Goal: Feedback & Contribution: Submit feedback/report problem

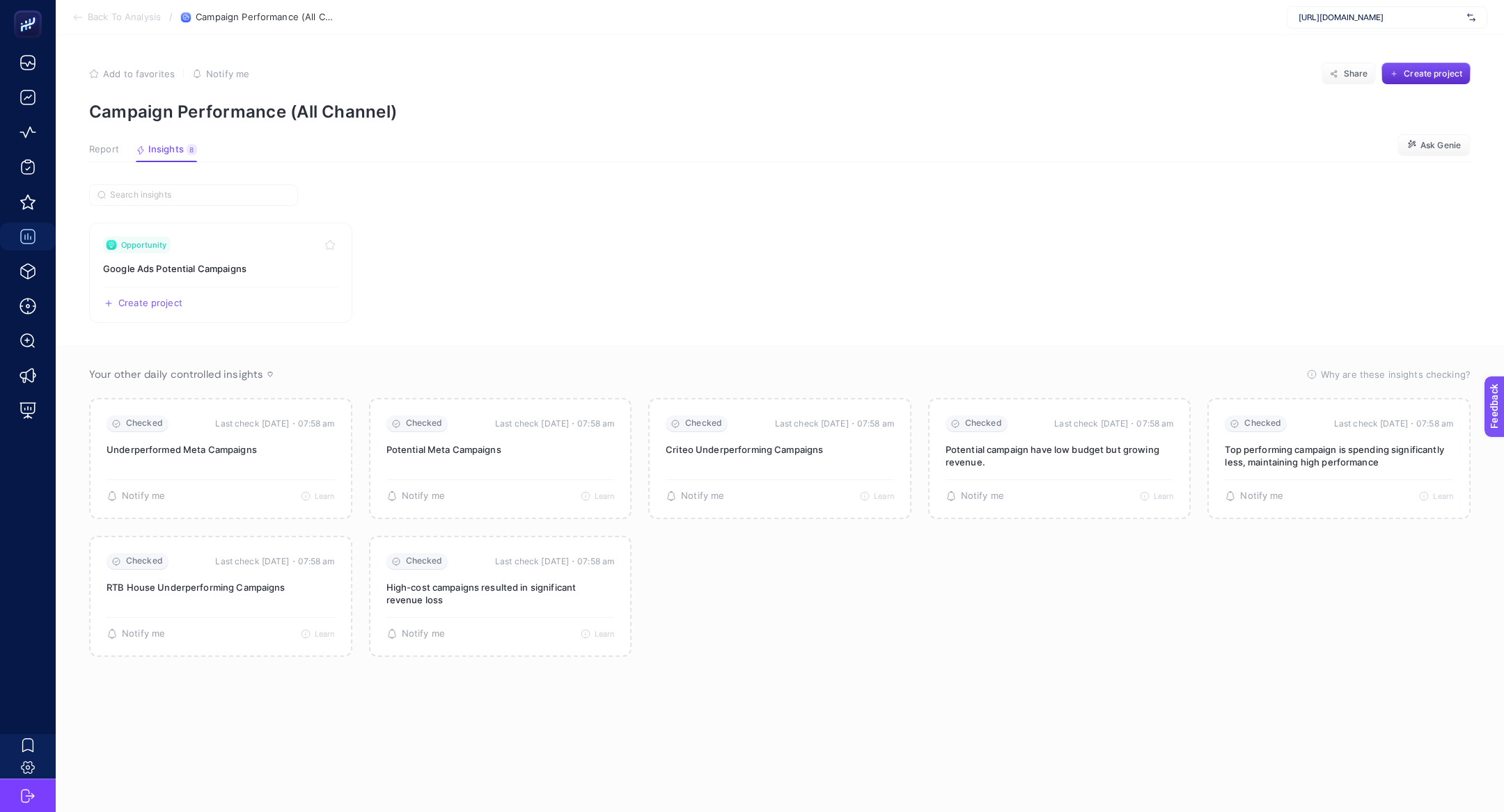
click at [1391, 24] on div "[URL][DOMAIN_NAME]" at bounding box center [1387, 17] width 201 height 23
type input "mathi"
click at [1391, 38] on div "Mathilda" at bounding box center [1387, 46] width 199 height 23
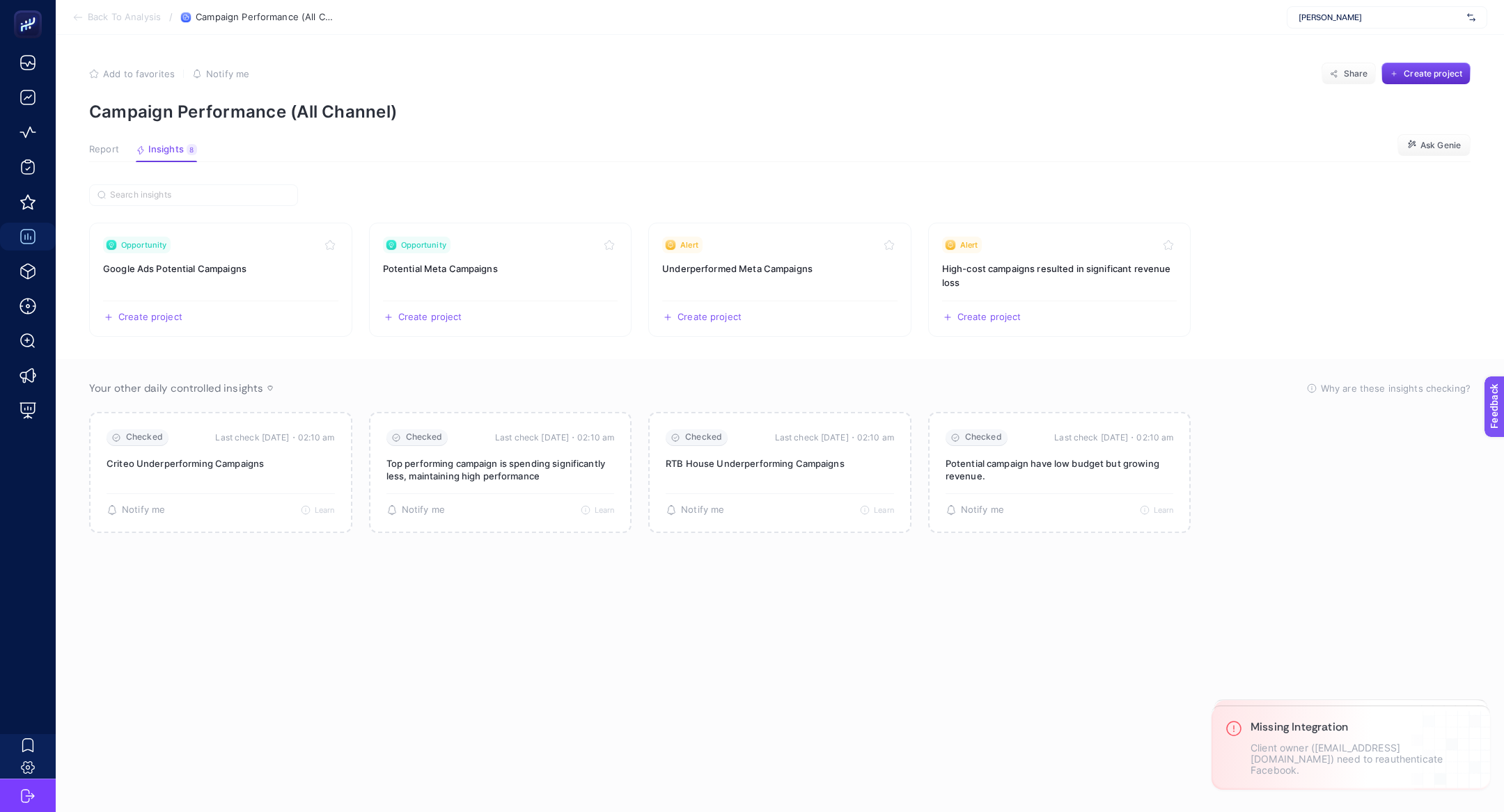
click at [136, 156] on button "Report" at bounding box center [166, 153] width 61 height 18
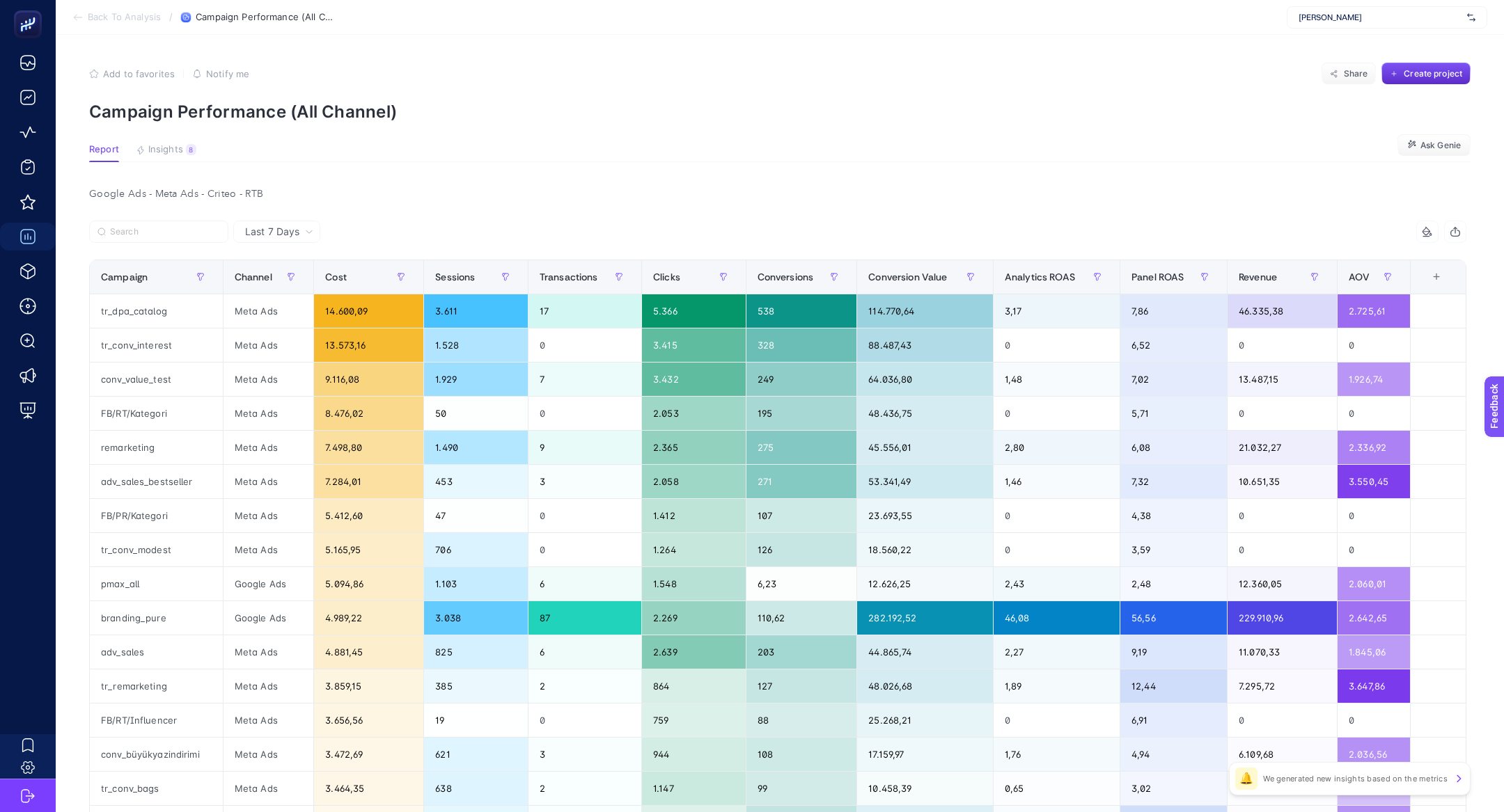
click at [173, 161] on section "Report Insights 8 We generated new insights based on the metrics Ask Genie" at bounding box center [779, 153] width 1381 height 18
click at [167, 150] on span "Insights" at bounding box center [166, 150] width 35 height 11
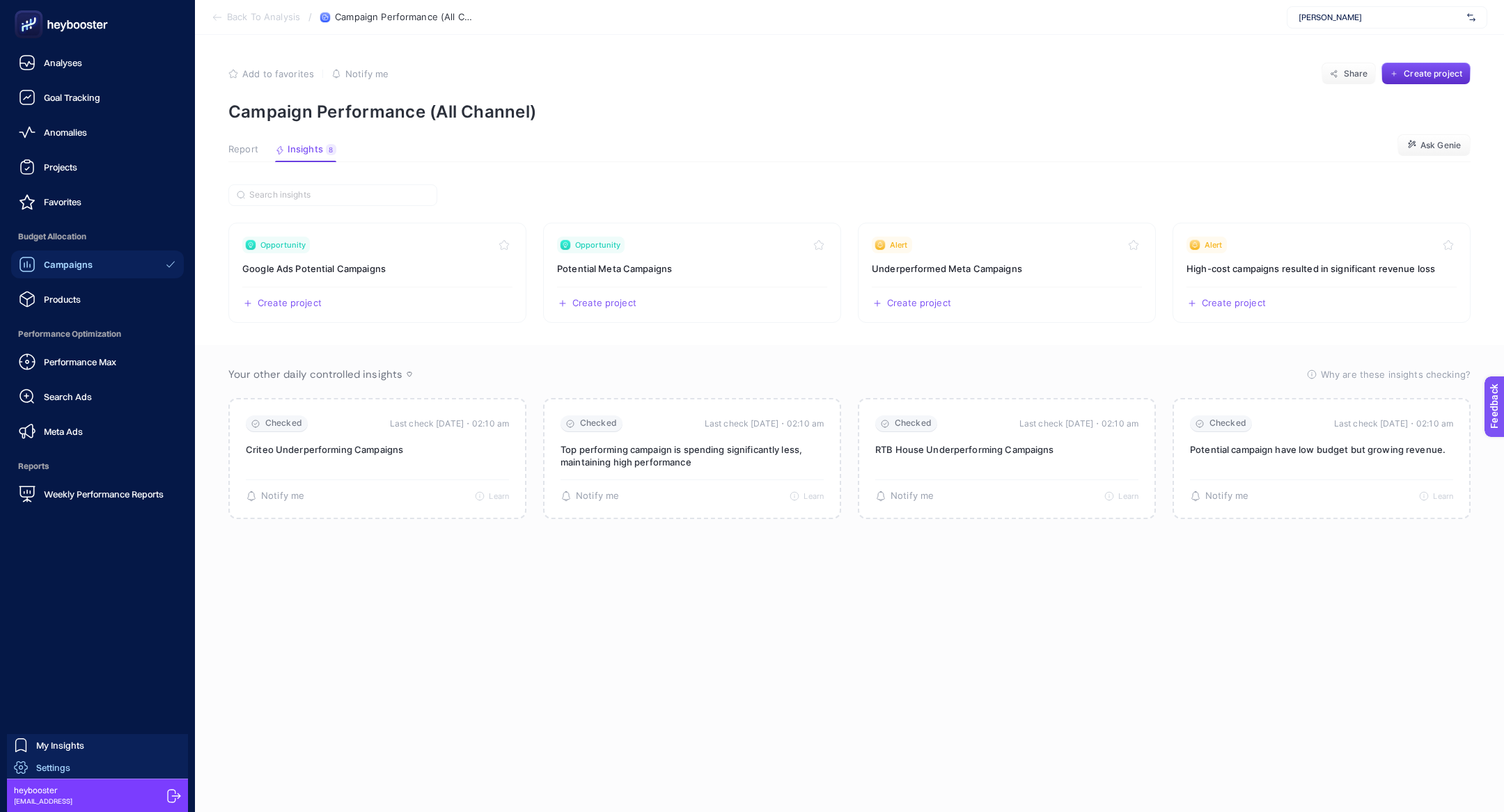
click at [39, 774] on div "Settings" at bounding box center [42, 768] width 57 height 14
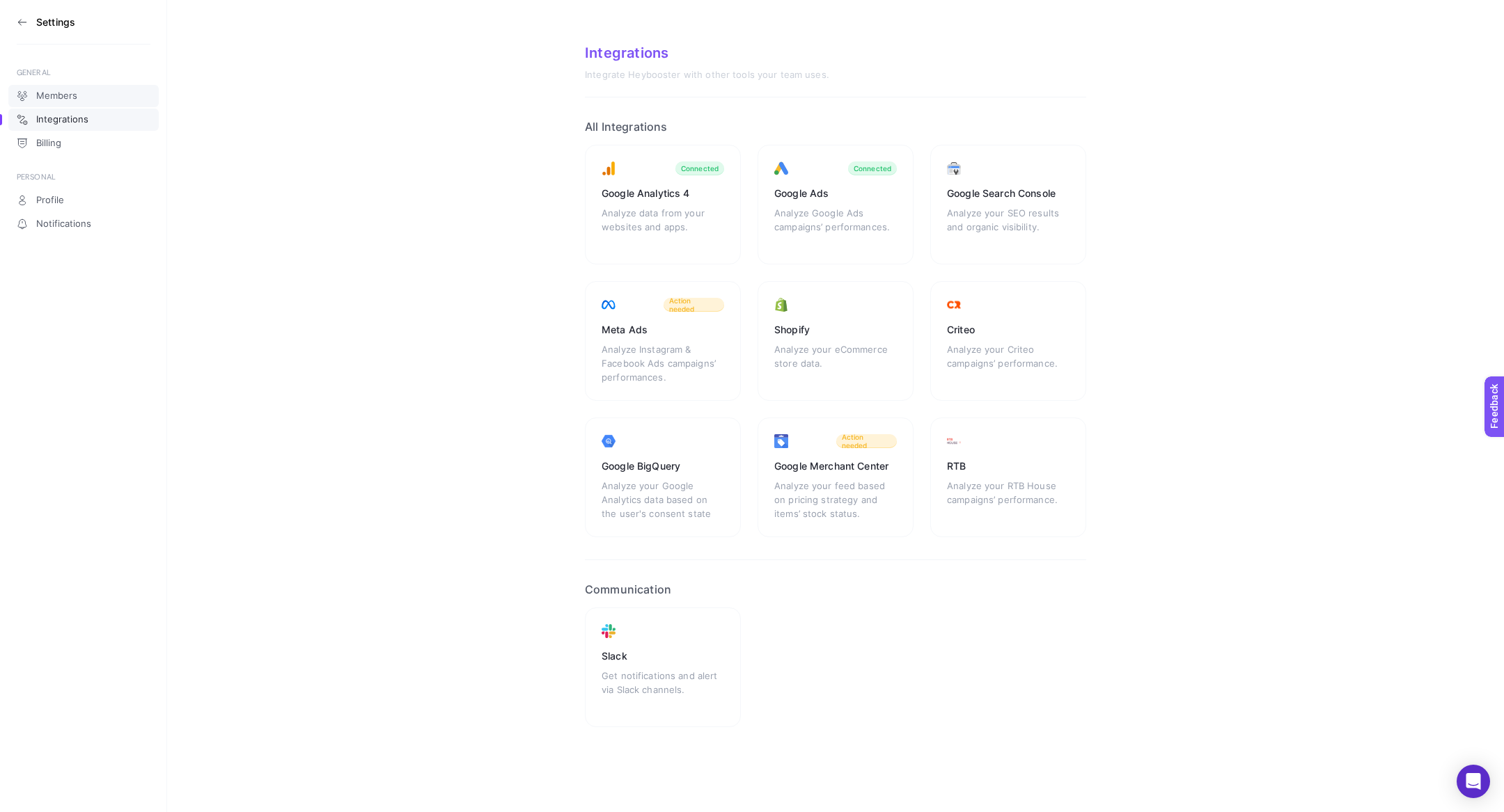
click at [64, 89] on link "Members" at bounding box center [84, 97] width 150 height 23
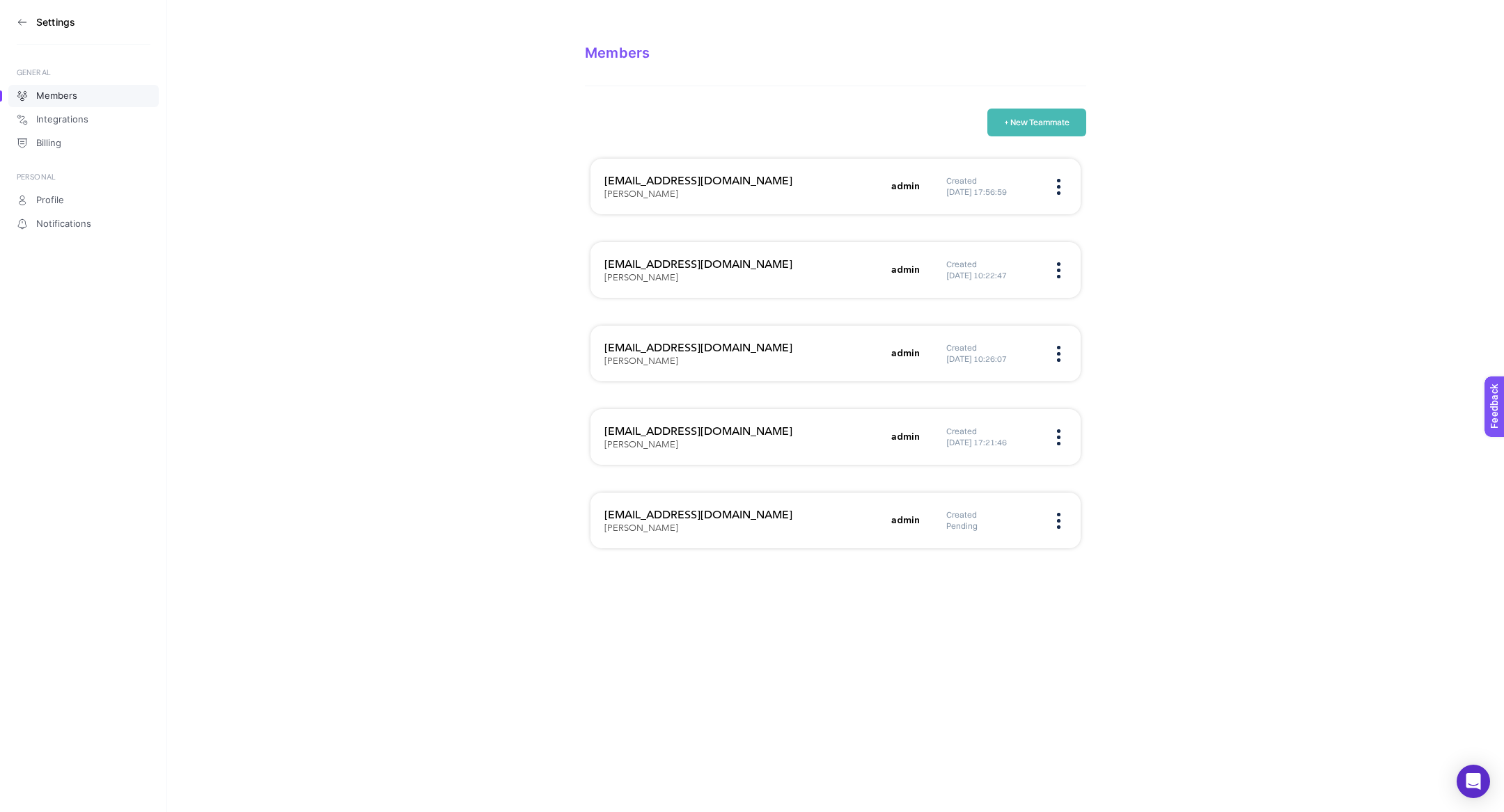
click at [687, 178] on h3 "atahan@bytedigital.com" at bounding box center [744, 181] width 278 height 17
copy h3 "atahan@bytedigital.com"
click at [665, 260] on h3 "oguzhan@bytedigital.com" at bounding box center [744, 264] width 278 height 17
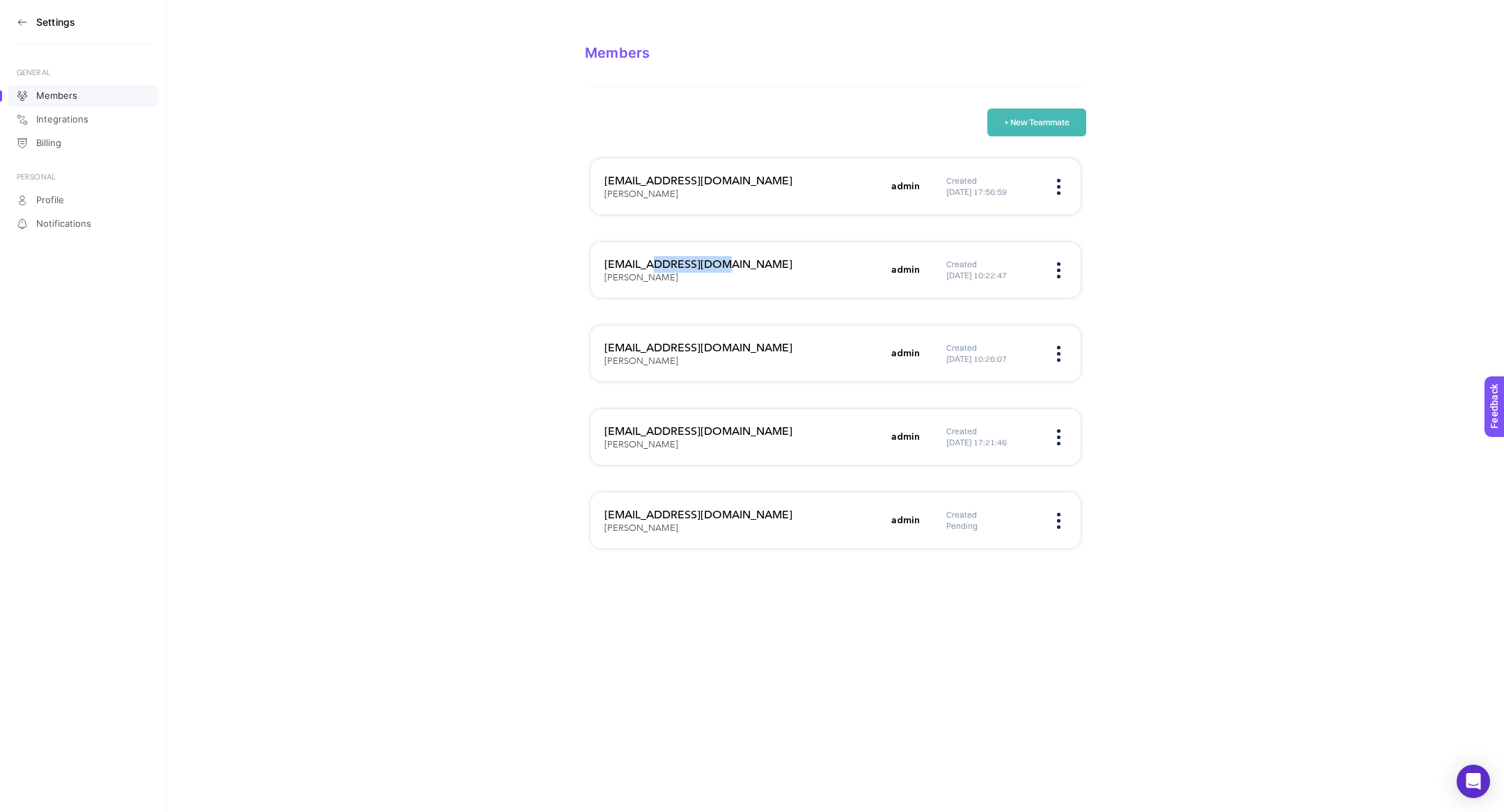
click at [665, 260] on h3 "oguzhan@bytedigital.com" at bounding box center [744, 264] width 278 height 17
copy h3 "oguzhan@bytedigital.com"
click at [678, 348] on h3 "sanya@bytedigital.com" at bounding box center [744, 348] width 278 height 17
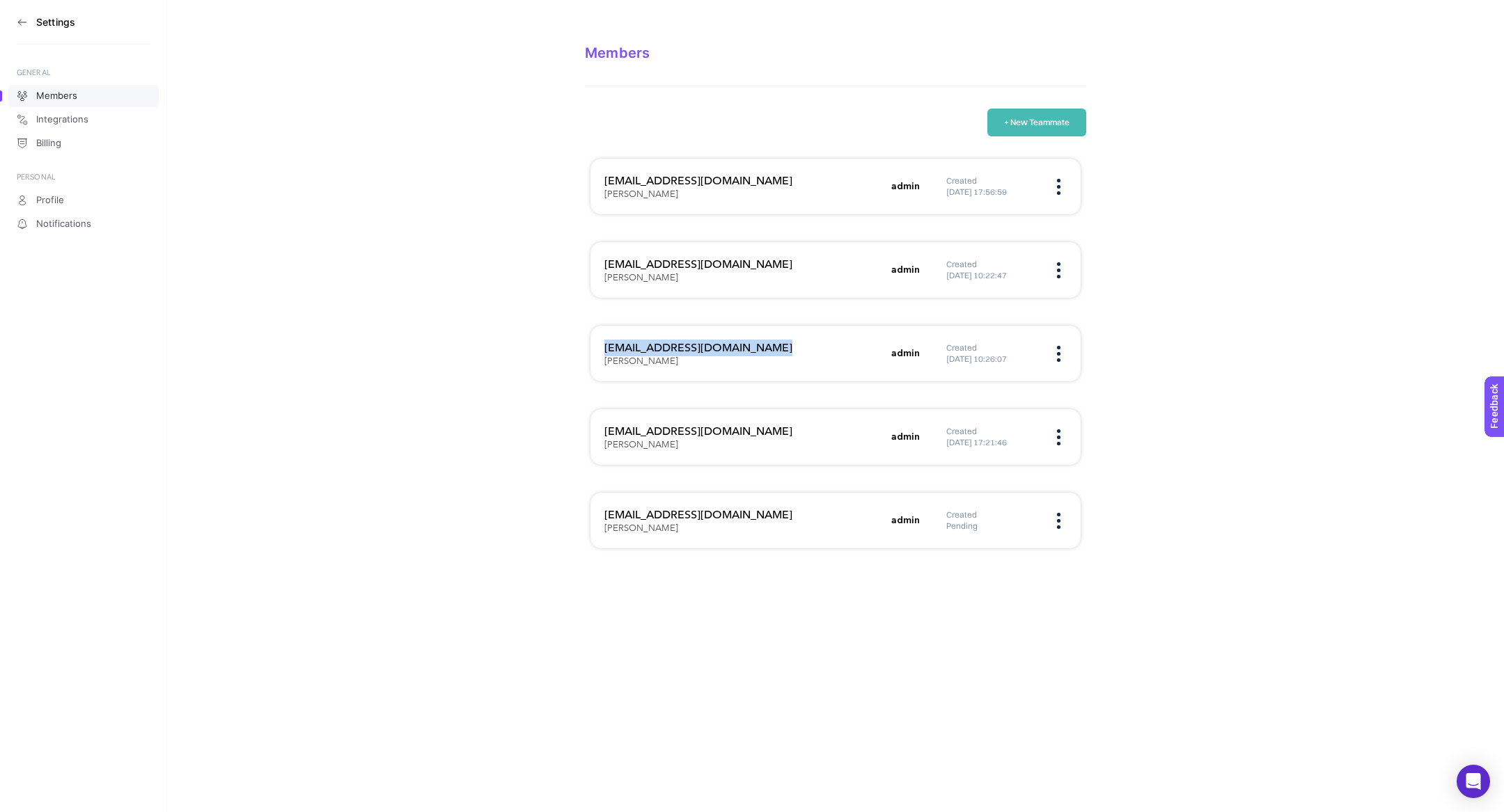
click at [678, 348] on h3 "sanya@bytedigital.com" at bounding box center [744, 348] width 278 height 17
copy h3 "sanya@bytedigital.com"
click at [685, 423] on h3 "hakan@bytedigital.com" at bounding box center [744, 431] width 278 height 17
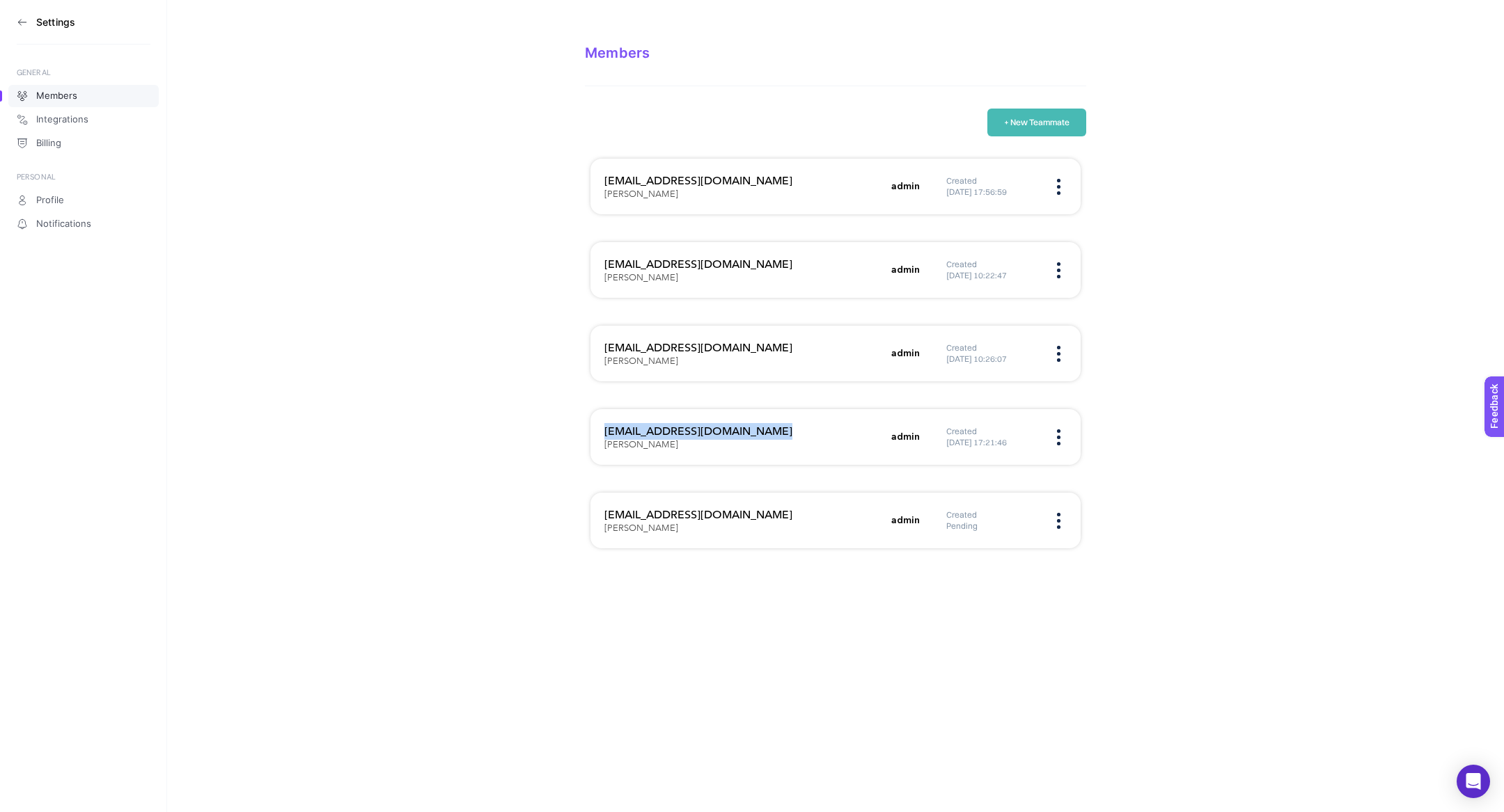
click at [685, 423] on h3 "hakan@bytedigital.com" at bounding box center [744, 431] width 278 height 17
copy h3 "hakan@bytedigital.com"
click at [676, 517] on h3 "usame@bytedigital.com" at bounding box center [744, 515] width 278 height 17
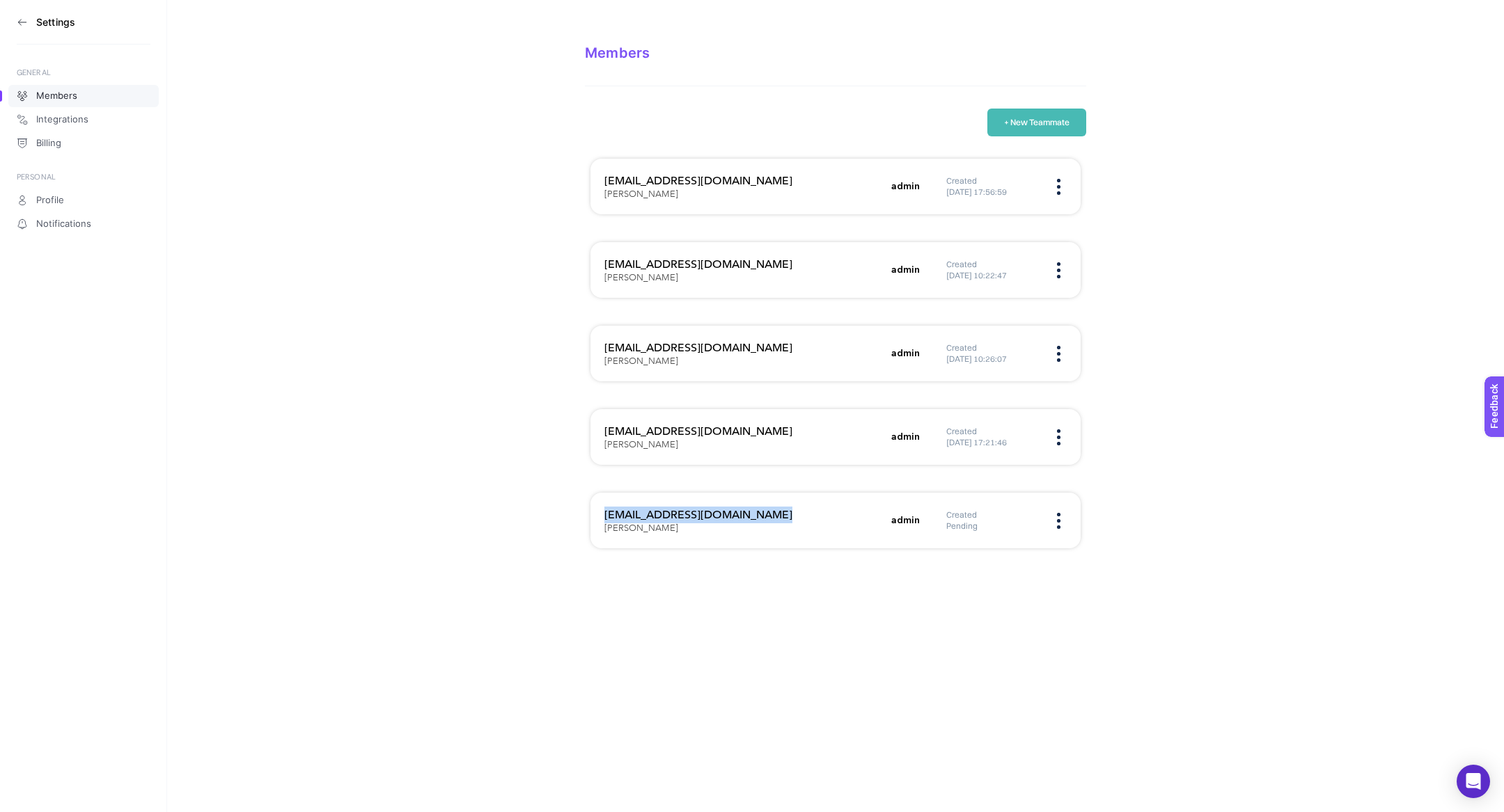
copy h3 "usame@bytedigital.com"
click at [23, 12] on section "Settings" at bounding box center [84, 22] width 134 height 44
click at [37, 28] on h3 "Settings" at bounding box center [56, 22] width 39 height 11
click at [30, 27] on section "Settings" at bounding box center [84, 22] width 134 height 44
click at [25, 25] on icon at bounding box center [22, 22] width 11 height 11
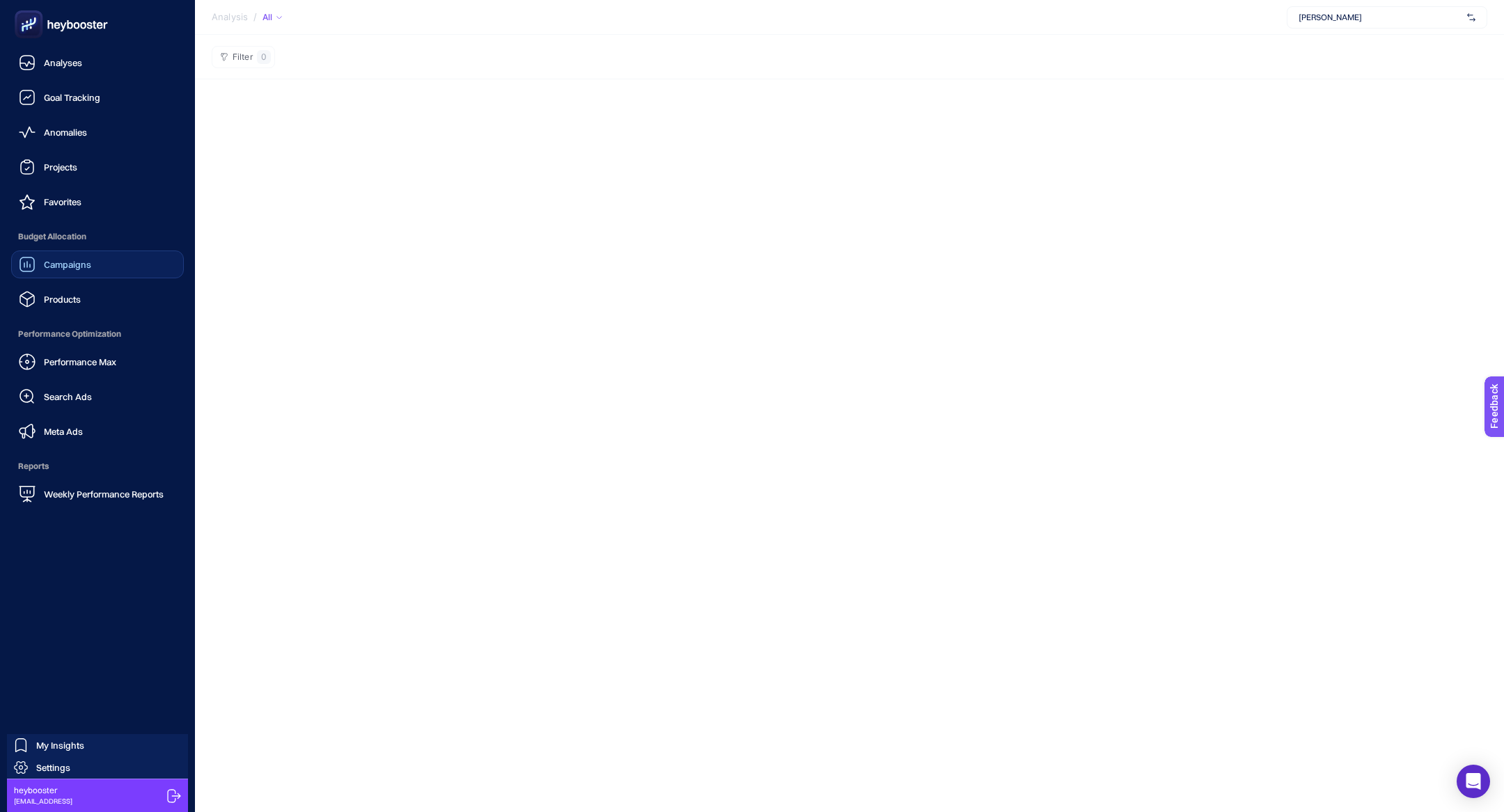
click at [88, 265] on span "Campaigns" at bounding box center [67, 264] width 47 height 11
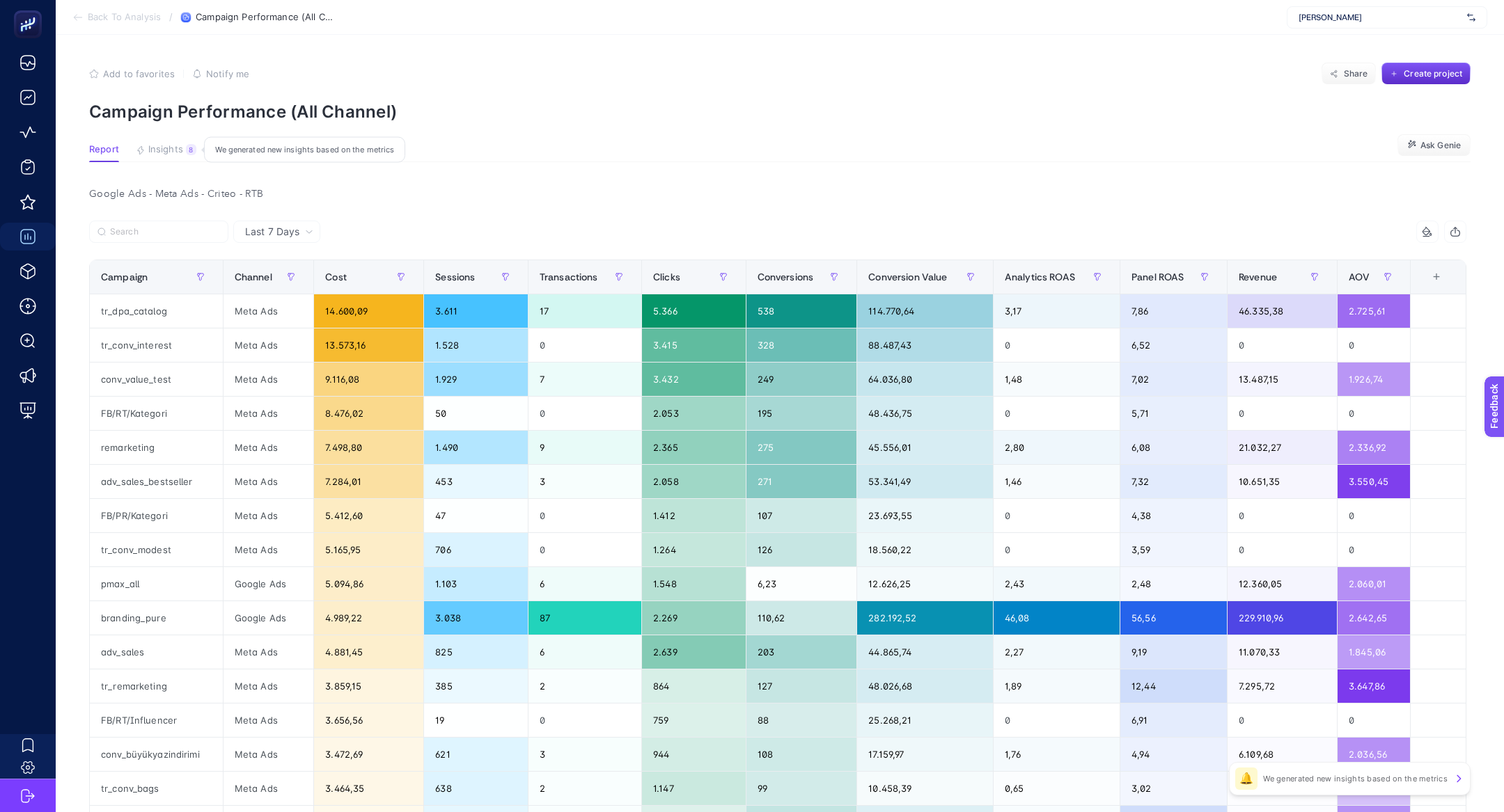
click at [170, 156] on button "Insights 8 We generated new insights based on the metrics" at bounding box center [166, 153] width 61 height 18
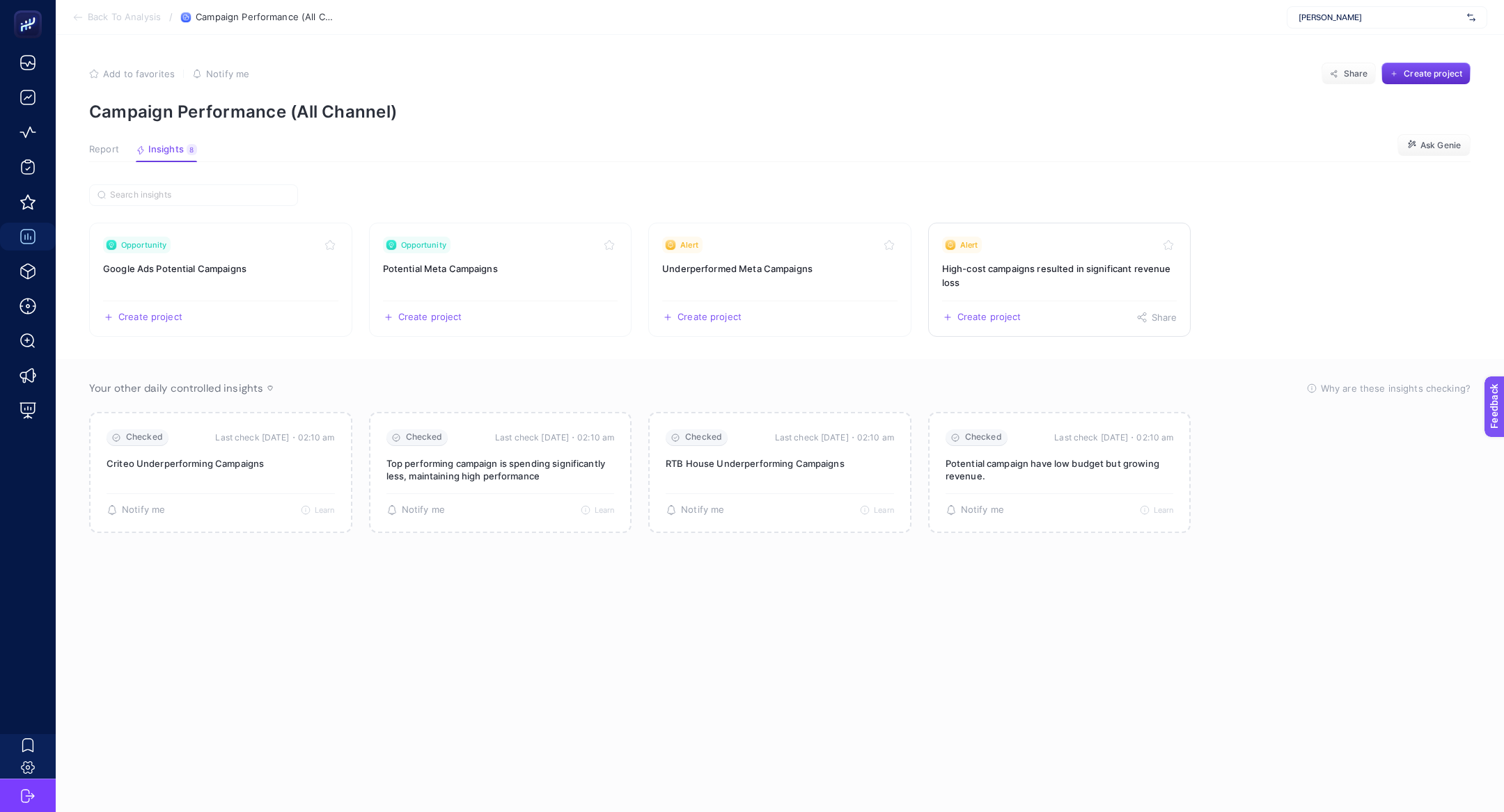
click at [980, 275] on h3 "High-cost campaigns resulted in significant revenue loss" at bounding box center [1059, 276] width 236 height 28
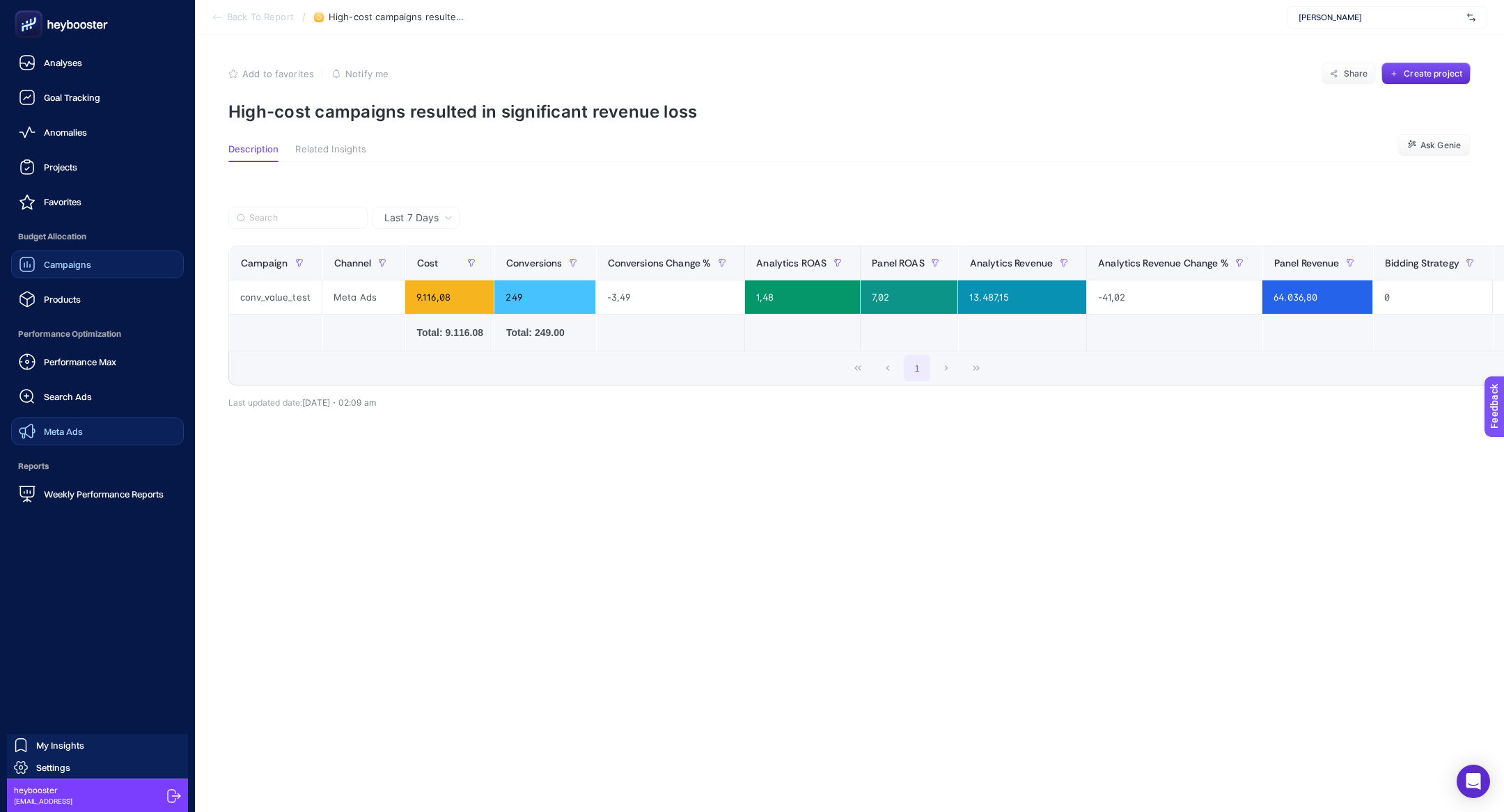
click at [78, 434] on span "Meta Ads" at bounding box center [63, 431] width 39 height 11
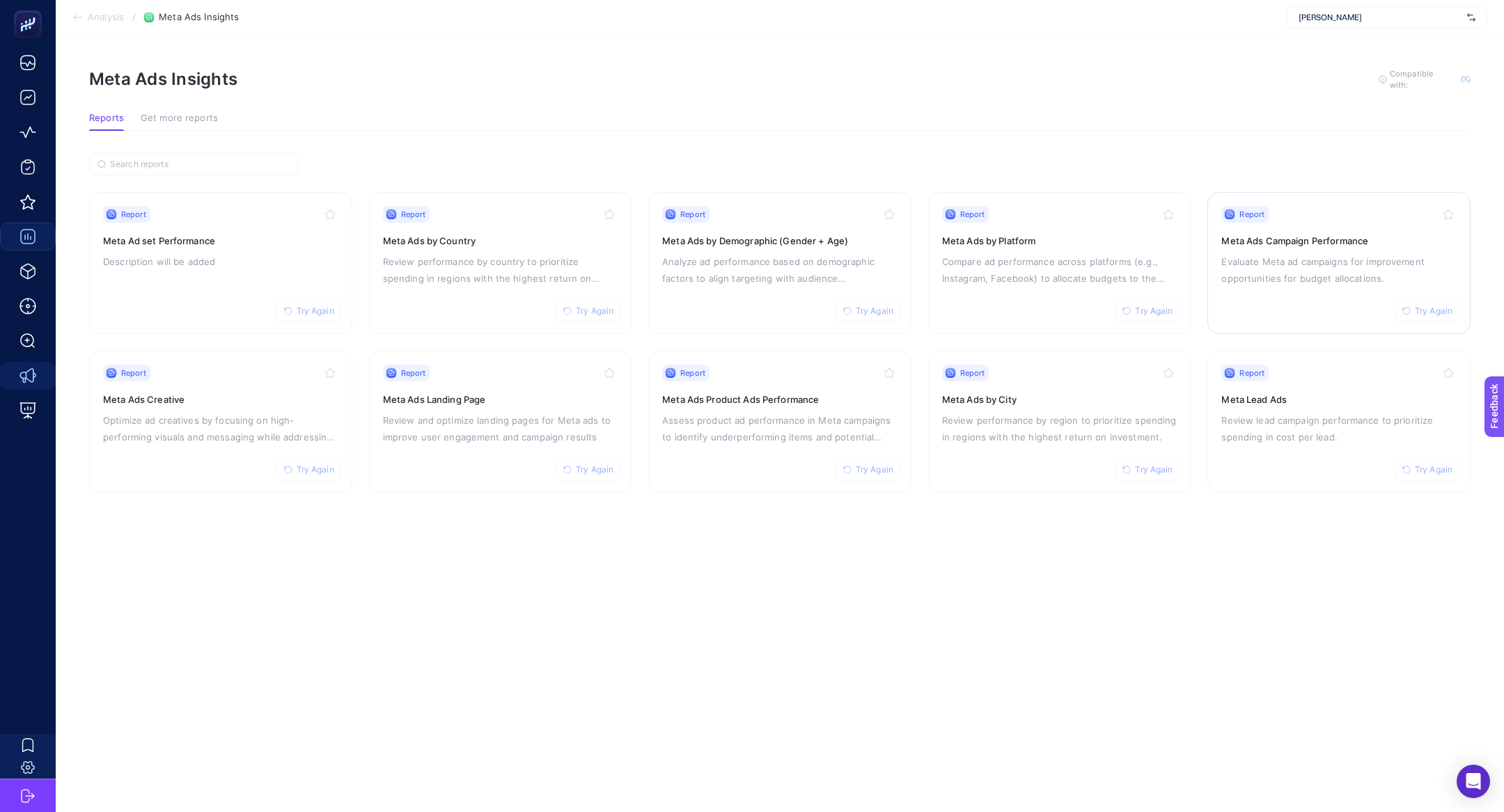
click at [1354, 256] on p "Evaluate Meta ad campaigns for improvement opportunities for budget allocations." at bounding box center [1339, 270] width 236 height 33
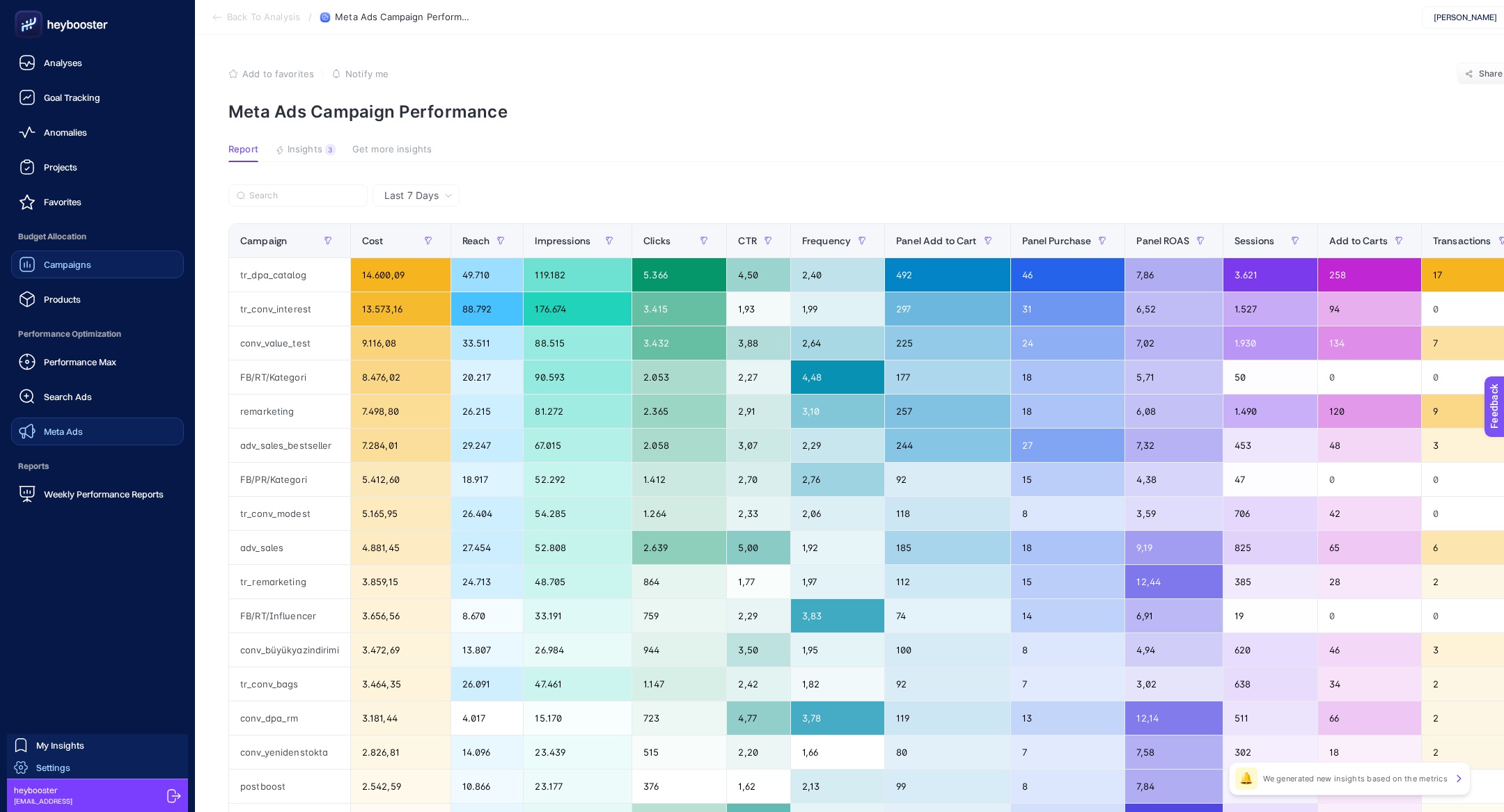
click at [52, 771] on span "Settings" at bounding box center [53, 768] width 34 height 11
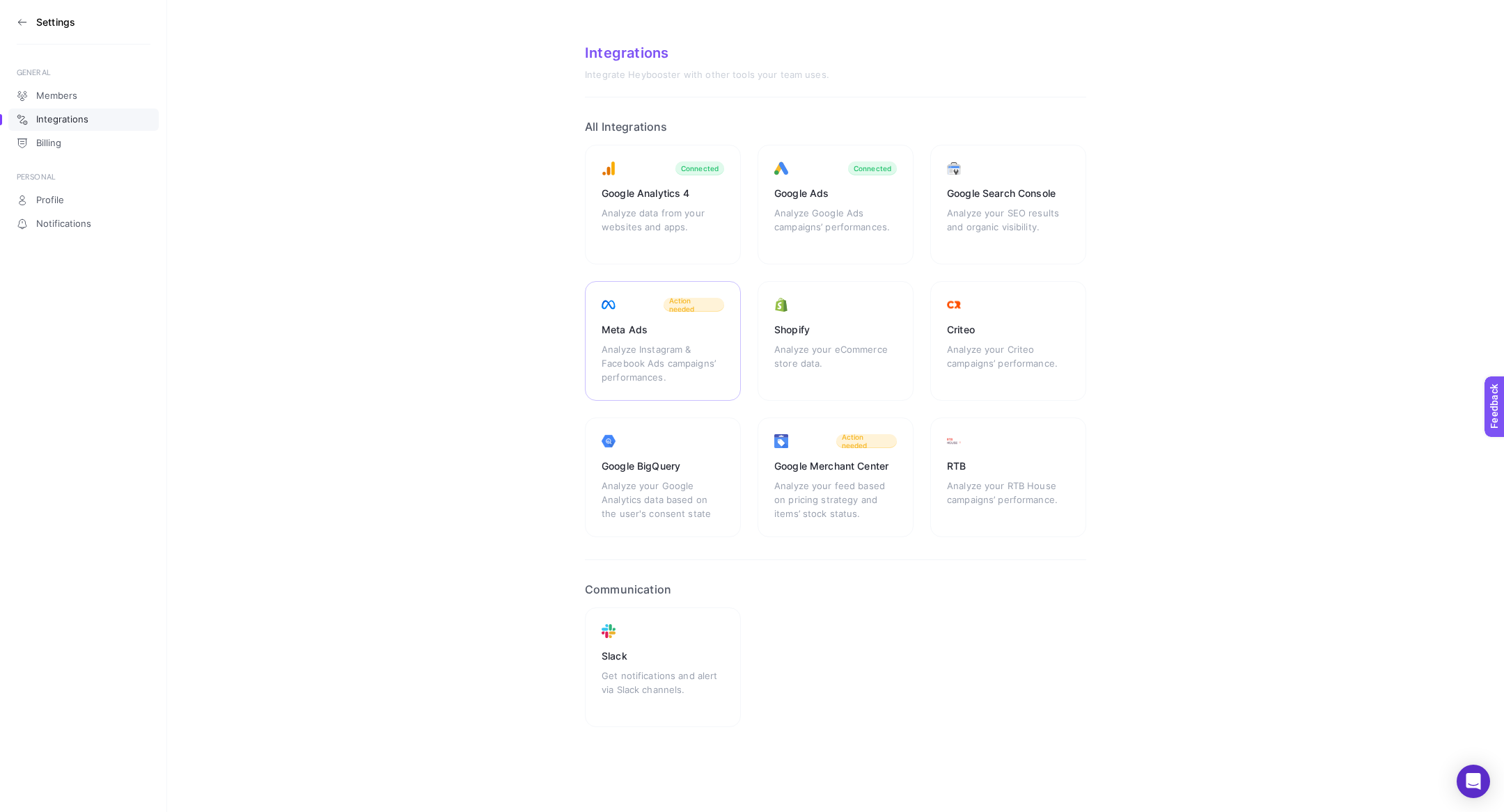
click at [758, 339] on div "Meta Ads Analyze Instagram & Facebook Ads campaigns’ performances. Action needed" at bounding box center [835, 341] width 156 height 120
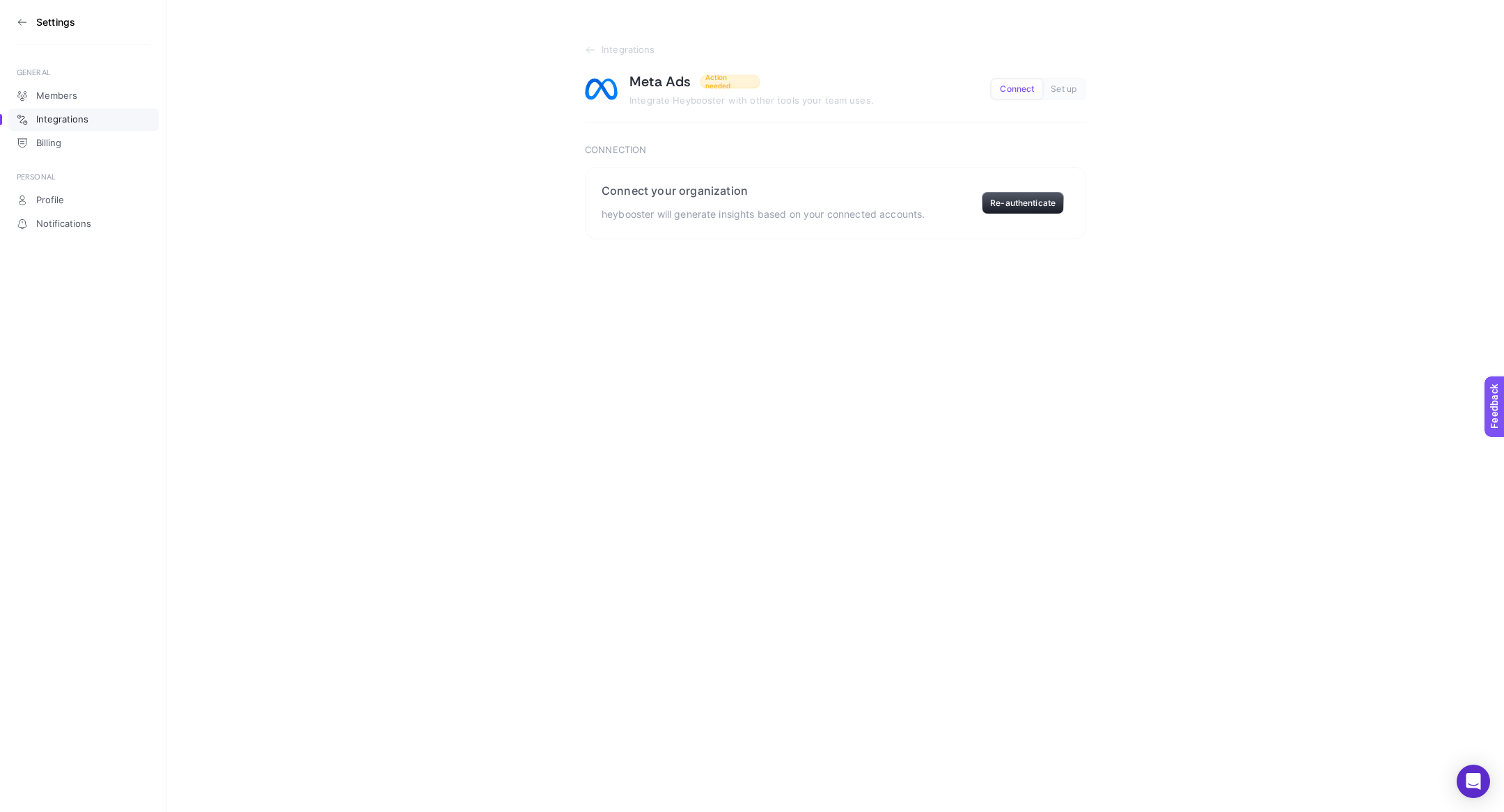
click at [31, 22] on section "Settings" at bounding box center [84, 22] width 134 height 44
click at [21, 21] on icon at bounding box center [22, 22] width 11 height 11
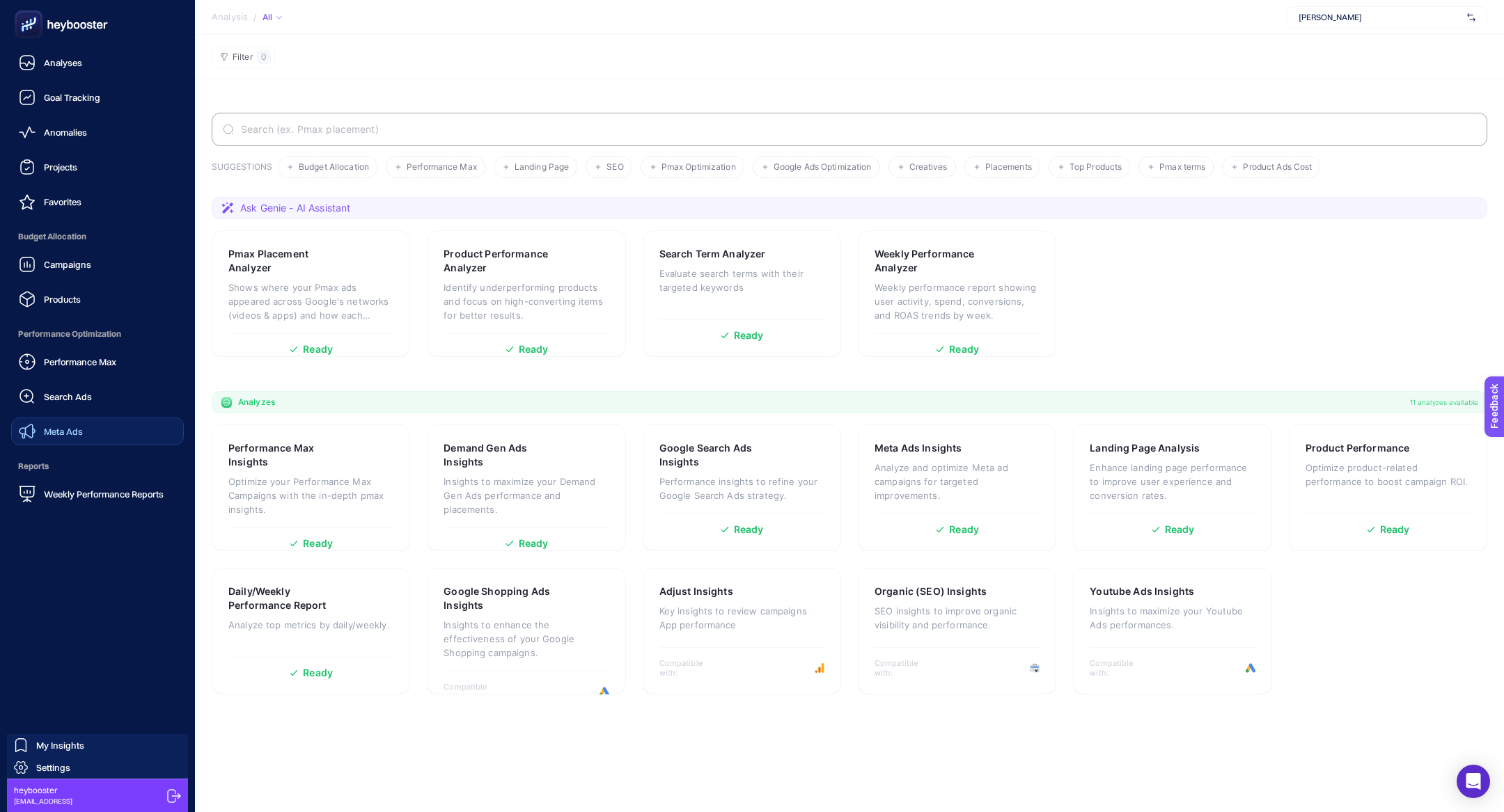
click at [78, 444] on link "Meta Ads" at bounding box center [97, 431] width 173 height 28
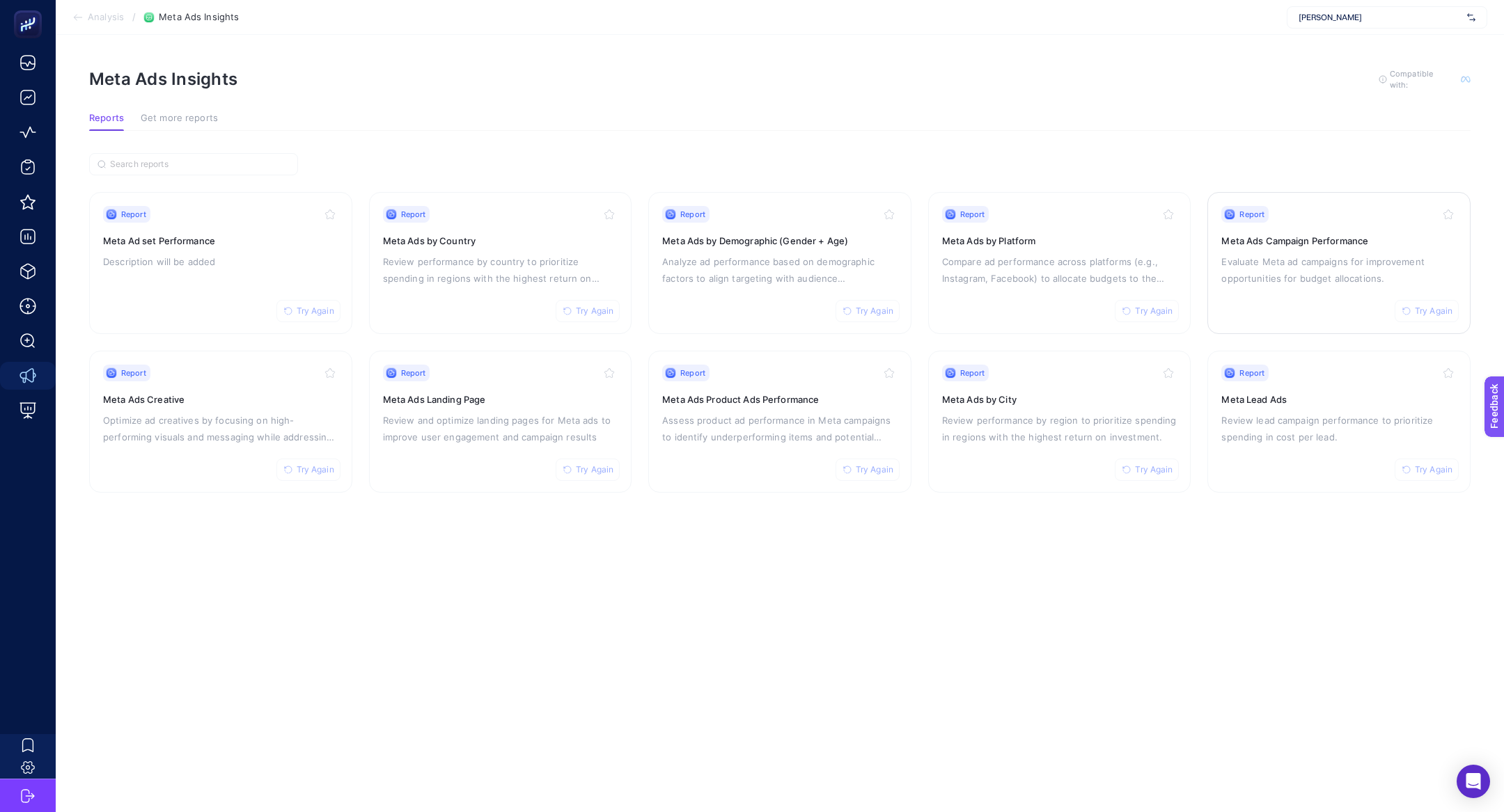
click at [1281, 277] on p "Evaluate Meta ad campaigns for improvement opportunities for budget allocations." at bounding box center [1339, 270] width 236 height 33
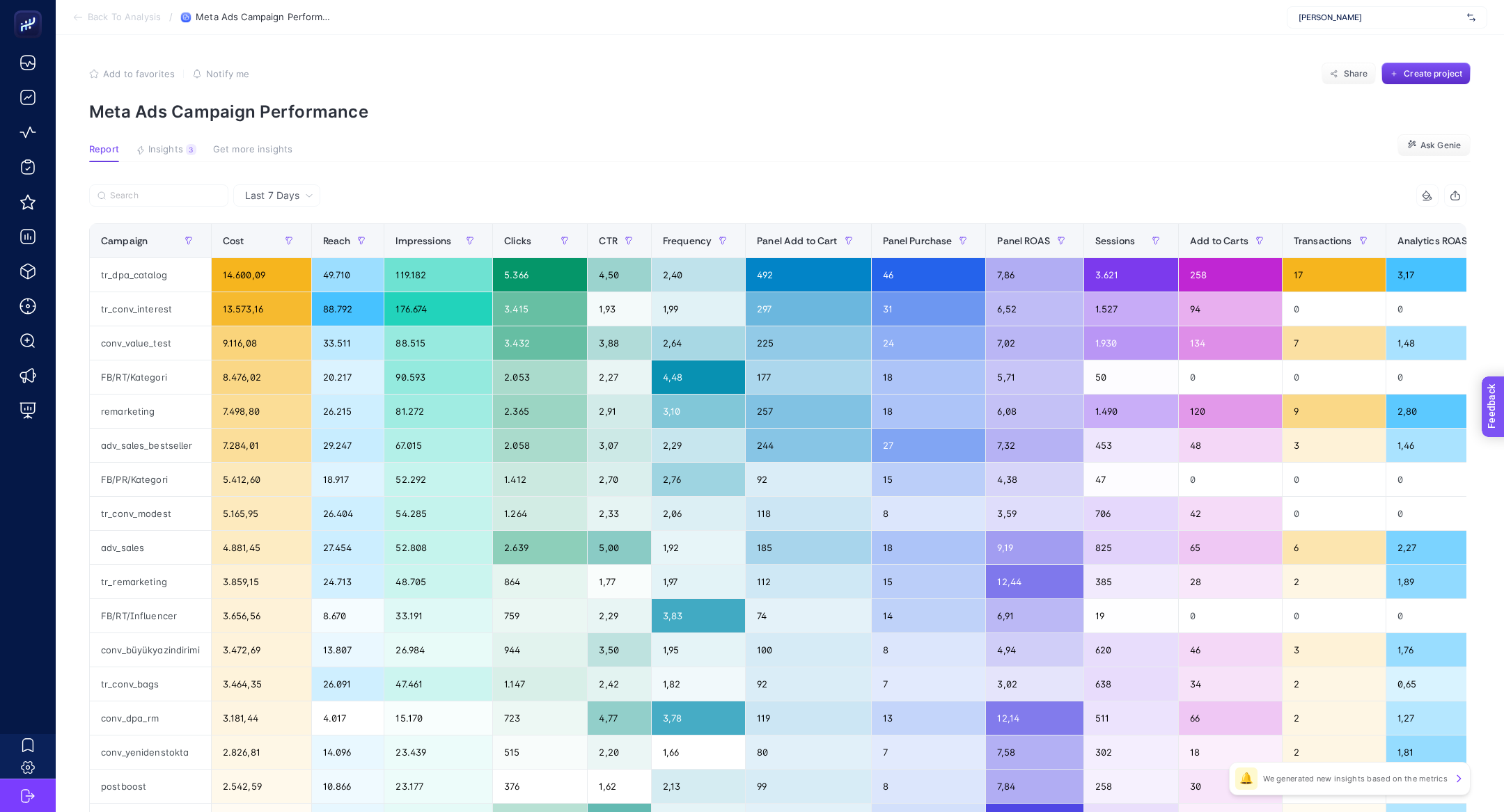
click at [1503, 445] on span "Feedback" at bounding box center [1512, 446] width 44 height 11
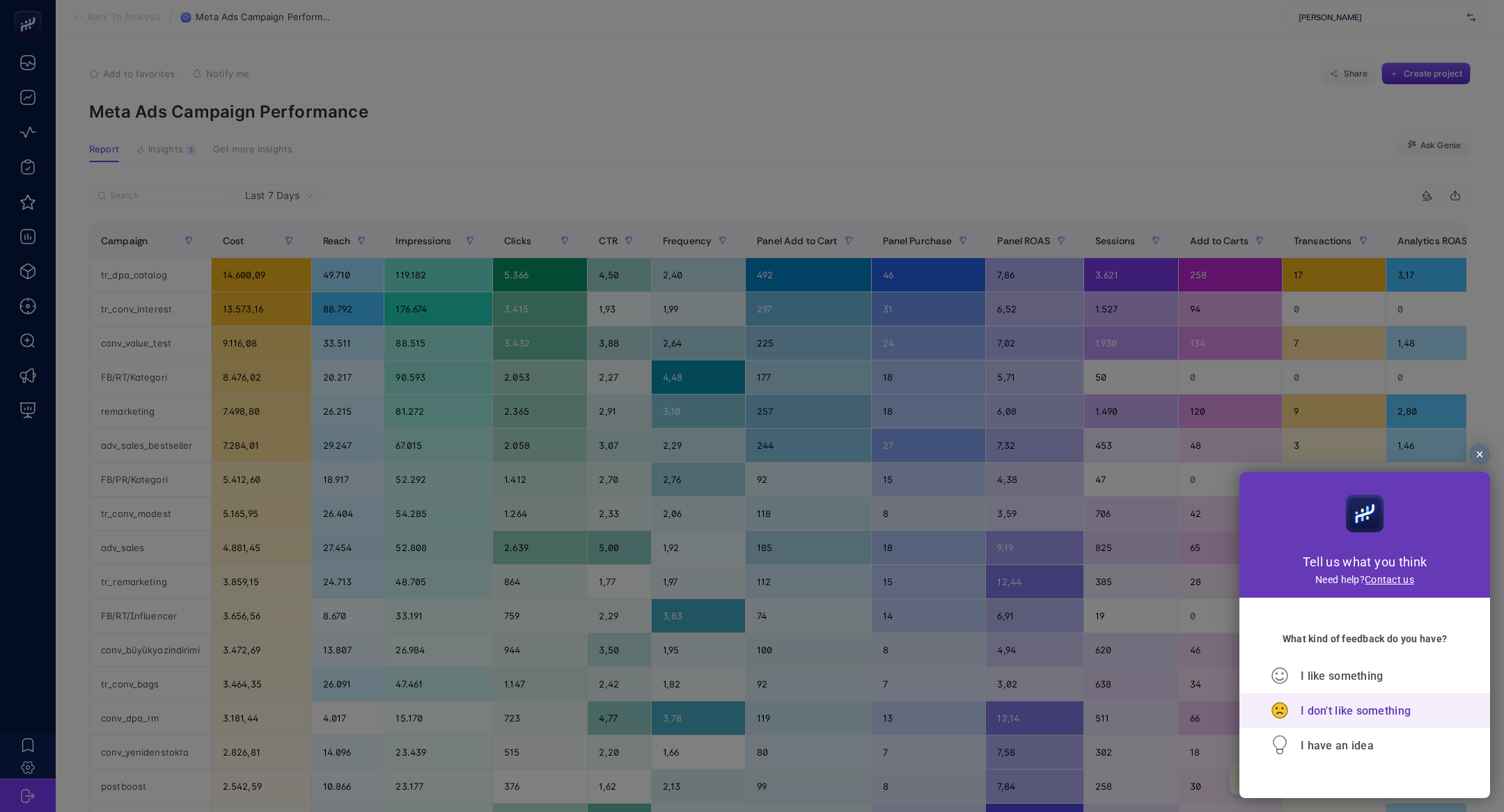
click at [1314, 709] on span "I don't like something" at bounding box center [1355, 710] width 110 height 13
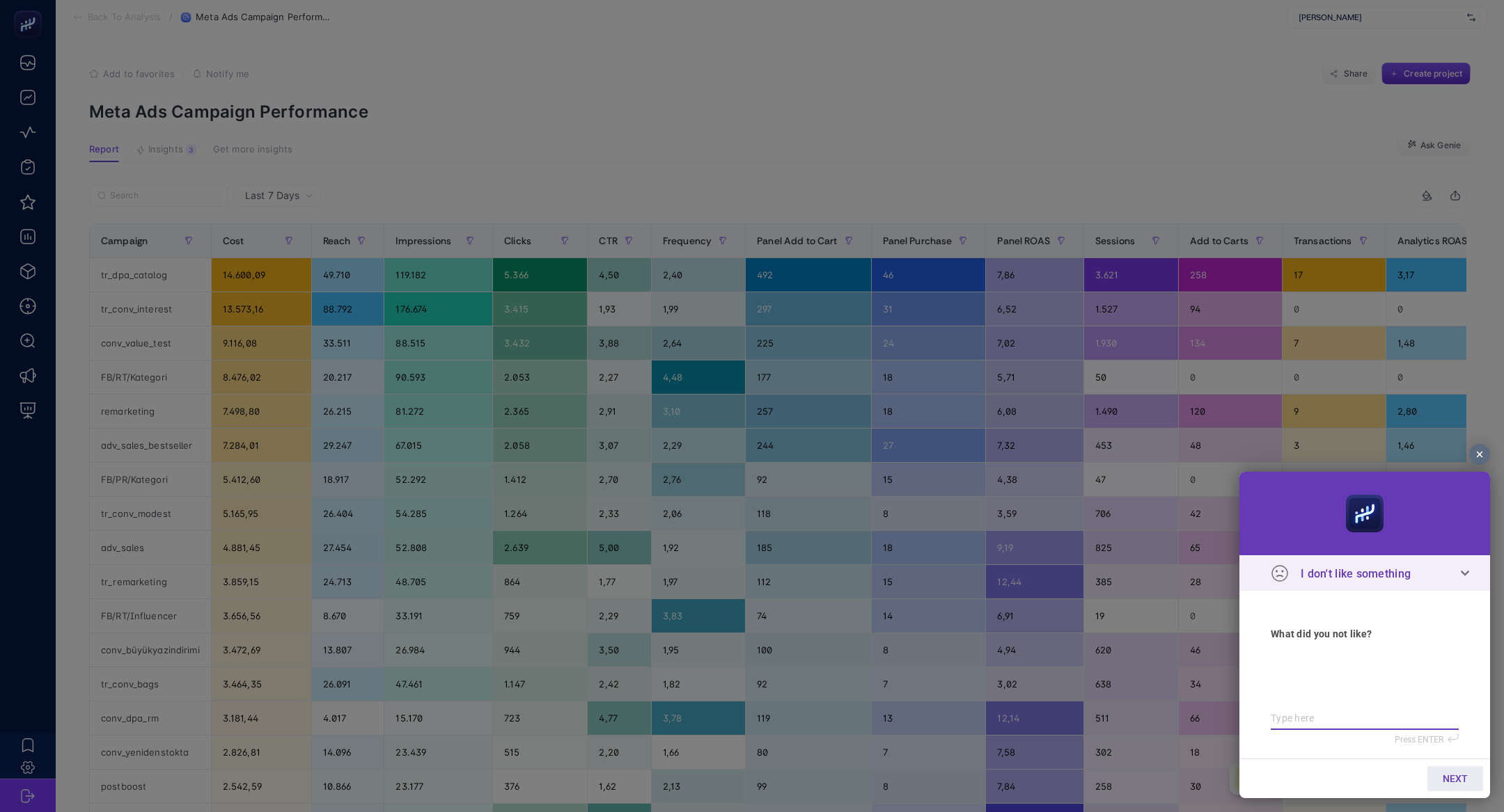
type textarea "m"
type textarea "me"
type textarea "met"
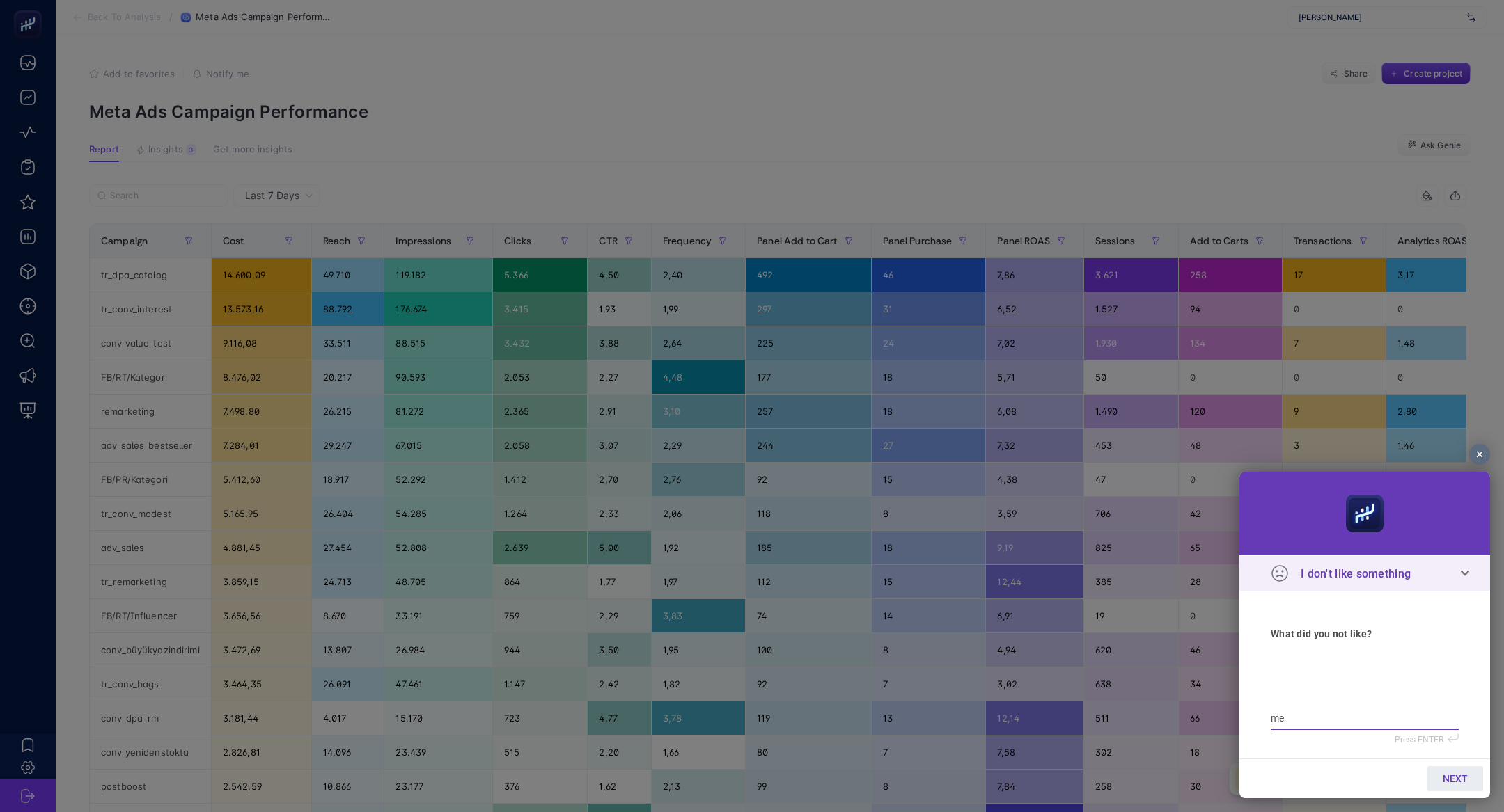
type textarea "met"
type textarea "meta"
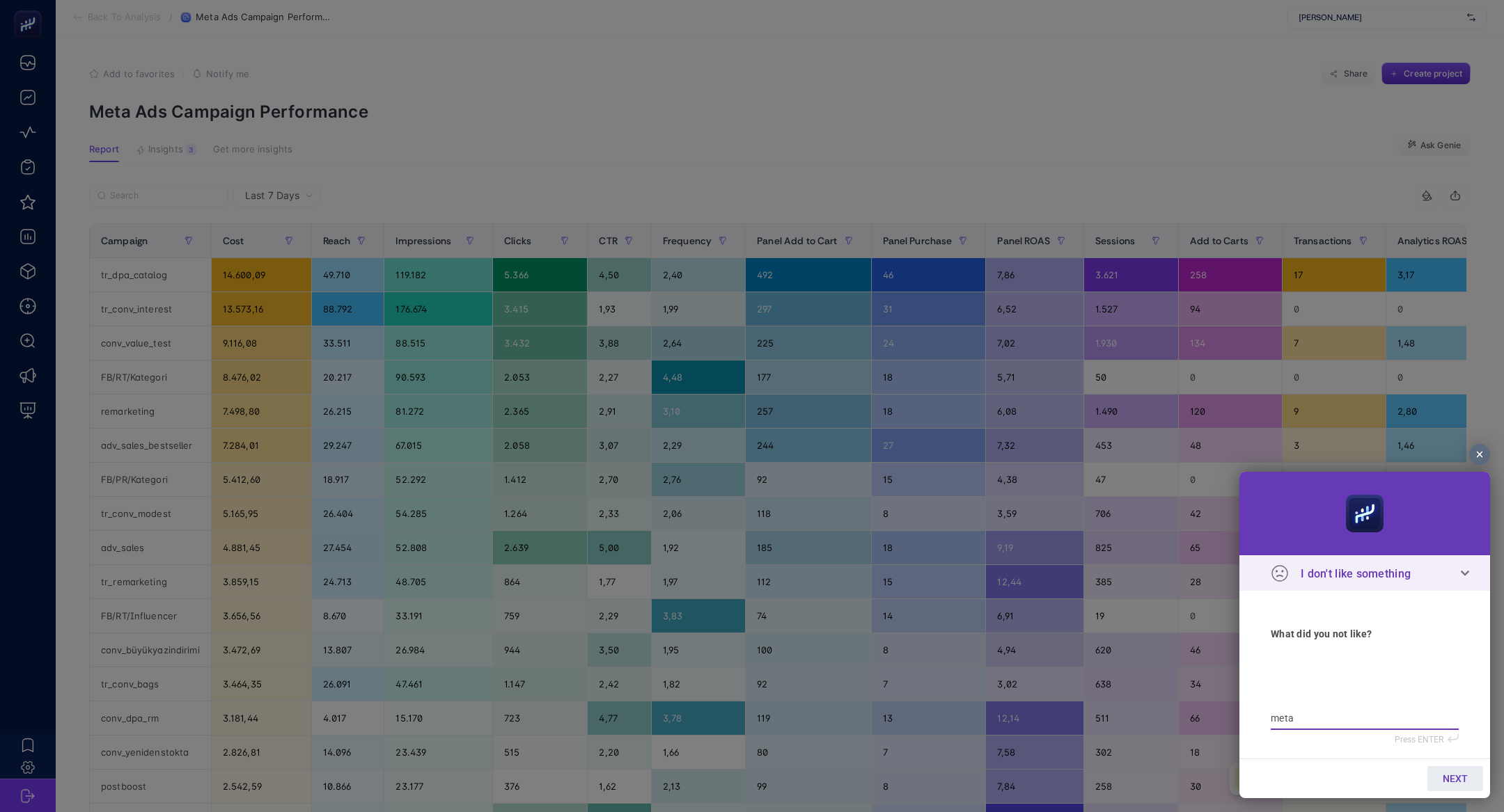
type textarea "meta b"
type textarea "meta ba"
type textarea "meta bağ"
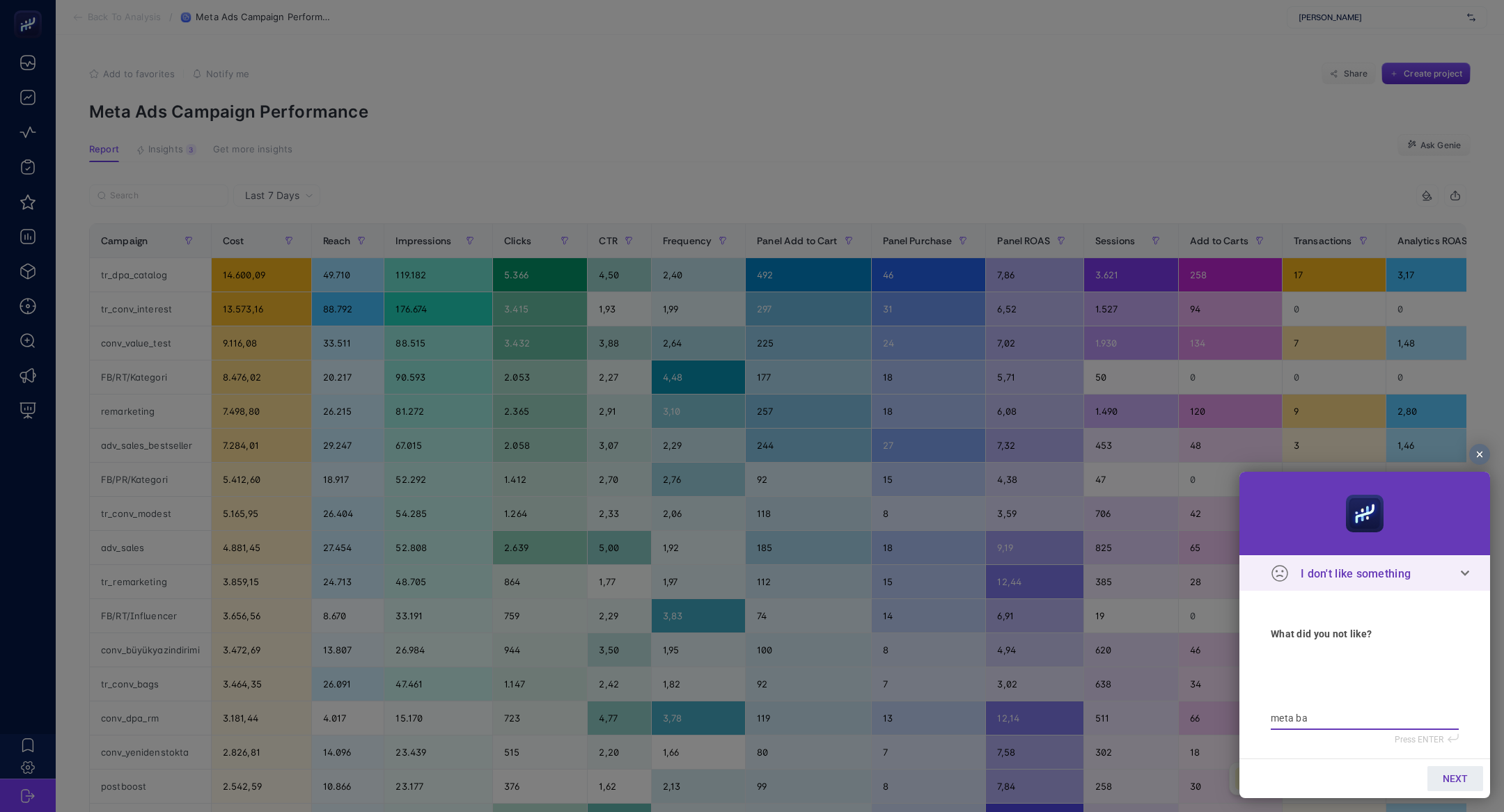
type textarea "meta bağ"
type textarea "meta bağl"
type textarea "meta bağla"
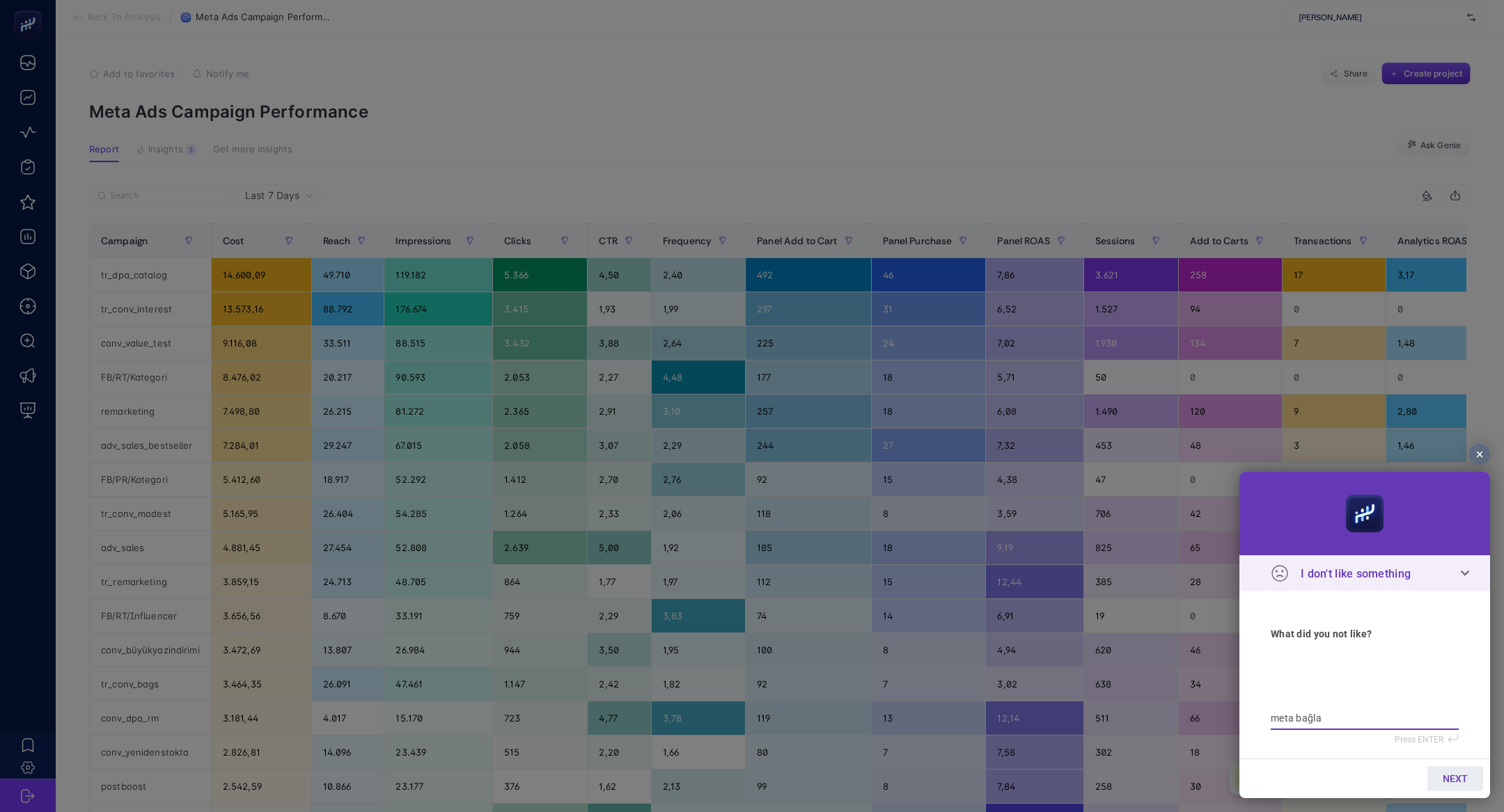
type textarea "meta bağlan"
type textarea "meta bağlant"
type textarea "meta bağlantı"
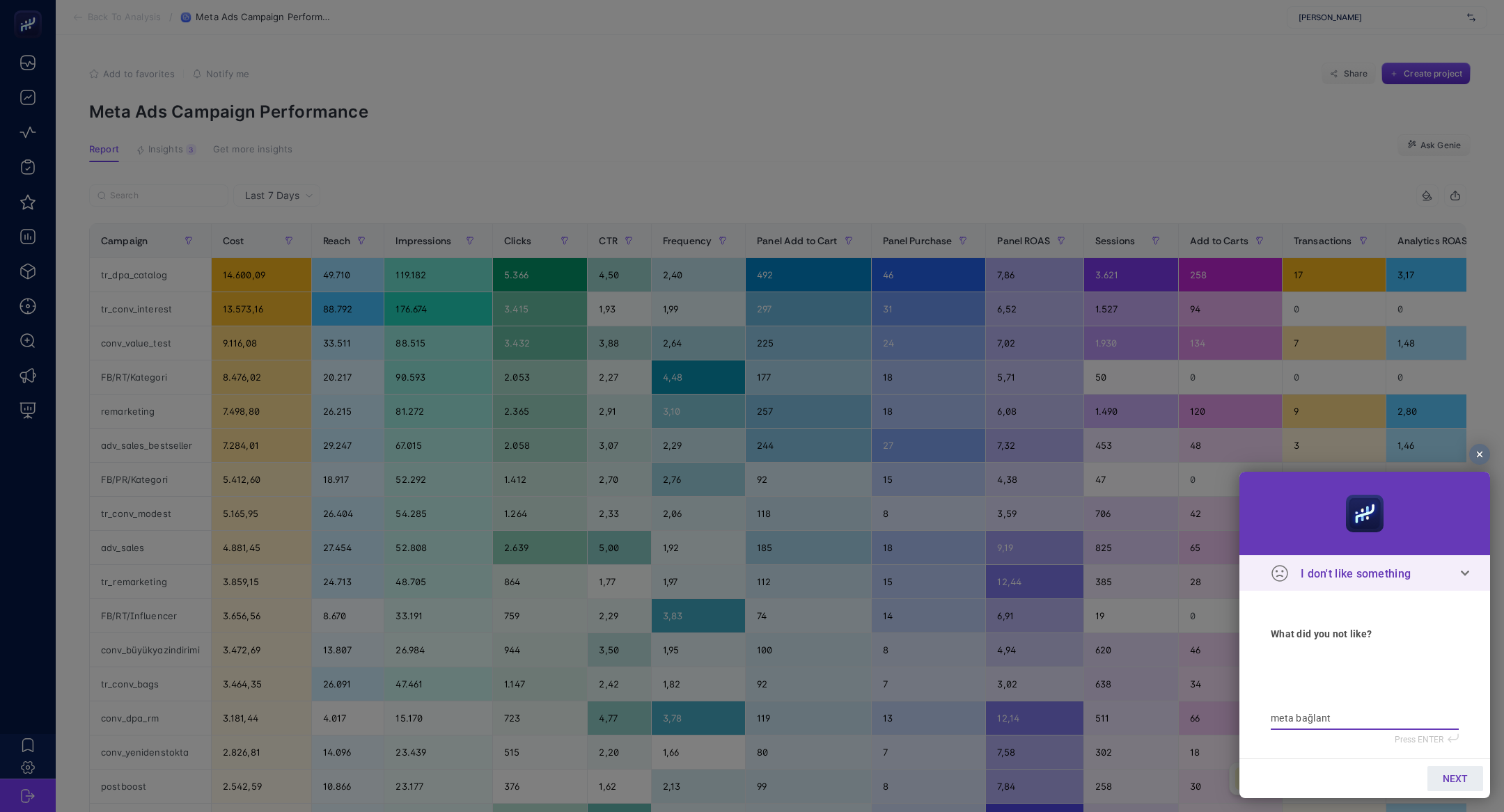
type textarea "meta bağlantı"
type textarea "meta bağlantıd"
type textarea "meta bağlantıda"
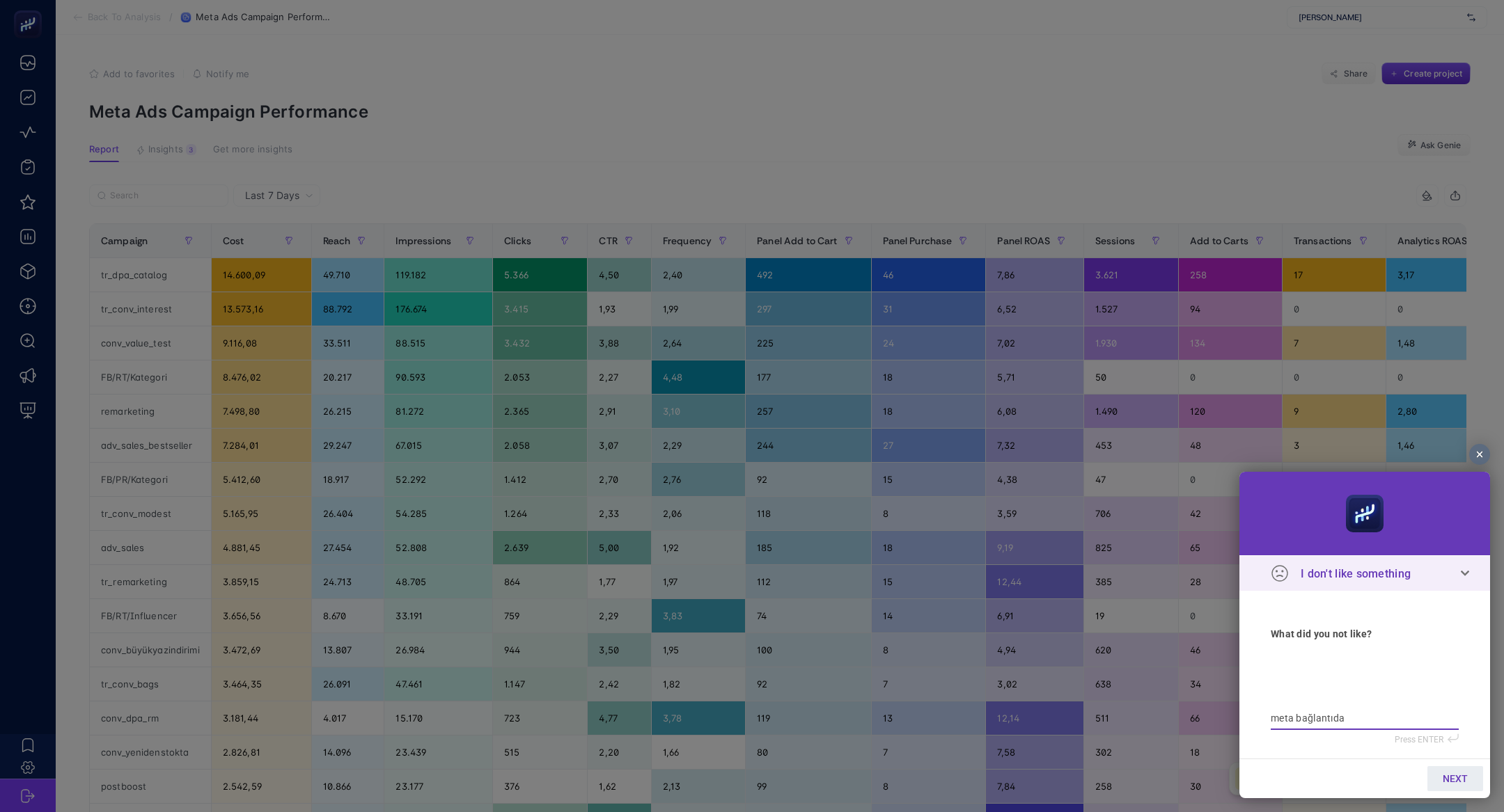
type textarea "meta bağlantıd"
type textarea "meta bağlantı"
type textarea "meta bağlantıs"
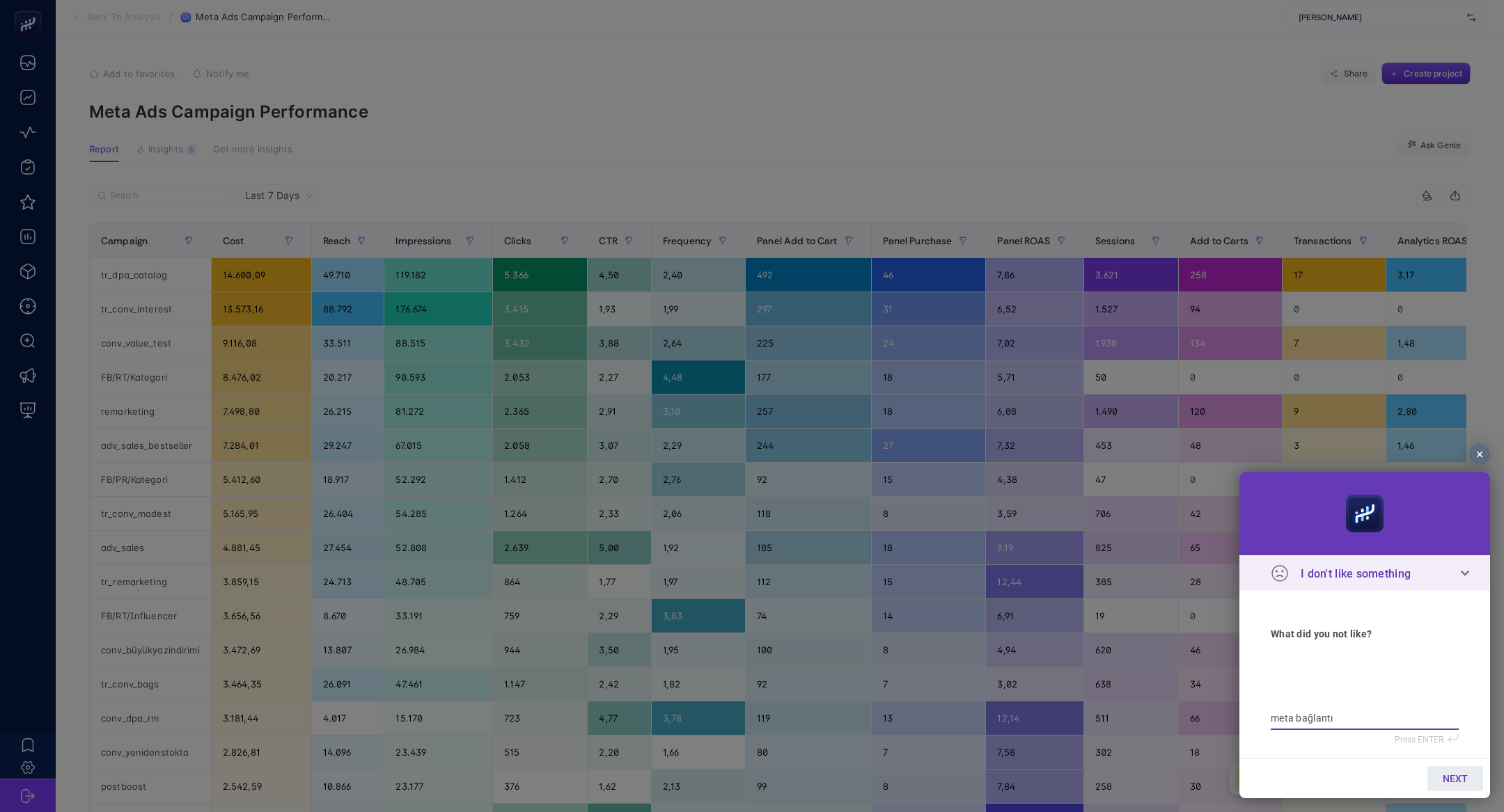
type textarea "meta bağlantıs"
type textarea "meta bağlantısı"
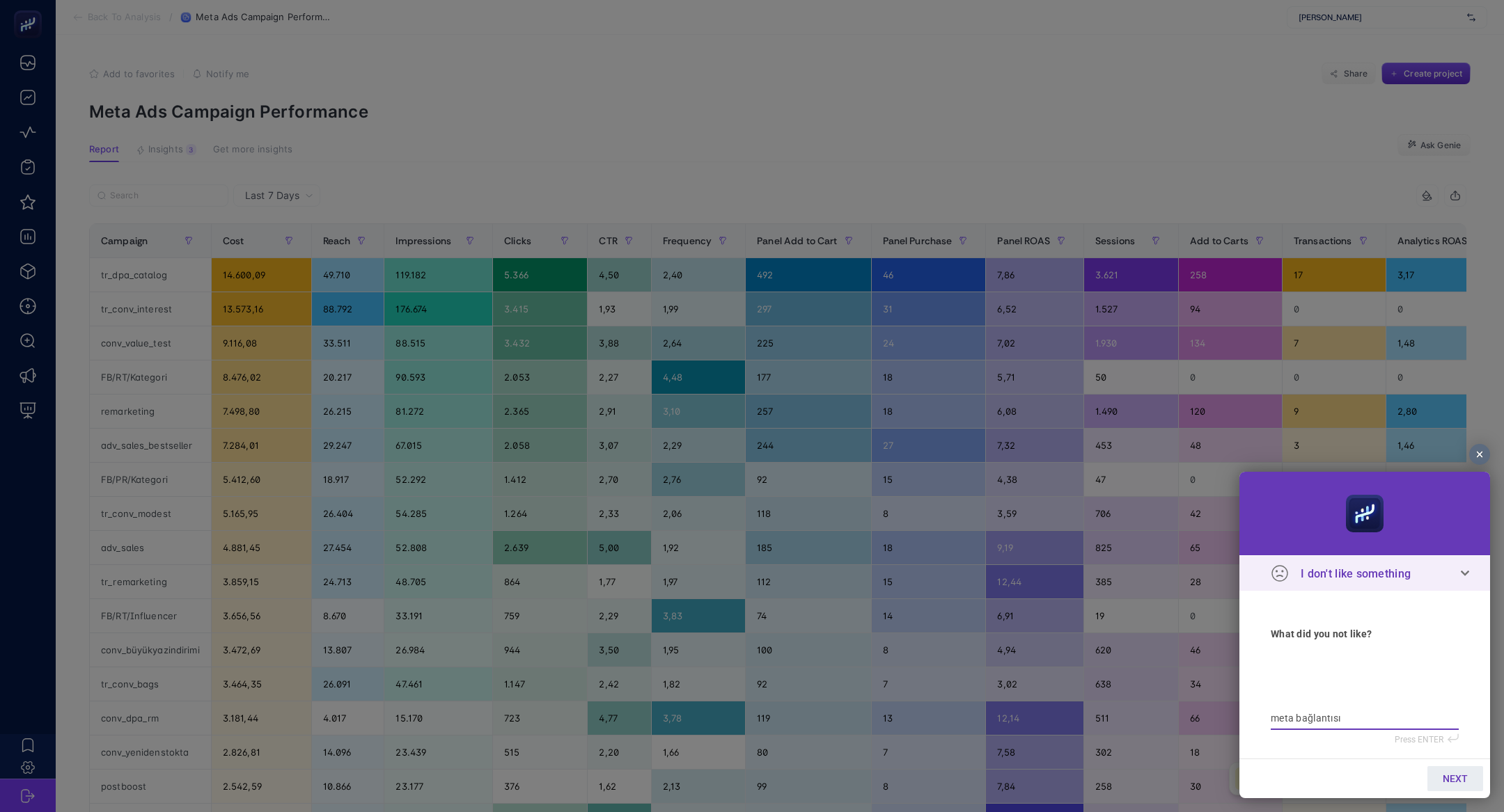
type textarea "meta bağlantısı k"
type textarea "meta bağlantısı ko"
type textarea "meta bağlantısı kop"
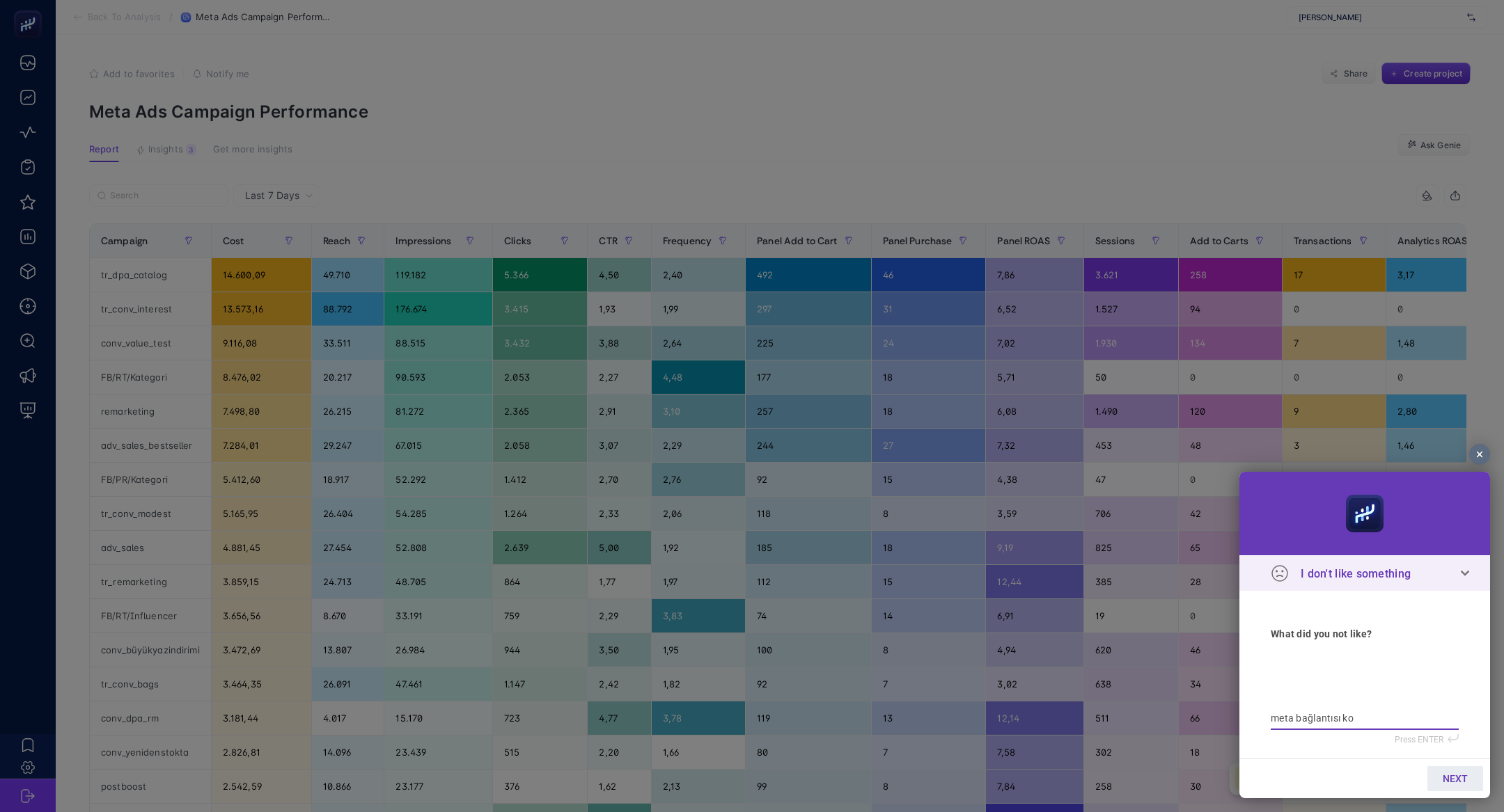
type textarea "meta bağlantısı kop"
type textarea "meta bağlantısı kopt"
type textarea "meta bağlantısı koptu"
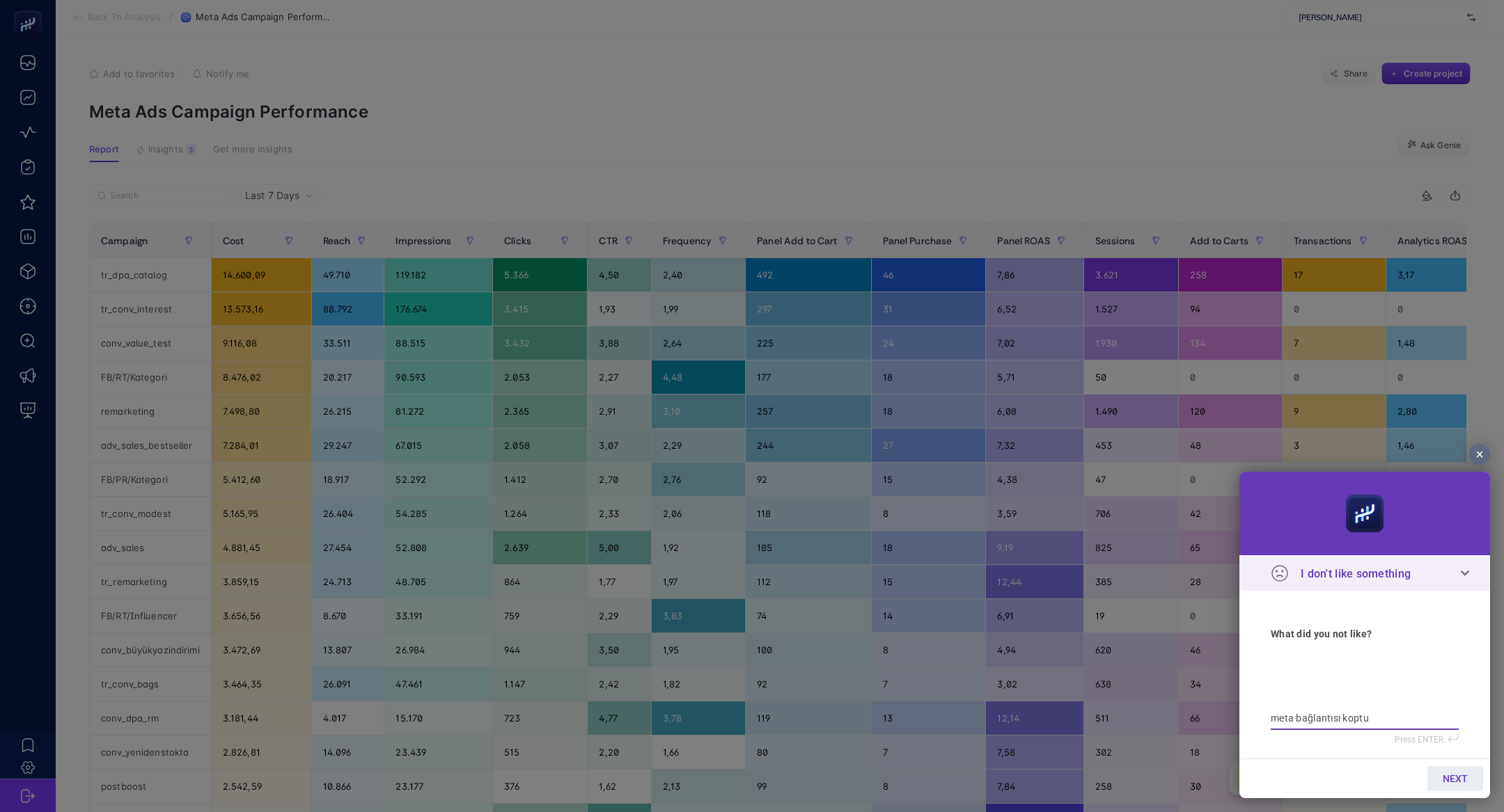
type textarea "meta bağlantısı koptuğ"
type textarea "meta bağlantısı koptuğu"
type textarea "meta bağlantısı koptuğ"
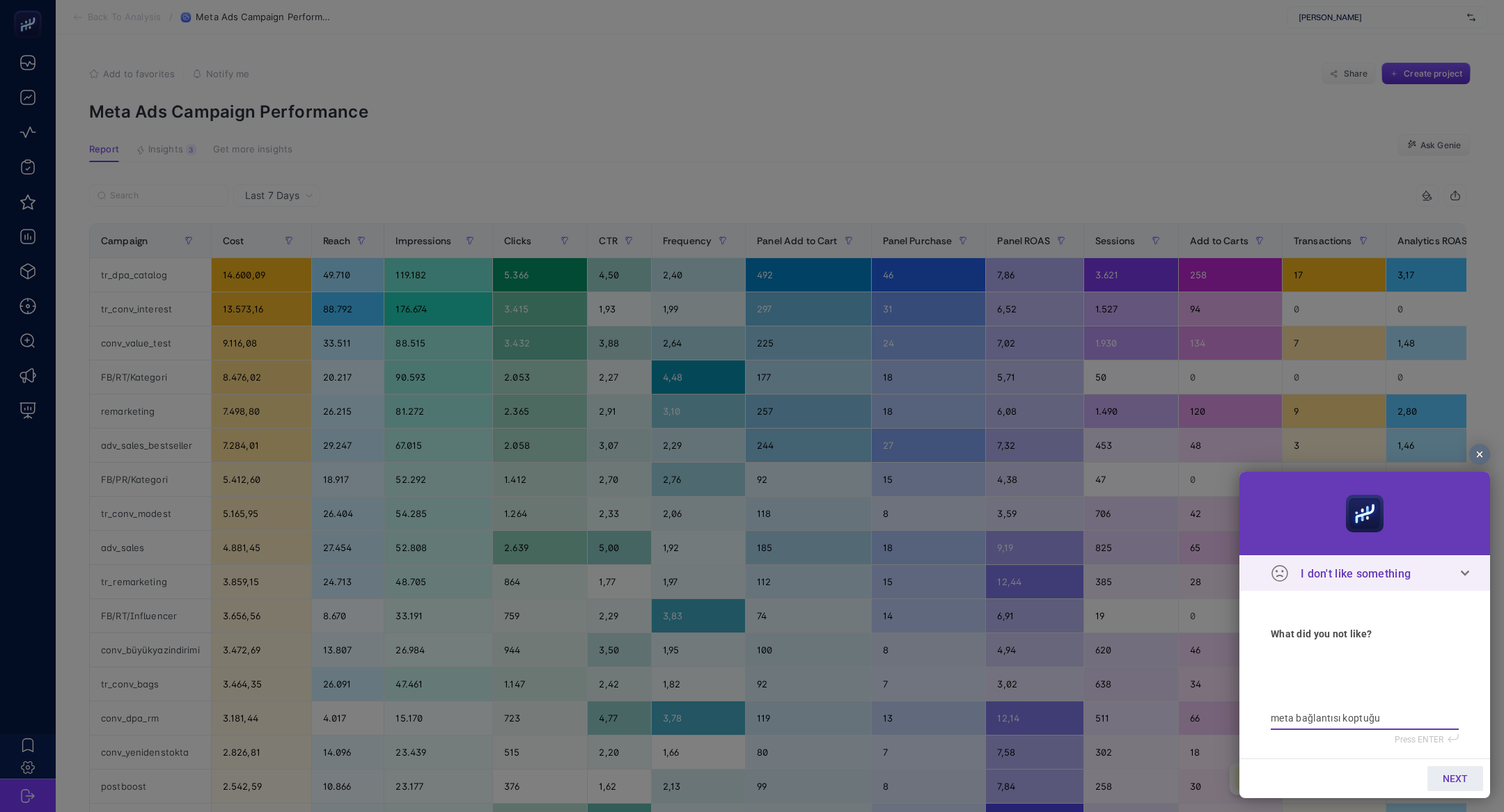
type textarea "meta bağlantısı koptuğ"
type textarea "meta bağlantısı koptu"
type textarea "meta bağlantısı kopt"
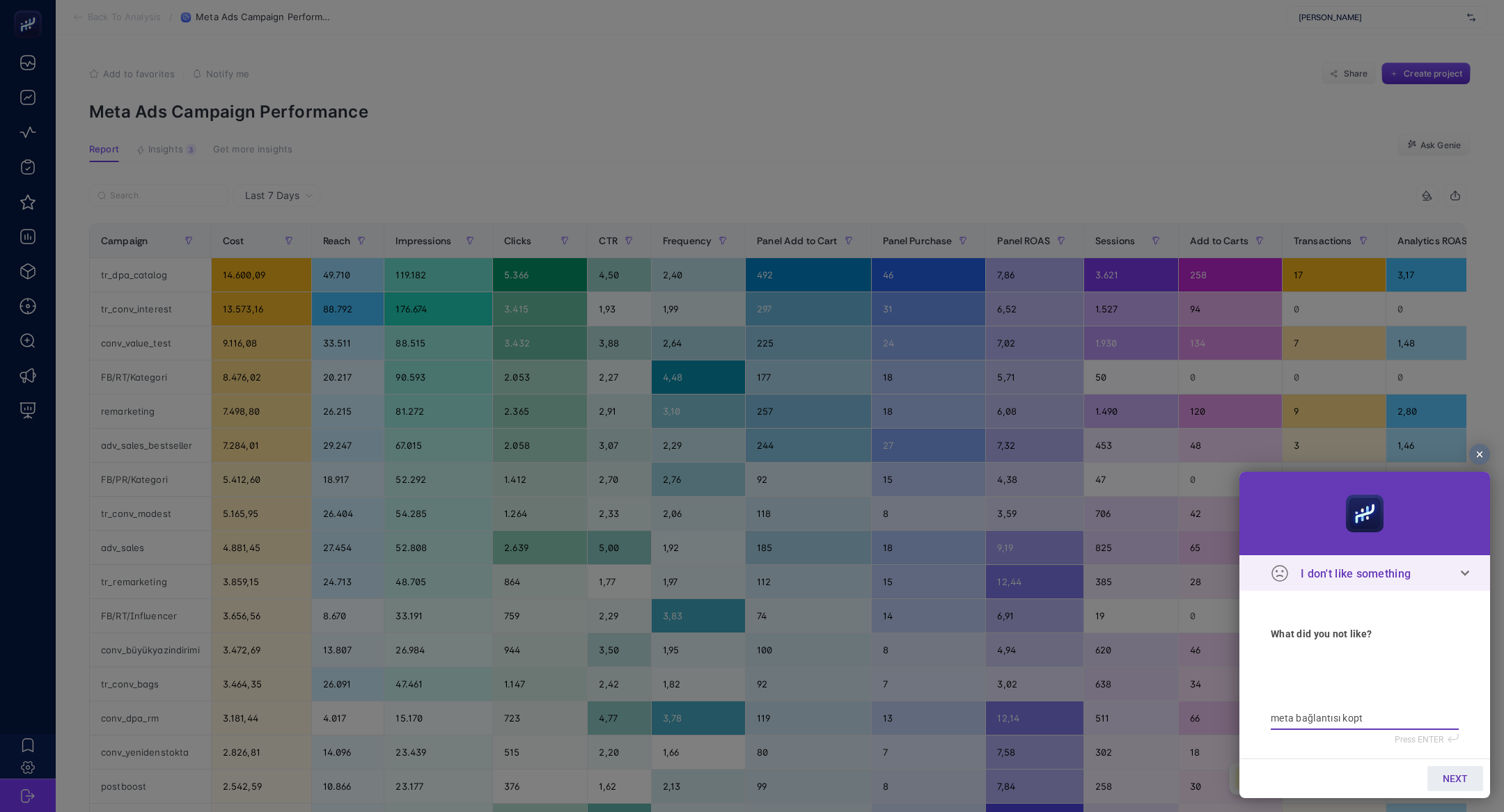
type textarea "meta bağlantısı kop"
type textarea "meta bağlantısı kopm"
type textarea "meta bağlantısı kopmu"
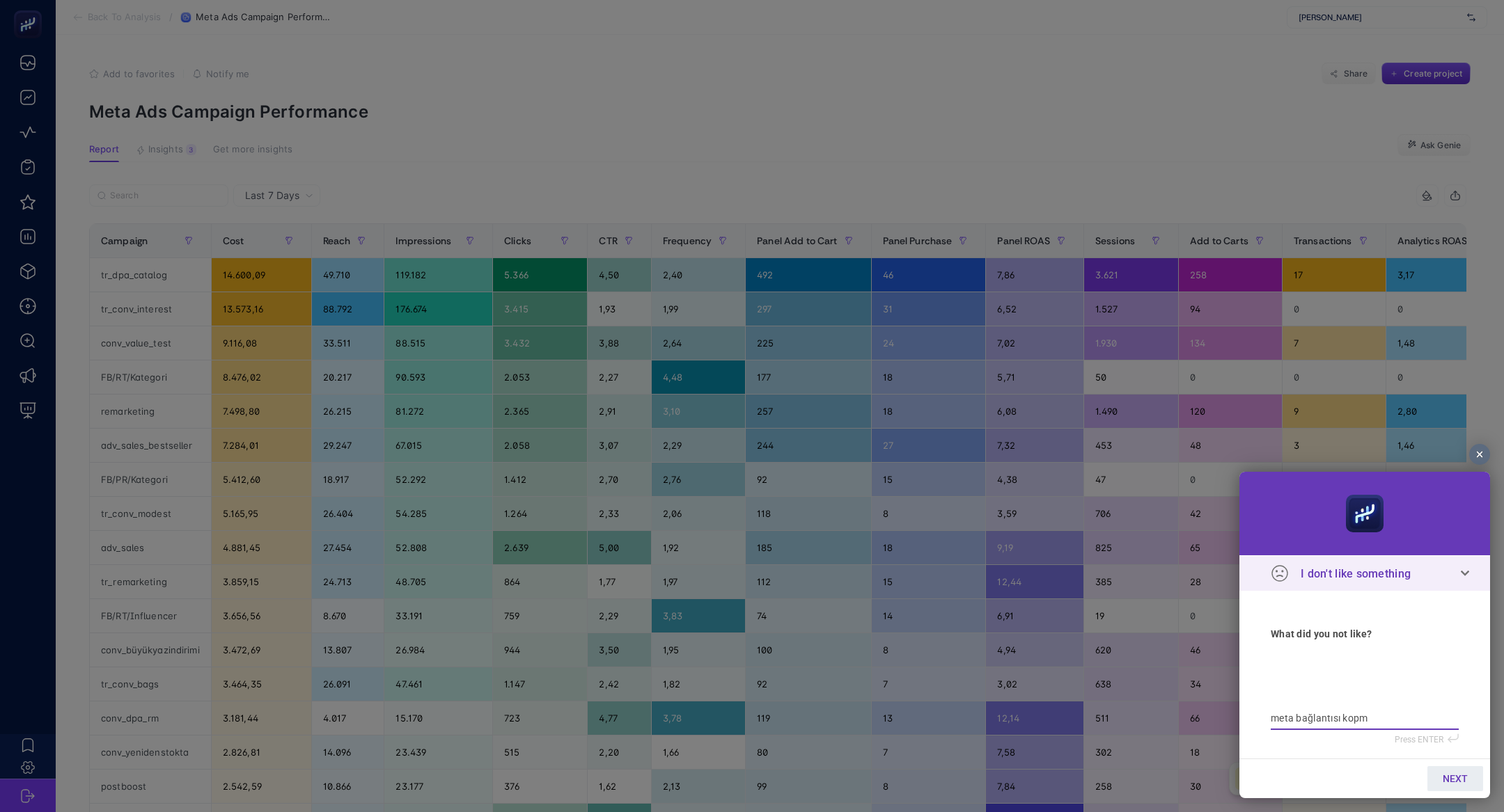
type textarea "meta bağlantısı kopmu"
type textarea "meta bağlantısı kopmuş"
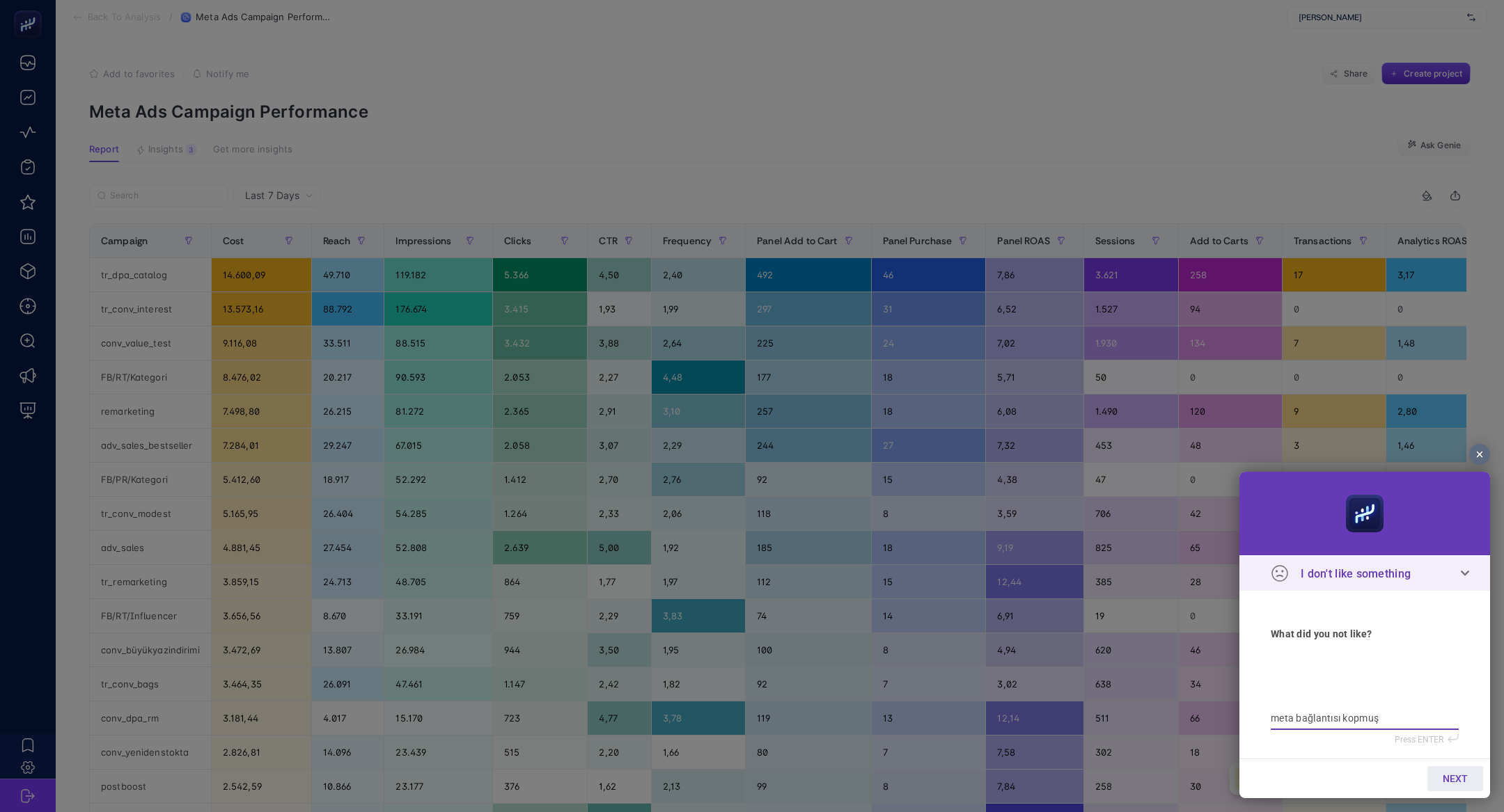
type textarea "meta bağlantısı kopmuş g"
type textarea "meta bağlantısı kopmuş gö"
type textarea "meta bağlantısı kopmuş gör"
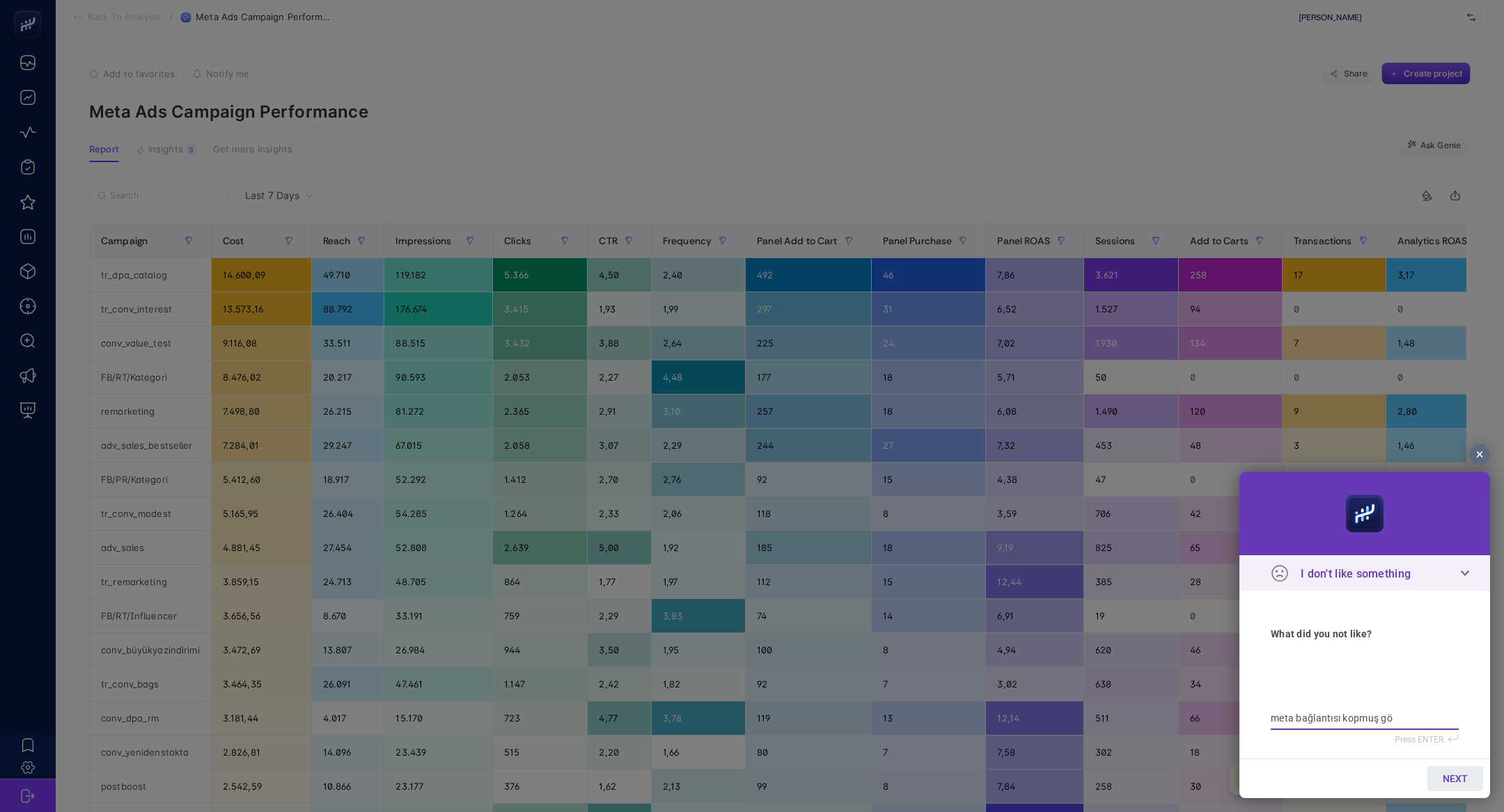
type textarea "meta bağlantısı kopmuş gör"
type textarea "meta bağlantısı kopmuş görü"
type textarea "meta bağlantısı kopmuş görün"
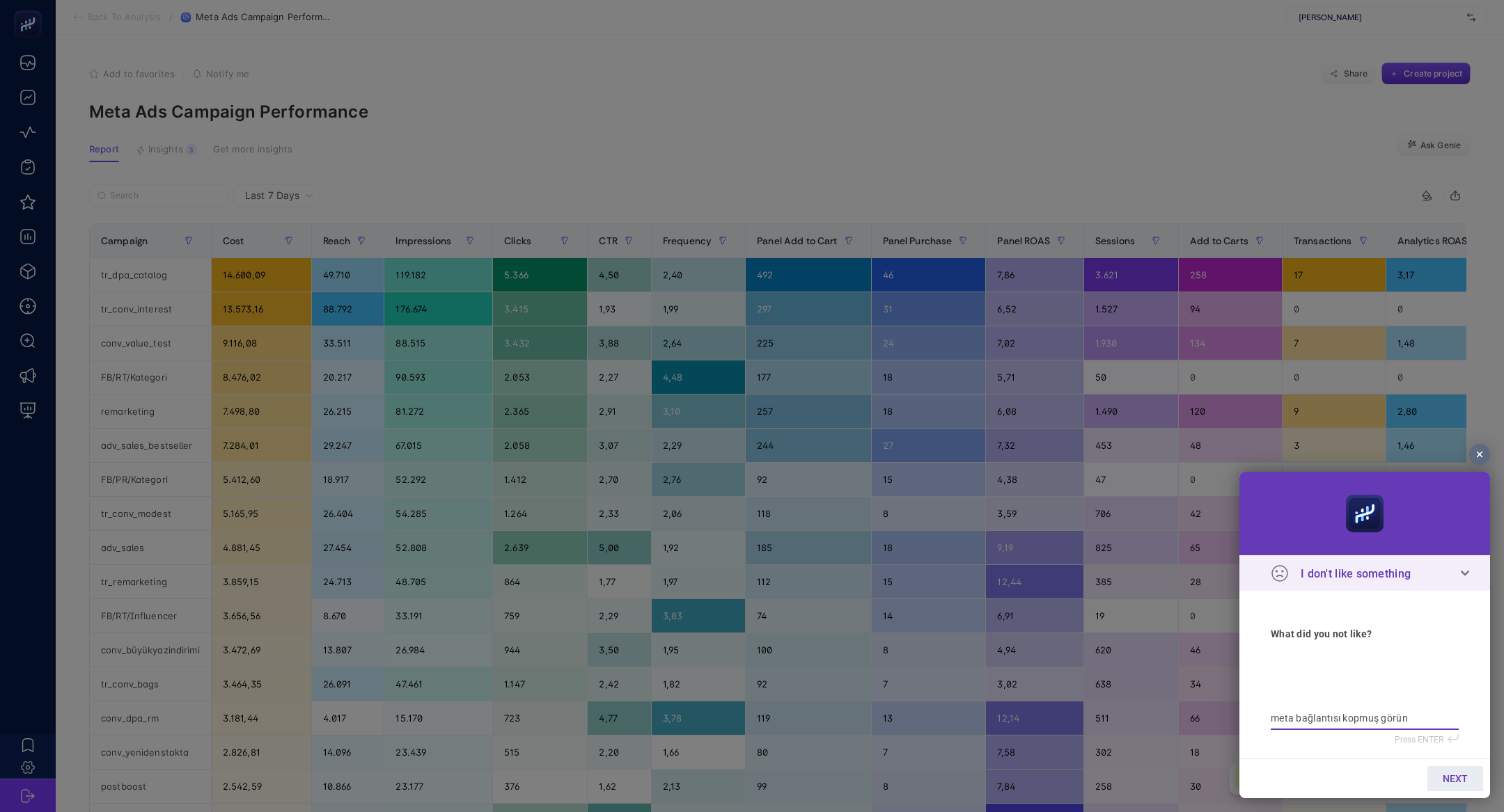
type textarea "meta bağlantısı kopmuş görünü"
type textarea "meta bağlantısı kopmuş görünüy"
type textarea "meta bağlantısı kopmuş görünüyo"
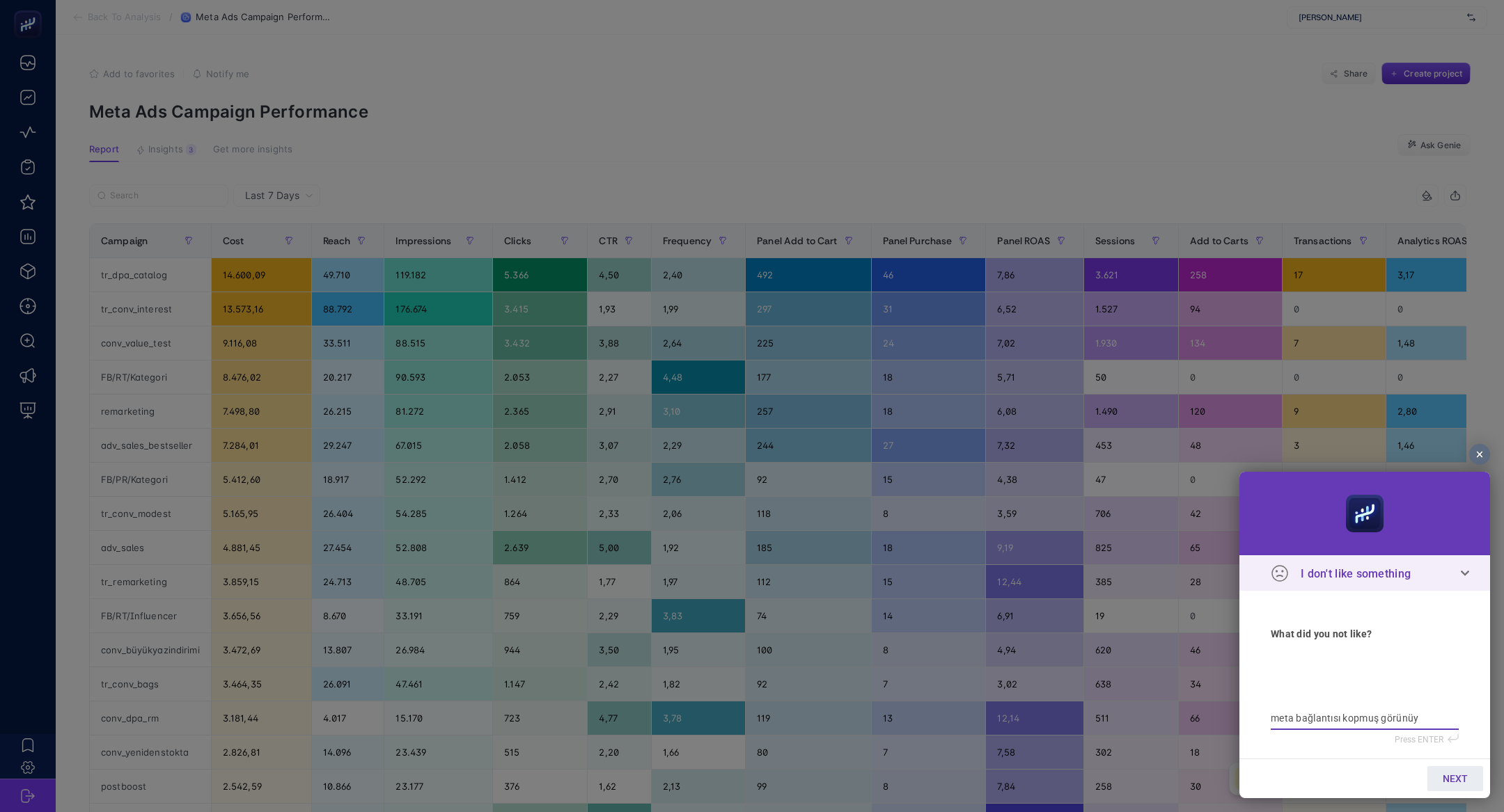
type textarea "meta bağlantısı kopmuş görünüyo"
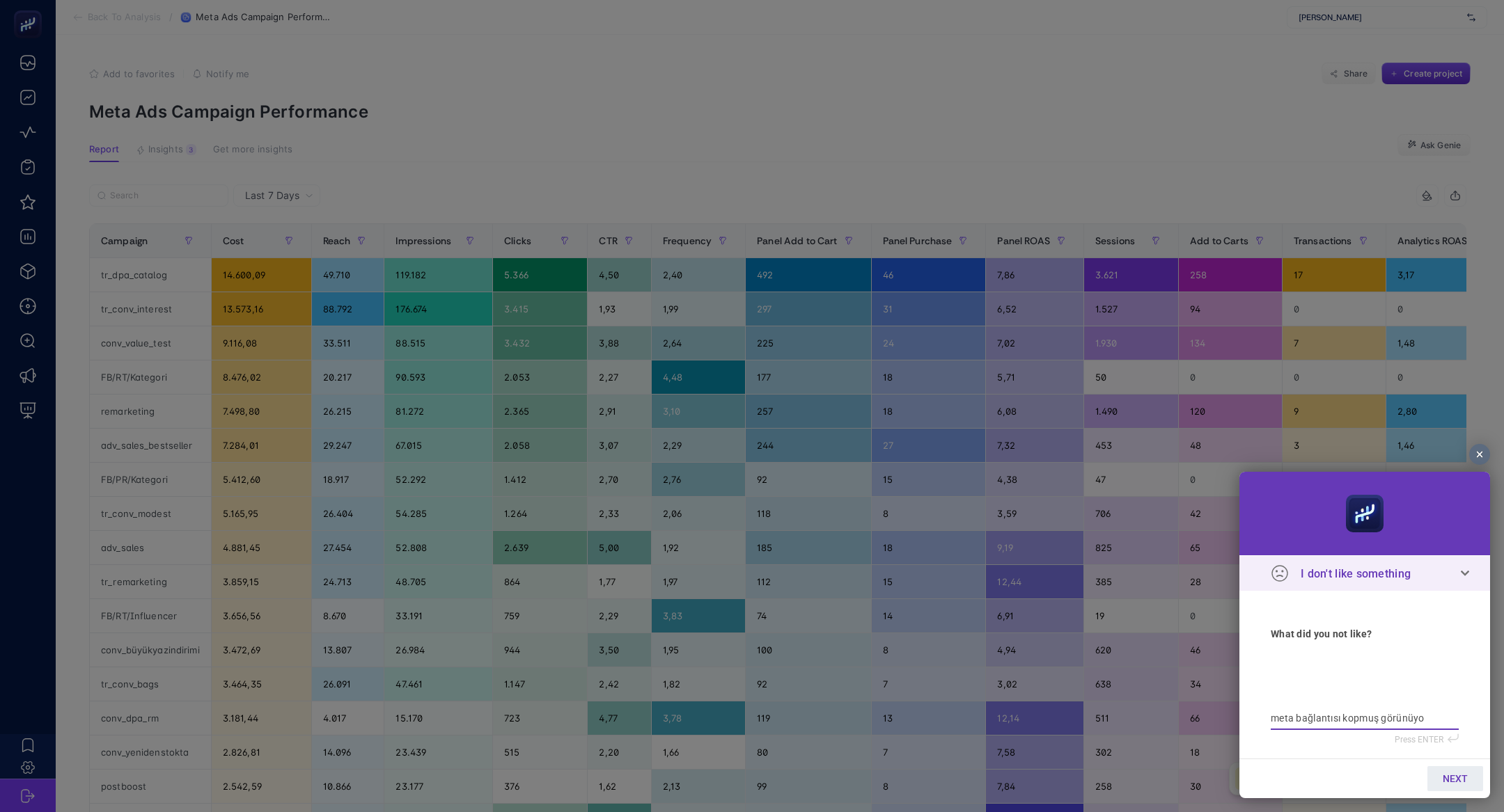
type textarea "meta bağlantısı kopmuş görünüyor"
type textarea "meta bağlantısı kopmuş görünüyor a"
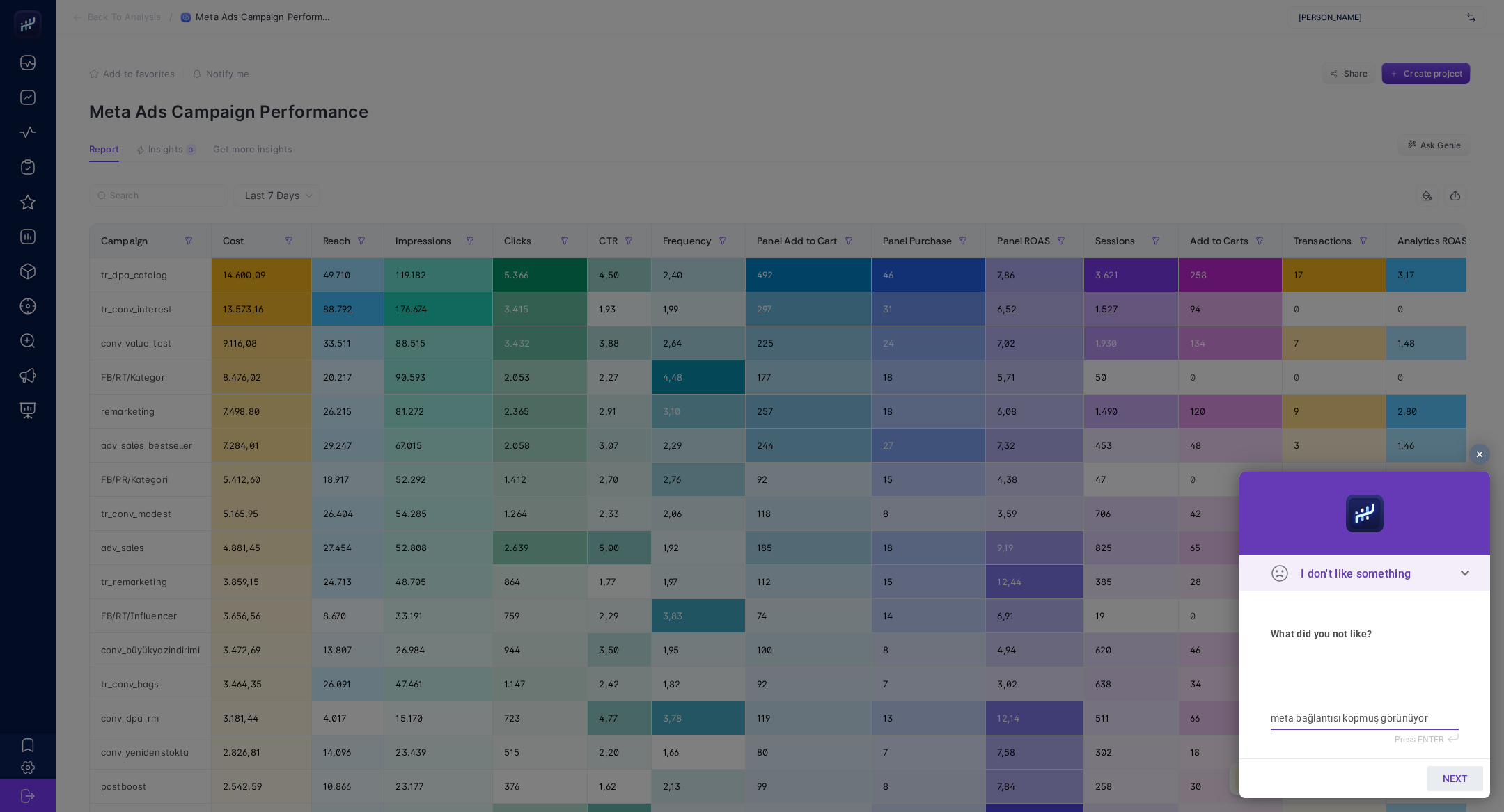
type textarea "meta bağlantısı kopmuş görünüyor a"
type textarea "meta bağlantısı kopmuş görünüyor am"
type textarea "meta bağlantısı kopmuş görünüyor ama"
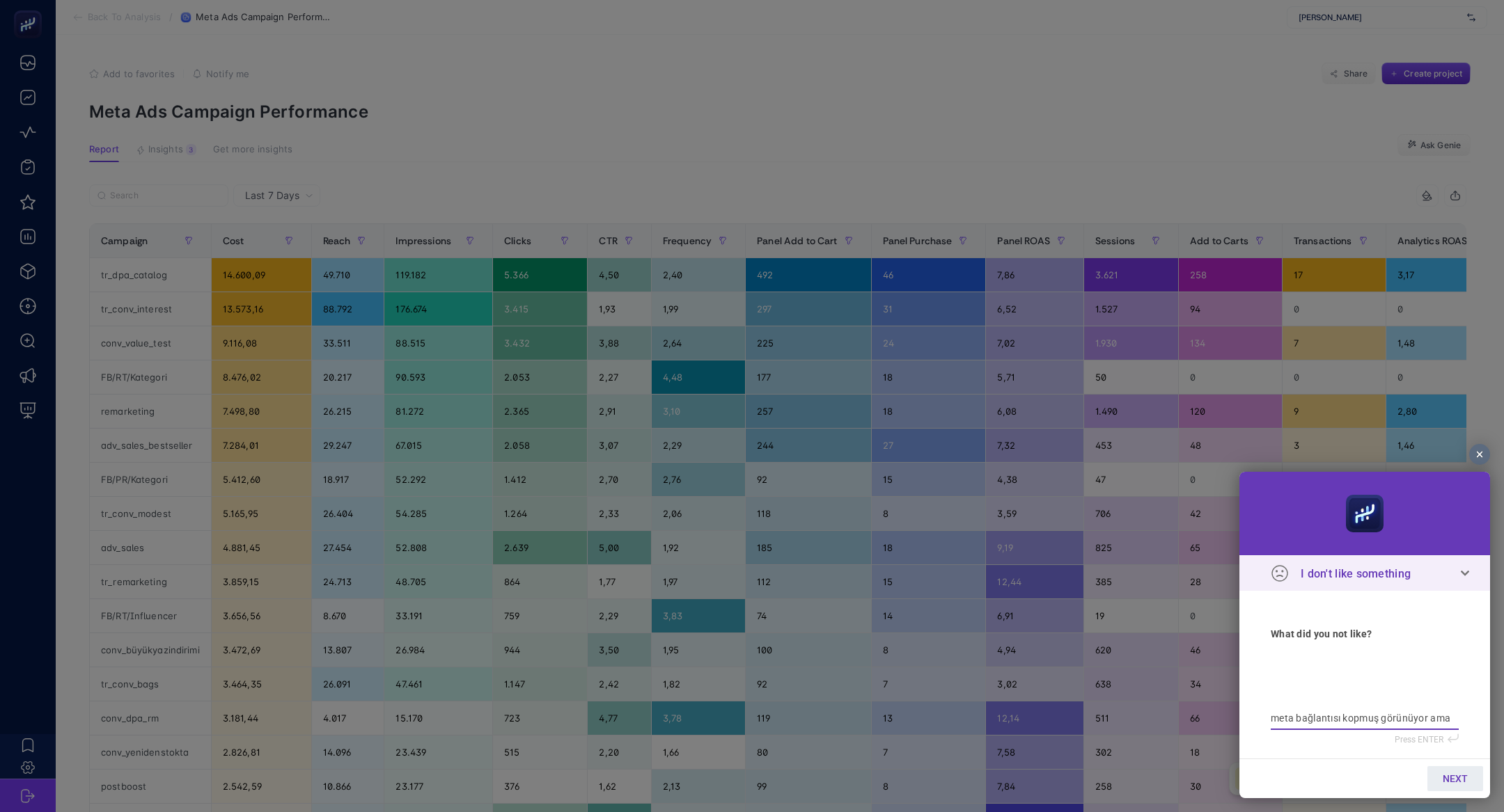
type textarea "meta bağlantısı kopmuş görünüyor ama"
type textarea "meta bağlantısı kopmuş görünüyor ama v"
type textarea "meta bağlantısı kopmuş görünüyor ama ve"
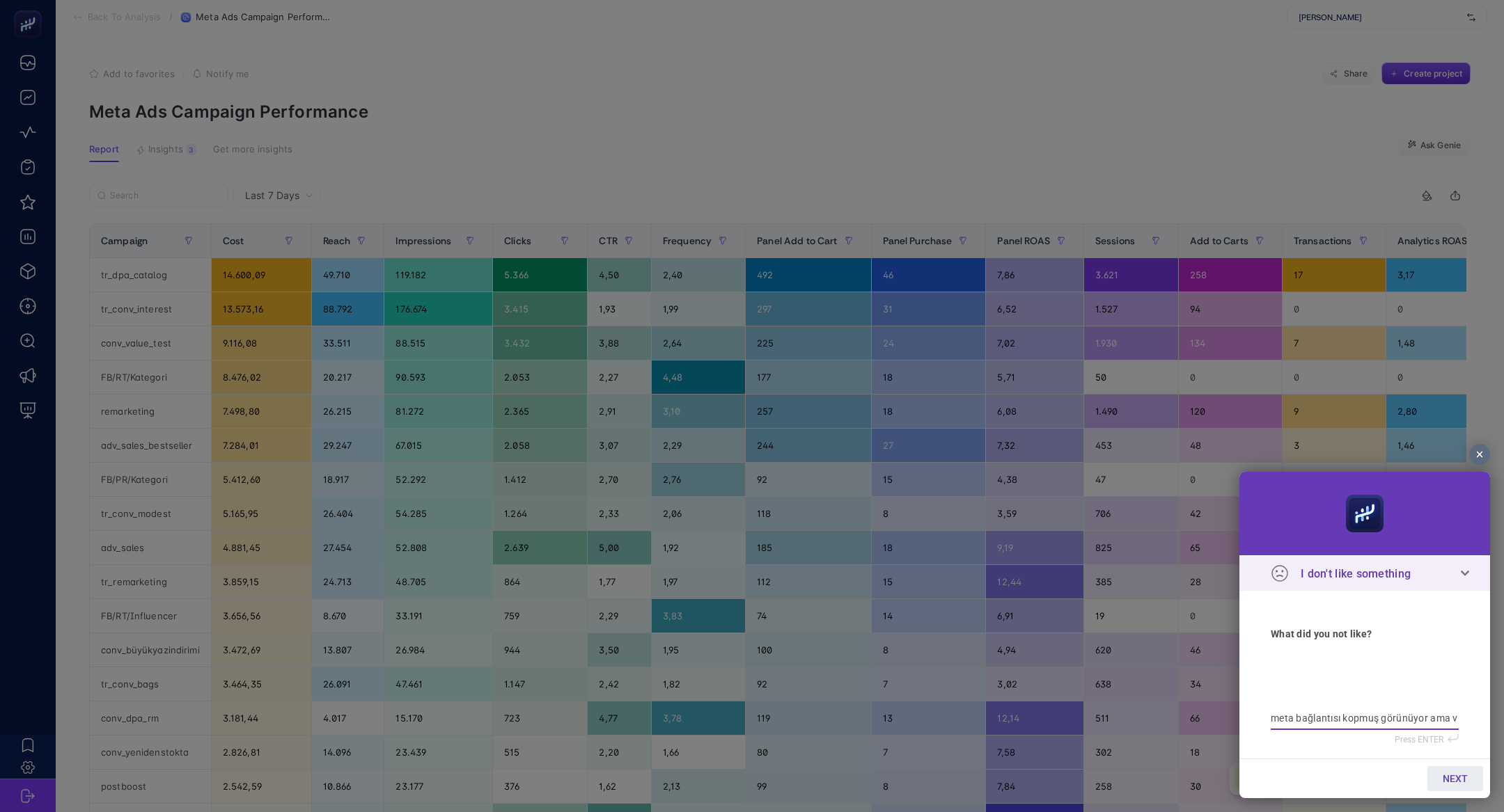
type textarea "meta bağlantısı kopmuş görünüyor ama ve"
type textarea "meta bağlantısı kopmuş görünüyor ama ver"
type textarea "meta bağlantısı kopmuş görünüyor ama veri"
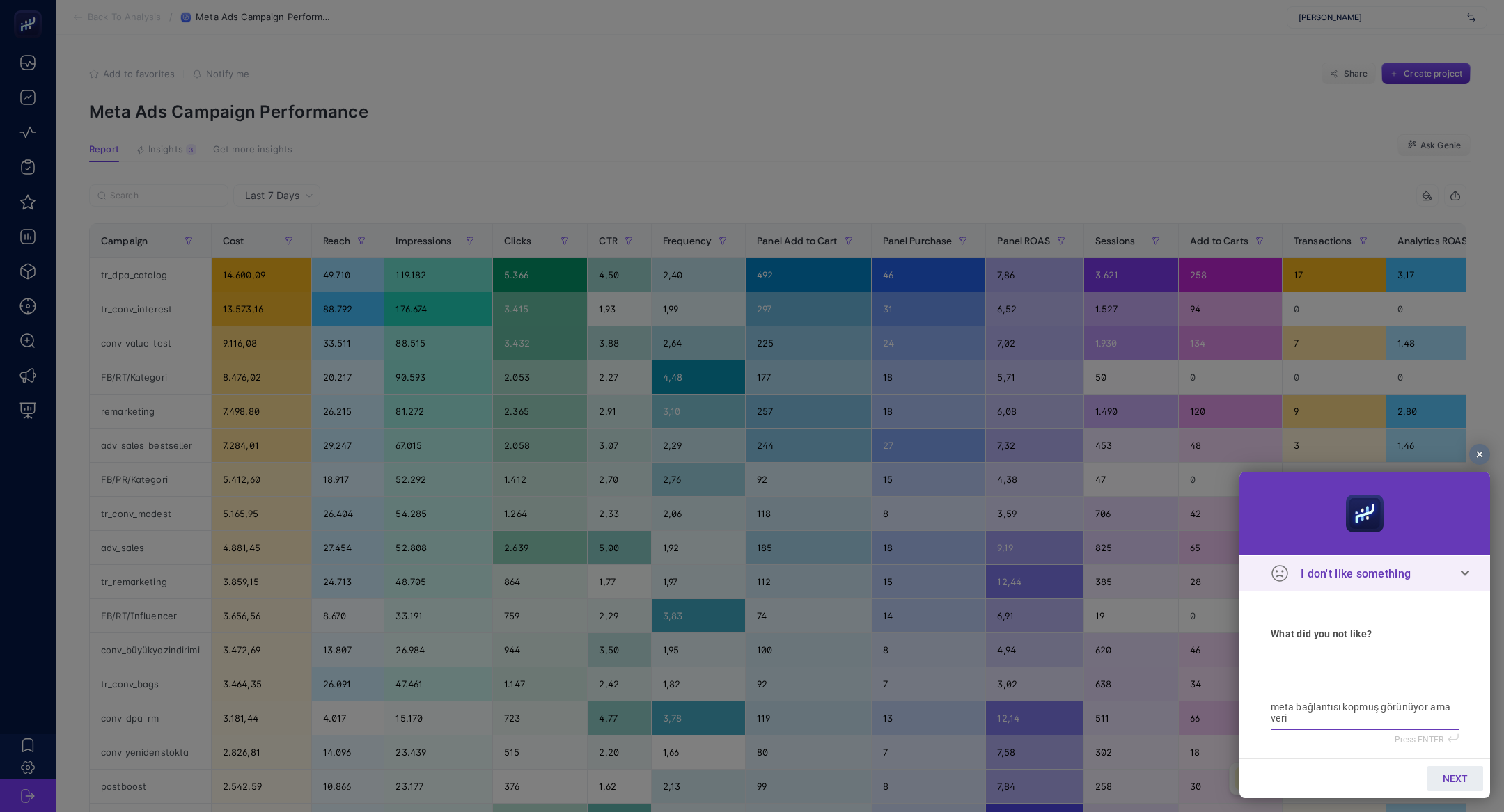
type textarea "meta bağlantısı kopmuş görünüyor ama veri"
type textarea "meta bağlantısı kopmuş görünüyor ama veri g"
type textarea "meta bağlantısı kopmuş görünüyor ama veri ge"
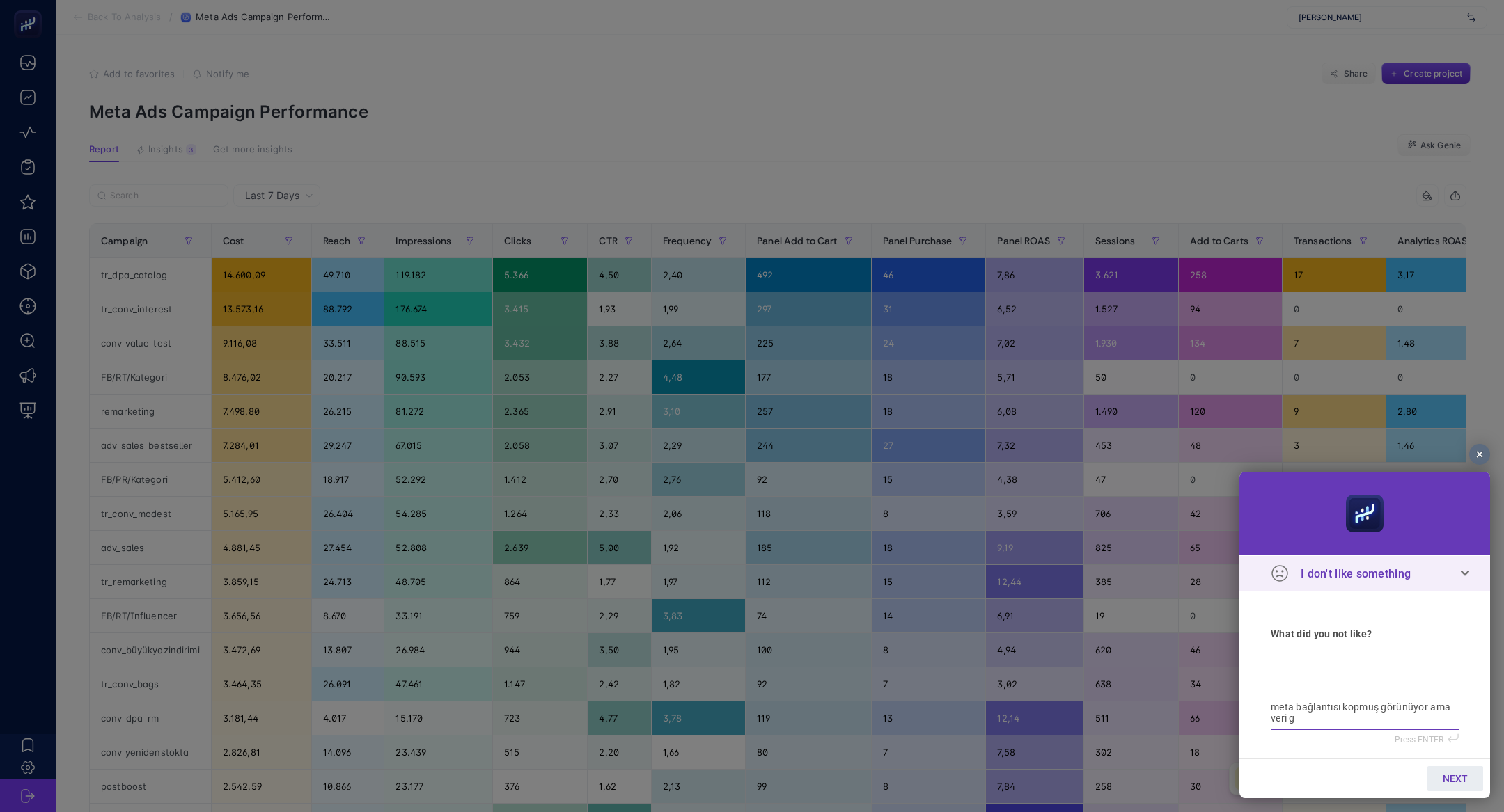
type textarea "meta bağlantısı kopmuş görünüyor ama veri ge"
type textarea "meta bağlantısı kopmuş görünüyor ama veri gel"
type textarea "meta bağlantısı kopmuş görünüyor ama veri geli"
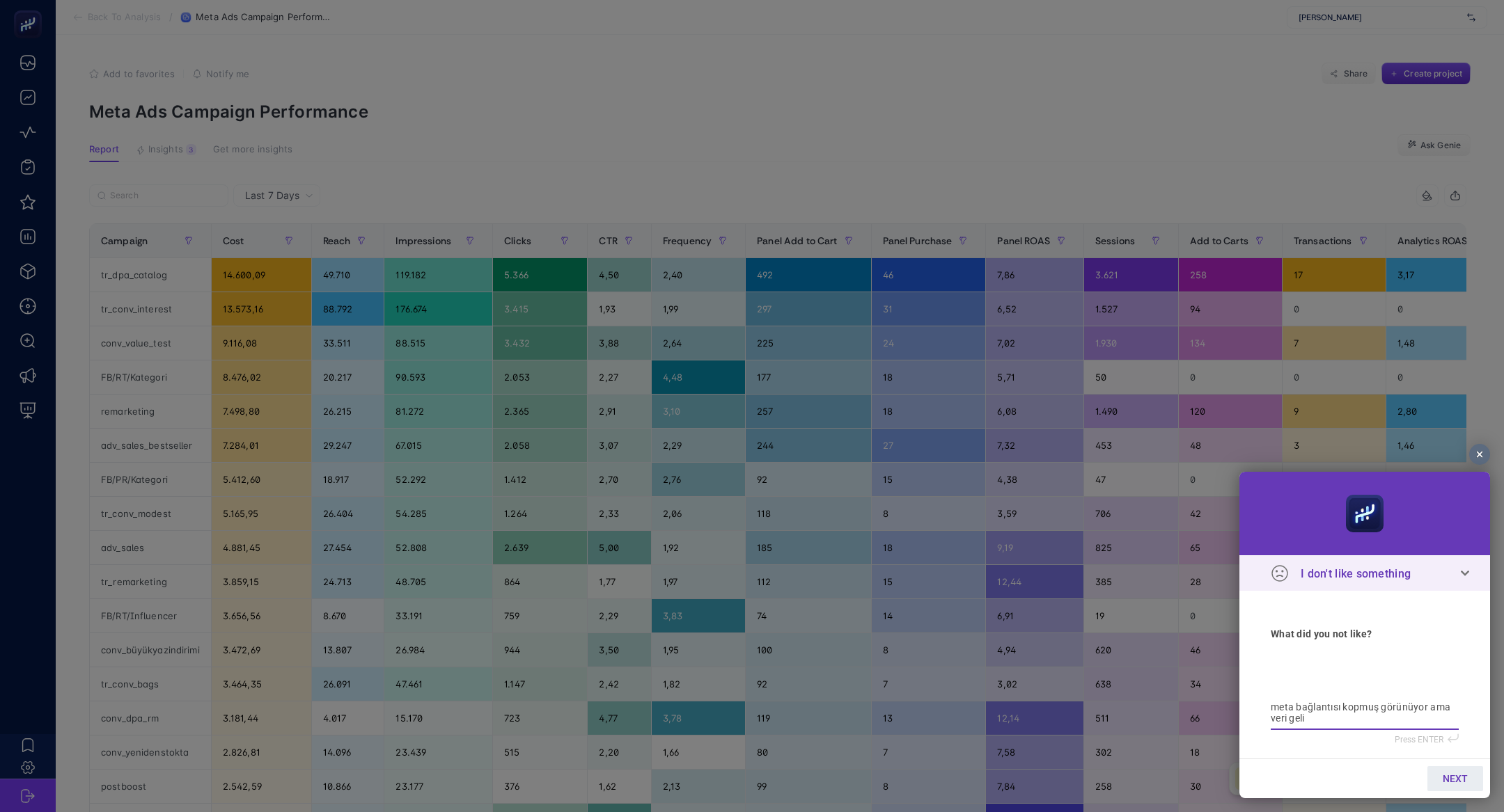
type textarea "meta bağlantısı kopmuş görünüyor ama veri geliy"
type textarea "meta bağlantısı kopmuş görünüyor ama veri geliyo"
type textarea "meta bağlantısı kopmuş görünüyor ama veri geliyor"
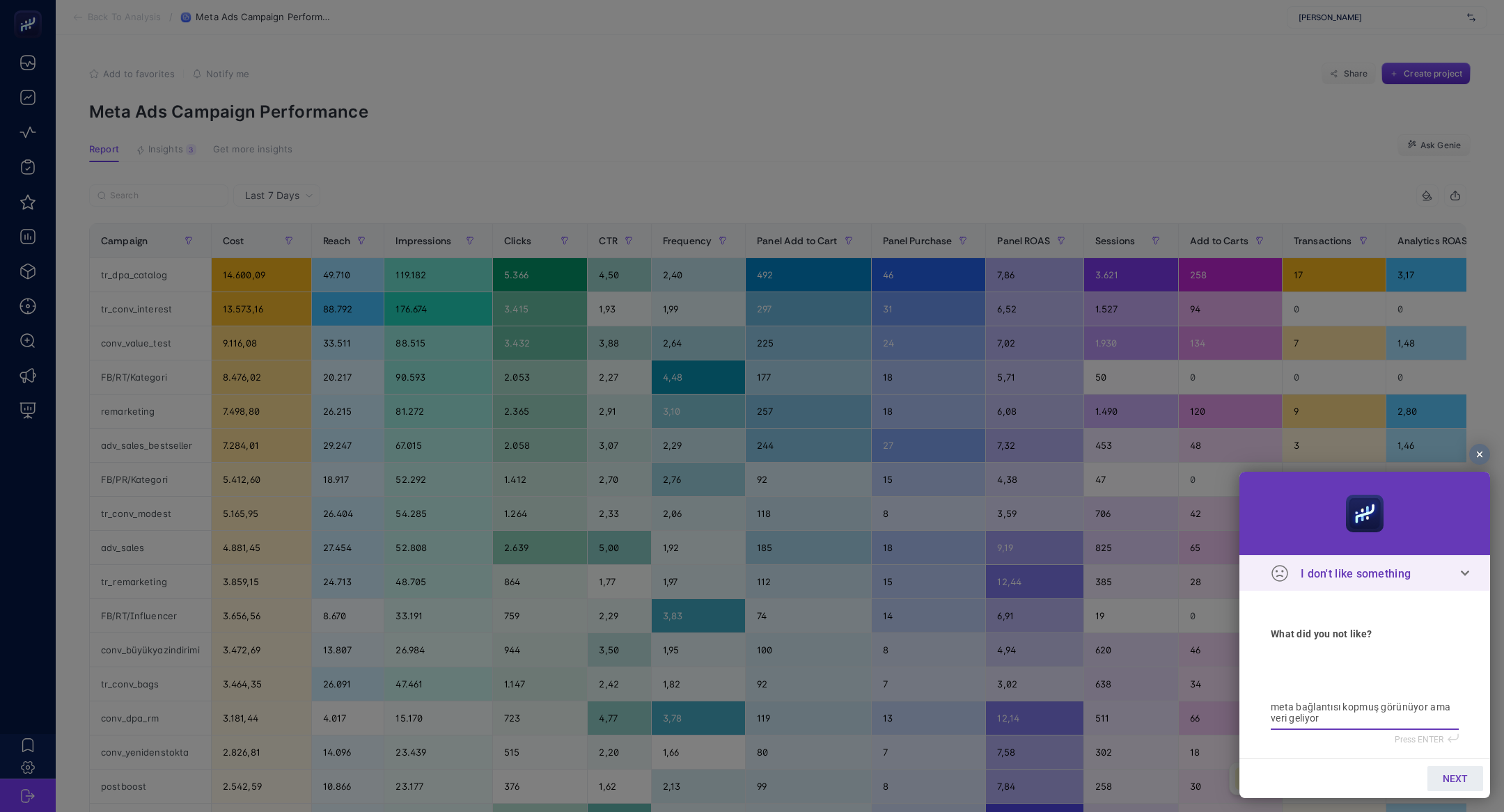
type textarea "meta bağlantısı kopmuş görünüyor ama veri geliyor"
click at [1460, 777] on span "NEXT" at bounding box center [1455, 778] width 25 height 11
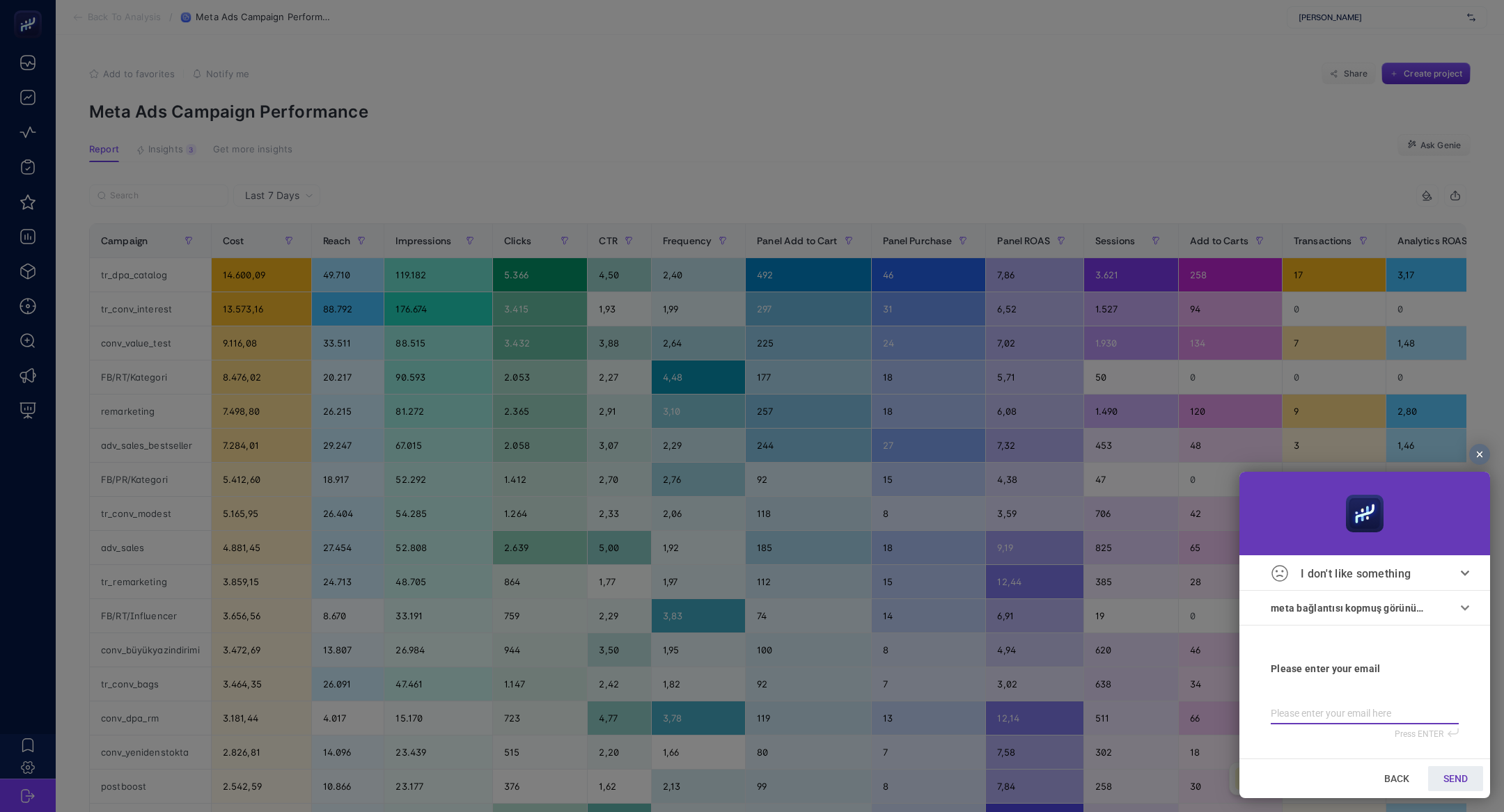
type input "b"
type input "bi"
type input "bil"
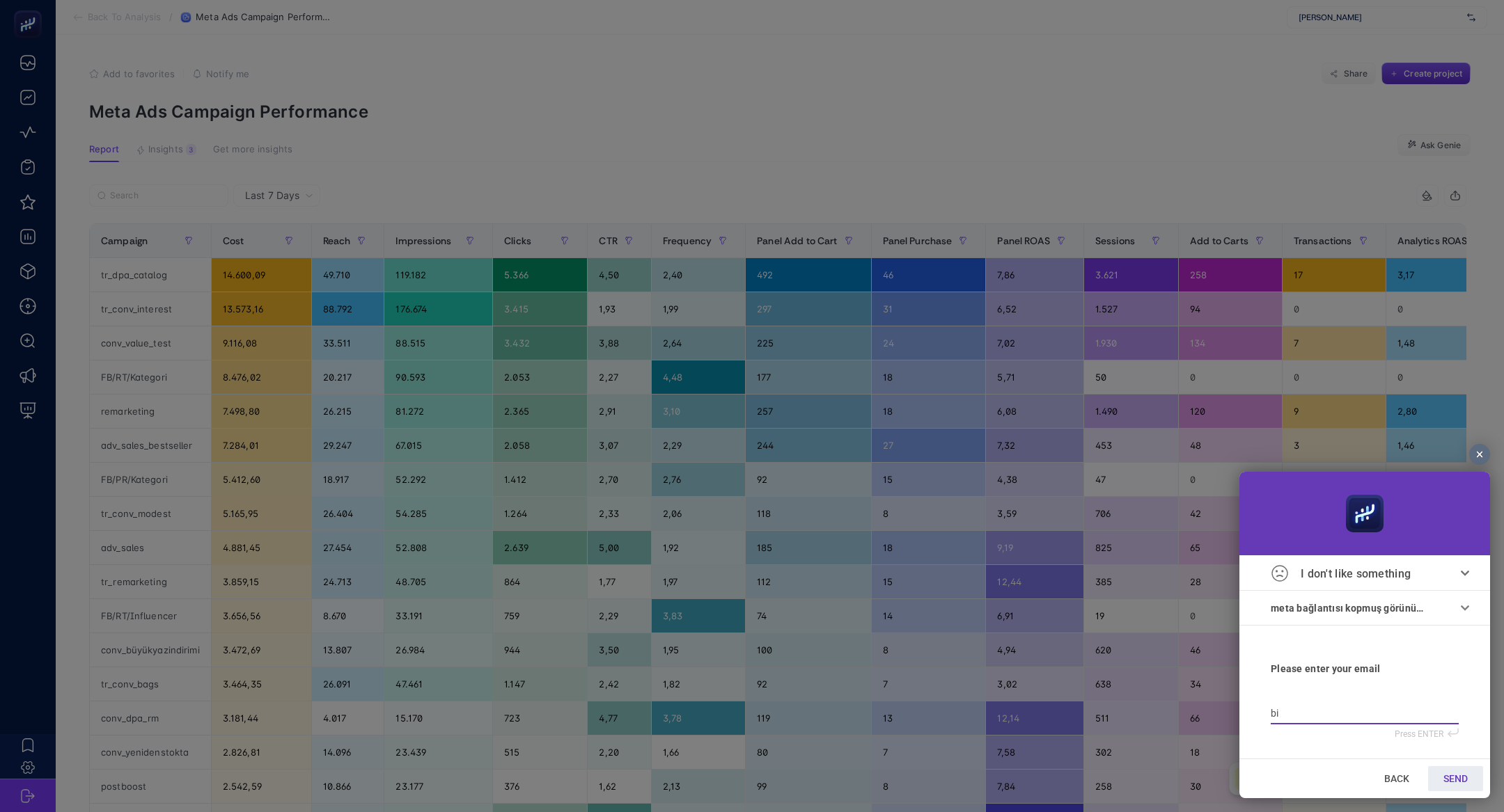
type input "bil"
type input "bilg"
type input "bilge"
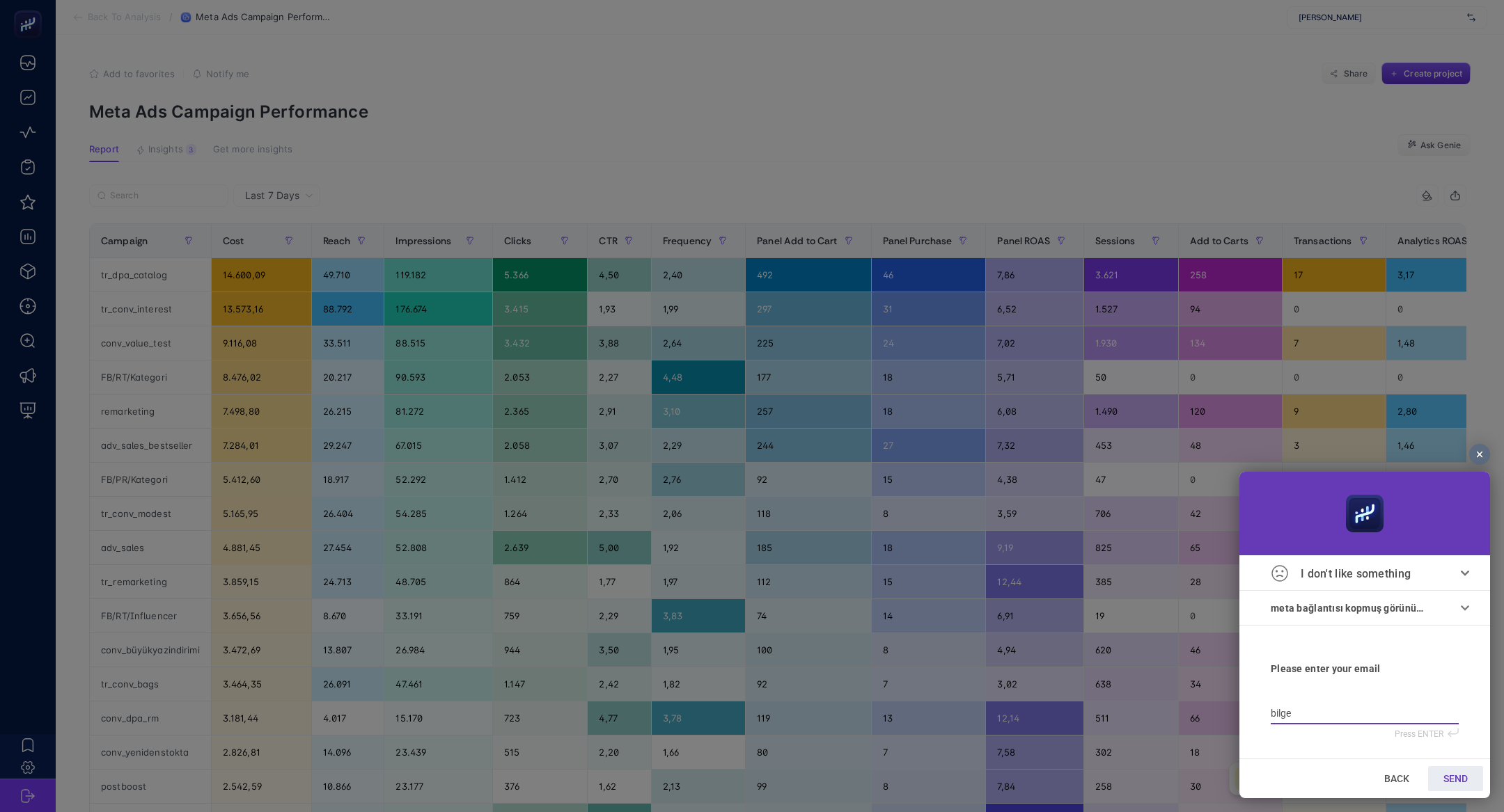
type input "bilge@"
type input "bilge@h"
type input "bilge@he"
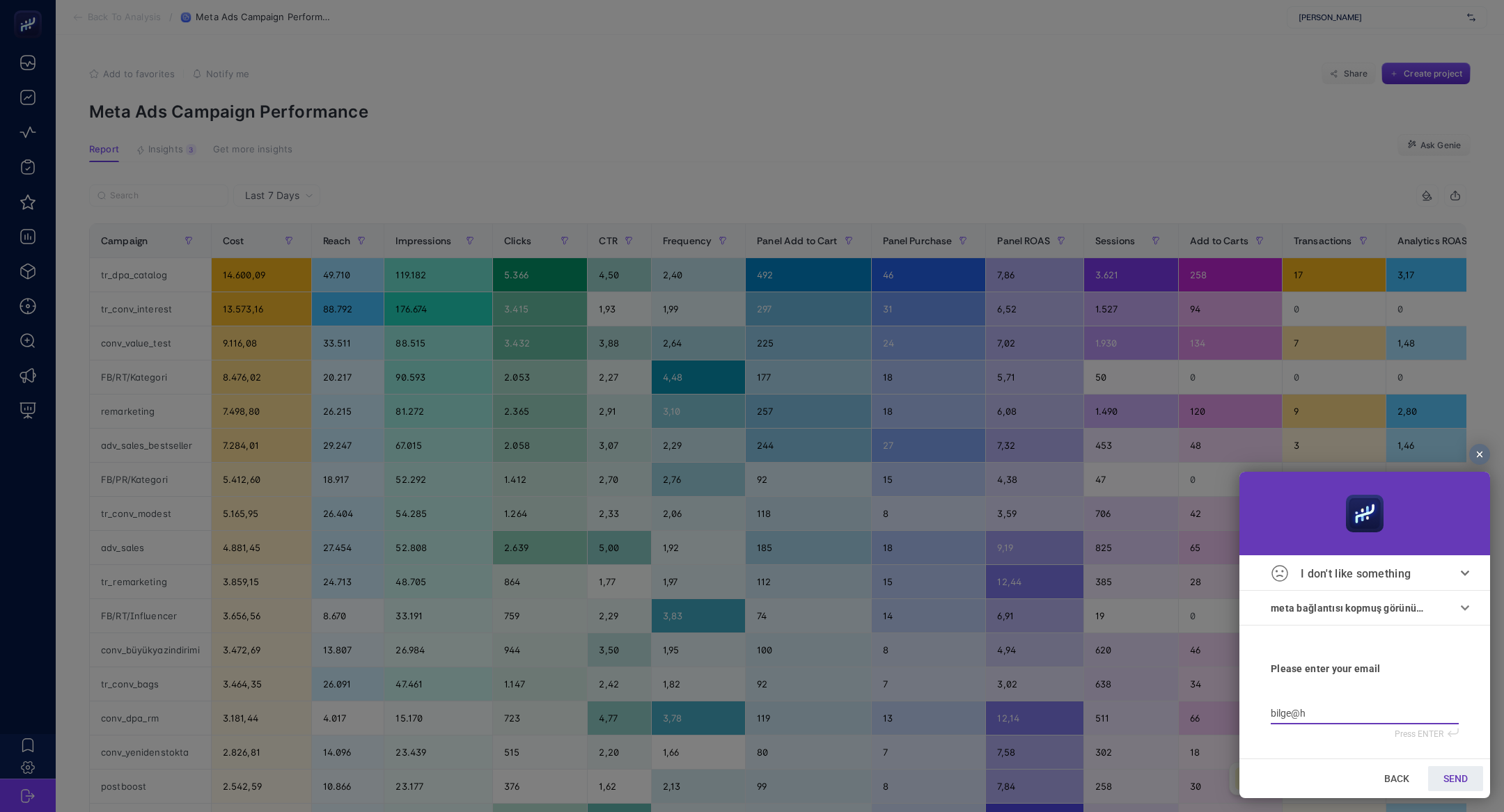
type input "bilge@he"
type input "bilge@hey"
type input "bilge@heyb"
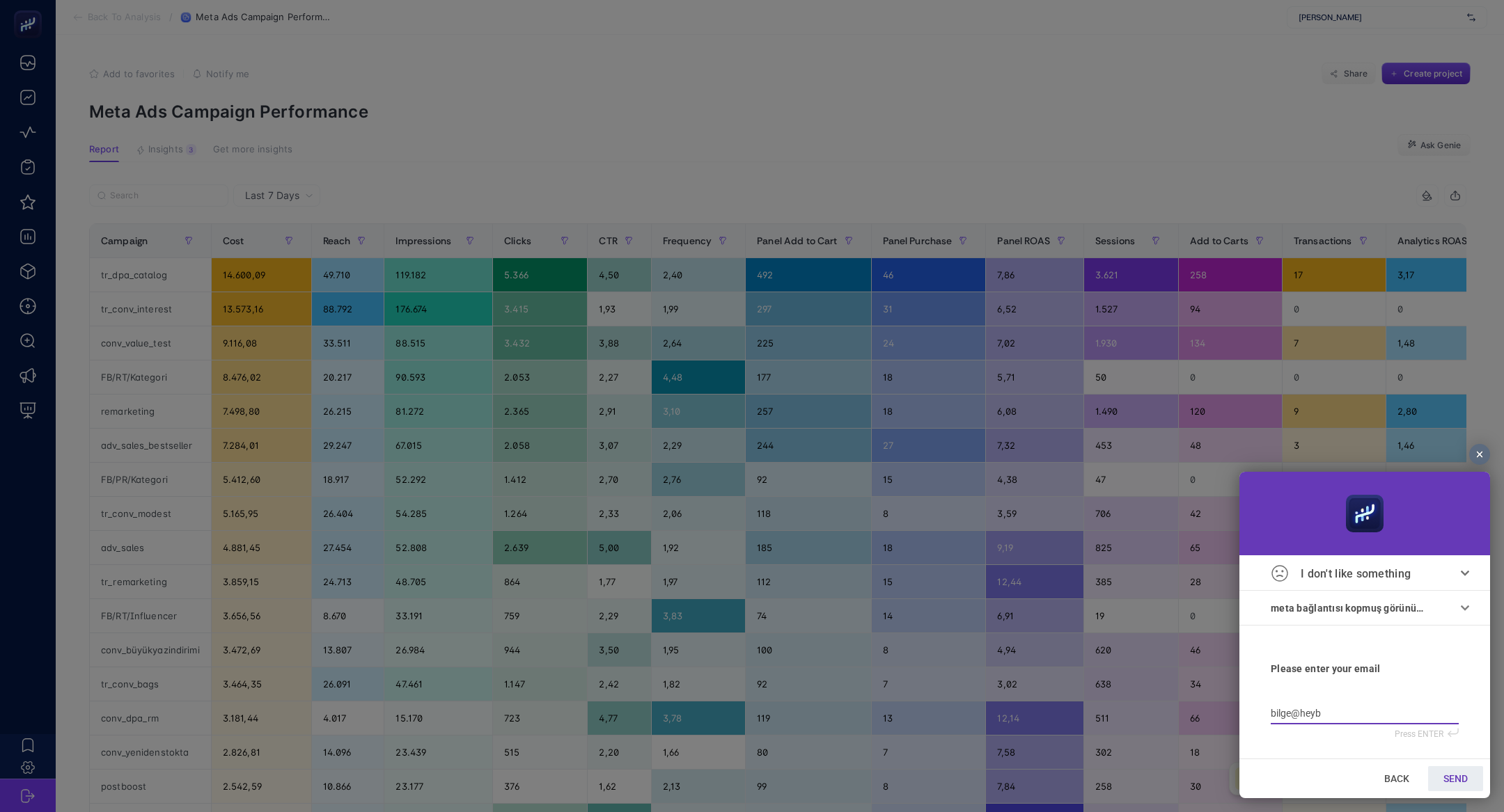
type input "bilge@heybo"
type input "bilge@heyboo"
type input "bilge@heyboos"
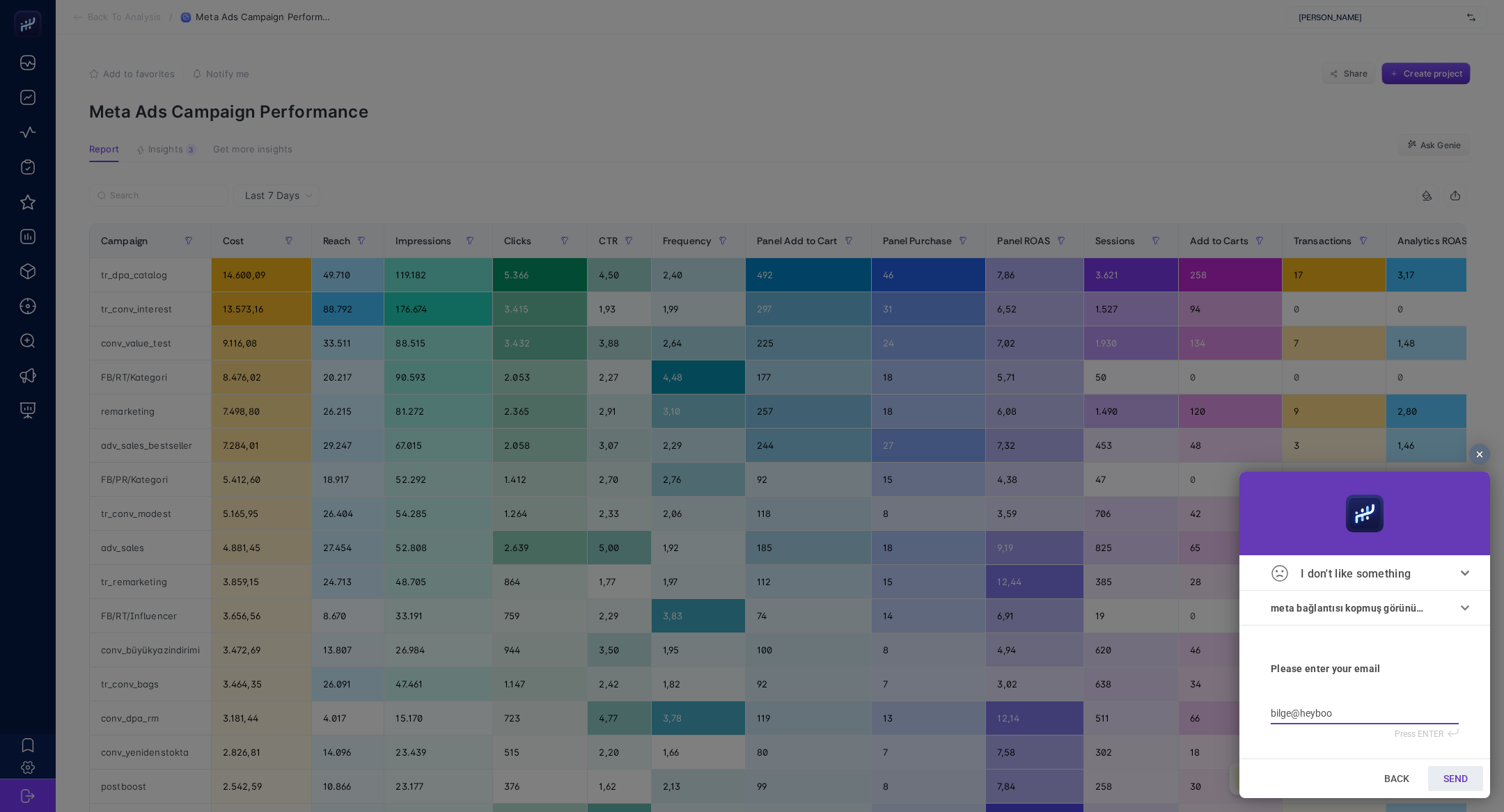
type input "bilge@heyboos"
type input "bilge@heyboost"
type input "bilge@heybooste"
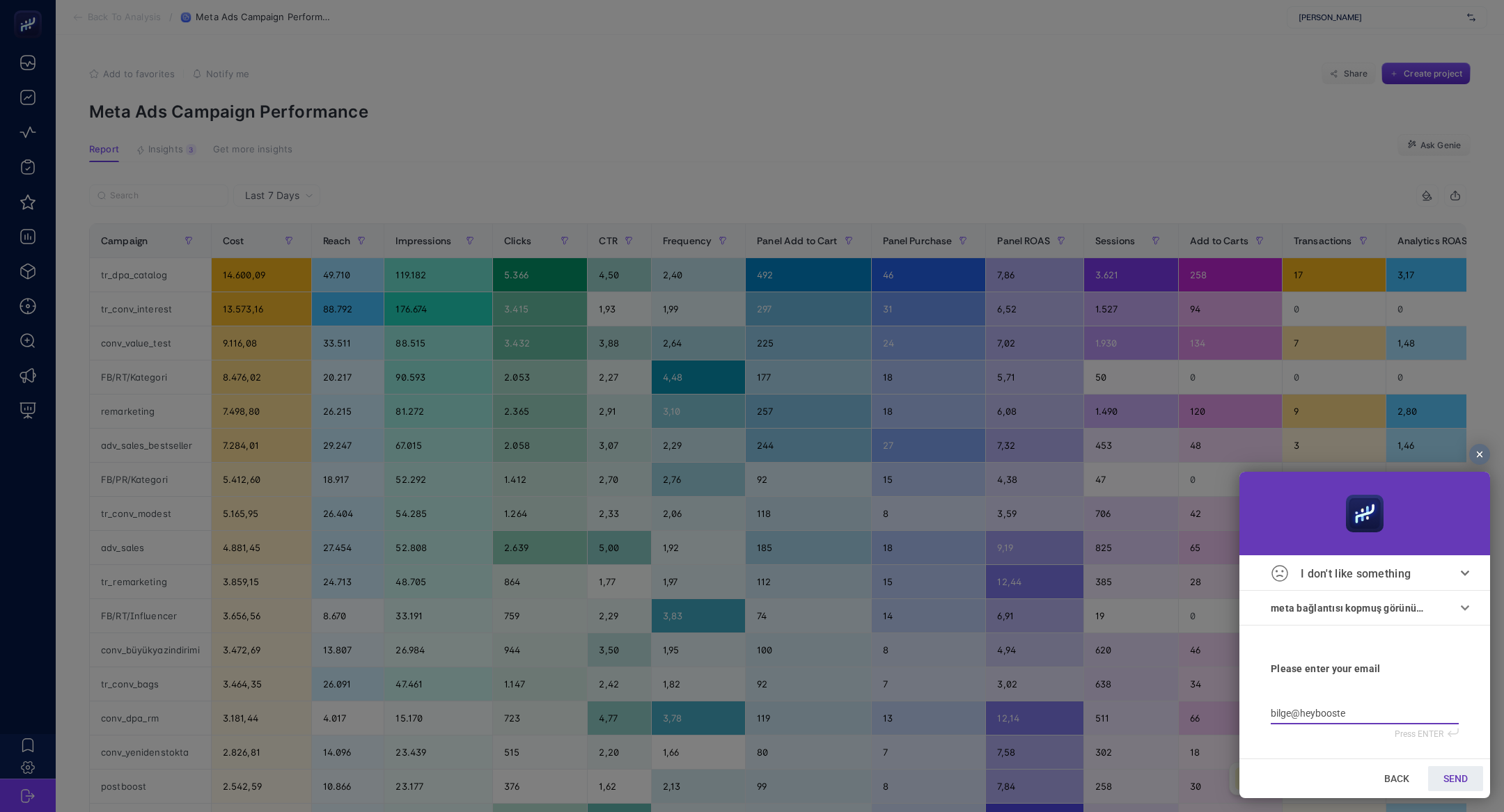
type input "bilge@heybooster"
type input "bilge@xn--heybooster-x6a"
type input "bilge@xn--heyboostera-v9a"
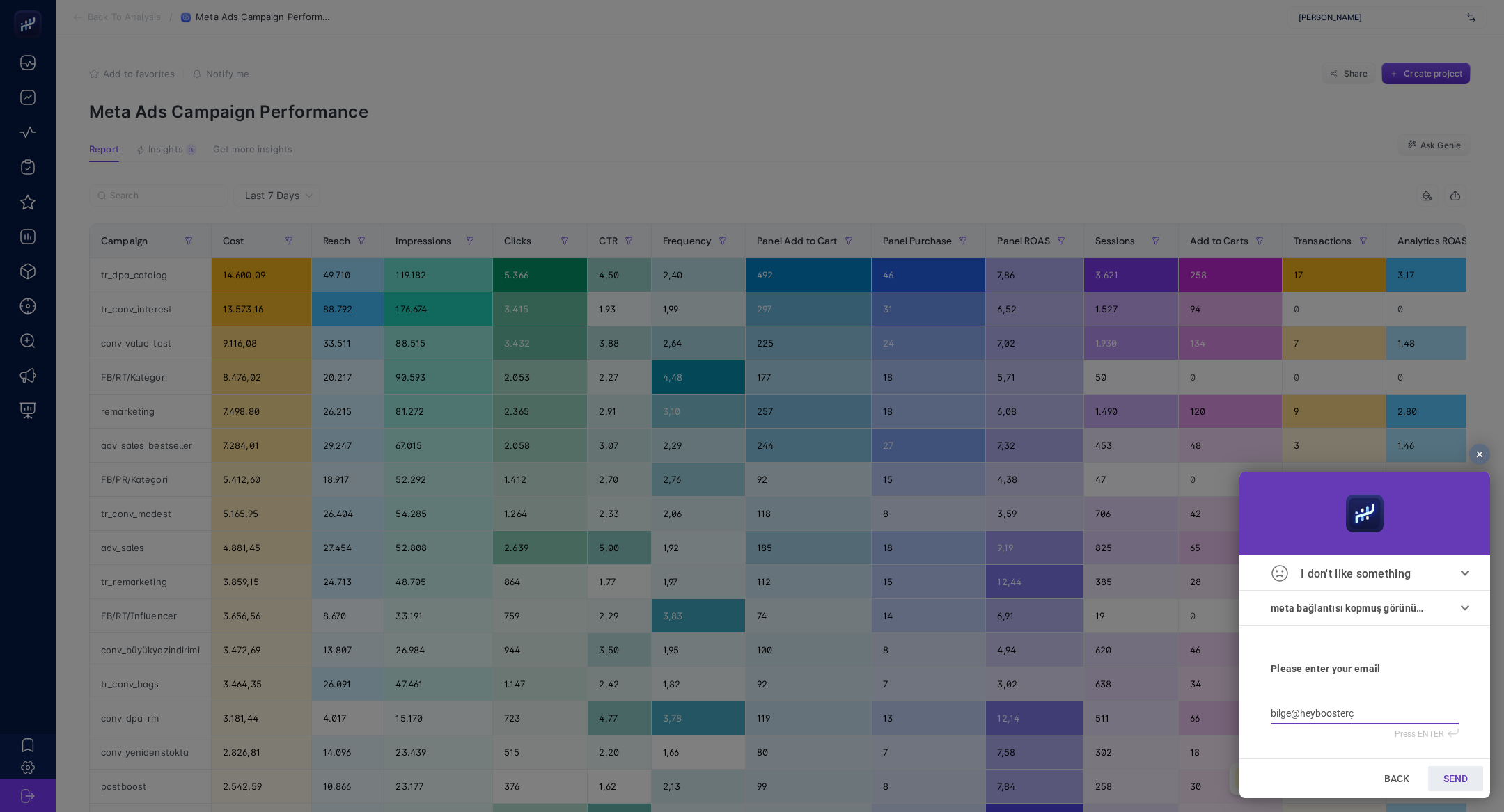
type input "bilge@xn--heyboostera-v9a"
type input "bilge@xn--heybooster-x6a"
type input "bilge@heybooster"
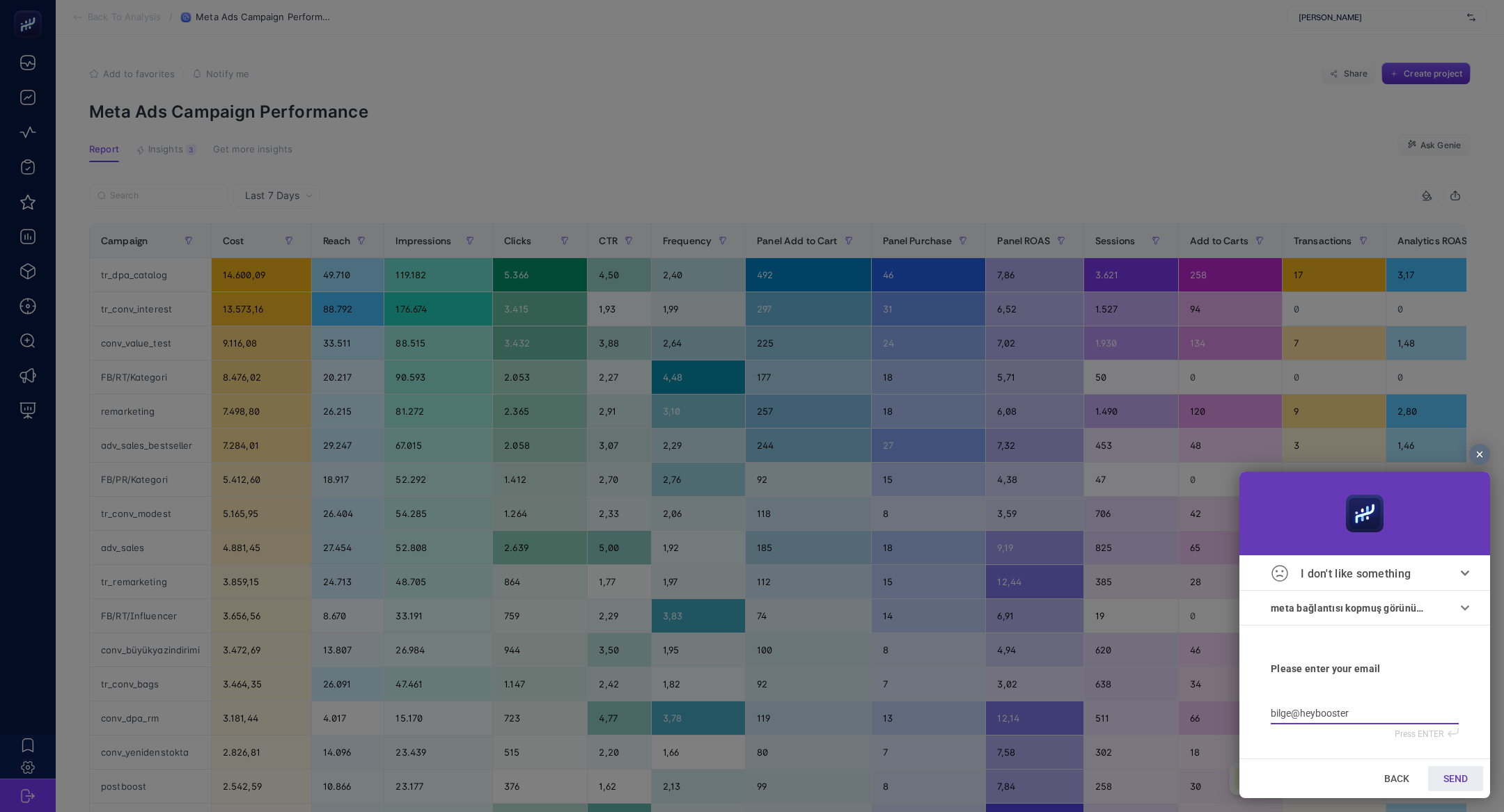
type input "bilge@heybooster."
type input "bilge@heybooster.a"
type input "bilge@heybooster.ai"
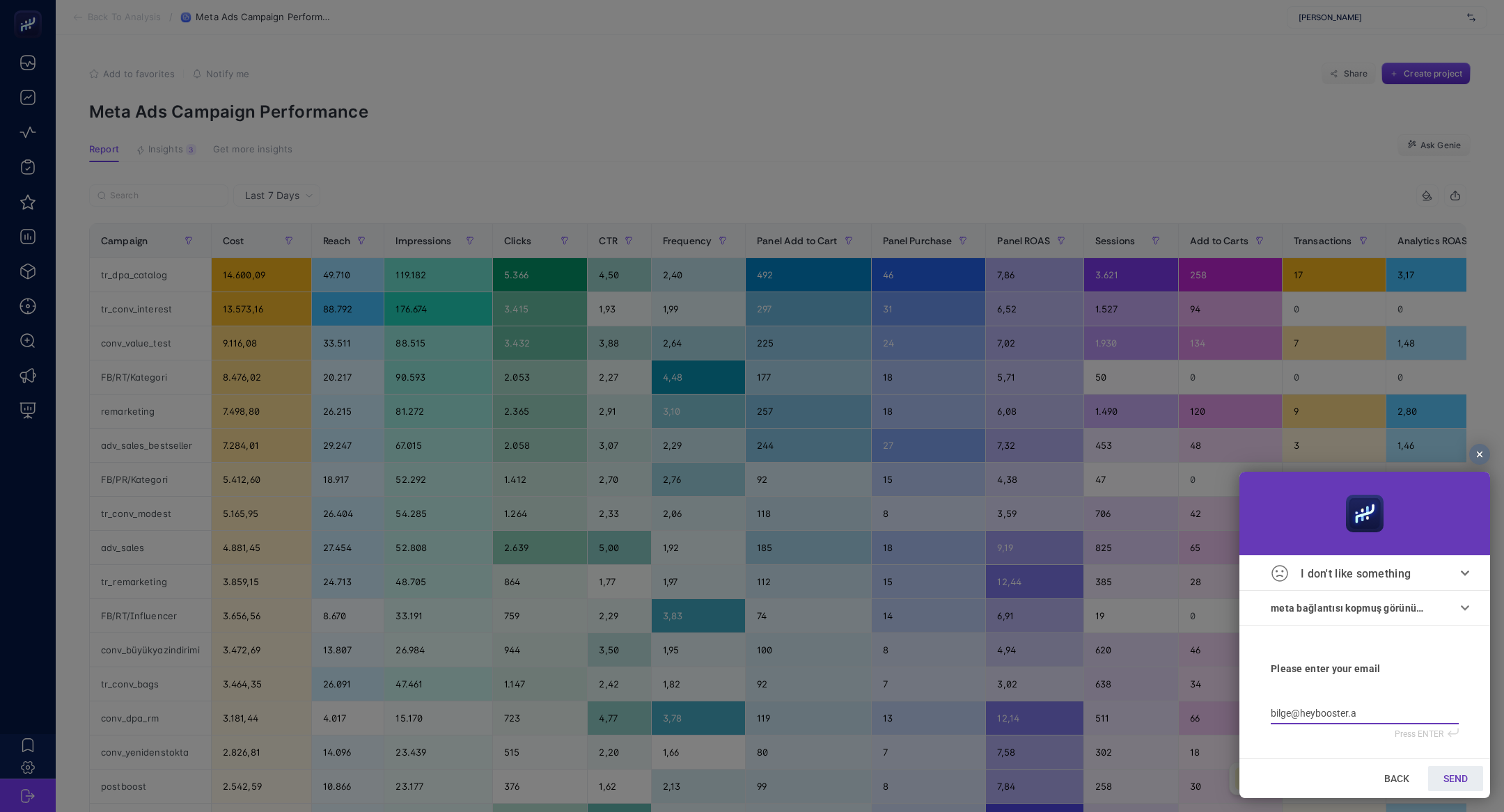
type input "bilge@heybooster.ai"
click at [1471, 785] on link "SEND" at bounding box center [1455, 778] width 55 height 25
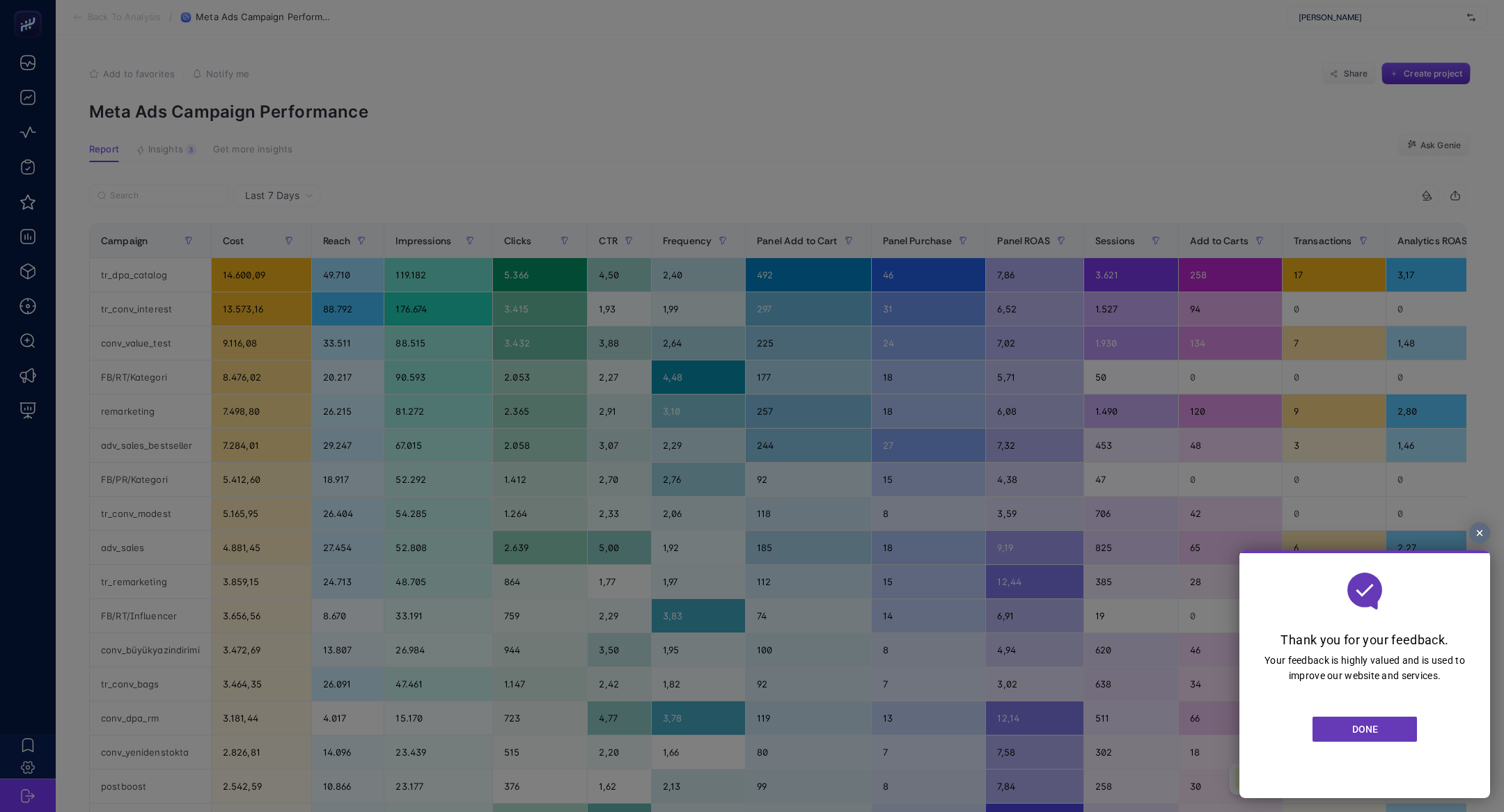
click at [1397, 729] on link "DONE" at bounding box center [1365, 729] width 104 height 25
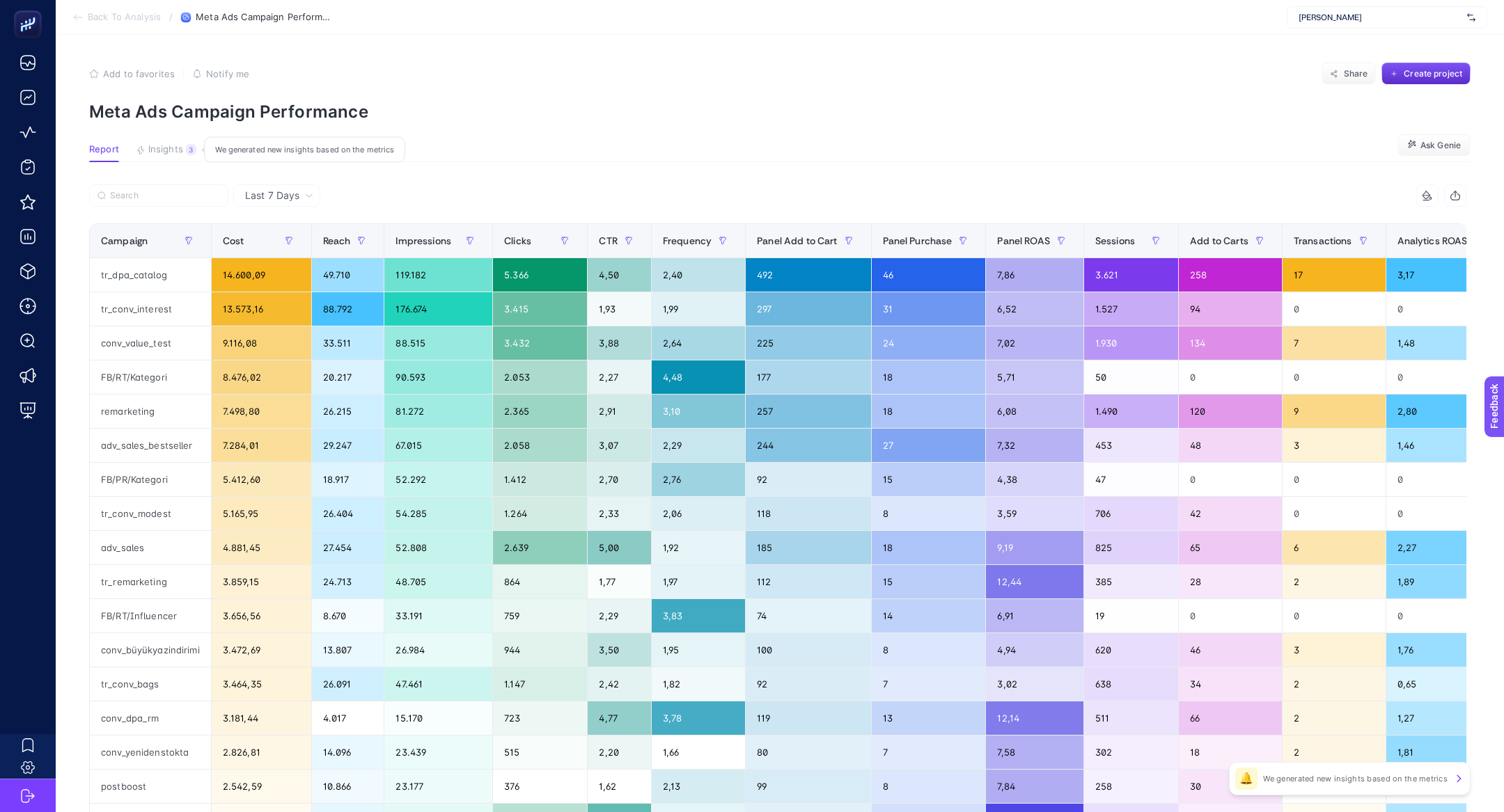
click at [213, 157] on button "Insights 3 We generated new insights based on the metrics" at bounding box center [252, 153] width 79 height 18
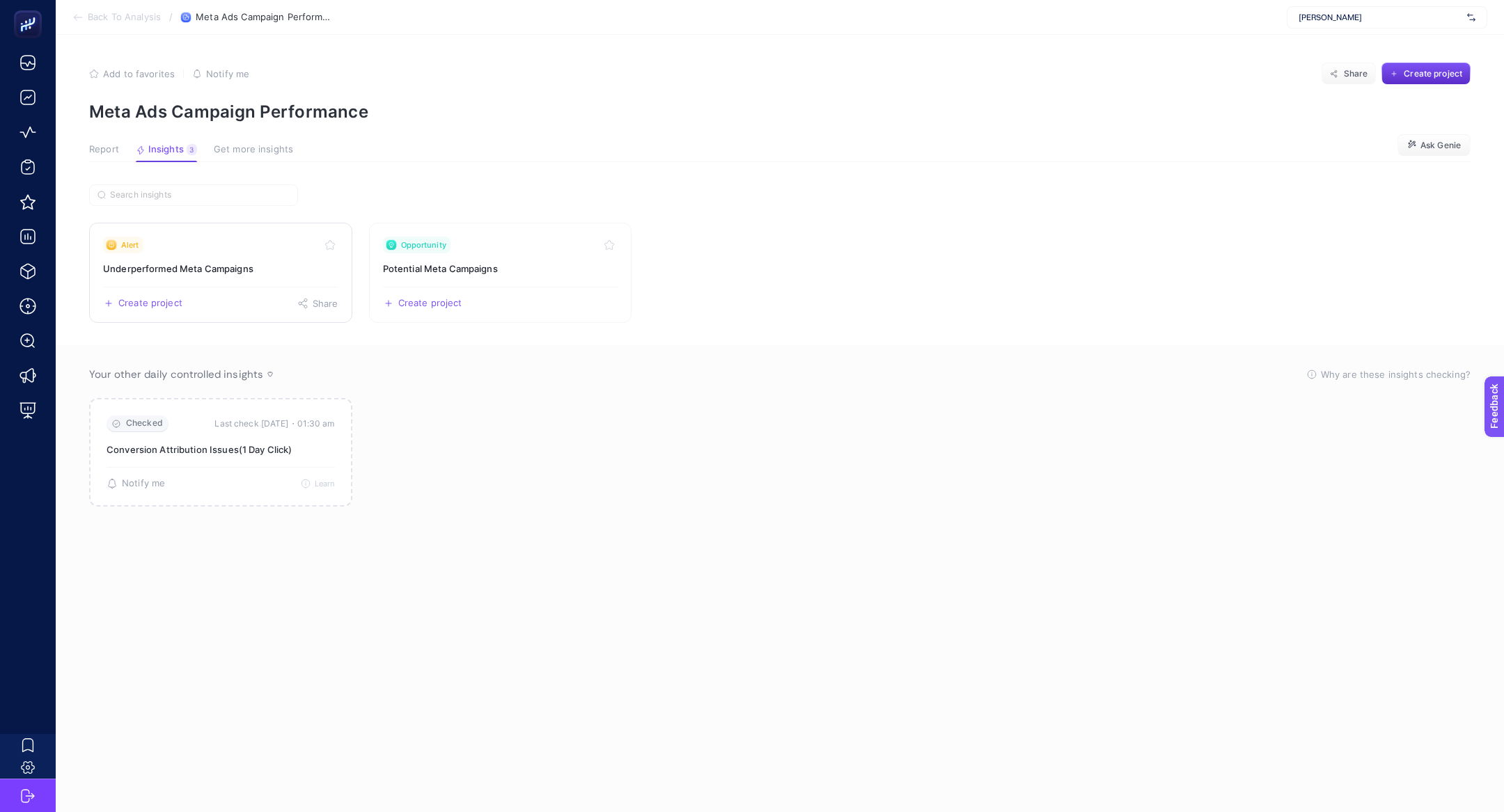
click at [241, 254] on link "Alert Underperformed Meta Campaigns Create project Share" at bounding box center [220, 272] width 264 height 100
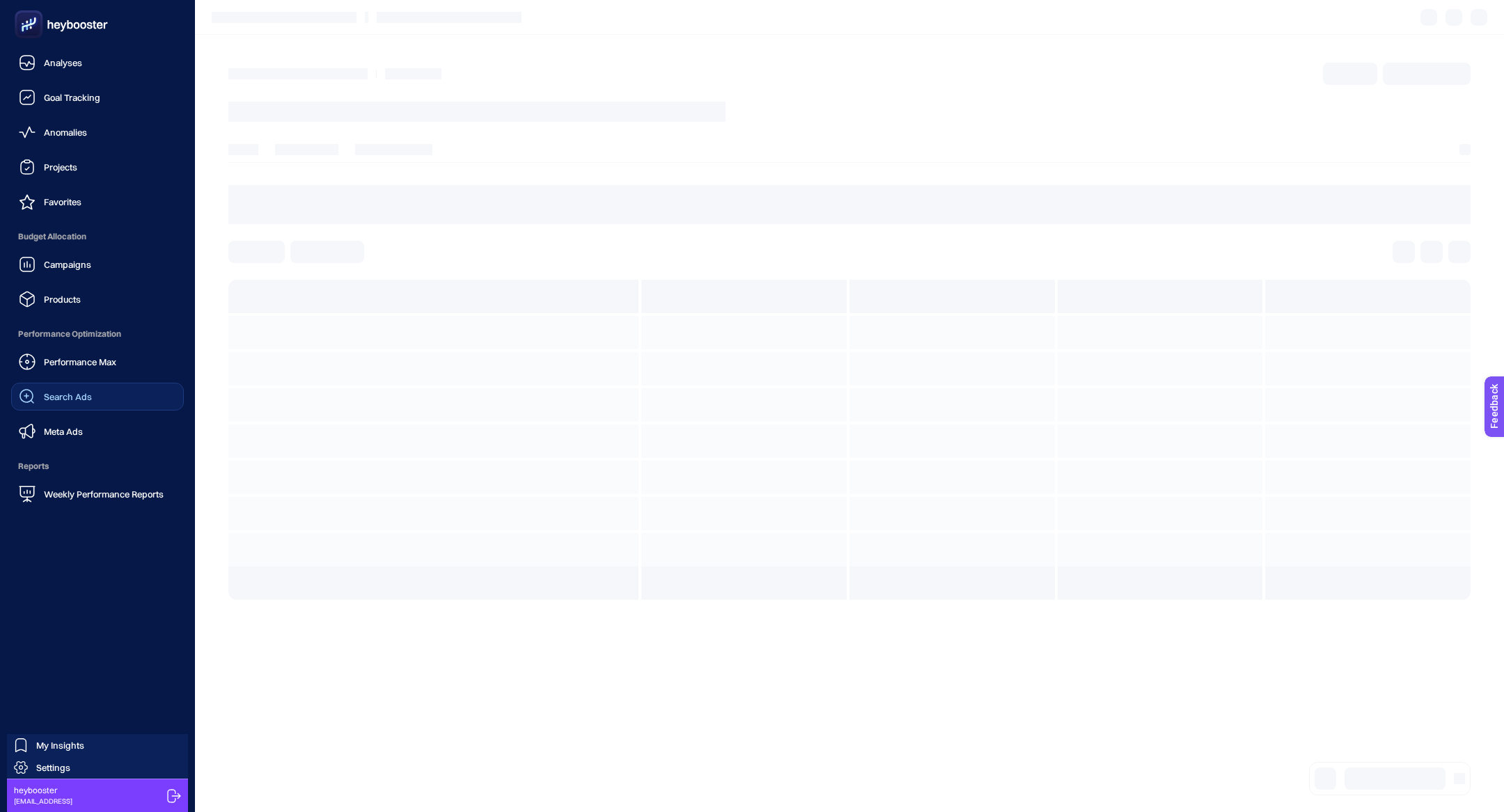
click at [66, 395] on span "Search Ads" at bounding box center [67, 396] width 48 height 11
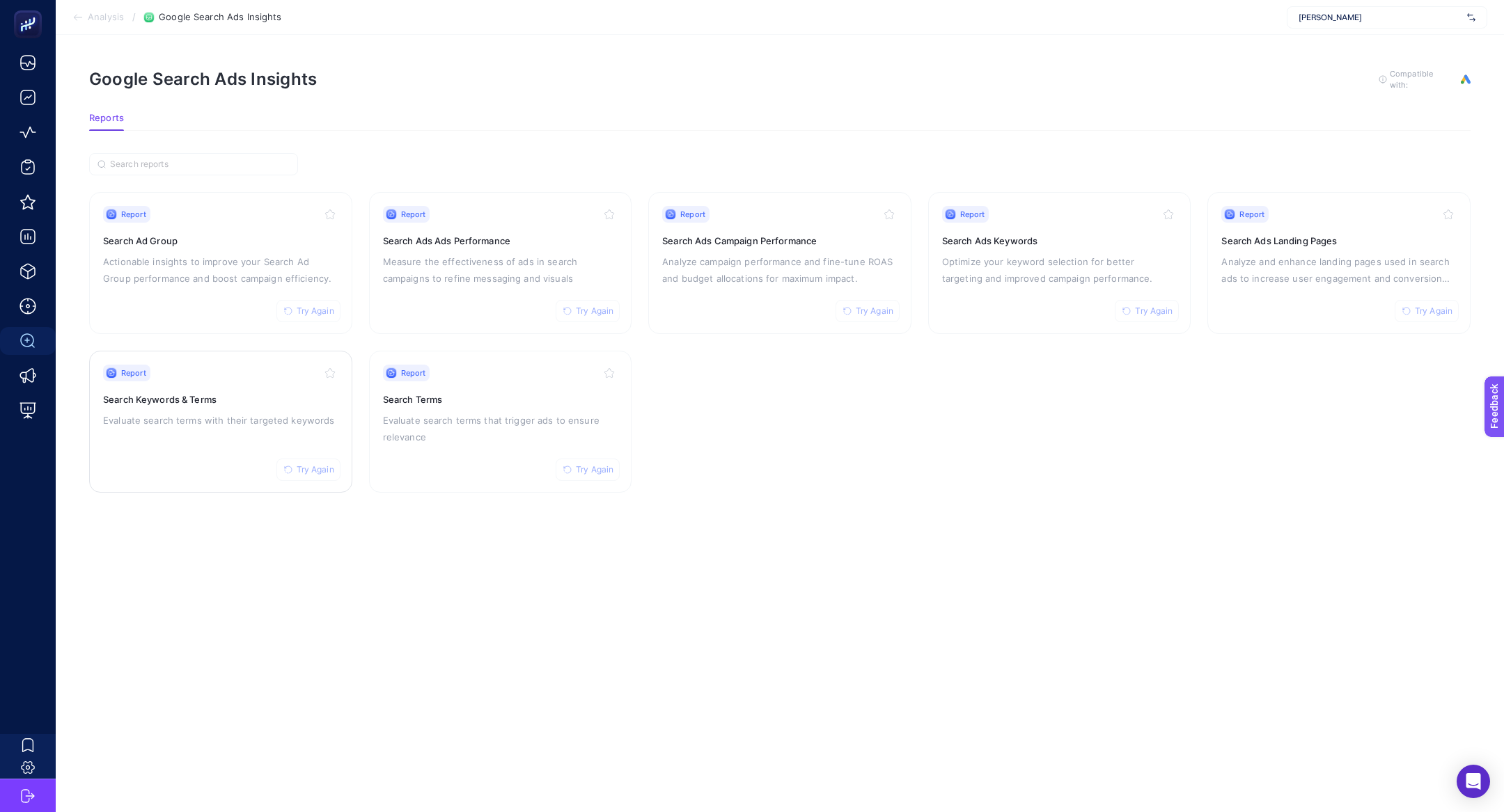
click at [196, 403] on h3 "Search Keywords & Terms" at bounding box center [220, 399] width 236 height 14
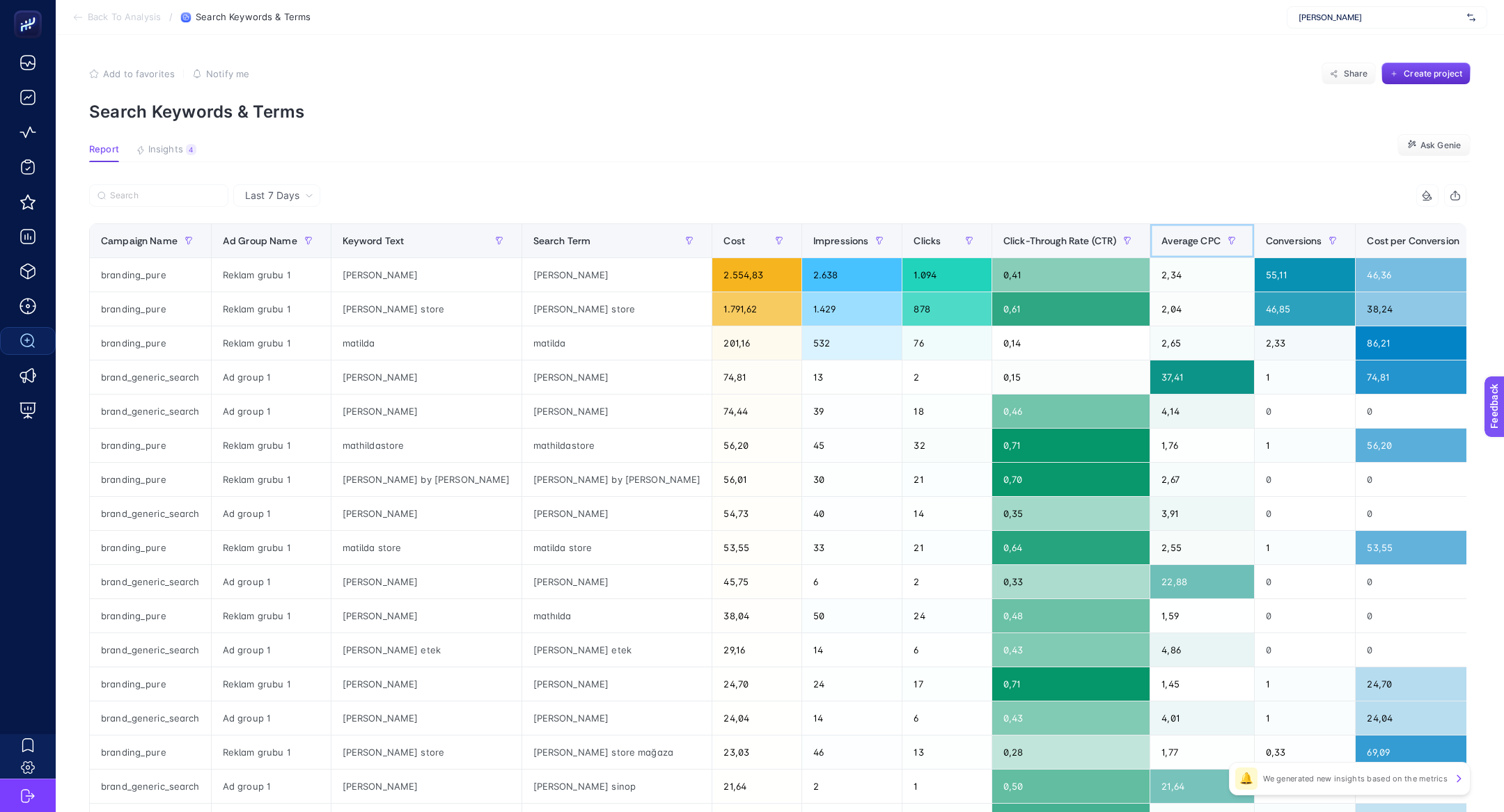
click at [1161, 236] on span "Average CPC" at bounding box center [1191, 241] width 59 height 11
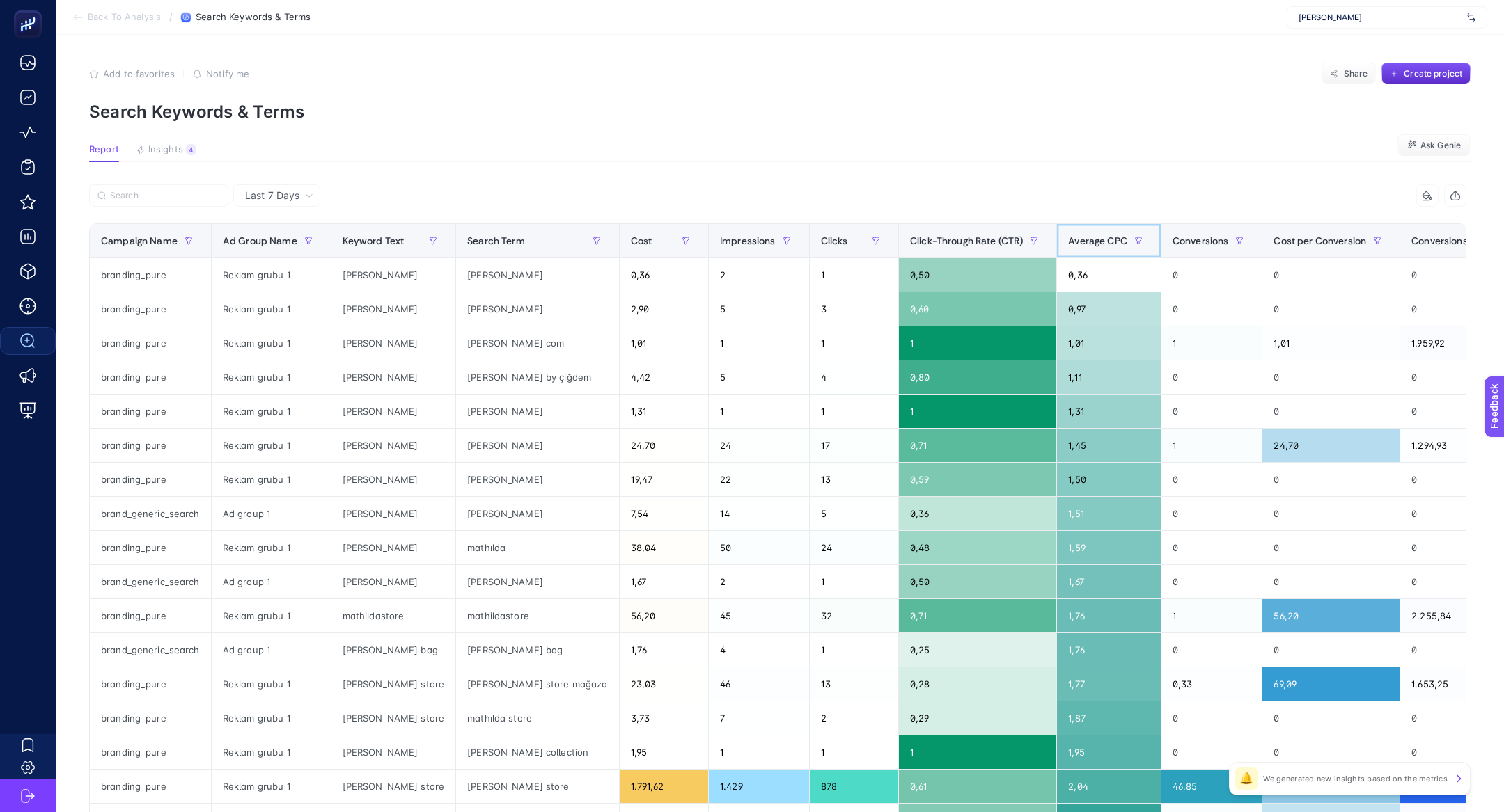
click at [1068, 236] on span "Average CPC" at bounding box center [1098, 241] width 59 height 11
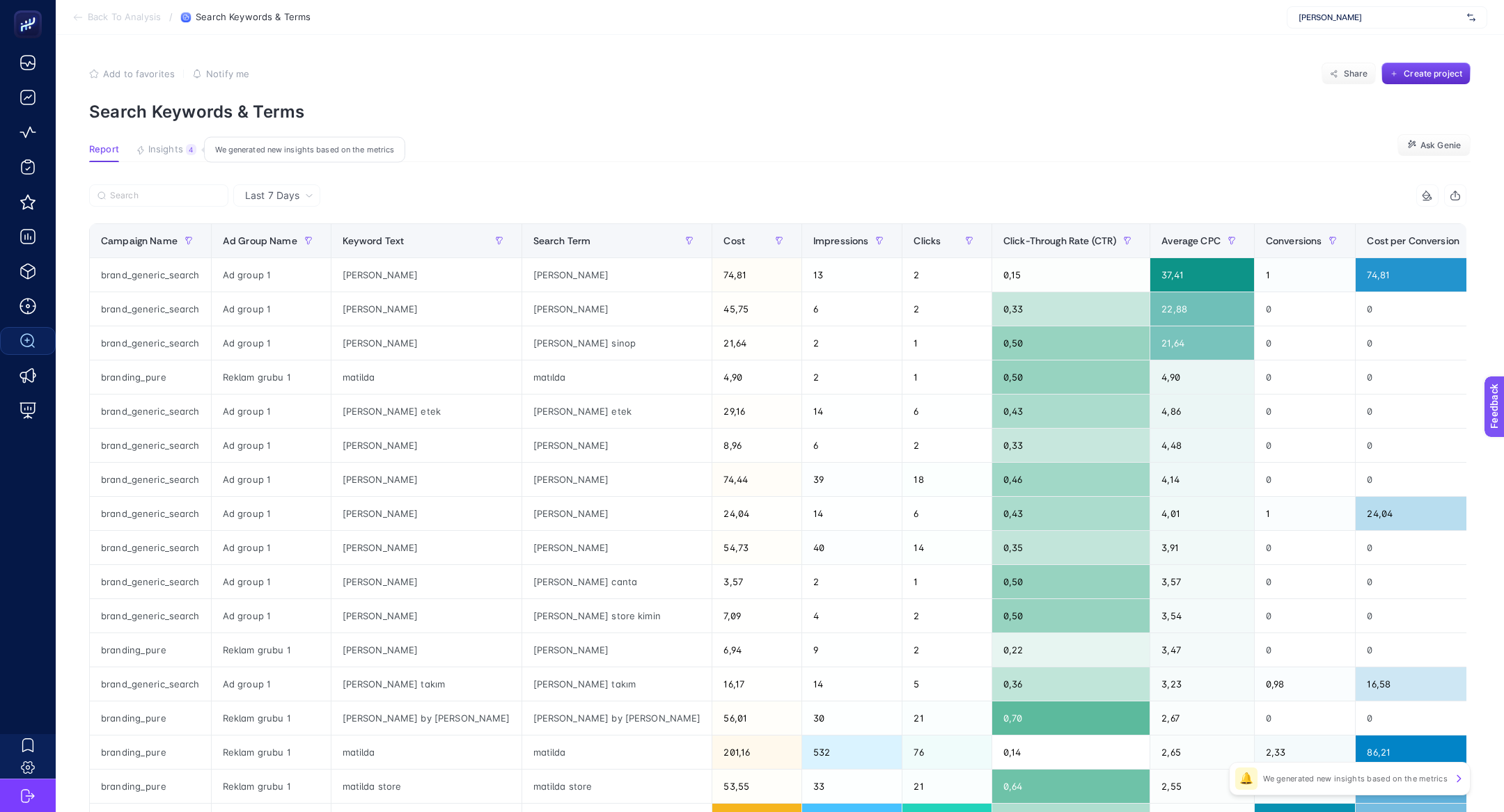
click at [174, 151] on span "Insights" at bounding box center [166, 150] width 35 height 11
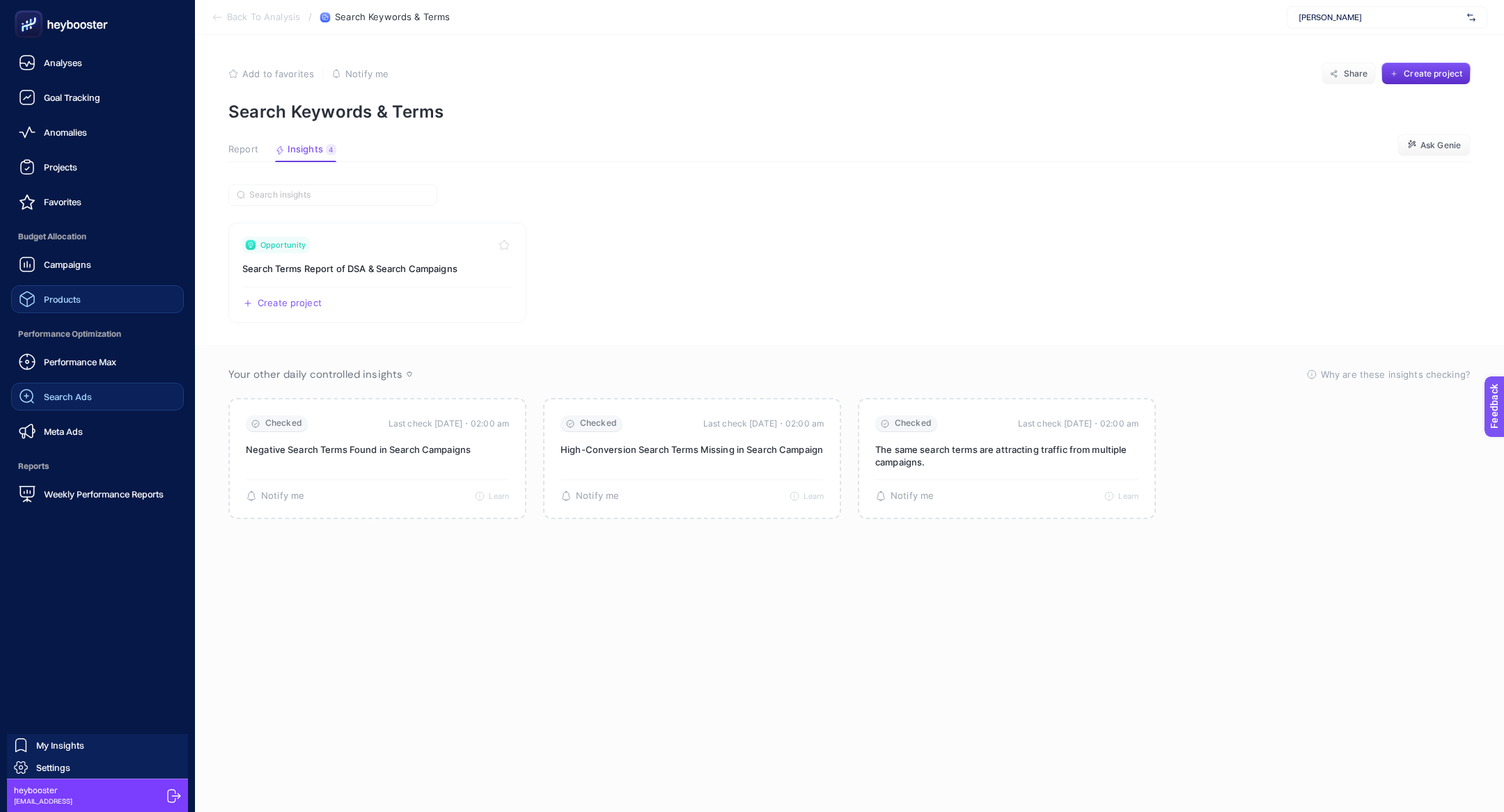
click at [116, 288] on link "Products" at bounding box center [97, 299] width 173 height 28
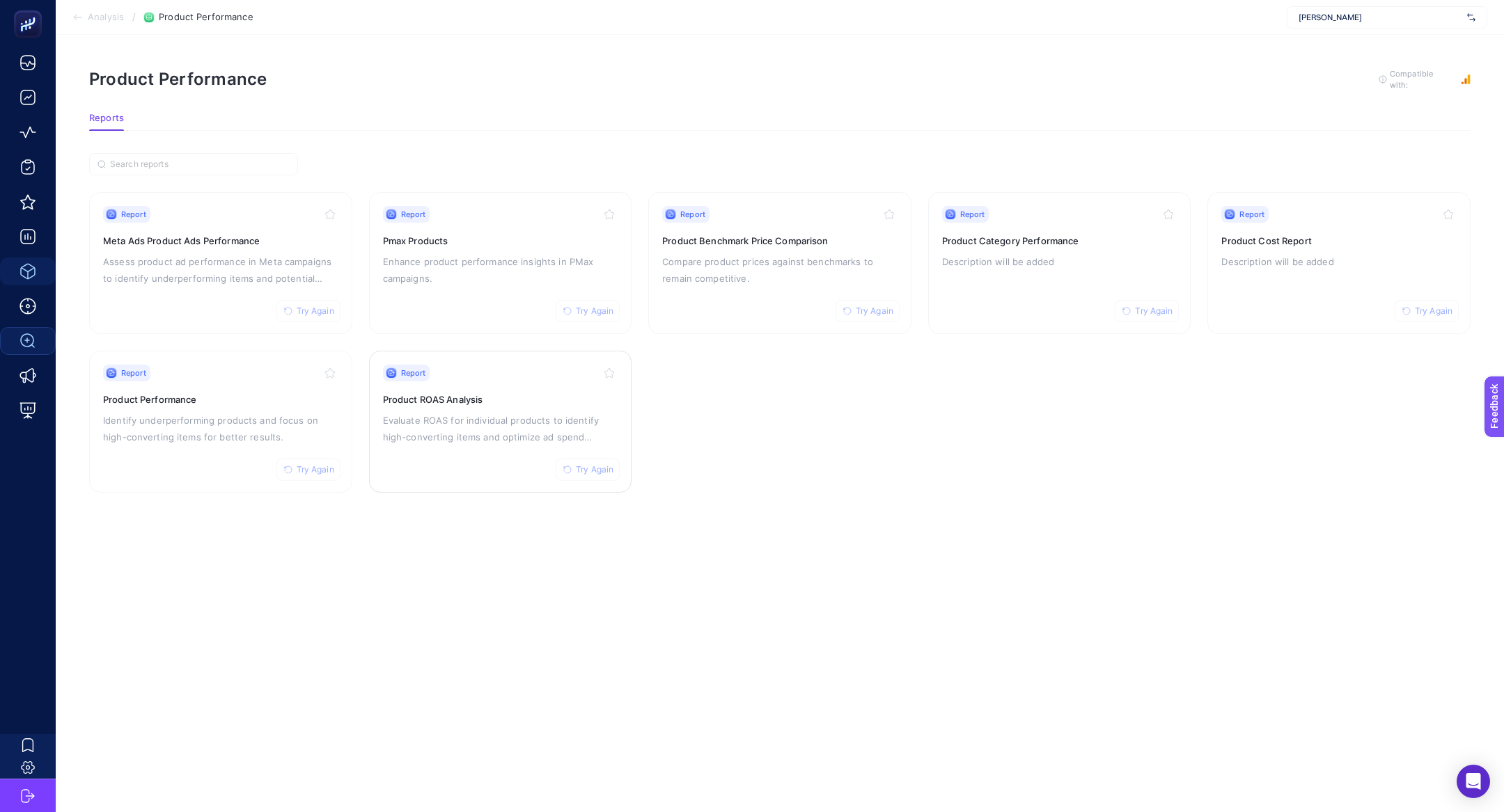
click at [465, 436] on p "Evaluate ROAS for individual products to identify high-converting items and opt…" at bounding box center [500, 429] width 236 height 33
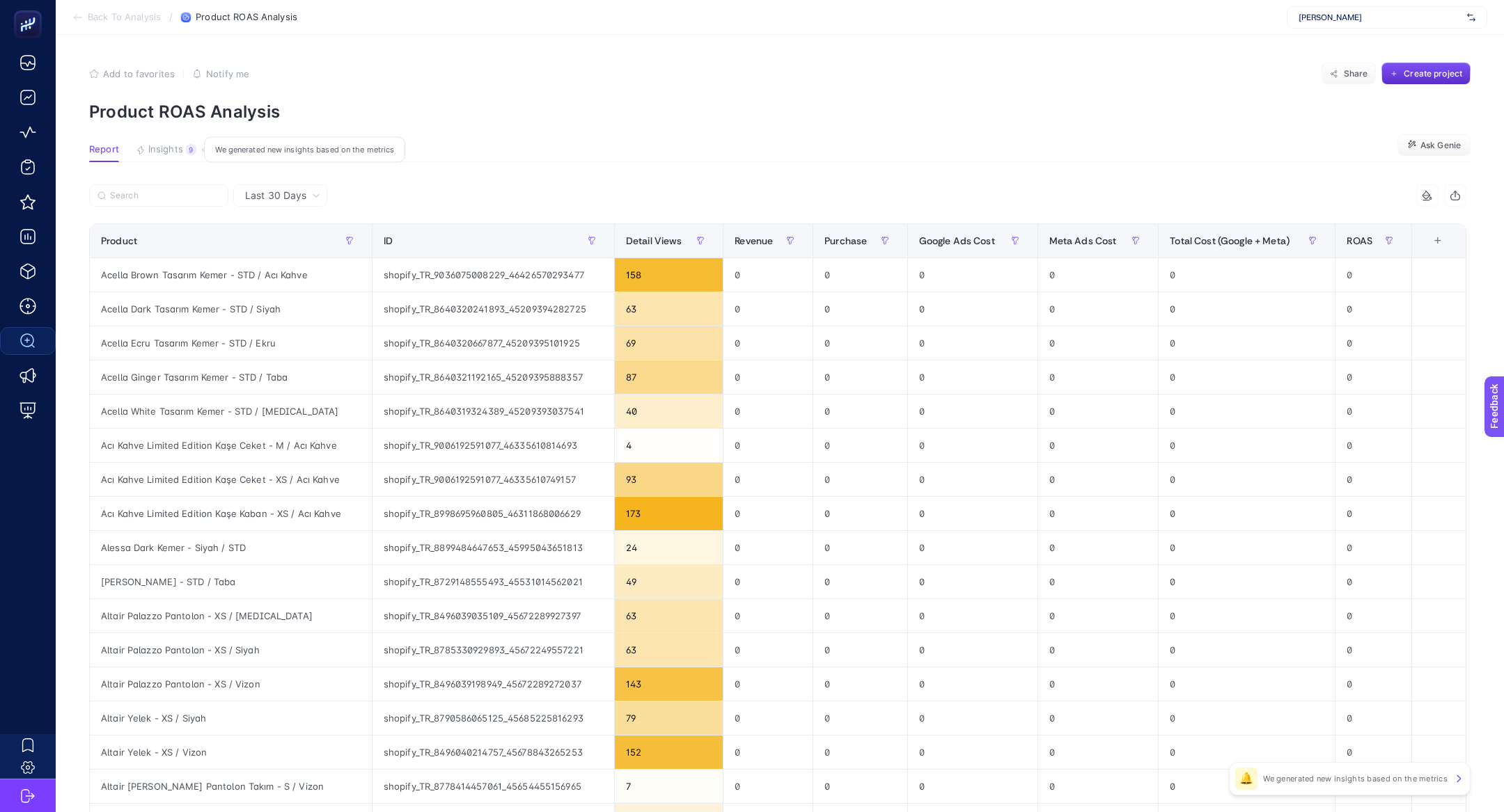
click at [167, 148] on span "Insights" at bounding box center [166, 150] width 35 height 11
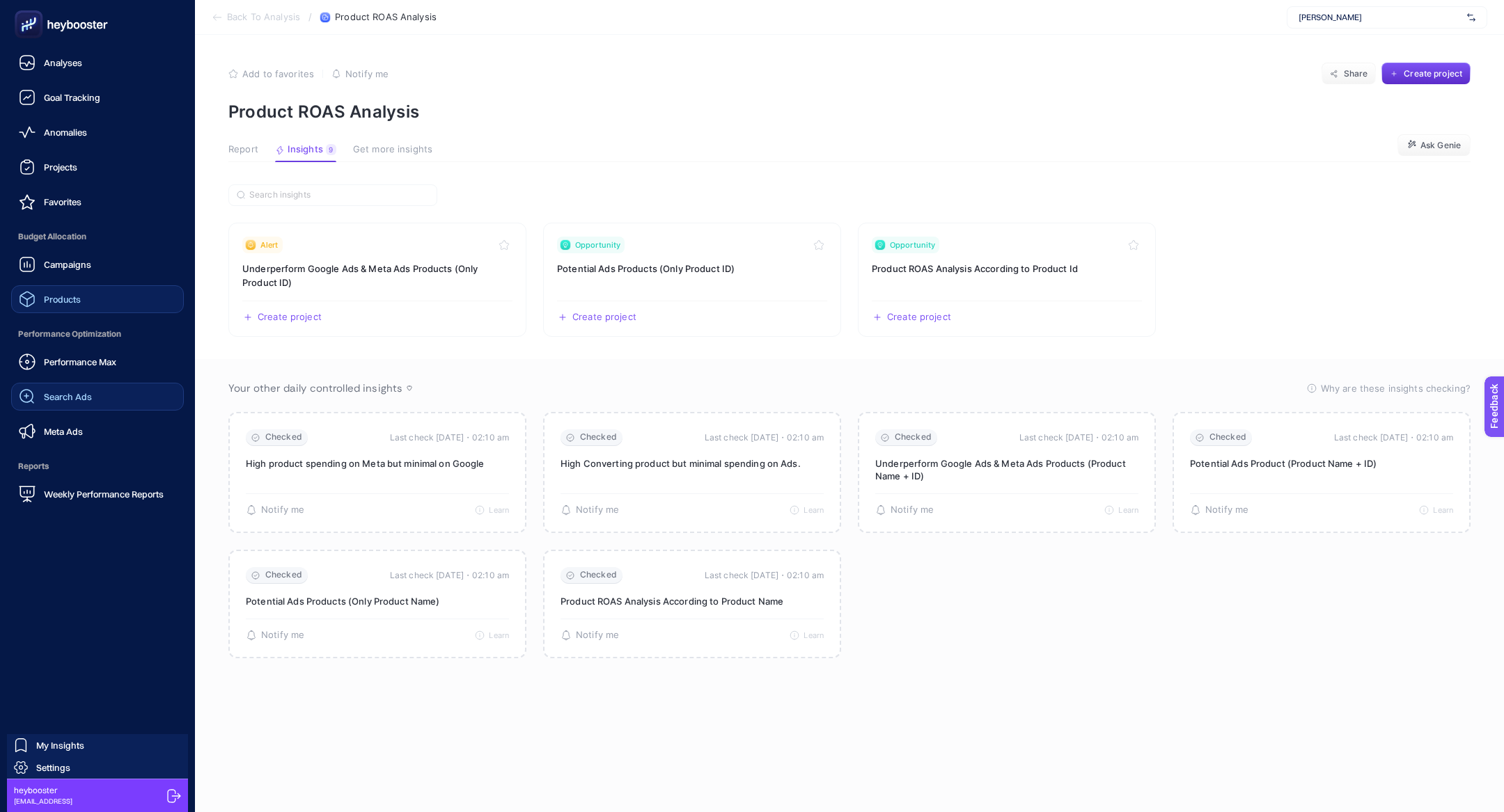
click at [88, 302] on link "Products" at bounding box center [97, 299] width 173 height 28
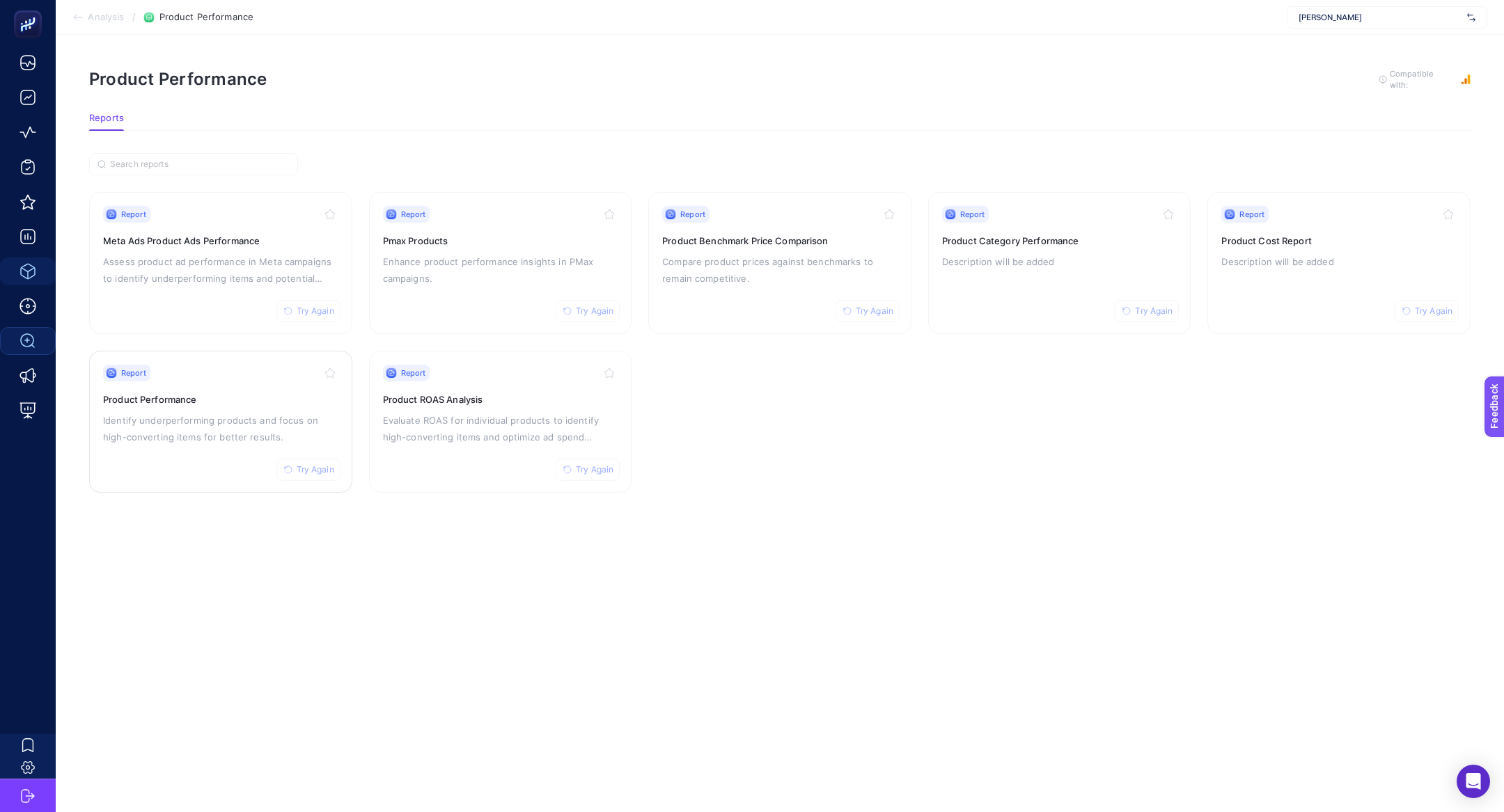
click at [229, 431] on p "Identify underperforming products and focus on high-converting items for better…" at bounding box center [220, 429] width 236 height 33
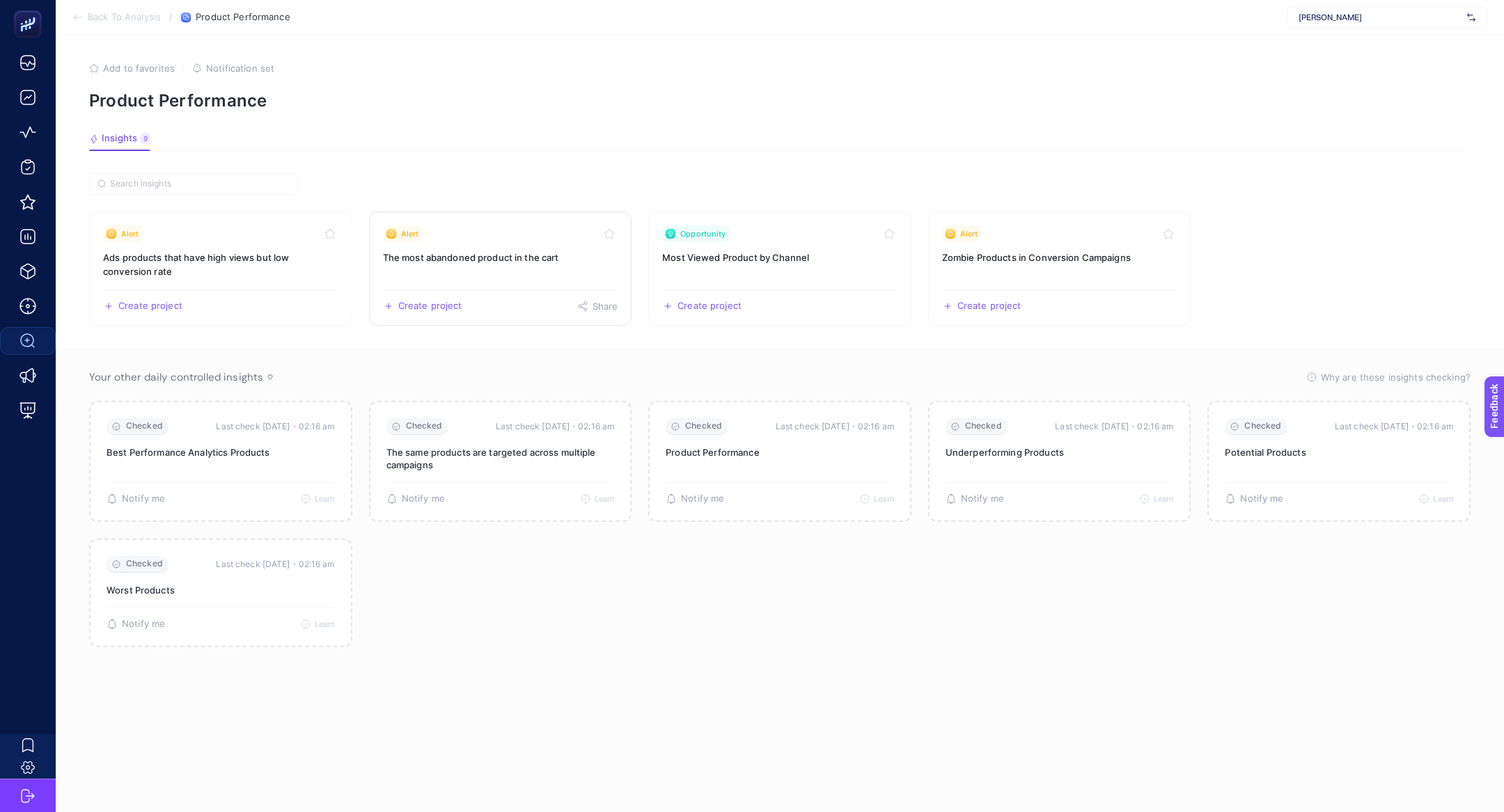
click at [480, 248] on link "Alert The most abandoned product in the cart Create project Share" at bounding box center [500, 268] width 264 height 114
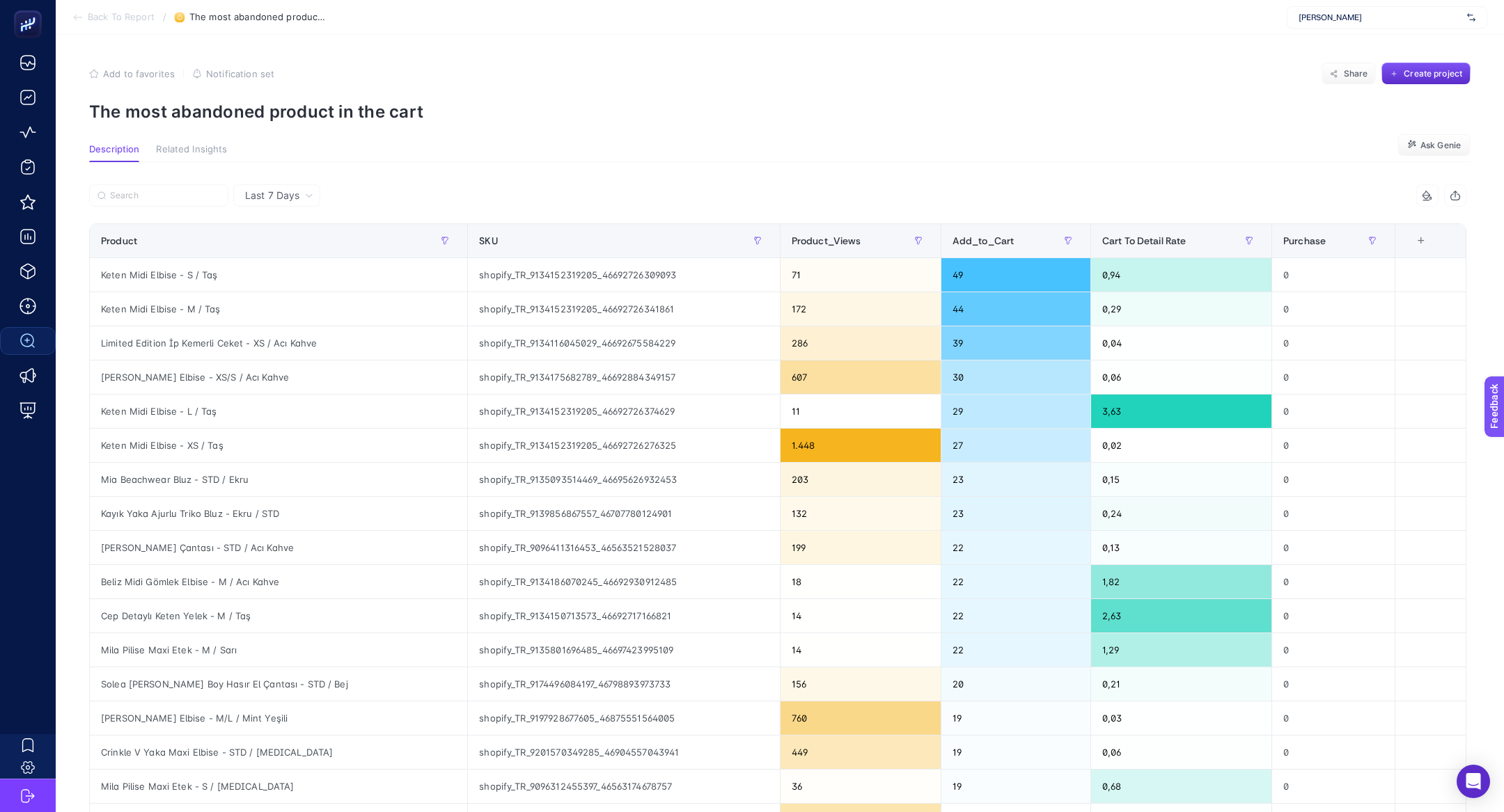
click at [250, 113] on p "The most abandoned product in the cart" at bounding box center [779, 111] width 1381 height 20
click at [304, 107] on p "The most abandoned product in the cart" at bounding box center [779, 111] width 1381 height 20
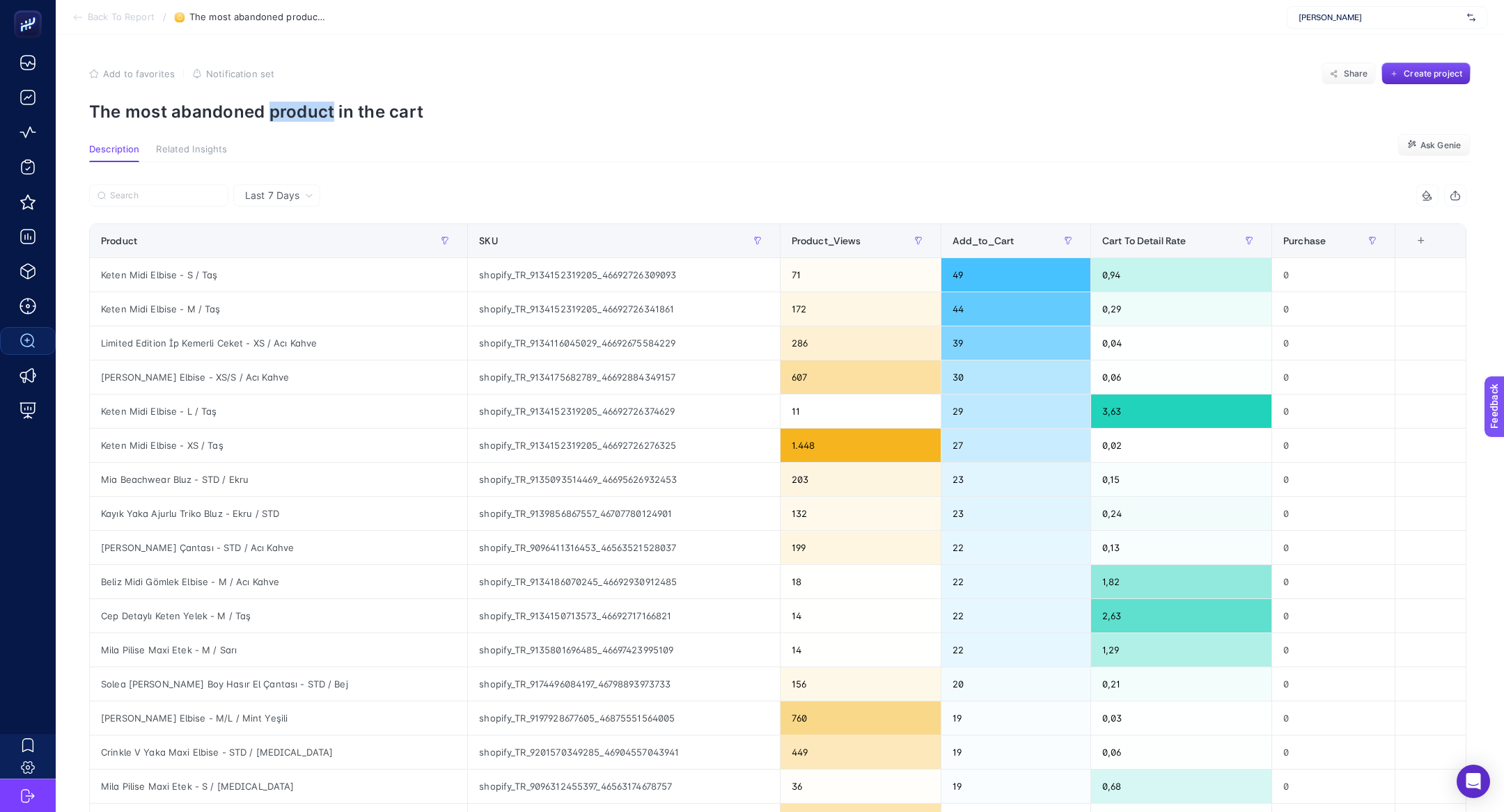
click at [304, 107] on p "The most abandoned product in the cart" at bounding box center [779, 111] width 1381 height 20
copy article "The most abandoned product in the cart"
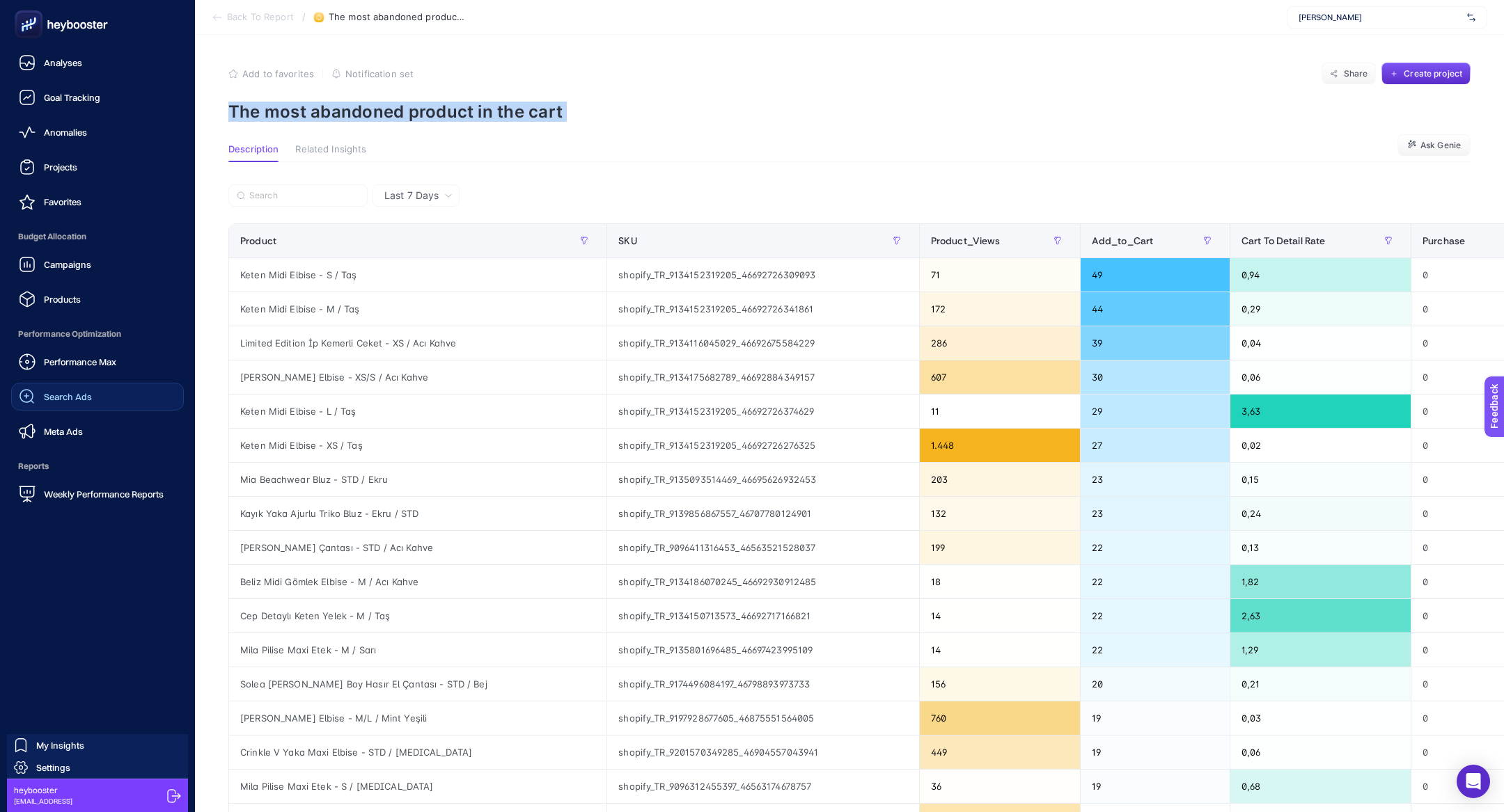
click at [96, 400] on link "Search Ads" at bounding box center [97, 396] width 173 height 28
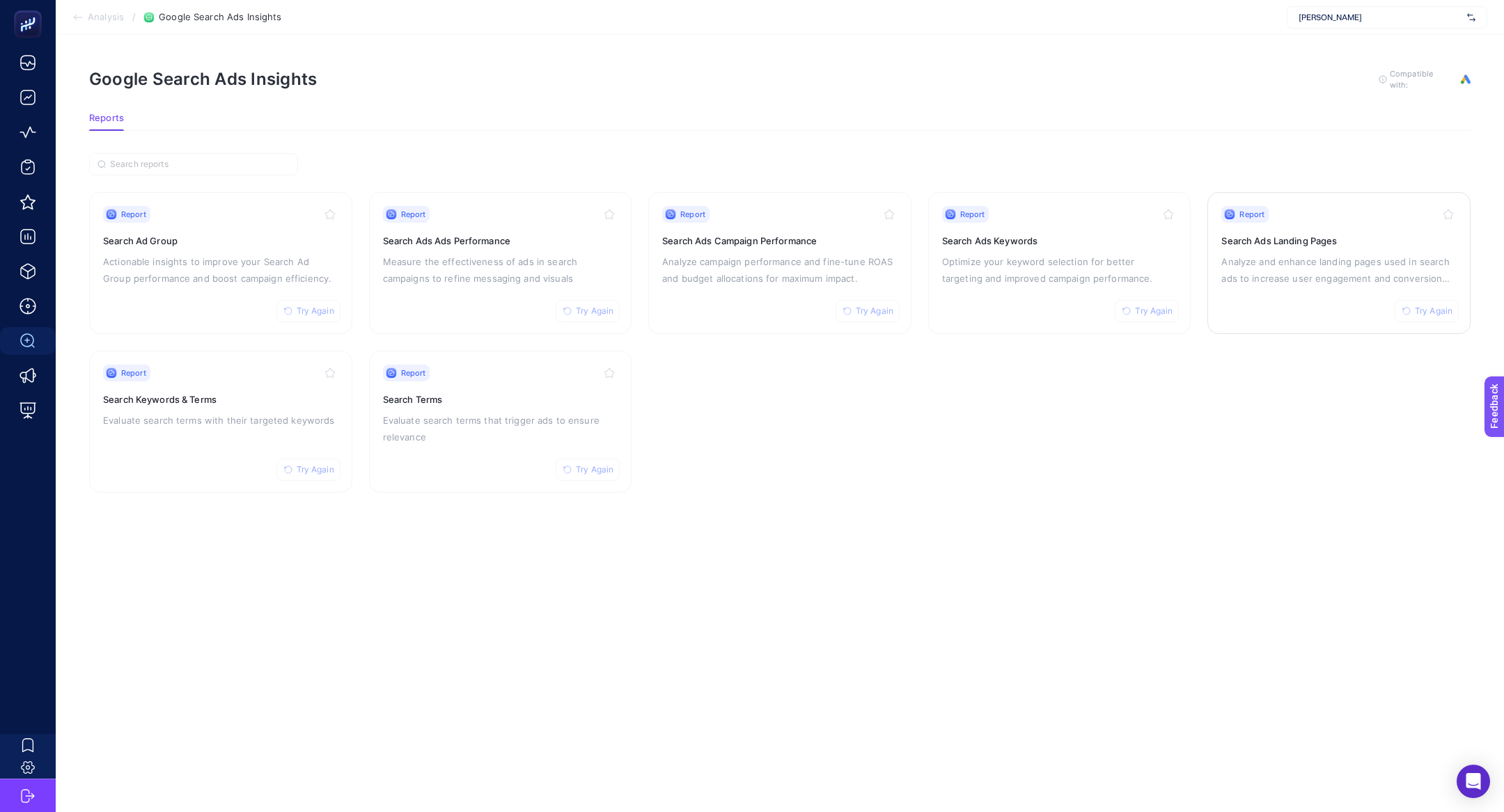
click at [1313, 253] on p "Analyze and enhance landing pages used in search ads to increase user engagemen…" at bounding box center [1339, 270] width 236 height 33
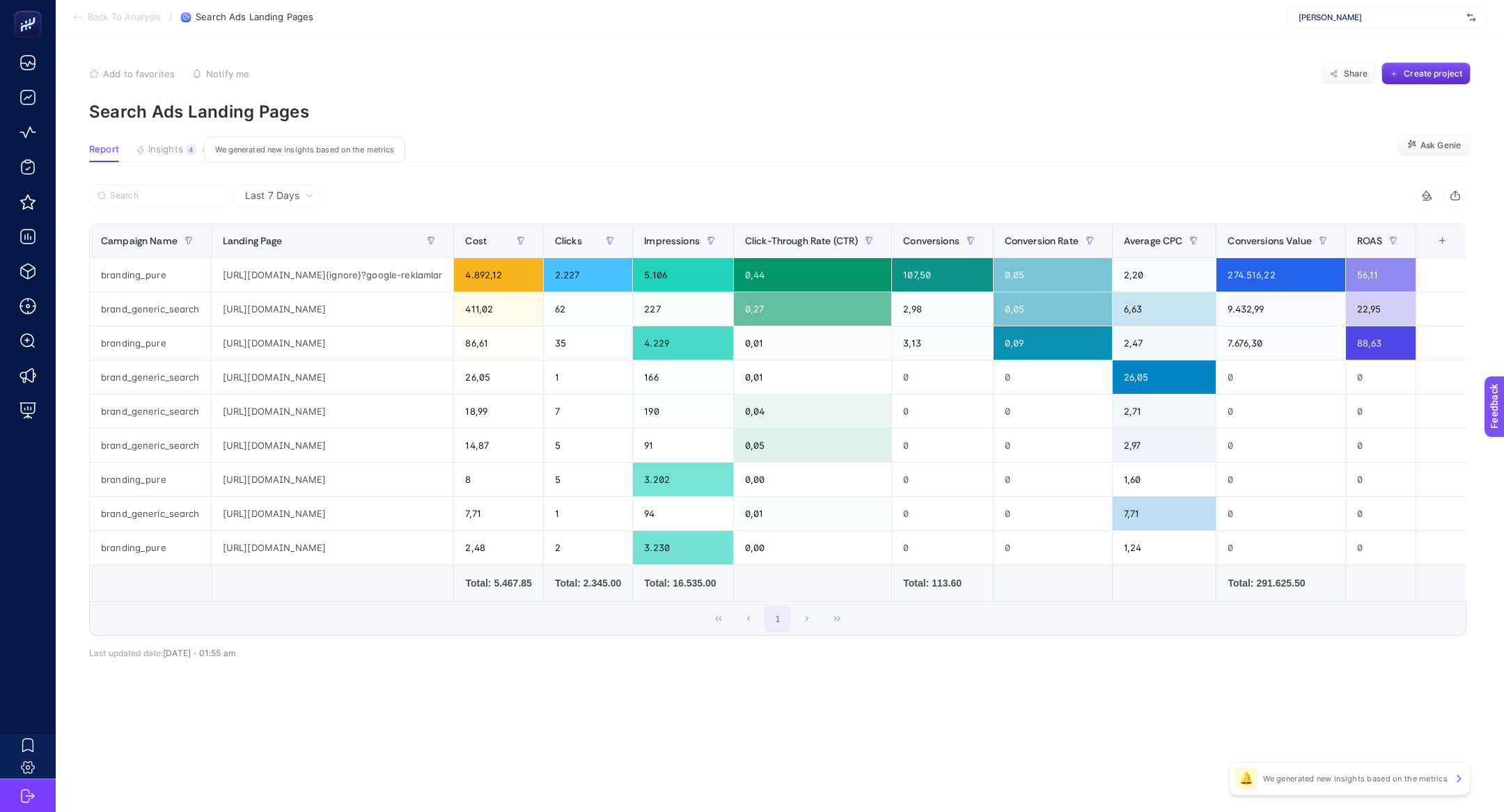
click at [183, 156] on button "Insights 4 We generated new insights based on the metrics" at bounding box center [166, 153] width 61 height 18
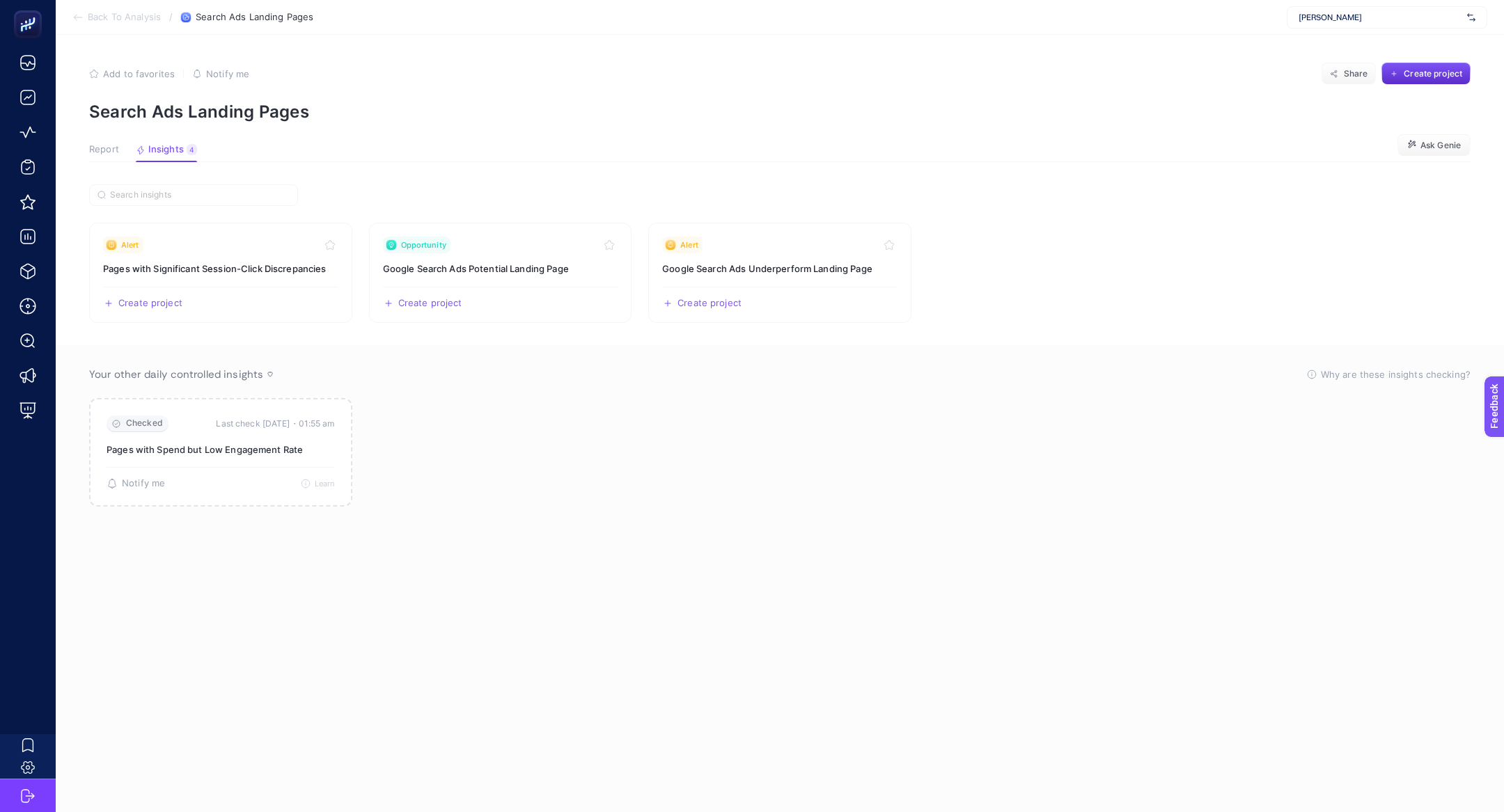
click at [136, 156] on button "Report" at bounding box center [166, 153] width 61 height 18
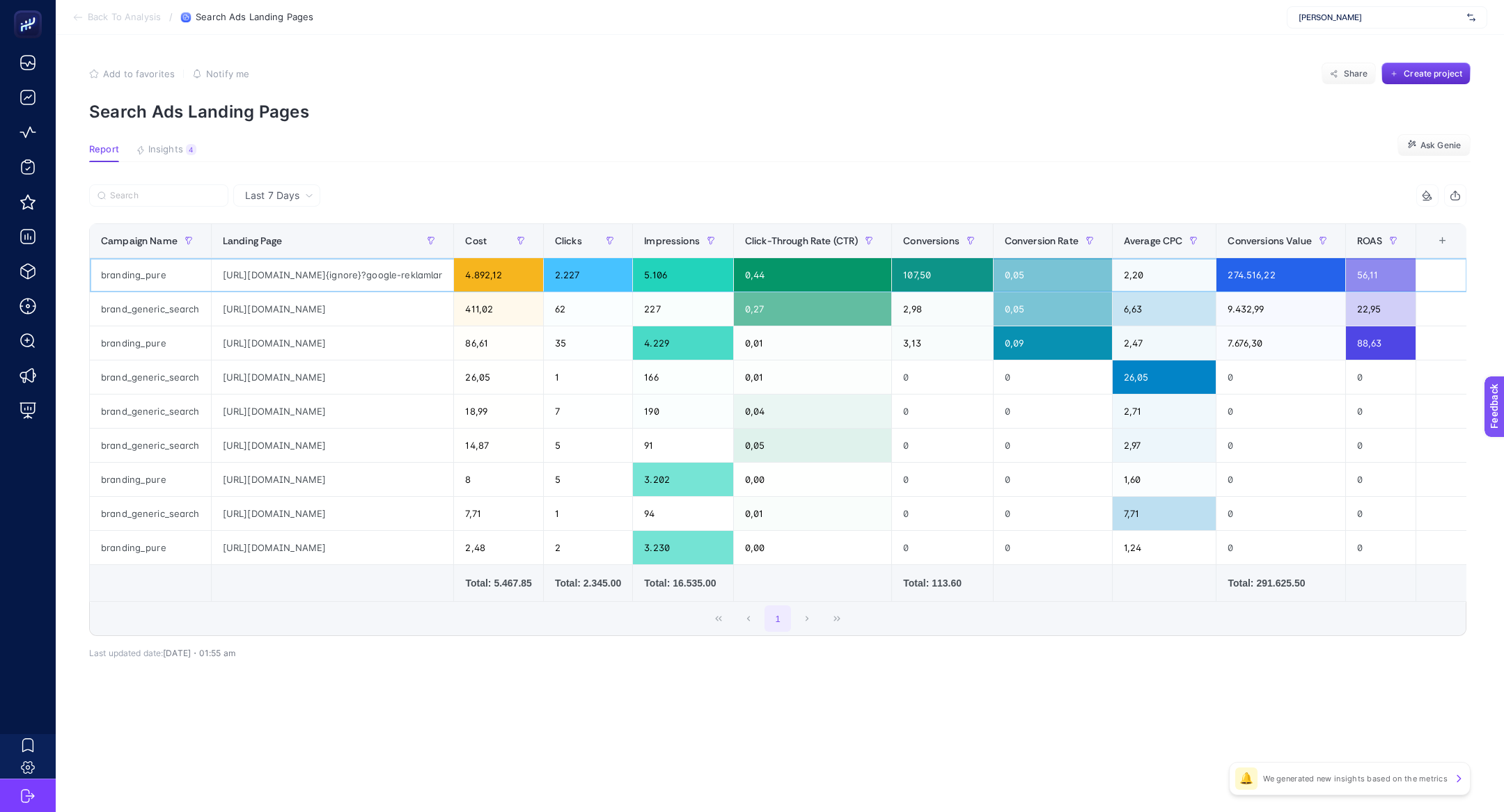
click at [346, 279] on div "https://mathildastore.com{ignore}?google-reklamlar" at bounding box center [332, 275] width 243 height 33
click at [340, 275] on div "https://mathildastore.com{ignore}?google-reklamlar" at bounding box center [332, 275] width 243 height 33
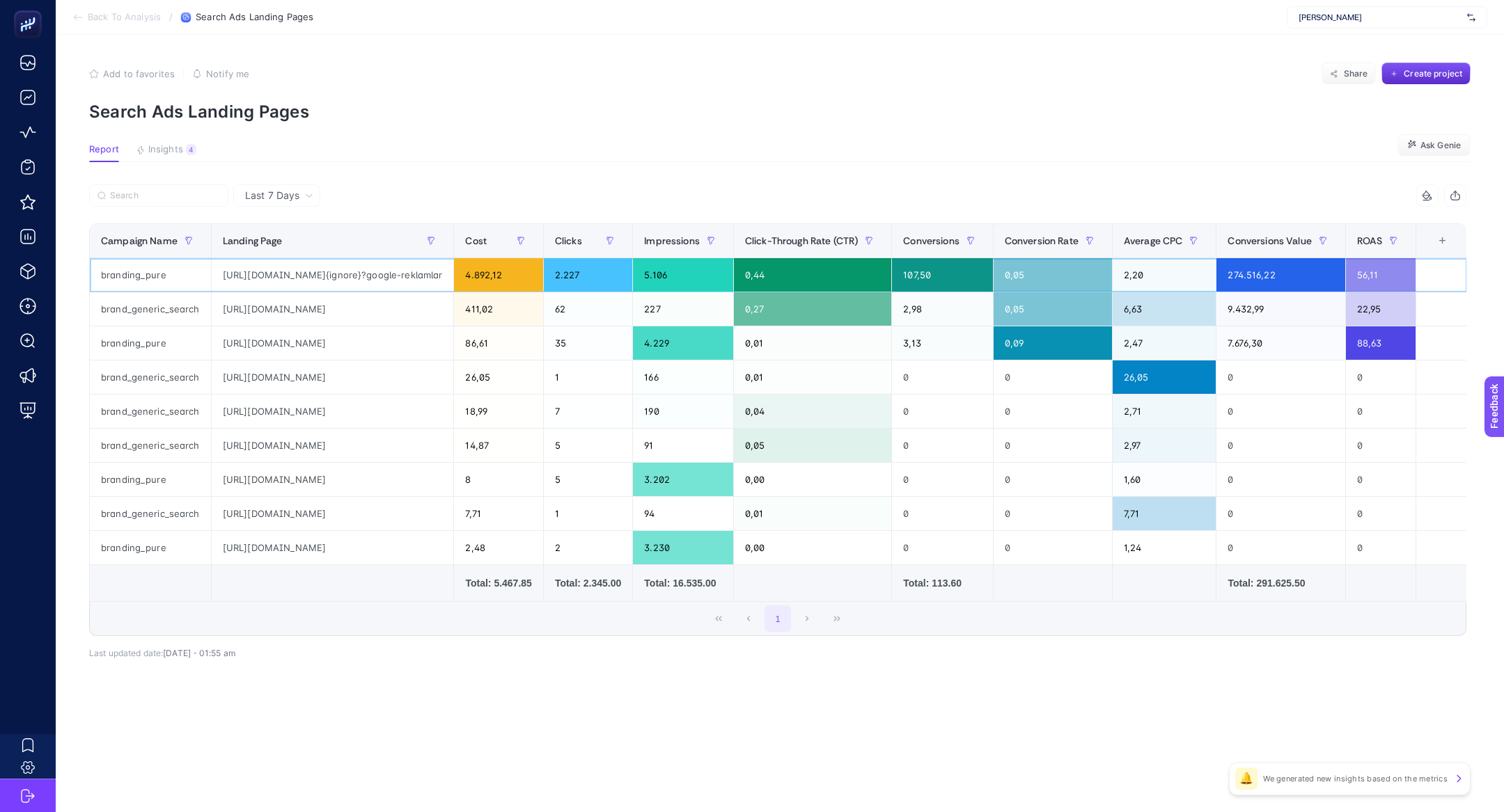
click at [340, 275] on div "https://mathildastore.com{ignore}?google-reklamlar" at bounding box center [332, 275] width 243 height 33
click at [370, 277] on div "https://mathildastore.com{ignore}?google-reklamlar" at bounding box center [332, 275] width 243 height 33
click at [382, 339] on div "https://mathildastore.com/collections/yeni-elbiseler" at bounding box center [332, 343] width 243 height 33
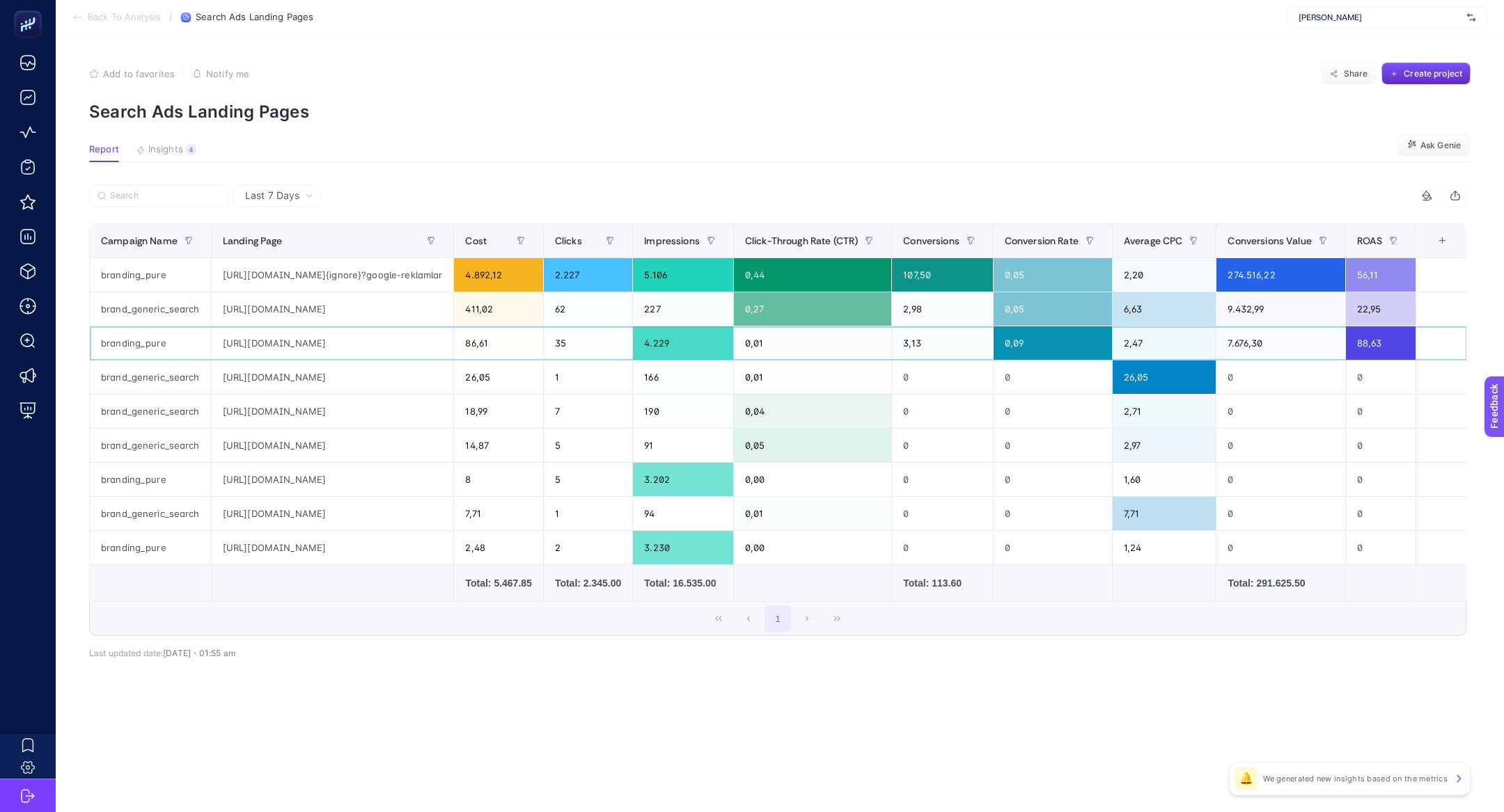
click at [382, 339] on div "https://mathildastore.com/collections/yeni-elbiseler" at bounding box center [332, 343] width 243 height 33
click at [152, 174] on article "Add to favorites false Notify me Share Create project Search Ads Landing Pages …" at bounding box center [779, 423] width 1448 height 777
click at [166, 137] on article "Add to favorites false Notify me Share Create project Search Ads Landing Pages …" at bounding box center [779, 423] width 1448 height 777
click at [182, 145] on span "Insights" at bounding box center [166, 150] width 35 height 11
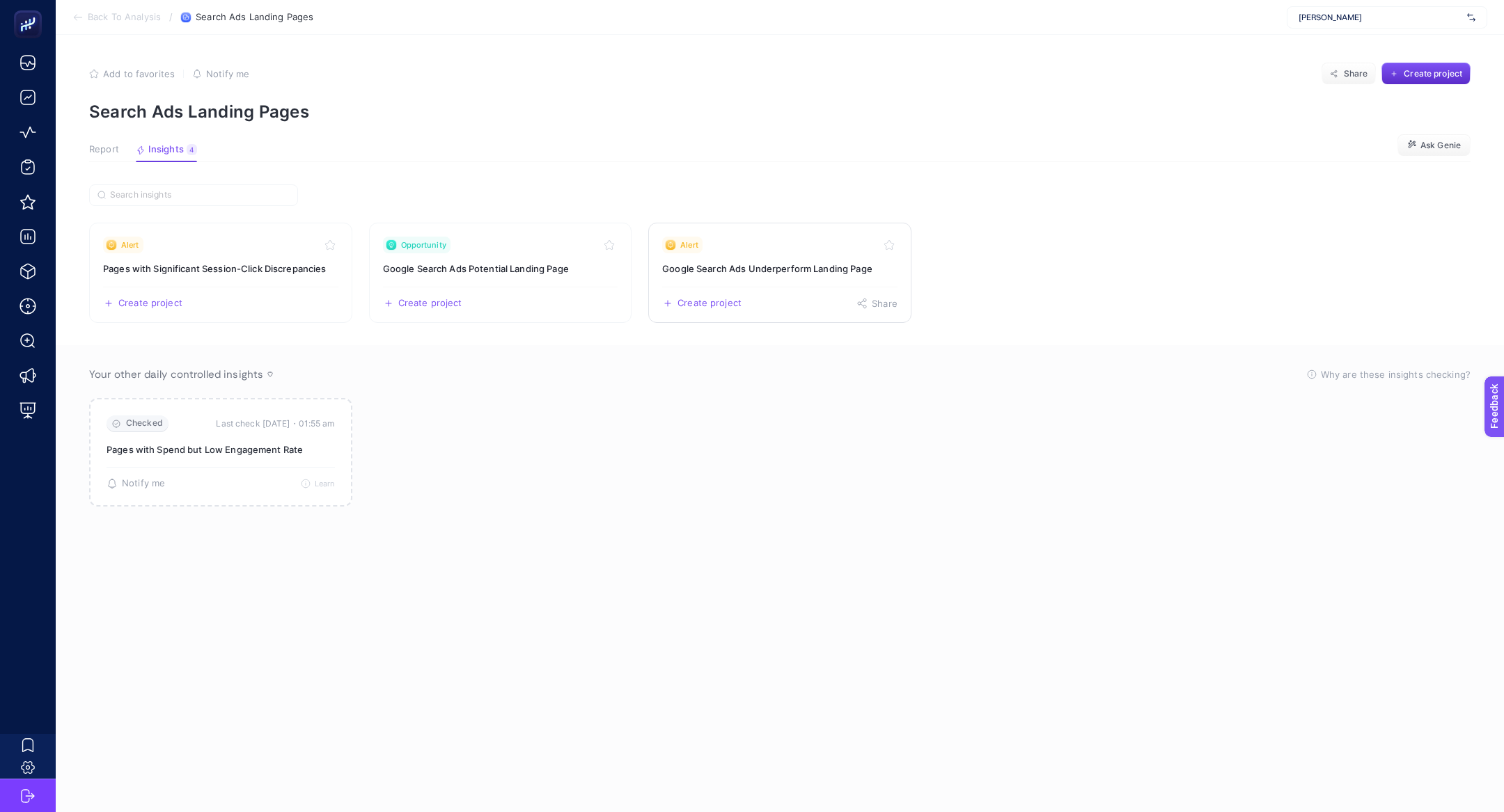
click at [744, 273] on h3 "Google Search Ads Underperform Landing Page" at bounding box center [779, 269] width 236 height 14
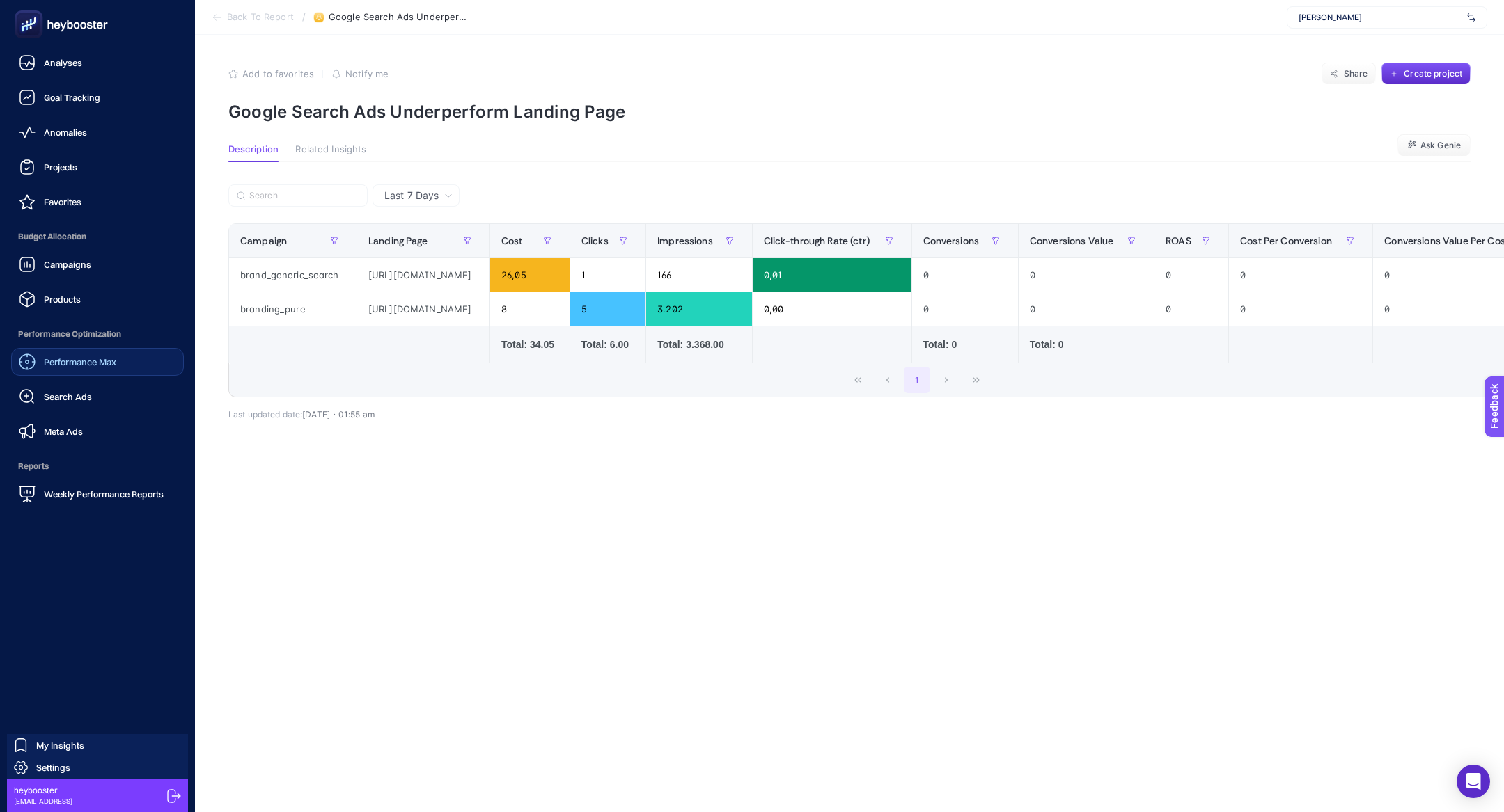
click at [113, 356] on span "Performance Max" at bounding box center [79, 362] width 72 height 11
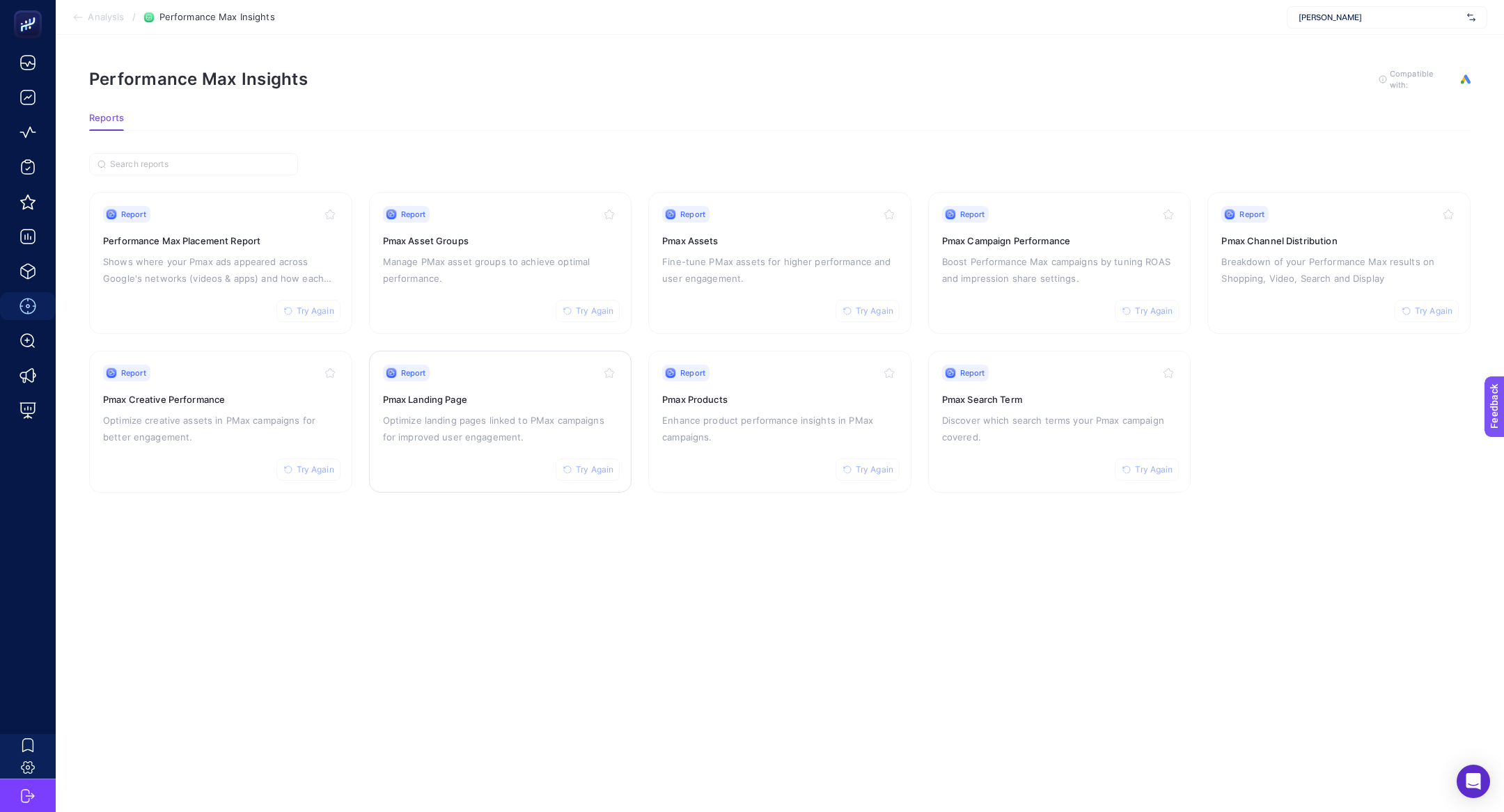
click at [518, 412] on p "Optimize landing pages linked to PMax campaigns for improved user engagement." at bounding box center [500, 429] width 236 height 33
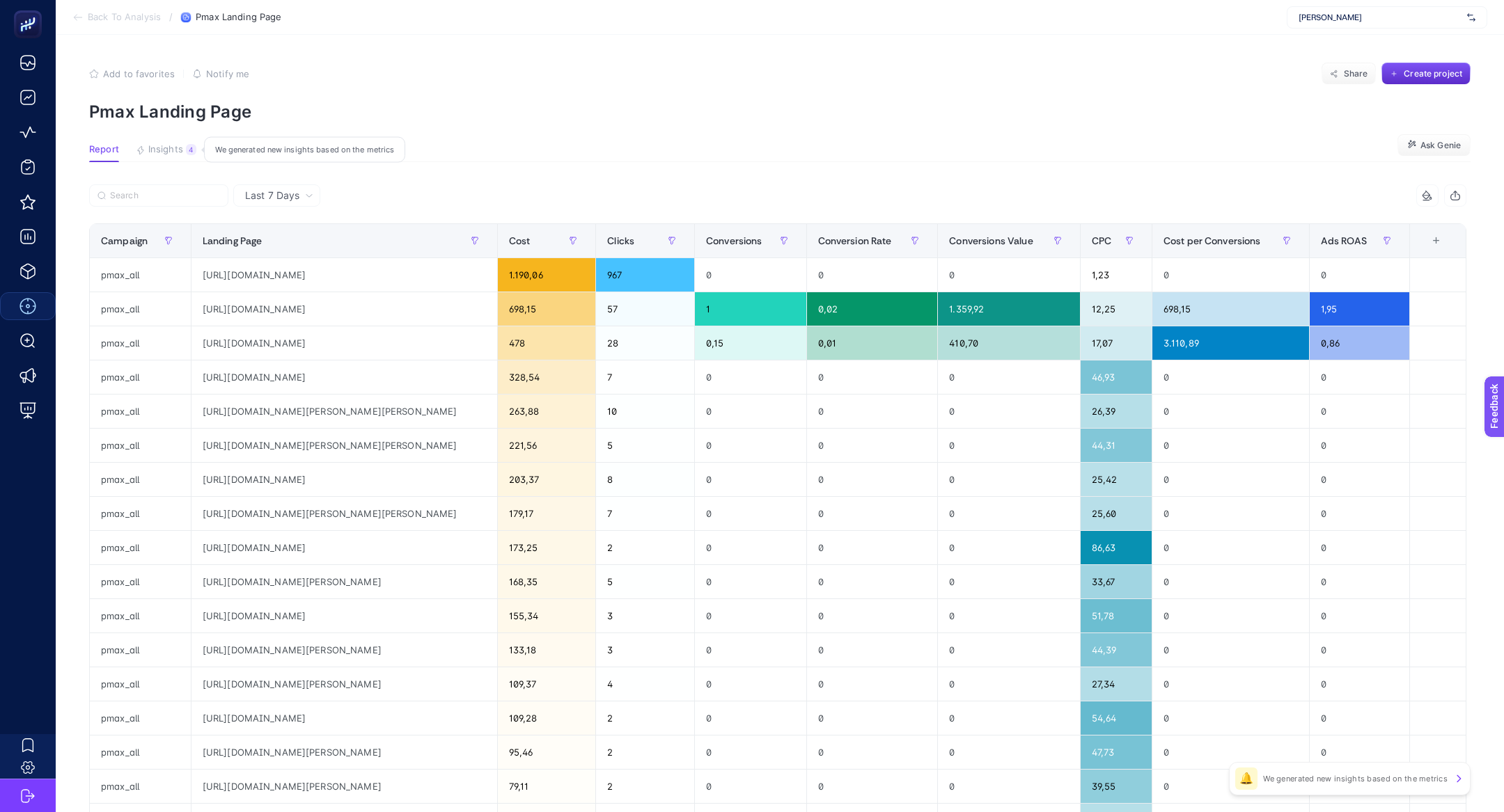
click at [173, 150] on span "Insights" at bounding box center [166, 150] width 35 height 11
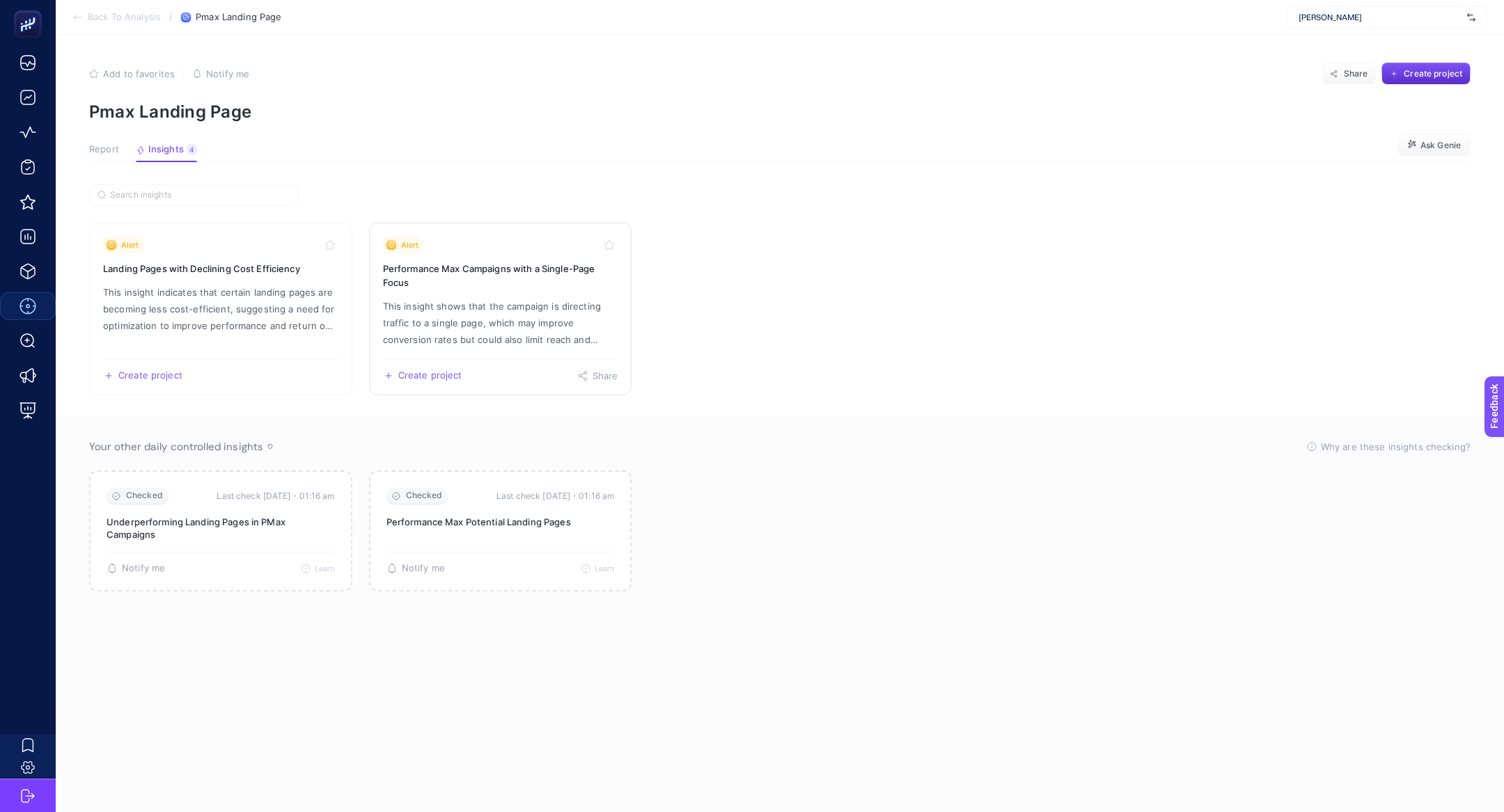
click at [415, 354] on link "Alert Performance Max Campaigns with a Single-Page Focus This insight shows tha…" at bounding box center [500, 309] width 264 height 173
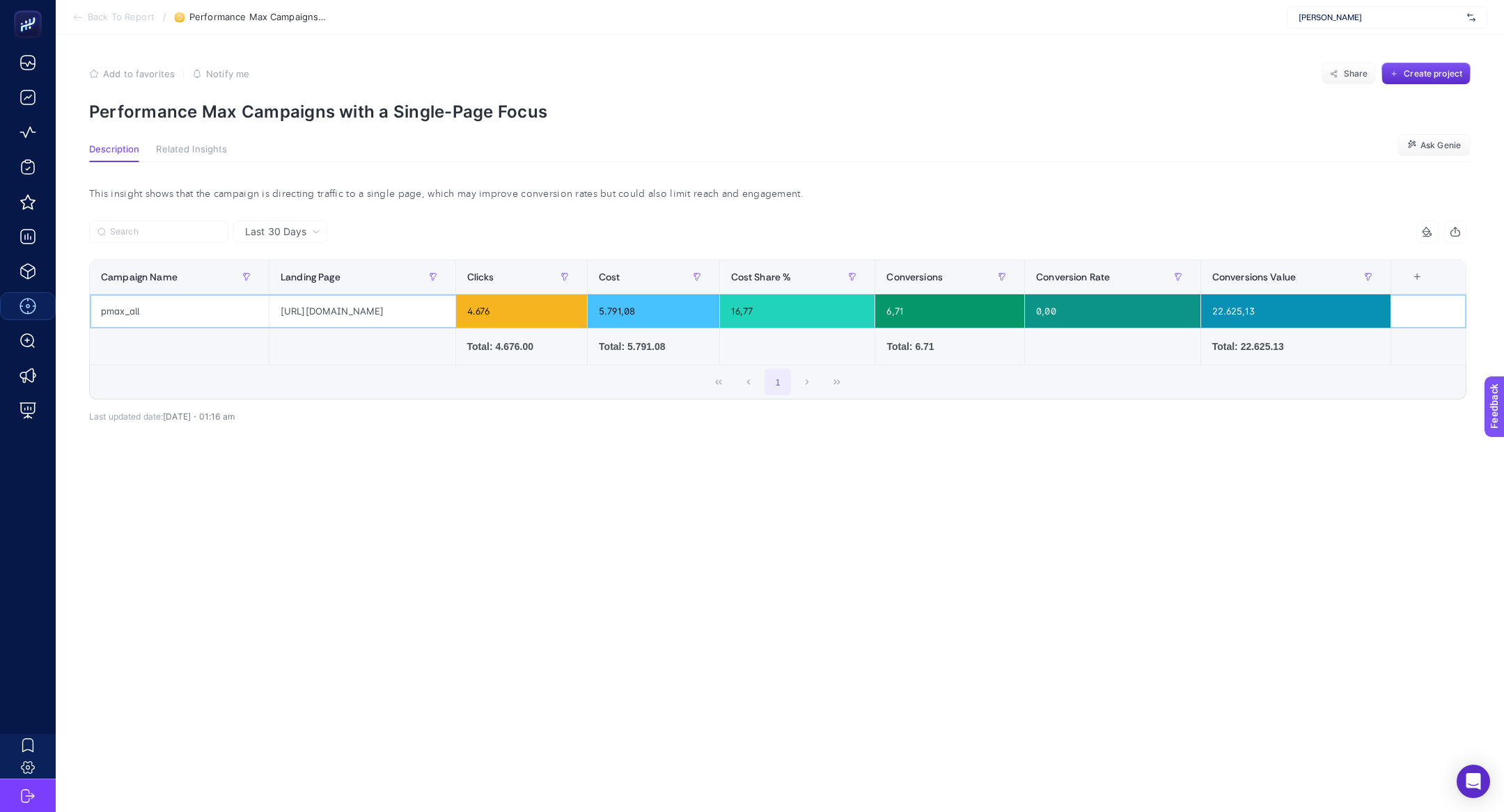
click at [181, 301] on div "pmax_all" at bounding box center [179, 311] width 179 height 33
click at [277, 238] on span "Last 30 Days" at bounding box center [276, 232] width 61 height 14
click at [418, 119] on p "Performance Max Campaigns with a Single-Page Focus" at bounding box center [779, 111] width 1381 height 20
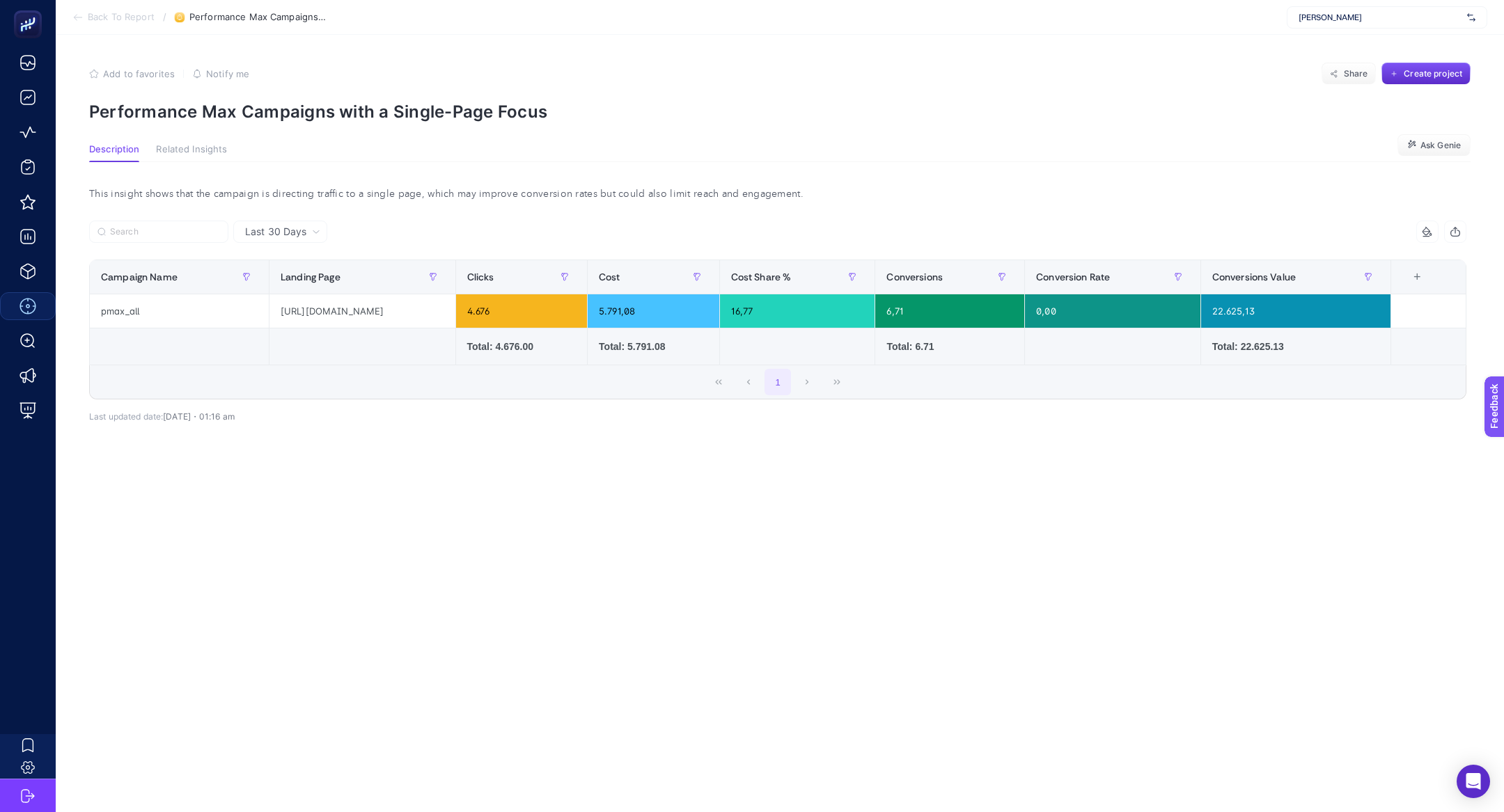
click at [402, 110] on p "Performance Max Campaigns with a Single-Page Focus" at bounding box center [779, 111] width 1381 height 20
copy article "Performance Max Campaigns with a Single-Page Focus"
click at [1317, 23] on div "Mathilda" at bounding box center [1387, 17] width 201 height 23
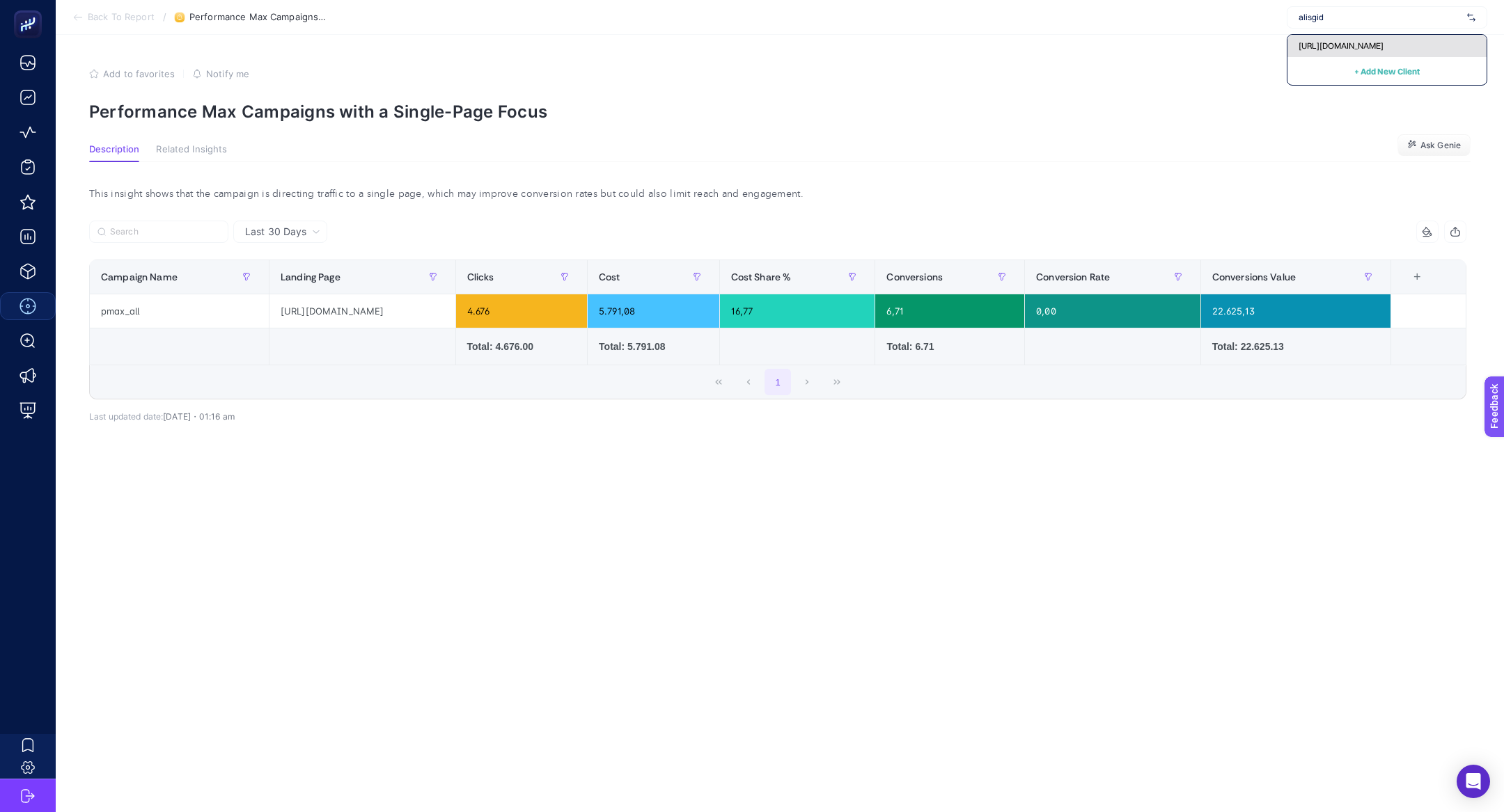
type input "alisgid"
click at [1327, 46] on span "https://alisgidis.com" at bounding box center [1341, 45] width 85 height 11
click at [1357, 23] on div "https://alisgidis.com" at bounding box center [1387, 17] width 201 height 23
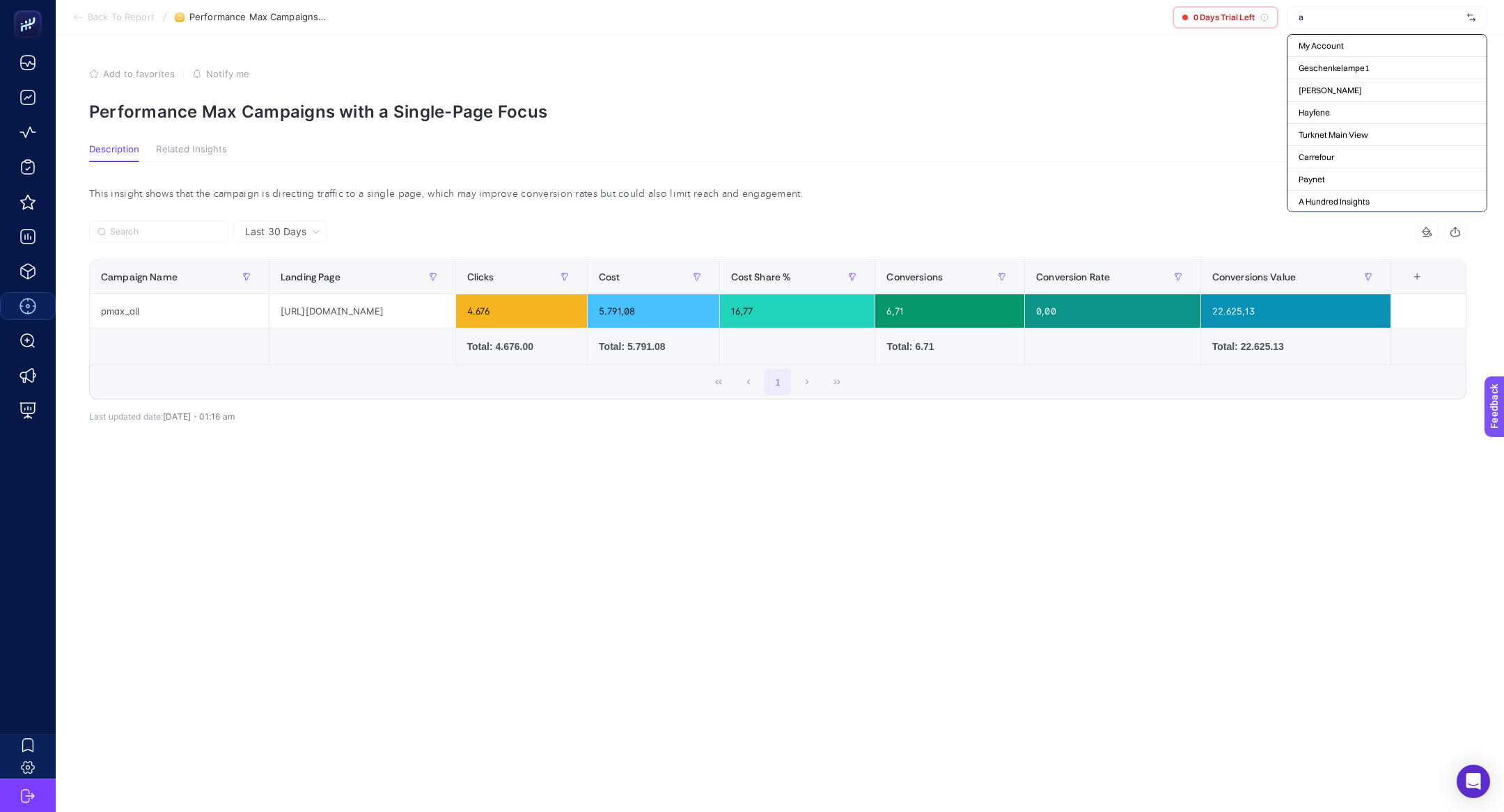
type input "a"
click at [429, 9] on section "Back To Report / Performance Max Campaigns with a Single-Page Focus 0 Days Tria…" at bounding box center [779, 17] width 1448 height 35
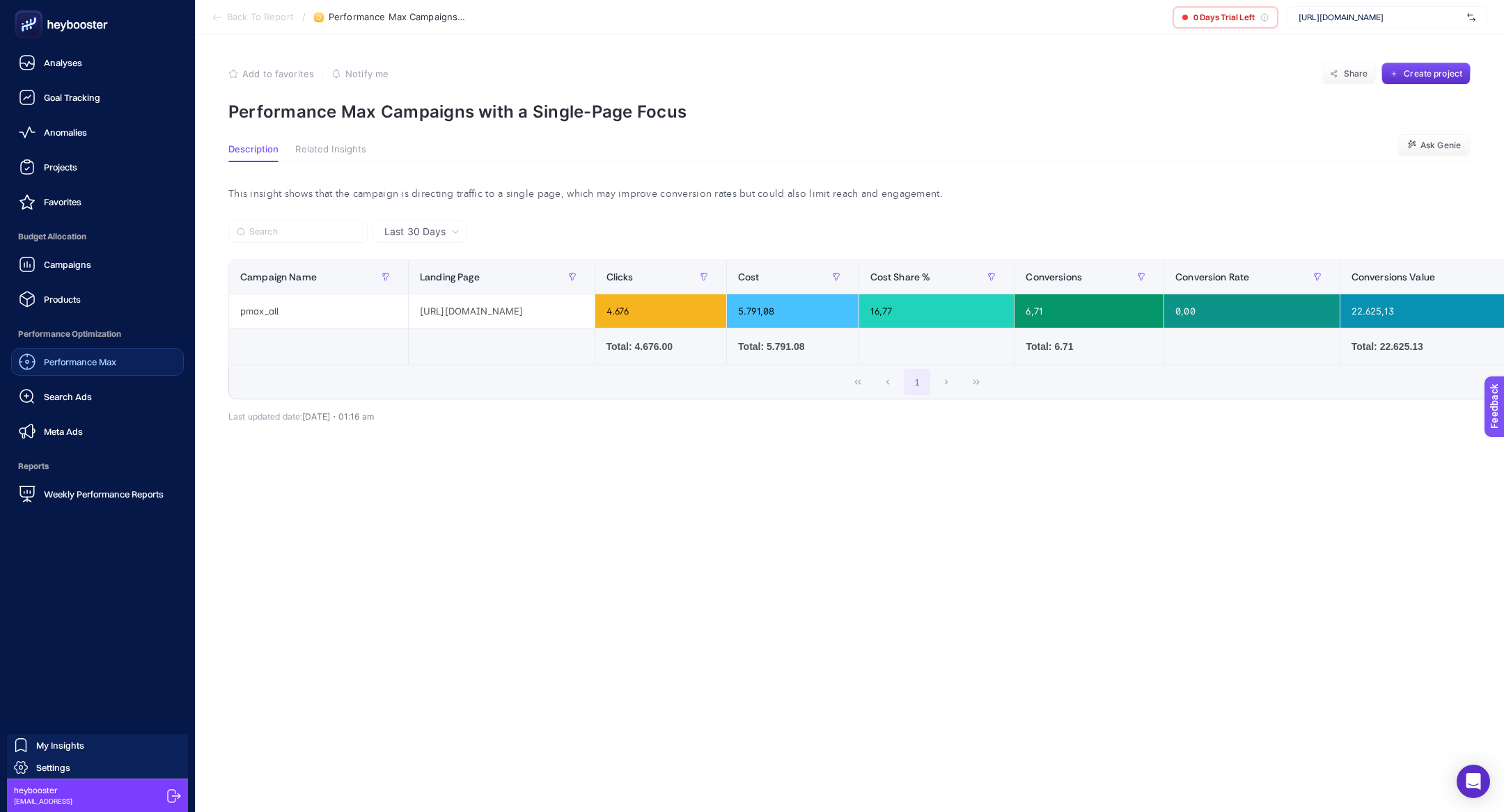
click at [48, 26] on icon at bounding box center [50, 24] width 5 height 9
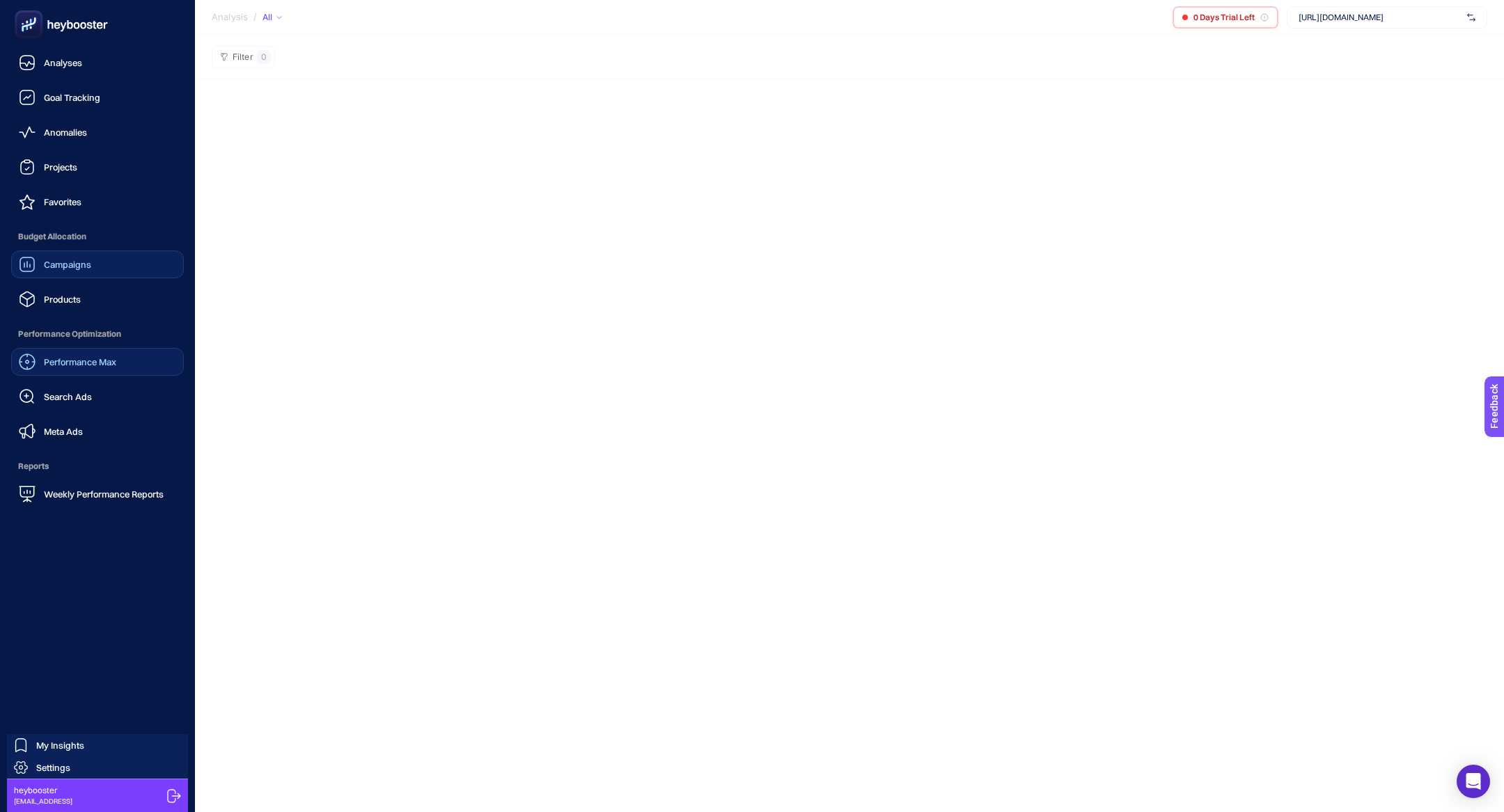
click at [56, 277] on link "Campaigns" at bounding box center [97, 264] width 173 height 28
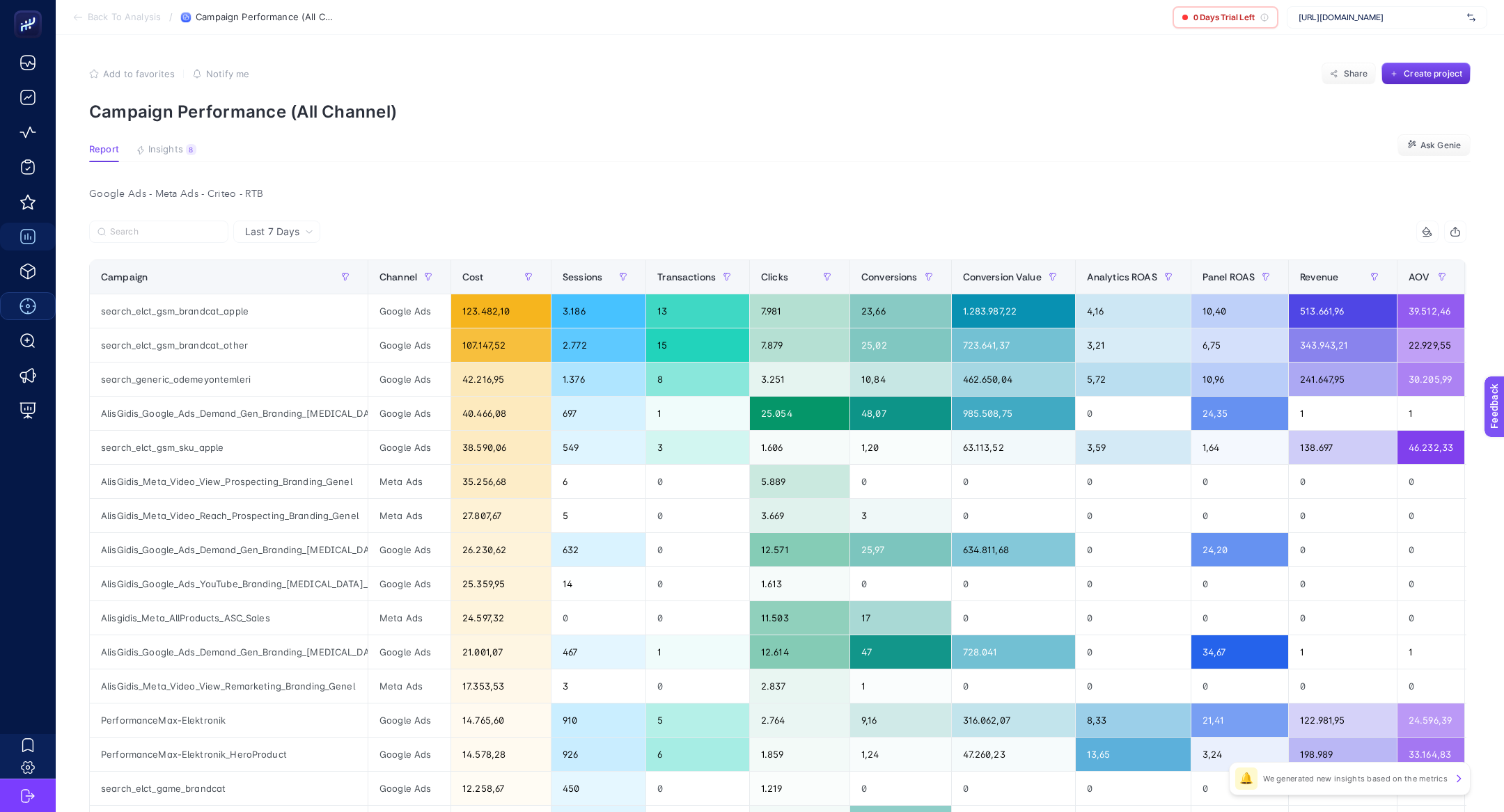
click at [155, 164] on article "Add to favorites false Notify me Share Create project Campaign Performance (All…" at bounding box center [779, 596] width 1448 height 1124
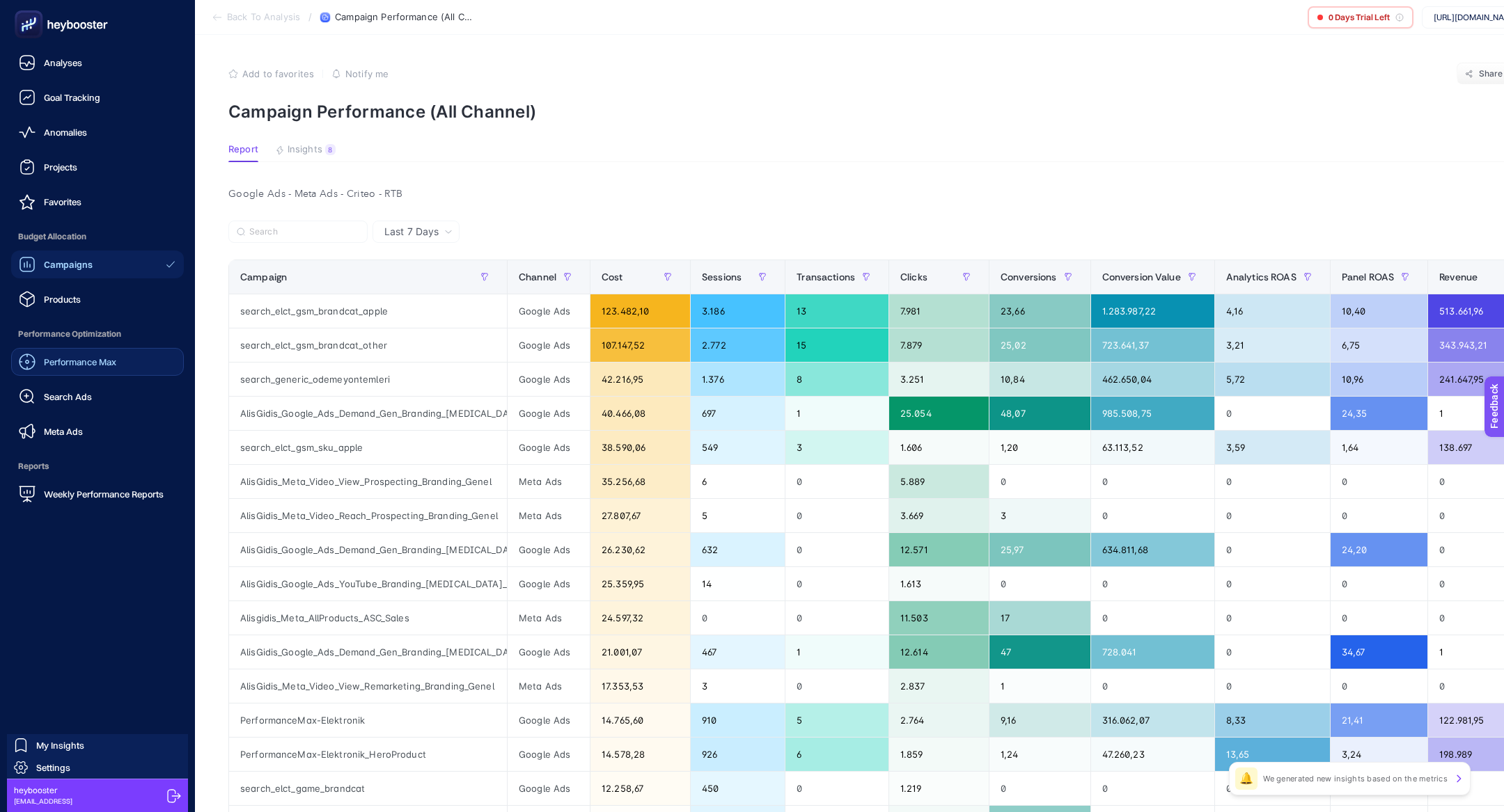
click at [79, 30] on icon at bounding box center [61, 24] width 100 height 28
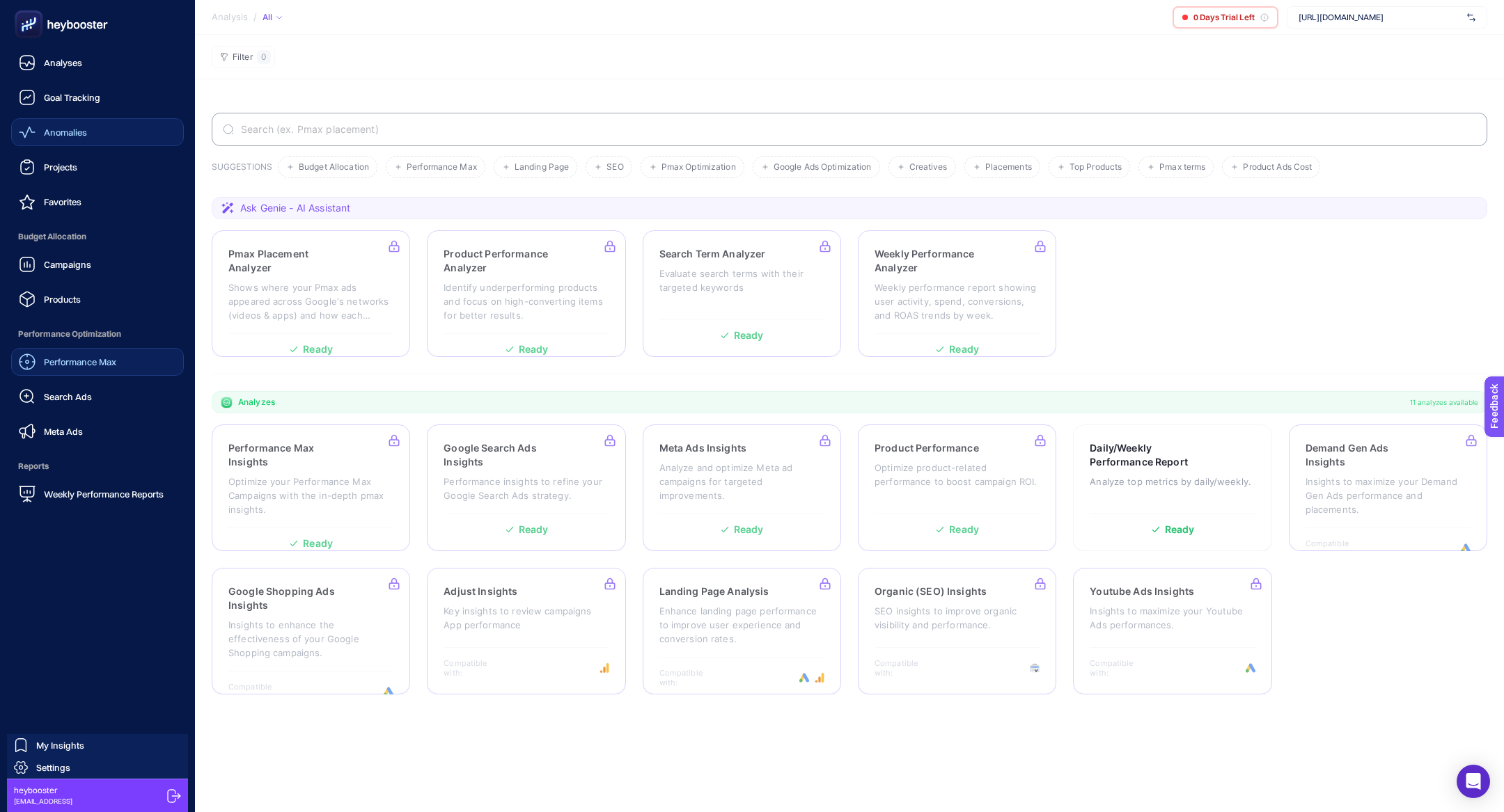
click at [96, 141] on link "Anomalies" at bounding box center [97, 132] width 173 height 28
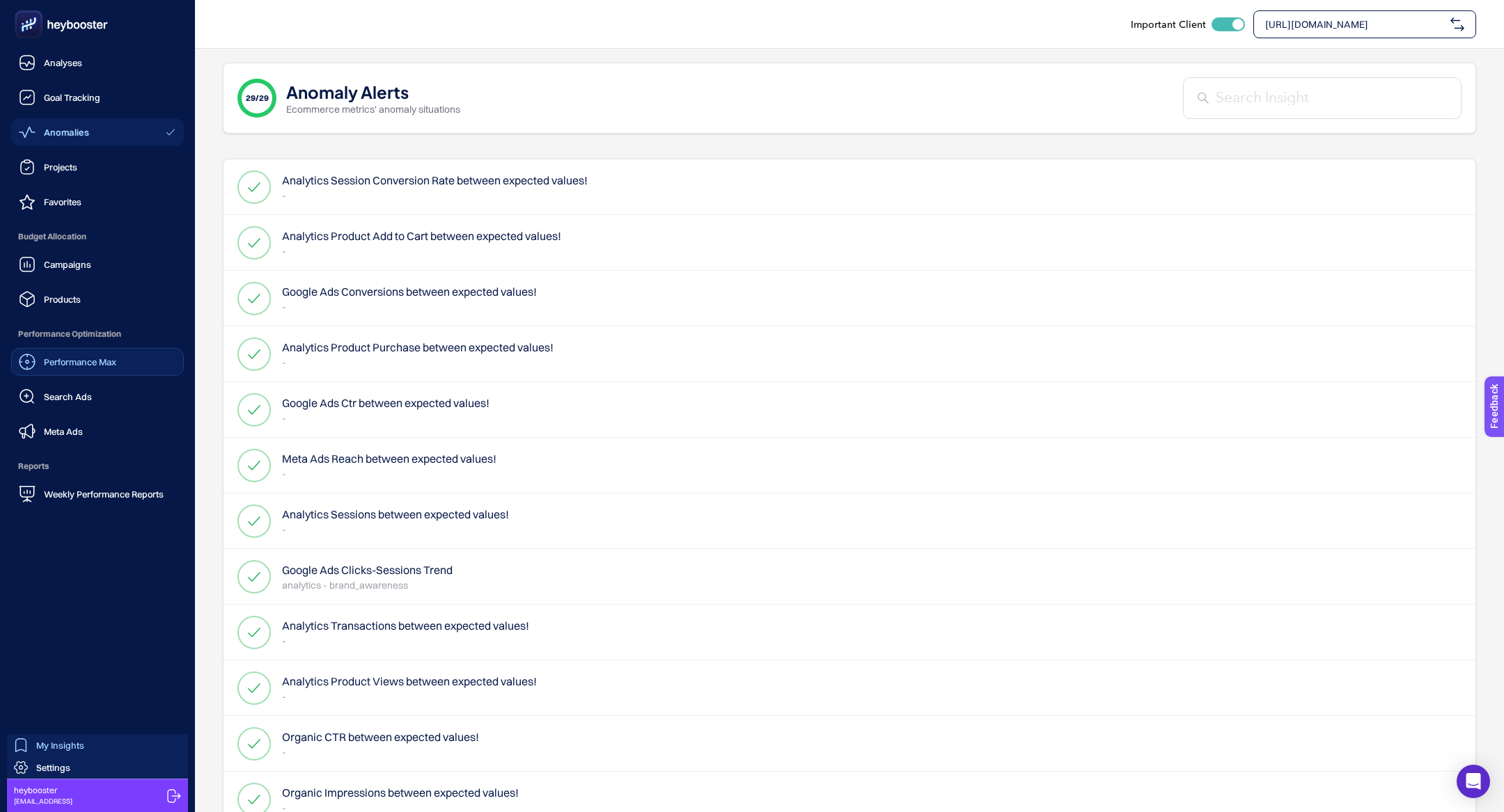
click at [54, 740] on span "My Insights" at bounding box center [60, 745] width 48 height 11
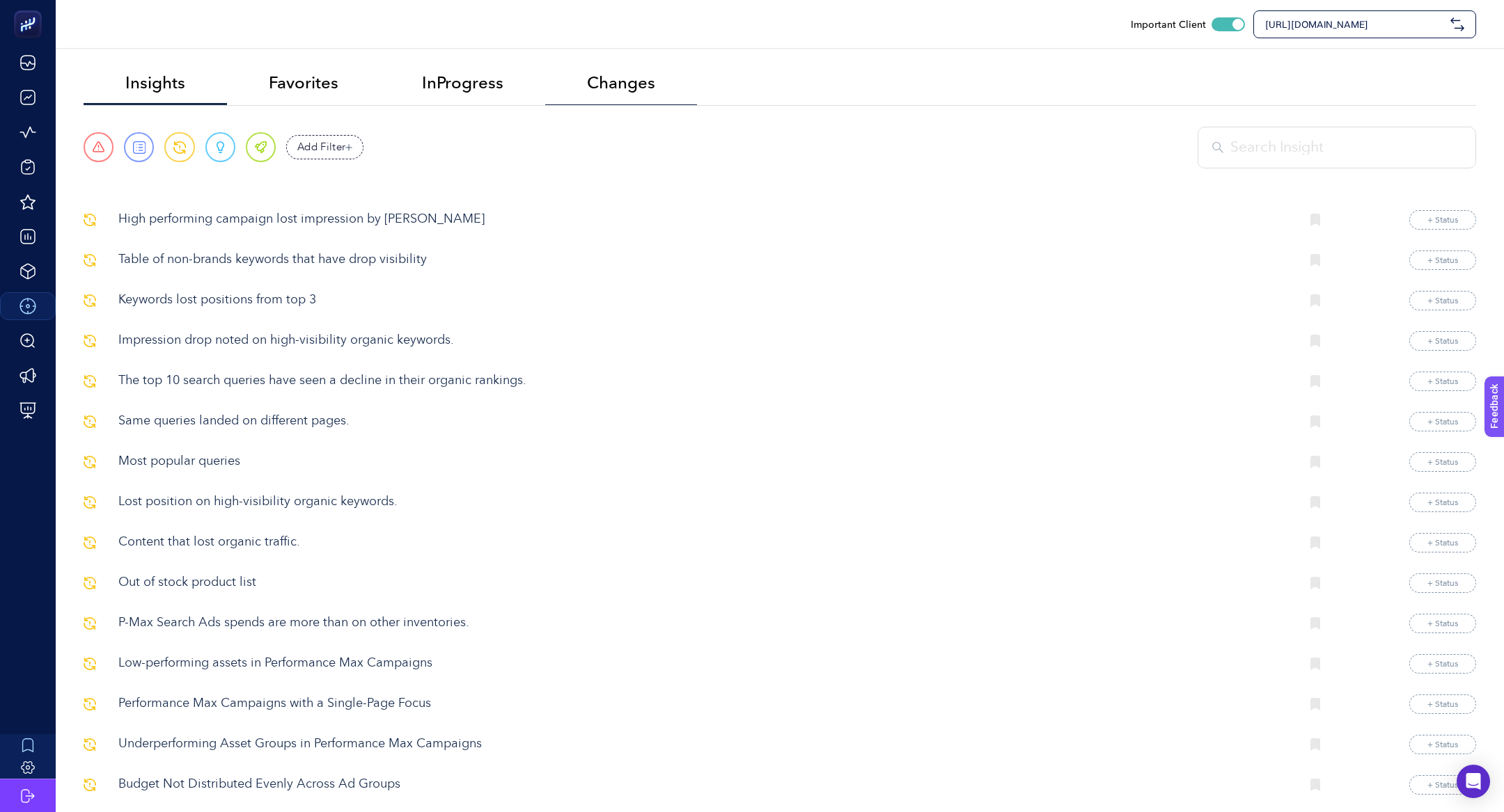
click at [578, 80] on li "Changes" at bounding box center [621, 83] width 152 height 43
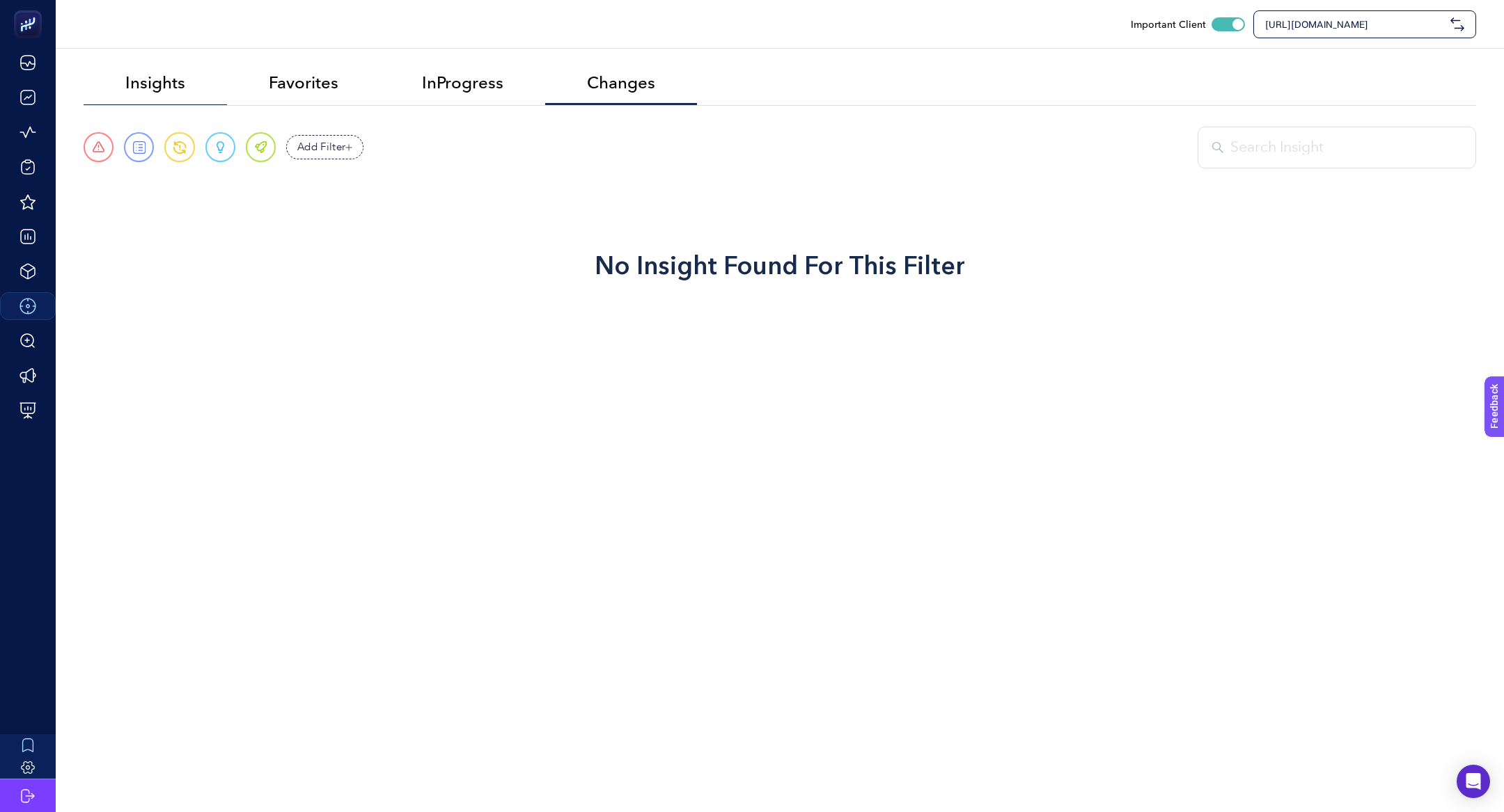
click at [227, 89] on li "Insights" at bounding box center [304, 83] width 153 height 43
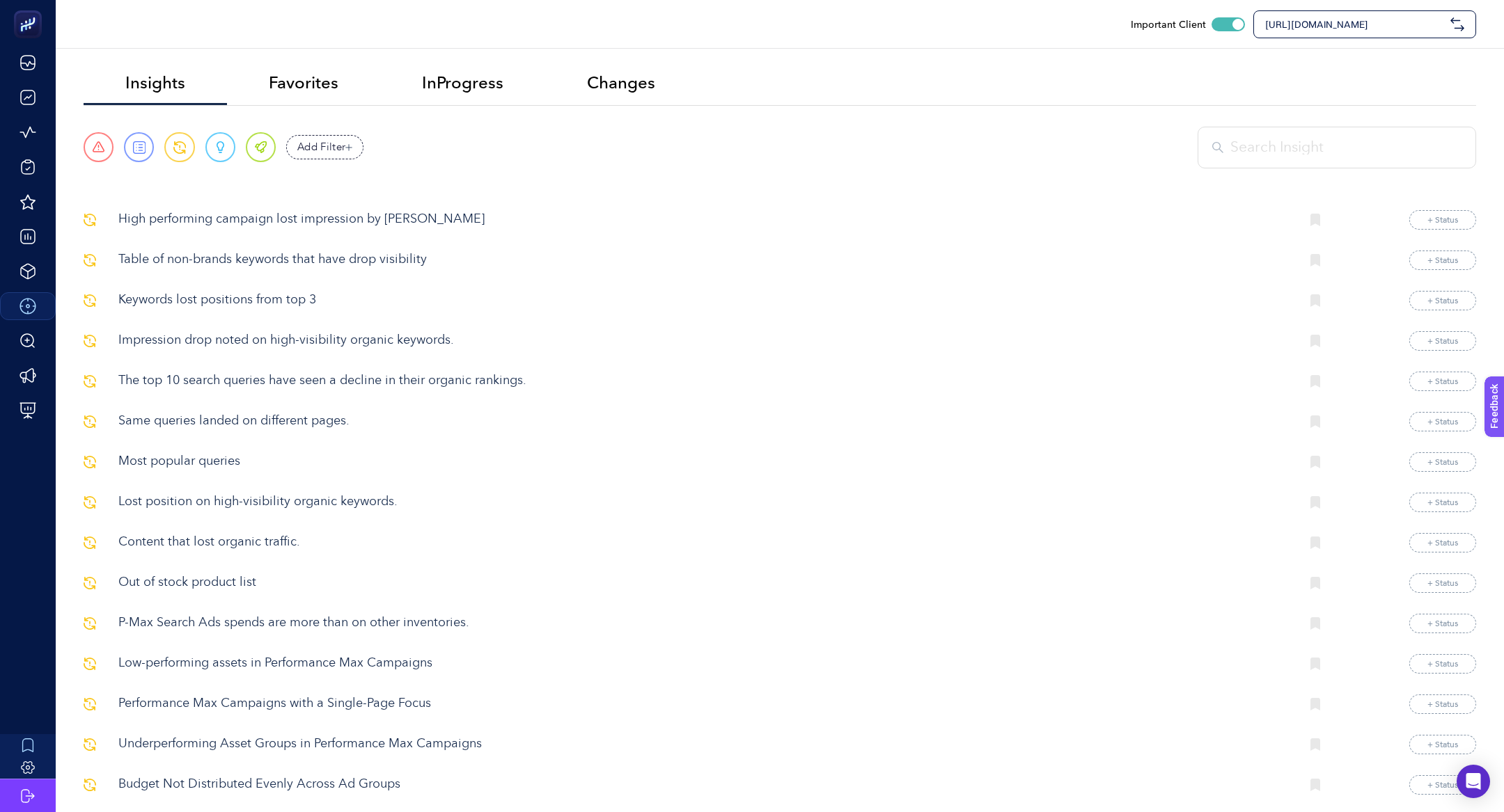
click at [273, 221] on p "High performing campaign lost impression by rank" at bounding box center [704, 220] width 1172 height 19
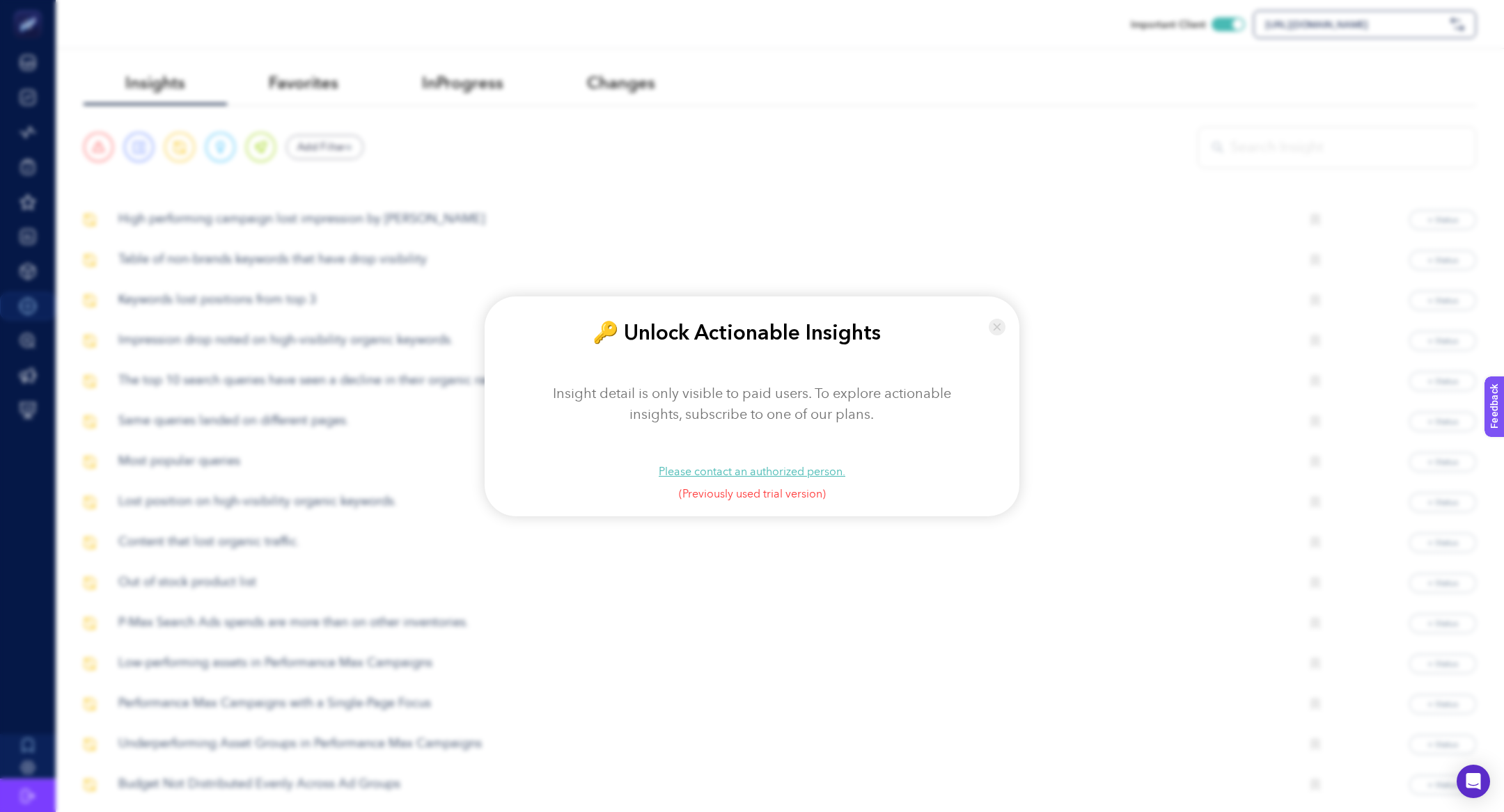
click at [1002, 324] on img at bounding box center [997, 327] width 17 height 33
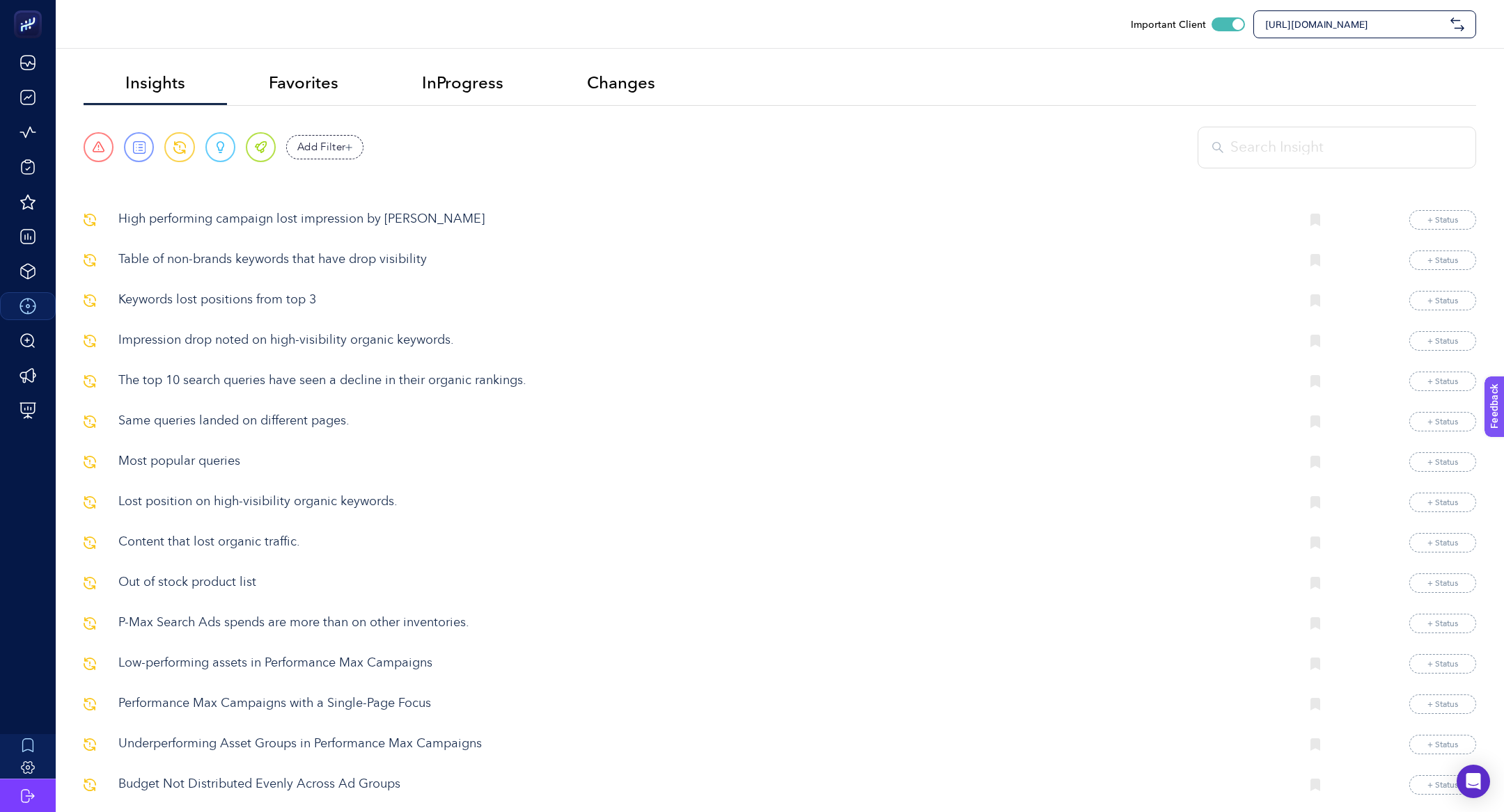
click at [1333, 10] on div "https://alisgidis.com" at bounding box center [1365, 24] width 223 height 28
type input "incr"
click at [1341, 57] on span "www.increaser.com.tr" at bounding box center [1303, 57] width 77 height 14
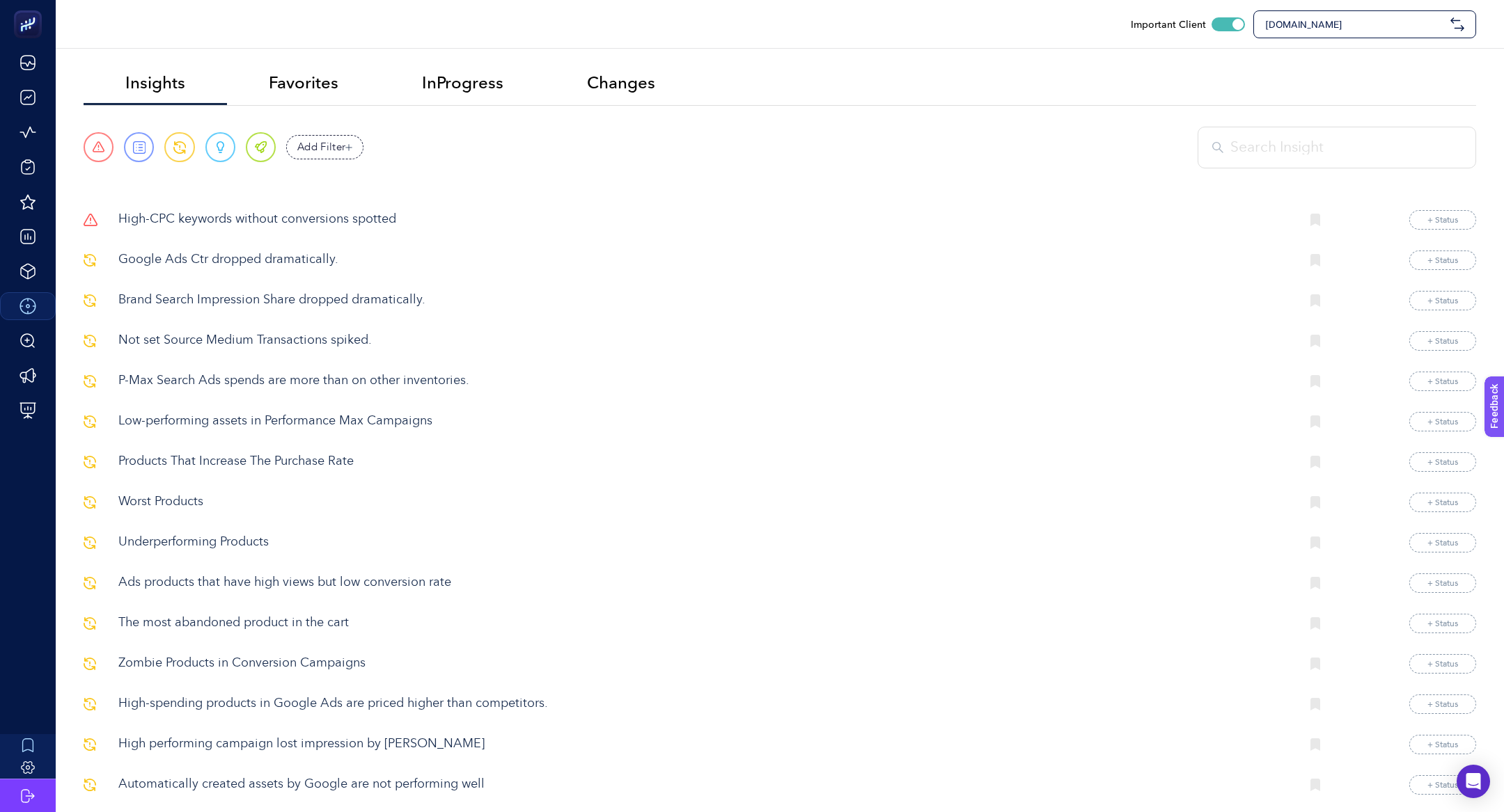
click at [1298, 32] on div "www.increaser.com.tr" at bounding box center [1365, 24] width 223 height 28
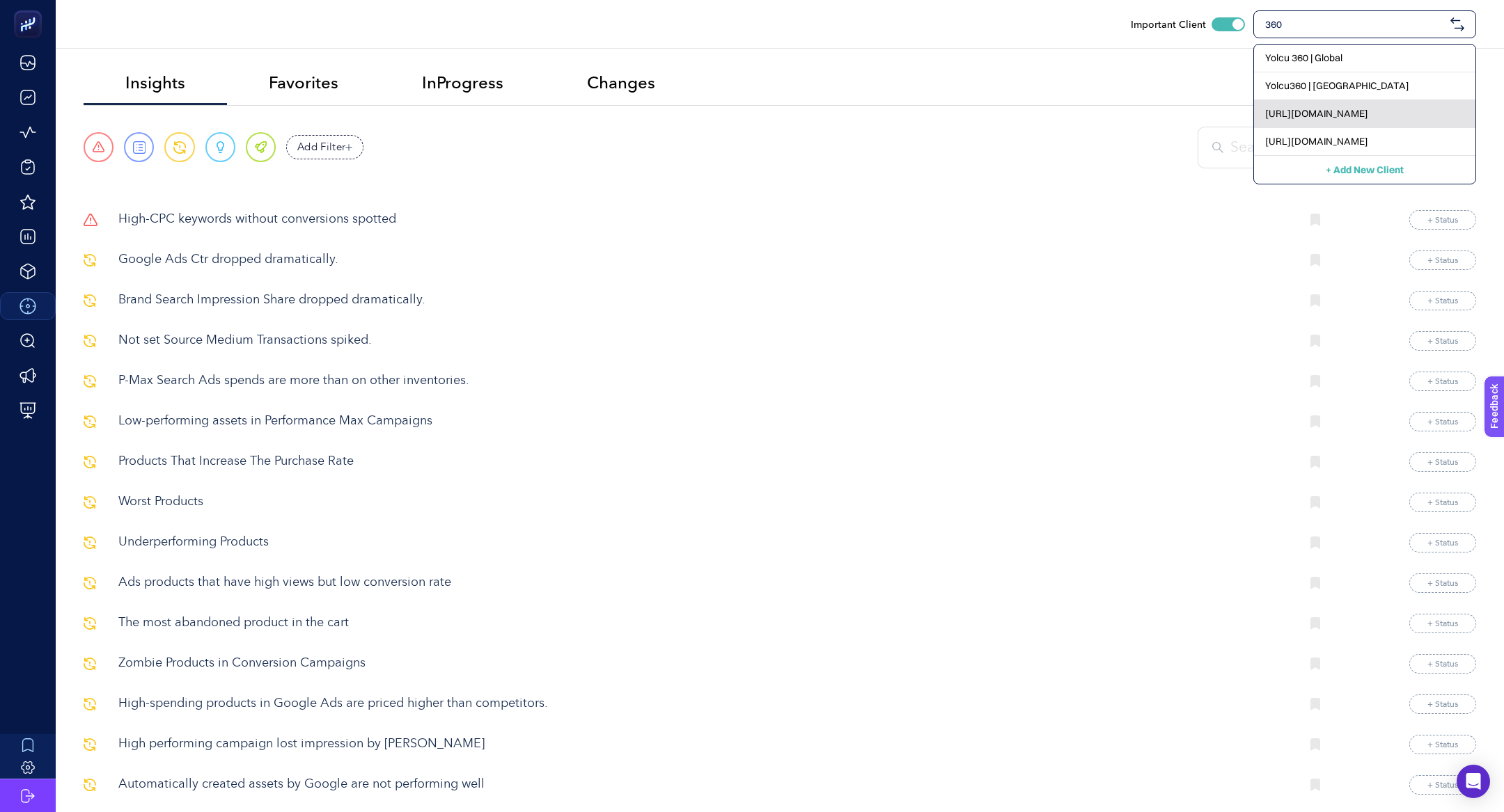
type input "360"
drag, startPoint x: 1389, startPoint y: 126, endPoint x: 1394, endPoint y: 141, distance: 15.8
click at [1394, 141] on div "Yolcu 360 | Global Yolcu360 | Turkey https://www.media360.com.tr https://360tek…" at bounding box center [1365, 114] width 223 height 141
type input "360"
click at [1323, 134] on span "https://360teknoloji.com" at bounding box center [1316, 141] width 103 height 14
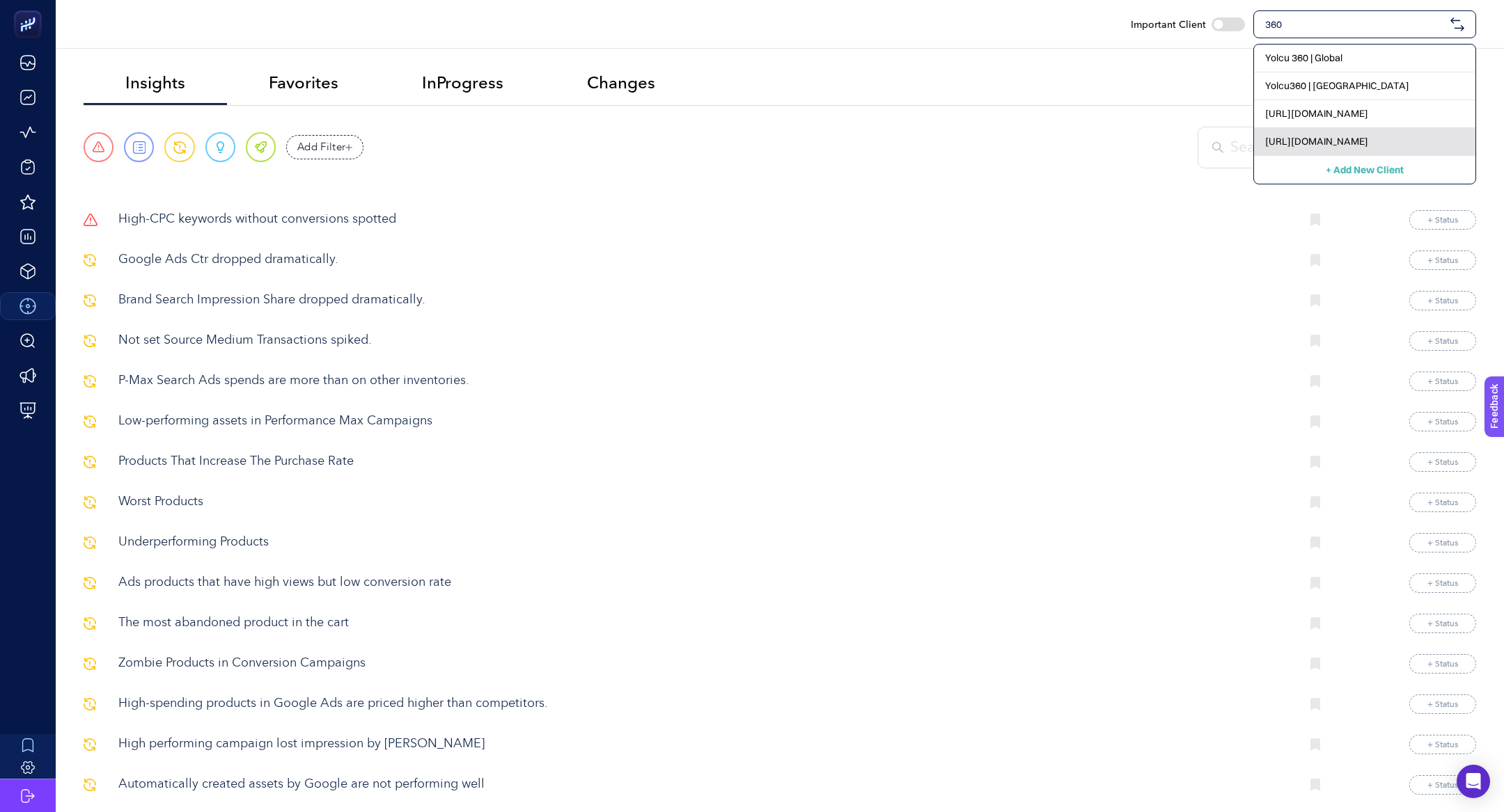
checkbox input "false"
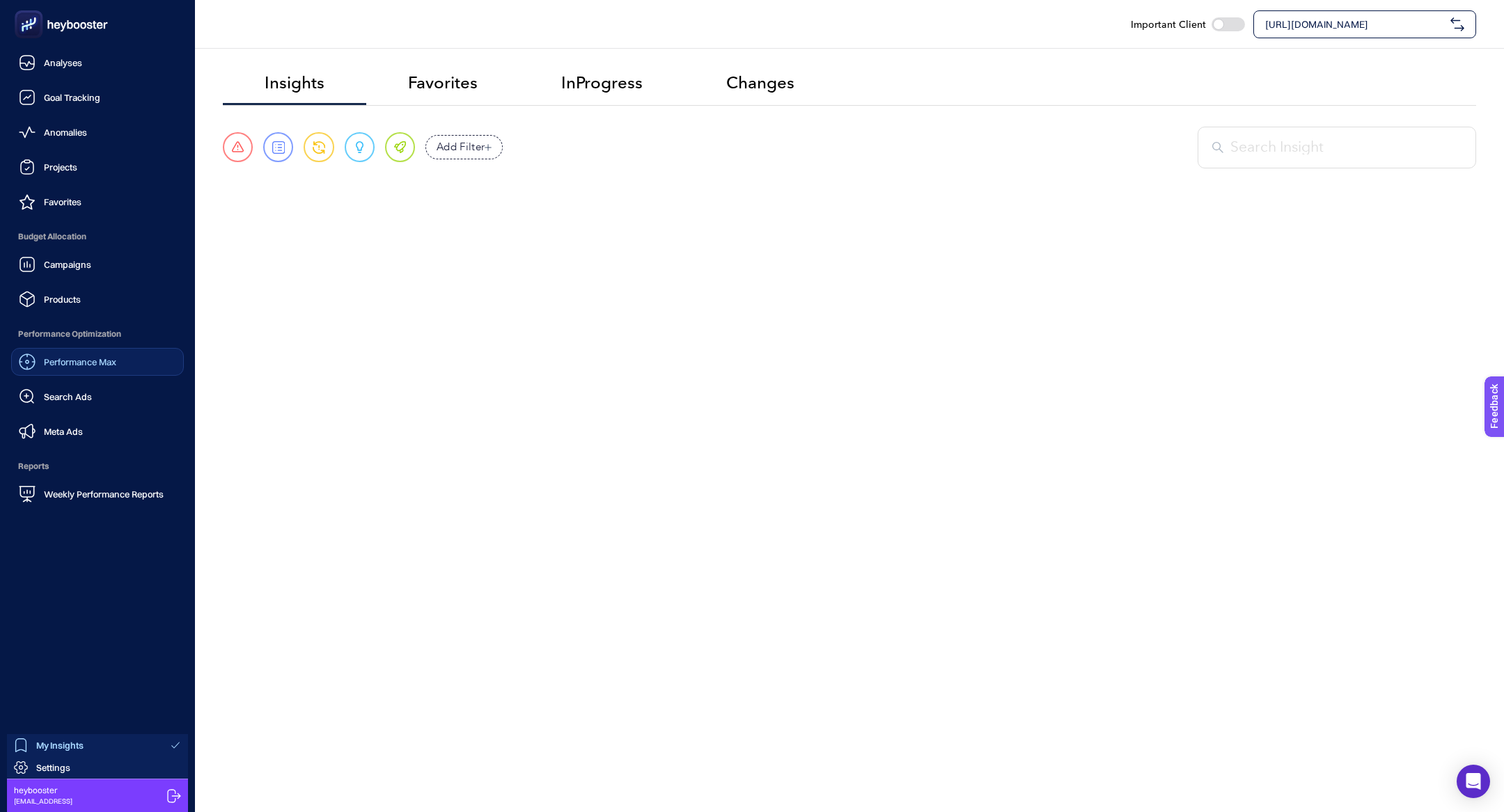
click at [27, 26] on icon at bounding box center [27, 27] width 0 height 3
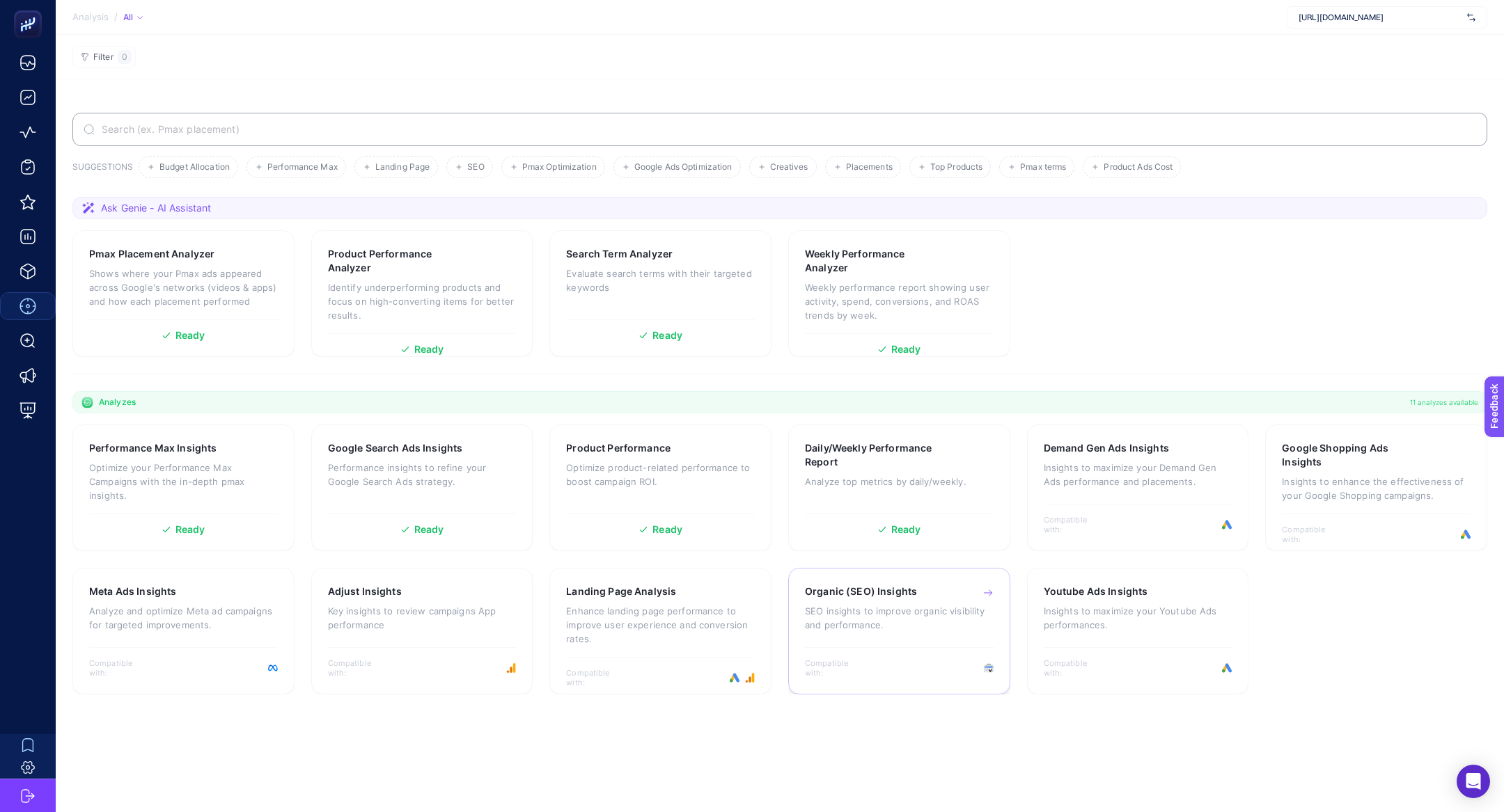
click at [903, 652] on div "Organic (SEO) Insights SEO insights to improve organic visibility and performan…" at bounding box center [899, 631] width 222 height 127
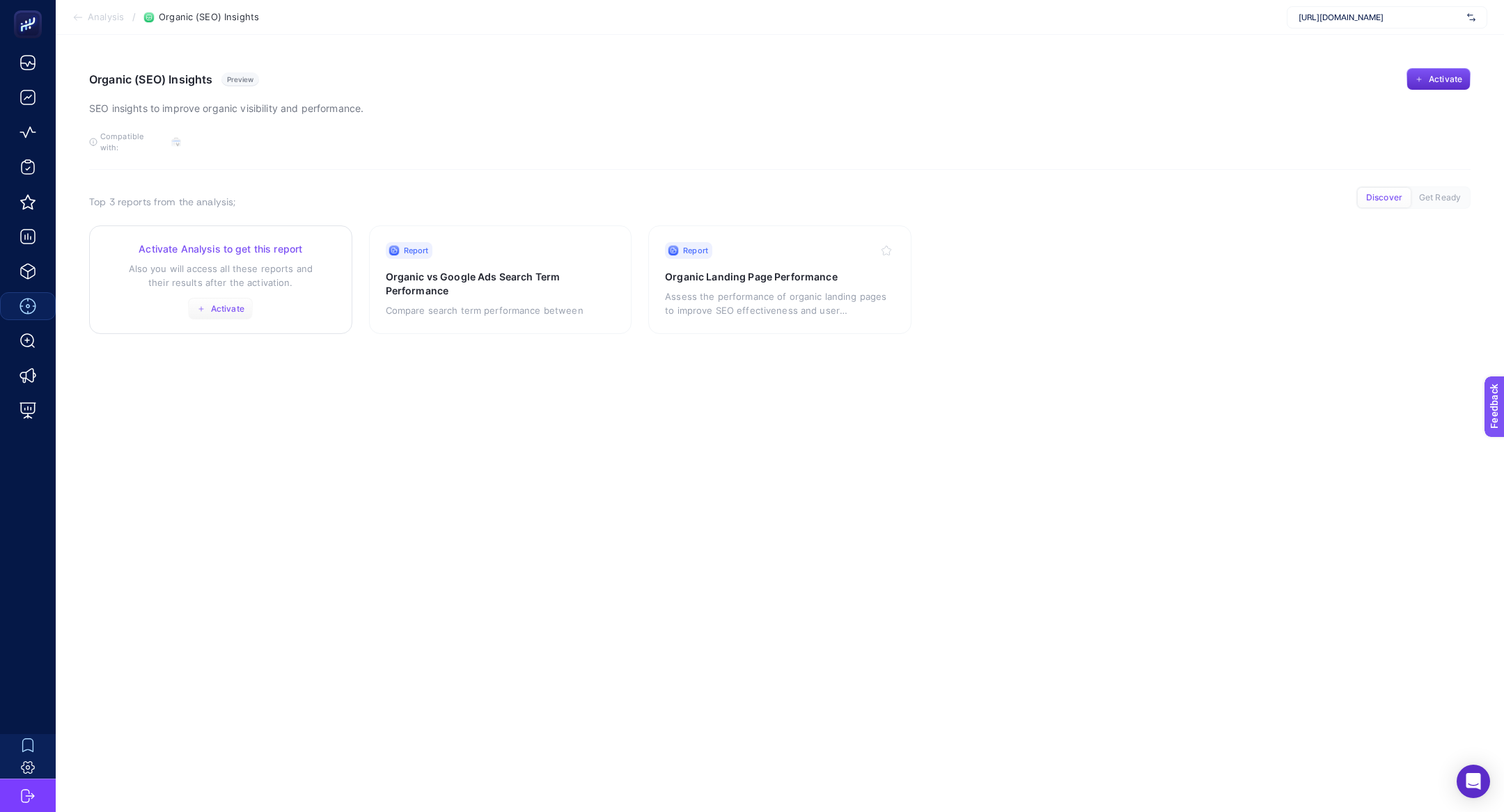
click at [207, 298] on button "Activate" at bounding box center [220, 309] width 64 height 23
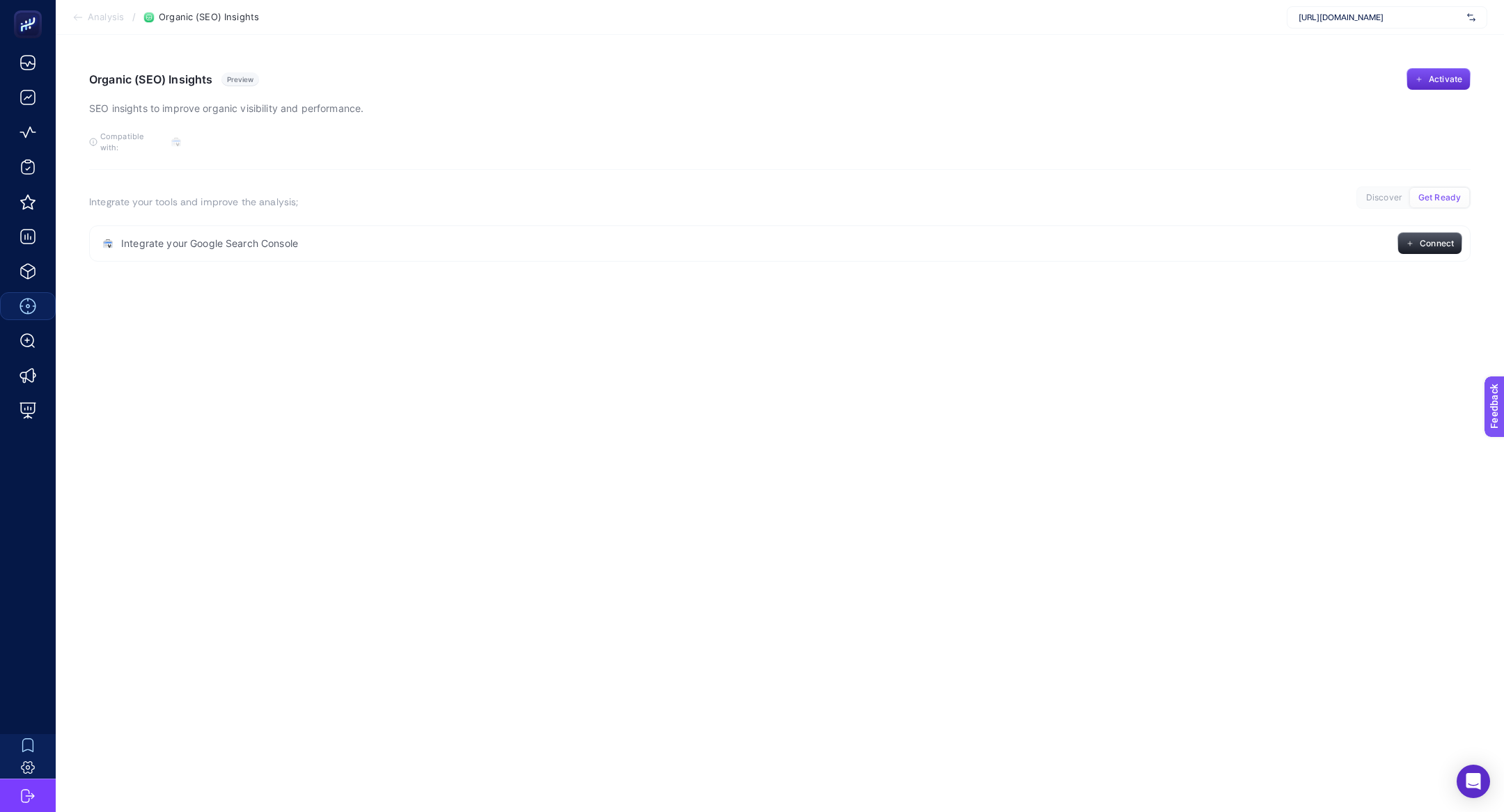
click at [1346, 22] on span "https://360teknoloji.com" at bounding box center [1380, 17] width 163 height 11
type input "linens"
click at [1355, 47] on div "linens.com.tr" at bounding box center [1387, 46] width 199 height 23
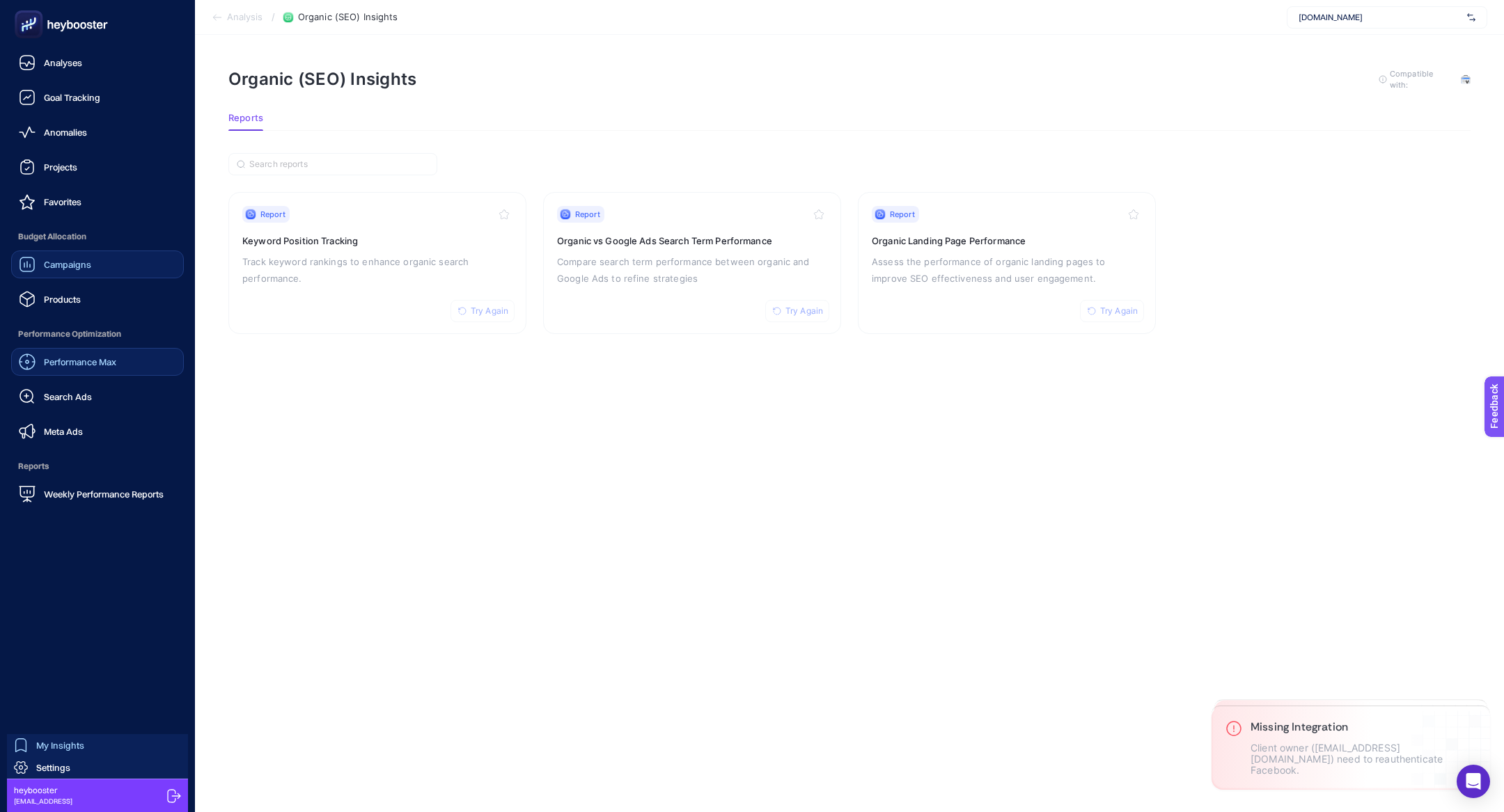
click at [61, 266] on span "Campaigns" at bounding box center [67, 264] width 47 height 11
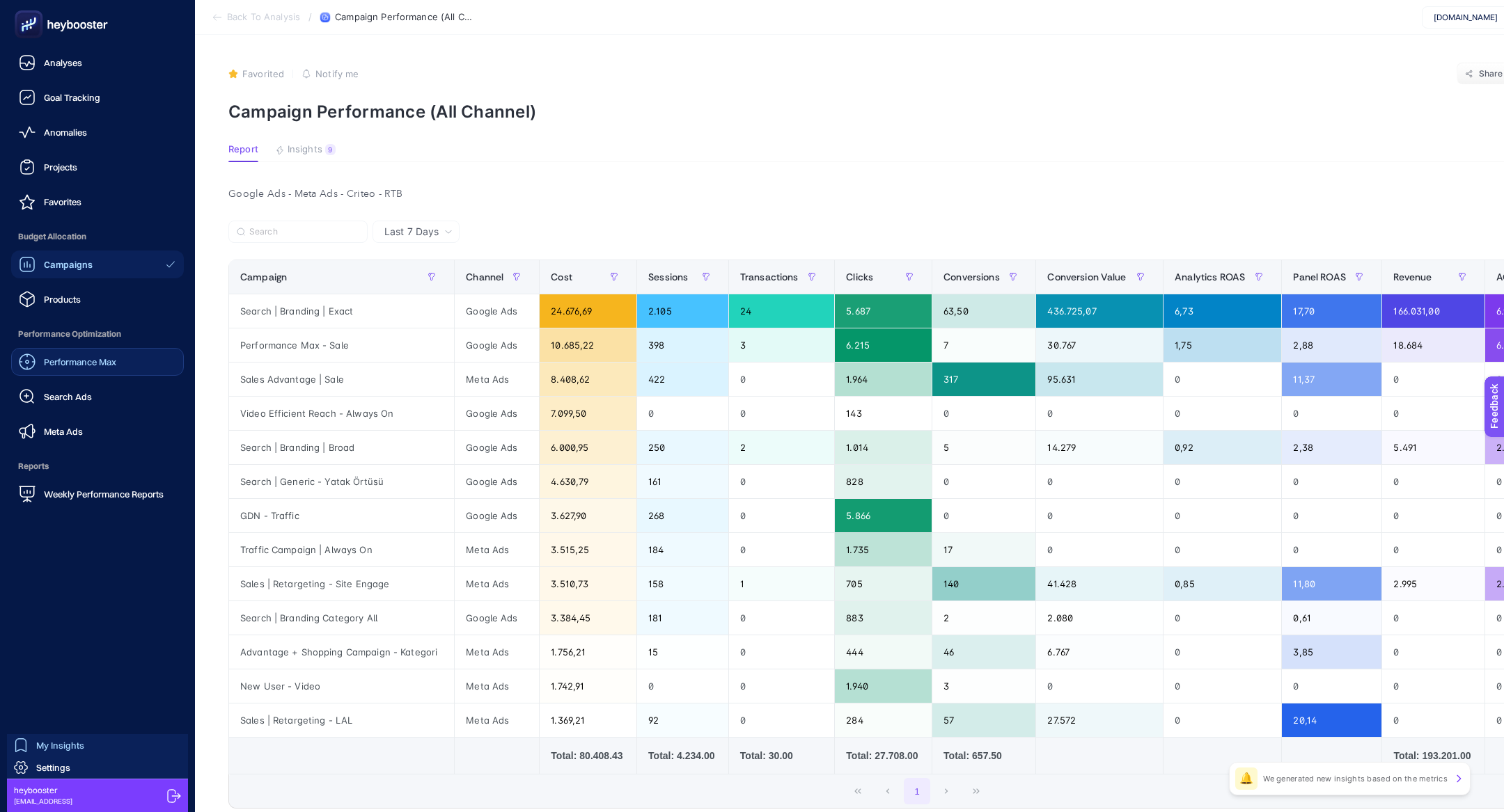
click at [61, 266] on span "Campaigns" at bounding box center [68, 264] width 49 height 11
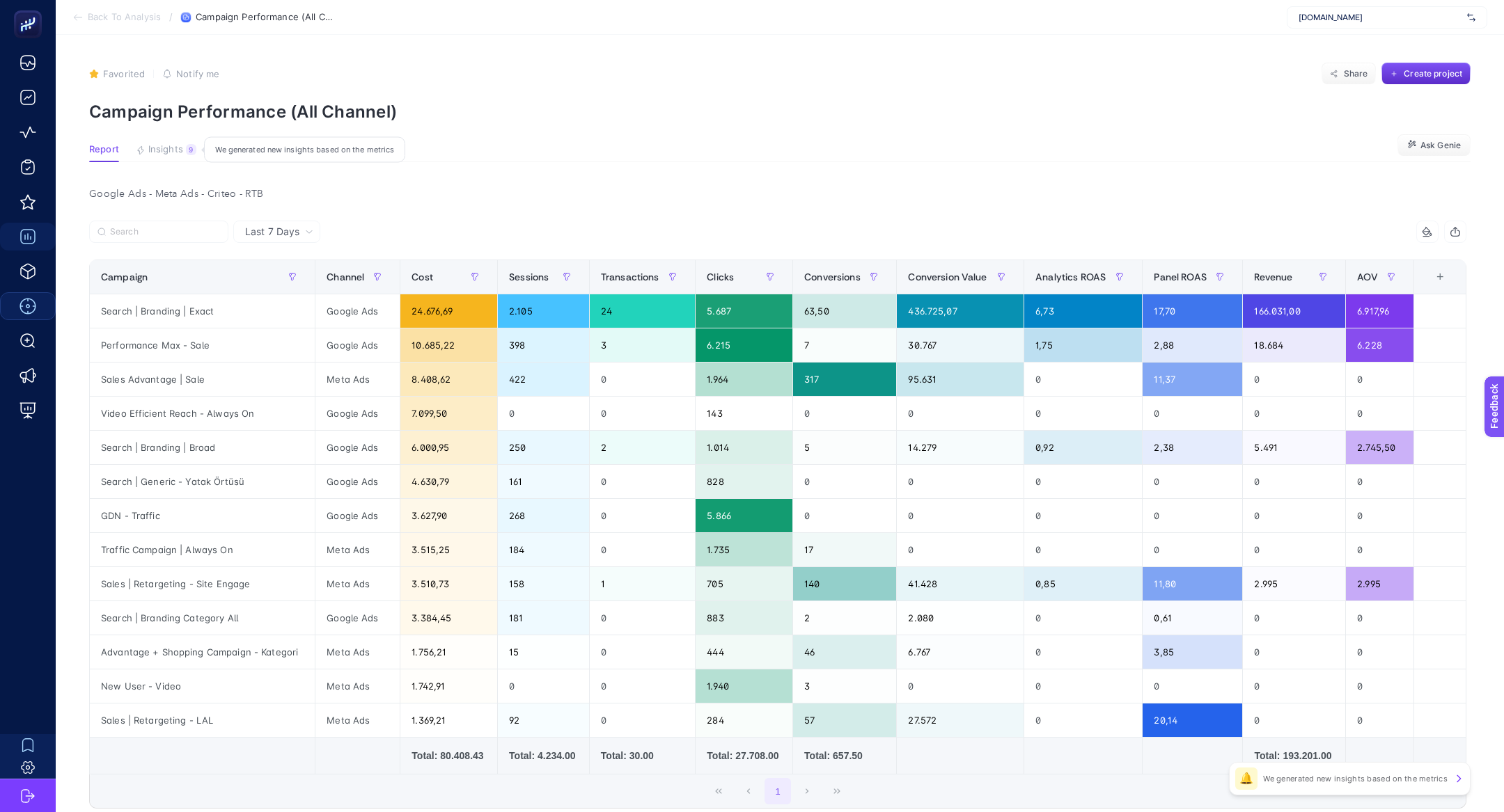
click at [170, 154] on span "Insights" at bounding box center [166, 150] width 35 height 11
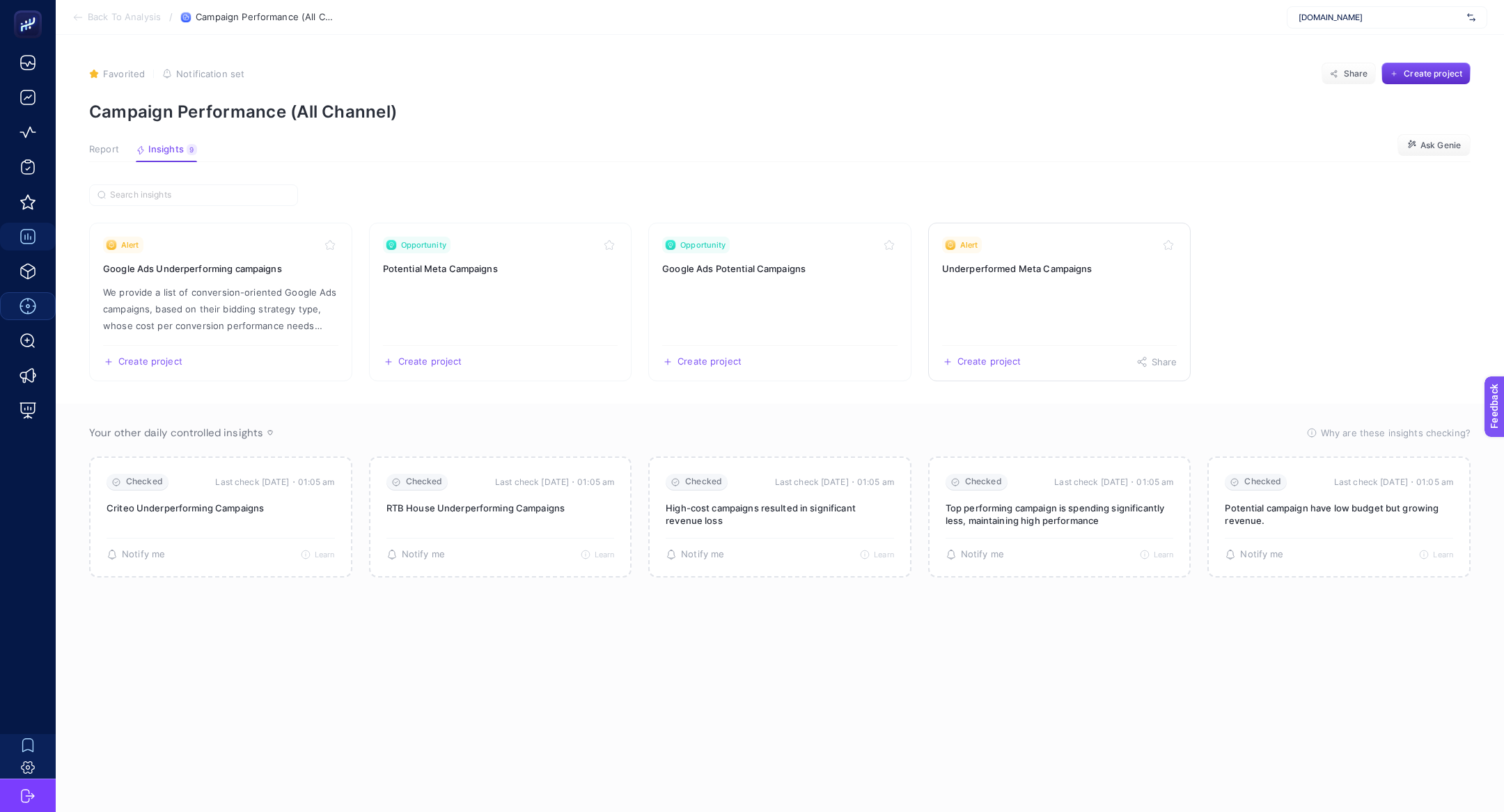
click at [1036, 251] on div "Alert" at bounding box center [1059, 244] width 236 height 17
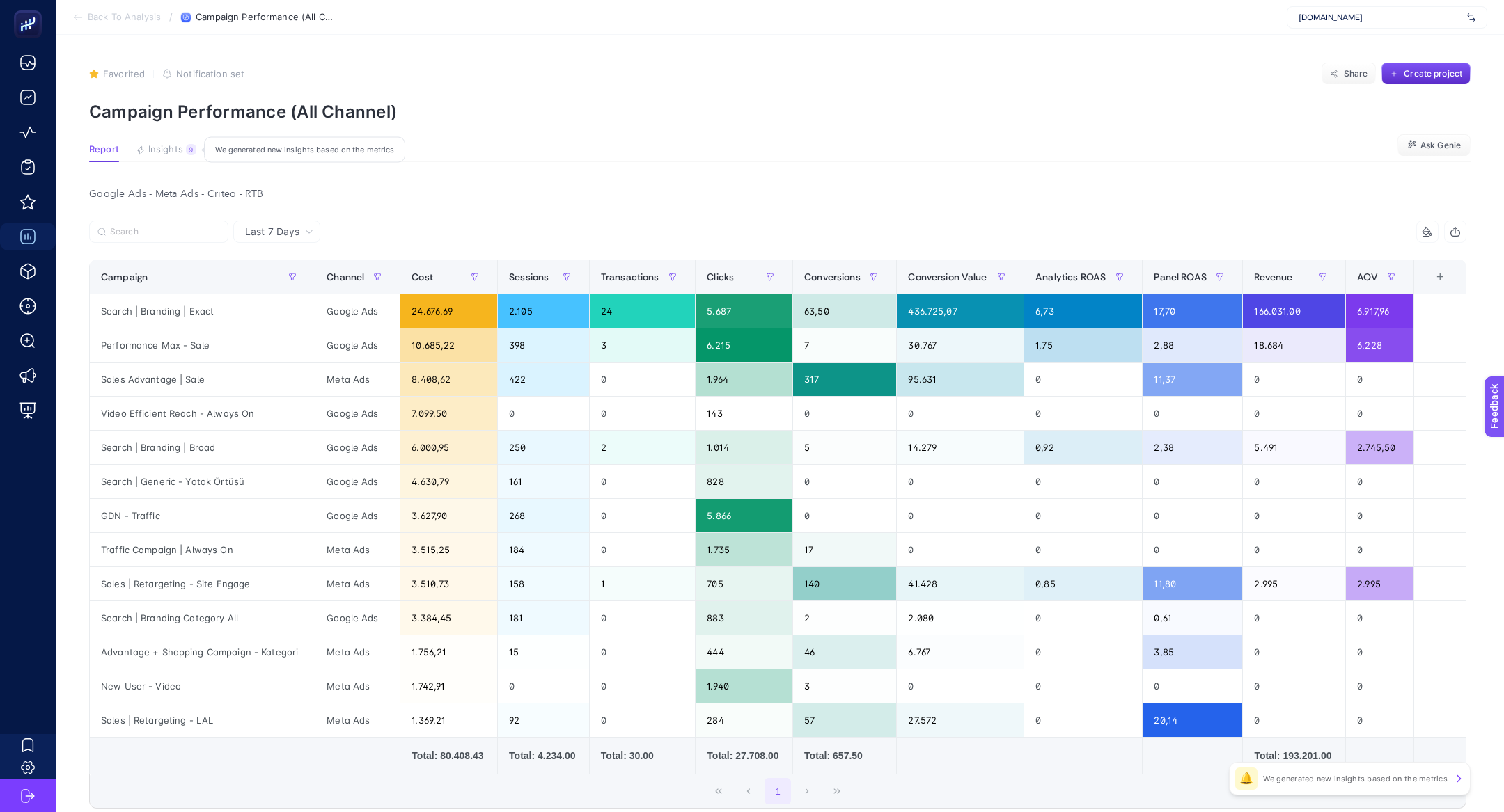
click at [166, 152] on span "Insights" at bounding box center [166, 150] width 35 height 11
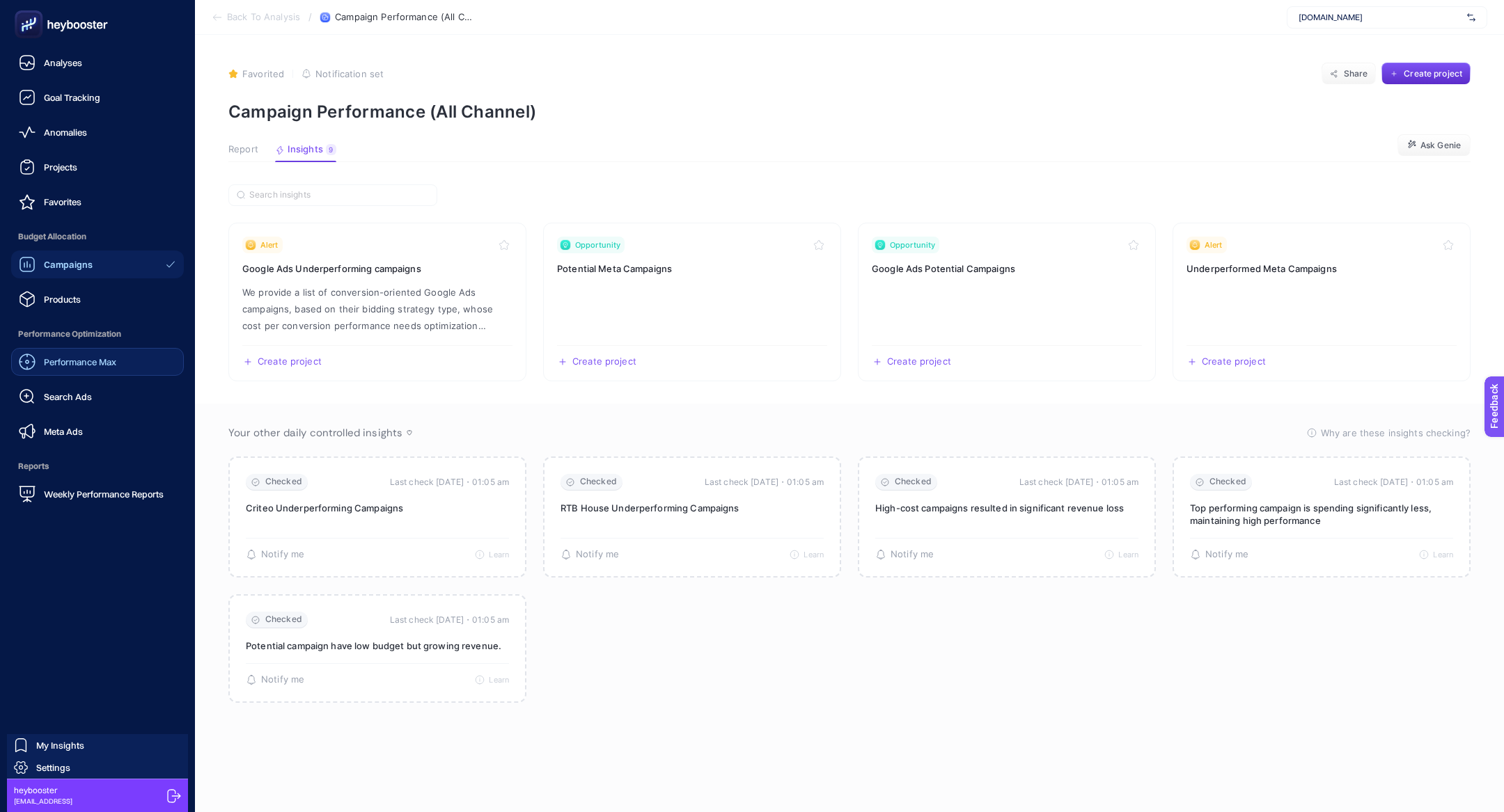
click at [90, 361] on span "Performance Max" at bounding box center [79, 362] width 72 height 11
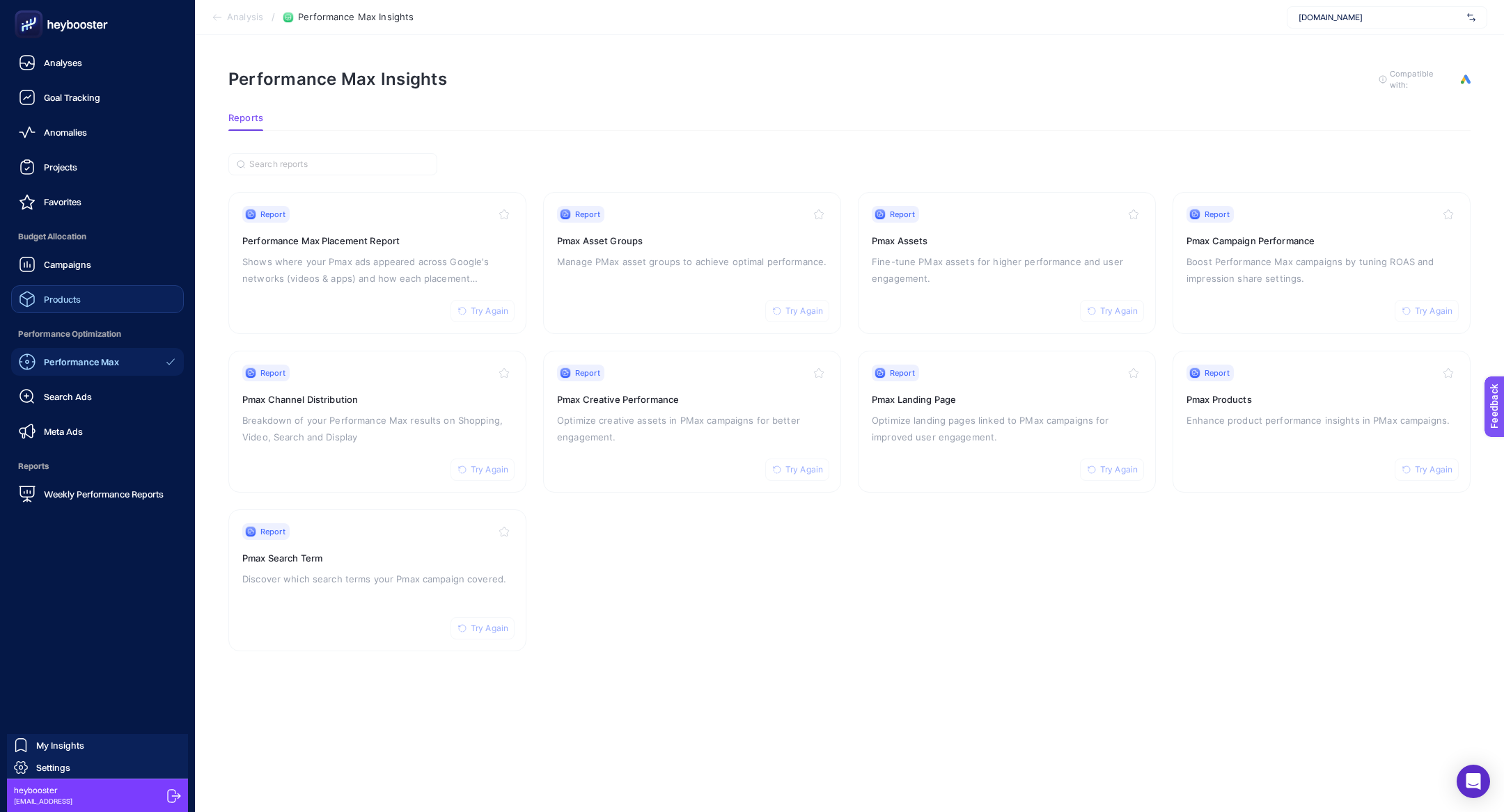
click at [87, 303] on link "Products" at bounding box center [97, 299] width 173 height 28
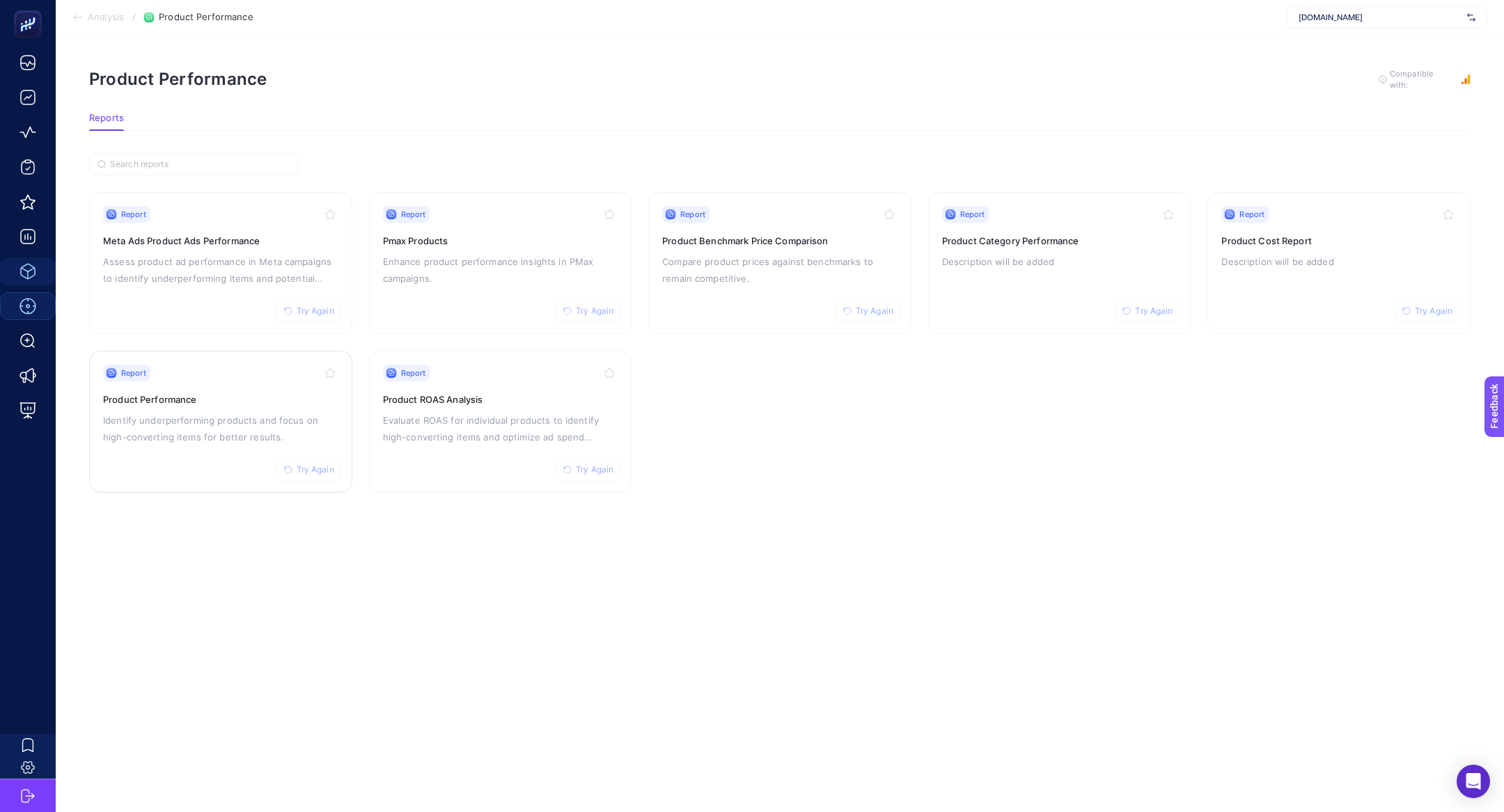
click at [177, 383] on div "Report Try Again Product Performance Identify underperforming products and focu…" at bounding box center [220, 421] width 236 height 114
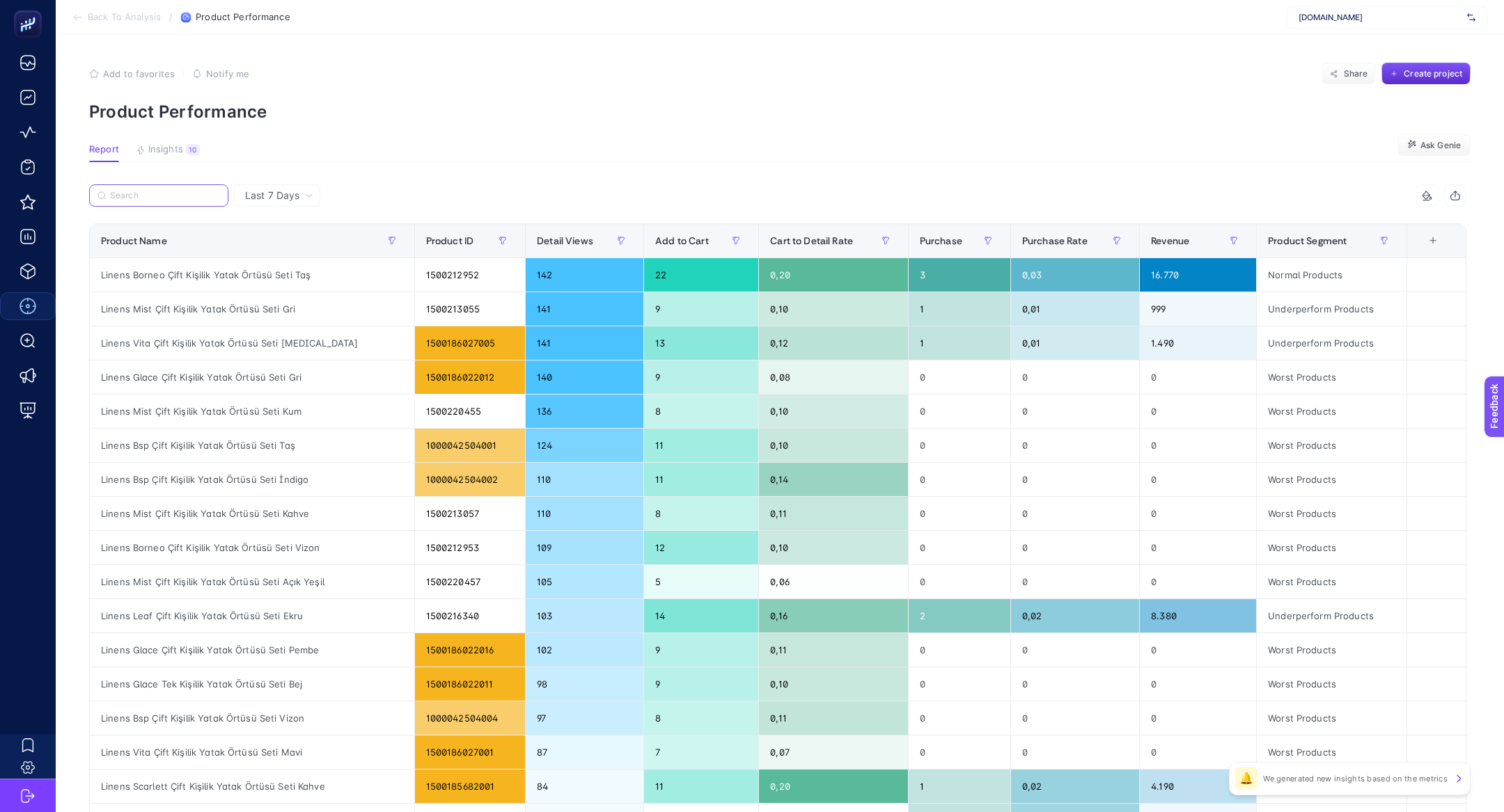
click at [162, 199] on input "Search" at bounding box center [164, 196] width 110 height 10
click at [173, 150] on span "Insights" at bounding box center [166, 150] width 35 height 11
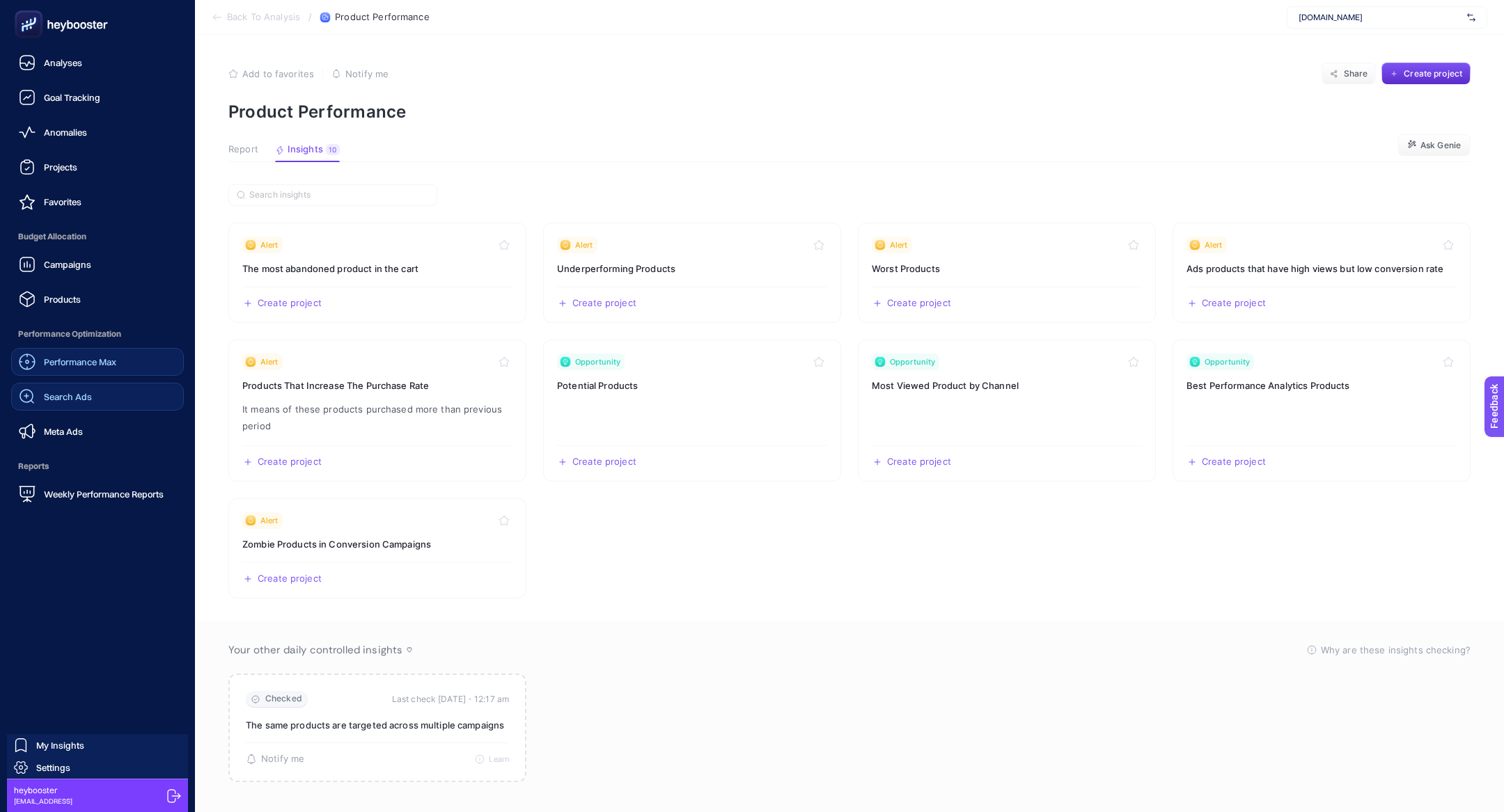
click at [96, 399] on link "Search Ads" at bounding box center [97, 396] width 173 height 28
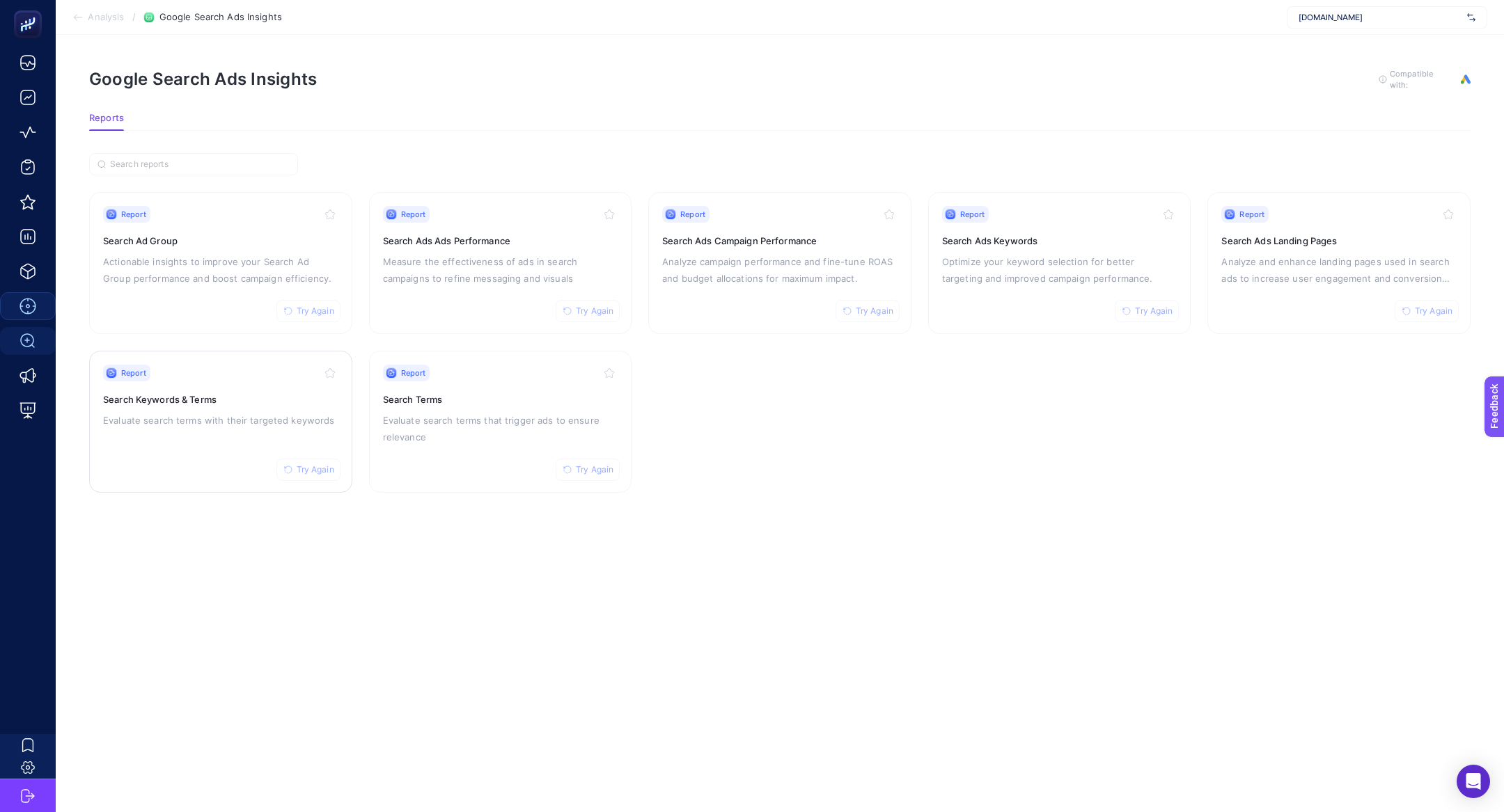
click at [223, 412] on p "Evaluate search terms with their targeted keywords" at bounding box center [220, 420] width 236 height 17
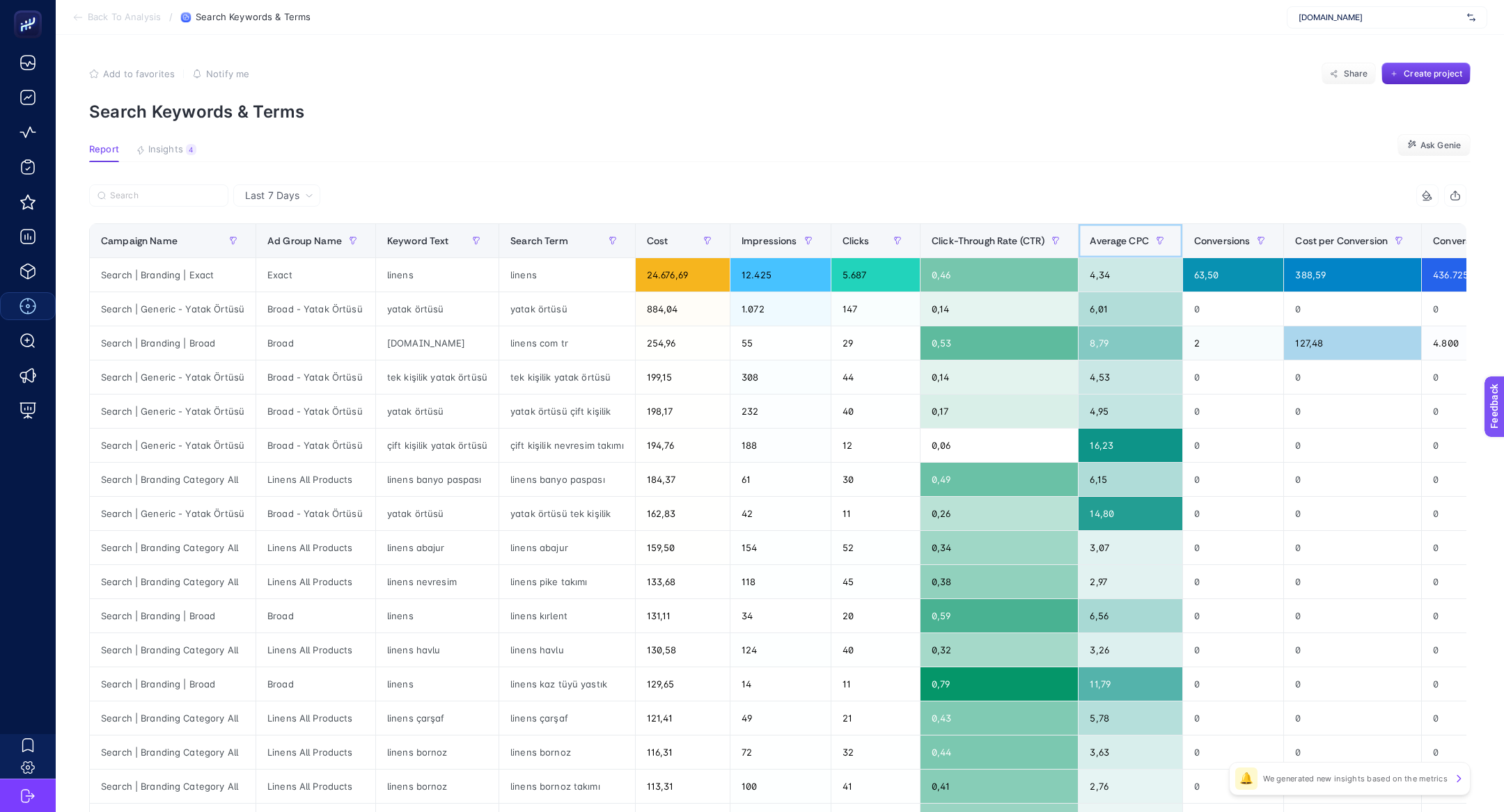
click at [1109, 254] on th "Average CPC" at bounding box center [1131, 241] width 104 height 34
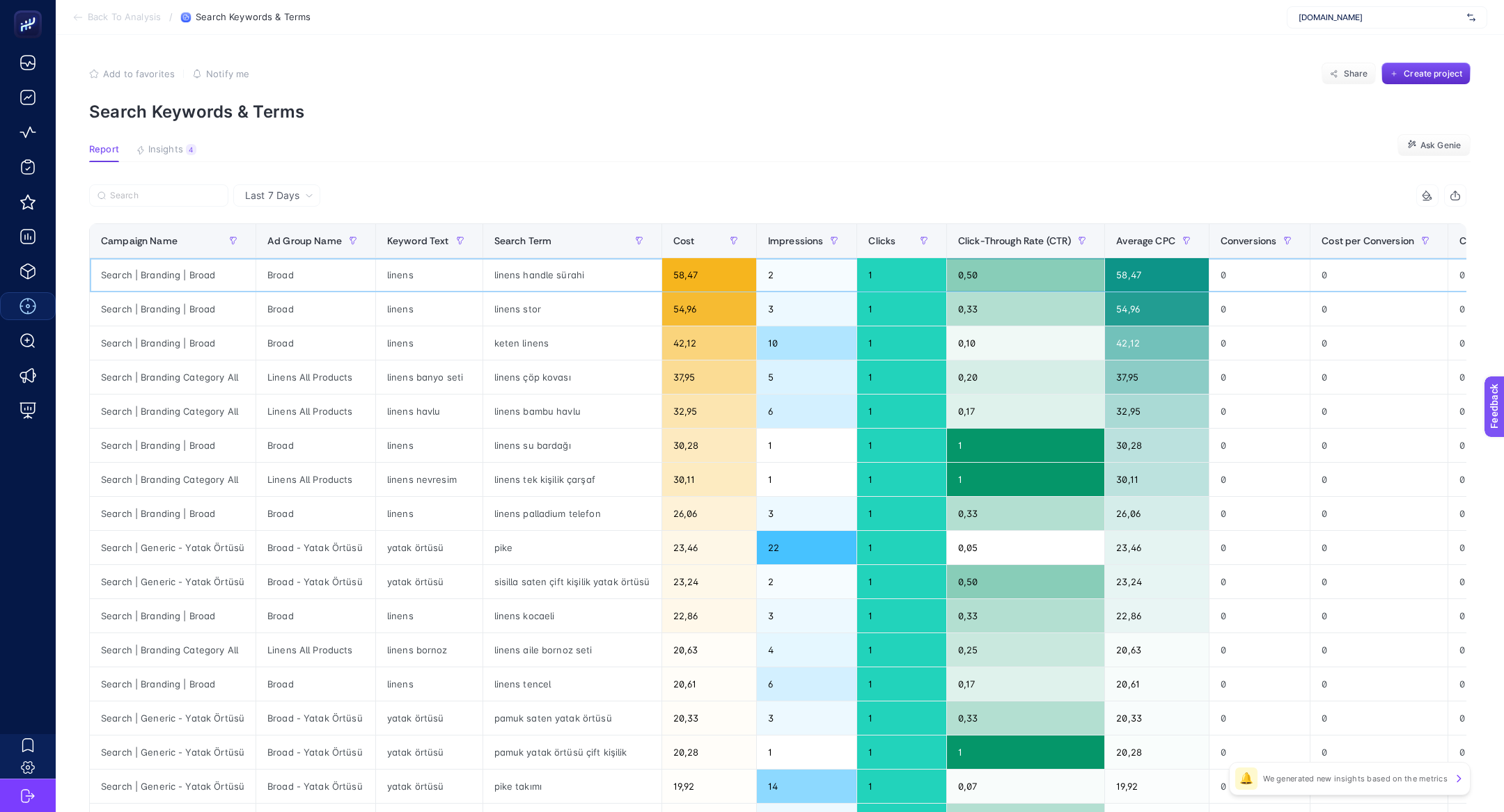
click at [520, 271] on div "linens handle sürahi" at bounding box center [572, 275] width 178 height 33
click at [184, 155] on button "Insights 4 We generated new insights based on the metrics" at bounding box center [166, 153] width 61 height 18
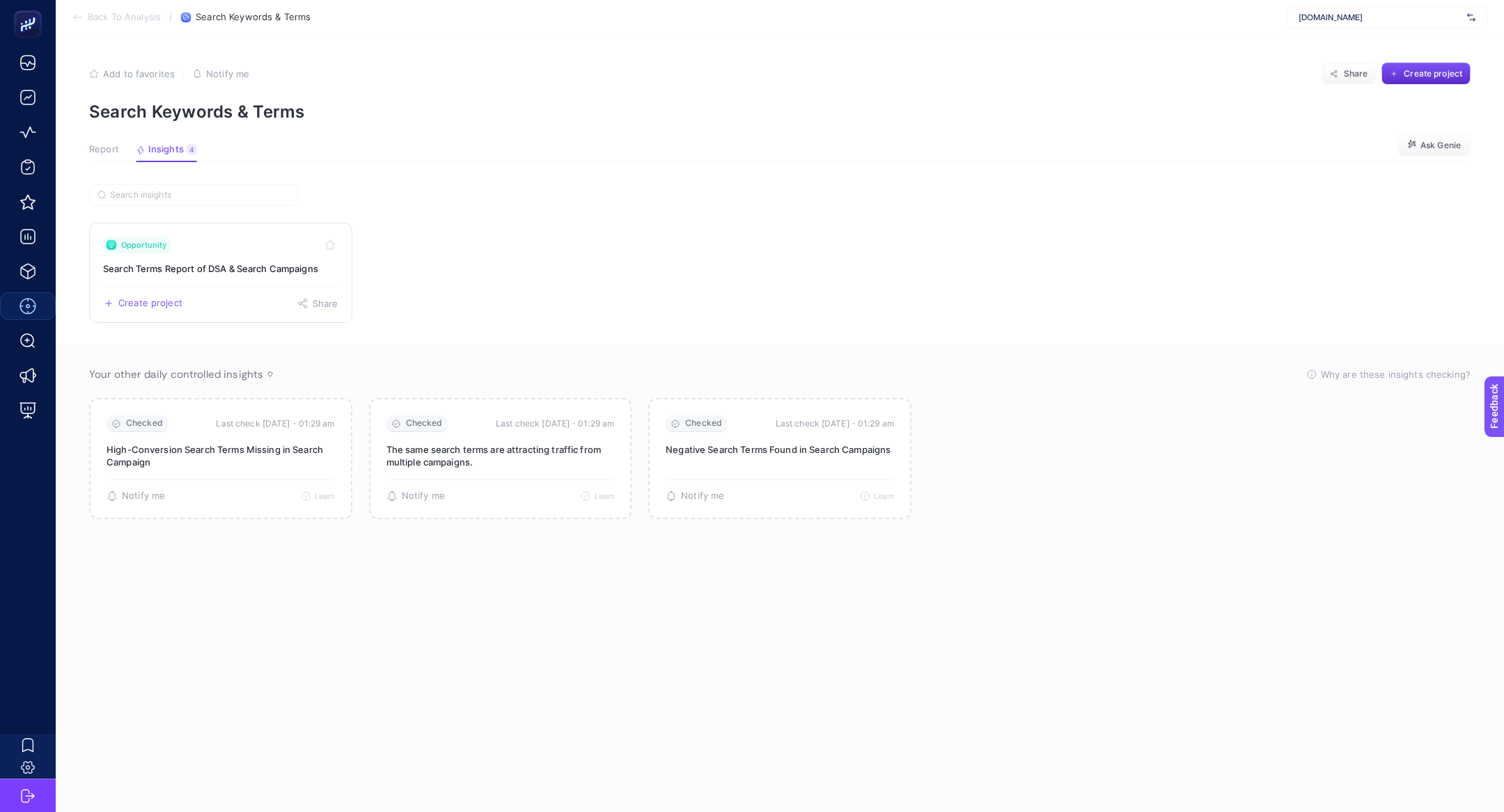
click at [178, 296] on div "Create project Share" at bounding box center [220, 298] width 236 height 23
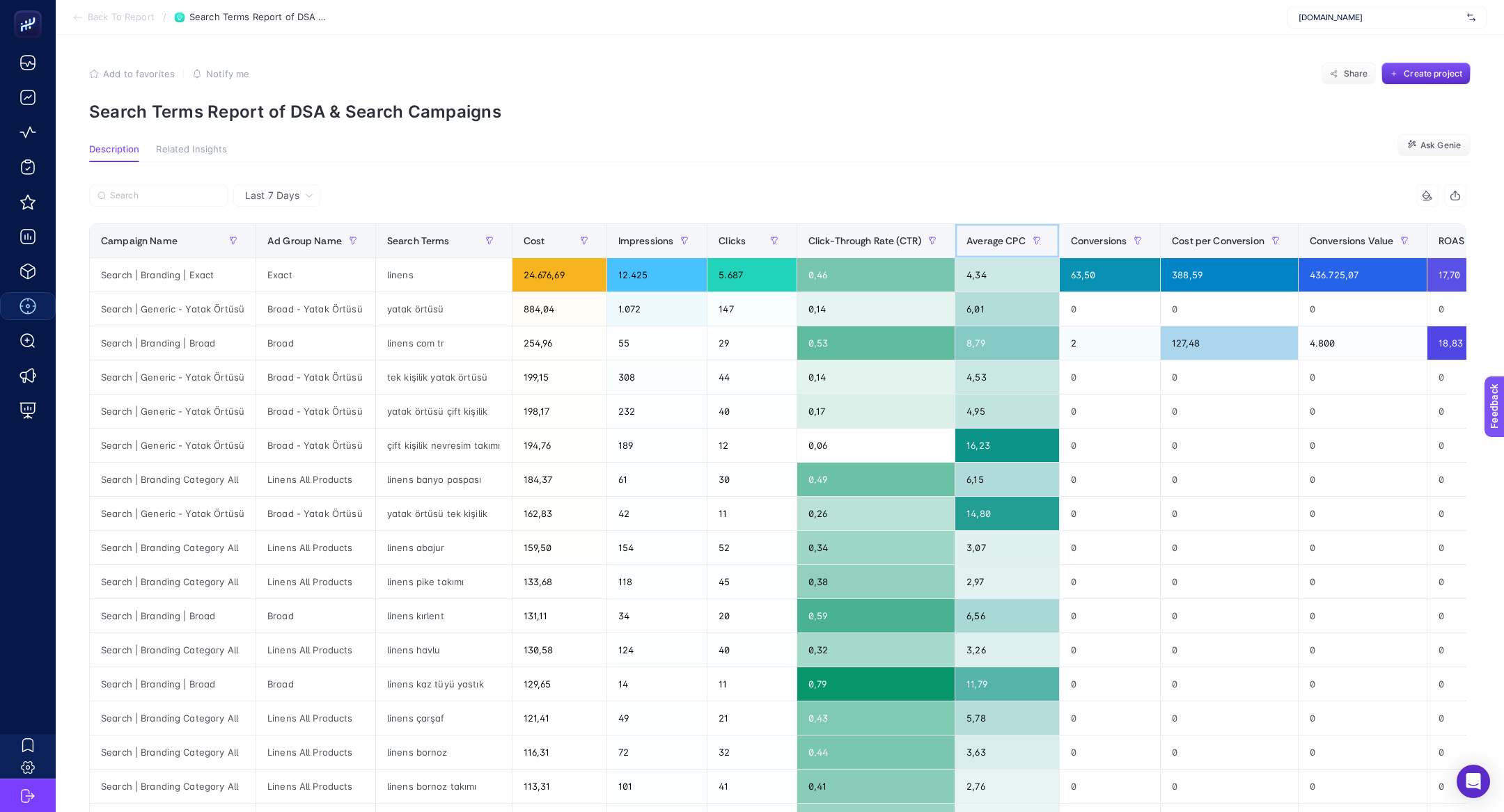
click at [988, 236] on span "Average CPC" at bounding box center [996, 241] width 59 height 11
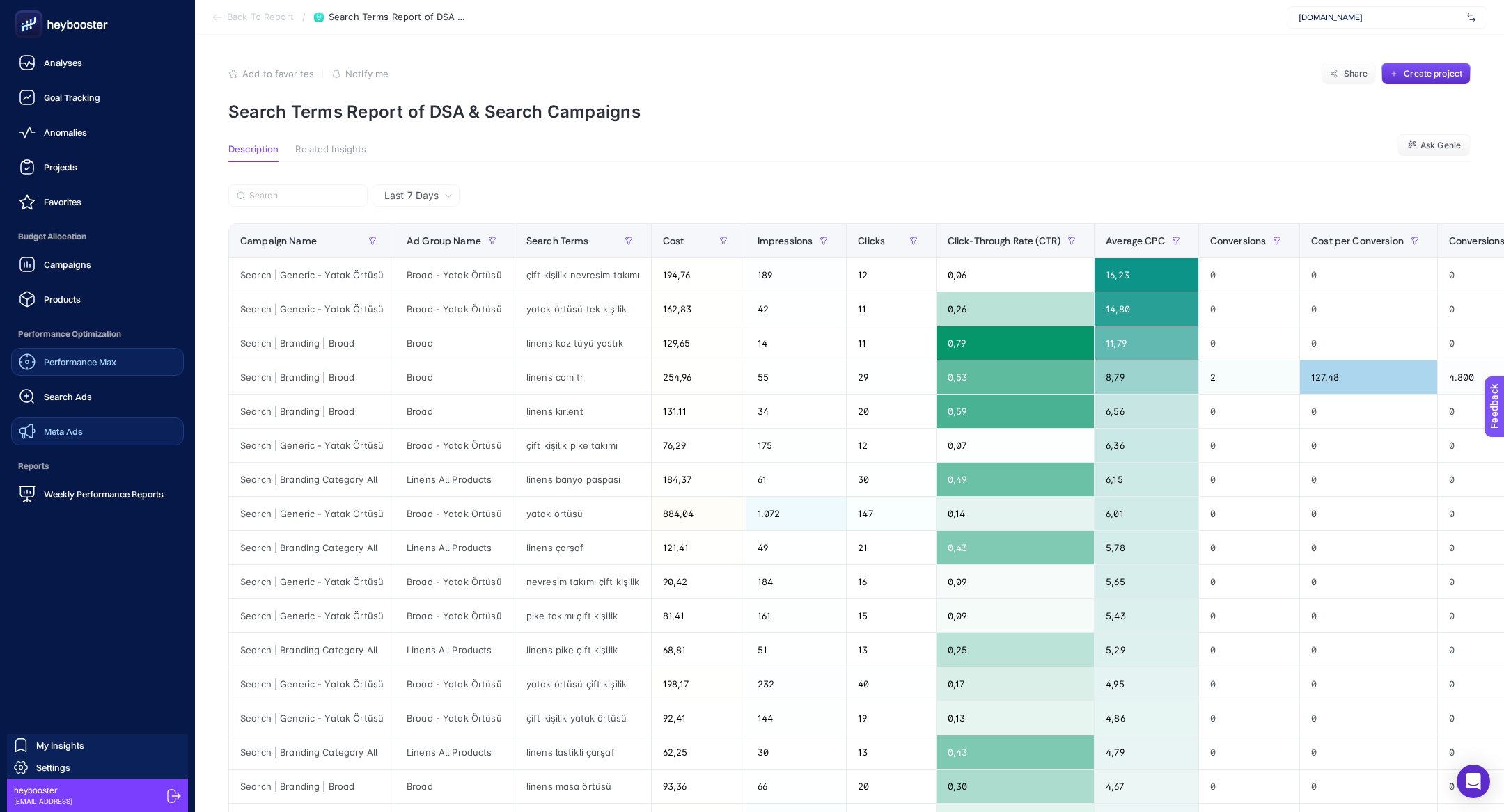
click at [67, 419] on link "Meta Ads" at bounding box center [97, 431] width 173 height 28
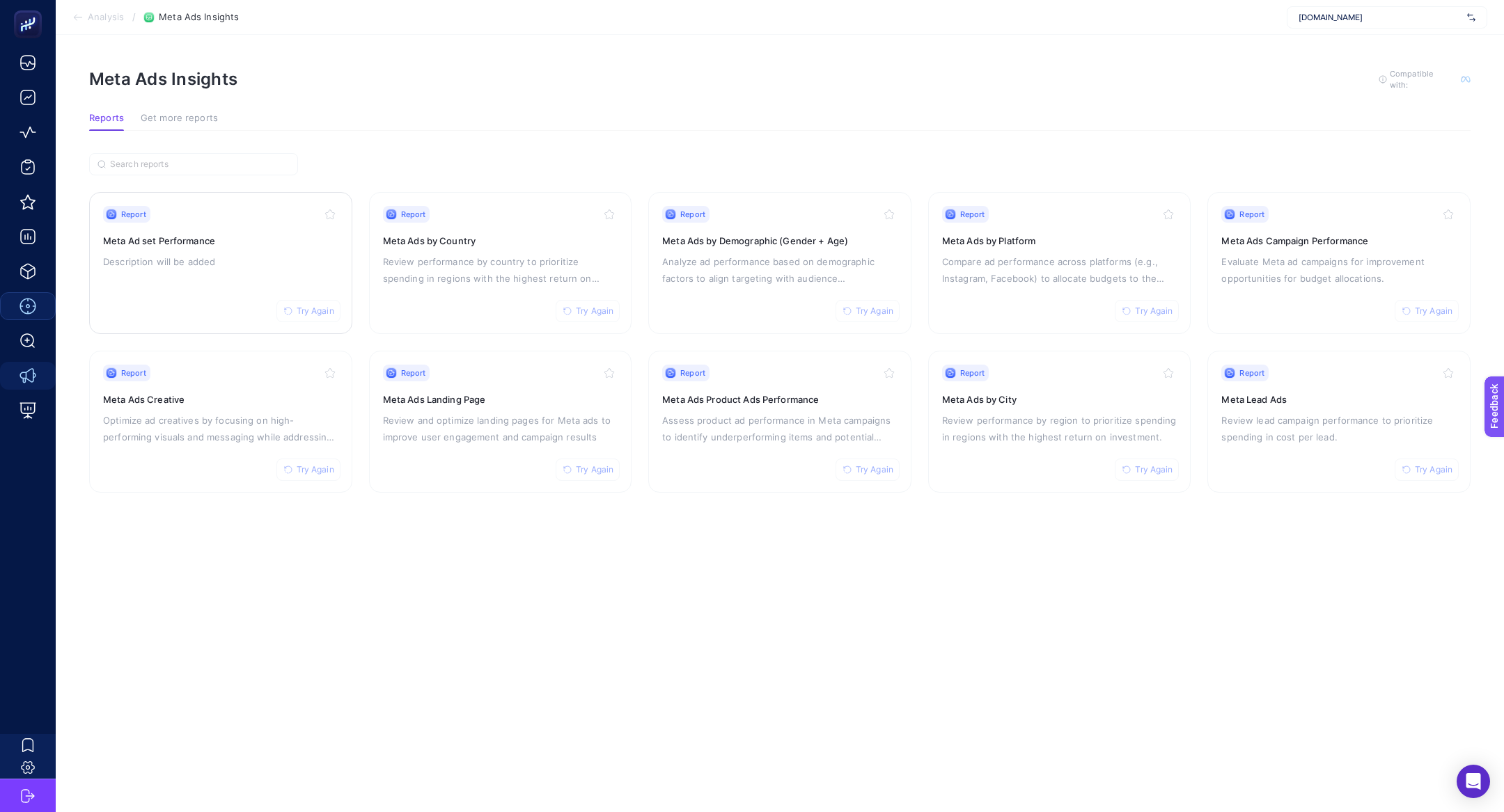
click at [211, 243] on h3 "Meta Ad set Performance" at bounding box center [220, 241] width 236 height 14
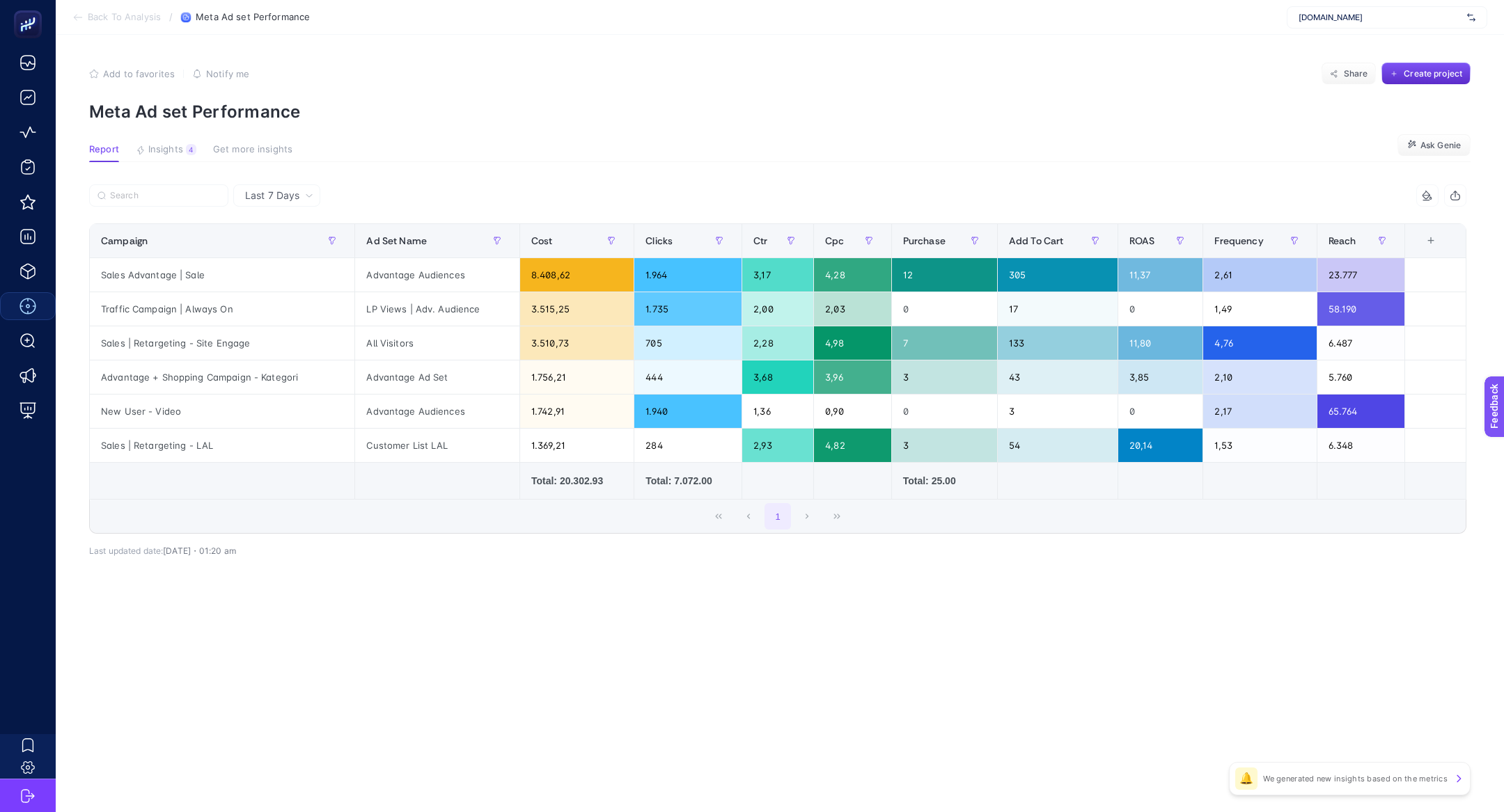
click at [184, 137] on article "Add to favorites false Notify me Share Create project Meta Ad set Performance R…" at bounding box center [779, 423] width 1448 height 777
click at [182, 149] on span "Insights" at bounding box center [166, 150] width 35 height 11
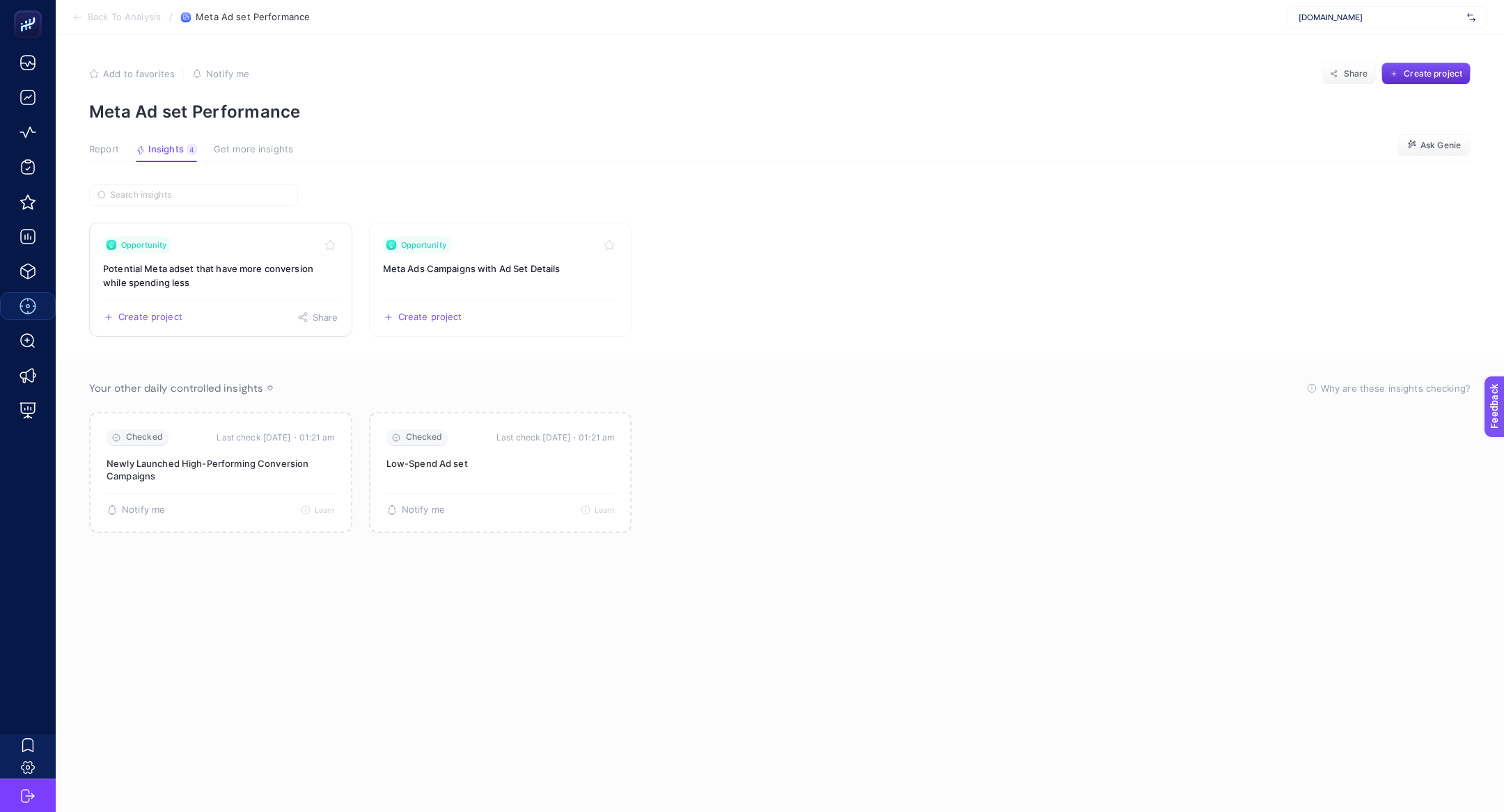
click at [236, 278] on h3 "Potential Meta adset that have more conversion while spending less" at bounding box center [220, 276] width 236 height 28
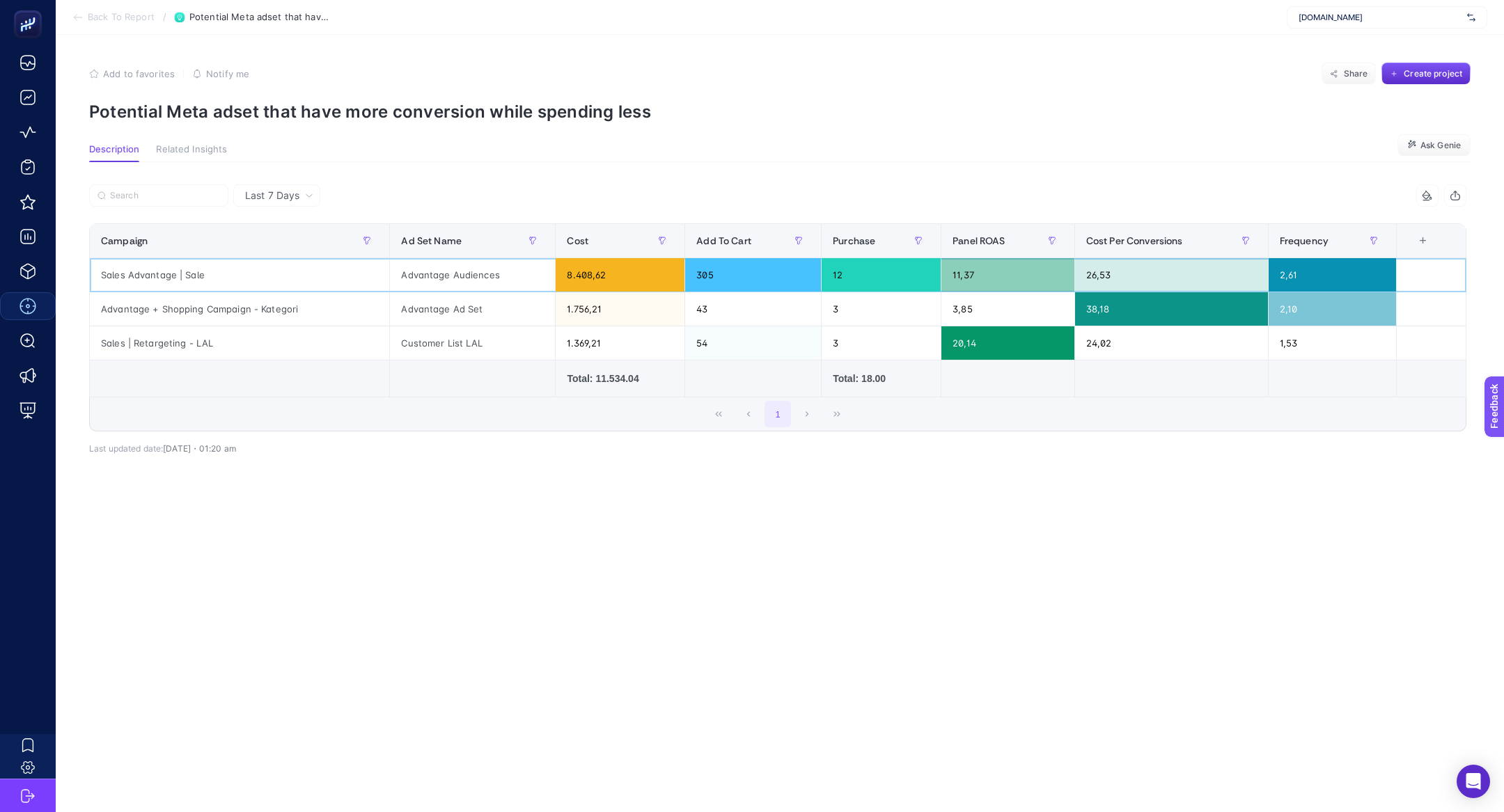
click at [145, 268] on div "Sales Advantage | Sale" at bounding box center [239, 275] width 299 height 33
copy tr "Sales Advantage | Sale"
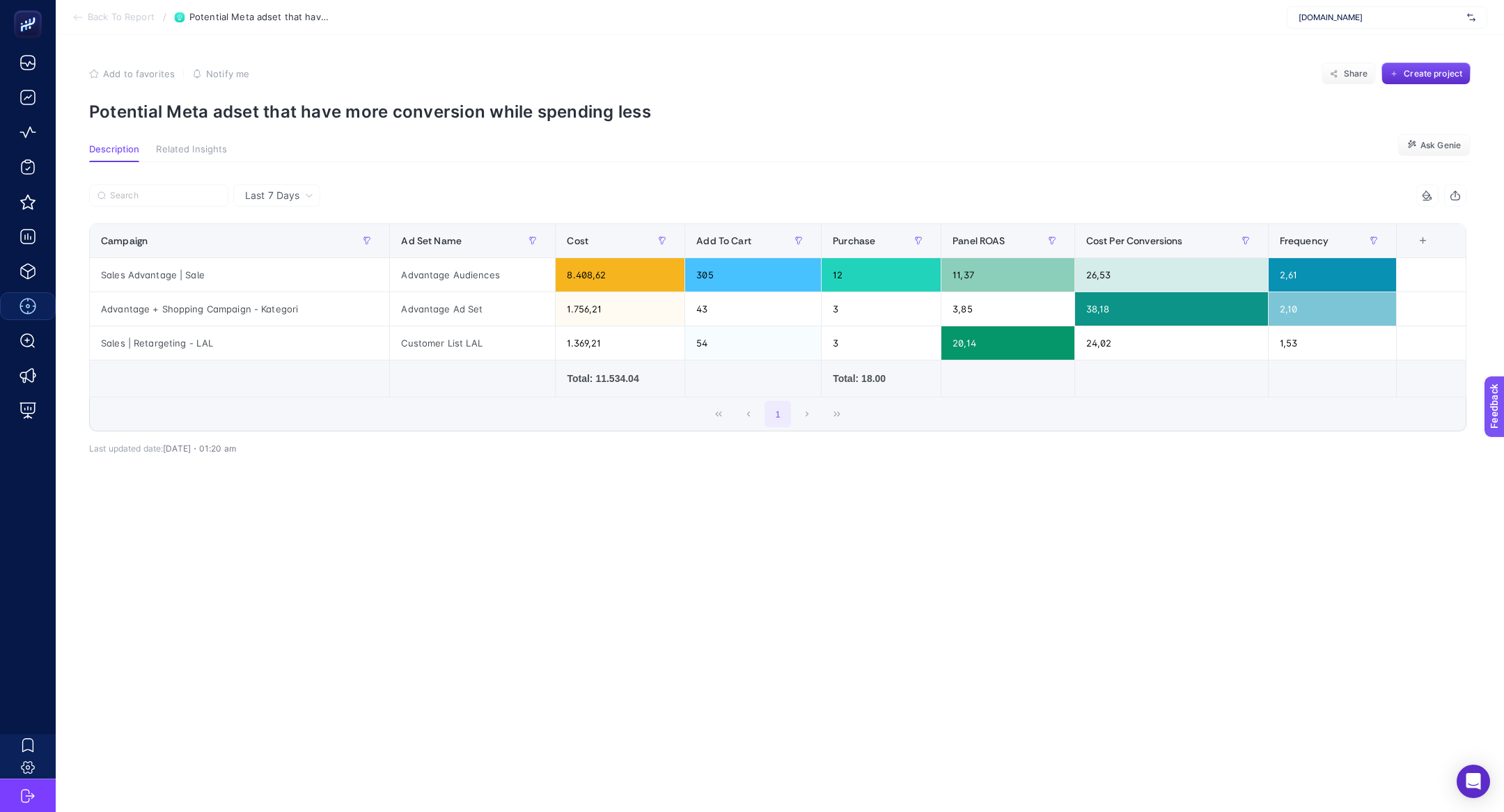
click at [89, 12] on span "Back To Report" at bounding box center [121, 17] width 67 height 11
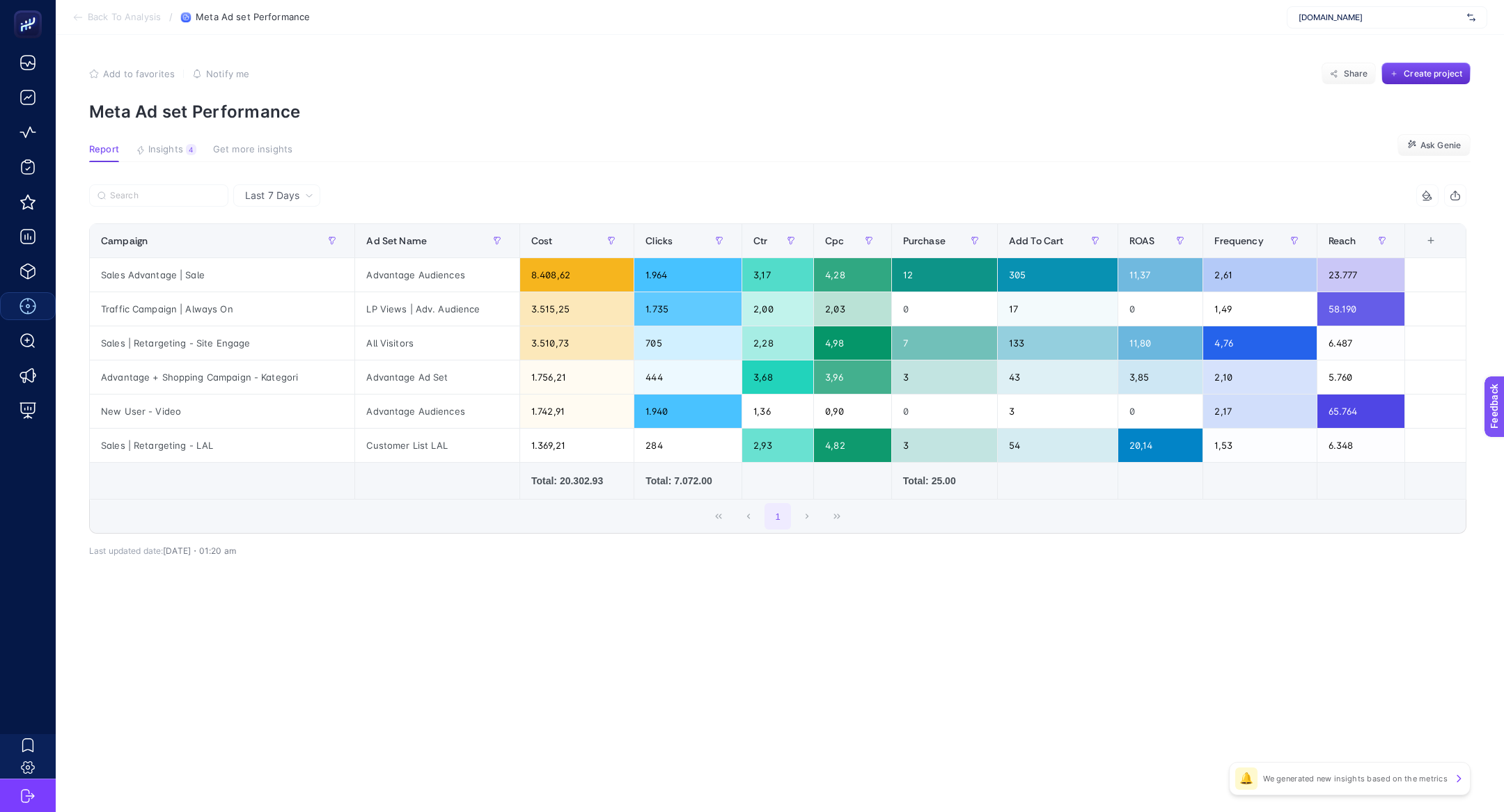
click at [150, 180] on article "Add to favorites false Notify me Share Create project Meta Ad set Performance R…" at bounding box center [779, 423] width 1448 height 777
click at [158, 190] on input "Search" at bounding box center [164, 196] width 110 height 10
paste input "Sales Advantage | Sale"
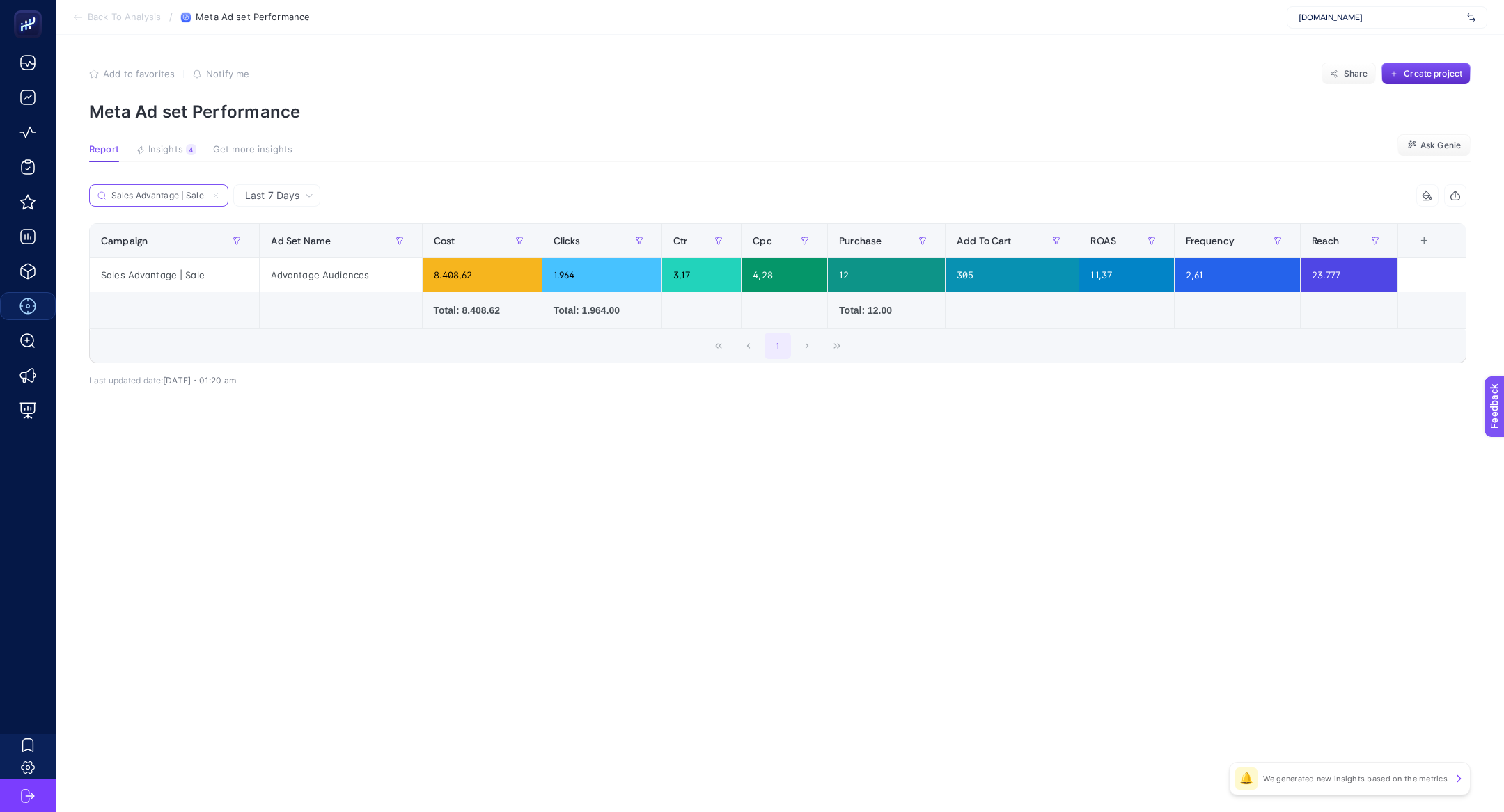
type input "Sales Advantage | Sale"
click at [218, 194] on icon at bounding box center [216, 196] width 9 height 9
click at [206, 194] on input "Sales Advantage | Sale" at bounding box center [158, 196] width 95 height 10
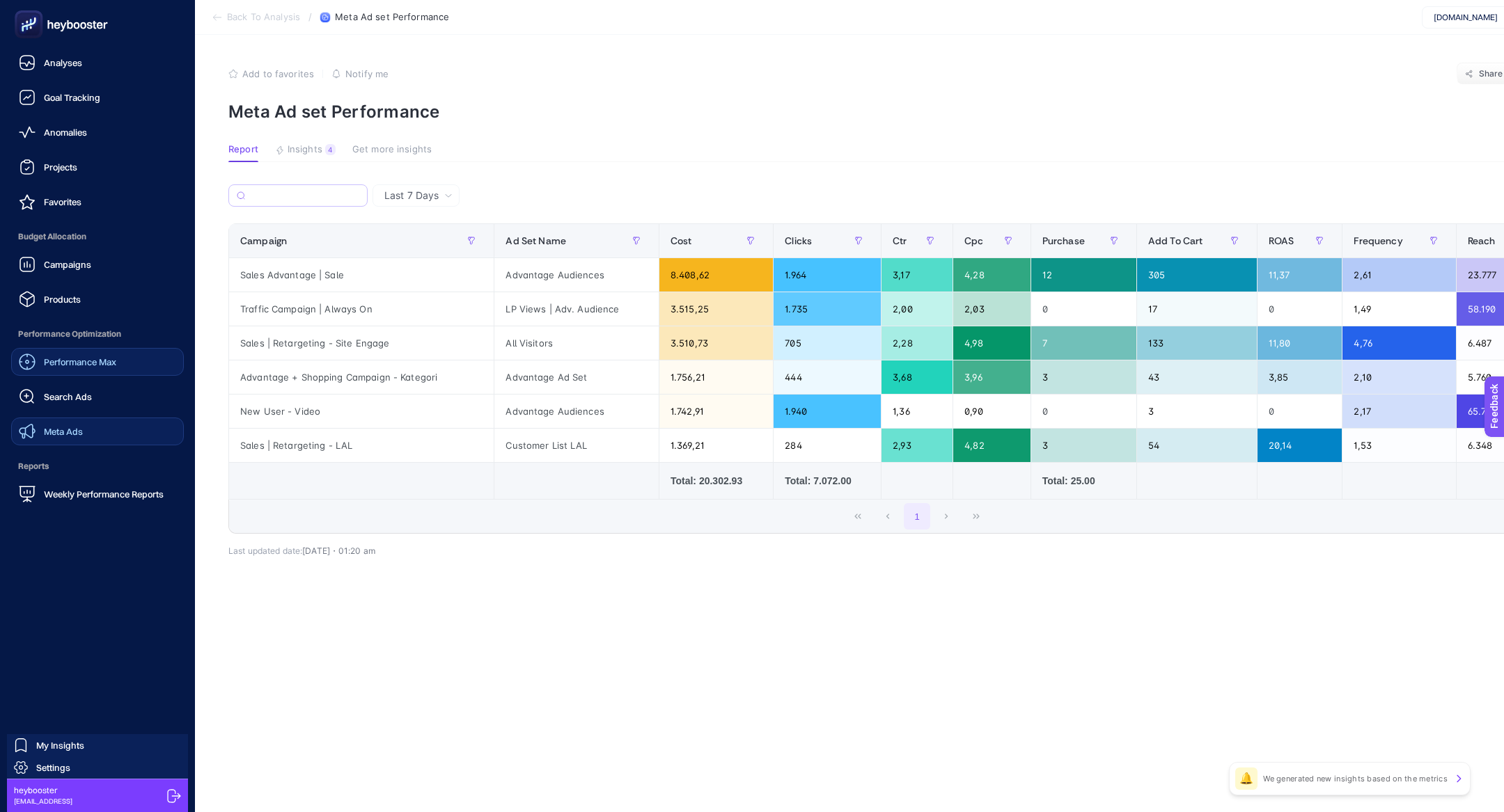
click at [58, 429] on span "Meta Ads" at bounding box center [63, 431] width 39 height 11
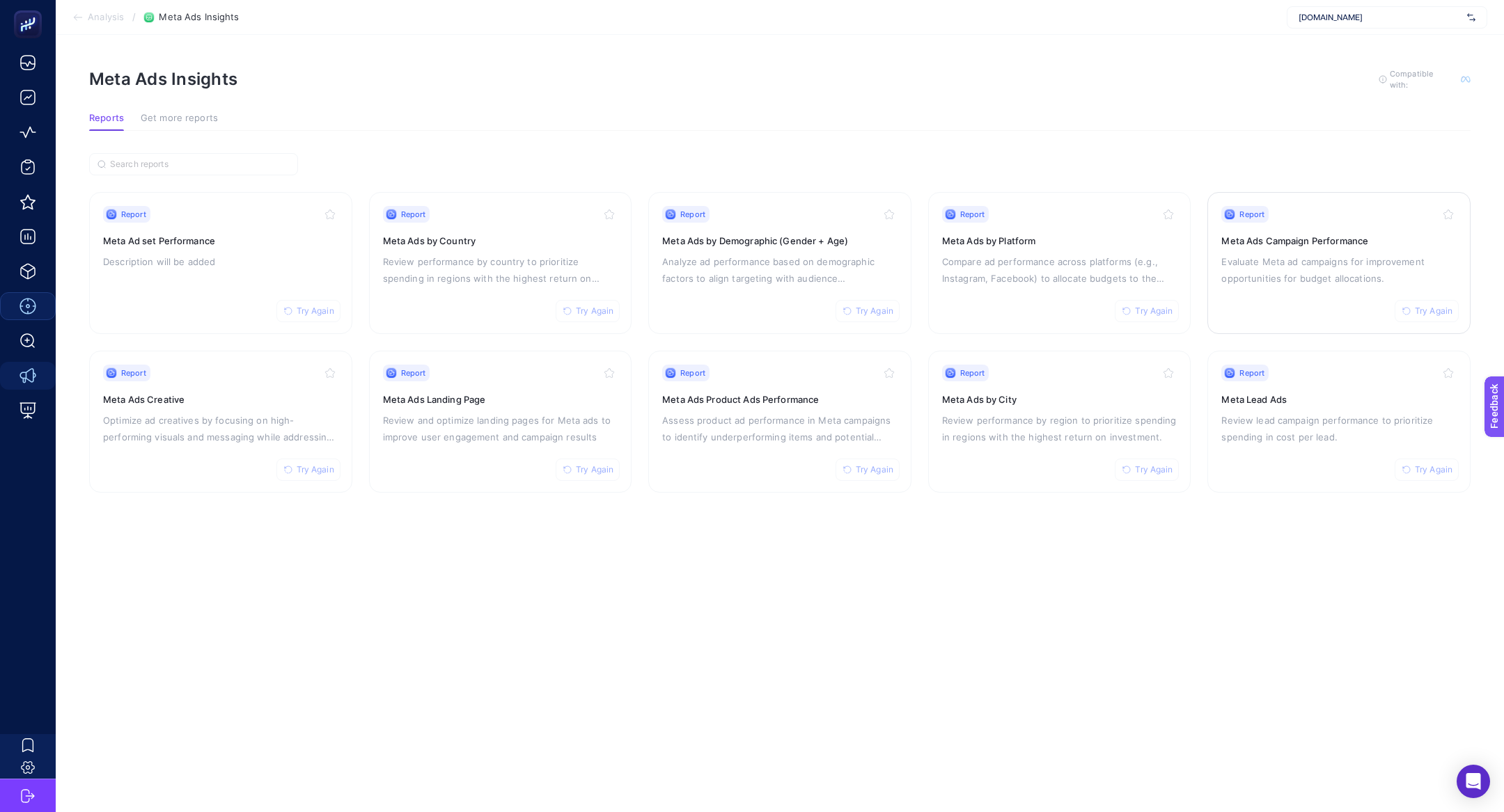
click at [1318, 212] on div "Report Try Again" at bounding box center [1339, 214] width 236 height 17
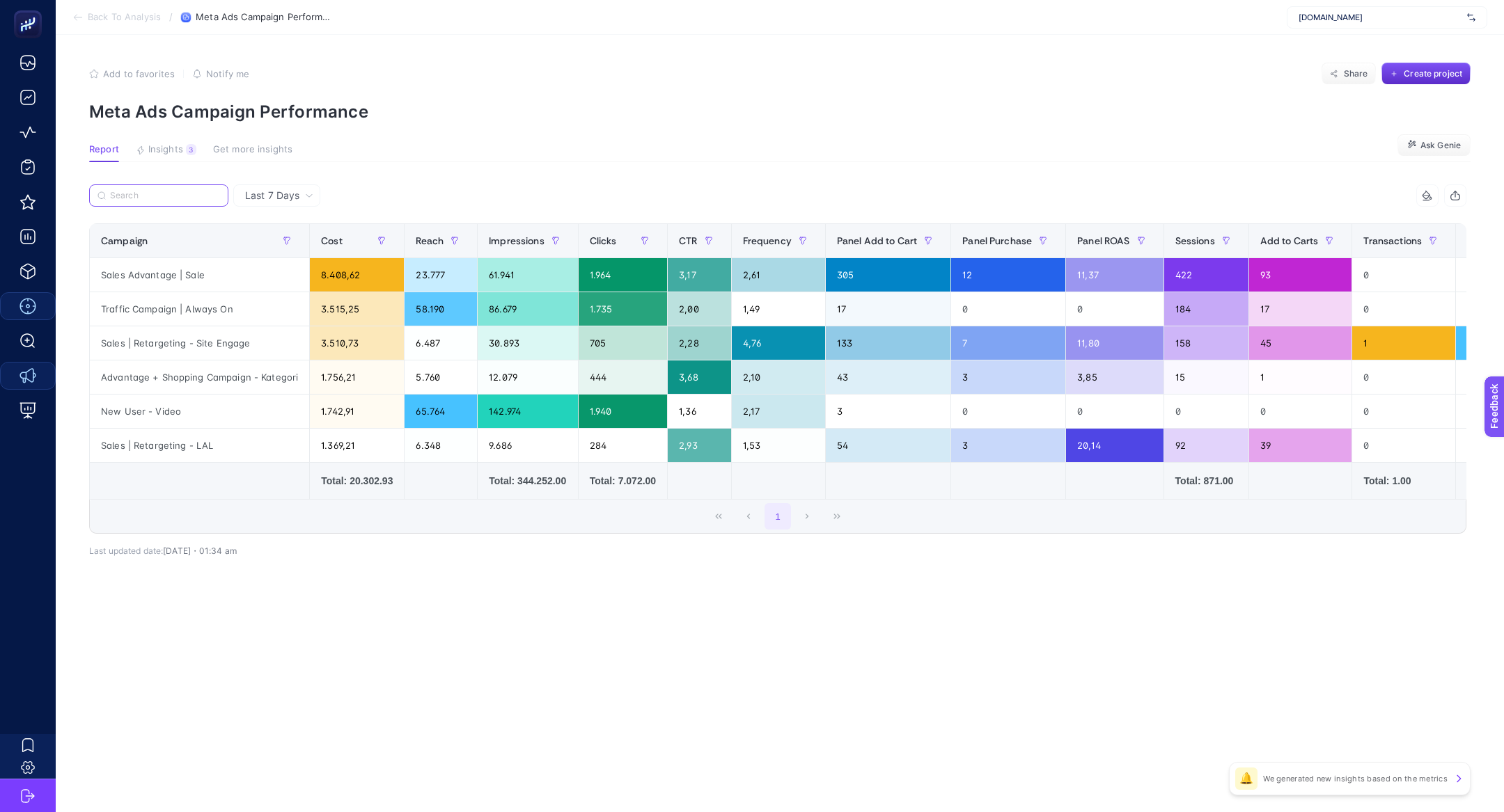
click at [170, 201] on label at bounding box center [158, 196] width 139 height 23
click at [170, 201] on input "Search" at bounding box center [164, 196] width 110 height 10
paste input "Sales Advantage | Sale"
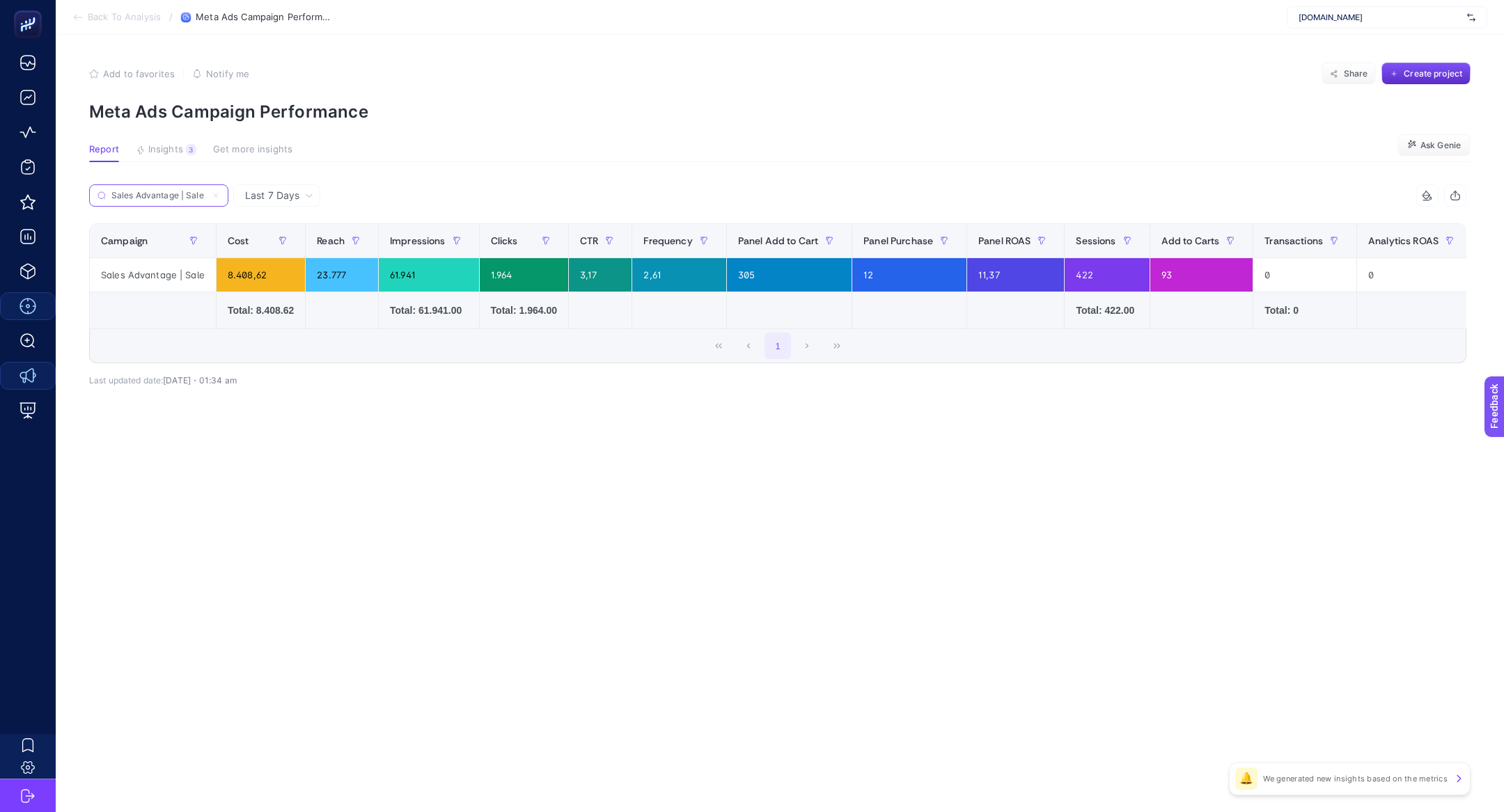
click at [170, 201] on input "Sales Advantage | Sale" at bounding box center [158, 196] width 95 height 10
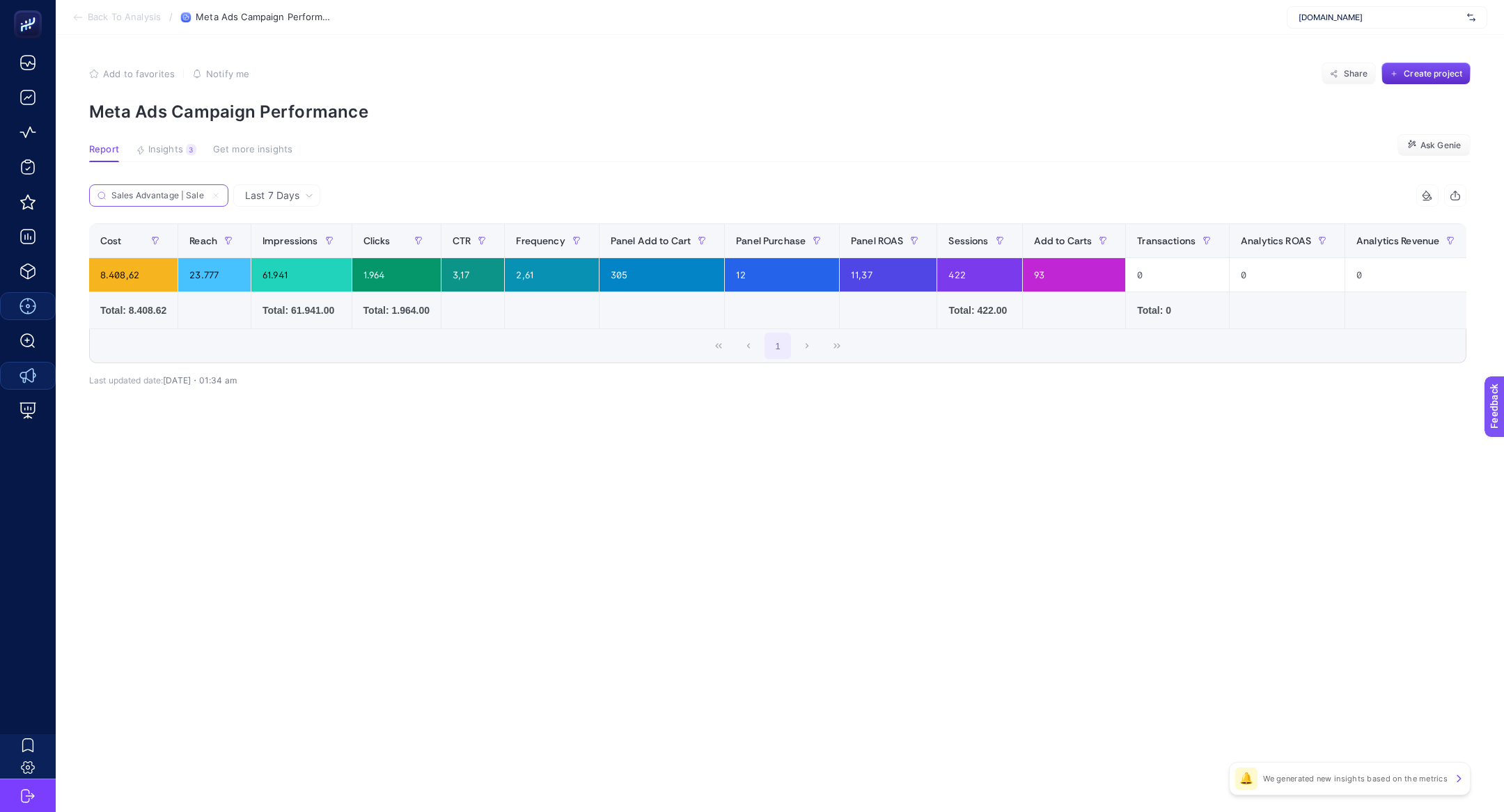
scroll to position [0, 188]
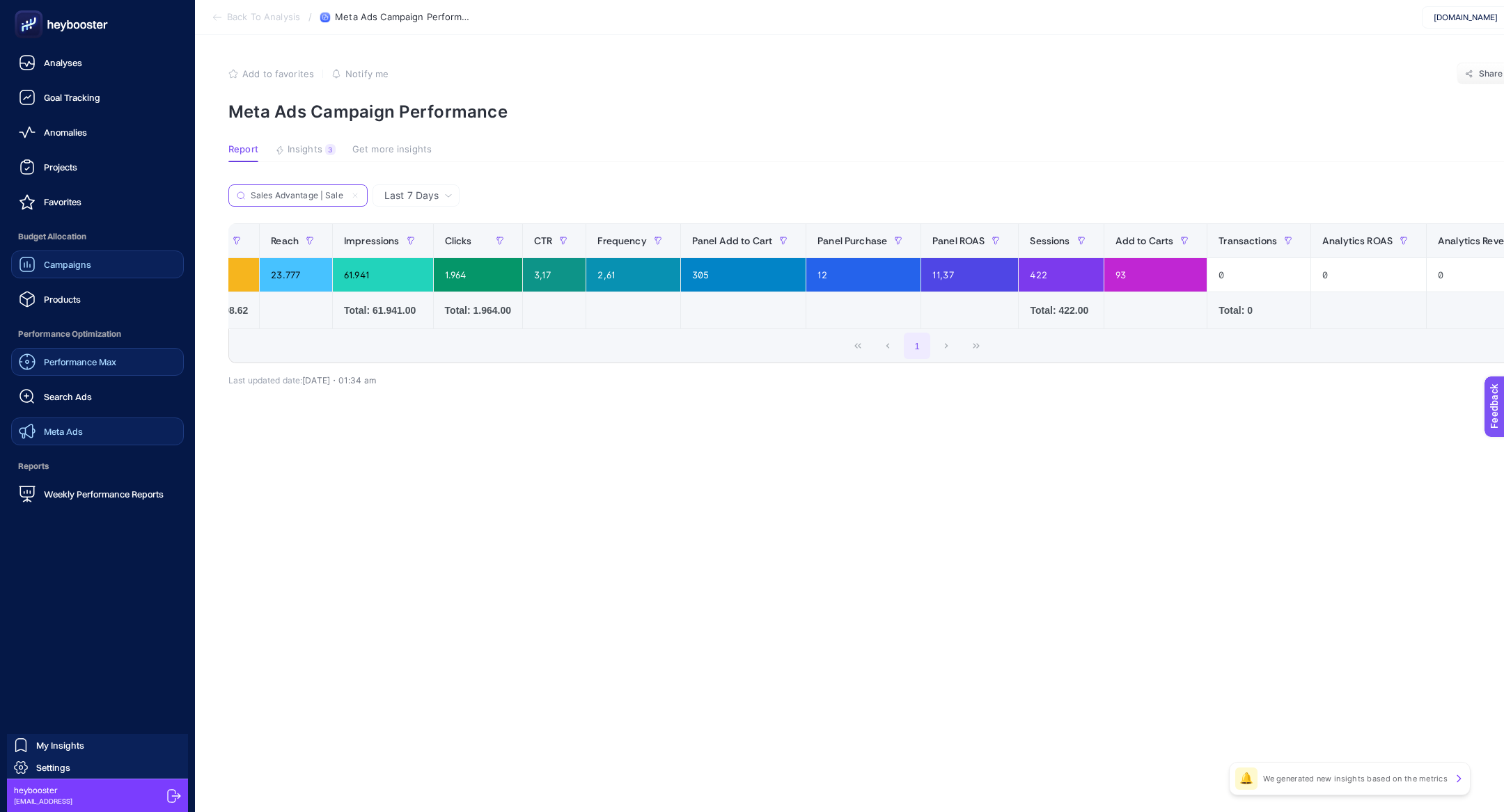
type input "Sales Advantage | Sale"
click at [94, 260] on link "Campaigns" at bounding box center [97, 264] width 173 height 28
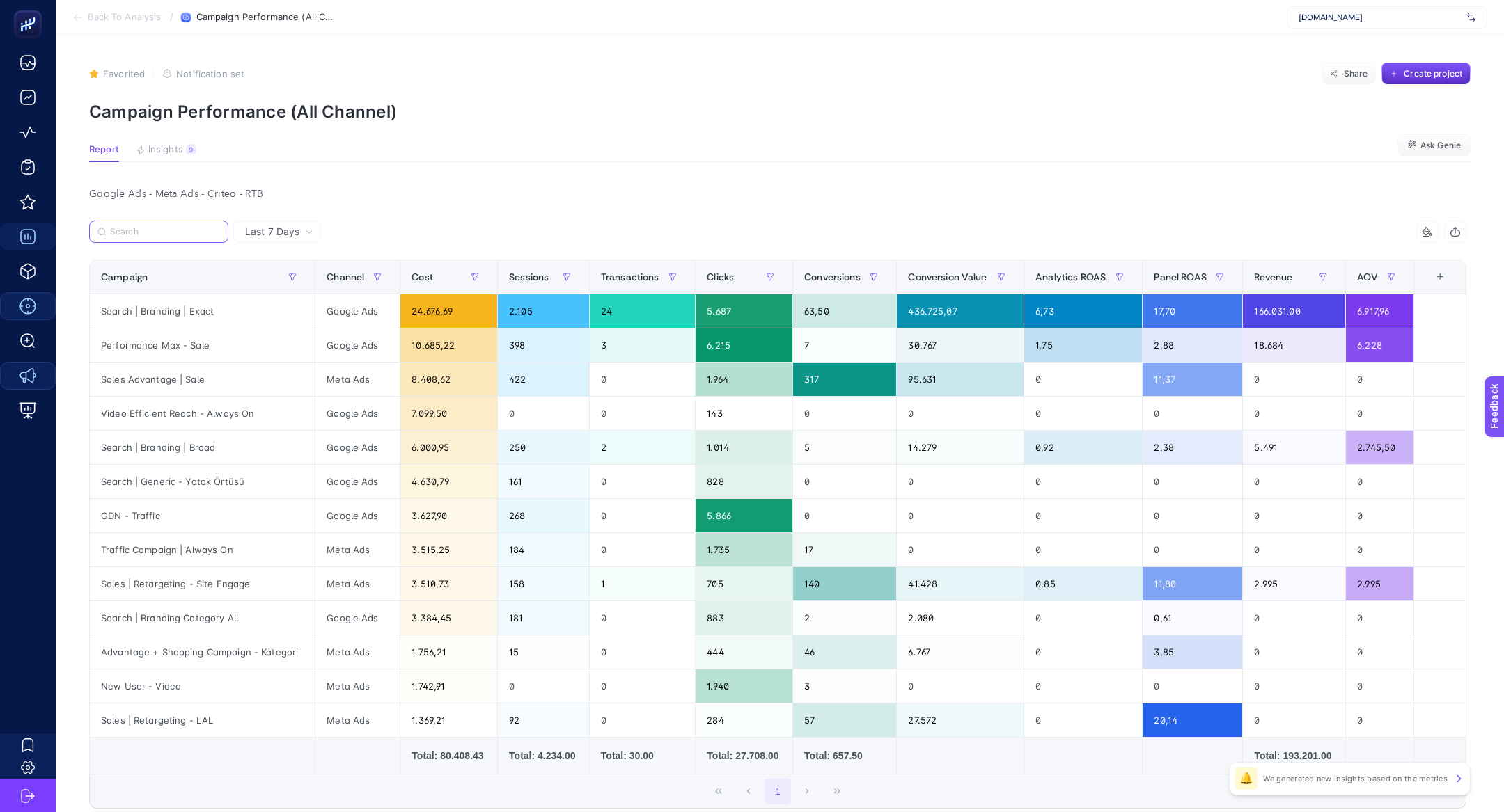
click at [159, 230] on input "Search" at bounding box center [164, 232] width 110 height 10
paste input "Sales Advantage | Sale"
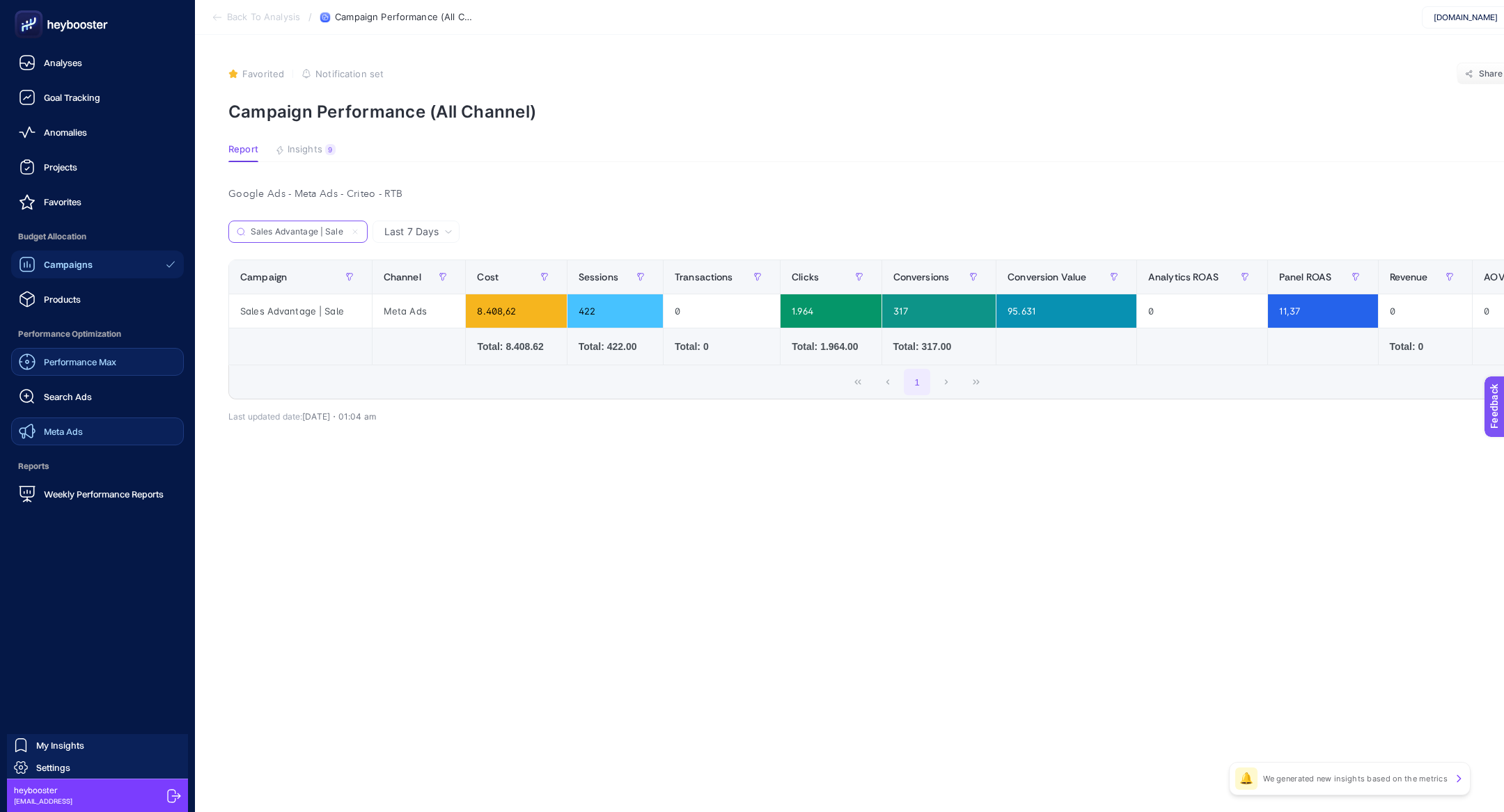
type input "Sales Advantage | Sale"
click at [69, 357] on span "Performance Max" at bounding box center [79, 362] width 72 height 11
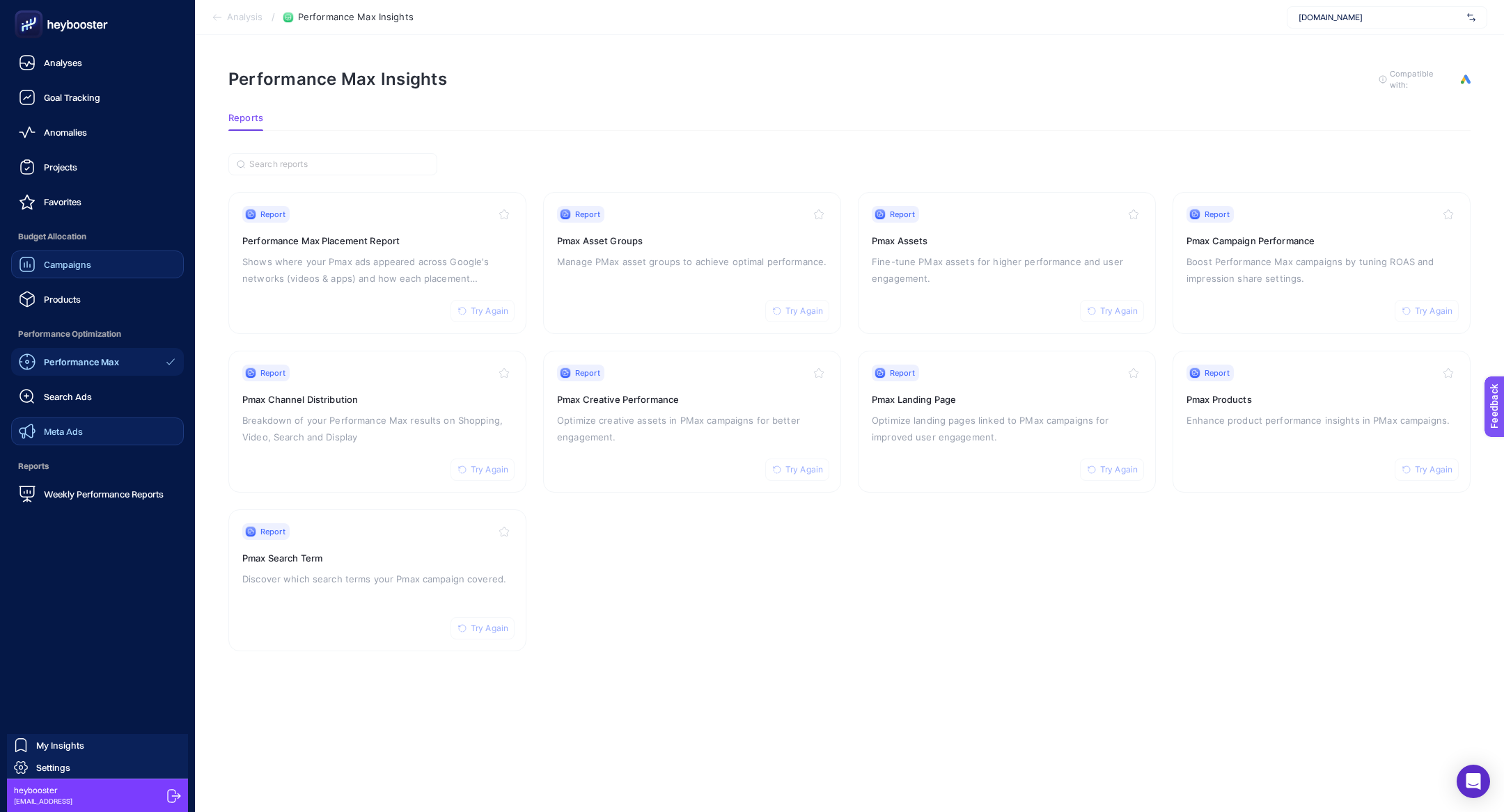
click at [64, 262] on span "Campaigns" at bounding box center [67, 264] width 47 height 11
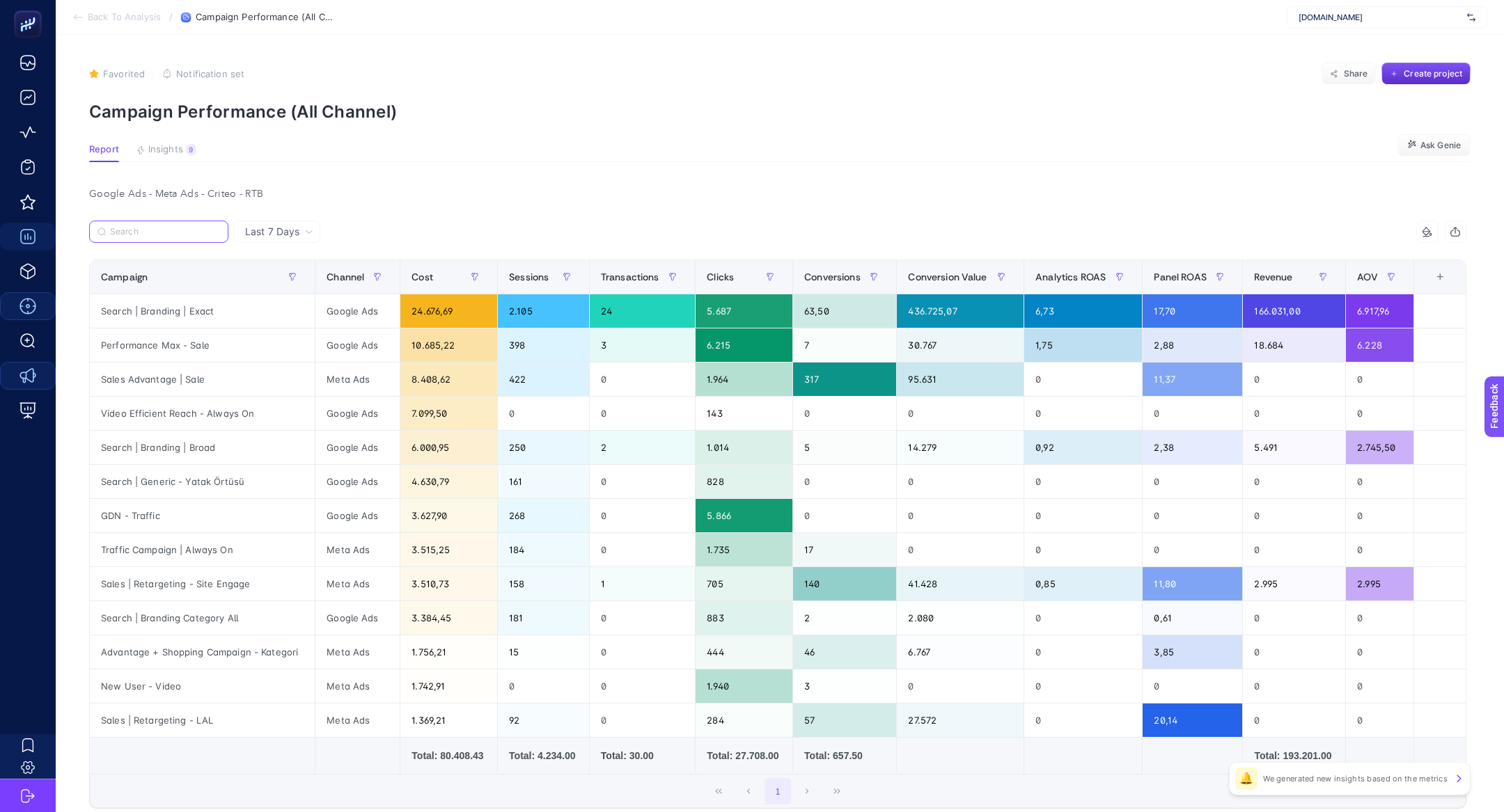
click at [125, 236] on input "Search" at bounding box center [164, 232] width 110 height 10
paste input "Sales Advantage | Sale"
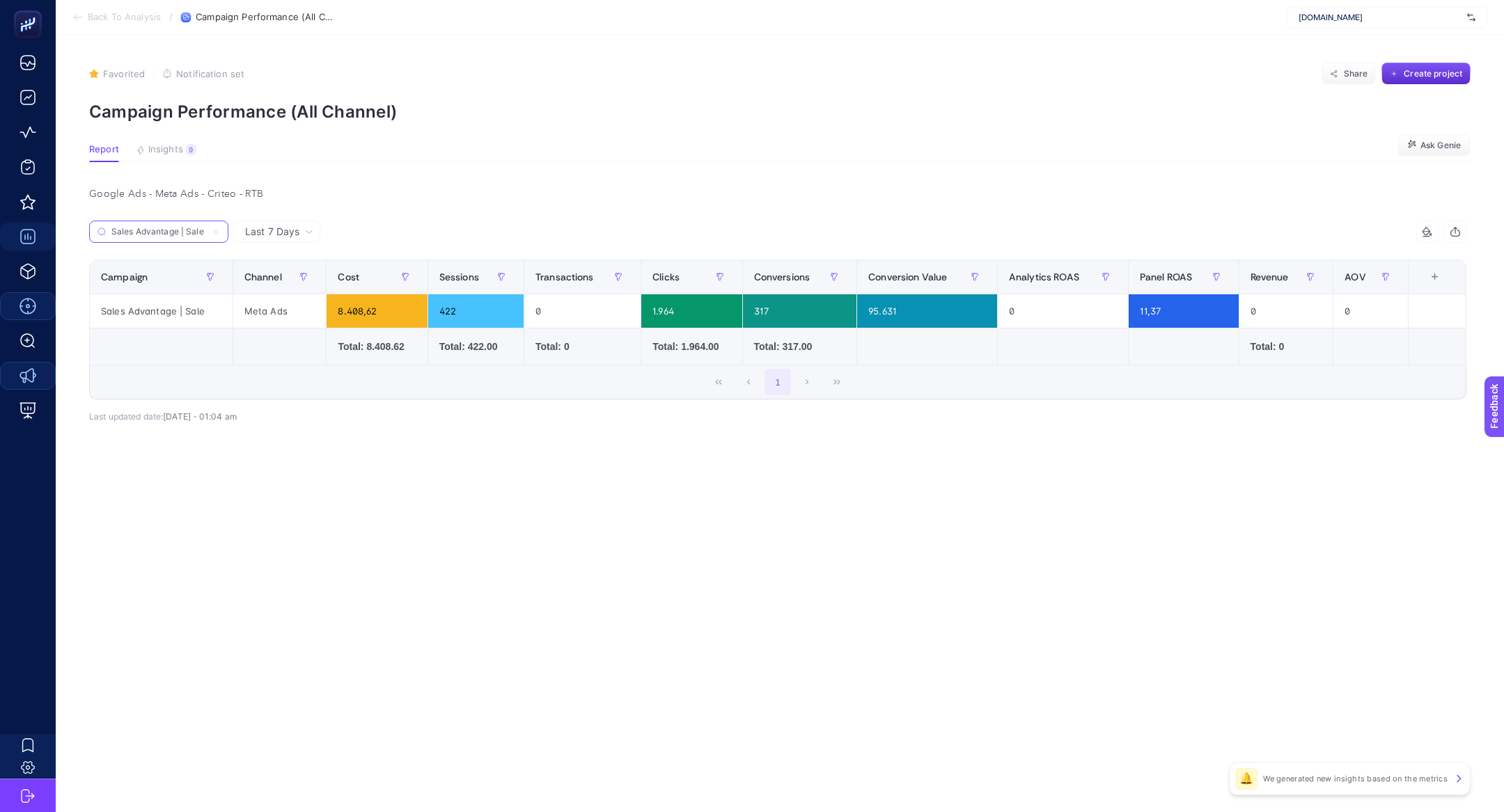
type input "Sales Advantage | Sale"
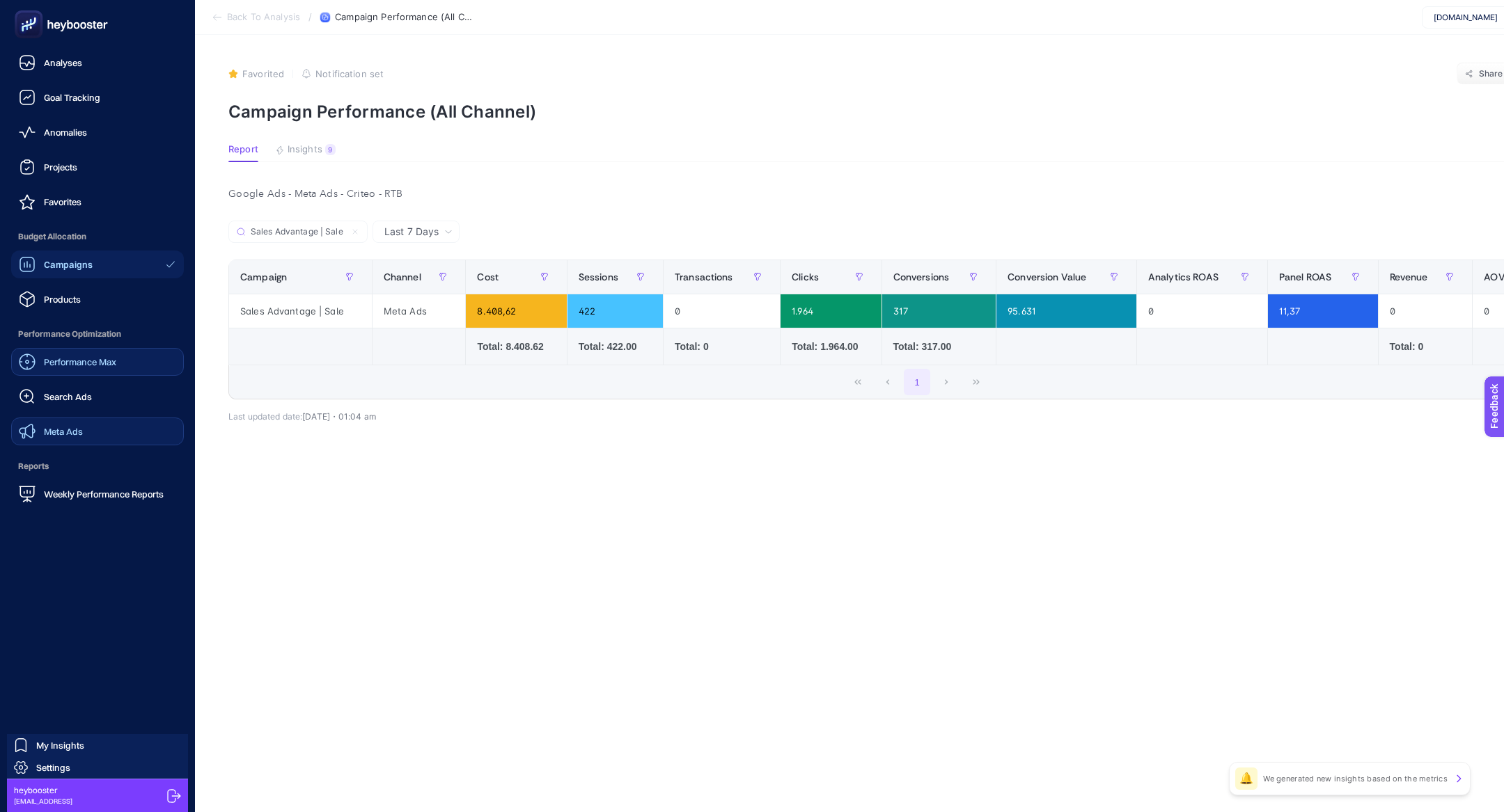
click at [116, 431] on link "Meta Ads" at bounding box center [97, 431] width 173 height 28
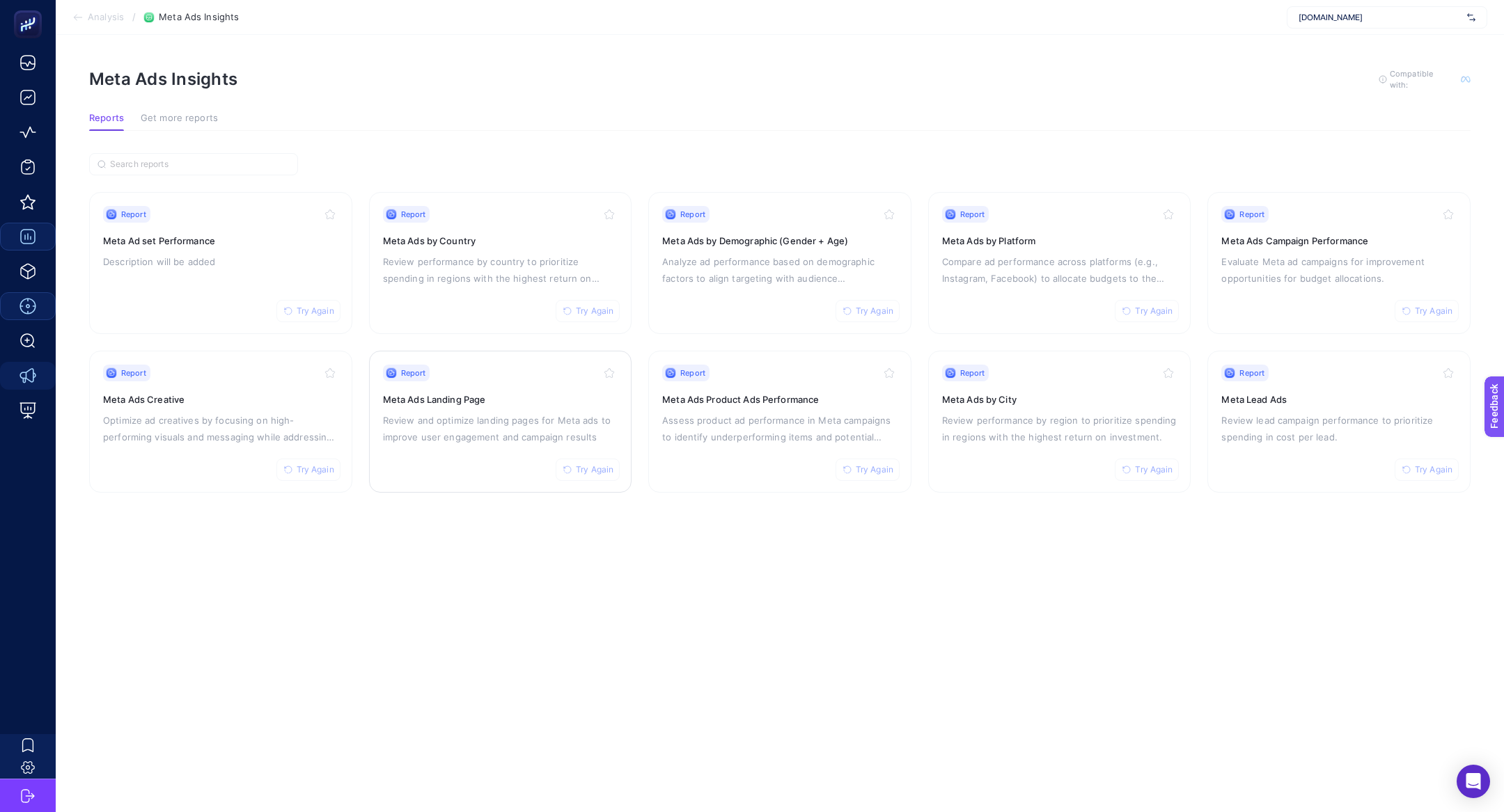
click at [492, 473] on div "Report Try Again Meta Ads Landing Page Review and optimize landing pages for Me…" at bounding box center [500, 421] width 236 height 114
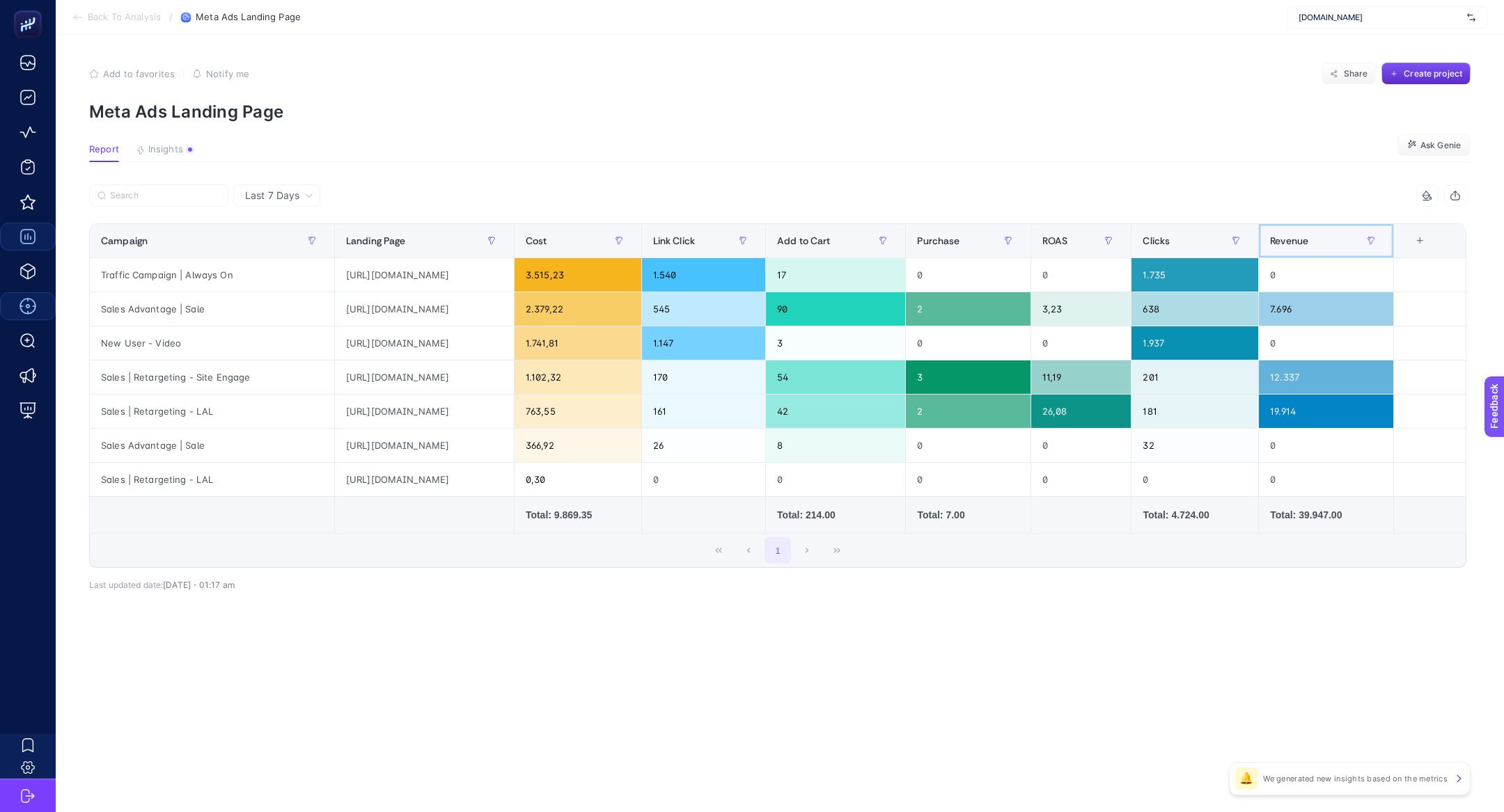
click at [1334, 224] on th "Revenue" at bounding box center [1326, 241] width 135 height 34
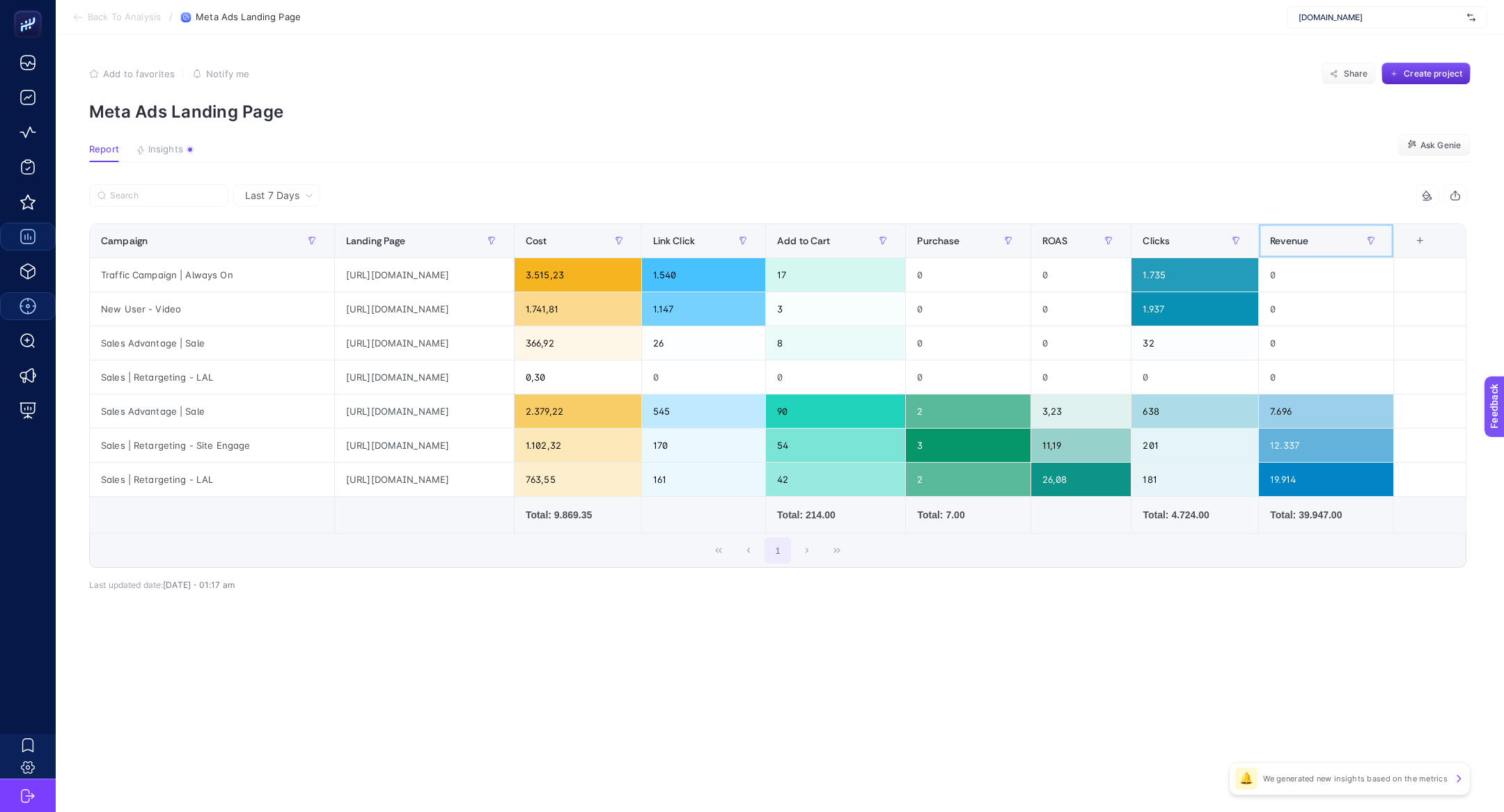
click at [1334, 224] on th "Revenue" at bounding box center [1326, 241] width 135 height 34
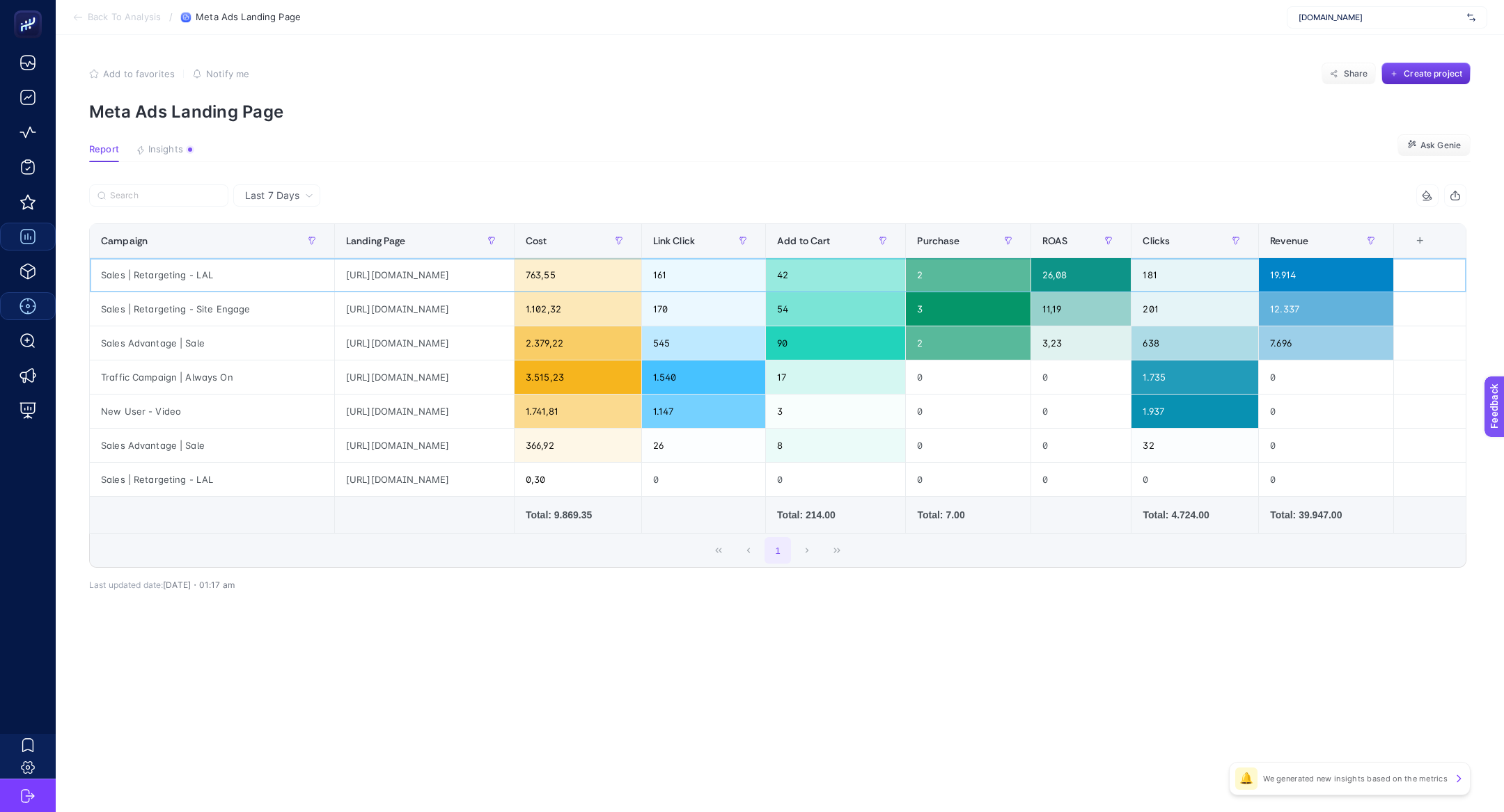
click at [263, 263] on div "Sales | Retargeting - LAL" at bounding box center [211, 275] width 244 height 33
click at [196, 281] on div "Sales | Retargeting - LAL" at bounding box center [211, 275] width 244 height 33
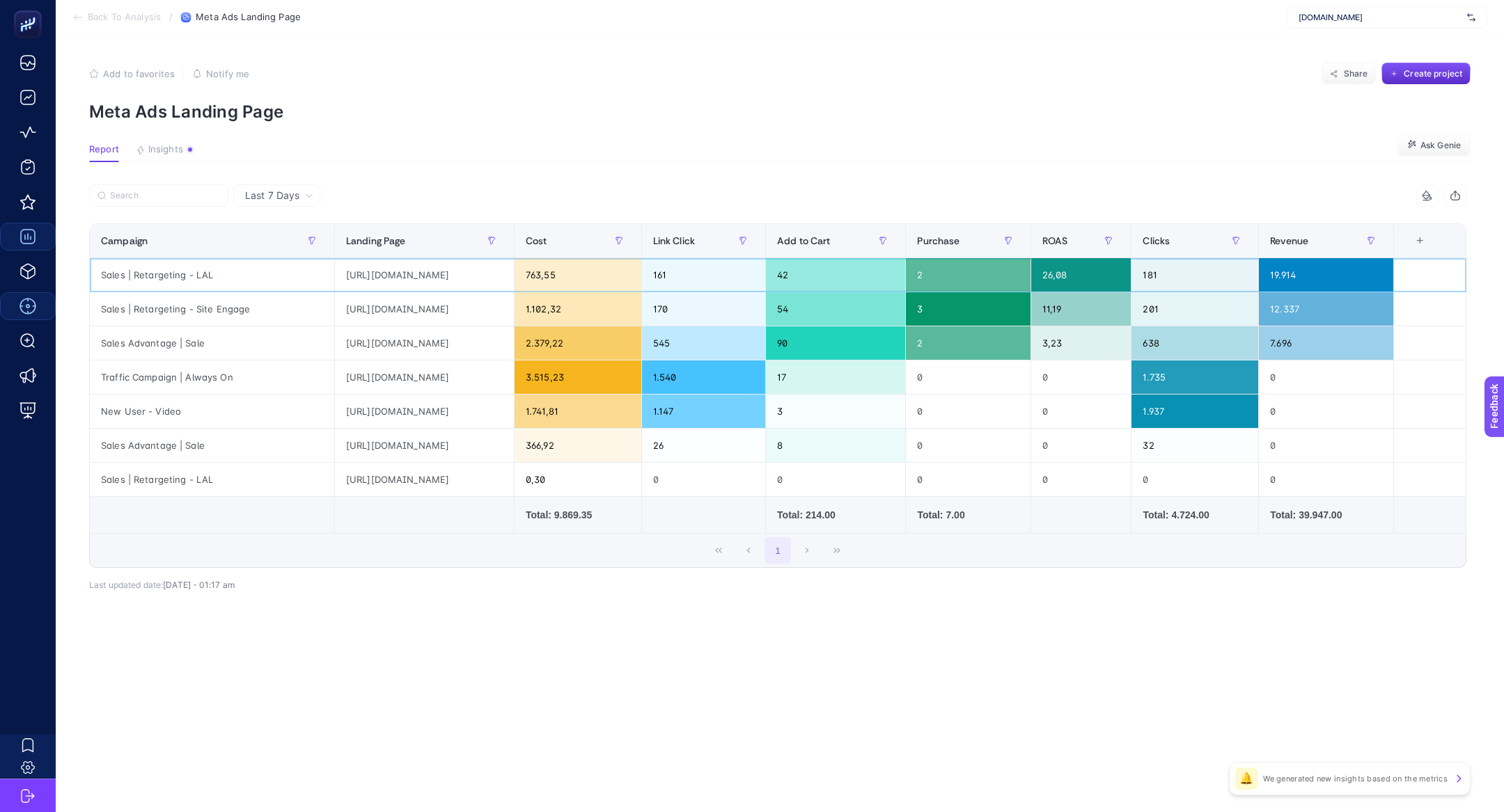
click at [196, 281] on div "Sales | Retargeting - LAL" at bounding box center [211, 275] width 244 height 33
copy tr "Sales | Retargeting - LAL"
click at [103, 25] on section "Back To Analysis / Meta Ads Landing Page linens.com.tr" at bounding box center [779, 17] width 1448 height 35
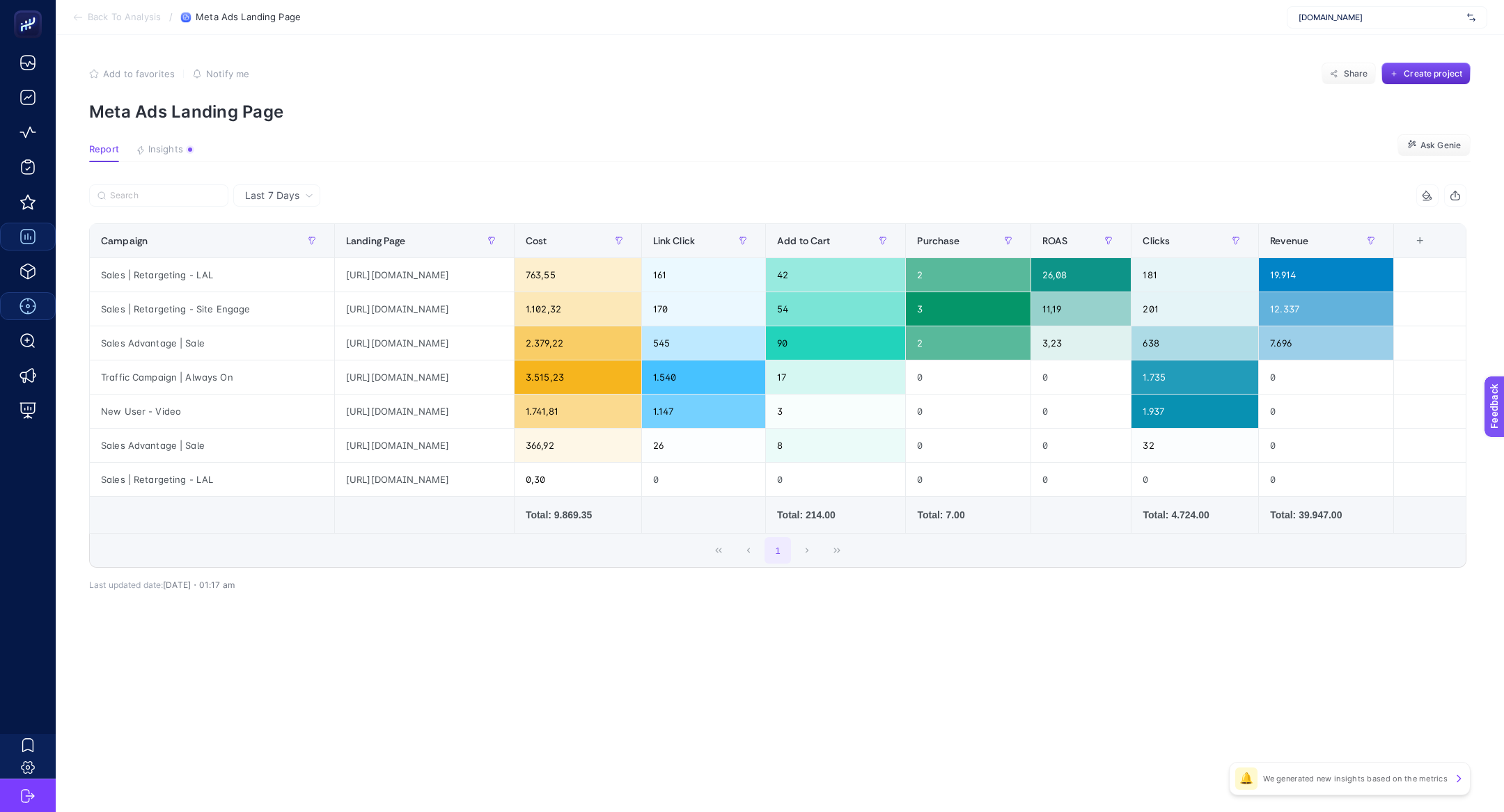
click at [86, 13] on li "Back To Analysis" at bounding box center [117, 17] width 89 height 11
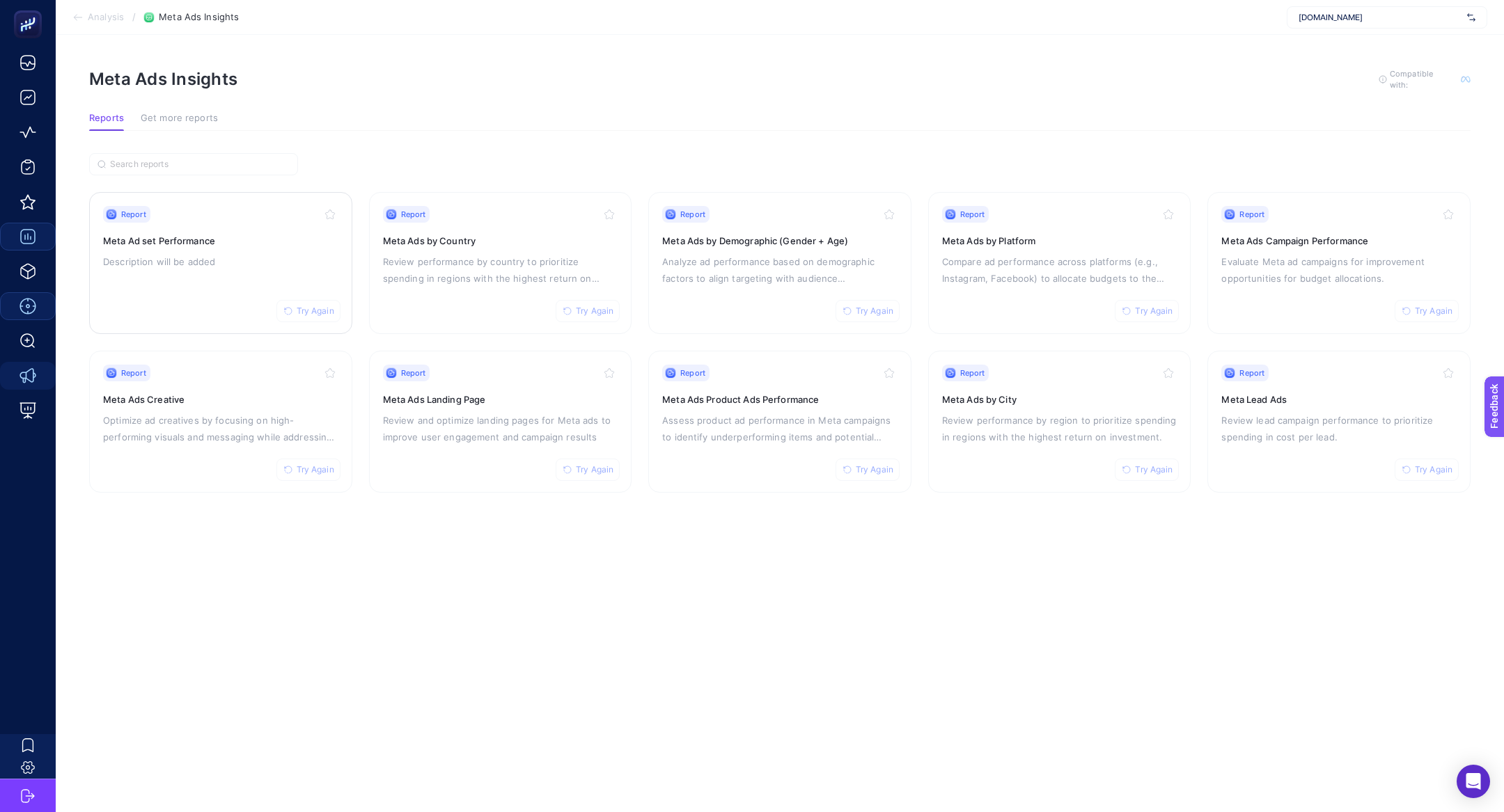
click at [231, 253] on p "Description will be added" at bounding box center [220, 261] width 236 height 17
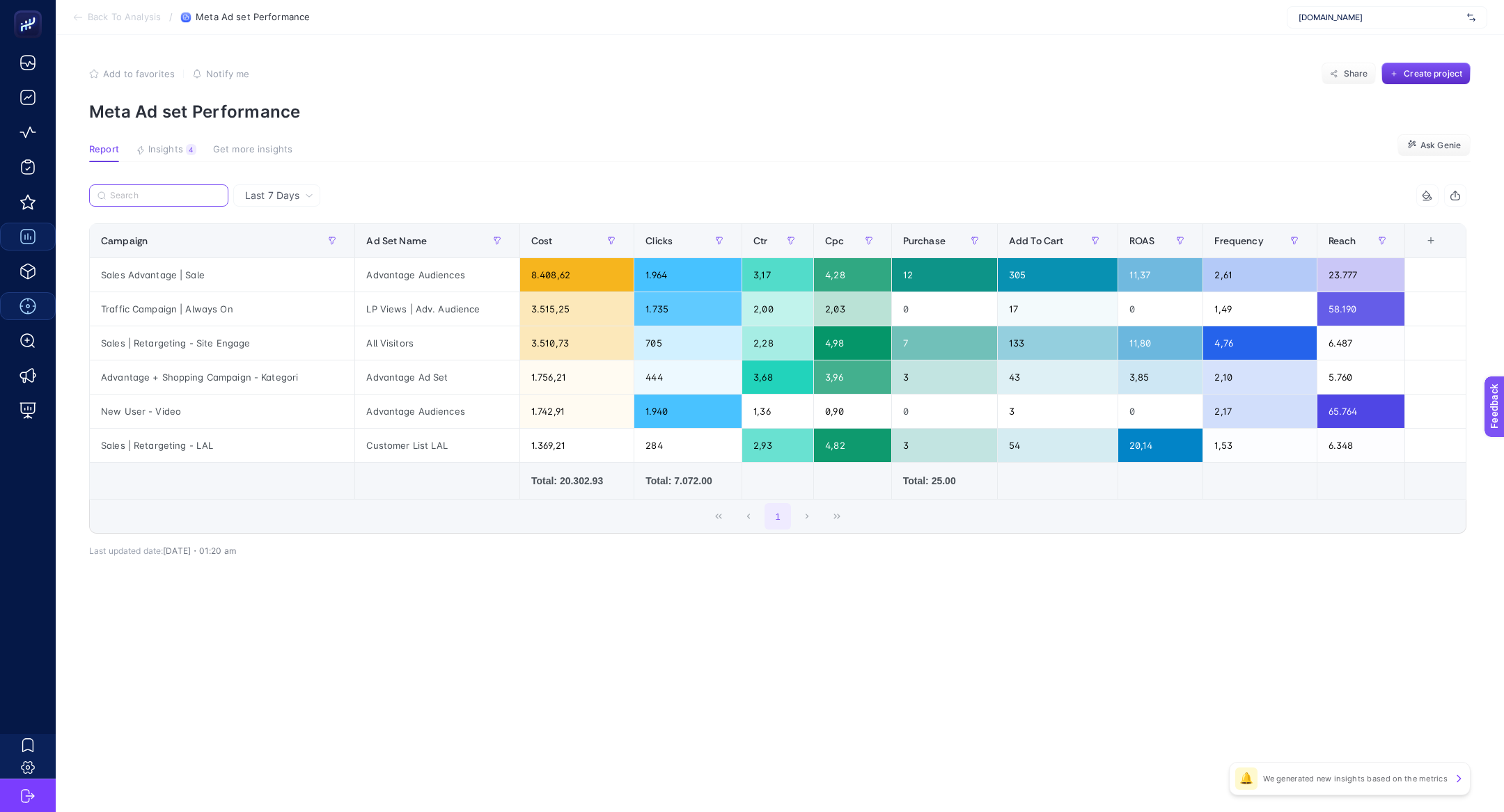
click at [145, 193] on input "Search" at bounding box center [164, 196] width 110 height 10
paste input "Sales | Retargeting - LAL"
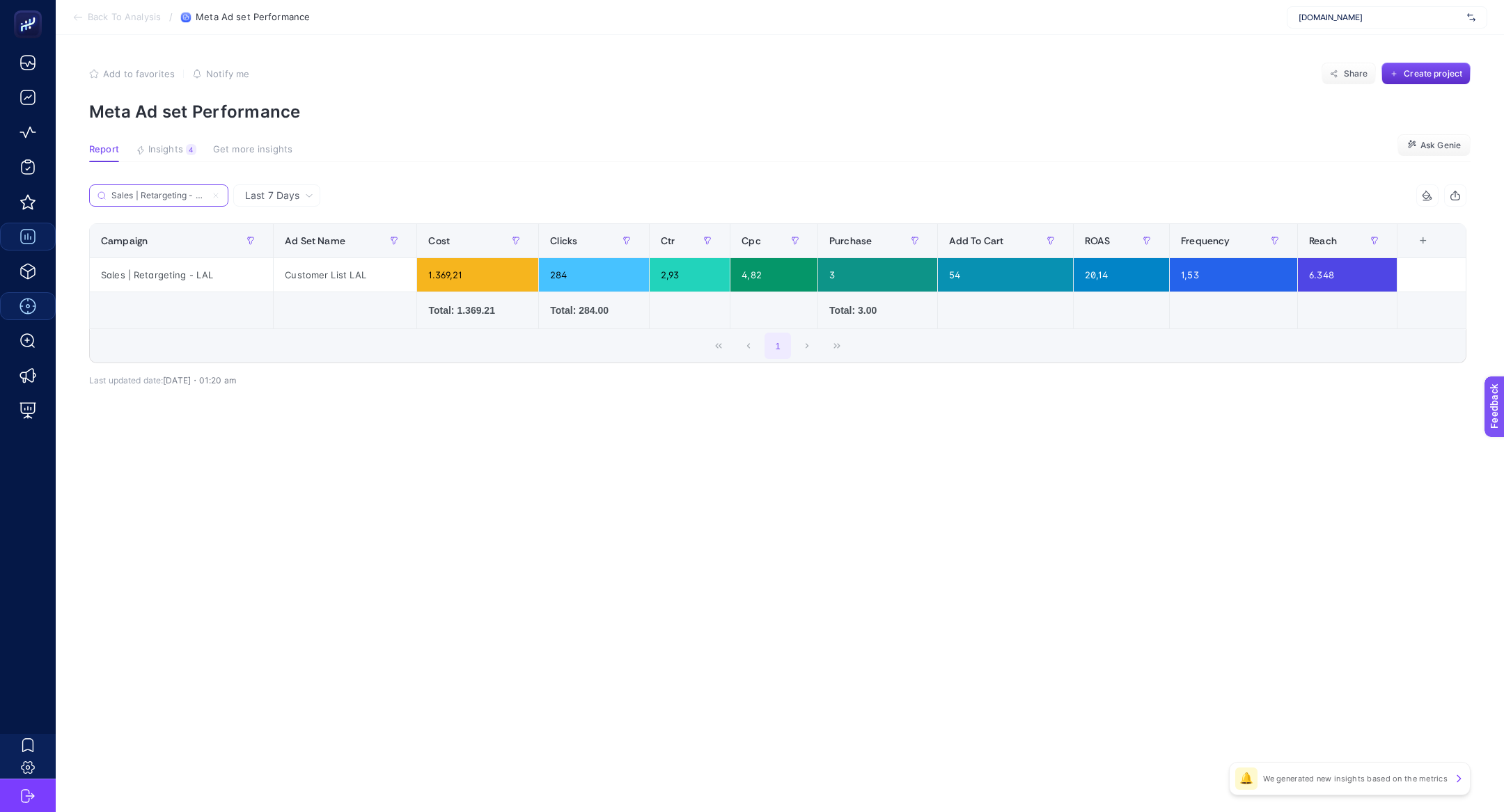
scroll to position [0, 5]
type input "Sales | Retargeting - LAL"
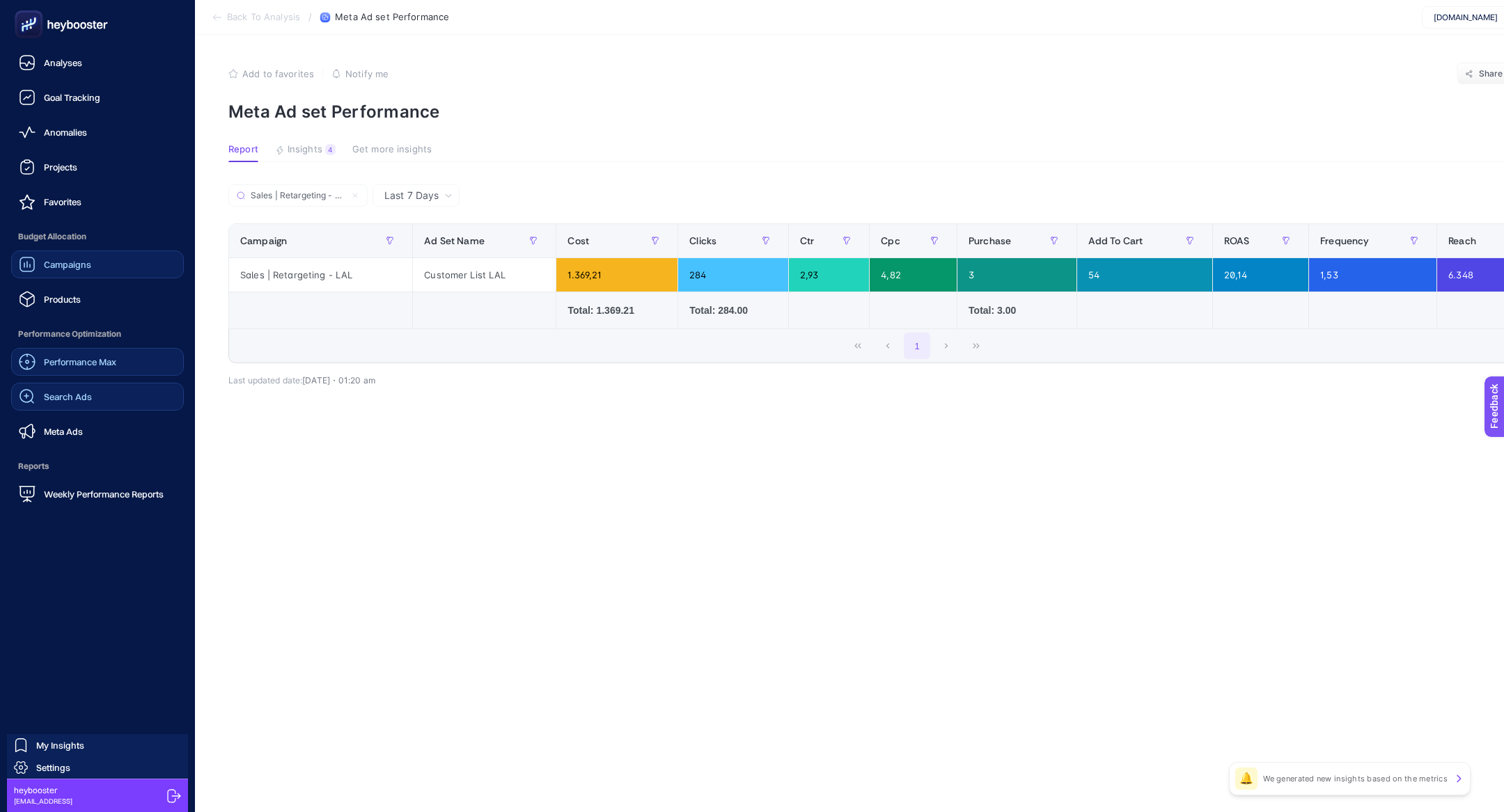
click at [88, 399] on span "Search Ads" at bounding box center [67, 396] width 48 height 11
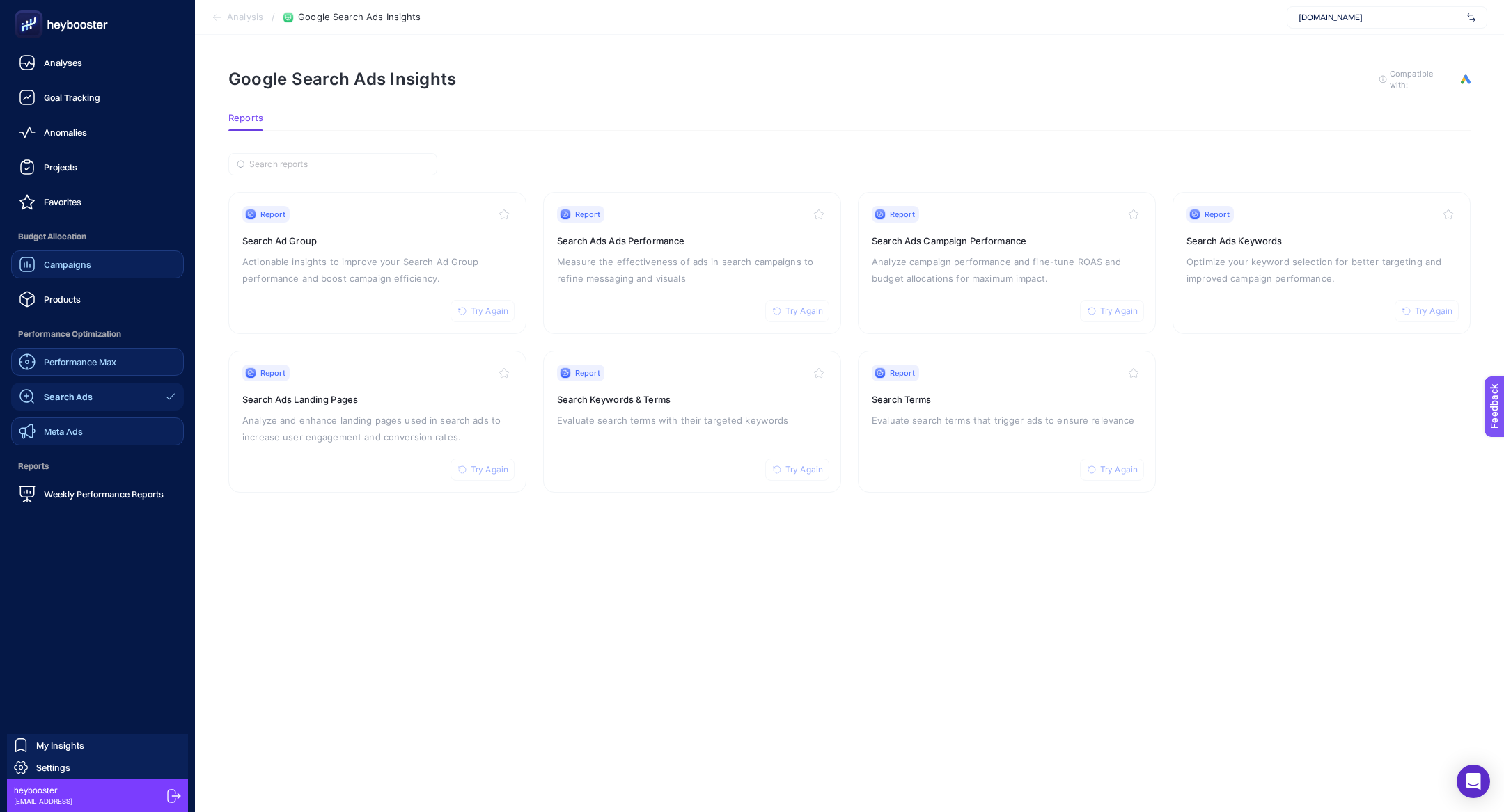
click at [91, 438] on link "Meta Ads" at bounding box center [97, 431] width 173 height 28
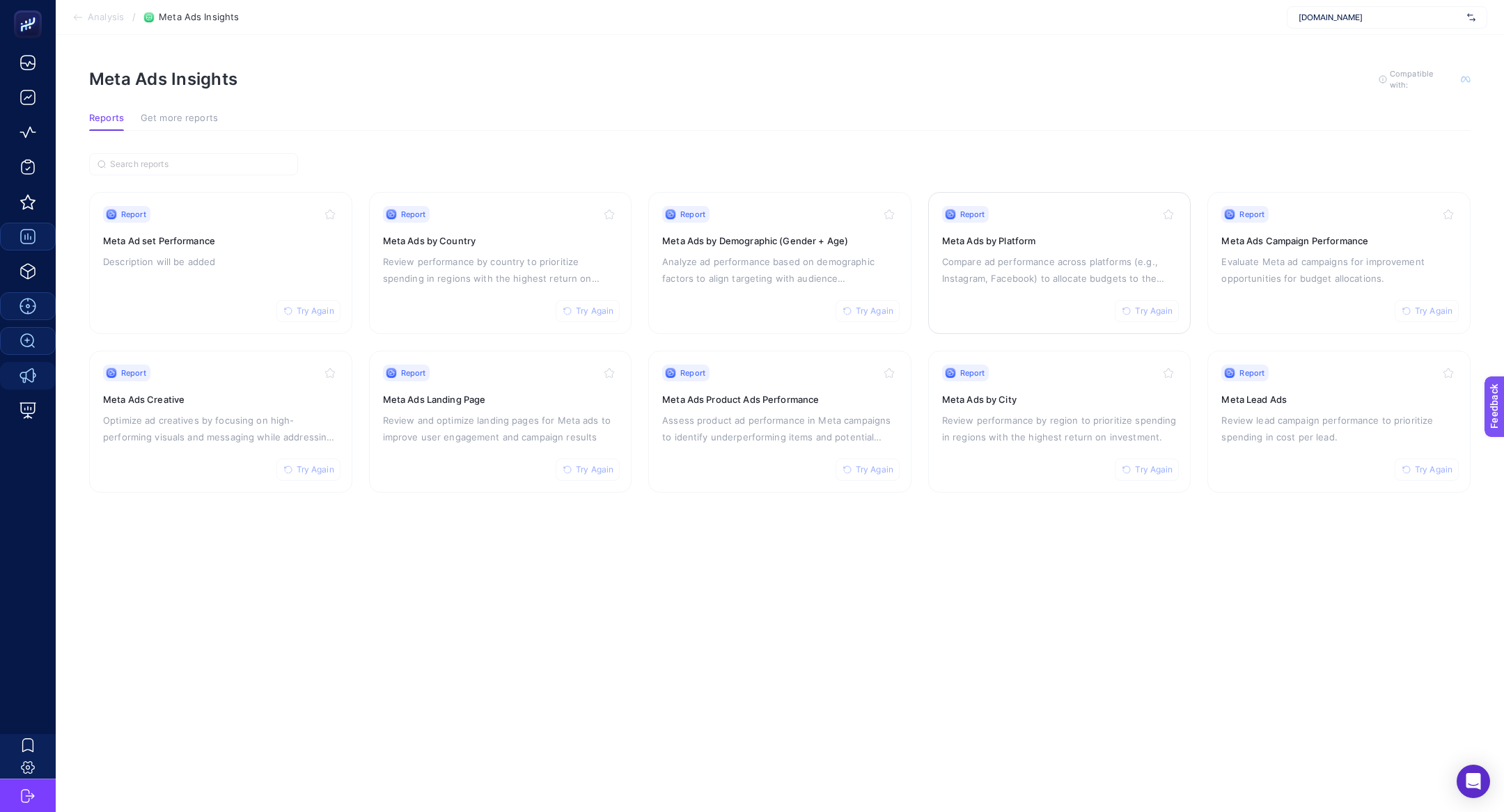
click at [1047, 261] on p "Compare ad performance across platforms (e.g., Instagram, Facebook) to allocate…" at bounding box center [1059, 270] width 236 height 33
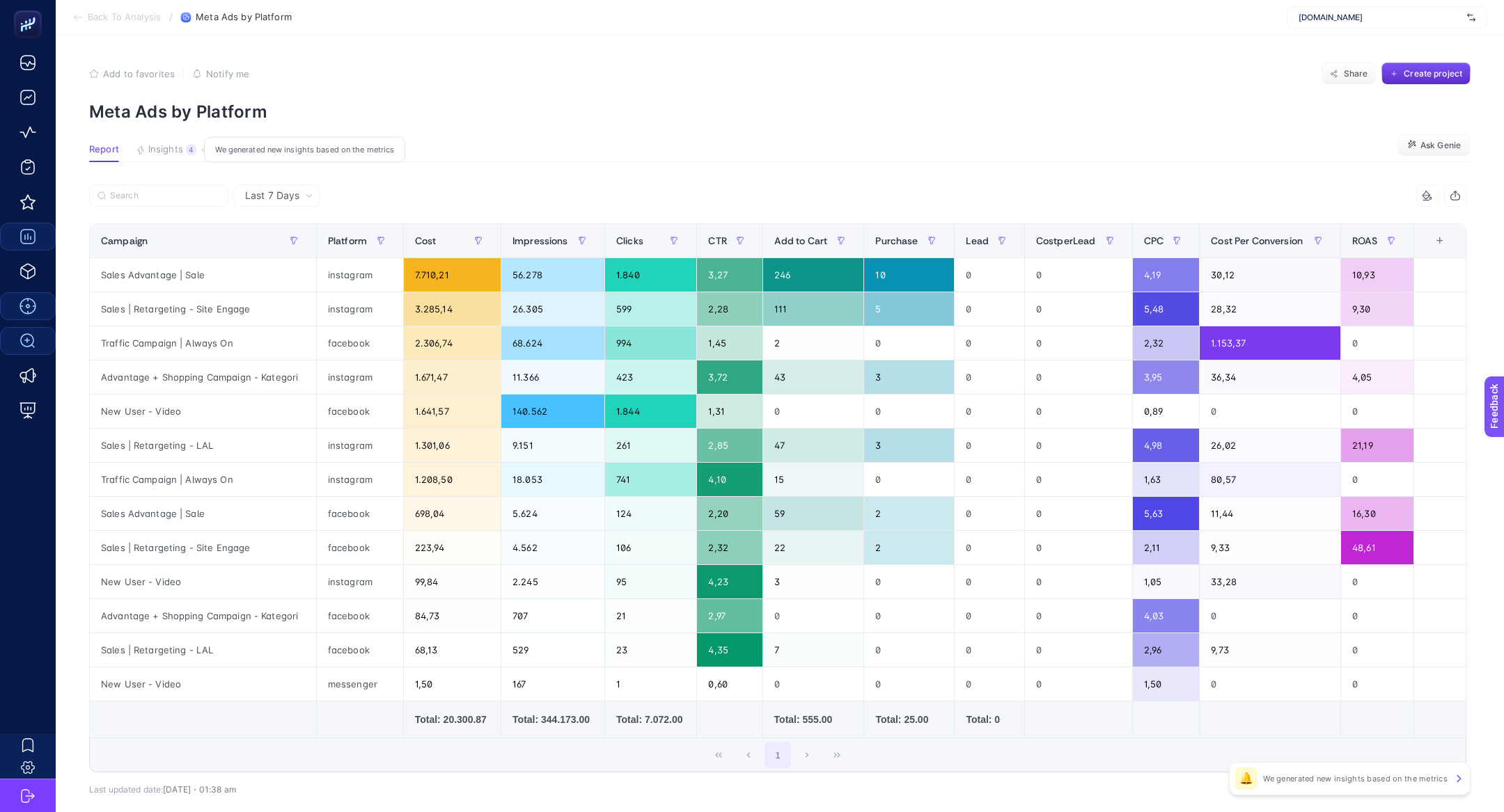
click at [165, 145] on span "Insights" at bounding box center [166, 150] width 35 height 11
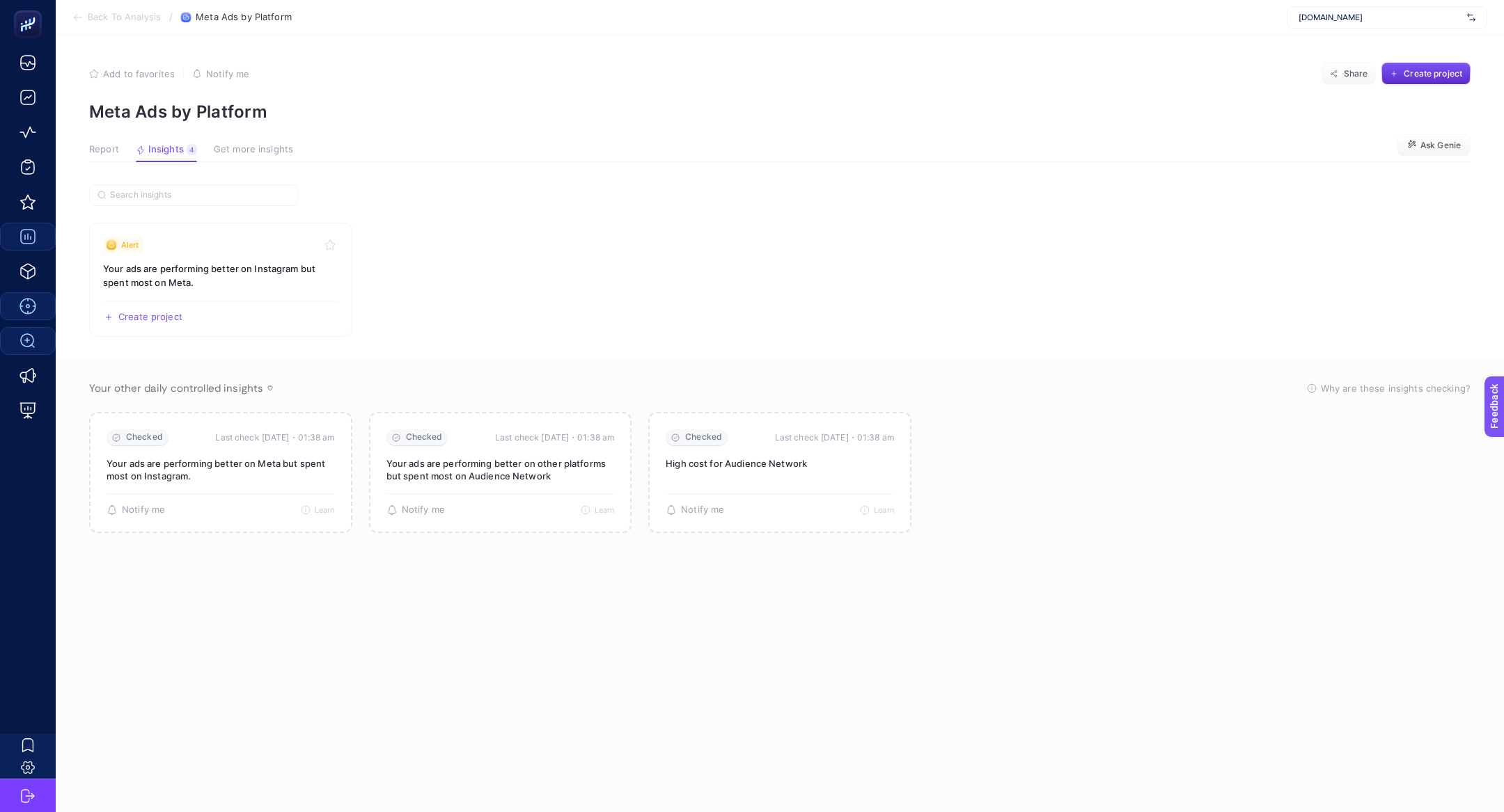
click at [97, 144] on span "Report" at bounding box center [104, 150] width 30 height 11
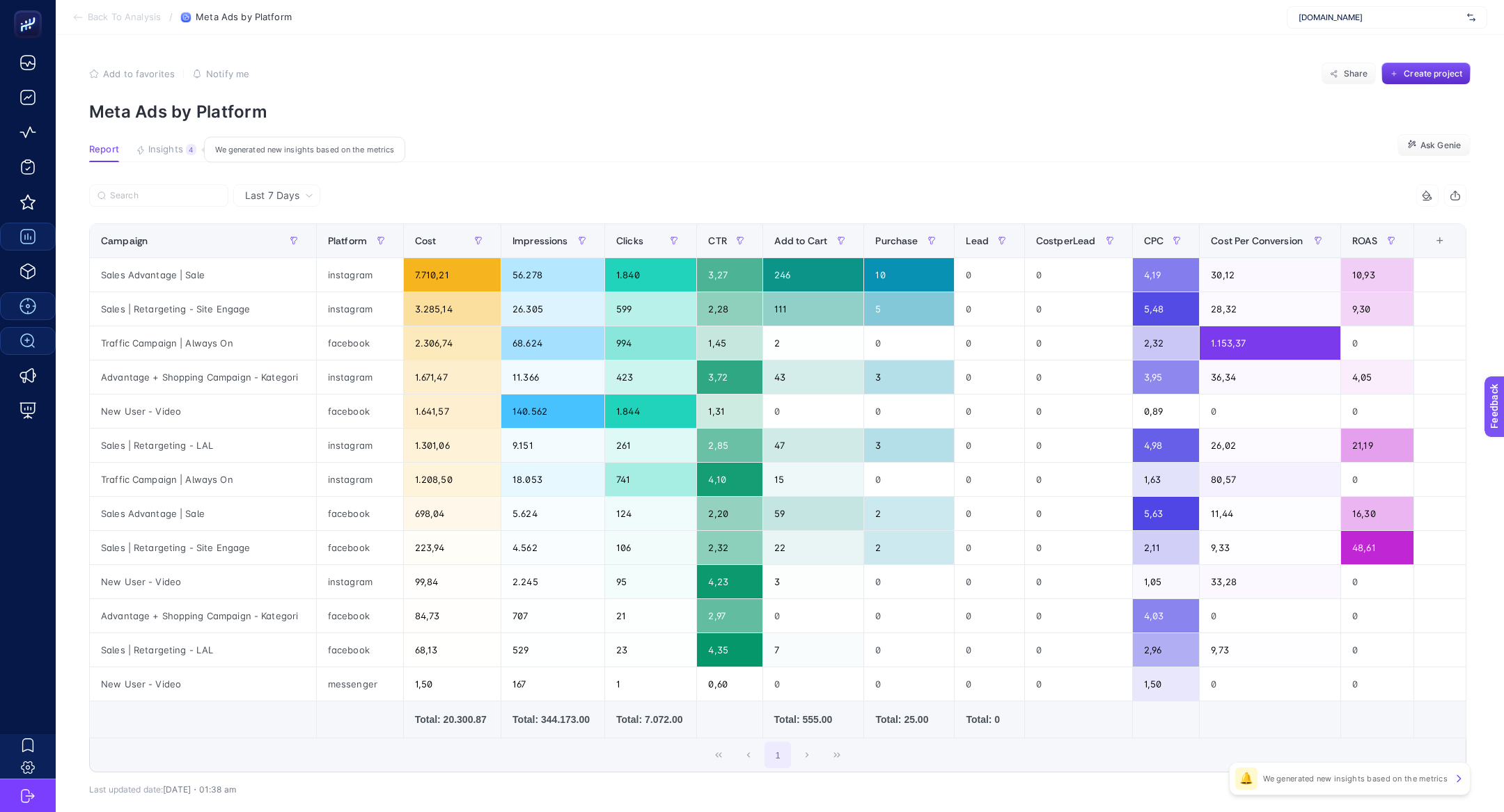
click at [213, 149] on button "Insights 4 We generated new insights based on the metrics" at bounding box center [252, 153] width 79 height 18
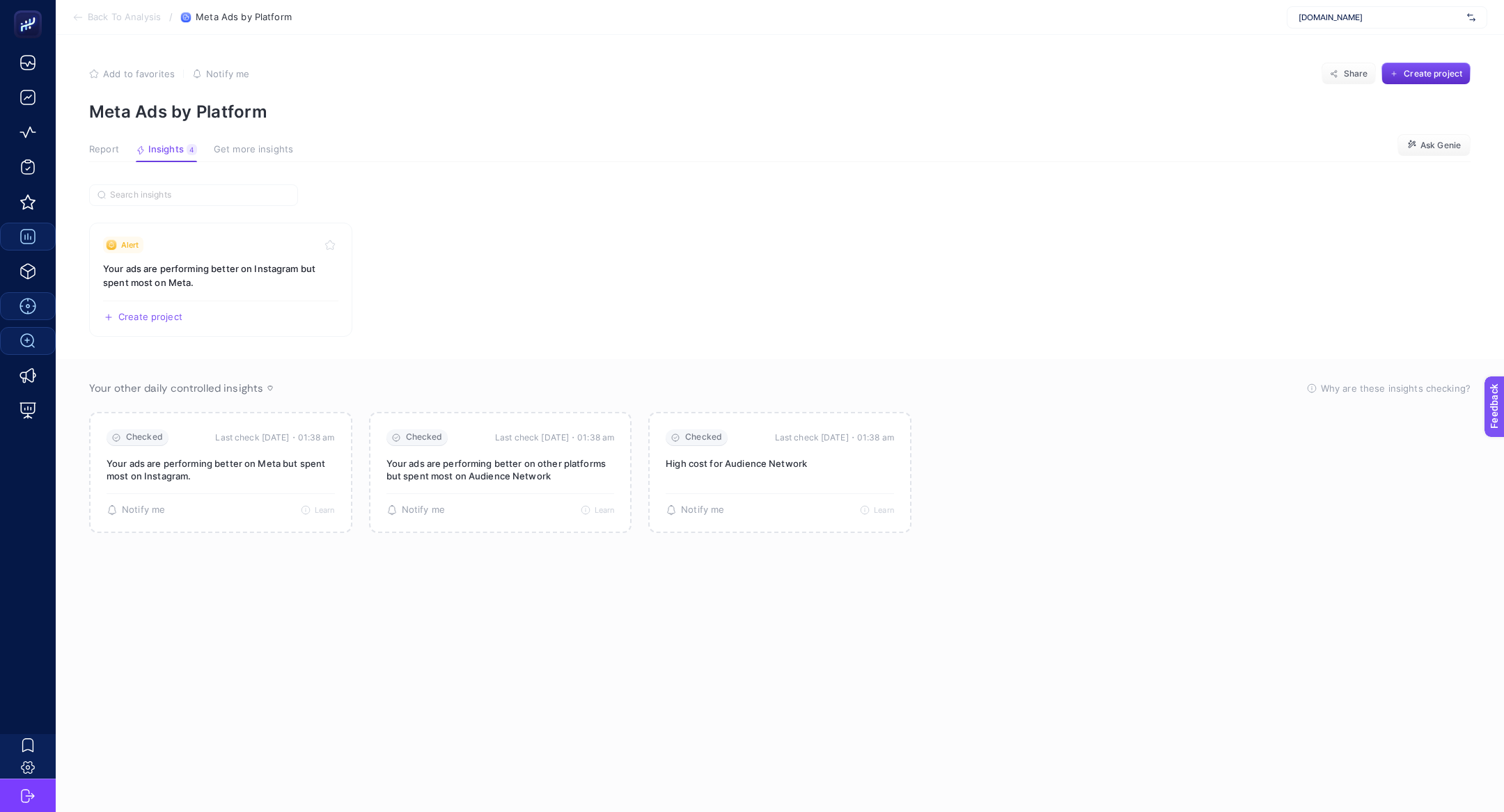
click at [114, 155] on span "Report" at bounding box center [104, 150] width 30 height 11
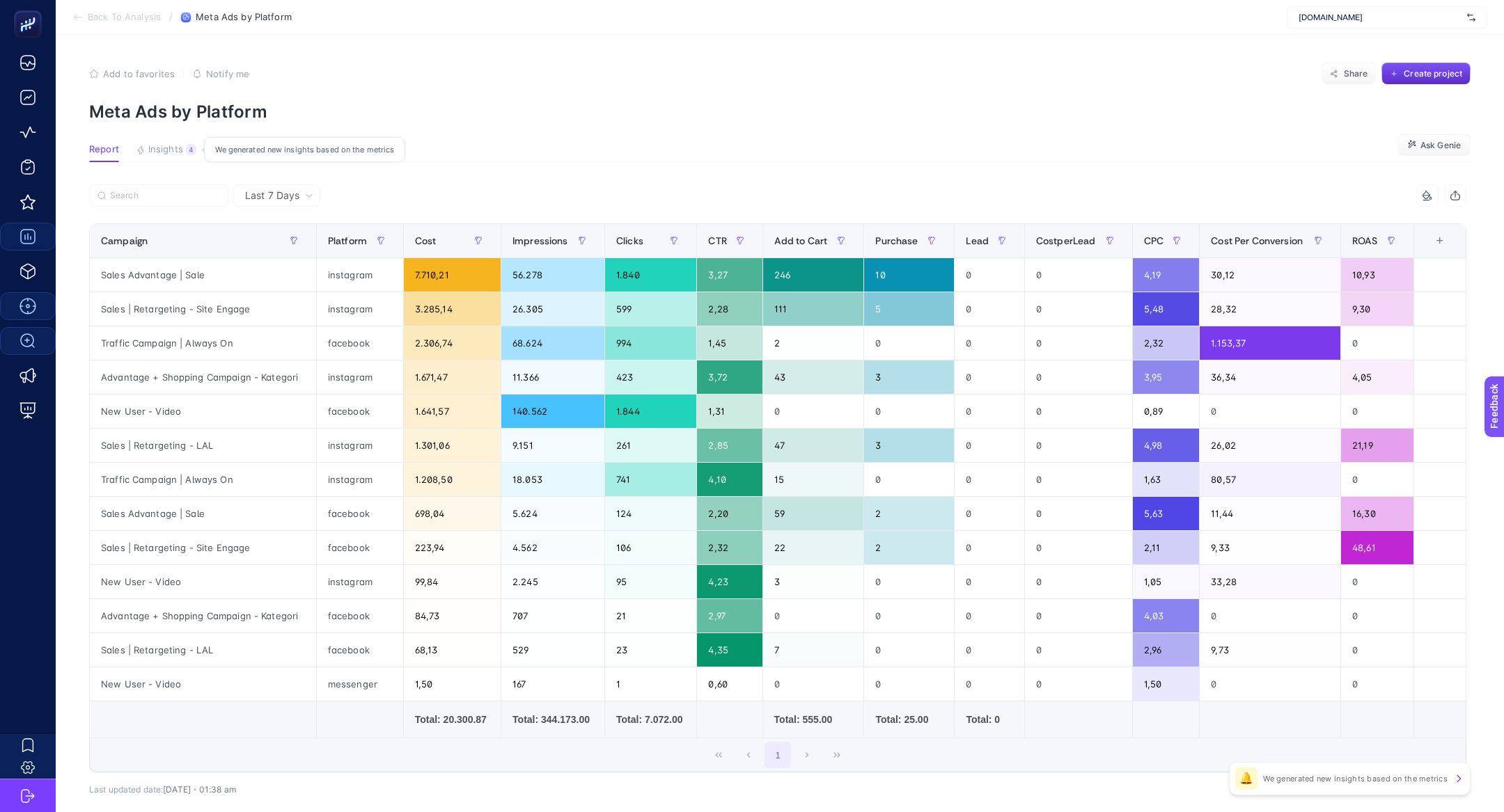
click at [213, 157] on button "Insights 4 We generated new insights based on the metrics" at bounding box center [252, 153] width 79 height 18
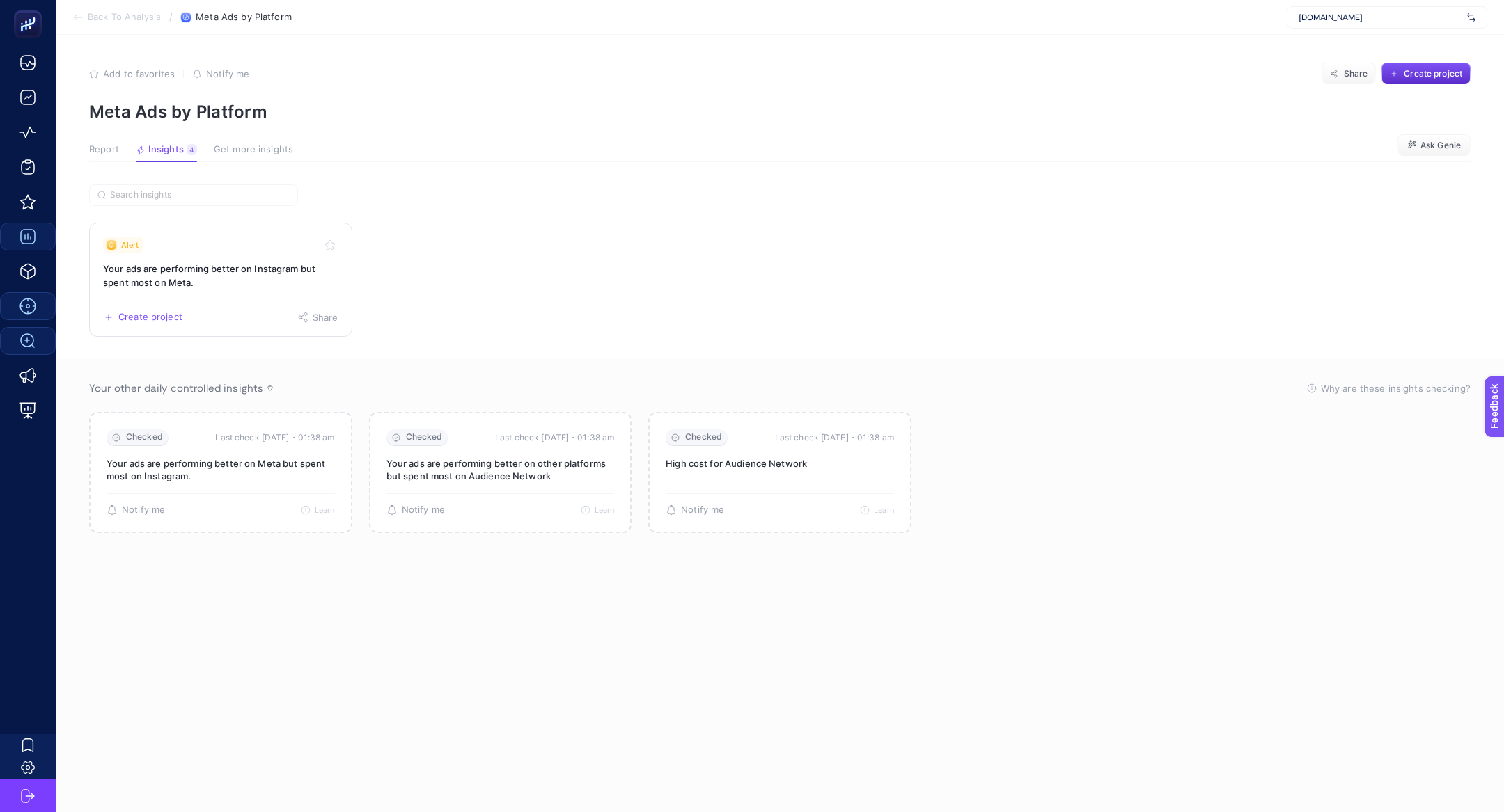
click at [179, 247] on div "Alert" at bounding box center [220, 244] width 236 height 17
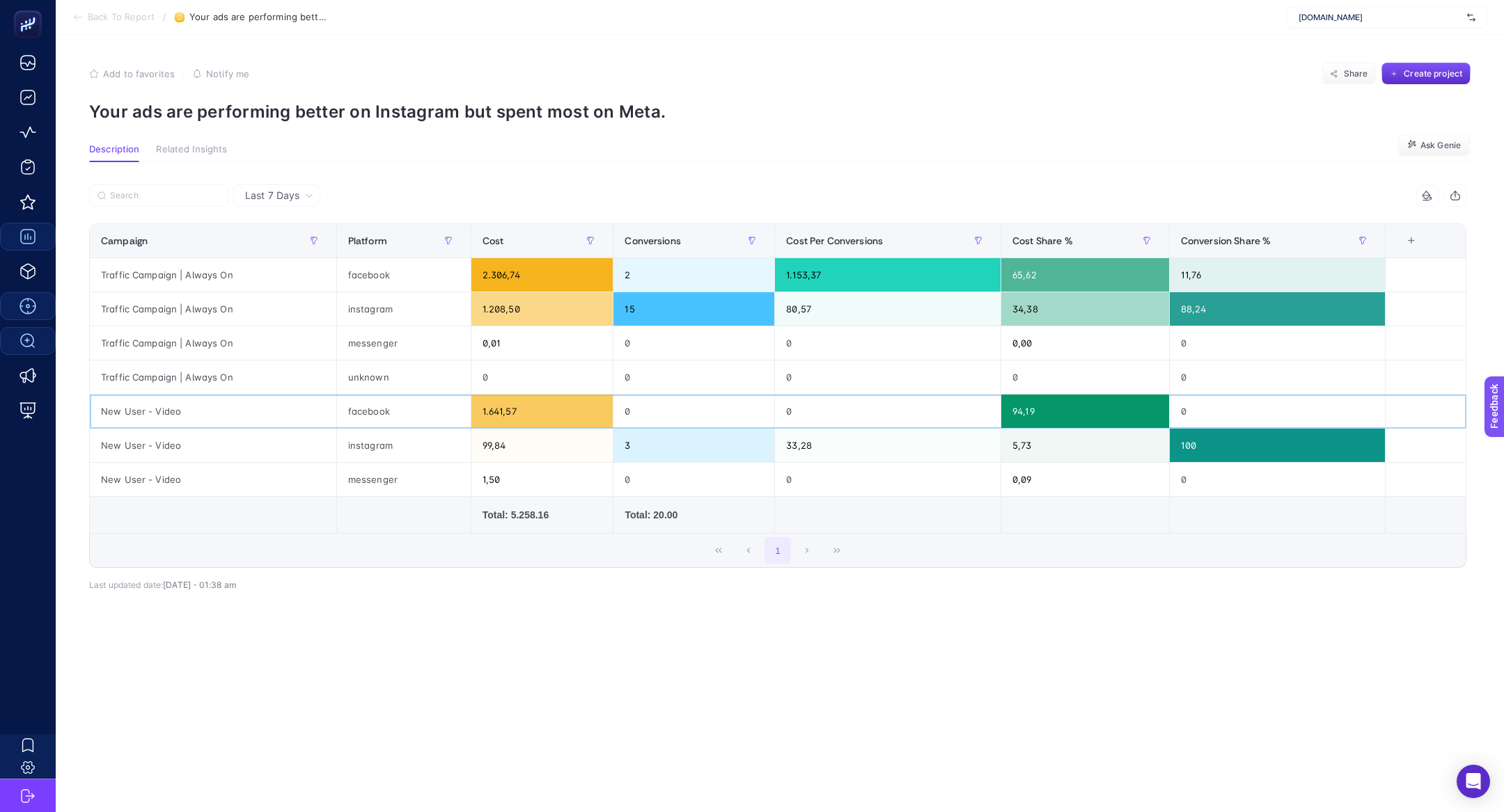
click at [157, 407] on div "New User - Video" at bounding box center [212, 411] width 246 height 33
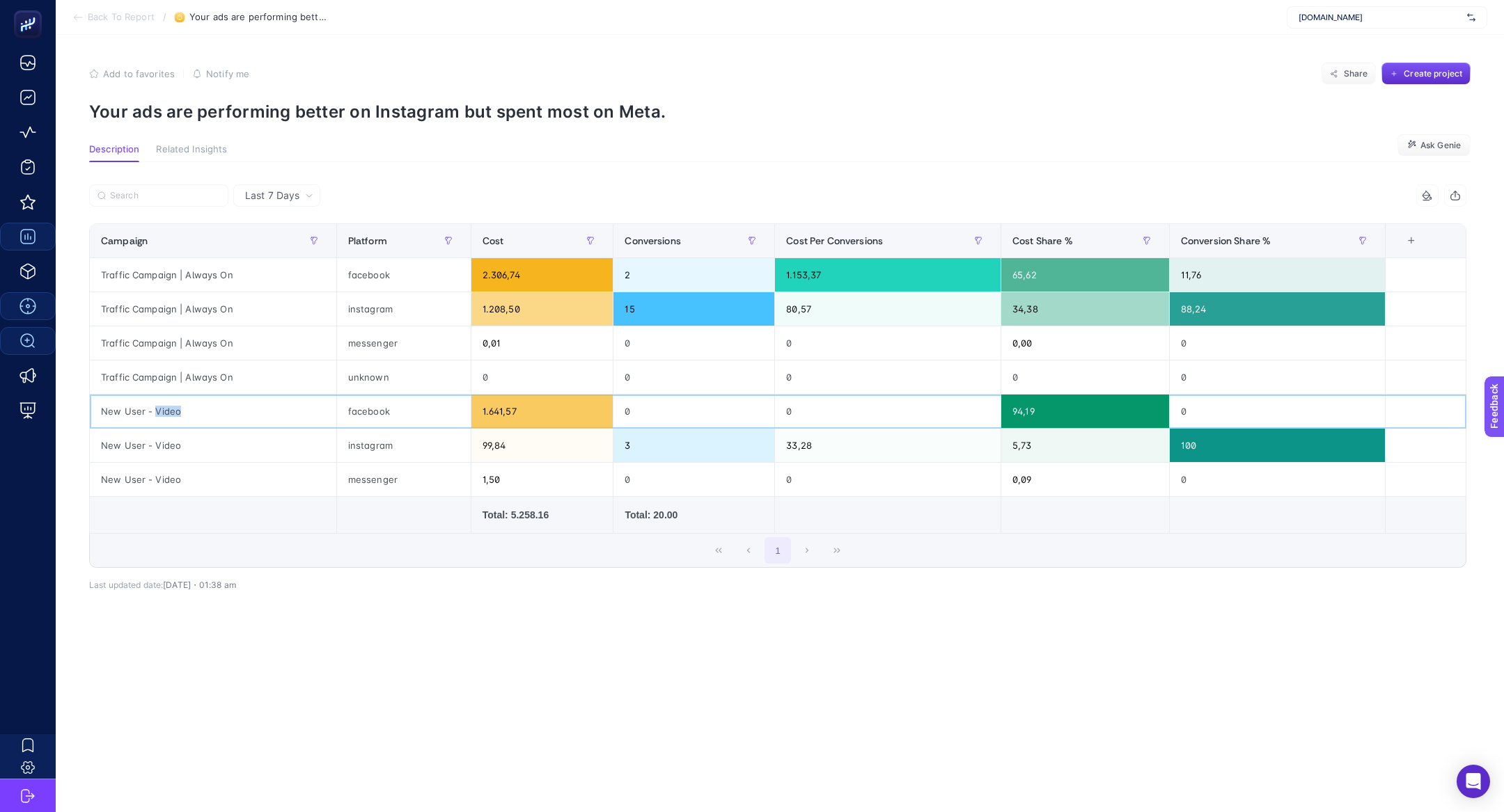
click at [157, 407] on div "New User - Video" at bounding box center [212, 411] width 246 height 33
click at [82, 22] on icon at bounding box center [77, 17] width 11 height 11
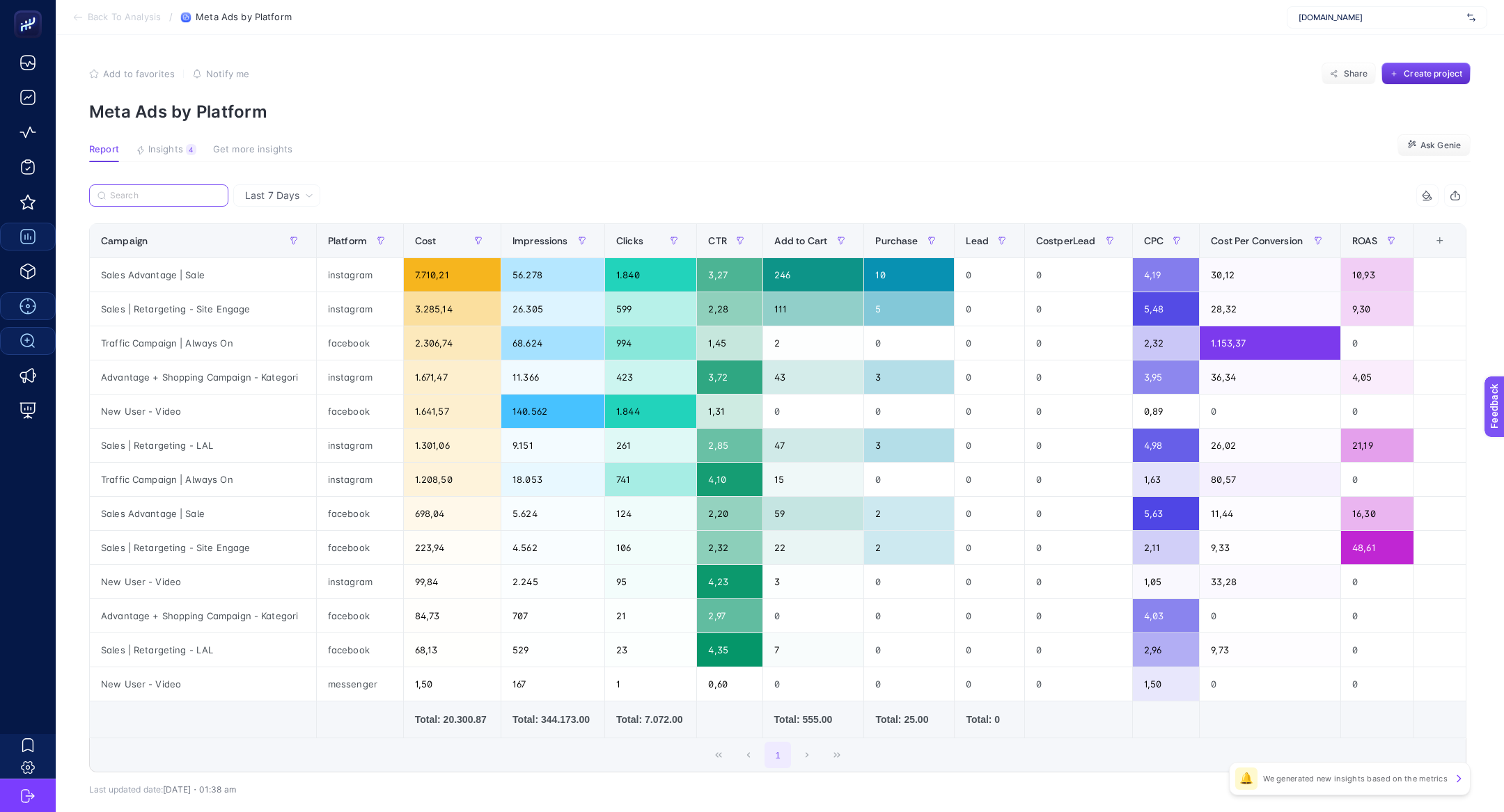
click at [157, 196] on input "Search" at bounding box center [164, 196] width 110 height 10
paste input "New User - Video"
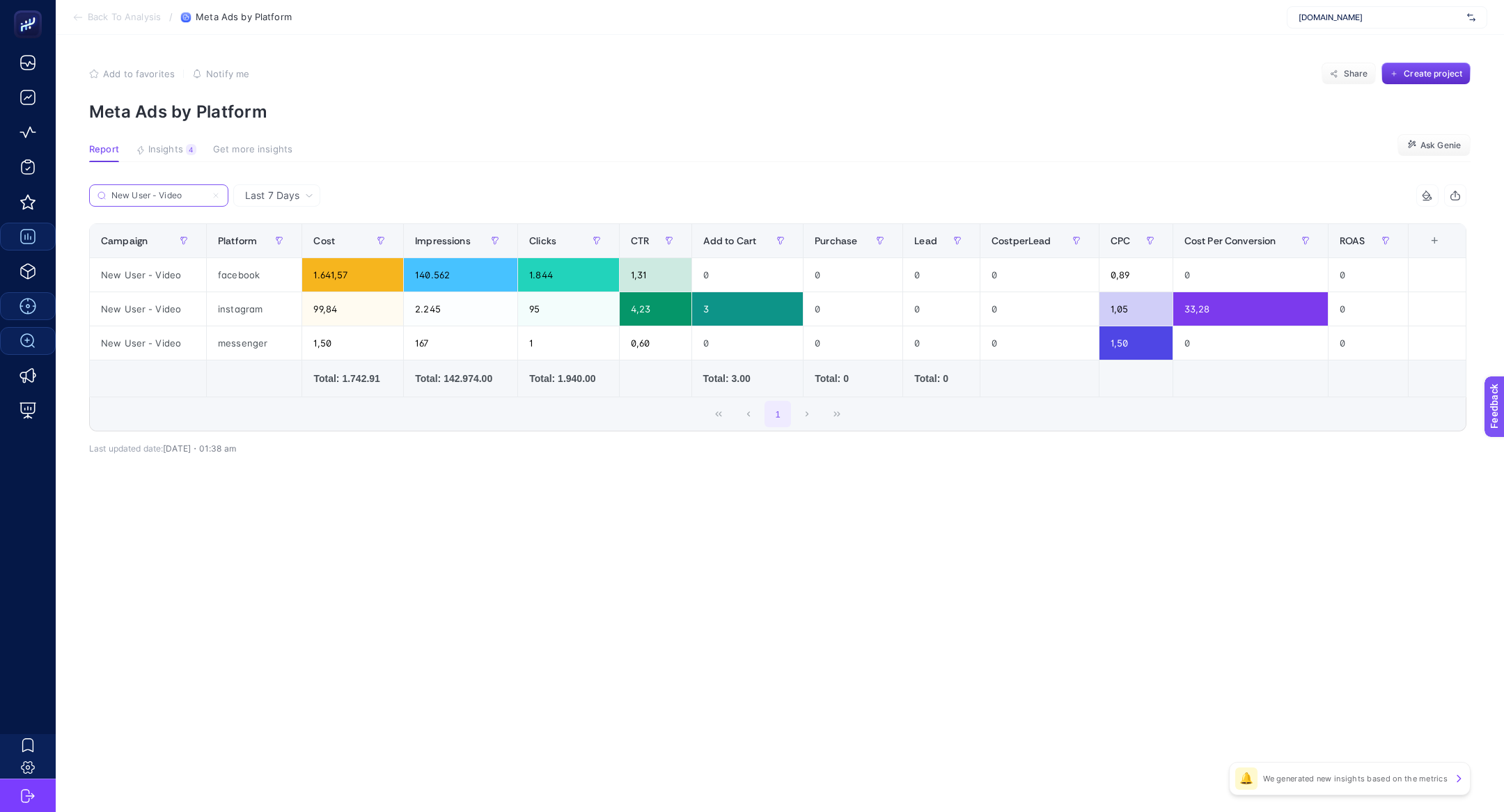
type input "New User - Video"
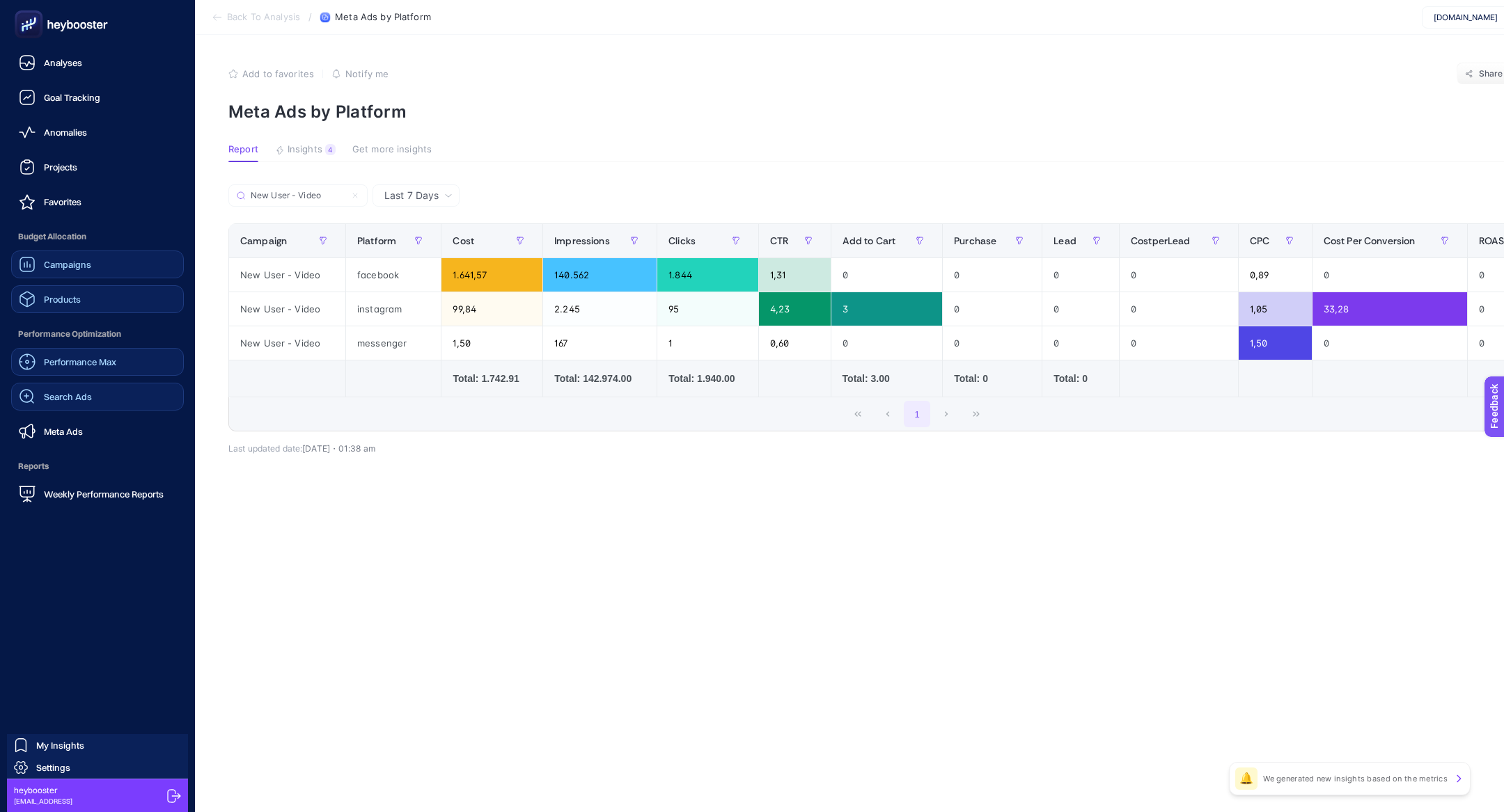
click at [84, 290] on link "Products" at bounding box center [97, 299] width 173 height 28
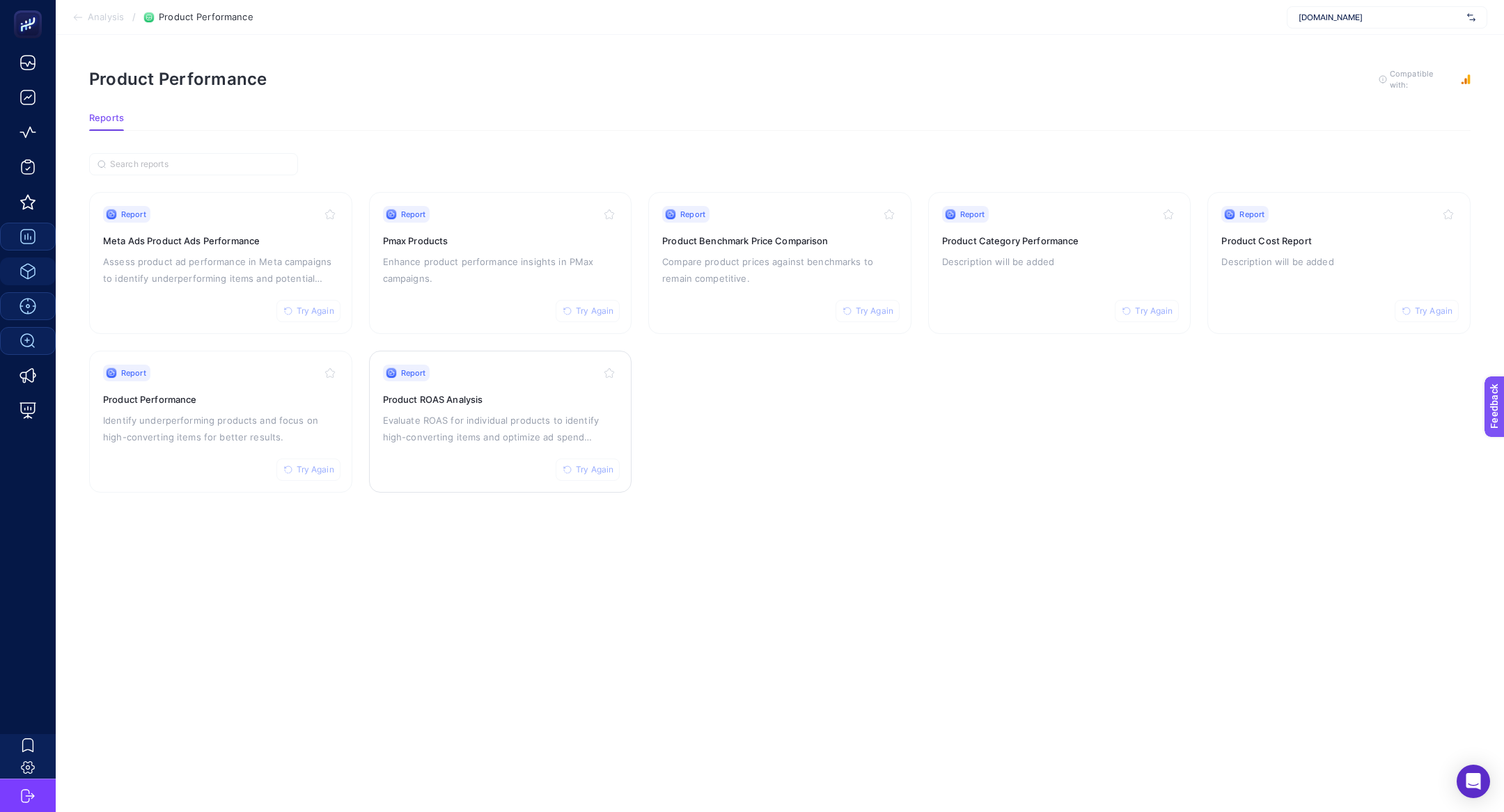
click at [463, 395] on h3 "Product ROAS Analysis" at bounding box center [500, 399] width 236 height 14
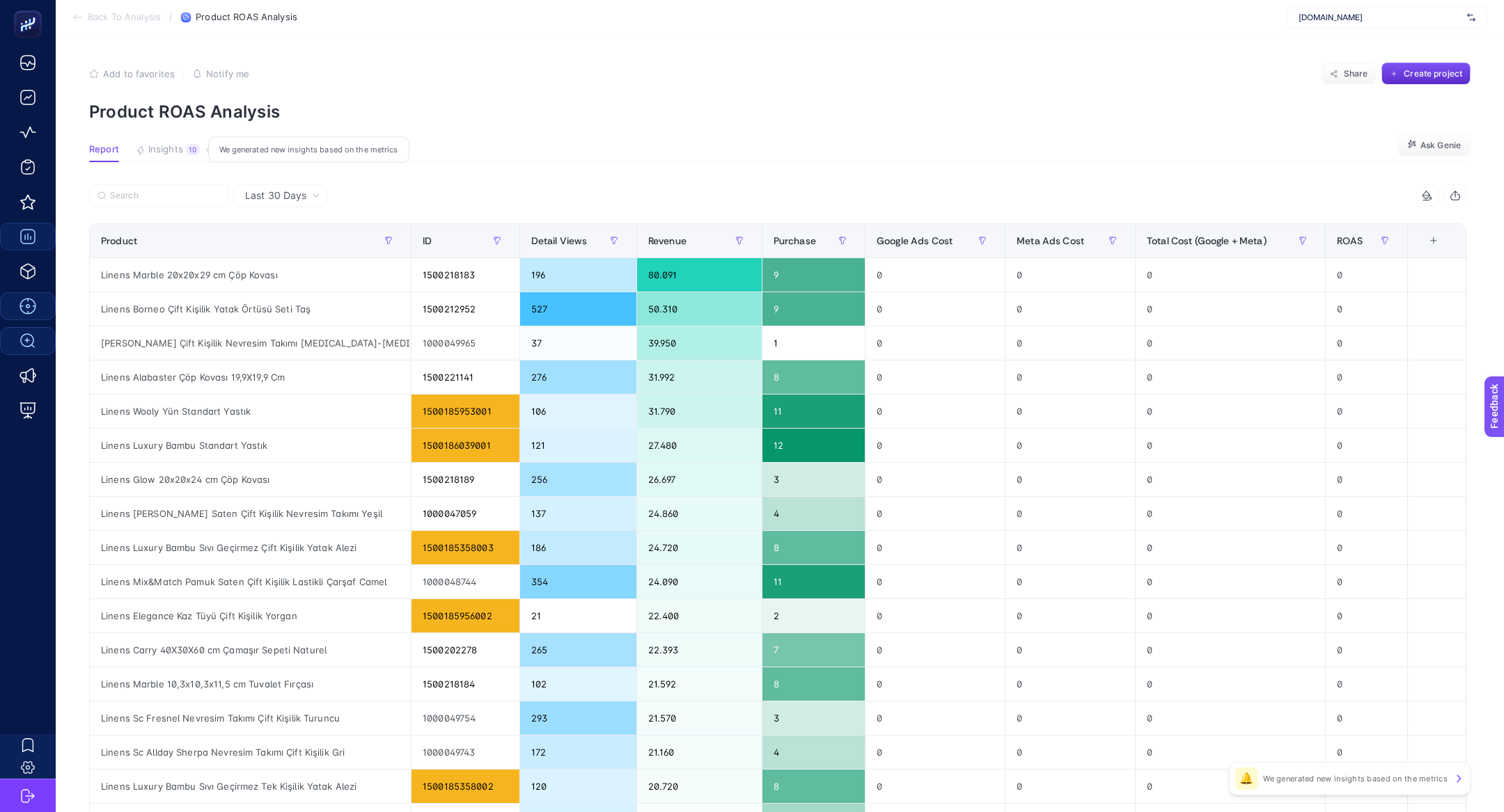
click at [190, 147] on div "10" at bounding box center [193, 150] width 14 height 11
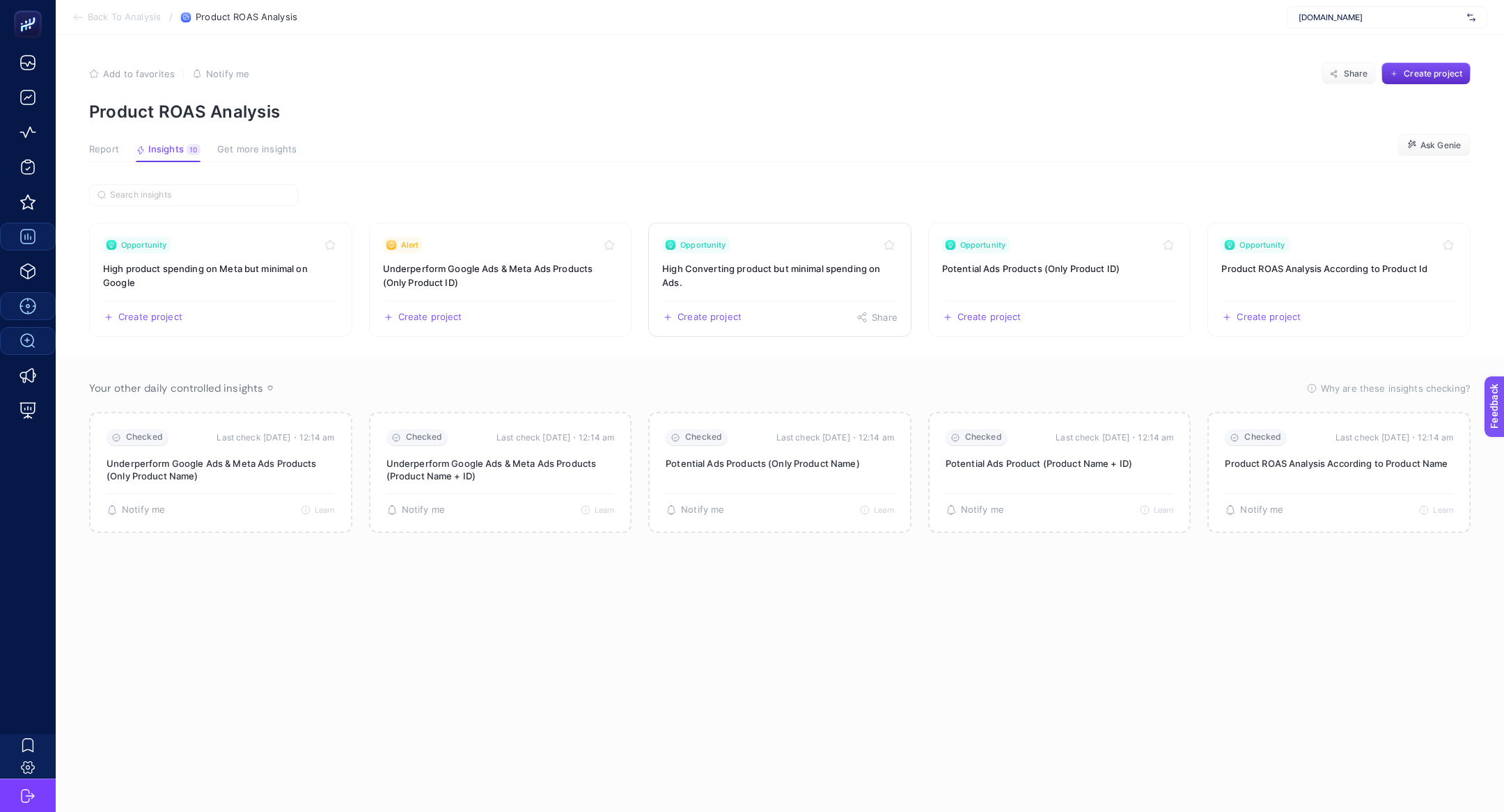
click at [827, 289] on link "Opportunity High Converting product but minimal spending on Ads. Create project…" at bounding box center [779, 279] width 264 height 114
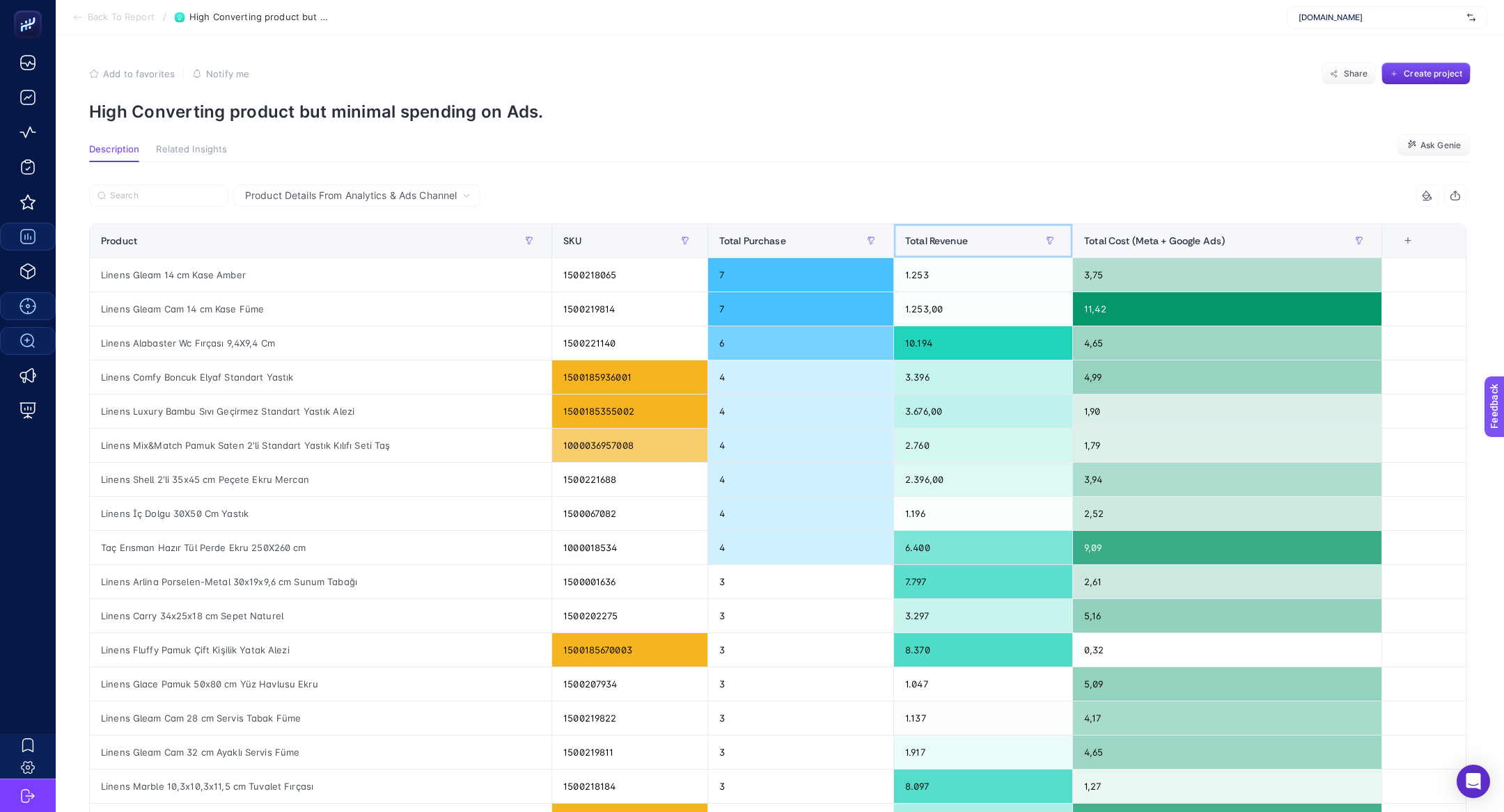
click at [955, 233] on div "Total Revenue" at bounding box center [983, 241] width 156 height 23
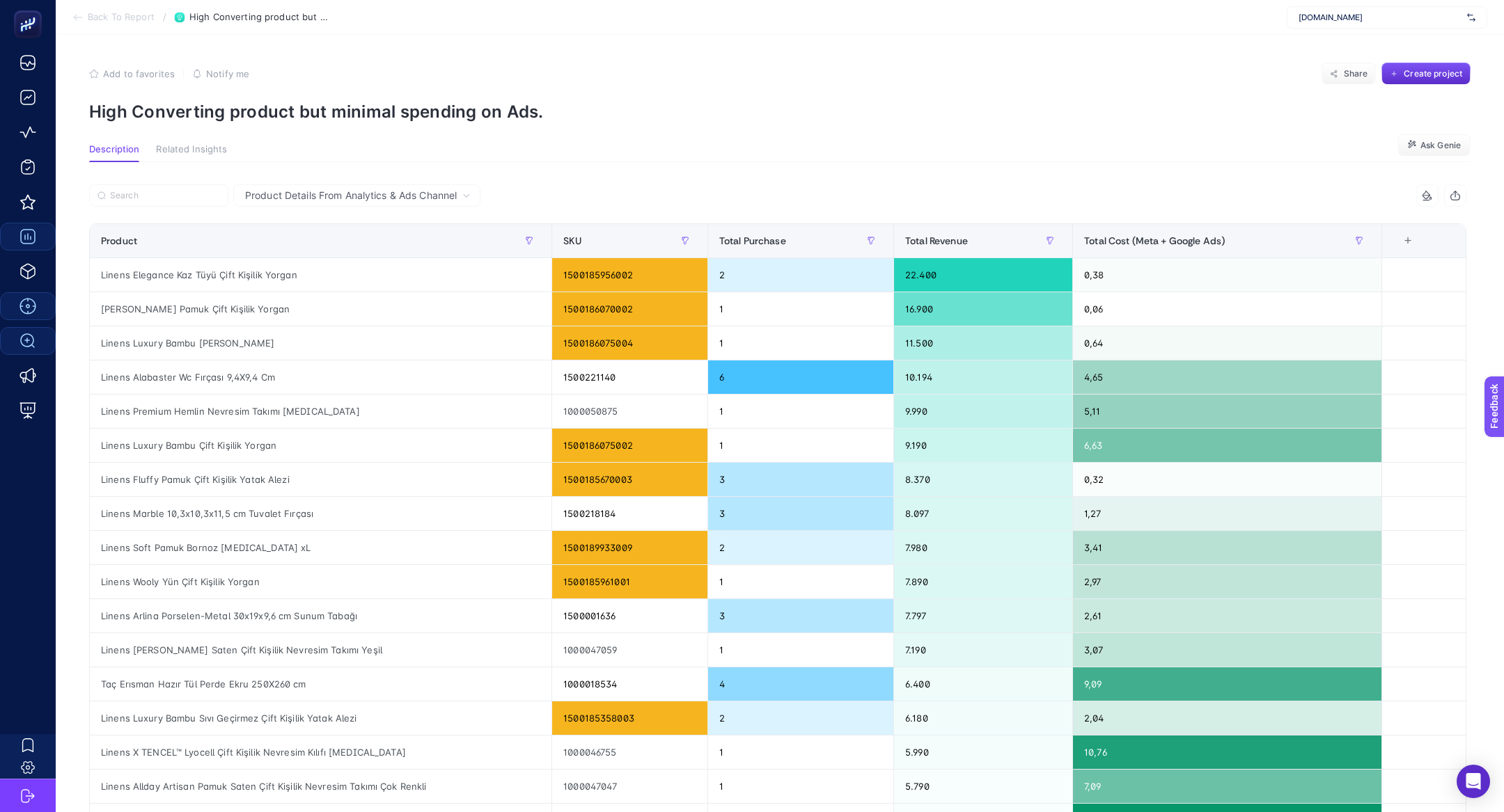
click at [106, 7] on section "Back To Report / High Converting product but minimal spending on Ads. linens.co…" at bounding box center [779, 17] width 1448 height 35
click at [112, 16] on span "Back To Report" at bounding box center [121, 17] width 67 height 11
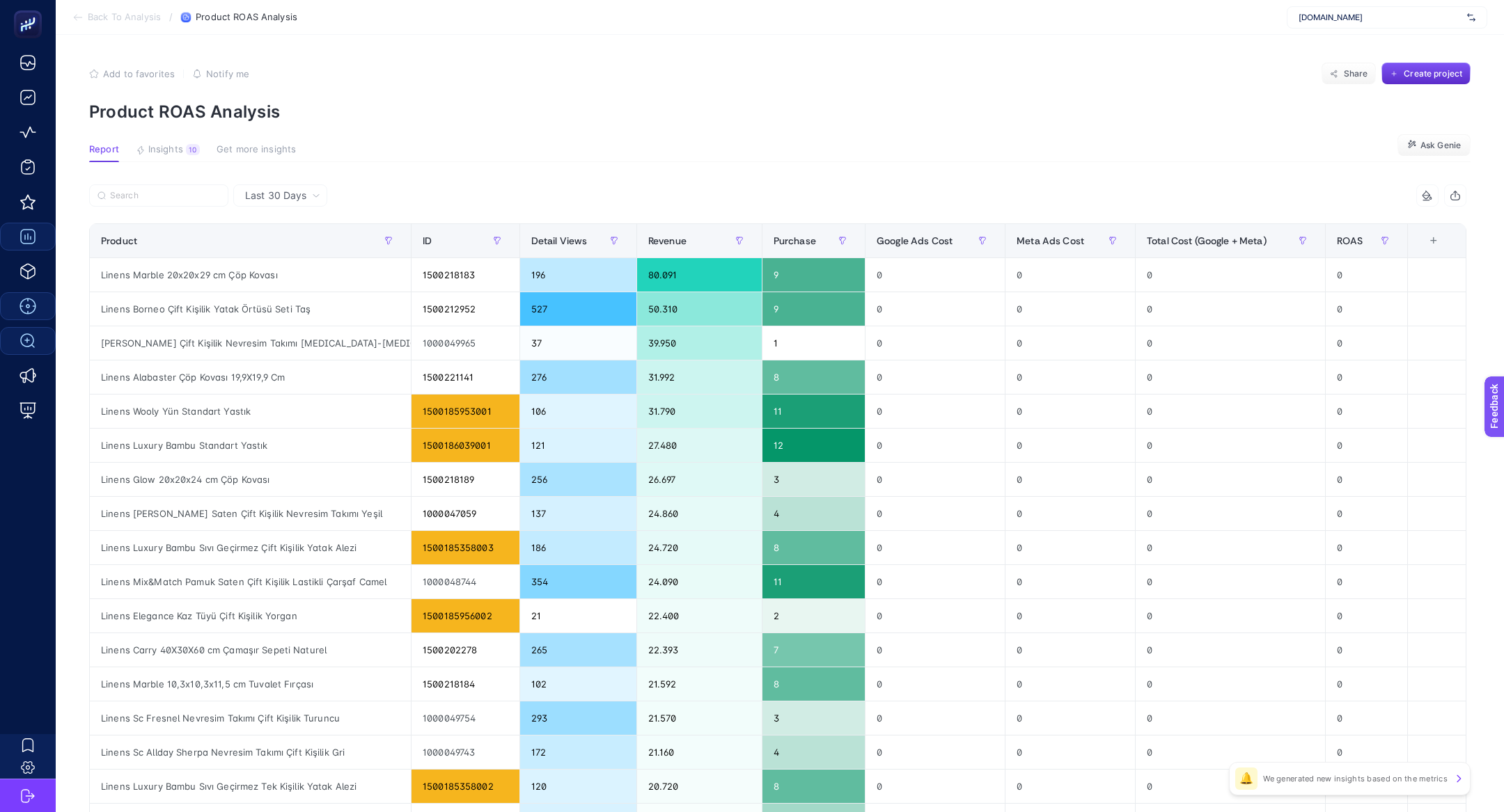
click at [177, 143] on article "Add to favorites false Notify me Share Create project Product ROAS Analysis Rep…" at bounding box center [779, 578] width 1448 height 1088
click at [217, 154] on button "Insights 10 We generated new insights based on the metrics" at bounding box center [256, 153] width 79 height 18
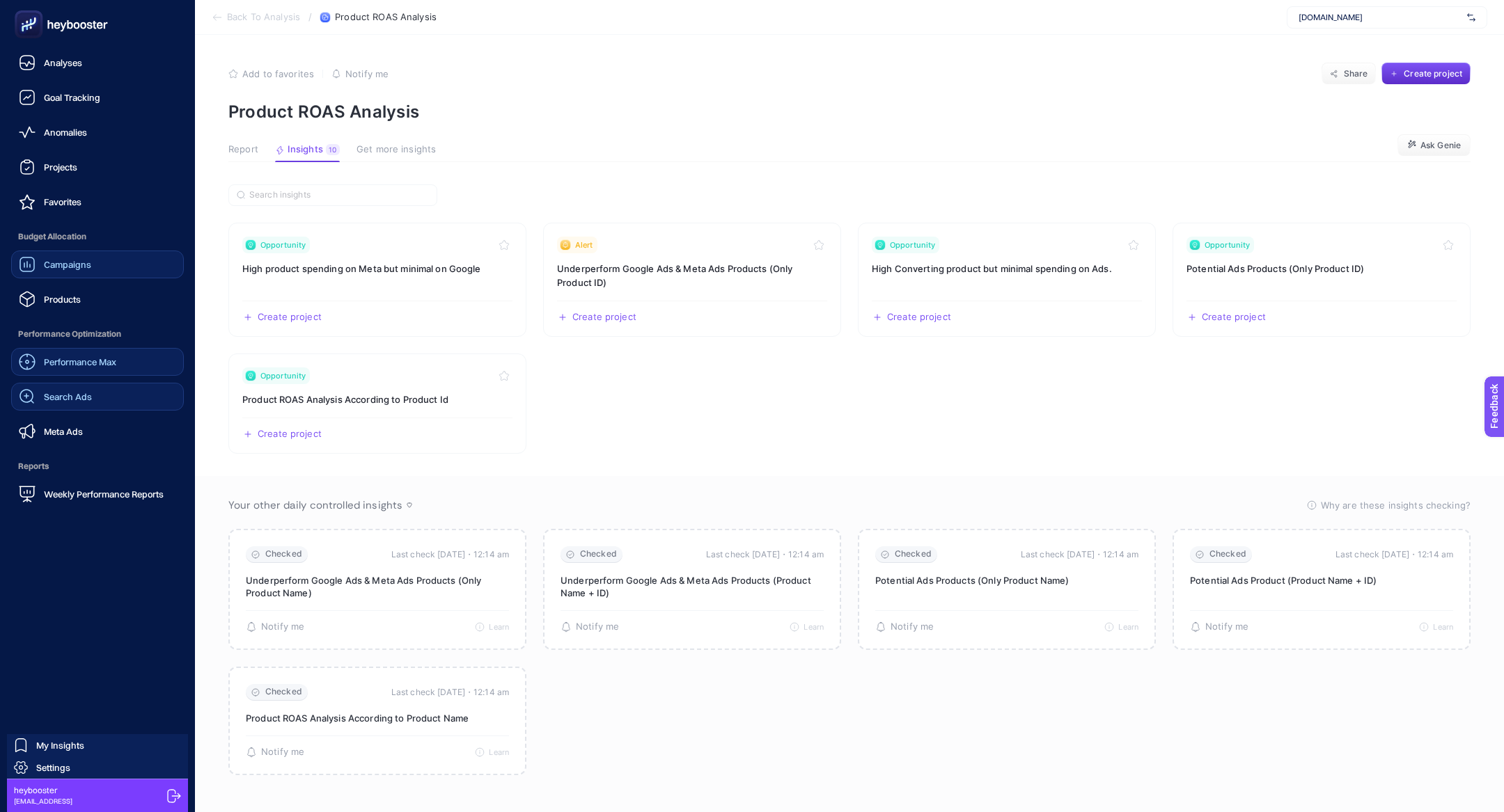
click at [99, 365] on span "Performance Max" at bounding box center [79, 362] width 72 height 11
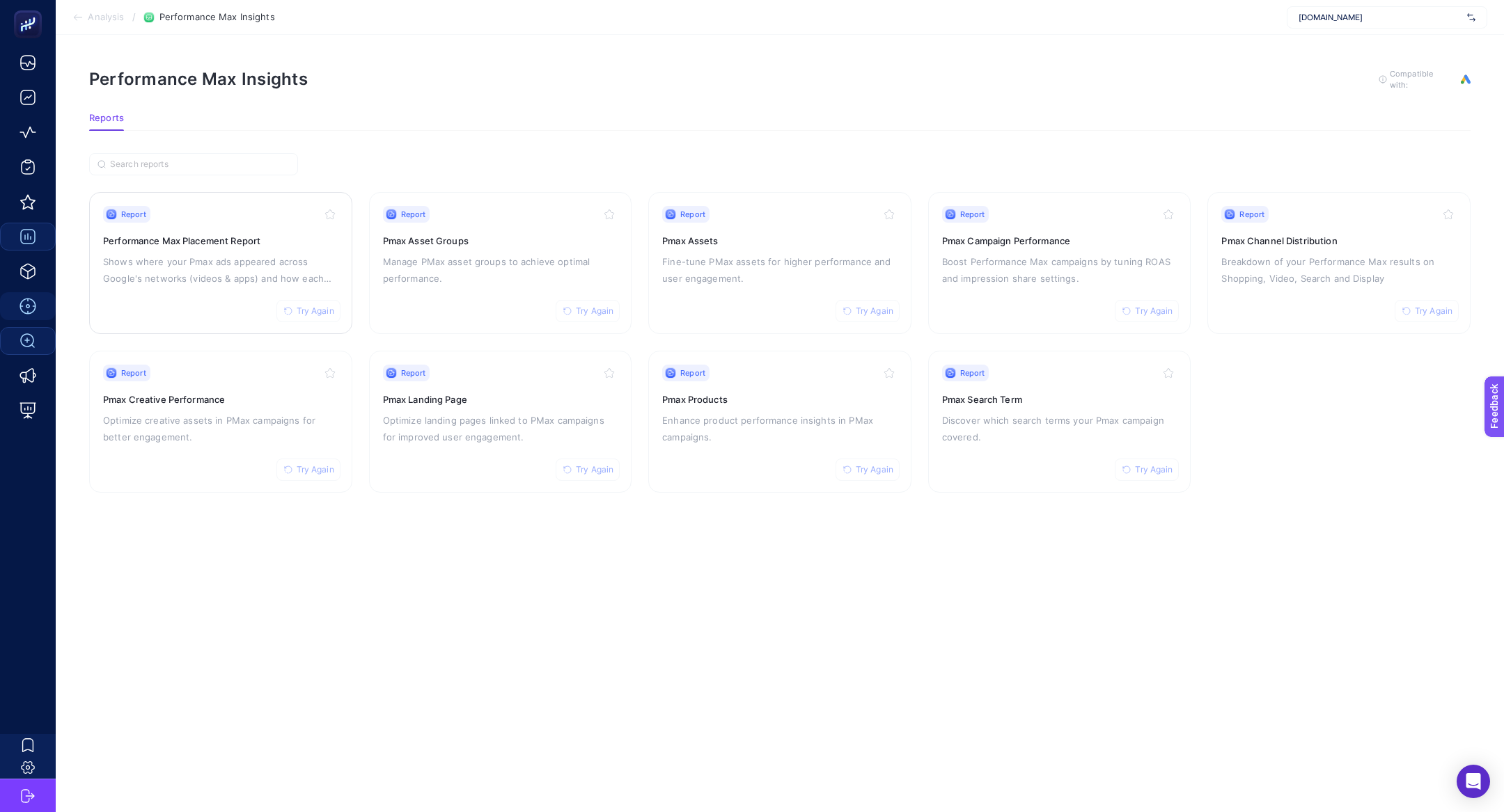
click at [222, 276] on p "Shows where your Pmax ads appeared across Google's networks (videos & apps) and…" at bounding box center [220, 270] width 236 height 33
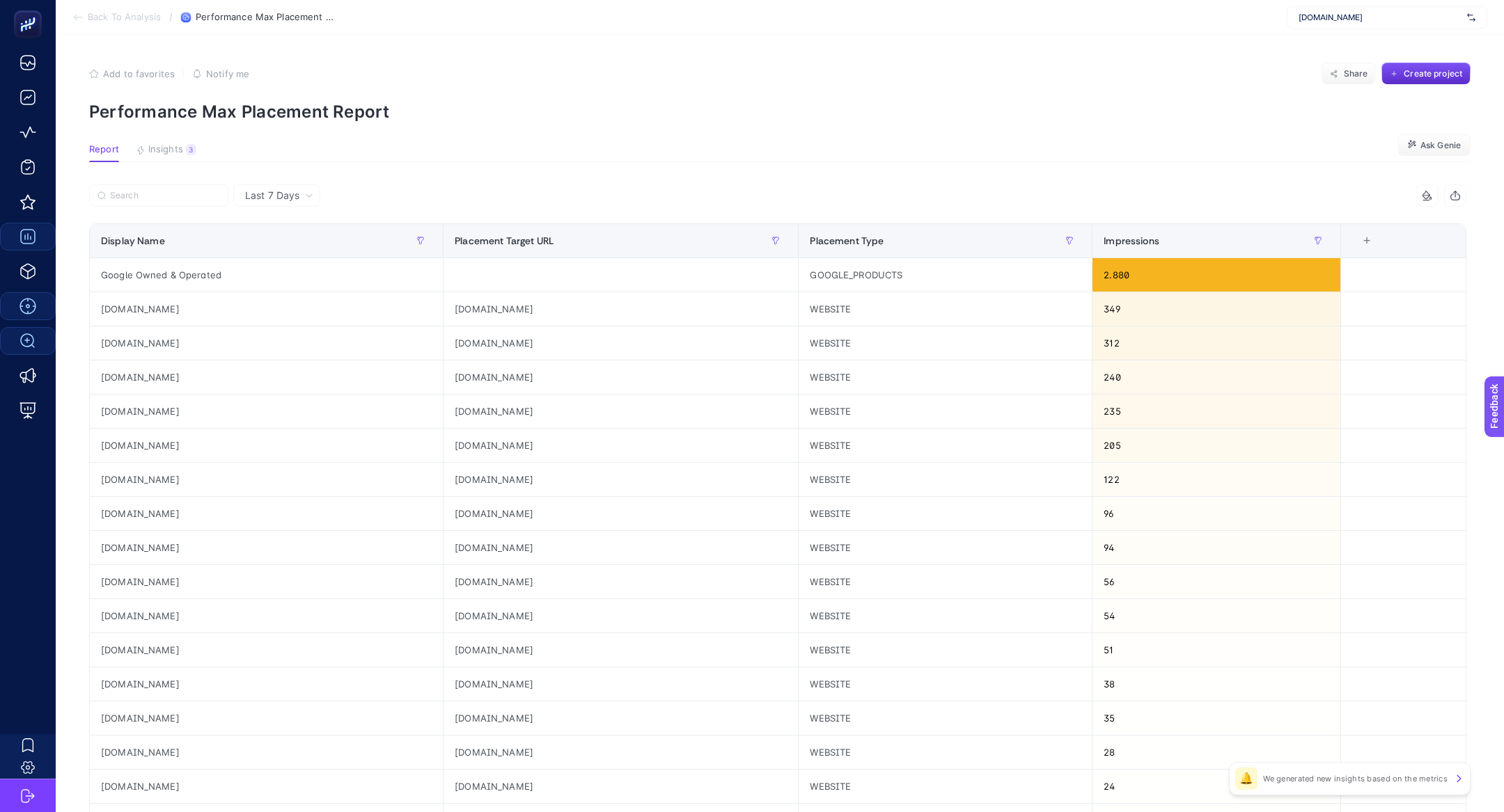
click at [84, 16] on li "Back To Analysis" at bounding box center [117, 17] width 89 height 11
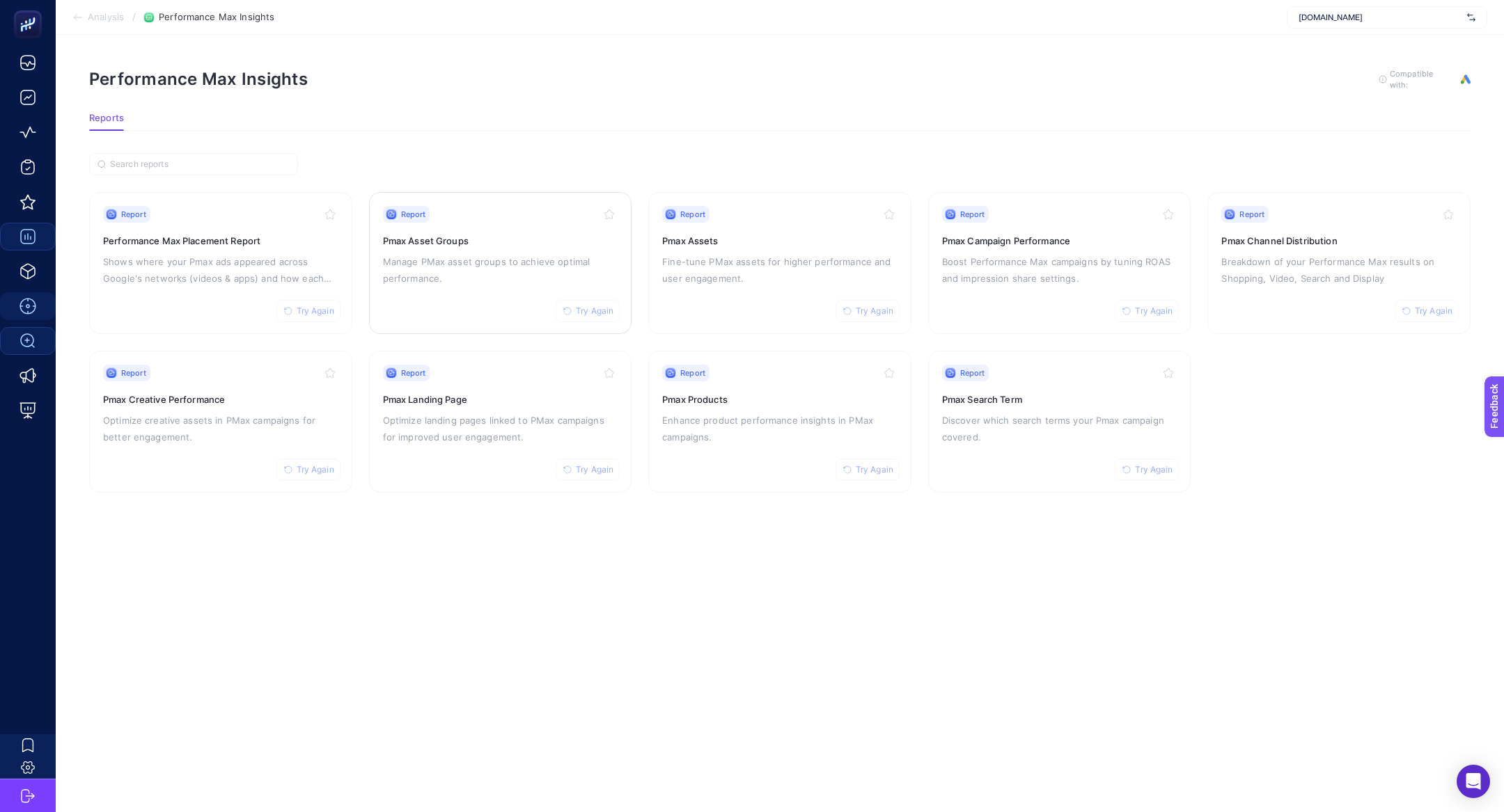
click at [440, 281] on p "Manage PMax asset groups to achieve optimal performance." at bounding box center [500, 270] width 236 height 33
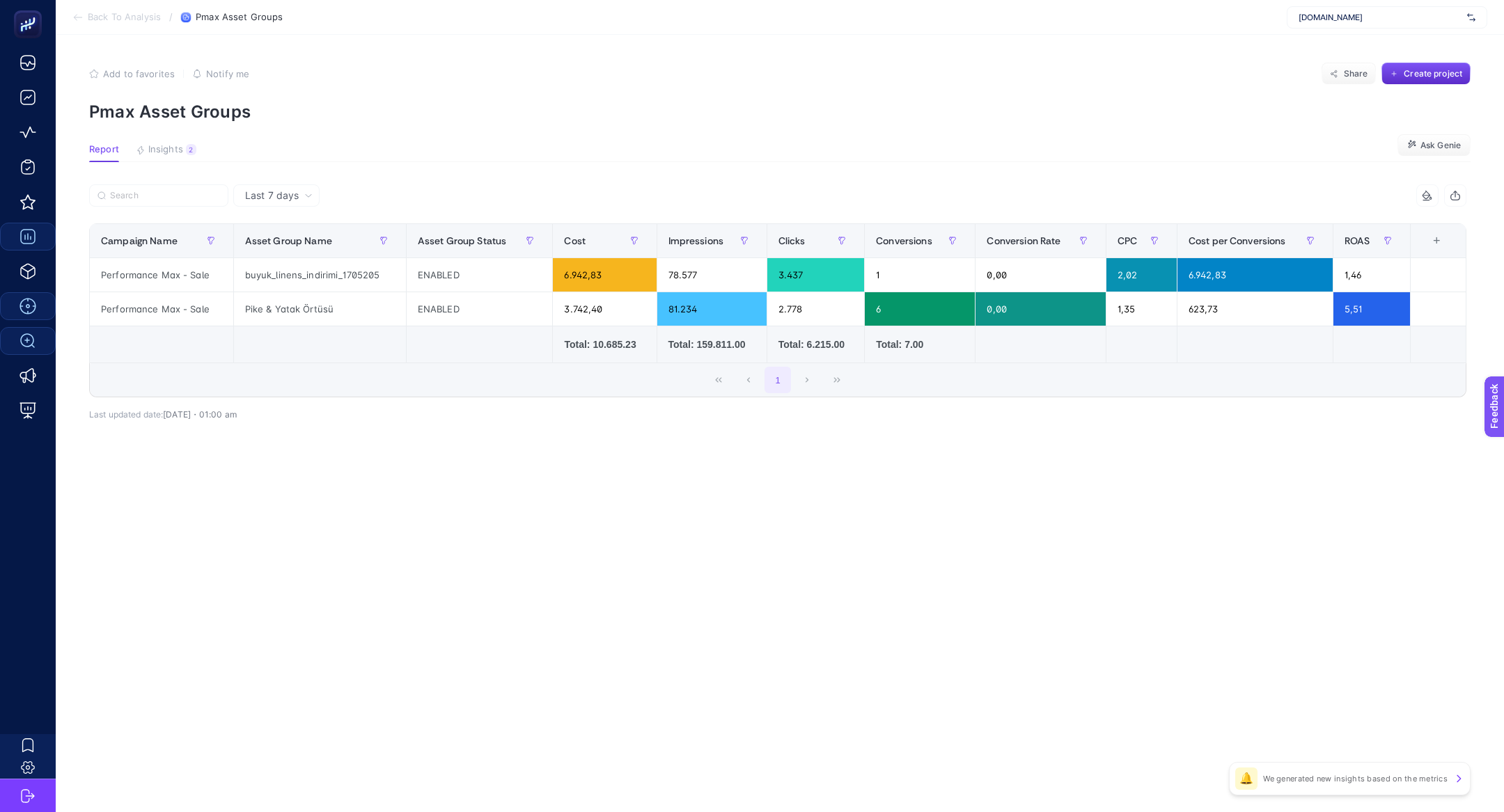
click at [197, 159] on section "Report Insights 2 We generated new insights based on the metrics Ask Genie" at bounding box center [779, 153] width 1381 height 18
click at [184, 154] on button "Insights 2 We generated new insights based on the metrics" at bounding box center [166, 153] width 61 height 18
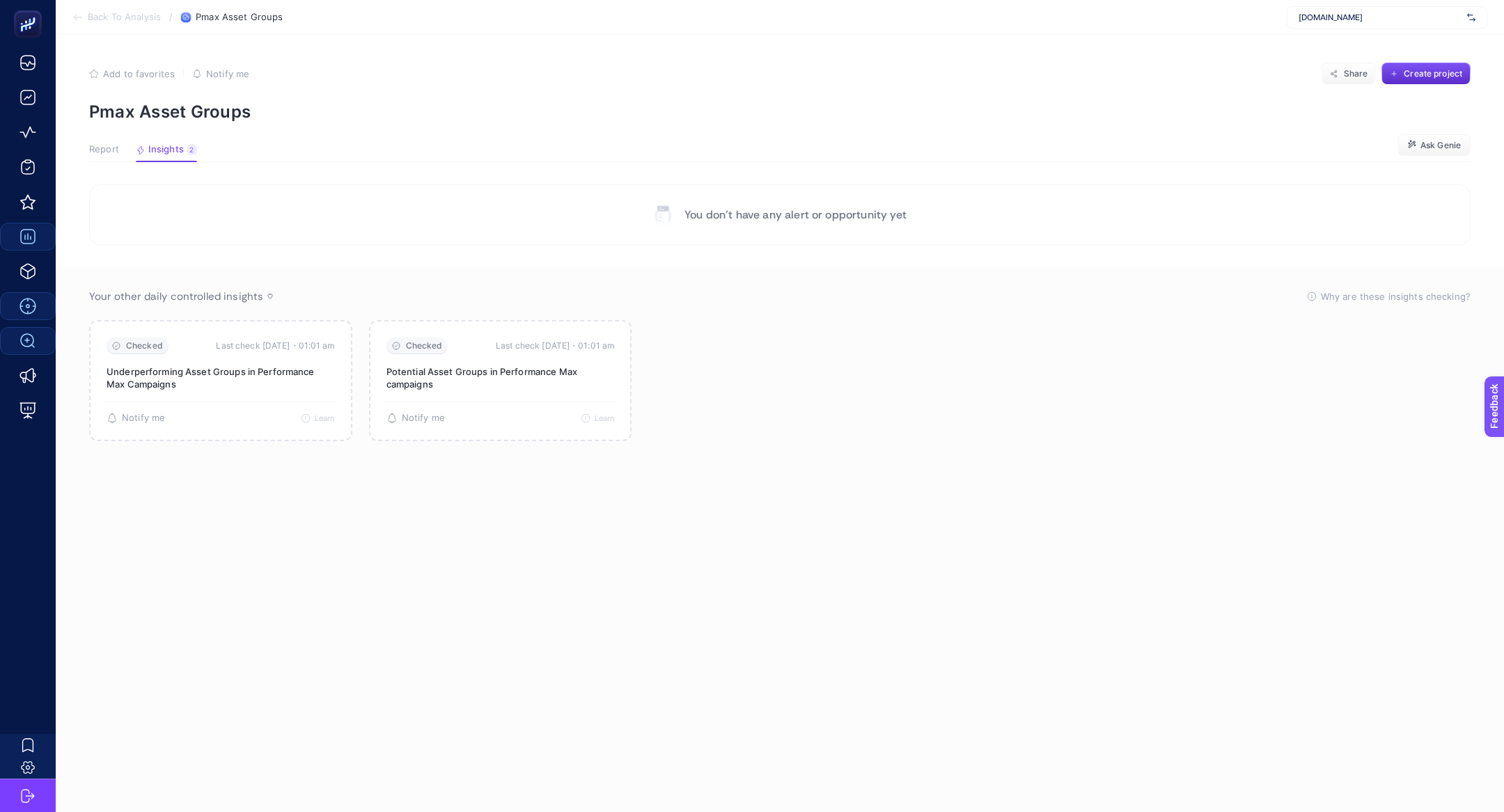
click at [110, 146] on span "Report" at bounding box center [104, 150] width 30 height 11
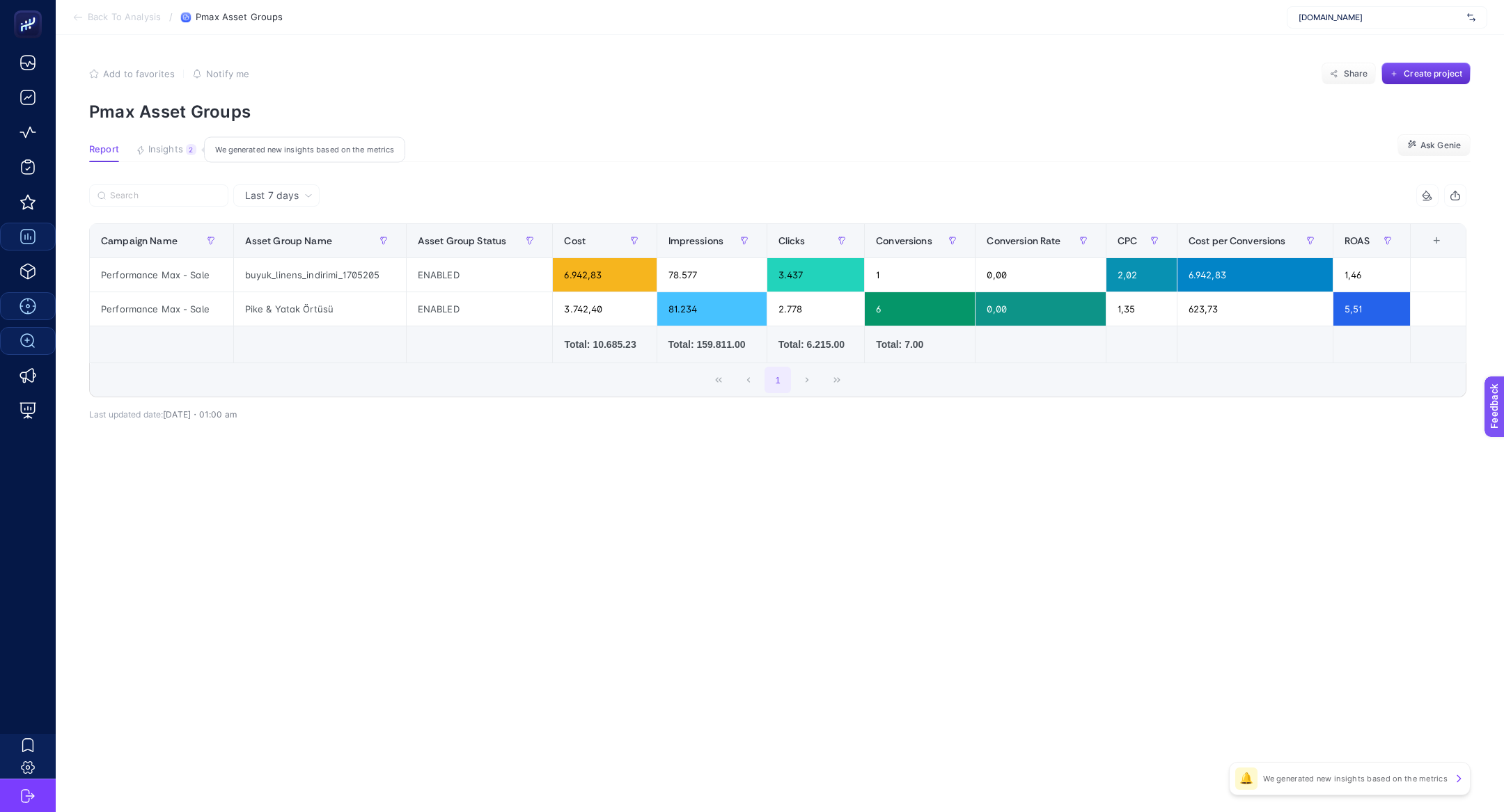
click at [167, 144] on span "Insights" at bounding box center [166, 150] width 35 height 11
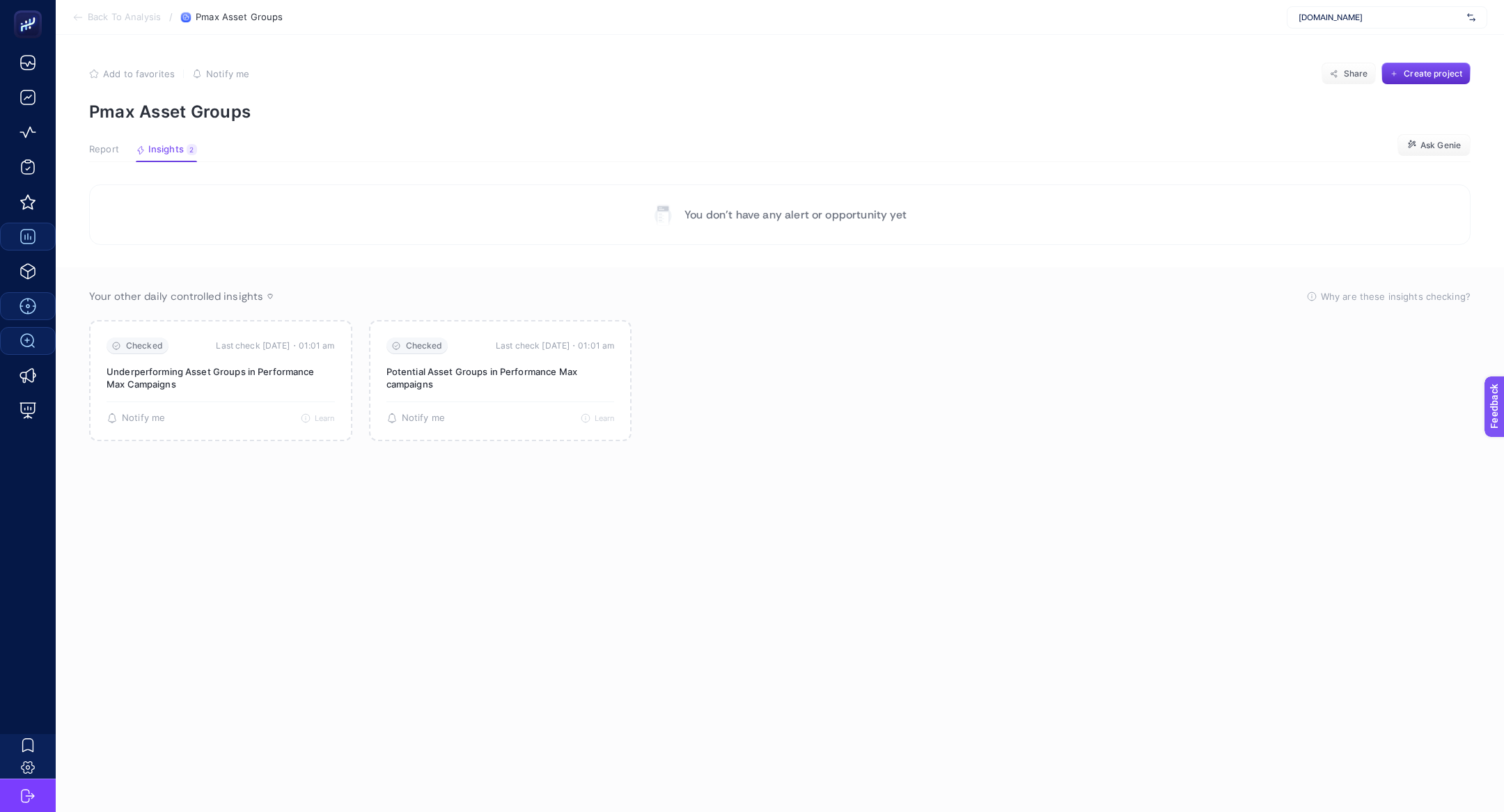
click at [127, 149] on div "Report Insights 2 We generated new insights based on the metrics" at bounding box center [143, 153] width 108 height 18
click at [110, 149] on span "Report" at bounding box center [104, 150] width 30 height 11
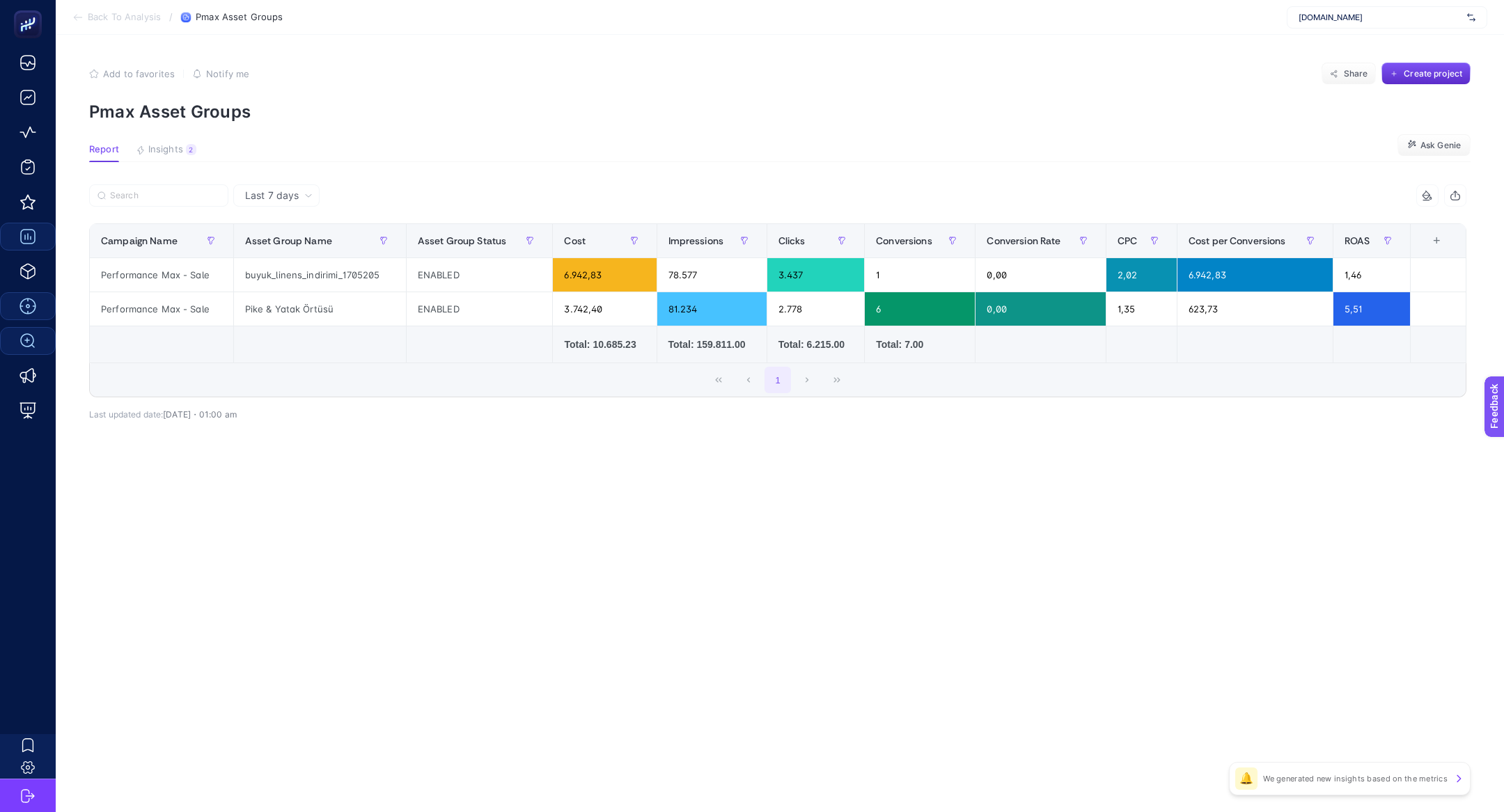
click at [1437, 246] on div "+" at bounding box center [1436, 241] width 26 height 11
click at [1370, 300] on div "Conversions Value" at bounding box center [1393, 301] width 64 height 12
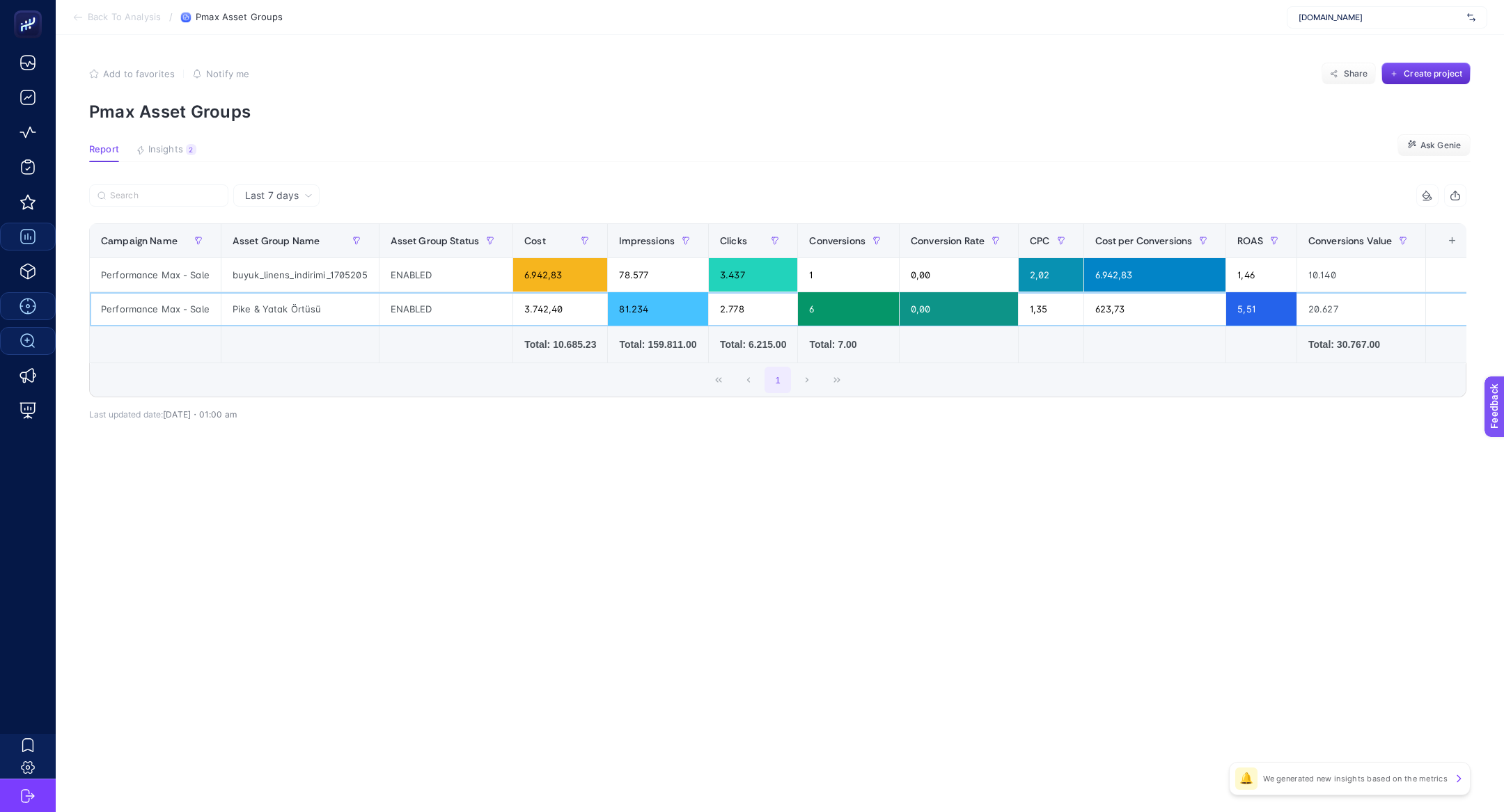
click at [542, 316] on div "3.742,40" at bounding box center [560, 309] width 94 height 33
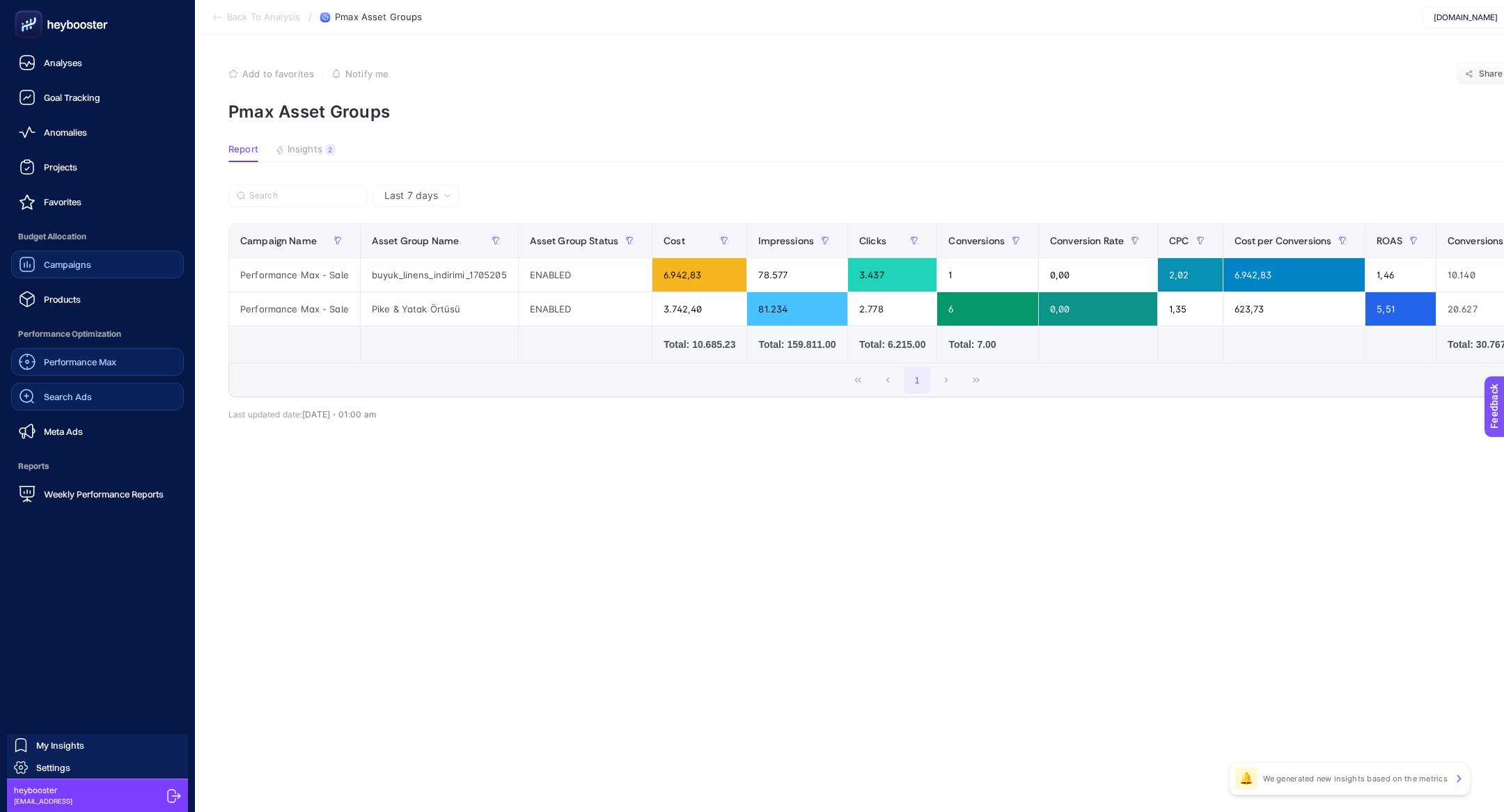
click at [71, 314] on ul "Analyses Goal Tracking Anomalies Projects Favorites Budget Allocation Campaigns…" at bounding box center [97, 278] width 173 height 459
click at [71, 313] on ul "Analyses Goal Tracking Anomalies Projects Favorites Budget Allocation Campaigns…" at bounding box center [97, 278] width 173 height 459
click at [69, 307] on div "Products" at bounding box center [50, 299] width 62 height 17
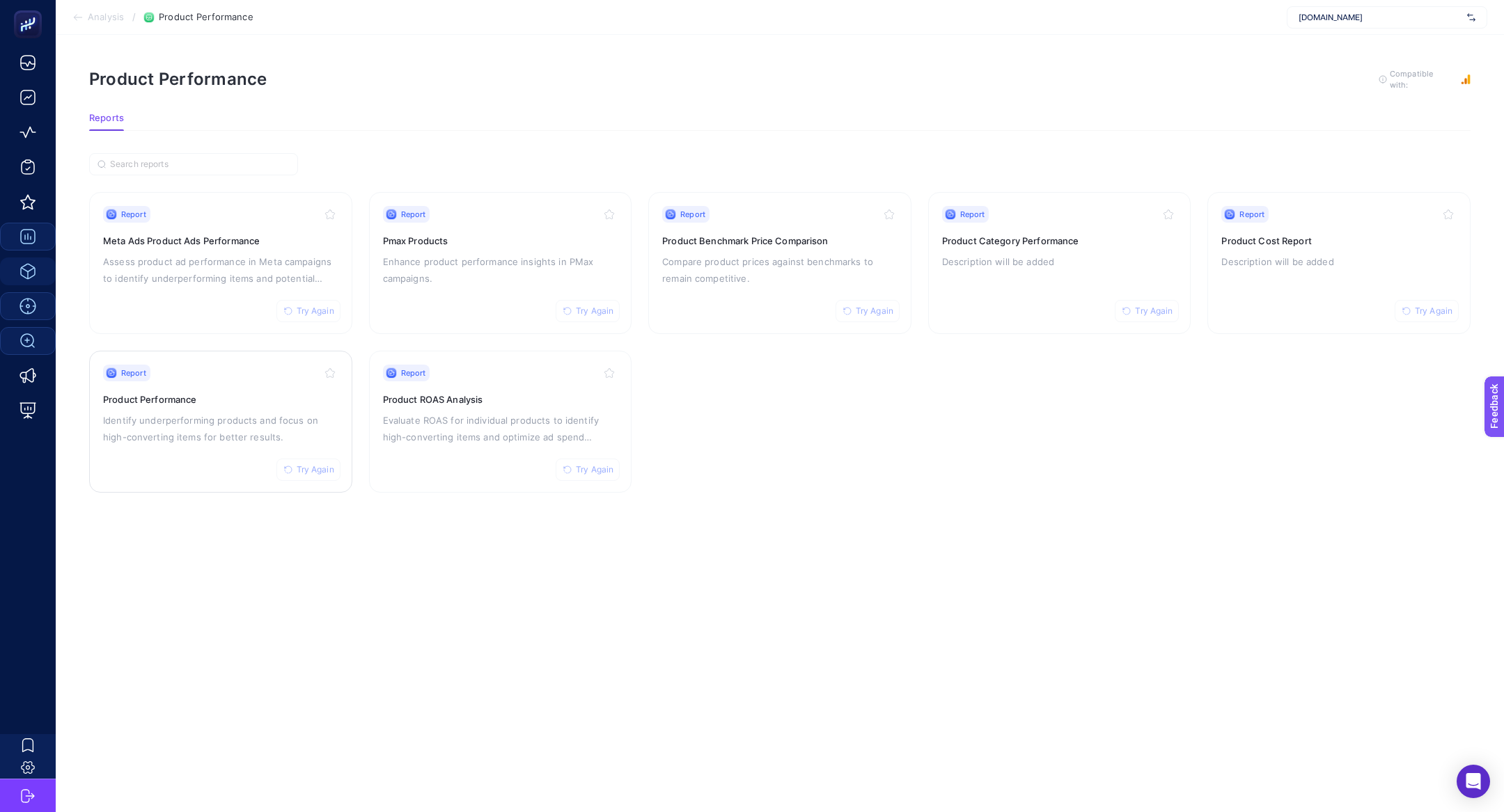
click at [205, 413] on p "Identify underperforming products and focus on high-converting items for better…" at bounding box center [220, 429] width 236 height 33
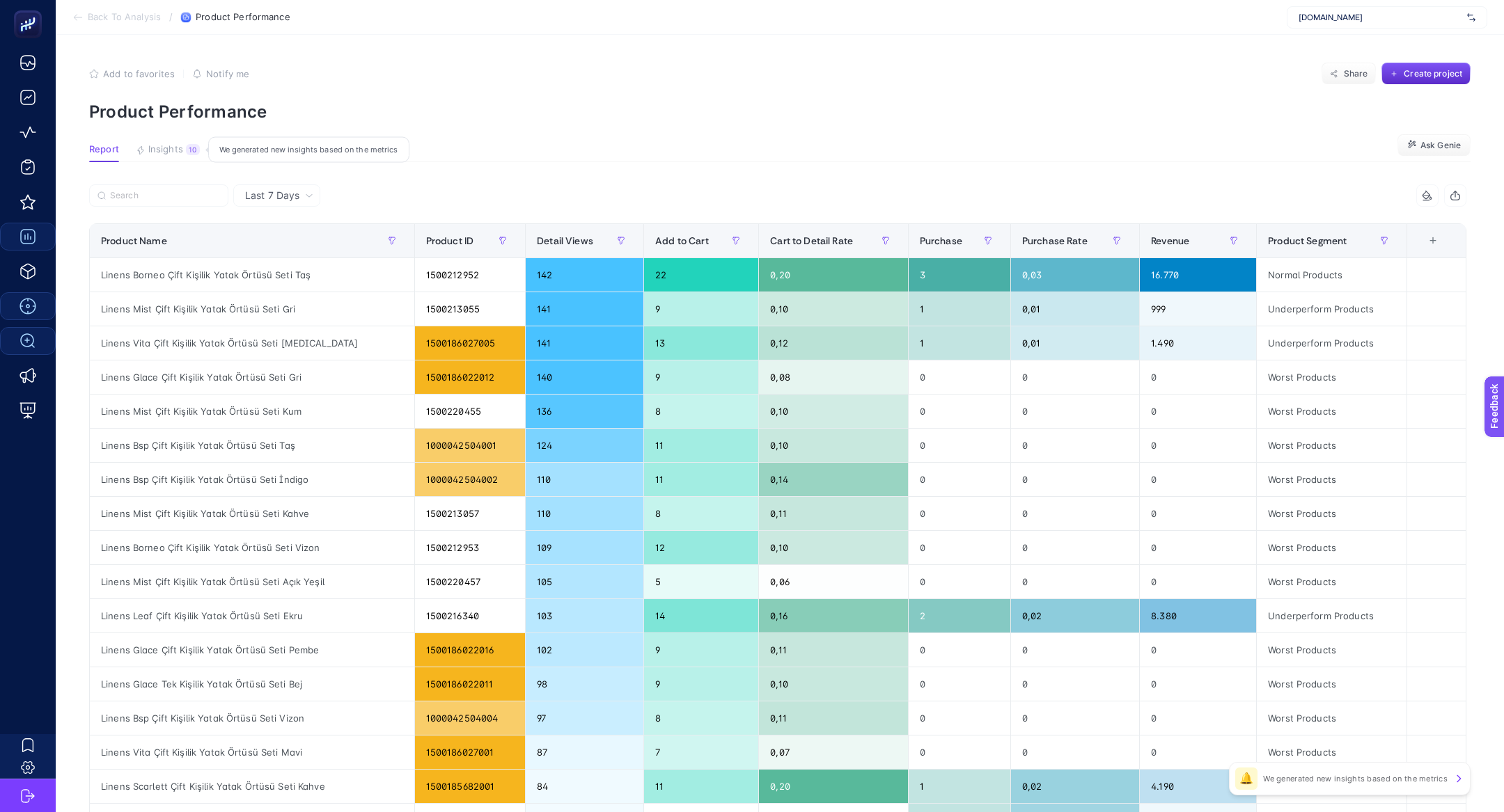
click at [166, 149] on span "Insights" at bounding box center [166, 150] width 35 height 11
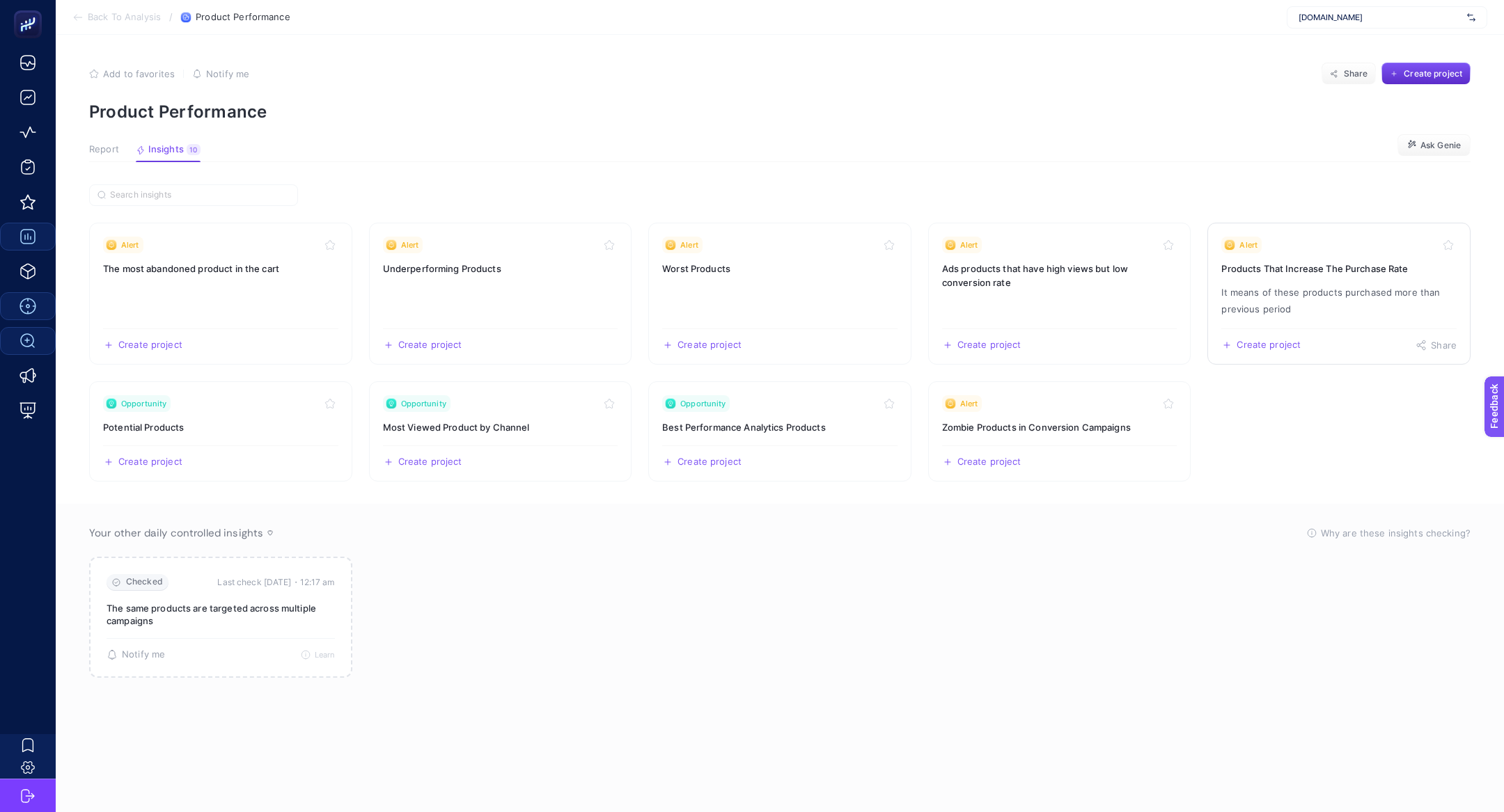
click at [1360, 281] on link "Alert Products That Increase The Purchase Rate It means of these products purch…" at bounding box center [1339, 293] width 264 height 142
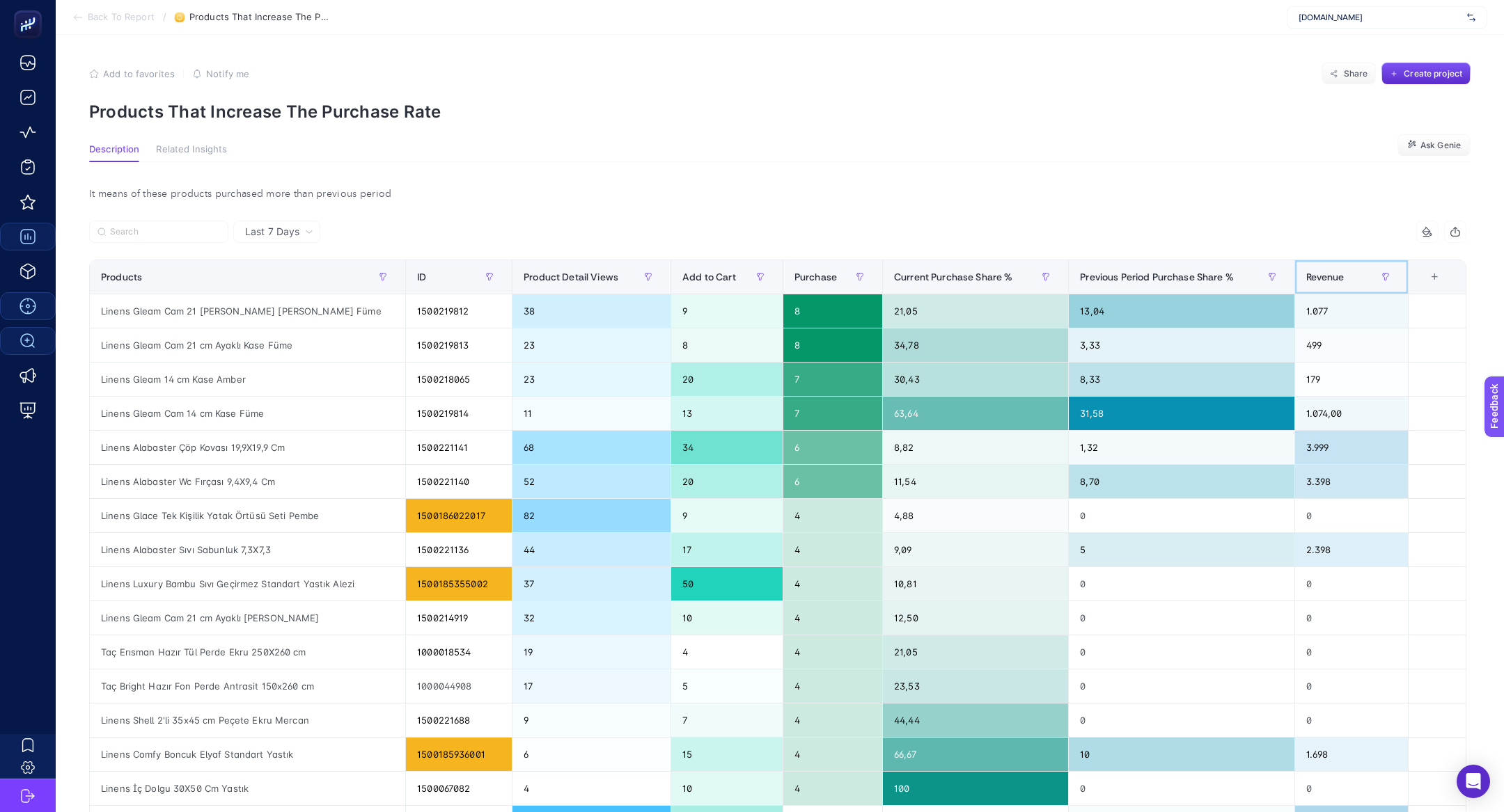
click at [1325, 279] on span "Revenue" at bounding box center [1326, 276] width 38 height 11
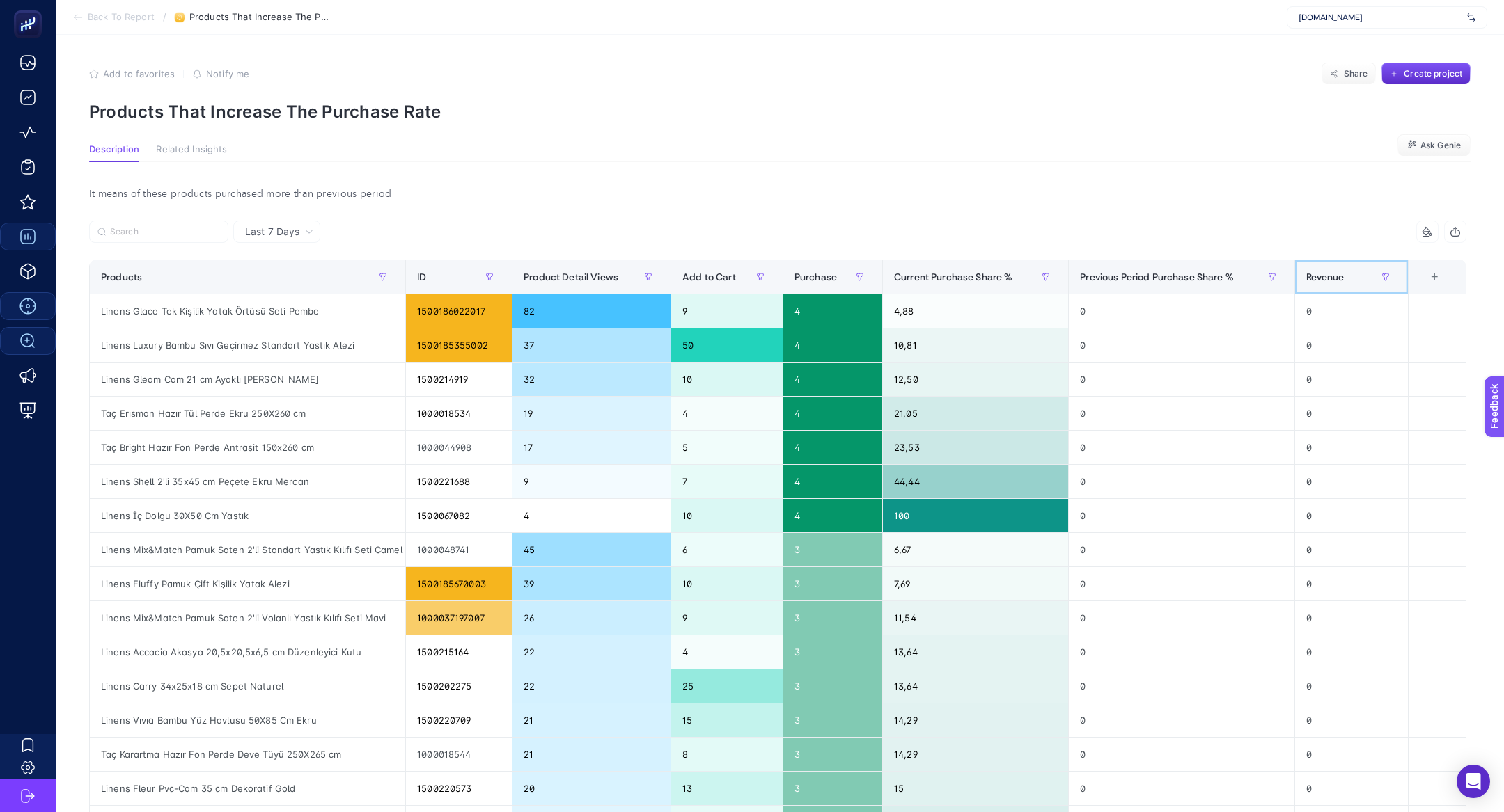
click at [1325, 279] on span "Revenue" at bounding box center [1326, 276] width 38 height 11
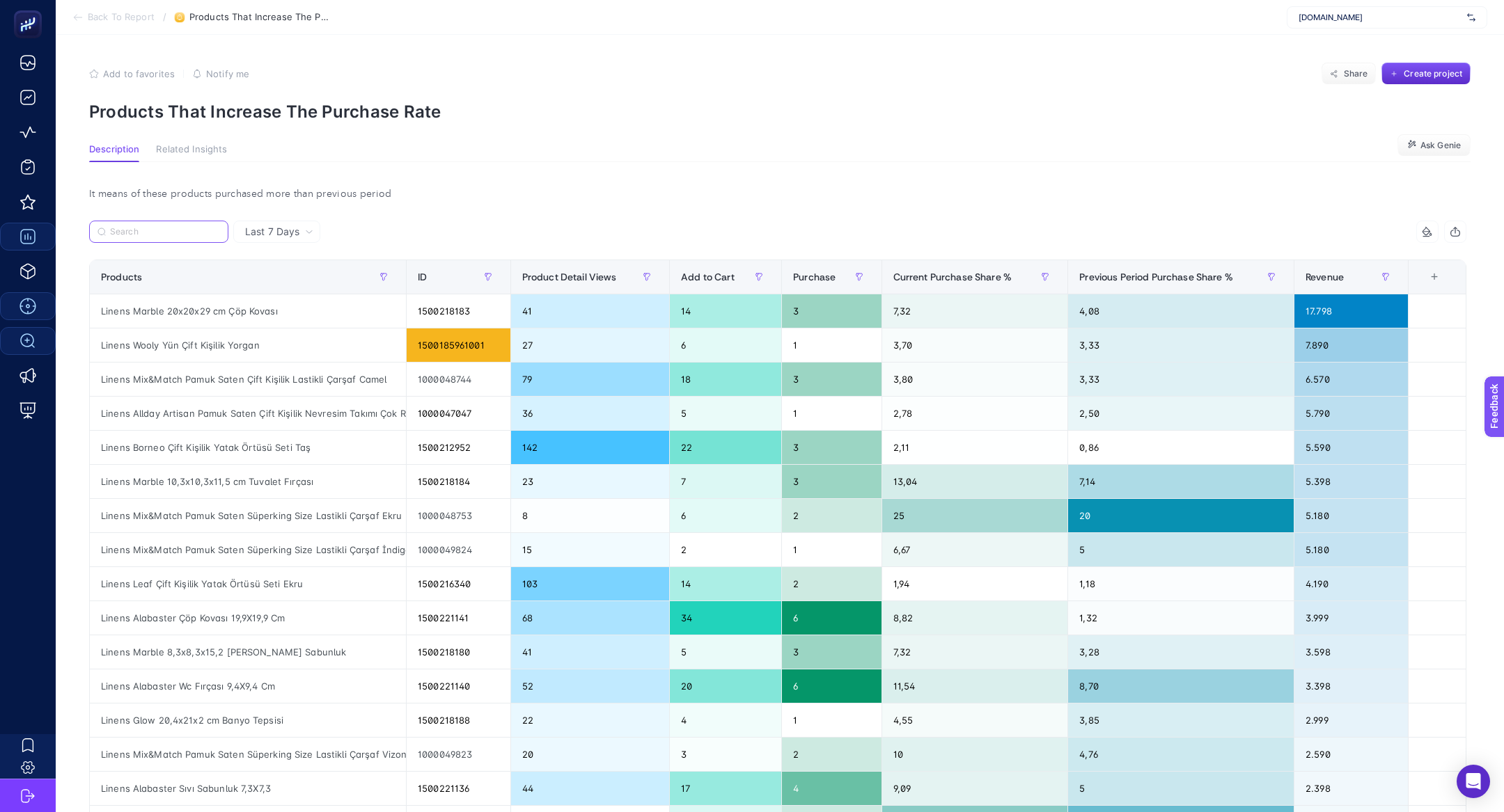
click at [199, 233] on input "Search" at bounding box center [164, 232] width 110 height 10
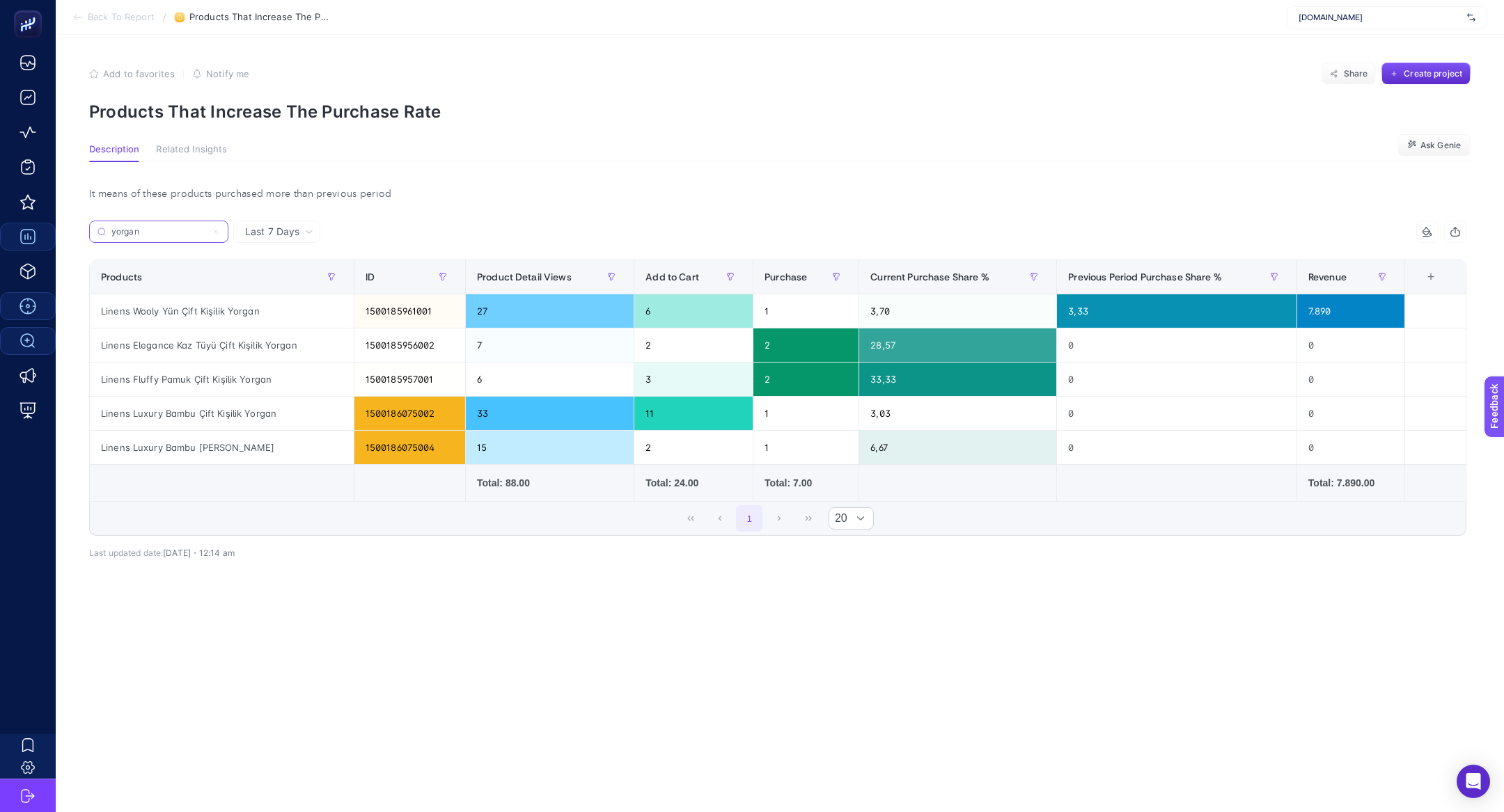
type input "yorgan"
click at [215, 230] on icon at bounding box center [216, 232] width 9 height 9
click at [206, 230] on input "yorgan" at bounding box center [158, 232] width 95 height 10
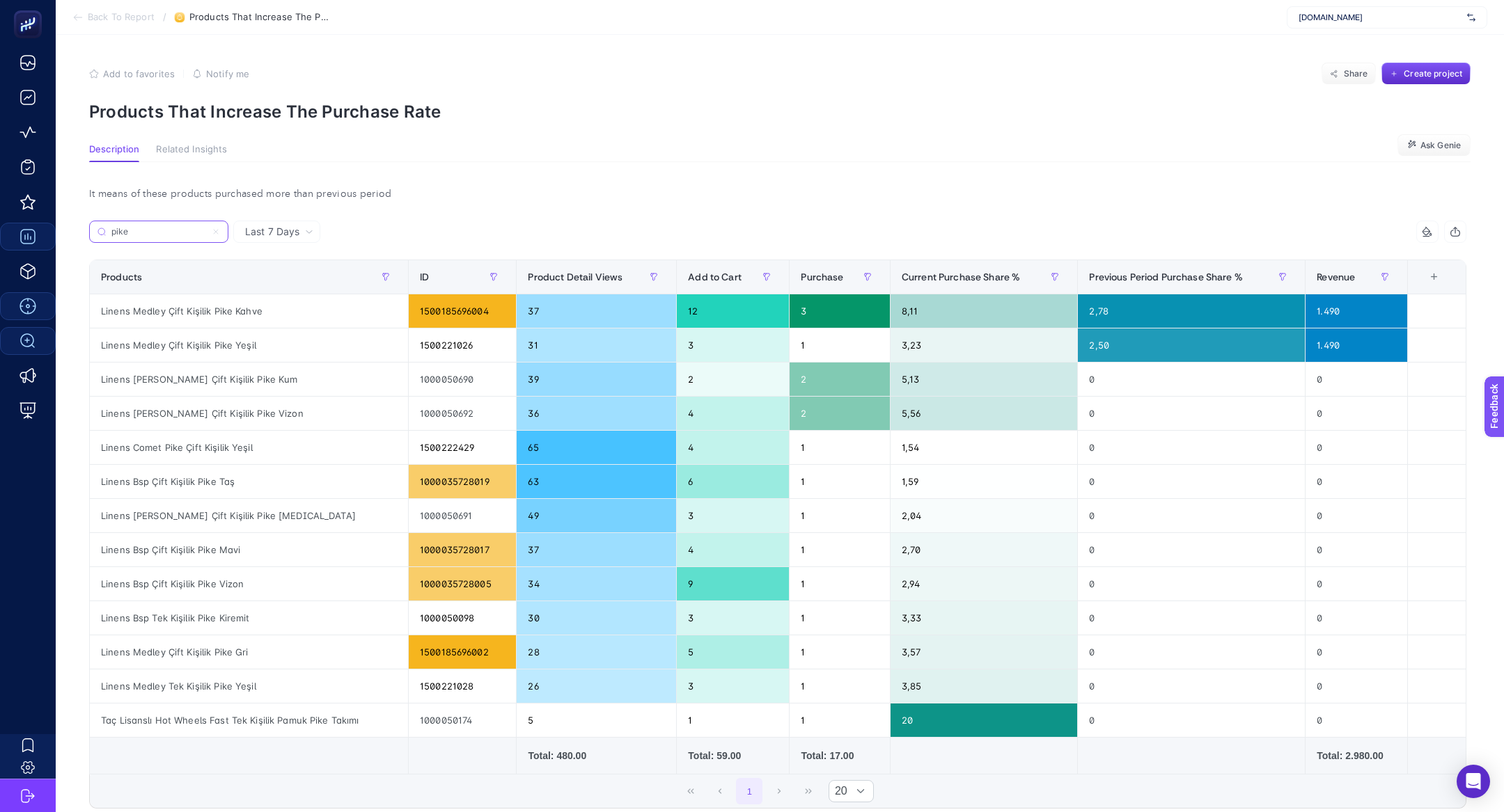
type input "pike"
click at [215, 230] on icon at bounding box center [216, 232] width 9 height 9
click at [206, 230] on input "pike" at bounding box center [158, 232] width 95 height 10
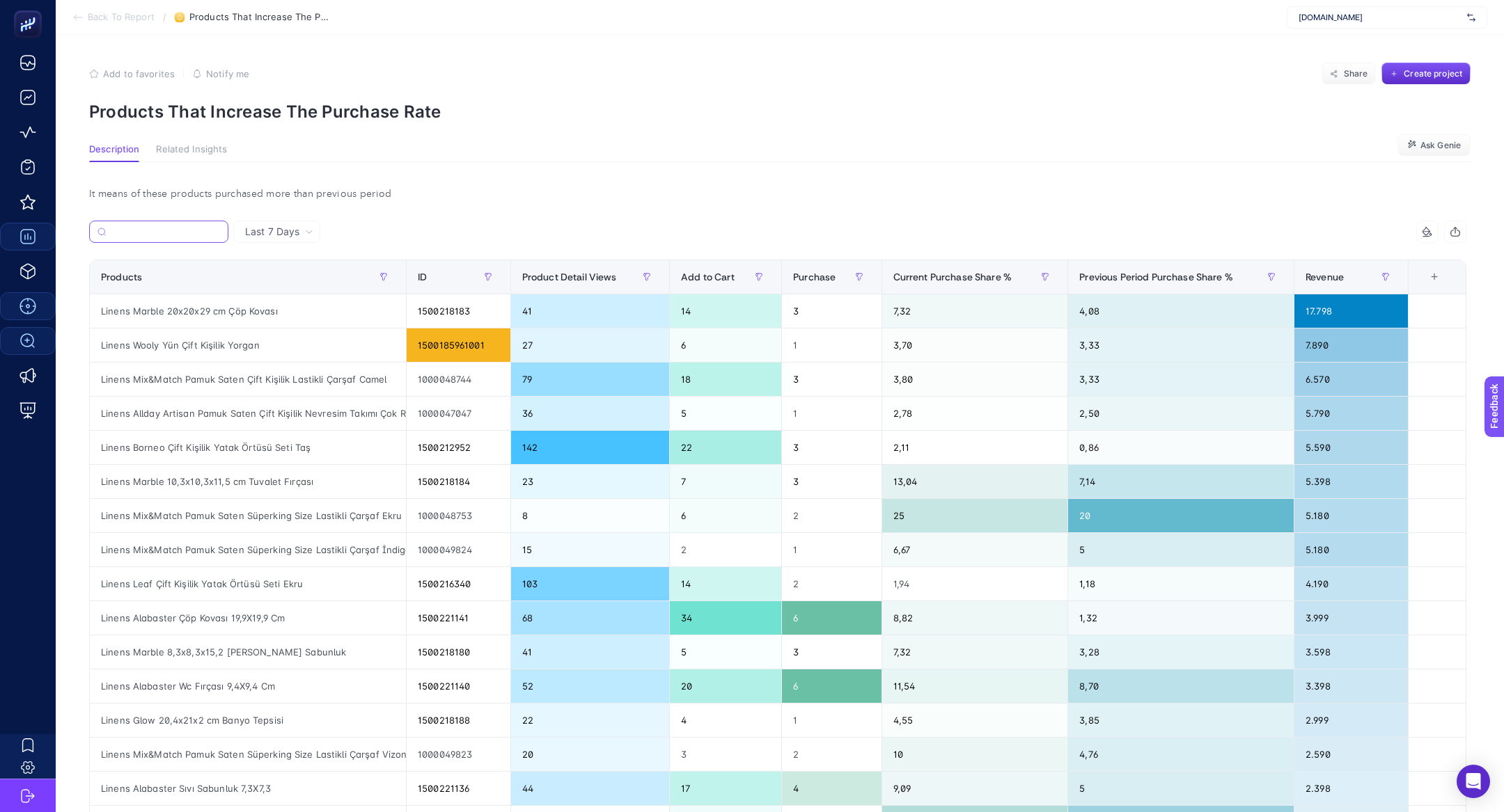
click at [215, 230] on input "Search" at bounding box center [165, 232] width 109 height 10
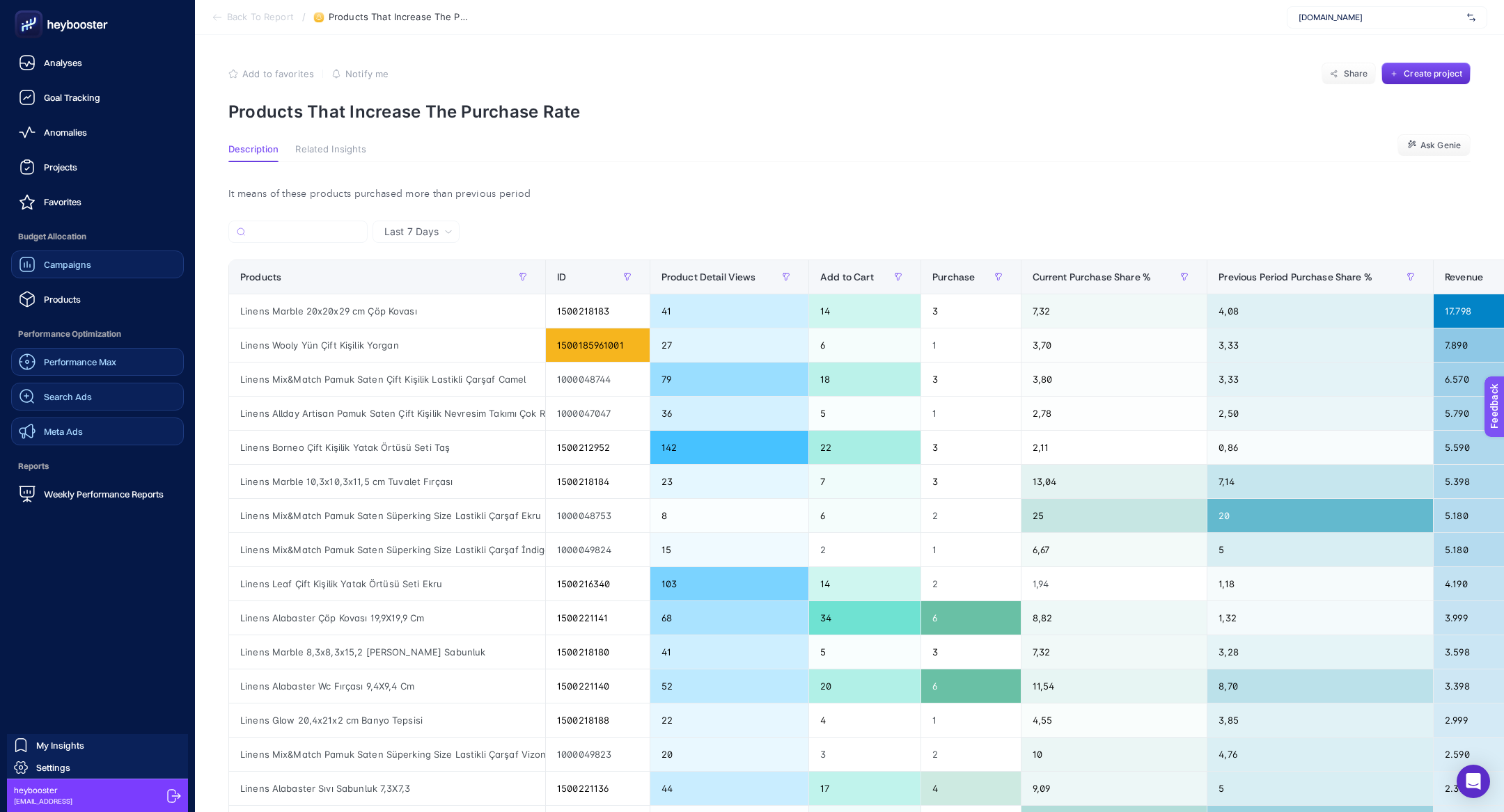
click at [82, 426] on link "Meta Ads" at bounding box center [97, 431] width 173 height 28
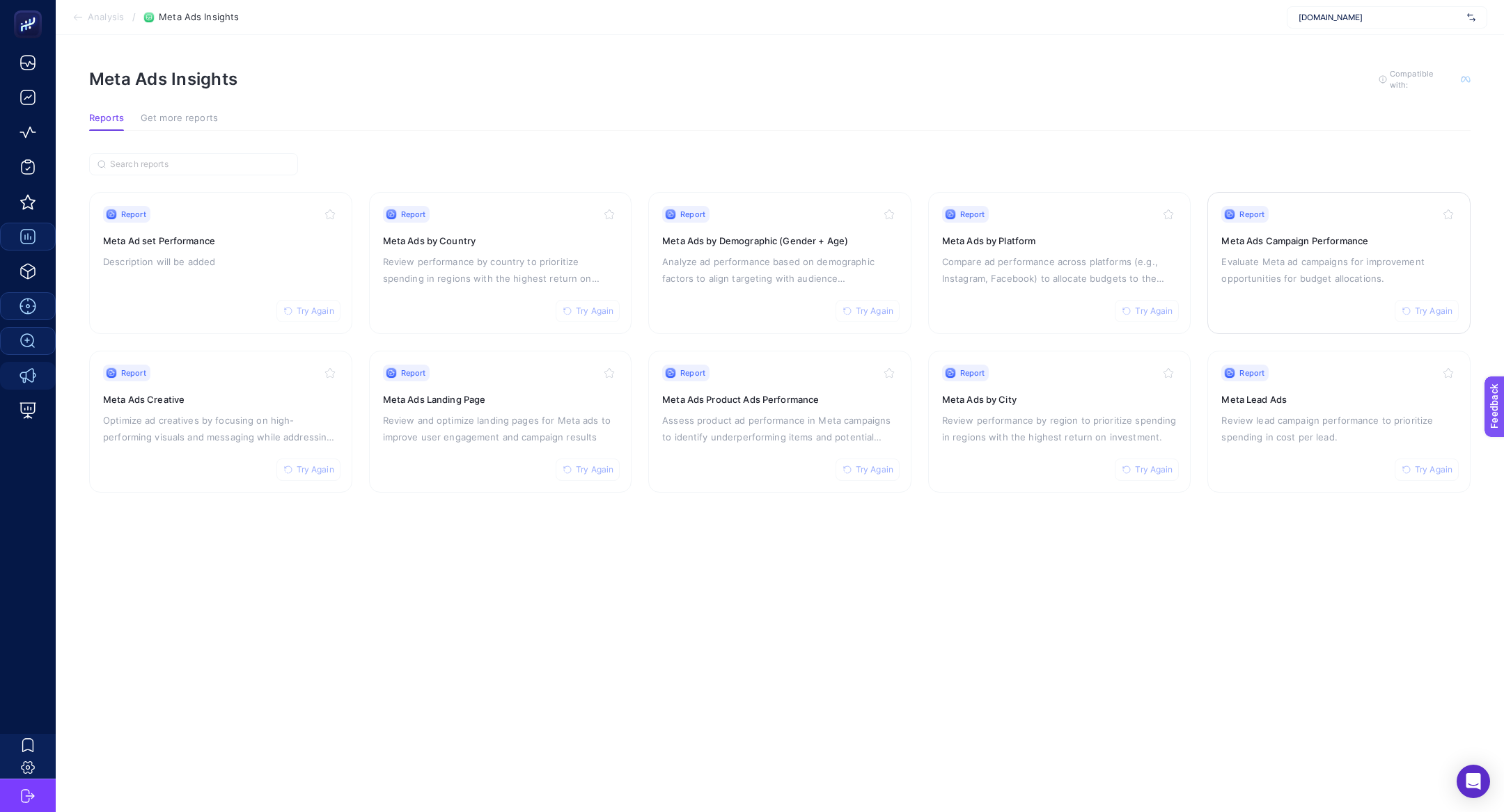
click at [1384, 230] on div "Report Try Again Meta Ads Campaign Performance Evaluate Meta ad campaigns for i…" at bounding box center [1339, 263] width 236 height 114
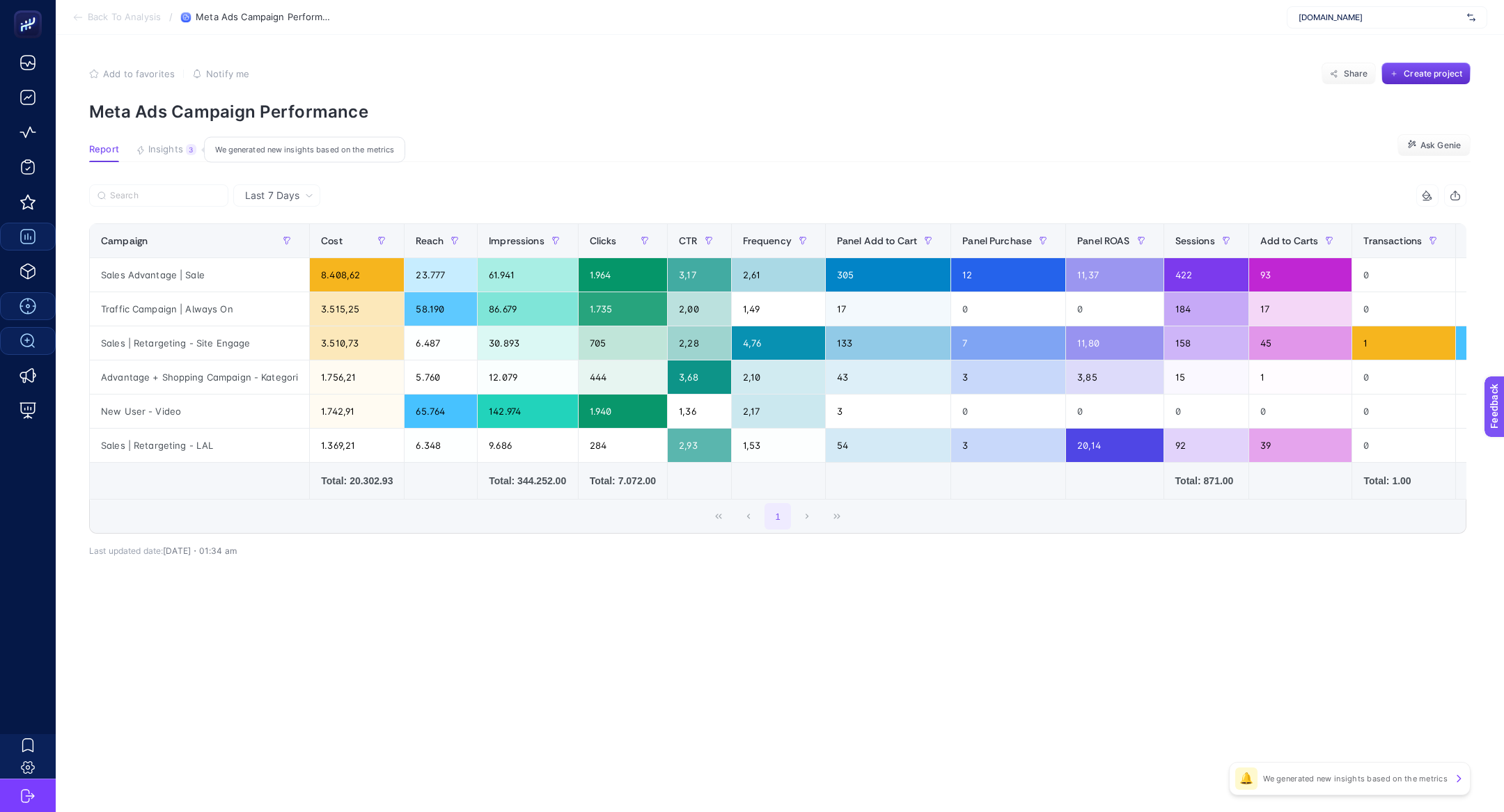
click at [188, 148] on div "3" at bounding box center [191, 150] width 10 height 11
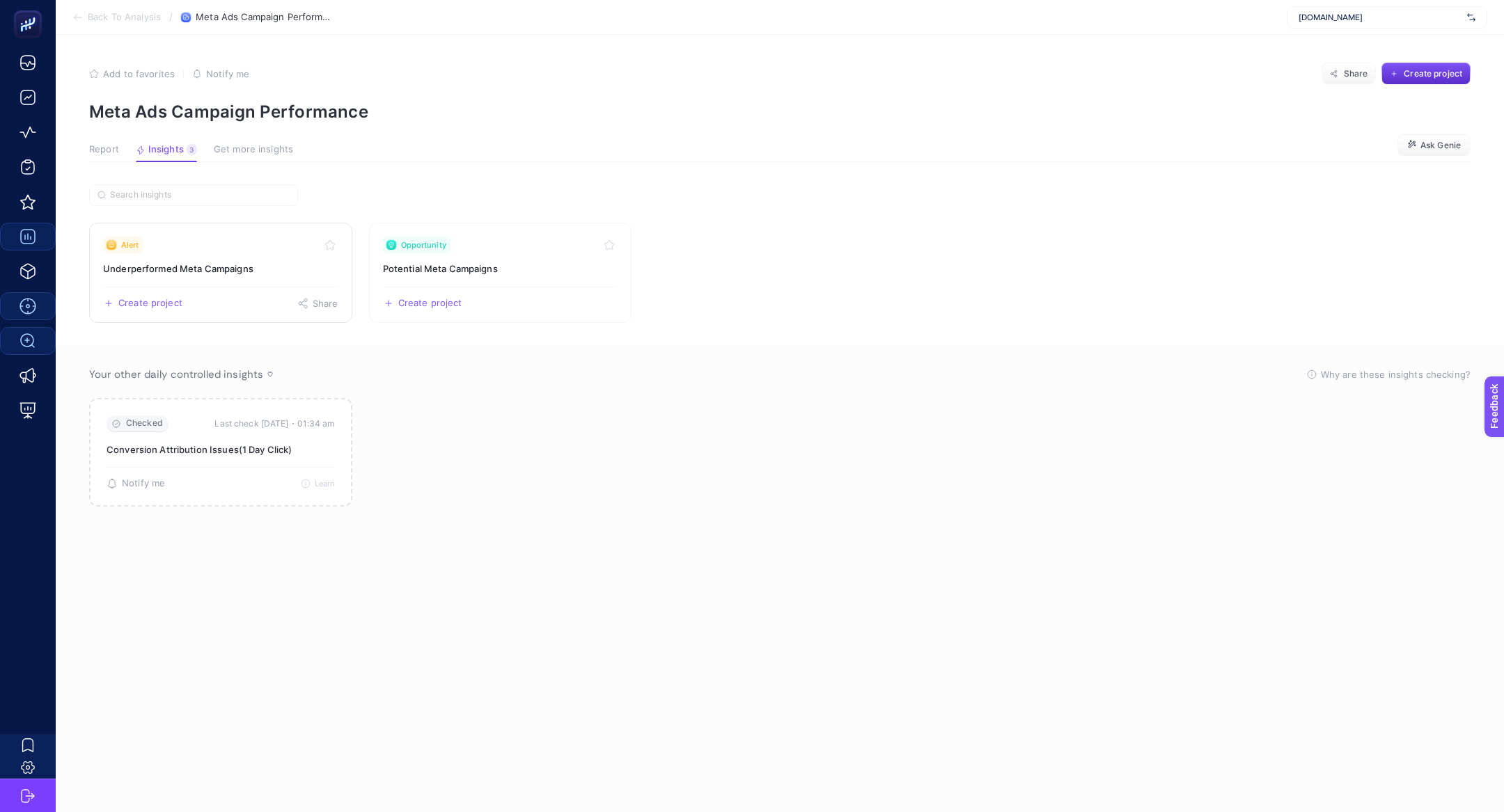
click at [240, 263] on h3 "Underperformed Meta Campaigns" at bounding box center [220, 269] width 236 height 14
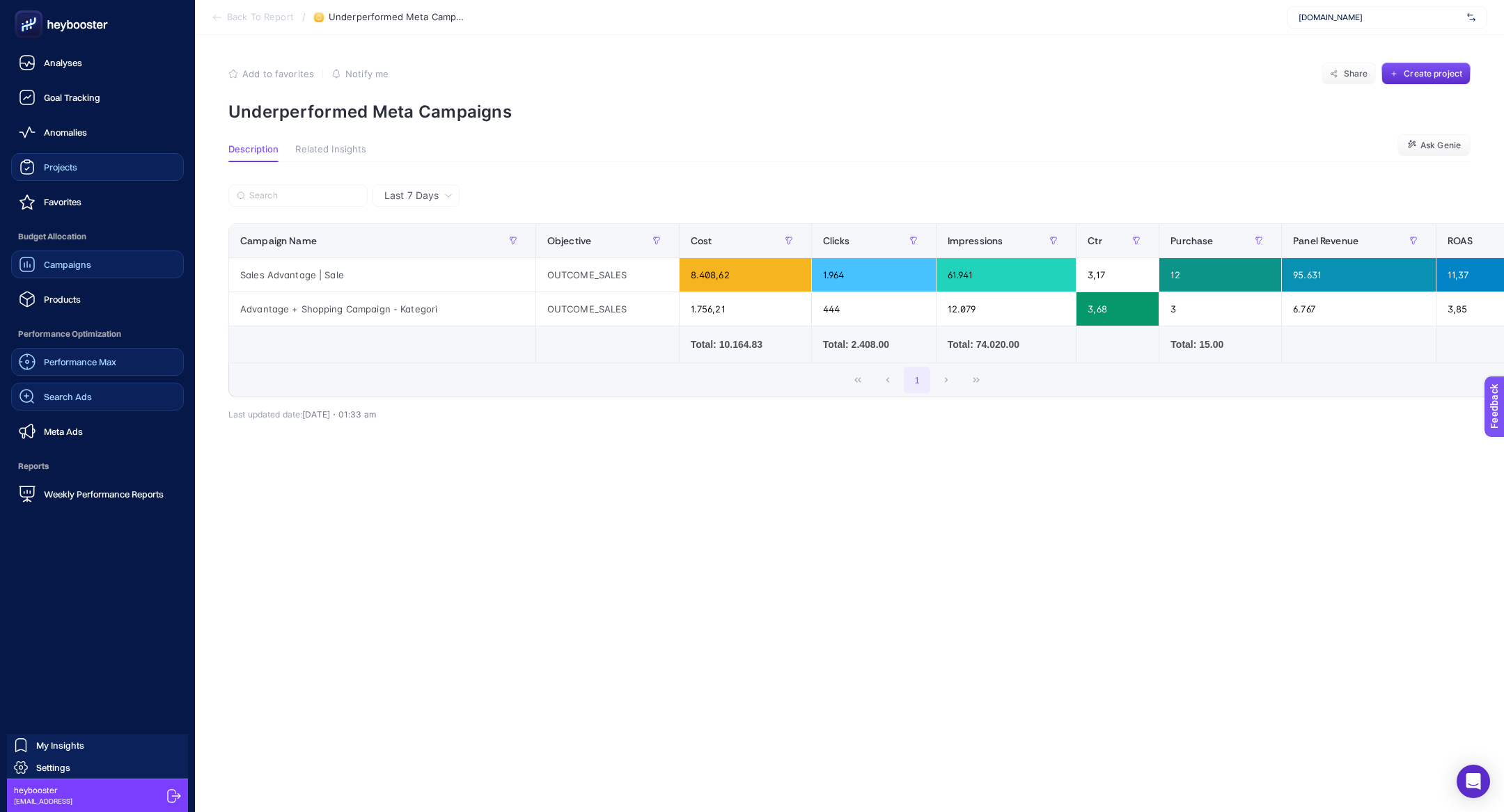
click at [37, 163] on div "Projects" at bounding box center [48, 167] width 58 height 17
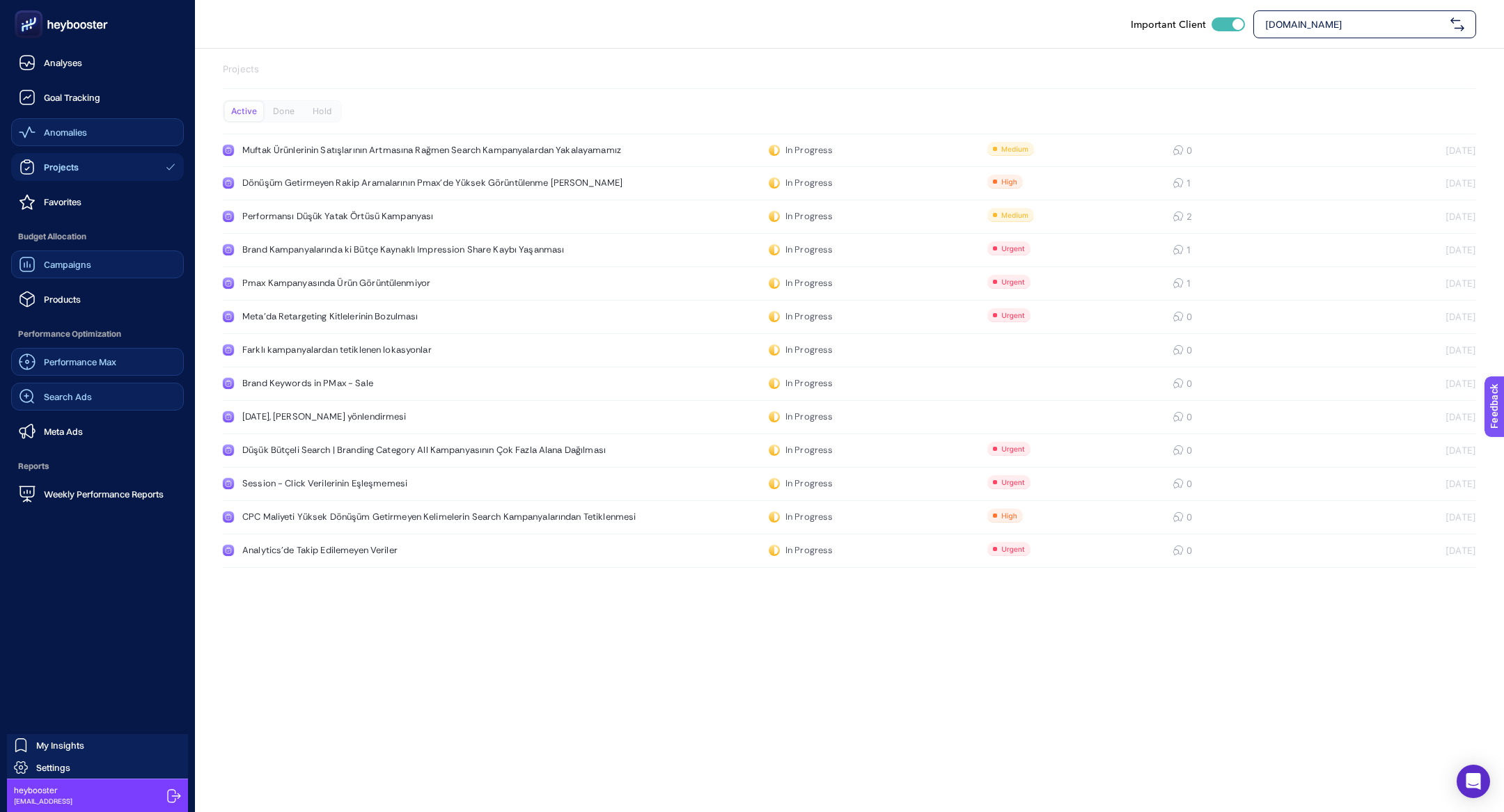
click at [71, 134] on span "Anomalies" at bounding box center [65, 132] width 43 height 11
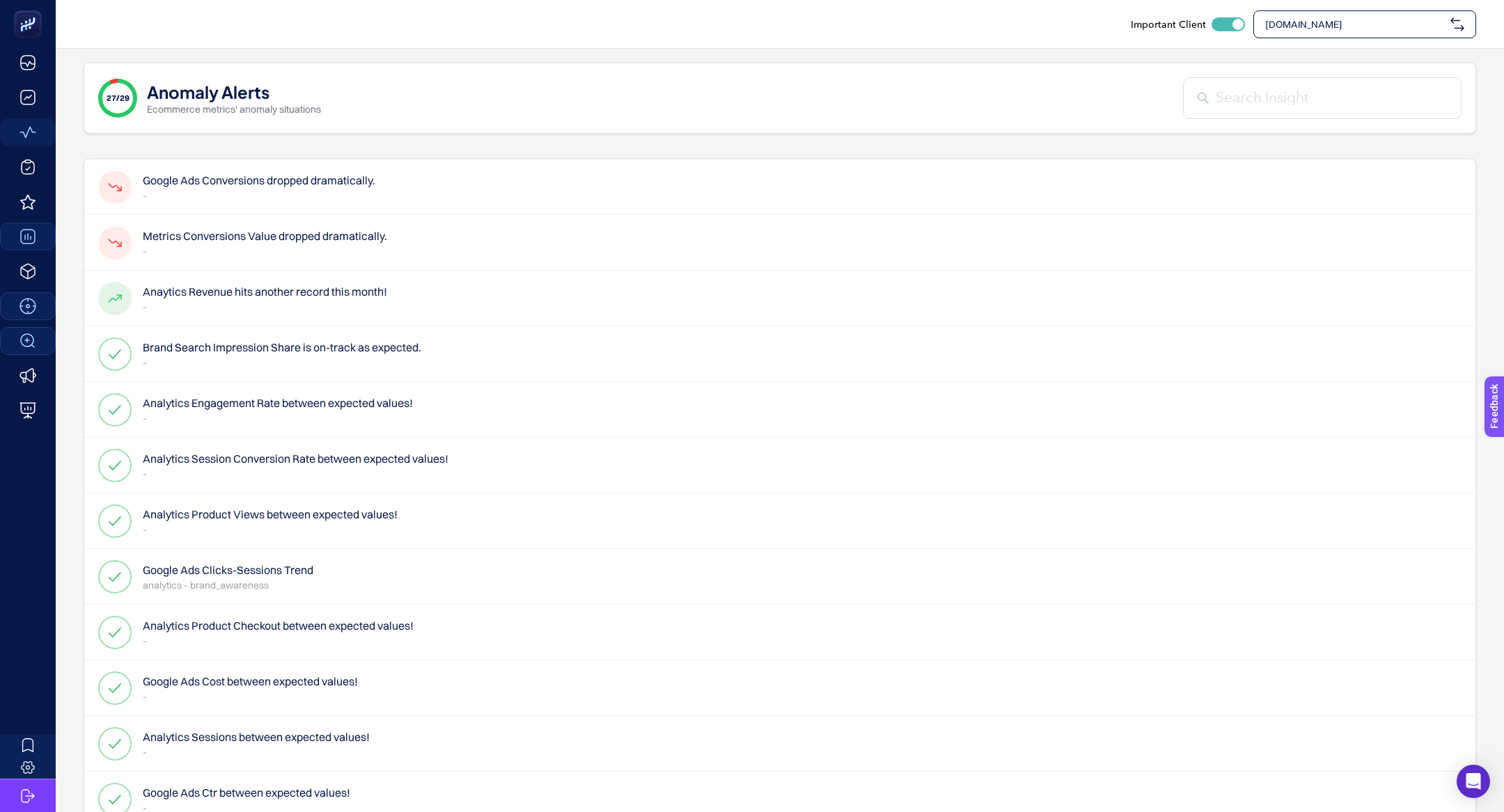
click at [229, 175] on h4 "Google Ads Conversions dropped dramatically." at bounding box center [258, 180] width 232 height 17
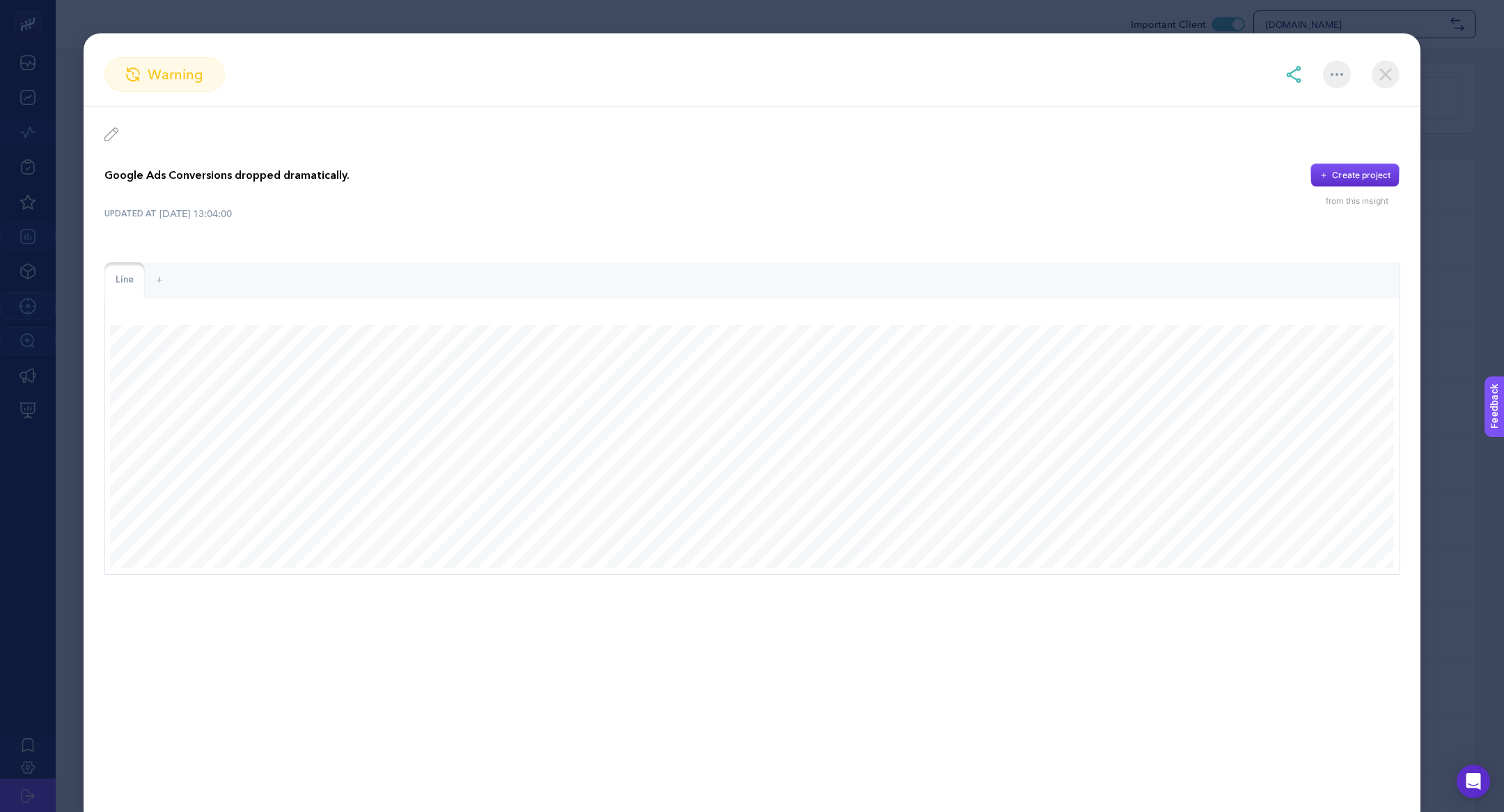
click at [1380, 82] on img at bounding box center [1386, 75] width 28 height 28
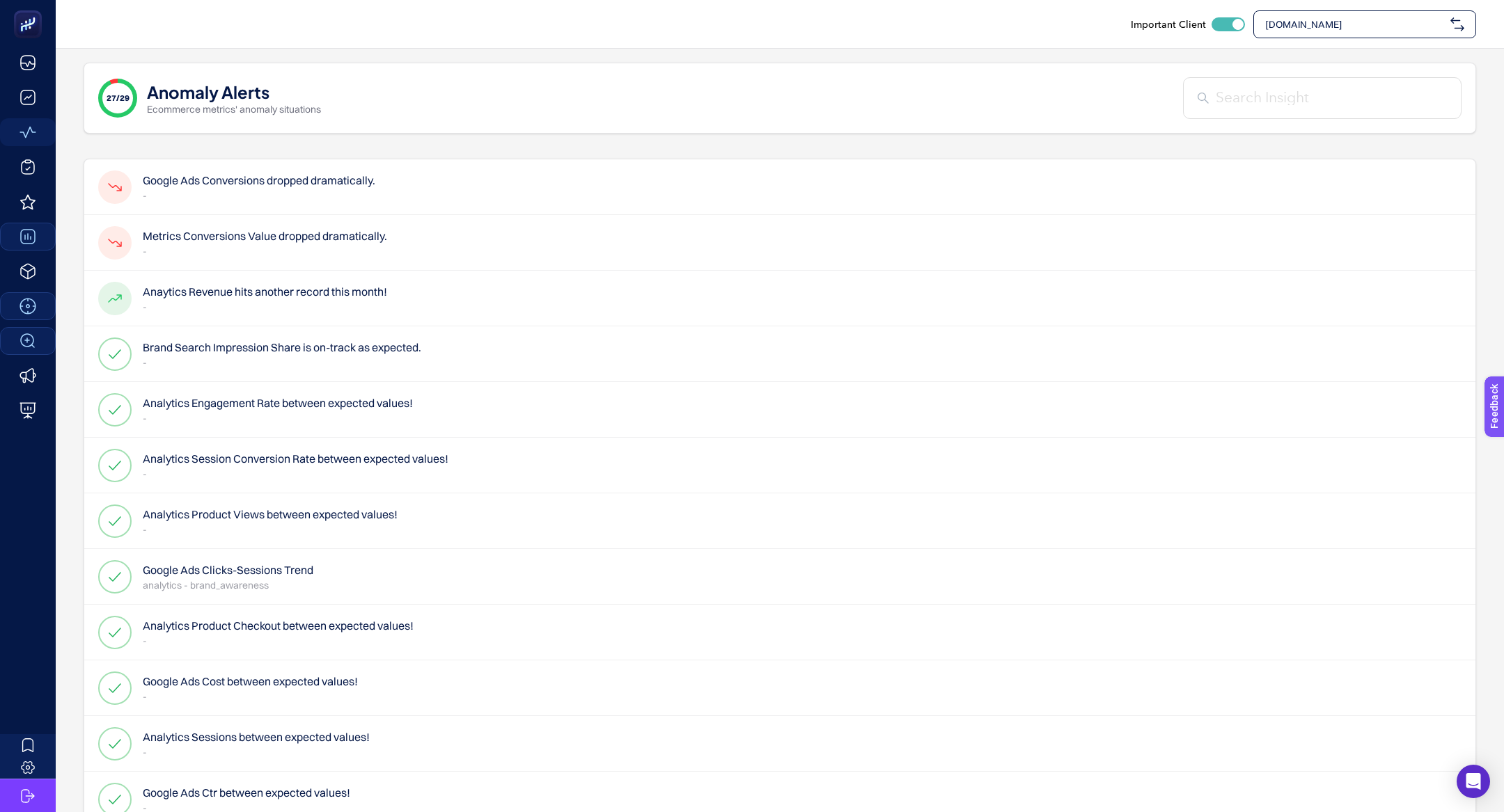
click at [305, 176] on h4 "Google Ads Conversions dropped dramatically." at bounding box center [258, 180] width 232 height 17
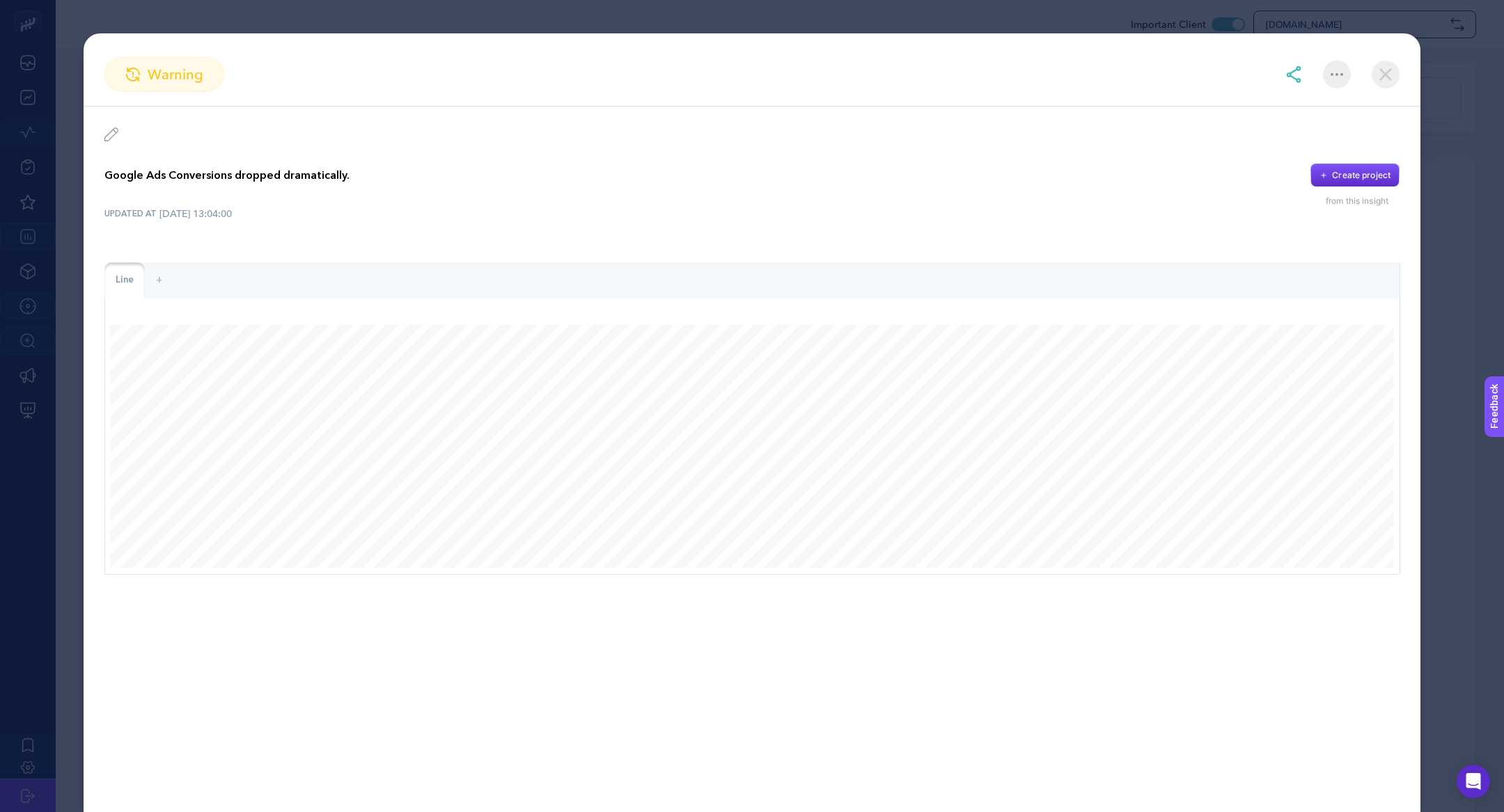
click at [1394, 75] on img at bounding box center [1386, 75] width 28 height 28
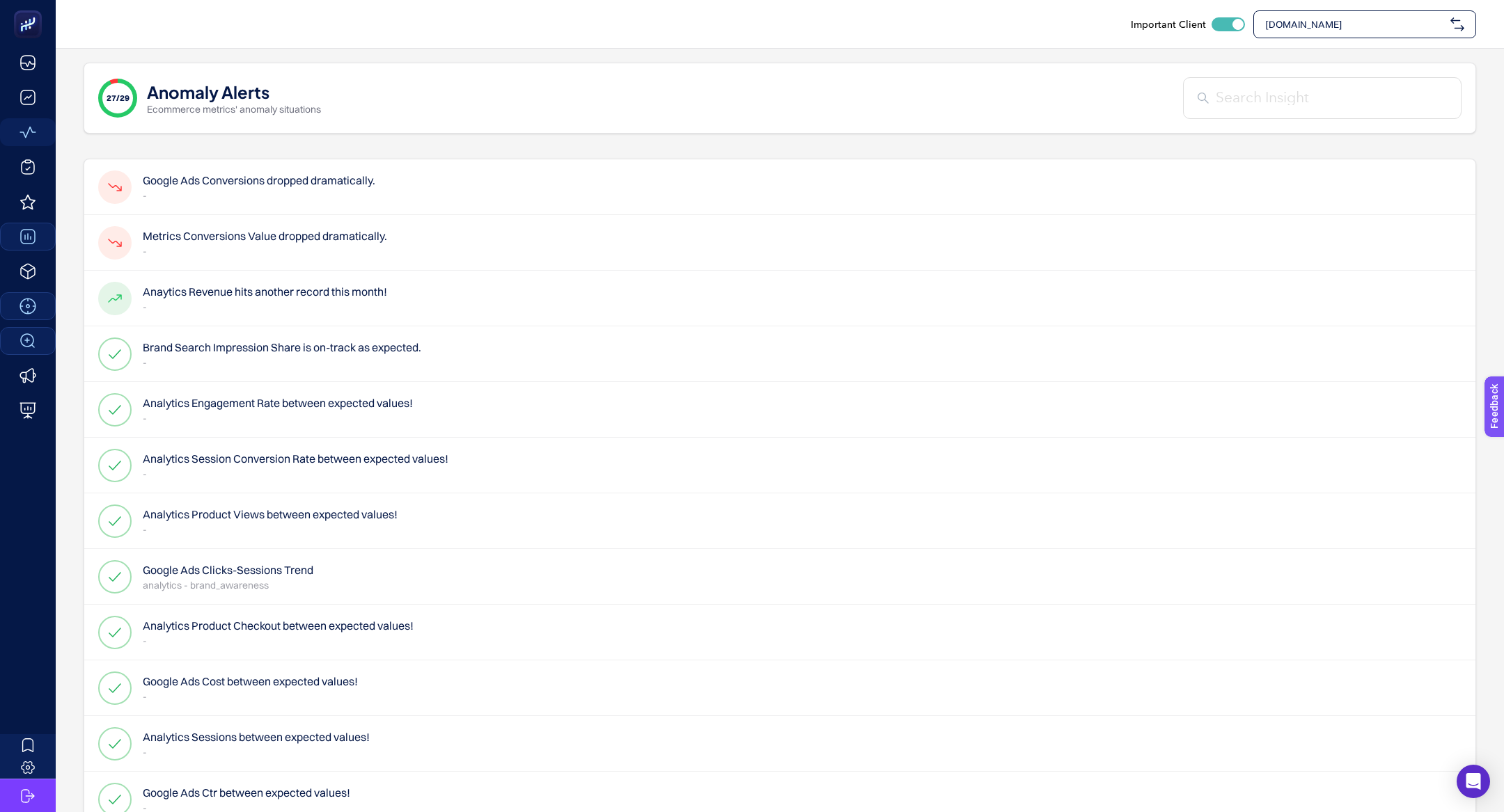
click at [449, 215] on div "Google Ads Conversions dropped dramatically. -" at bounding box center [779, 243] width 1391 height 56
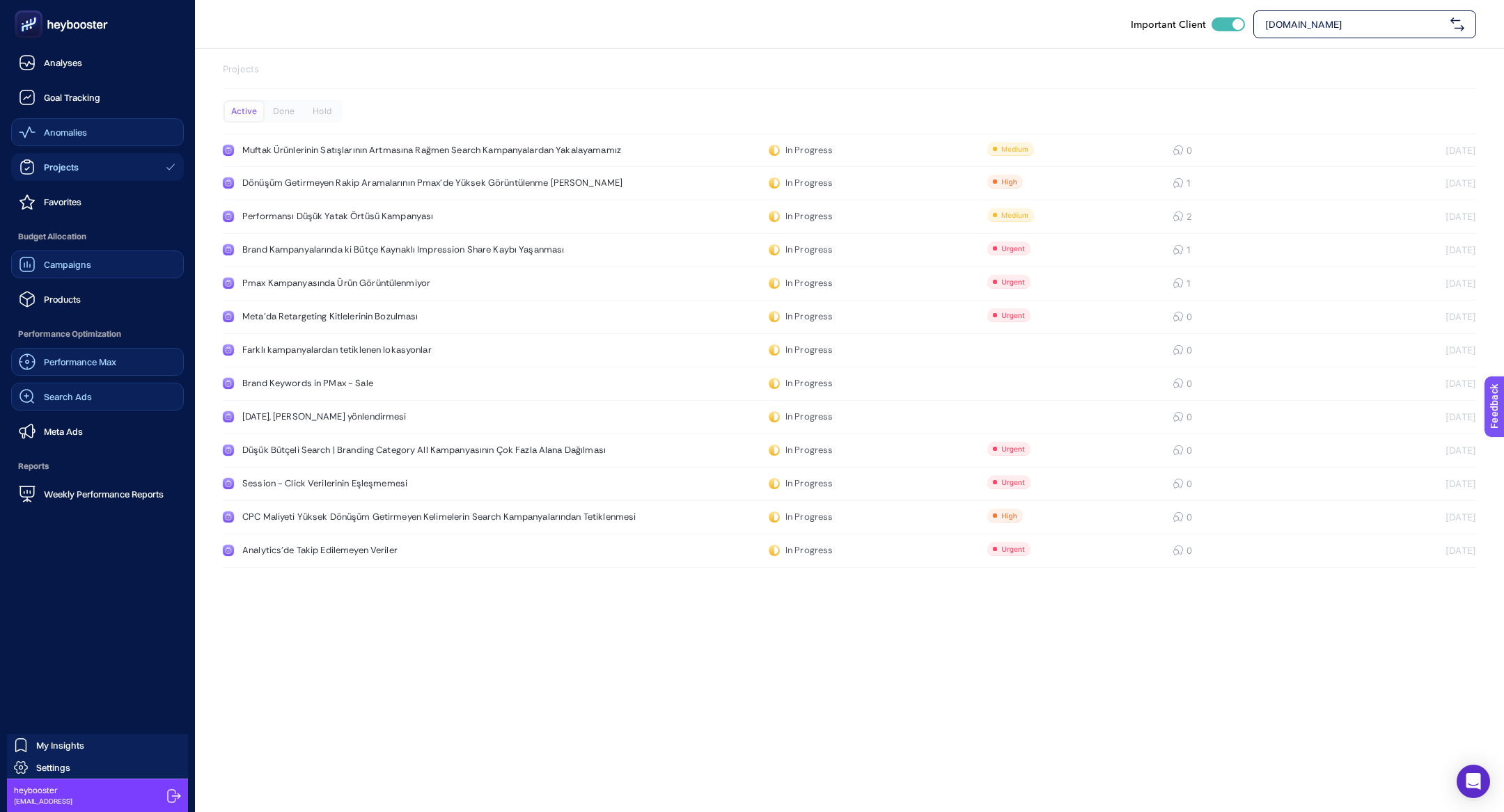
click at [28, 33] on rect at bounding box center [29, 24] width 23 height 23
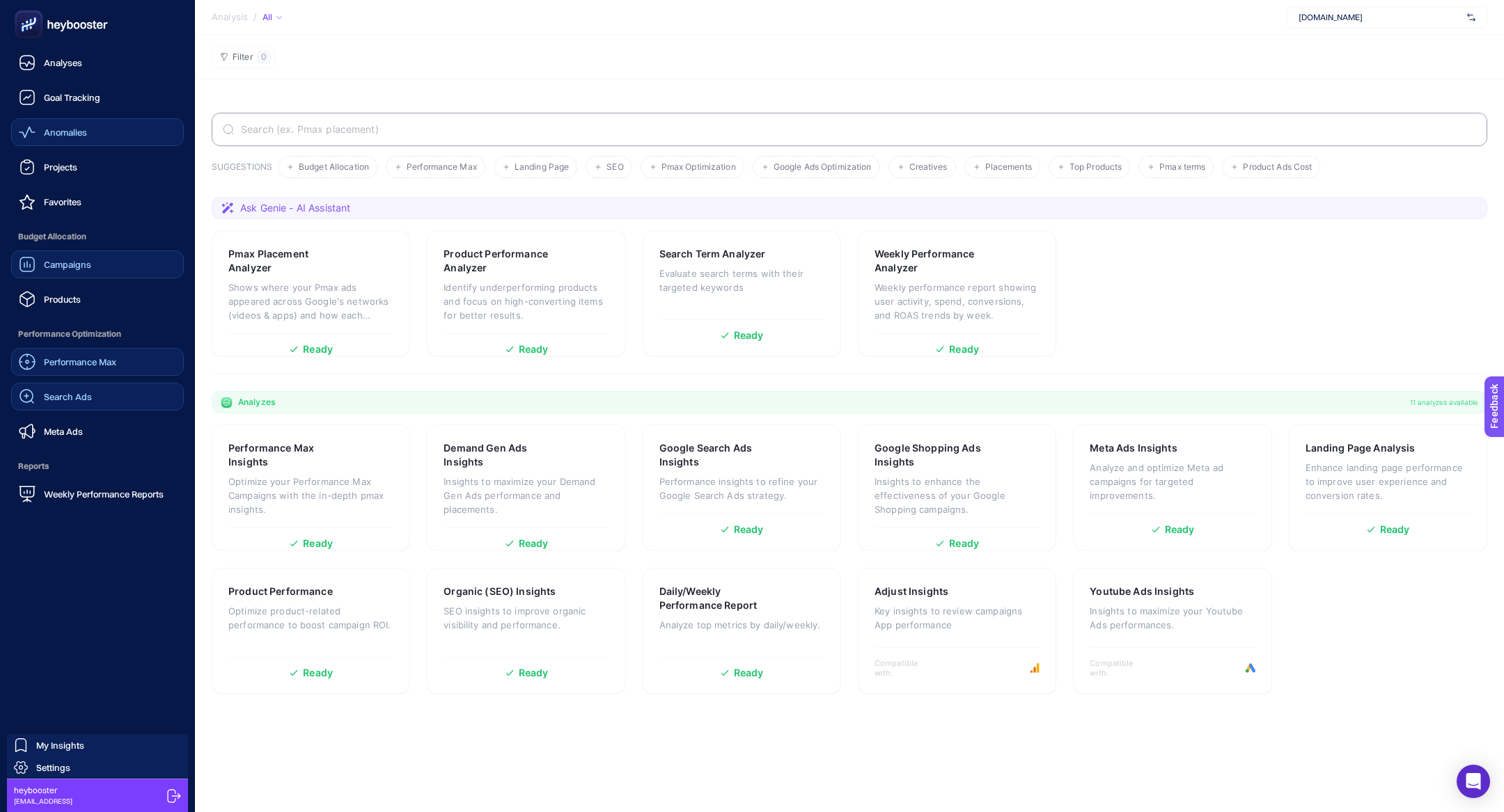
click at [28, 33] on rect at bounding box center [29, 24] width 23 height 23
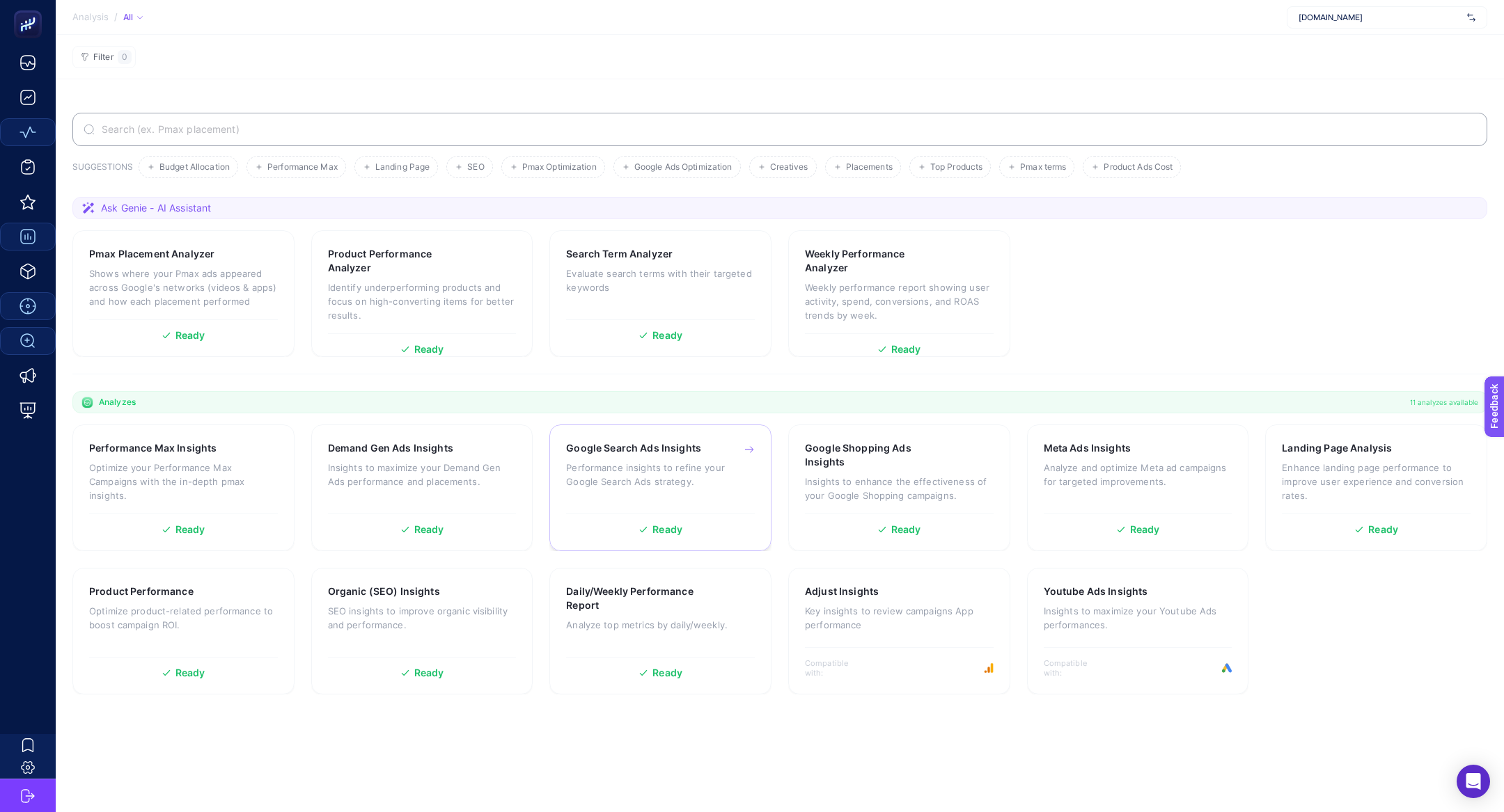
click at [665, 466] on p "Performance insights to refine your Google Search Ads strategy." at bounding box center [660, 475] width 189 height 28
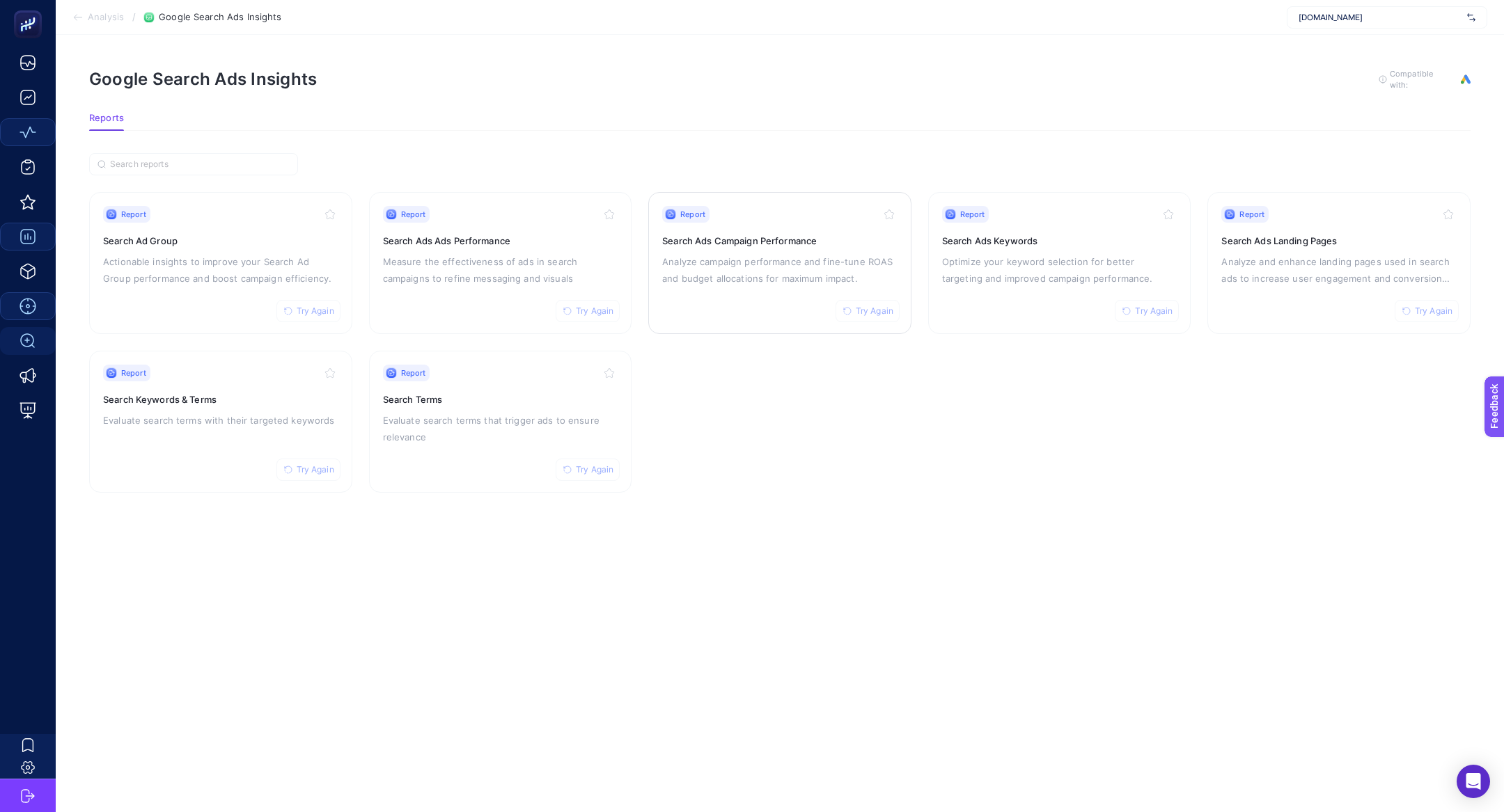
click at [755, 260] on p "Analyze campaign performance and fine-tune ROAS and budget allocations for maxi…" at bounding box center [779, 270] width 236 height 33
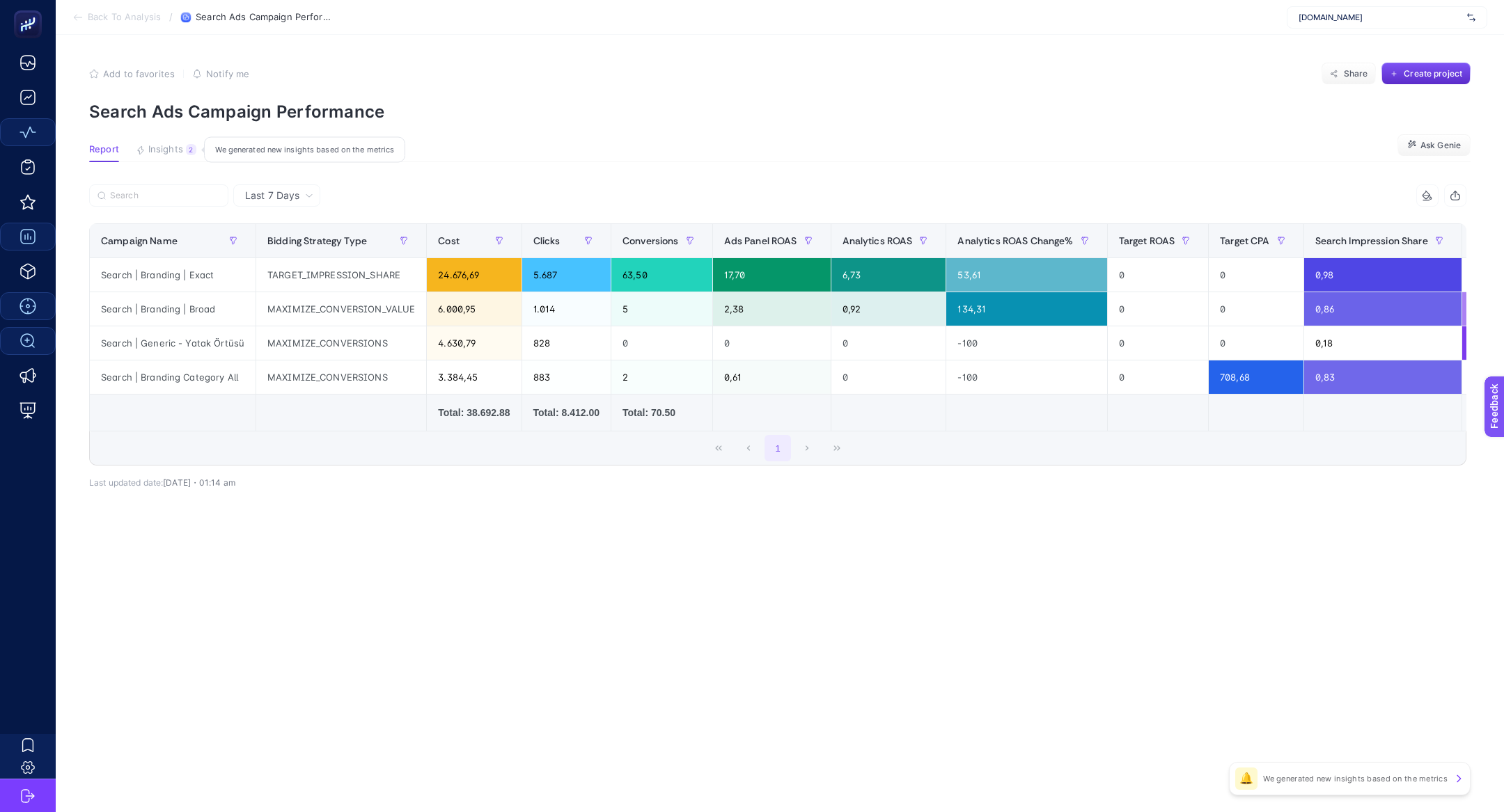
click at [168, 152] on span "Insights" at bounding box center [166, 150] width 35 height 11
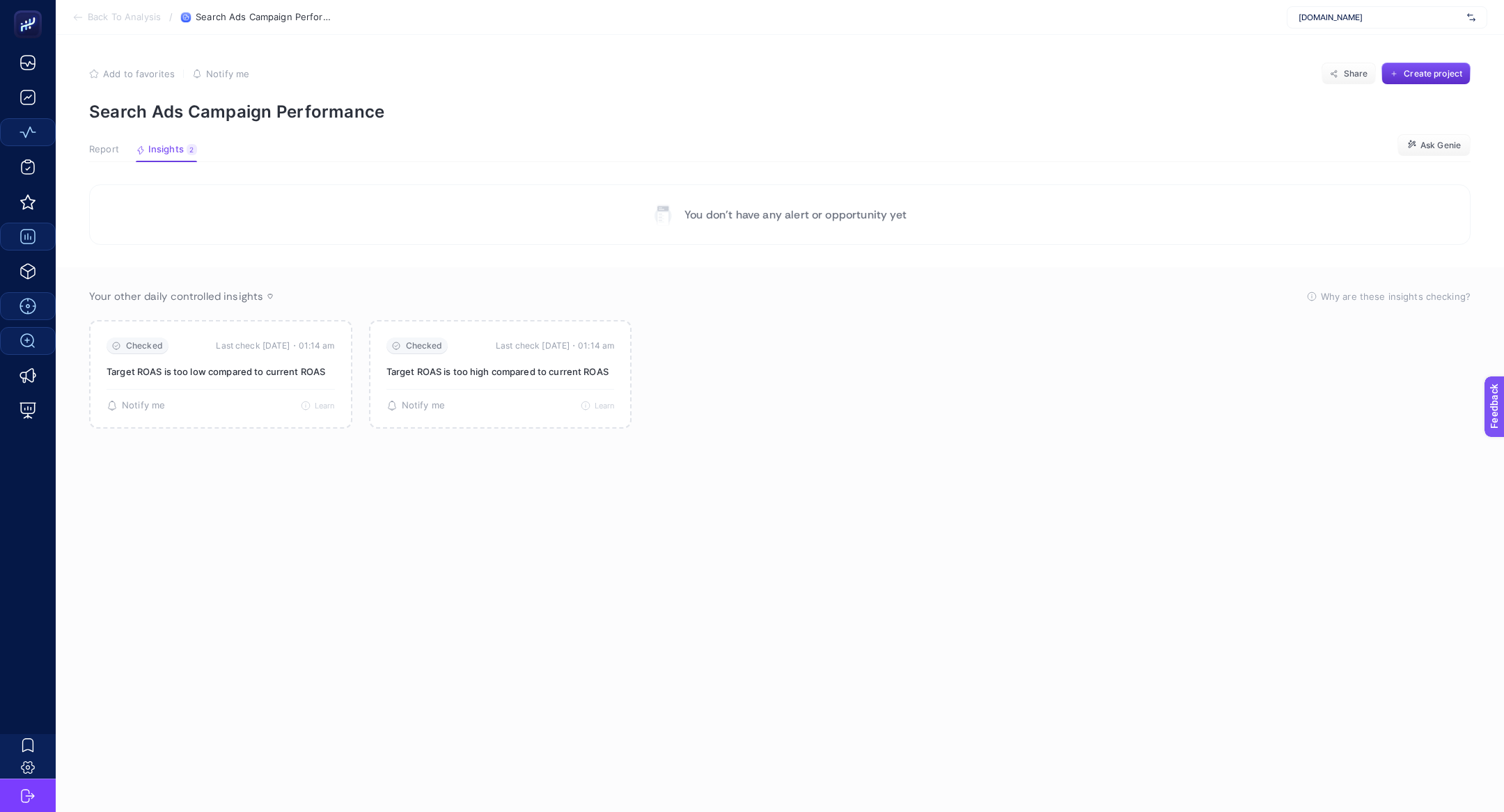
click at [118, 149] on div "Report Insights 2 We generated new insights based on the metrics" at bounding box center [143, 153] width 108 height 18
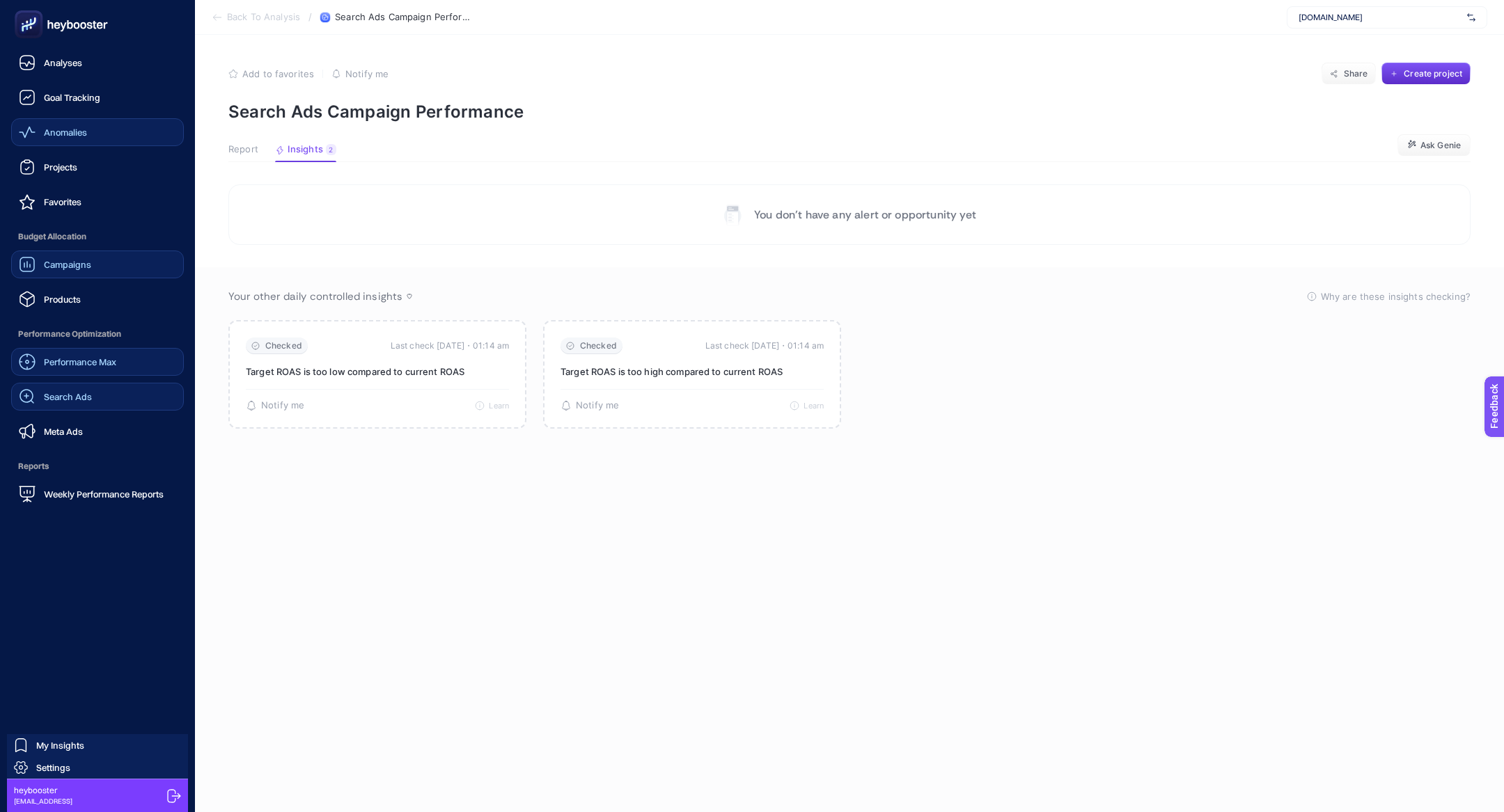
click at [64, 397] on span "Search Ads" at bounding box center [67, 396] width 48 height 11
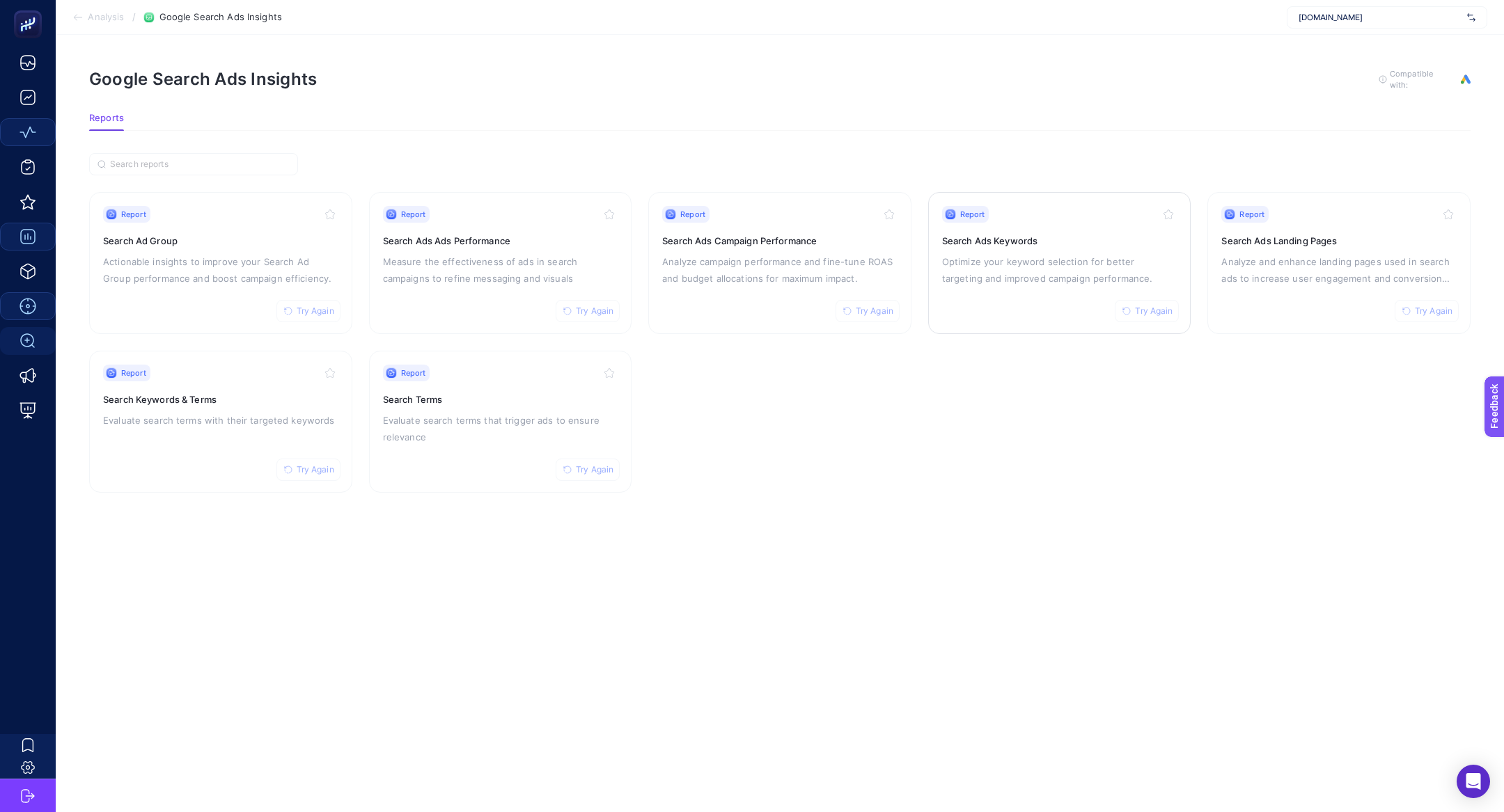
click at [1039, 239] on h3 "Search Ads Keywords" at bounding box center [1059, 241] width 236 height 14
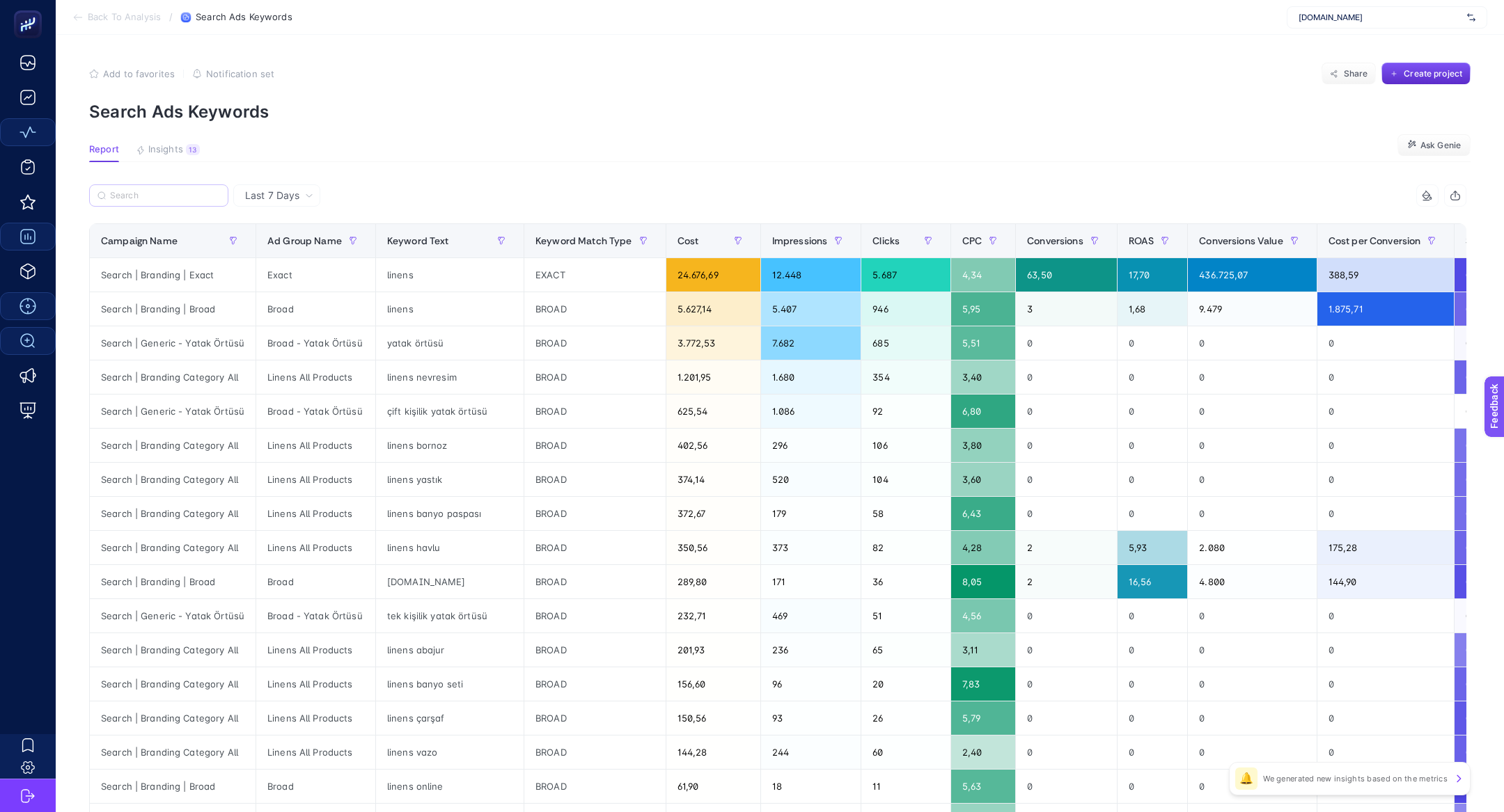
click at [161, 204] on label at bounding box center [158, 196] width 139 height 23
click at [161, 201] on input "Search" at bounding box center [164, 196] width 110 height 10
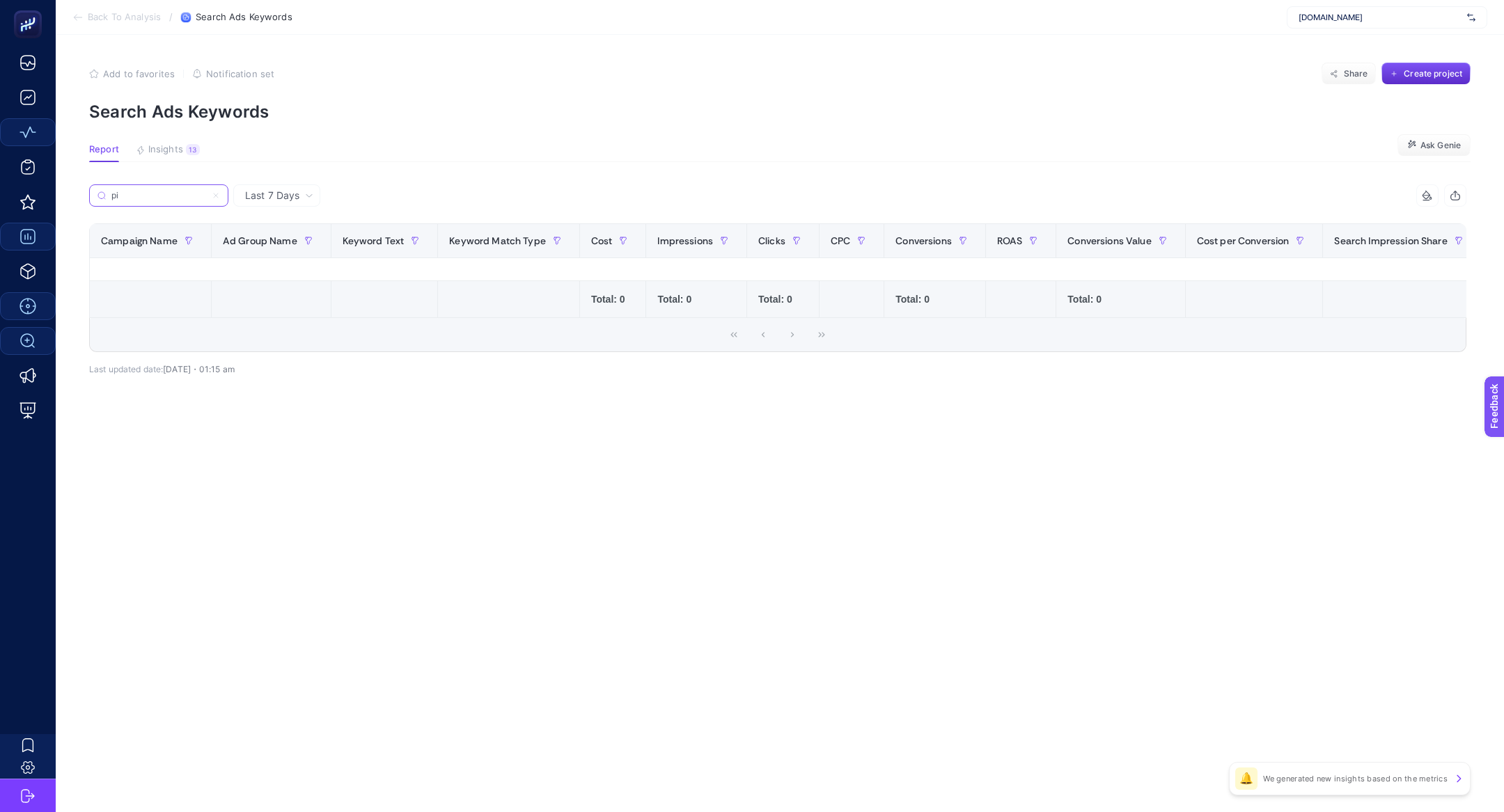
type input "p"
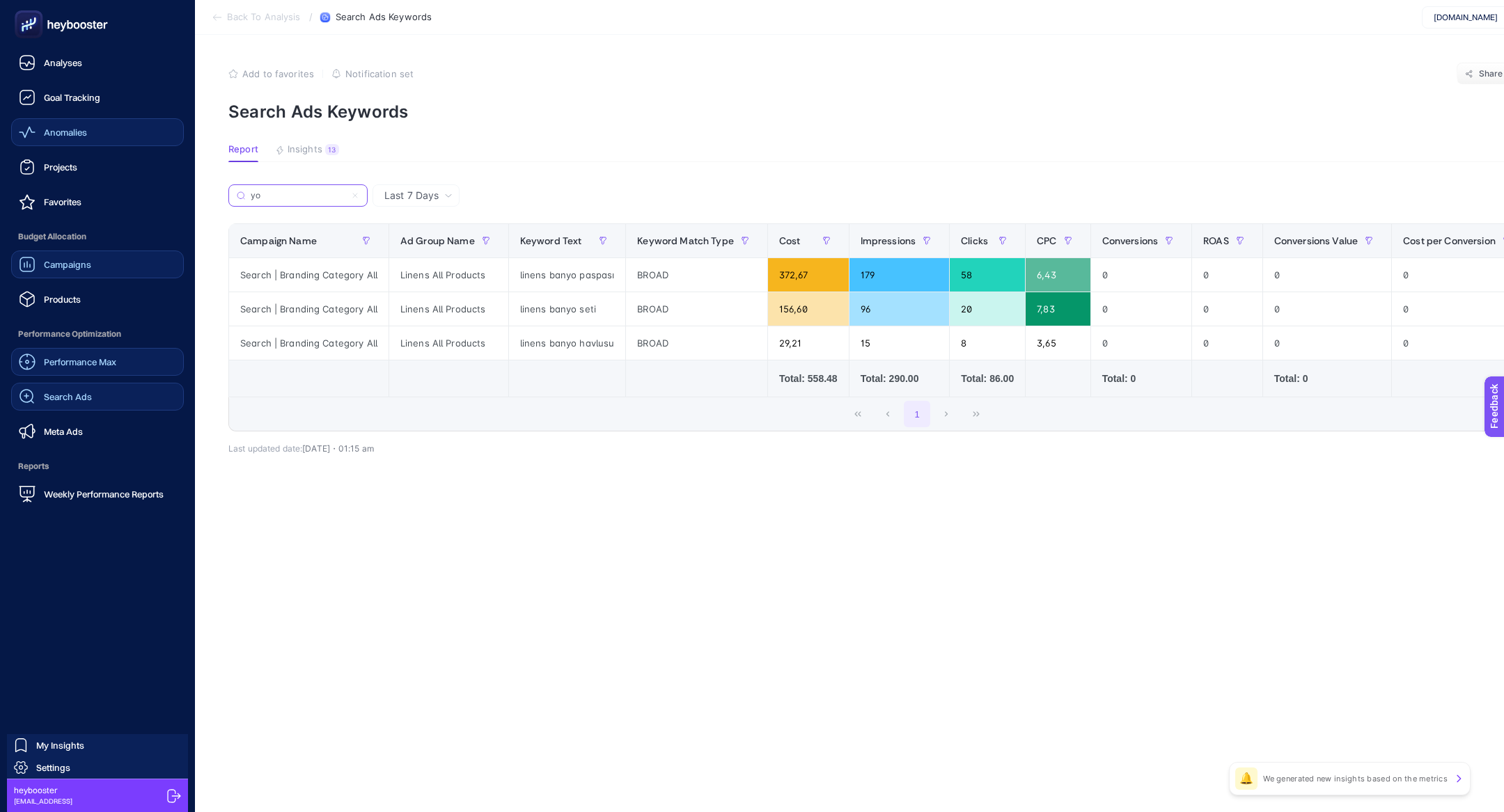
type input "y"
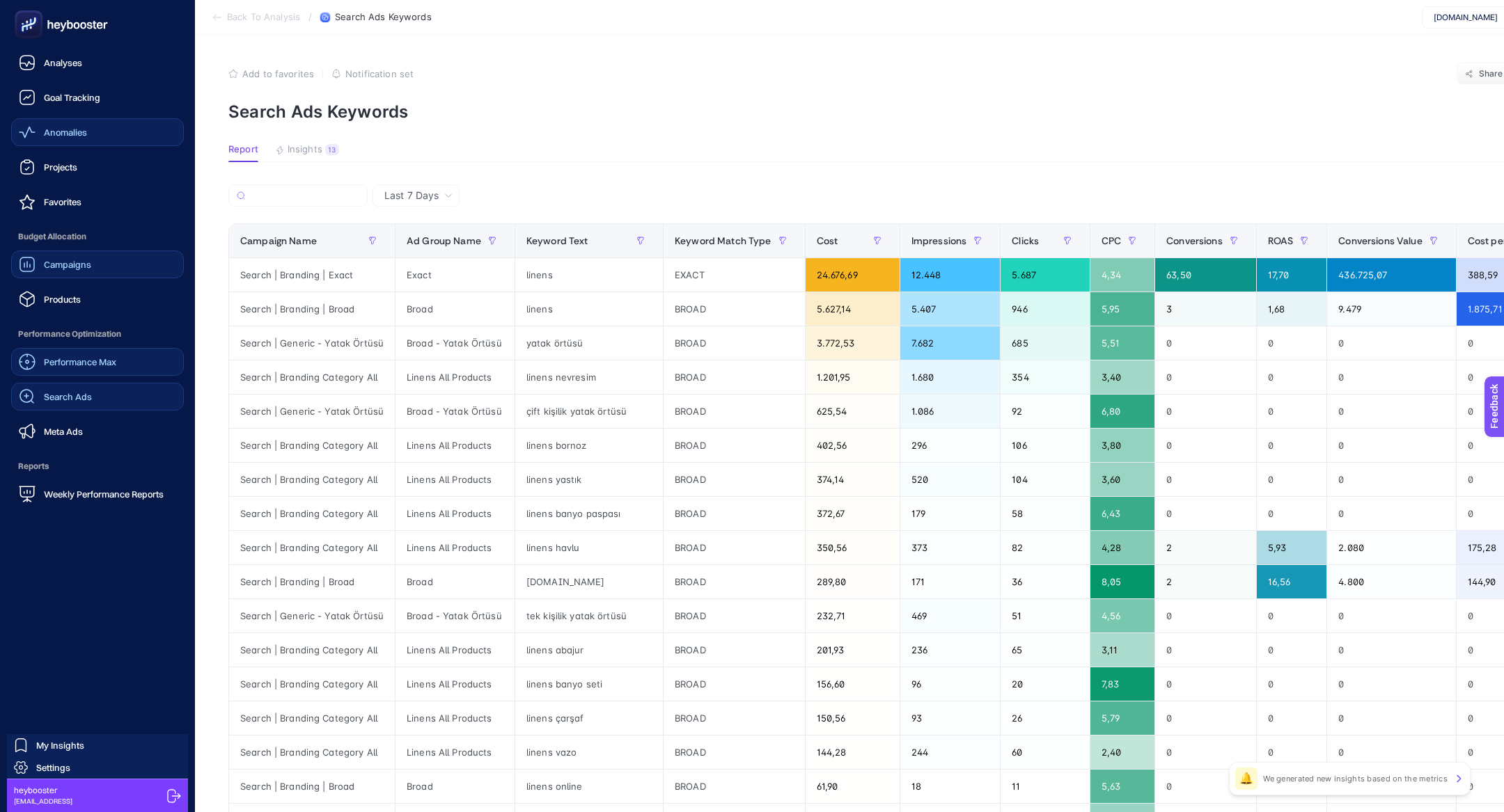
click at [29, 183] on ul "Analyses Goal Tracking Anomalies Projects Favorites Budget Allocation Campaigns…" at bounding box center [97, 278] width 173 height 459
click at [81, 359] on span "Performance Max" at bounding box center [79, 362] width 72 height 11
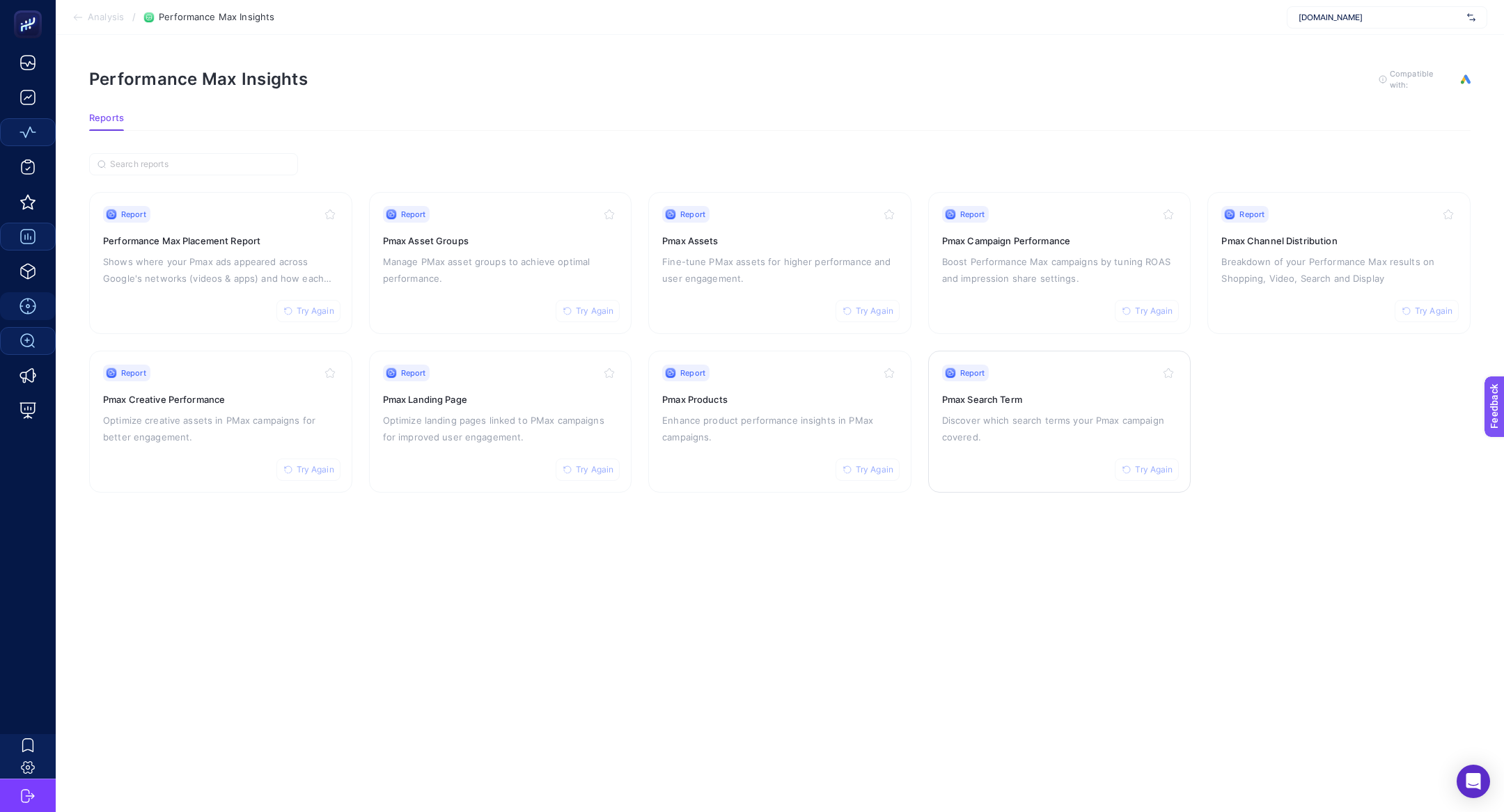
click at [1012, 392] on h3 "Pmax Search Term" at bounding box center [1059, 399] width 236 height 14
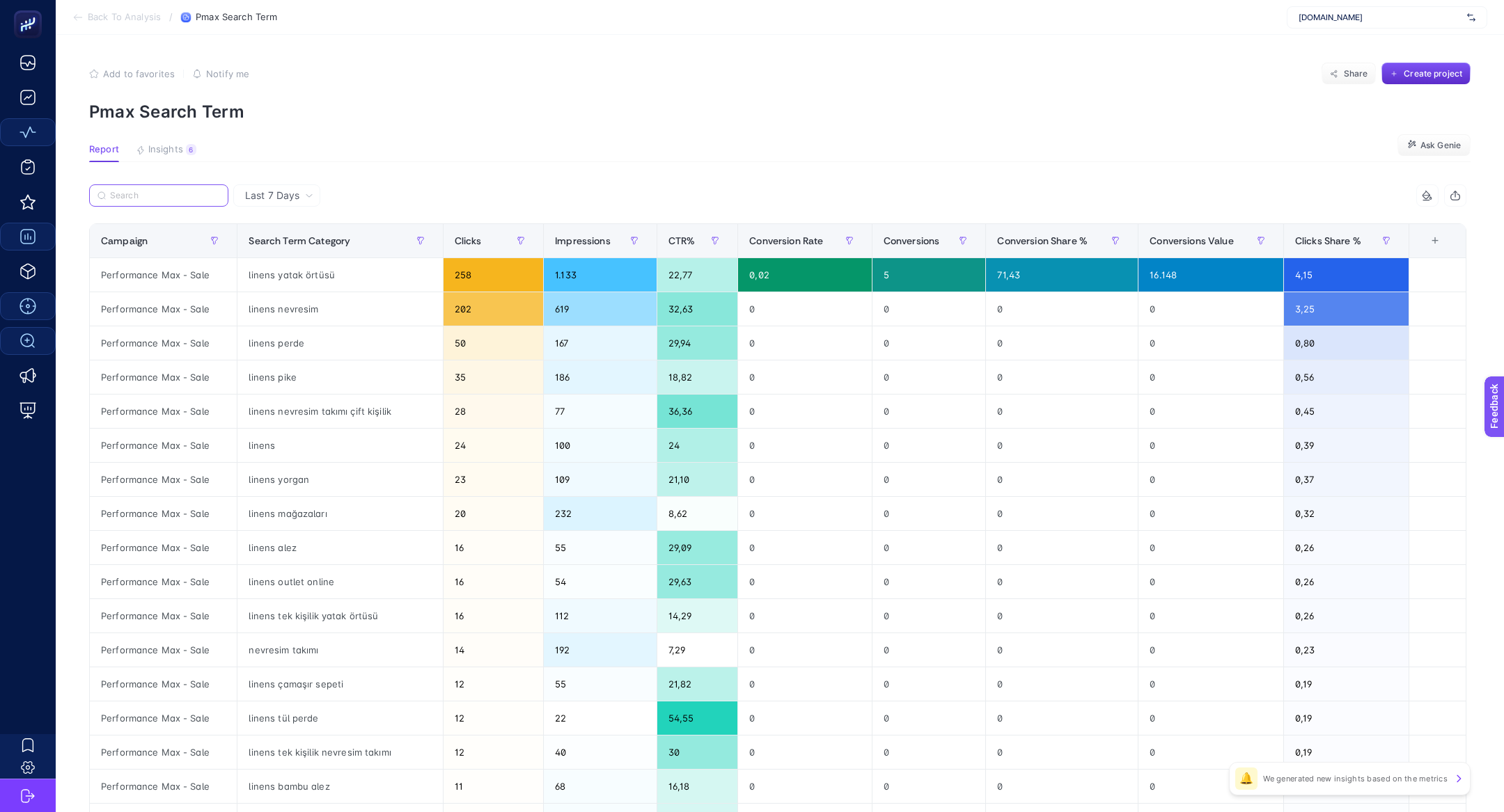
click at [153, 194] on input "Search" at bounding box center [164, 196] width 110 height 10
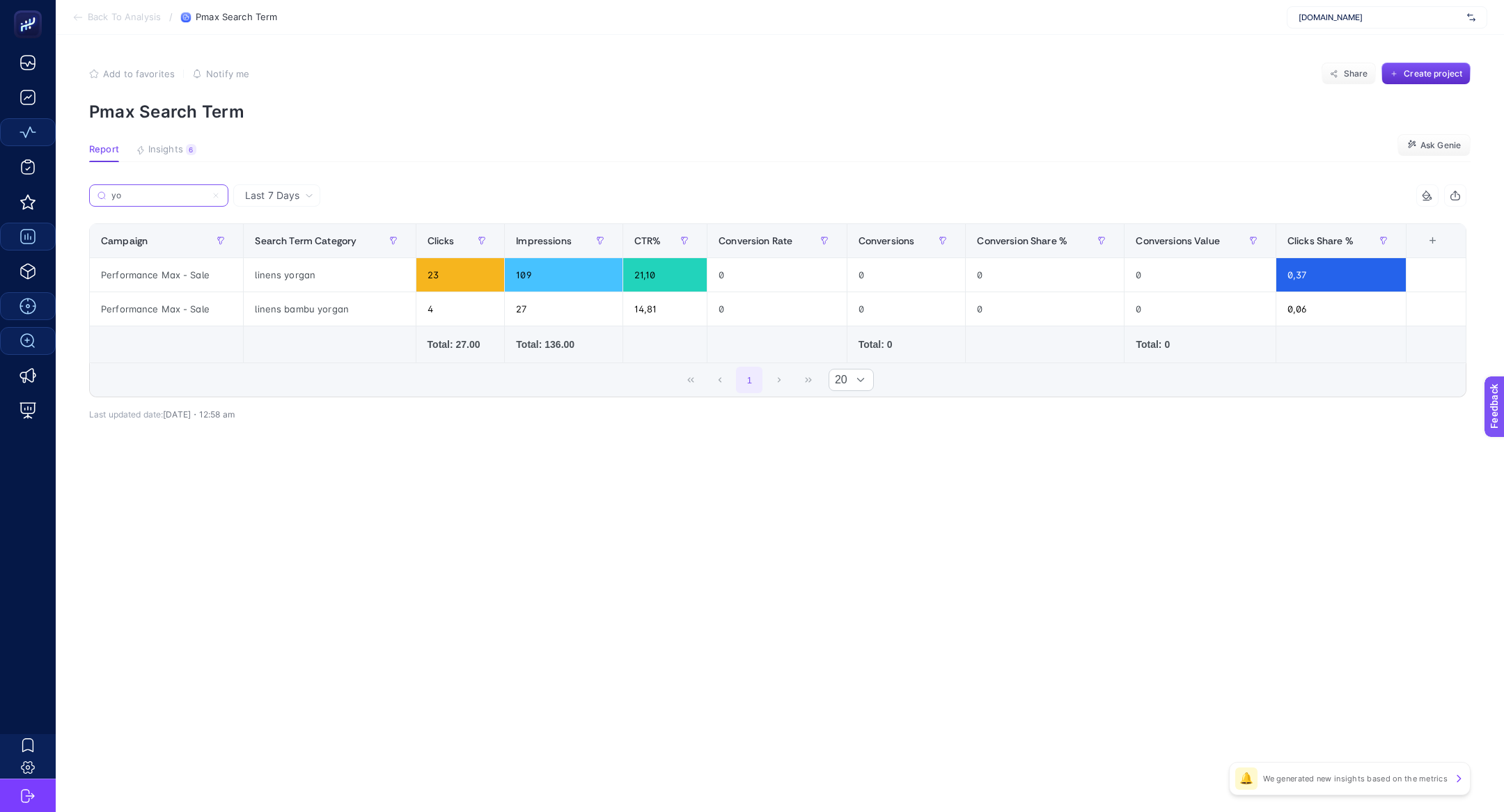
type input "y"
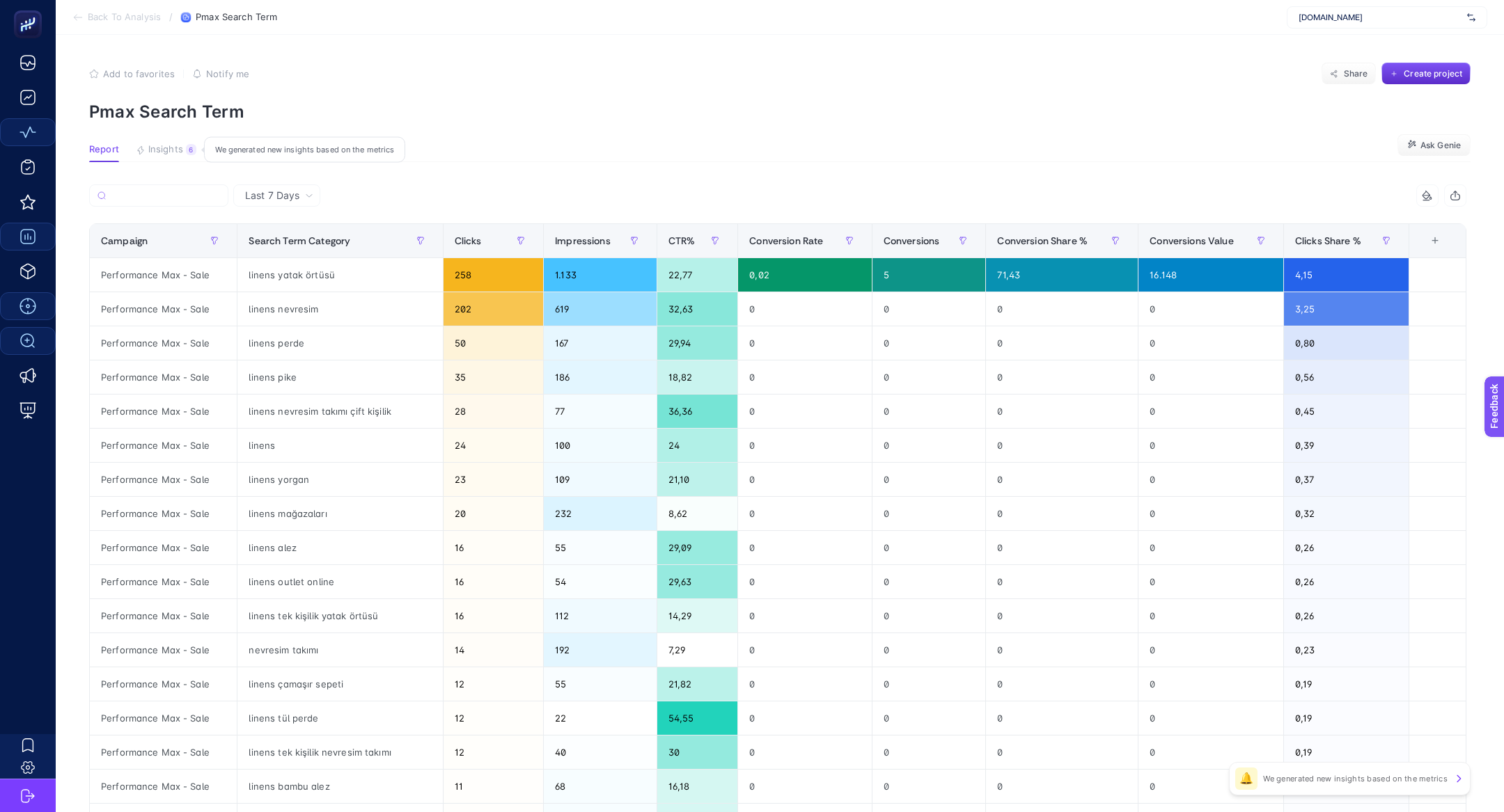
click at [179, 151] on span "Insights" at bounding box center [166, 150] width 35 height 11
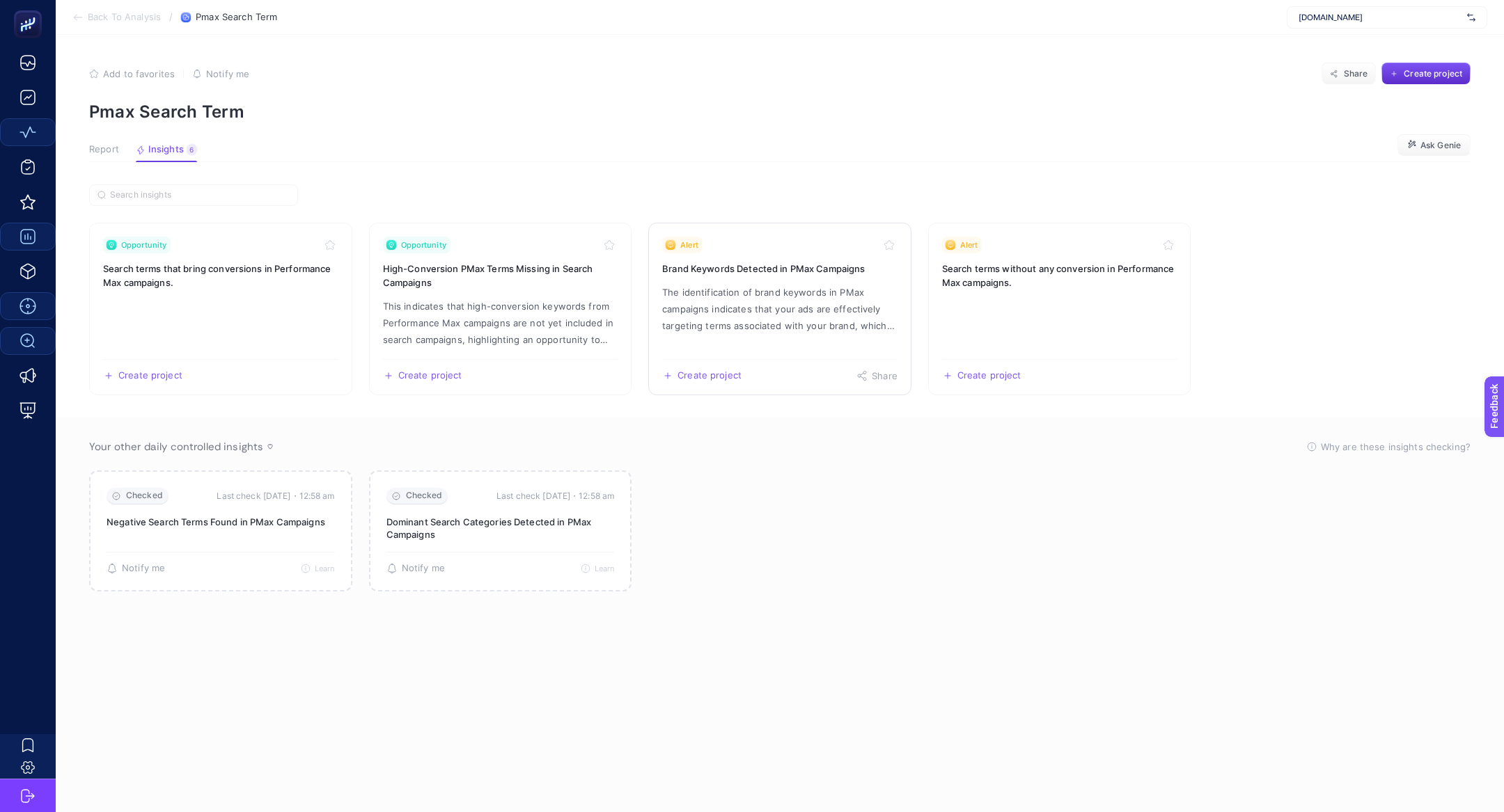
click at [749, 280] on link "Alert Brand Keywords Detected in PMax Campaigns The identification of brand key…" at bounding box center [779, 309] width 264 height 173
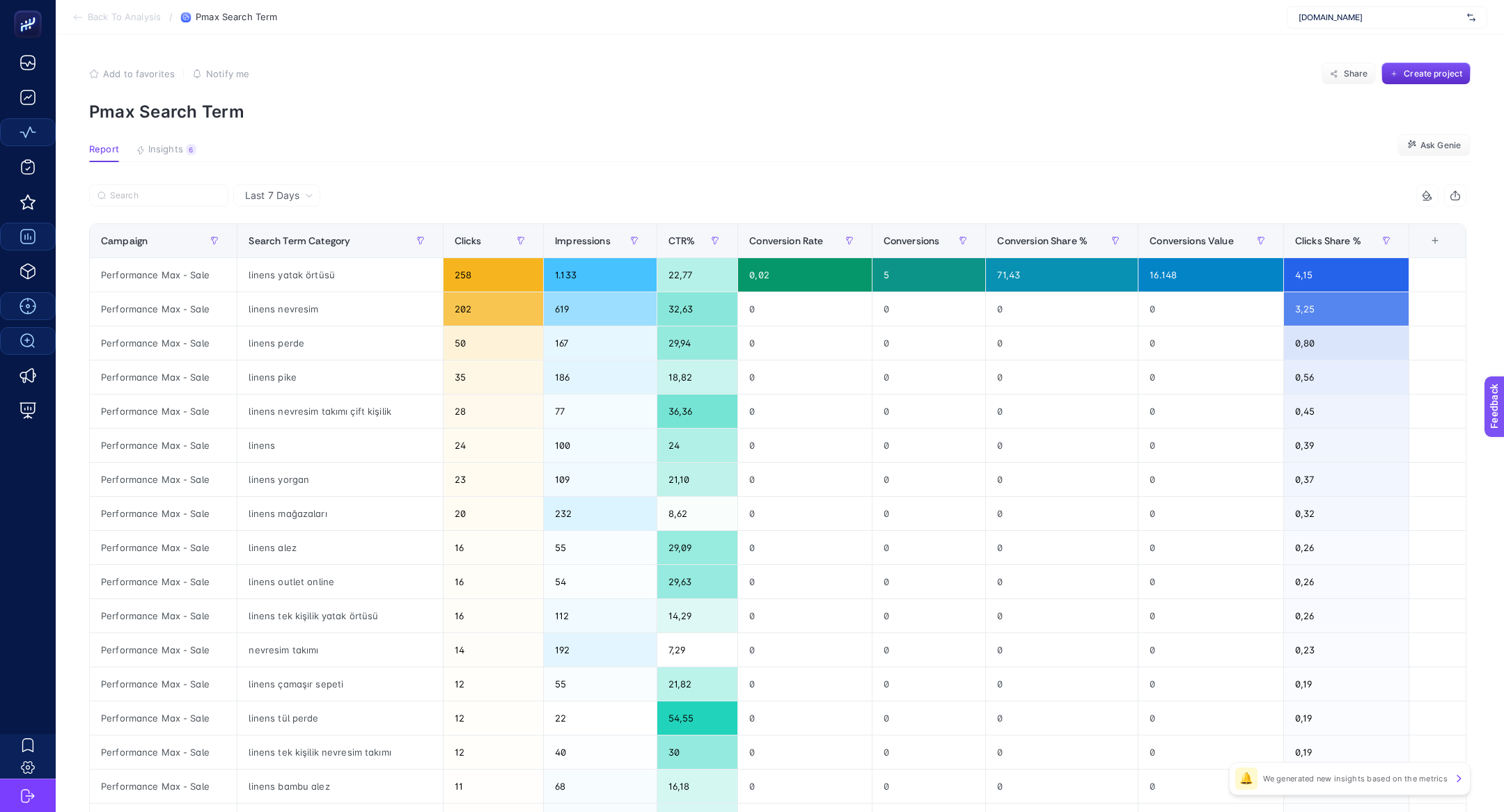
click at [180, 140] on article "Add to favorites false Notify me Share Create project Pmax Search Term Report I…" at bounding box center [779, 578] width 1448 height 1088
click at [184, 152] on button "Insights 6 We generated new insights based on the metrics" at bounding box center [166, 153] width 61 height 18
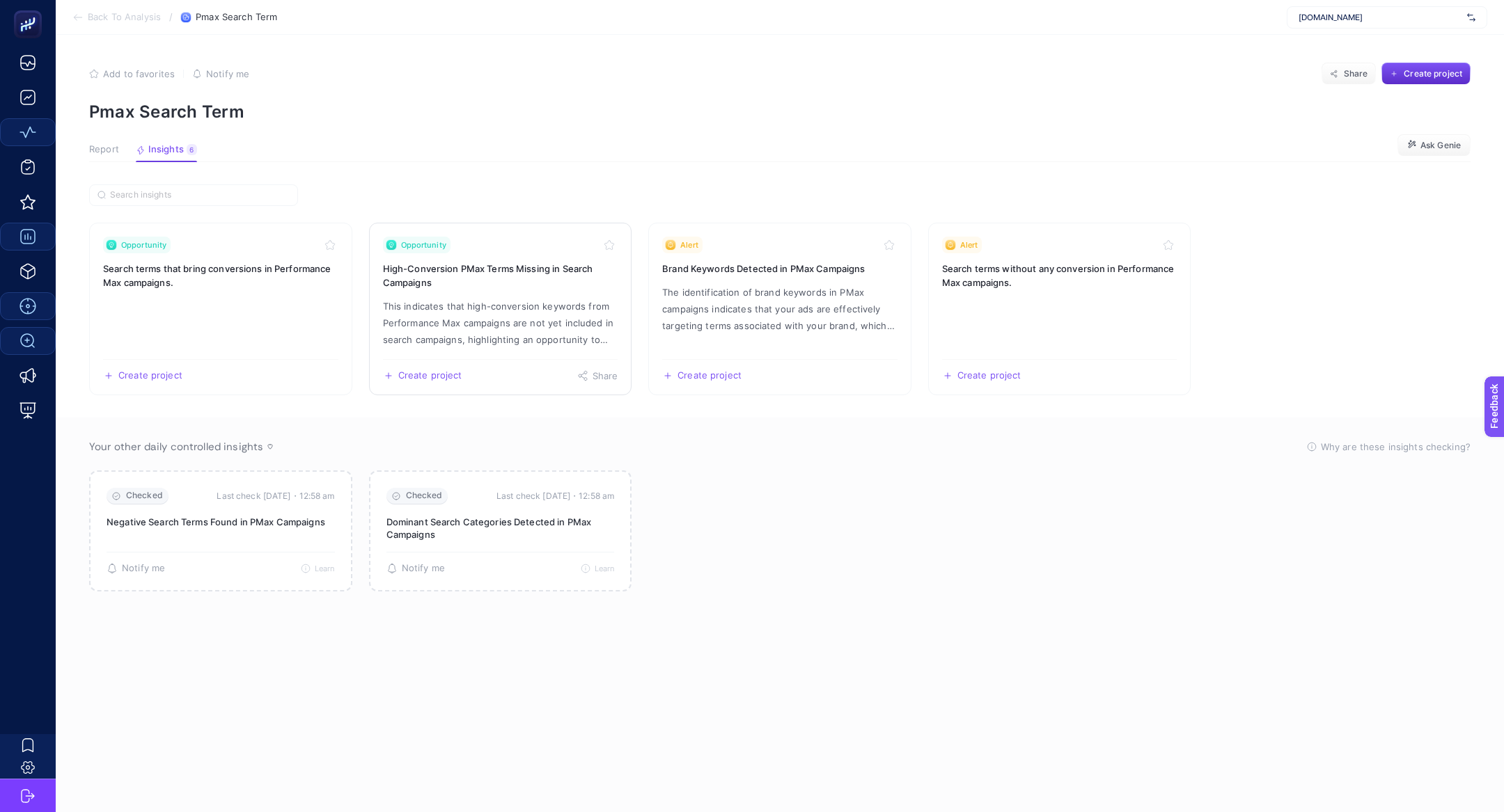
click at [577, 286] on h3 "High-Conversion PMax Terms Missing in Search Campaigns" at bounding box center [500, 276] width 236 height 28
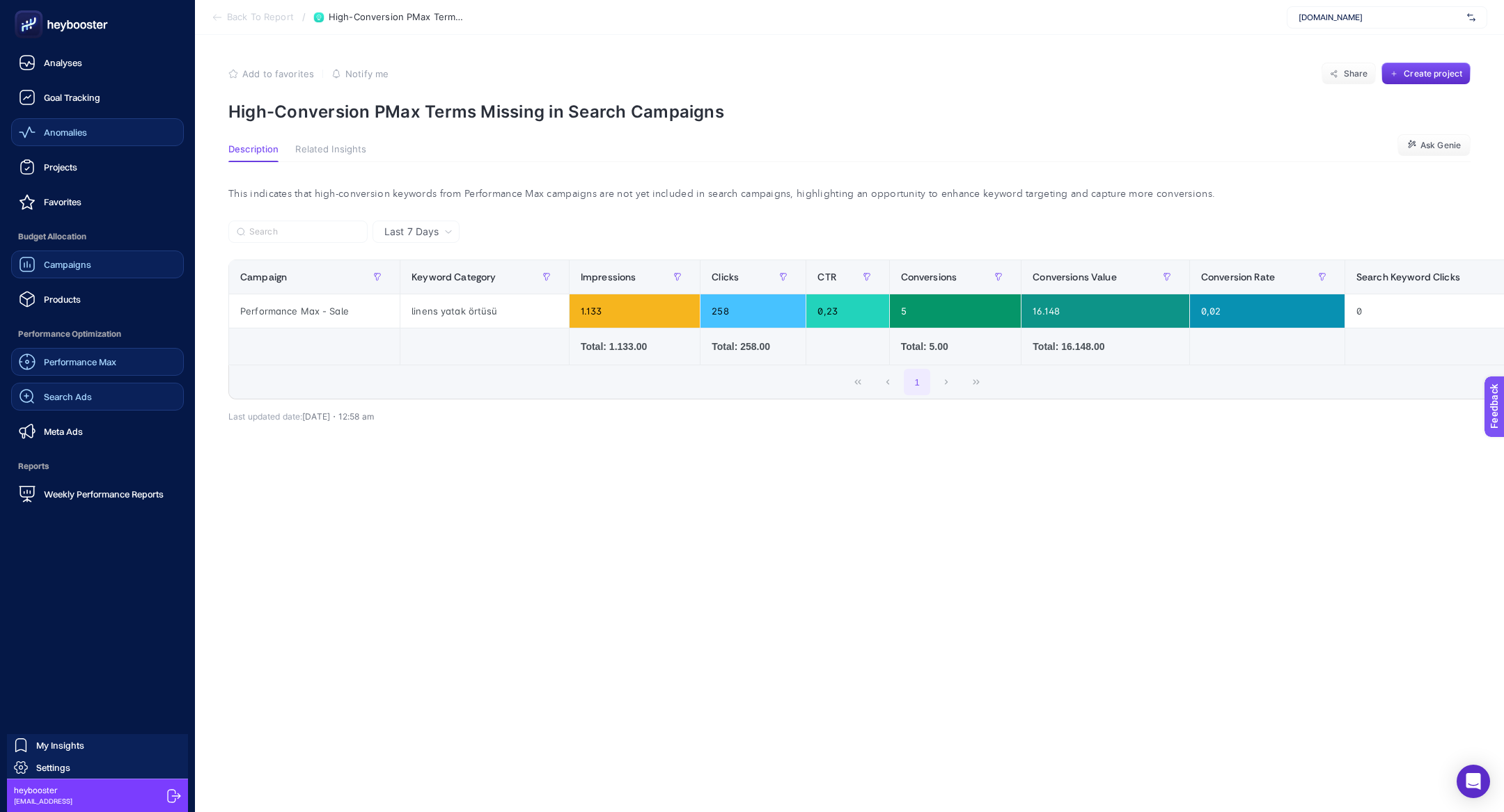
click at [65, 386] on link "Search Ads" at bounding box center [97, 396] width 173 height 28
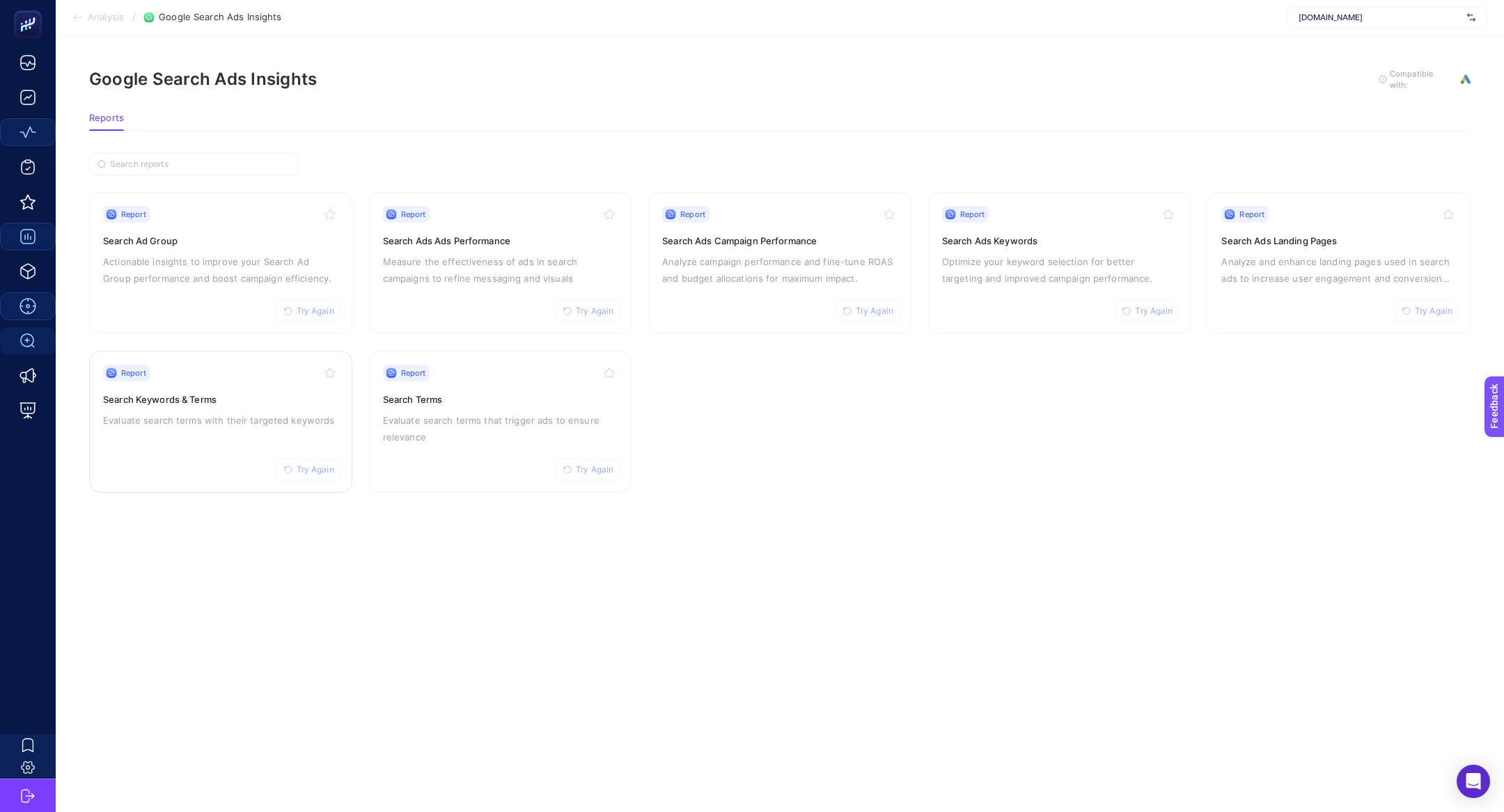
click at [191, 442] on div "Report Try Again Search Keywords & Terms Evaluate search terms with their targe…" at bounding box center [220, 421] width 236 height 114
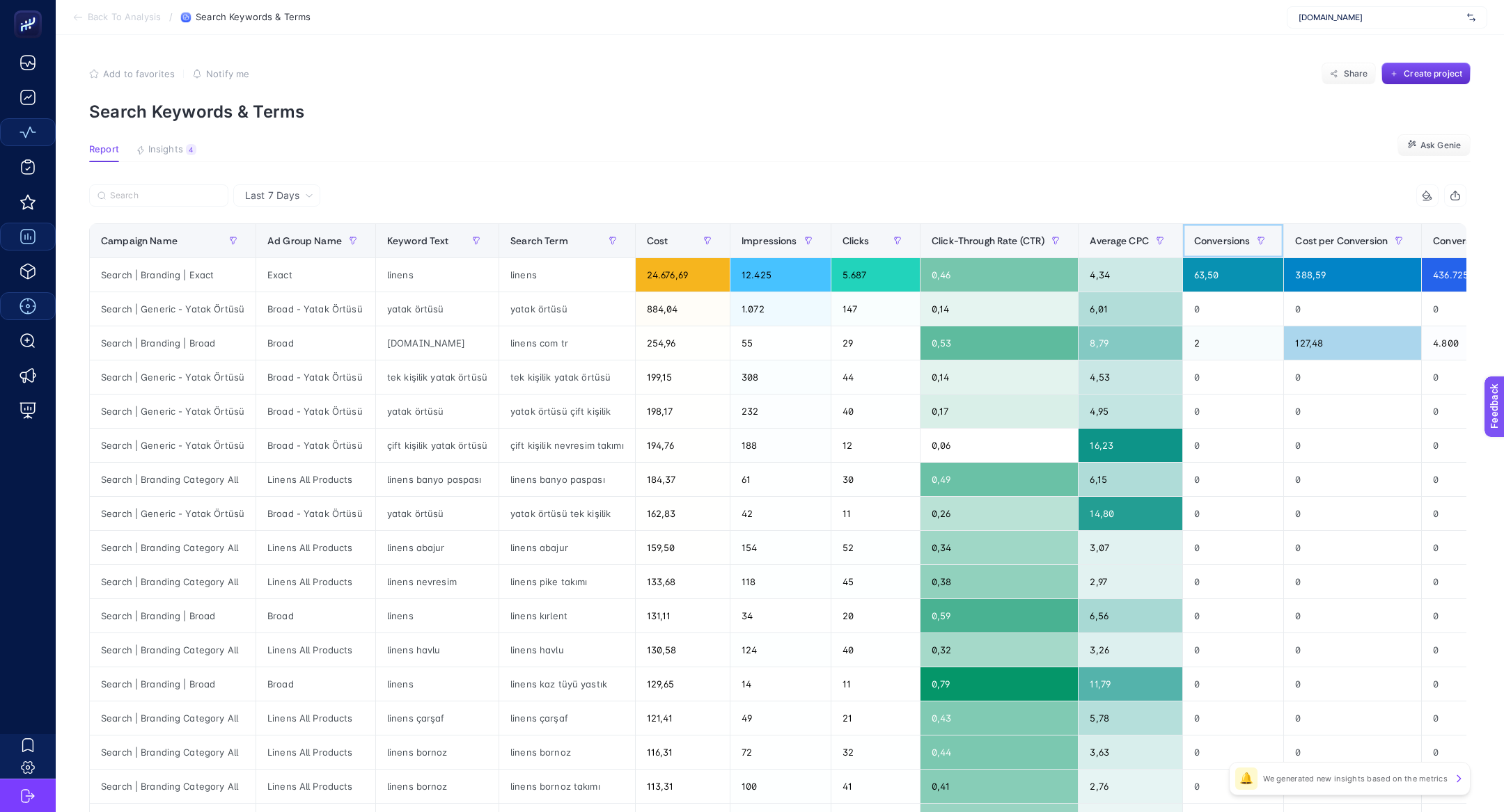
click at [1225, 242] on span "Conversions" at bounding box center [1222, 241] width 57 height 11
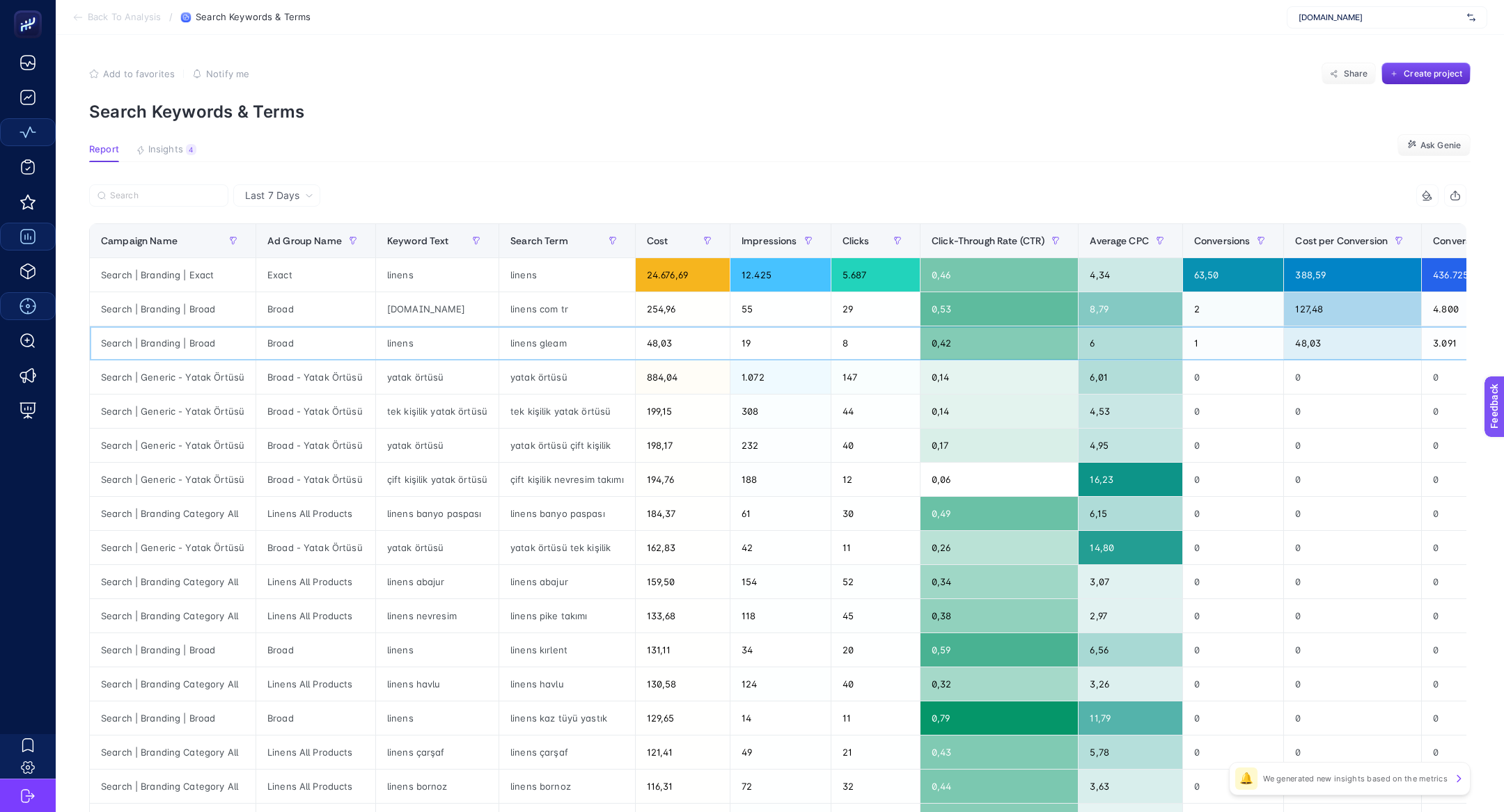
click at [545, 345] on div "linens gleam" at bounding box center [567, 343] width 136 height 33
click at [197, 147] on section "Report Insights 4 We generated new insights based on the metrics Ask Genie" at bounding box center [779, 153] width 1381 height 18
click at [186, 147] on div "4" at bounding box center [191, 150] width 10 height 11
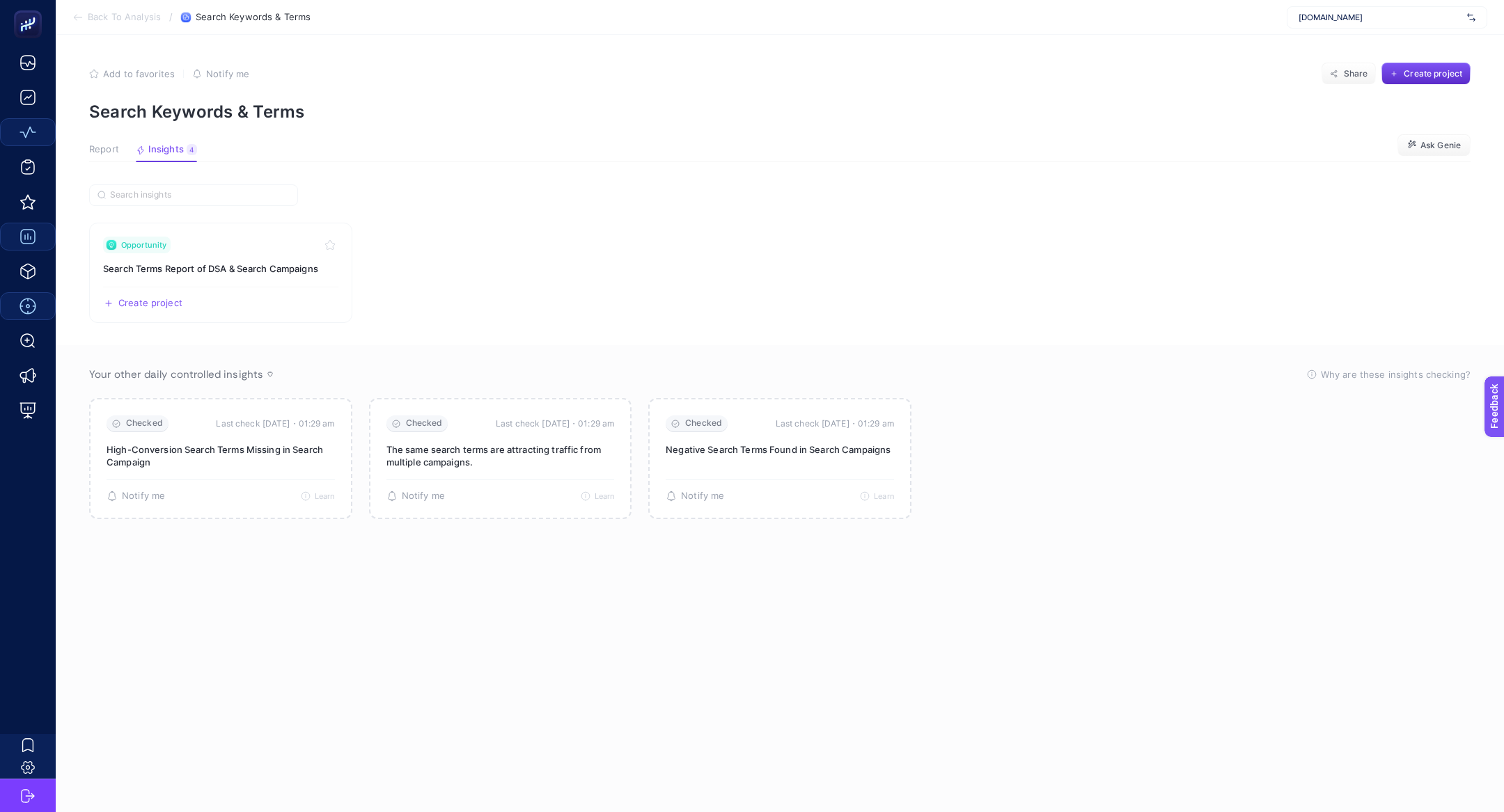
click at [97, 150] on span "Report" at bounding box center [104, 150] width 30 height 11
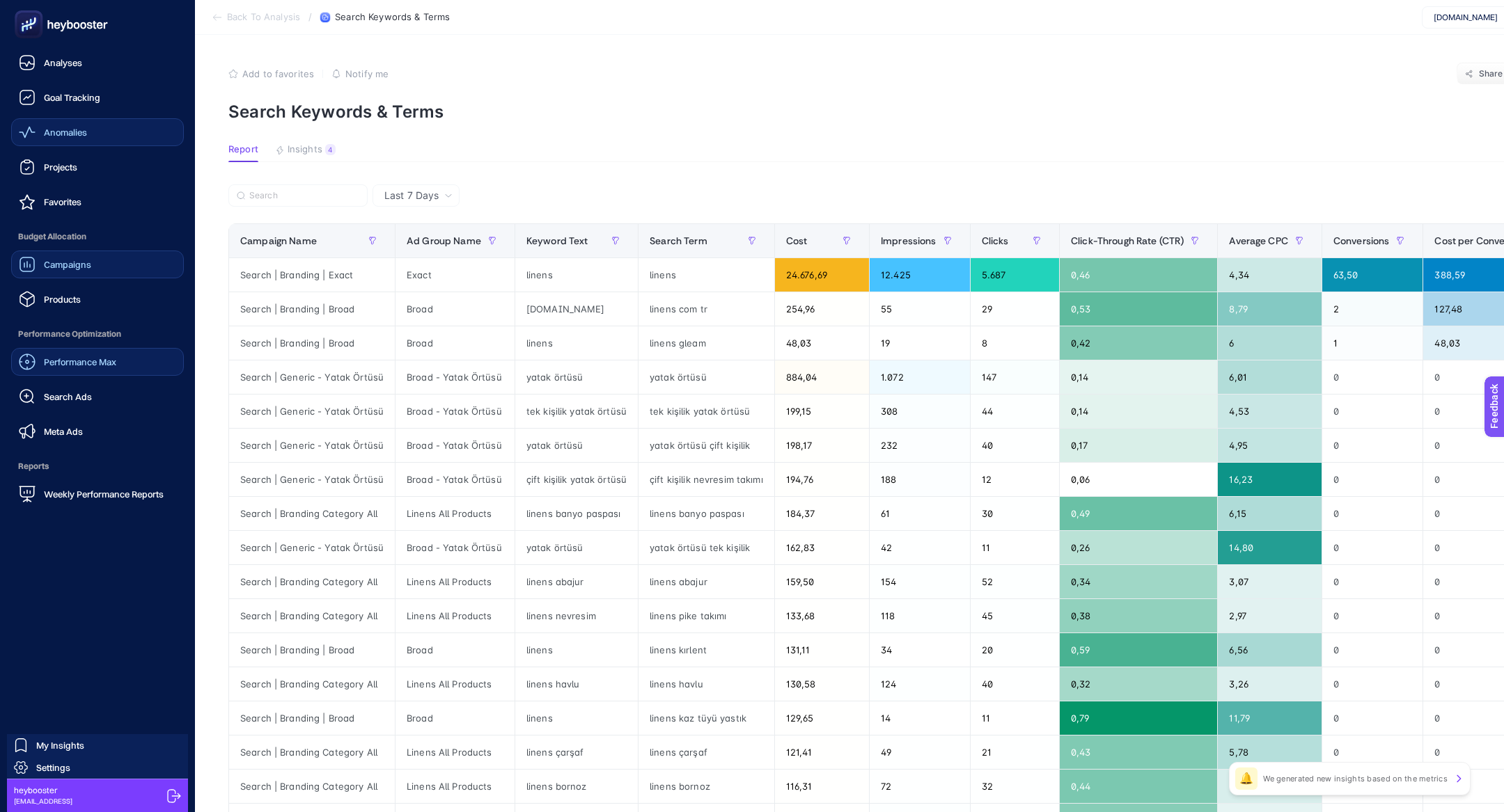
click at [23, 26] on icon at bounding box center [29, 24] width 14 height 14
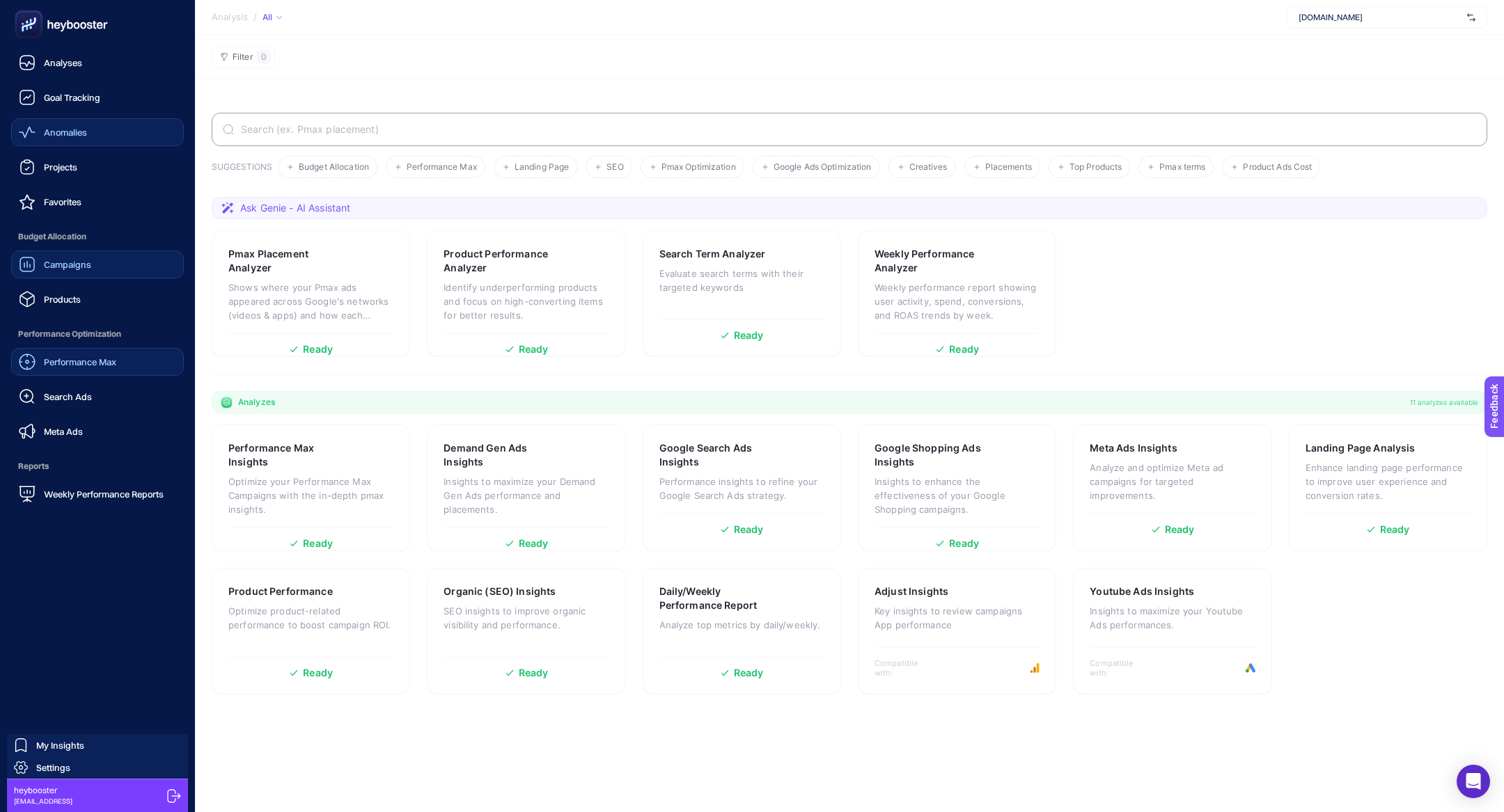
click at [34, 266] on icon at bounding box center [27, 264] width 17 height 17
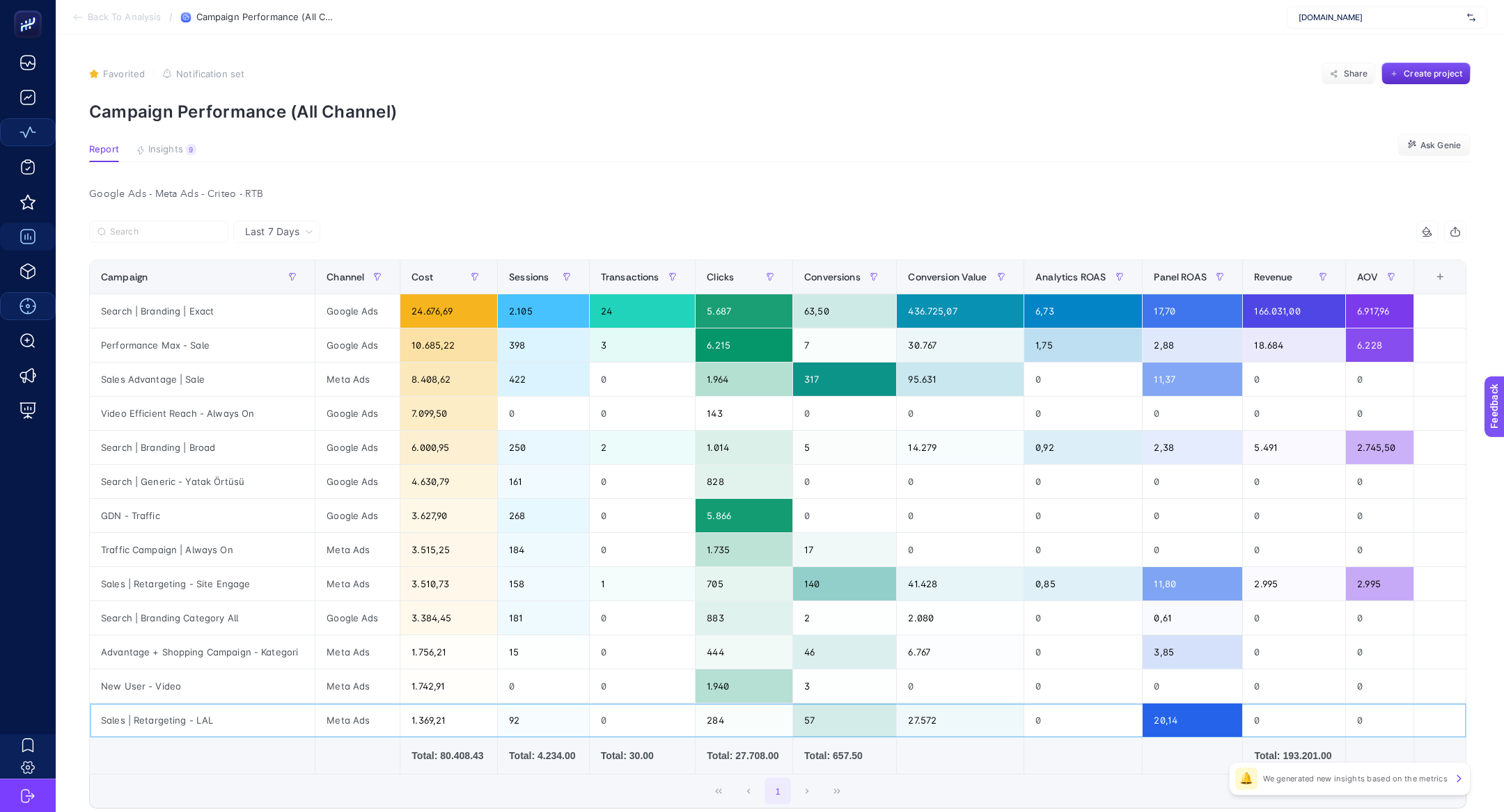
click at [178, 721] on div "Sales | Retargeting - LAL" at bounding box center [202, 720] width 225 height 33
copy tr "Sales | Retargeting - LAL"
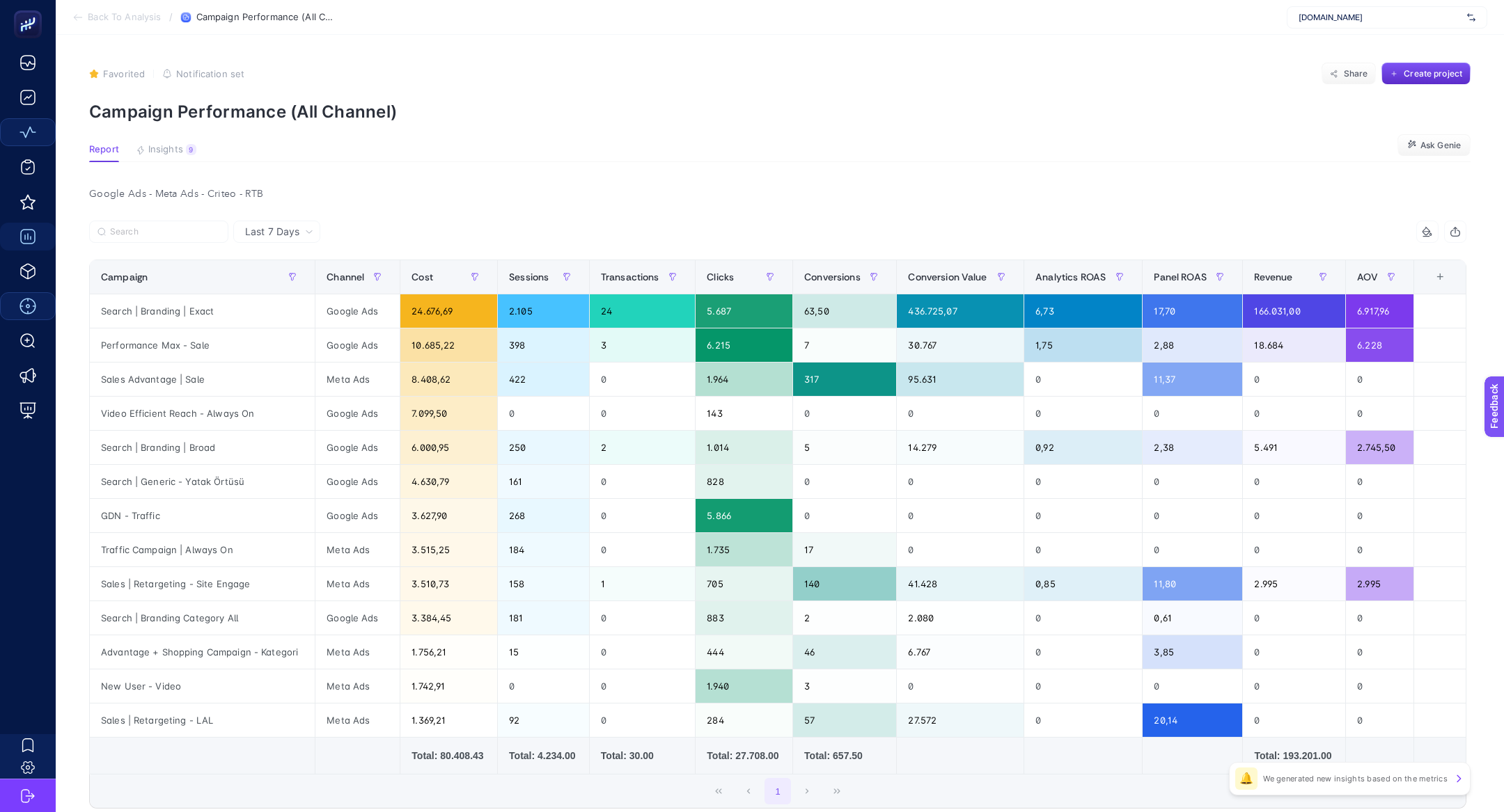
click at [148, 244] on div at bounding box center [433, 236] width 689 height 30
click at [145, 239] on label at bounding box center [158, 232] width 139 height 23
click at [145, 237] on input "Search" at bounding box center [164, 232] width 110 height 10
paste input "Sales | Retargeting - LAL"
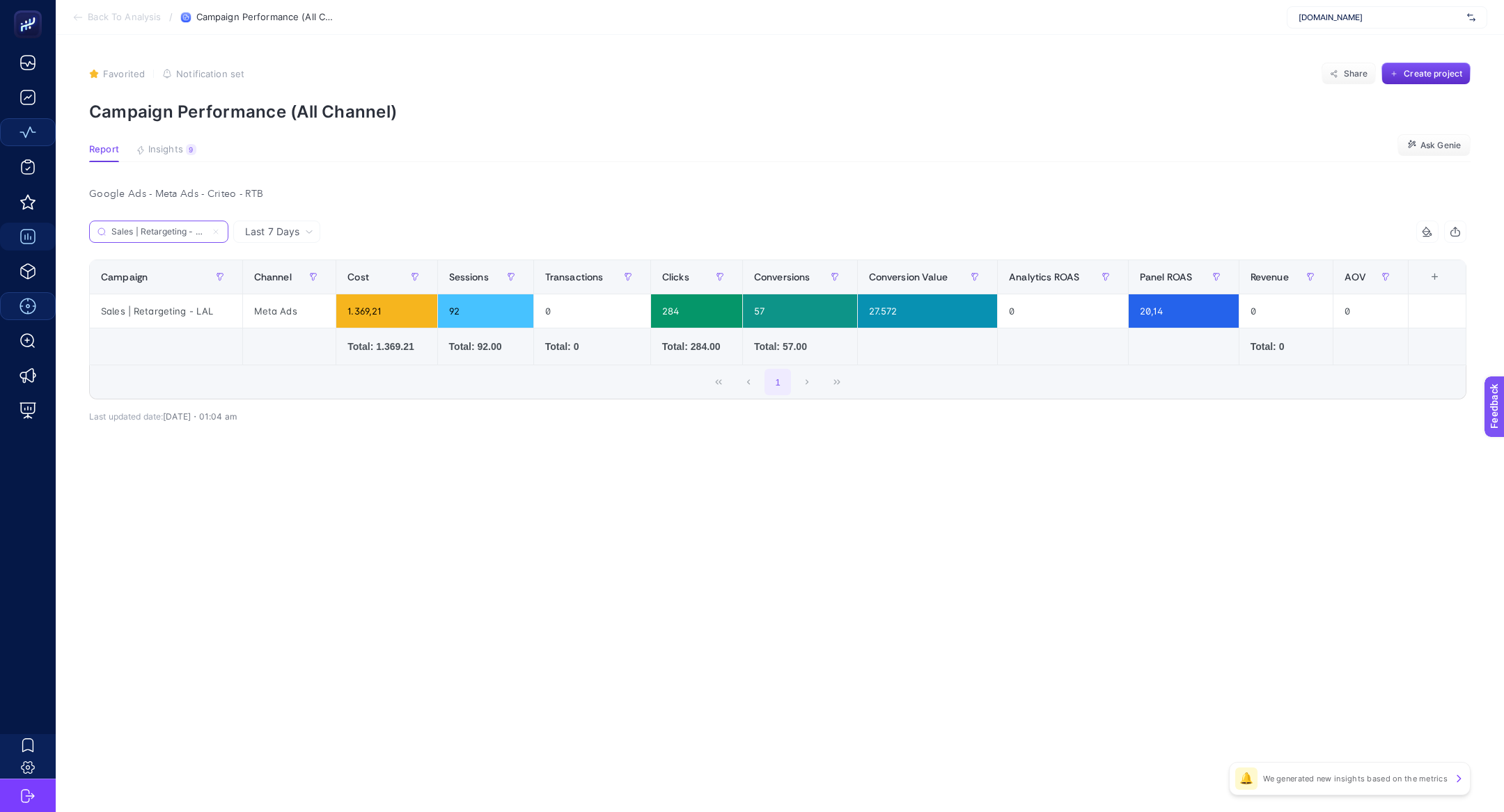
scroll to position [0, 5]
type input "Sales | Retargeting - LAL"
drag, startPoint x: 134, startPoint y: 312, endPoint x: 222, endPoint y: 316, distance: 88.1
click at [222, 316] on div "Sales | Retargeting - LAL" at bounding box center [165, 311] width 152 height 33
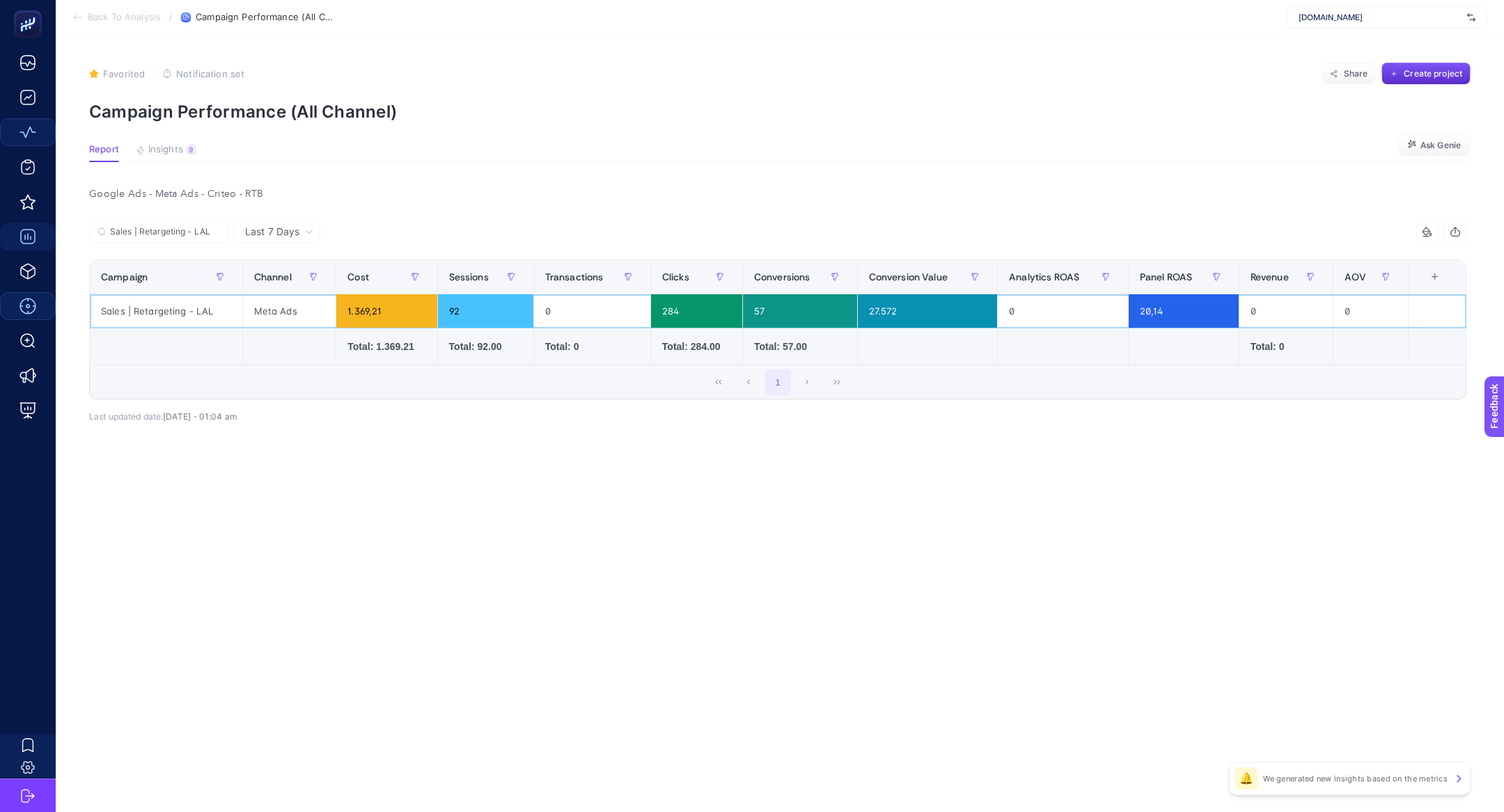
click at [158, 309] on div "Sales | Retargeting - LAL" at bounding box center [165, 311] width 152 height 33
copy tr "Sales | Retargeting - LAL"
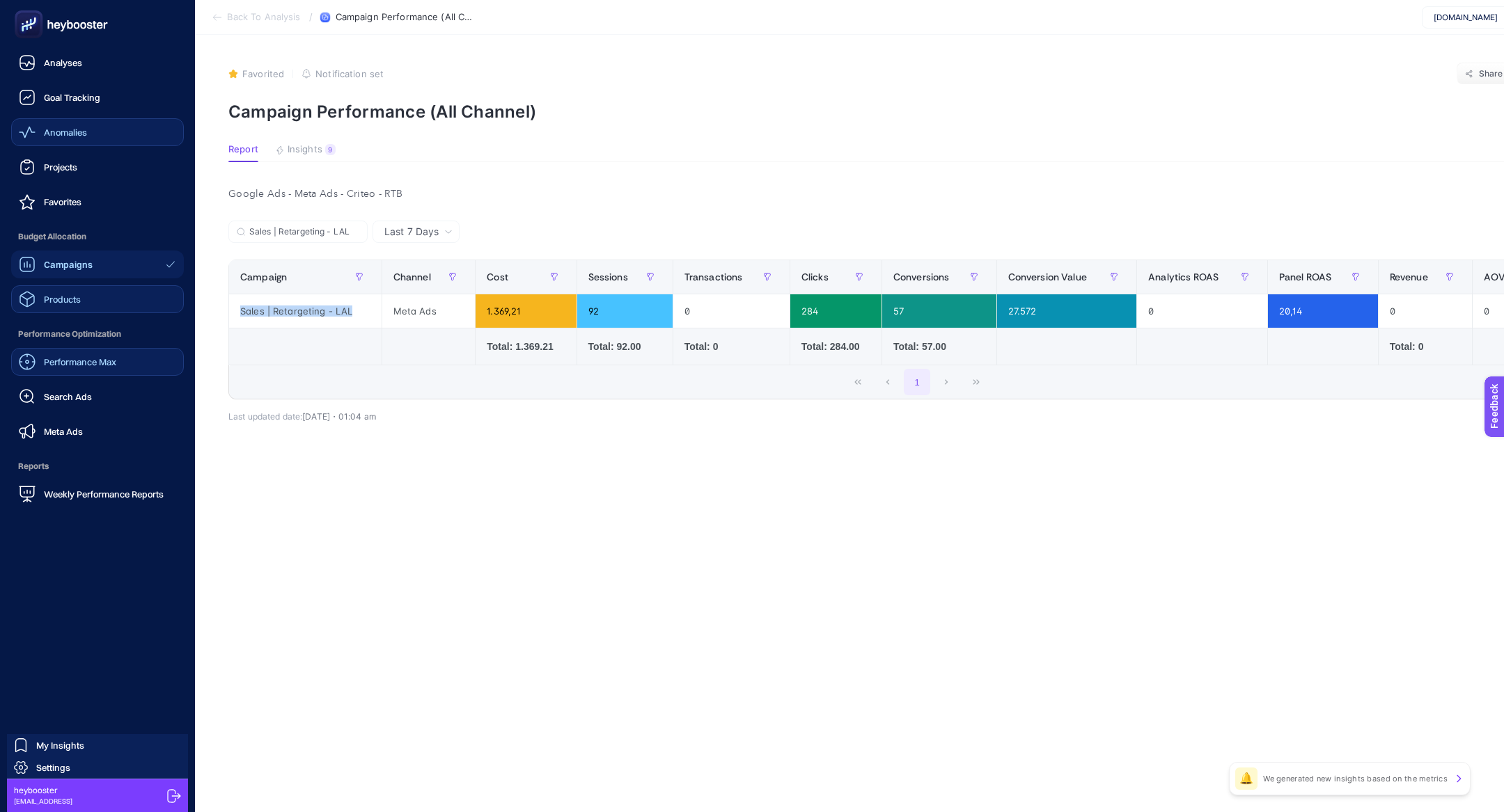
click at [62, 302] on span "Products" at bounding box center [62, 299] width 37 height 11
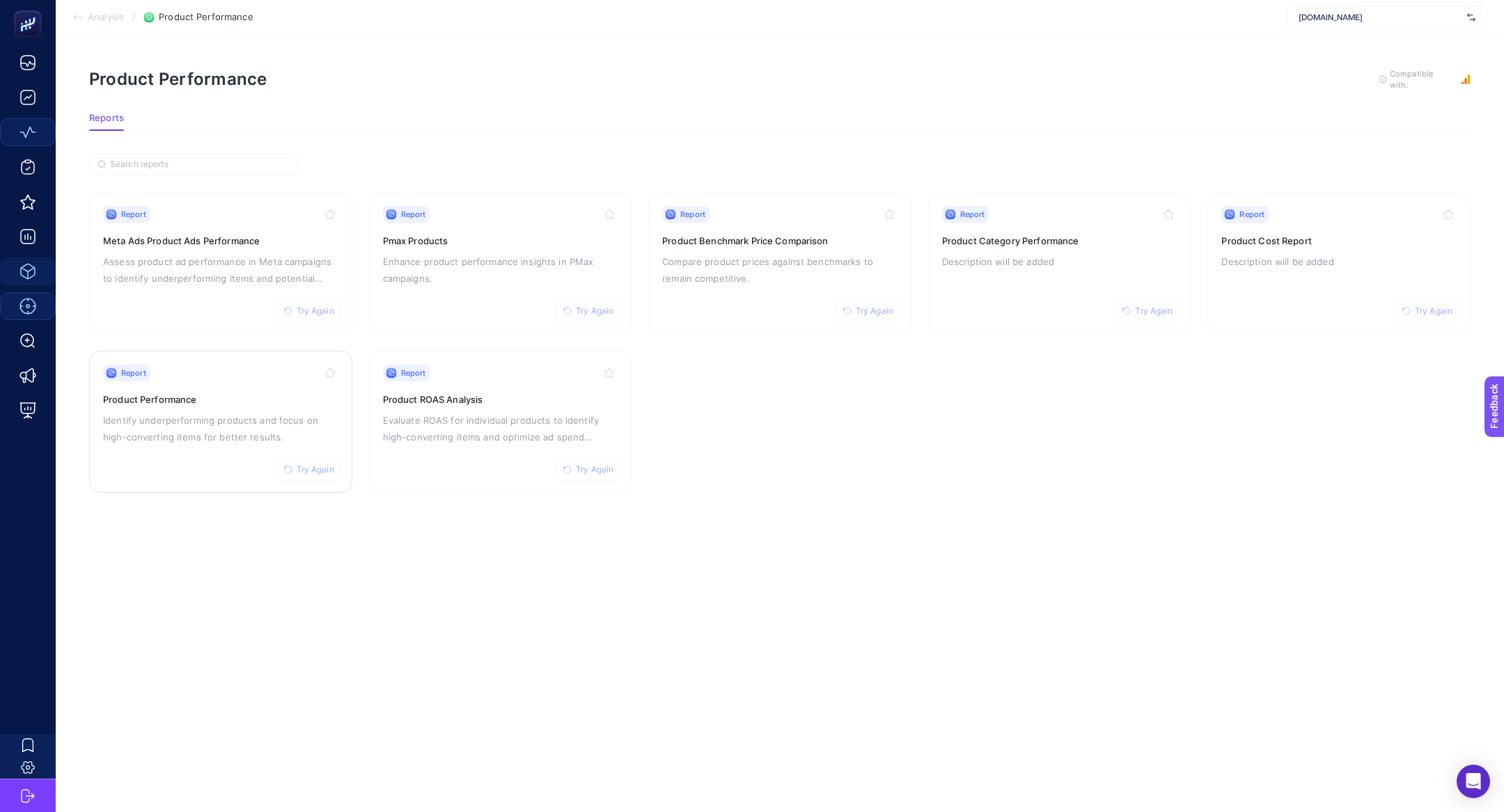
click at [241, 435] on p "Identify underperforming products and focus on high-converting items for better…" at bounding box center [220, 429] width 236 height 33
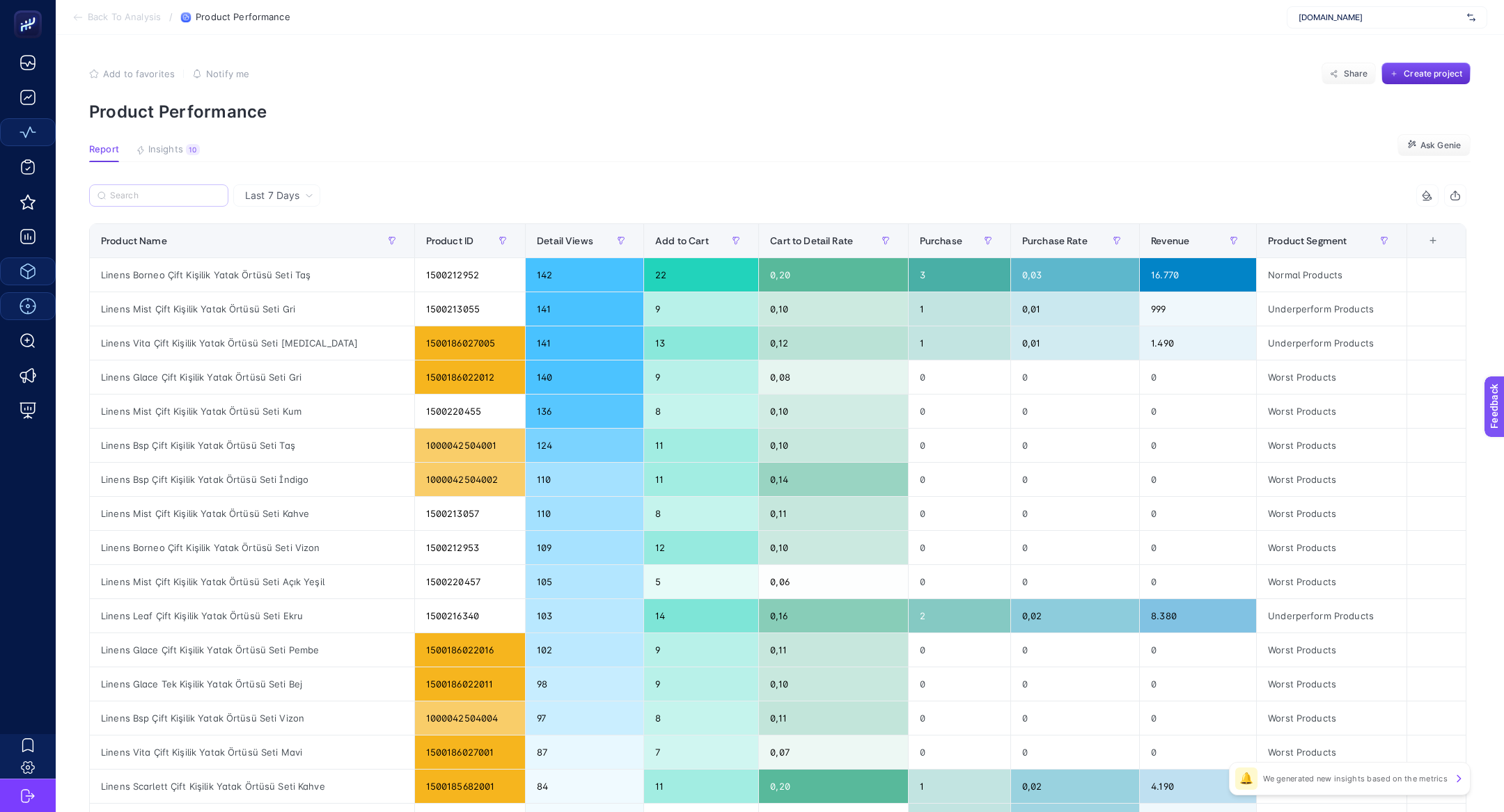
click at [130, 184] on label at bounding box center [158, 196] width 139 height 23
click at [130, 190] on input "Search" at bounding box center [164, 196] width 110 height 10
click at [180, 144] on span "Insights" at bounding box center [166, 150] width 35 height 11
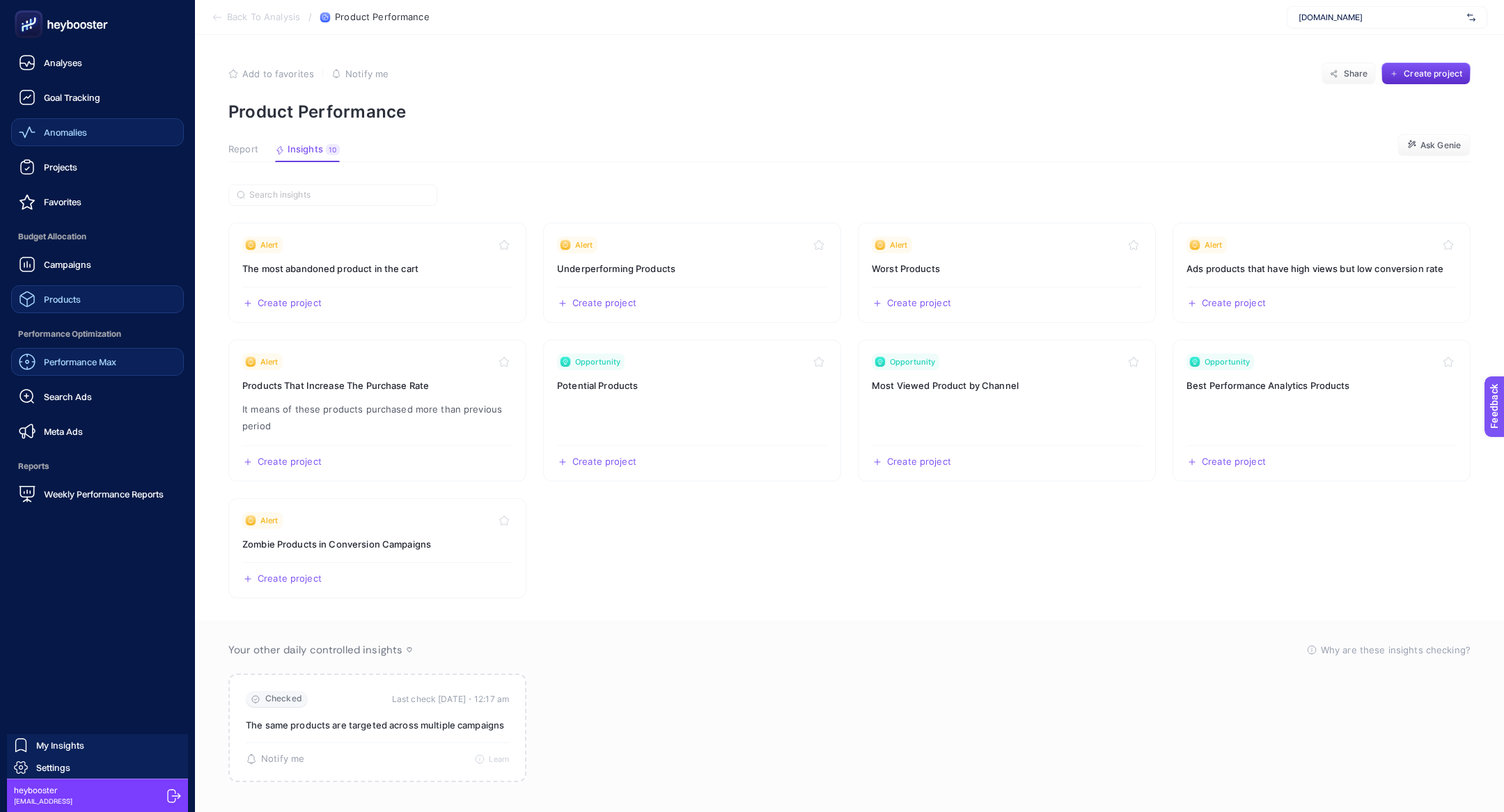
click at [85, 412] on div "Performance Max Search Ads Meta Ads" at bounding box center [97, 396] width 173 height 97
click at [82, 407] on link "Search Ads" at bounding box center [97, 396] width 173 height 28
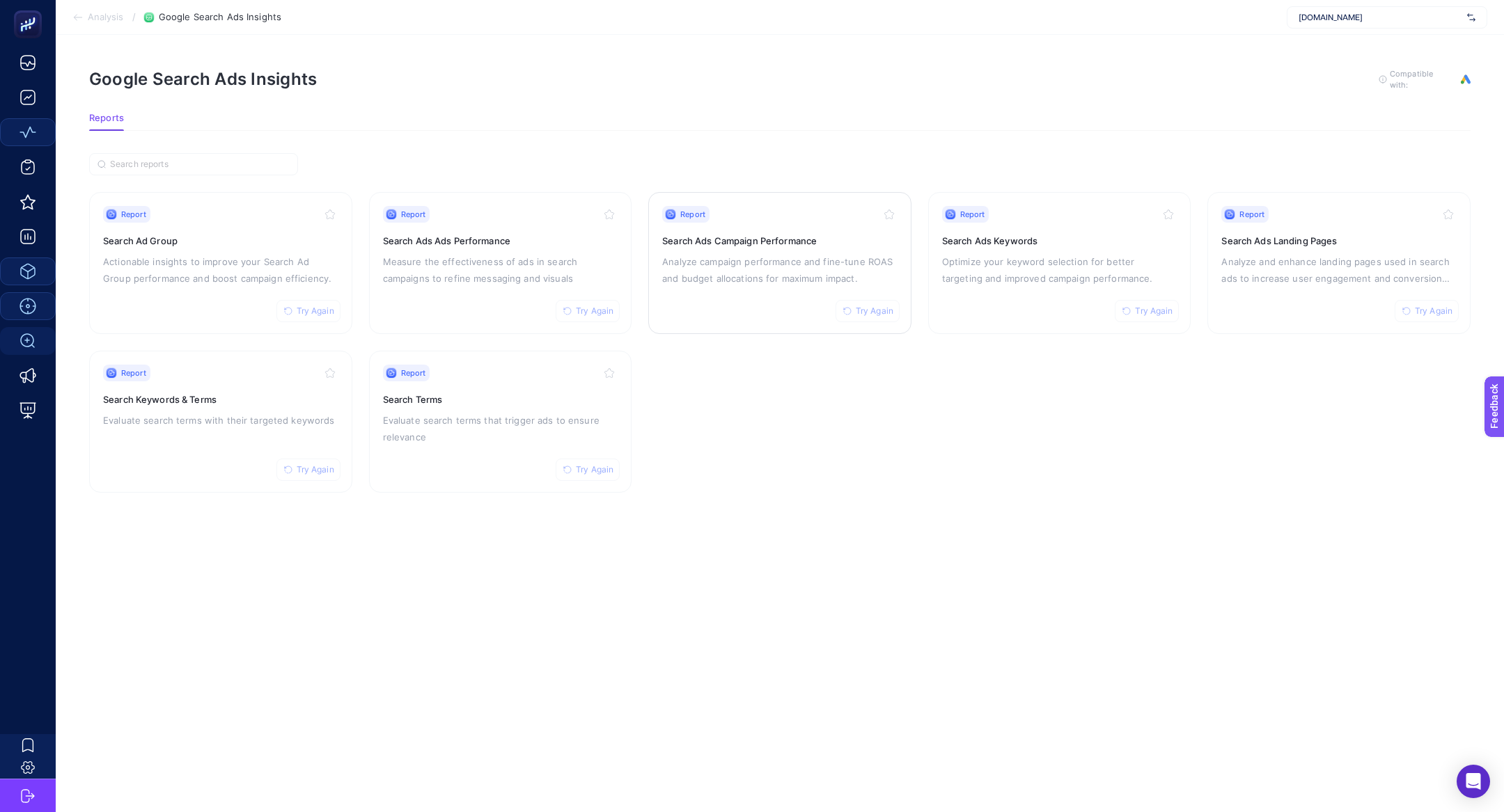
click at [812, 271] on p "Analyze campaign performance and fine-tune ROAS and budget allocations for maxi…" at bounding box center [779, 270] width 236 height 33
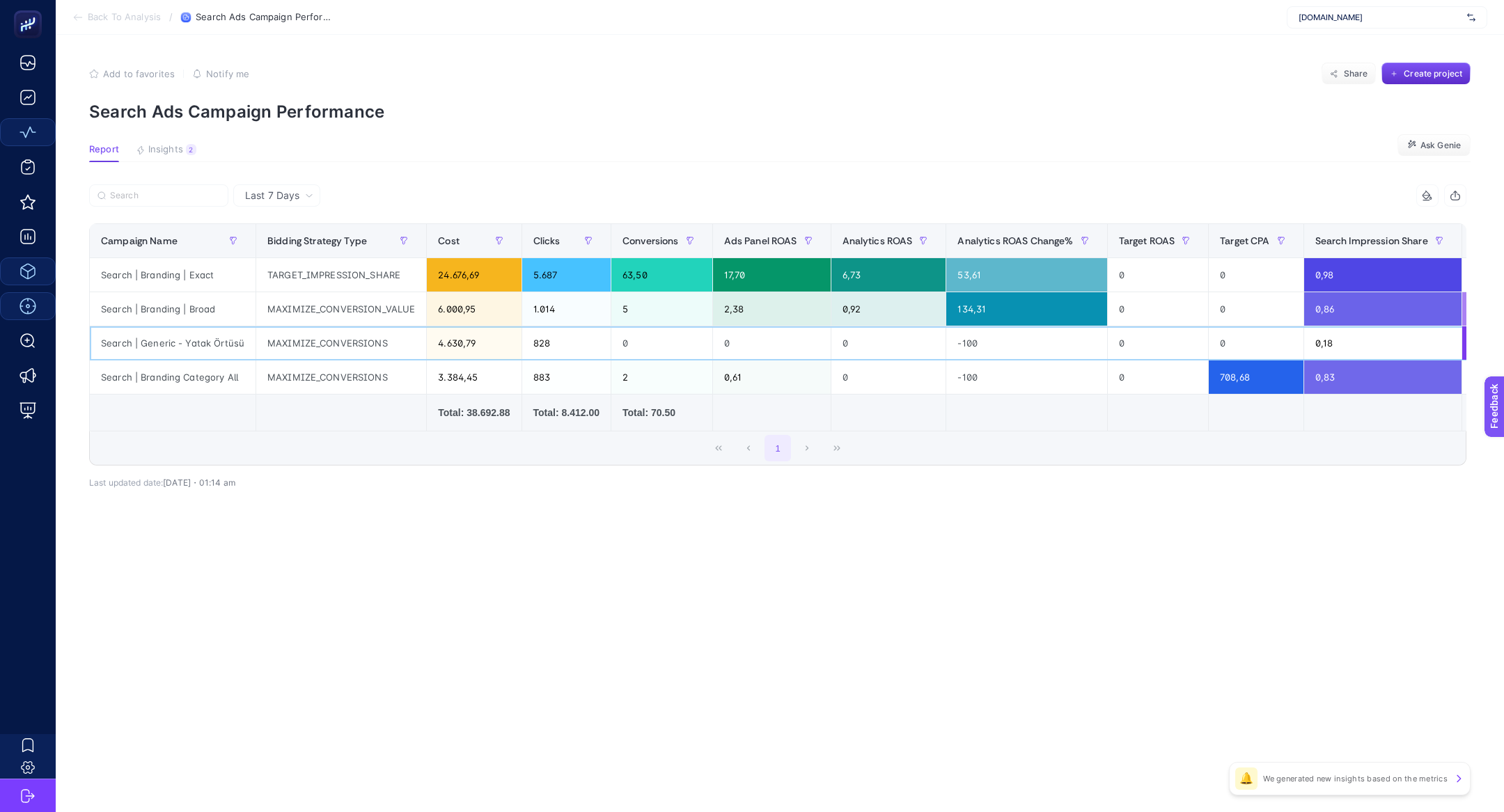
click at [145, 355] on div "Search | Generic - Yatak Örtüsü" at bounding box center [172, 343] width 166 height 33
click at [145, 352] on div "Search | Generic - Yatak Örtüsü" at bounding box center [172, 343] width 166 height 33
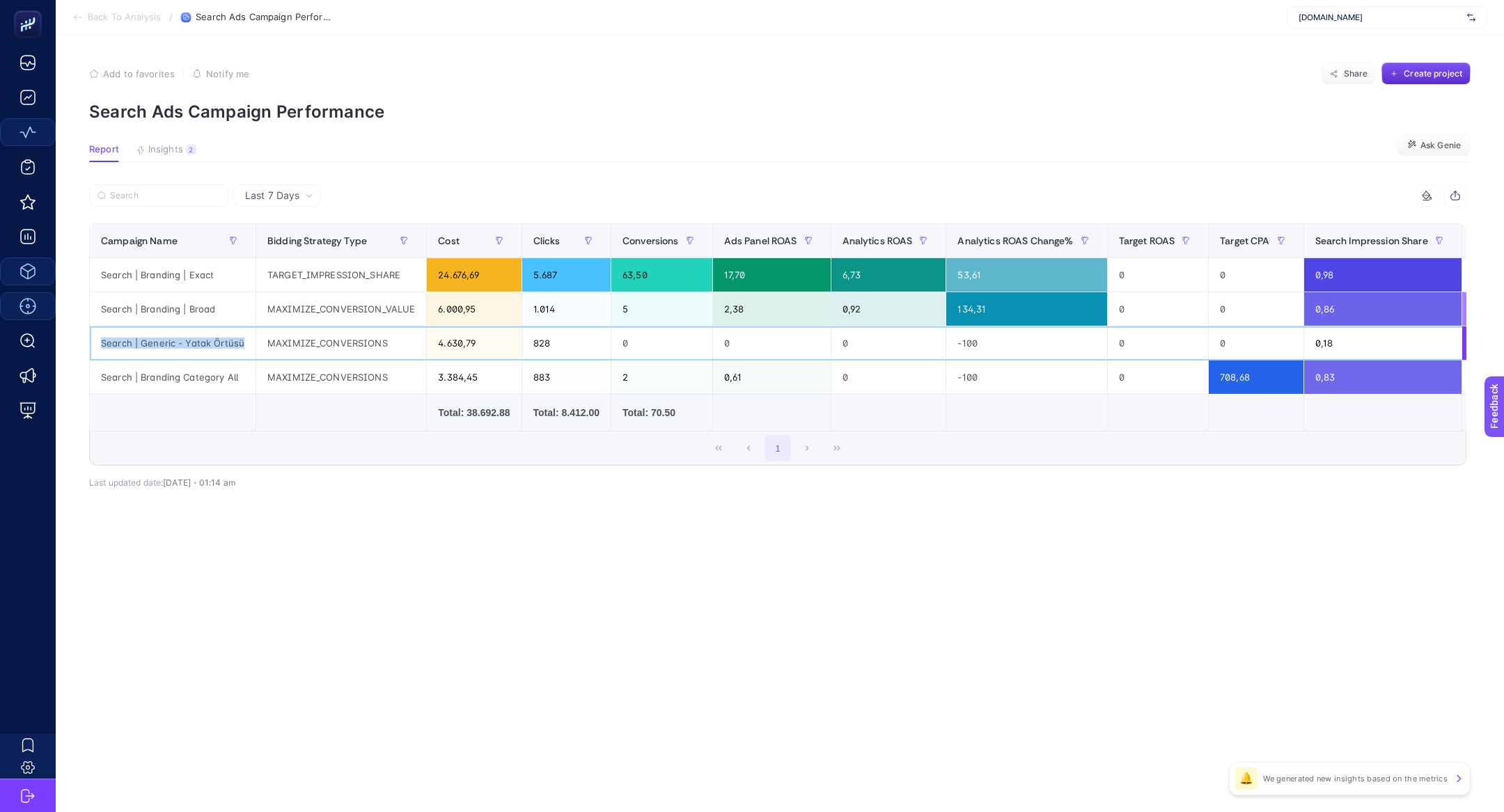
click at [145, 352] on div "Search | Generic - Yatak Örtüsü" at bounding box center [172, 343] width 166 height 33
click at [135, 342] on div "Search | Generic - Yatak Örtüsü" at bounding box center [172, 343] width 166 height 33
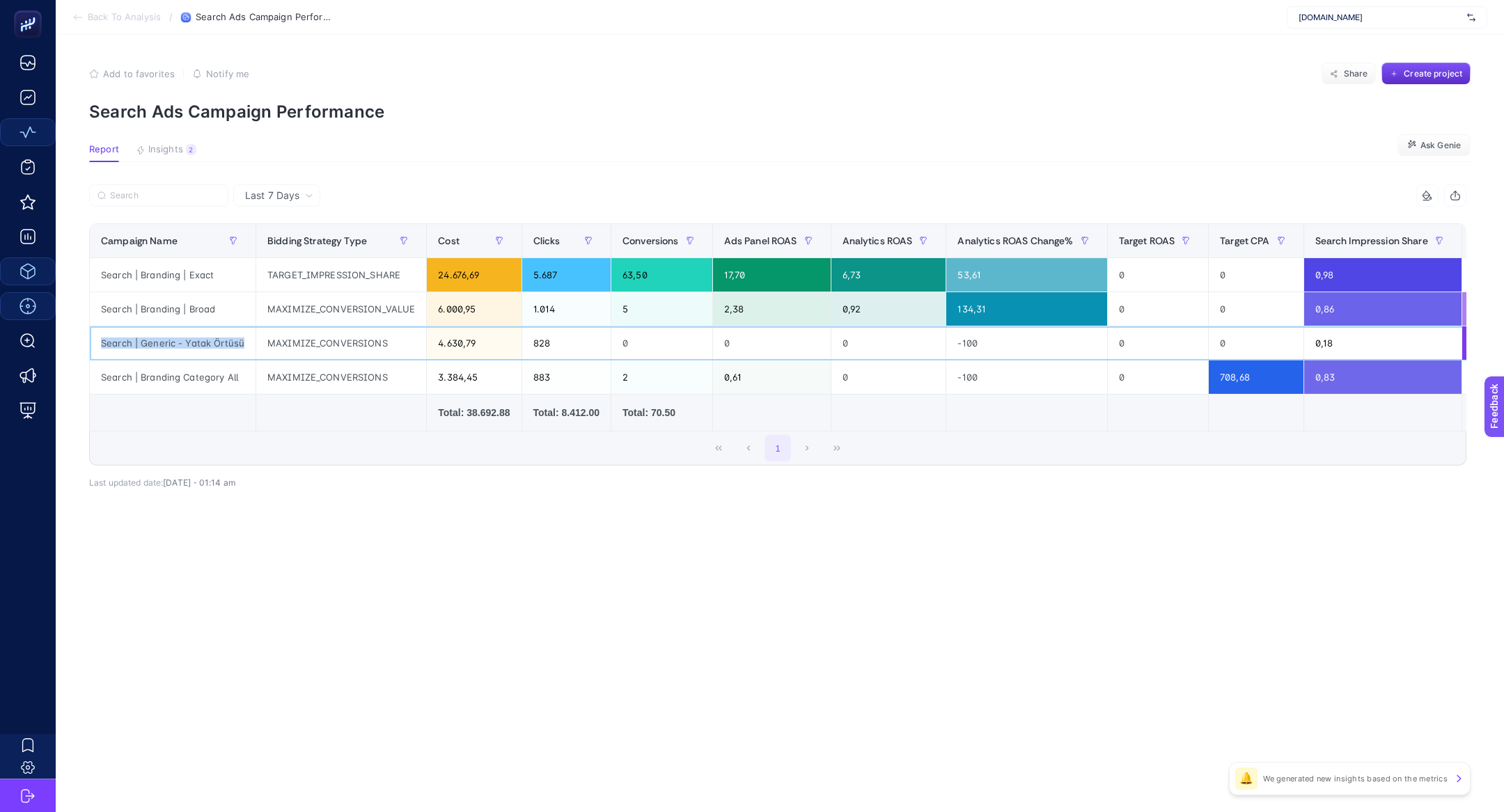
click at [135, 342] on div "Search | Generic - Yatak Örtüsü" at bounding box center [172, 343] width 166 height 33
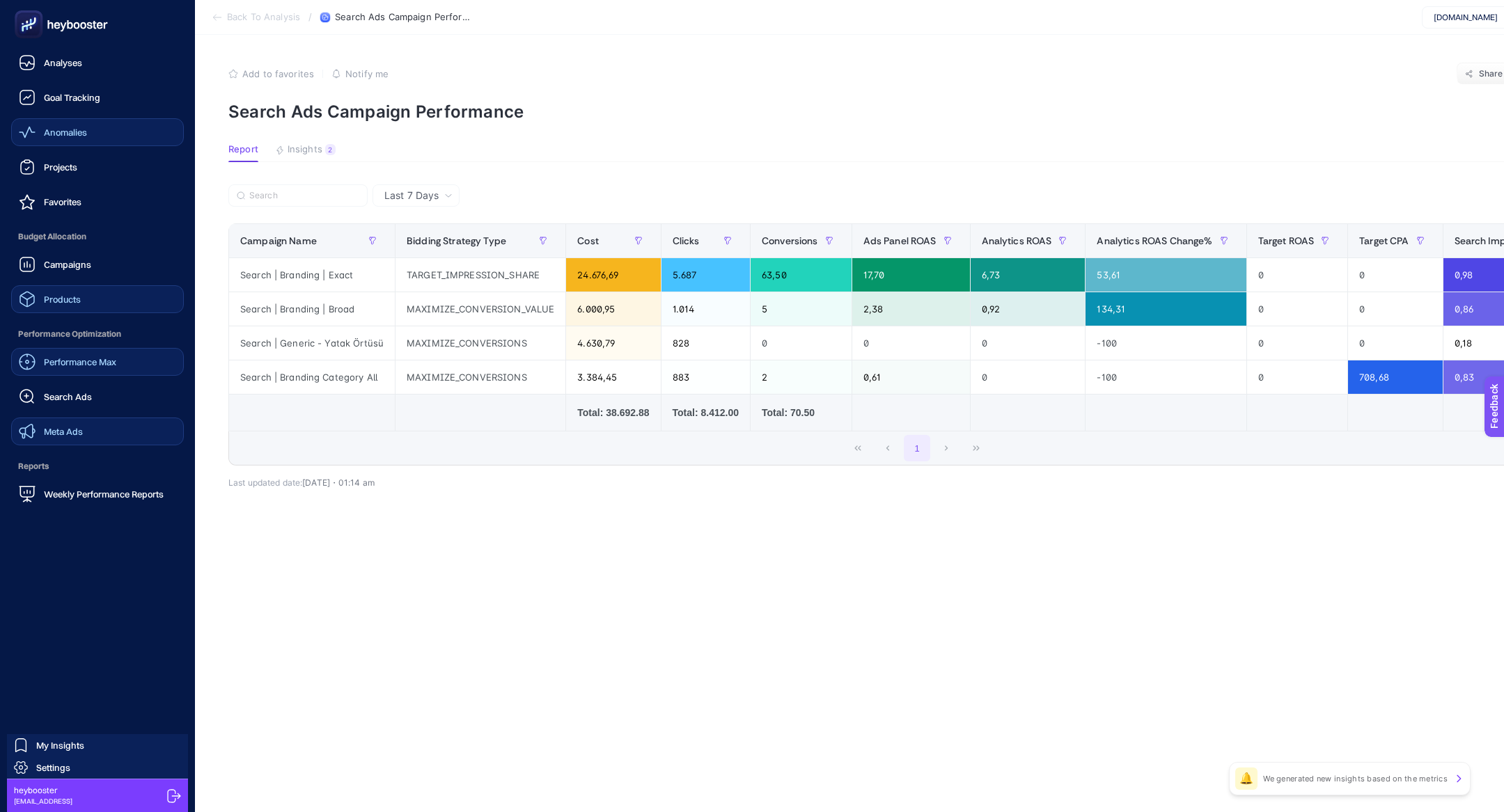
click at [99, 428] on link "Meta Ads" at bounding box center [97, 431] width 173 height 28
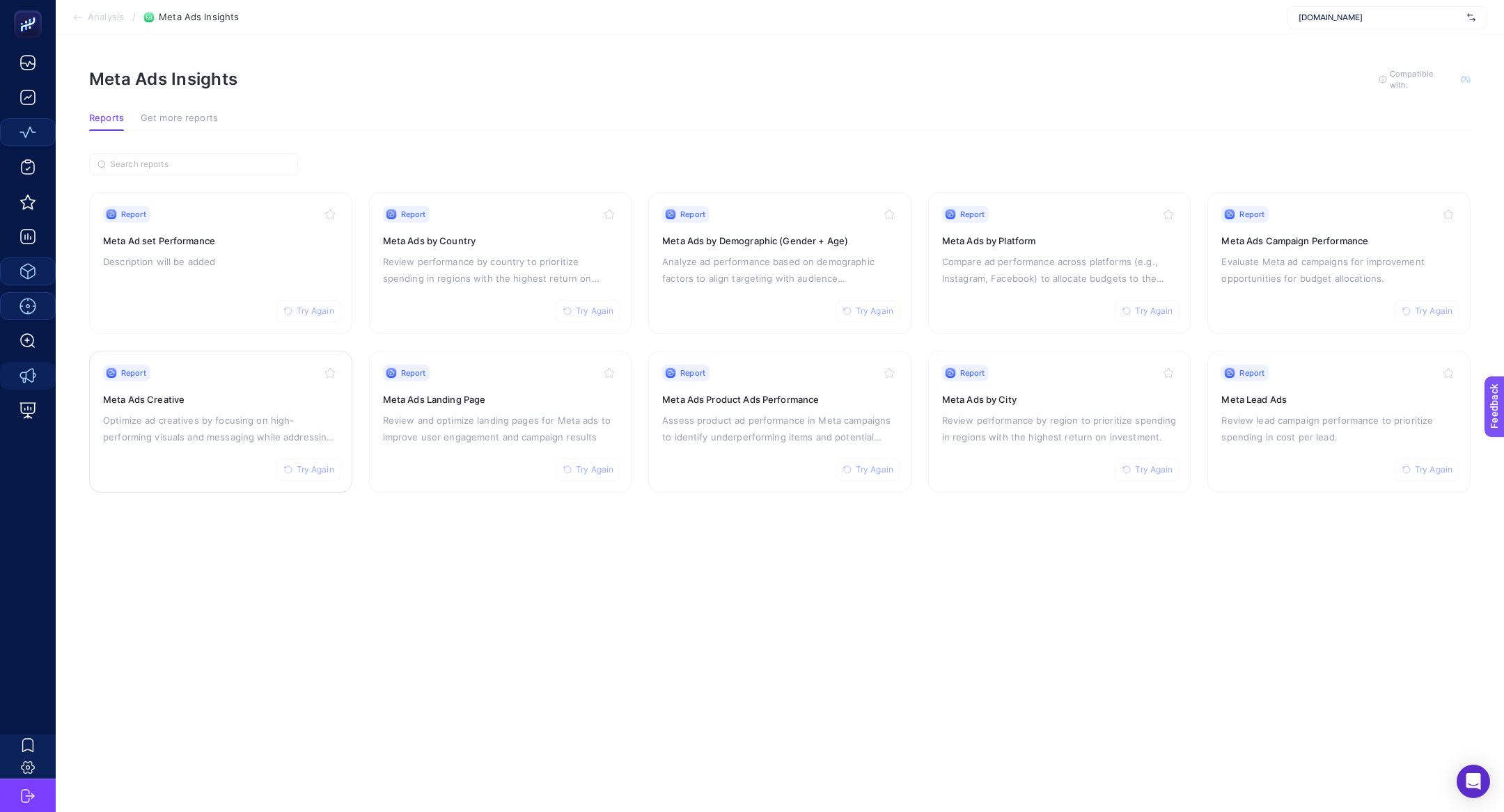
click at [204, 423] on p "Optimize ad creatives by focusing on high-performing visuals and messaging whil…" at bounding box center [220, 429] width 236 height 33
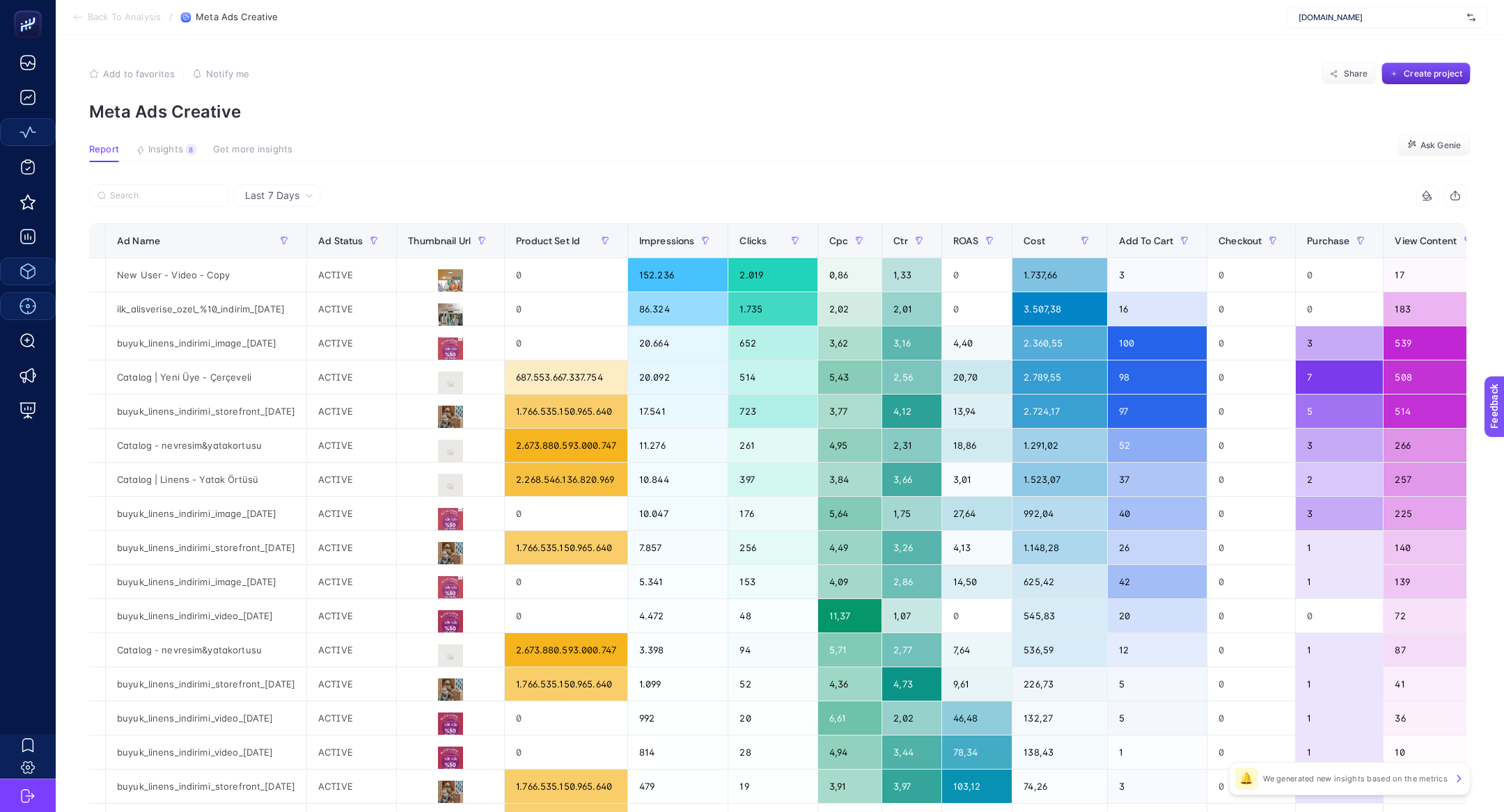
scroll to position [0, 780]
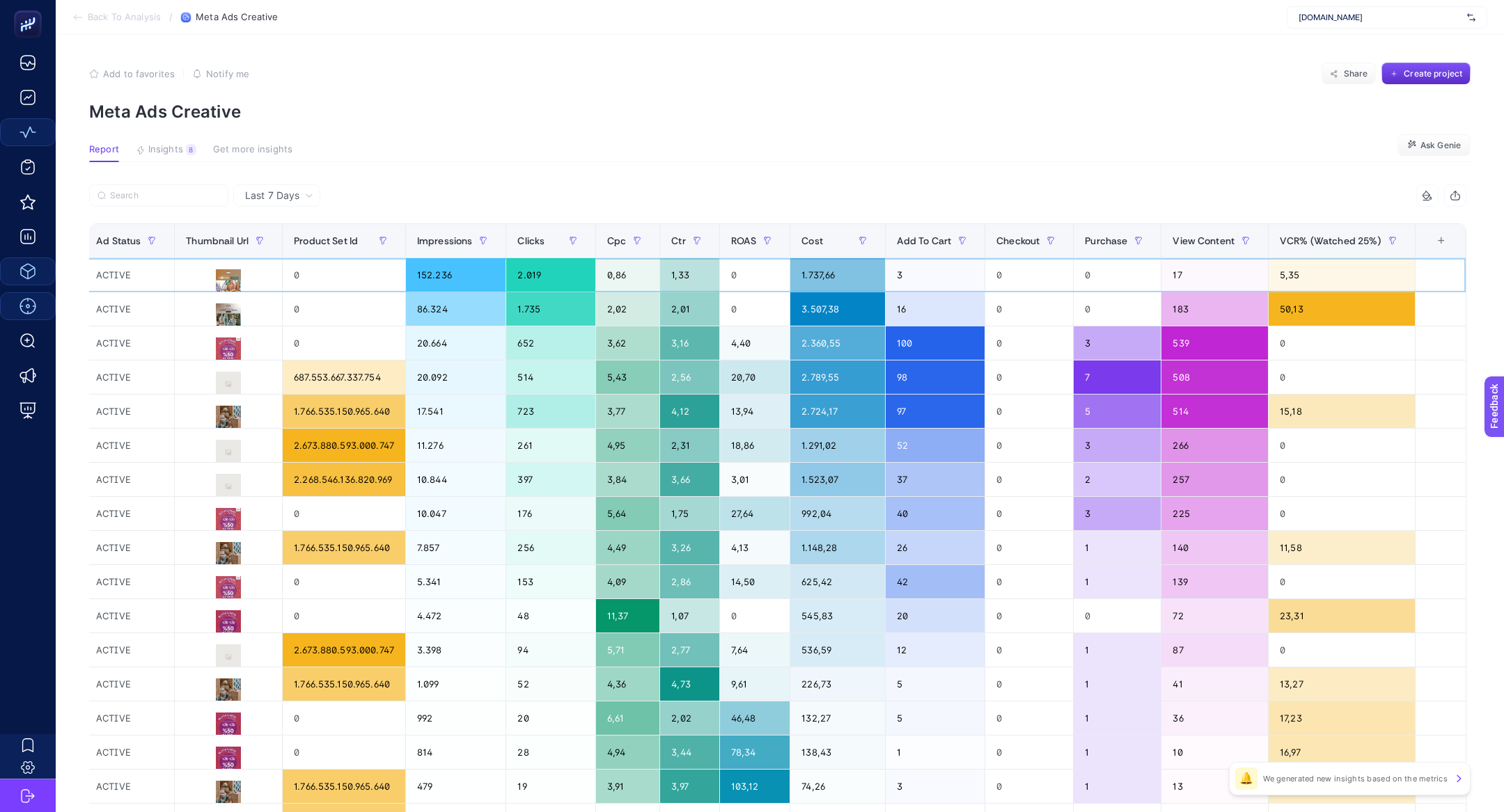
click at [1293, 277] on div "5,35" at bounding box center [1341, 275] width 146 height 33
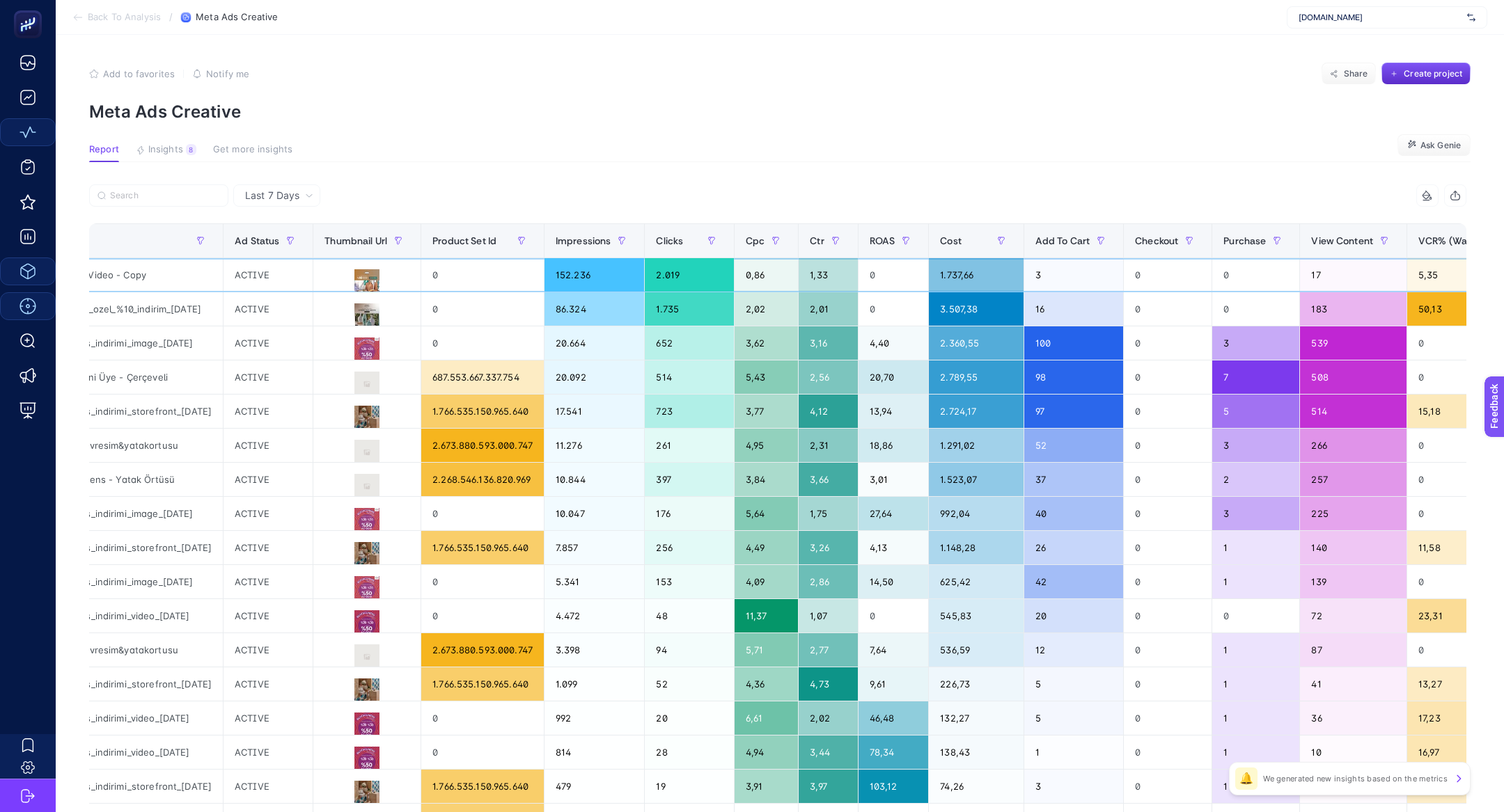
scroll to position [0, 416]
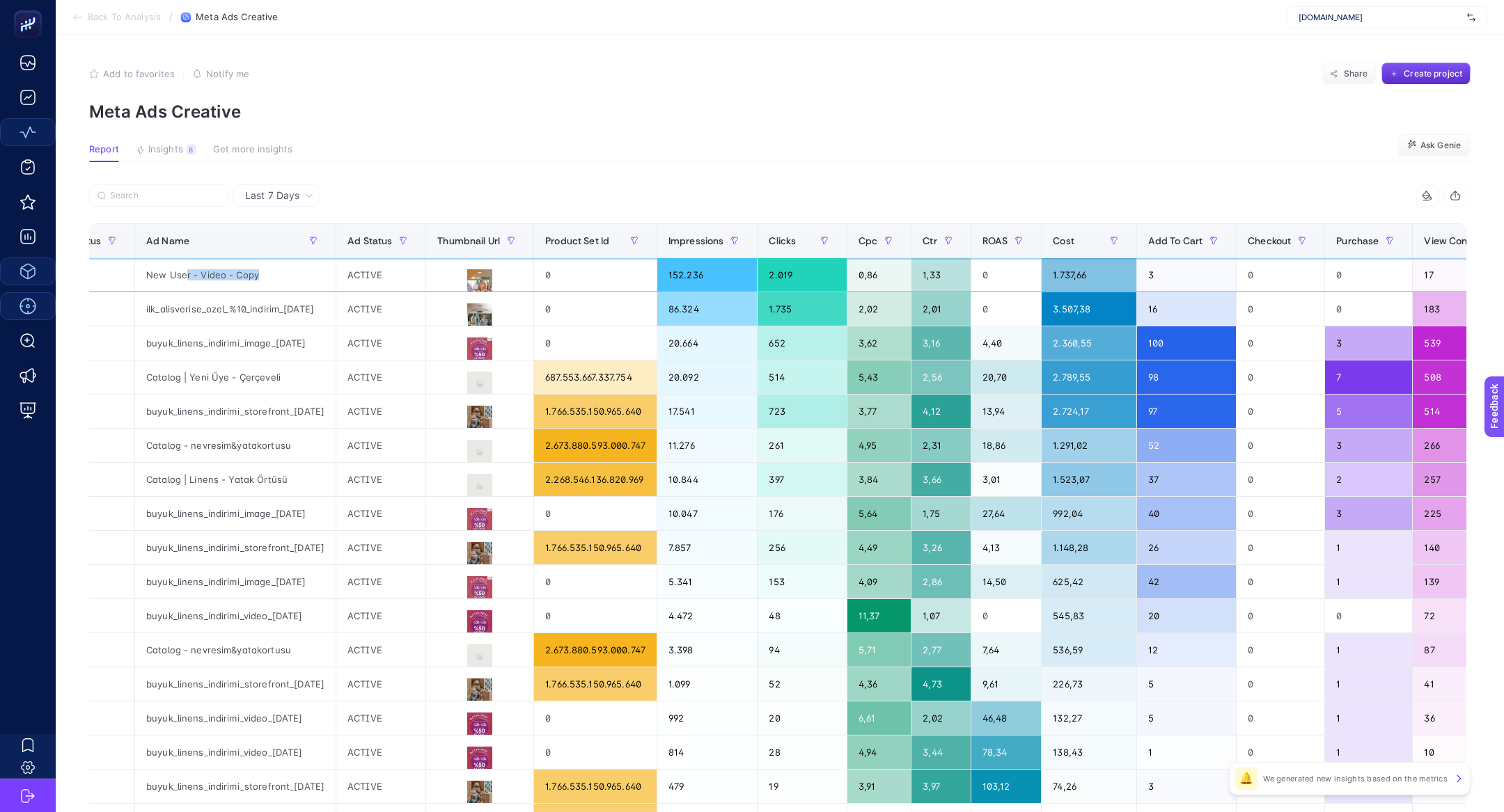
drag, startPoint x: 269, startPoint y: 274, endPoint x: 344, endPoint y: 280, distance: 75.2
click at [336, 280] on div "New User - Video - Copy" at bounding box center [235, 275] width 201 height 33
click at [522, 277] on button at bounding box center [480, 282] width 85 height 25
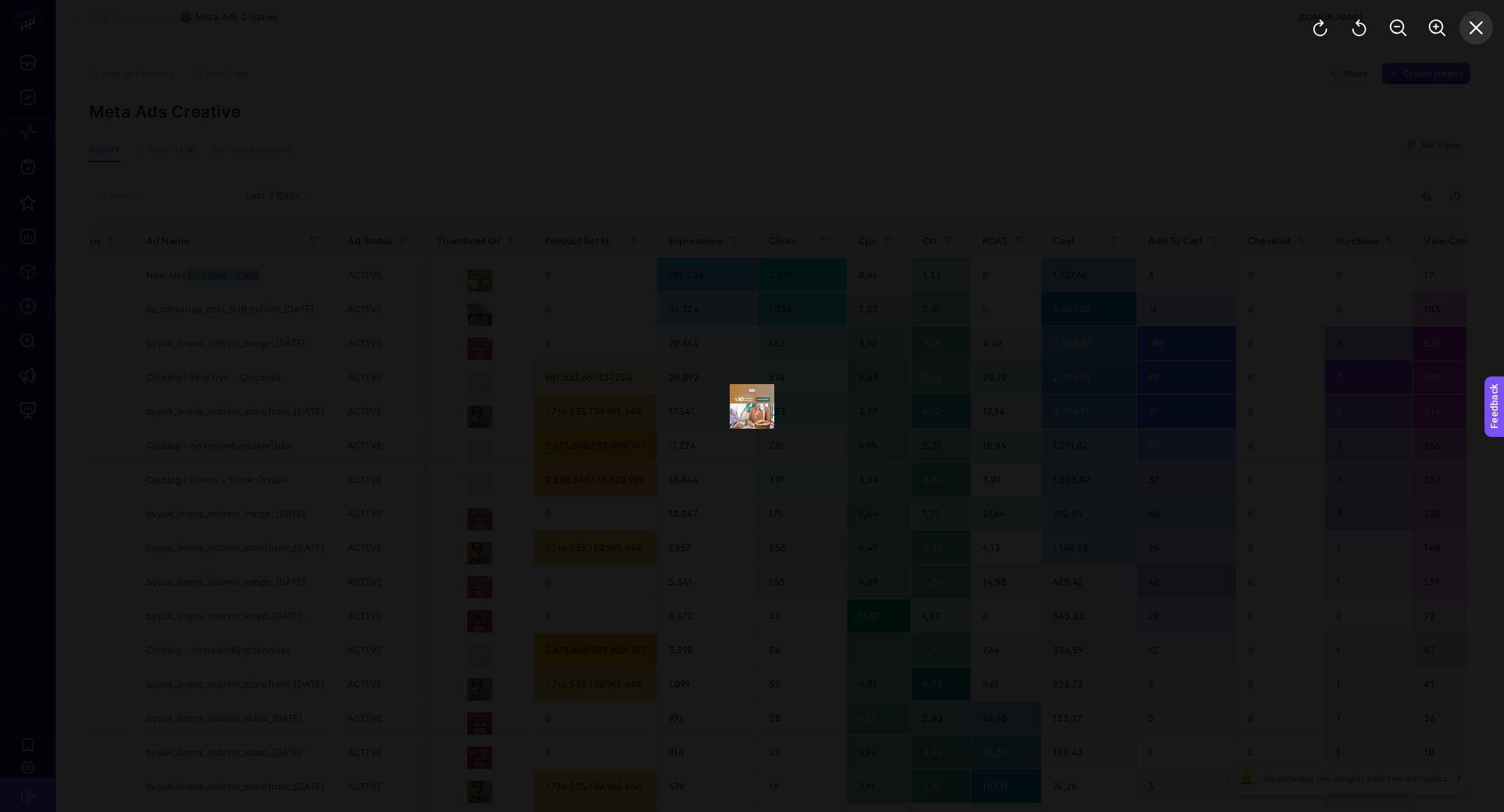
click at [1487, 27] on button "Close" at bounding box center [1476, 28] width 33 height 33
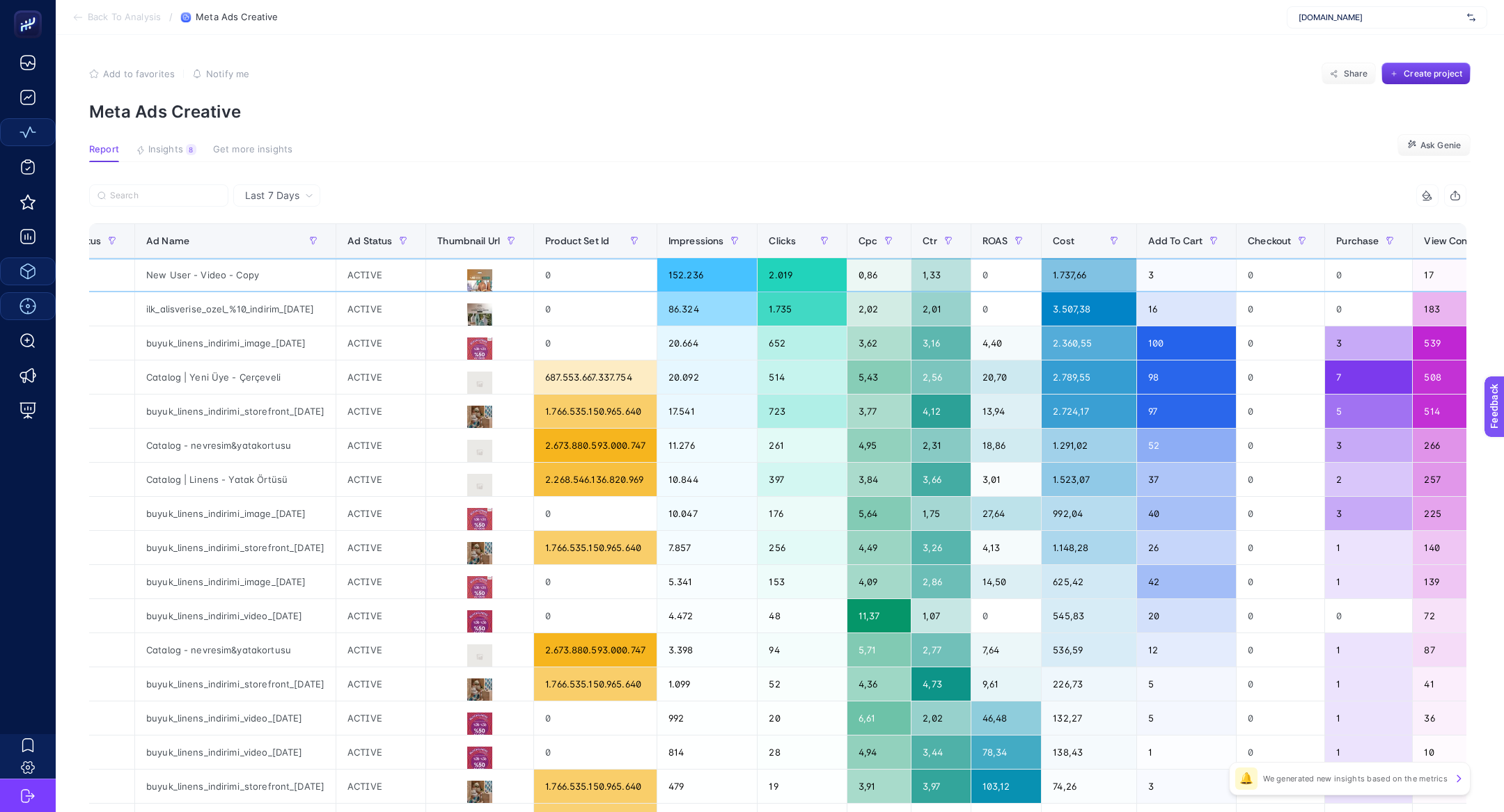
click at [846, 261] on div "2.019" at bounding box center [802, 275] width 89 height 33
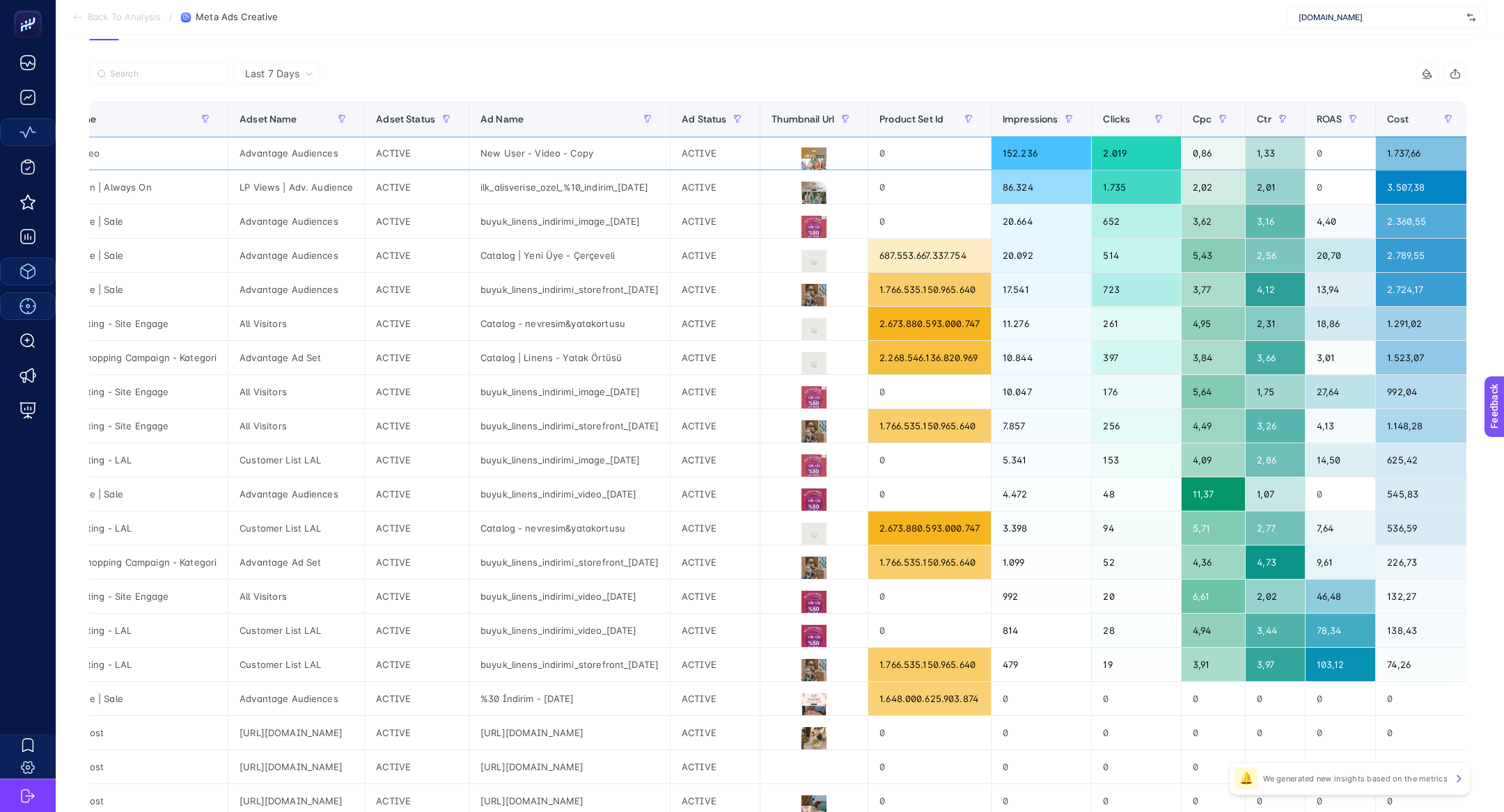
scroll to position [0, 0]
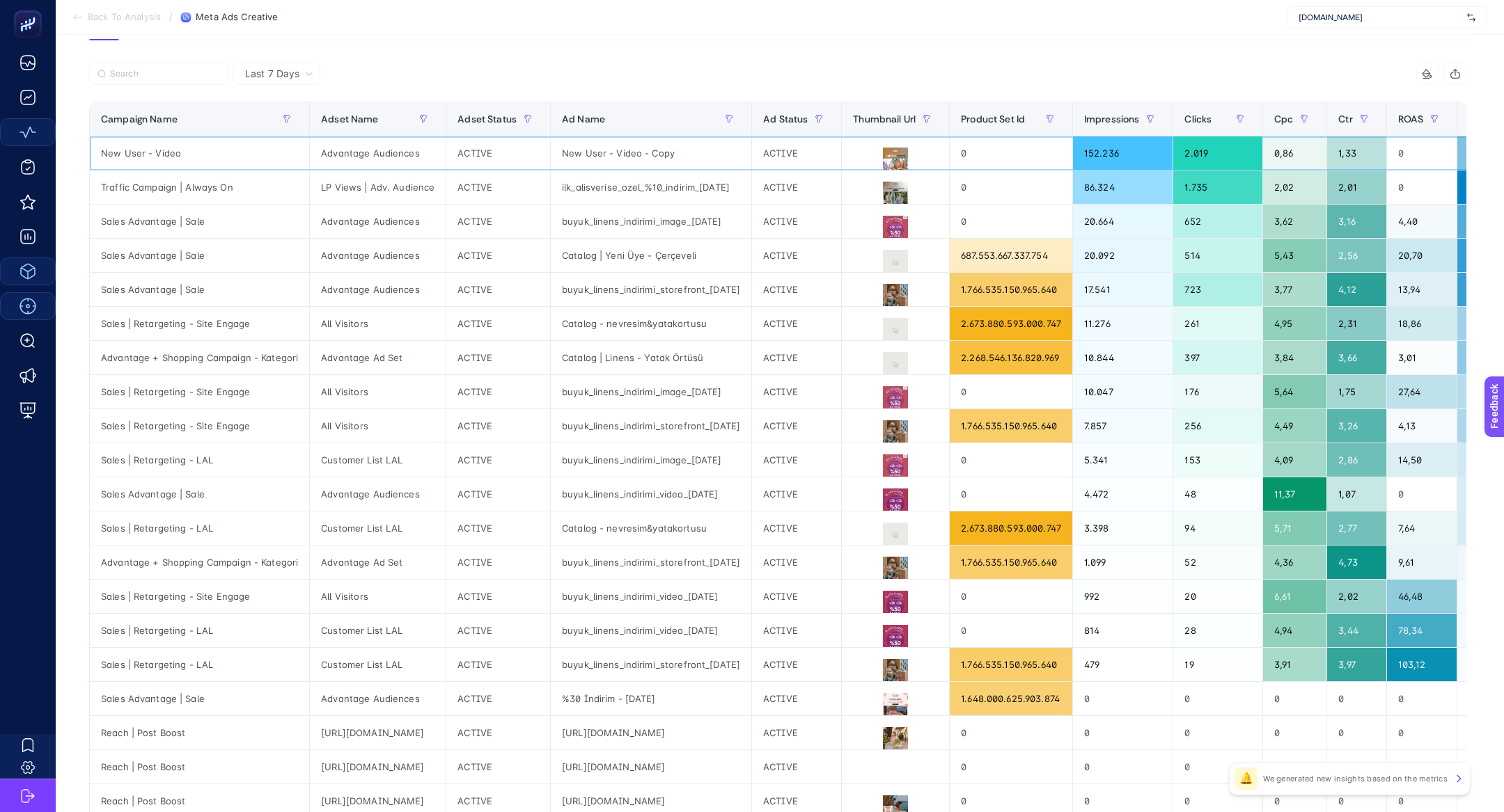
click at [142, 143] on div "New User - Video" at bounding box center [199, 153] width 219 height 33
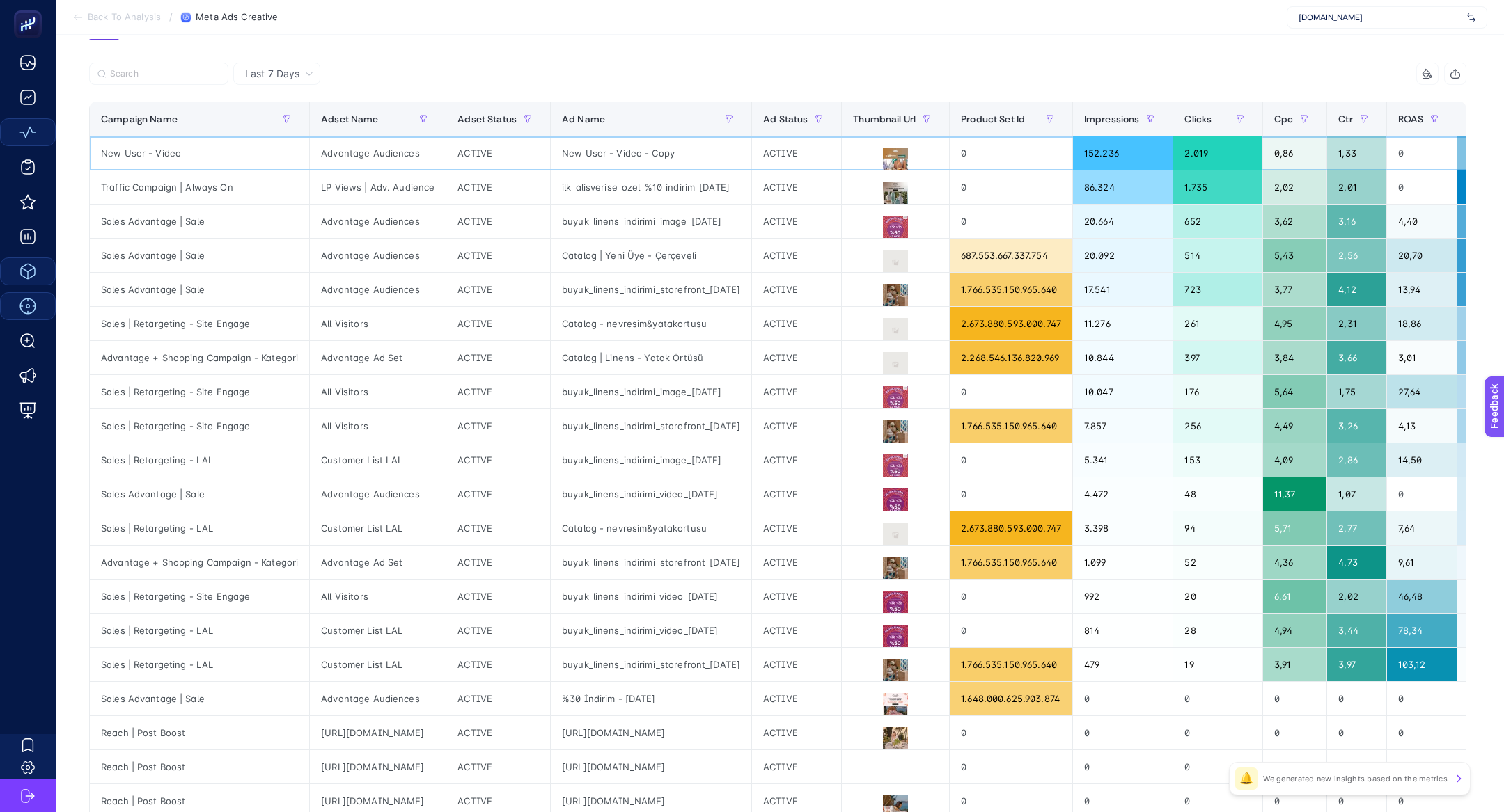
click at [142, 143] on div "New User - Video" at bounding box center [199, 153] width 219 height 33
click at [163, 163] on div "New User - Video" at bounding box center [199, 153] width 219 height 33
click at [163, 153] on div "New User - Video" at bounding box center [199, 153] width 219 height 33
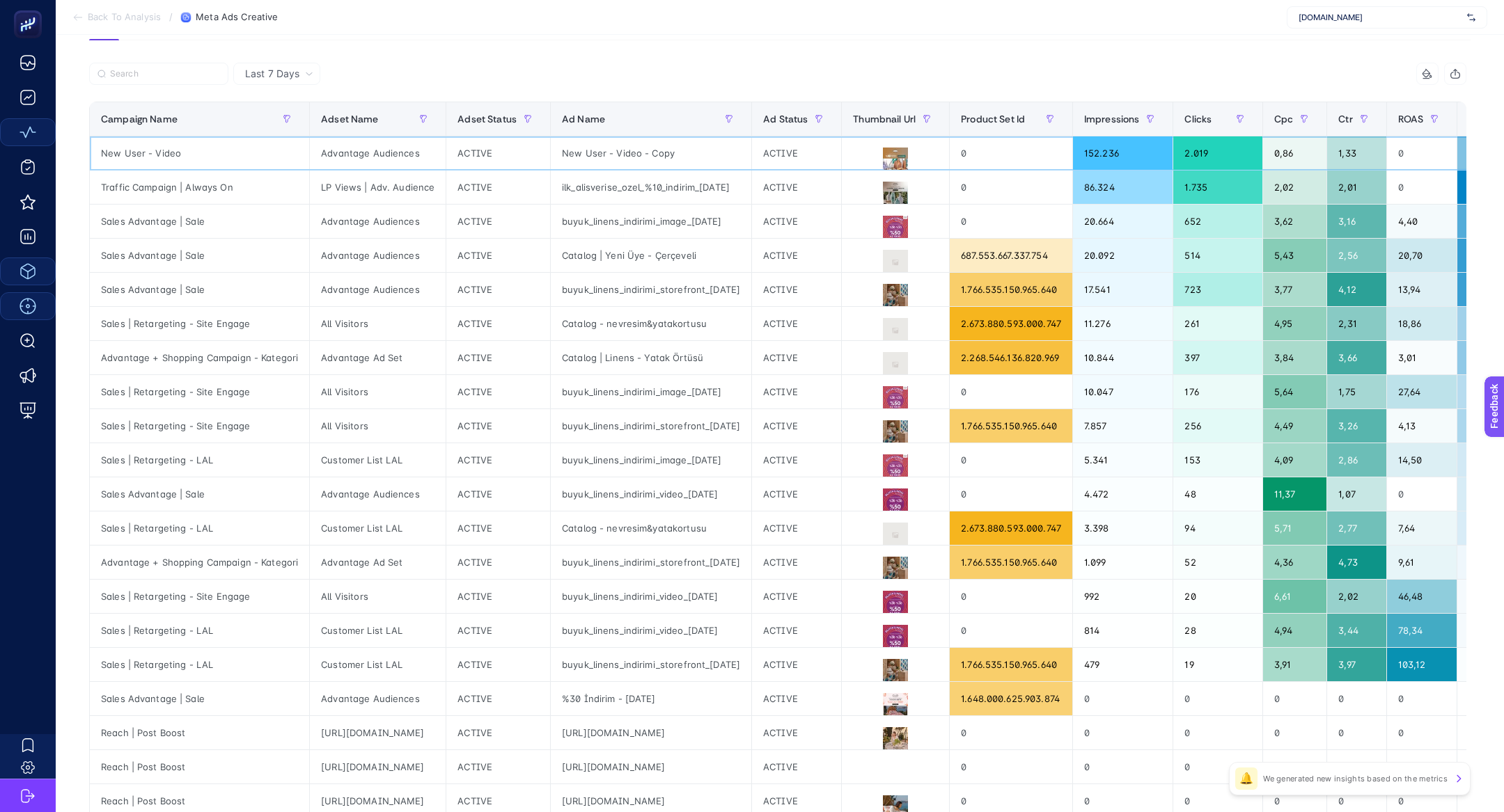
click at [163, 153] on div "New User - Video" at bounding box center [199, 153] width 219 height 33
copy tr "New User - Video"
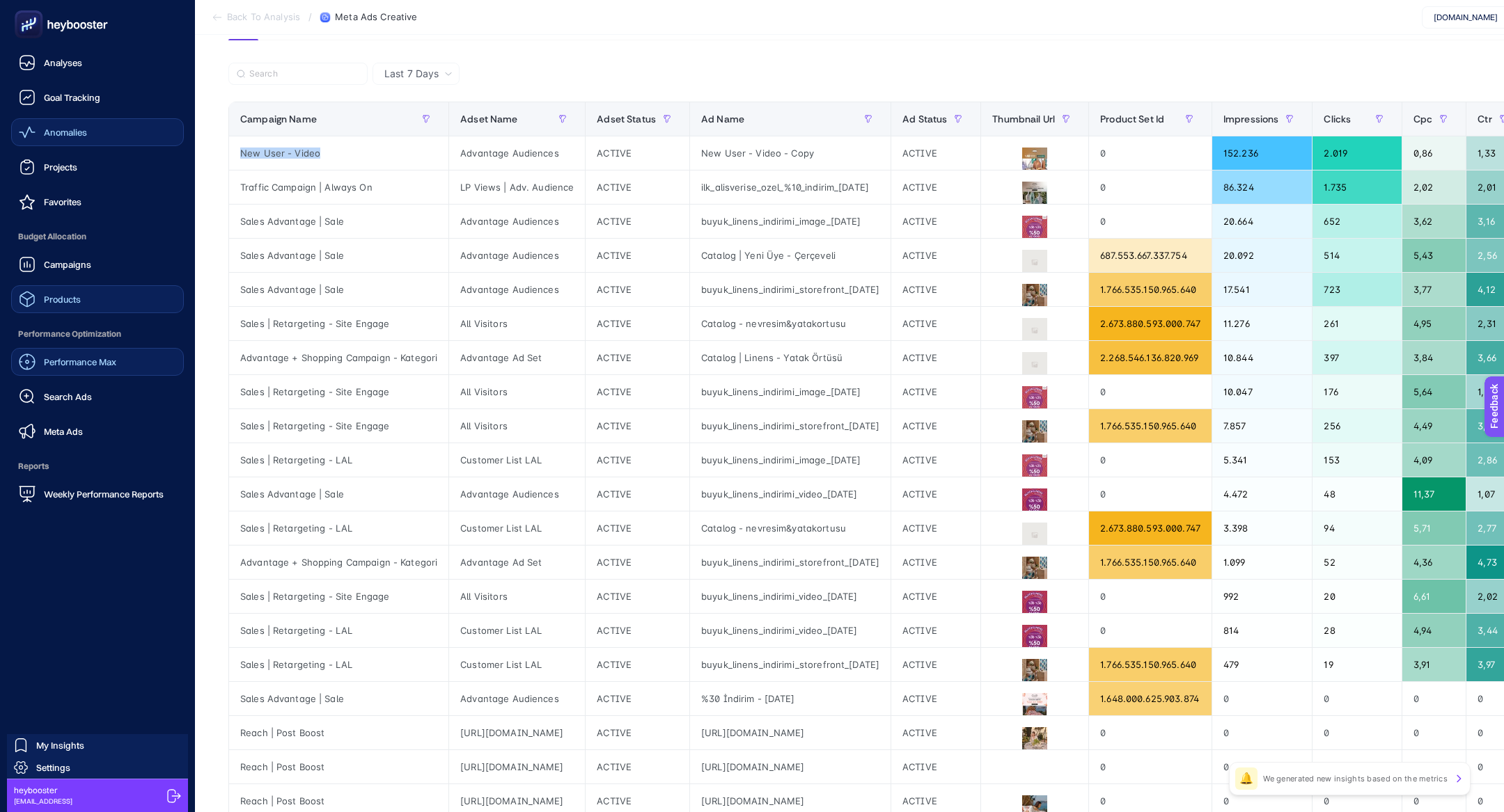
click at [47, 435] on span "Meta Ads" at bounding box center [63, 431] width 39 height 11
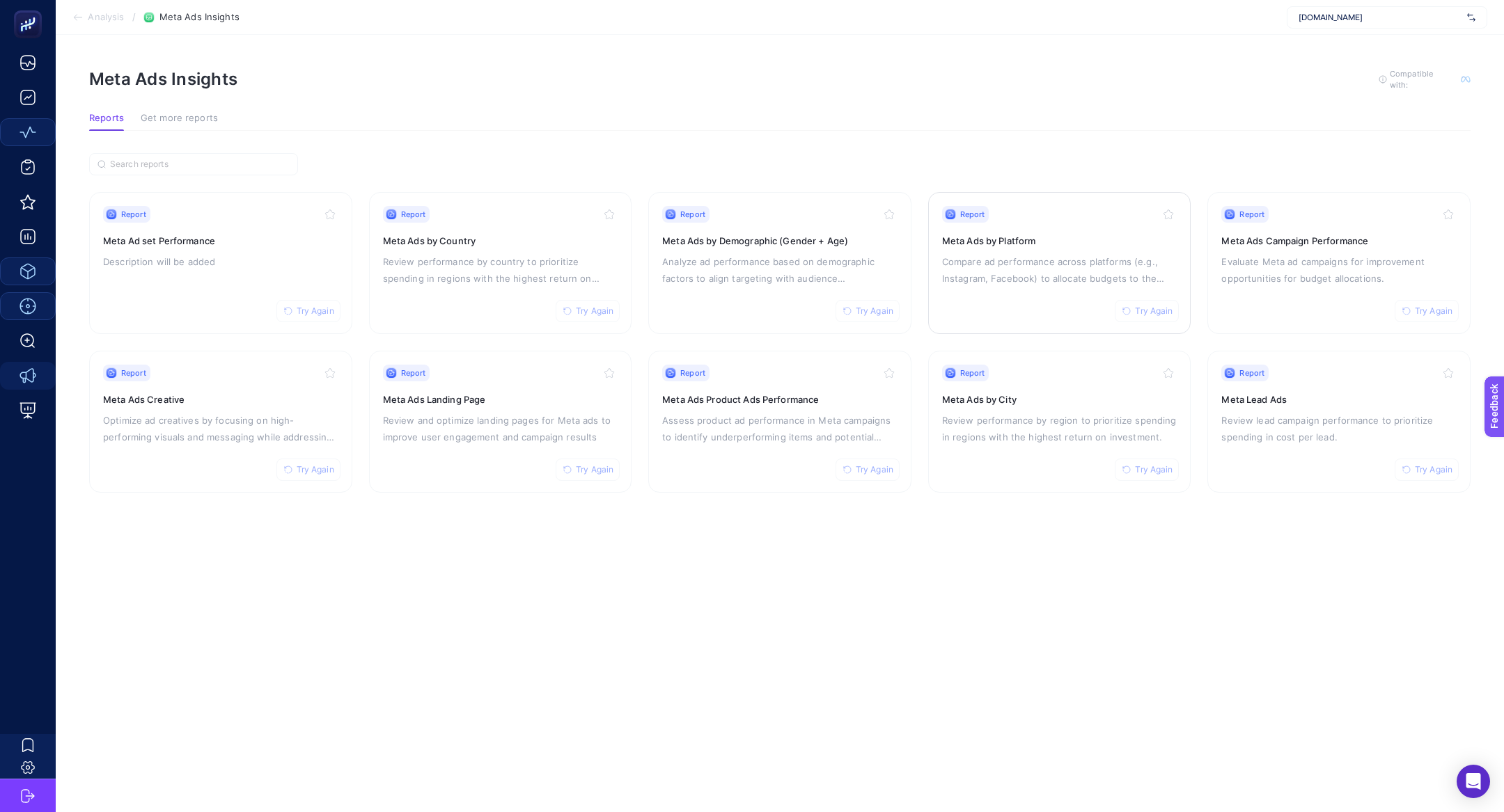
click at [1097, 260] on p "Compare ad performance across platforms (e.g., Instagram, Facebook) to allocate…" at bounding box center [1059, 270] width 236 height 33
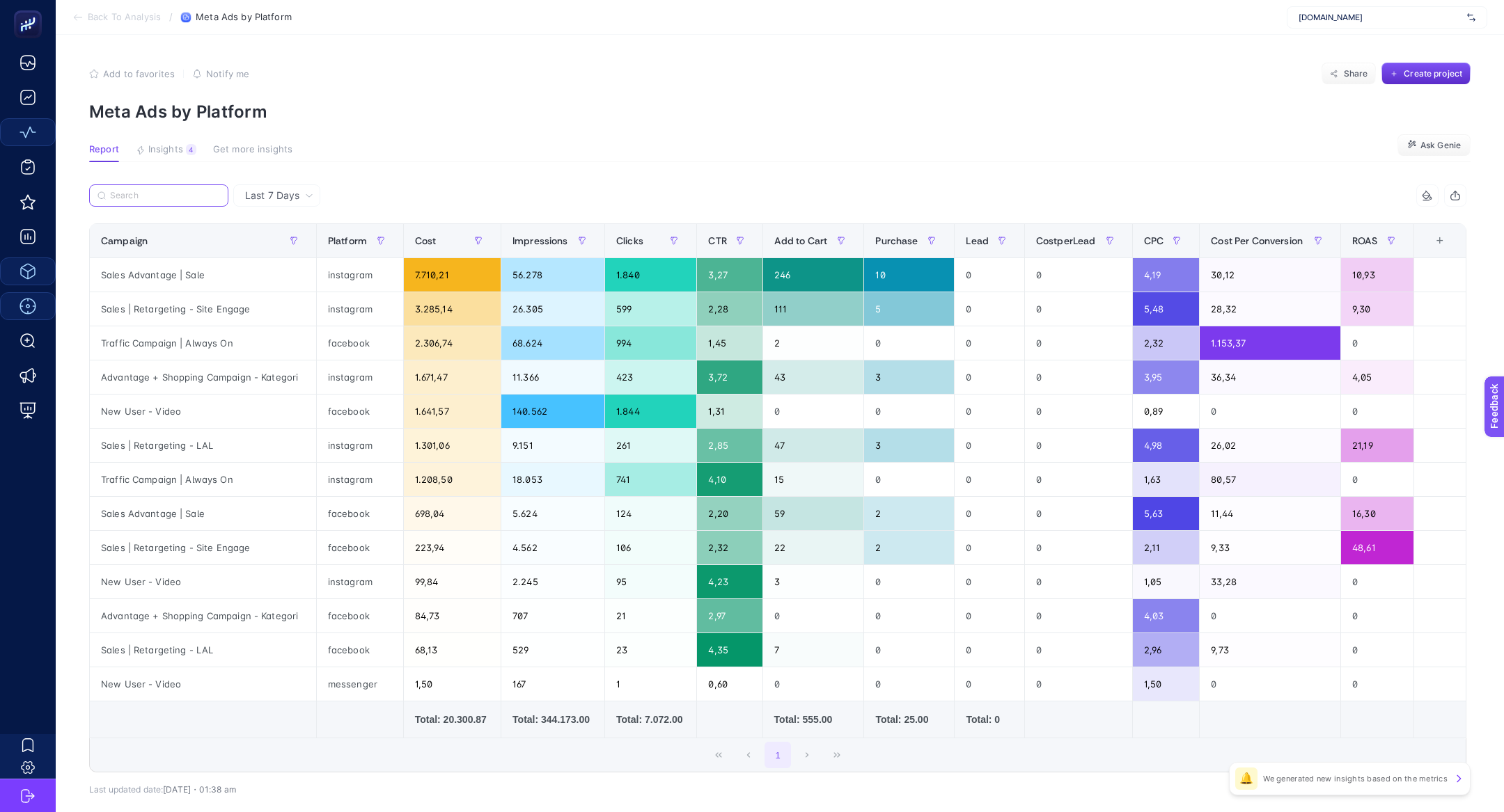
click at [184, 199] on input "Search" at bounding box center [164, 196] width 110 height 10
paste input "New User - Video"
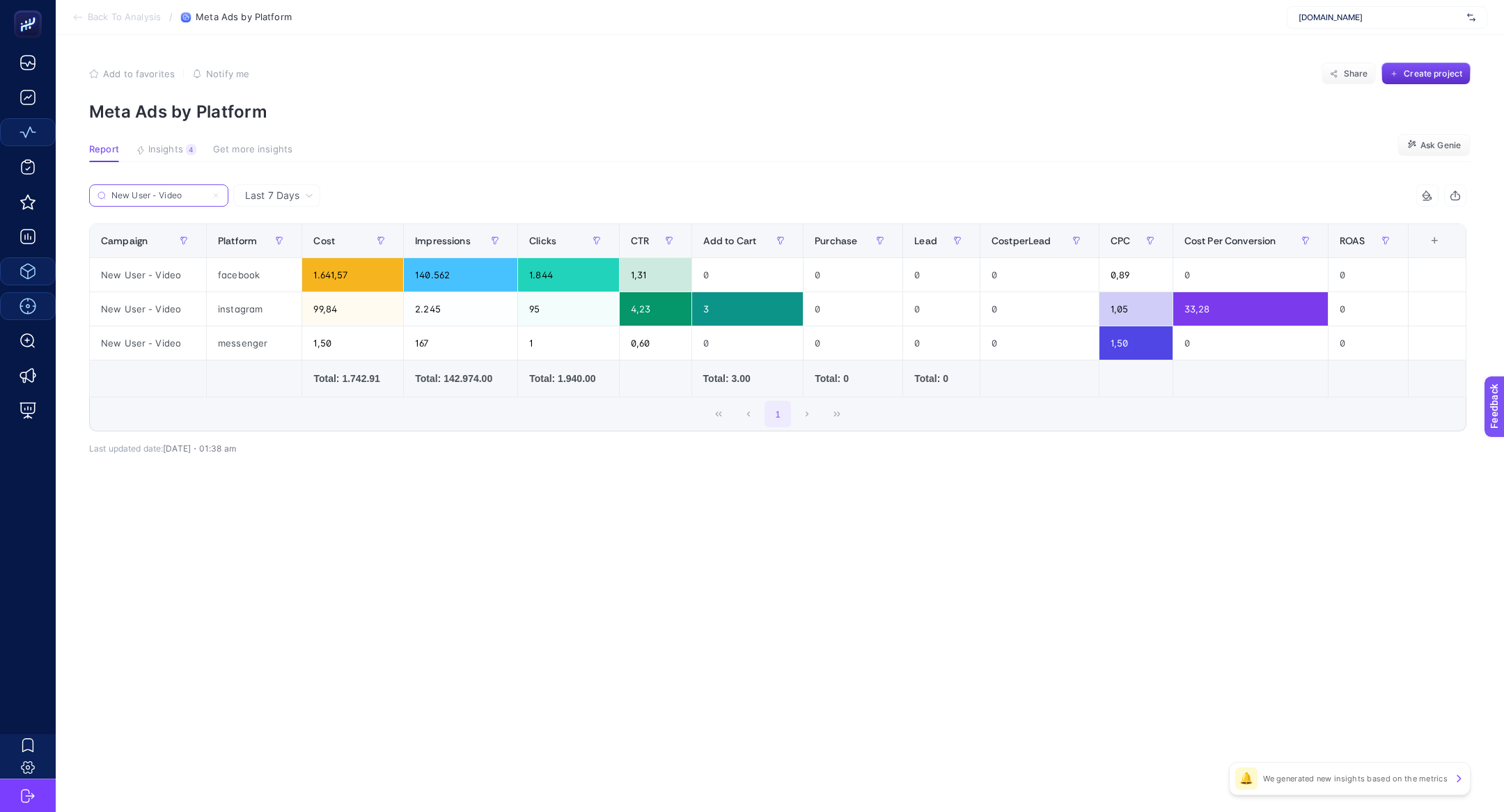
type input "New User - Video"
click at [316, 276] on div "1.641,57" at bounding box center [352, 275] width 101 height 33
click at [327, 313] on div "99,84" at bounding box center [352, 309] width 101 height 33
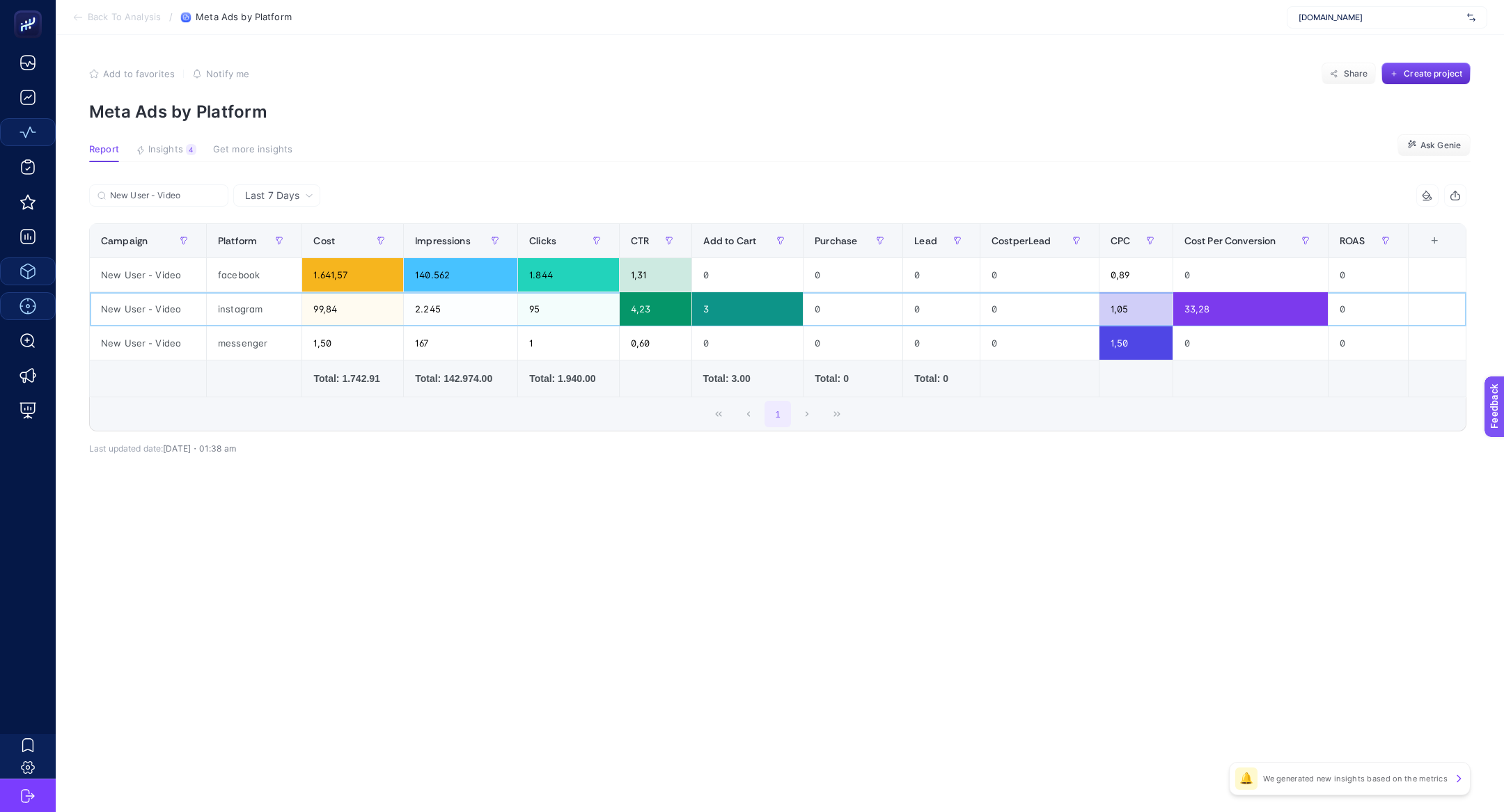
click at [327, 313] on div "99,84" at bounding box center [352, 309] width 101 height 33
drag, startPoint x: 339, startPoint y: 312, endPoint x: 318, endPoint y: 310, distance: 21.1
click at [318, 311] on div "99,84" at bounding box center [352, 309] width 101 height 33
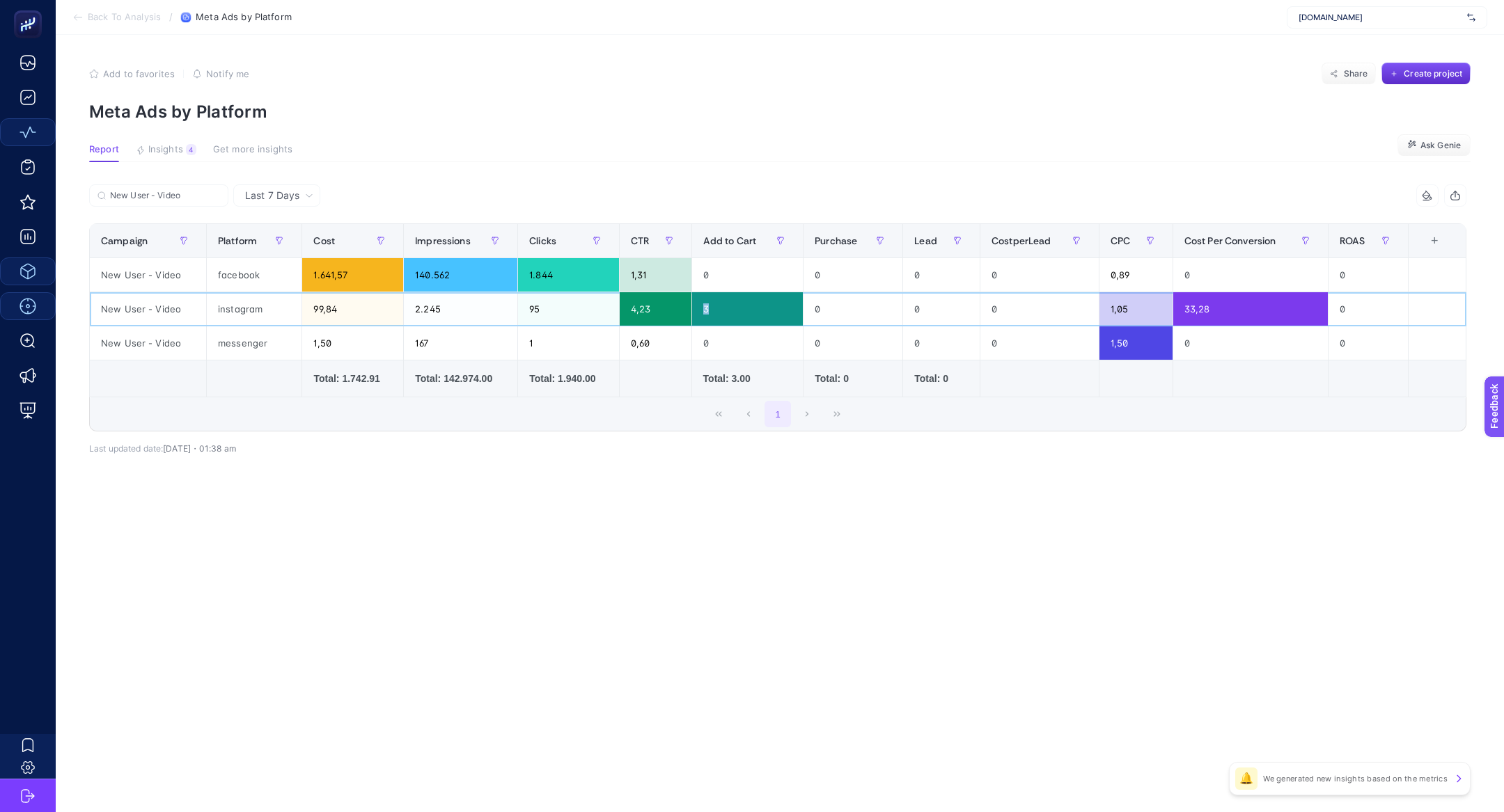
drag, startPoint x: 744, startPoint y: 310, endPoint x: 700, endPoint y: 311, distance: 44.0
click at [700, 311] on div "3" at bounding box center [748, 309] width 111 height 33
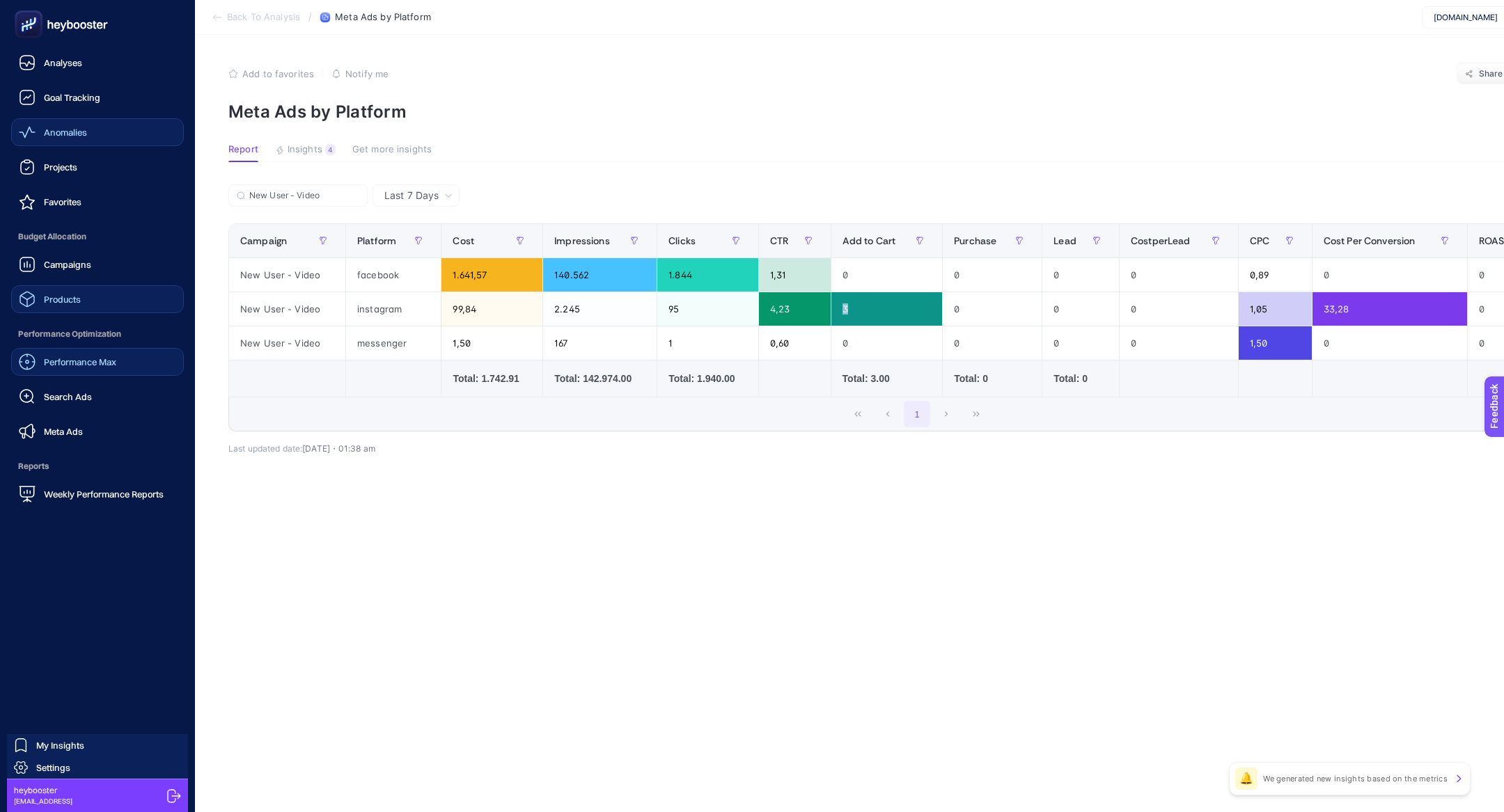
click at [105, 370] on link "Performance Max" at bounding box center [97, 362] width 173 height 28
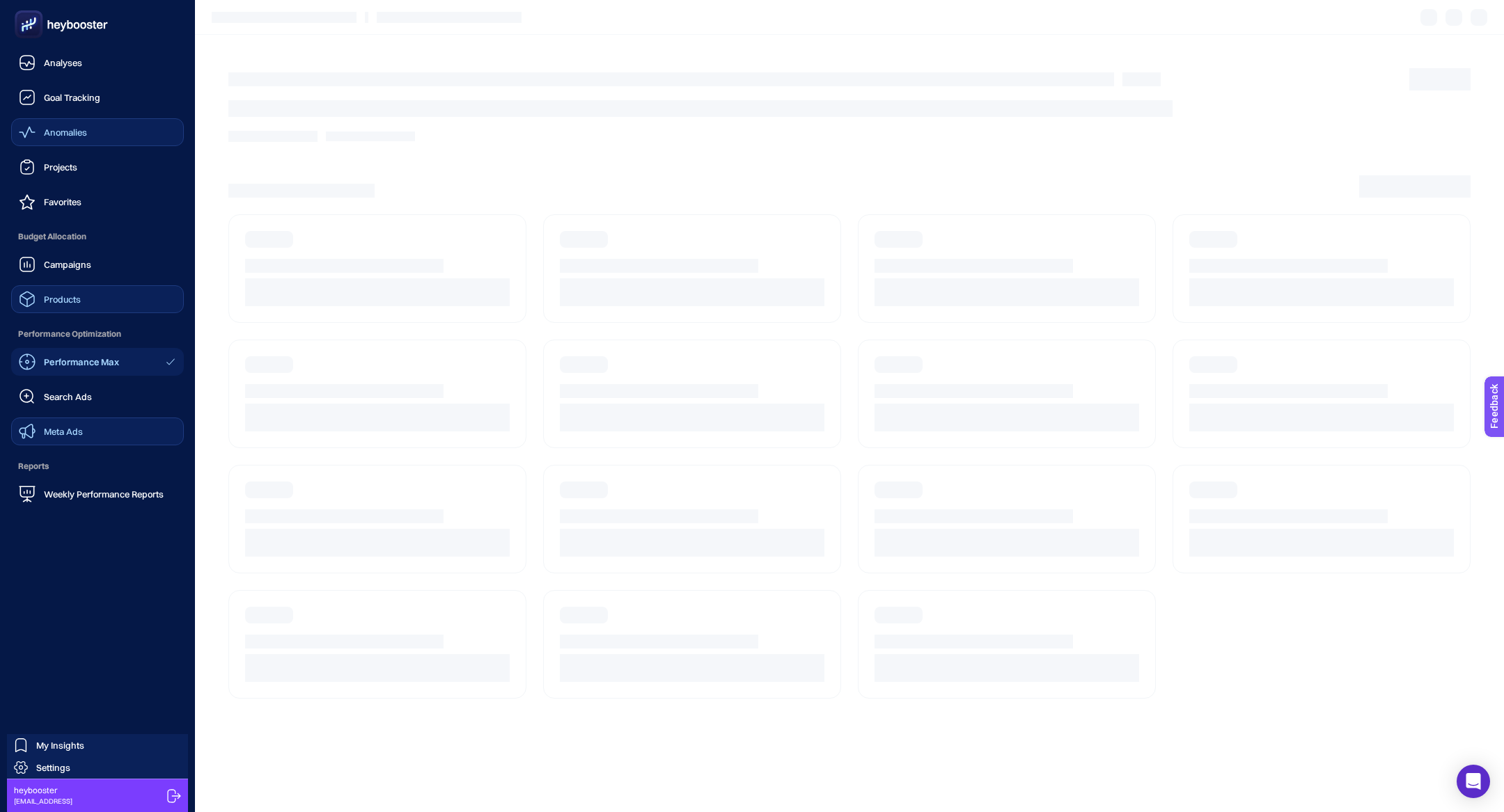
click at [92, 431] on link "Meta Ads" at bounding box center [97, 431] width 173 height 28
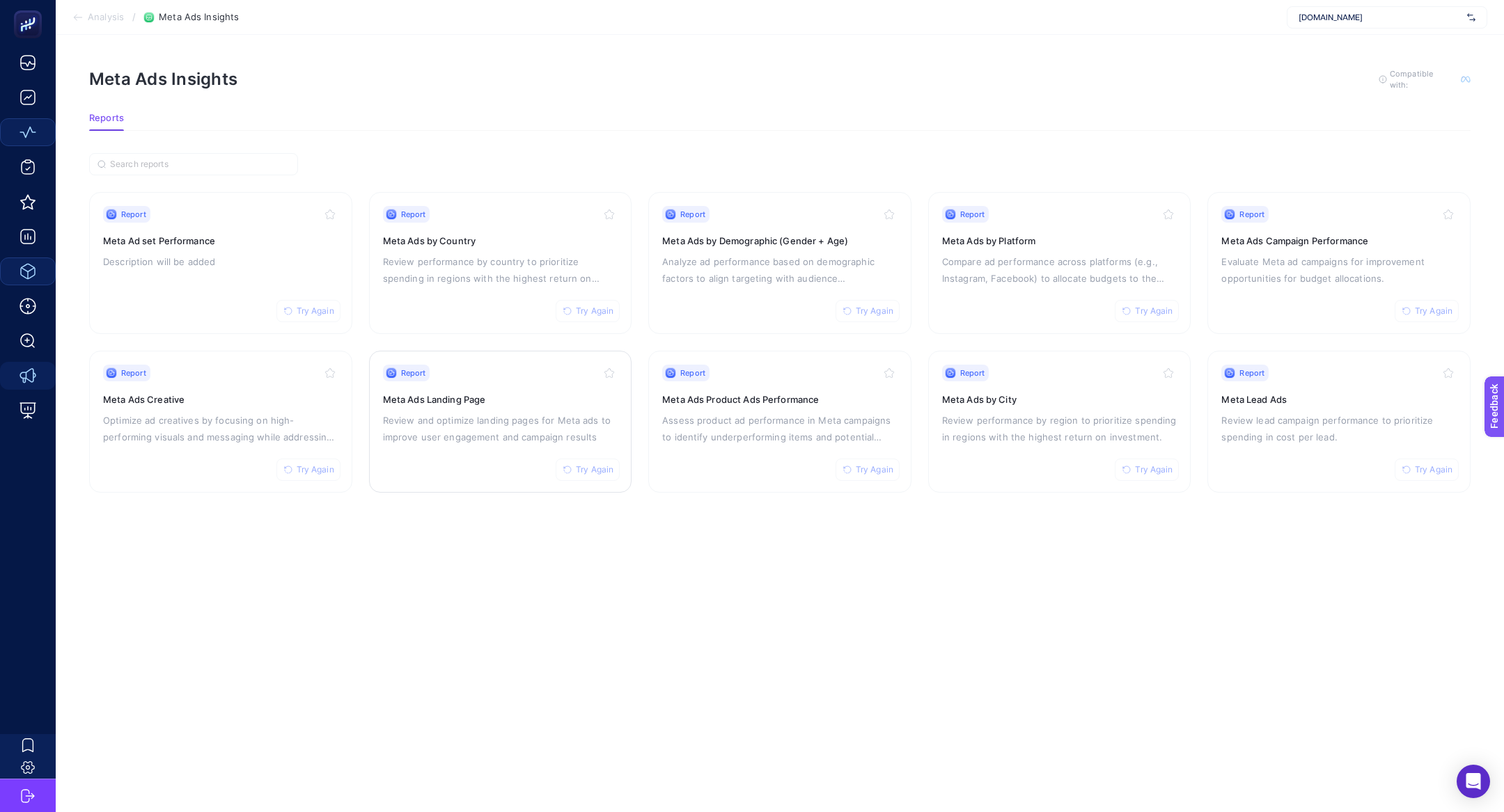
click at [476, 424] on p "Review and optimize landing pages for Meta ads to improve user engagement and c…" at bounding box center [500, 429] width 236 height 33
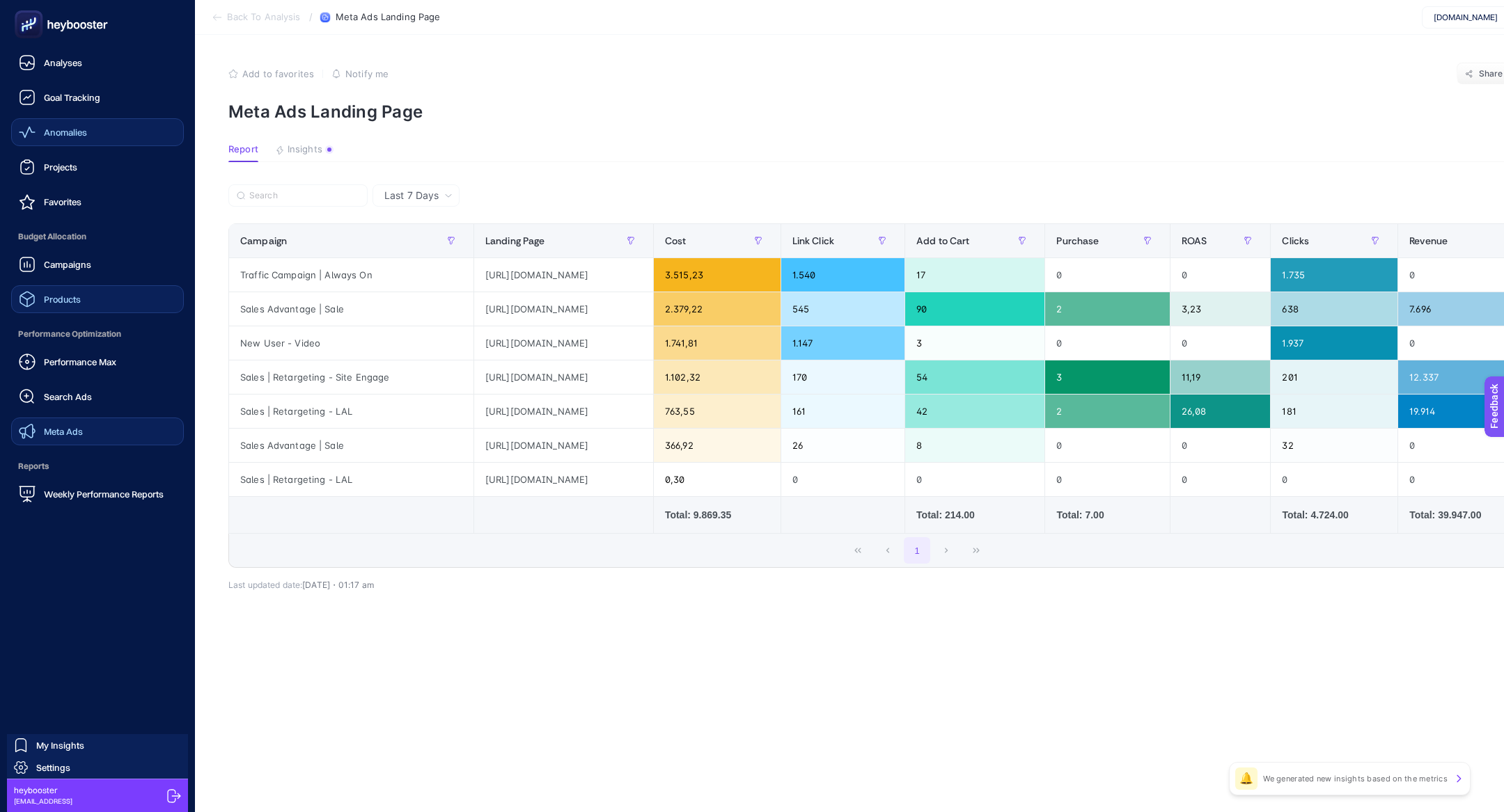
click at [89, 435] on link "Meta Ads" at bounding box center [97, 431] width 173 height 28
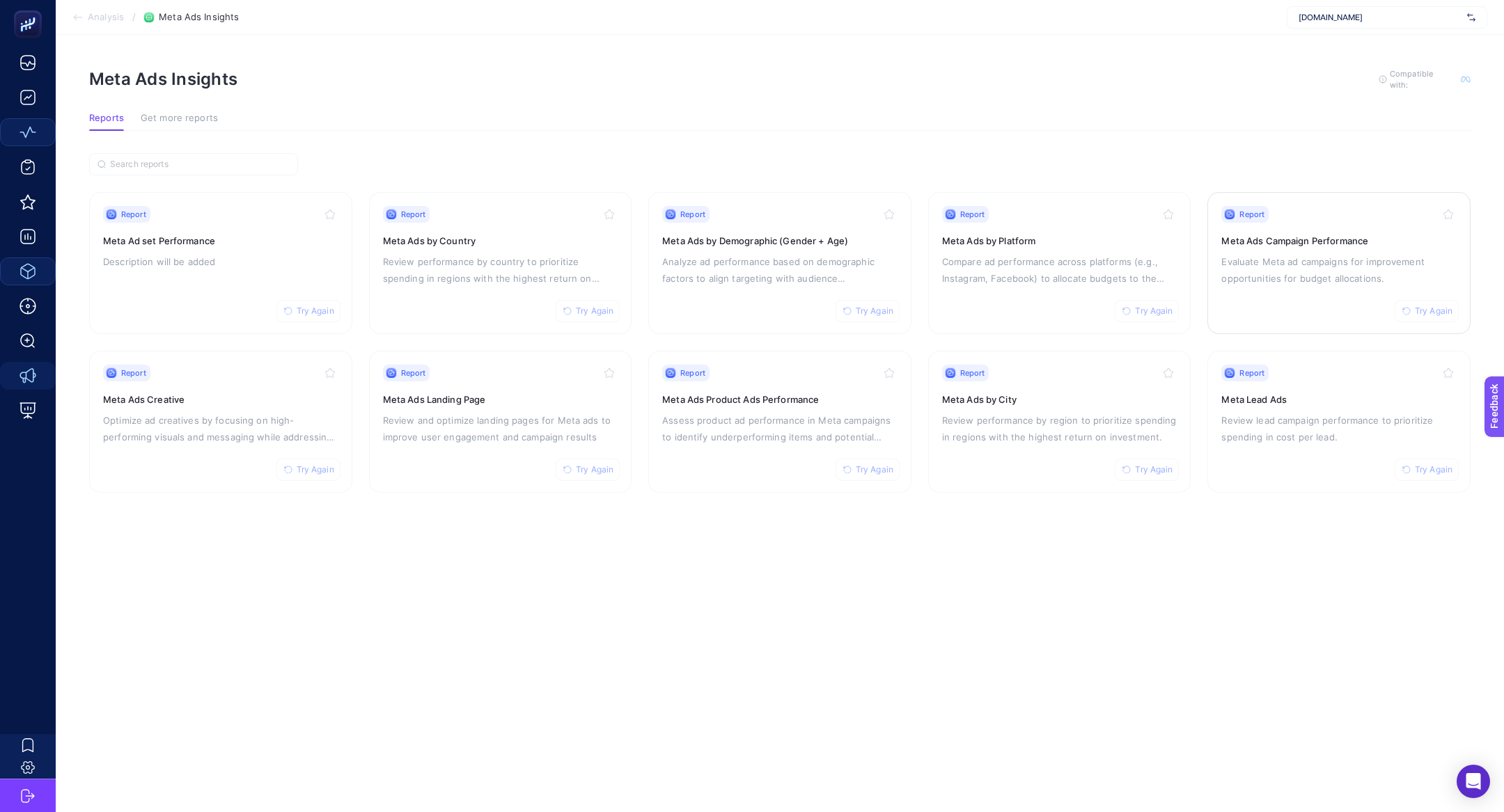
click at [1296, 256] on p "Evaluate Meta ad campaigns for improvement opportunities for budget allocations." at bounding box center [1339, 270] width 236 height 33
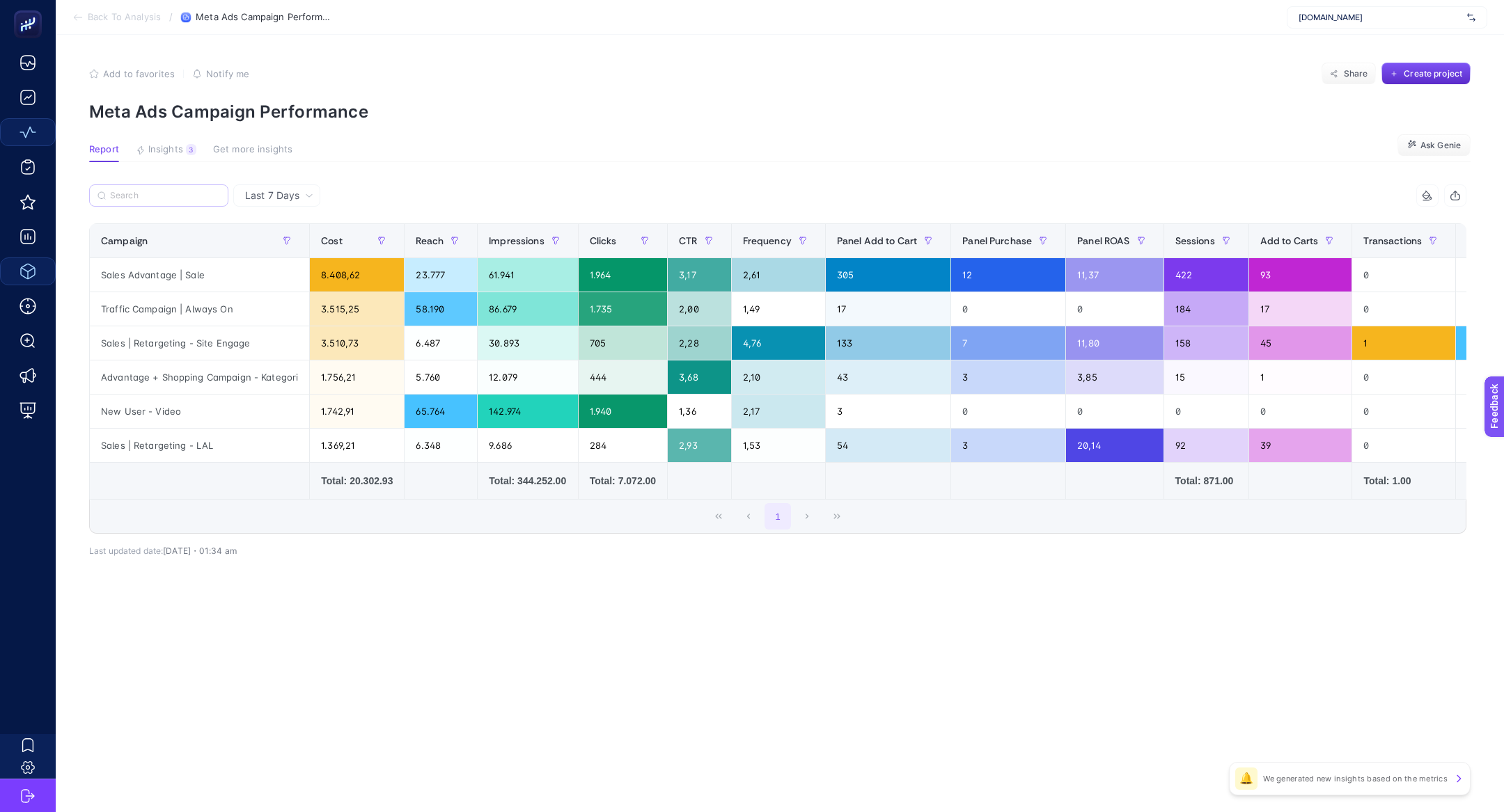
click at [182, 186] on label at bounding box center [158, 196] width 139 height 23
click at [182, 190] on input "Search" at bounding box center [164, 196] width 110 height 10
click at [128, 454] on div "Sales | Retargeting - LAL" at bounding box center [199, 445] width 219 height 33
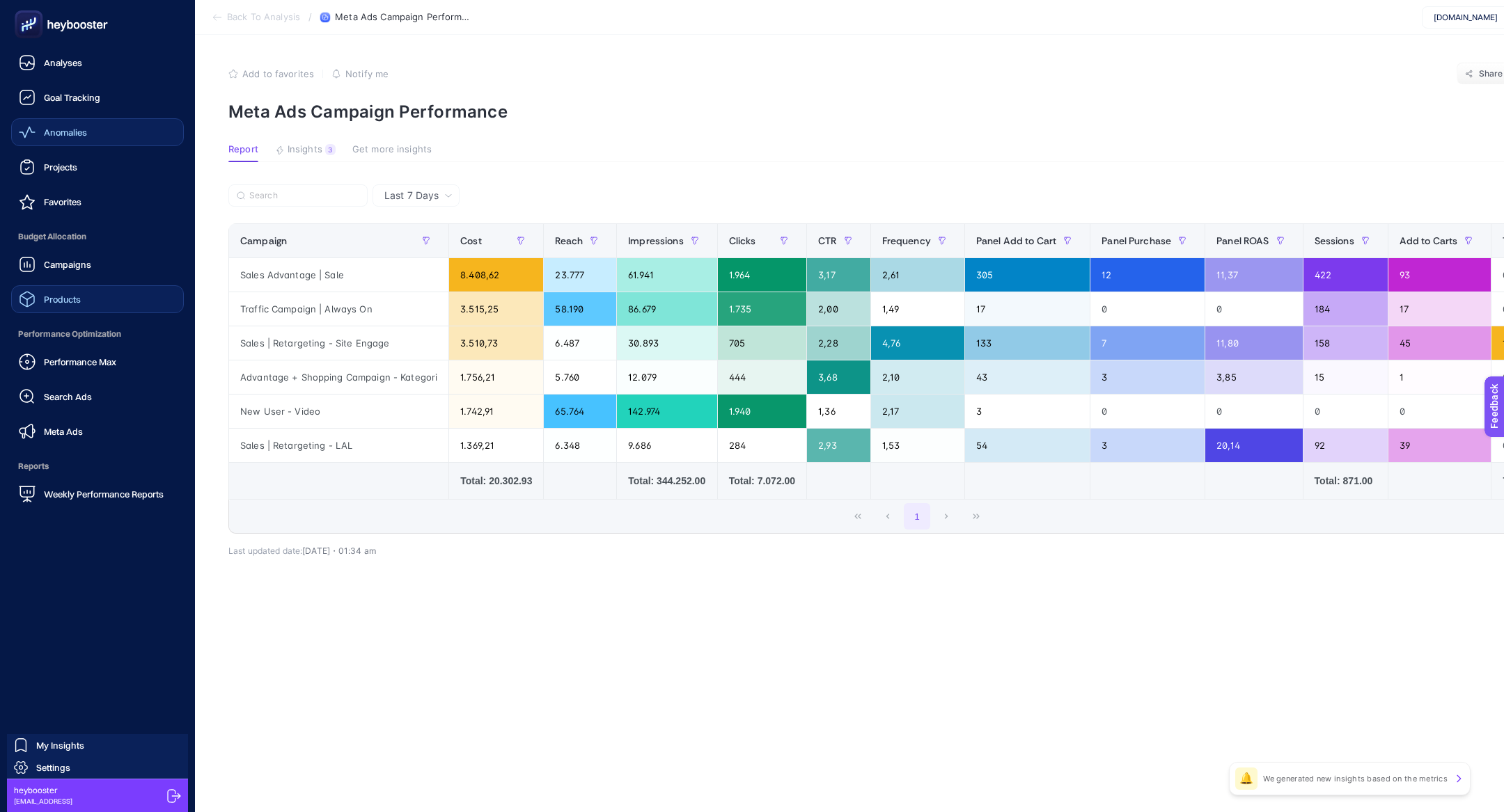
click at [75, 435] on span "Meta Ads" at bounding box center [63, 431] width 39 height 11
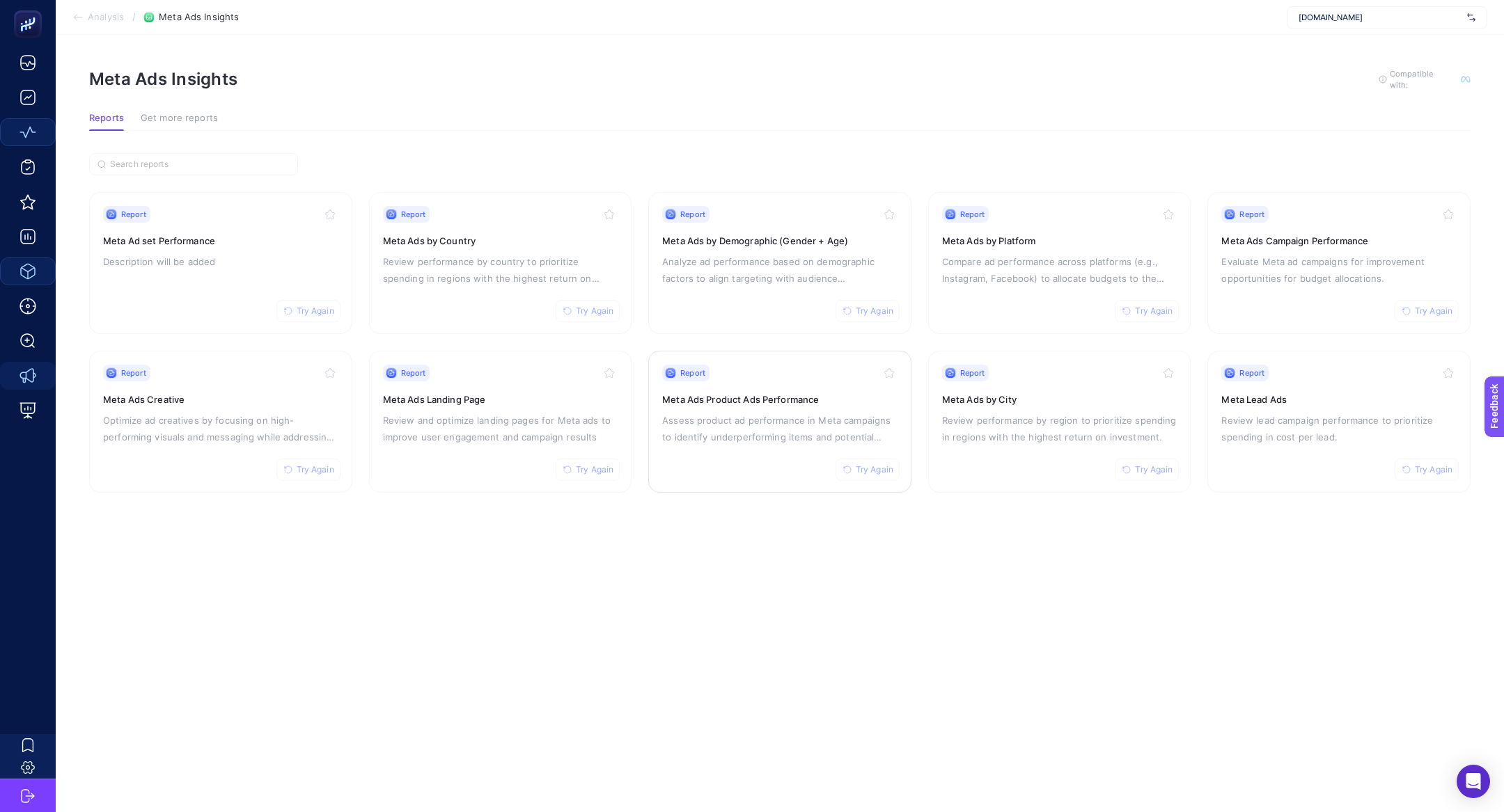
click at [745, 401] on h3 "Meta Ads Product Ads Performance" at bounding box center [779, 399] width 236 height 14
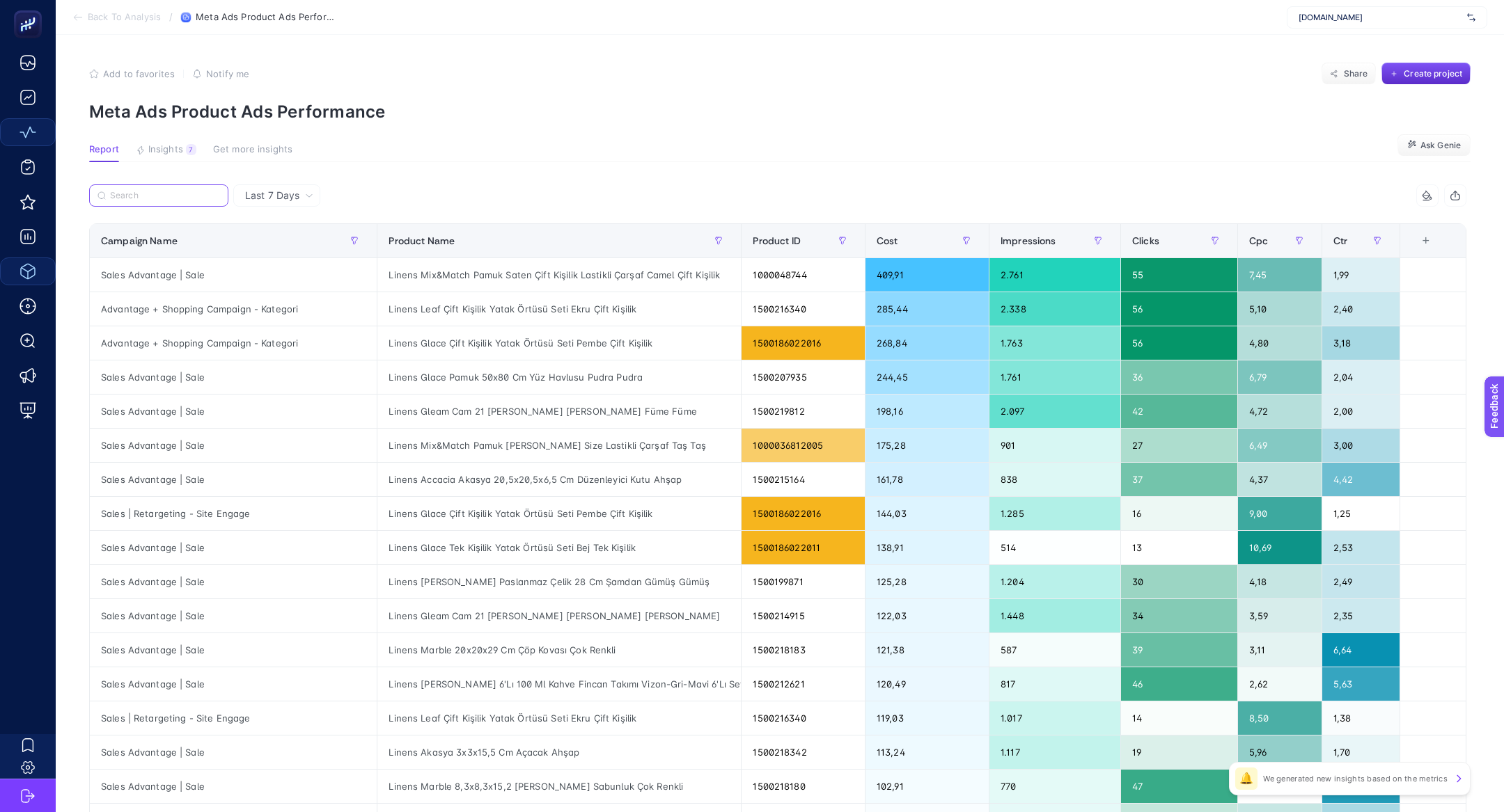
click at [167, 193] on input "Search" at bounding box center [164, 196] width 110 height 10
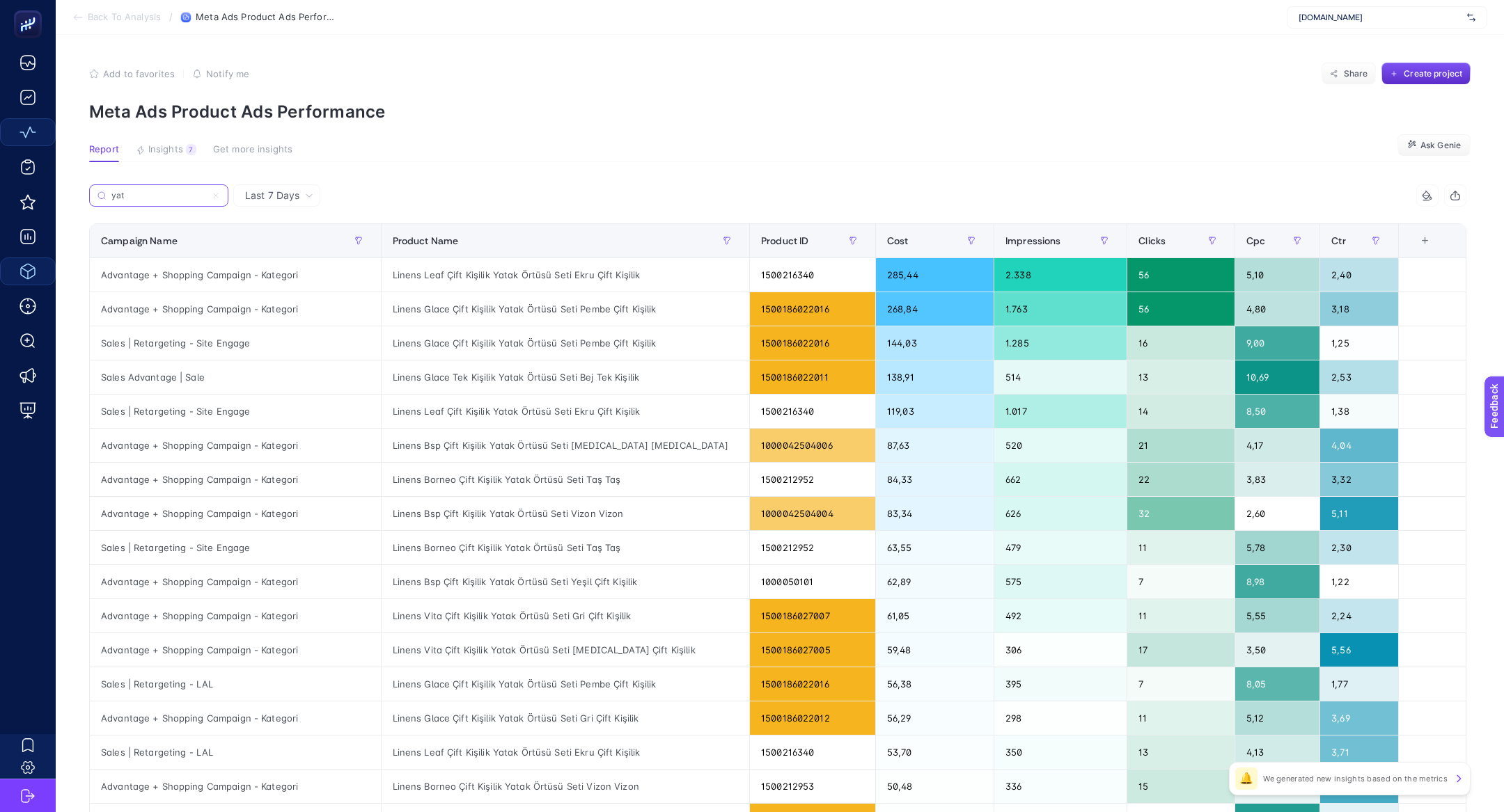
click at [170, 194] on input "yat" at bounding box center [158, 196] width 95 height 10
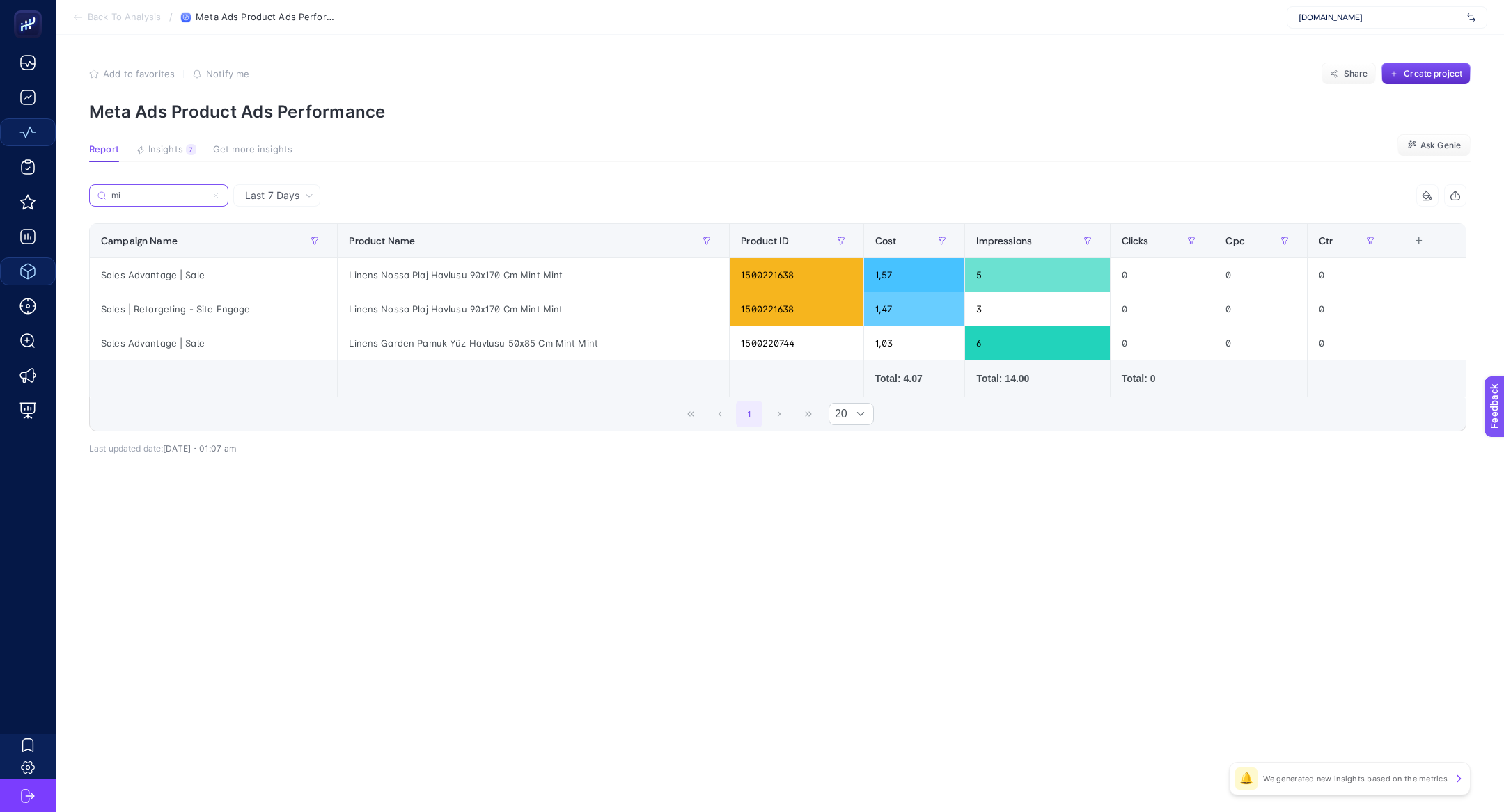
type input "m"
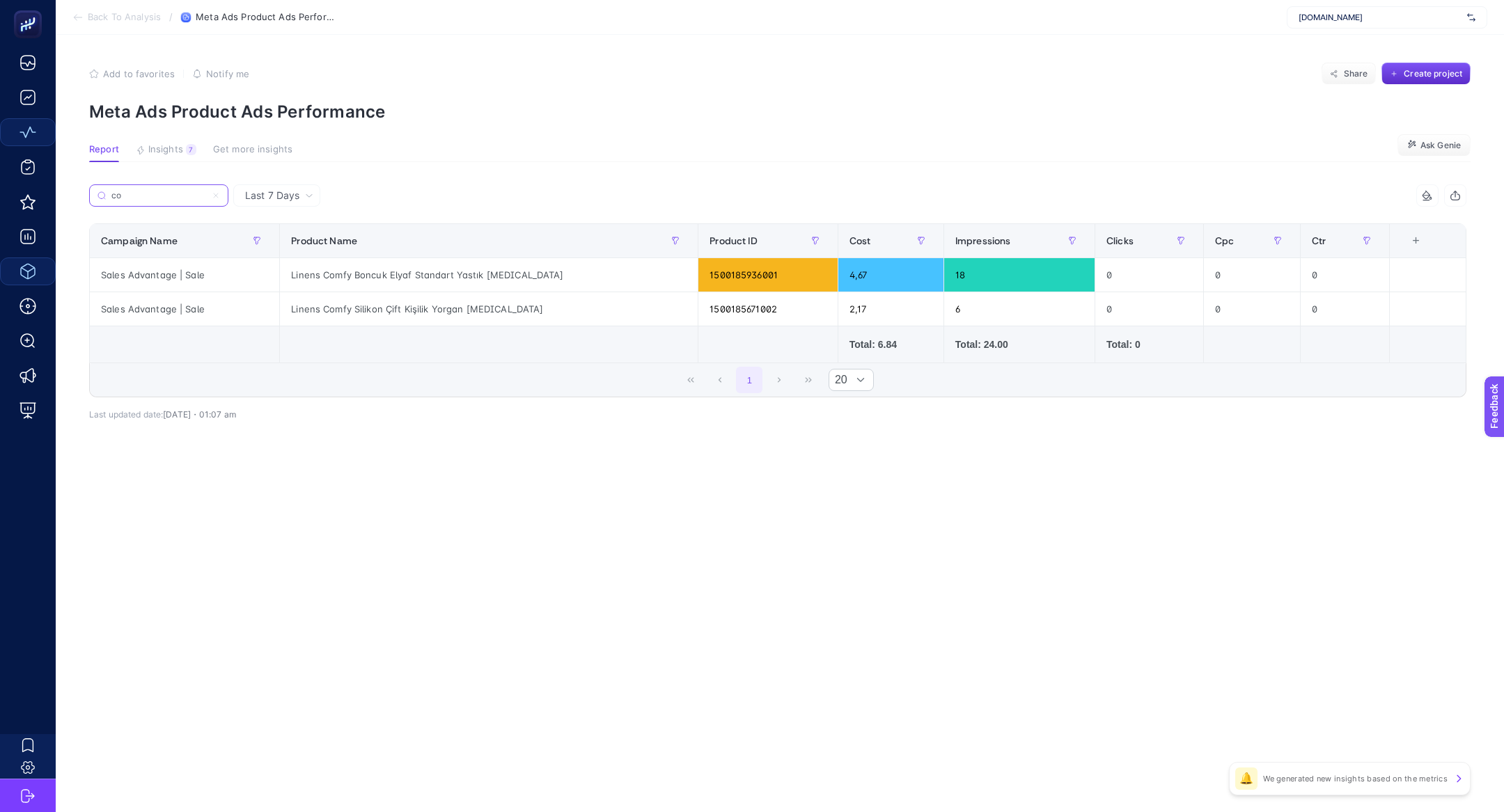
type input "c"
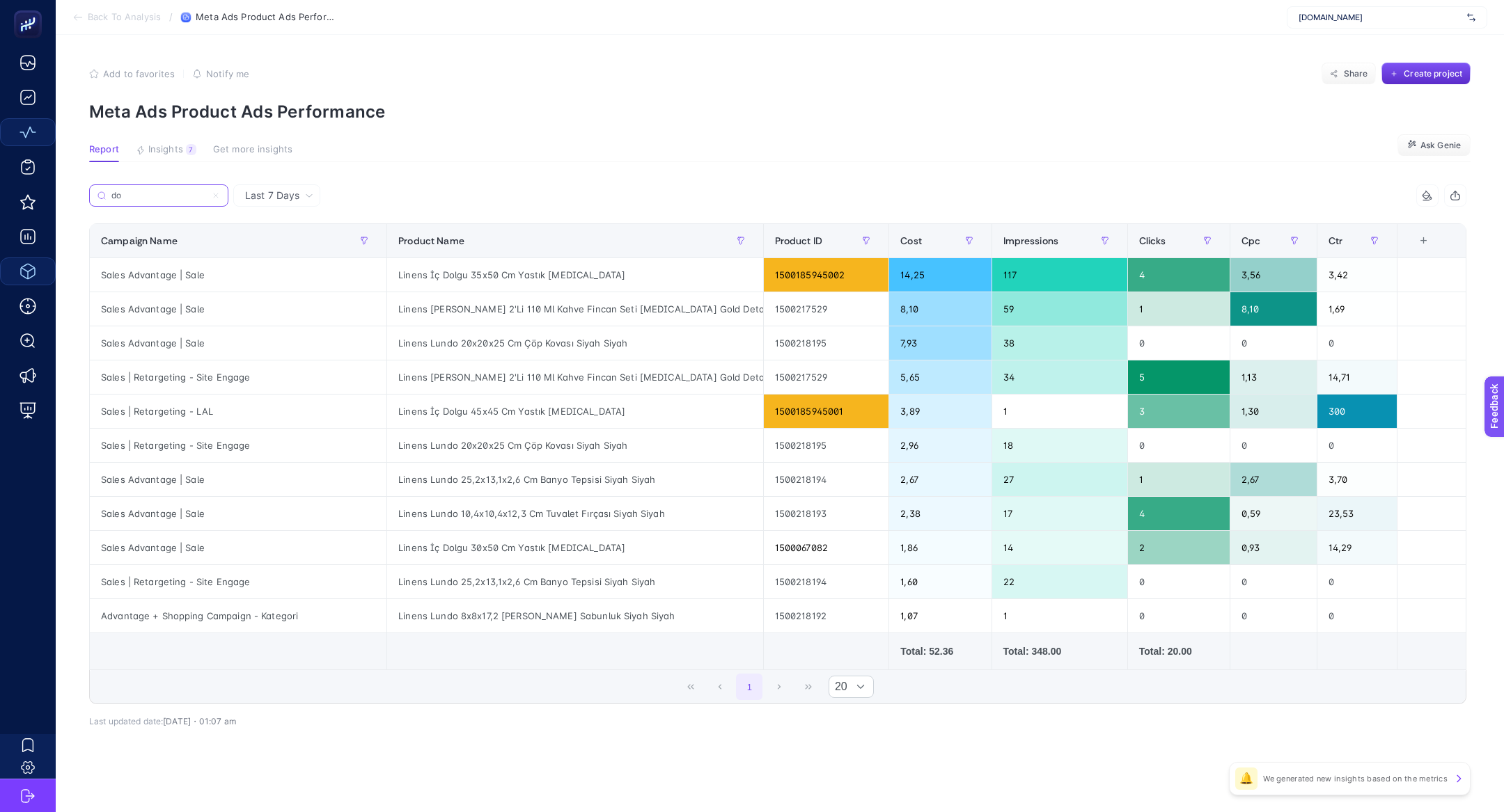
type input "d"
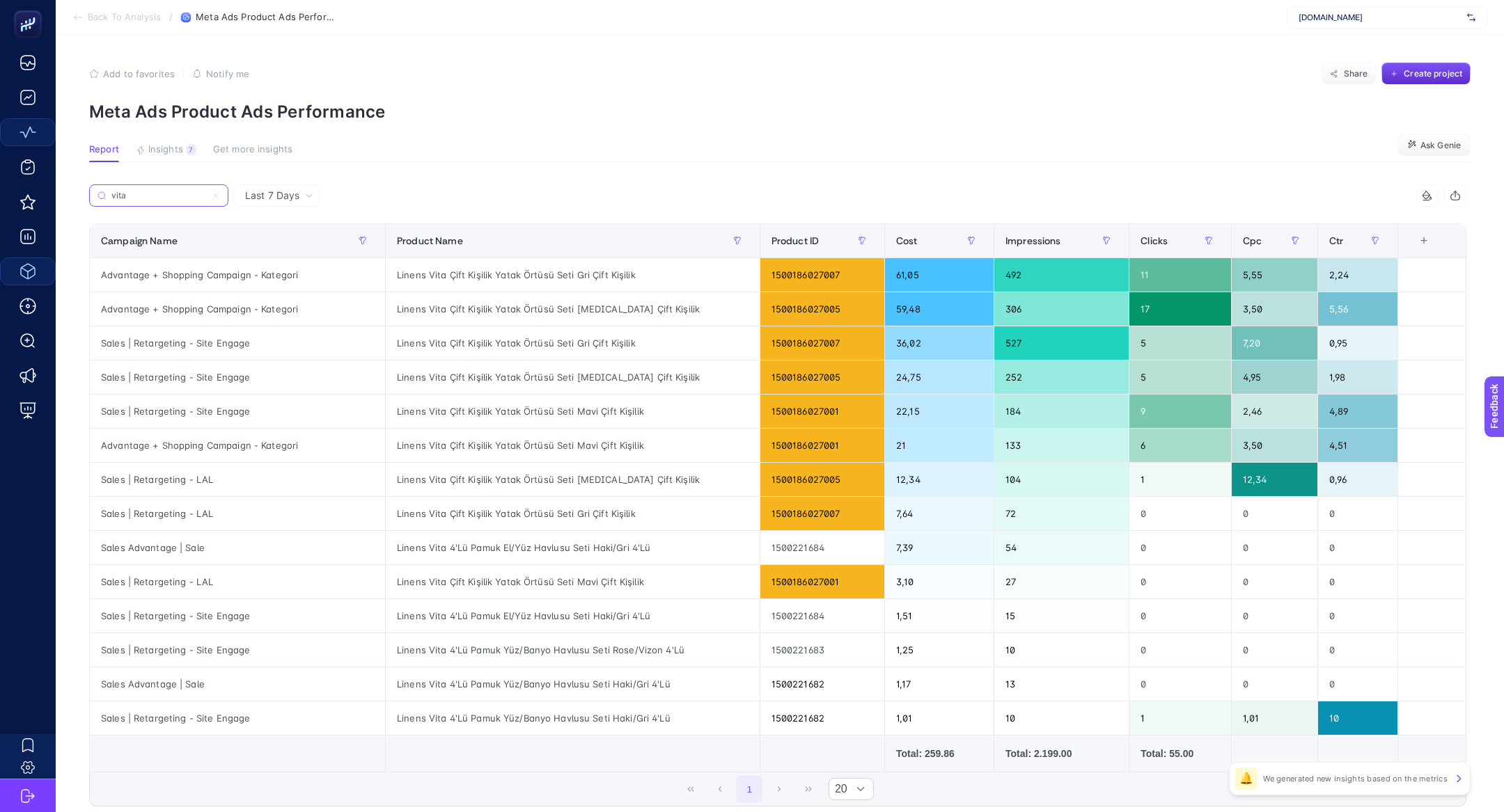
type input "vita"
drag, startPoint x: 145, startPoint y: 617, endPoint x: 231, endPoint y: 618, distance: 86.0
click at [231, 618] on div "Sales | Retargeting - Site Engage" at bounding box center [237, 616] width 295 height 33
click at [184, 199] on input "vita" at bounding box center [164, 196] width 110 height 10
click at [215, 199] on icon at bounding box center [216, 196] width 9 height 9
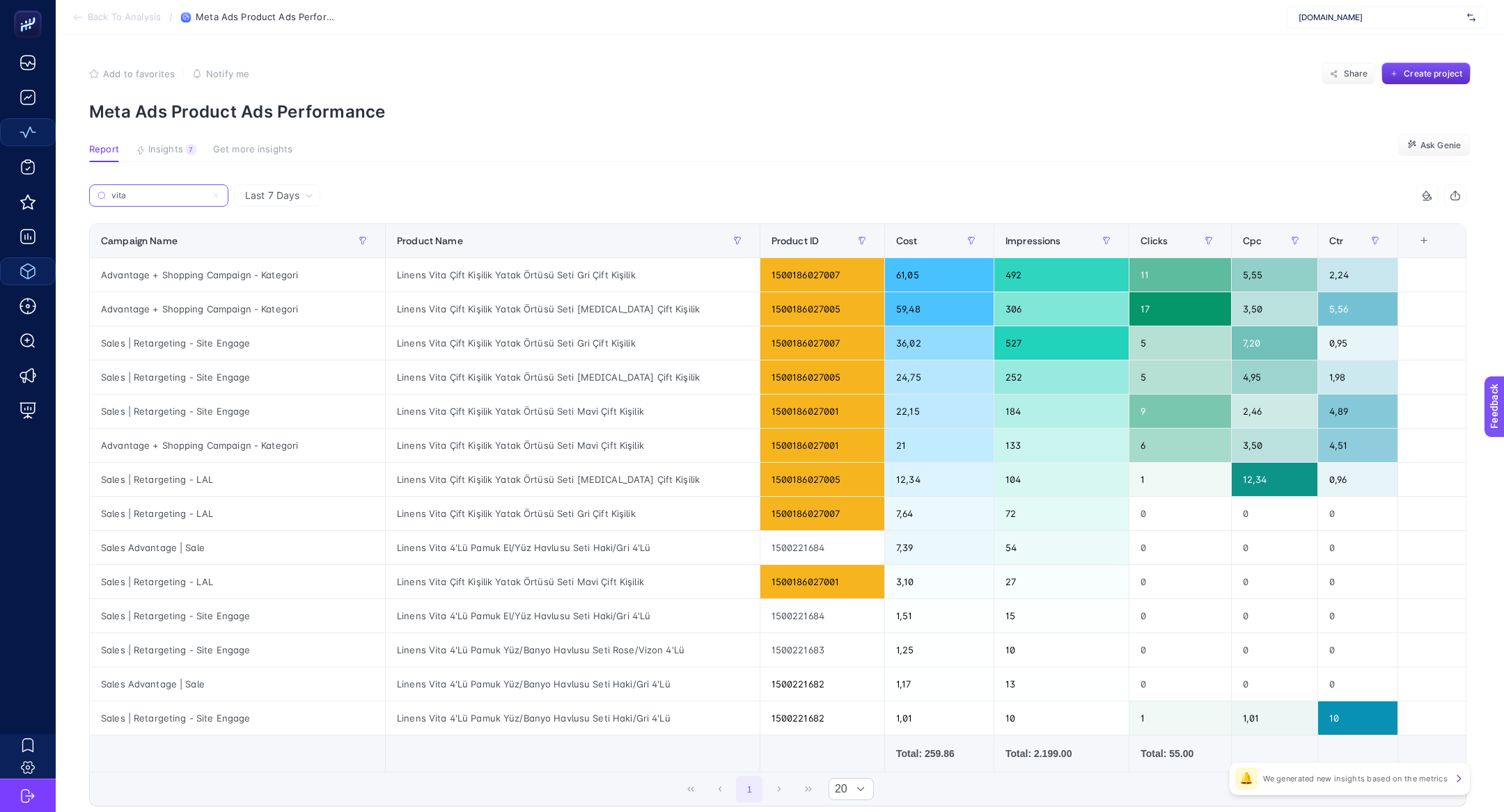
click at [206, 199] on input "vita" at bounding box center [158, 196] width 95 height 10
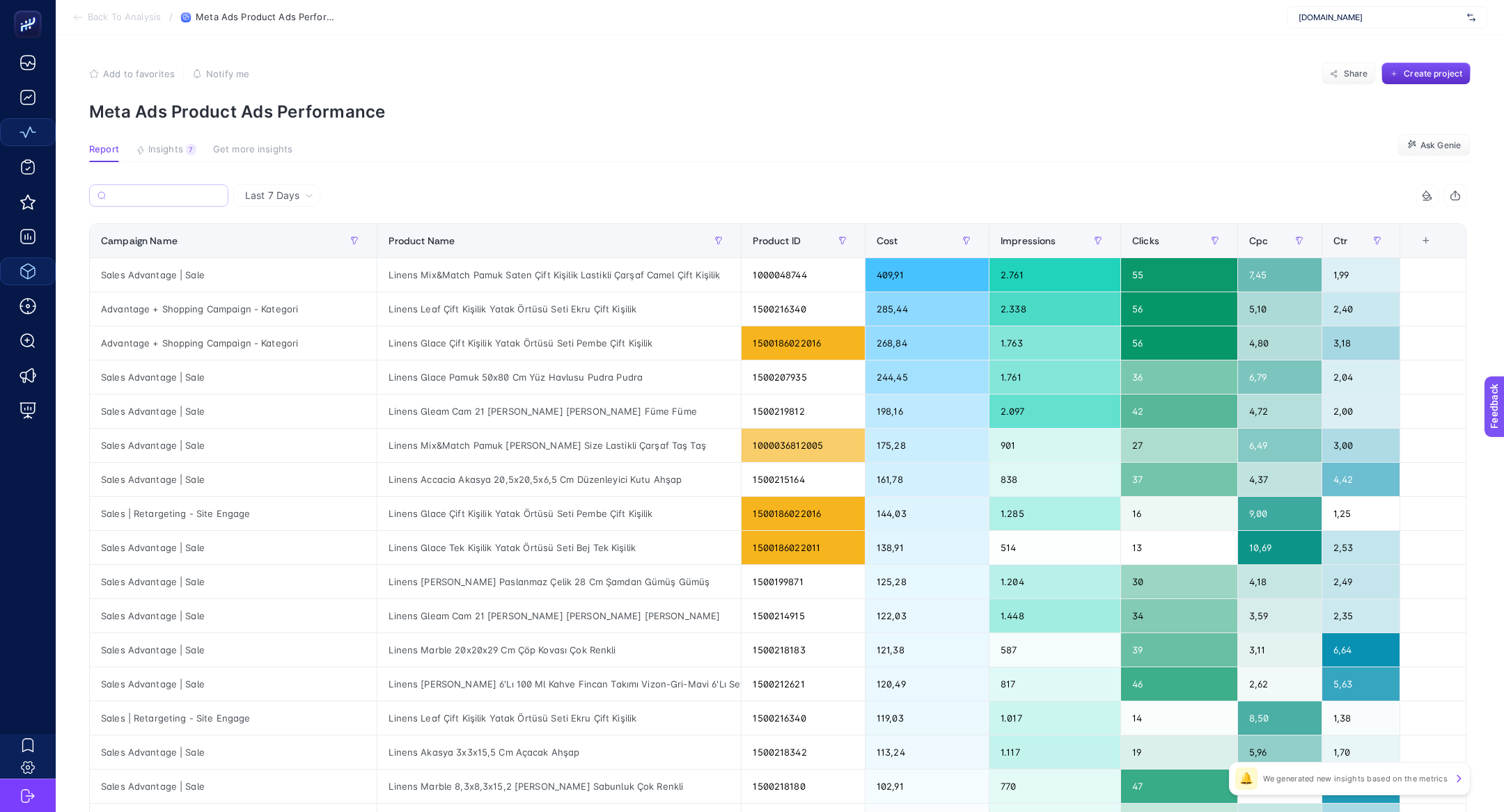
click at [221, 196] on label at bounding box center [158, 196] width 139 height 23
click at [220, 196] on input "Search" at bounding box center [165, 196] width 109 height 10
click at [877, 237] on span "Cost" at bounding box center [887, 241] width 22 height 11
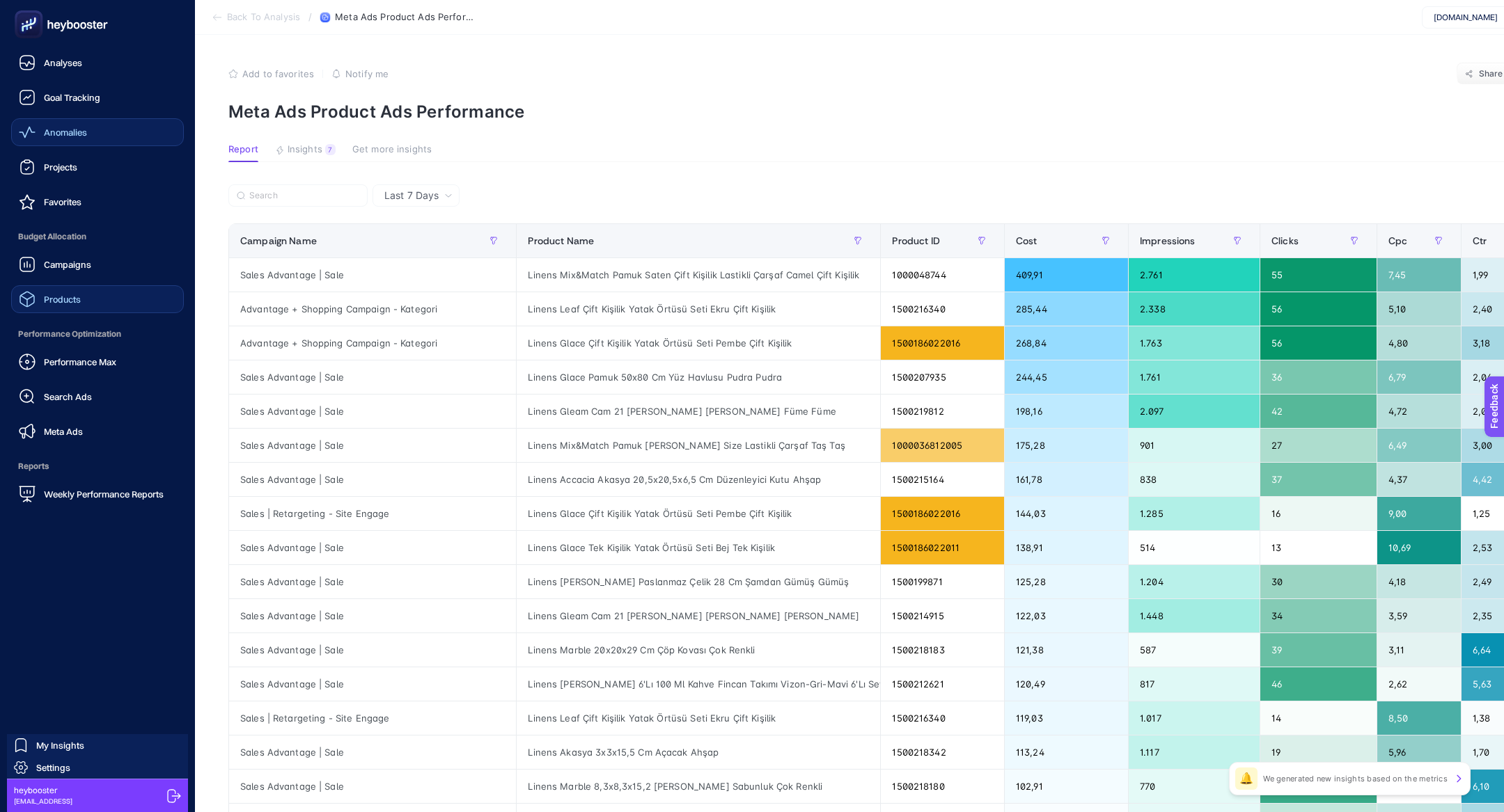
click at [61, 435] on span "Meta Ads" at bounding box center [63, 431] width 39 height 11
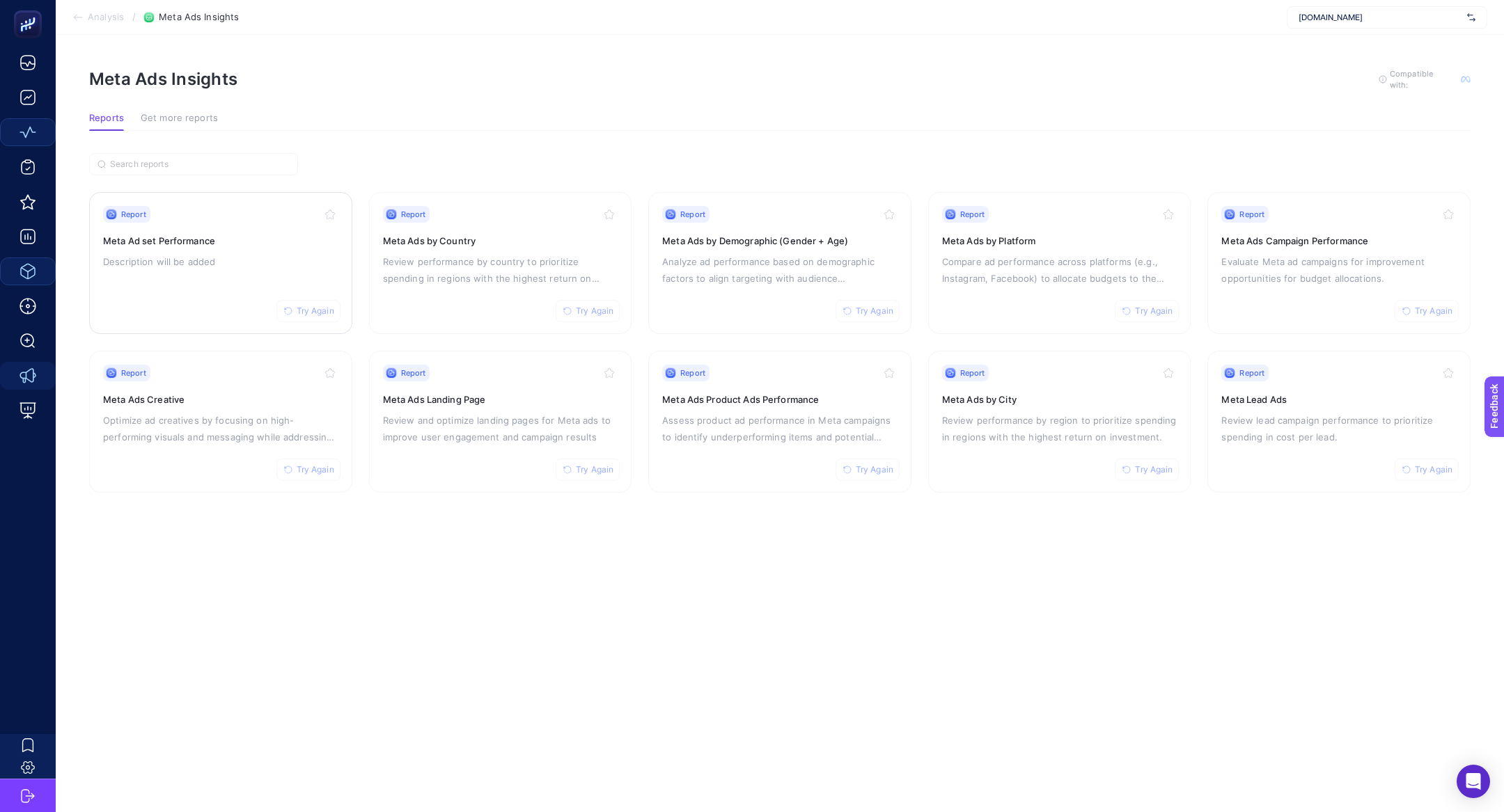
click at [280, 222] on div "Report Try Again Meta Ad set Performance Description will be added" at bounding box center [220, 263] width 236 height 114
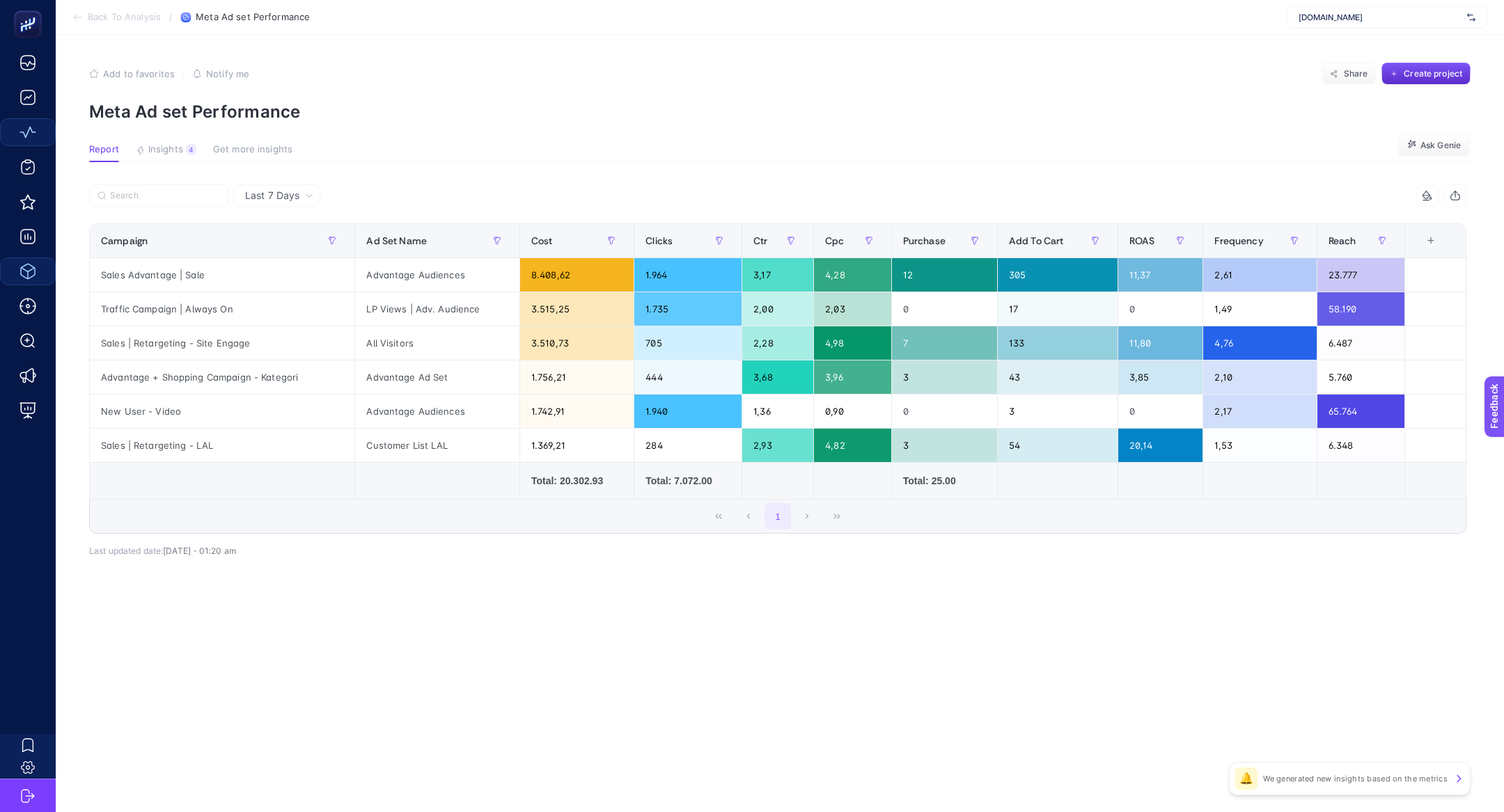
click at [92, 10] on section "Back To Analysis / Meta Ad set Performance linens.com.tr" at bounding box center [779, 17] width 1448 height 35
click at [92, 20] on span "Back To Analysis" at bounding box center [124, 17] width 73 height 11
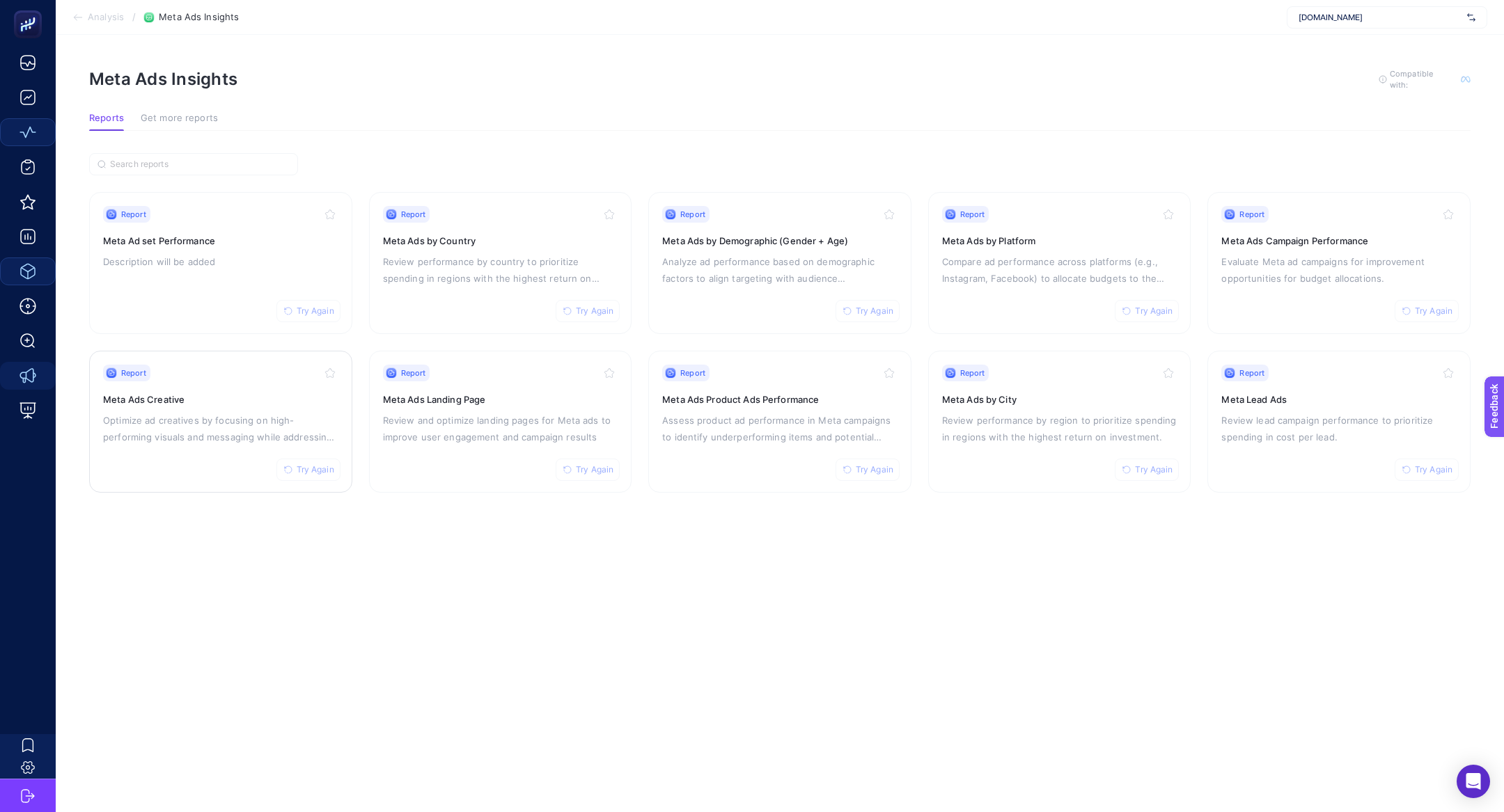
click at [184, 435] on p "Optimize ad creatives by focusing on high-performing visuals and messaging whil…" at bounding box center [220, 429] width 236 height 33
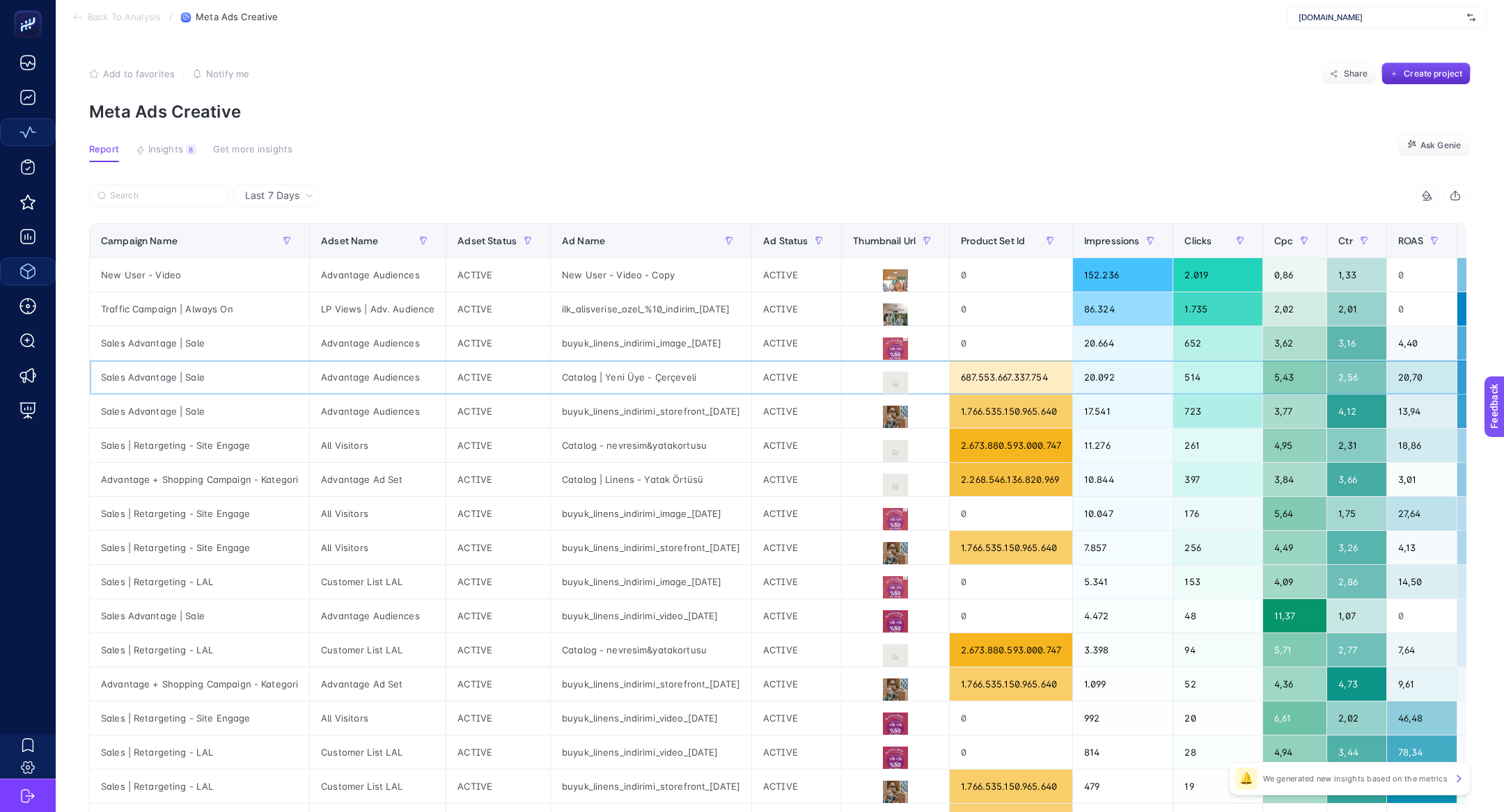
click at [720, 378] on div "Catalog | Yeni Üye - Çerçeveli" at bounding box center [651, 377] width 201 height 33
click at [720, 376] on div "Catalog | Yeni Üye - Çerçeveli" at bounding box center [651, 377] width 201 height 33
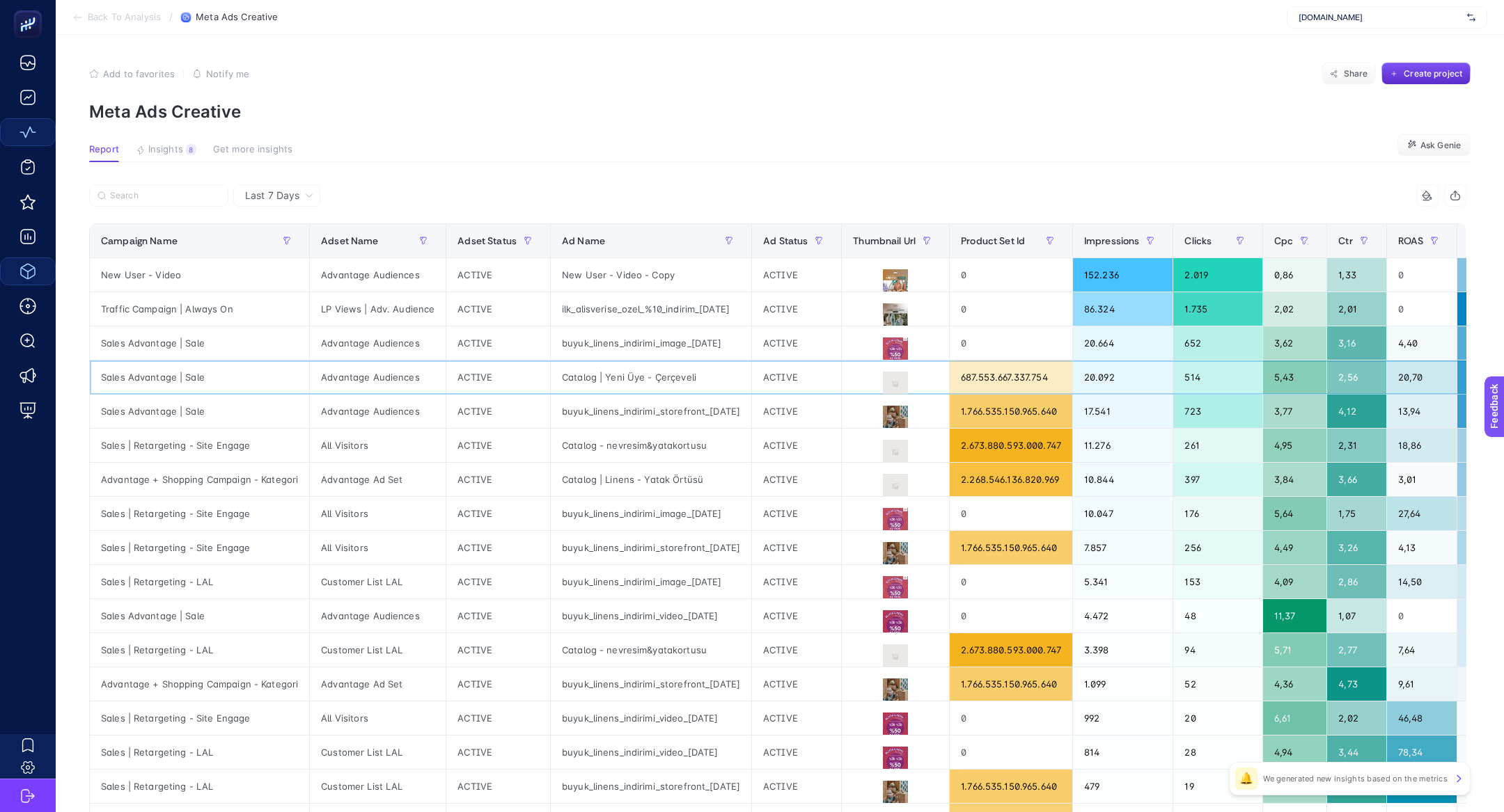
click at [752, 377] on div "Catalog | Yeni Üye - Çerçeveli" at bounding box center [651, 377] width 201 height 33
drag, startPoint x: 636, startPoint y: 438, endPoint x: 857, endPoint y: 444, distance: 221.1
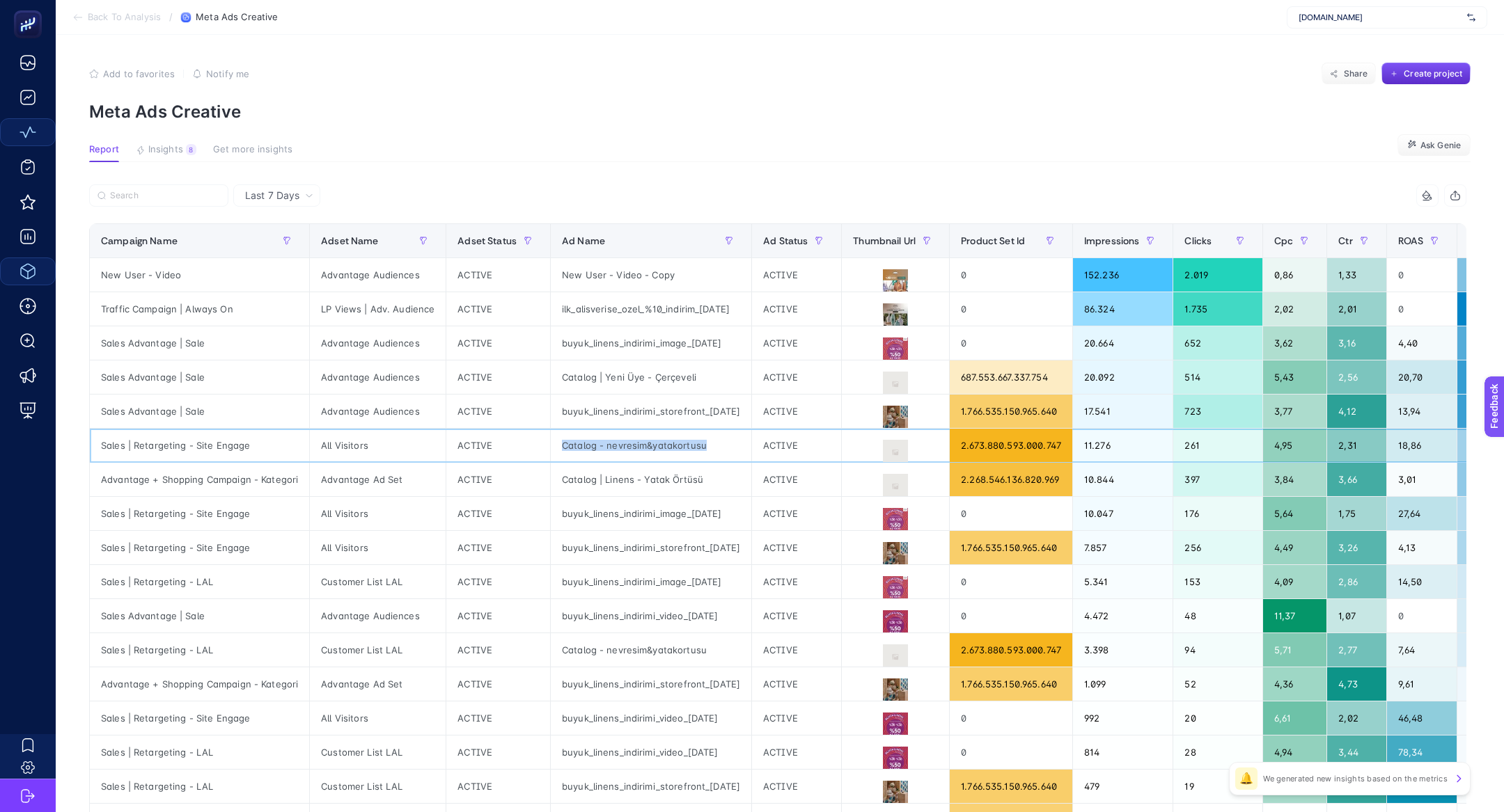
click at [752, 447] on div "Catalog - nevresim&yatakortusu" at bounding box center [651, 445] width 201 height 33
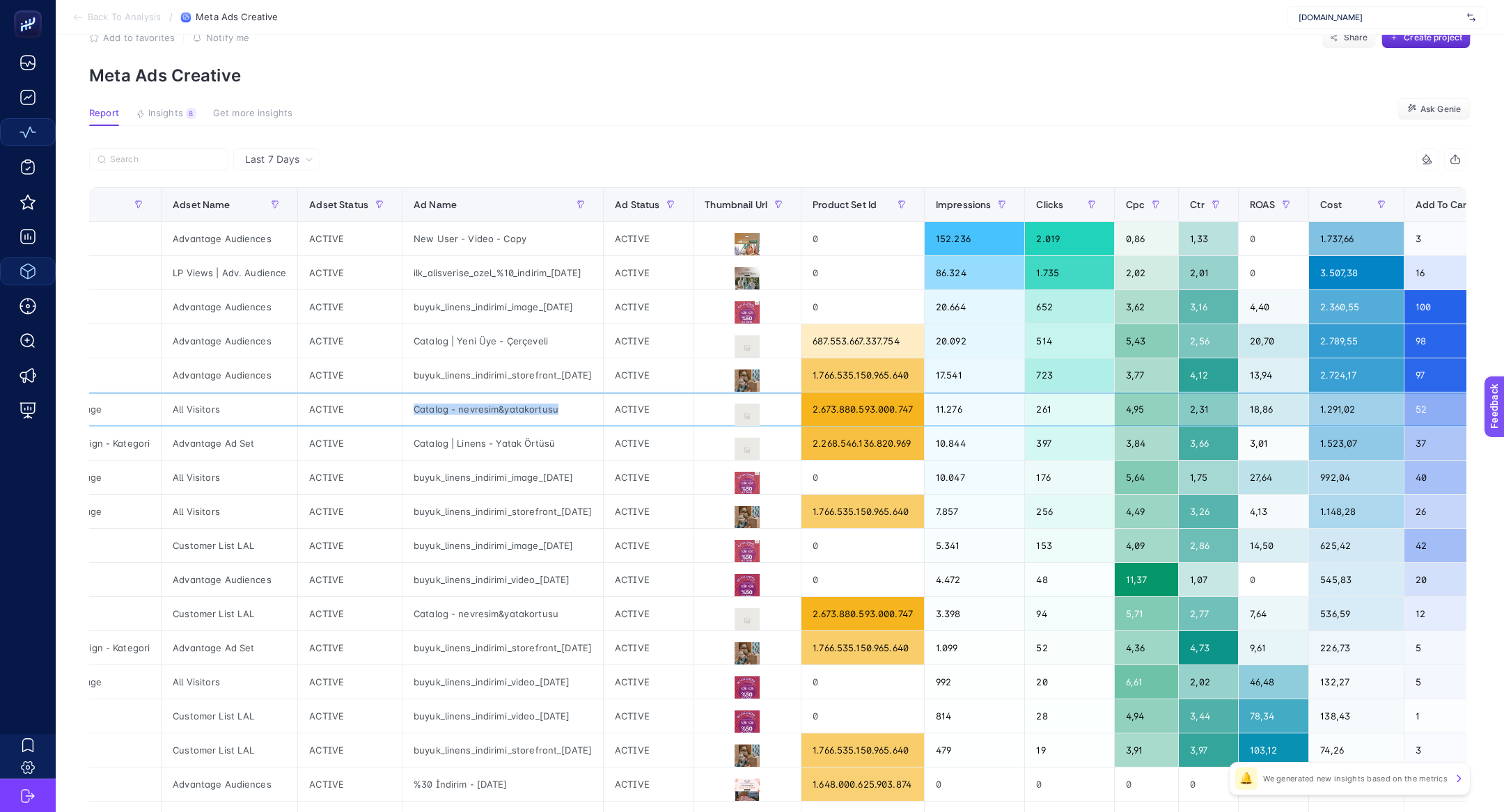
scroll to position [0, 147]
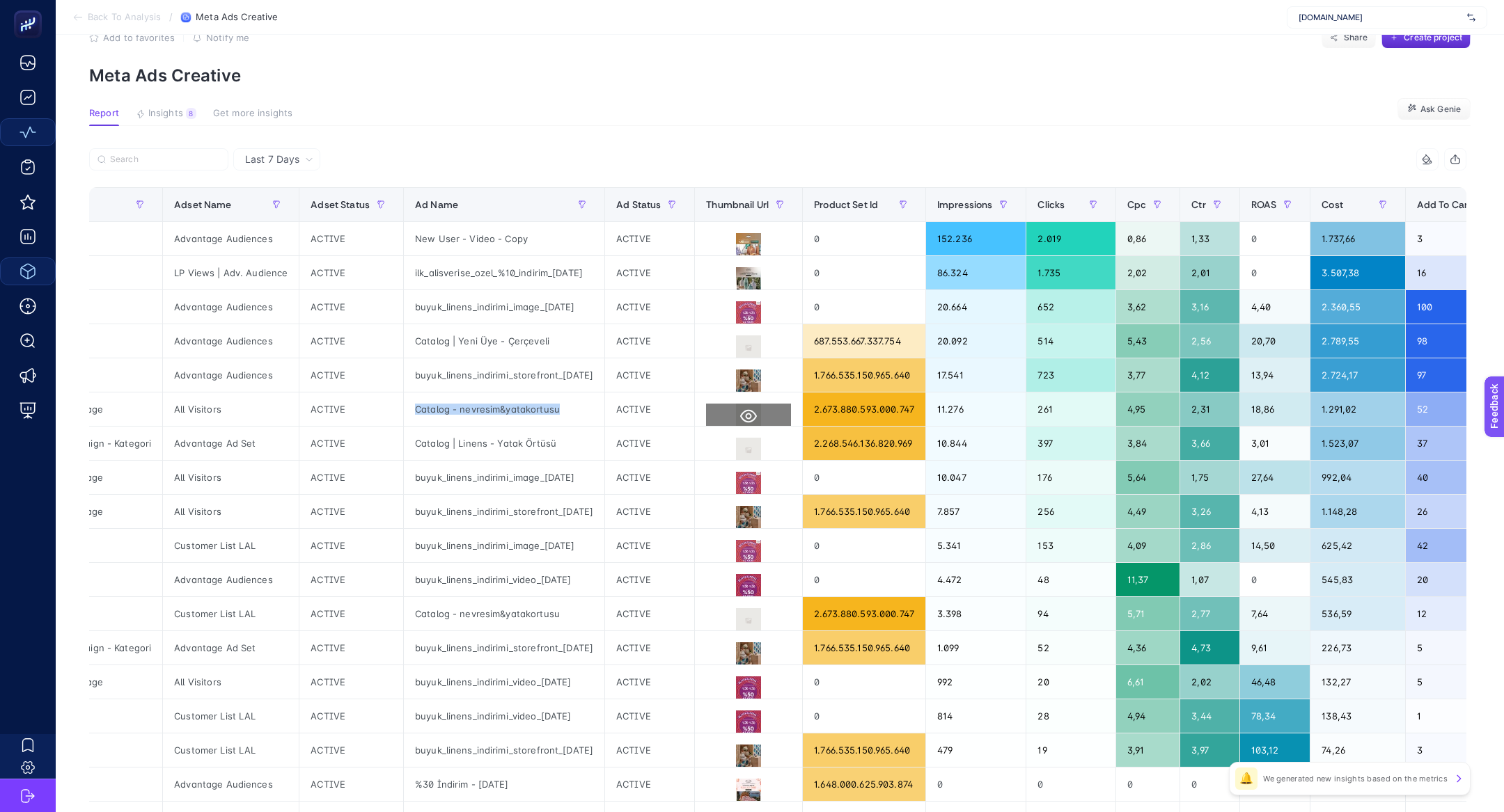
click at [757, 410] on icon at bounding box center [748, 416] width 17 height 13
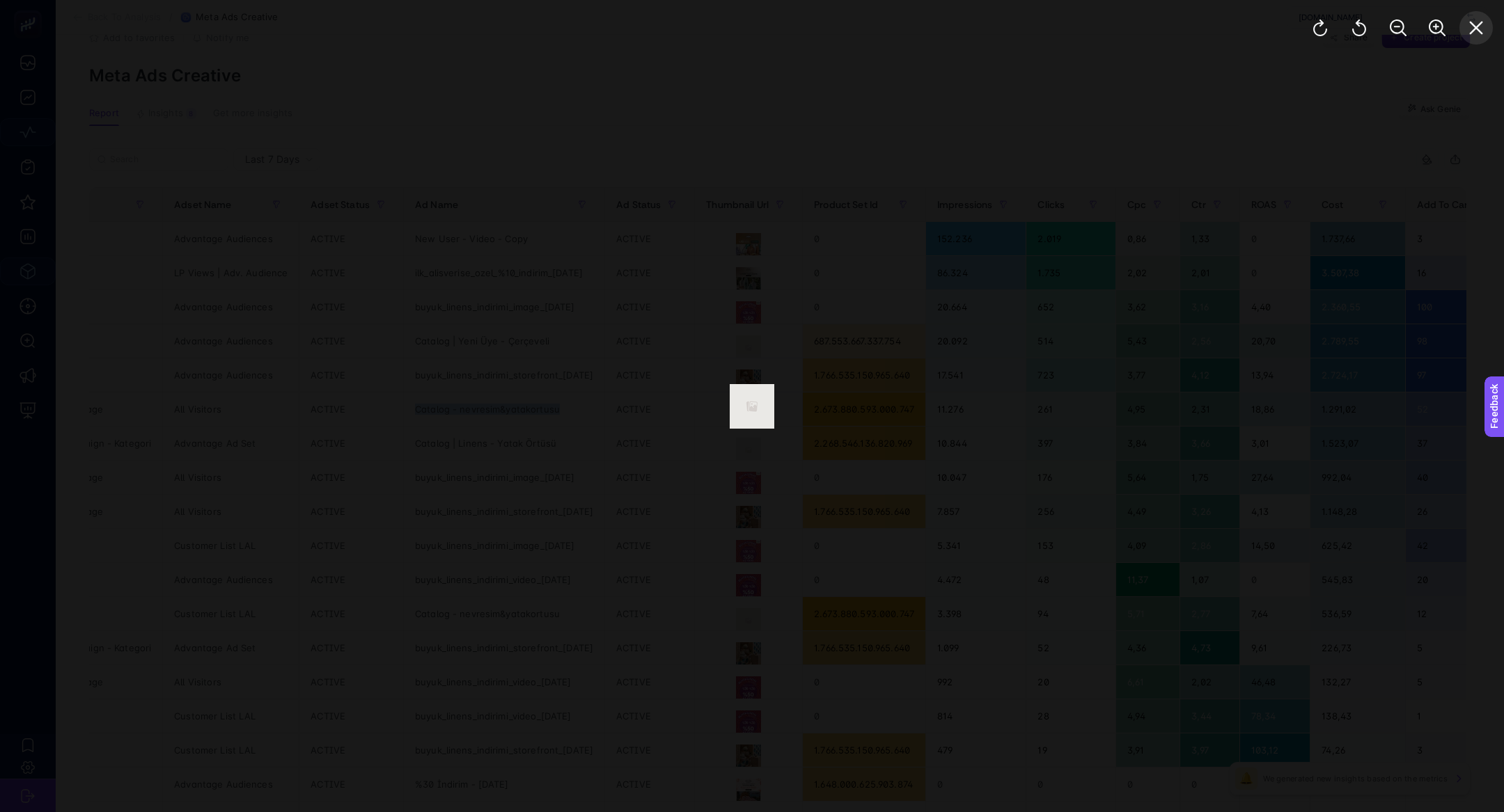
click at [1467, 30] on icon "Close" at bounding box center [1475, 27] width 17 height 17
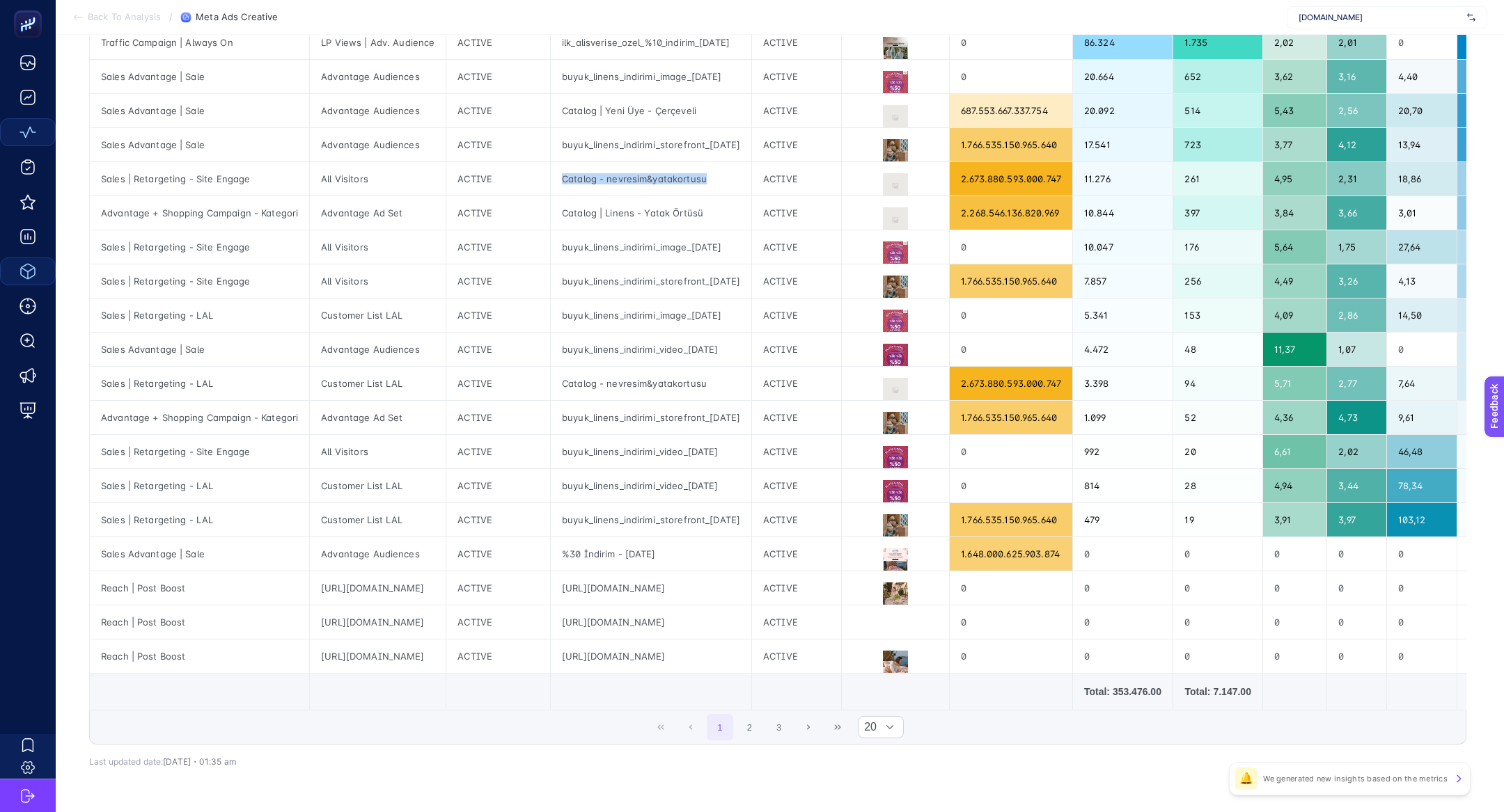
scroll to position [306, 0]
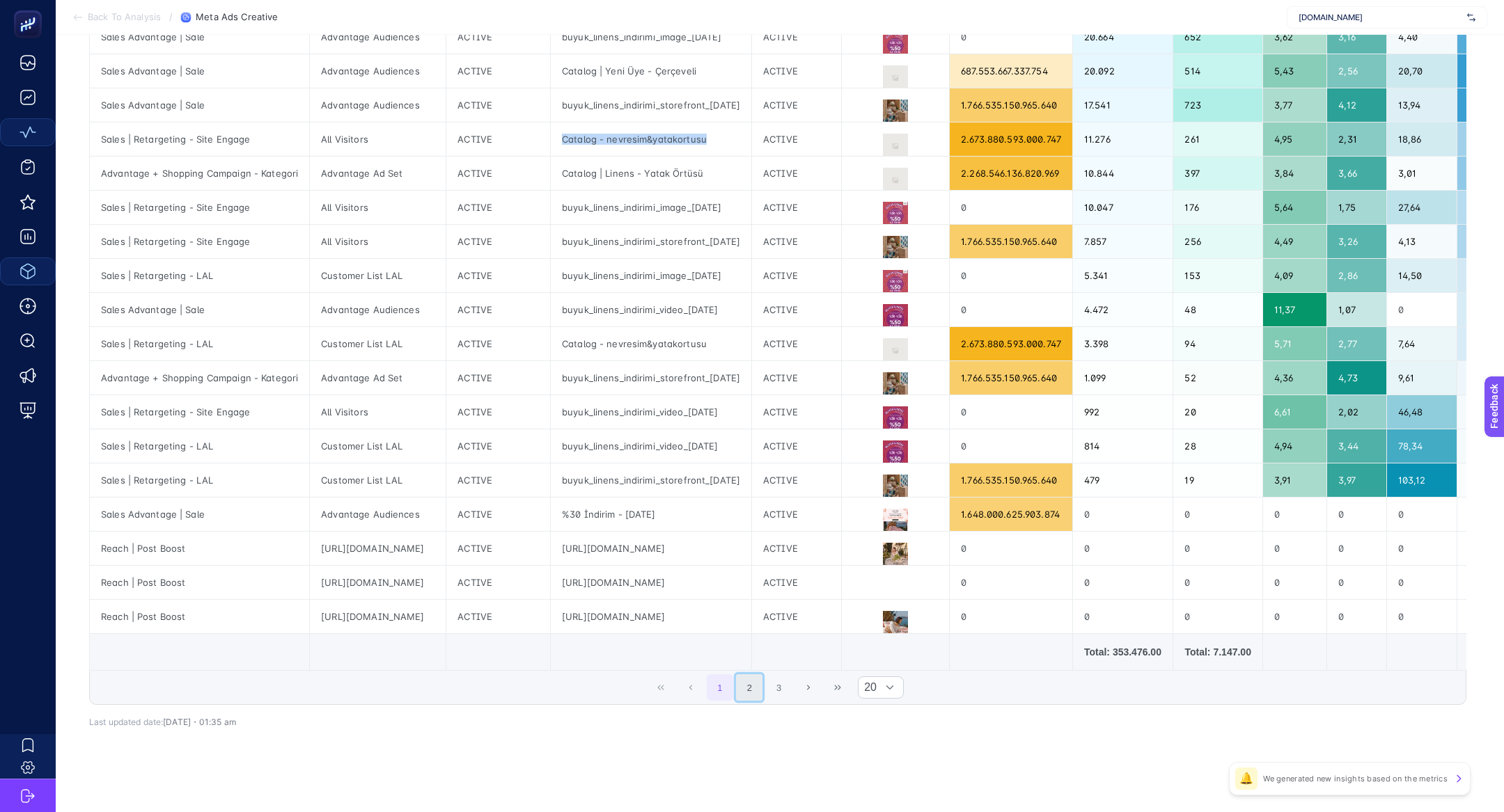
click at [739, 684] on button "2" at bounding box center [749, 688] width 26 height 26
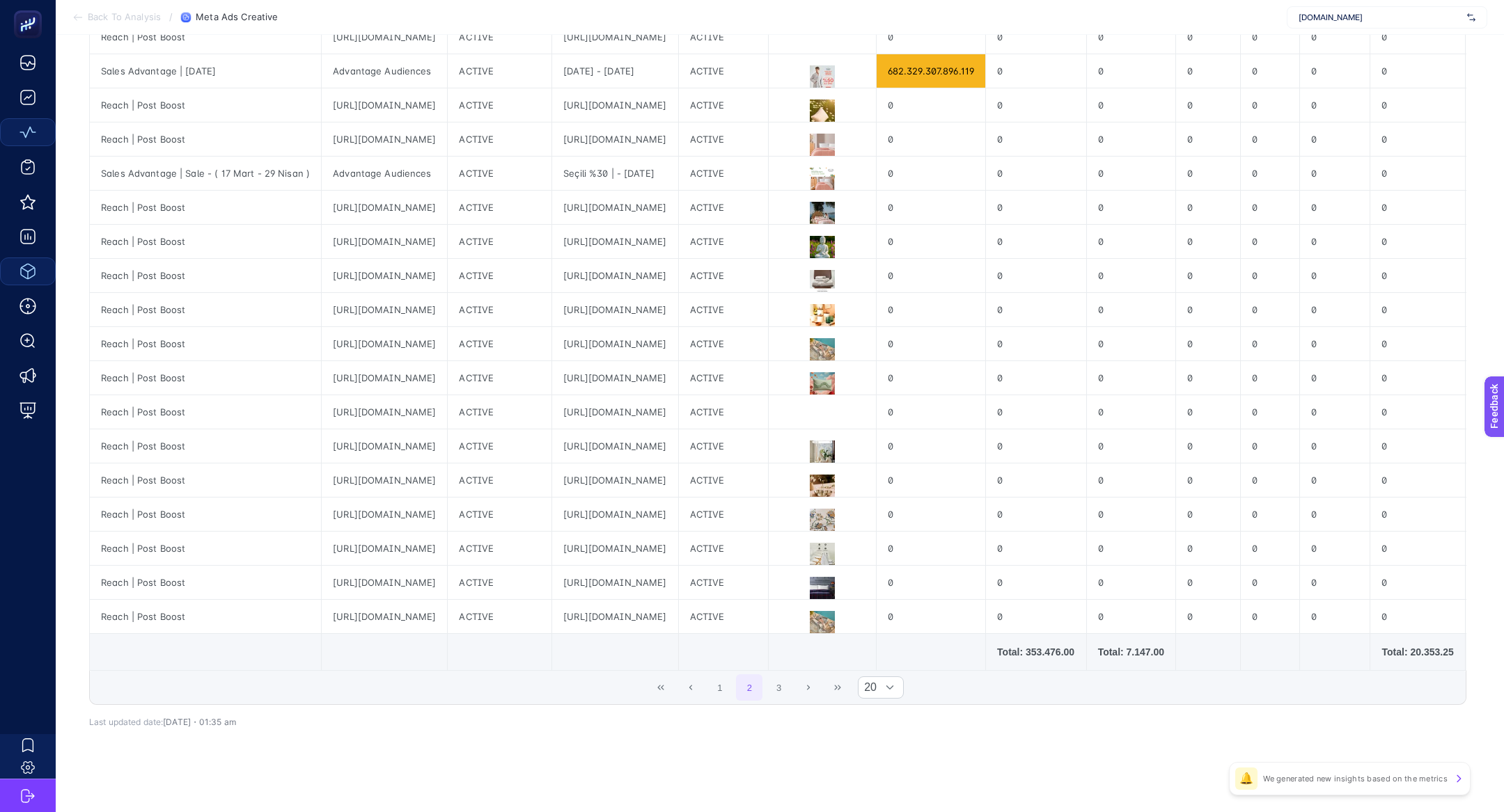
click at [704, 684] on div "1 2 3 20" at bounding box center [778, 688] width 1376 height 33
click at [715, 689] on button "1" at bounding box center [719, 688] width 26 height 26
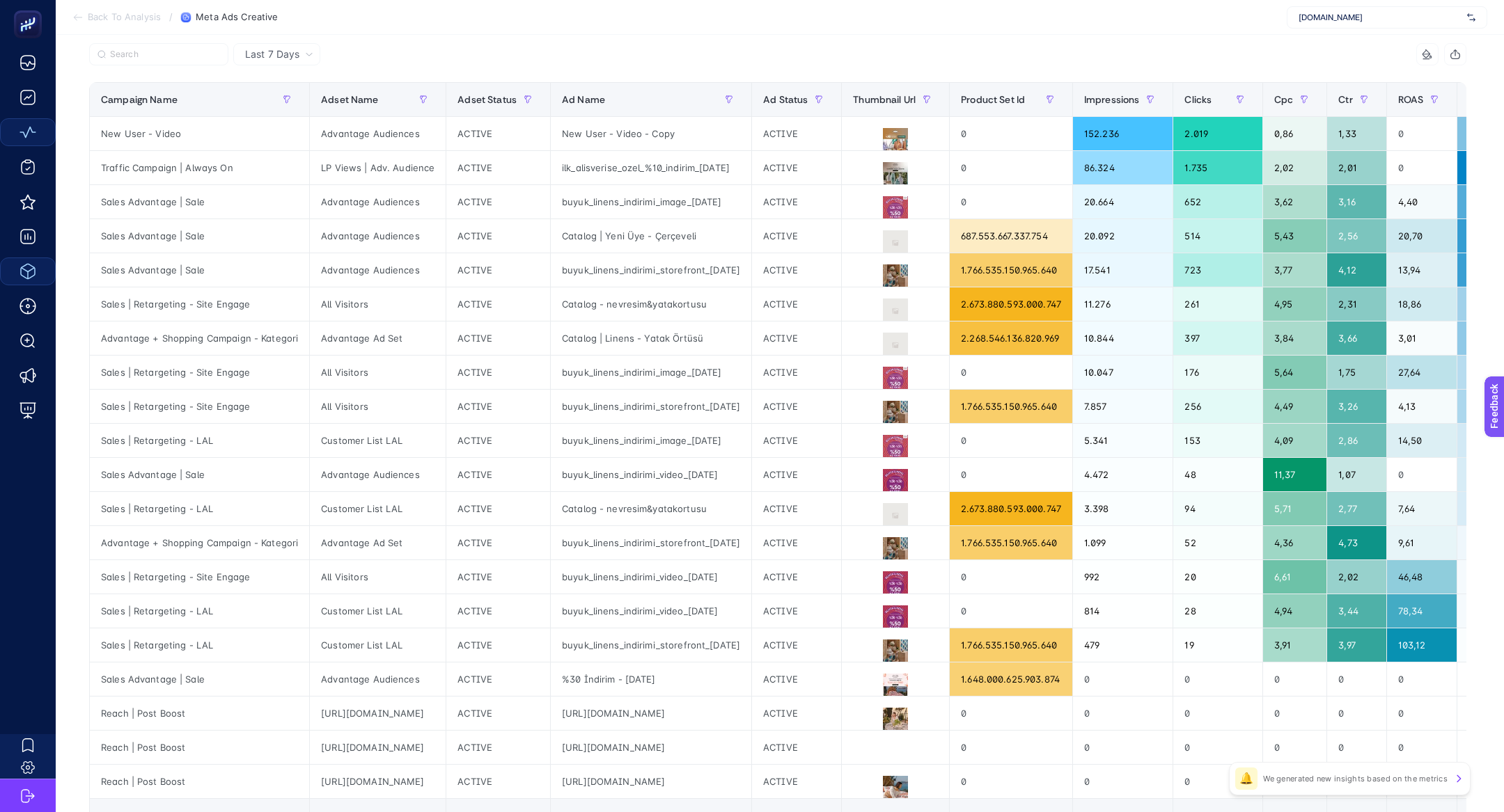
scroll to position [0, 5]
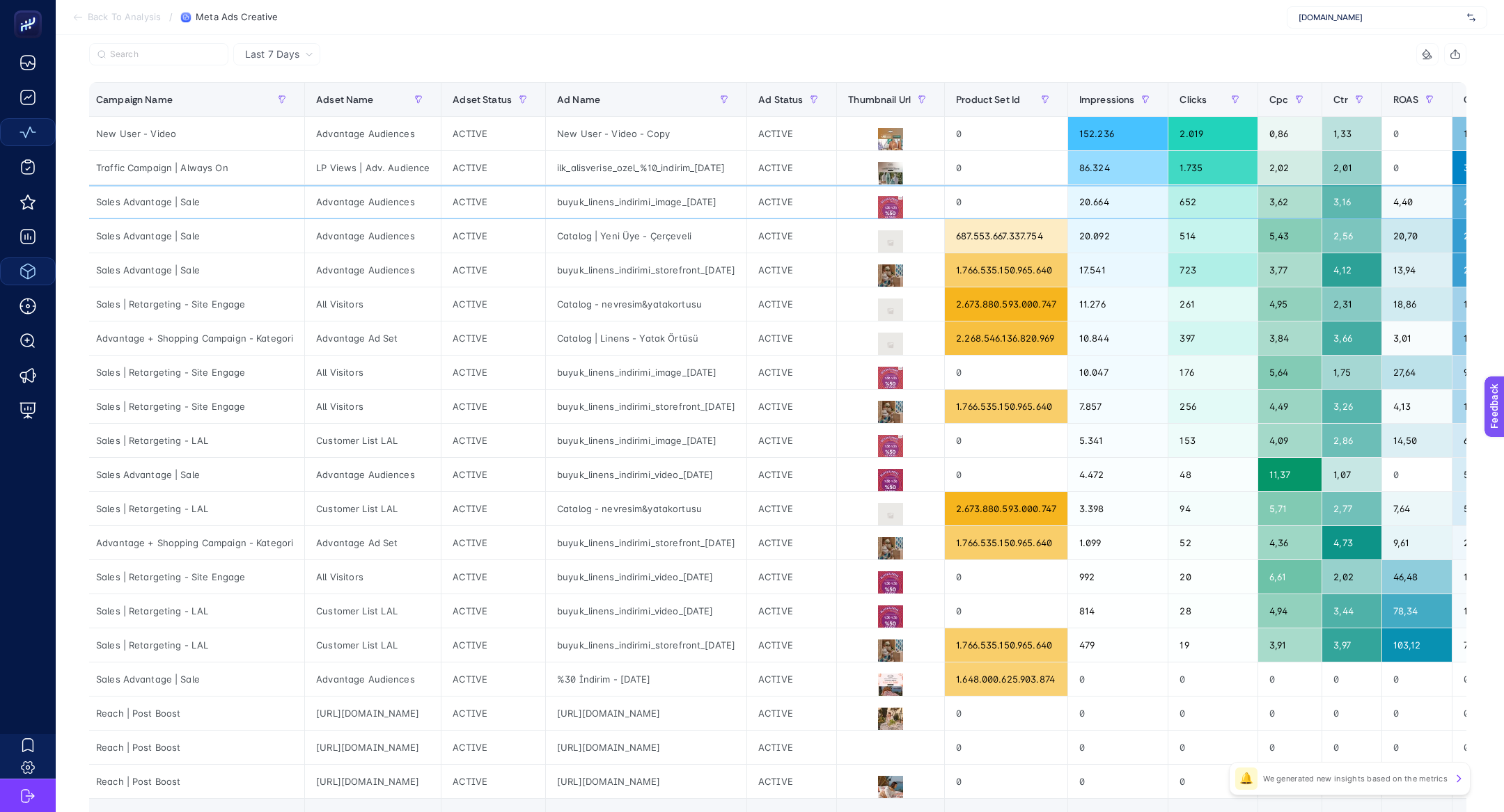
click at [665, 187] on div "buyuk_linens_indirimi_image_17.07.2025" at bounding box center [646, 202] width 201 height 33
click at [745, 202] on div "buyuk_linens_indirimi_image_17.07.2025" at bounding box center [646, 202] width 201 height 33
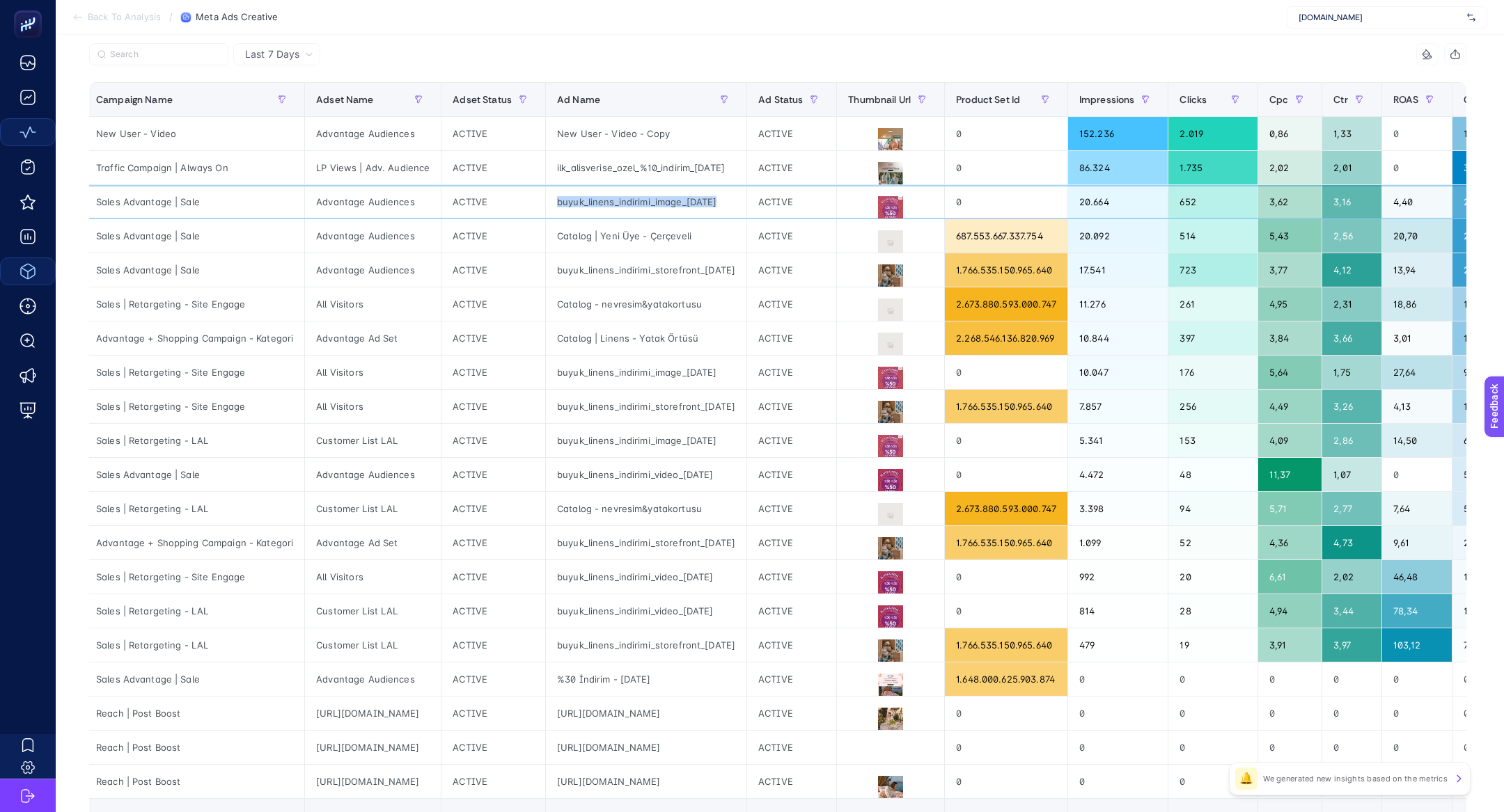
click at [745, 202] on div "buyuk_linens_indirimi_image_17.07.2025" at bounding box center [646, 202] width 201 height 33
drag, startPoint x: 657, startPoint y: 238, endPoint x: 769, endPoint y: 239, distance: 112.0
click at [746, 239] on div "Catalog | Yeni Üye - Çerçeveli" at bounding box center [646, 236] width 201 height 33
click at [899, 238] on icon at bounding box center [890, 243] width 17 height 17
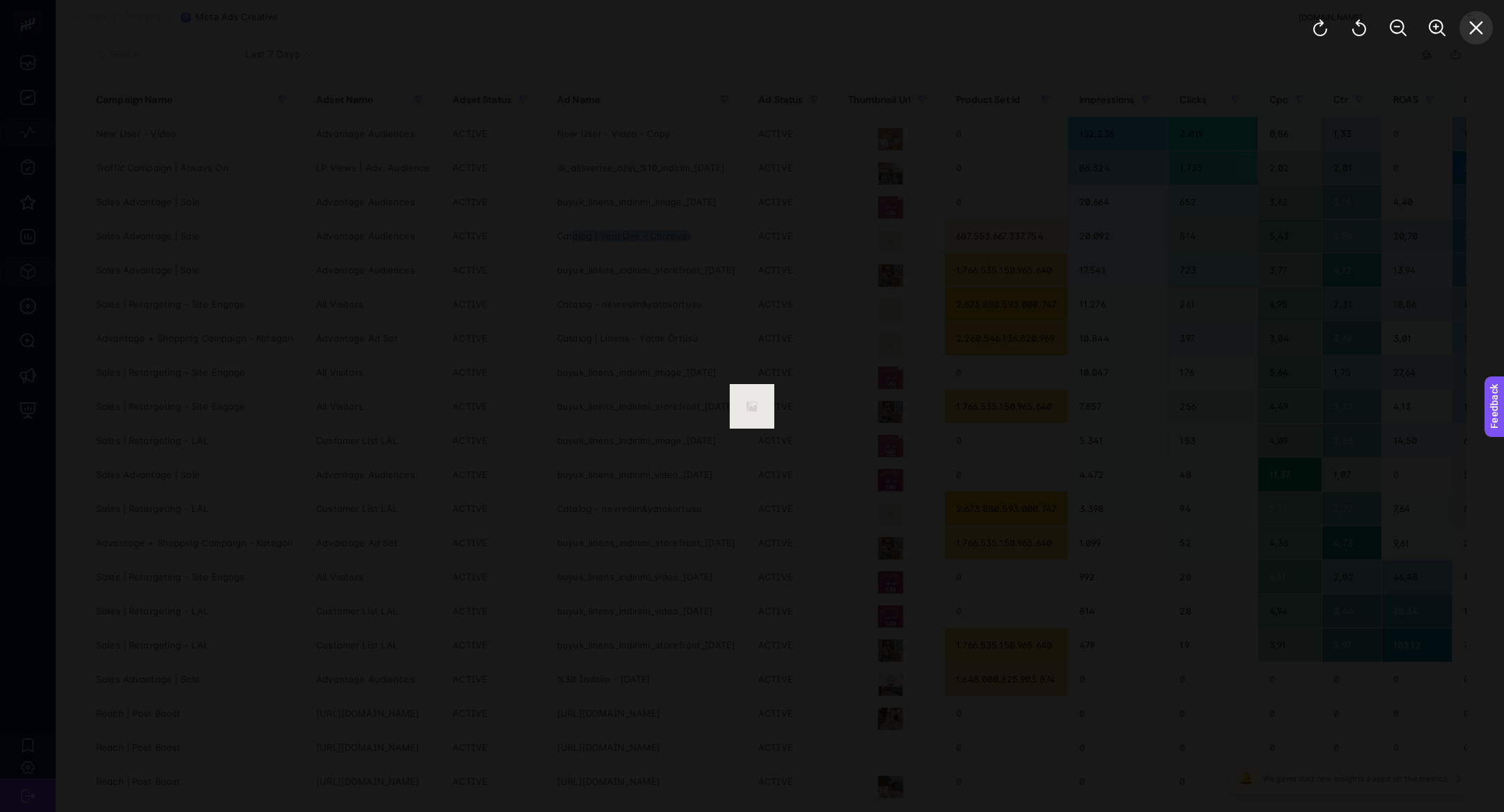
click at [1473, 33] on icon "Close" at bounding box center [1475, 27] width 17 height 17
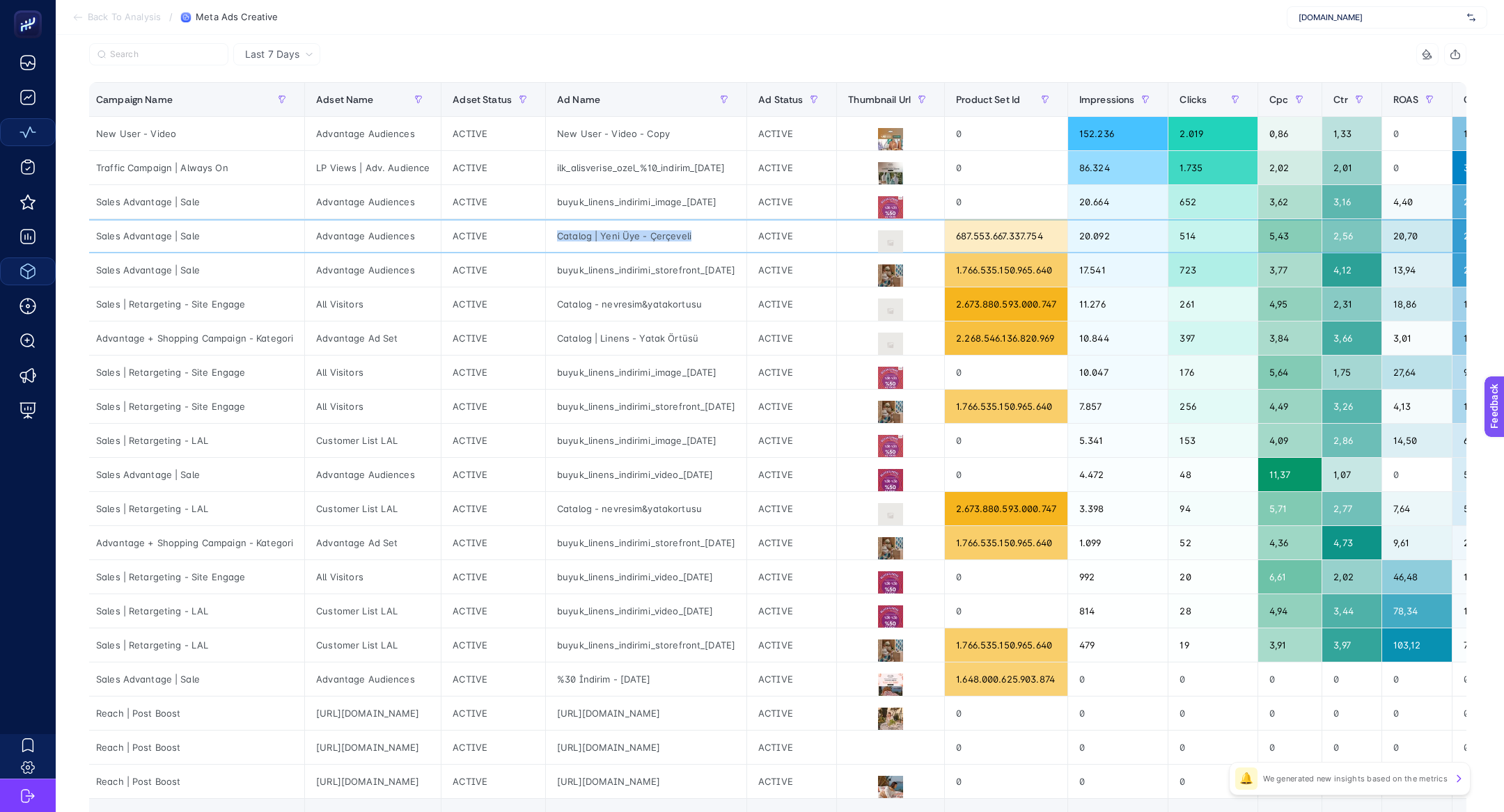
drag, startPoint x: 802, startPoint y: 236, endPoint x: 598, endPoint y: 230, distance: 204.1
click at [598, 492] on tr "Sales Advantage | Sale Advantage Audiences ACTIVE Catalog | Yeni Üye - Çerçevel…" at bounding box center [1106, 509] width 2043 height 34
click at [712, 197] on div "buyuk_linens_indirimi_image_17.07.2025" at bounding box center [646, 202] width 201 height 33
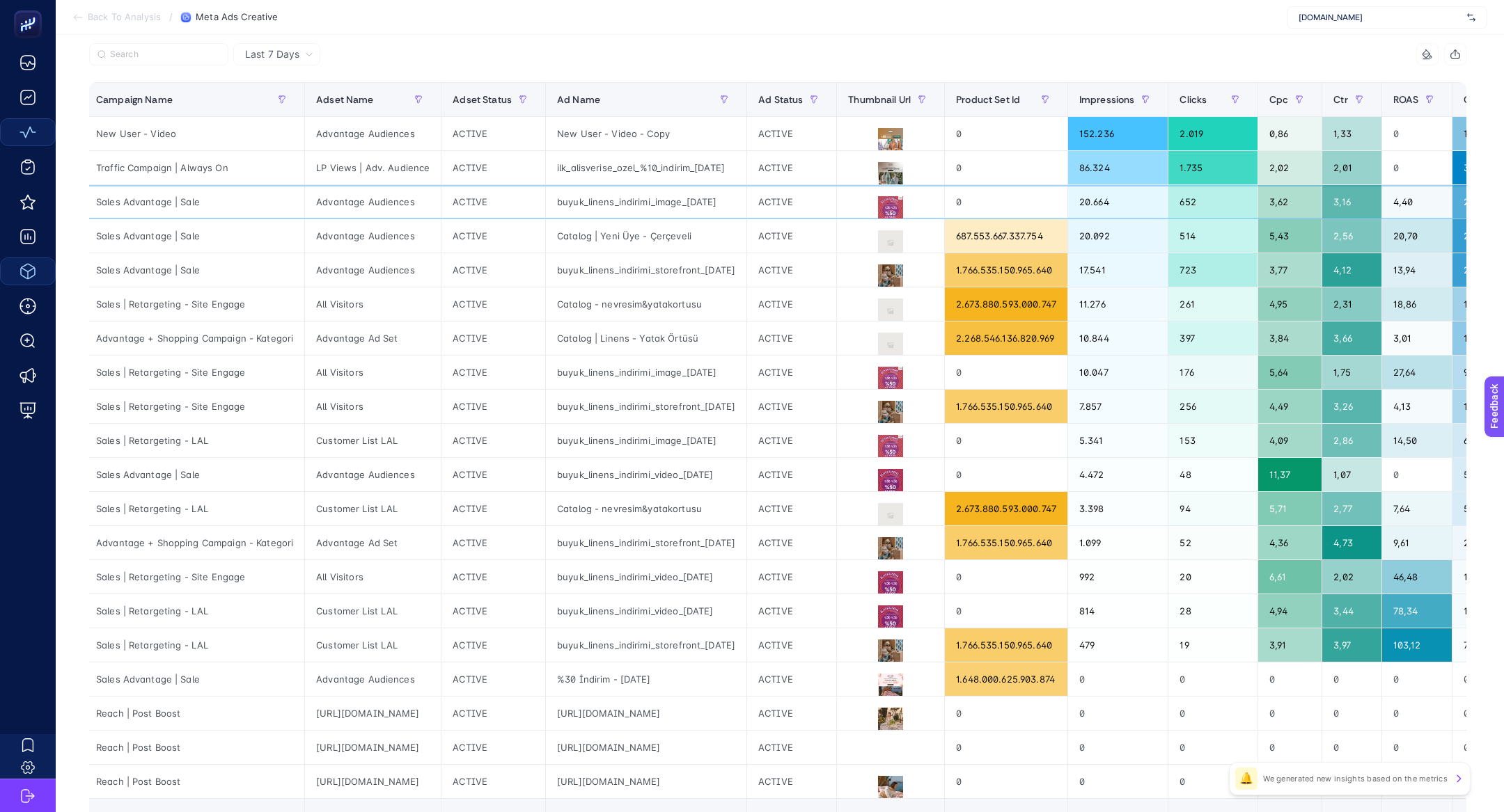
drag, startPoint x: 323, startPoint y: 186, endPoint x: 328, endPoint y: 195, distance: 10.3
click at [328, 195] on div "Advantage Audiences" at bounding box center [373, 202] width 136 height 33
drag, startPoint x: 113, startPoint y: 208, endPoint x: 790, endPoint y: 208, distance: 677.0
click at [790, 389] on tr "Sales Advantage | Sale Advantage Audiences ACTIVE buyuk_linens_indirimi_image_1…" at bounding box center [1106, 406] width 2043 height 34
click at [746, 206] on div "buyuk_linens_indirimi_image_17.07.2025" at bounding box center [646, 202] width 201 height 33
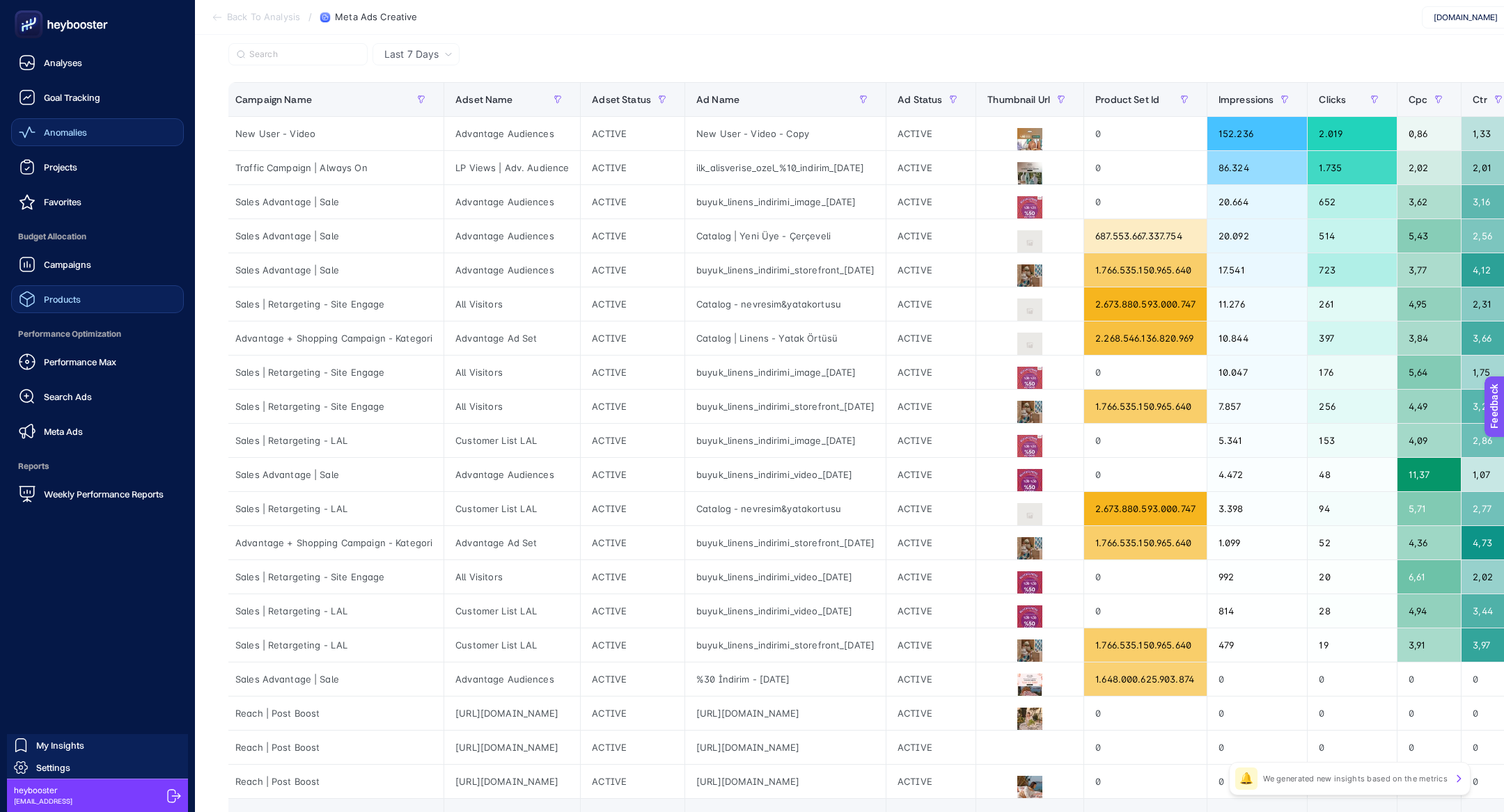
click at [37, 8] on div at bounding box center [97, 24] width 173 height 49
click at [37, 20] on rect at bounding box center [29, 24] width 23 height 23
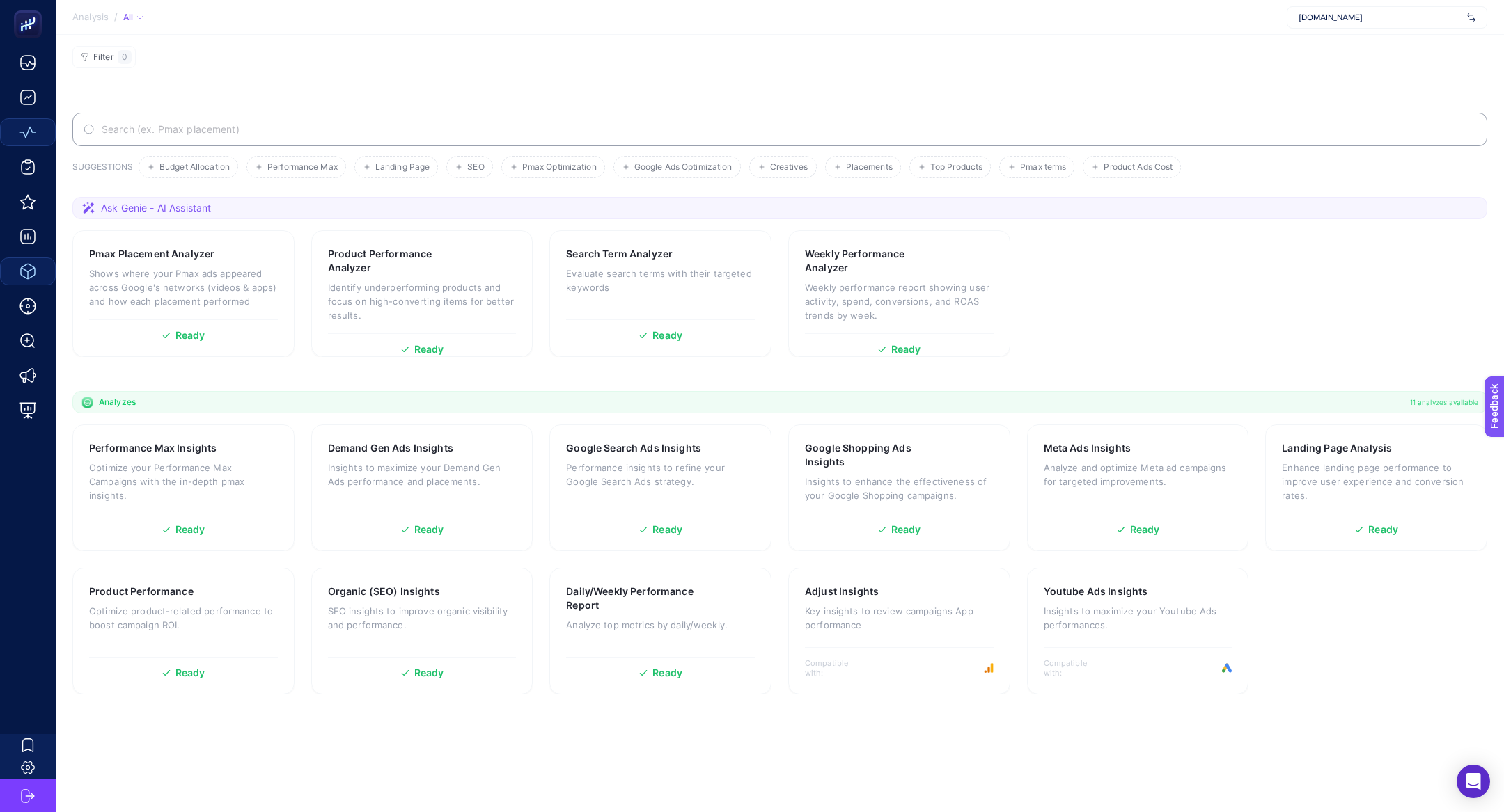
click at [581, 142] on label at bounding box center [779, 130] width 1415 height 33
click at [581, 135] on input "Search" at bounding box center [787, 129] width 1377 height 11
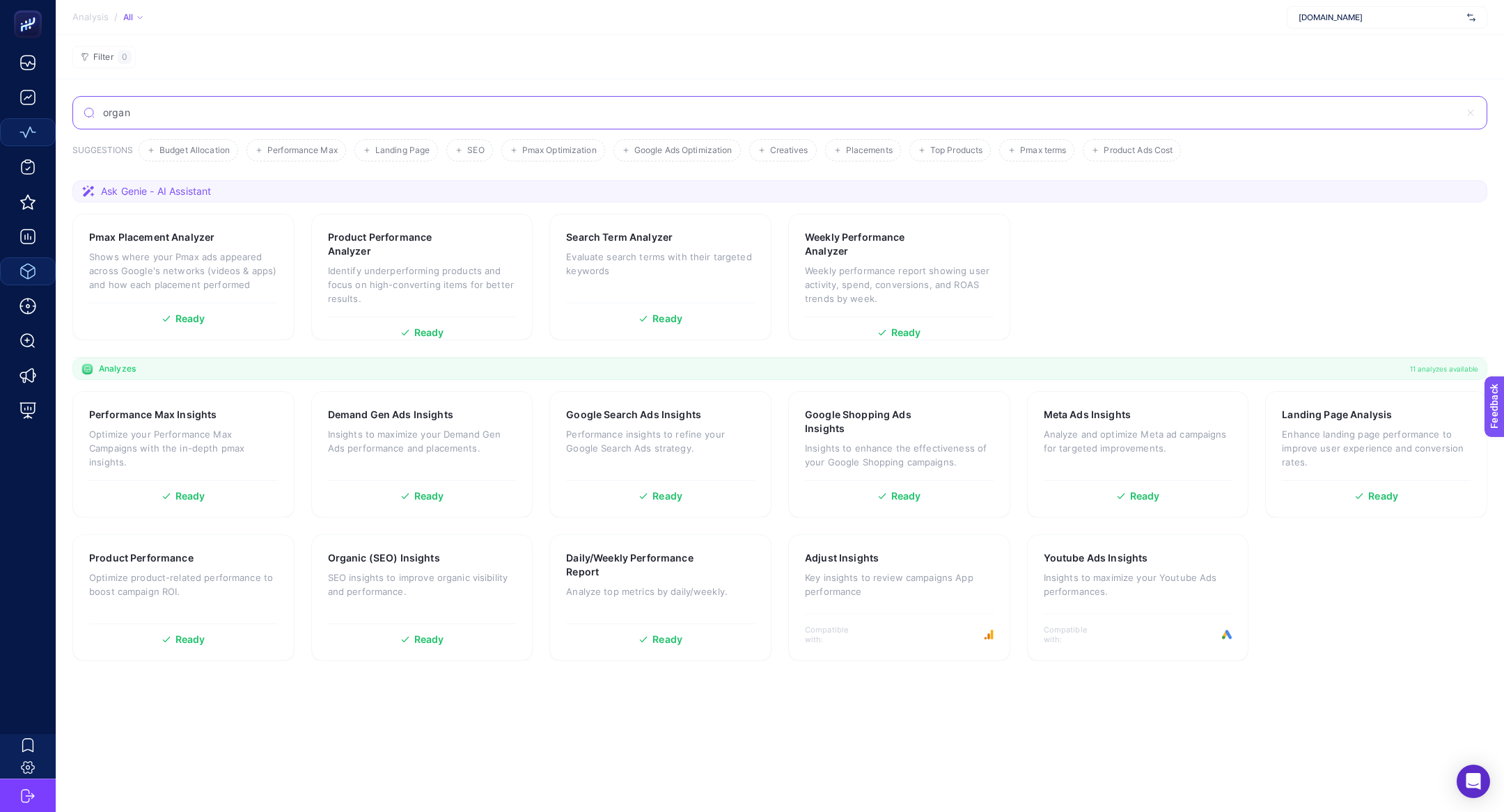
type input "organ"
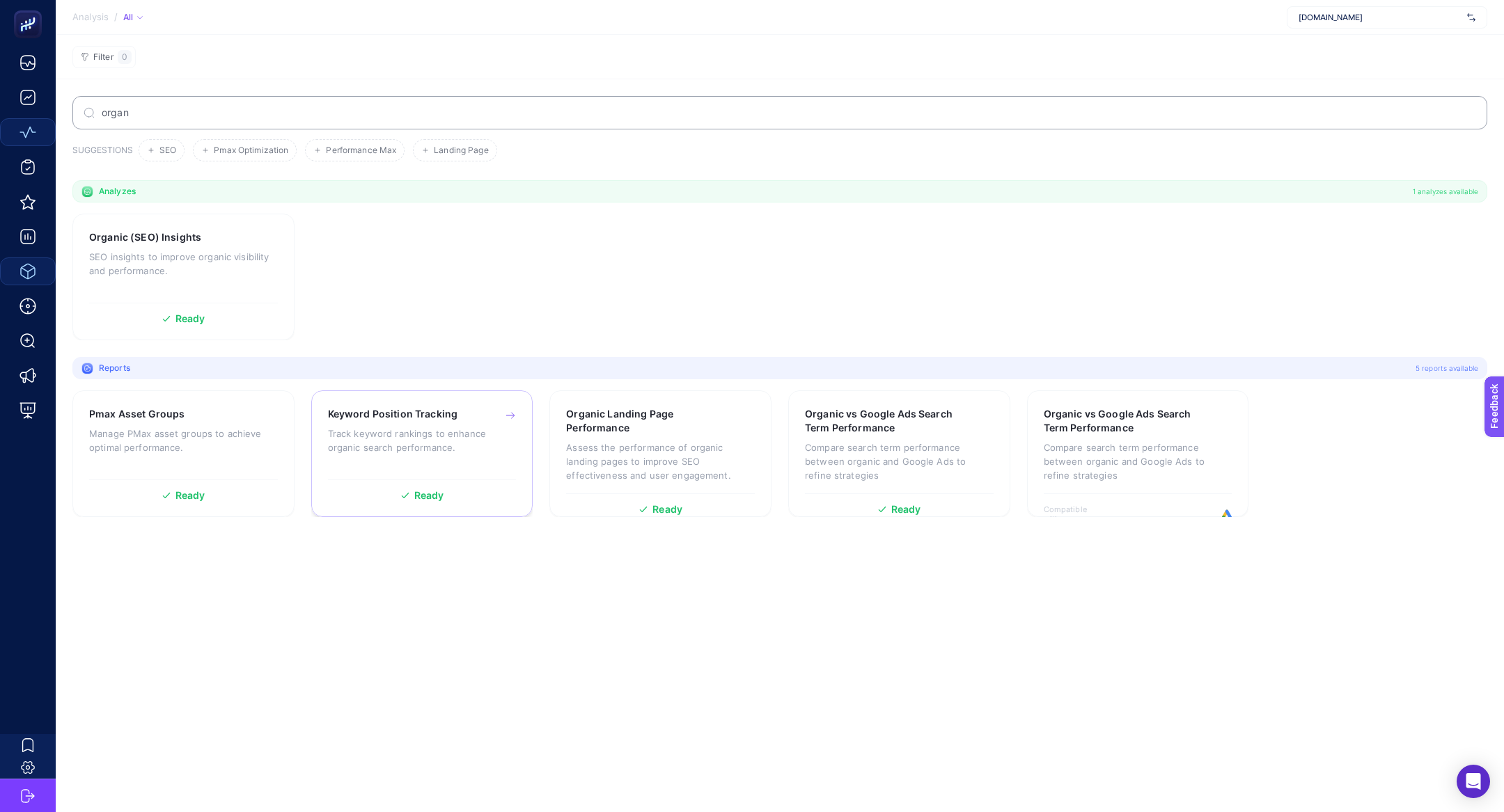
click at [420, 445] on p "Track keyword rankings to enhance organic search performance." at bounding box center [422, 441] width 189 height 28
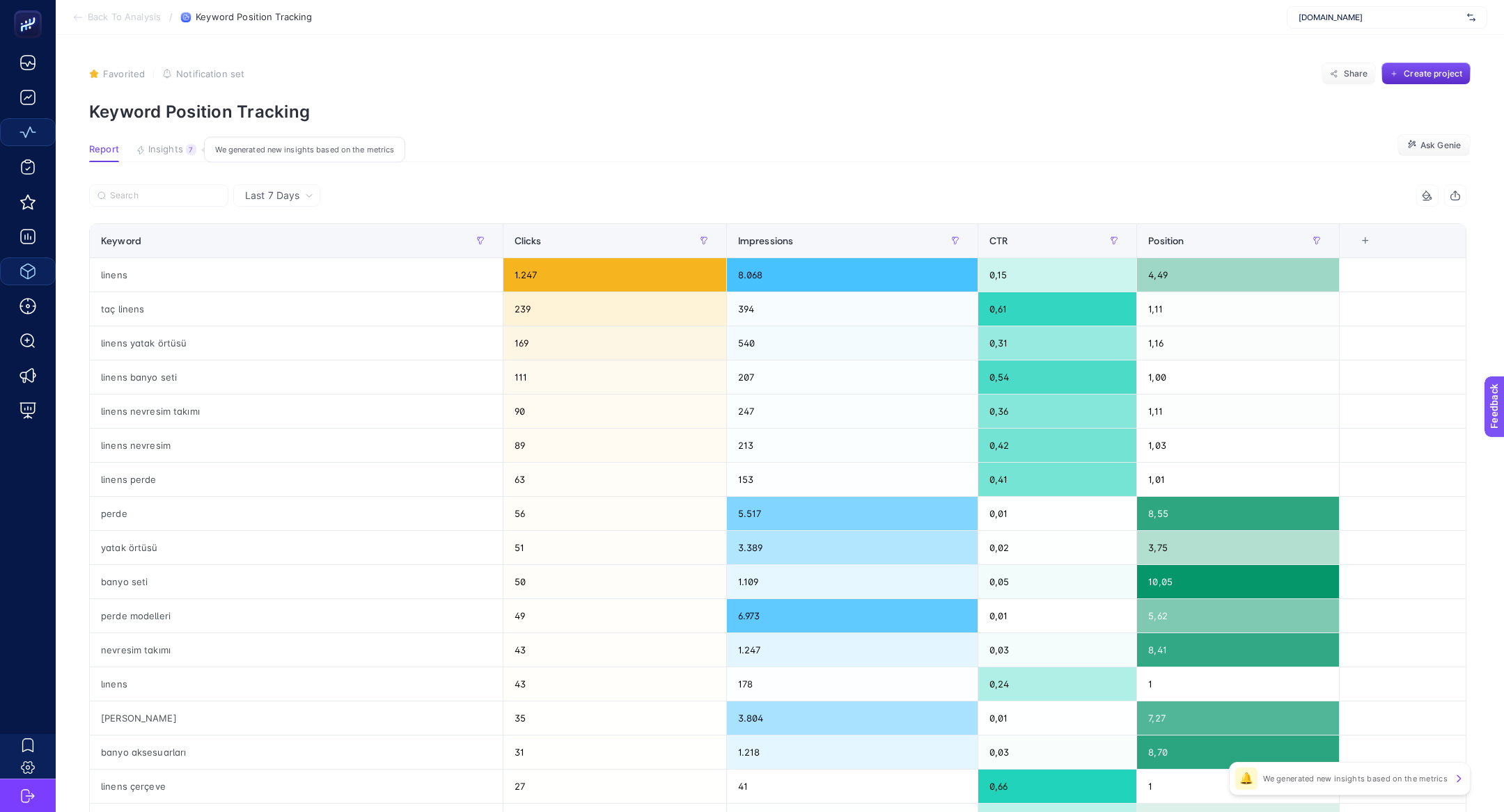
click at [157, 147] on span "Insights" at bounding box center [166, 150] width 35 height 11
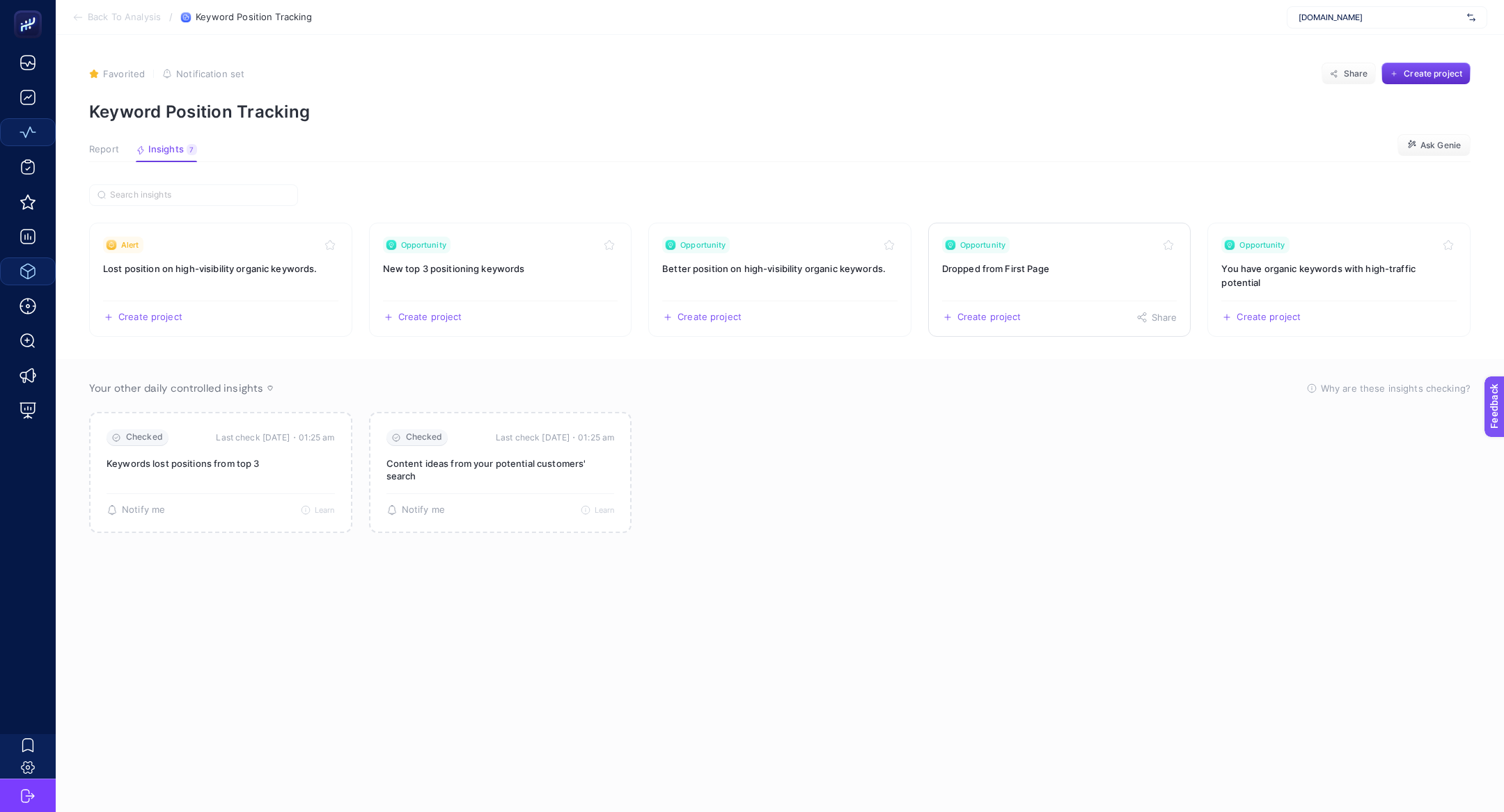
click at [1047, 270] on h3 "Dropped from First Page" at bounding box center [1059, 269] width 236 height 14
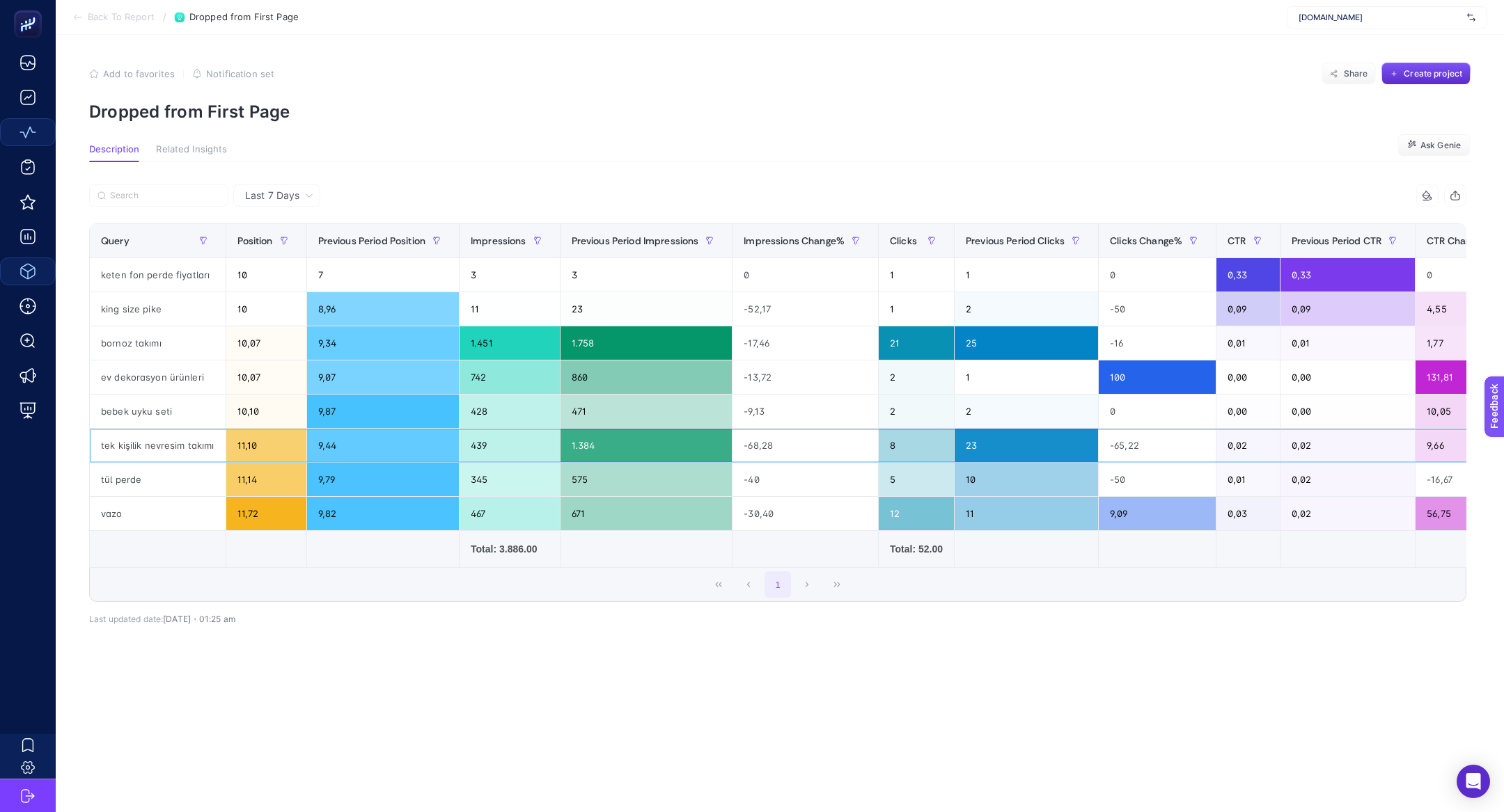
click at [166, 449] on div "tek kişilik nevresim takımı" at bounding box center [157, 445] width 136 height 33
click at [410, 184] on div at bounding box center [433, 199] width 689 height 30
click at [78, 19] on icon at bounding box center [77, 17] width 11 height 11
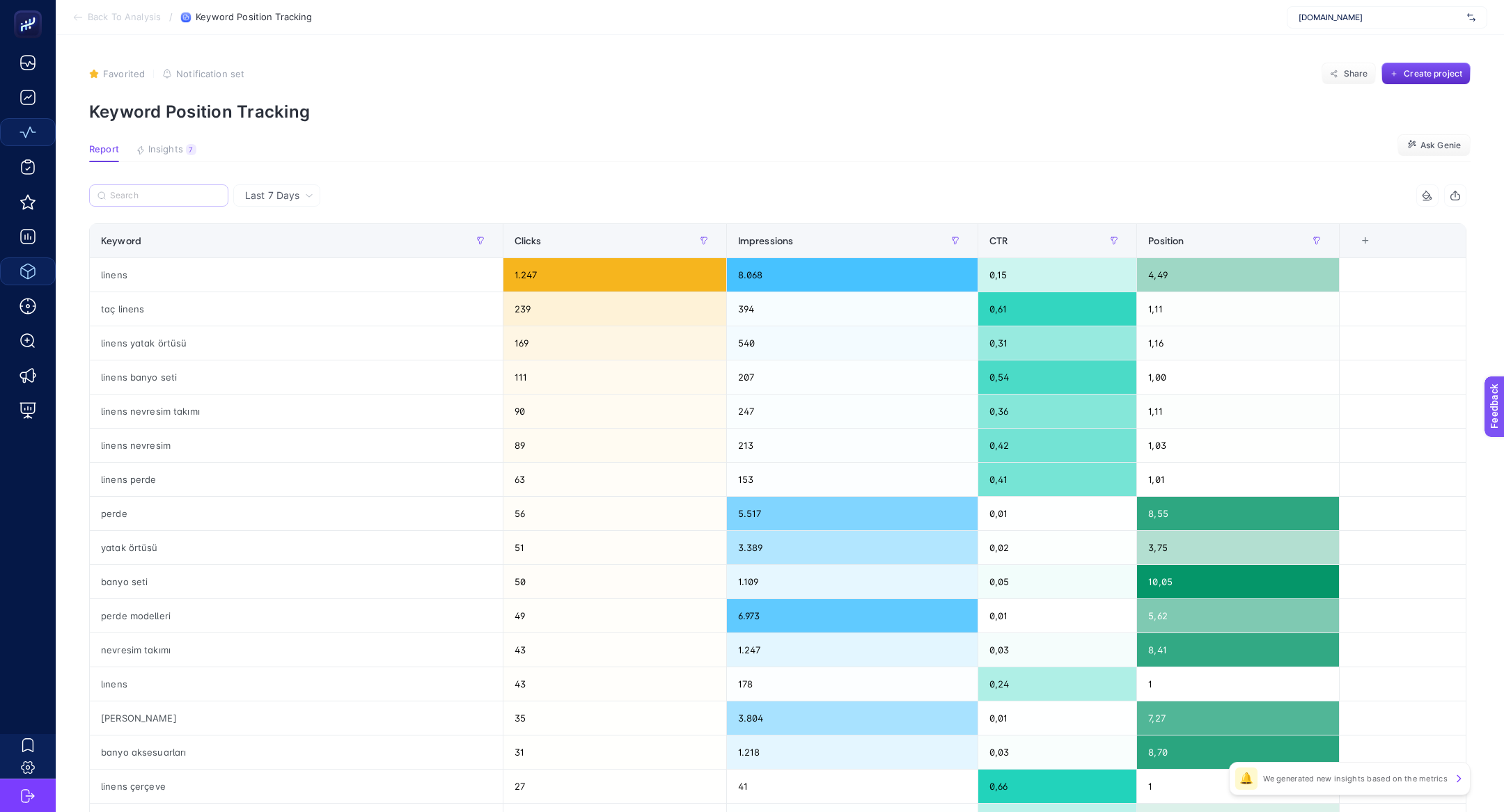
click at [170, 201] on label at bounding box center [158, 196] width 139 height 23
click at [170, 201] on input "Search" at bounding box center [164, 196] width 110 height 10
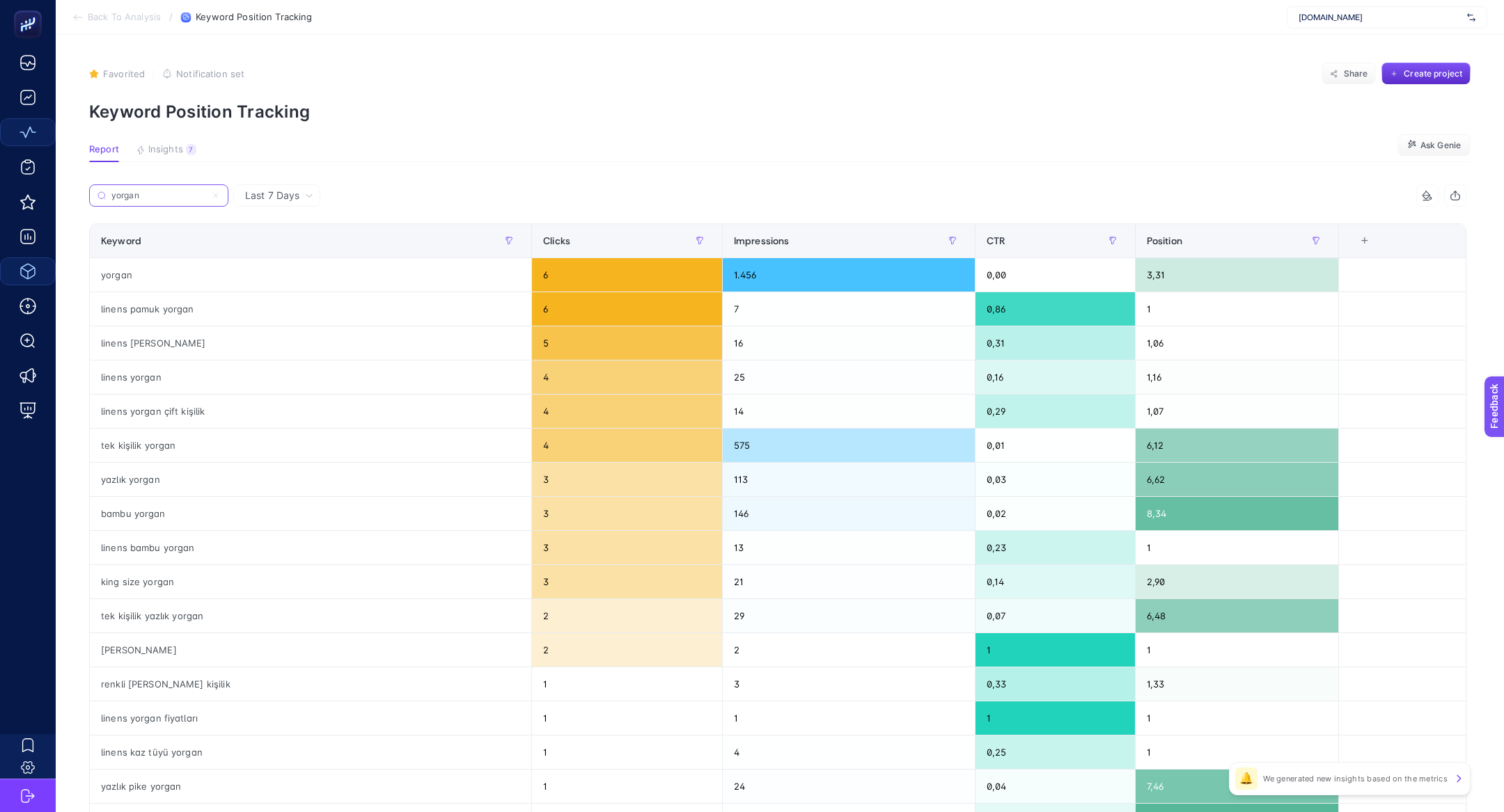
type input "yorgan"
click at [251, 274] on div "yorgan" at bounding box center [311, 275] width 442 height 33
click at [198, 354] on div "linens yün yorgan" at bounding box center [311, 343] width 442 height 33
click at [197, 375] on div "linens yorgan" at bounding box center [311, 377] width 442 height 33
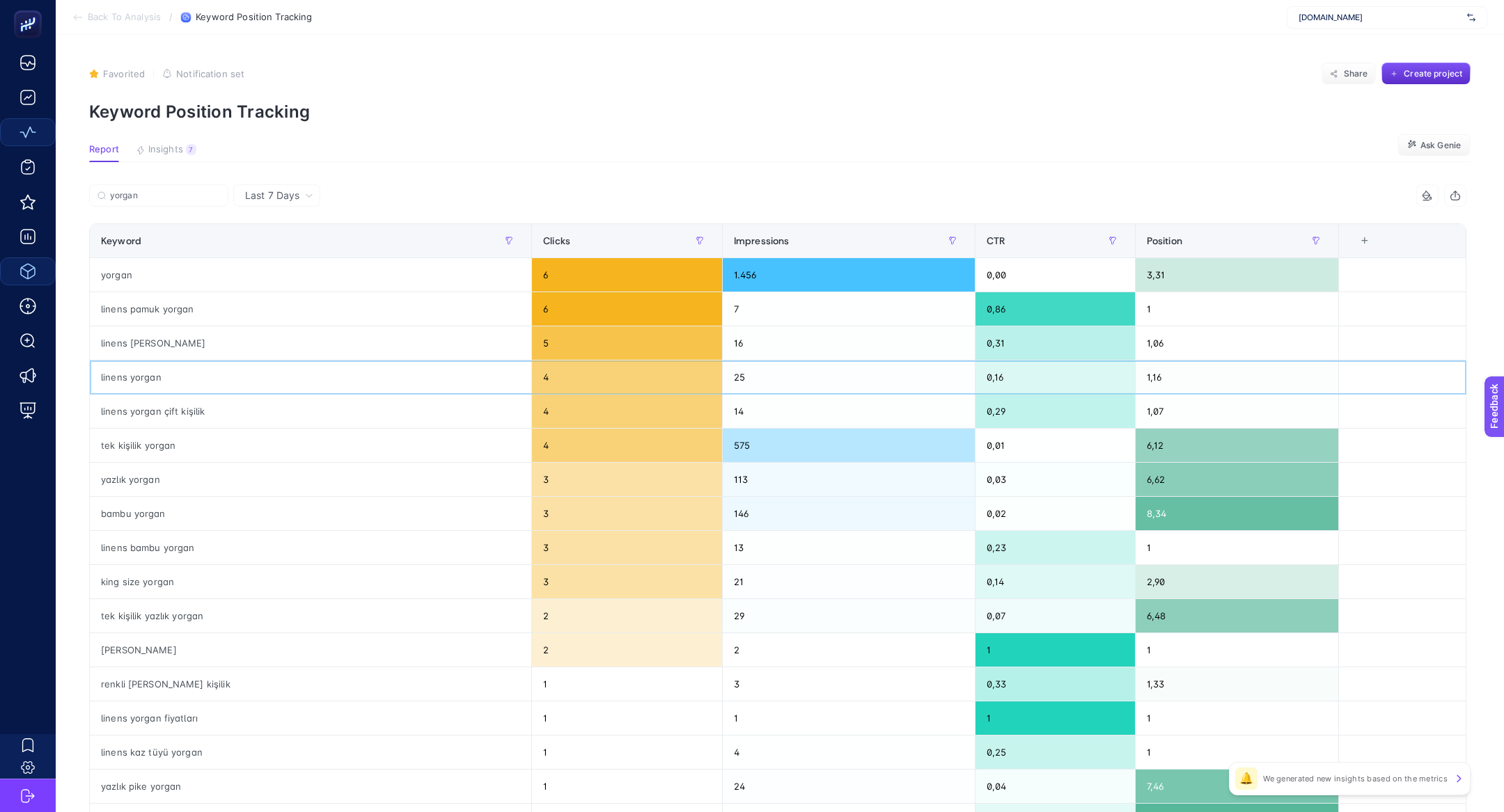
click at [197, 375] on div "linens yorgan" at bounding box center [311, 377] width 442 height 33
click at [195, 189] on label "yorgan" at bounding box center [158, 196] width 139 height 23
click at [195, 190] on input "yorgan" at bounding box center [164, 196] width 110 height 10
click at [218, 196] on icon at bounding box center [216, 196] width 9 height 9
click at [206, 196] on input "yorgan" at bounding box center [158, 196] width 95 height 10
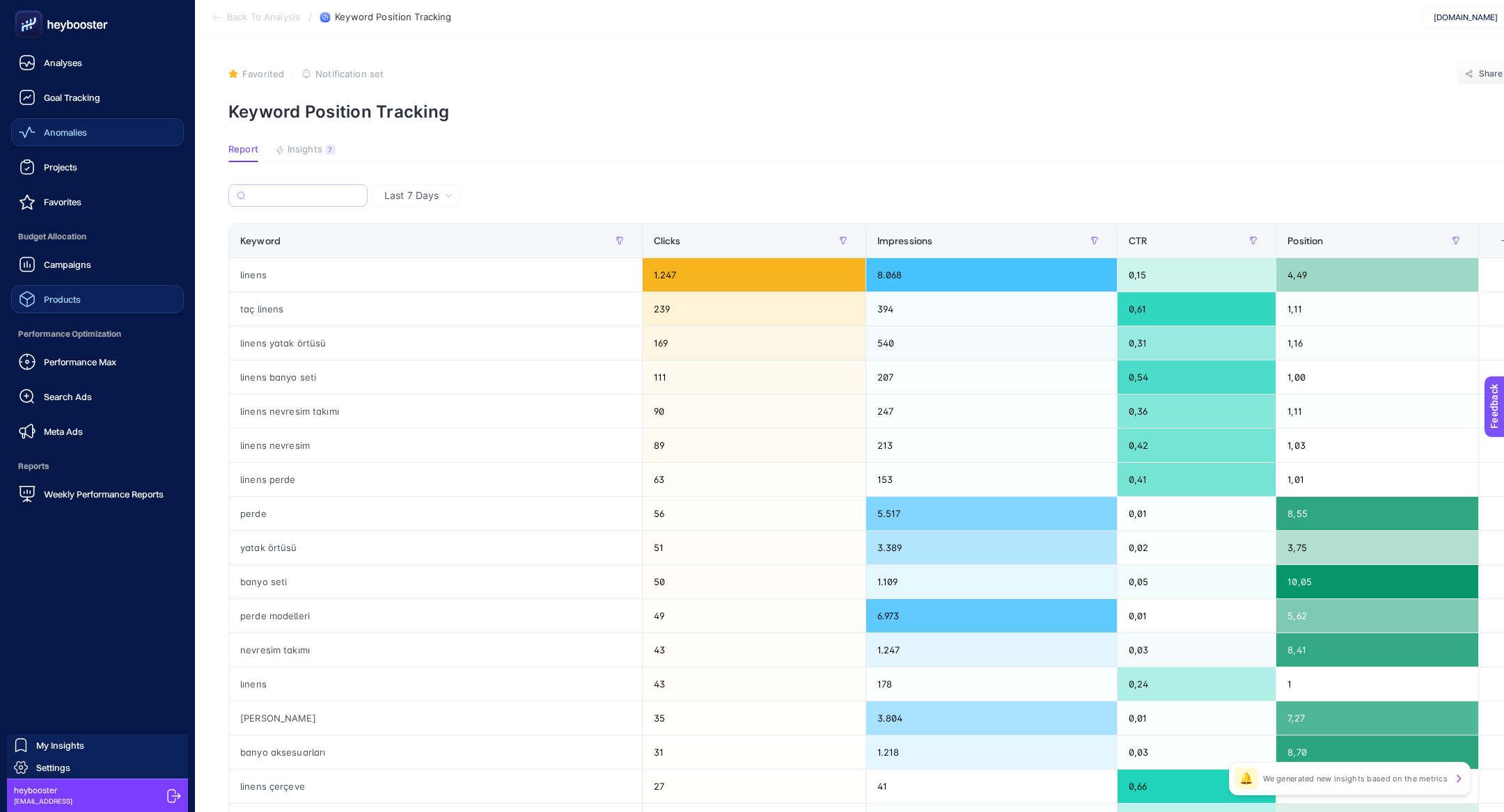
click at [99, 302] on link "Products" at bounding box center [97, 299] width 173 height 28
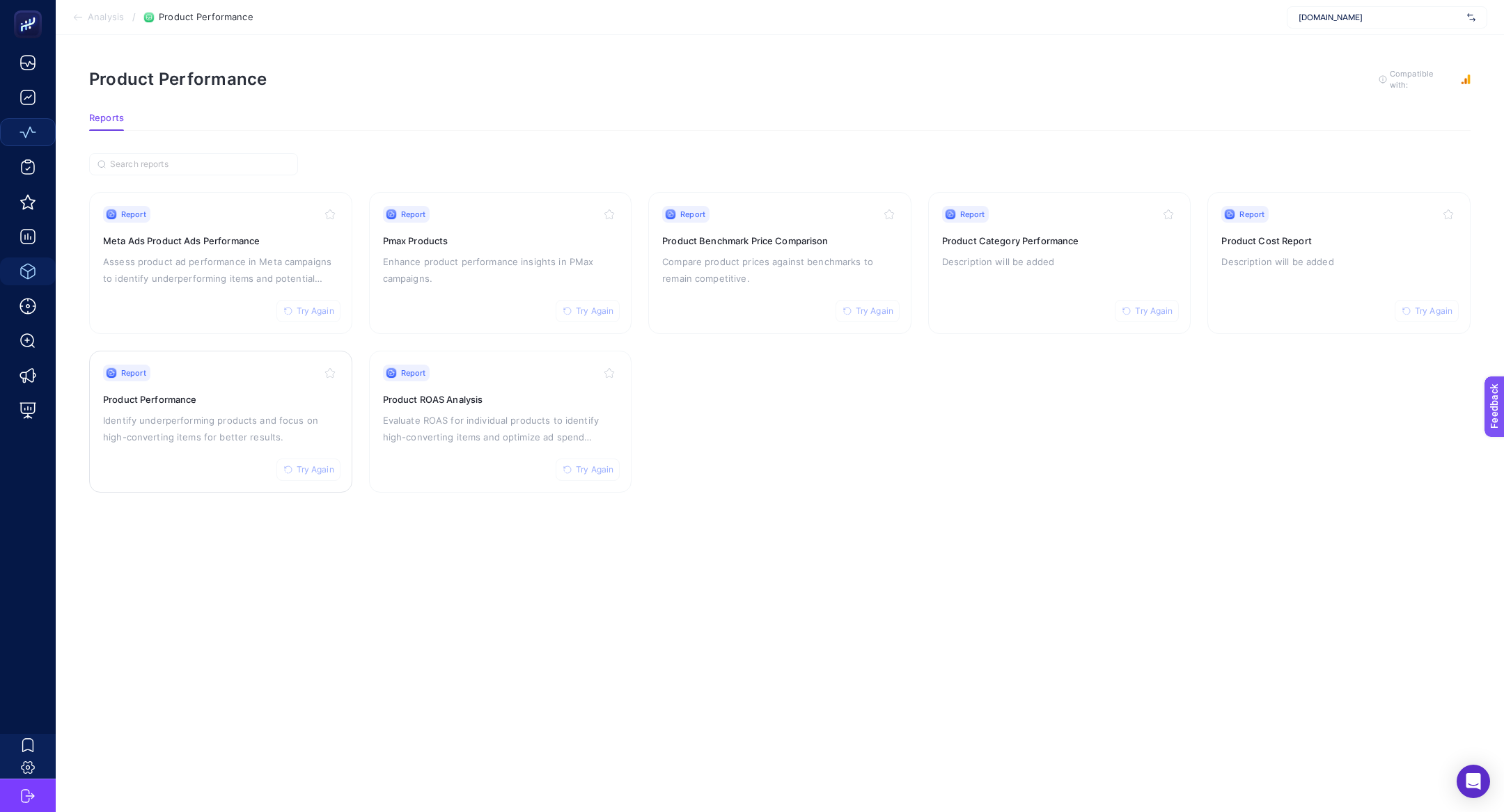
click at [208, 445] on div "Report Try Again Product Performance Identify underperforming products and focu…" at bounding box center [220, 421] width 236 height 114
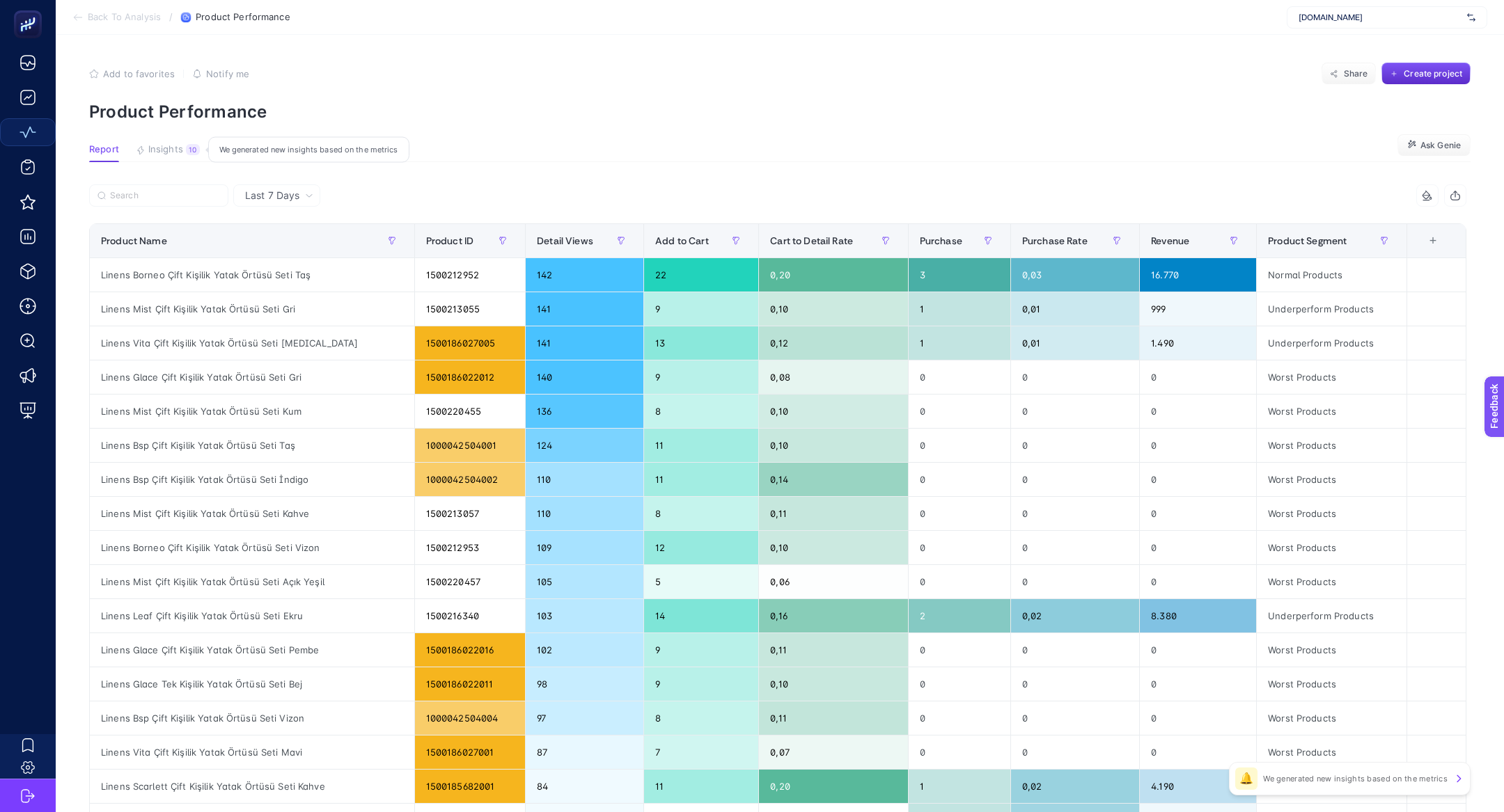
click at [170, 144] on span "Insights" at bounding box center [166, 150] width 35 height 11
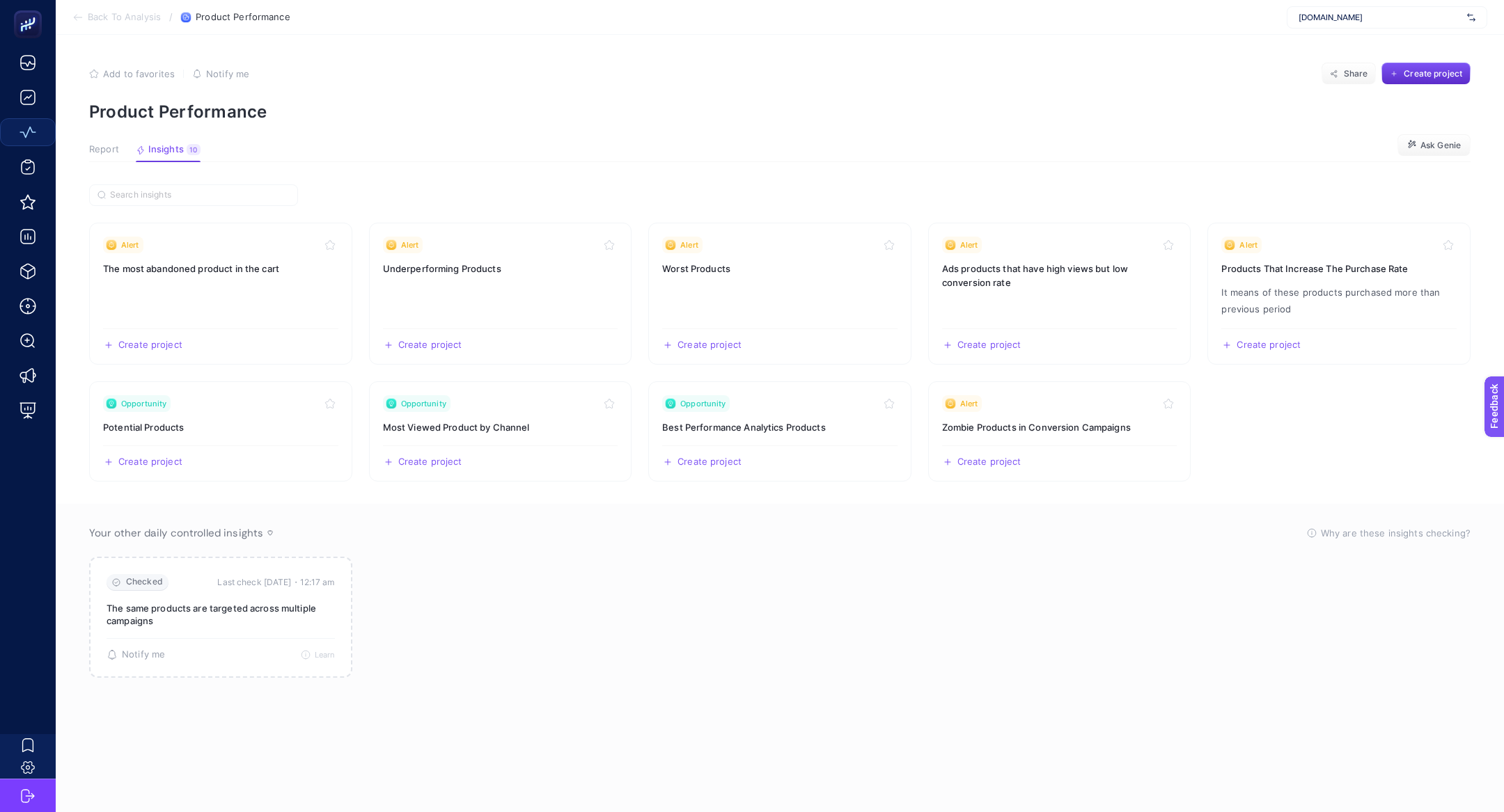
click at [1331, 31] on section "Back To Analysis / Product Performance linens.com.tr" at bounding box center [779, 17] width 1448 height 35
click at [1325, 25] on div "linens.com.tr" at bounding box center [1387, 17] width 201 height 23
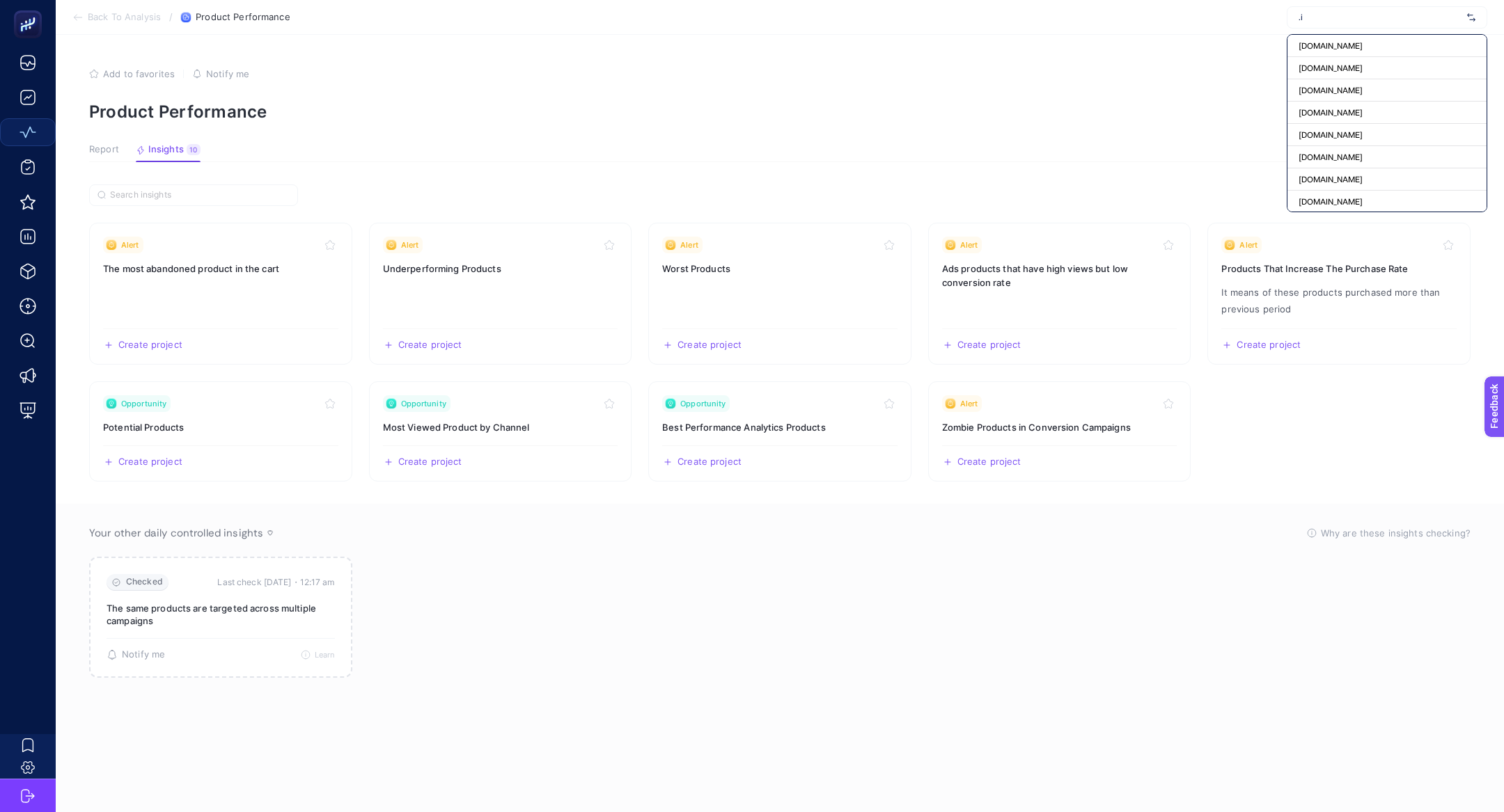
type input "."
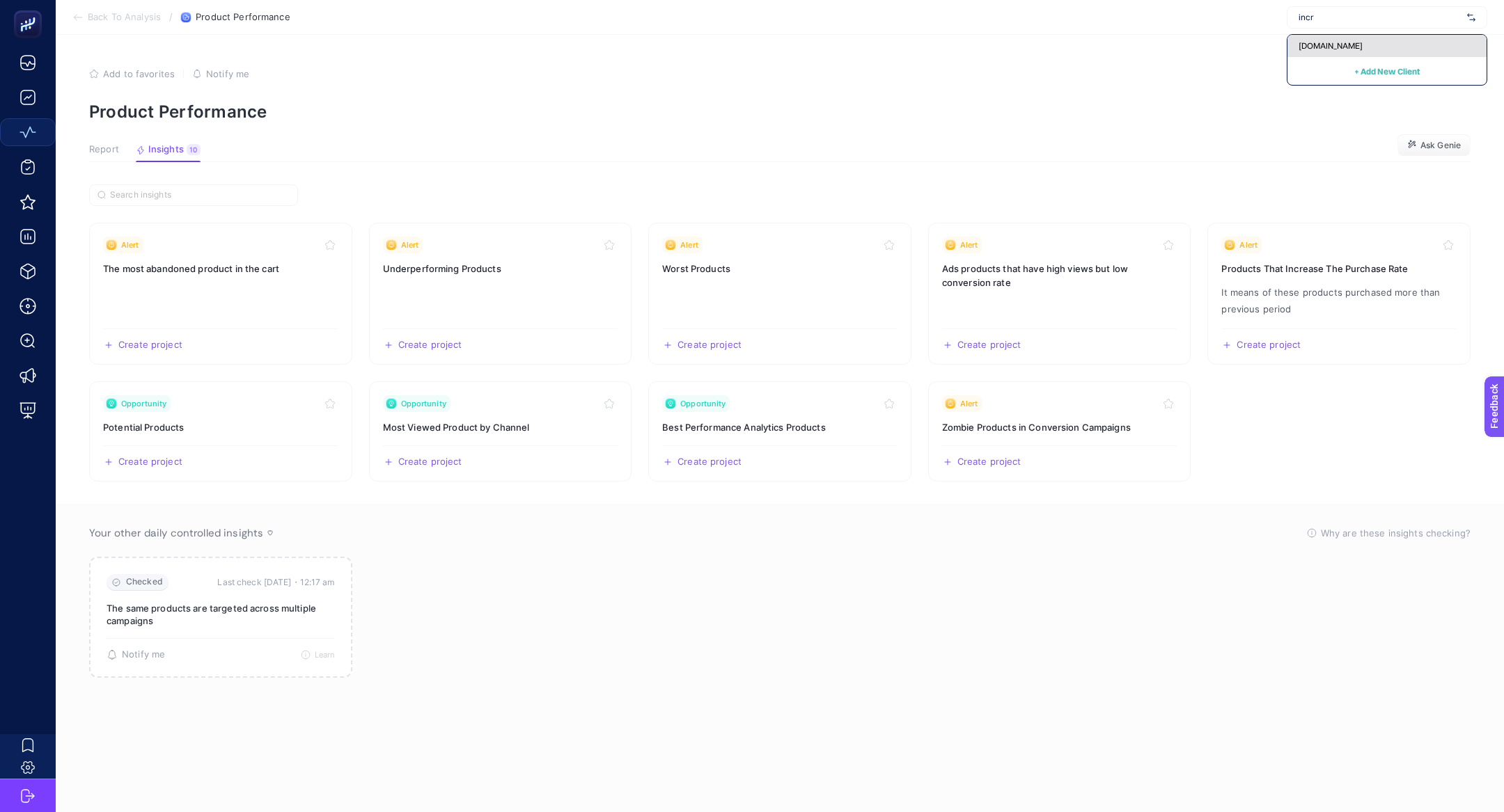
type input "incr"
click at [1447, 49] on div "www.increaser.com.tr" at bounding box center [1387, 46] width 199 height 23
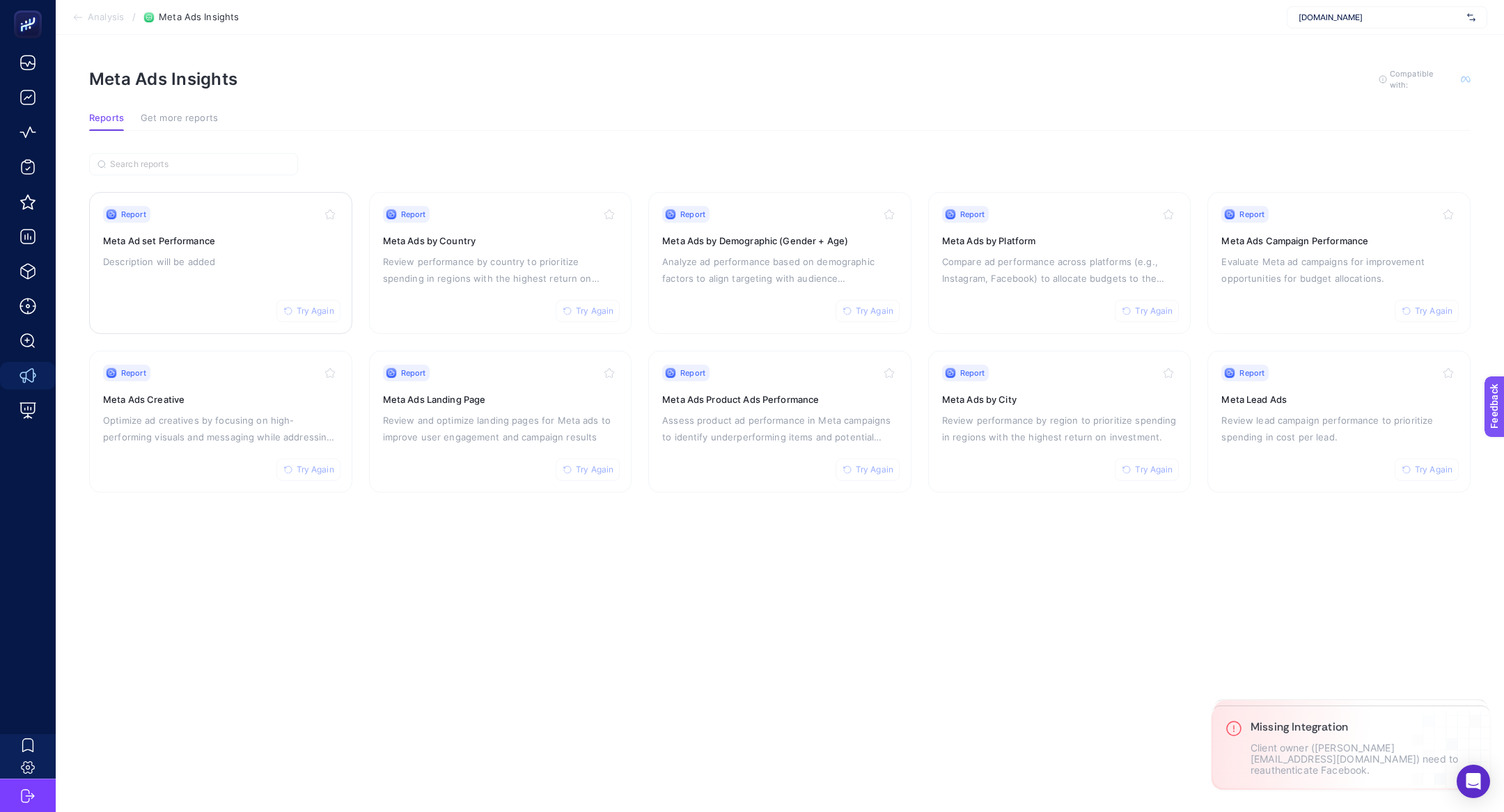
click at [229, 250] on div "Report Try Again Meta Ad set Performance Description will be added" at bounding box center [220, 263] width 236 height 114
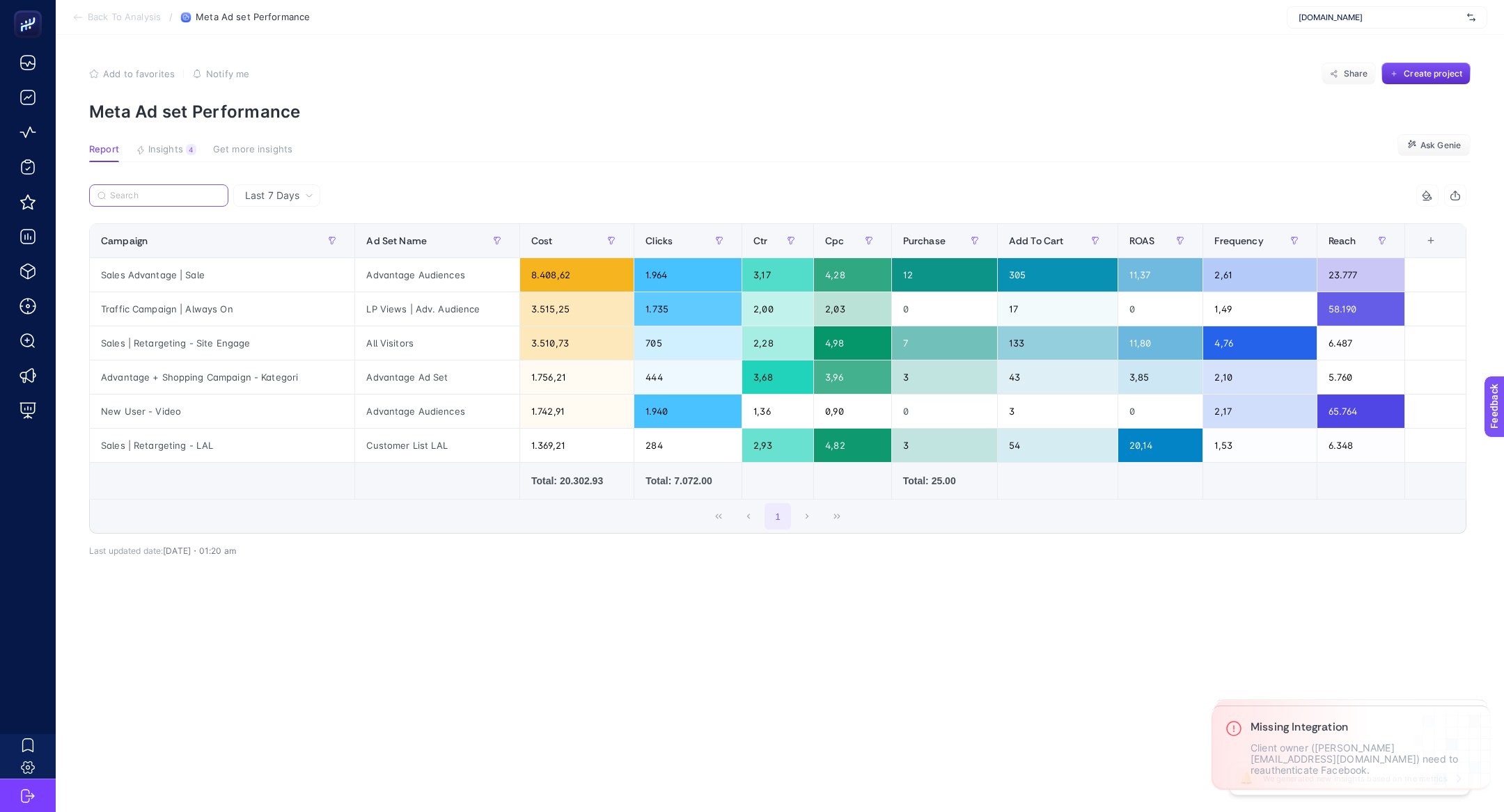
click at [178, 197] on input "Search" at bounding box center [164, 196] width 110 height 10
paste input "Sales | Retargeting - LAL"
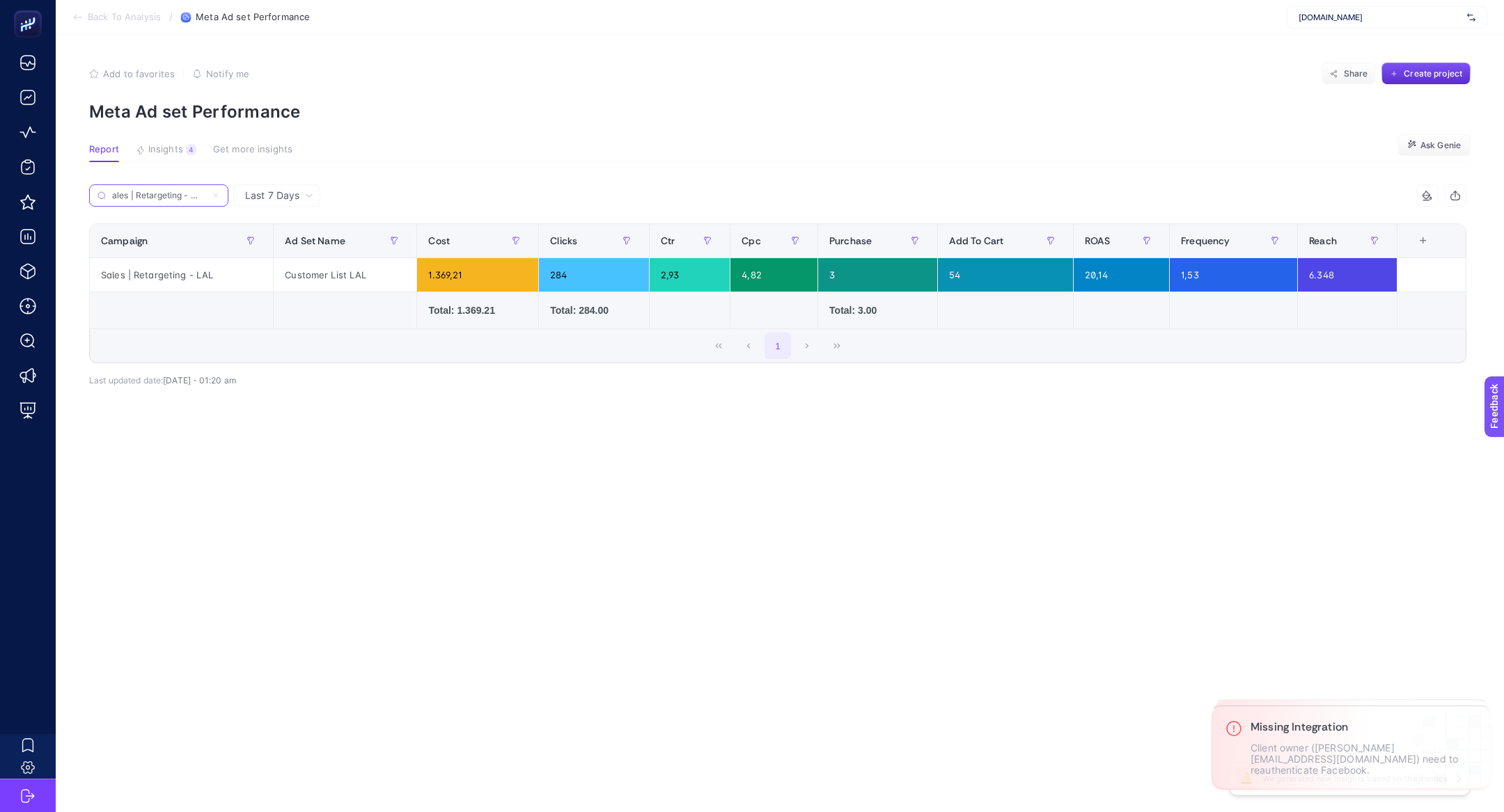
type input "Sales | Retargeting - LAL"
drag, startPoint x: 284, startPoint y: 274, endPoint x: 364, endPoint y: 274, distance: 80.0
click at [364, 274] on div "Customer List LAL" at bounding box center [345, 275] width 143 height 33
drag, startPoint x: 130, startPoint y: 276, endPoint x: 227, endPoint y: 276, distance: 97.0
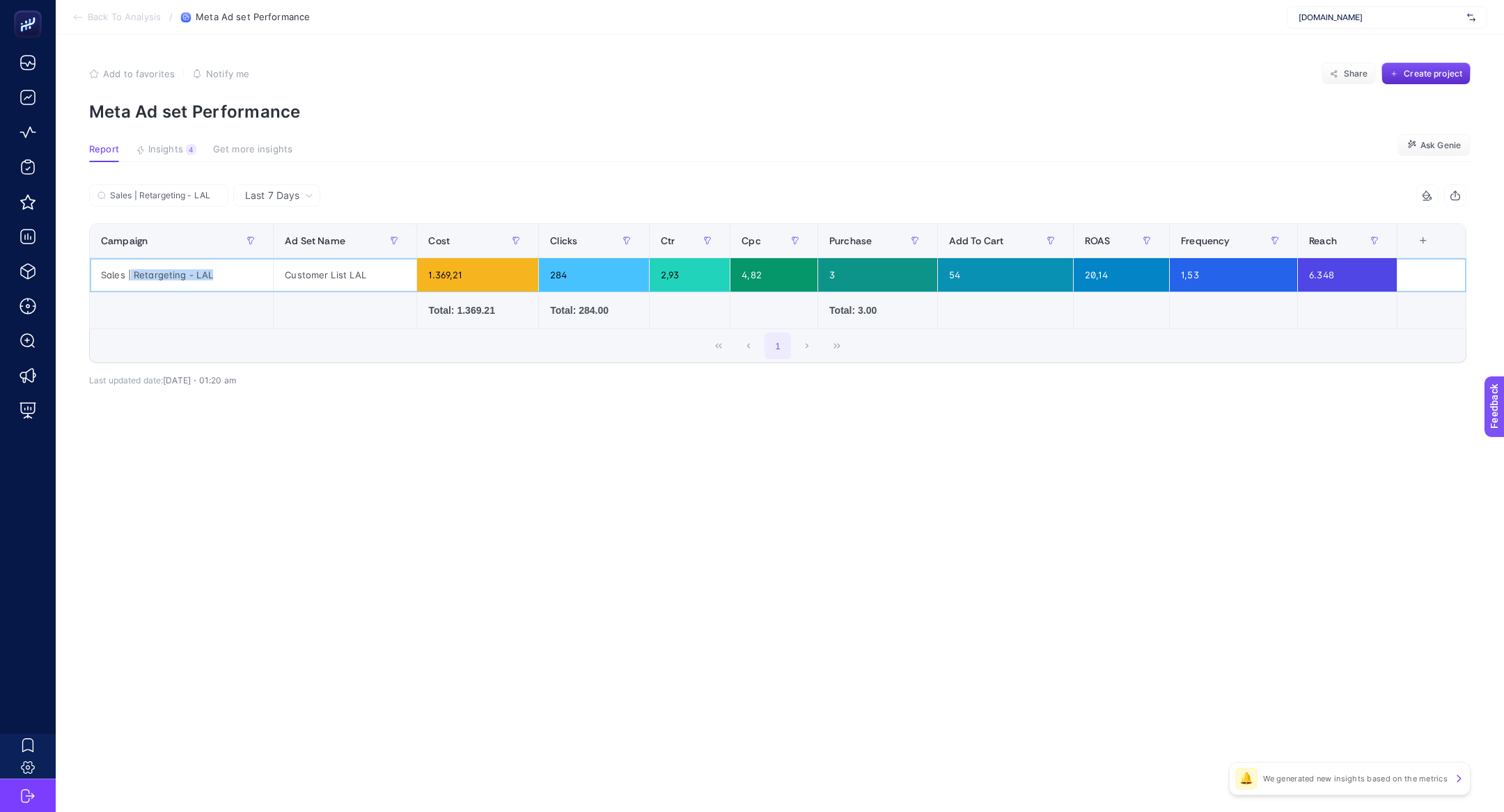
click at [227, 276] on div "Sales | Retargeting - LAL" at bounding box center [181, 275] width 184 height 33
click at [159, 278] on div "Sales | Retargeting - LAL" at bounding box center [181, 275] width 184 height 33
click at [200, 274] on div "Sales | Retargeting - LAL" at bounding box center [181, 275] width 184 height 33
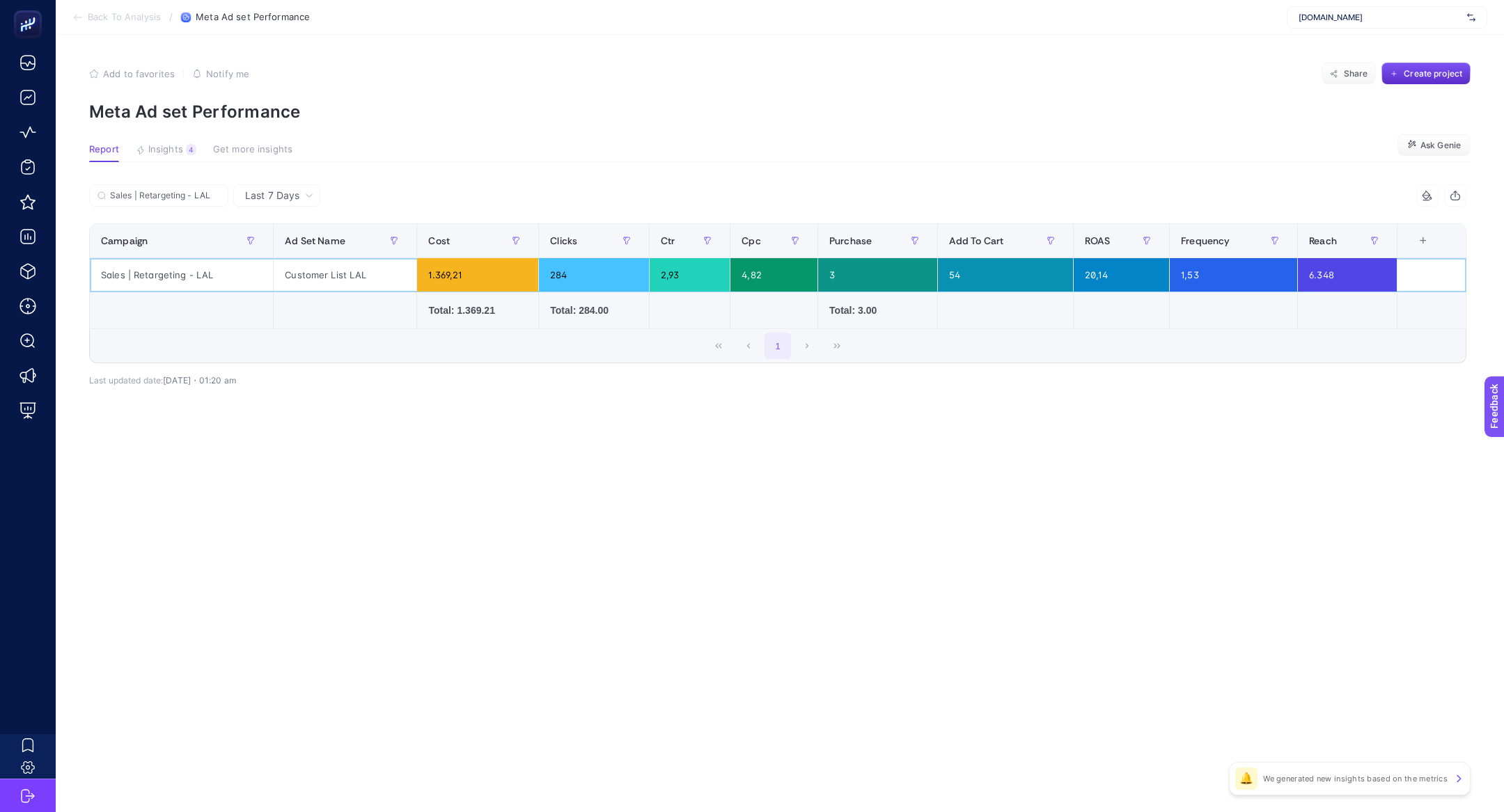
click at [200, 274] on div "Sales | Retargeting - LAL" at bounding box center [181, 275] width 184 height 33
click at [146, 278] on div "Sales | Retargeting - LAL" at bounding box center [181, 275] width 184 height 33
drag, startPoint x: 1246, startPoint y: 278, endPoint x: 1140, endPoint y: 276, distance: 106.0
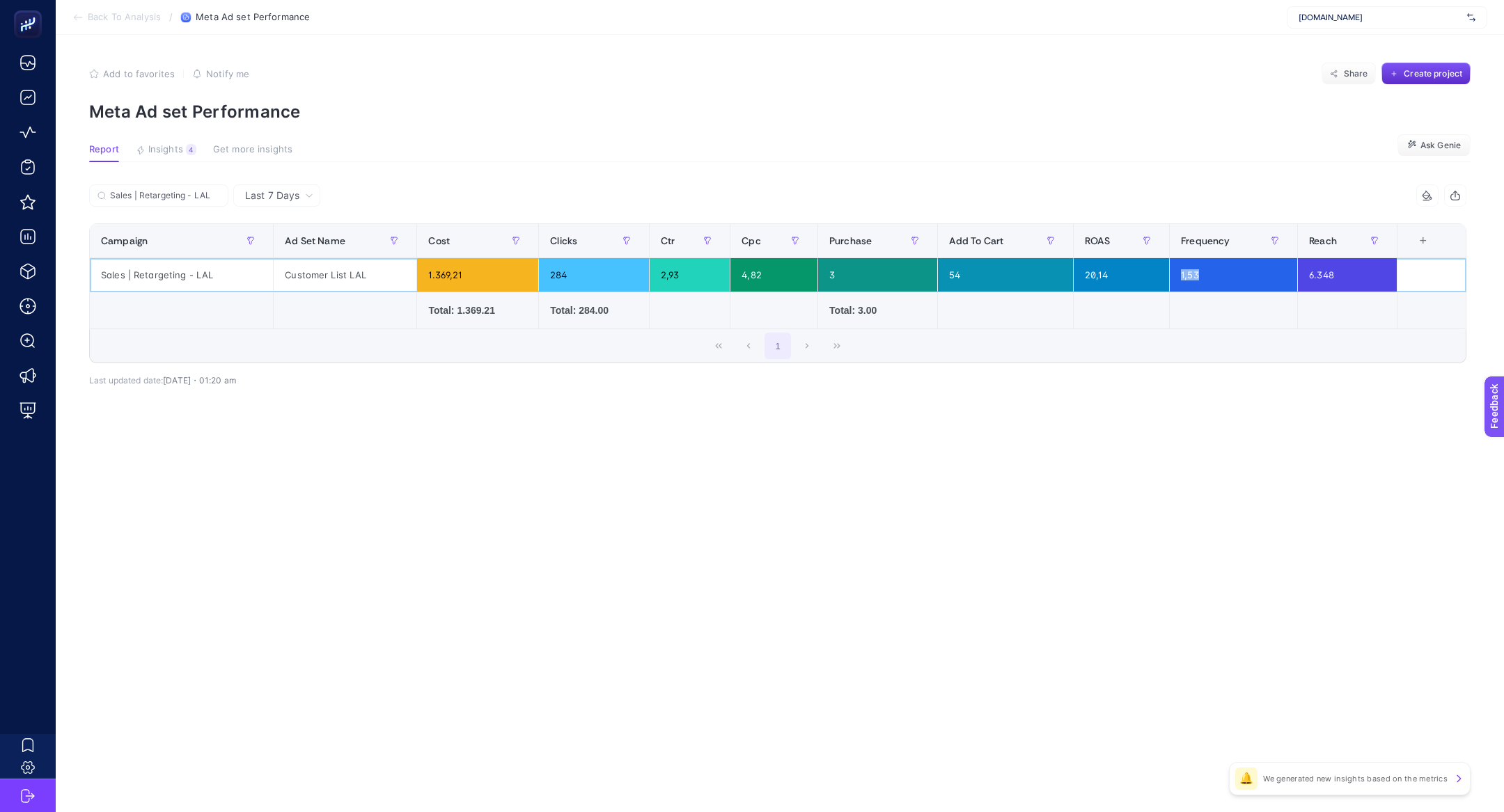
click at [1140, 276] on tr "Sales | Retargeting - LAL Customer List LAL 1.369,21 284 2,93 4,82 3 54 20,14 1…" at bounding box center [778, 275] width 1377 height 34
drag, startPoint x: 1343, startPoint y: 277, endPoint x: 1307, endPoint y: 276, distance: 36.0
click at [1307, 276] on div "6.348" at bounding box center [1347, 275] width 98 height 33
click at [1322, 287] on div "6.348" at bounding box center [1347, 275] width 98 height 33
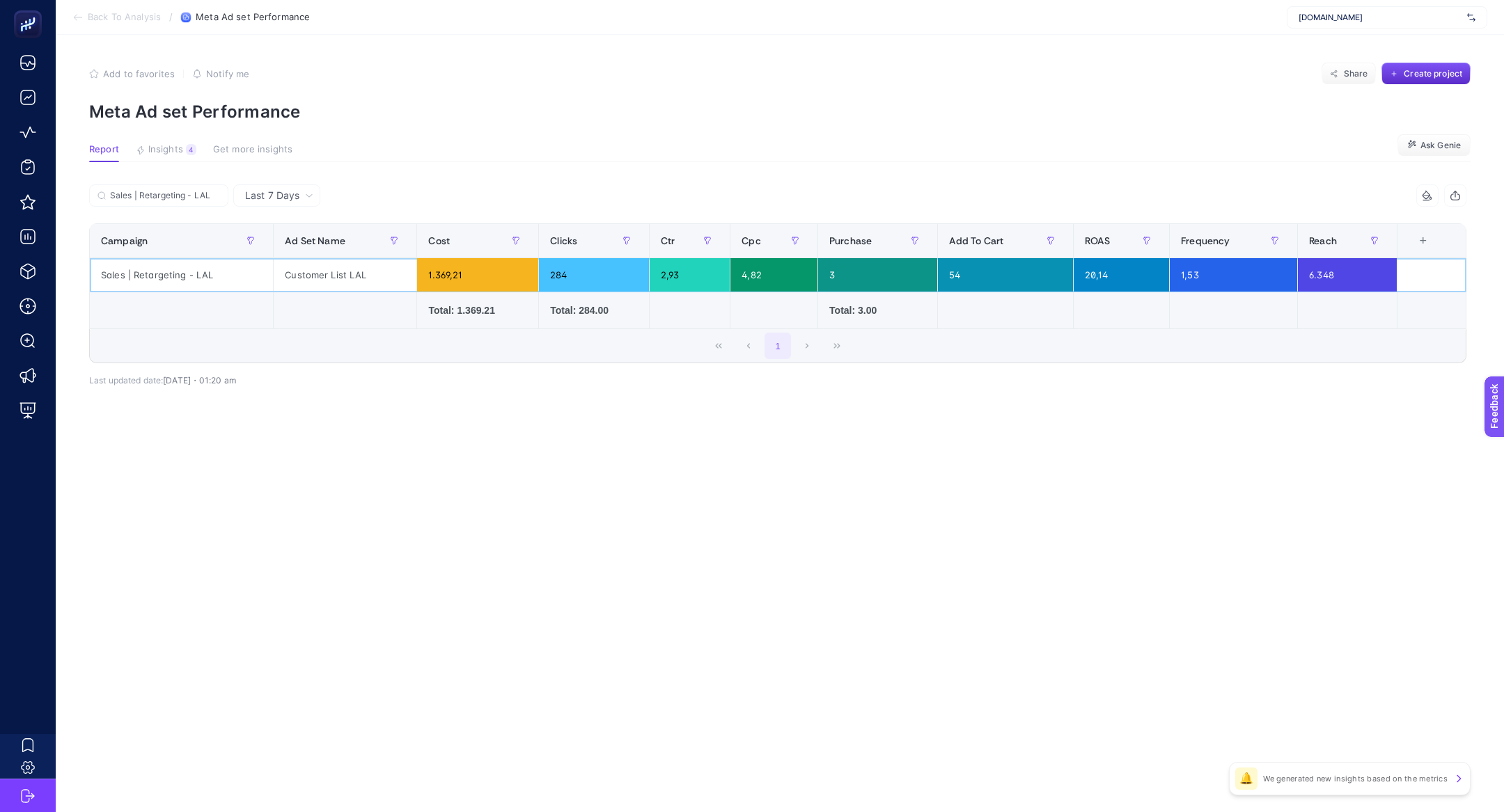
click at [304, 278] on div "Customer List LAL" at bounding box center [345, 275] width 143 height 33
click at [333, 279] on div "Customer List LAL" at bounding box center [345, 275] width 143 height 33
click at [1105, 275] on div "20,14" at bounding box center [1121, 275] width 96 height 33
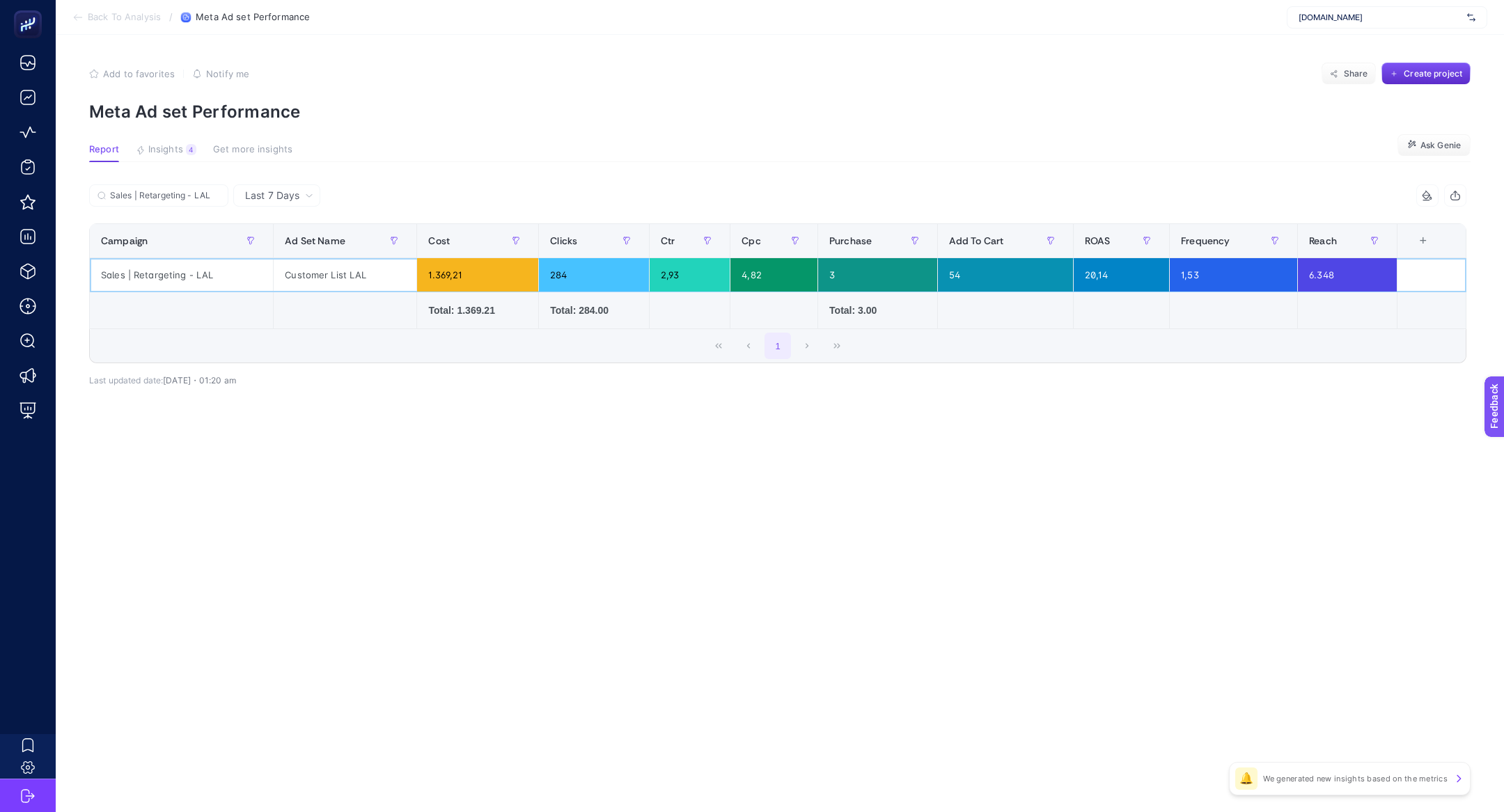
click at [1105, 275] on div "20,14" at bounding box center [1121, 275] width 96 height 33
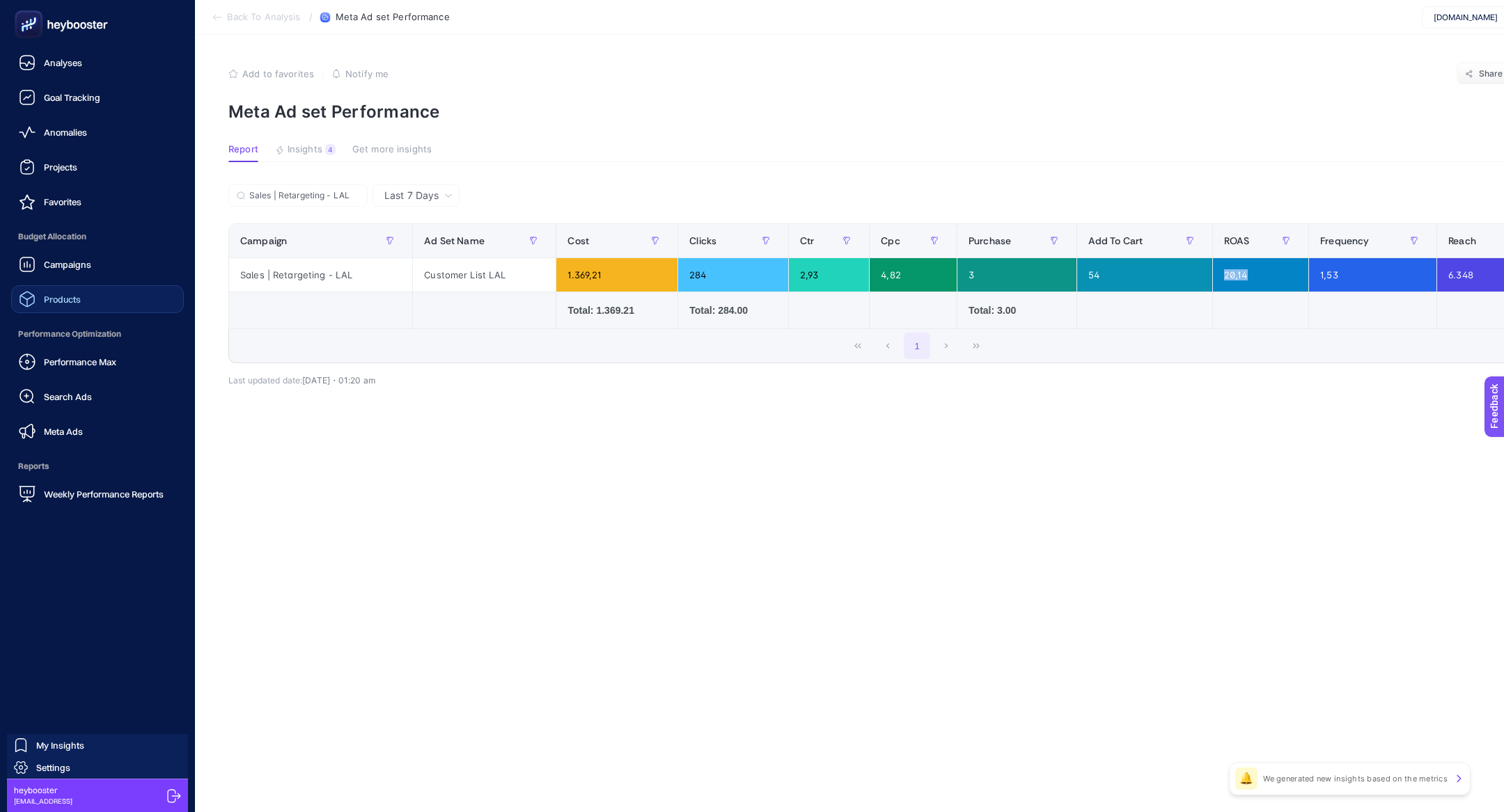
click at [92, 308] on link "Products" at bounding box center [97, 299] width 173 height 28
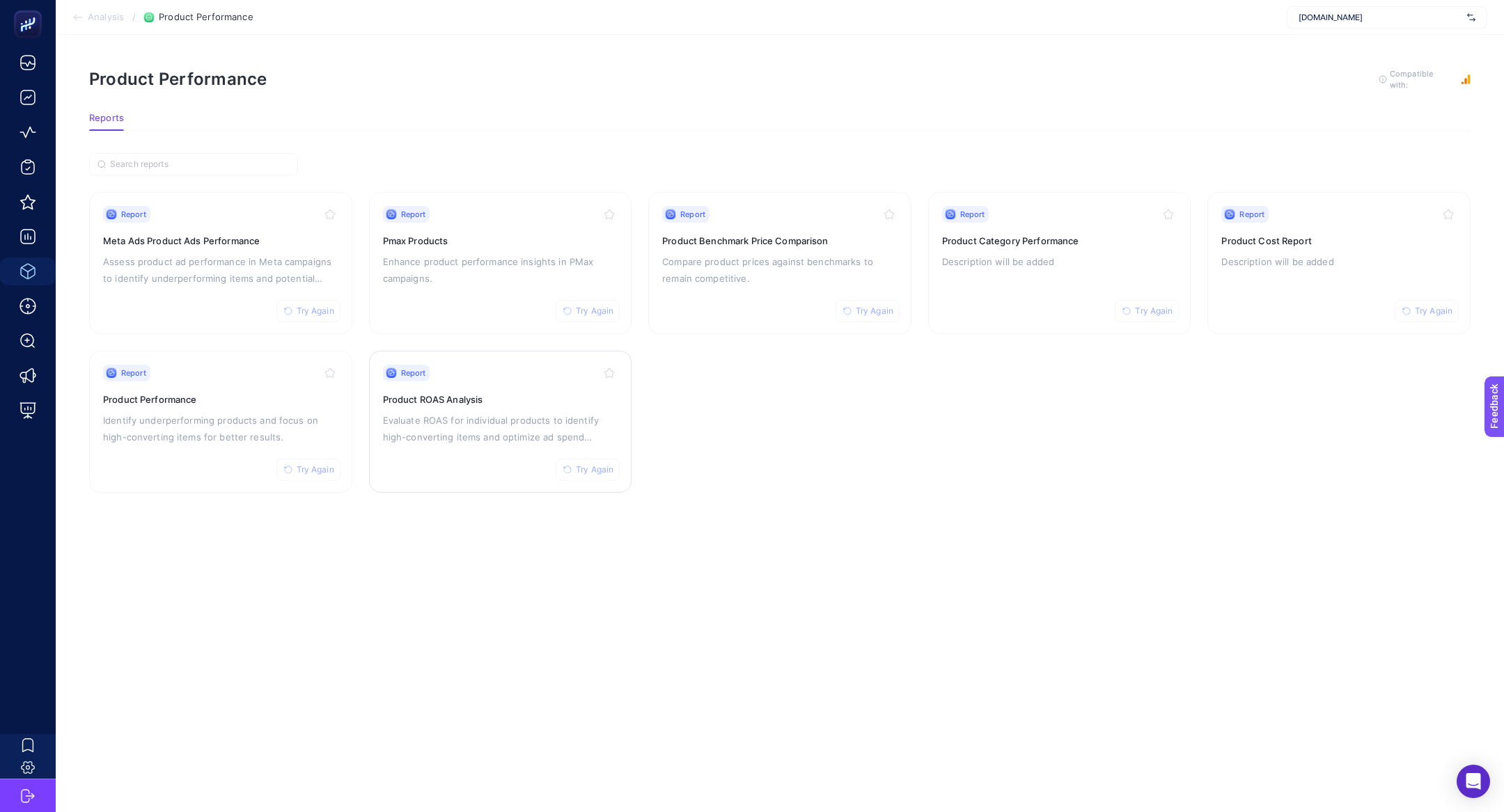
click at [452, 425] on p "Evaluate ROAS for individual products to identify high-converting items and opt…" at bounding box center [500, 429] width 236 height 33
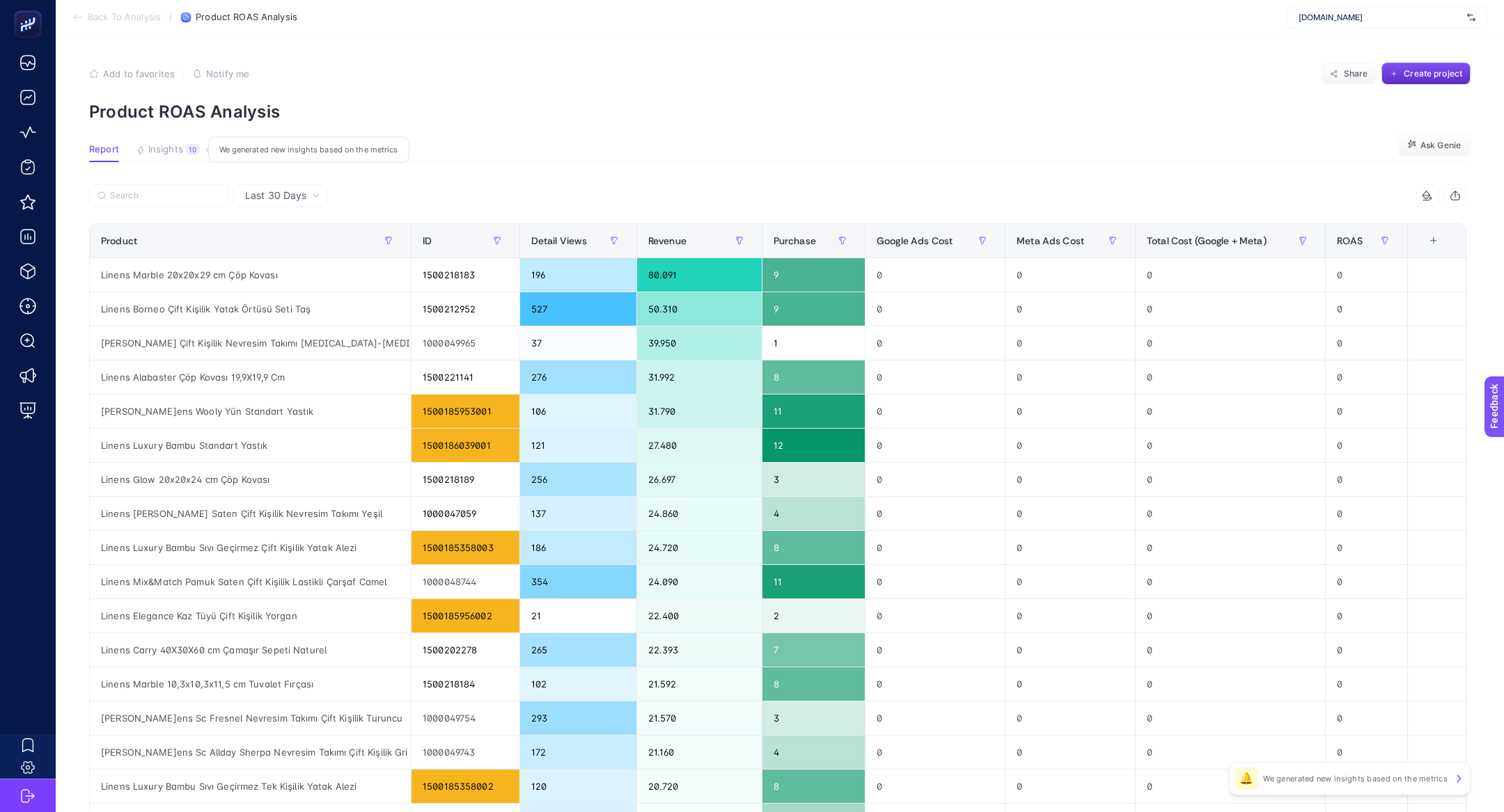
click at [217, 145] on button "Insights 10 We generated new insights based on the metrics" at bounding box center [256, 153] width 79 height 18
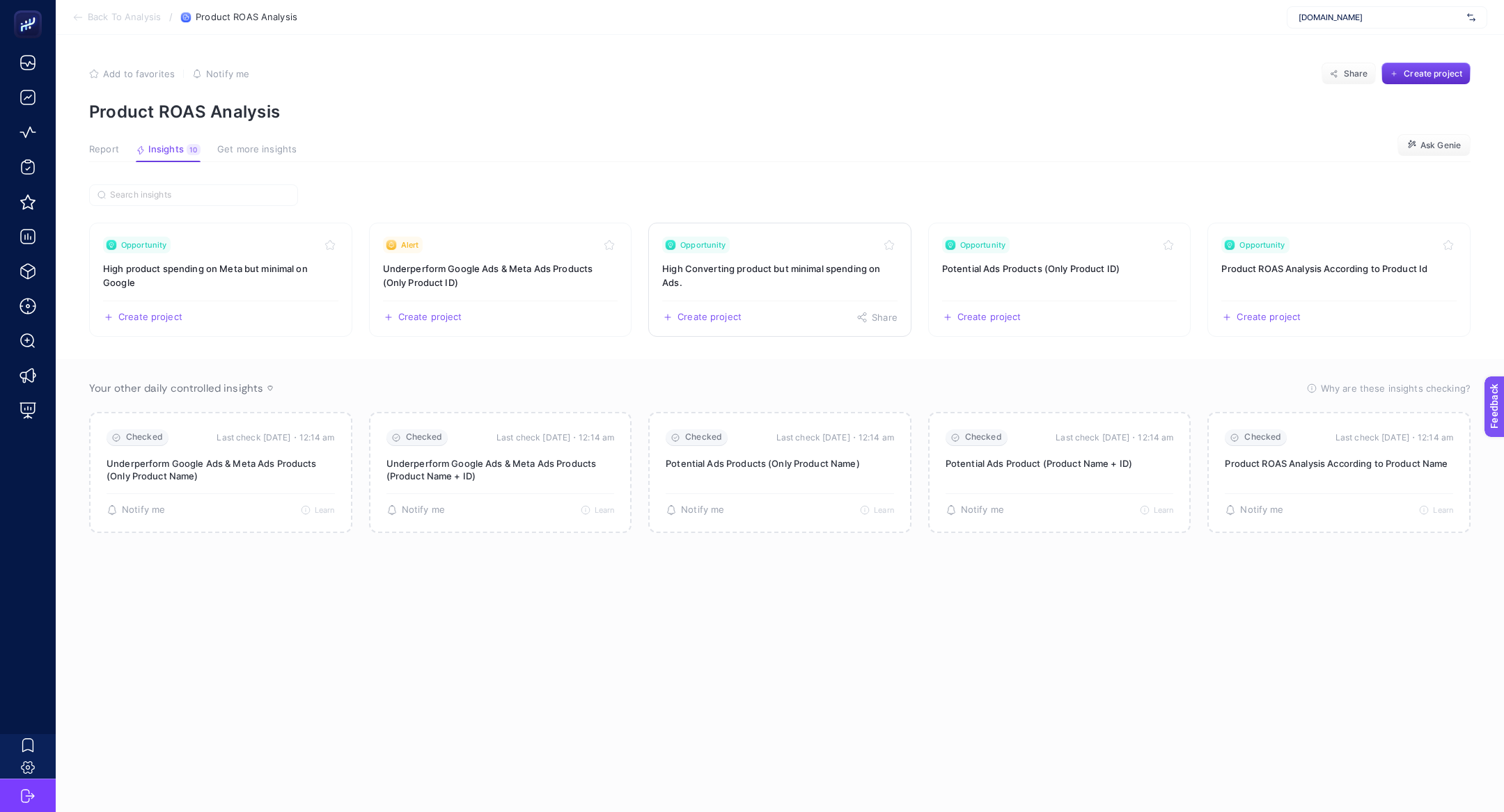
click at [794, 245] on div "Opportunity" at bounding box center [779, 244] width 236 height 17
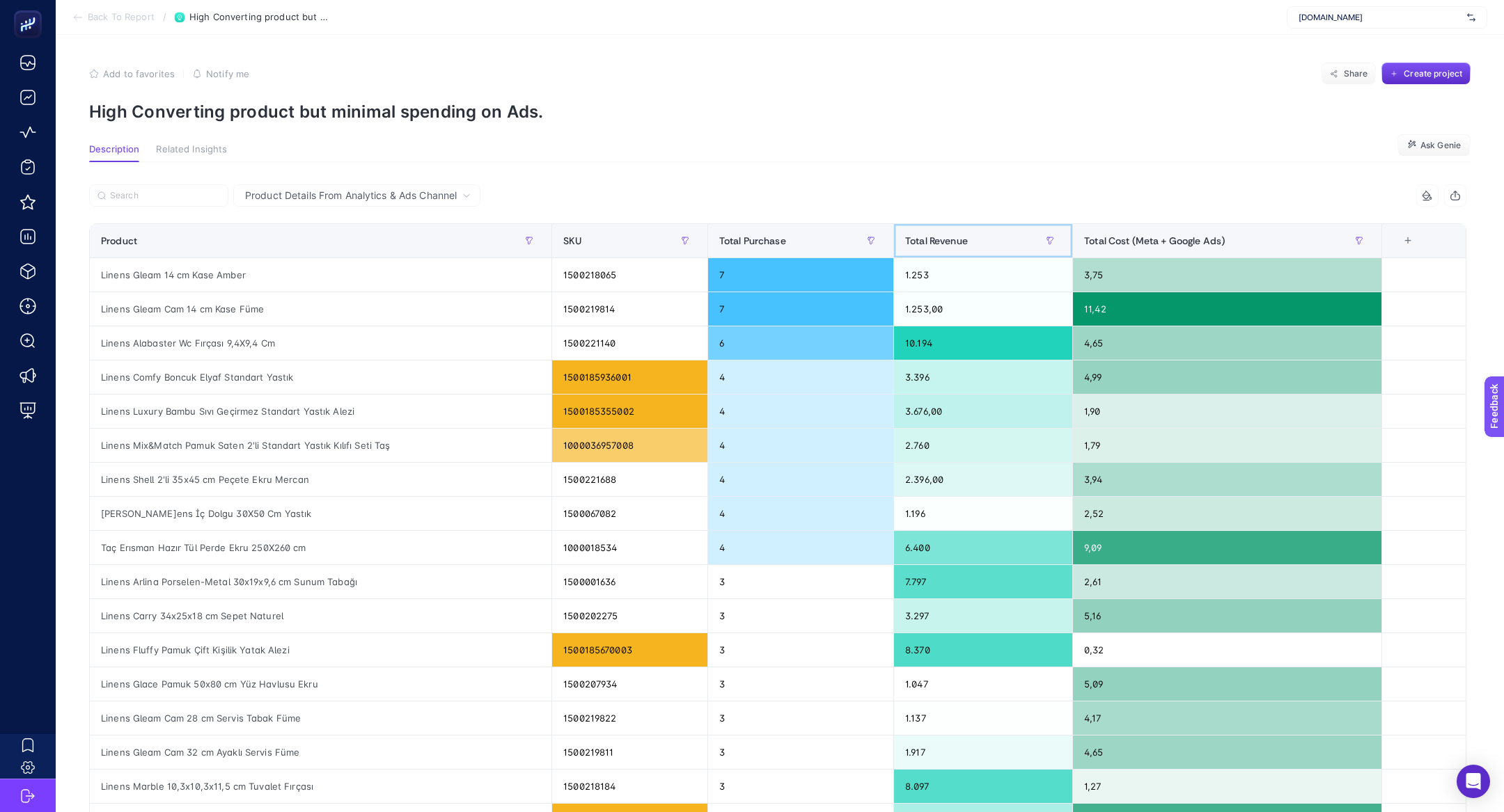
click at [966, 236] on span "Total Revenue" at bounding box center [937, 241] width 63 height 11
click at [966, 236] on div "Total Revenue" at bounding box center [983, 241] width 156 height 23
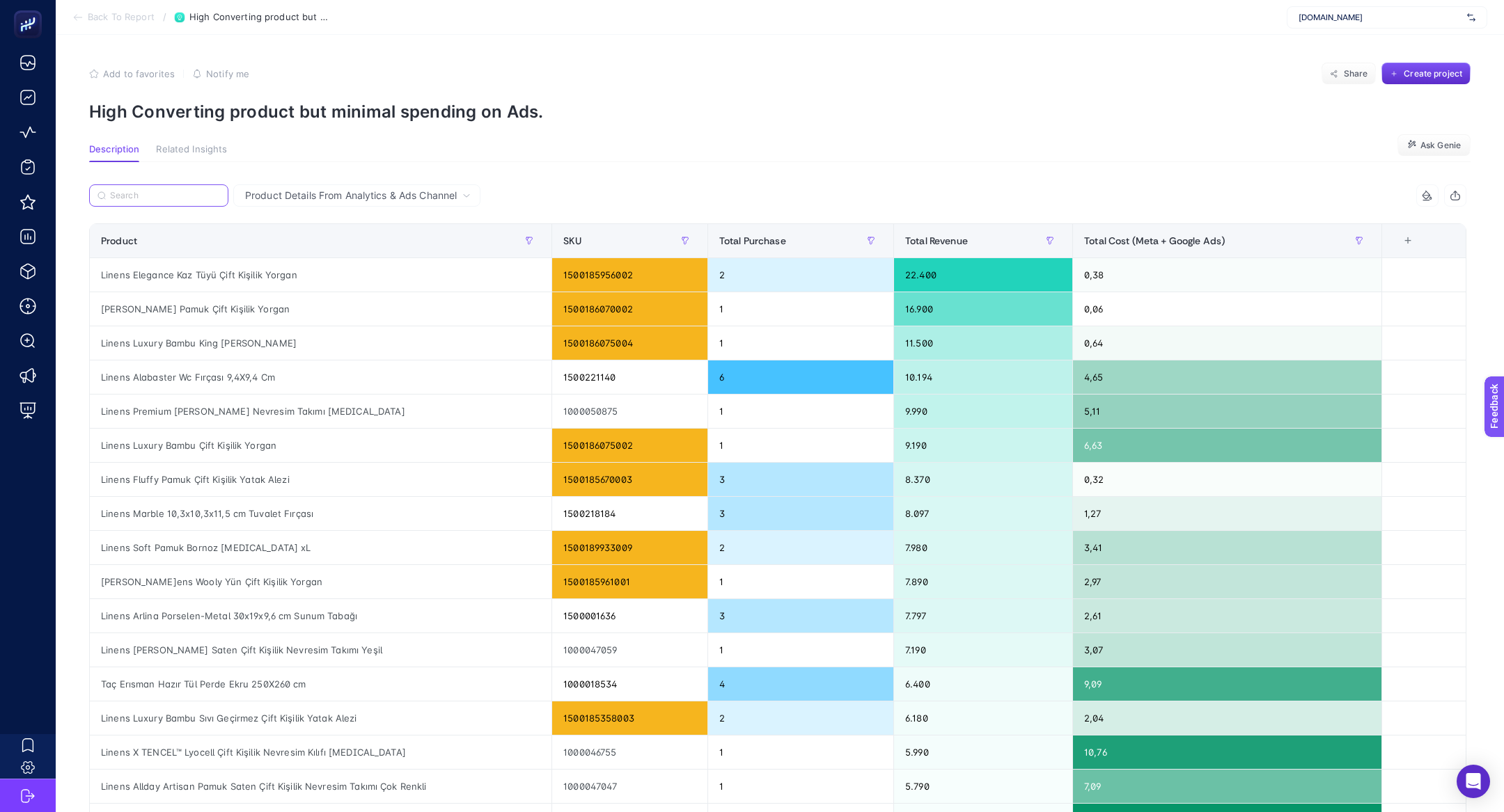
click at [190, 197] on input "Search" at bounding box center [164, 196] width 110 height 10
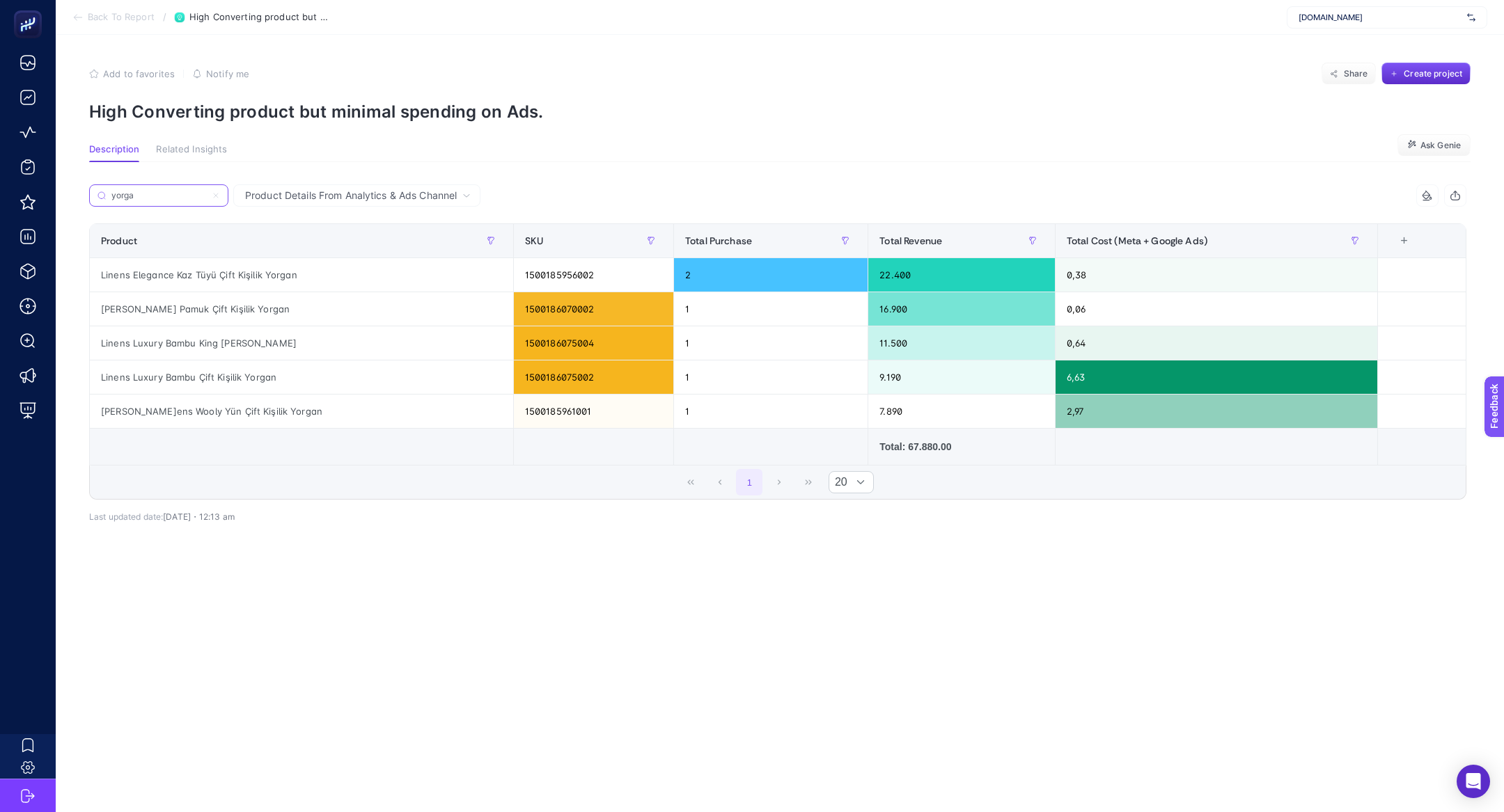
type input "yorga"
click at [216, 185] on label "yorga" at bounding box center [158, 196] width 139 height 23
click at [206, 190] on input "yorga" at bounding box center [158, 196] width 95 height 10
click at [217, 192] on icon at bounding box center [216, 196] width 9 height 9
click at [206, 192] on input "yorga" at bounding box center [158, 196] width 95 height 10
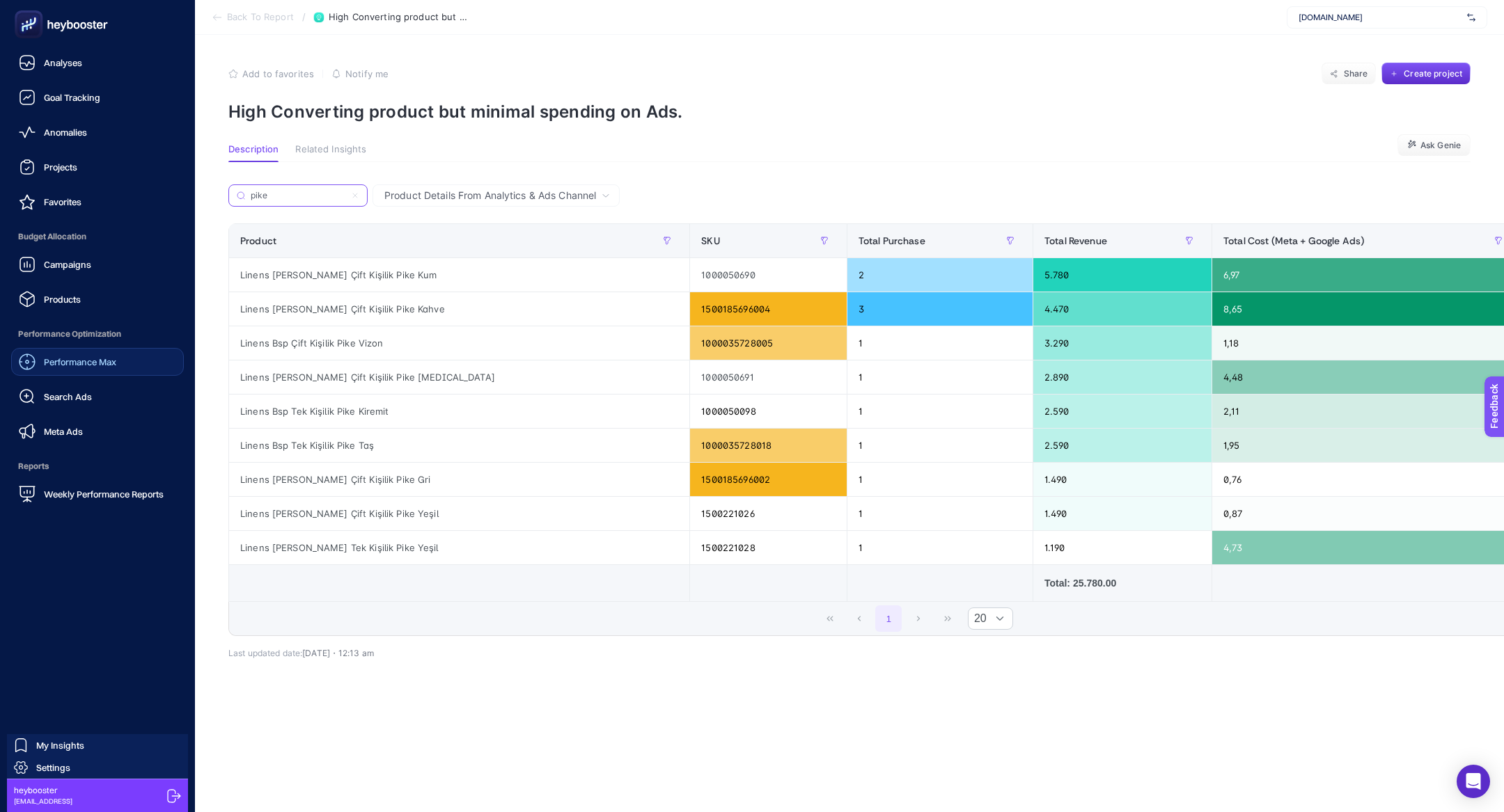
type input "pike"
click at [99, 361] on span "Performance Max" at bounding box center [79, 362] width 72 height 11
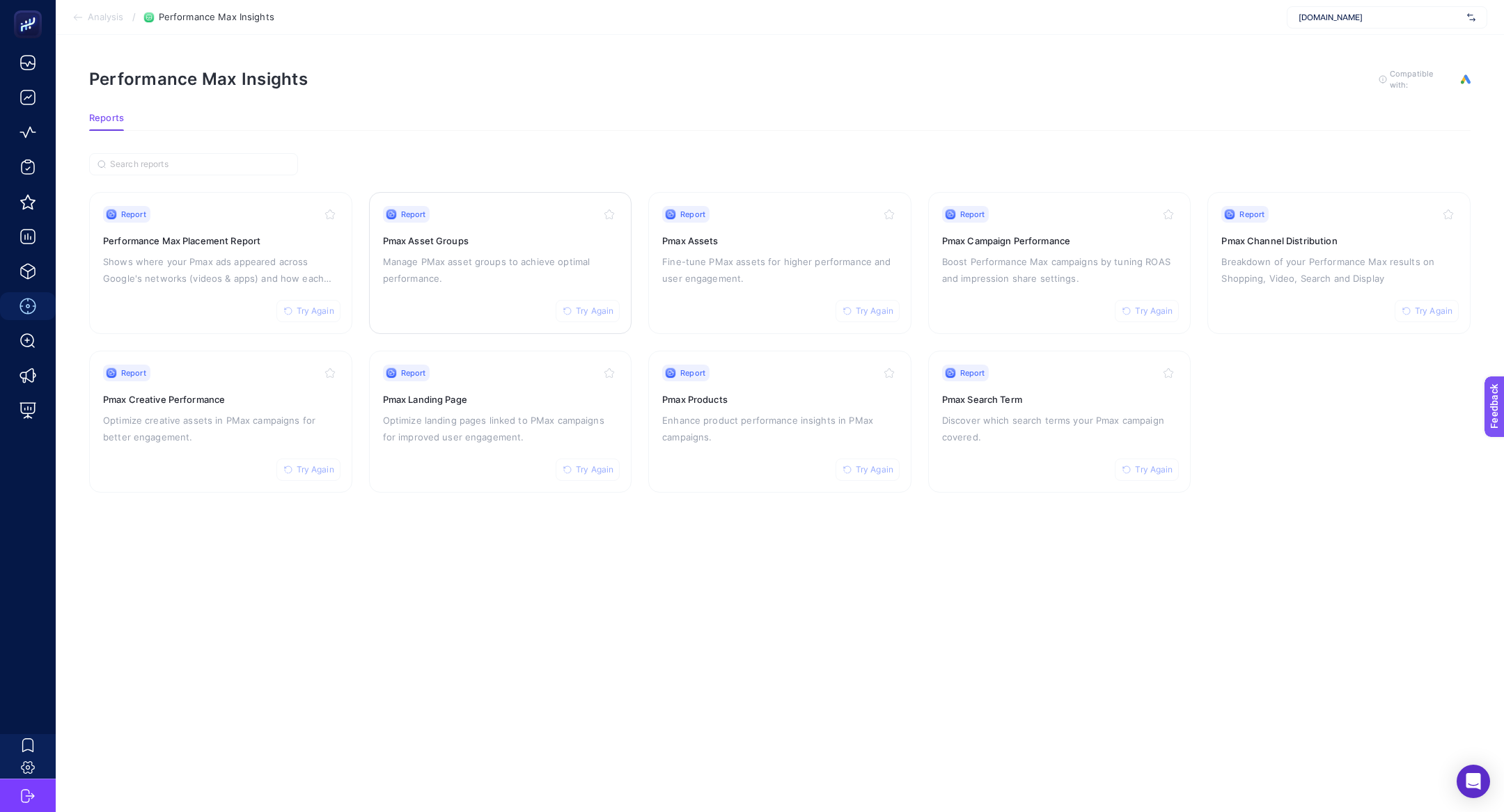
click at [461, 272] on p "Manage PMax asset groups to achieve optimal performance." at bounding box center [500, 270] width 236 height 33
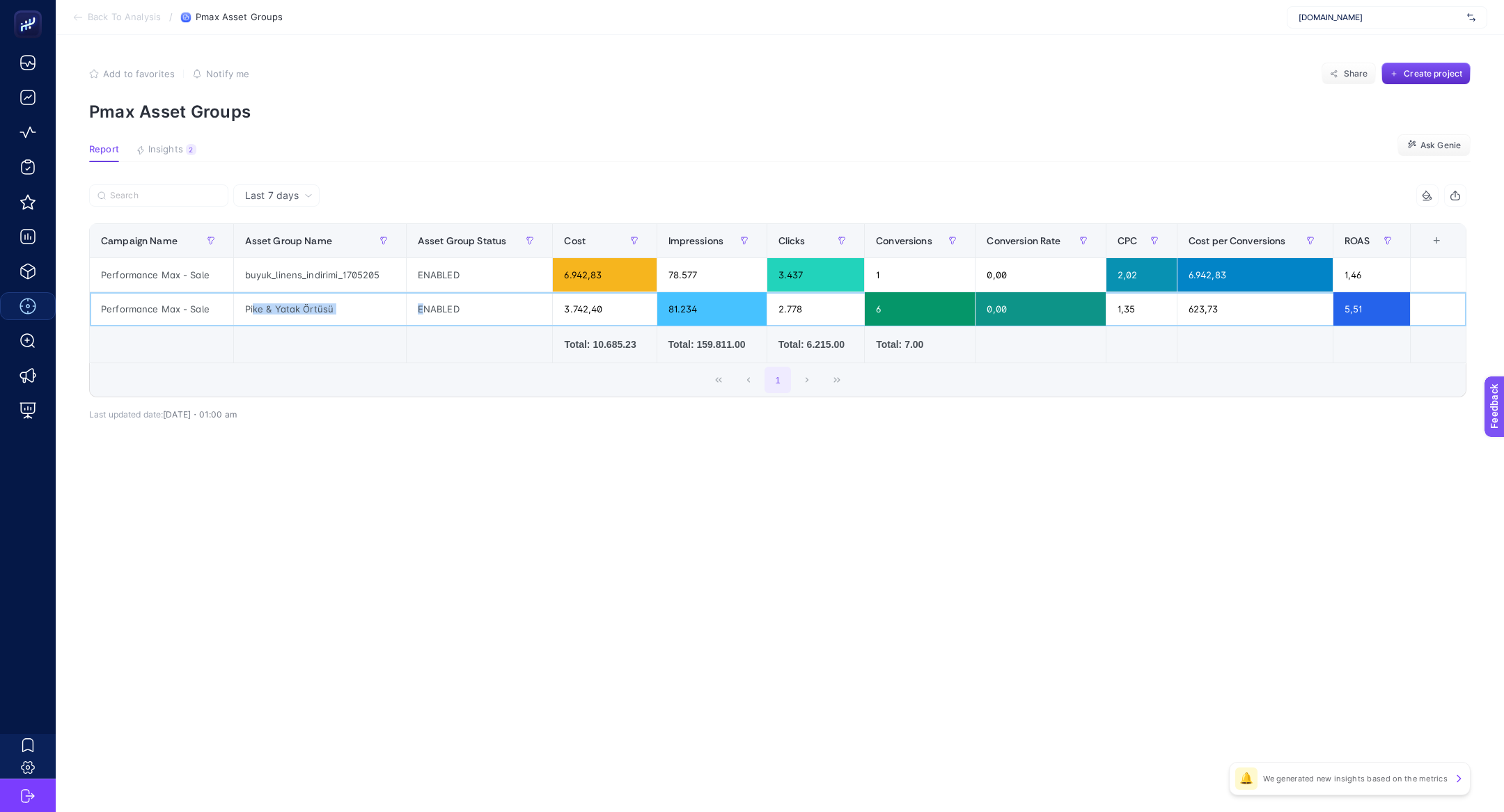
drag, startPoint x: 252, startPoint y: 303, endPoint x: 417, endPoint y: 309, distance: 165.1
click at [417, 309] on tr "Performance Max - Sale Pike & Yatak Örtüsü ENABLED 3.742,40 81.234 2.778 6 0,00…" at bounding box center [778, 309] width 1377 height 34
click at [1438, 244] on div "+" at bounding box center [1436, 241] width 26 height 11
click at [1339, 307] on li "Conversions Value" at bounding box center [1388, 305] width 117 height 25
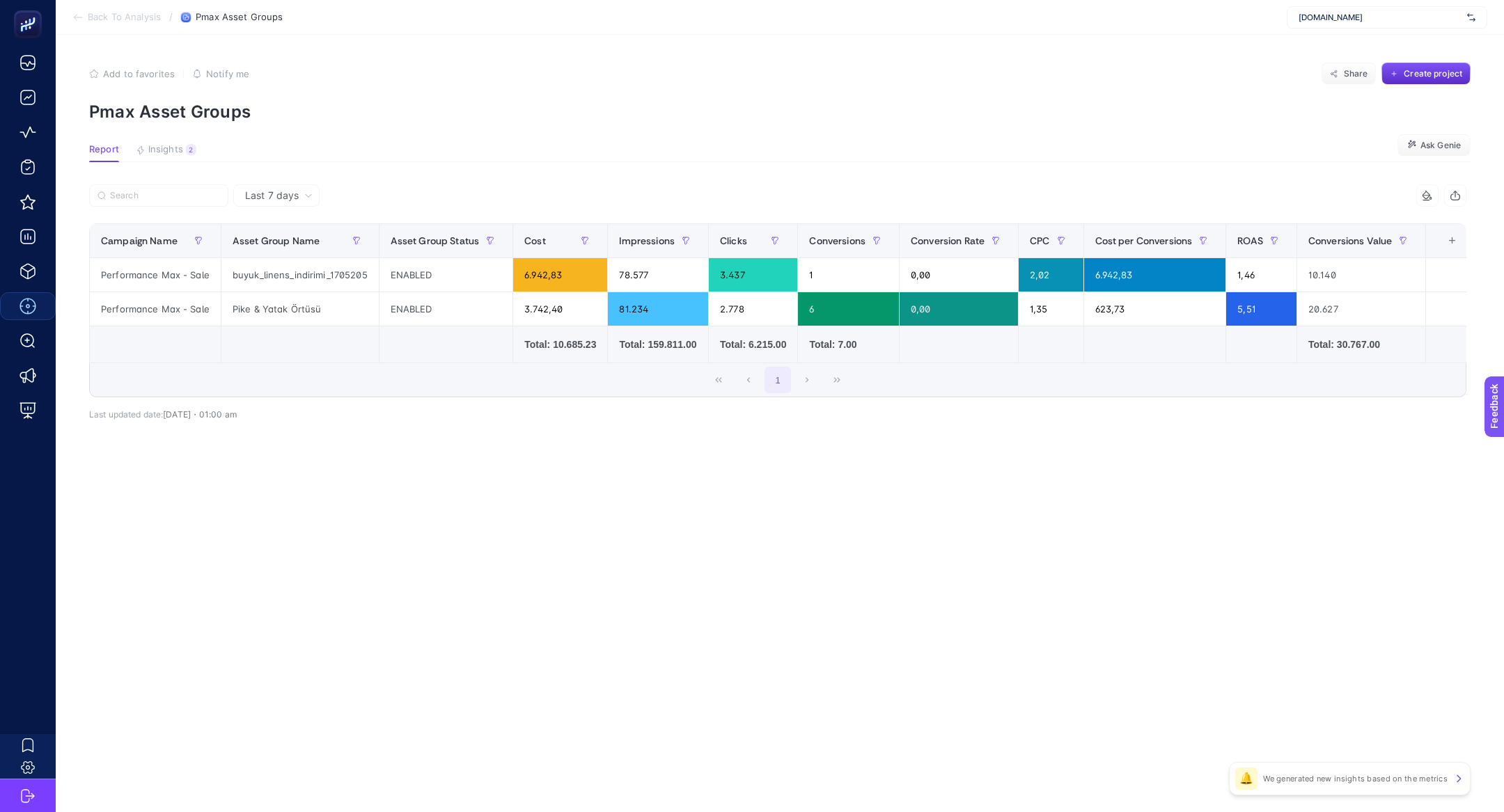
click at [1248, 473] on div "Last 7 days 8 items selected Campaign Name Asset Group Name Asset Group Status …" at bounding box center [778, 332] width 1400 height 296
drag, startPoint x: 1350, startPoint y: 309, endPoint x: 1133, endPoint y: 322, distance: 217.4
click at [1133, 322] on tr "Performance Max - Sale Pike & Yatak Örtüsü ENABLED 3.742,40 81.234 2.778 6 0,00…" at bounding box center [783, 309] width 1387 height 34
click at [529, 304] on div "3.742,40" at bounding box center [560, 309] width 94 height 33
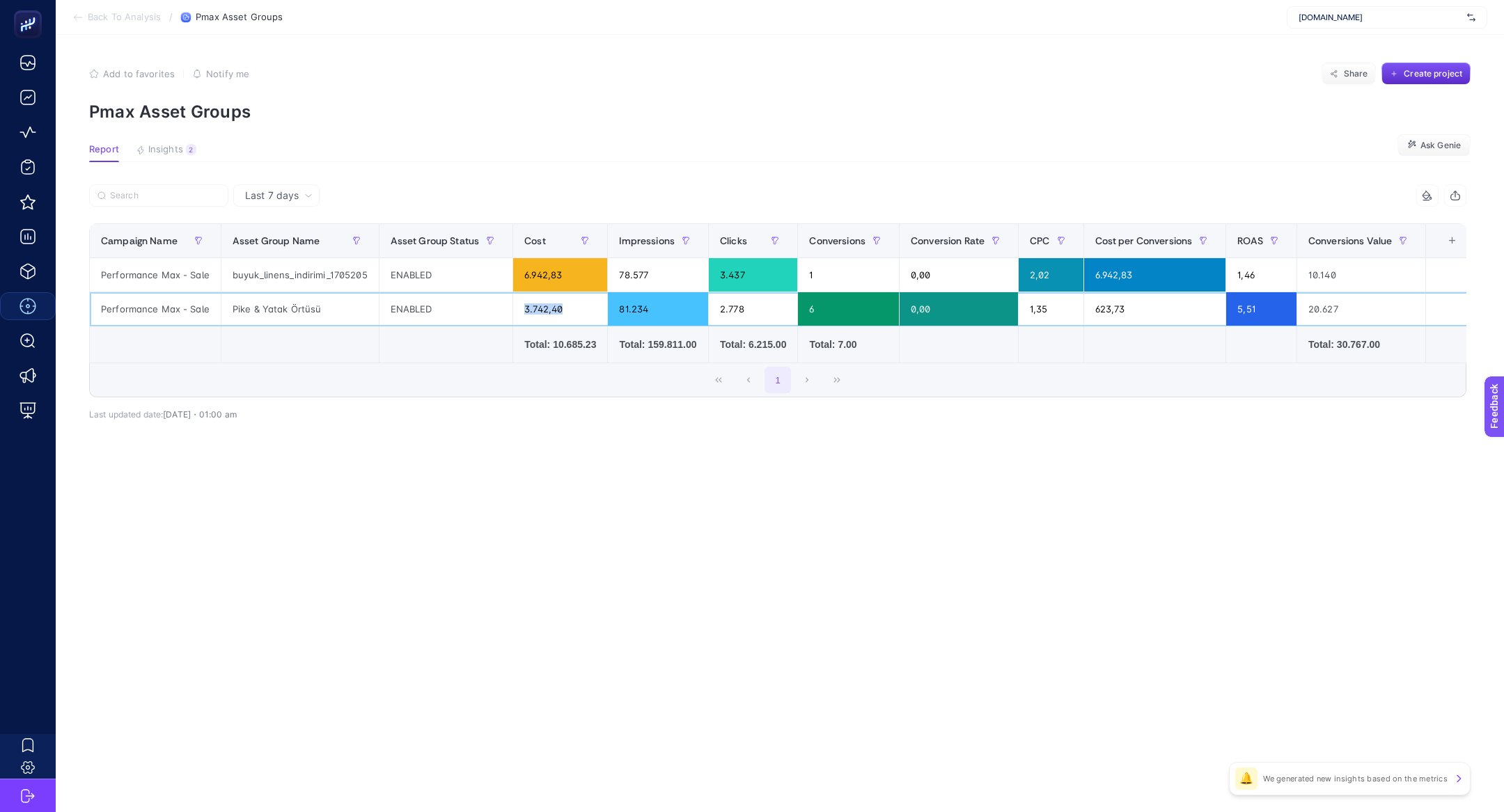
click at [529, 304] on div "3.742,40" at bounding box center [560, 309] width 94 height 33
drag, startPoint x: 423, startPoint y: 274, endPoint x: 719, endPoint y: 282, distance: 296.1
click at [719, 282] on tr "Performance Max - Sale buyuk_linens_indirimi_1705205 ENABLED 6.942,83 78.577 3.…" at bounding box center [783, 275] width 1387 height 34
drag, startPoint x: 783, startPoint y: 285, endPoint x: 688, endPoint y: 283, distance: 95.0
click at [688, 283] on tr "Performance Max - Sale buyuk_linens_indirimi_1705205 ENABLED 6.942,83 78.577 3.…" at bounding box center [783, 275] width 1387 height 34
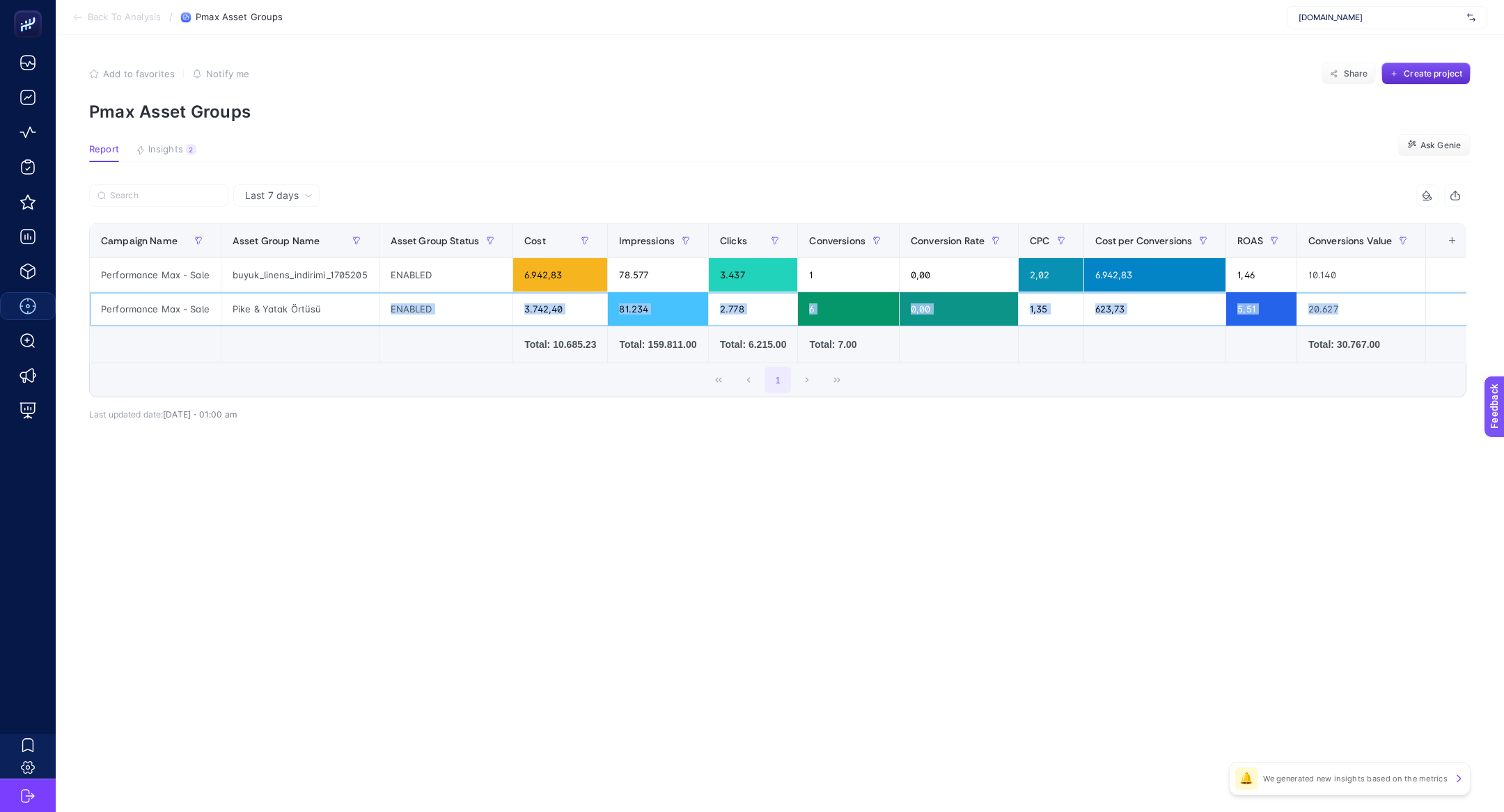
drag, startPoint x: 319, startPoint y: 311, endPoint x: 466, endPoint y: 328, distance: 148.0
click at [466, 328] on table "Campaign Name Asset Group Name Asset Group Status Cost Impressions Clicks Conve…" at bounding box center [782, 293] width 1387 height 140
click at [690, 303] on div "81.234" at bounding box center [658, 309] width 100 height 33
drag, startPoint x: 841, startPoint y: 309, endPoint x: 763, endPoint y: 306, distance: 78.1
click at [763, 308] on tr "Performance Max - Sale Pike & Yatak Örtüsü ENABLED 3.742,40 81.234 2.778 6 0,00…" at bounding box center [783, 309] width 1387 height 34
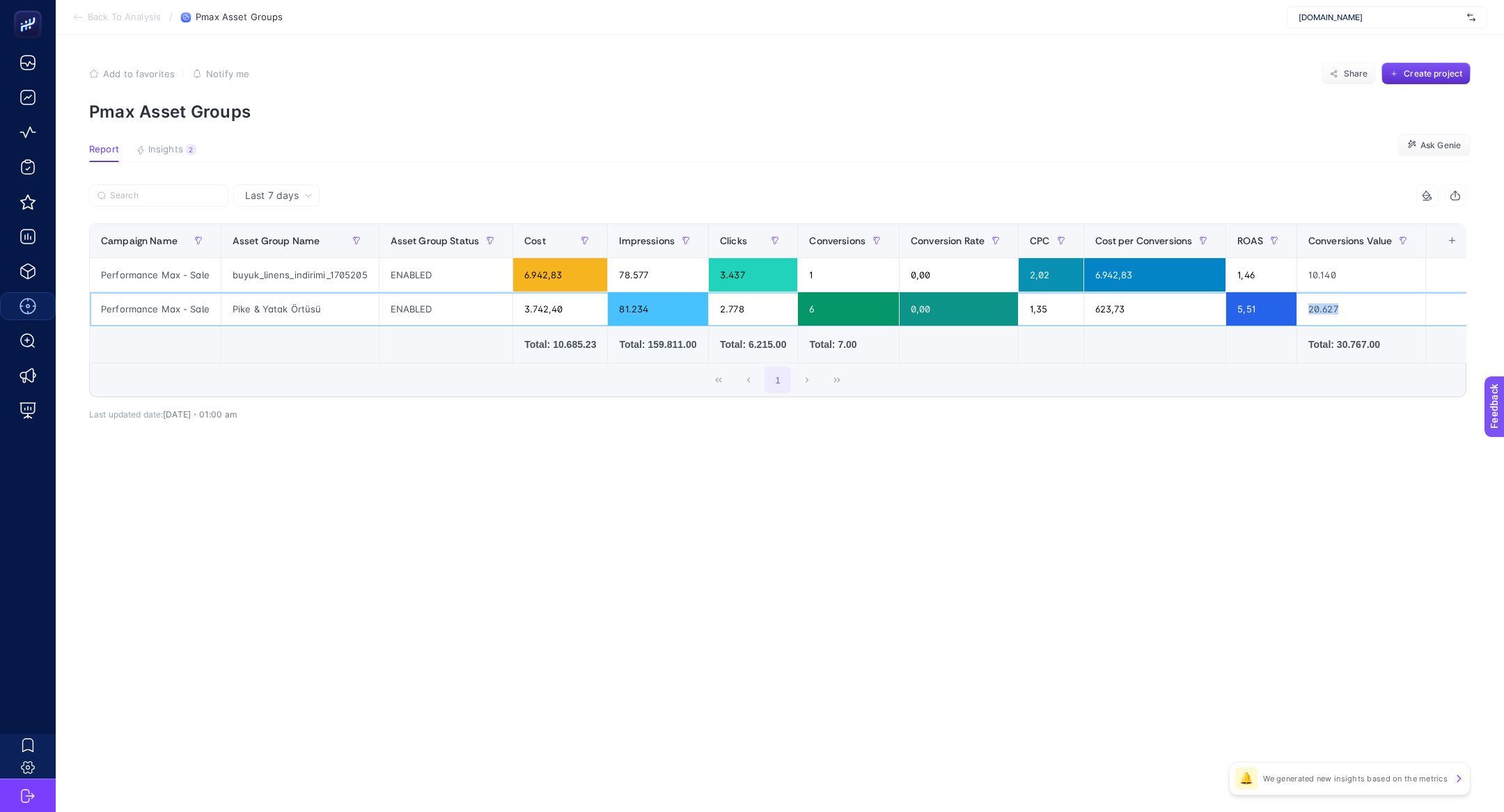
drag, startPoint x: 1347, startPoint y: 306, endPoint x: 1283, endPoint y: 305, distance: 64.0
click at [1283, 305] on tr "Performance Max - Sale Pike & Yatak Örtüsü ENABLED 3.742,40 81.234 2.778 6 0,00…" at bounding box center [783, 309] width 1387 height 34
drag, startPoint x: 1279, startPoint y: 282, endPoint x: 1263, endPoint y: 276, distance: 17.1
click at [1263, 276] on div "1,46" at bounding box center [1261, 275] width 70 height 33
click at [326, 265] on div "buyuk_linens_indirimi_1705205" at bounding box center [300, 275] width 157 height 33
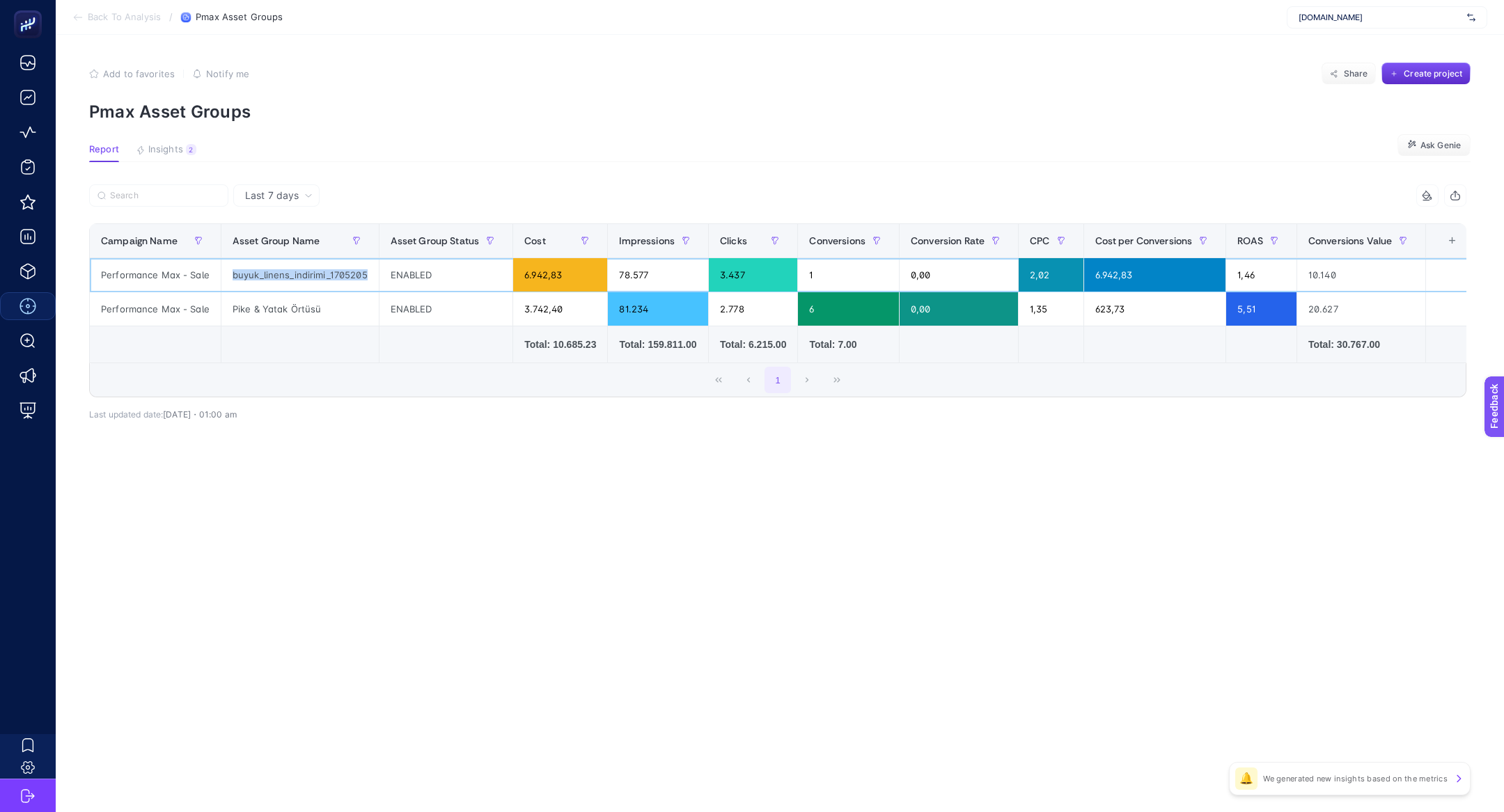
click at [326, 265] on div "buyuk_linens_indirimi_1705205" at bounding box center [300, 275] width 157 height 33
click at [203, 475] on div "Last 7 days 8 items selected Campaign Name Asset Group Name Asset Group Status …" at bounding box center [778, 332] width 1400 height 296
drag, startPoint x: 241, startPoint y: 325, endPoint x: 312, endPoint y: 318, distance: 71.3
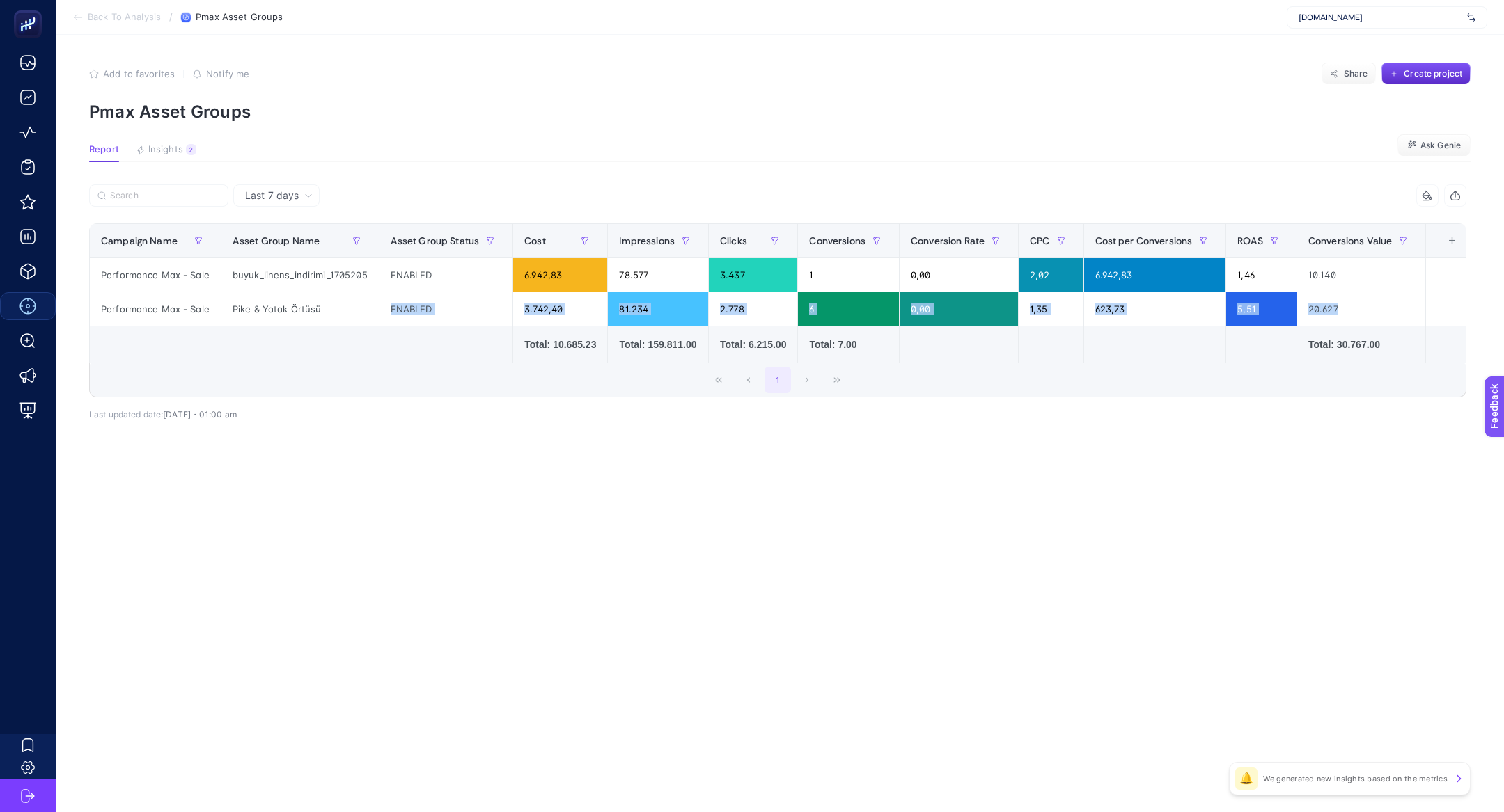
click at [312, 319] on table "Campaign Name Asset Group Name Asset Group Status Cost Impressions Clicks Conve…" at bounding box center [782, 293] width 1387 height 140
click at [309, 312] on div "Pike & Yatak Örtüsü" at bounding box center [300, 309] width 157 height 33
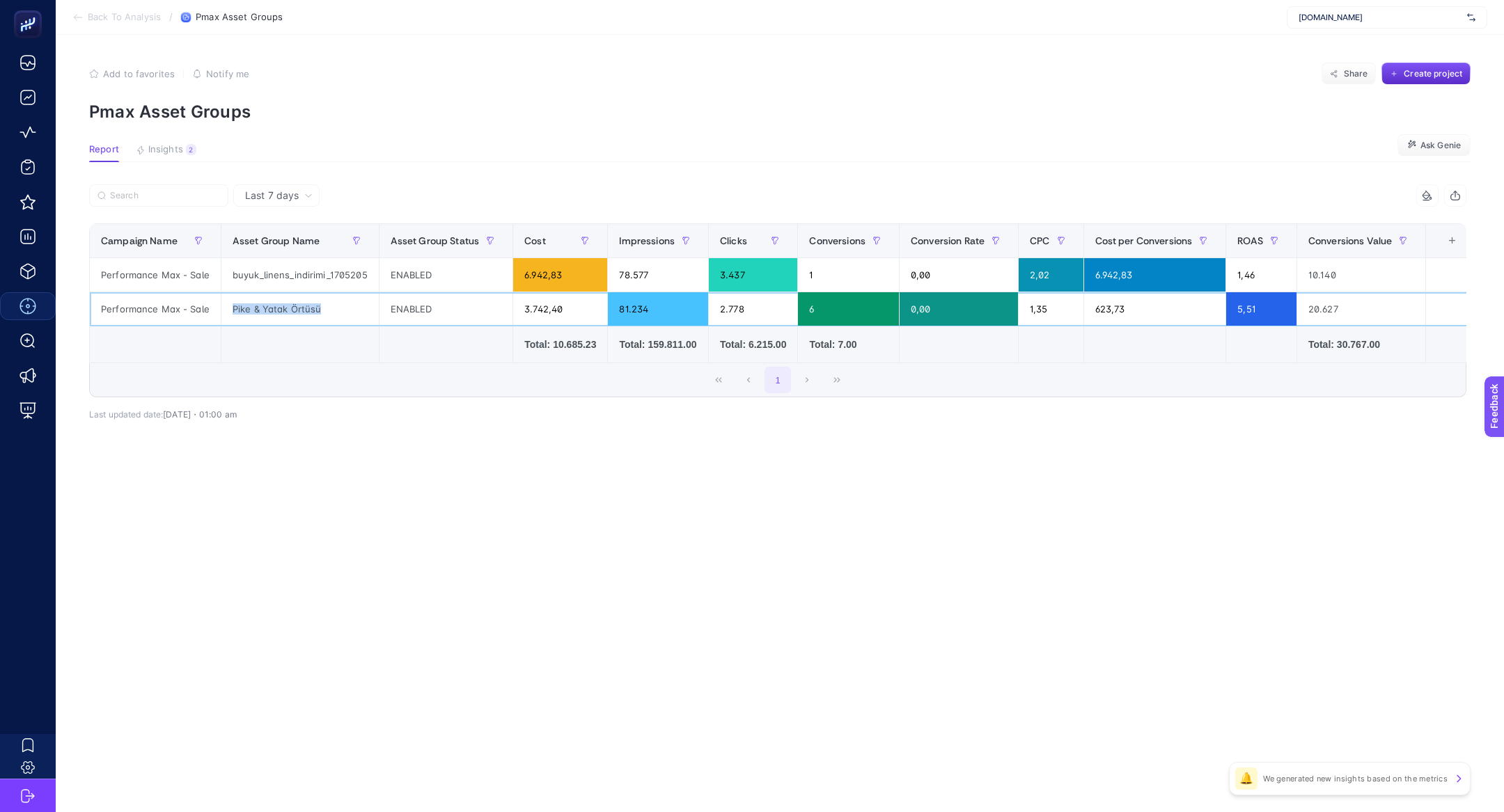
click at [308, 305] on div "Pike & Yatak Örtüsü" at bounding box center [300, 309] width 157 height 33
click at [365, 303] on div "Pike & Yatak Örtüsü" at bounding box center [300, 309] width 157 height 33
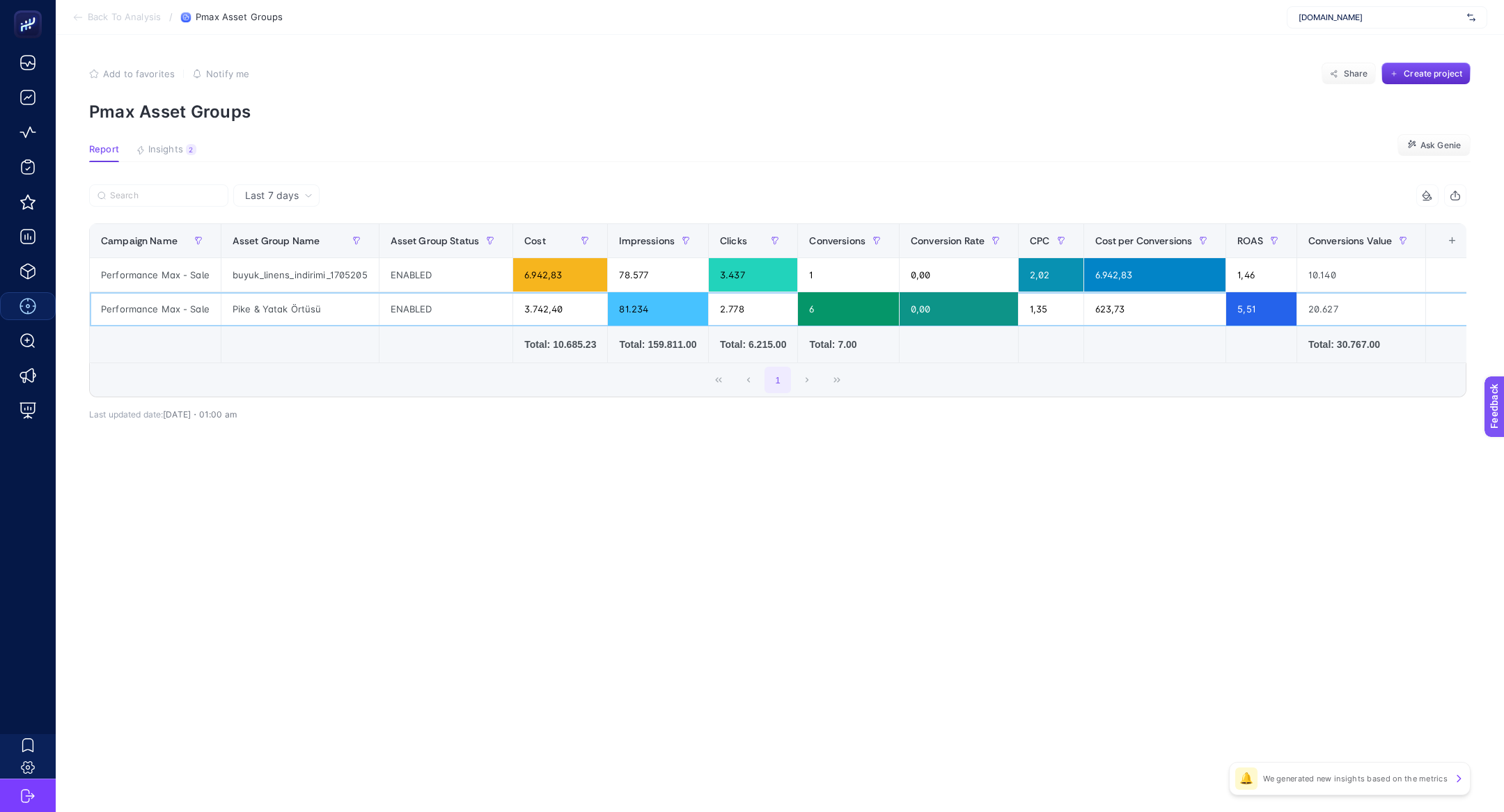
click at [365, 303] on div "Pike & Yatak Örtüsü" at bounding box center [300, 309] width 157 height 33
click at [532, 317] on div "3.742,40" at bounding box center [560, 309] width 94 height 33
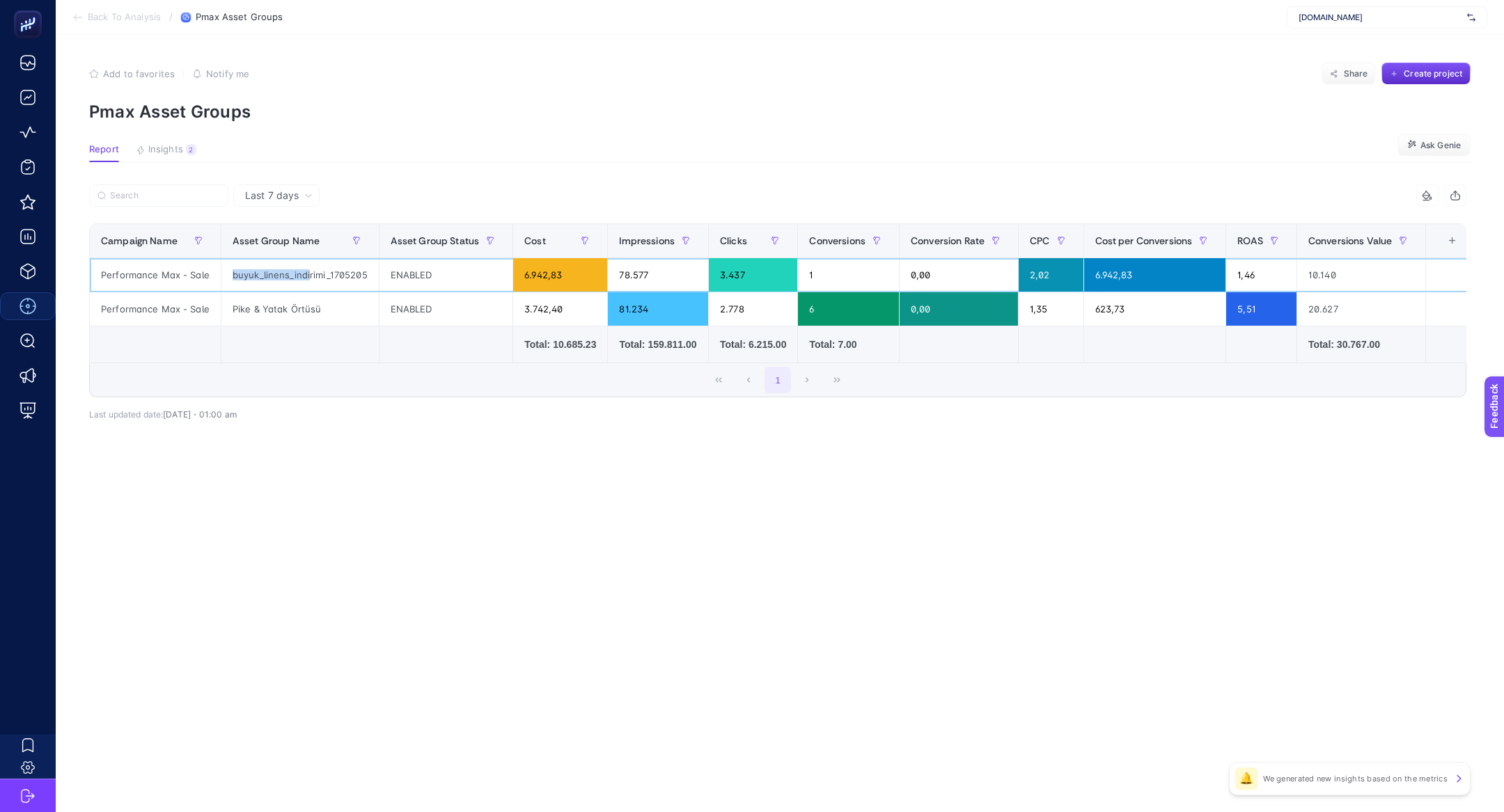
drag, startPoint x: 274, startPoint y: 267, endPoint x: 307, endPoint y: 273, distance: 33.5
click at [307, 273] on div "buyuk_linens_indirimi_1705205" at bounding box center [300, 275] width 157 height 33
click at [305, 323] on div "Pike & Yatak Örtüsü" at bounding box center [300, 309] width 157 height 33
click at [353, 442] on div "Last 7 days 8 items selected Campaign Name Asset Group Name Asset Group Status …" at bounding box center [778, 332] width 1400 height 296
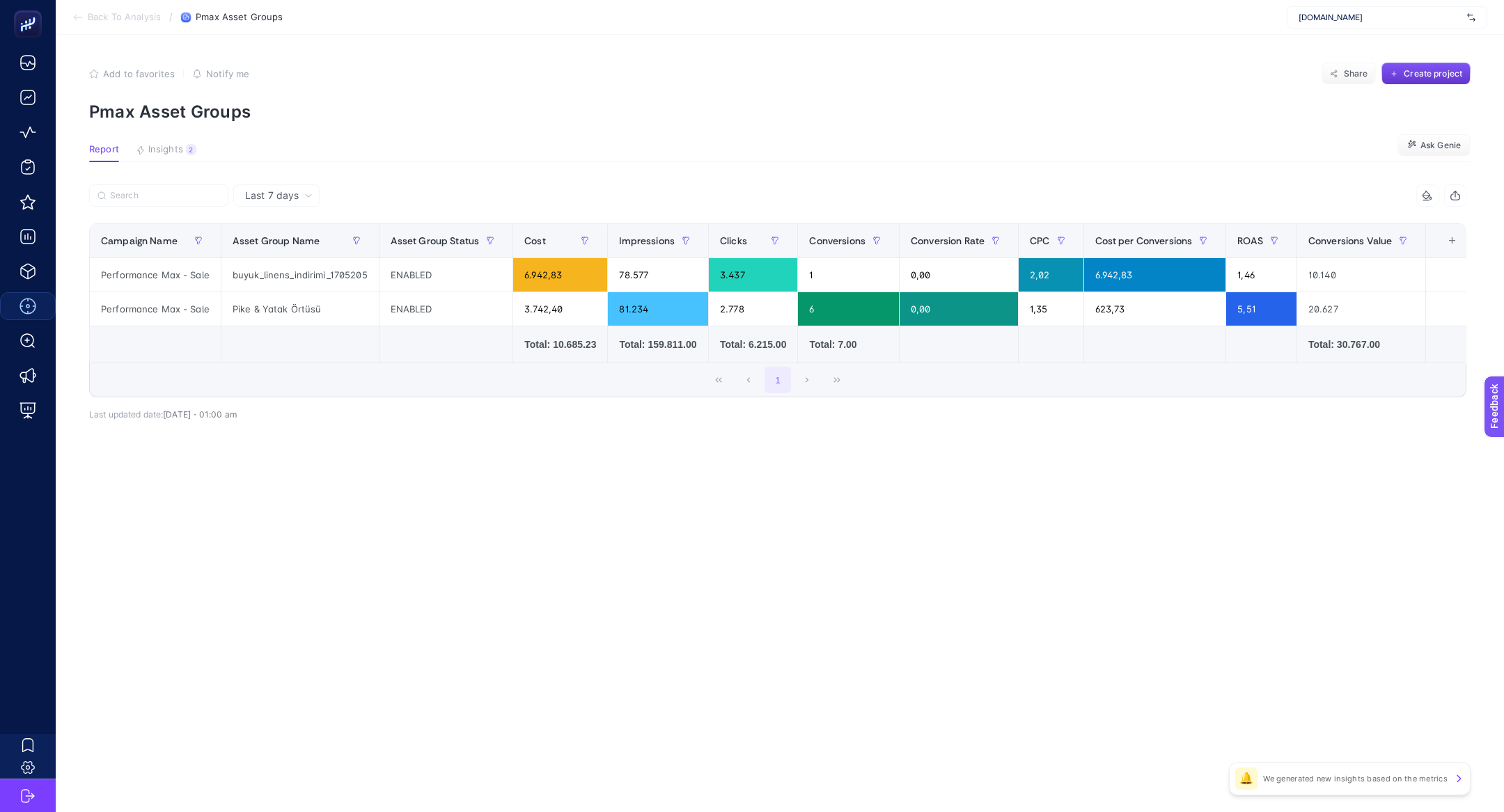
click at [1441, 71] on span "Create project" at bounding box center [1433, 73] width 58 height 11
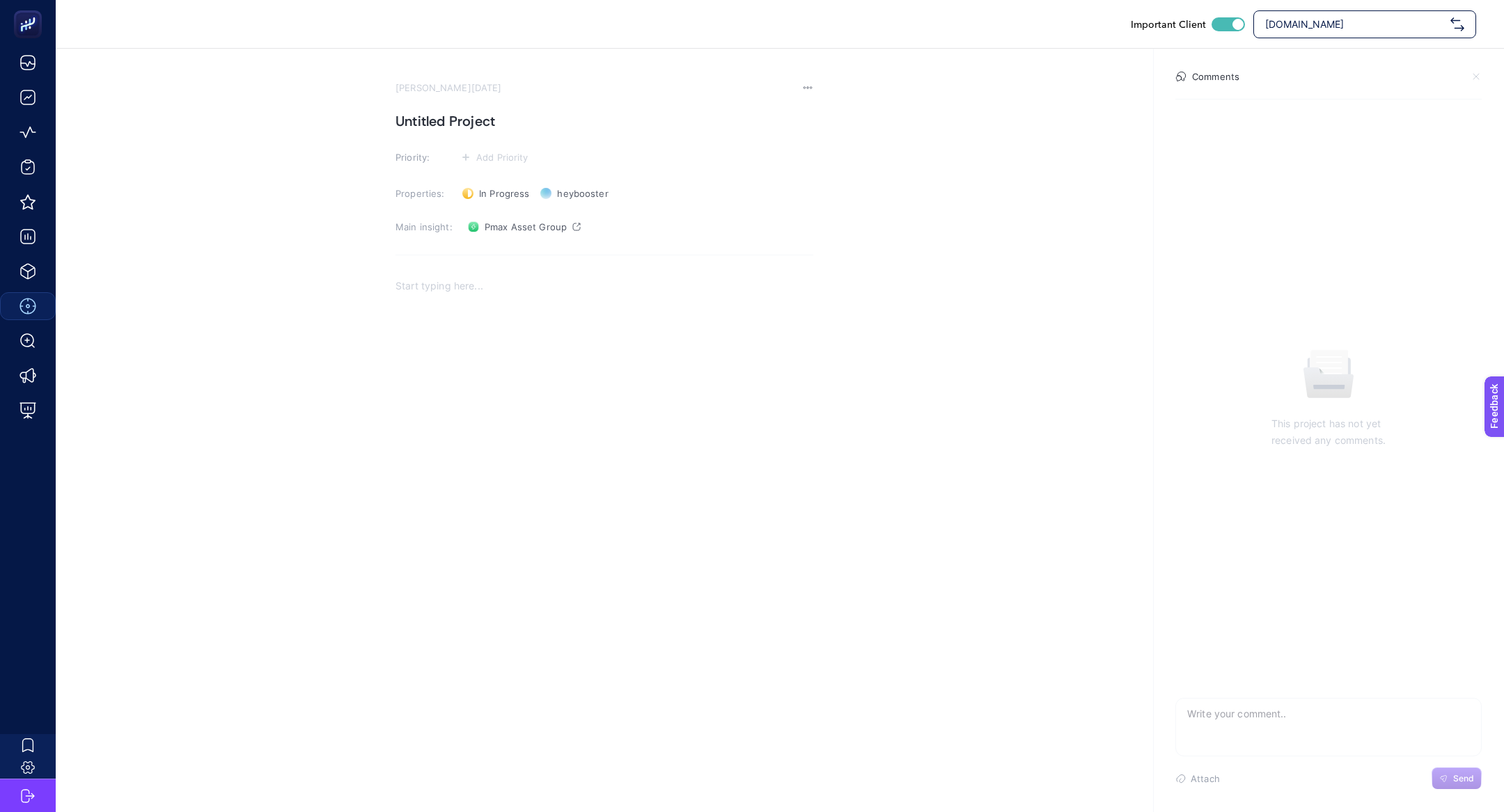
click at [463, 117] on h1 "Untitled Project" at bounding box center [605, 121] width 418 height 23
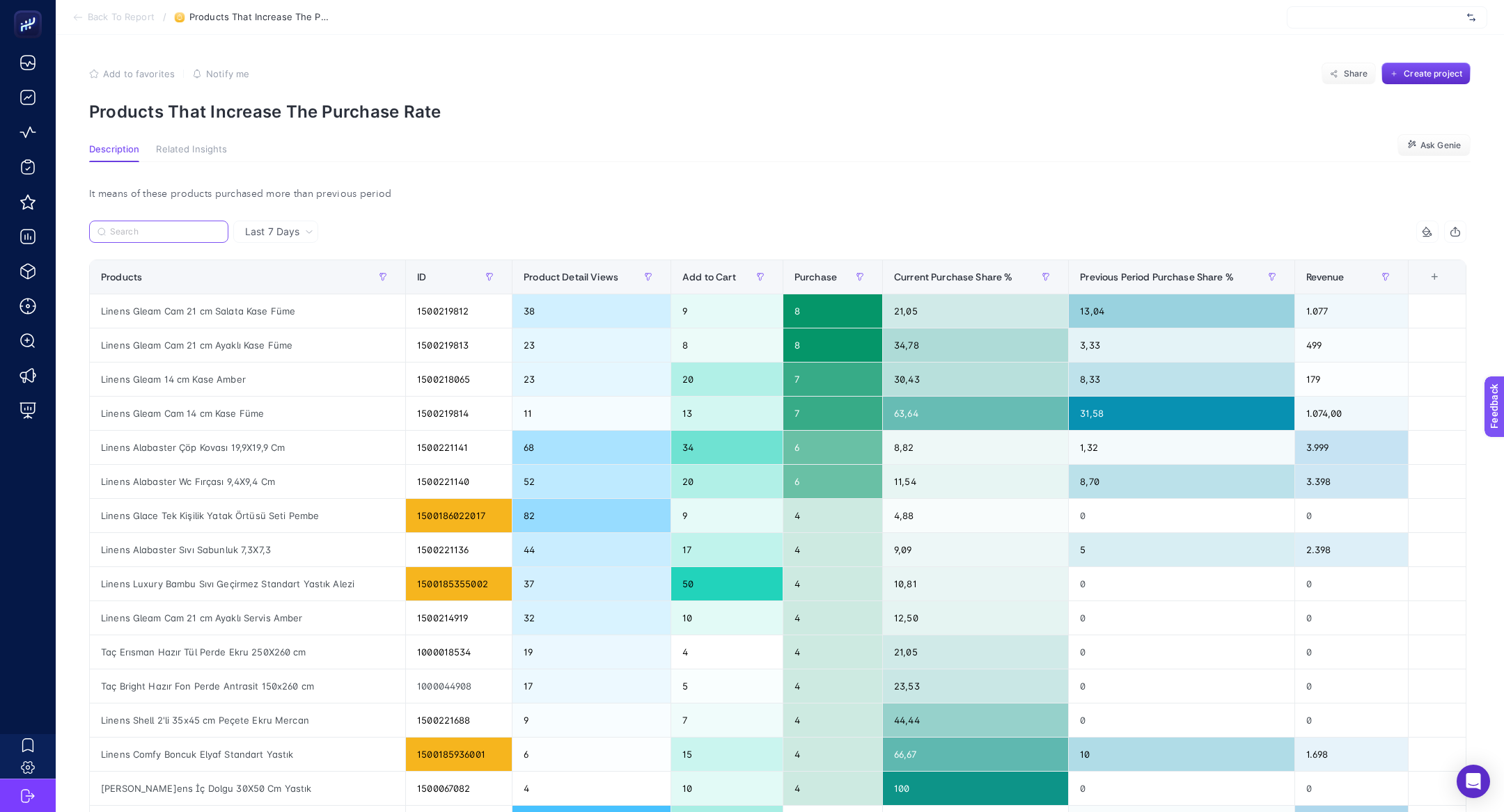
click at [170, 229] on input "Search" at bounding box center [164, 232] width 110 height 10
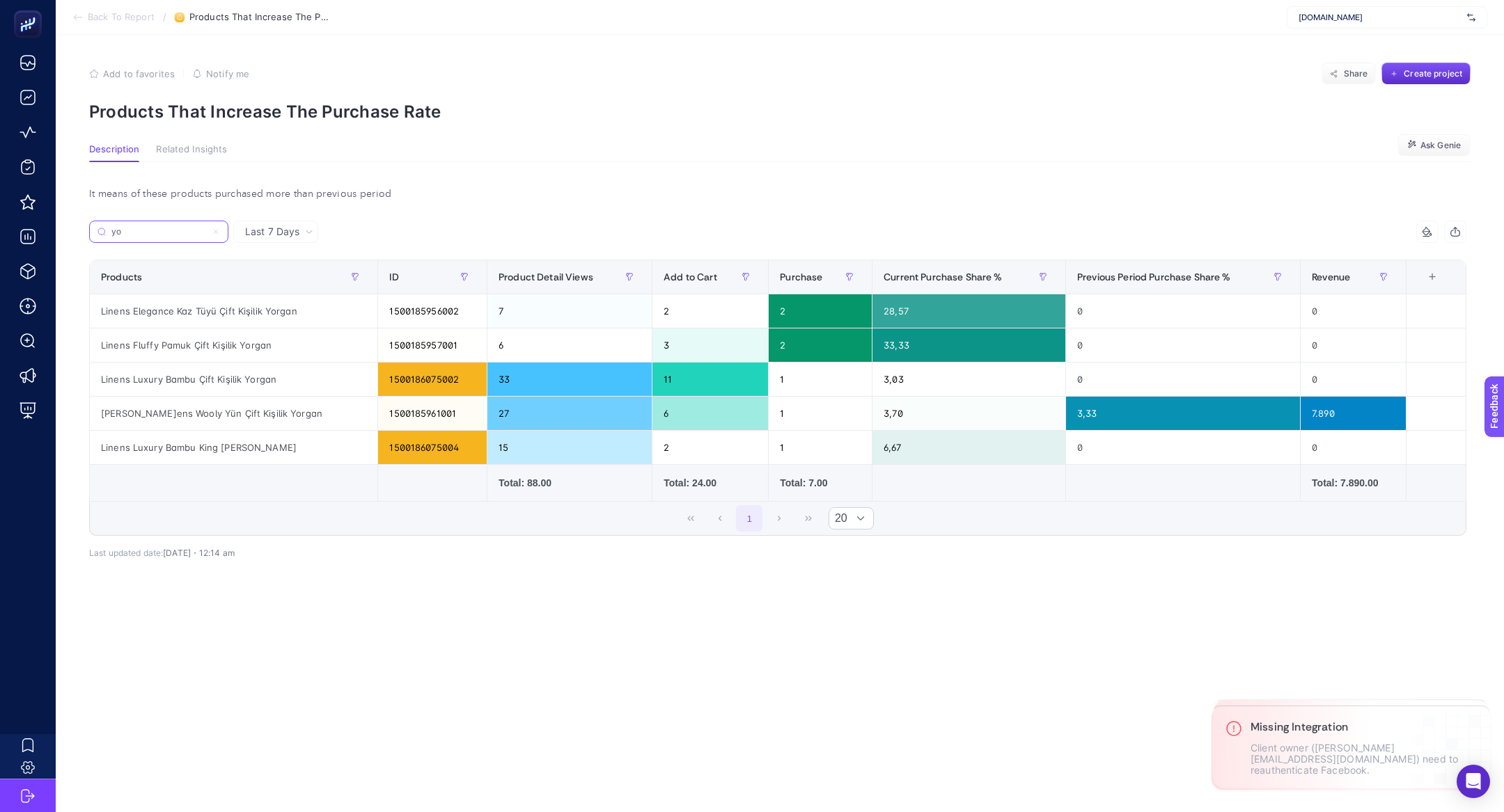
type input "y"
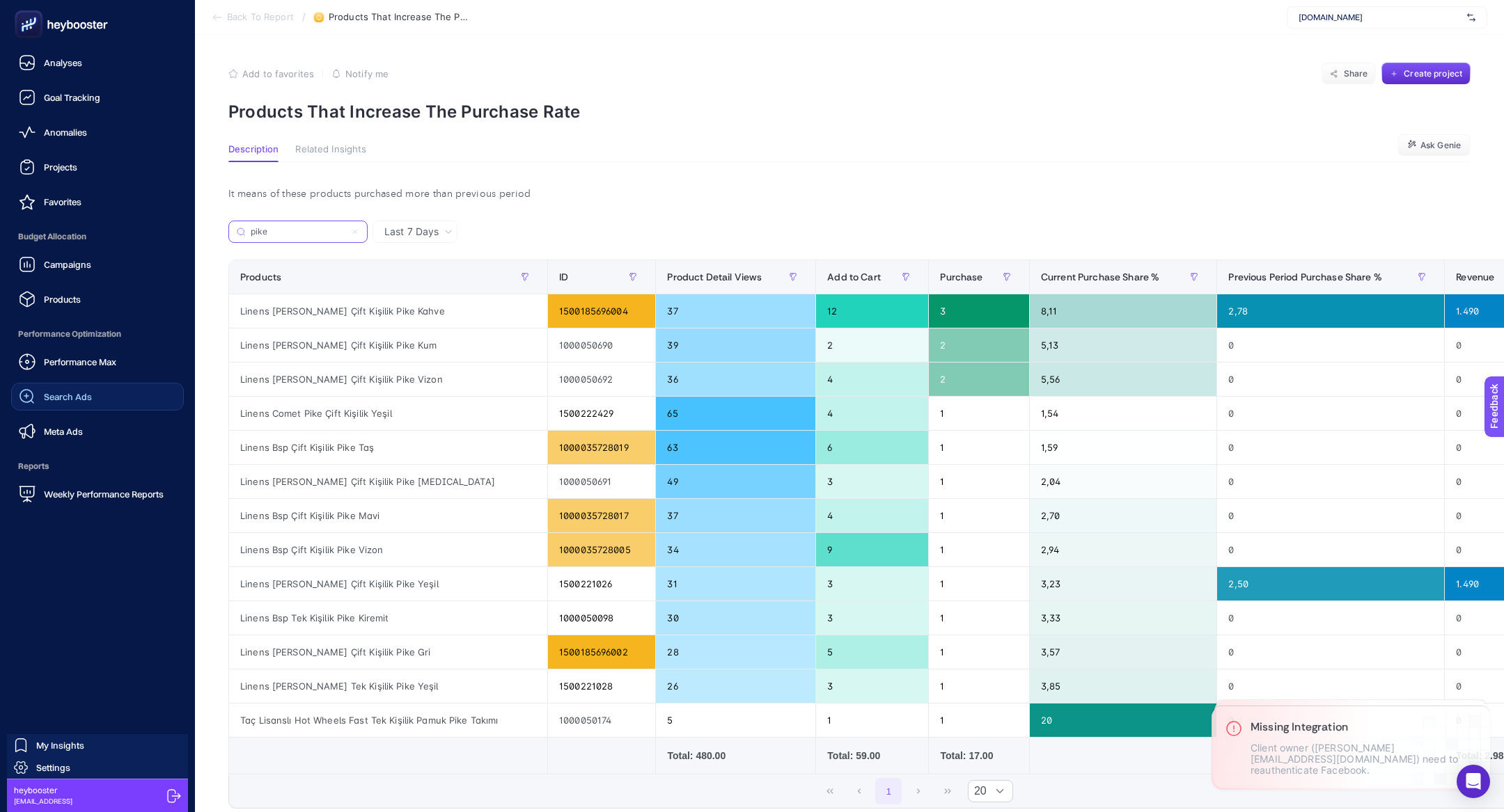
type input "pike"
click at [77, 396] on span "Search Ads" at bounding box center [67, 396] width 48 height 11
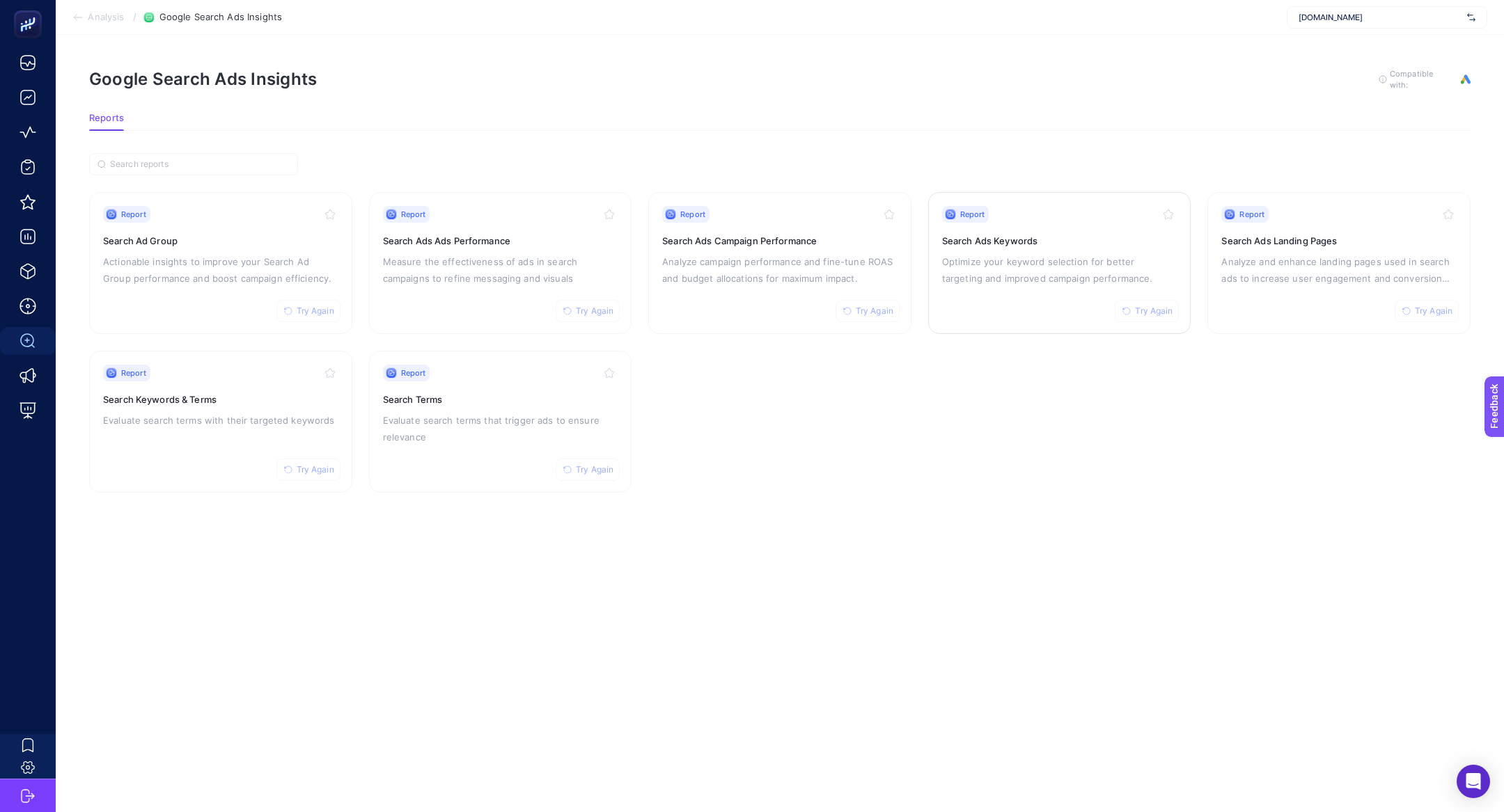
click at [974, 293] on div "Report Try Again Search Ads Keywords Optimize your keyword selection for better…" at bounding box center [1059, 263] width 236 height 114
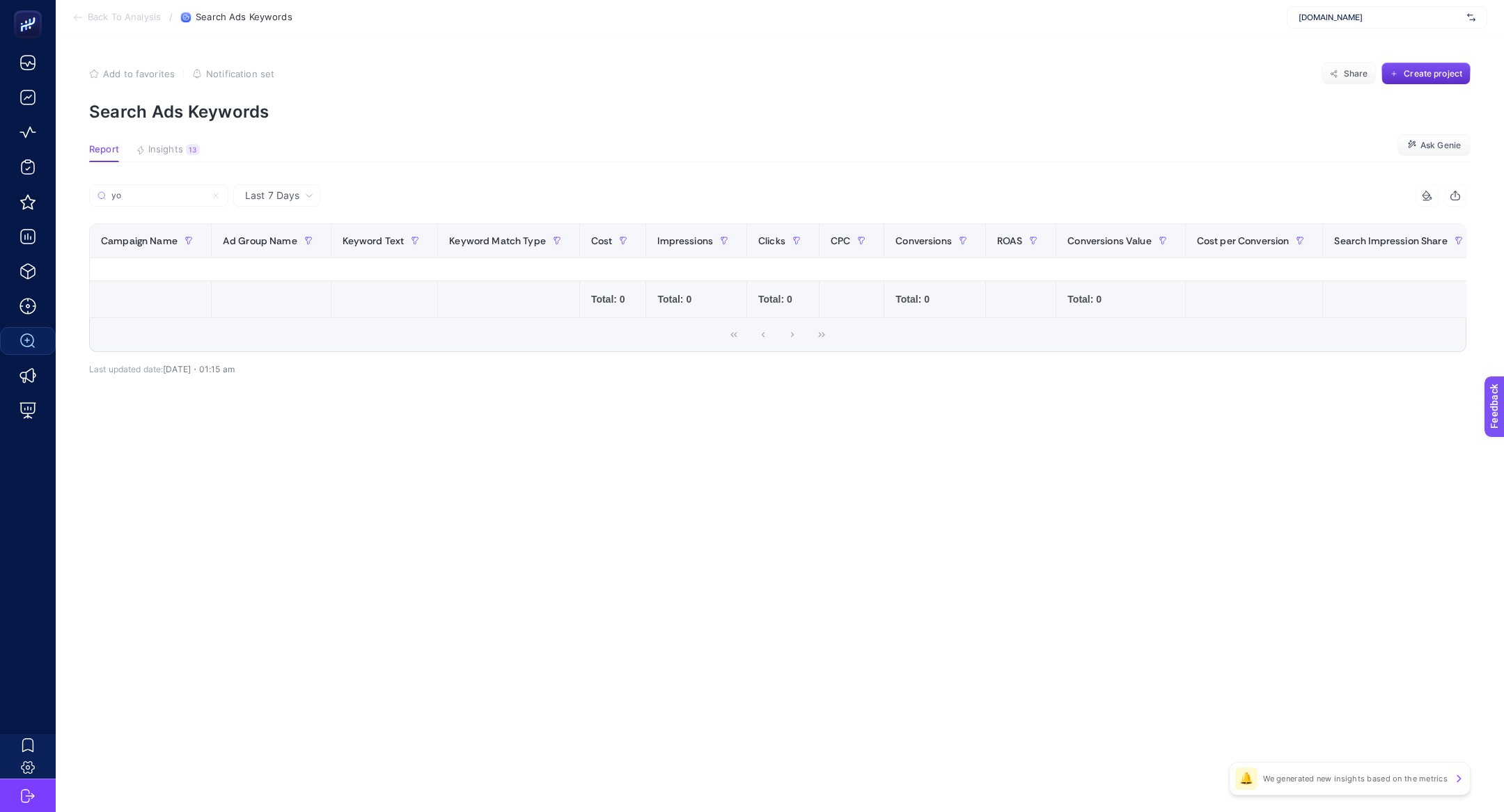
type input "y"
type input "p"
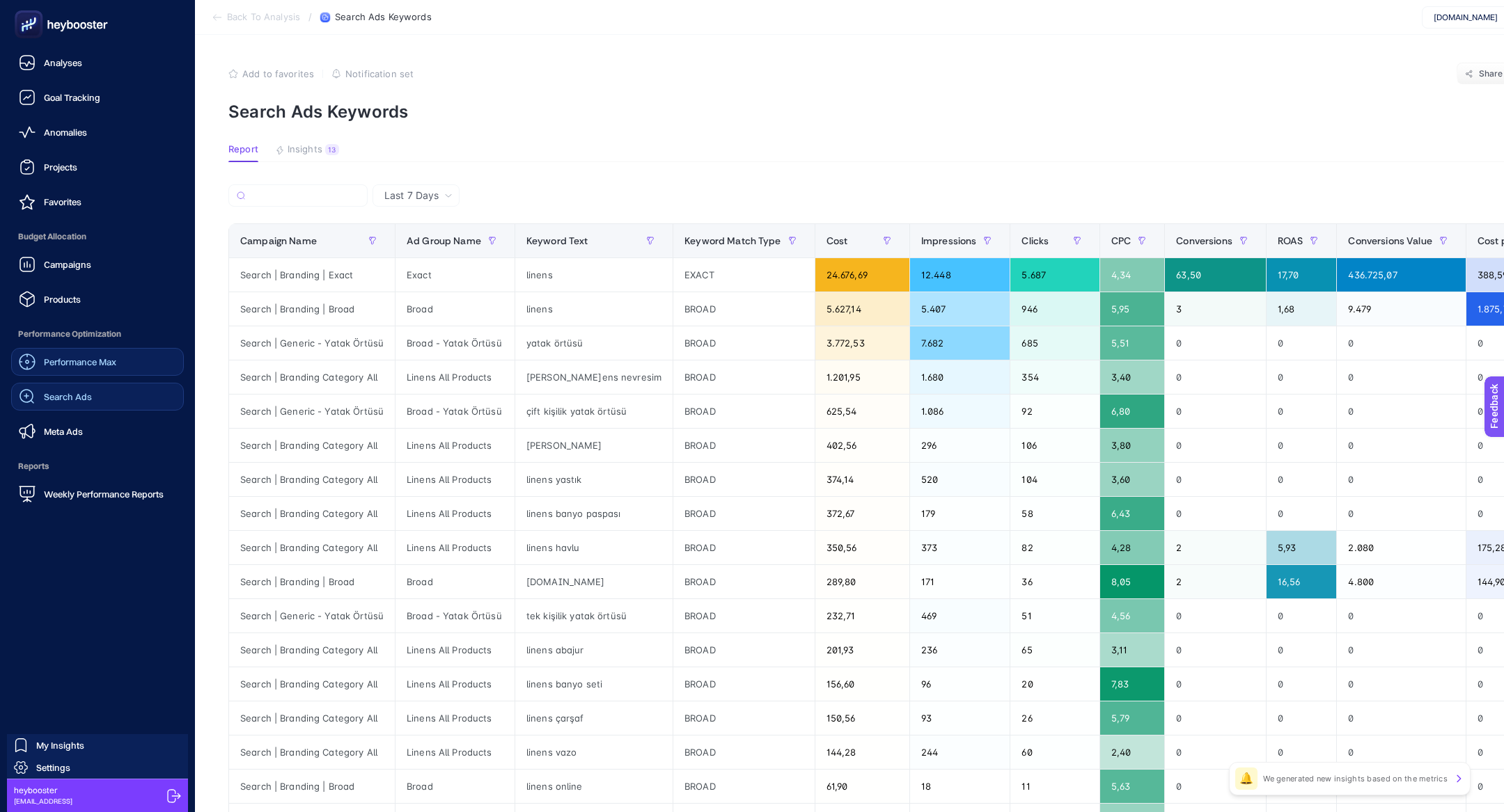
click at [99, 364] on span "Performance Max" at bounding box center [79, 362] width 72 height 11
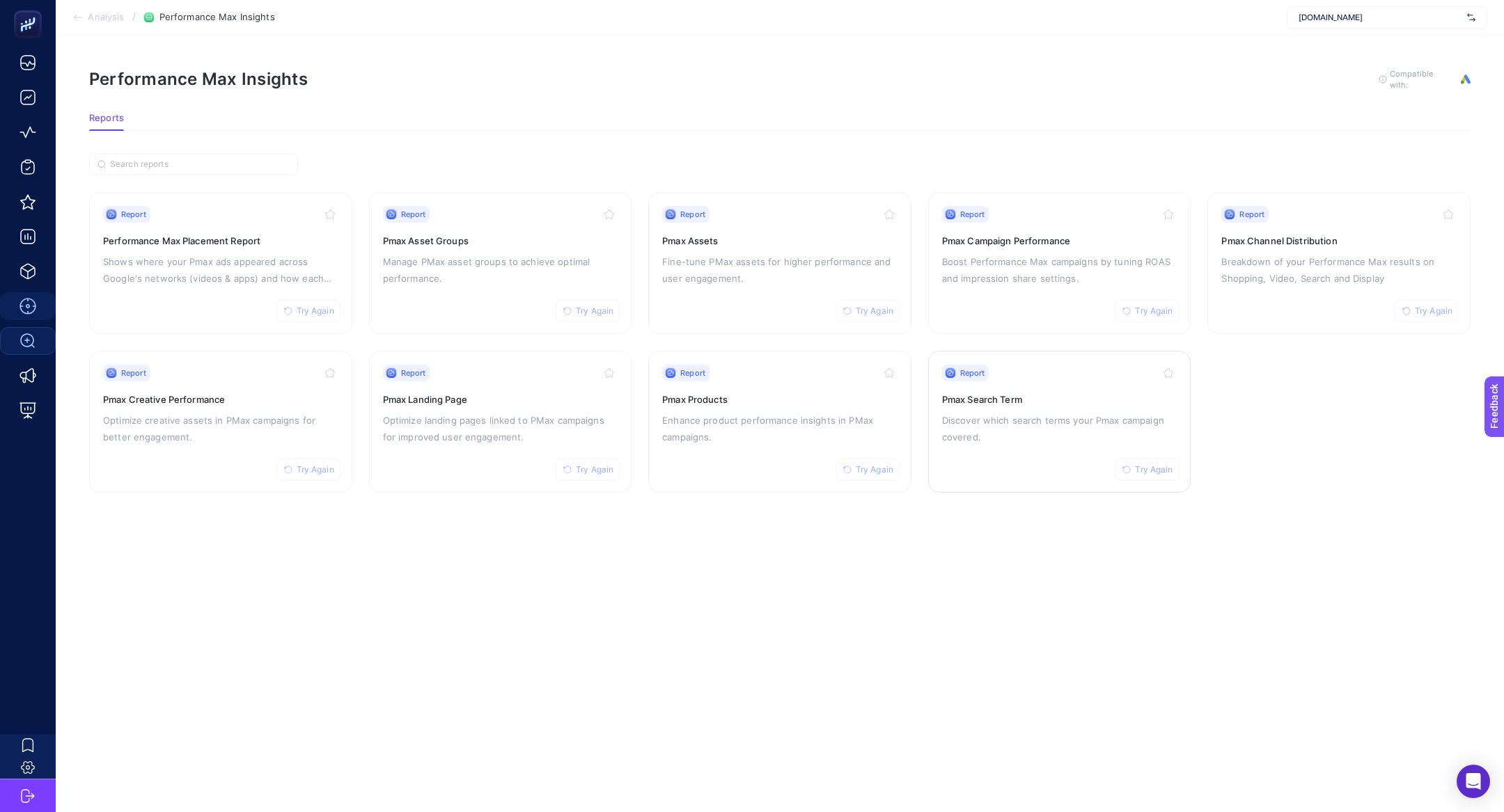
click at [1014, 399] on h3 "Pmax Search Term" at bounding box center [1059, 399] width 236 height 14
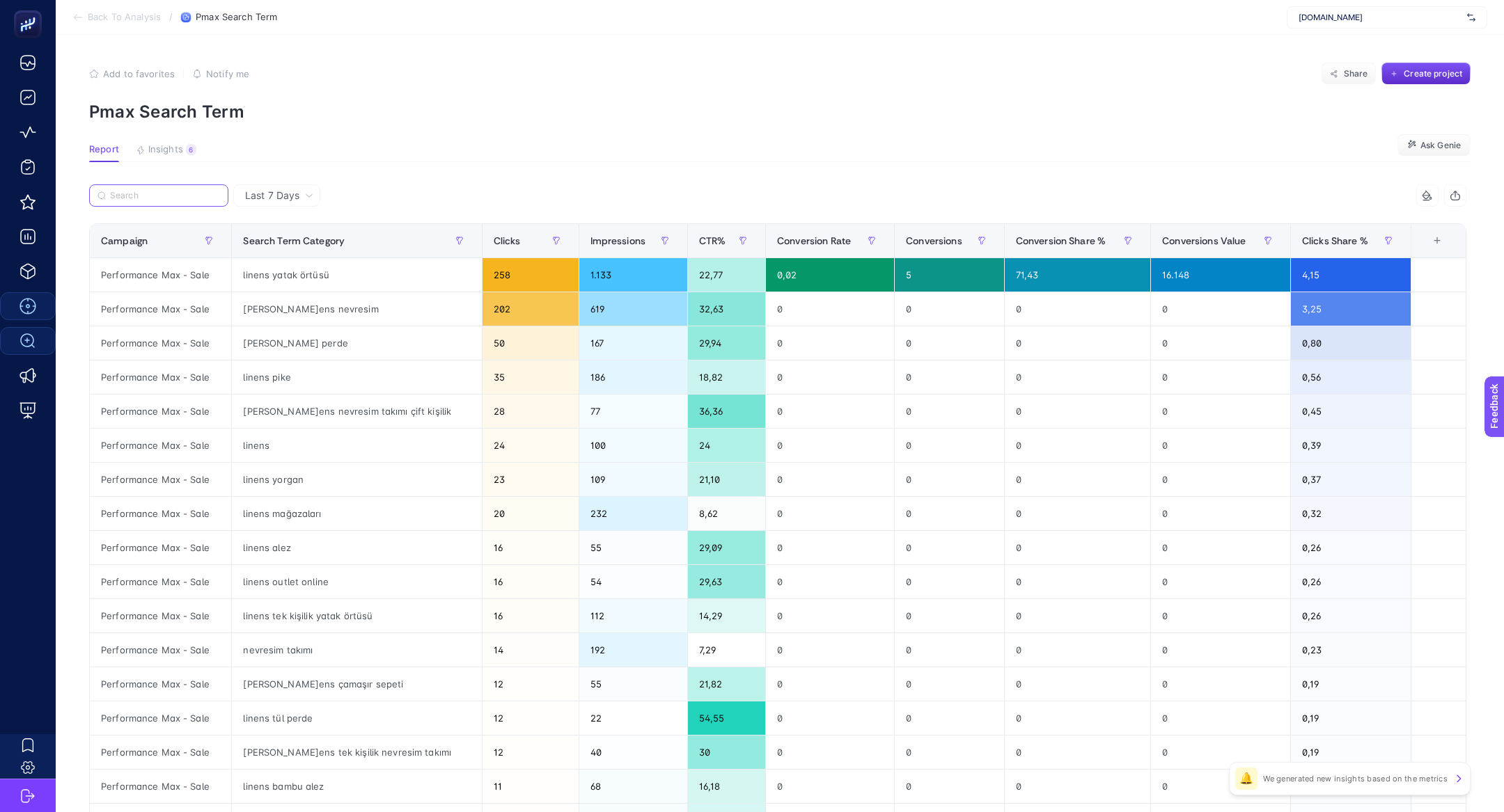
click at [166, 194] on input "Search" at bounding box center [164, 196] width 110 height 10
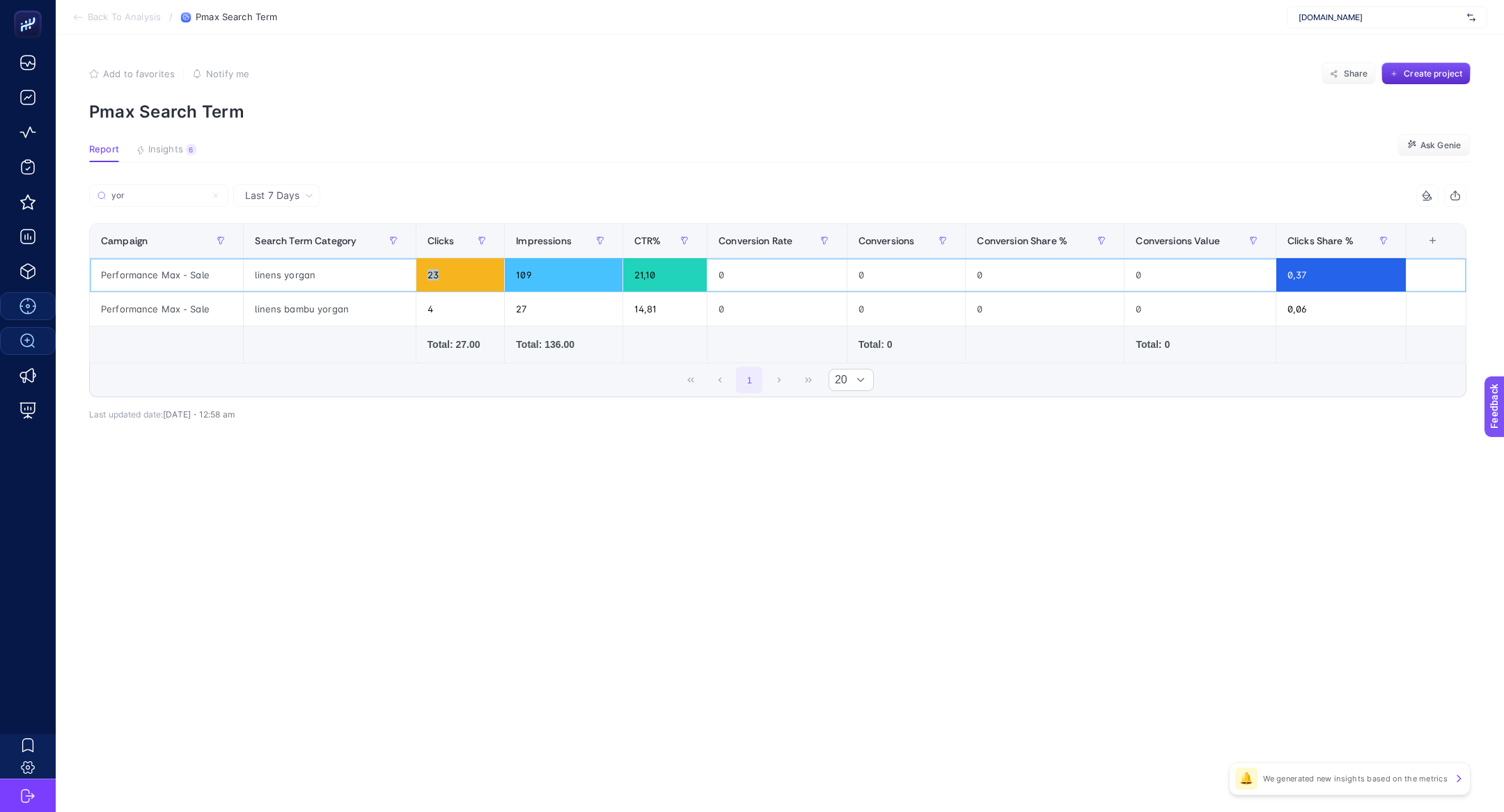
drag, startPoint x: 454, startPoint y: 281, endPoint x: 396, endPoint y: 281, distance: 58.0
click at [396, 281] on tr "Performance [PERSON_NAME]ens yorgan 23 109 21,10 0 0 0 0 0,37" at bounding box center [778, 275] width 1377 height 34
click at [158, 197] on input "yor" at bounding box center [164, 196] width 110 height 10
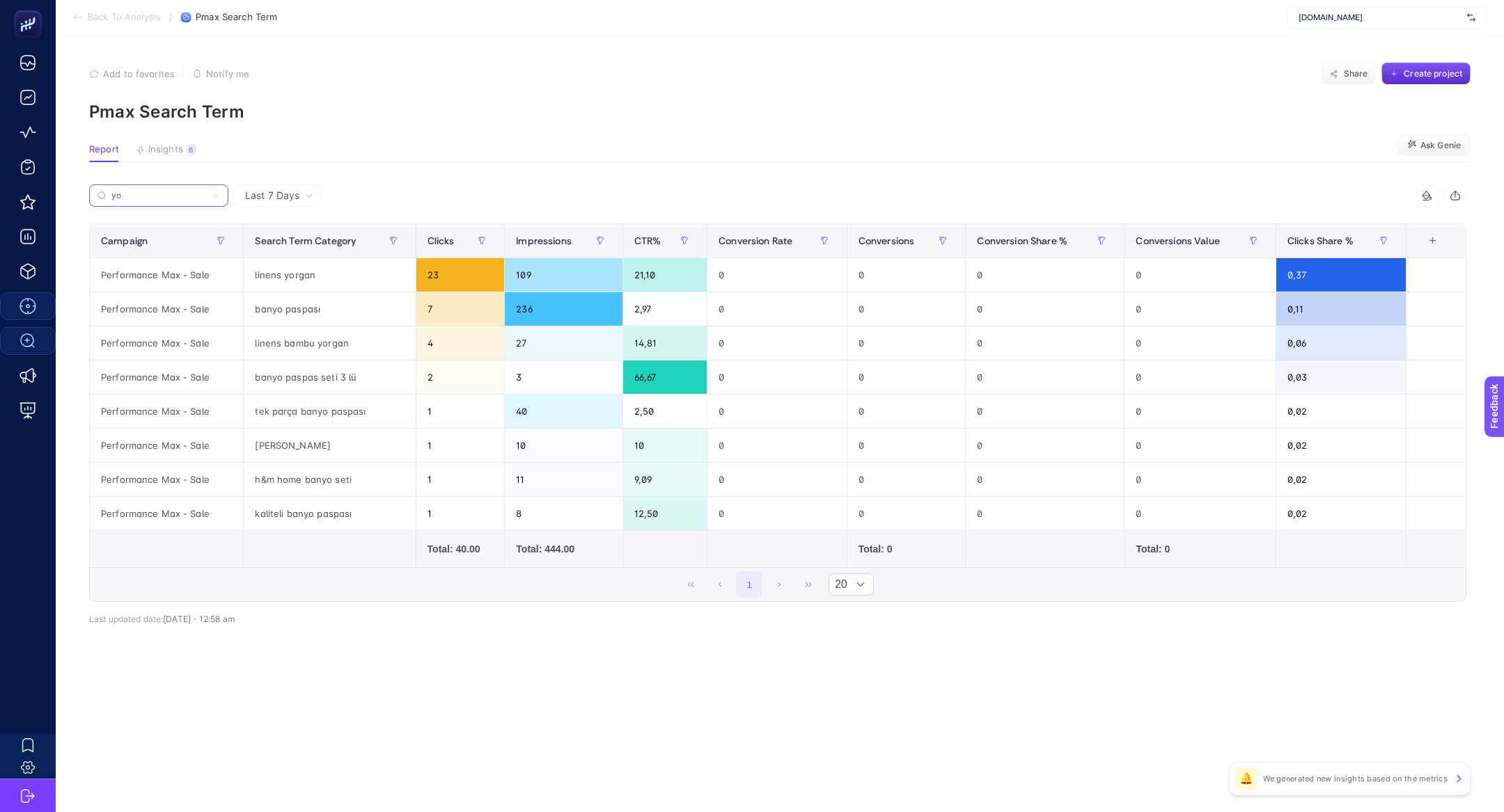
type input "y"
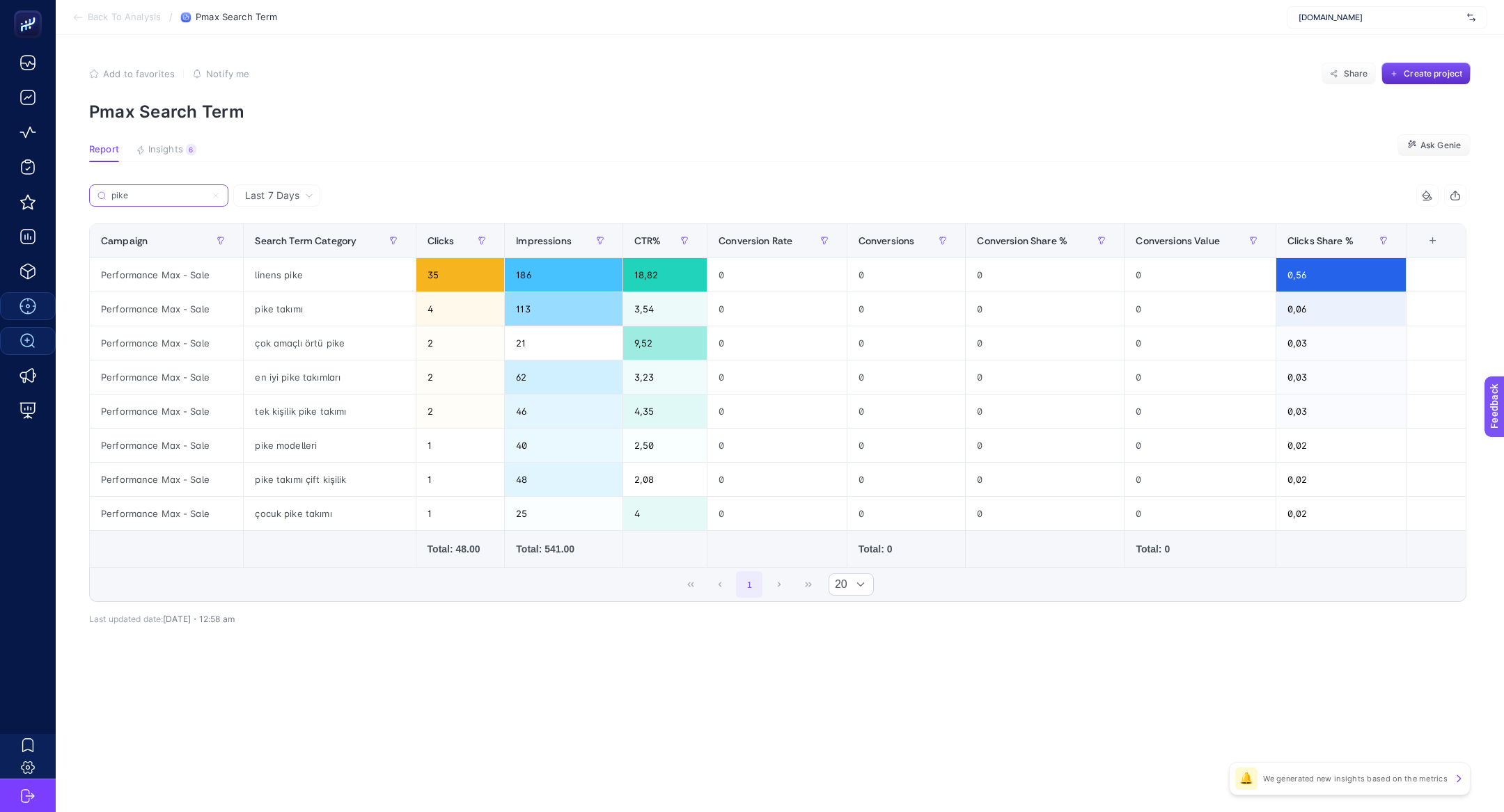
type input "pike"
drag, startPoint x: 458, startPoint y: 277, endPoint x: 406, endPoint y: 276, distance: 52.0
click at [406, 326] on tr "Performance [PERSON_NAME]ens pike 35 186 18,82 0 0 0 0 0,56" at bounding box center [778, 343] width 1377 height 34
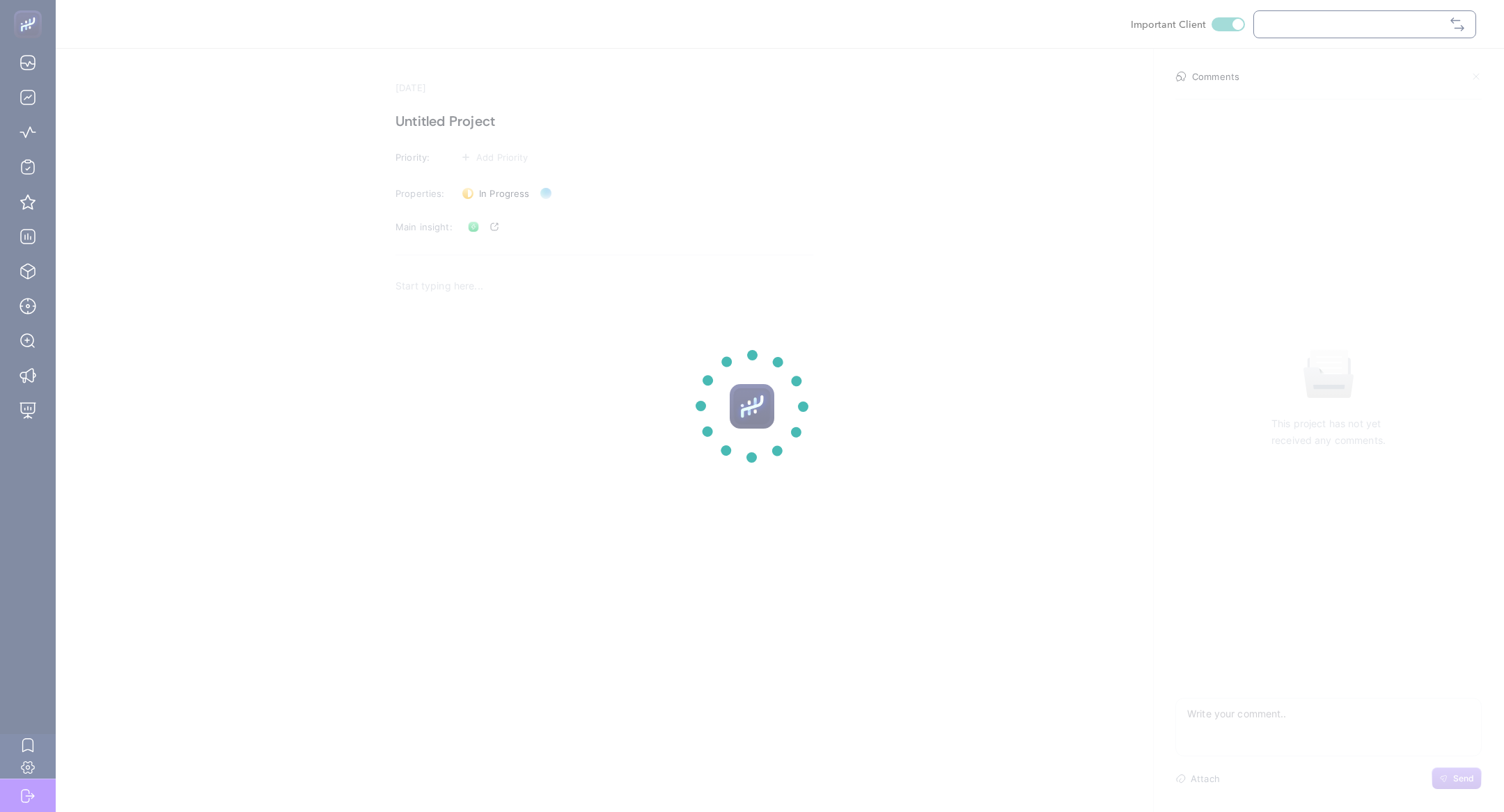
checkbox input "true"
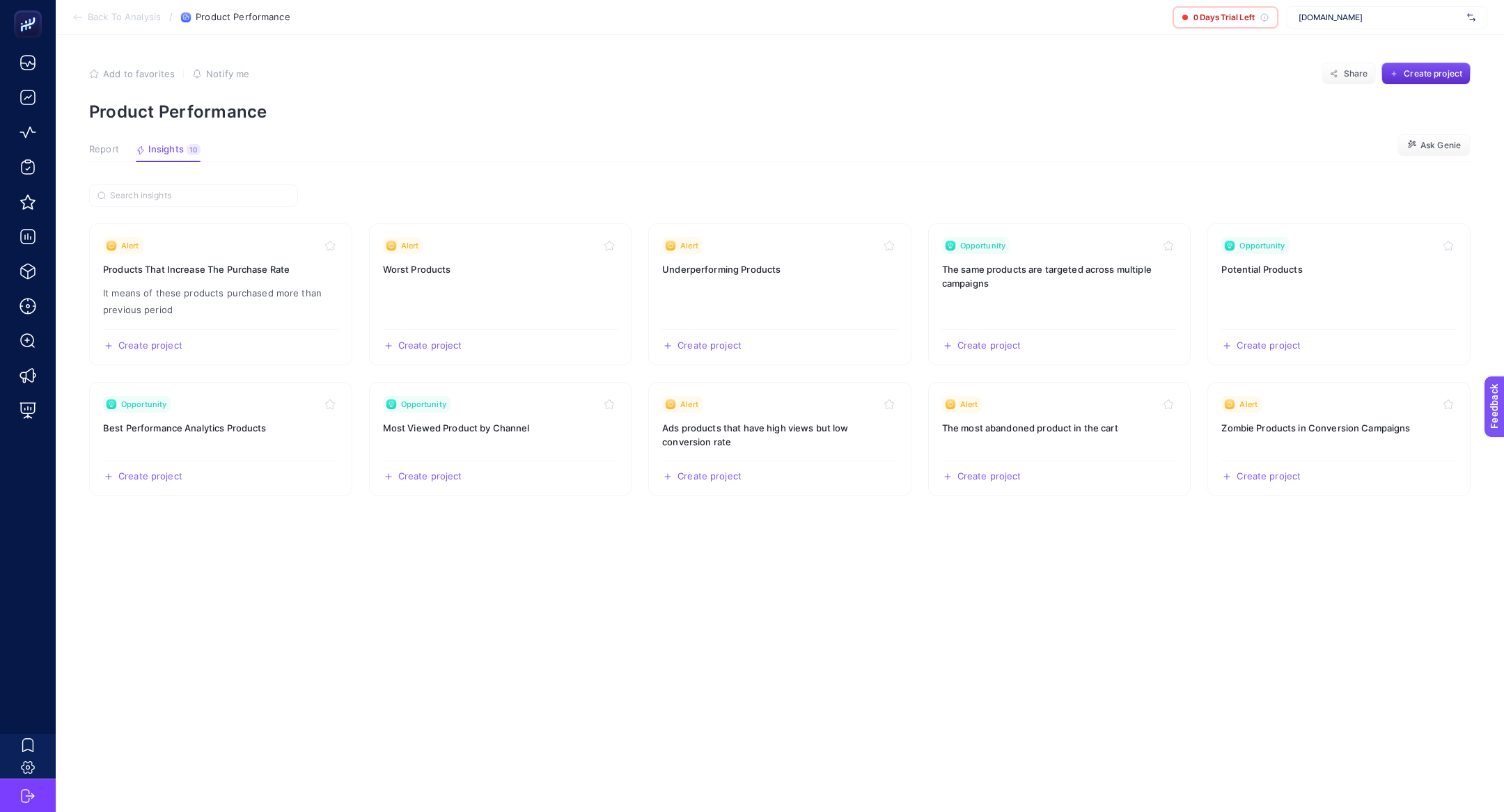
click at [84, 152] on article "Add to favorites false Notify me Share Create project Product Performance Repor…" at bounding box center [779, 423] width 1448 height 777
click at [99, 153] on span "Report" at bounding box center [104, 150] width 30 height 11
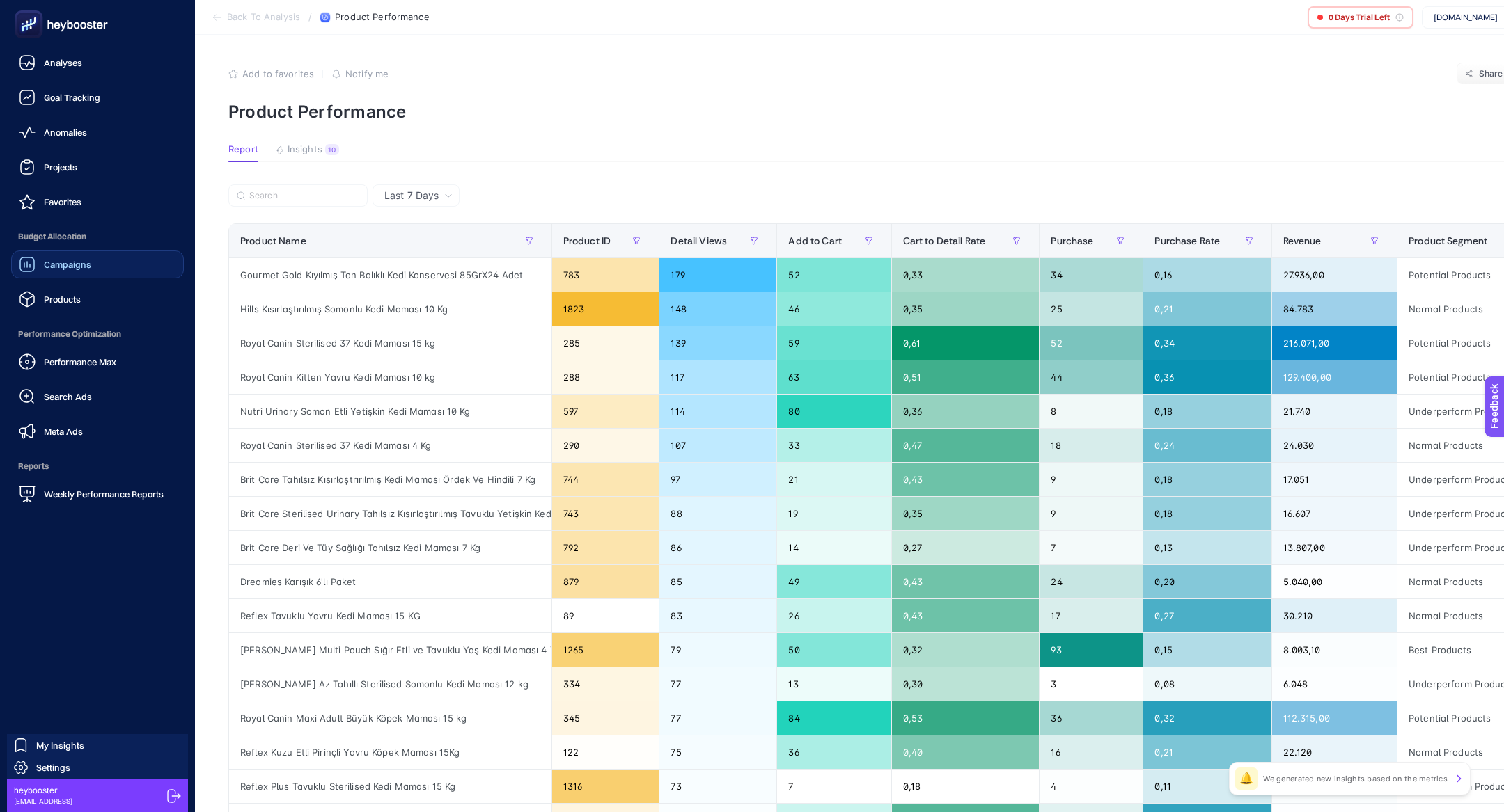
click at [54, 265] on span "Campaigns" at bounding box center [67, 264] width 47 height 11
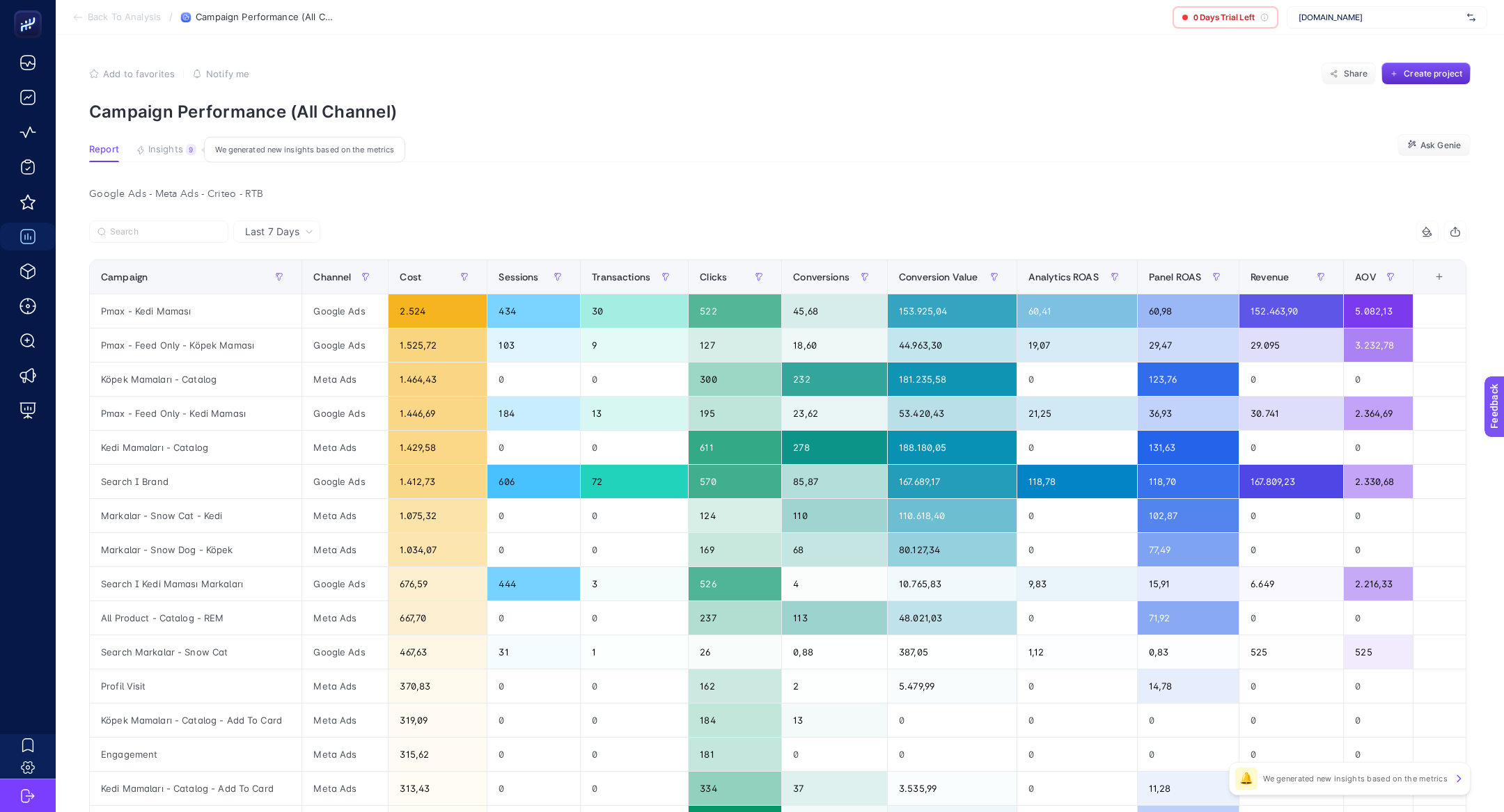
click at [157, 145] on span "Insights" at bounding box center [166, 150] width 35 height 11
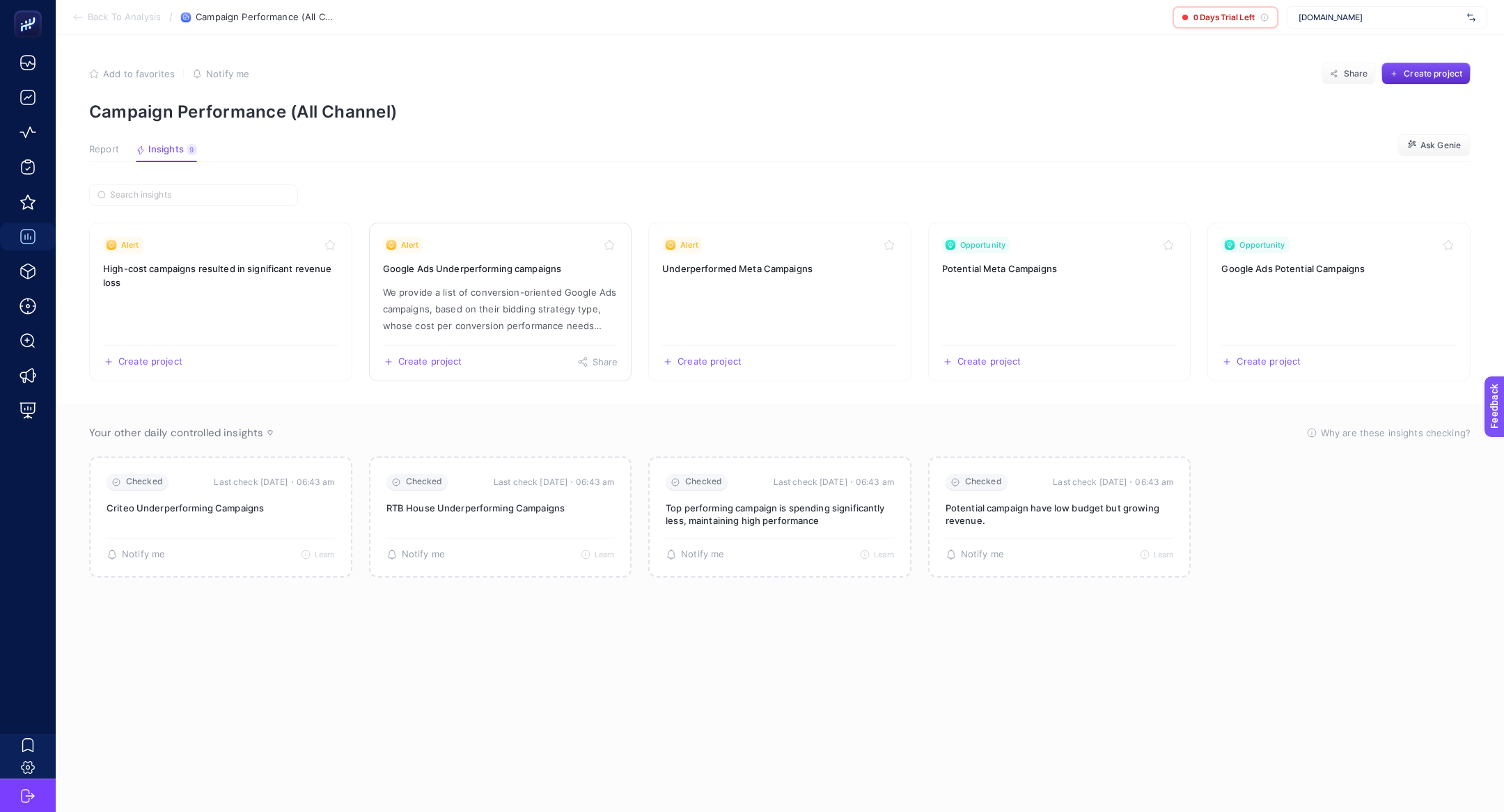
click at [572, 290] on p "We provide a list of conversion-oriented Google Ads campaigns, based on their b…" at bounding box center [500, 309] width 236 height 50
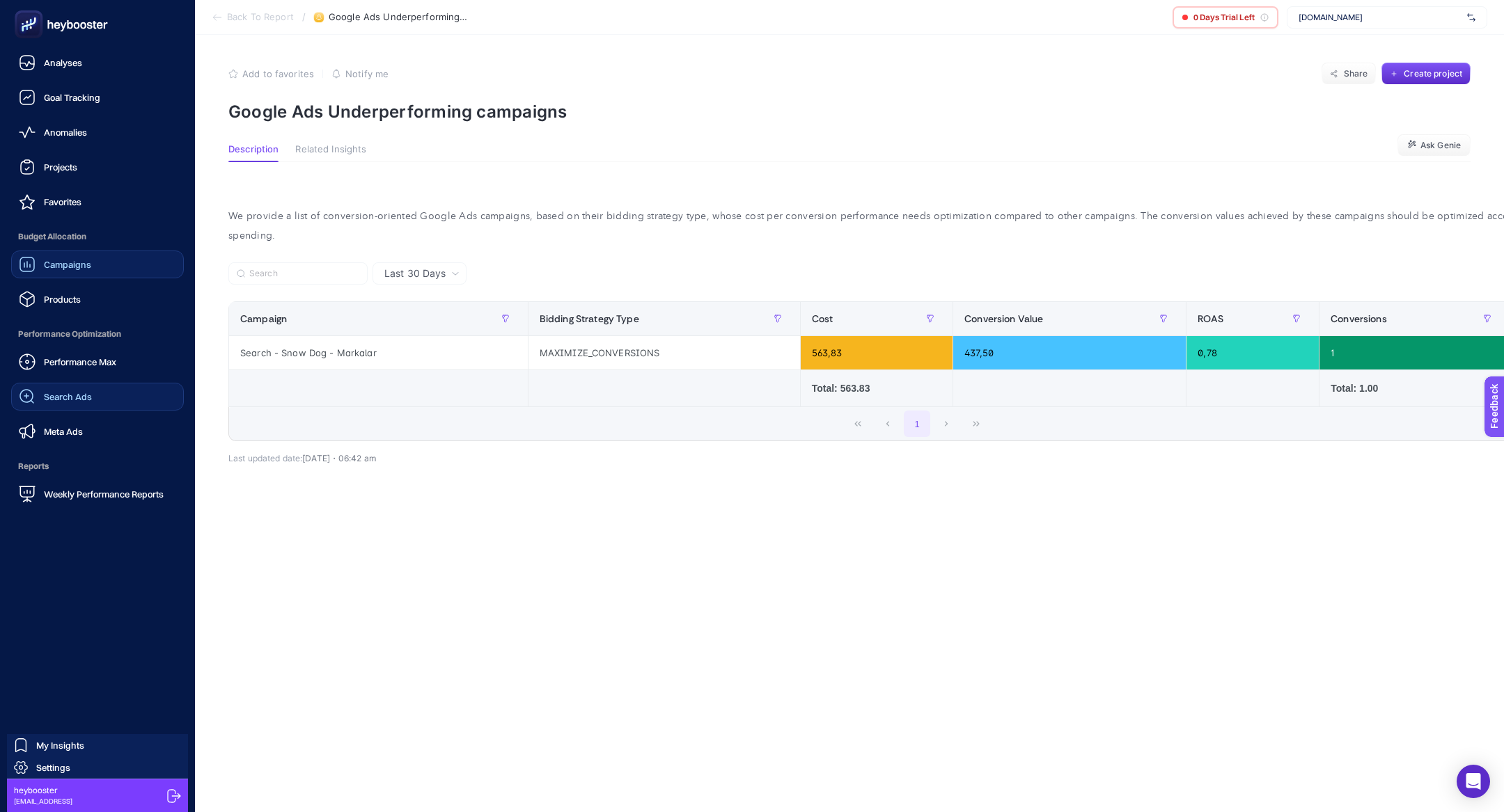
click at [54, 383] on link "Search Ads" at bounding box center [97, 396] width 173 height 28
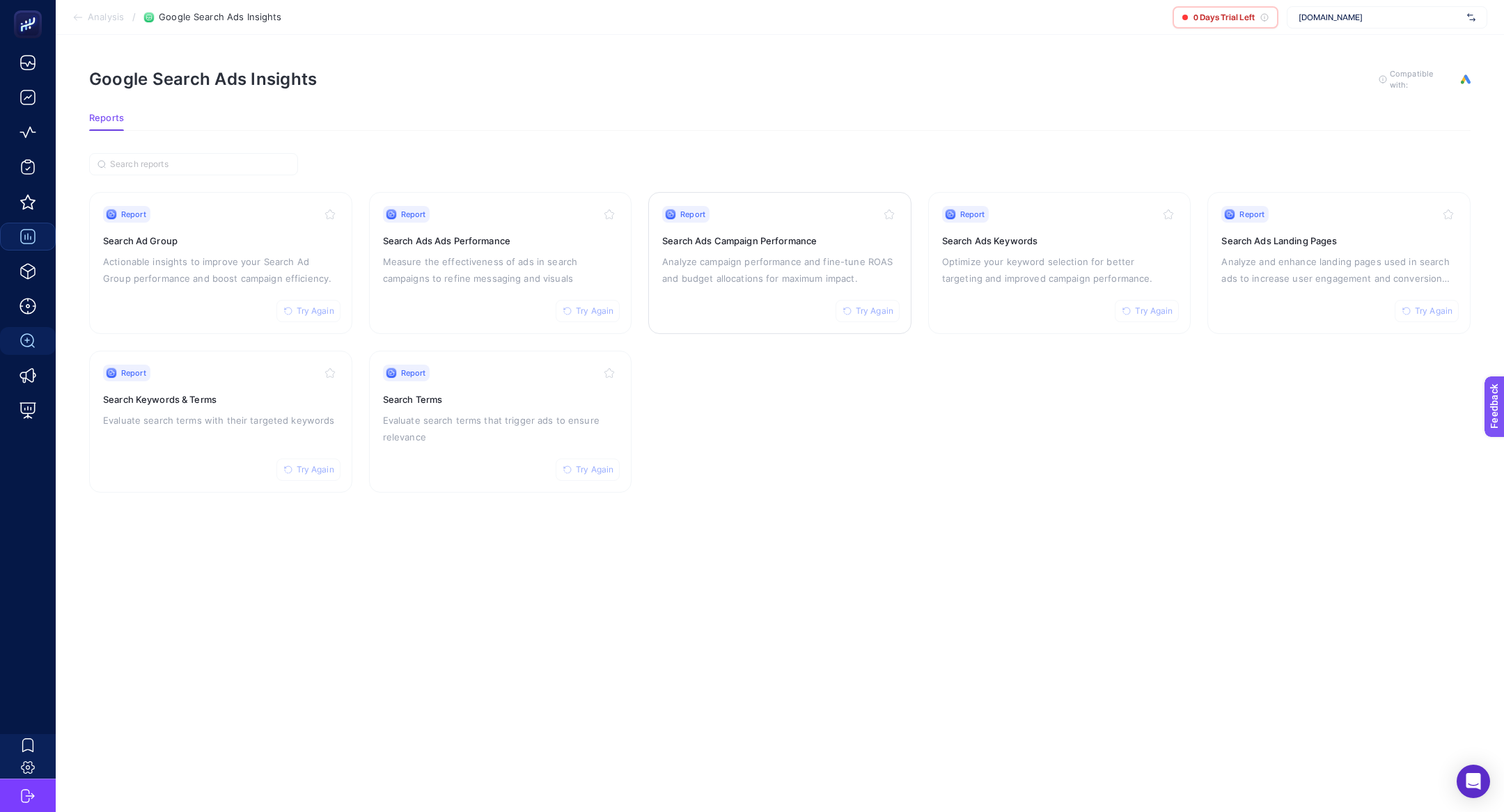
click at [787, 266] on p "Analyze campaign performance and fine-tune ROAS and budget allocations for maxi…" at bounding box center [779, 270] width 236 height 33
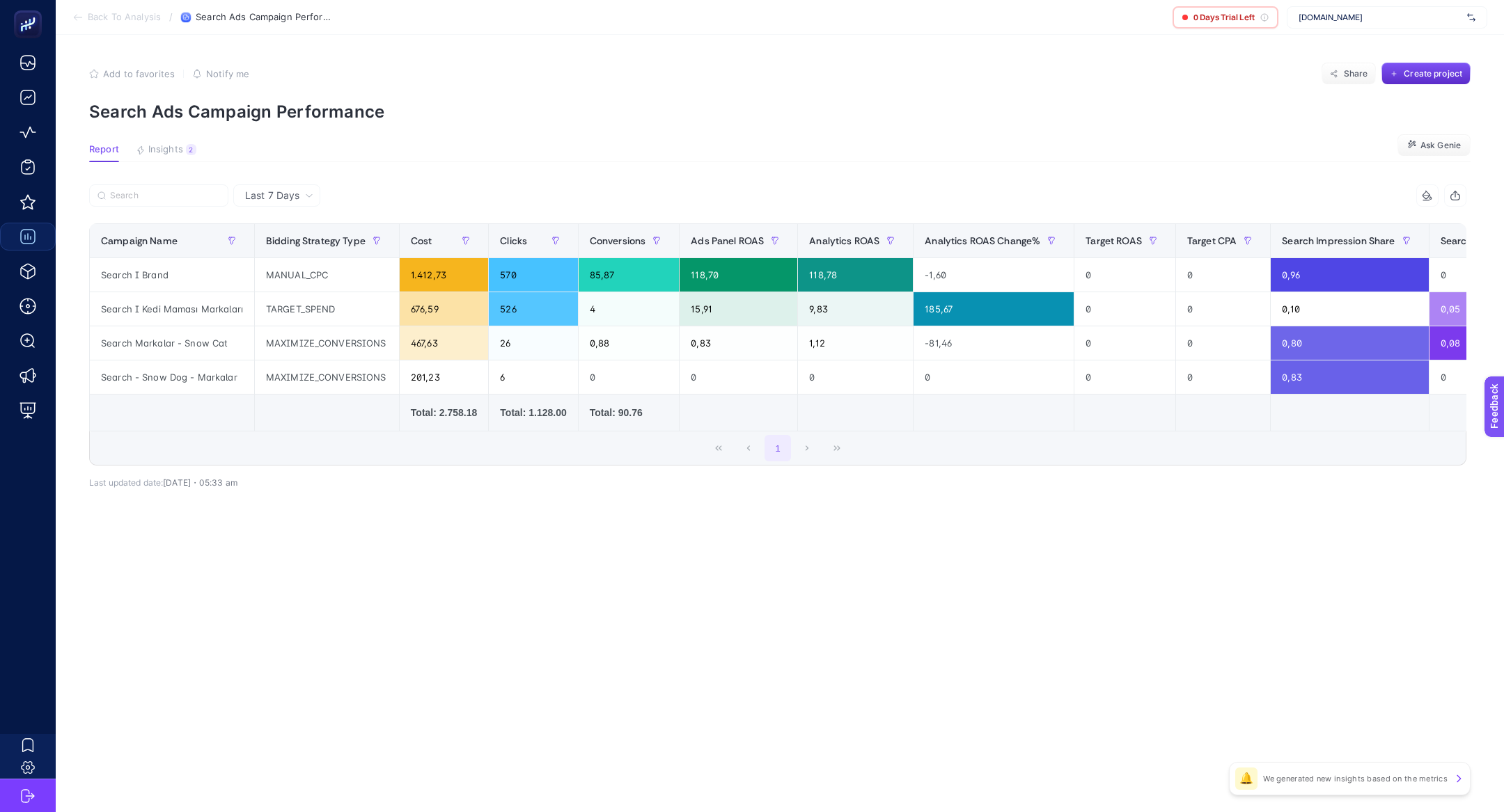
click at [213, 138] on article "Add to favorites false Notify me Share Create project Search Ads Campaign Perfo…" at bounding box center [779, 423] width 1448 height 777
click at [181, 138] on article "Add to favorites false Notify me Share Create project Search Ads Campaign Perfo…" at bounding box center [779, 423] width 1448 height 777
click at [181, 162] on section "Report Insights 2 We generated new insights based on the metrics Ask Genie" at bounding box center [779, 153] width 1381 height 18
click at [181, 159] on button "Insights 2 We generated new insights based on the metrics" at bounding box center [166, 153] width 61 height 18
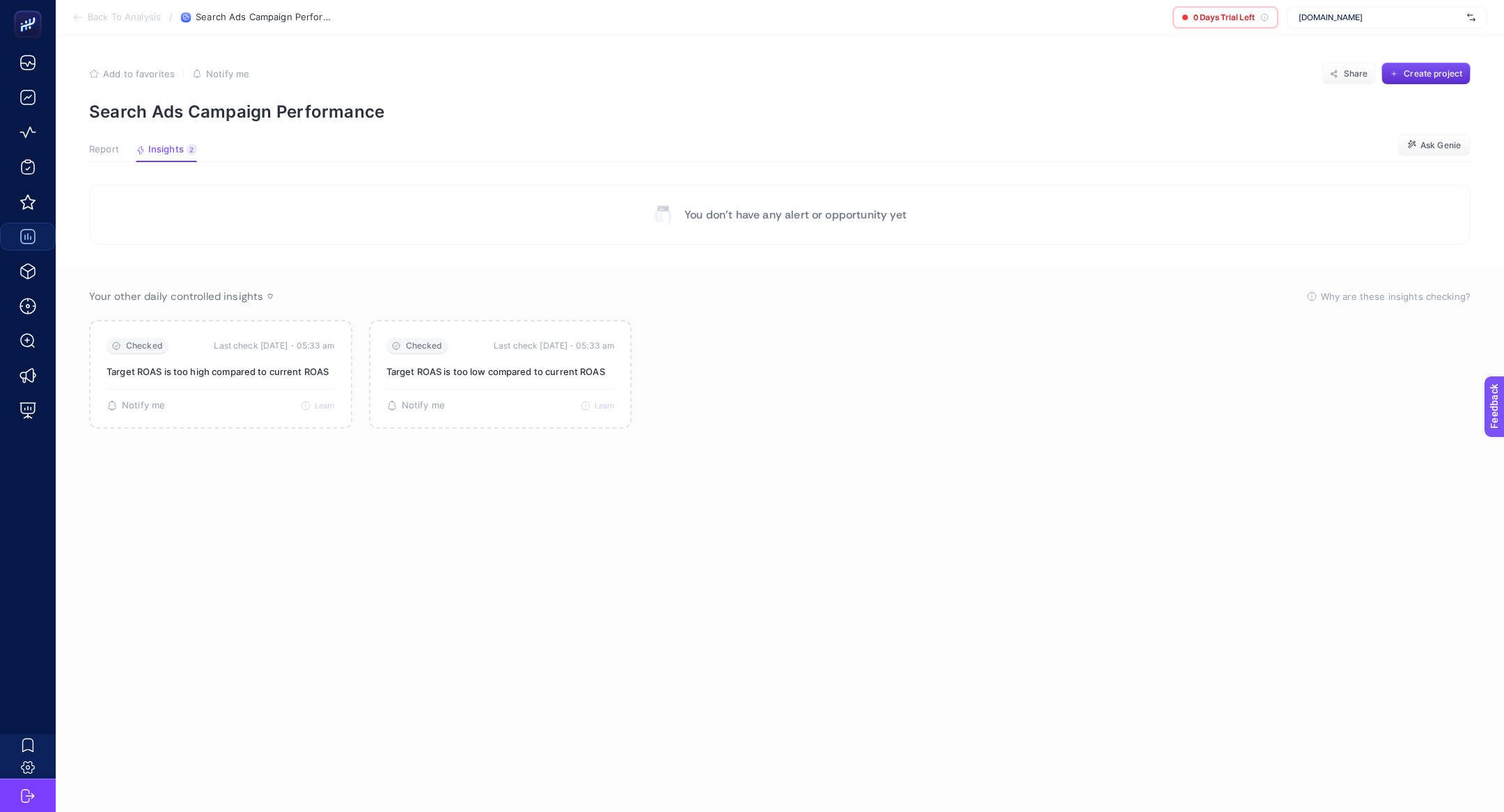
click at [85, 149] on article "Add to favorites false Notify me Share Create project Search Ads Campaign Perfo…" at bounding box center [779, 423] width 1448 height 777
click at [136, 156] on button "Report" at bounding box center [166, 153] width 61 height 18
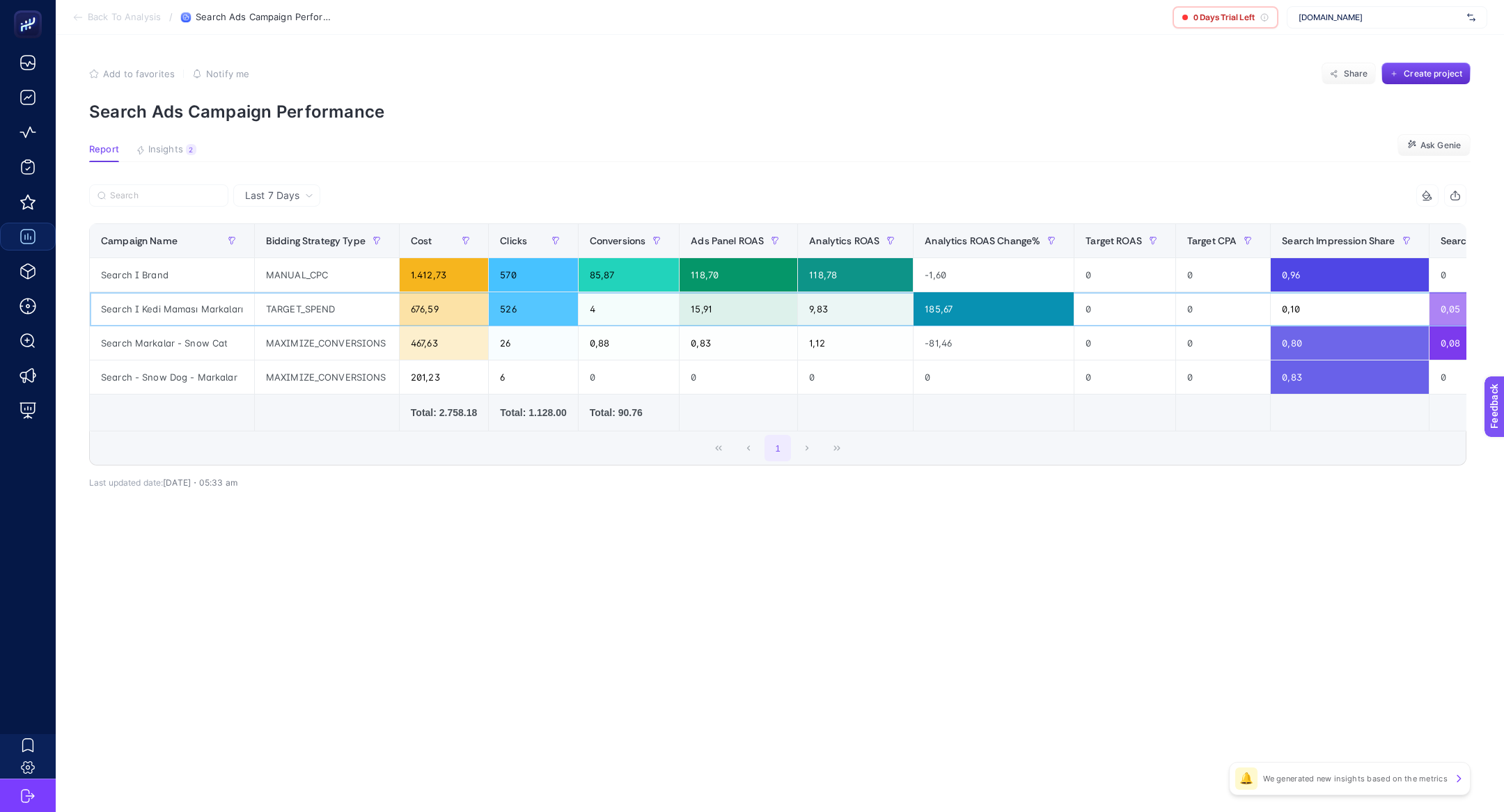
click at [235, 323] on div "Search I Kedi Maması Markaları" at bounding box center [171, 309] width 164 height 33
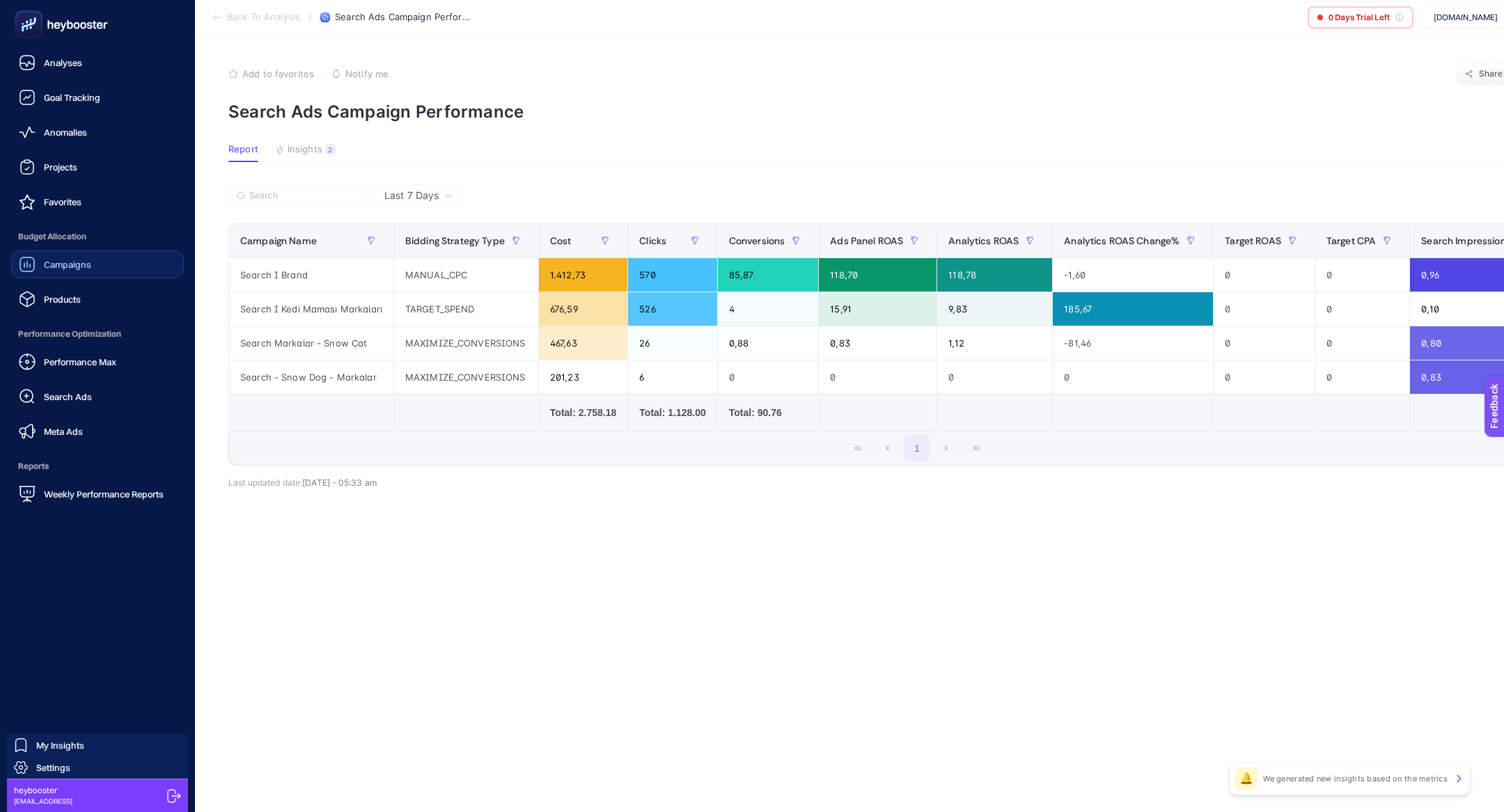
click at [75, 316] on ul "Analyses Goal Tracking Anomalies Projects Favorites Budget Allocation Campaigns…" at bounding box center [97, 278] width 173 height 459
click at [75, 307] on div "Products" at bounding box center [50, 299] width 62 height 17
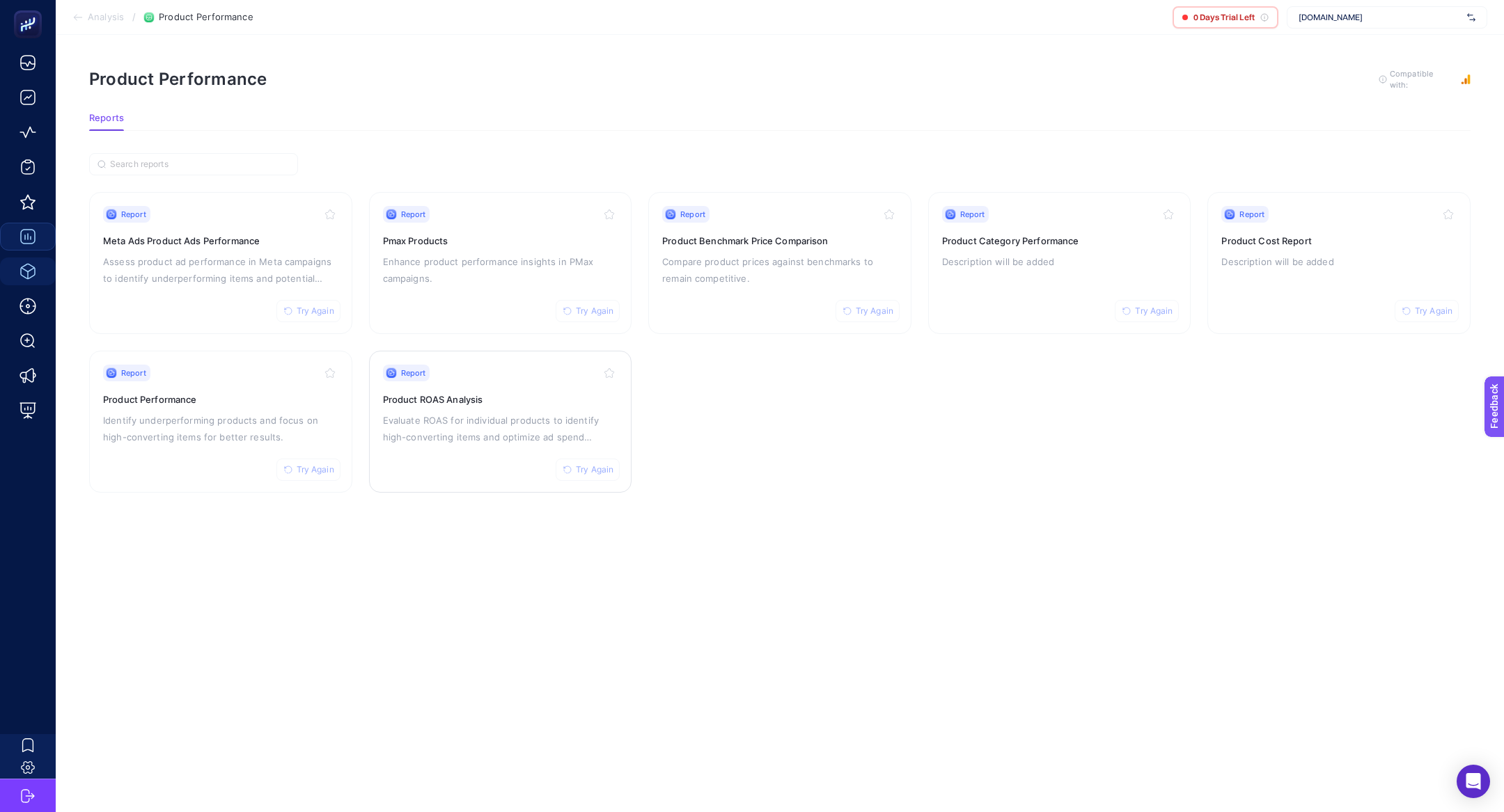
click at [491, 375] on div "Report Try Again" at bounding box center [500, 372] width 236 height 17
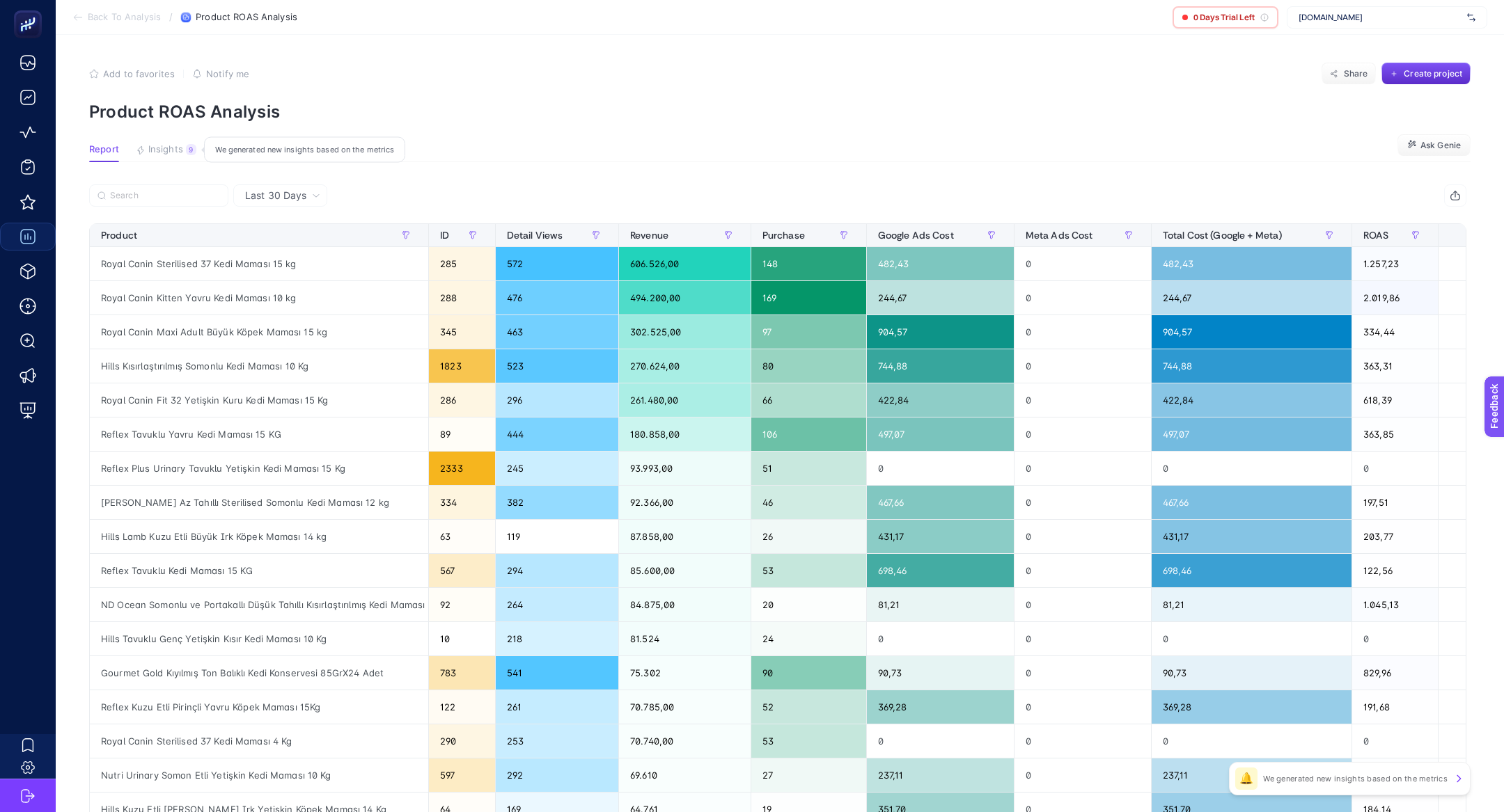
drag, startPoint x: 165, startPoint y: 136, endPoint x: 162, endPoint y: 160, distance: 24.2
click at [162, 160] on button "Insights 9 We generated new insights based on the metrics" at bounding box center [166, 153] width 61 height 18
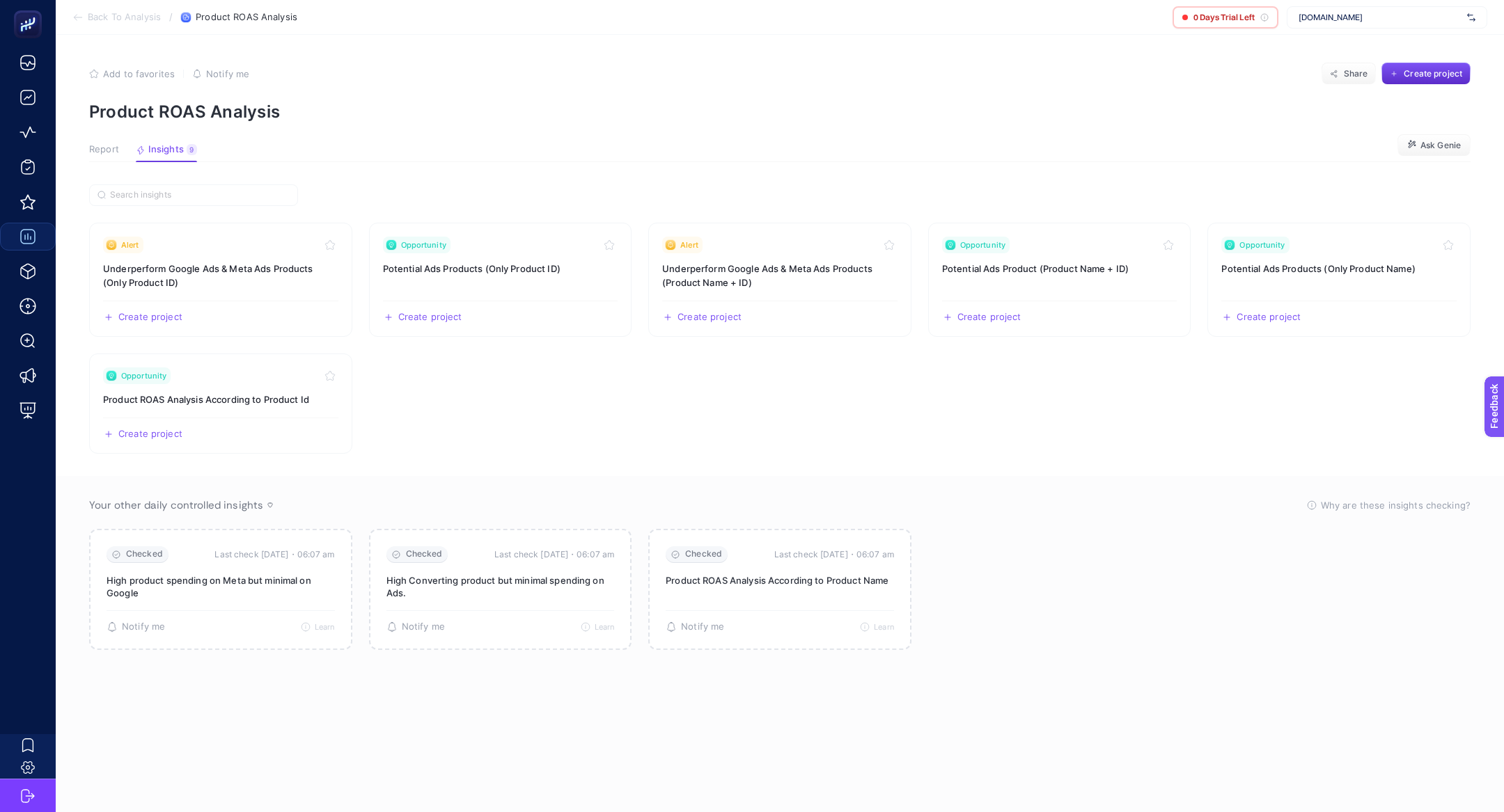
click at [201, 148] on section "Report Insights 9 We generated new insights based on the metrics Ask Genie" at bounding box center [779, 153] width 1381 height 18
click at [113, 142] on article "Add to favorites false Notify me Share Create project Product ROAS Analysis Rep…" at bounding box center [779, 423] width 1448 height 777
click at [110, 143] on article "Add to favorites false Notify me Share Create project Product ROAS Analysis Rep…" at bounding box center [779, 423] width 1448 height 777
click at [110, 147] on span "Report" at bounding box center [104, 150] width 30 height 11
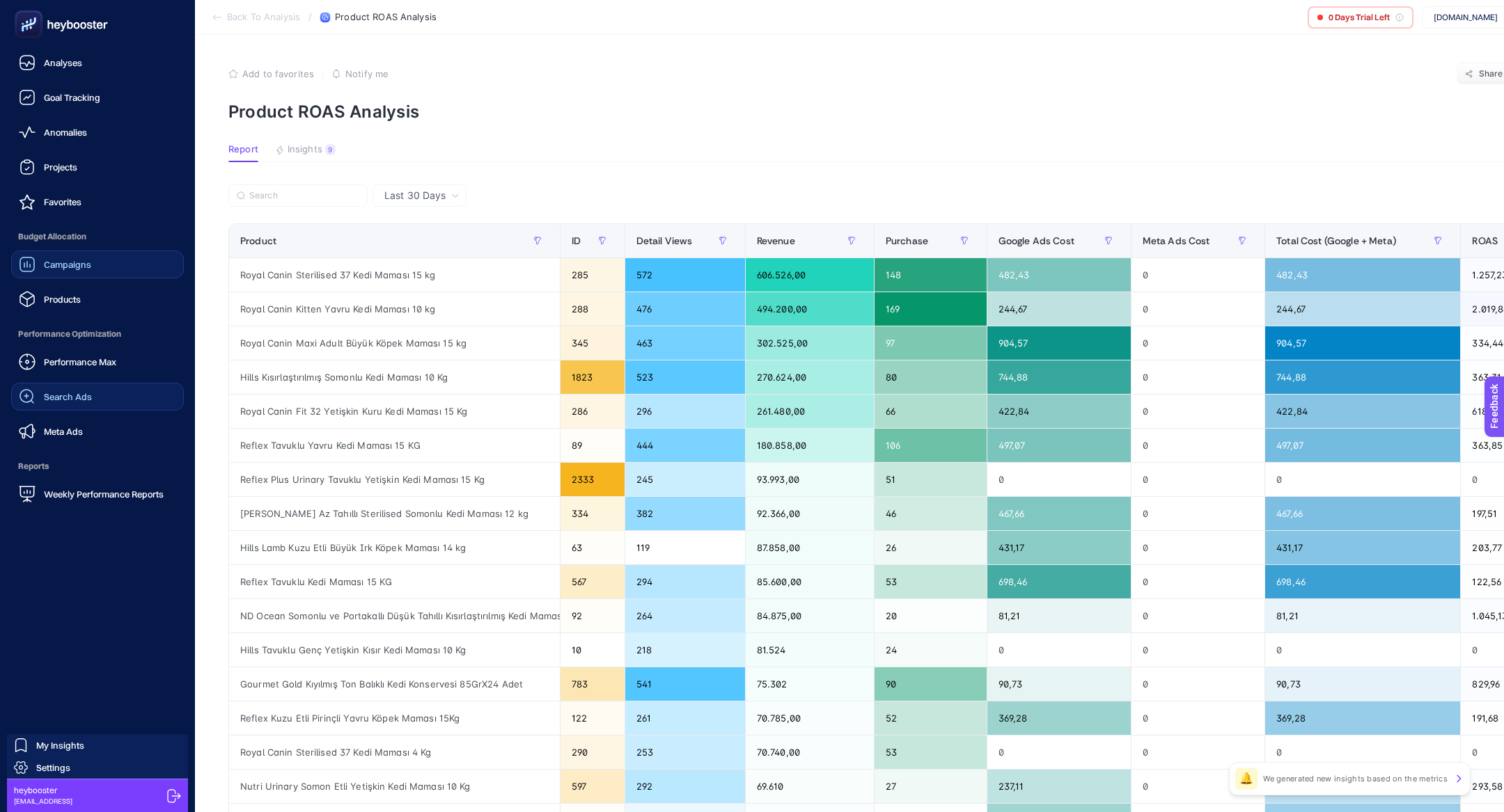
click at [68, 389] on div "Search Ads" at bounding box center [56, 396] width 73 height 17
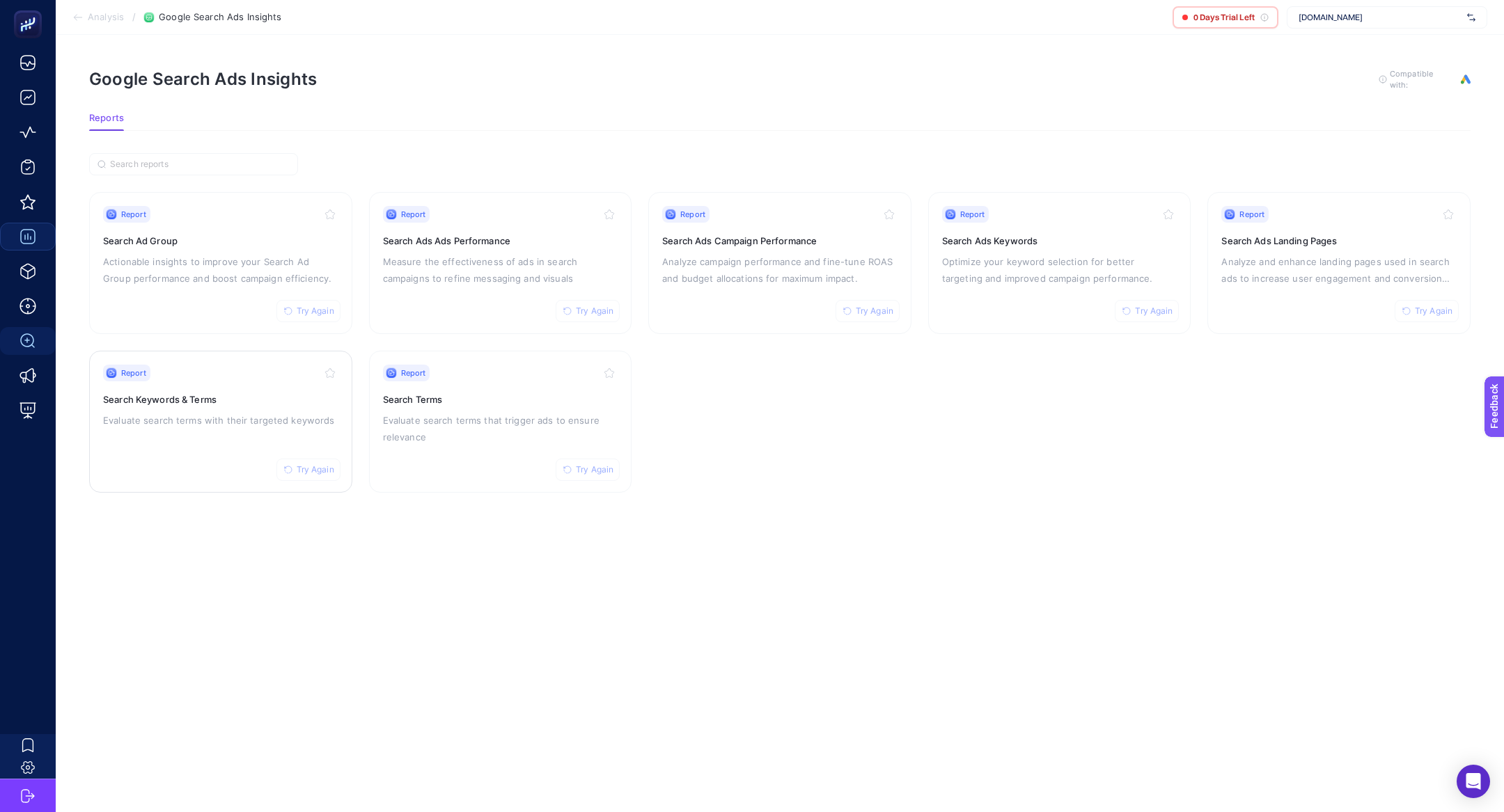
click at [187, 431] on div "Report Try Again Search Keywords & Terms Evaluate search terms with their targe…" at bounding box center [220, 421] width 236 height 114
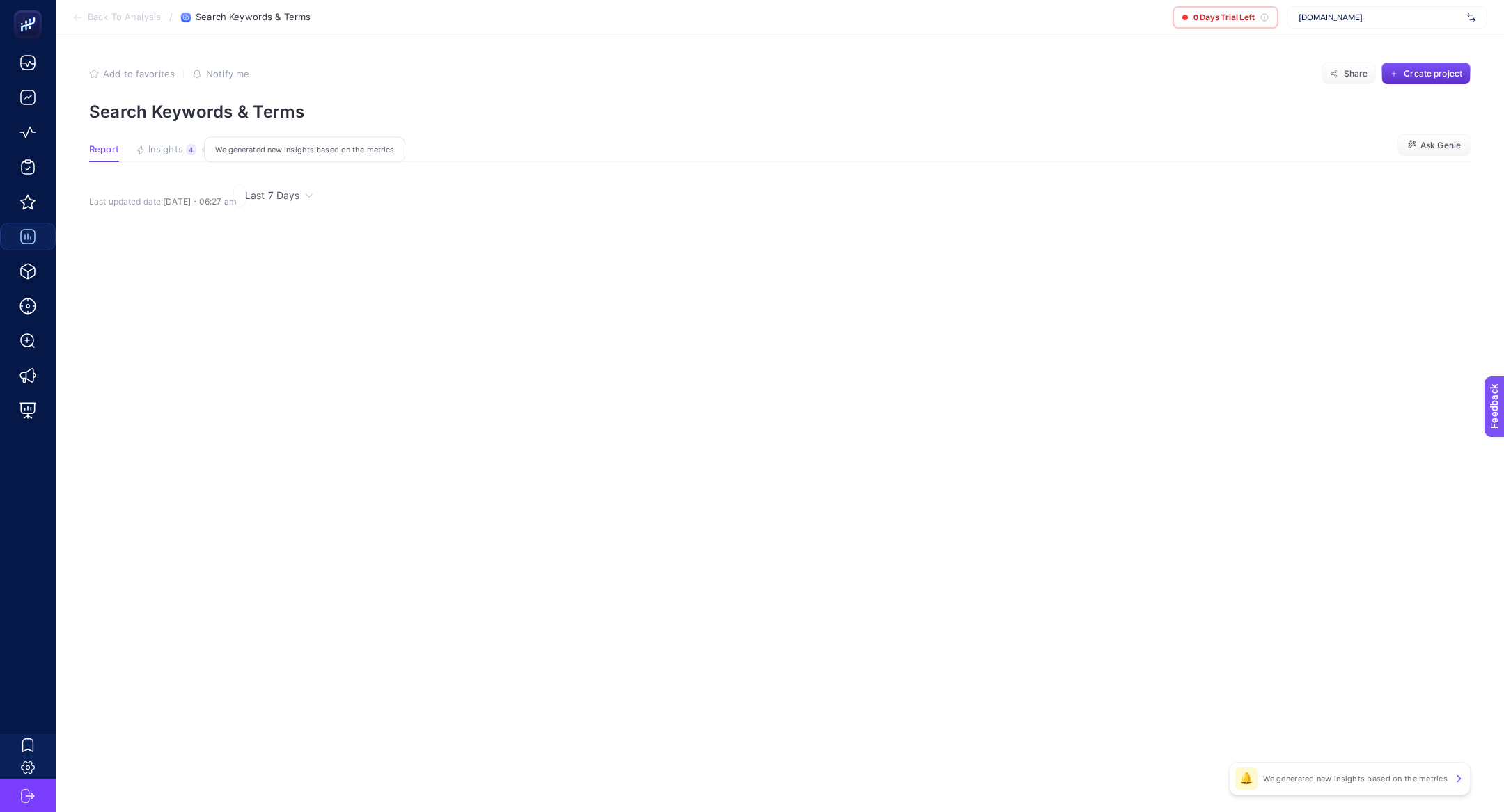
click at [170, 159] on button "Insights 4 We generated new insights based on the metrics" at bounding box center [166, 153] width 61 height 18
click at [152, 147] on span "Insights" at bounding box center [166, 150] width 35 height 11
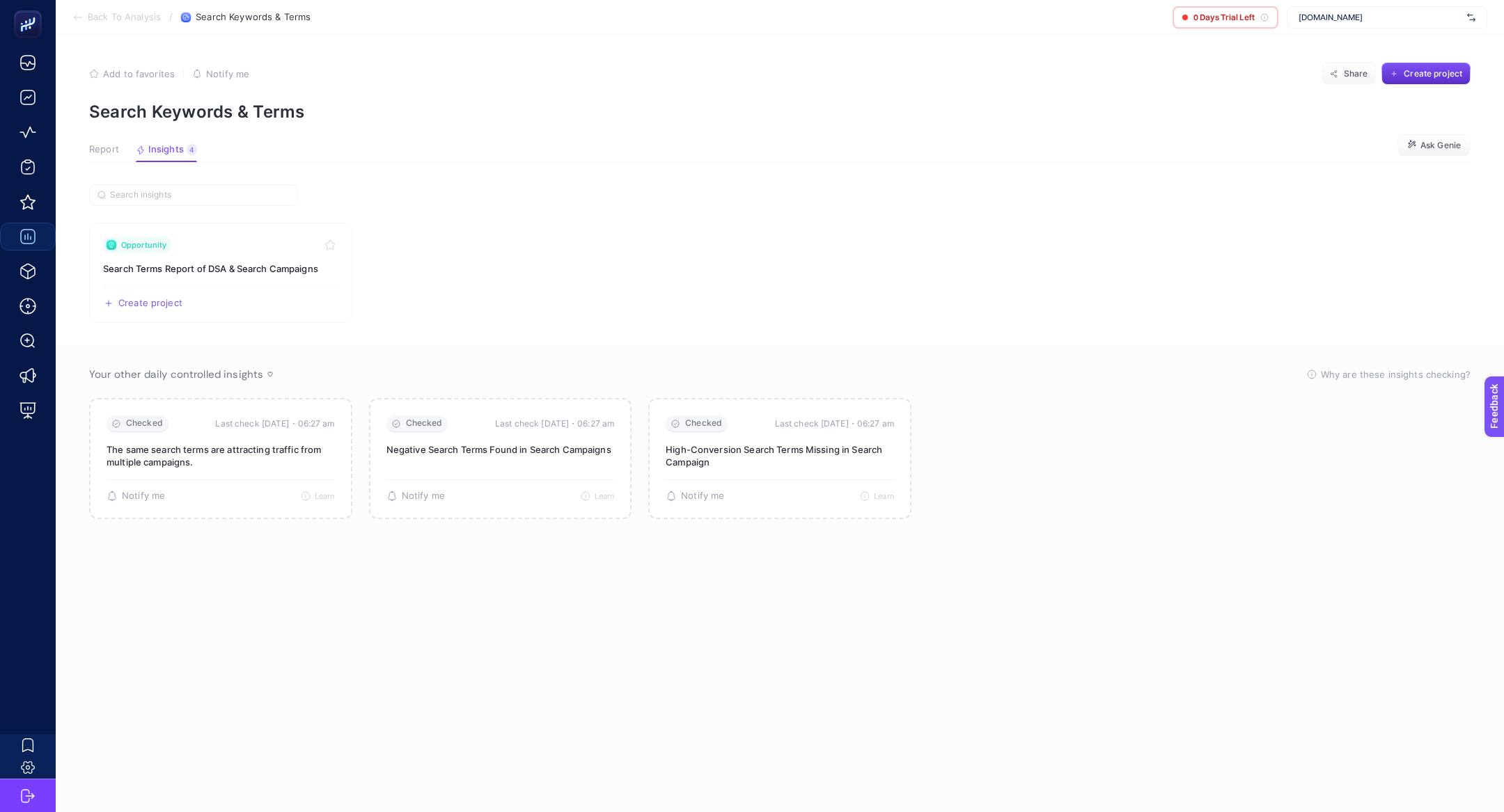
click at [91, 149] on span "Report" at bounding box center [104, 150] width 30 height 11
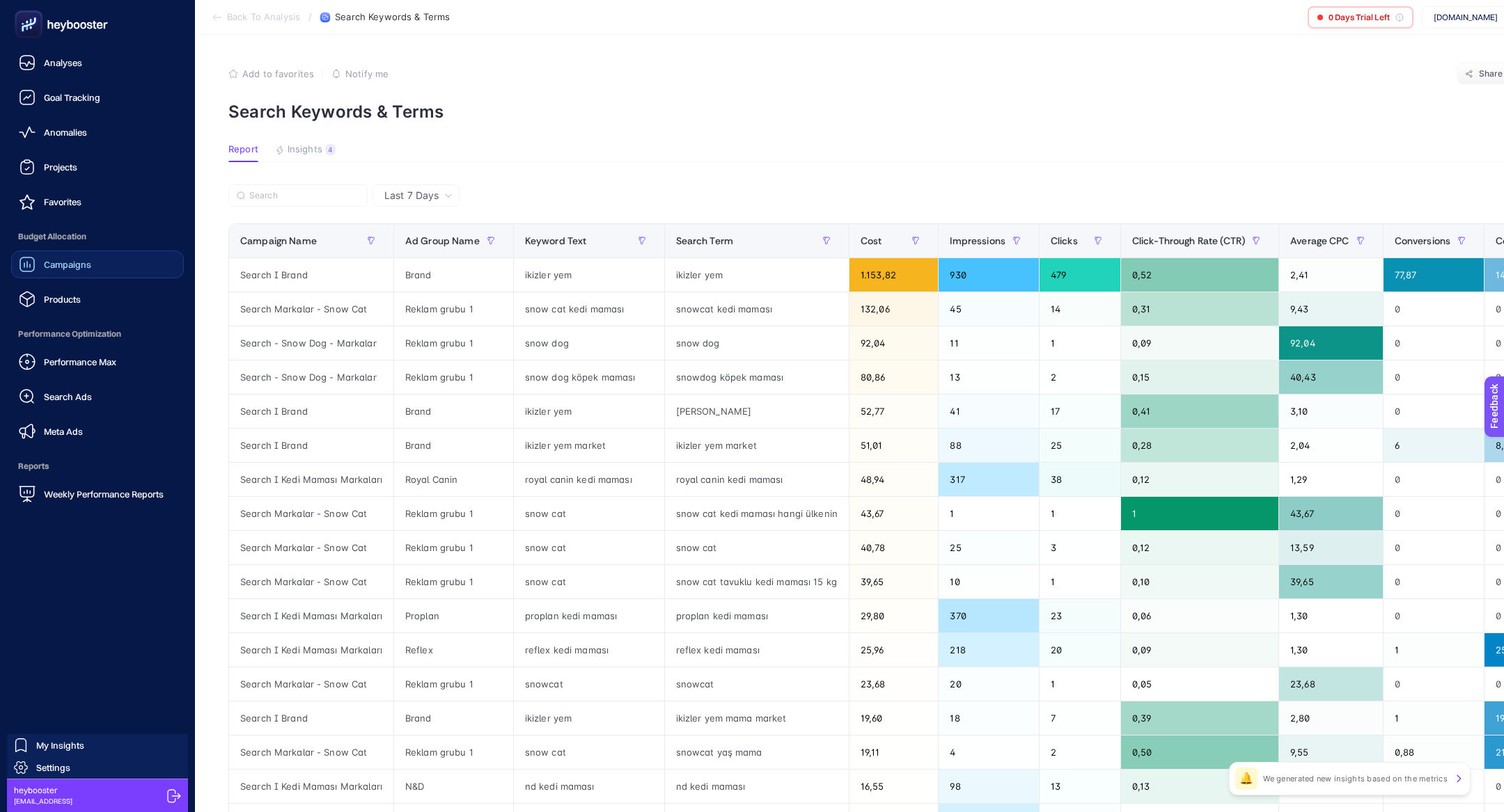
click at [79, 267] on span "Campaigns" at bounding box center [67, 264] width 47 height 11
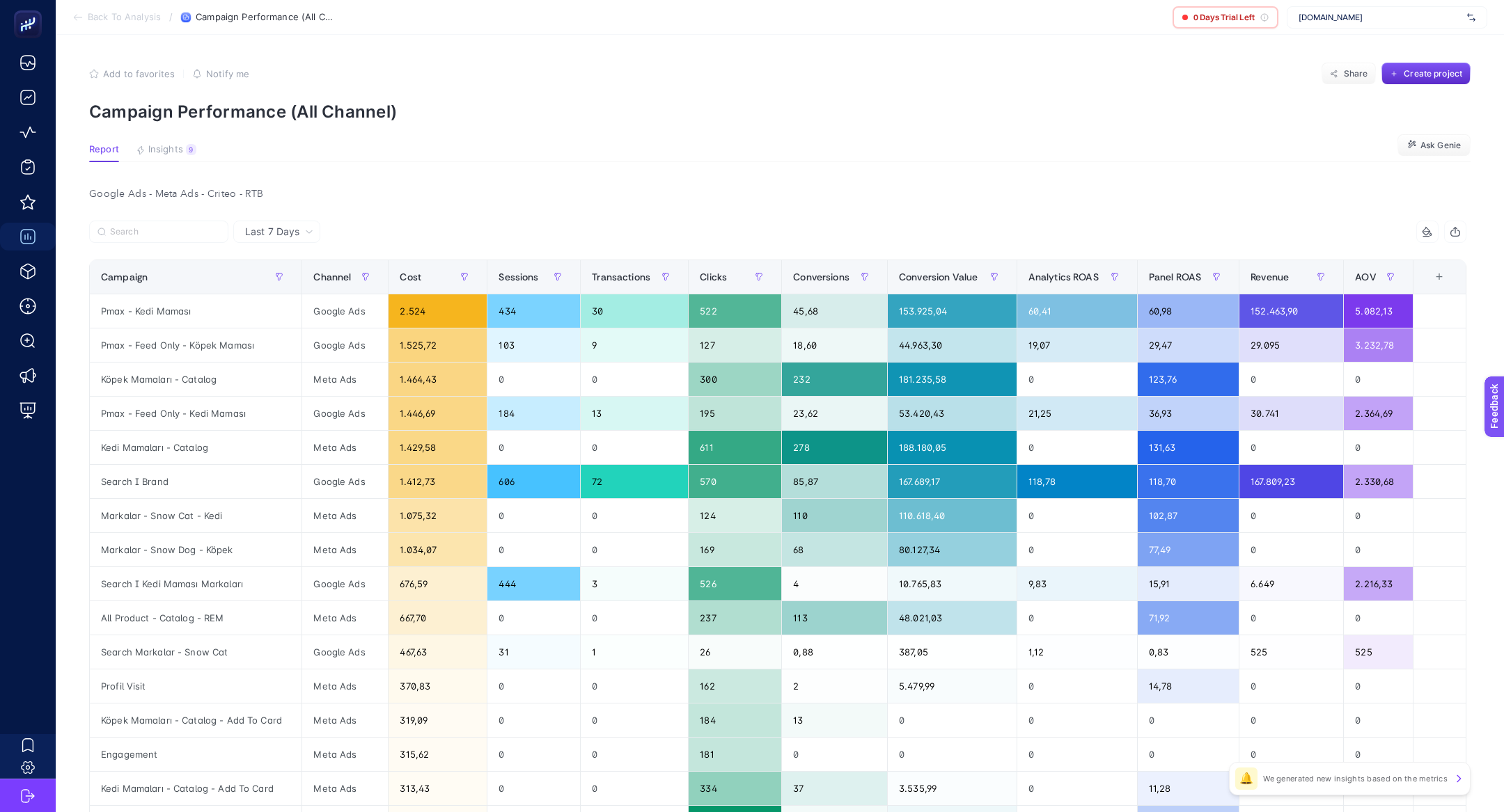
click at [189, 143] on article "Add to favorites false Notify me Share Create project Campaign Performance (All…" at bounding box center [779, 545] width 1448 height 1022
click at [170, 144] on span "Insights" at bounding box center [166, 150] width 35 height 11
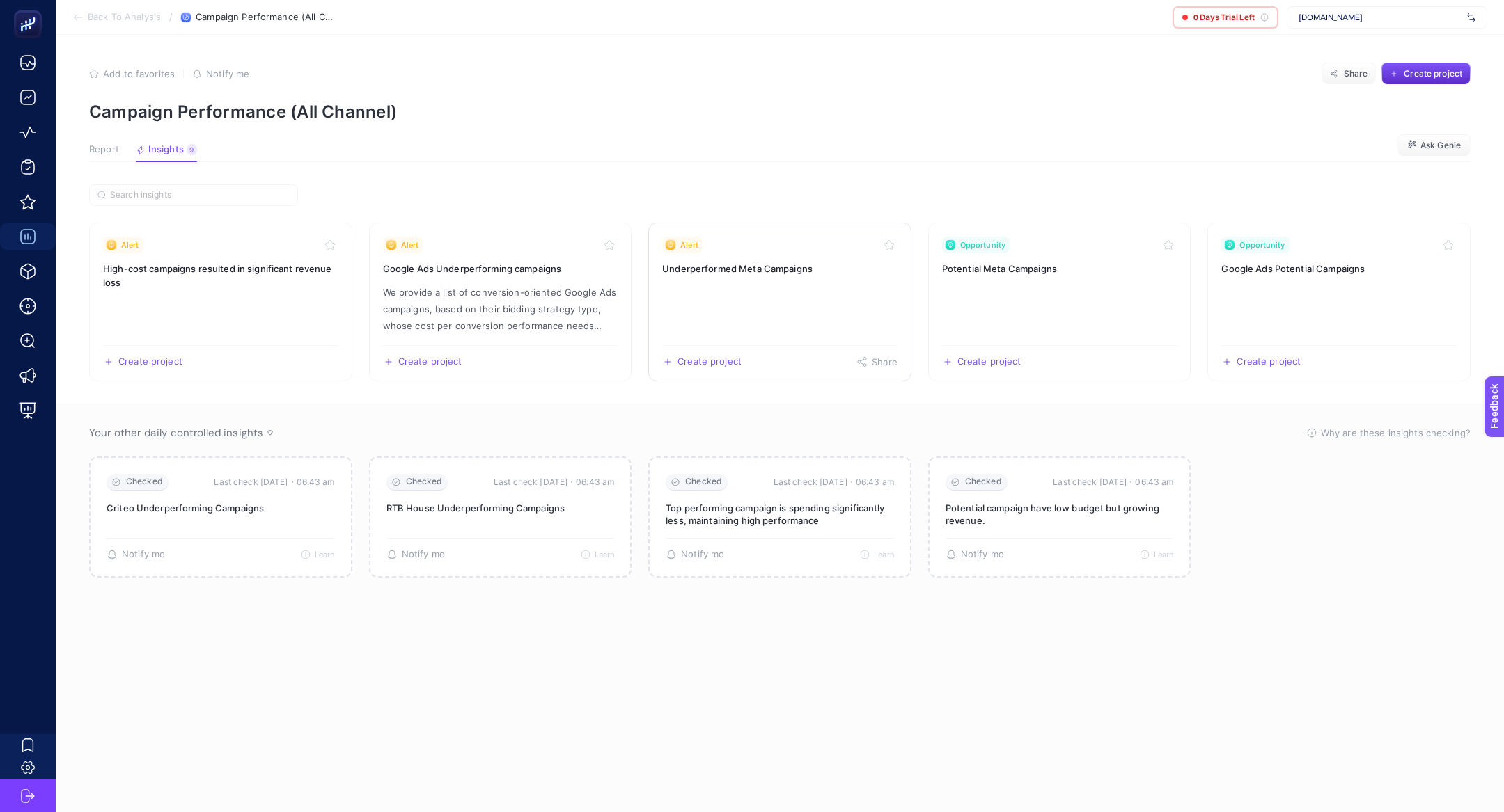
click at [733, 314] on link "Alert Underperformed Meta Campaigns Create project Share" at bounding box center [779, 302] width 264 height 159
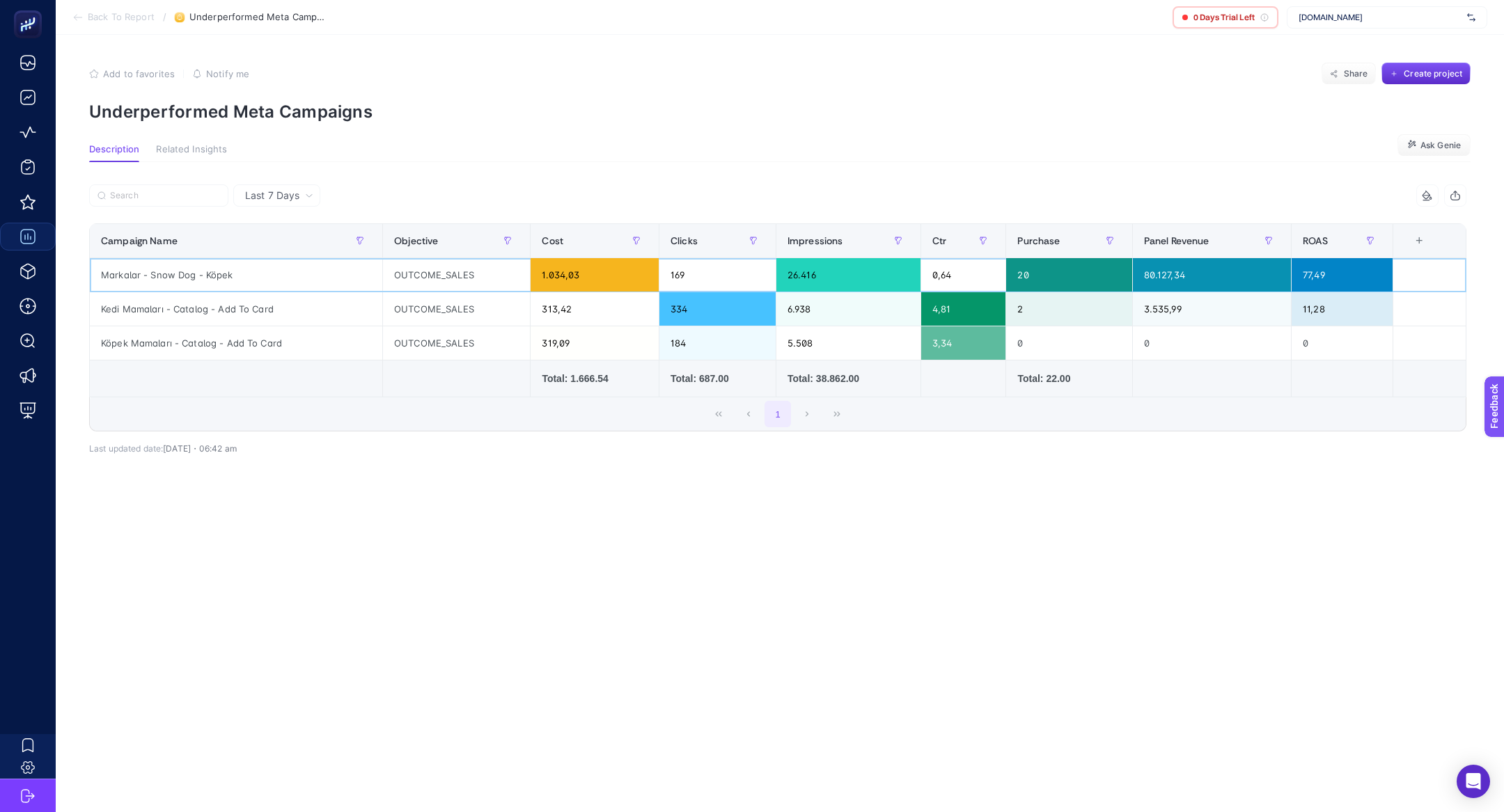
click at [194, 268] on div "Markalar - Snow Dog - Köpek" at bounding box center [236, 275] width 292 height 33
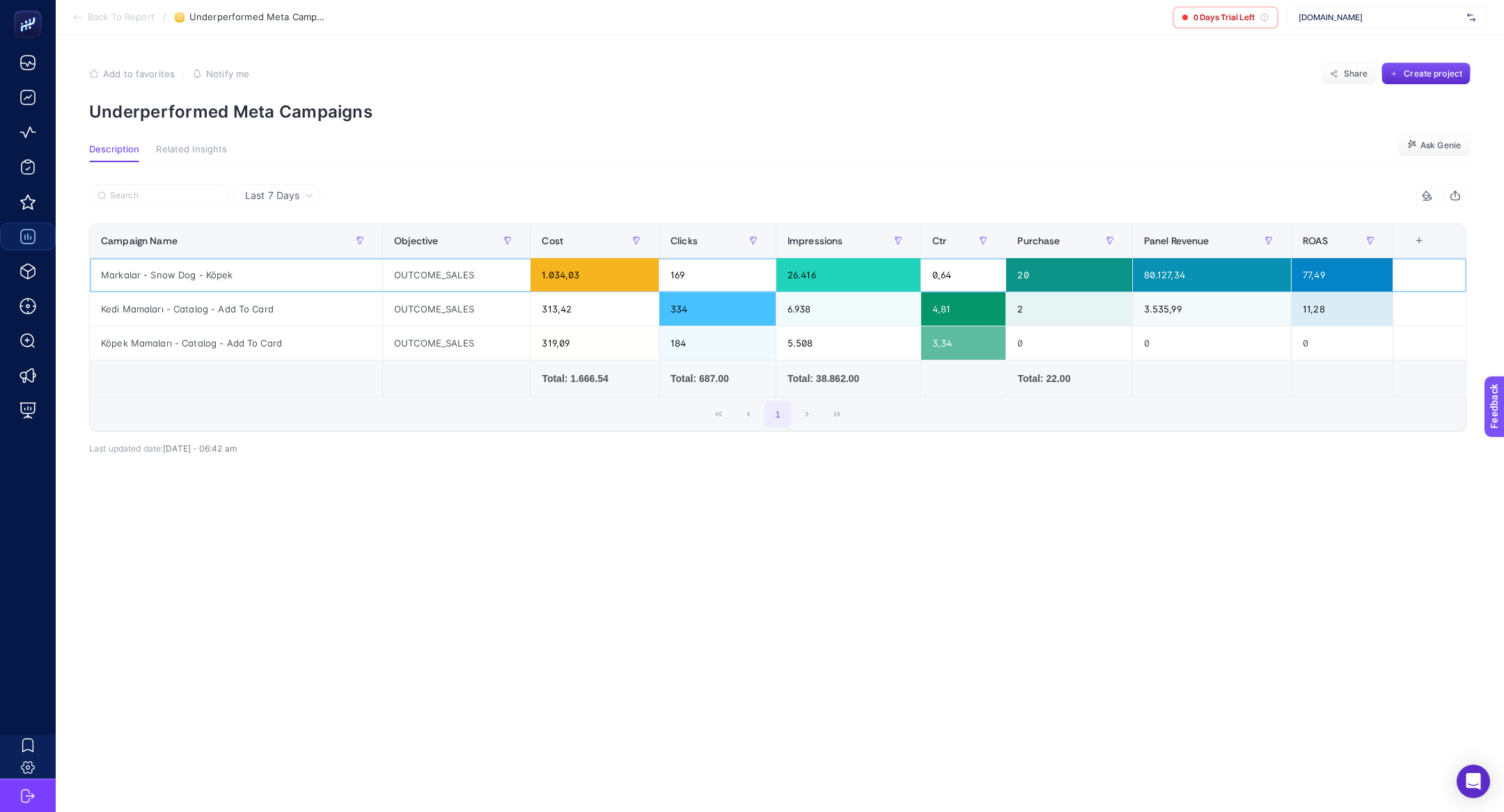
click at [194, 268] on div "Markalar - Snow Dog - Köpek" at bounding box center [236, 275] width 292 height 33
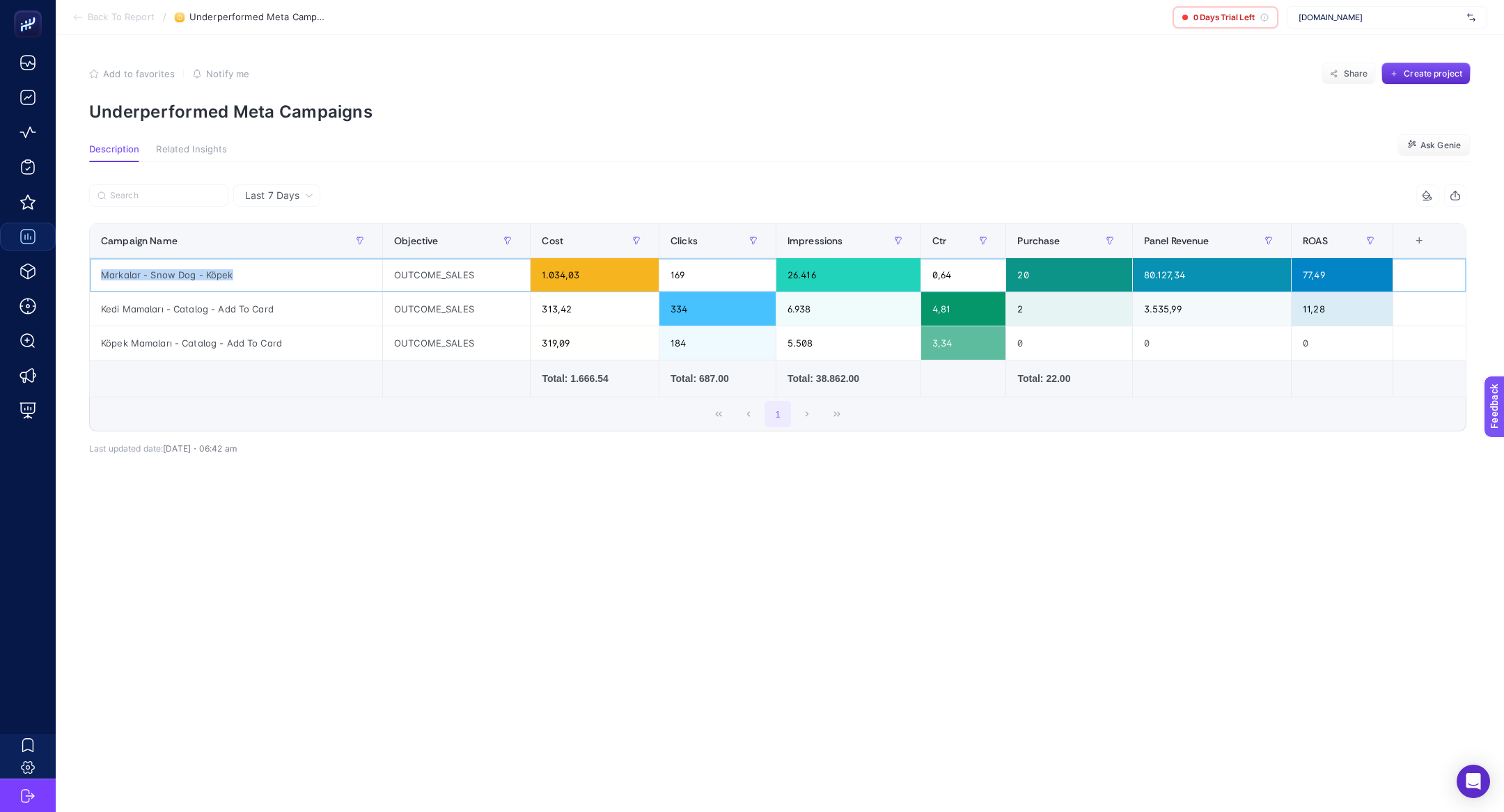
click at [194, 268] on div "Markalar - Snow Dog - Köpek" at bounding box center [236, 275] width 292 height 33
click at [1503, 449] on span "Feedback" at bounding box center [1512, 446] width 44 height 11
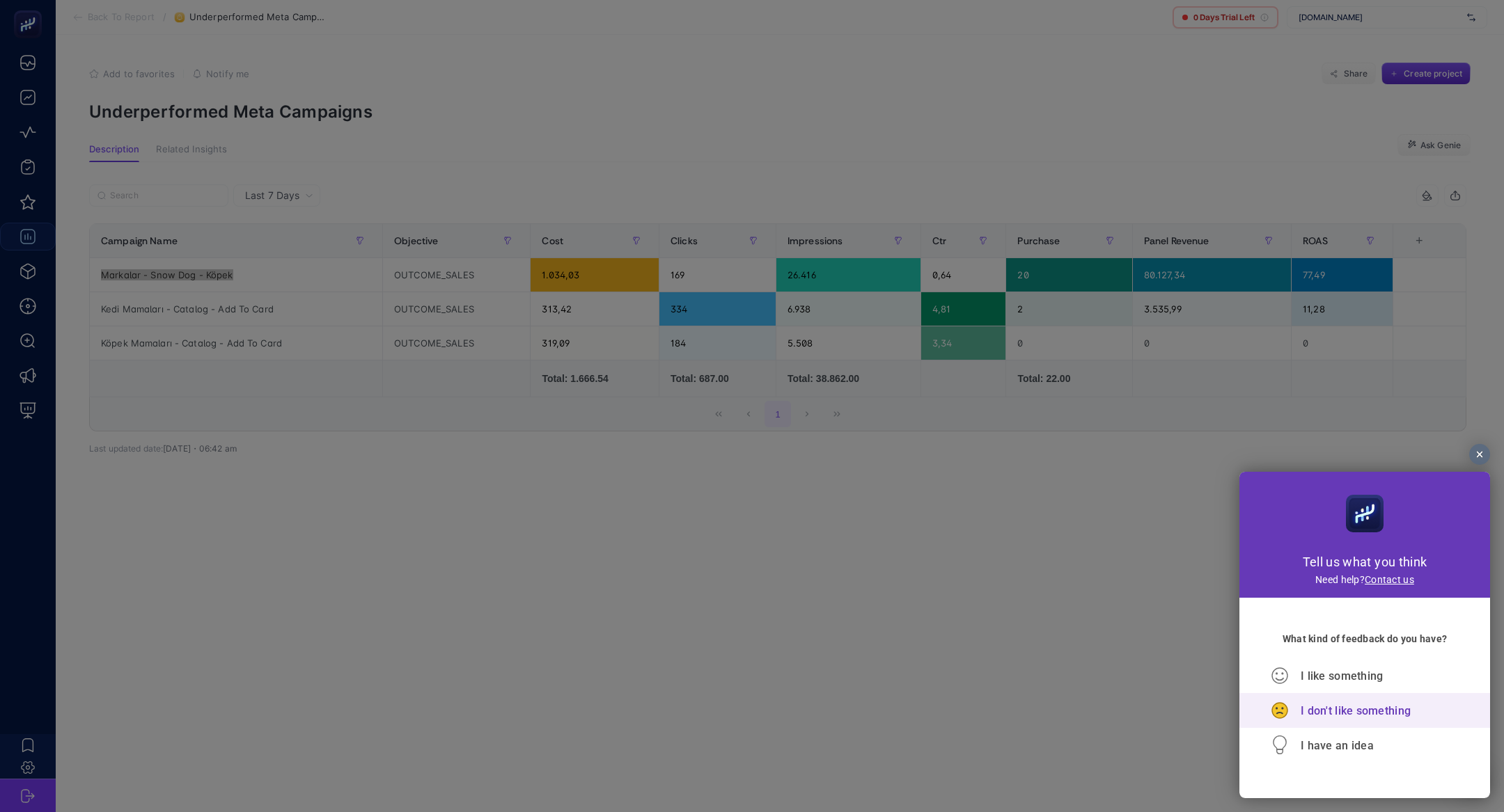
click at [1309, 709] on span "I don't like something" at bounding box center [1355, 710] width 110 height 13
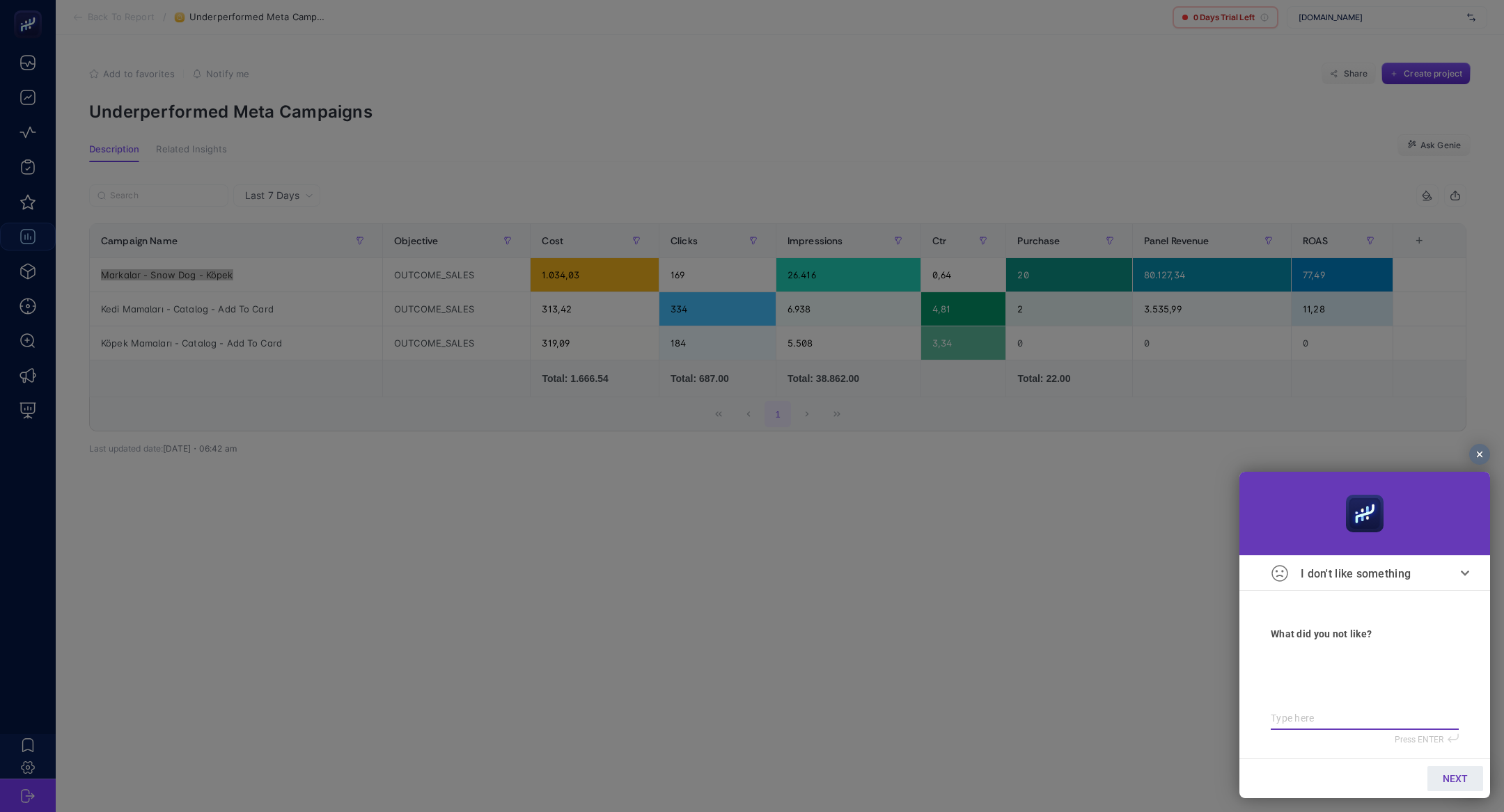
type textarea "7"
type textarea "77"
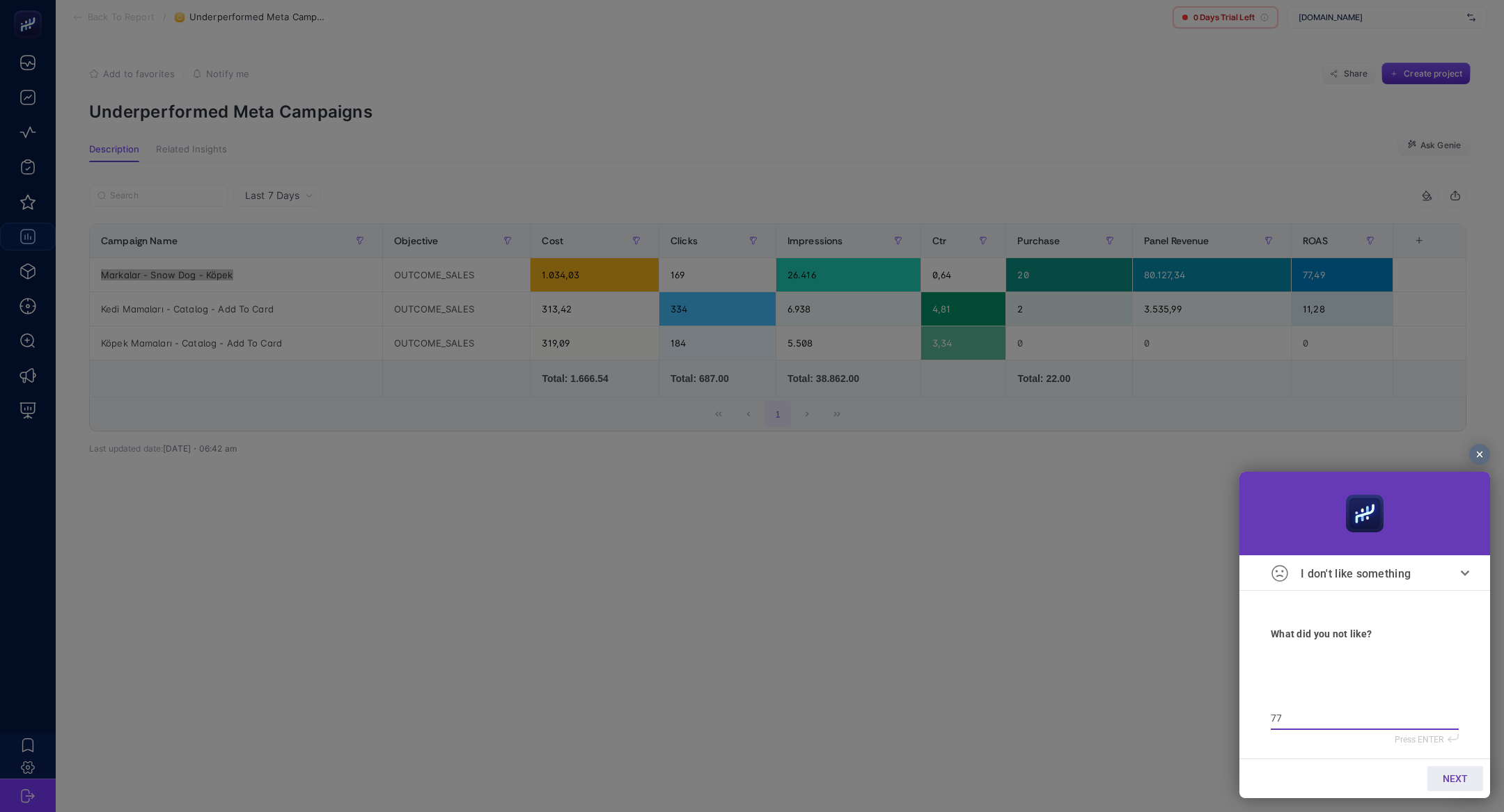
type textarea "77"
type textarea "77 r"
type textarea "77 ro"
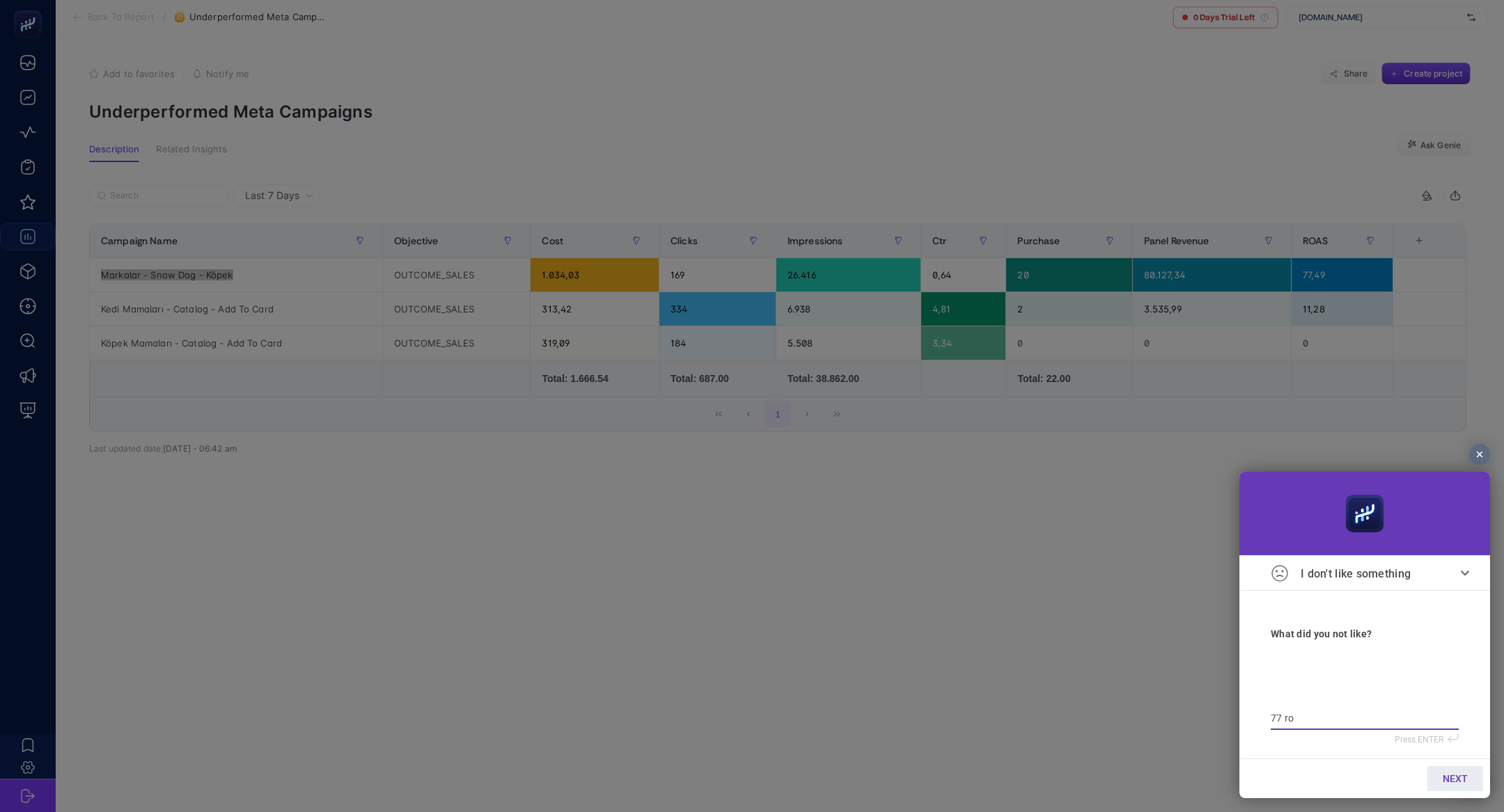
type textarea "77 roa"
type textarea "77 roas"
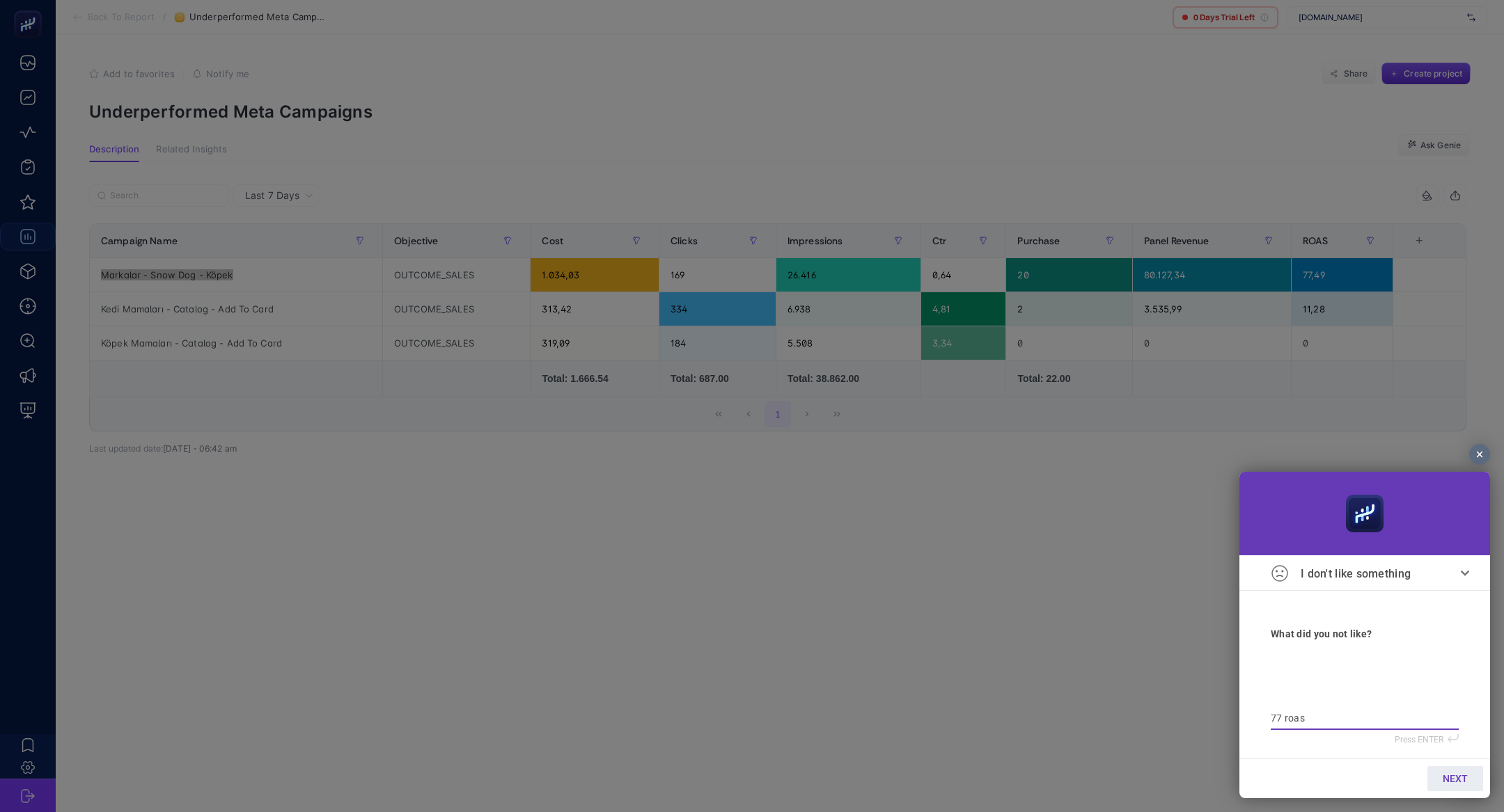
type textarea "77 roas"
type textarea "77 roas u"
type textarea "77 roas un"
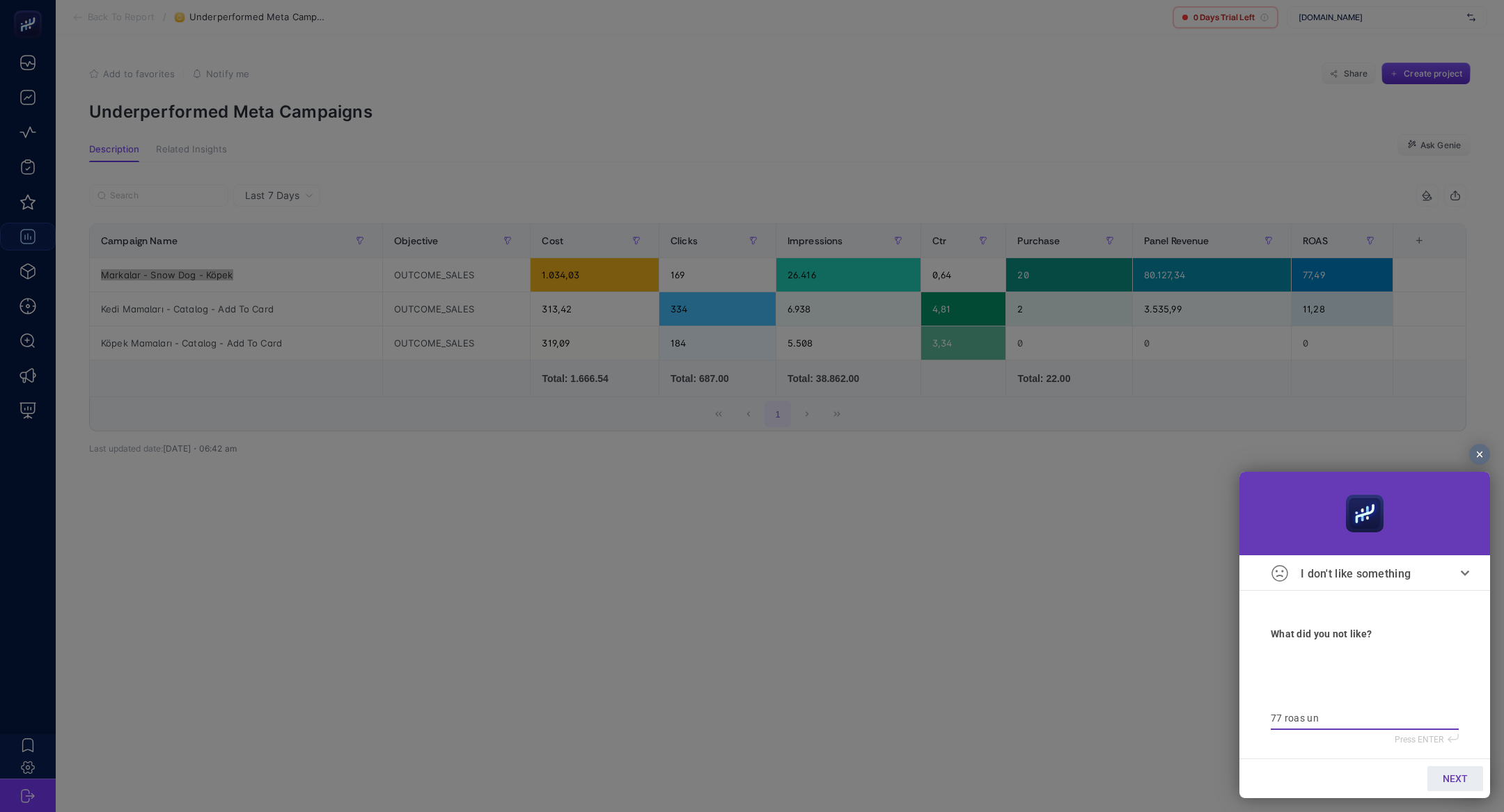
type textarea "77 roas und"
type textarea "77 roas unde"
type textarea "77 roas under"
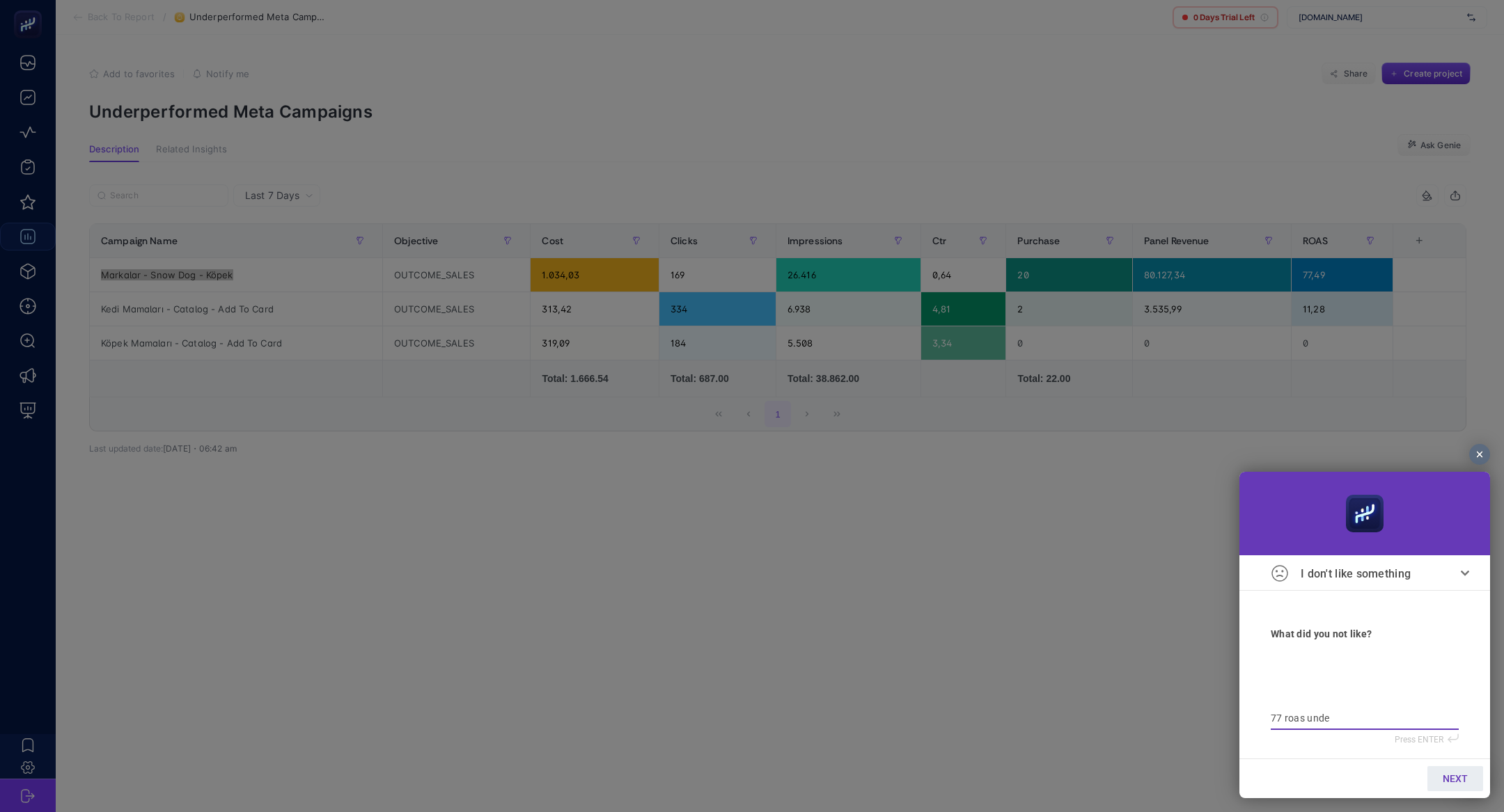
type textarea "77 roas under"
type textarea "77 roas underp"
type textarea "77 roas underpe"
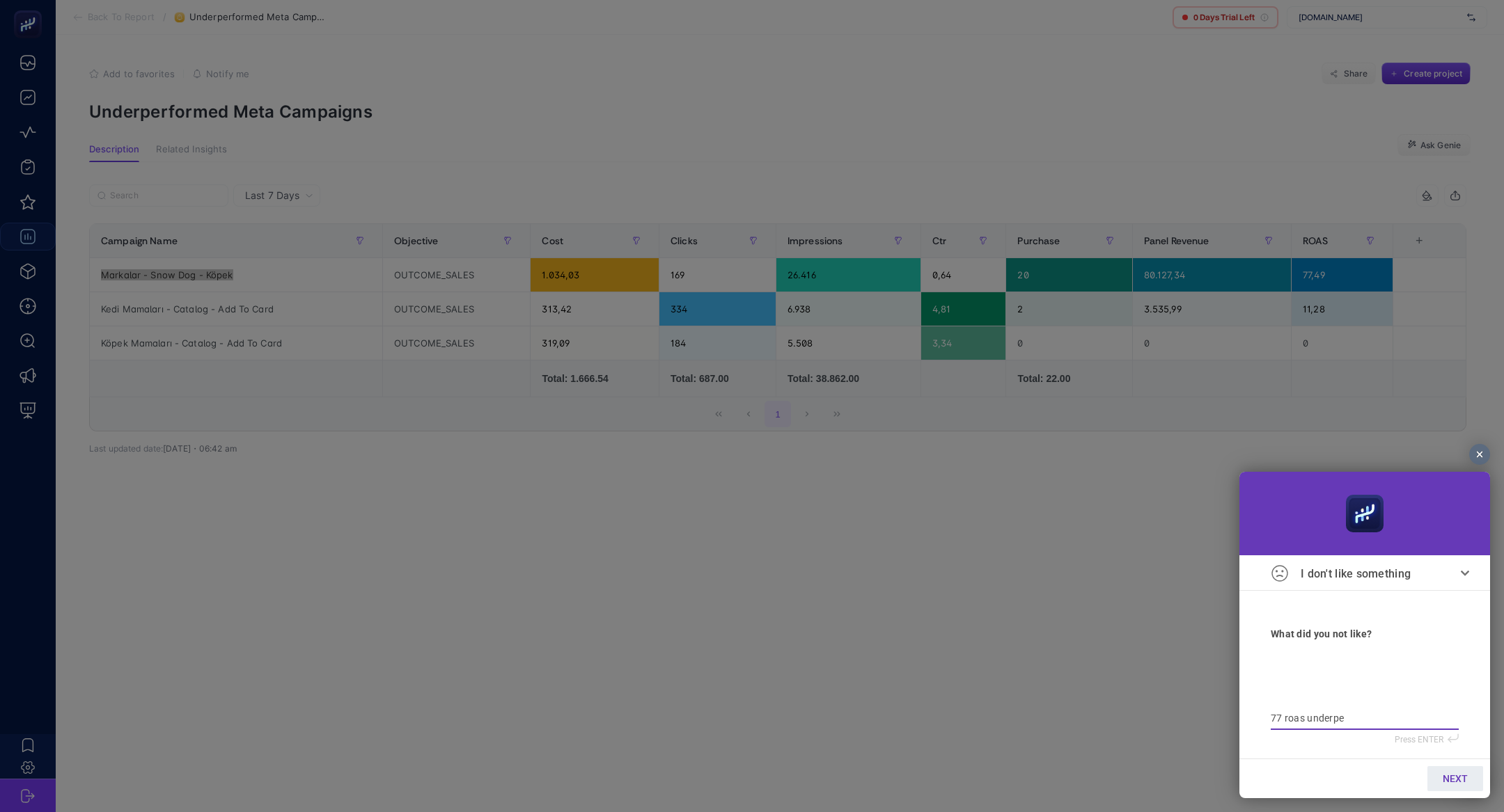
type textarea "77 roas underper"
type textarea "77 roas underperf"
type textarea "77 roas underperfo"
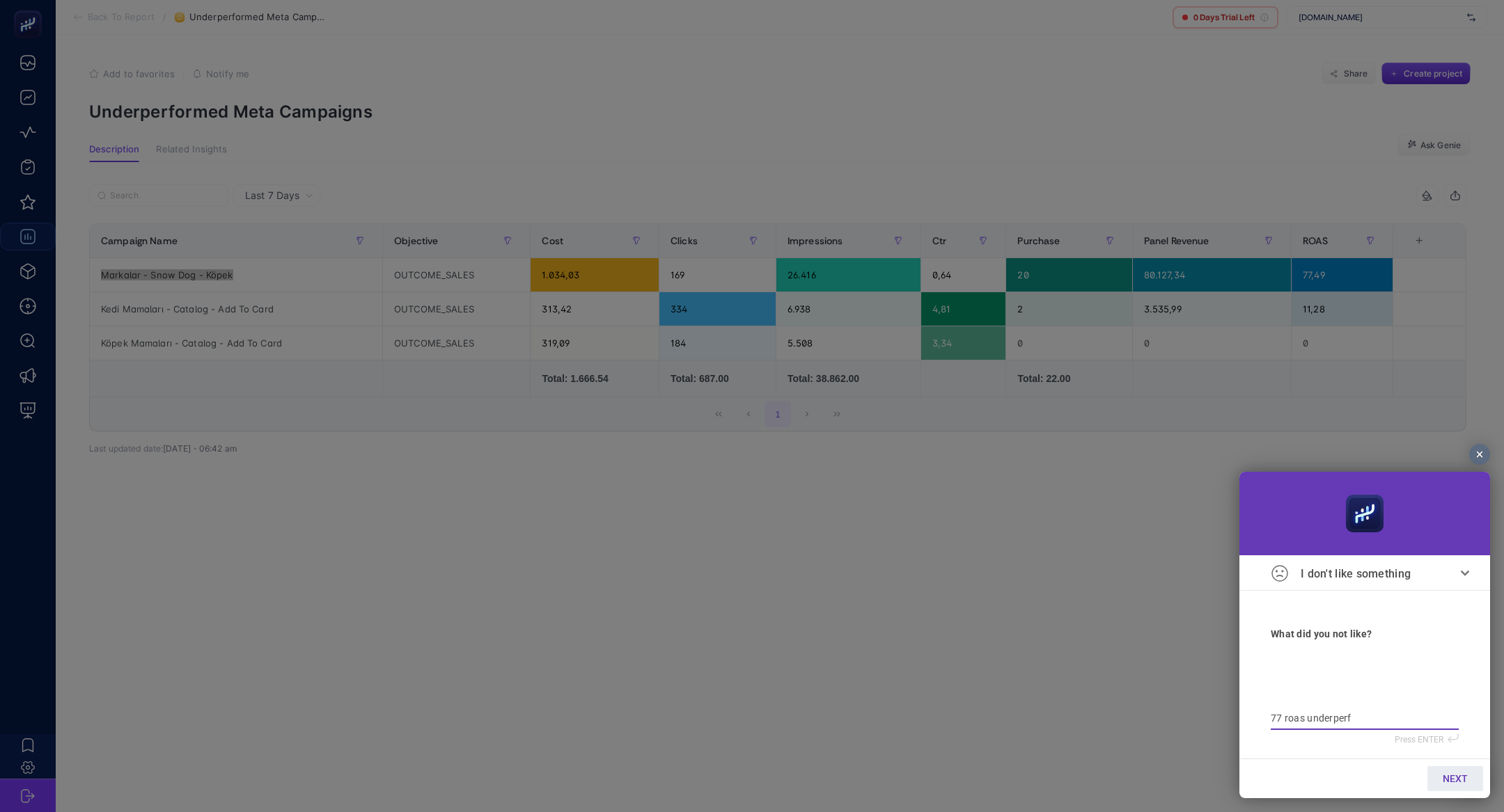
type textarea "77 roas underperfo"
type textarea "77 roas underperfom"
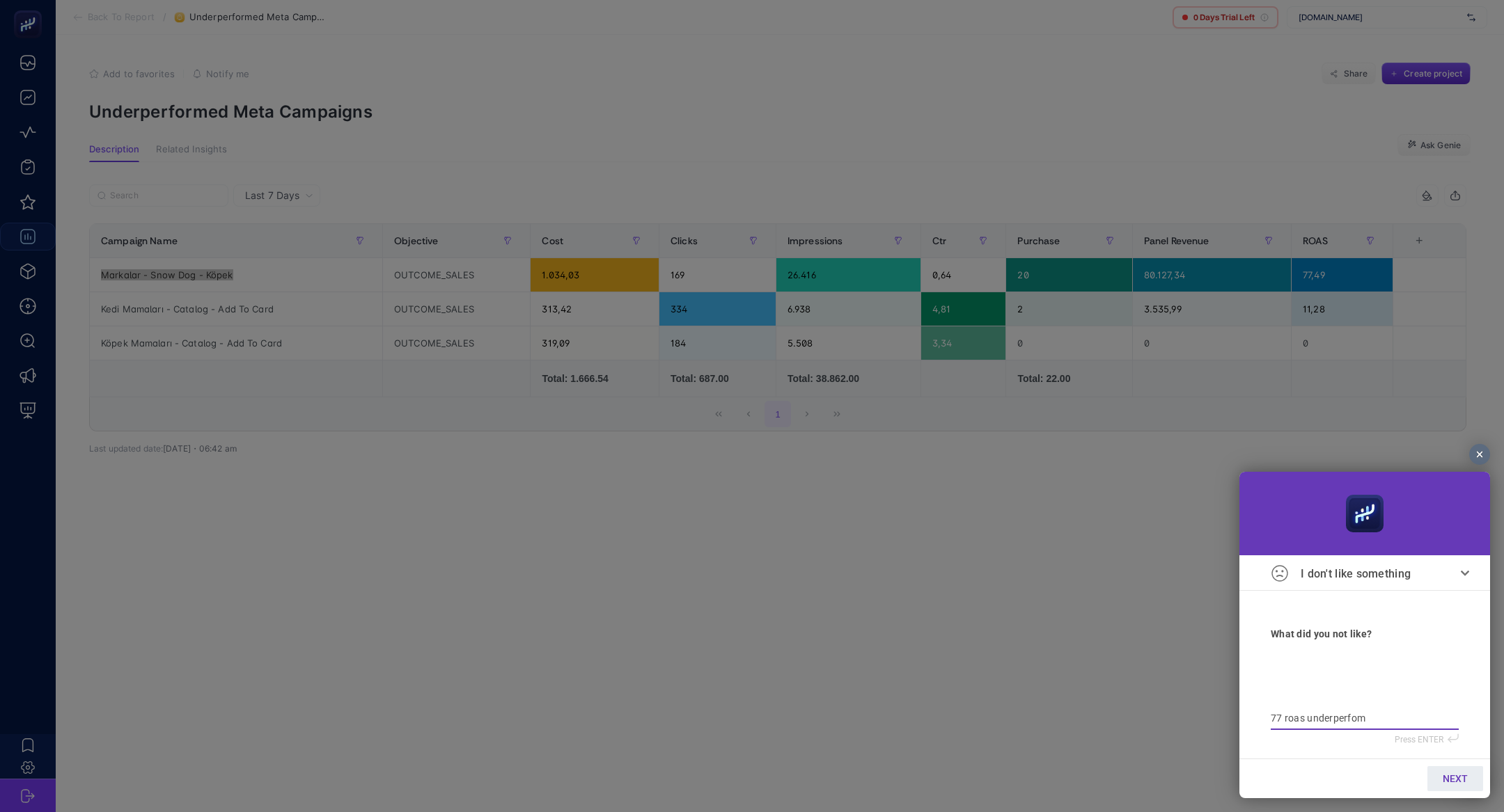
type textarea "77 roas underperfom o"
type textarea "77 roas underperfom ol"
type textarea "77 roas underperfom ols"
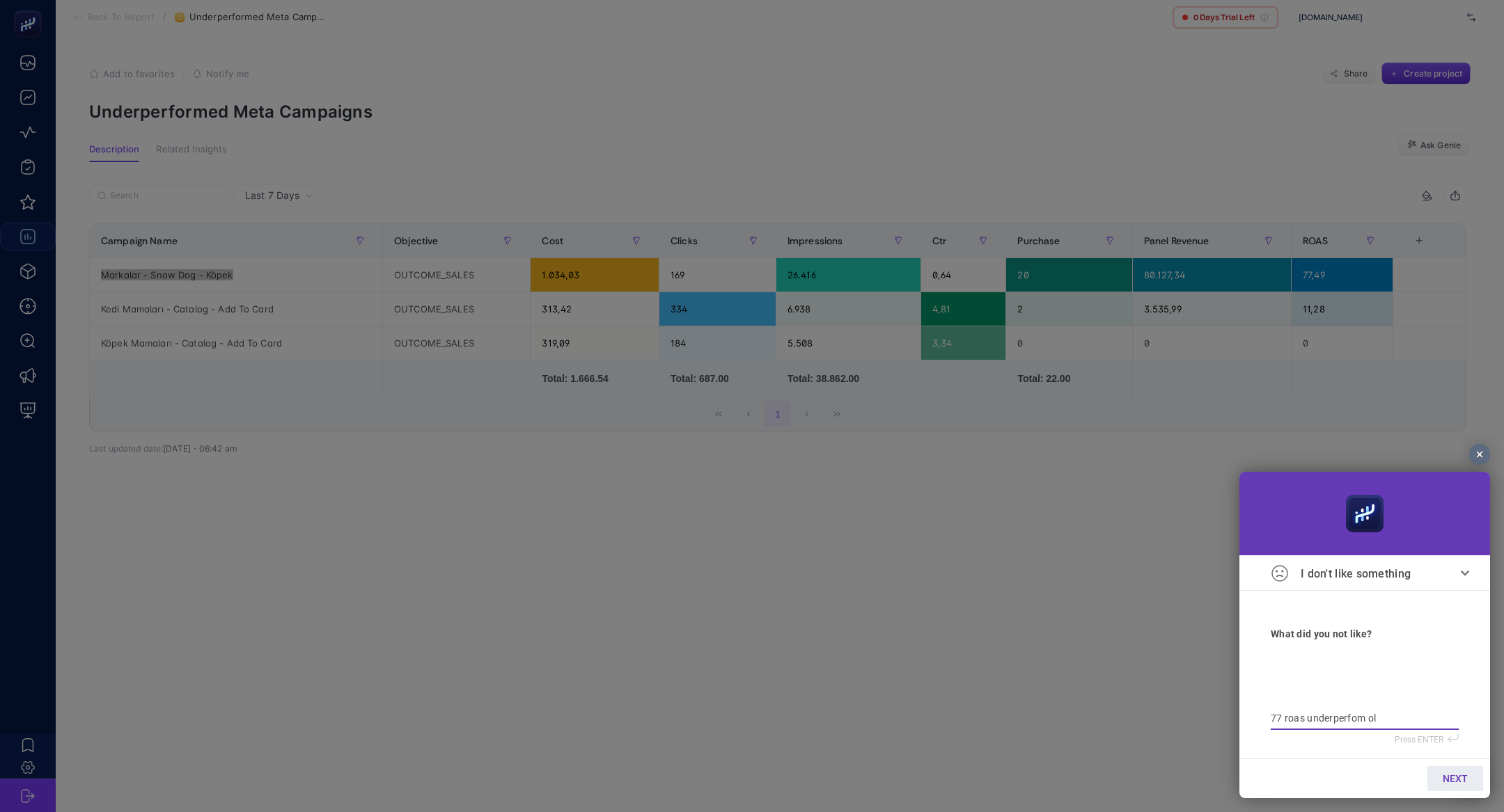
type textarea "77 roas underperfom ols"
type textarea "77 roas underperfom olsa"
type textarea "77 roas underperfom ols"
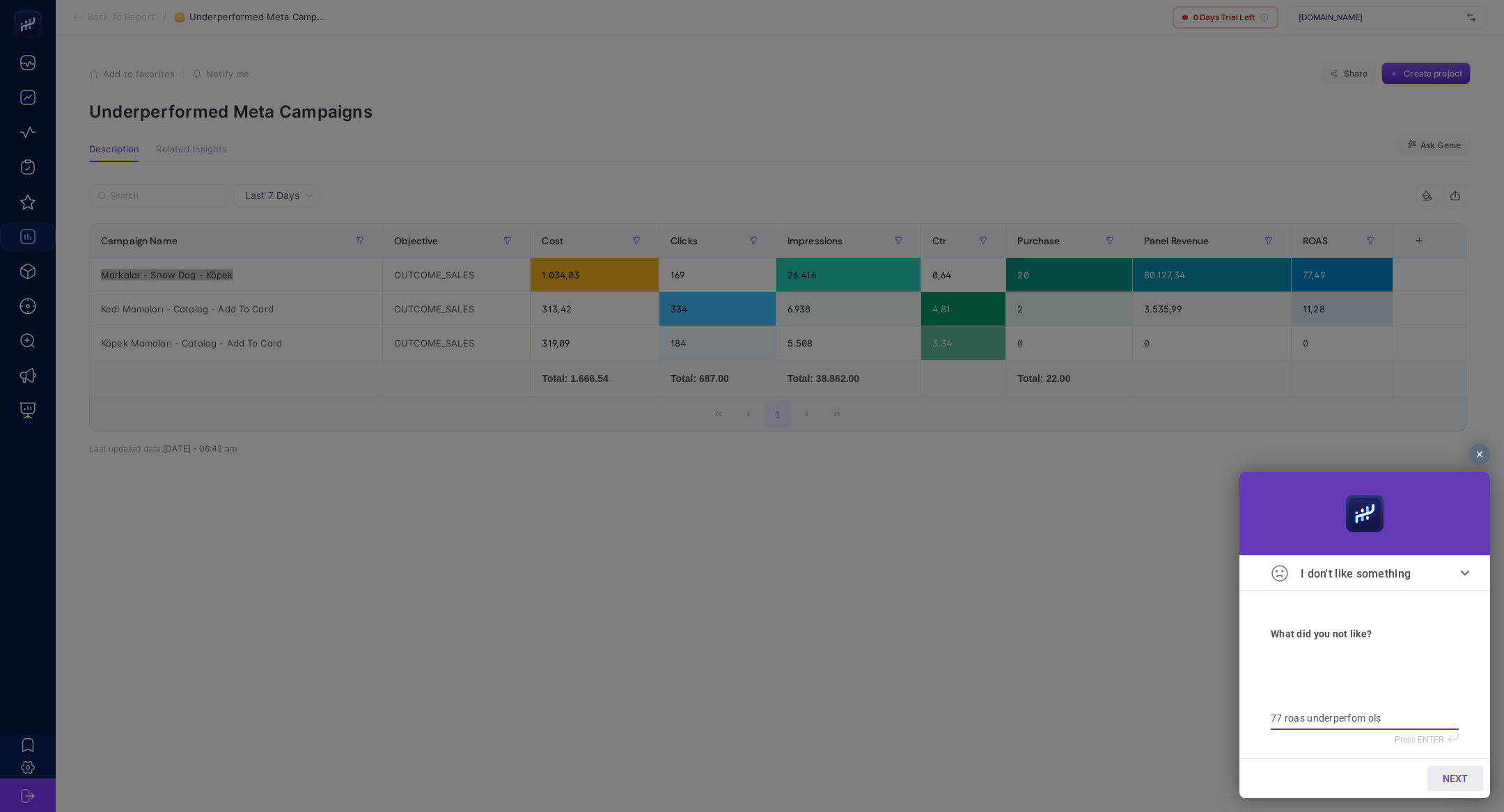
type textarea "77 roas underperfom ol"
type textarea "77 roas underperfom ola"
type textarea "77 roas underperfom olam"
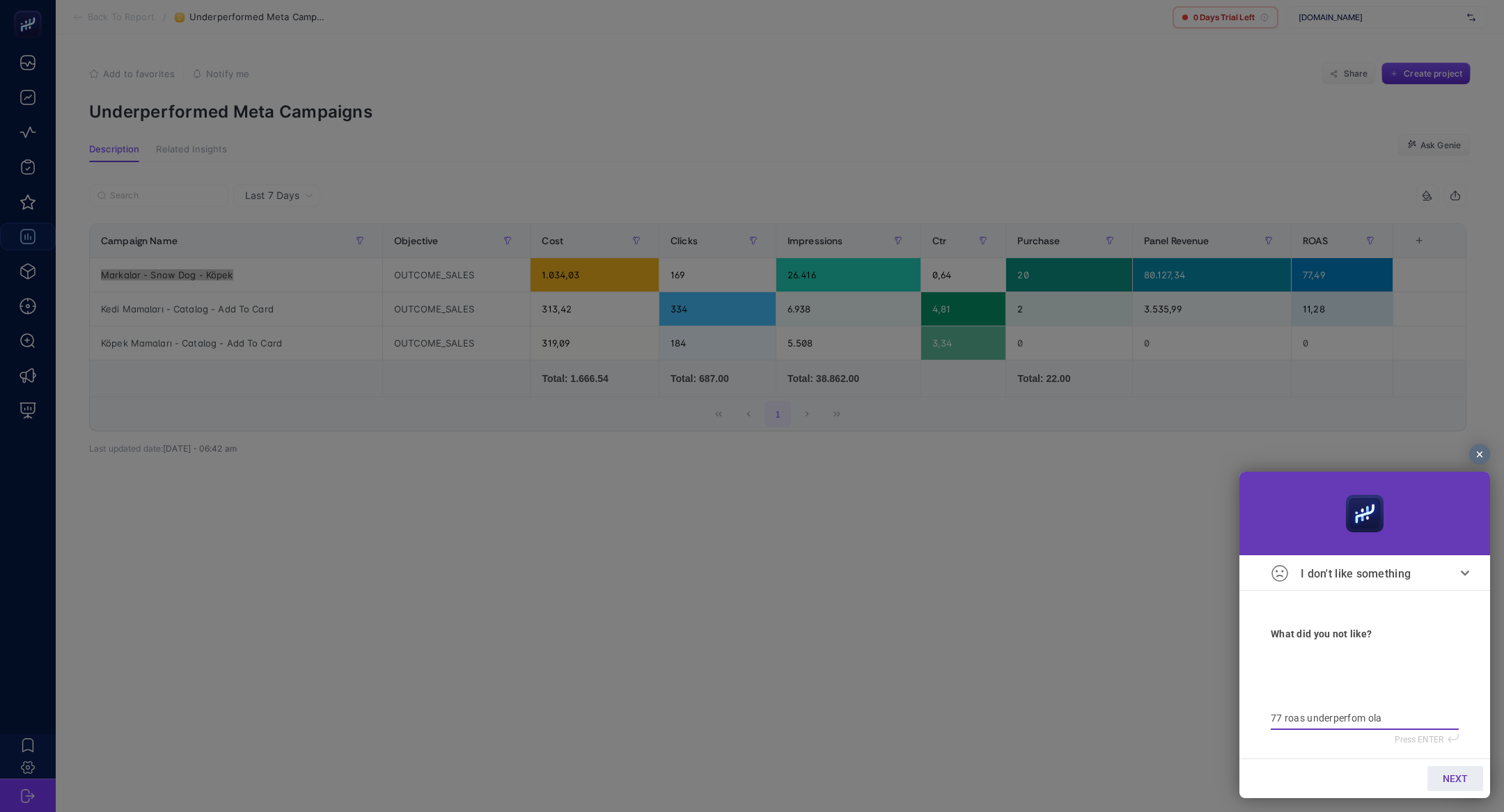
type textarea "77 roas underperfom olam"
type textarea "77 roas underperfom olama"
type textarea "77 roas underperfom olamaz"
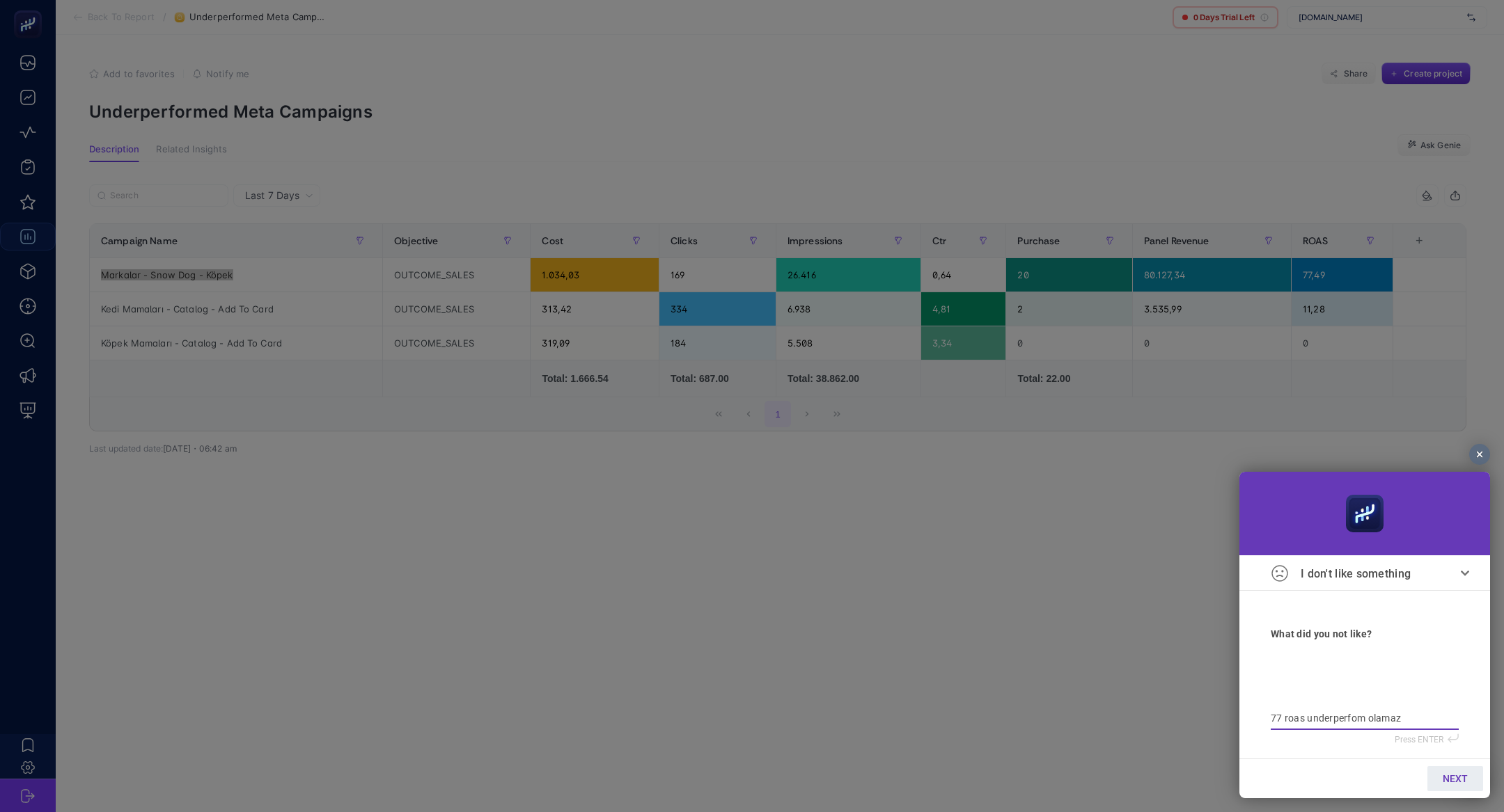
type textarea "77 roas underperfom olamaz"
type textarea "77 roas underperfom olama"
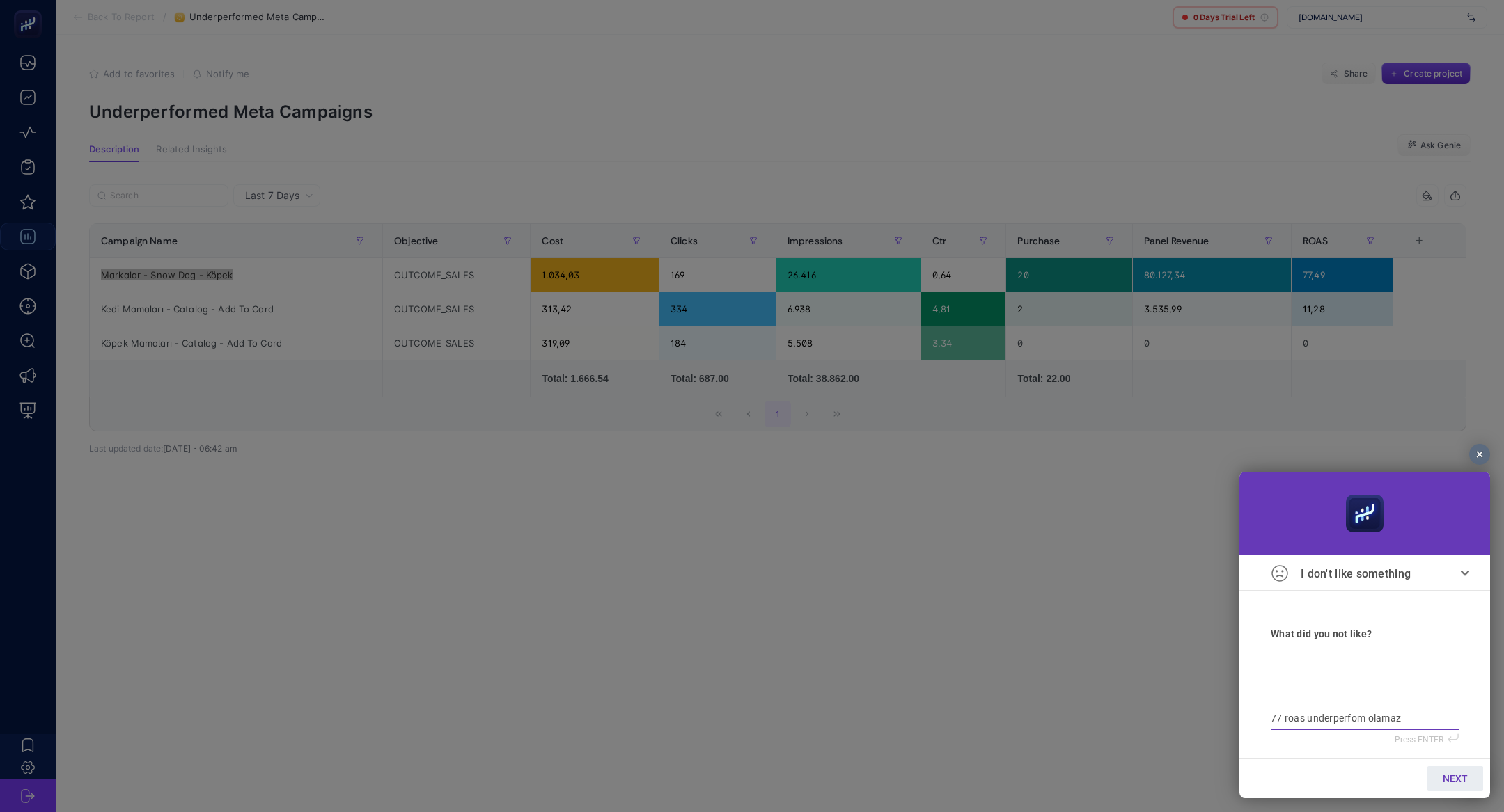
type textarea "77 roas underperfom olama"
type textarea "77 roas underperfom olam"
type textarea "77 roas underperfom ola"
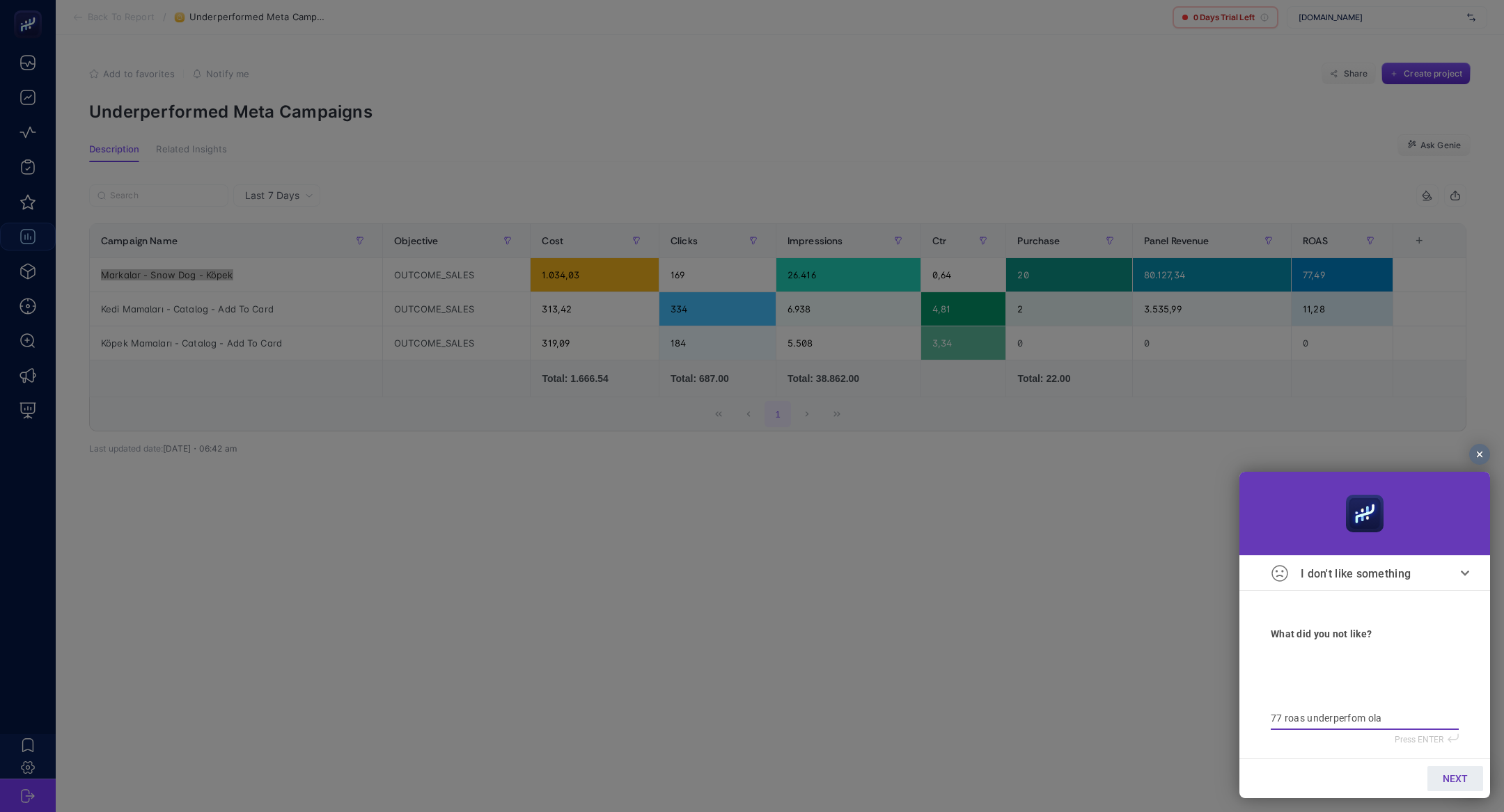
type textarea "77 roas underperfom ol"
type textarea "77 roas underperfom ola"
type textarea "77 roas underperfom olam"
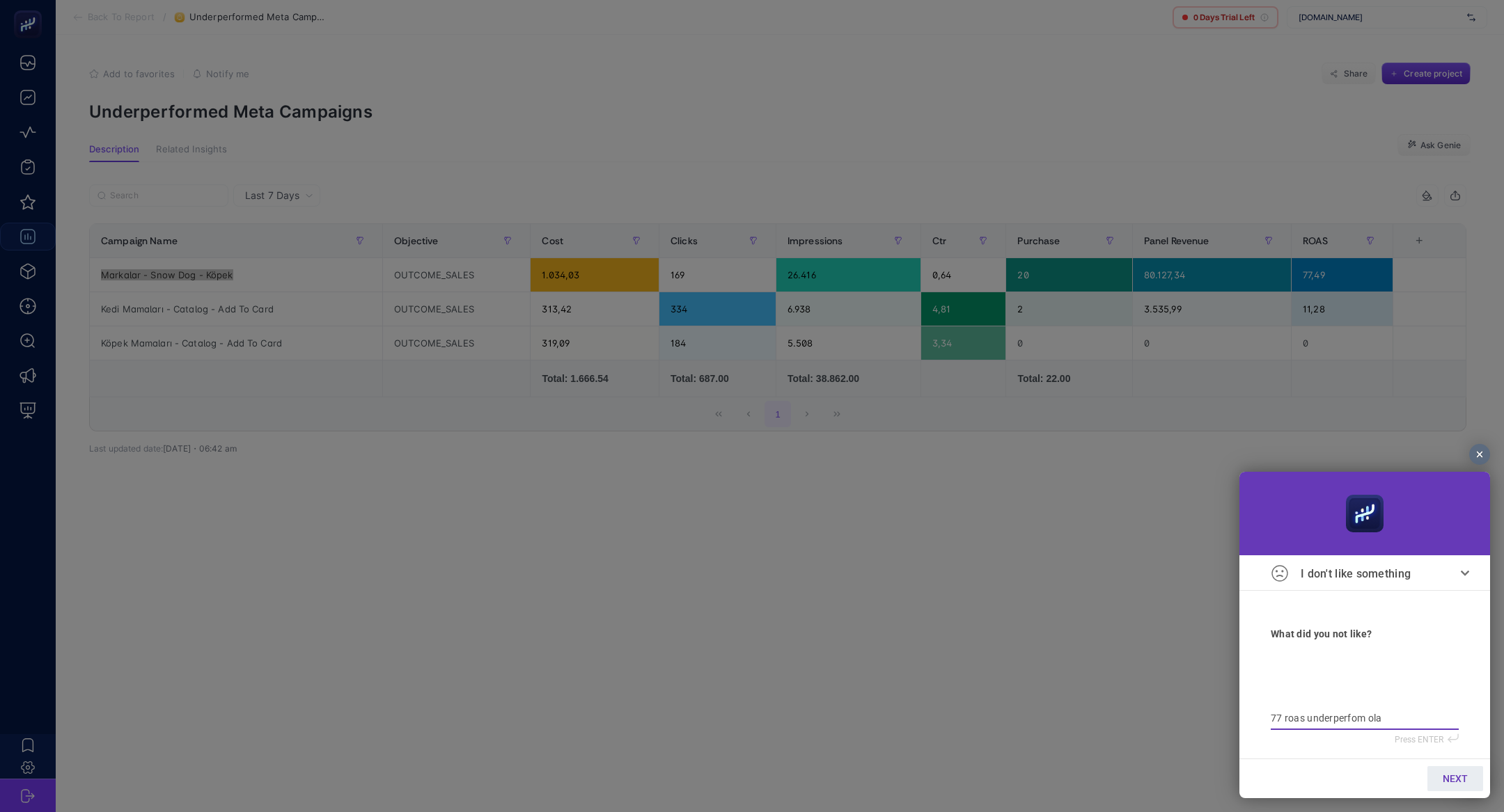
type textarea "77 roas underperfom olam"
type textarea "77 roas underperfom olama"
type textarea "77 roas underperfom olamaz"
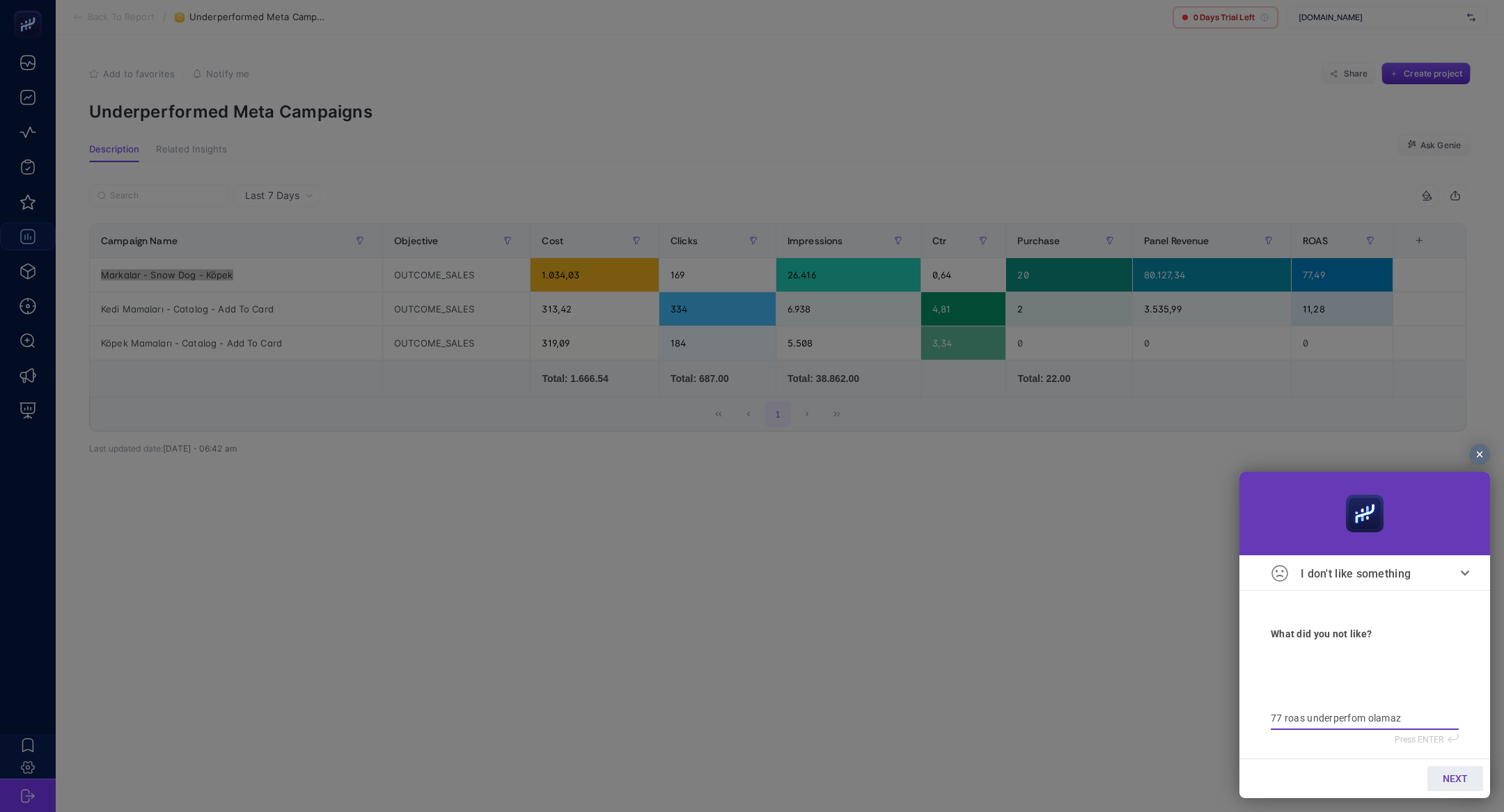
type textarea "77 roas underperfom olamaz"
click at [1445, 775] on span "NEXT" at bounding box center [1455, 778] width 25 height 11
type input "b"
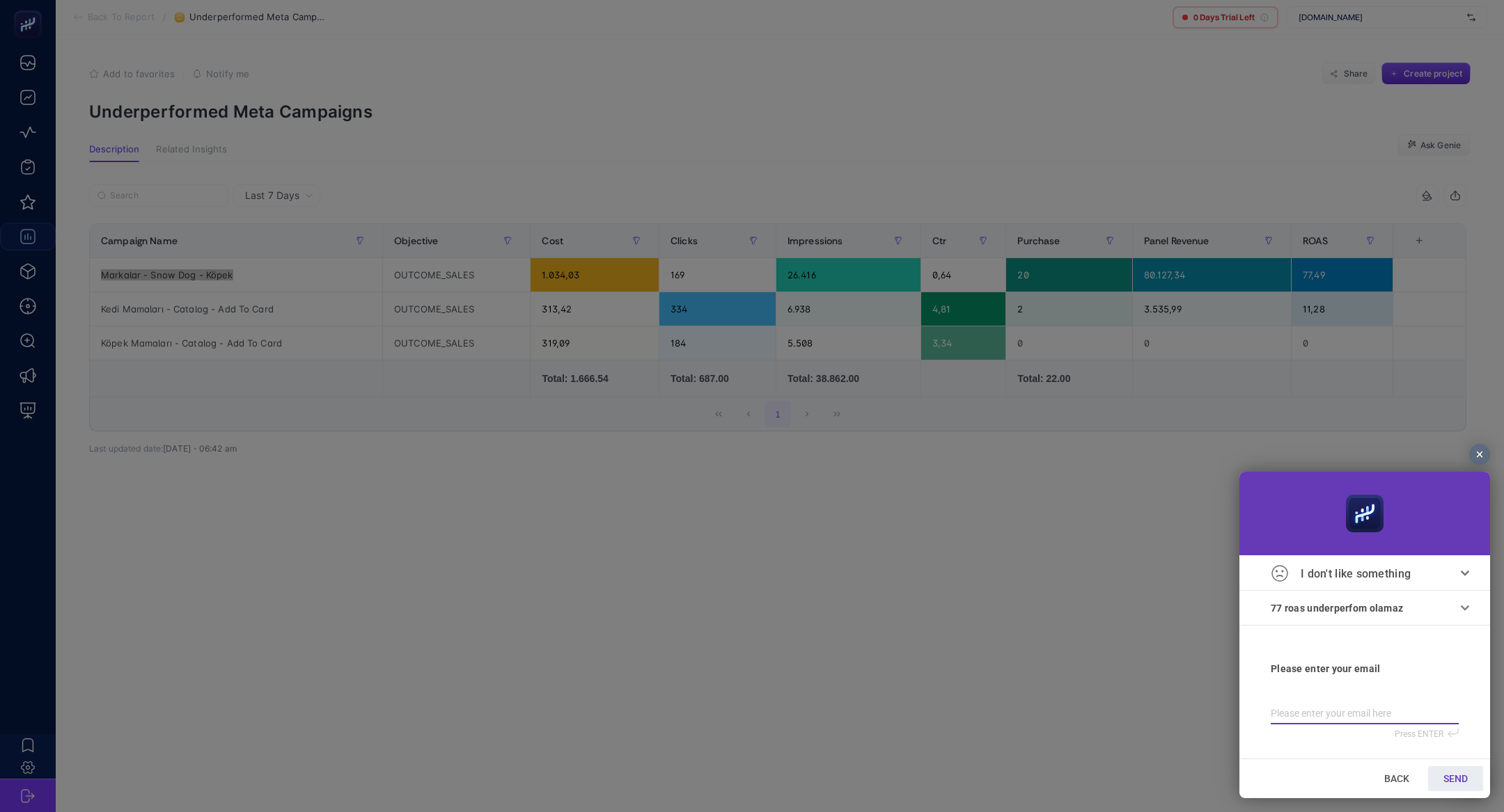
type input "b"
type input "bi"
type input "bil"
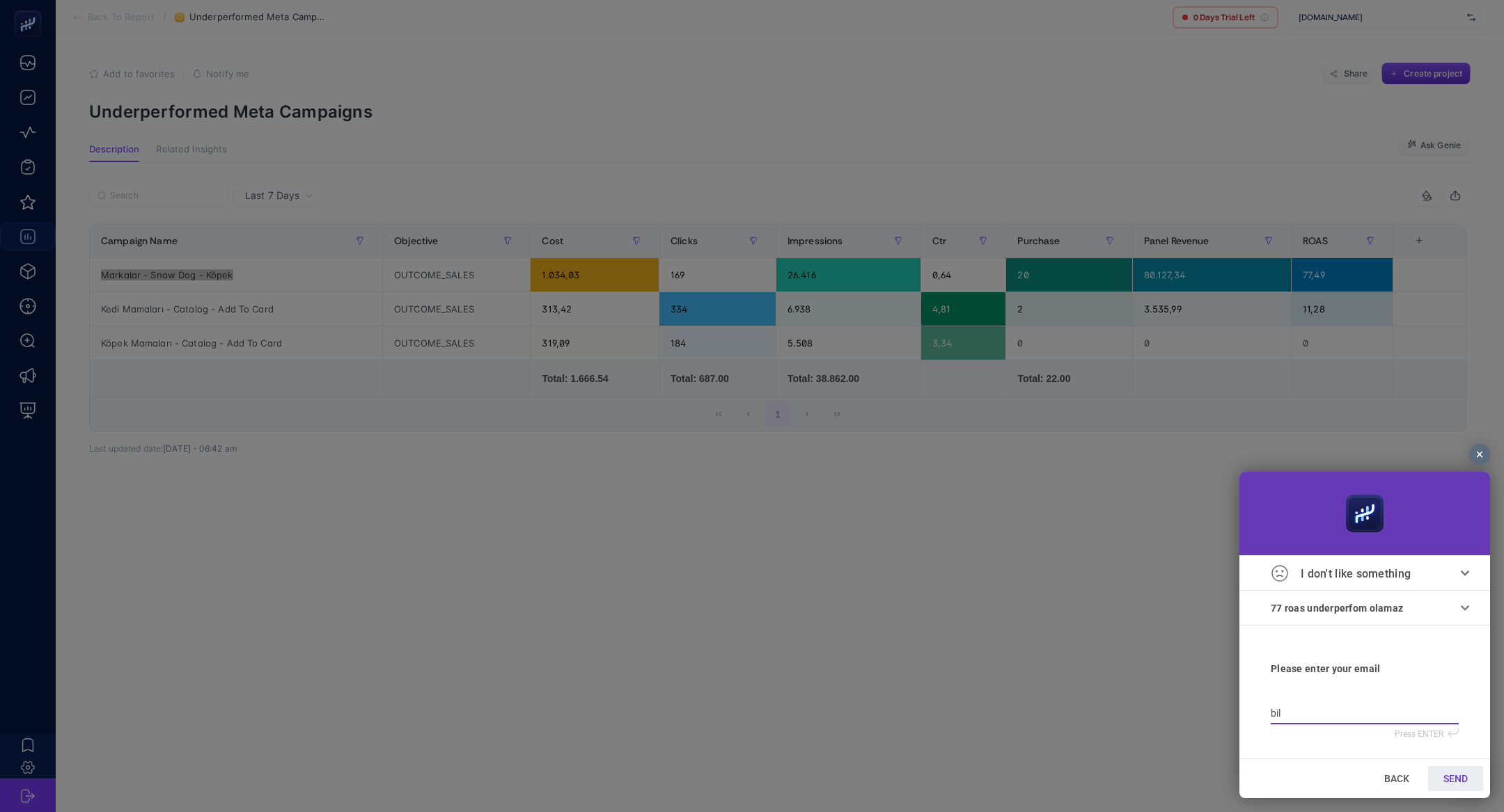
type input "bilg"
type input "bilge"
type input "bilge@"
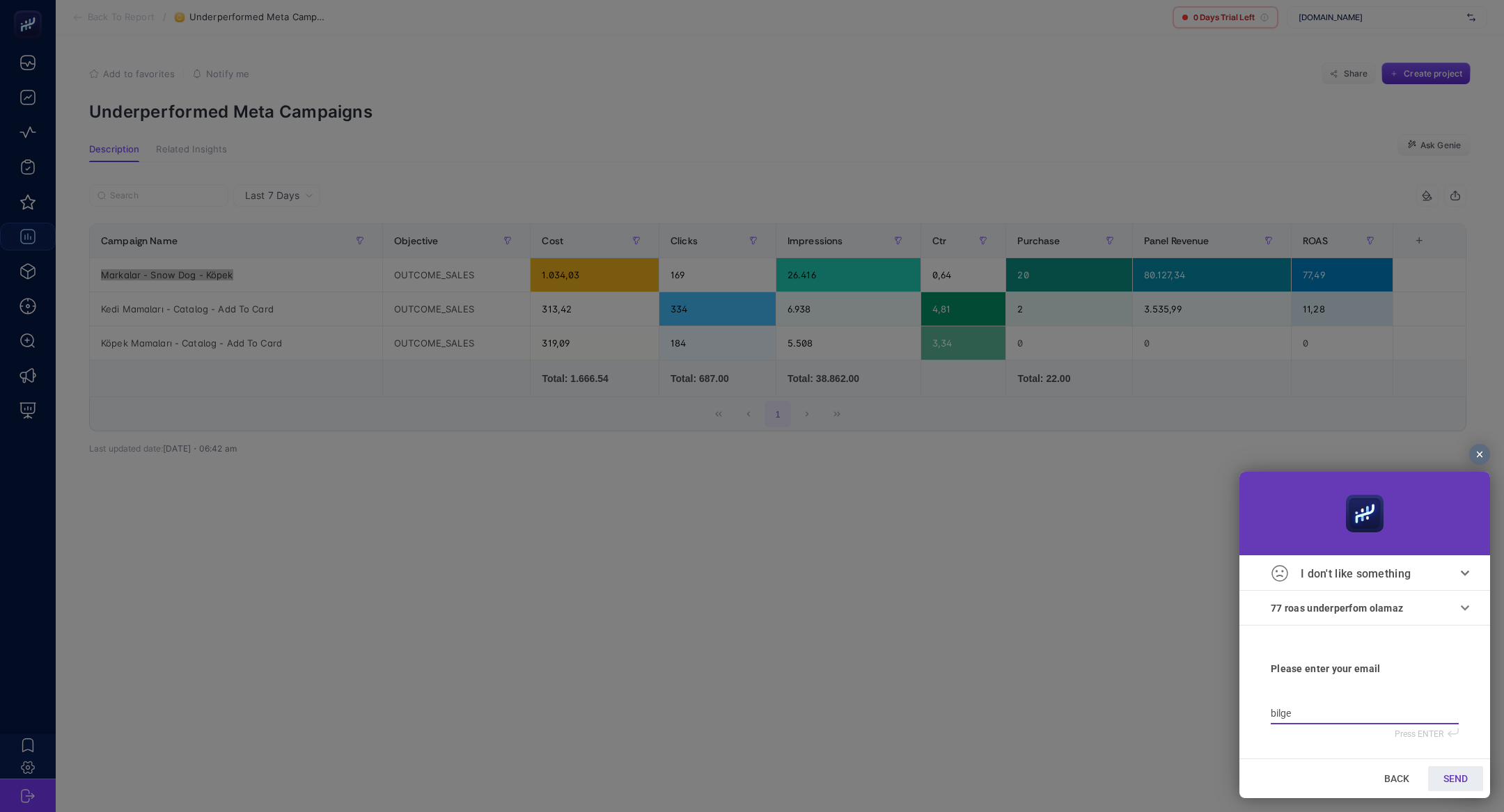
type input "bilge@"
type input "bilge@h"
type input "bilge@he"
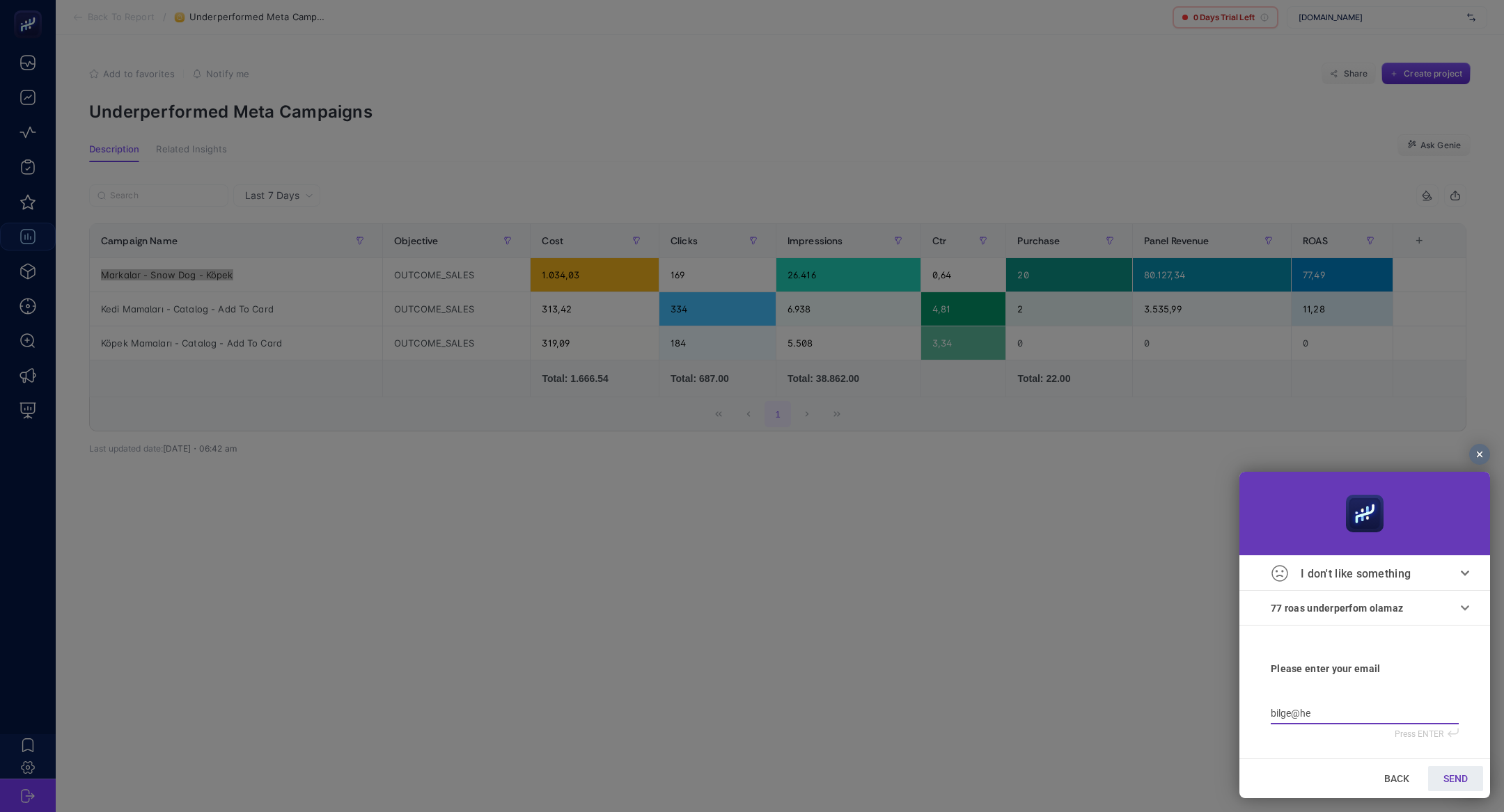
click at [1440, 773] on link "SEND" at bounding box center [1455, 778] width 55 height 25
click at [1328, 709] on div "bilge@he Please provide a valid email Press ENTER" at bounding box center [1365, 721] width 188 height 26
type input "bilge@hey"
type input "bilge@heyb"
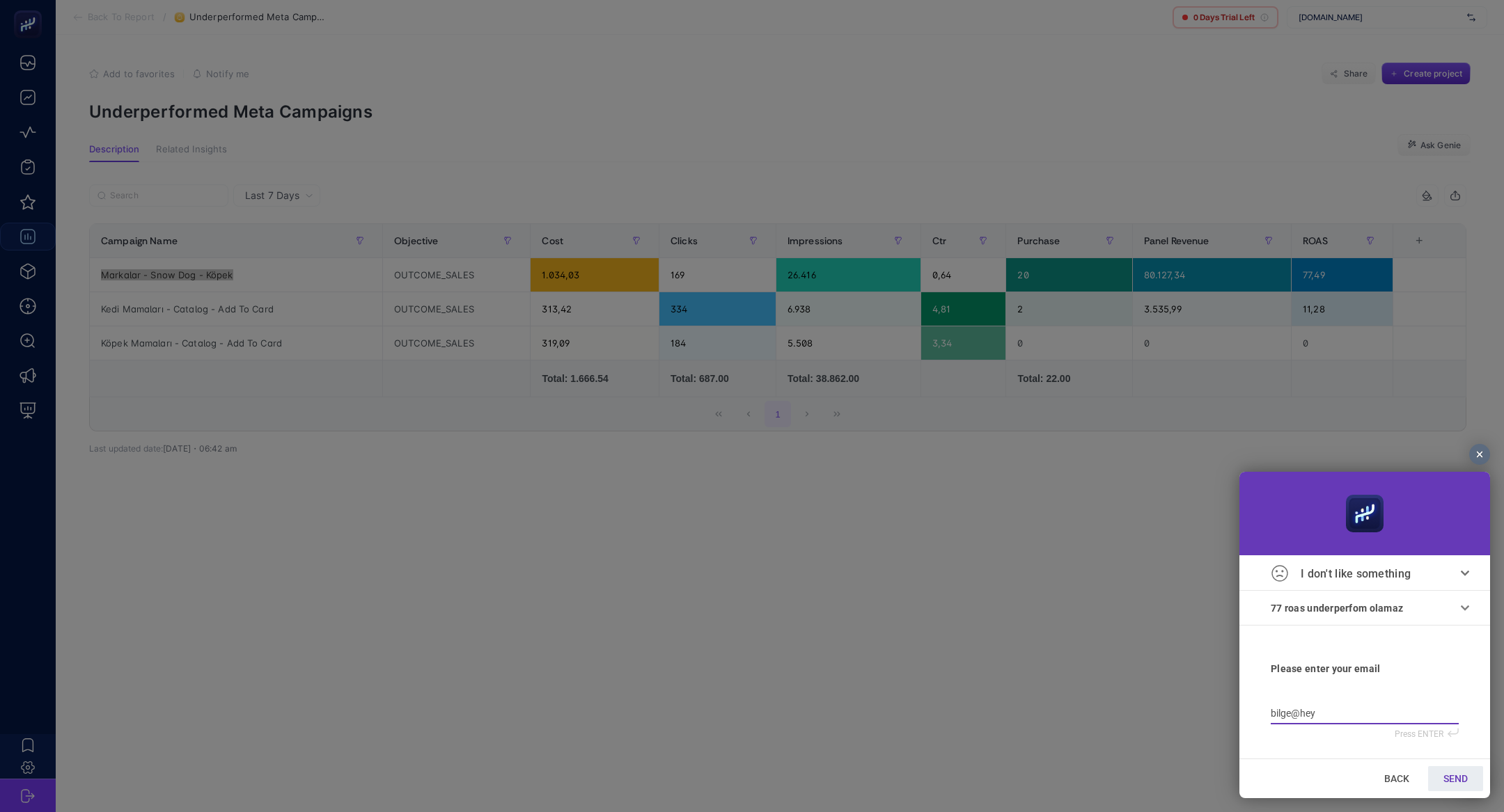
type input "bilge@heyb"
type input "bilge@heybo"
type input "bilge@heyboo"
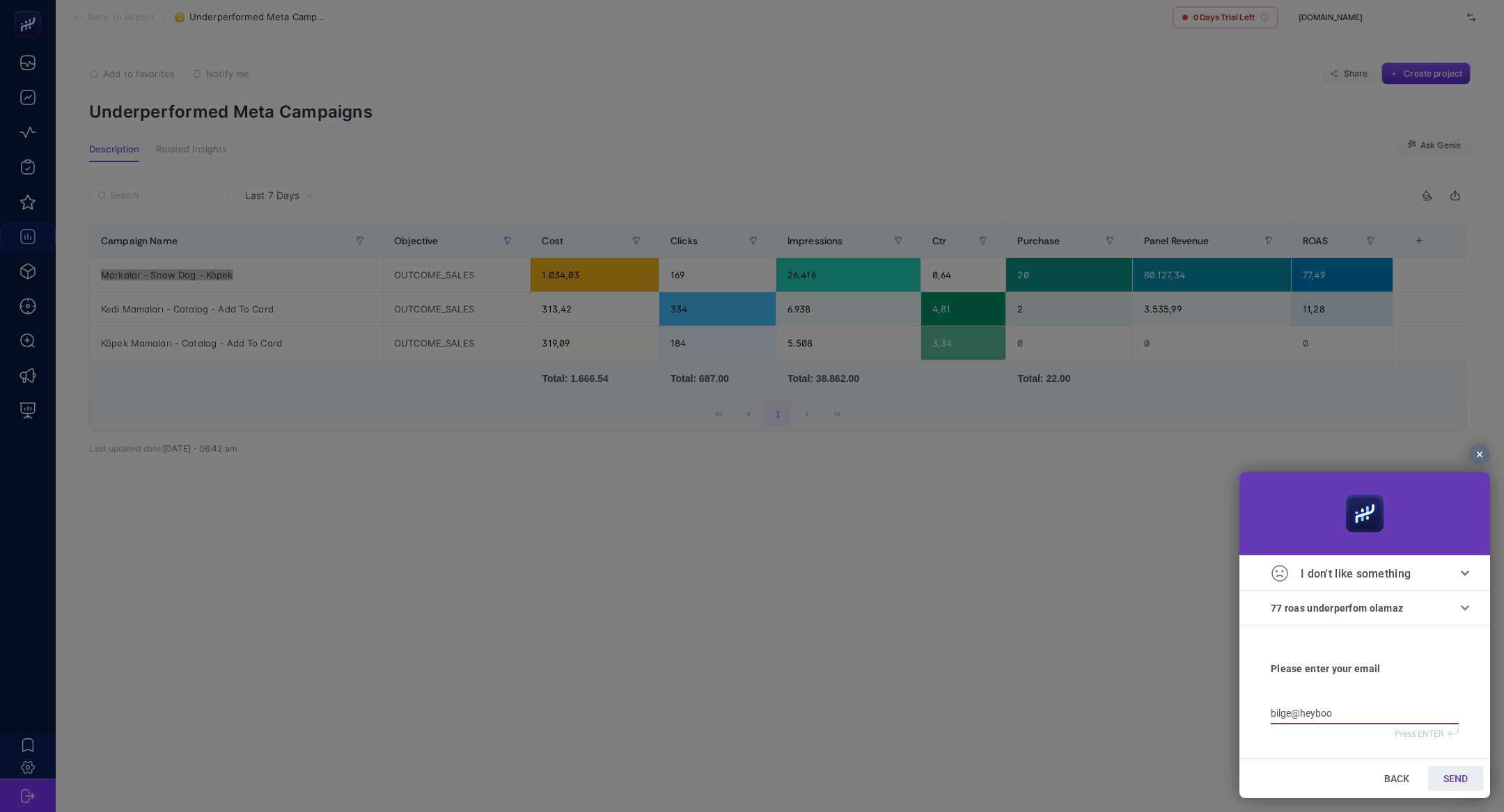
type input "bilge@heyboos"
type input "bilge@heyboost"
type input "bilge@heybooste"
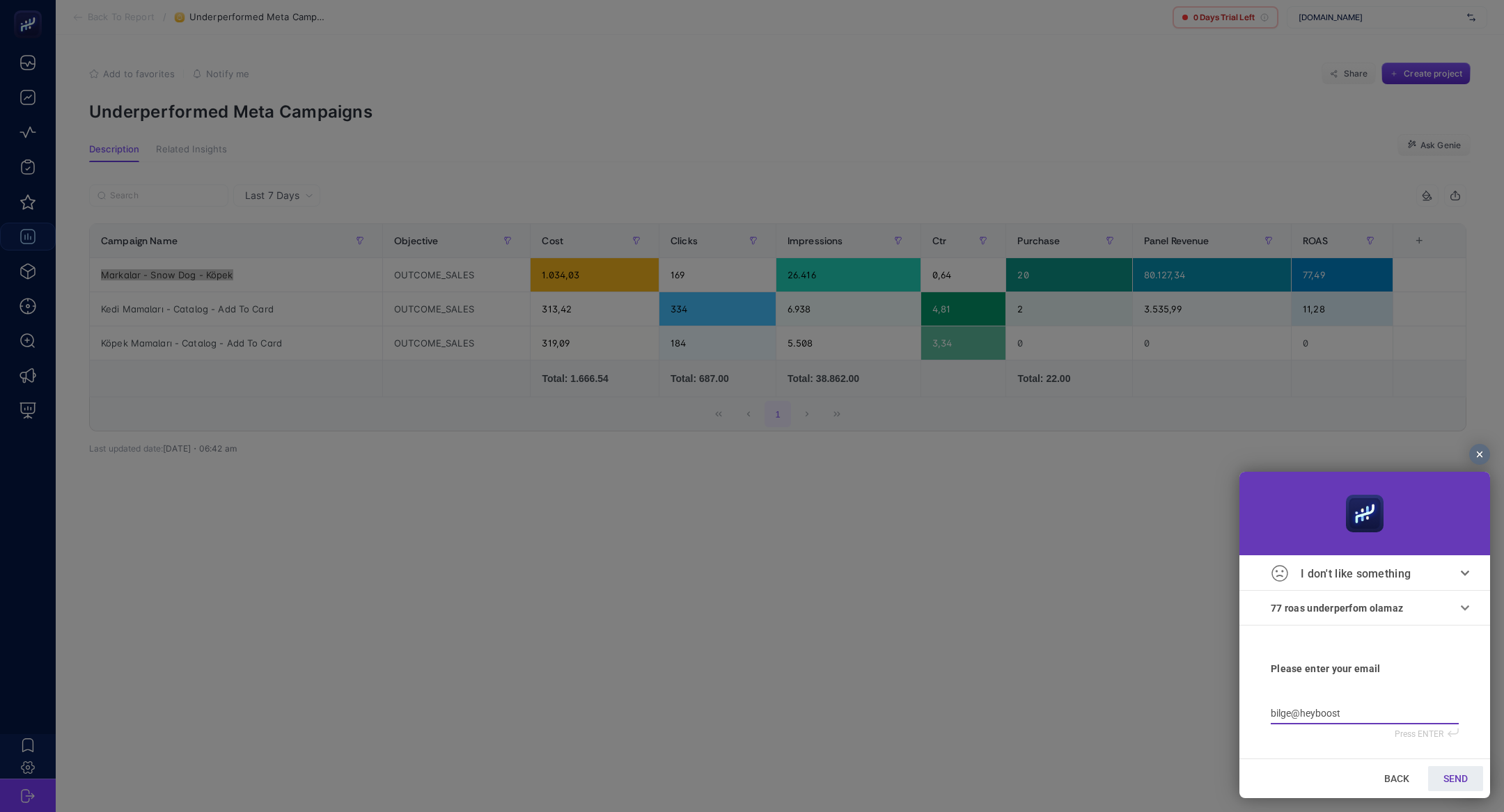
type input "bilge@heybooste"
type input "bilge@heybooster"
type input "bilge@heybooster."
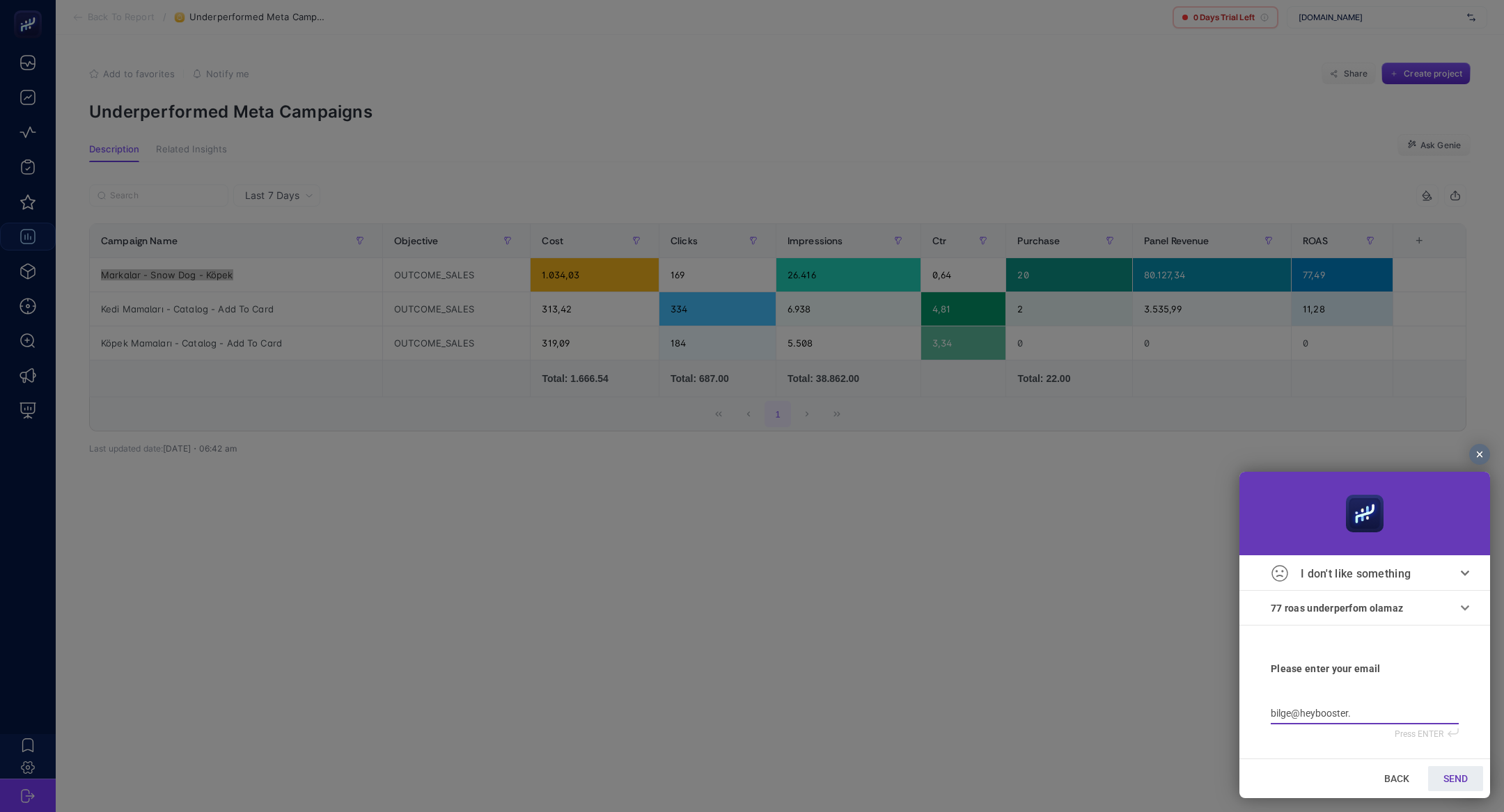
type input "bilge@heybooster.a"
type input "bilge@heybooster.ai"
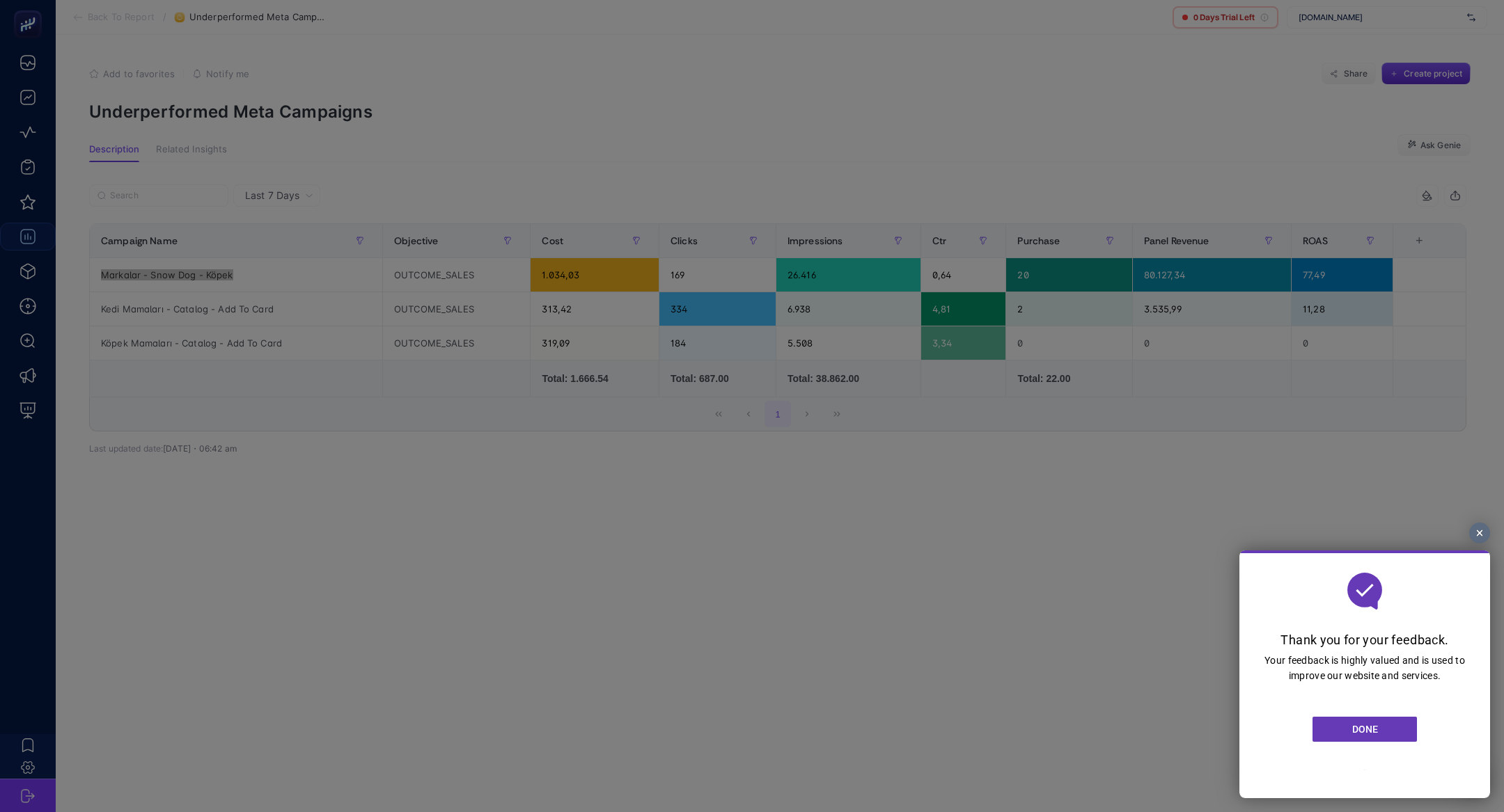
click at [1361, 724] on span "DONE" at bounding box center [1366, 729] width 26 height 11
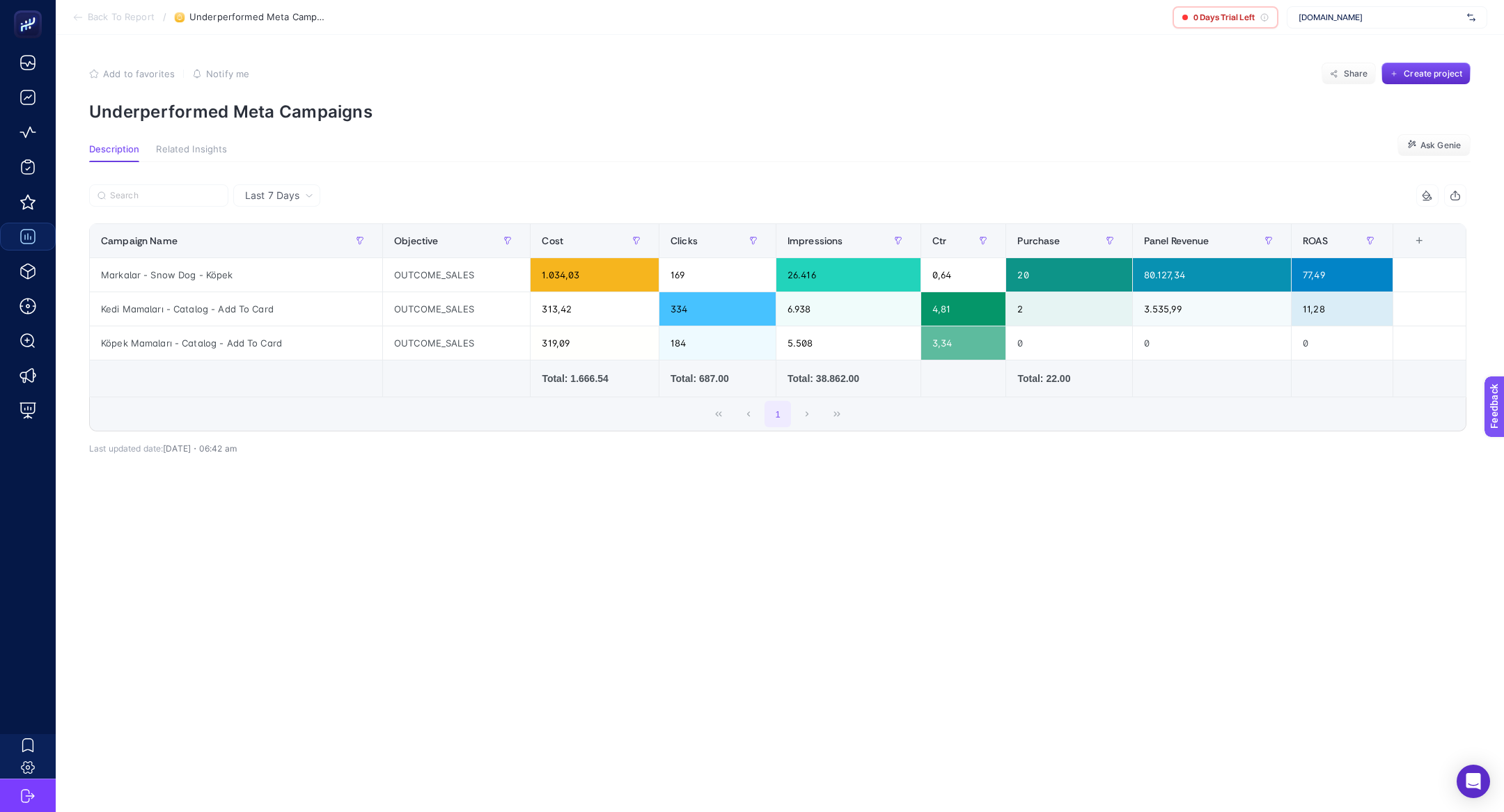
click at [92, 28] on section "Back To Report / Underperformed Meta Campaigns 0 Days Trial Left www.increaser.…" at bounding box center [779, 17] width 1448 height 35
click at [92, 19] on span "Back To Report" at bounding box center [121, 17] width 67 height 11
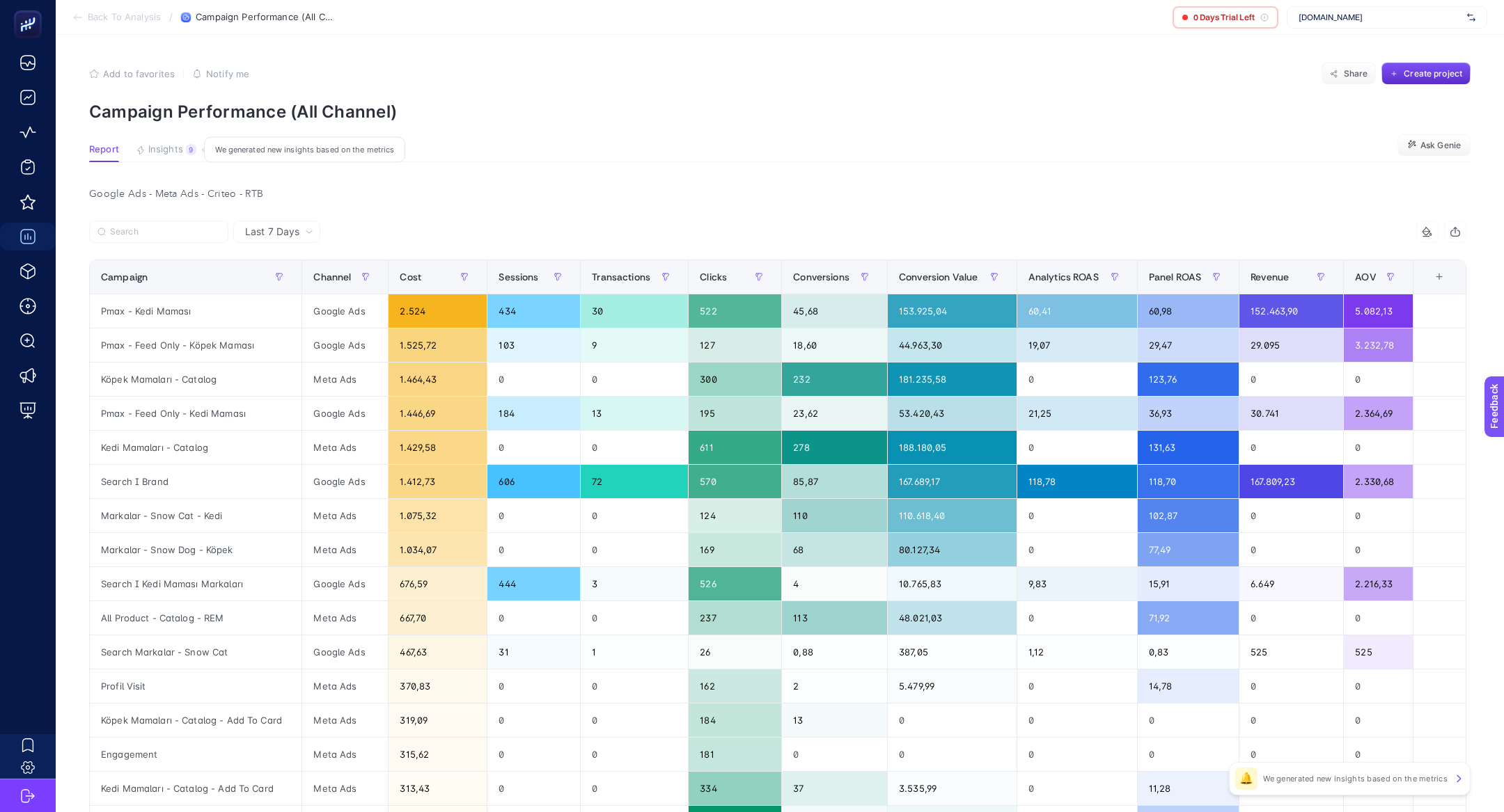
click at [174, 144] on span "Insights" at bounding box center [166, 150] width 35 height 11
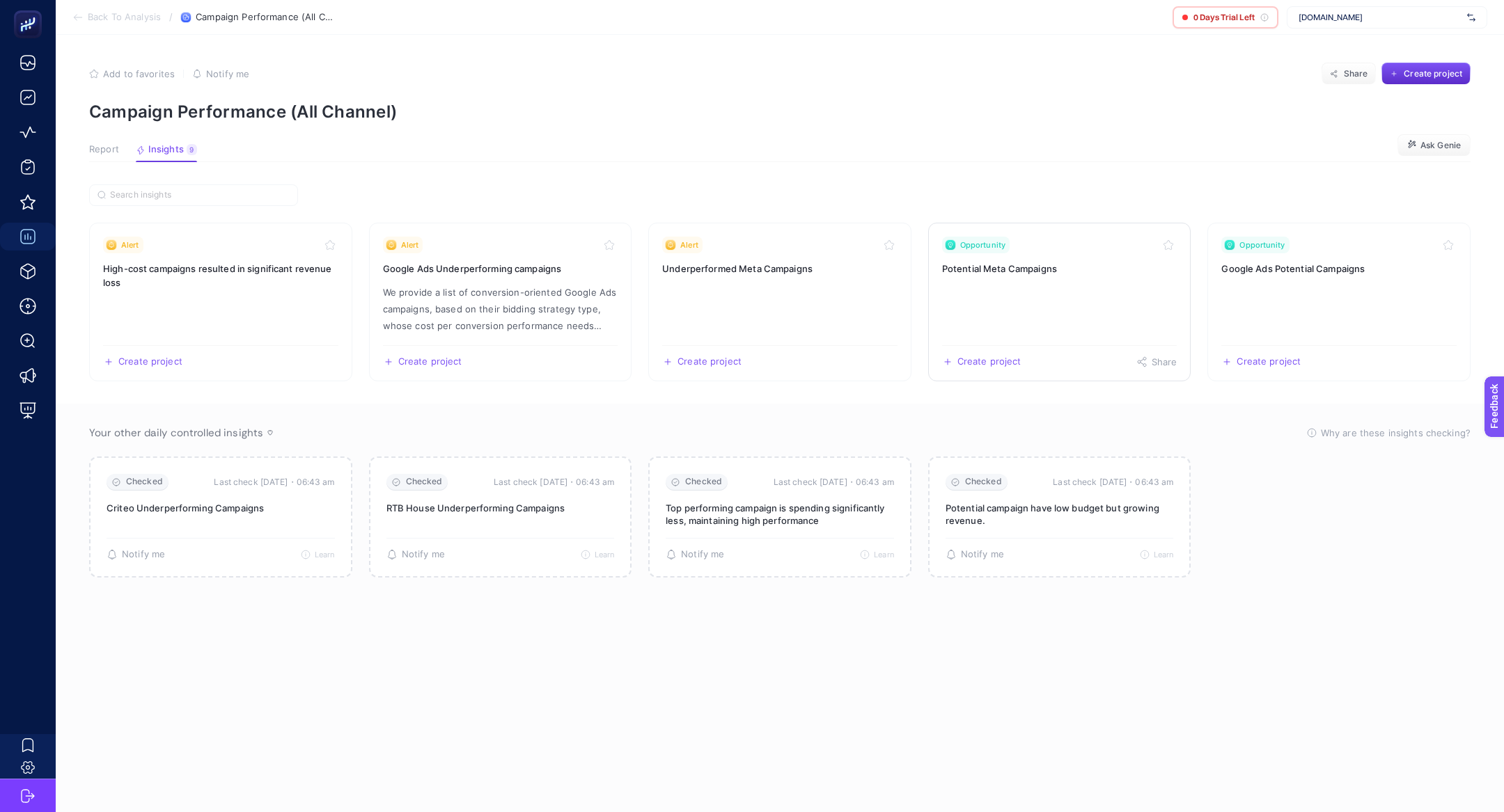
click at [1159, 292] on link "Opportunity Potential Meta Campaigns Create project Share" at bounding box center [1059, 302] width 264 height 159
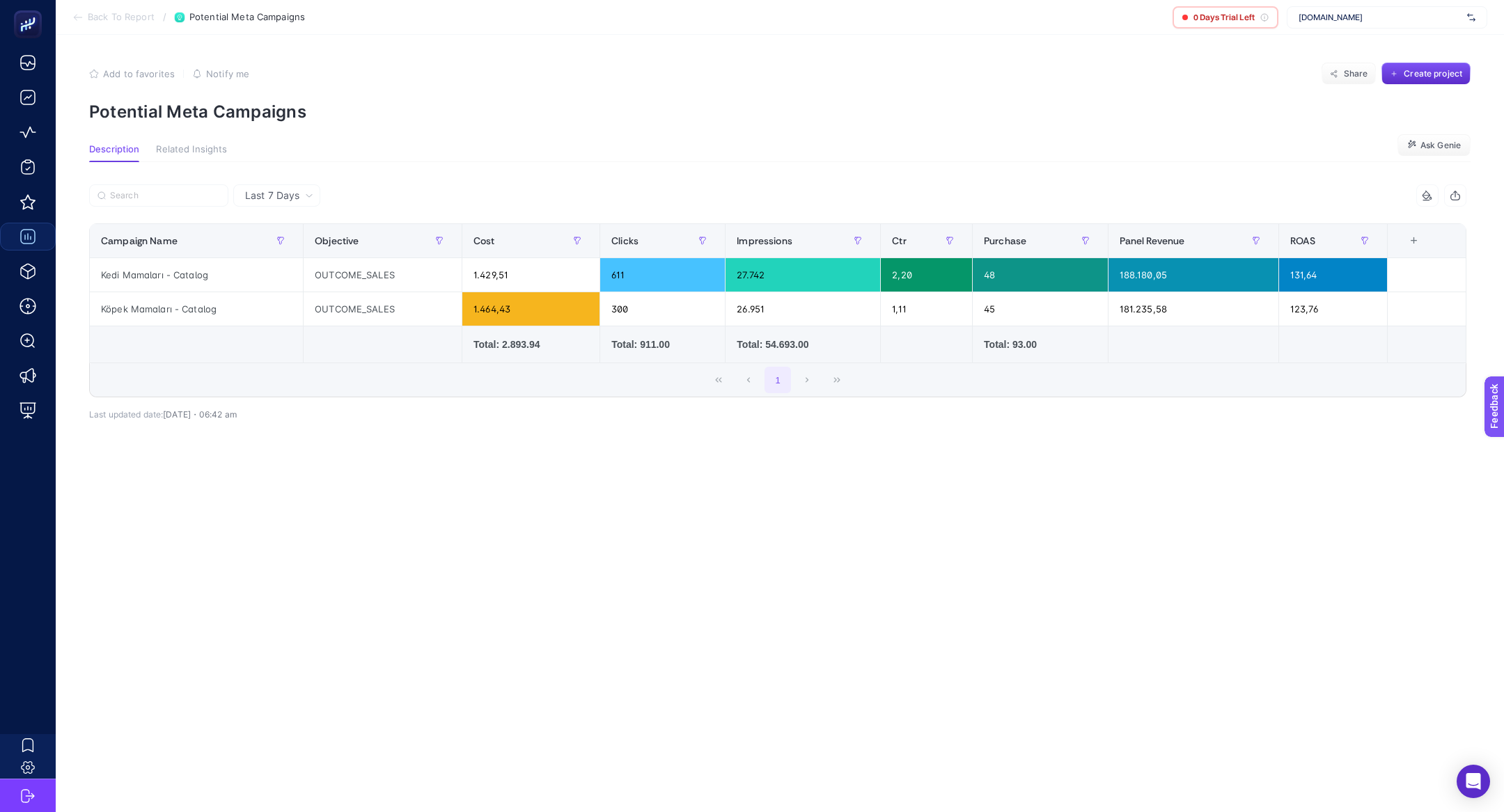
click at [204, 97] on section "Add to favorites false Notify me Share Create project Potential Meta Campaigns" at bounding box center [779, 92] width 1381 height 59
copy article "Potential Meta Campaigns"
click at [1370, 28] on div "www.increaser.com.tr" at bounding box center [1387, 17] width 201 height 23
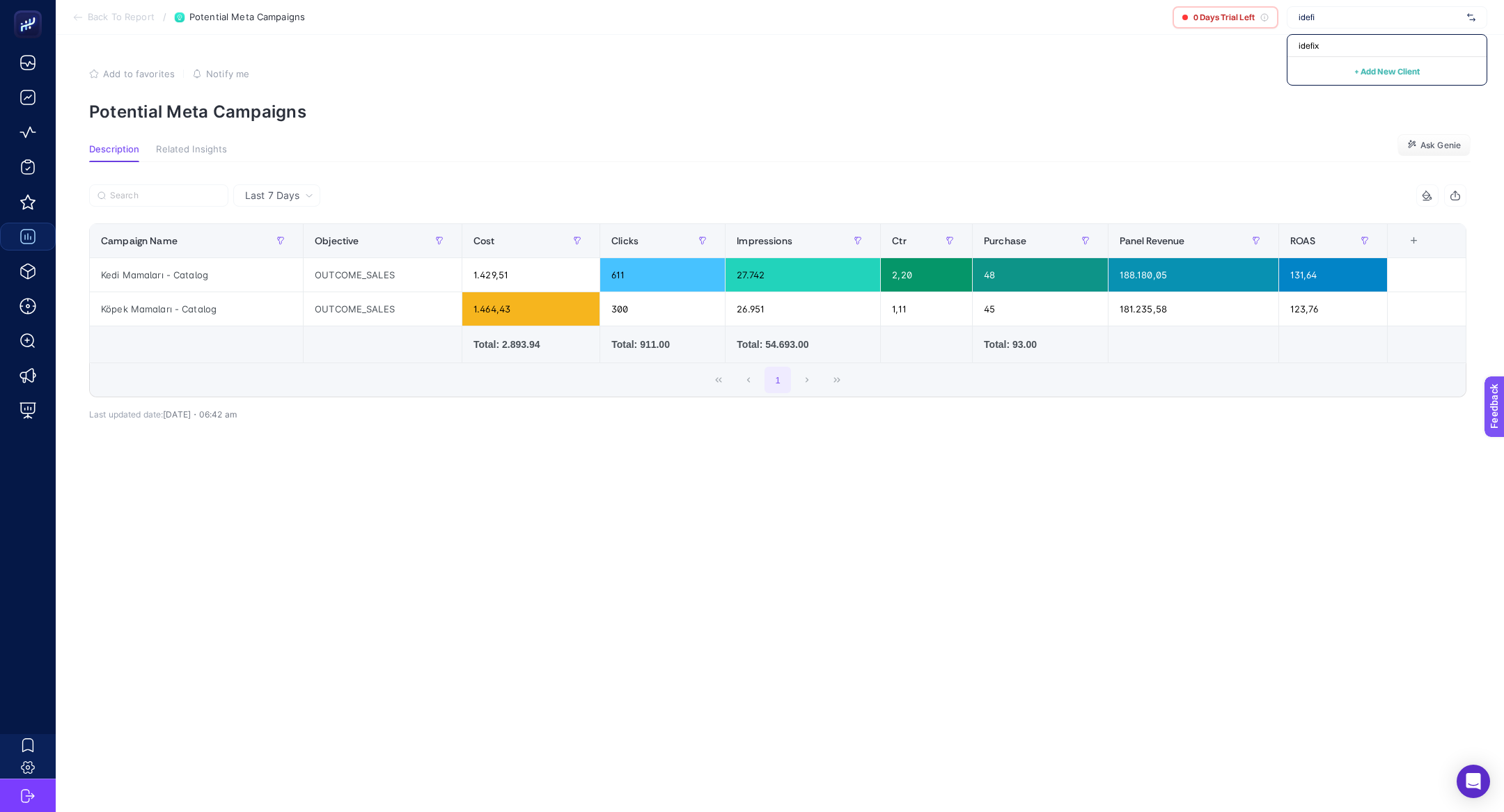
type input "idefix"
click at [1365, 50] on div "idefix" at bounding box center [1387, 46] width 199 height 23
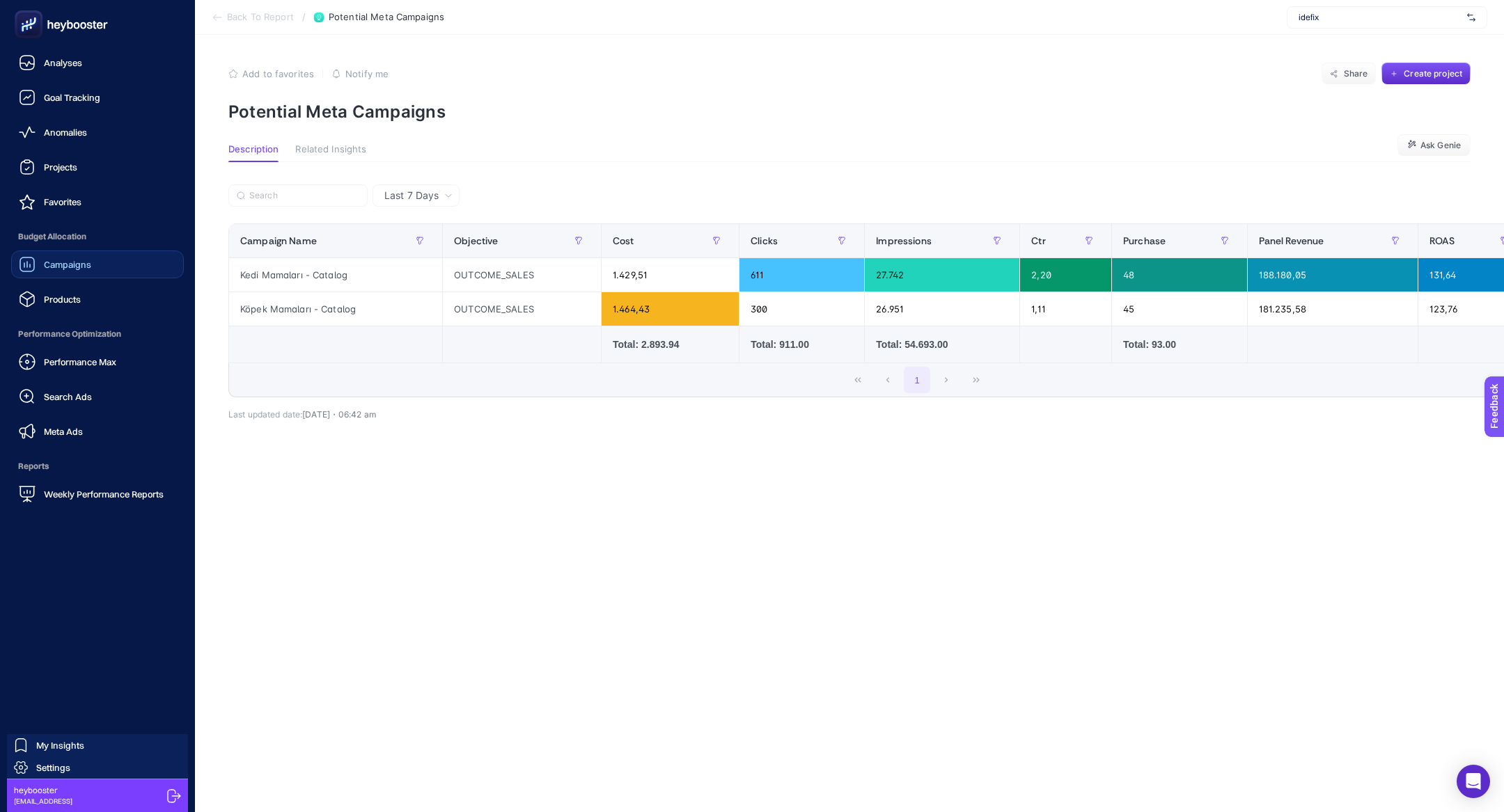
click at [102, 275] on link "Campaigns" at bounding box center [97, 264] width 173 height 28
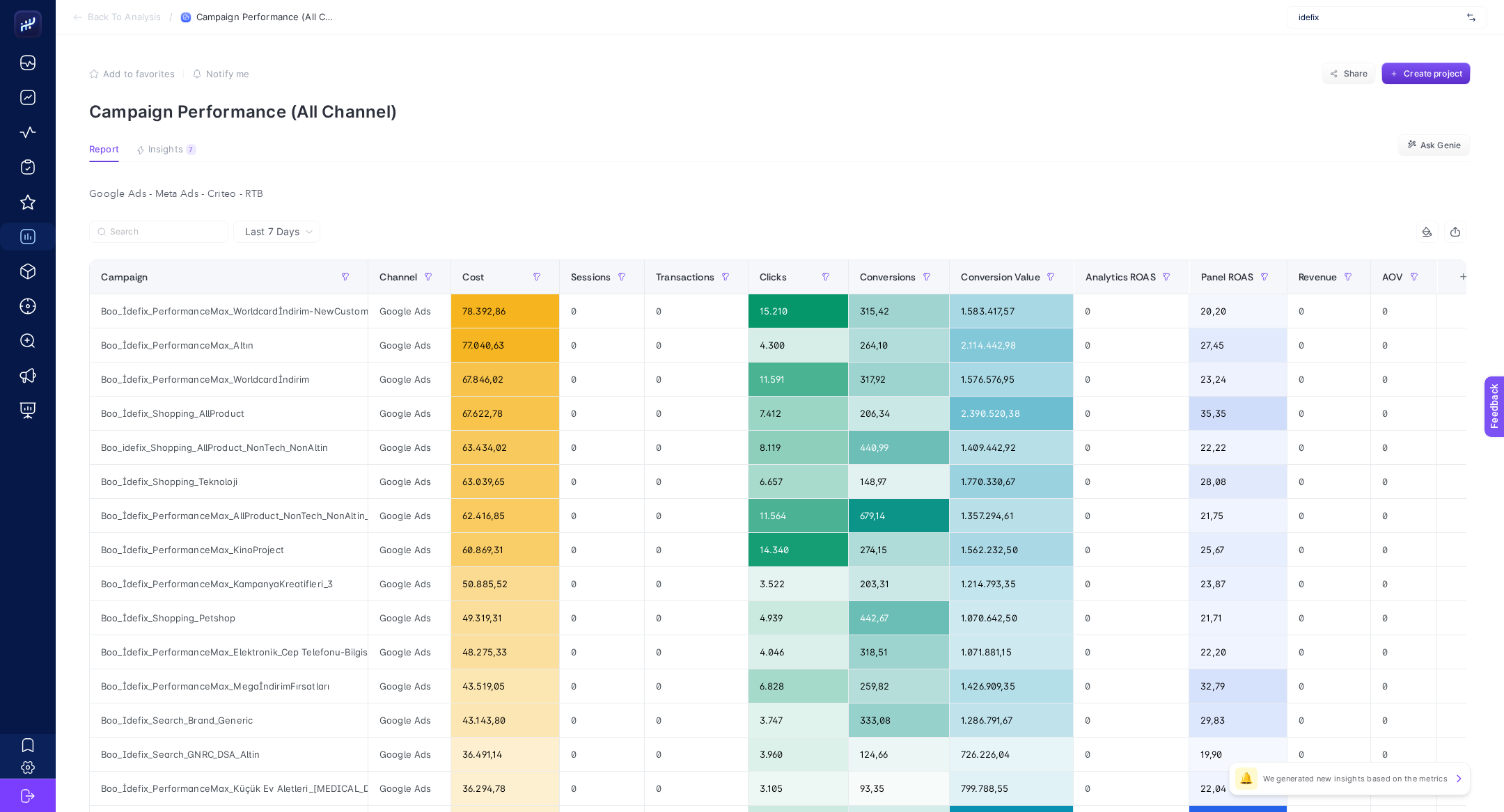
click at [167, 163] on article "Add to favorites false Notify me Share Create project Campaign Performance (All…" at bounding box center [779, 596] width 1448 height 1124
click at [167, 147] on span "Insights" at bounding box center [166, 150] width 35 height 11
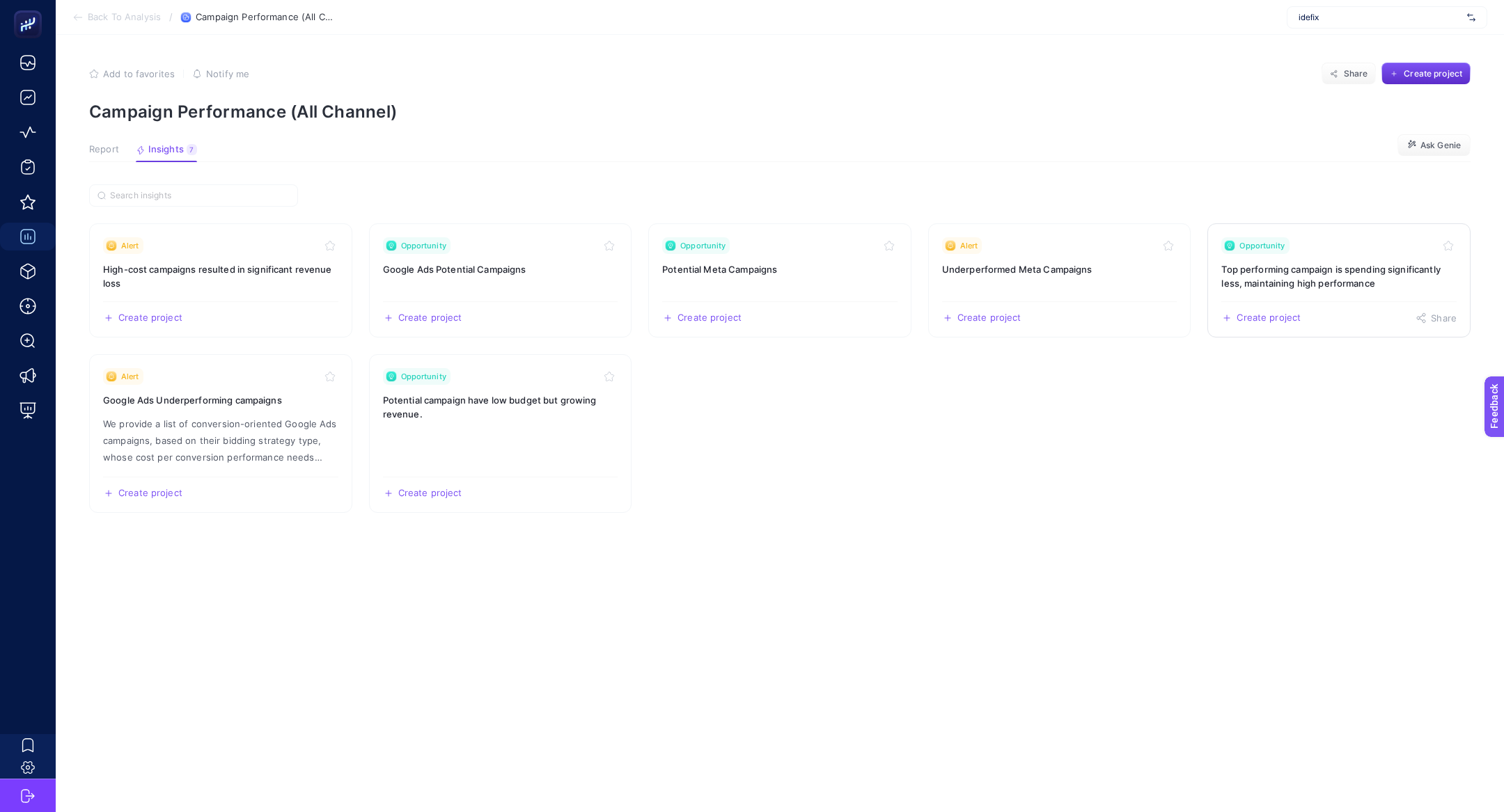
click at [1272, 276] on h3 "Top performing campaign is spending significantly less, maintaining high perfor…" at bounding box center [1339, 276] width 236 height 28
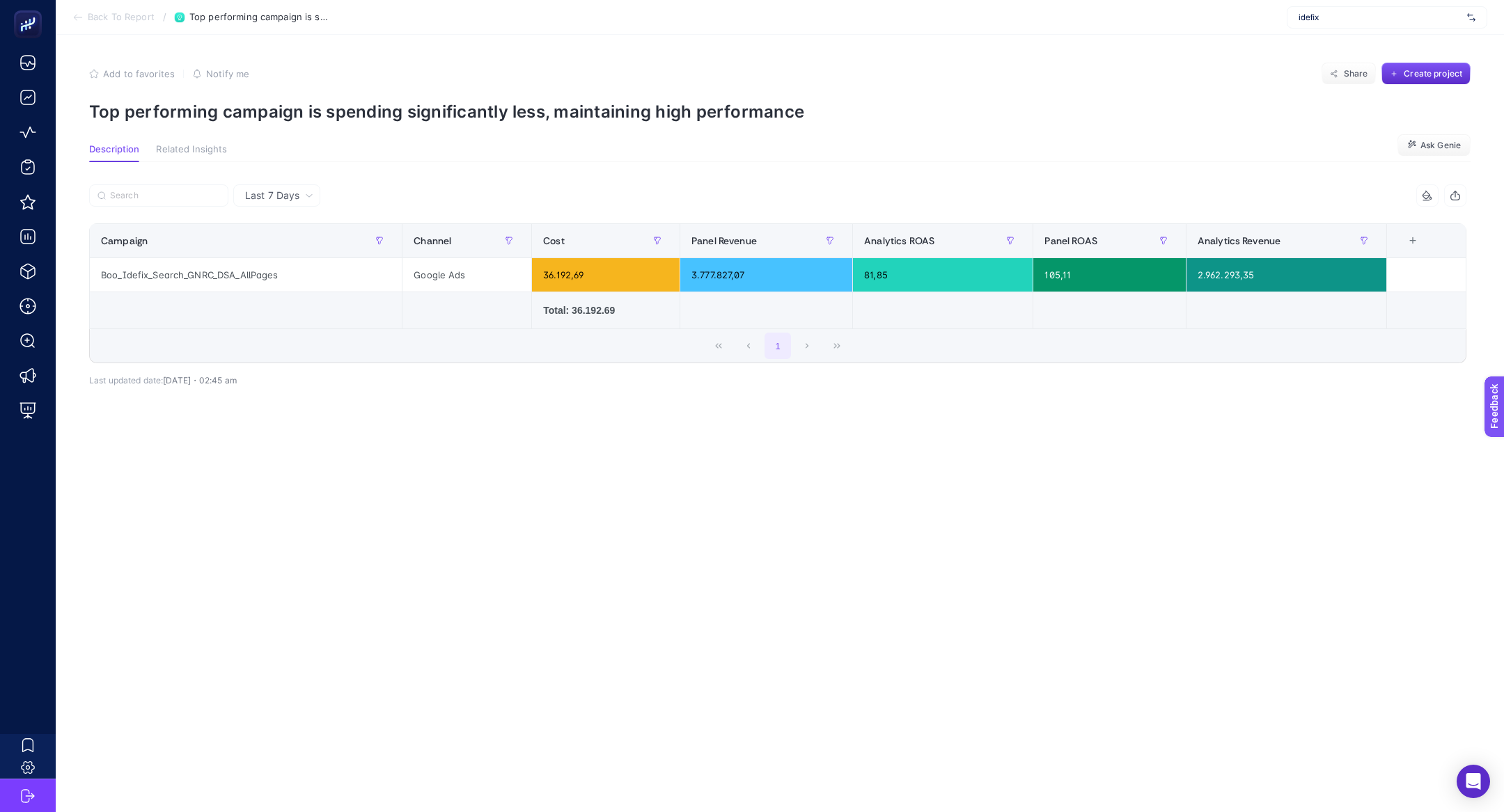
click at [121, 19] on span "Back To Report" at bounding box center [121, 17] width 67 height 11
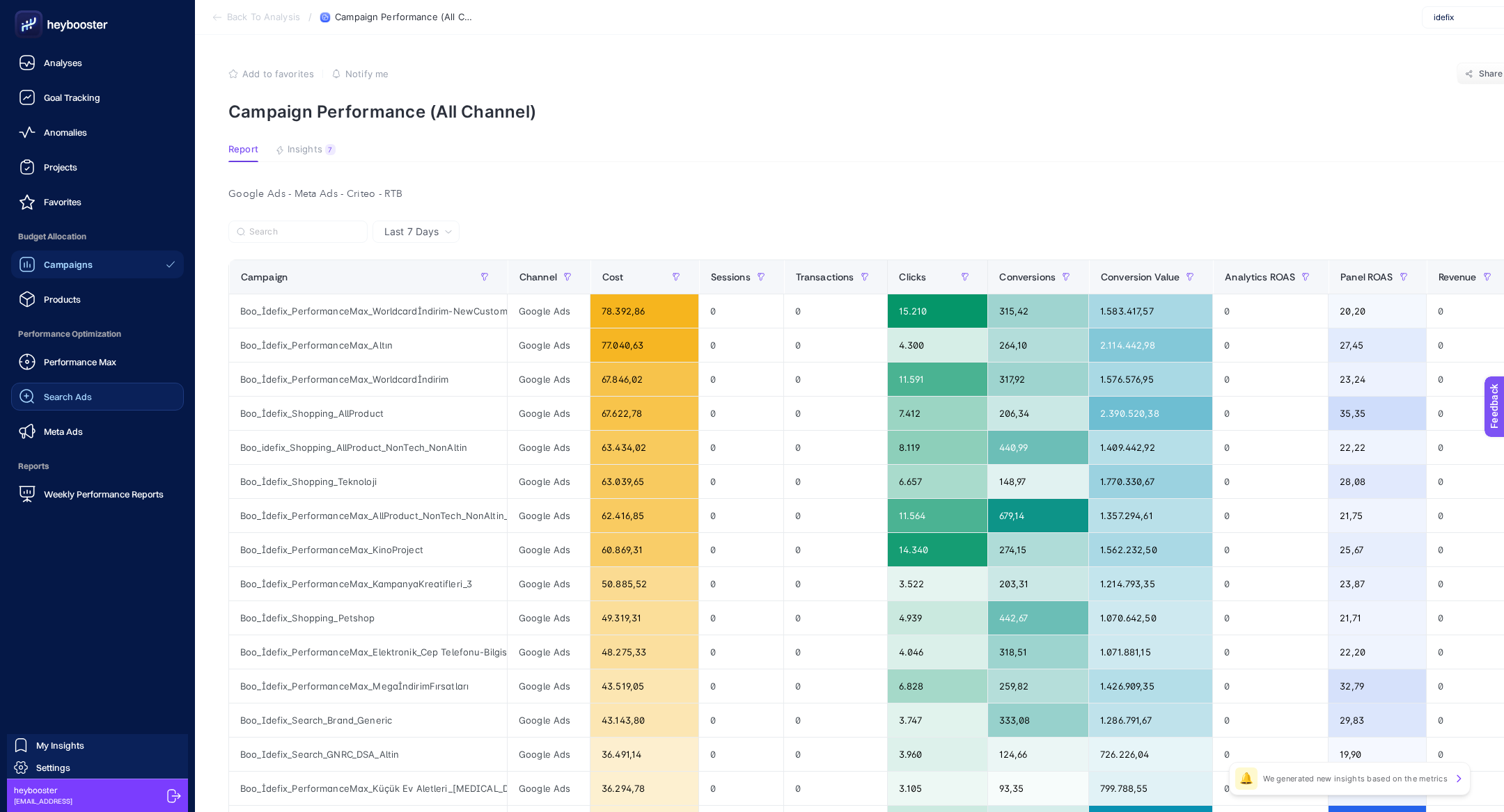
click at [60, 393] on span "Search Ads" at bounding box center [67, 396] width 48 height 11
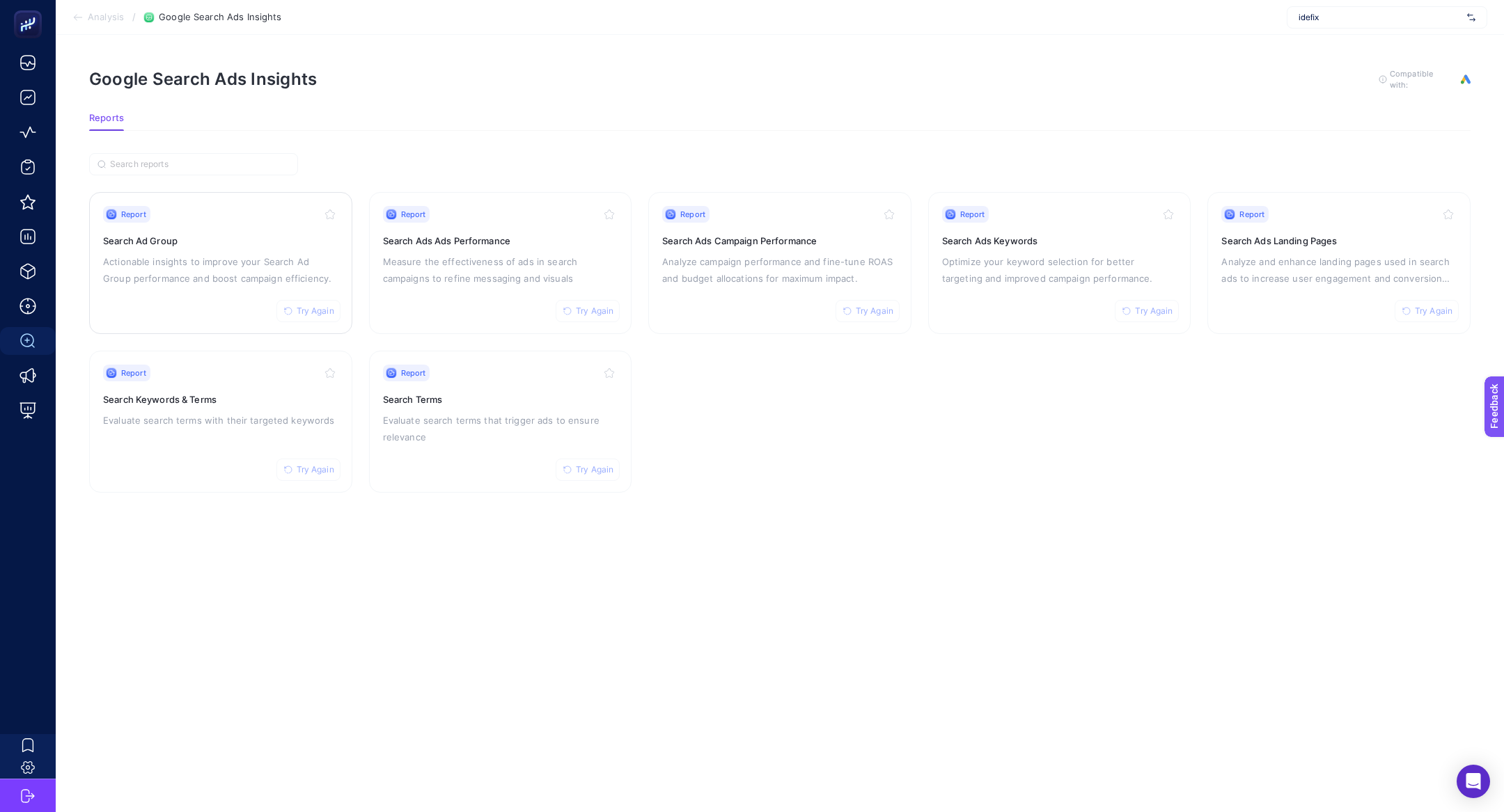
click at [252, 259] on p "Actionable insights to improve your Search Ad Group performance and boost campa…" at bounding box center [220, 270] width 236 height 33
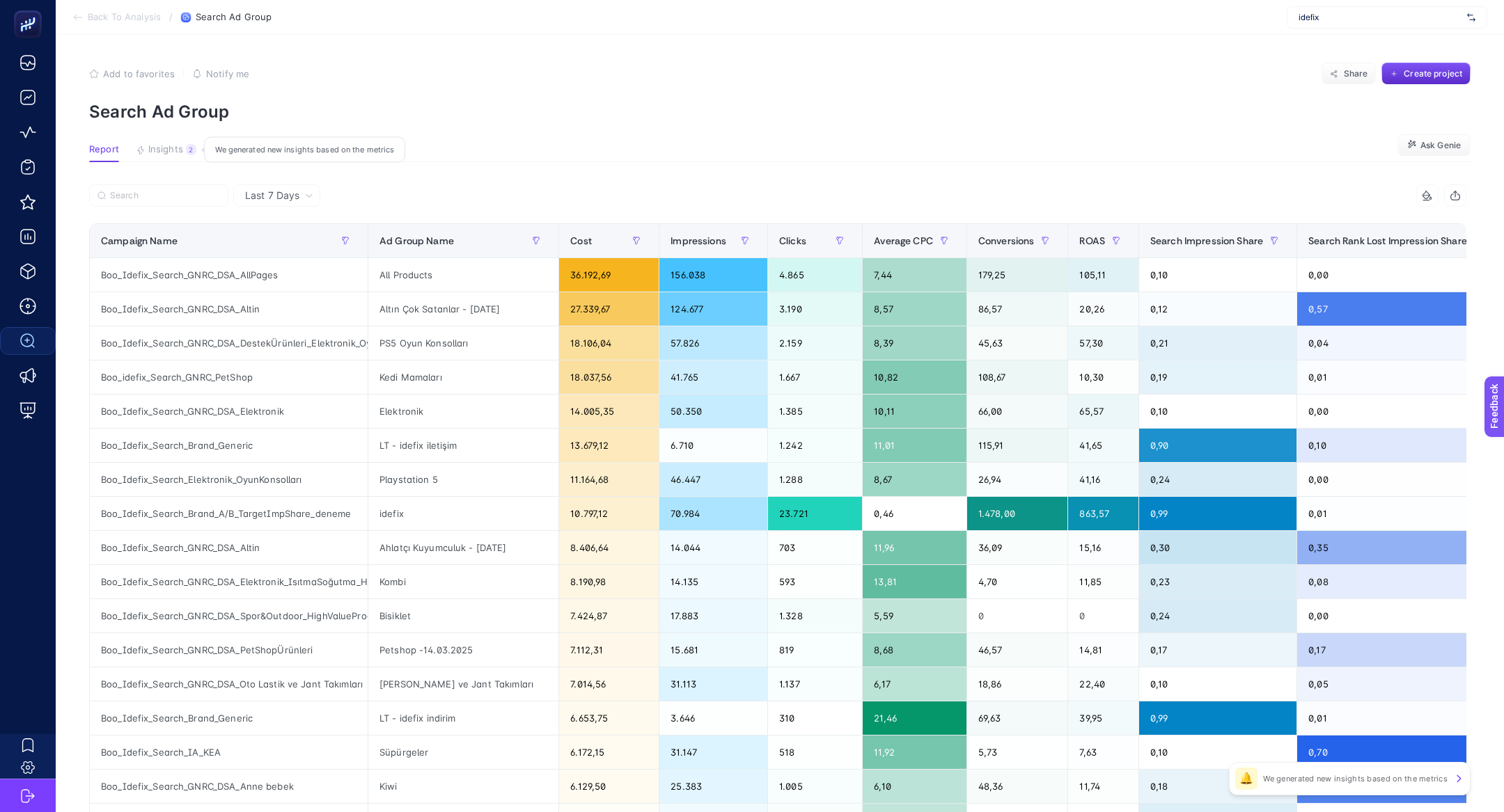
click at [159, 144] on span "Insights" at bounding box center [166, 150] width 35 height 11
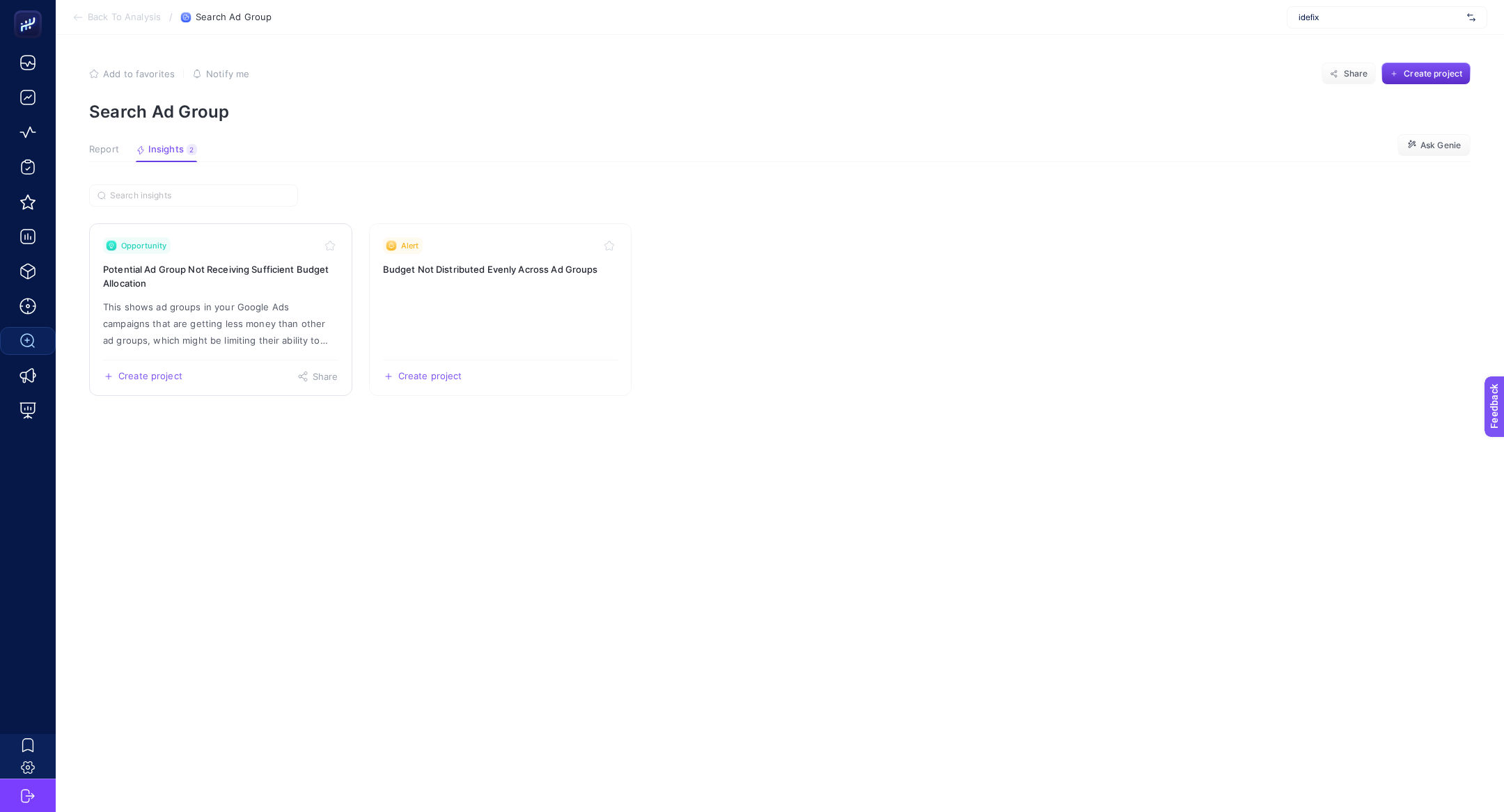
click at [170, 312] on p "This shows ad groups in your Google Ads campaigns that are getting less money t…" at bounding box center [220, 323] width 236 height 50
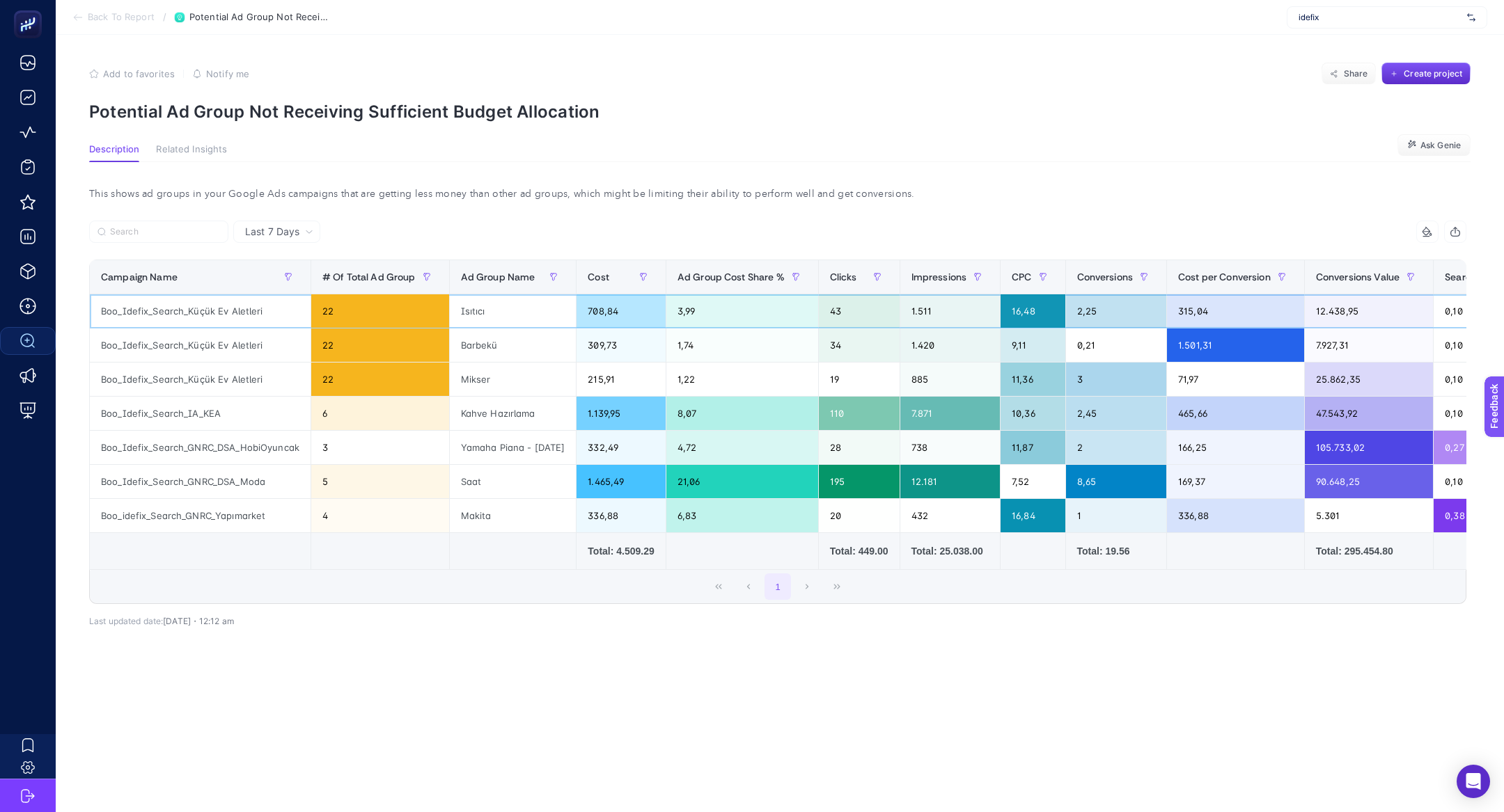
click at [170, 312] on div "Boo_Idefix_Search_Küçük Ev Aletleri" at bounding box center [200, 311] width 221 height 33
copy tr "Boo_Idefix_Search_Küçük Ev Aletleri"
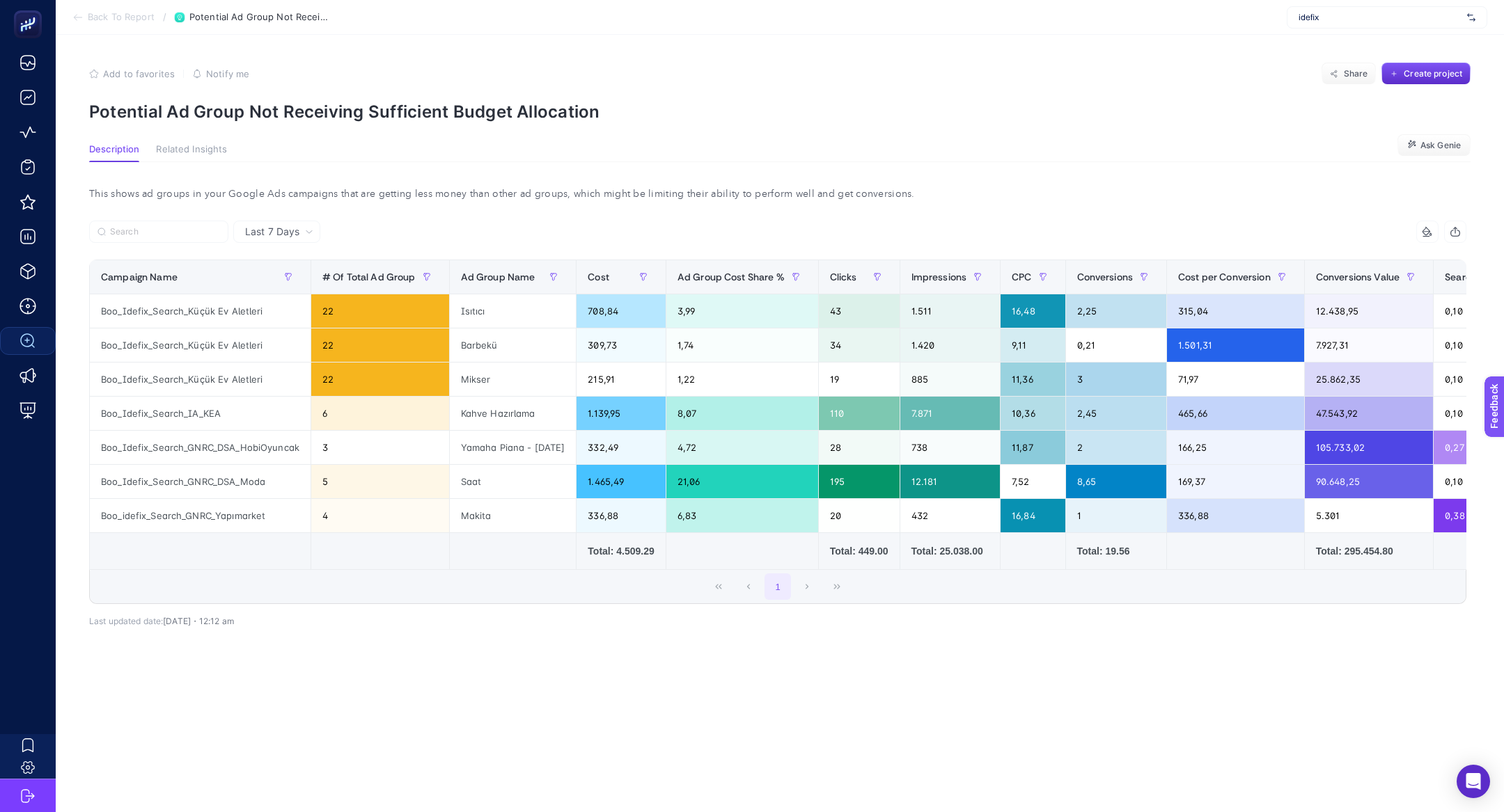
click at [94, 23] on span "Back To Report" at bounding box center [121, 17] width 67 height 11
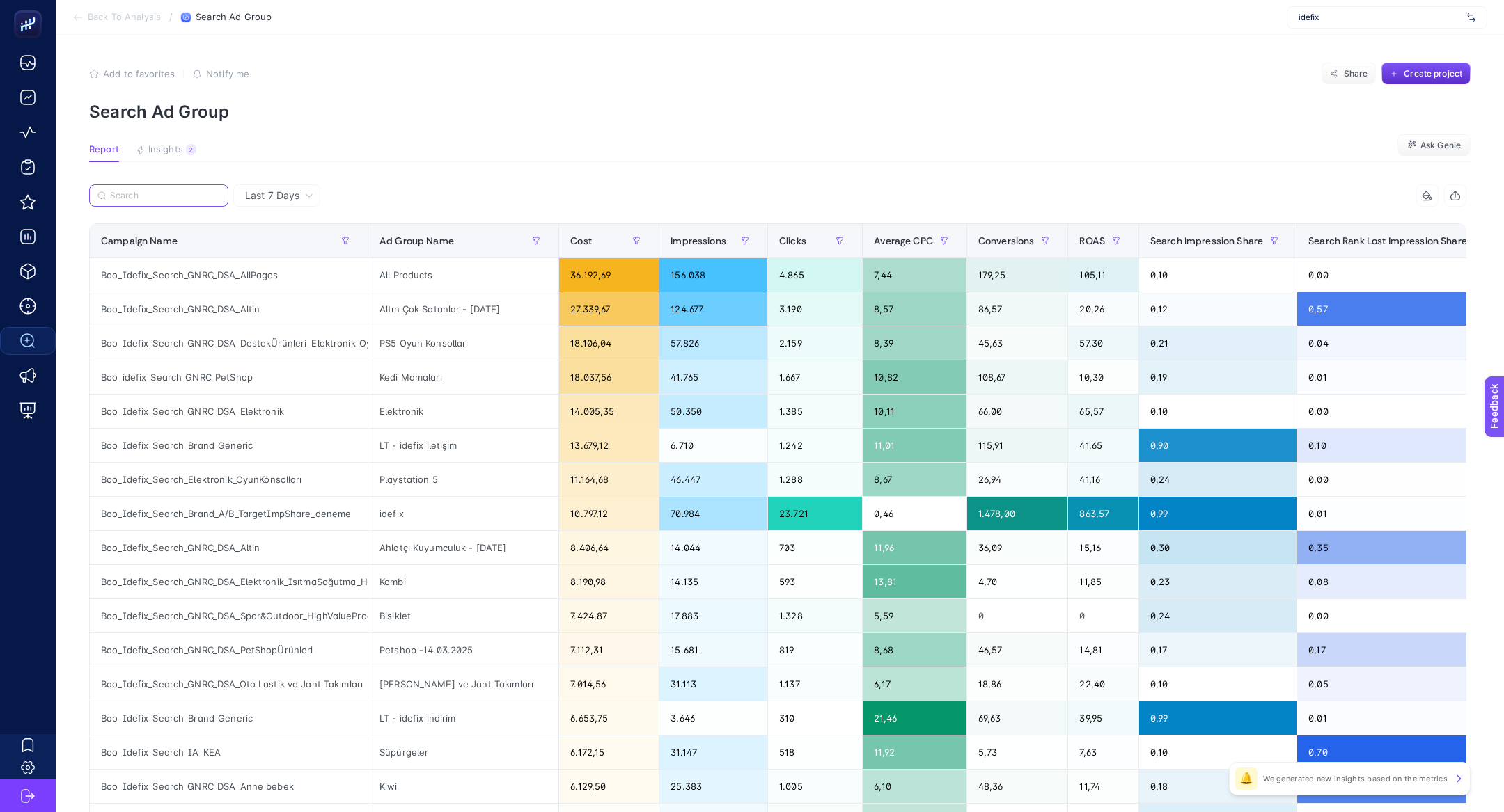
click at [158, 196] on input "Search" at bounding box center [164, 196] width 110 height 10
paste input "Boo_Idefix_Search_Küçük Ev Aletleri"
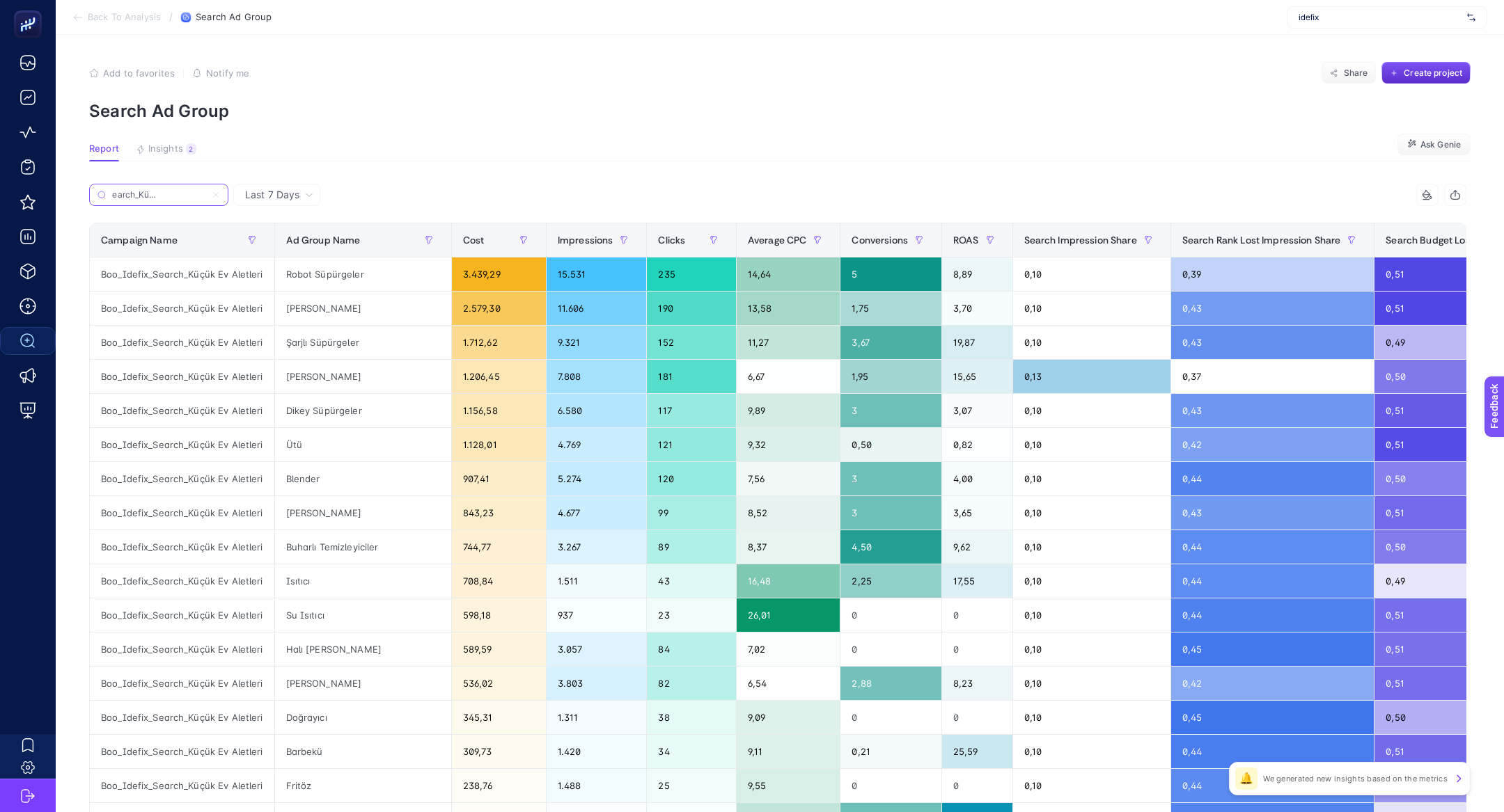
scroll to position [0, 132]
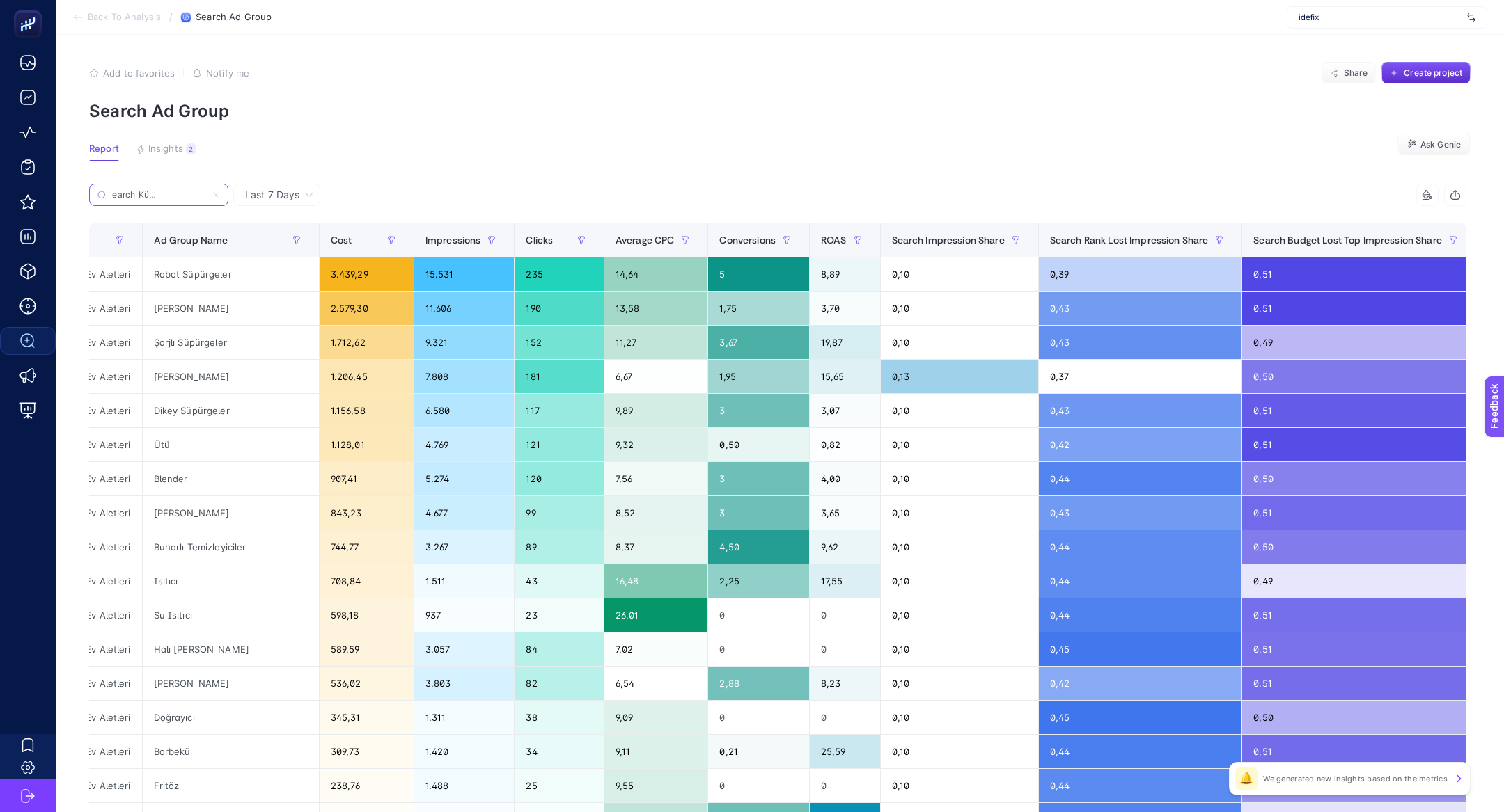
type input "Boo_Idefix_Search_Küçük Ev Aletleri"
click at [1488, 245] on div "+" at bounding box center [1501, 240] width 26 height 11
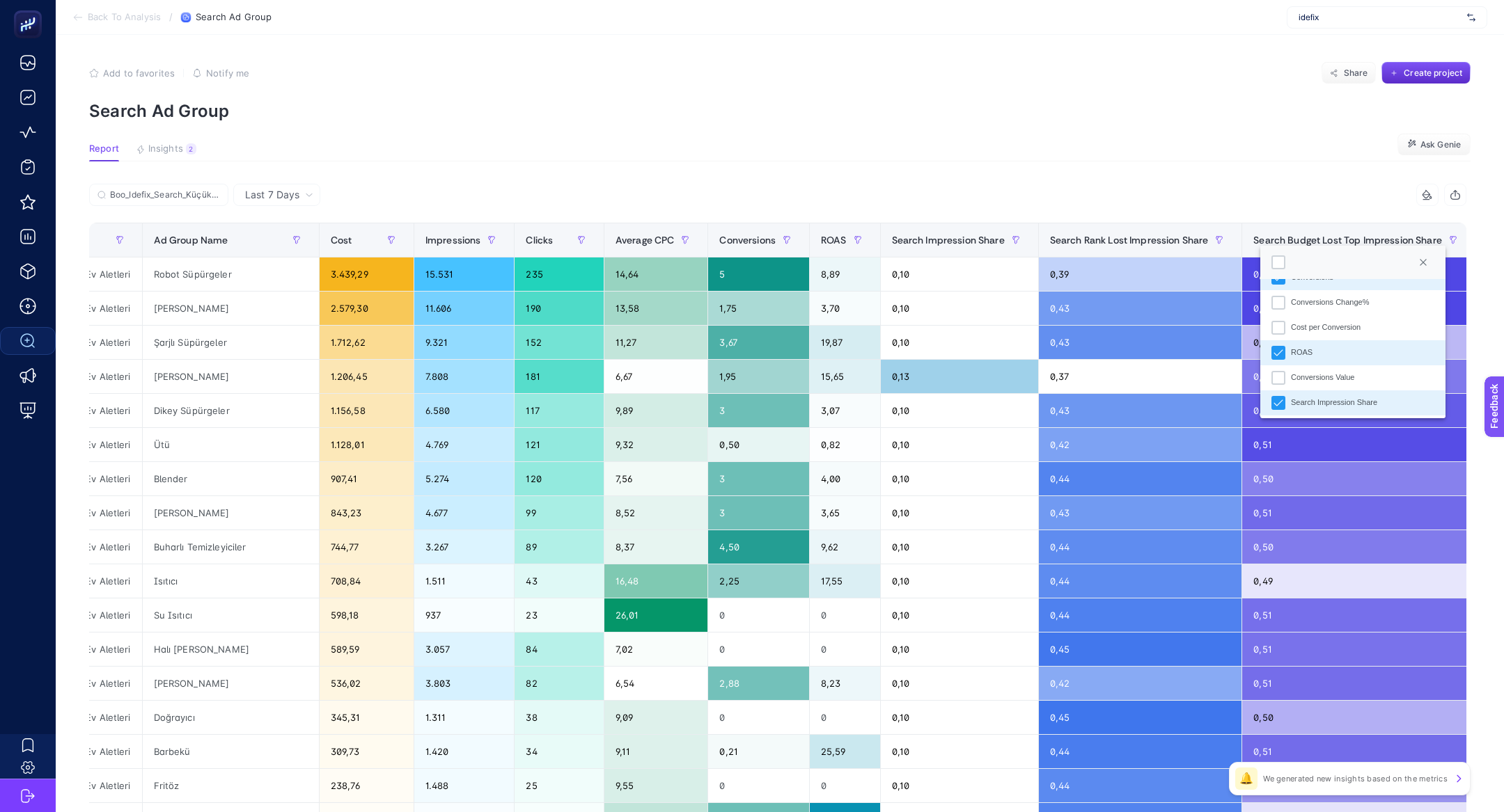
scroll to position [271, 0]
click at [1307, 377] on div "Conversions Value" at bounding box center [1323, 376] width 64 height 12
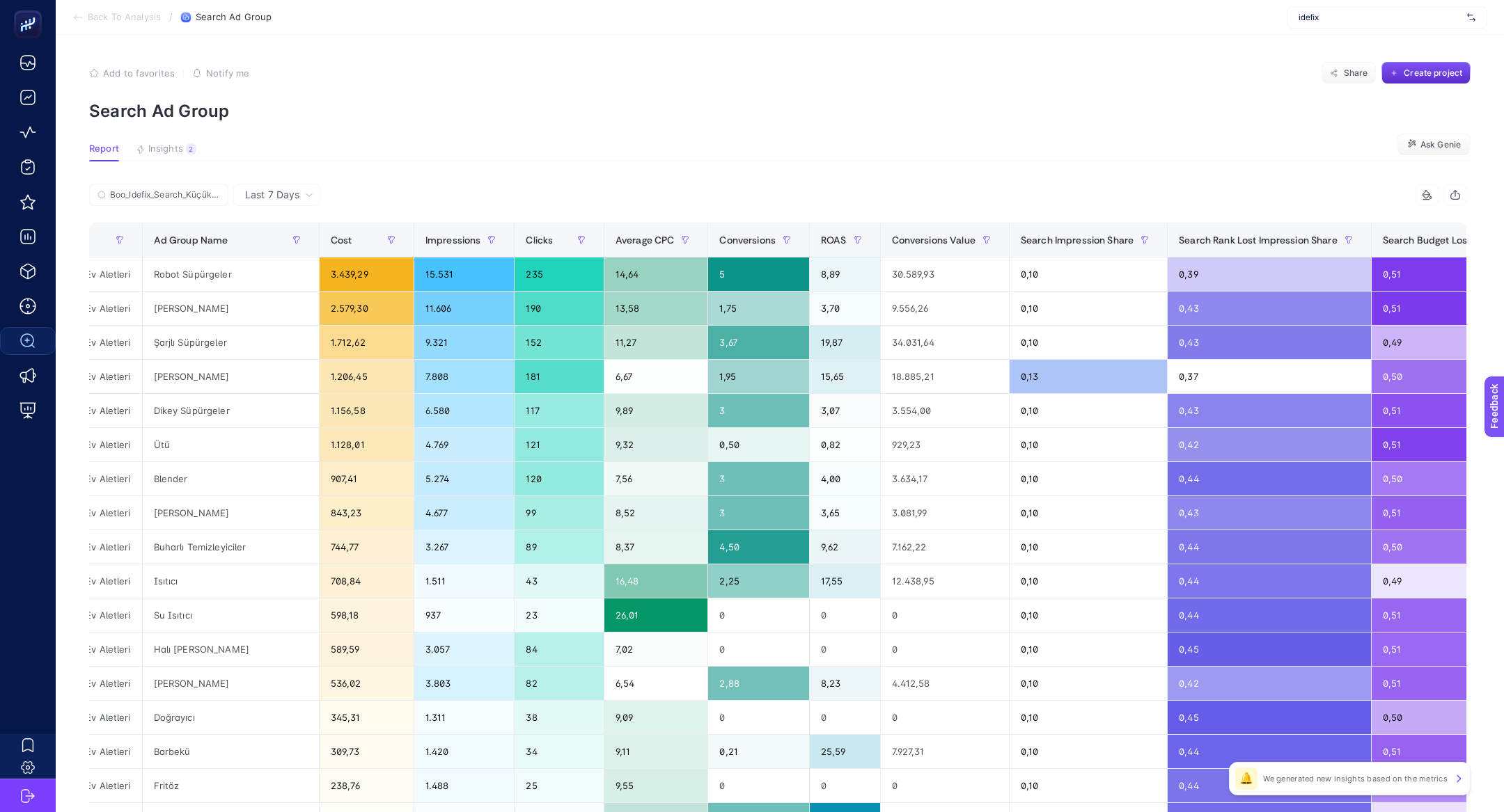
click at [1437, 191] on div at bounding box center [1427, 195] width 26 height 11
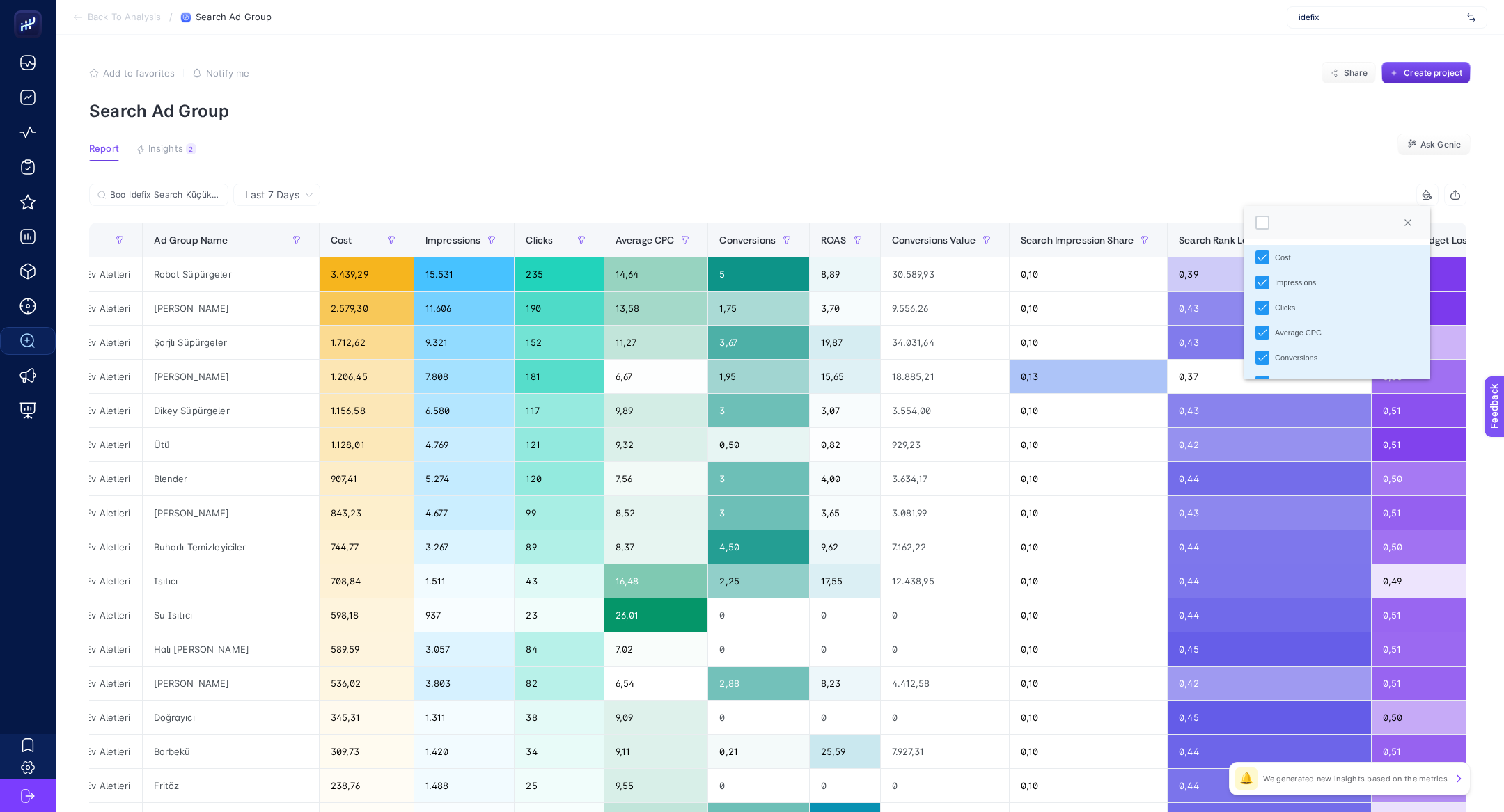
click at [1252, 231] on div at bounding box center [1336, 223] width 185 height 33
click at [1255, 227] on div at bounding box center [1262, 223] width 14 height 14
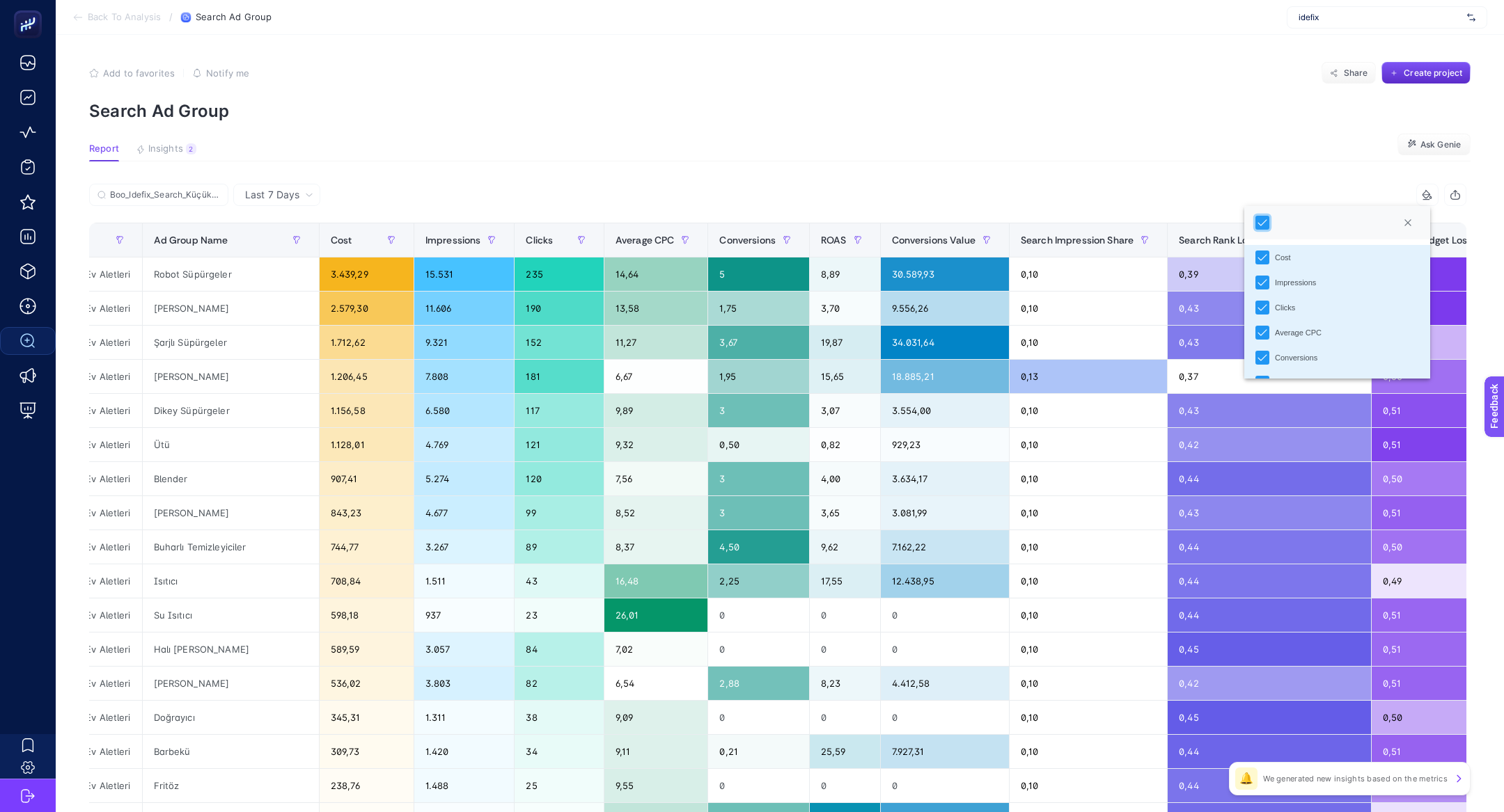
click at [959, 121] on article "Add to favorites false Notify me Share Create project Search Ad Group Report In…" at bounding box center [779, 577] width 1448 height 1088
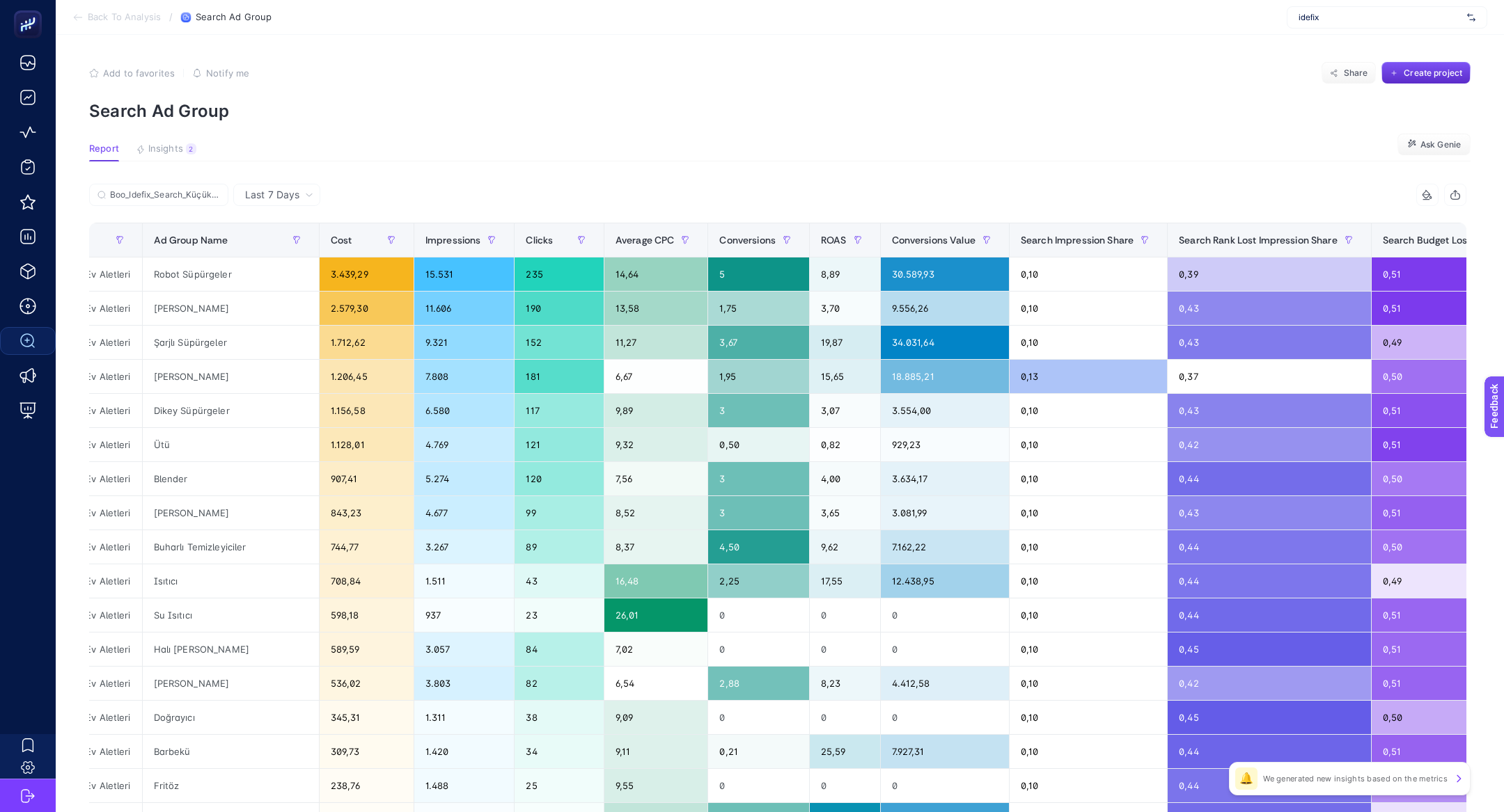
click at [287, 186] on div "Last 7 Days" at bounding box center [277, 195] width 87 height 23
click at [262, 246] on li "Last 30 Days" at bounding box center [277, 249] width 78 height 25
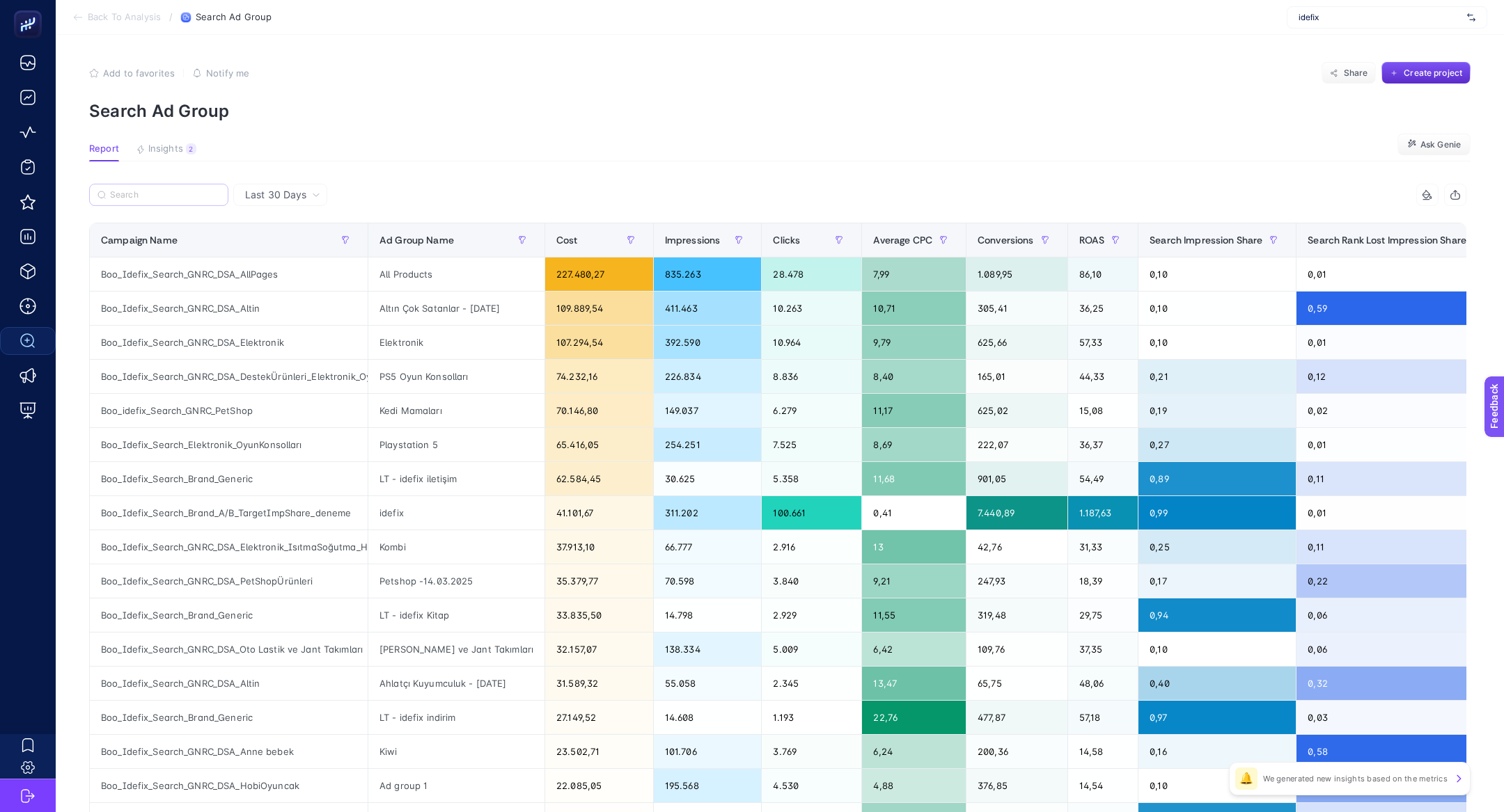
click at [186, 202] on label at bounding box center [158, 195] width 139 height 23
click at [0, 0] on input "Boo_Idefix_Search_Küçük Ev Aletleri" at bounding box center [0, 0] width 0 height 0
click at [186, 197] on input "Search" at bounding box center [164, 196] width 110 height 10
paste input "Boo_Idefix_Search_Küçük Ev Aletleri"
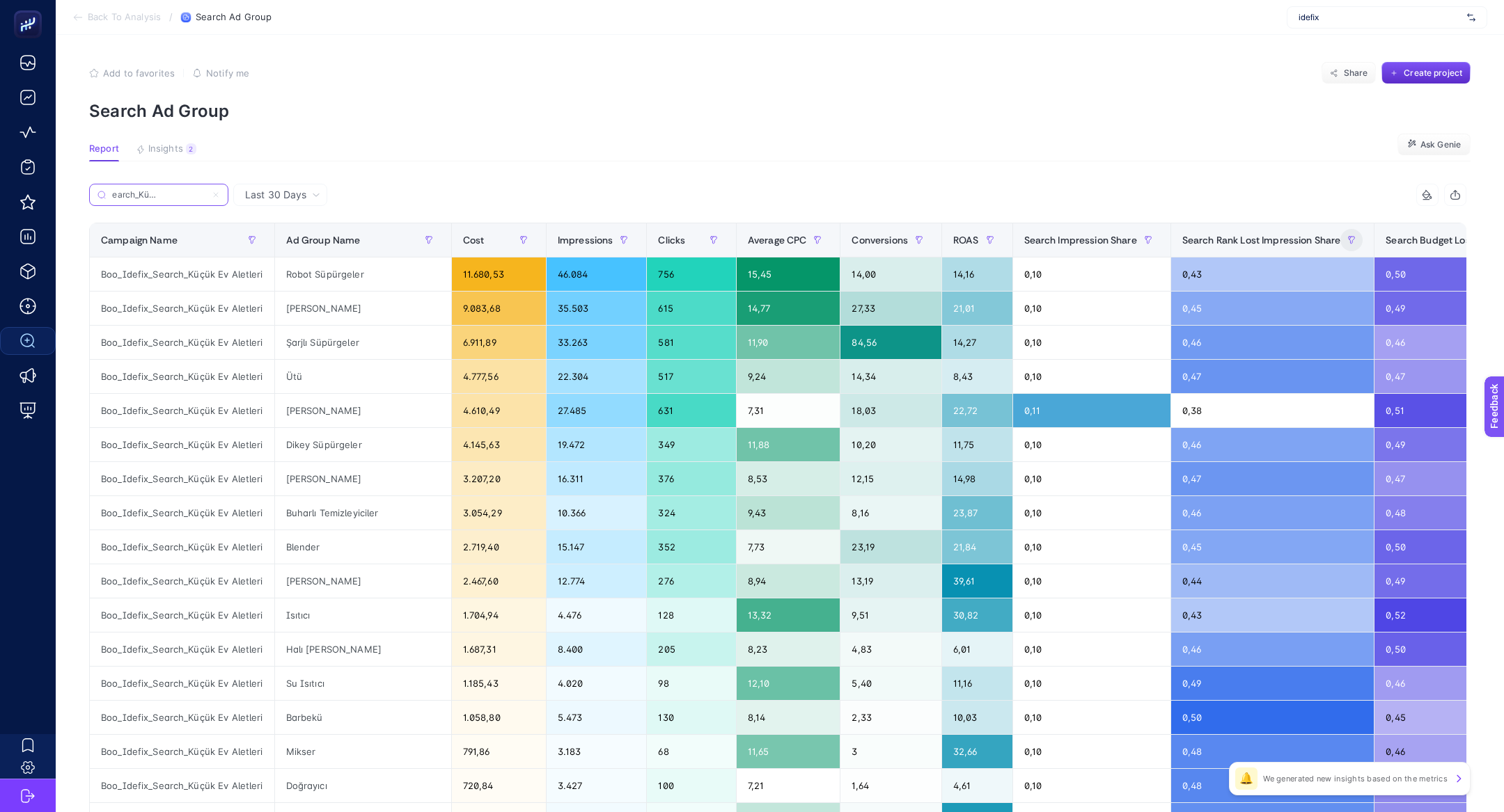
scroll to position [0, 137]
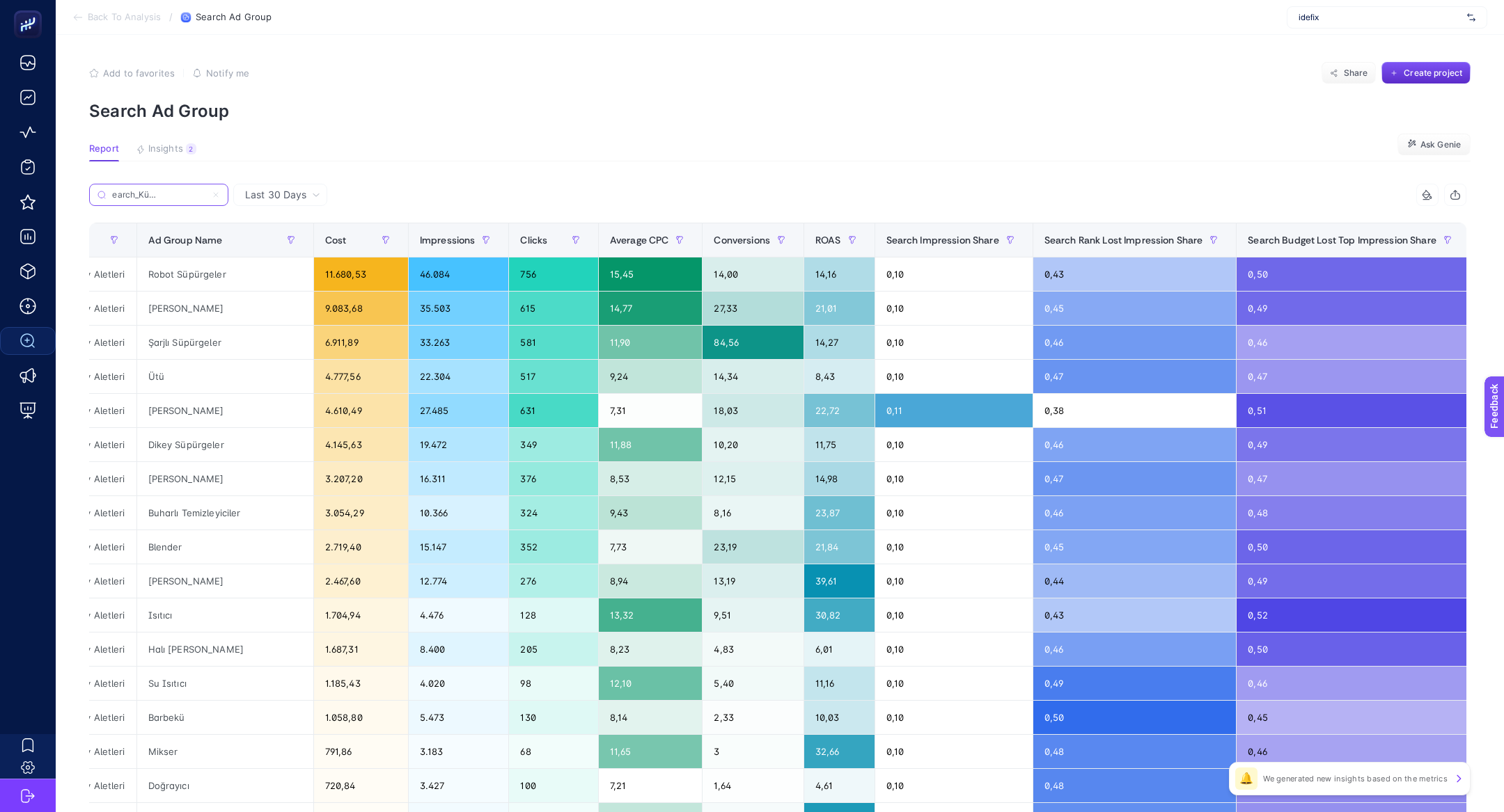
type input "Boo_Idefix_Search_Küçük Ev Aletleri"
click at [1483, 243] on div "+" at bounding box center [1496, 240] width 26 height 11
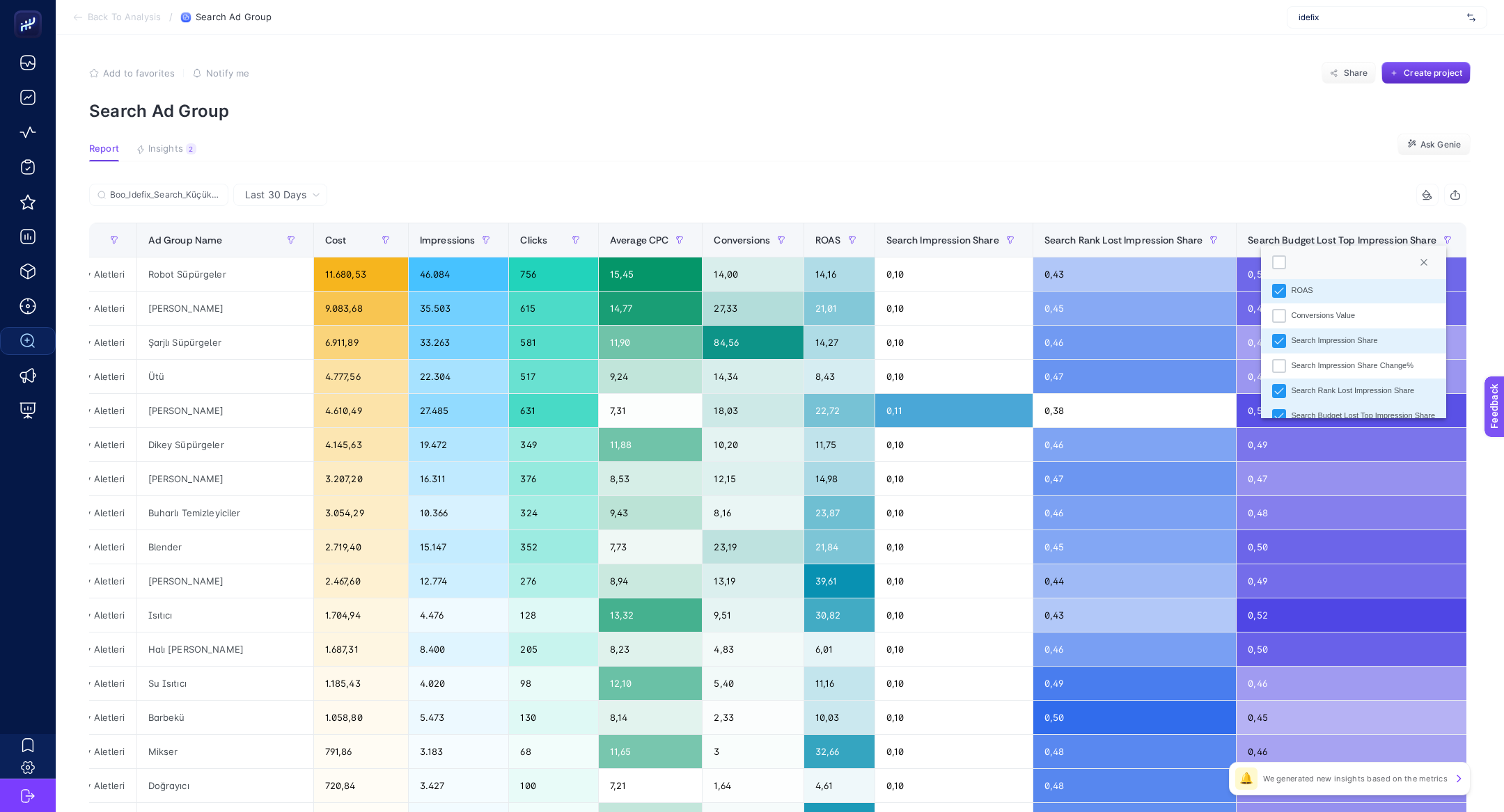
scroll to position [344, 0]
click at [1353, 306] on div "Conversions Value" at bounding box center [1324, 303] width 64 height 12
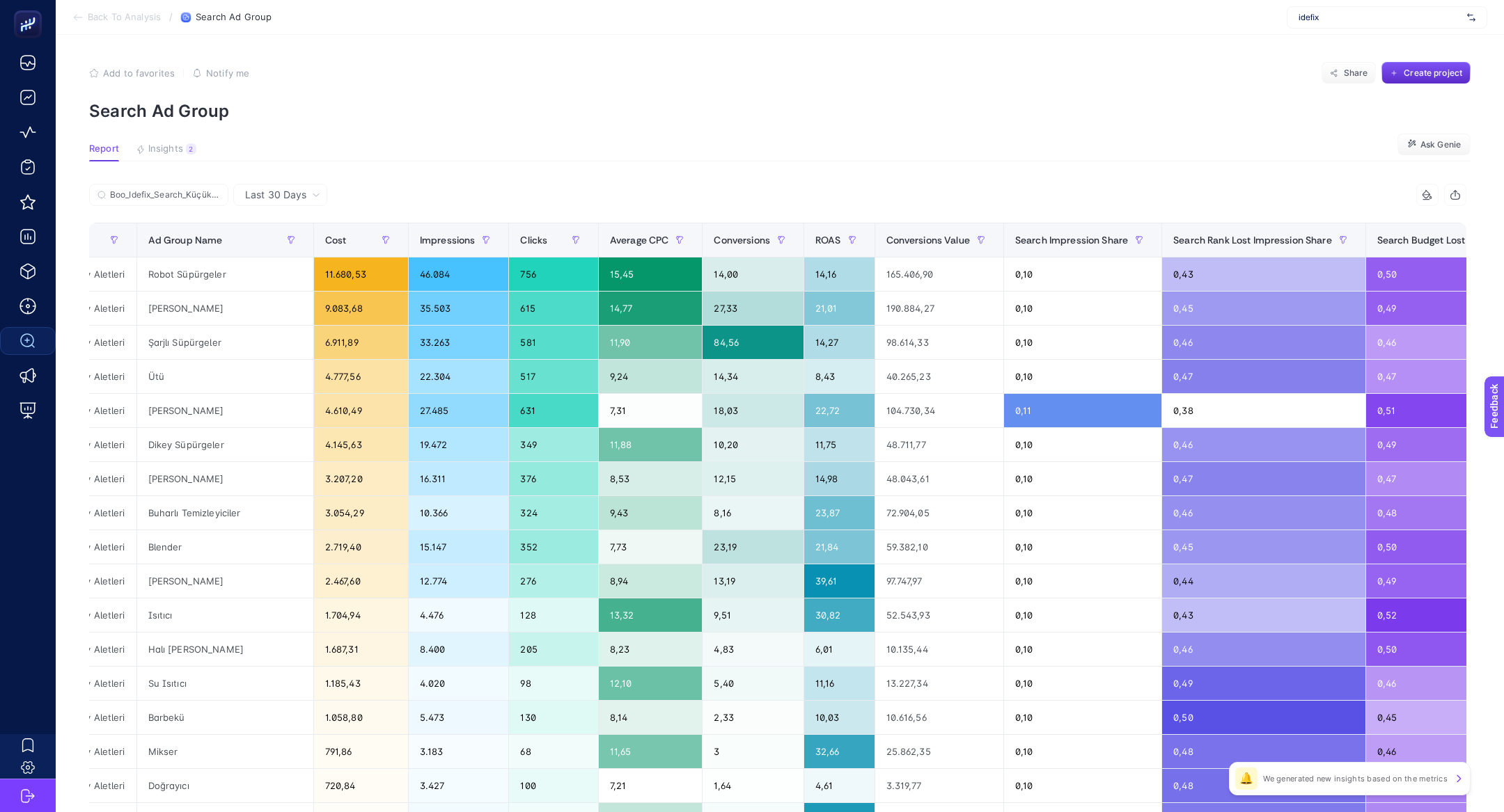
click at [1422, 196] on icon at bounding box center [1427, 195] width 11 height 11
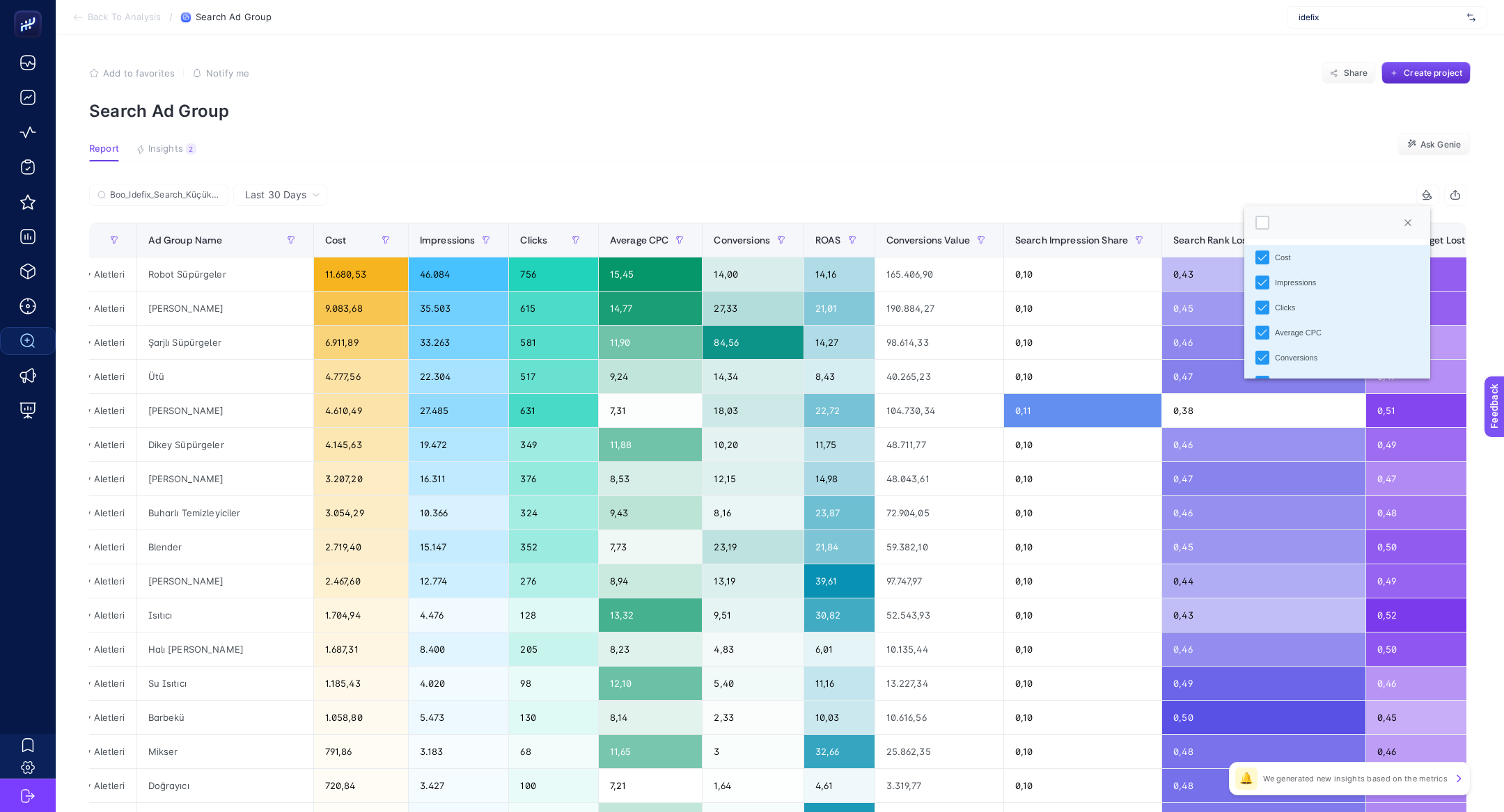
click at [1271, 224] on div at bounding box center [1336, 223] width 185 height 33
click at [1263, 224] on div at bounding box center [1262, 223] width 14 height 14
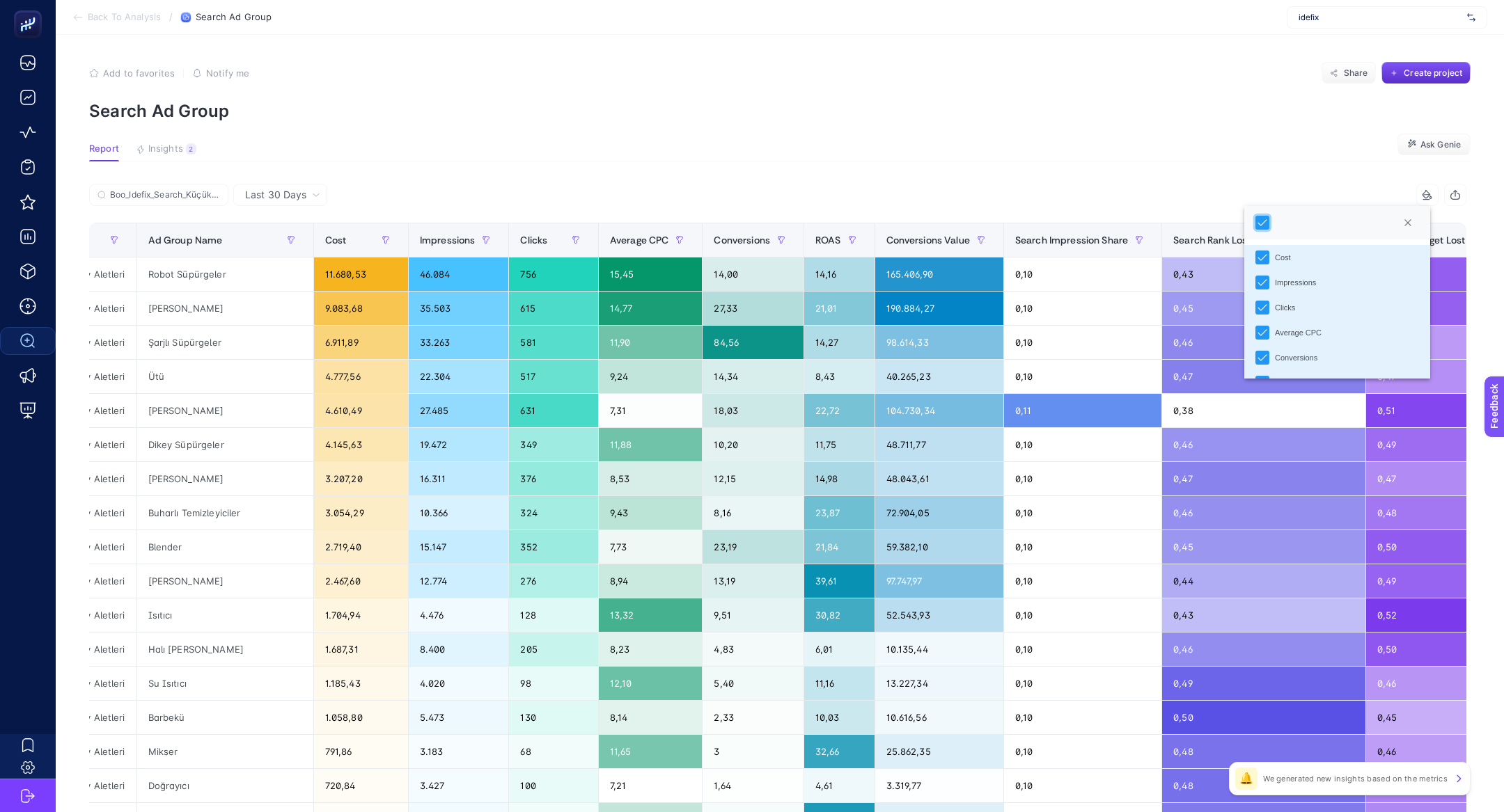
click at [939, 133] on article "Add to favorites false Notify me Share Create project Search Ad Group Report In…" at bounding box center [779, 577] width 1448 height 1088
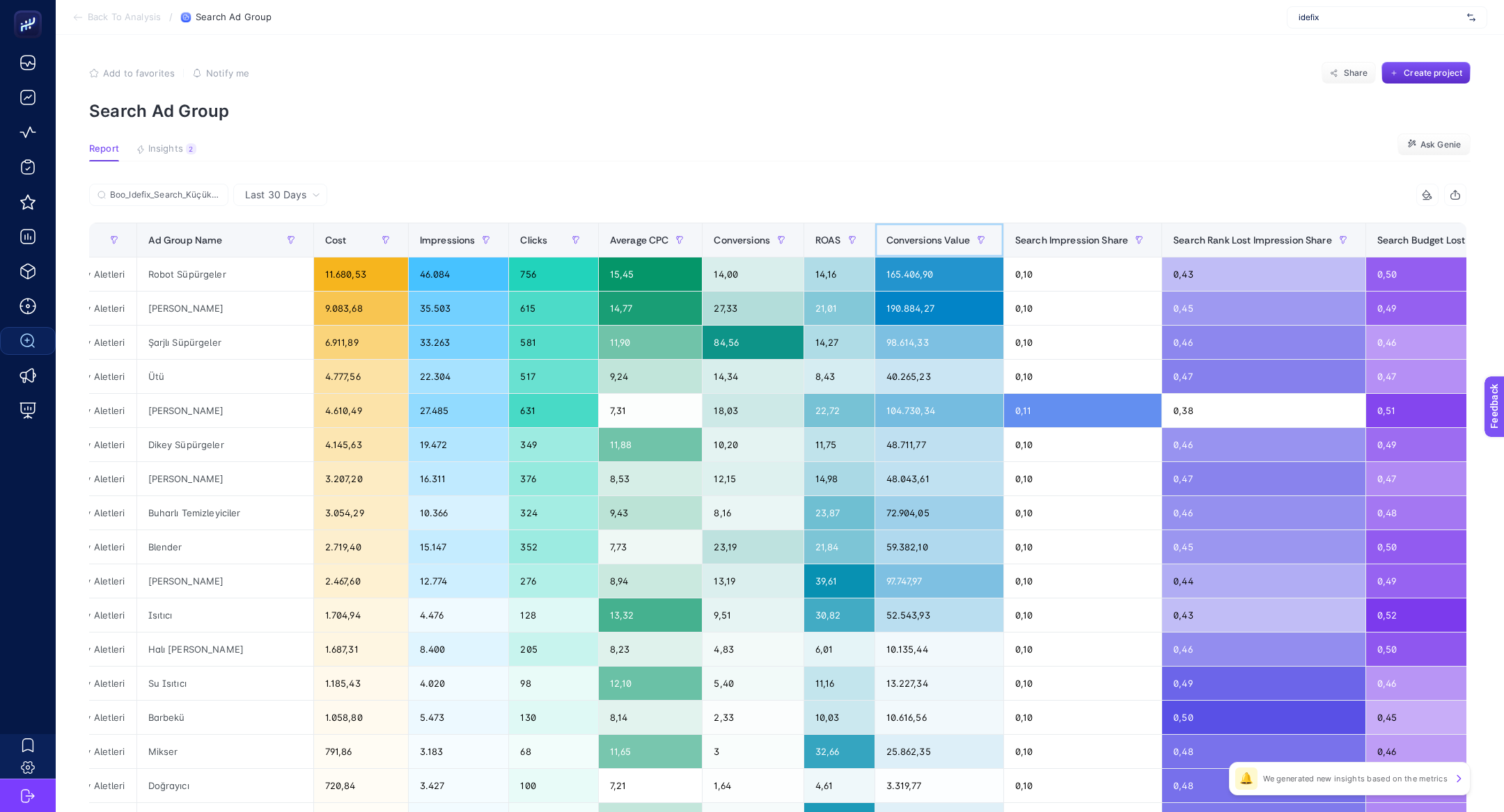
click at [886, 231] on div "Conversions Value" at bounding box center [939, 240] width 106 height 23
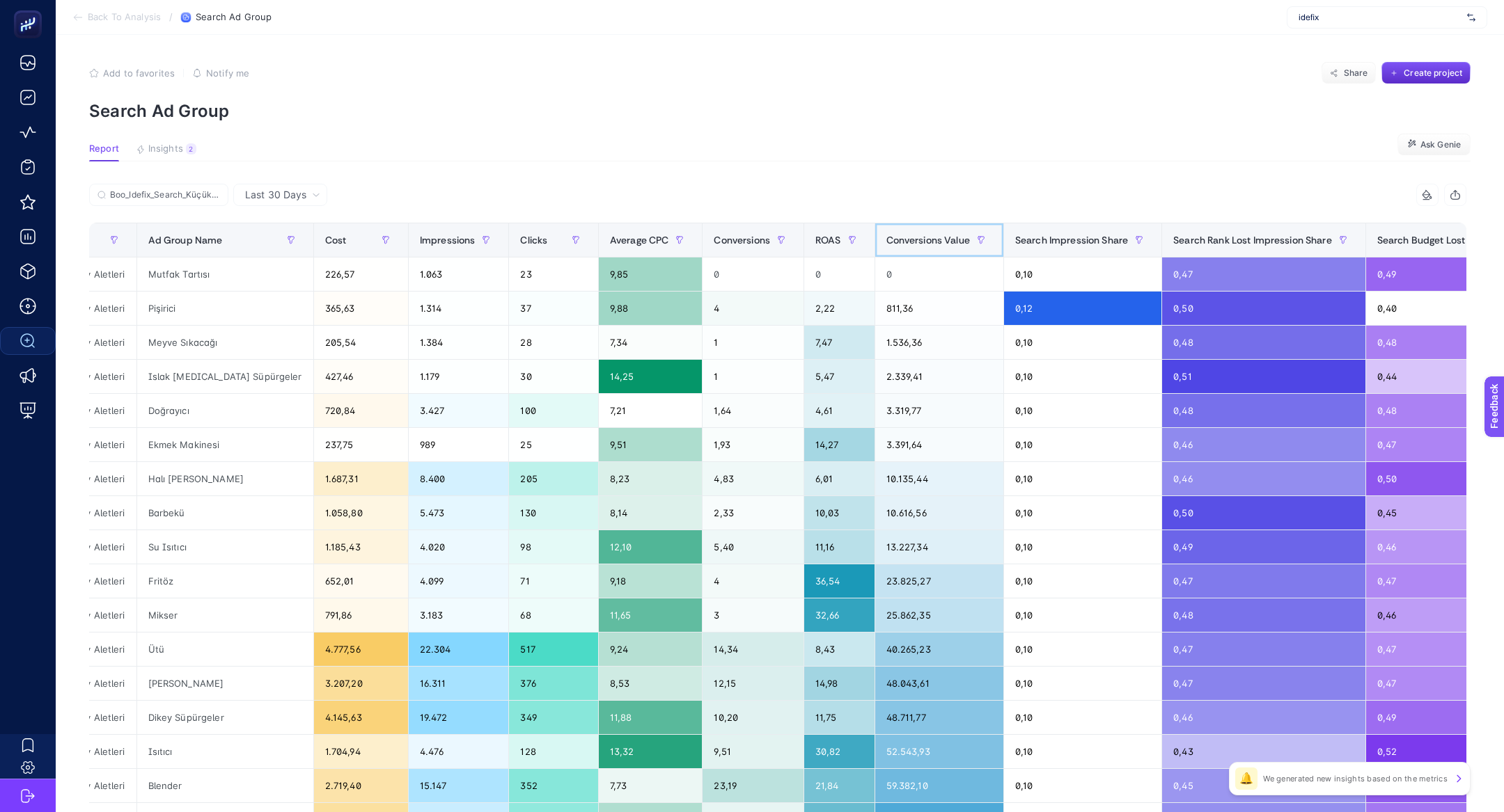
click at [886, 231] on div "Conversions Value" at bounding box center [939, 240] width 106 height 23
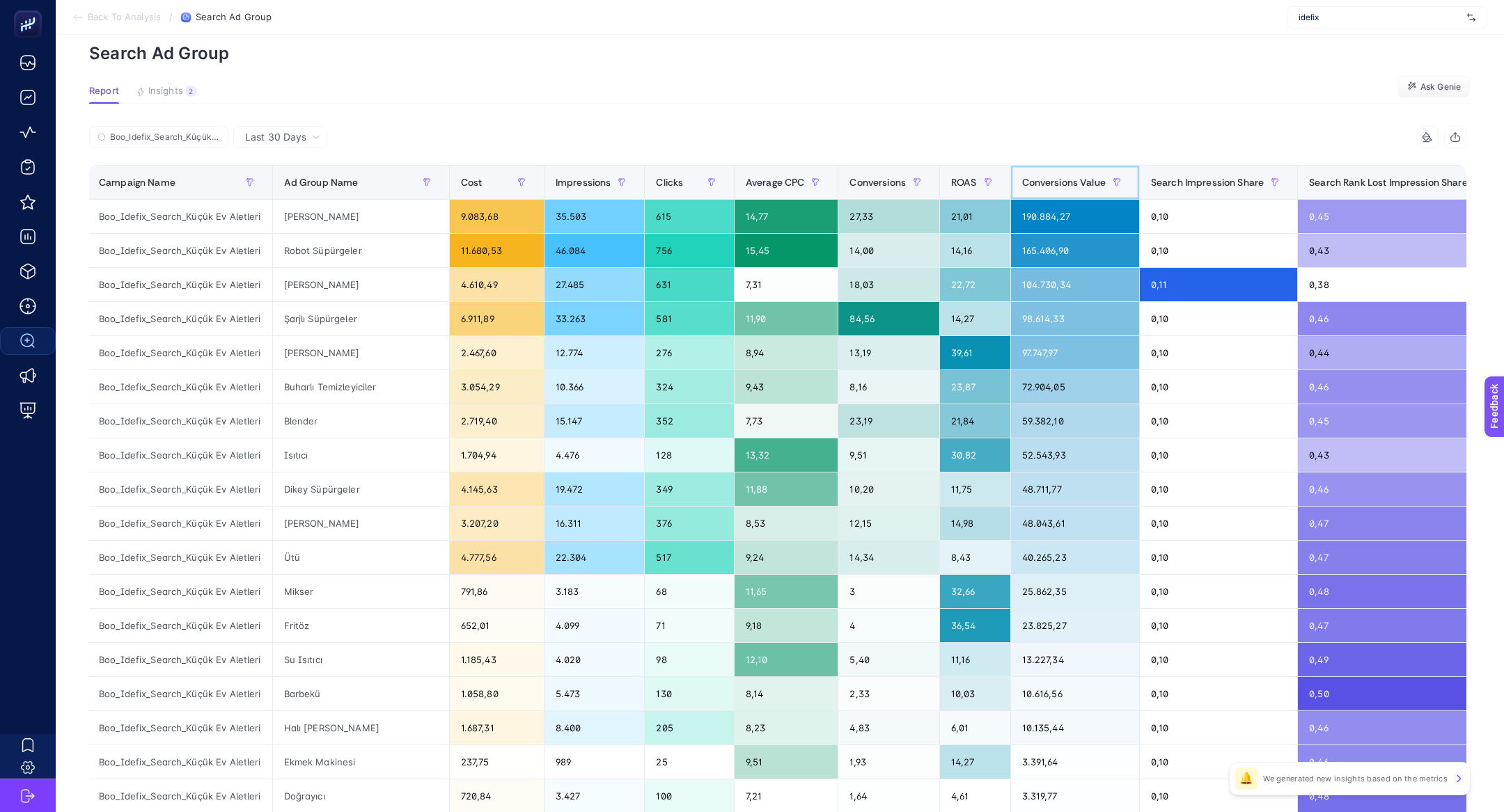
scroll to position [0, 0]
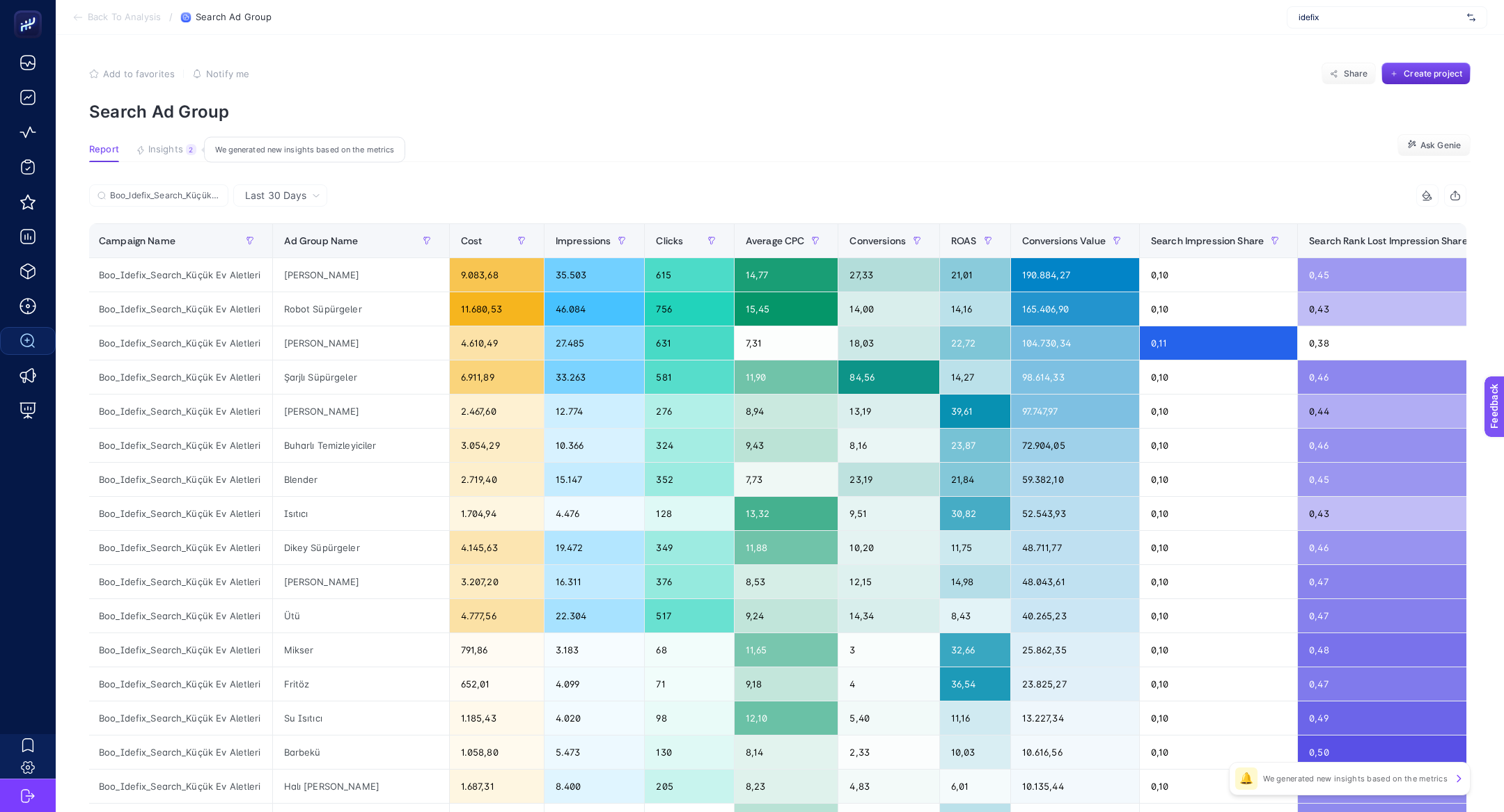
click at [180, 155] on span "Insights" at bounding box center [166, 150] width 35 height 11
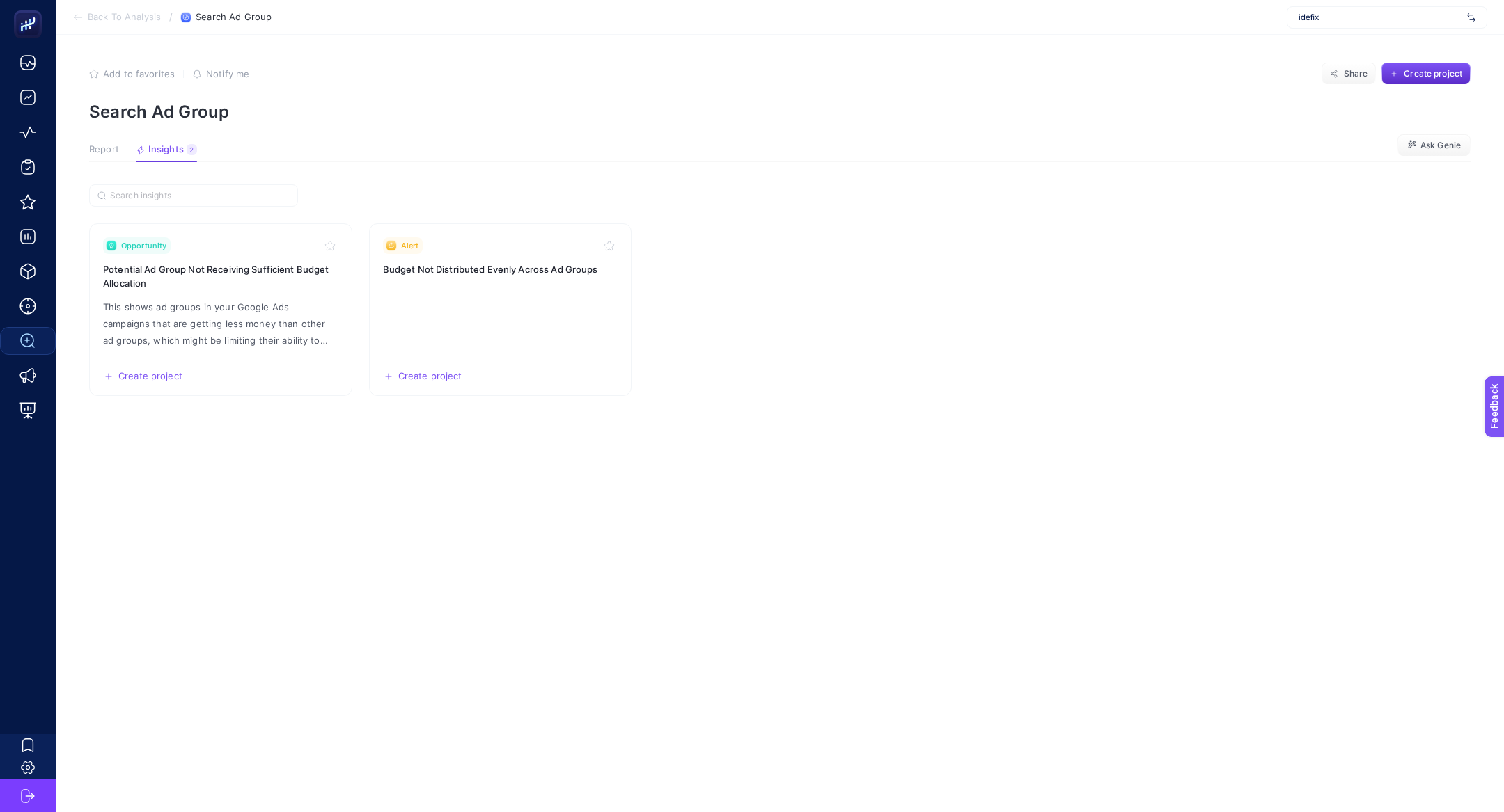
click at [117, 151] on span "Report" at bounding box center [104, 150] width 30 height 11
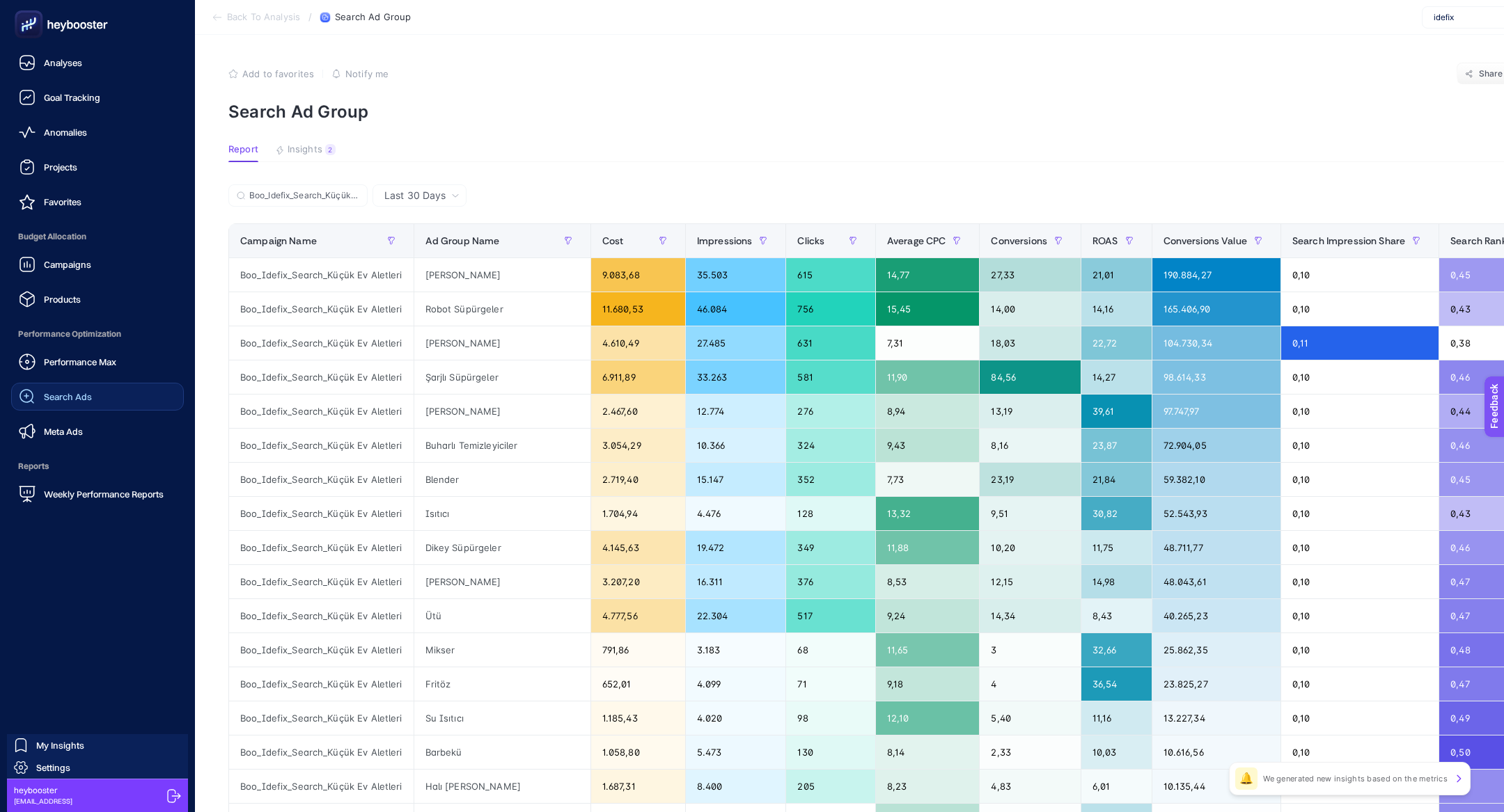
click at [105, 399] on link "Search Ads" at bounding box center [97, 396] width 173 height 28
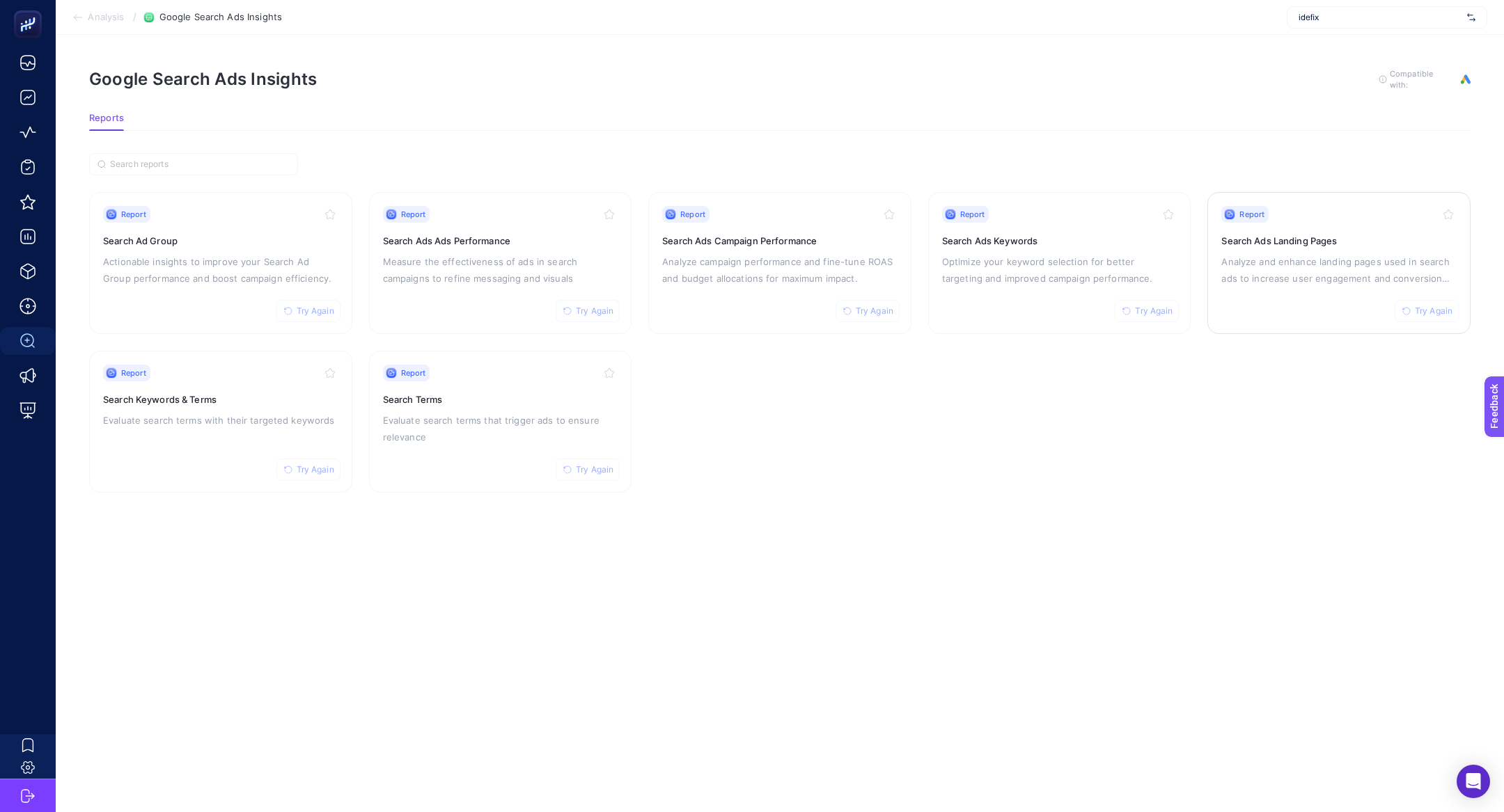
click at [1218, 239] on link "Report Try Again Search Ads Landing Pages Analyze and enhance landing pages use…" at bounding box center [1339, 263] width 264 height 142
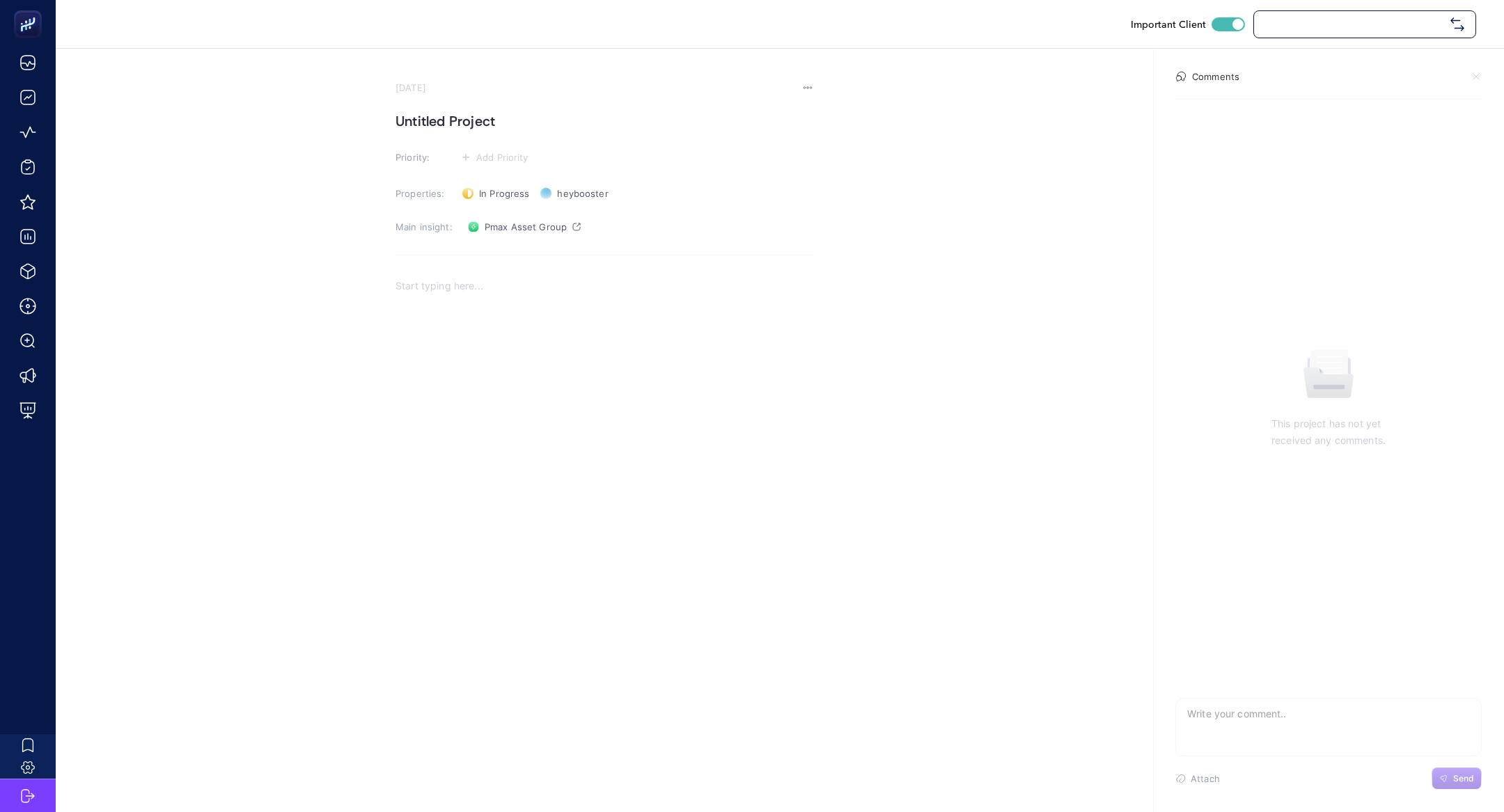
checkbox input "true"
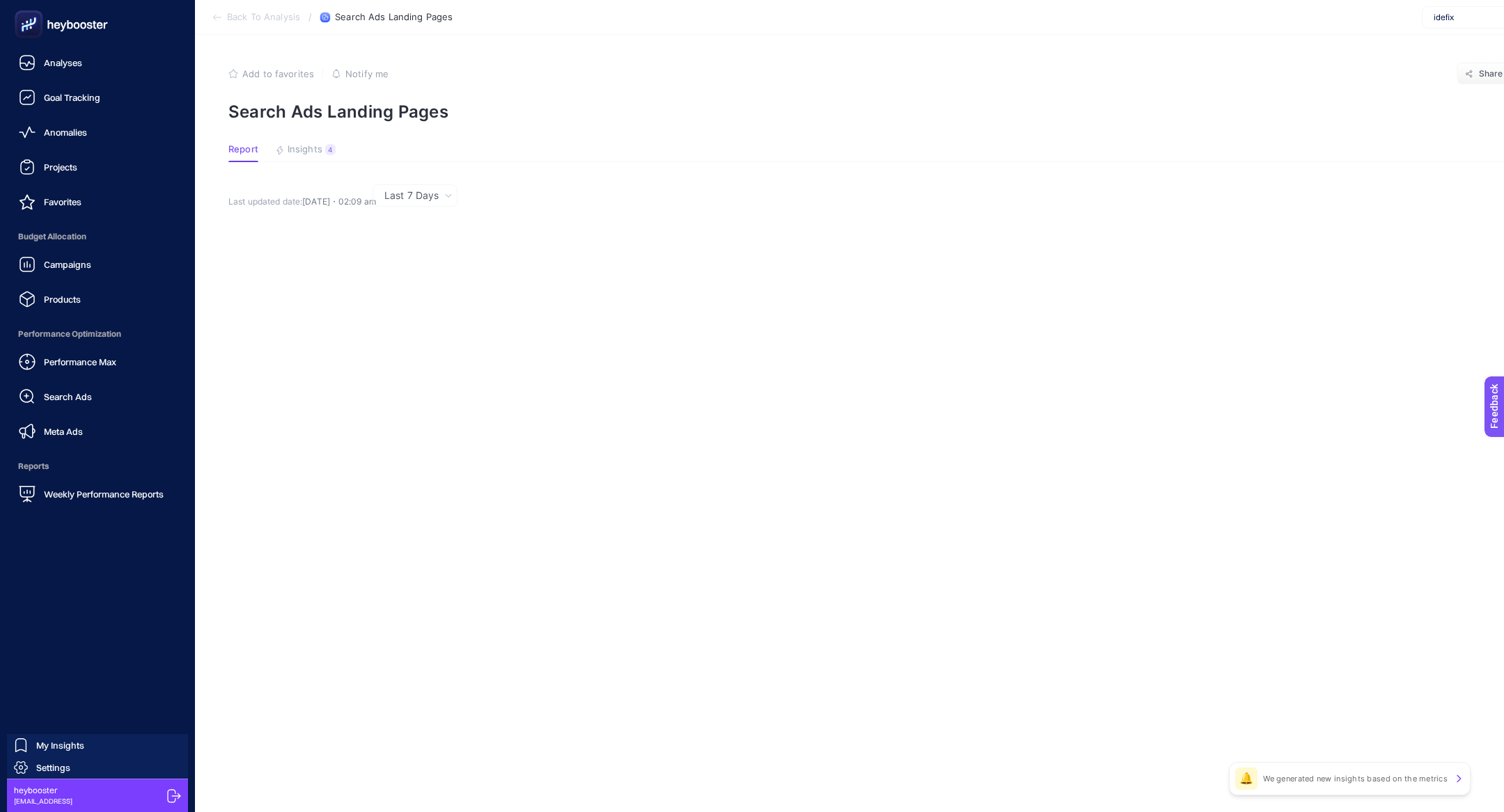
click at [43, 26] on icon at bounding box center [61, 24] width 100 height 28
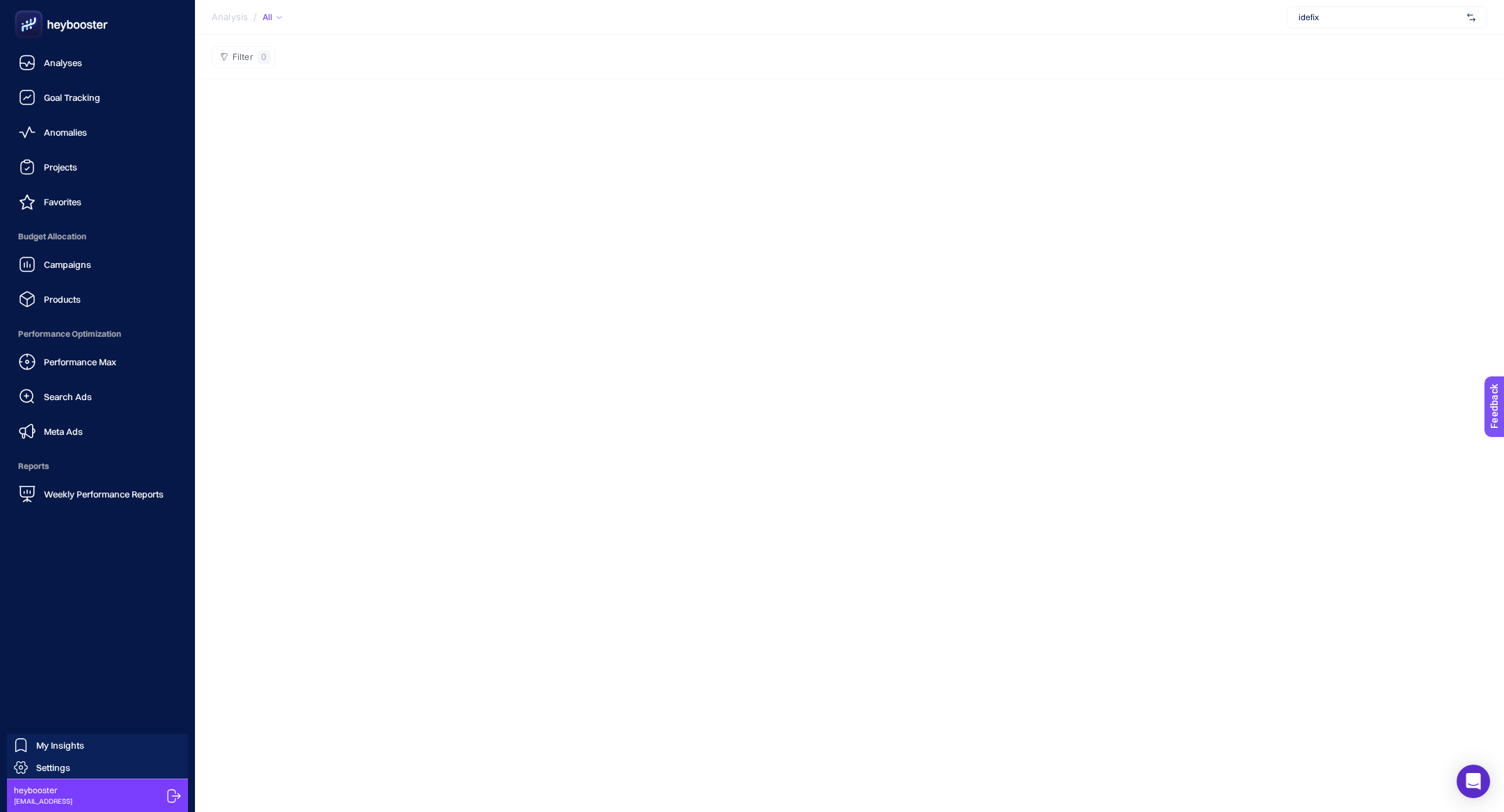
click at [50, 410] on div "Performance Max Search Ads Meta Ads" at bounding box center [97, 396] width 173 height 97
click at [33, 403] on icon at bounding box center [26, 396] width 15 height 15
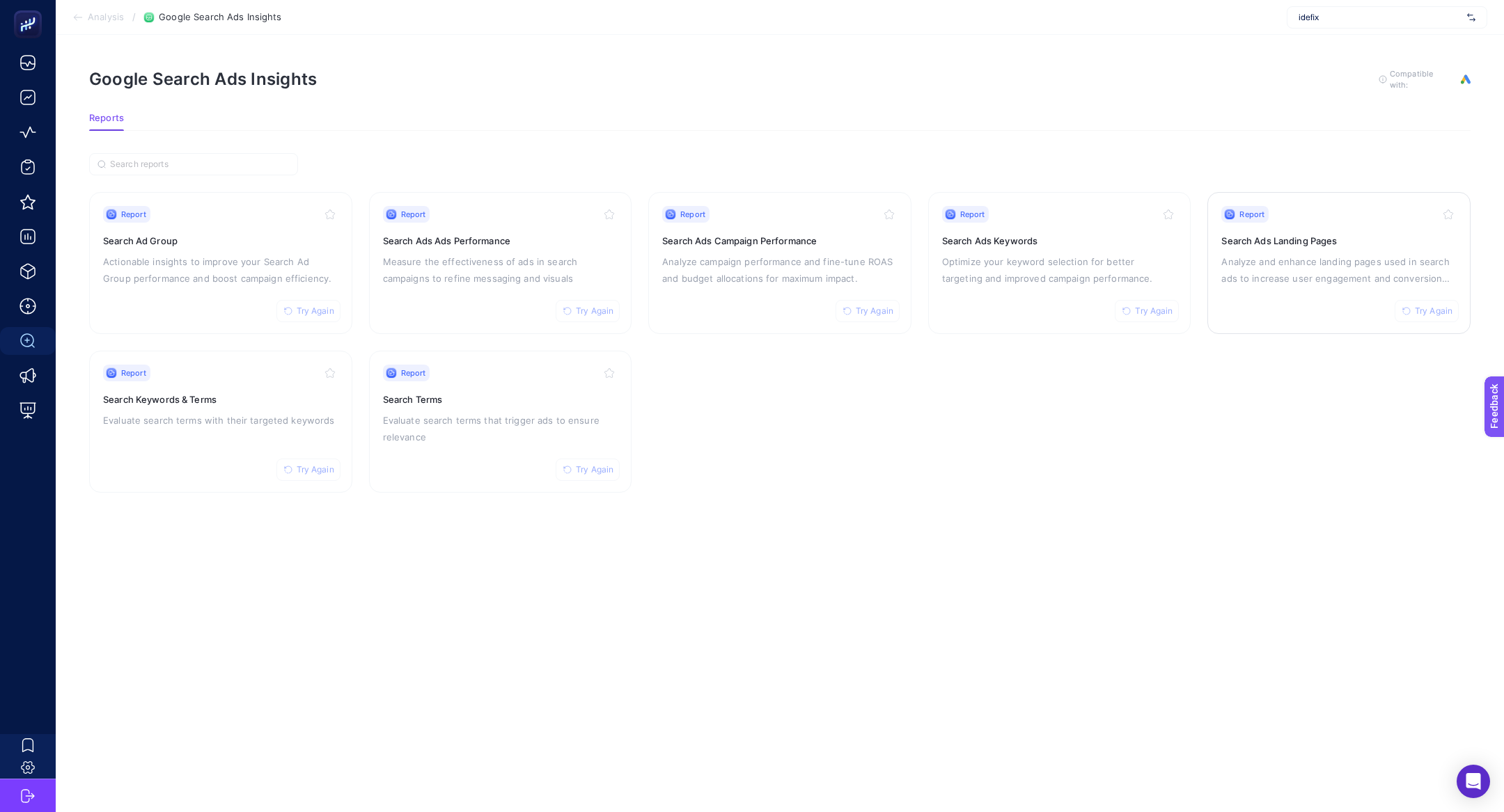
click at [1312, 256] on p "Analyze and enhance landing pages used in search ads to increase user engagemen…" at bounding box center [1339, 270] width 236 height 33
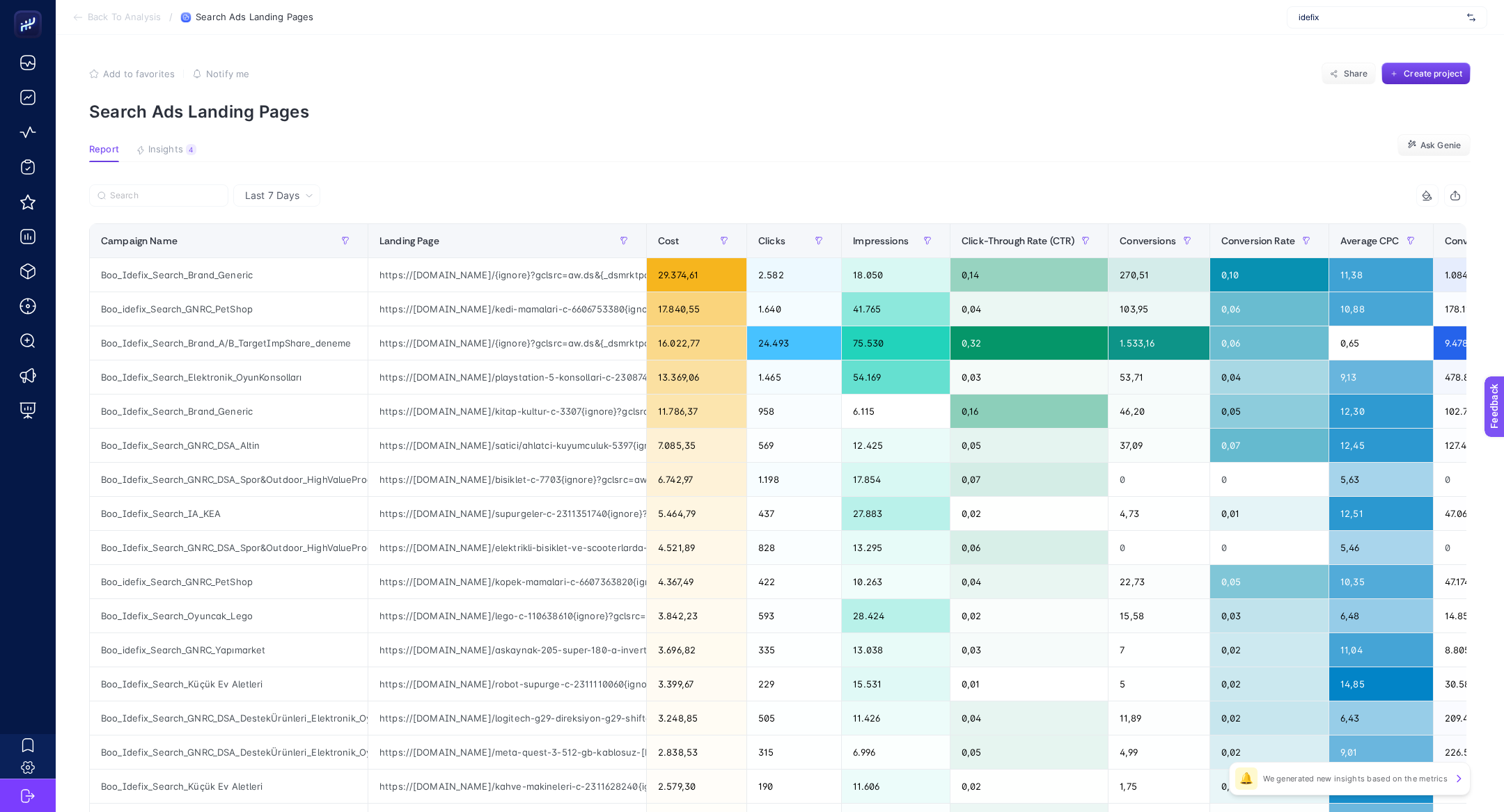
click at [184, 141] on article "Add to favorites false Notify me Share Create project Search Ads Landing Pages …" at bounding box center [779, 578] width 1448 height 1088
click at [186, 146] on div "4" at bounding box center [191, 150] width 10 height 11
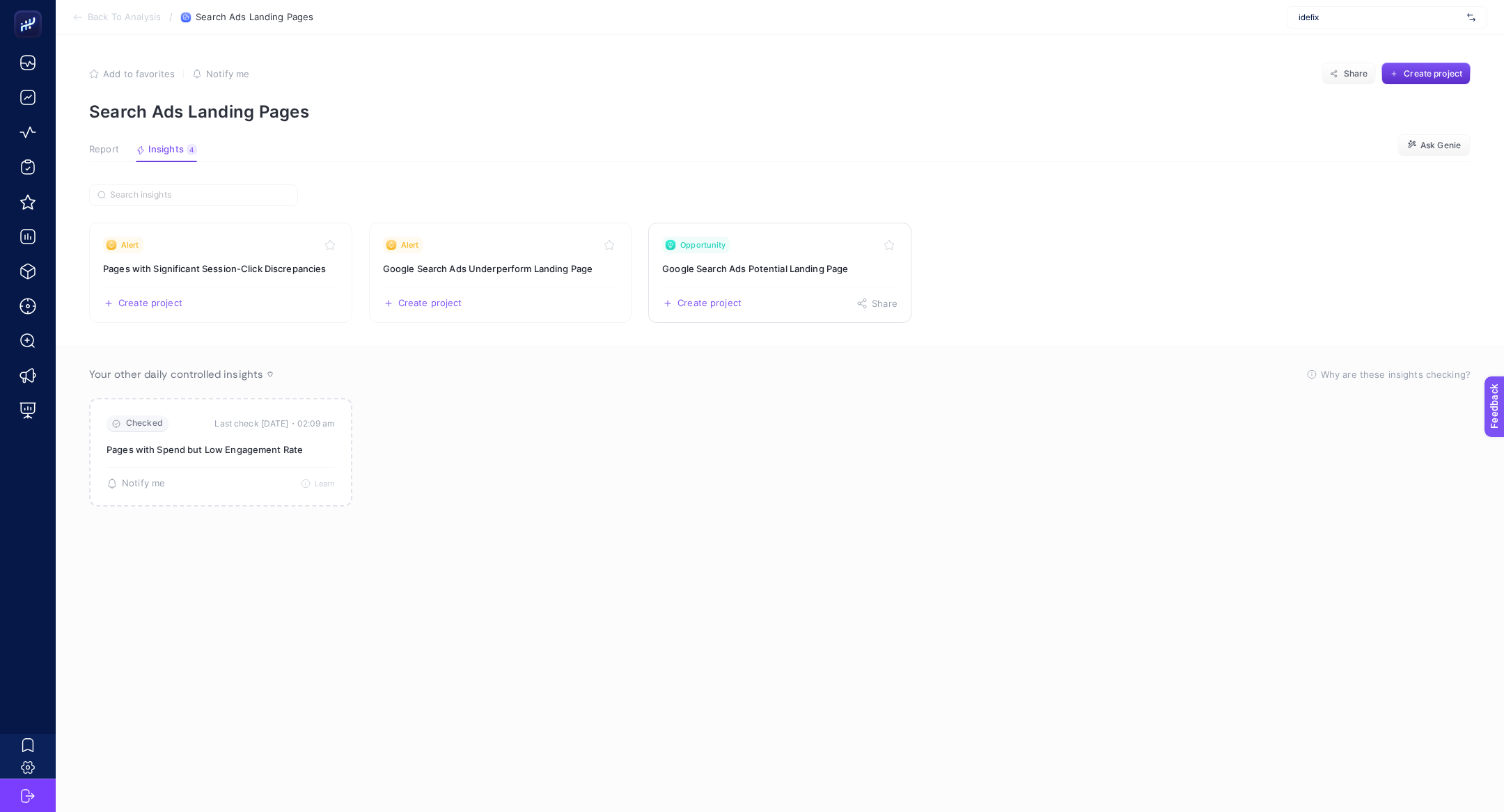
click at [783, 237] on div "Opportunity" at bounding box center [779, 244] width 236 height 17
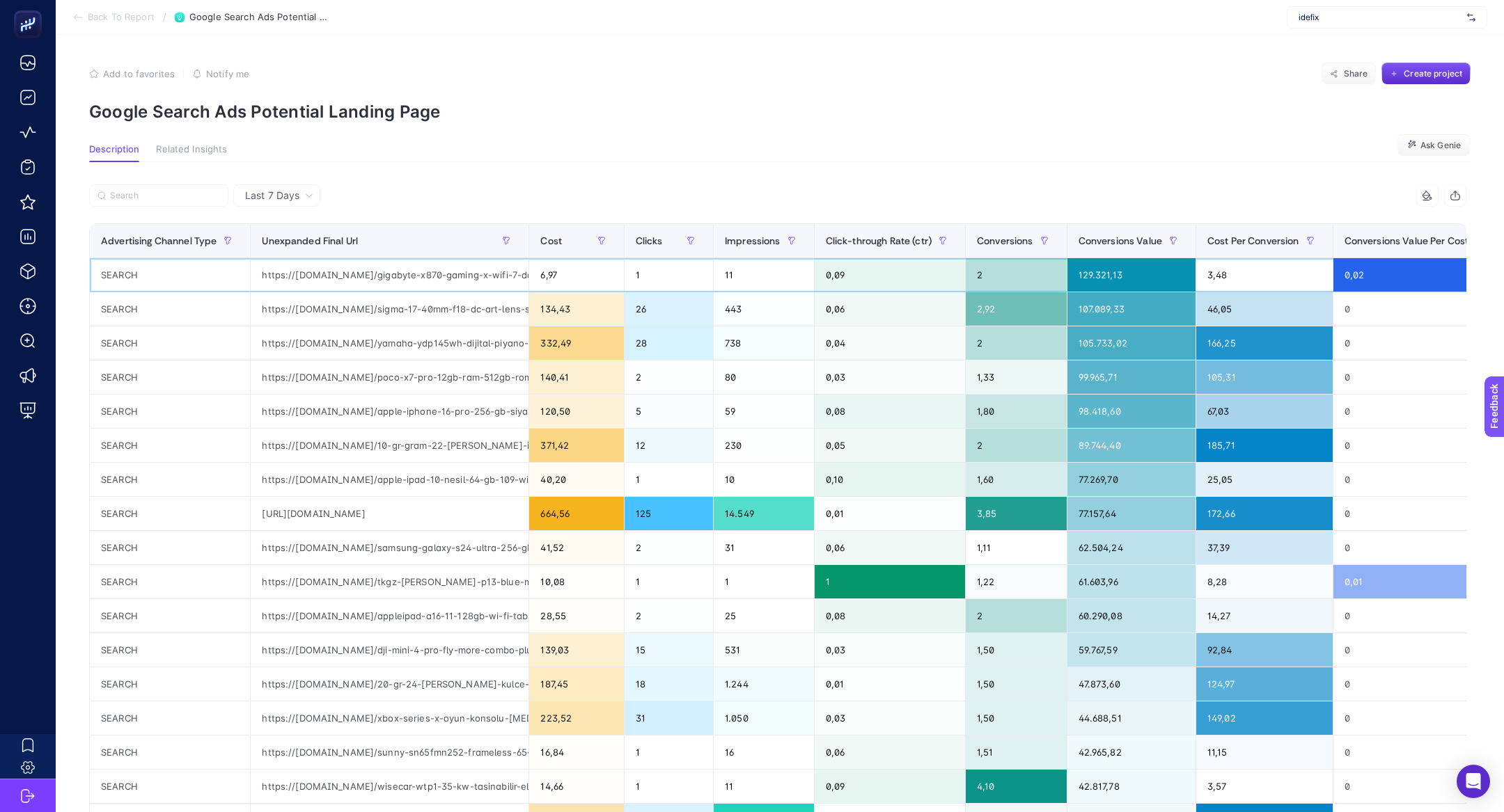
click at [446, 273] on div "https://[DOMAIN_NAME]/gigabyte-x870-gaming-x-wifi-7-ddr5-8000mhz-oc-rgb-m2-am5-…" at bounding box center [389, 275] width 277 height 33
click at [1129, 243] on span "Conversions Value" at bounding box center [1120, 241] width 84 height 11
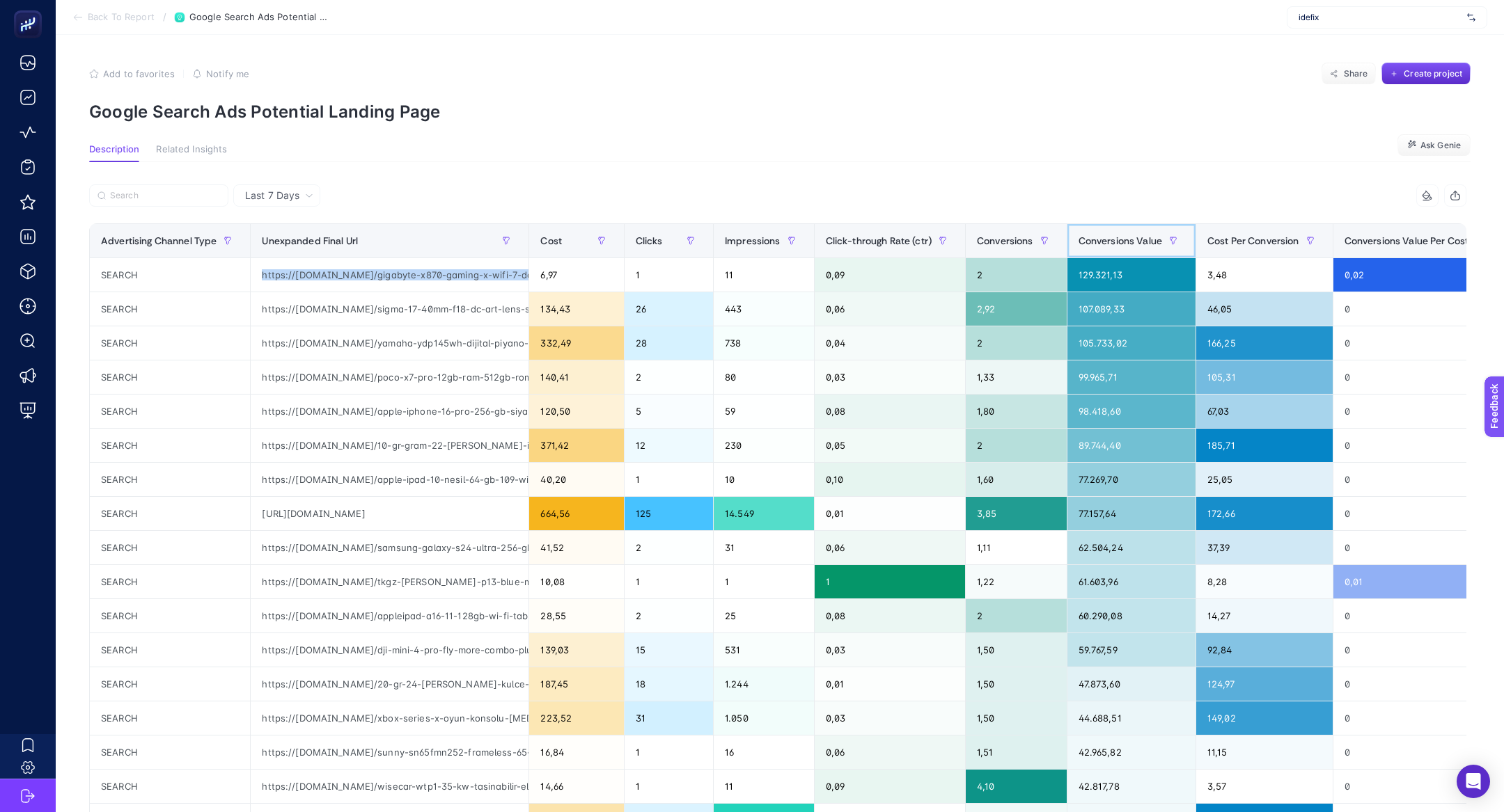
click at [1129, 243] on span "Conversions Value" at bounding box center [1120, 241] width 84 height 11
click at [427, 279] on div "https://[DOMAIN_NAME]/gigabyte-x870-gaming-x-wifi-7-ddr5-8000mhz-oc-rgb-m2-am5-…" at bounding box center [389, 275] width 277 height 33
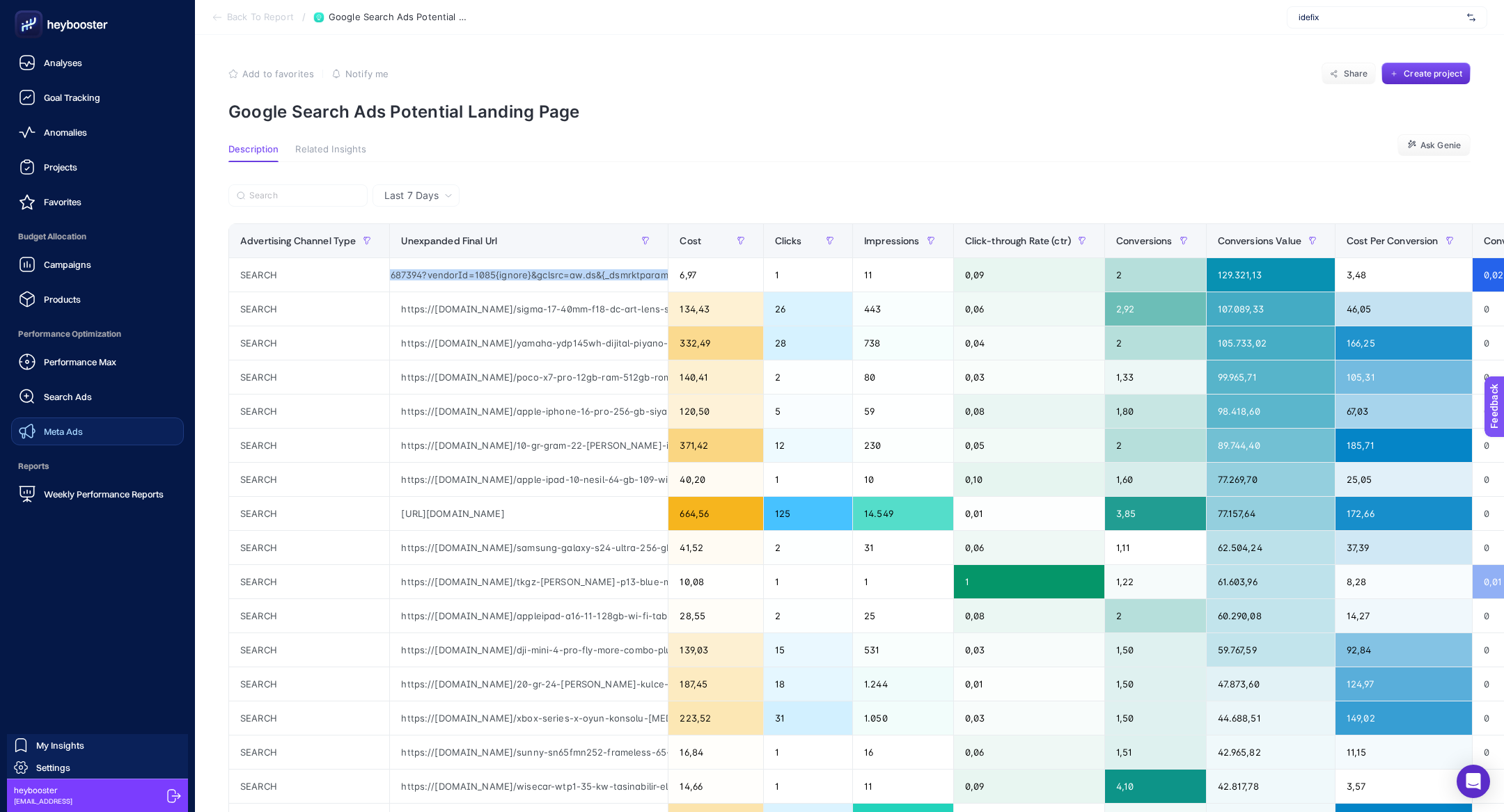
click at [63, 429] on span "Meta Ads" at bounding box center [63, 431] width 39 height 11
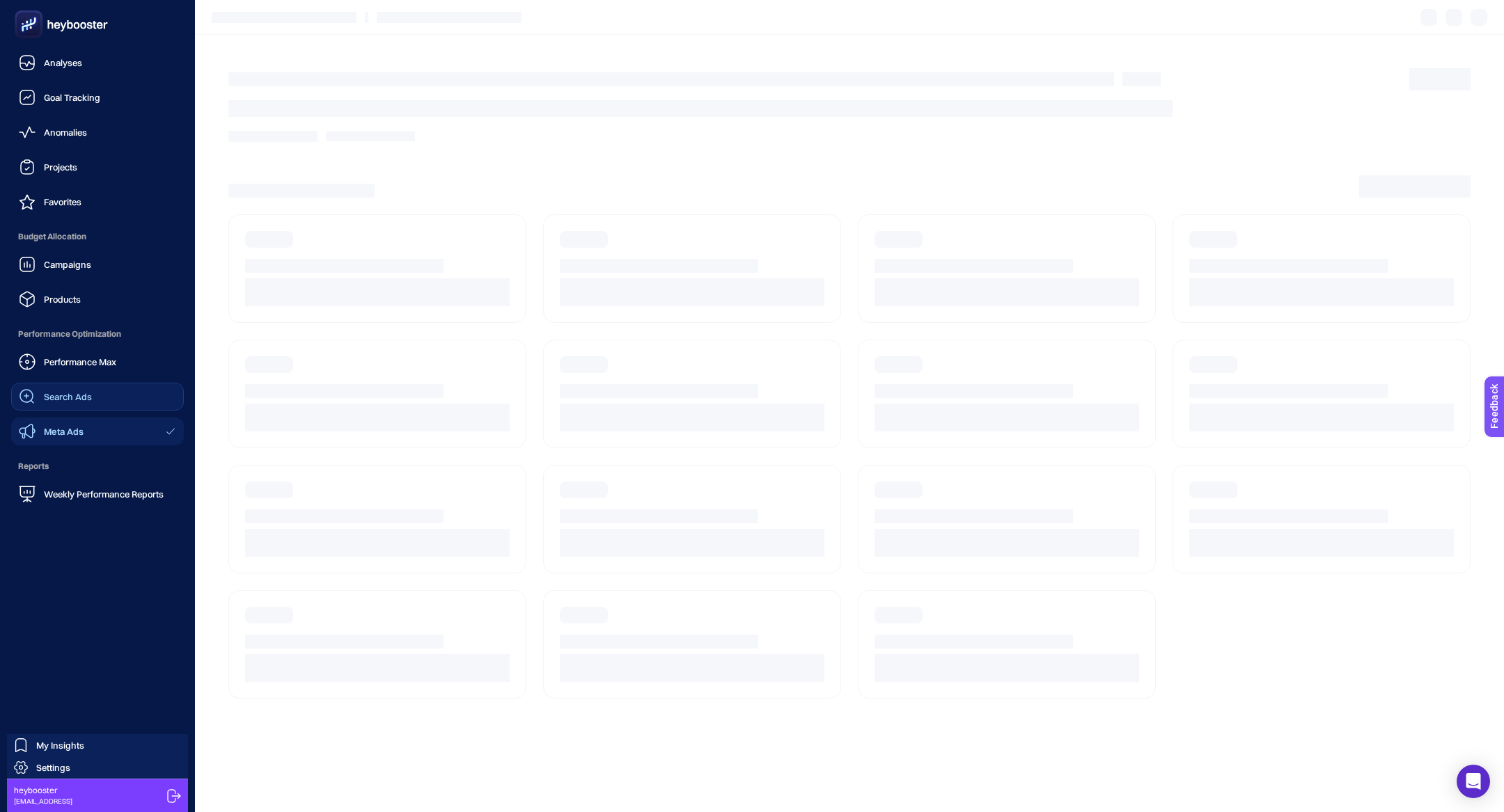
click at [64, 405] on link "Search Ads" at bounding box center [97, 396] width 173 height 28
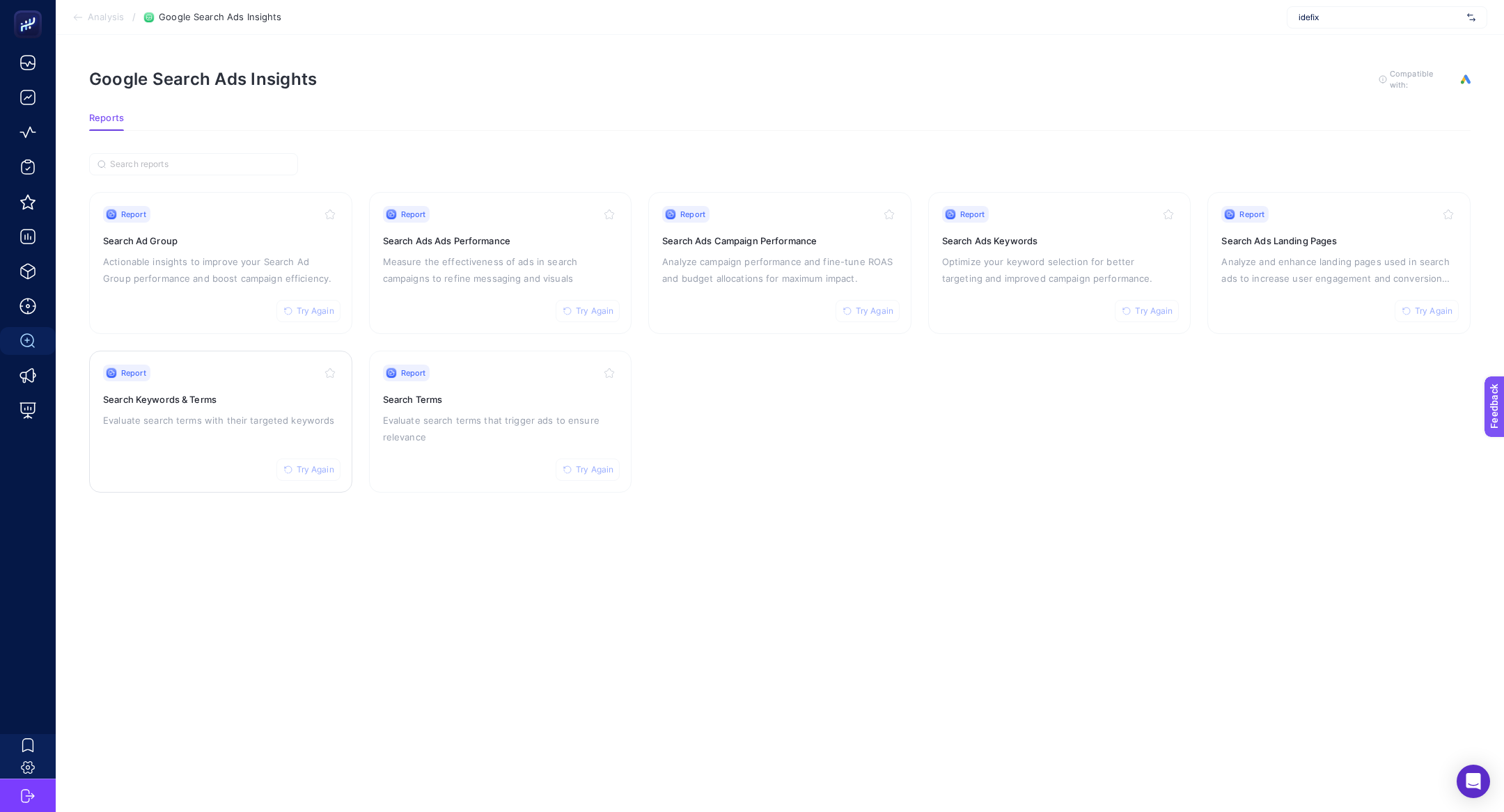
click at [151, 443] on div "Report Try Again Search Keywords & Terms Evaluate search terms with their targe…" at bounding box center [220, 421] width 236 height 114
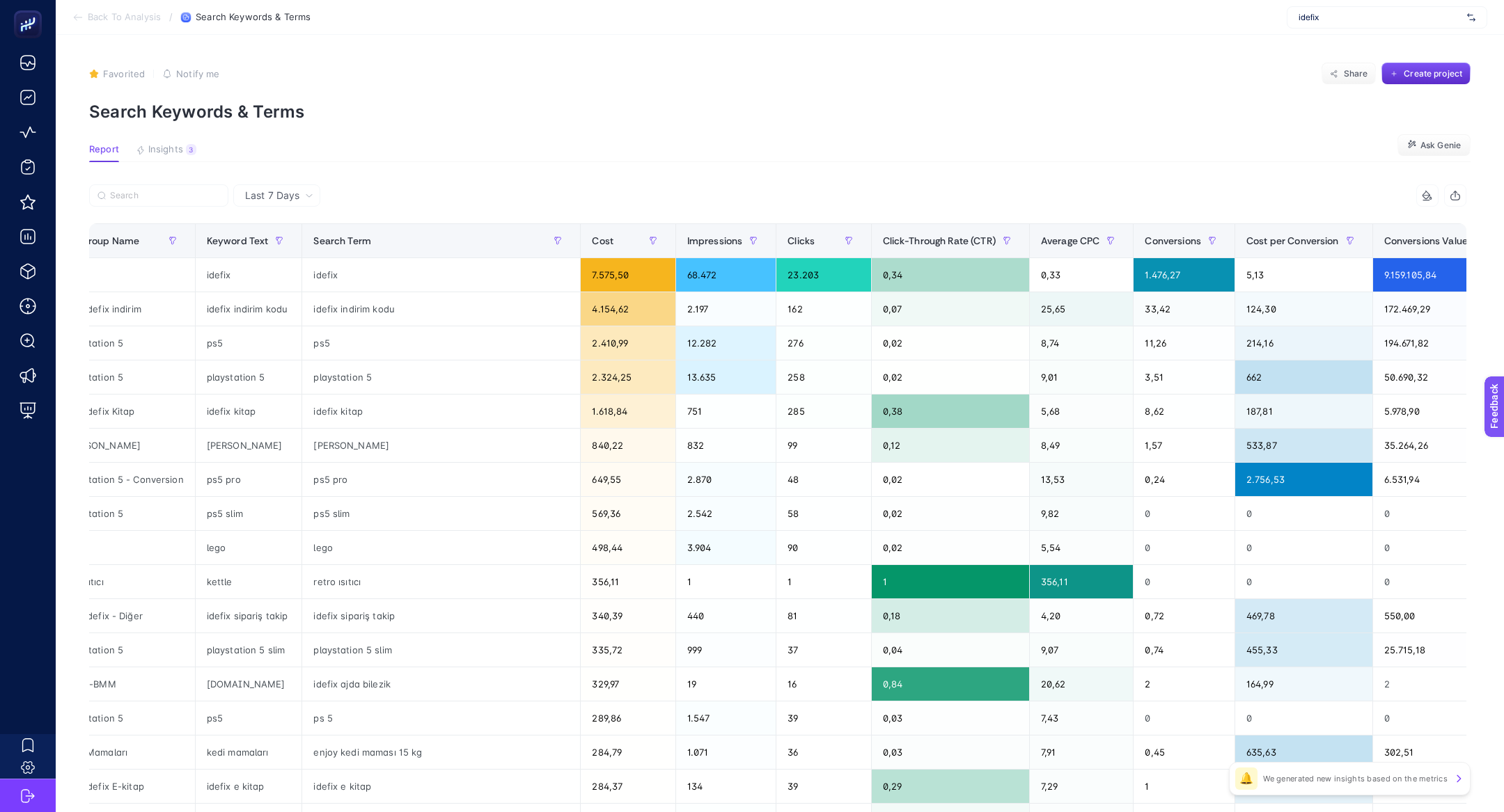
scroll to position [0, 431]
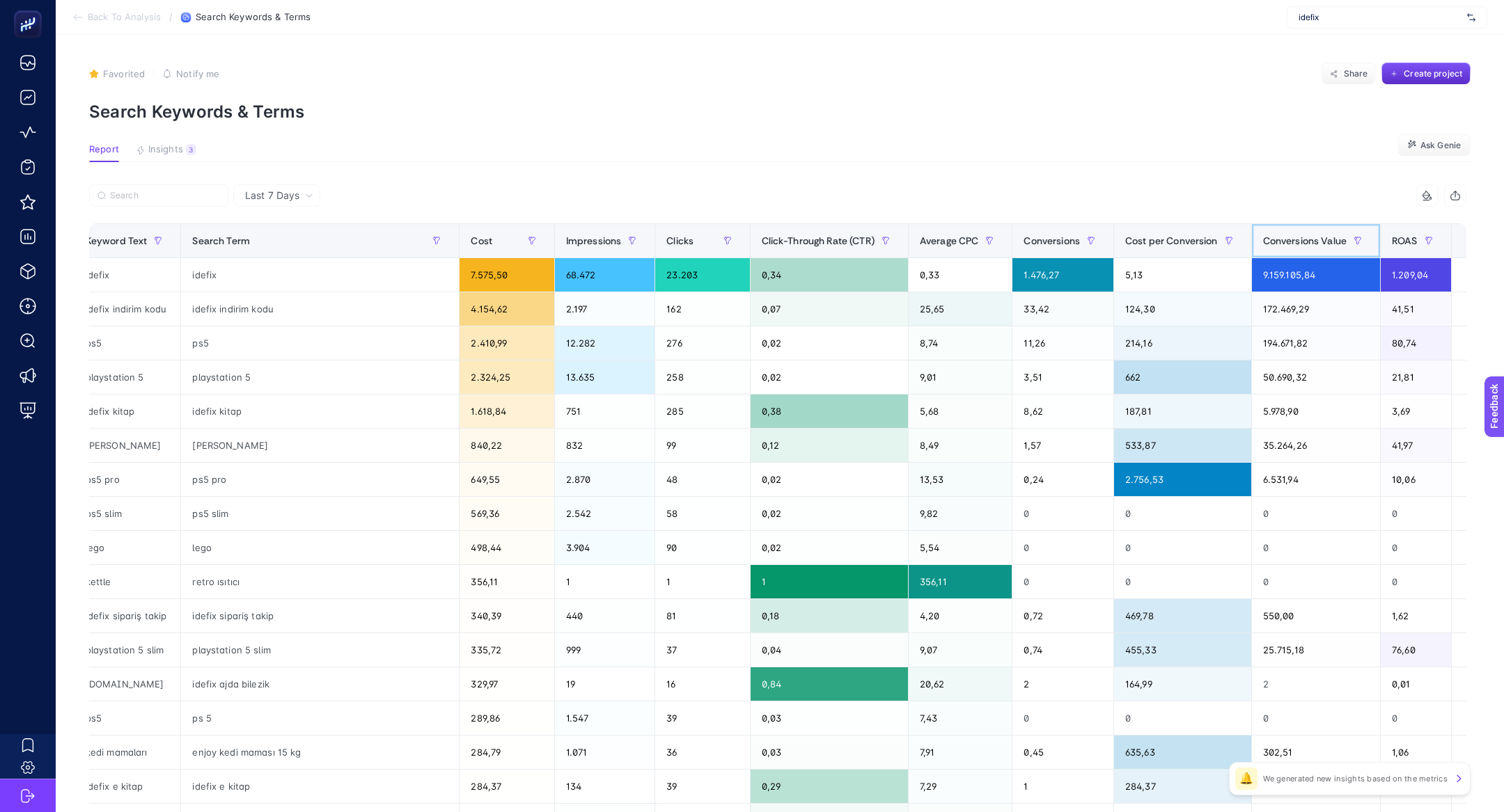
click at [1289, 230] on div "Conversions Value" at bounding box center [1316, 241] width 106 height 23
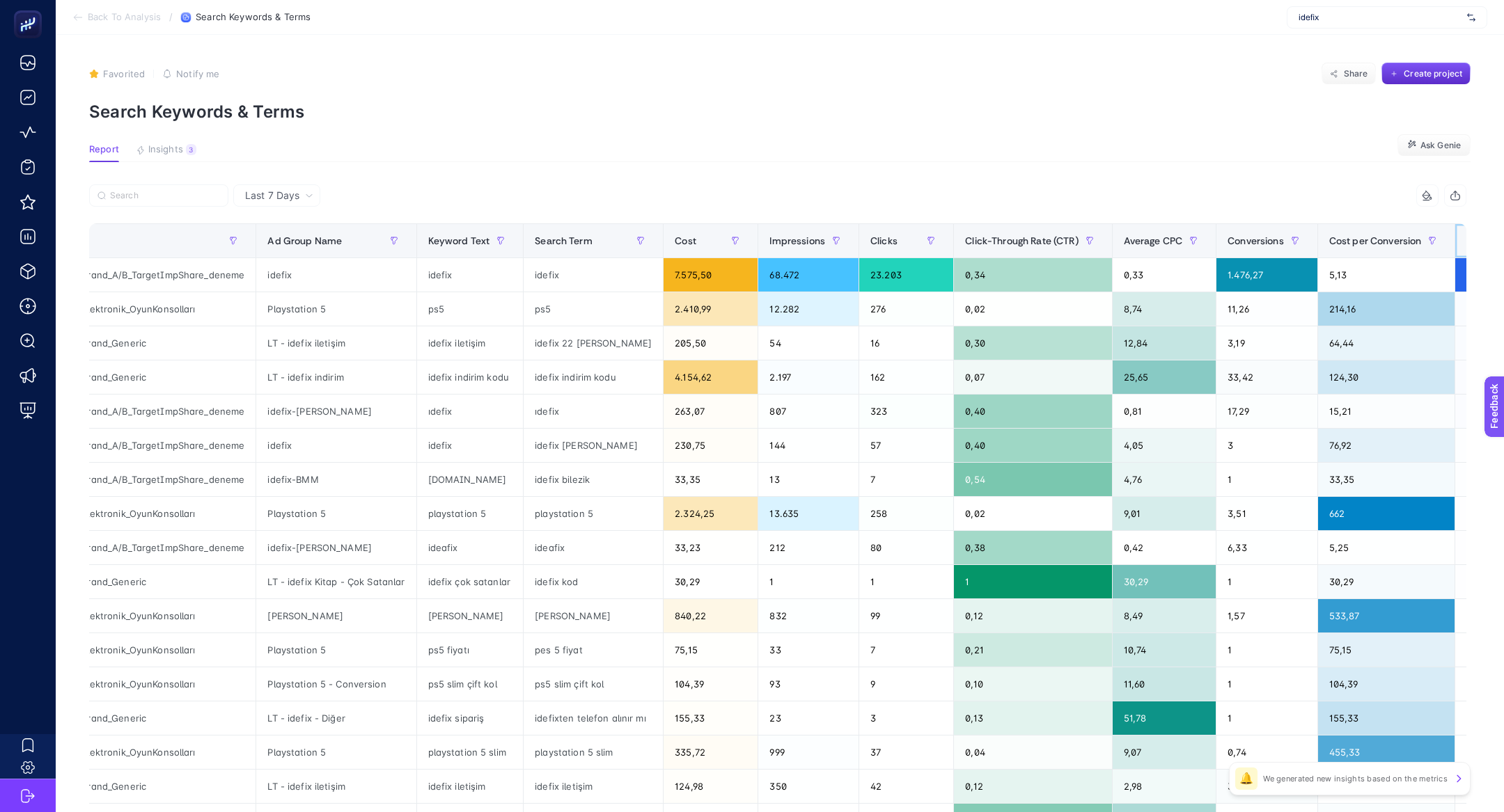
scroll to position [0, 0]
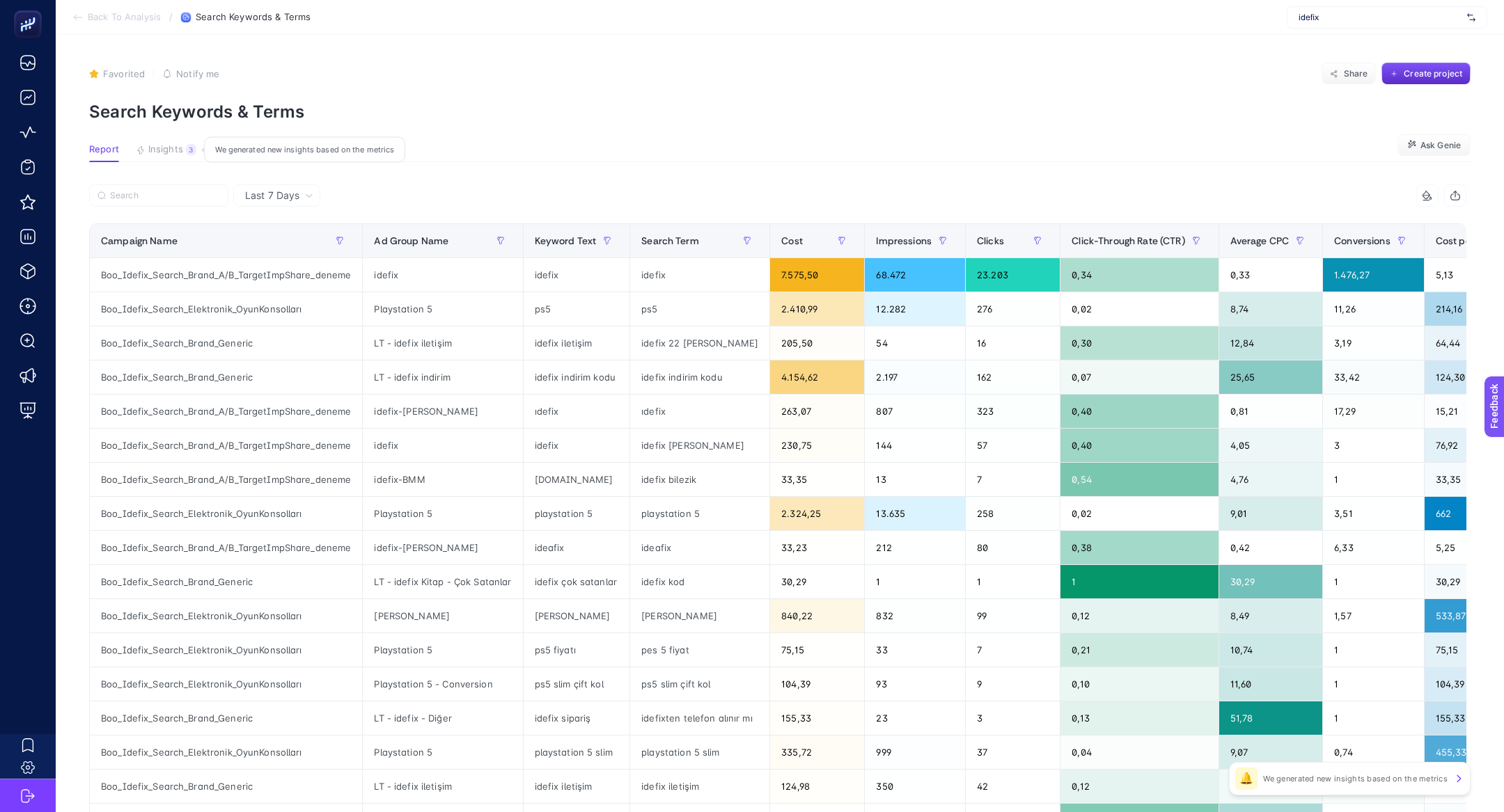
click at [158, 159] on button "Insights 3 We generated new insights based on the metrics" at bounding box center [166, 153] width 61 height 18
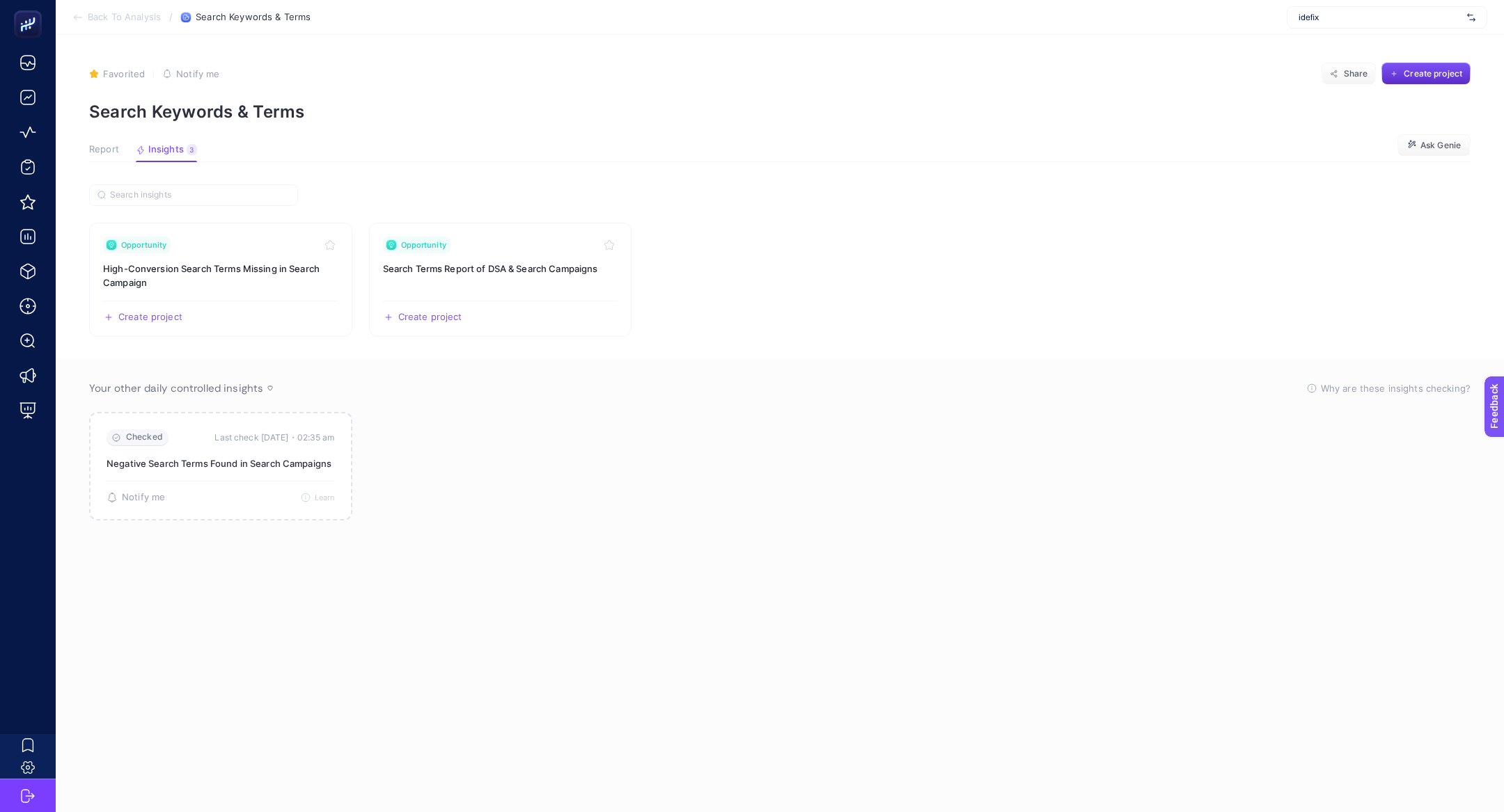
click at [111, 152] on span "Report" at bounding box center [104, 150] width 30 height 11
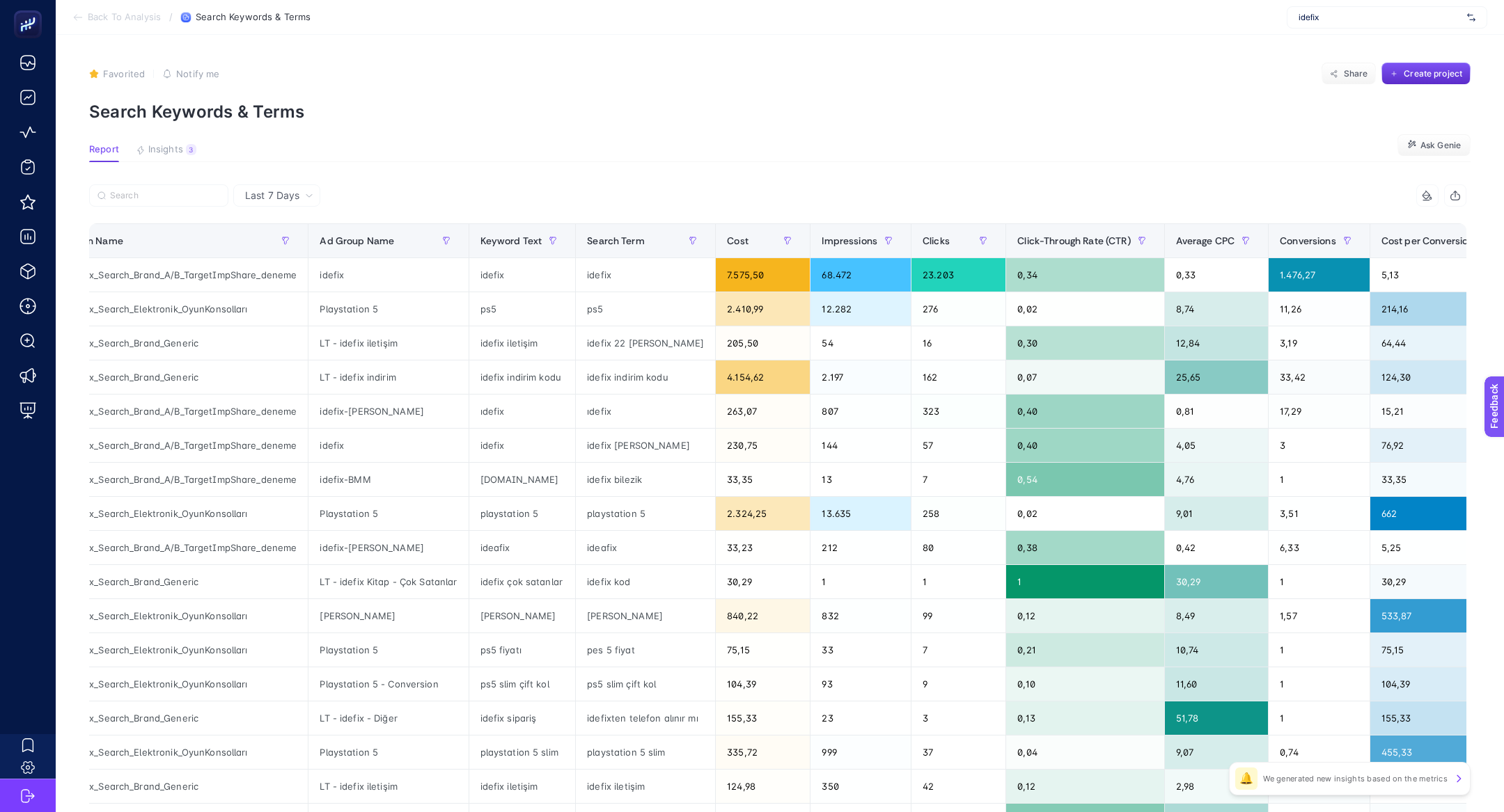
scroll to position [0, 69]
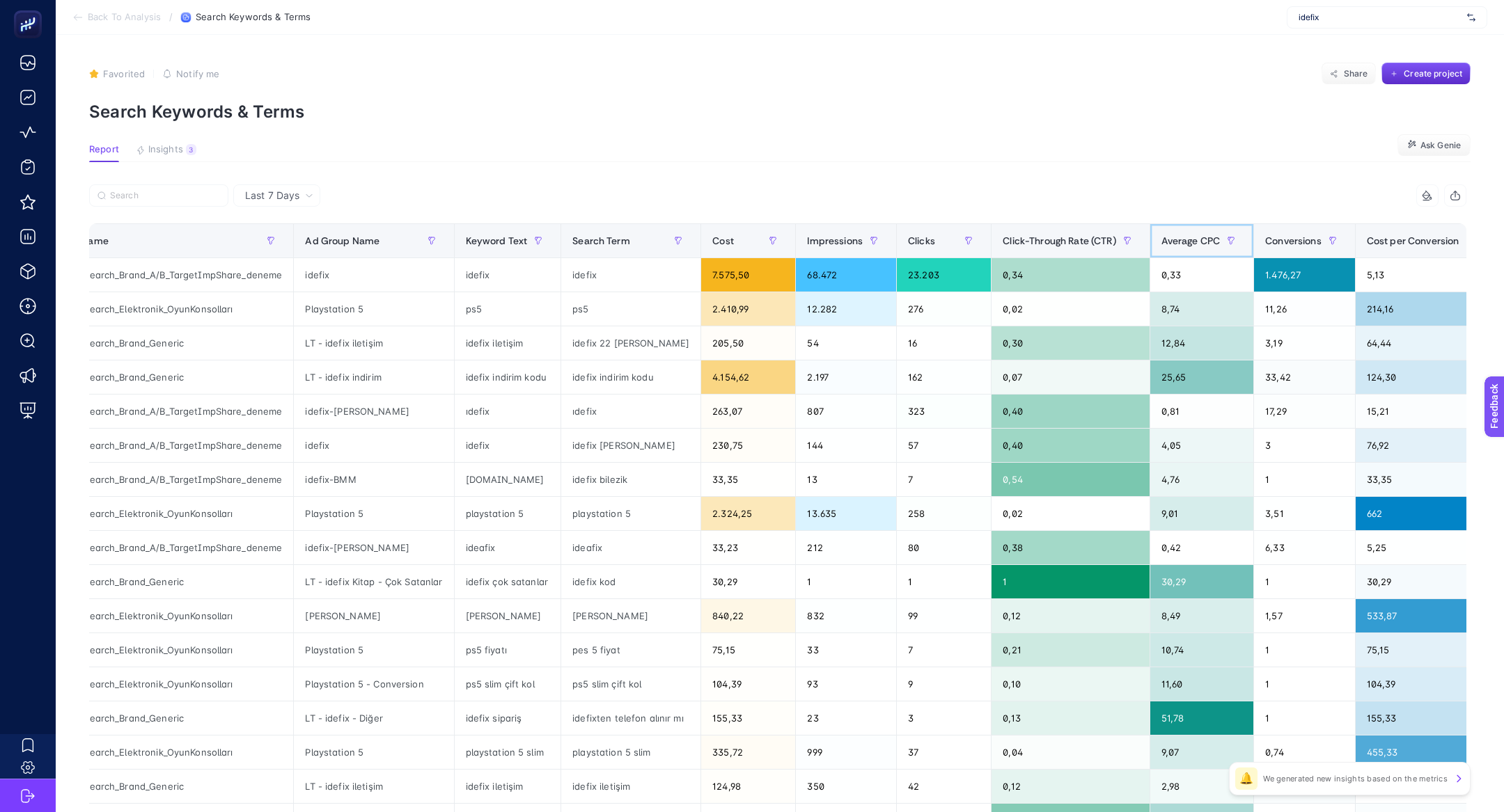
click at [1186, 229] on th "Average CPC" at bounding box center [1202, 241] width 104 height 34
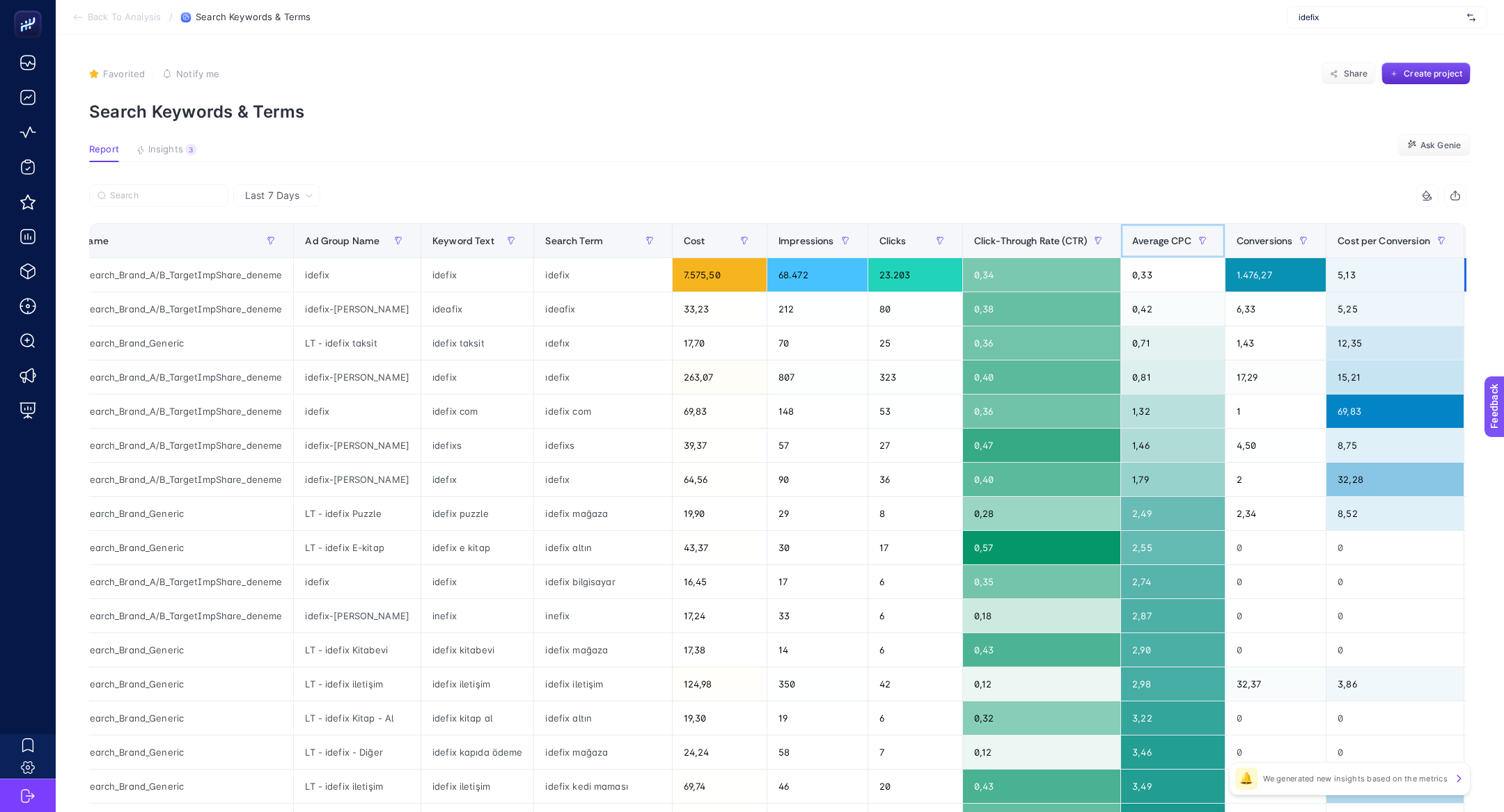
click at [1161, 225] on th "Average CPC" at bounding box center [1173, 241] width 104 height 34
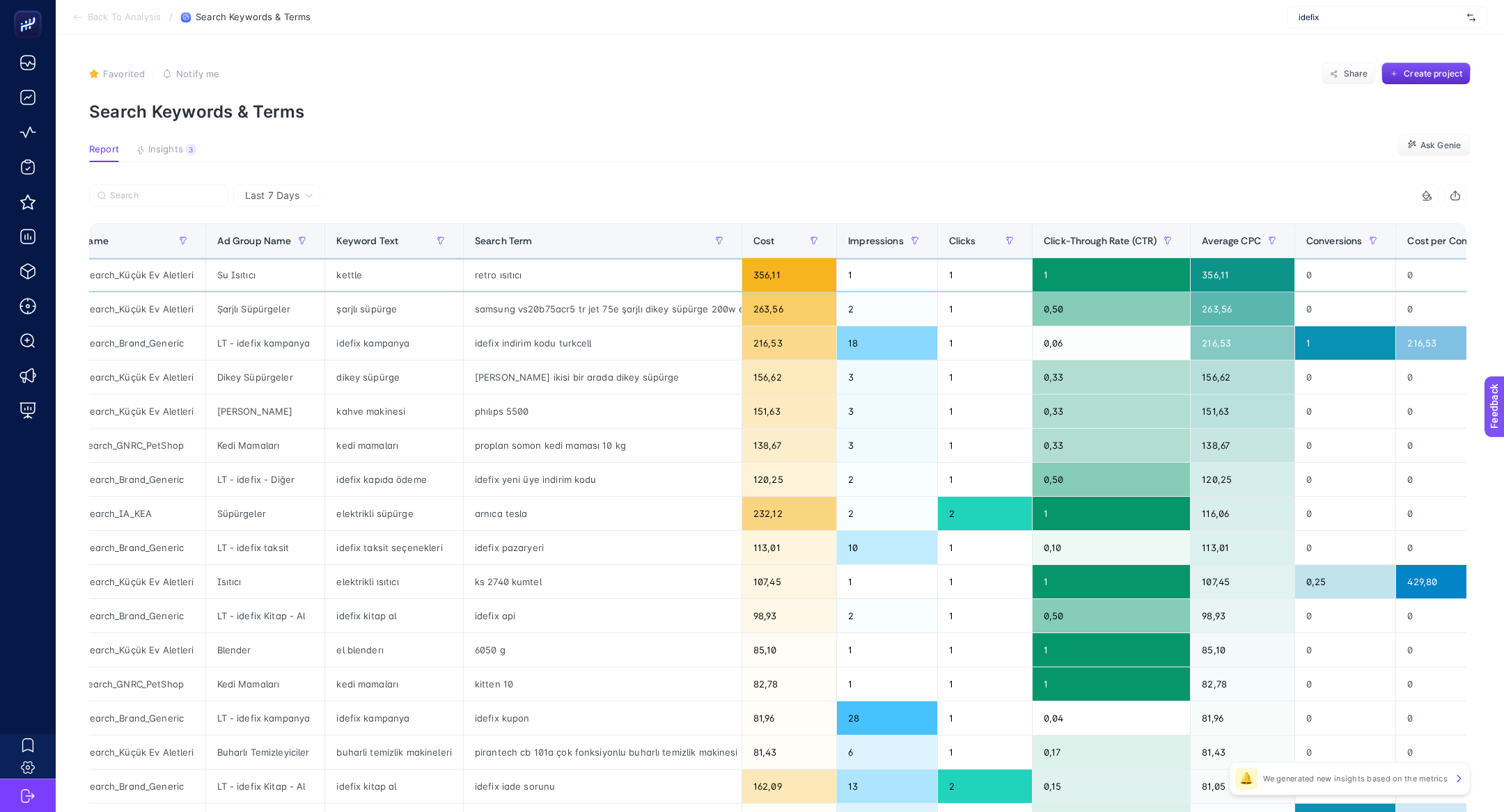
click at [484, 274] on div "retro ısıtıcı" at bounding box center [602, 275] width 277 height 33
click at [168, 143] on article "Favorited true Notify me Share Create project Search Keywords & Terms Report In…" at bounding box center [779, 578] width 1448 height 1088
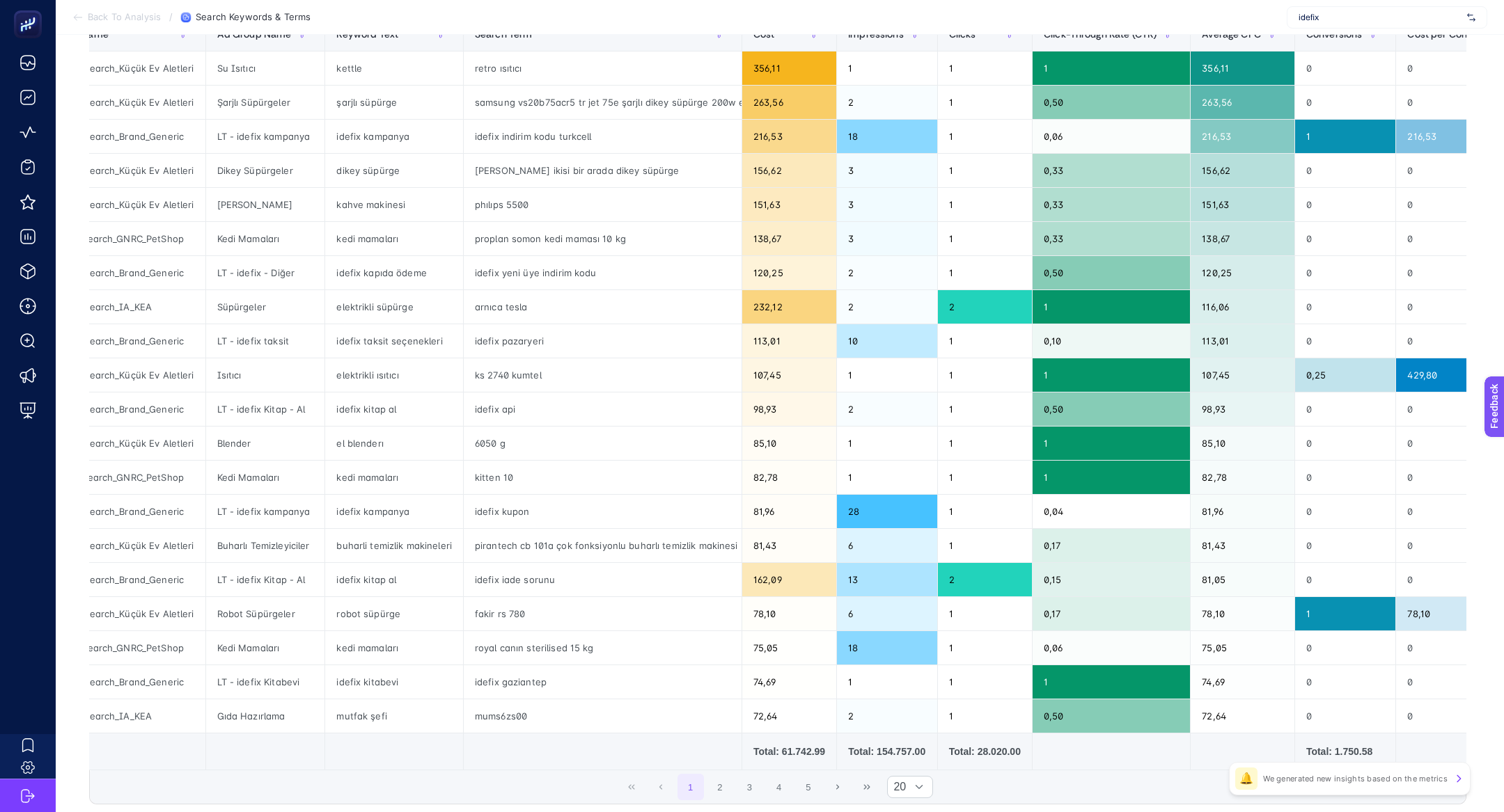
scroll to position [208, 0]
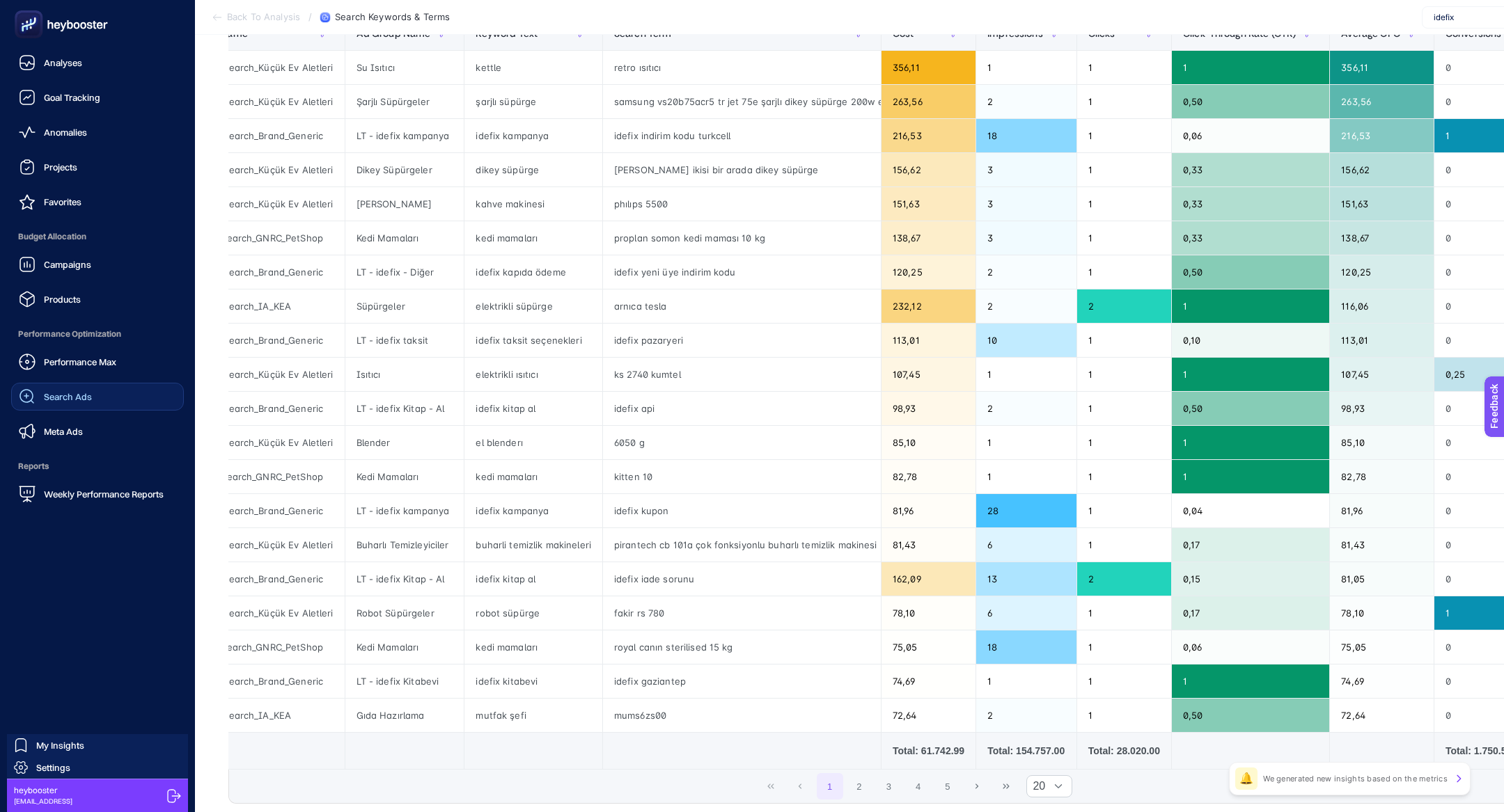
click at [64, 383] on link "Search Ads" at bounding box center [97, 396] width 173 height 28
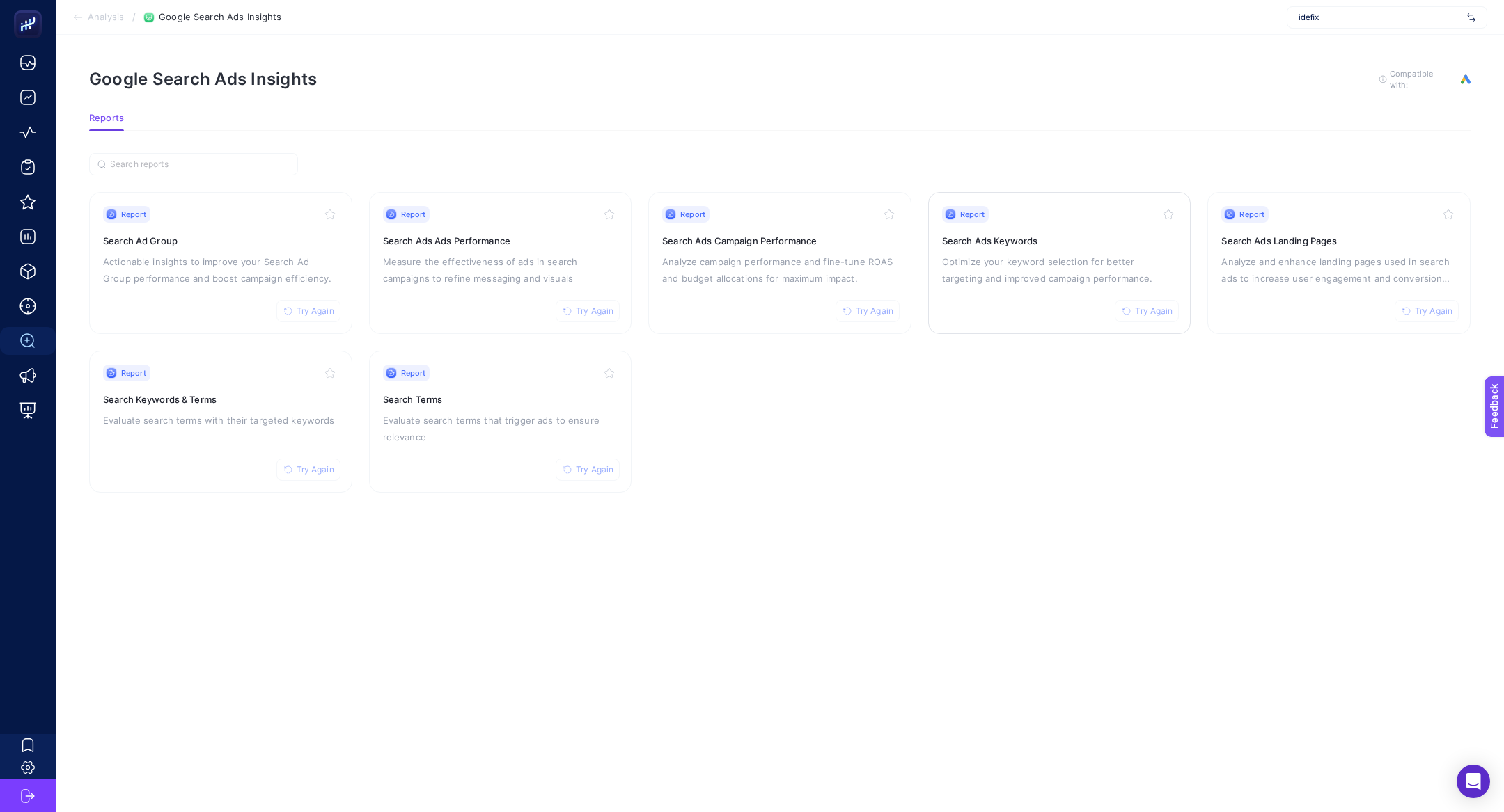
click at [991, 253] on p "Optimize your keyword selection for better targeting and improved campaign perf…" at bounding box center [1059, 270] width 236 height 33
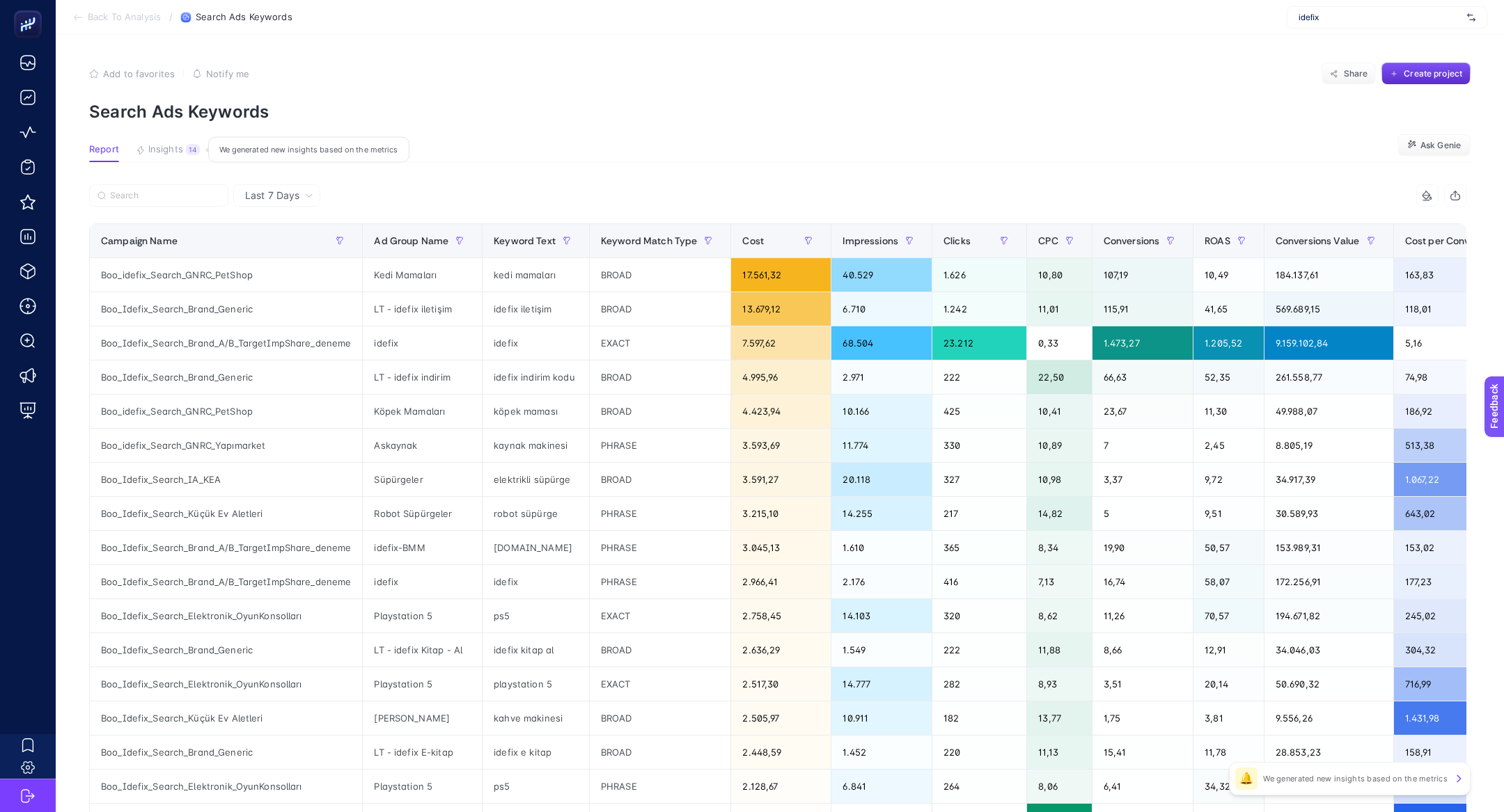
click at [171, 155] on span "Insights" at bounding box center [166, 150] width 35 height 11
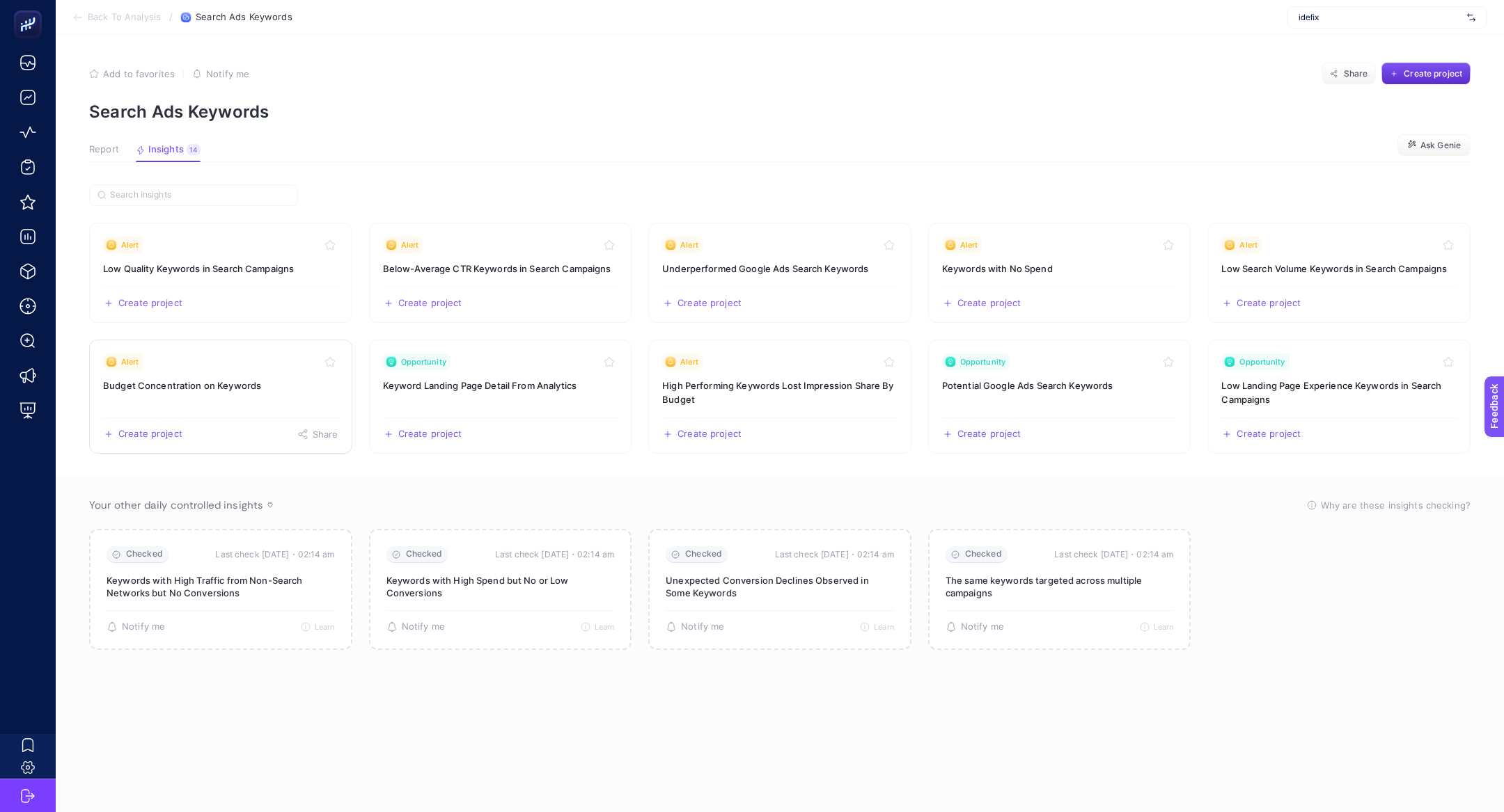
click at [265, 378] on h3 "Budget Concentration on Keywords" at bounding box center [220, 385] width 236 height 14
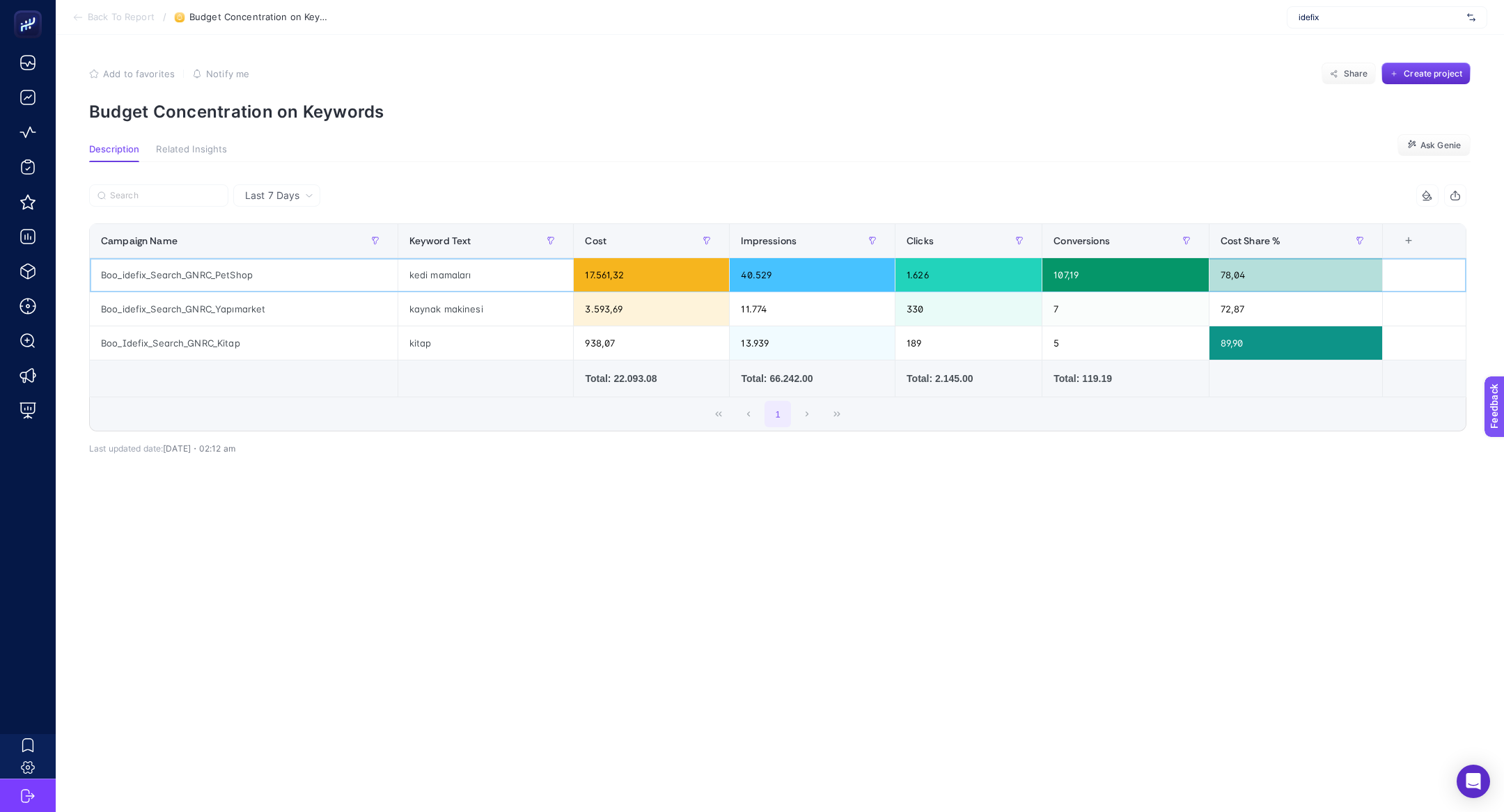
click at [440, 275] on div "kedi mamaları" at bounding box center [486, 275] width 176 height 33
click at [193, 258] on div "Boo_idefix_Search_GNRC_PetShop" at bounding box center [244, 275] width 308 height 33
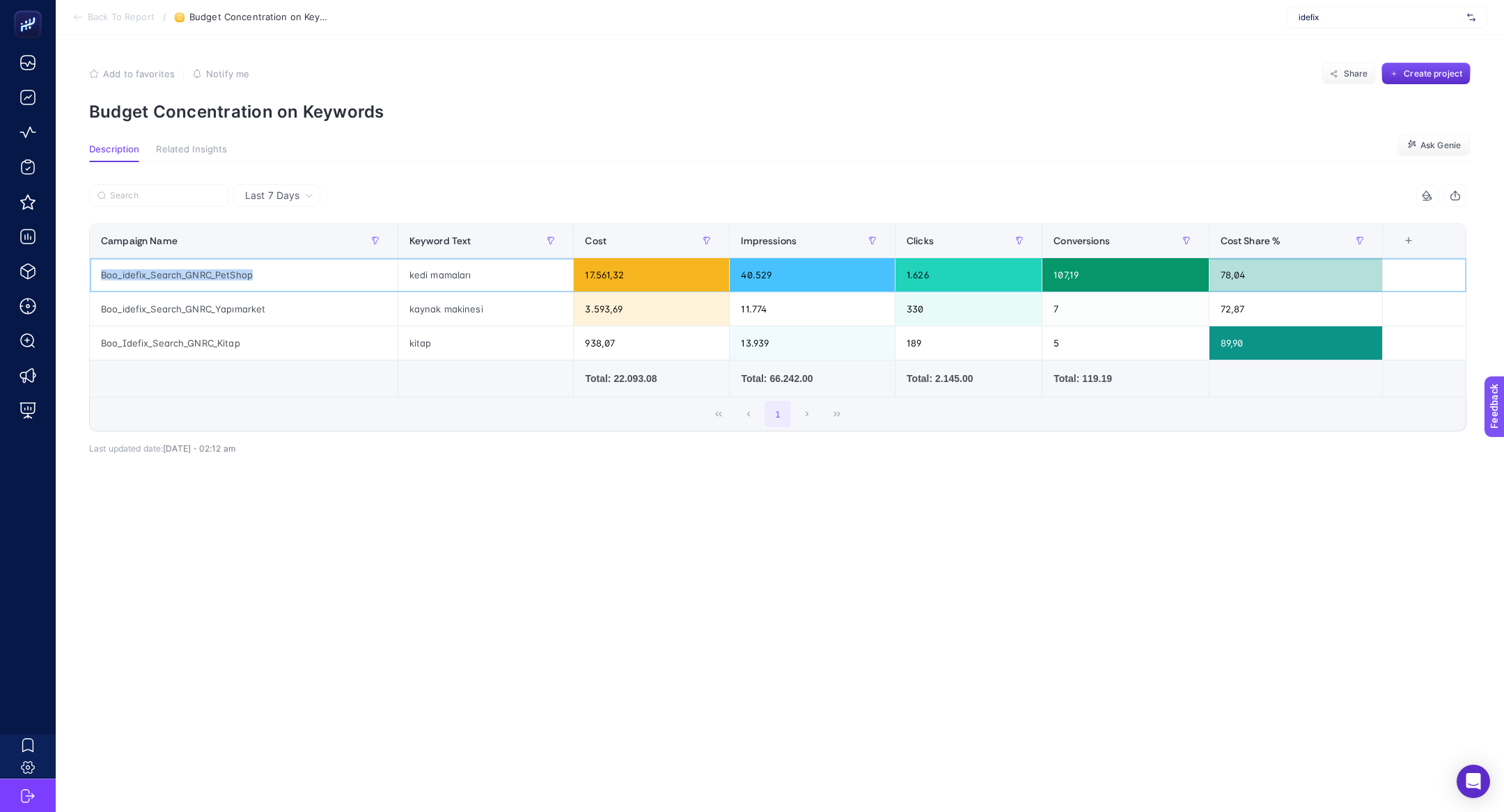
click at [193, 258] on div "Boo_idefix_Search_GNRC_PetShop" at bounding box center [244, 275] width 308 height 33
click at [268, 186] on div "Last 7 Days" at bounding box center [277, 196] width 87 height 23
click at [283, 243] on li "Last 30 Days" at bounding box center [277, 250] width 78 height 25
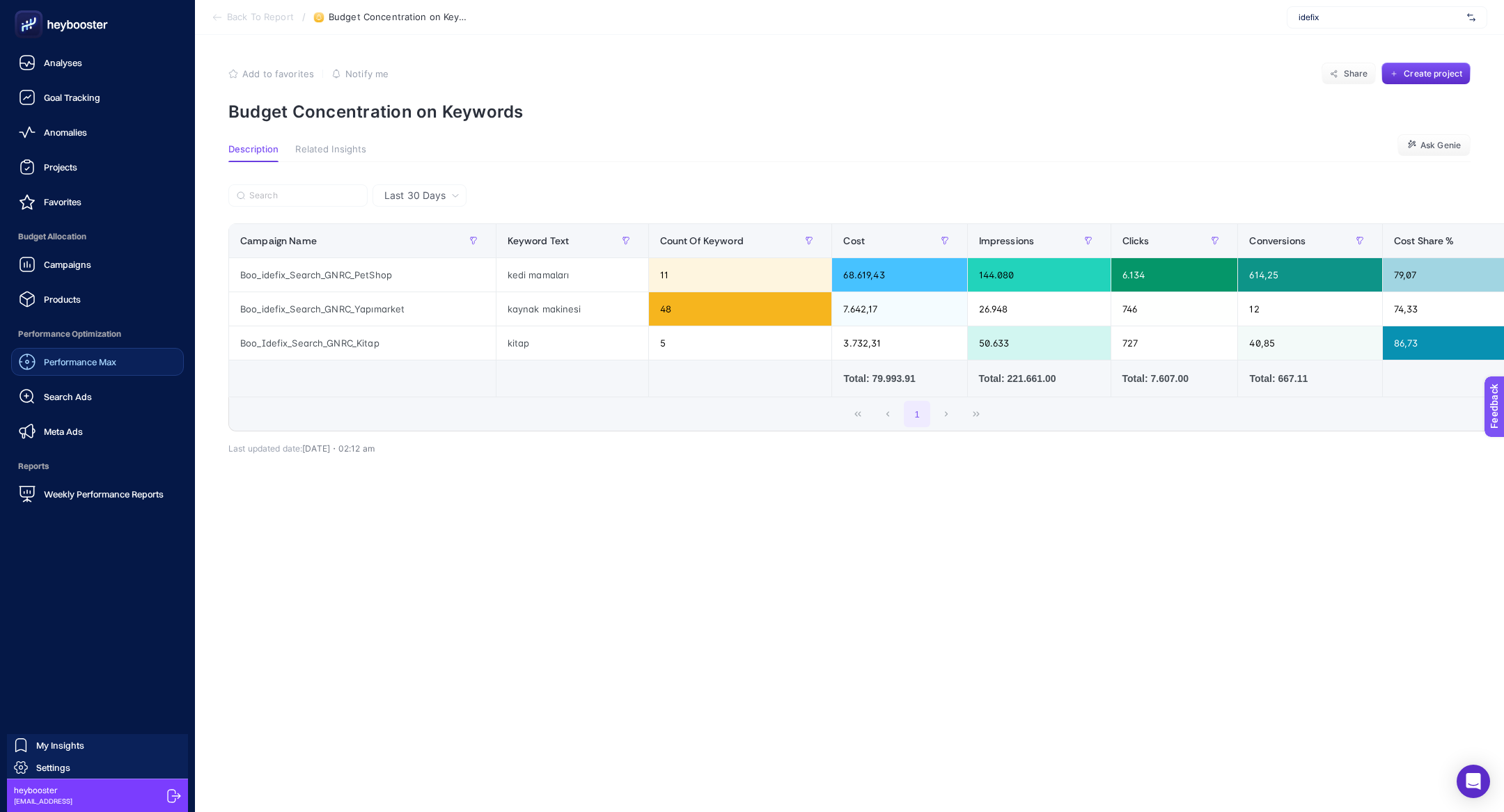
click at [57, 356] on span "Performance Max" at bounding box center [79, 362] width 72 height 11
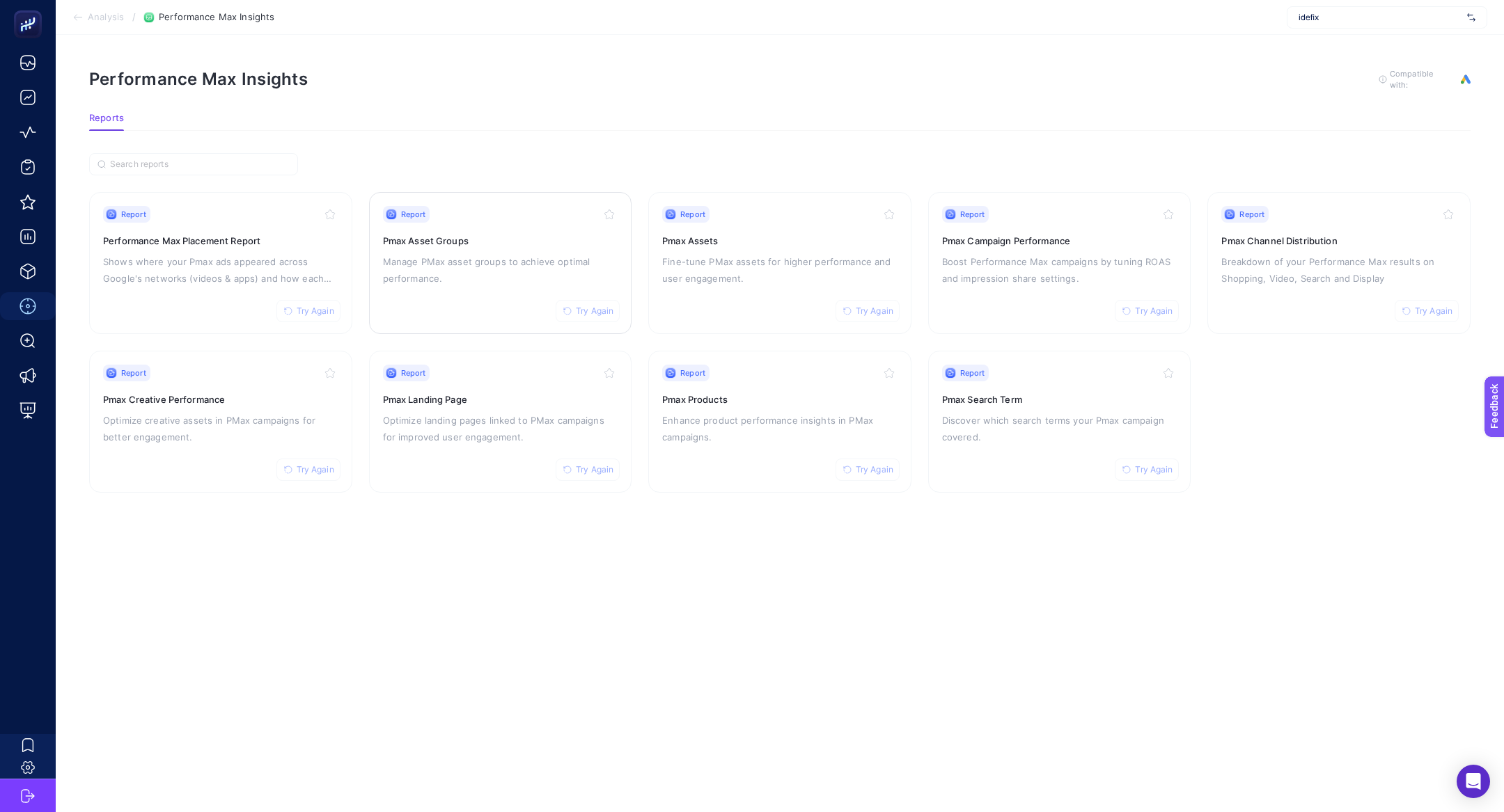
click at [537, 197] on link "Report Try Again Pmax Asset Groups Manage PMax asset groups to achieve optimal …" at bounding box center [500, 263] width 264 height 142
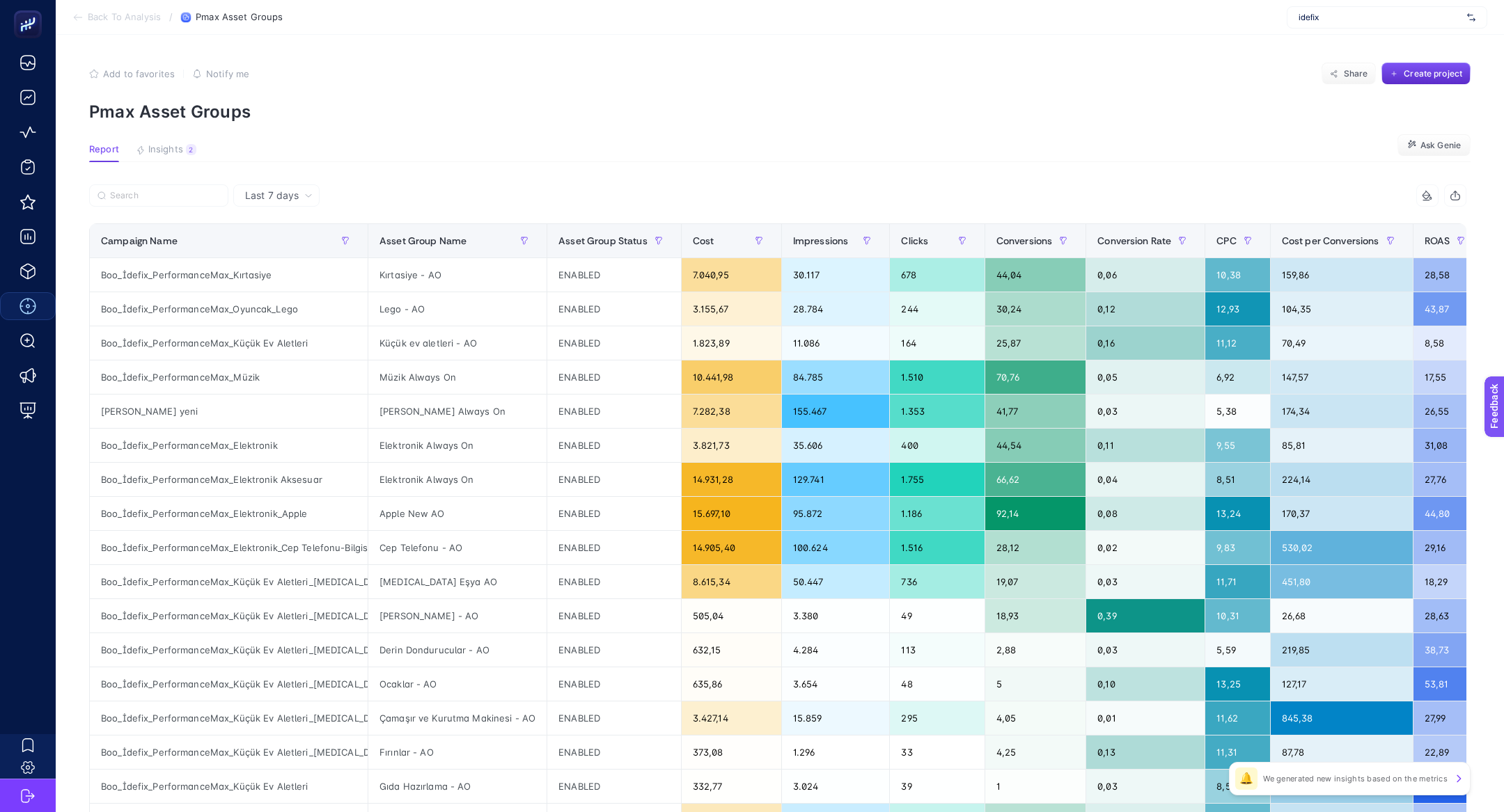
click at [160, 138] on article "Add to favorites false Notify me Share Create project Pmax Asset Groups Report …" at bounding box center [779, 578] width 1448 height 1088
click at [169, 145] on span "Insights" at bounding box center [166, 150] width 35 height 11
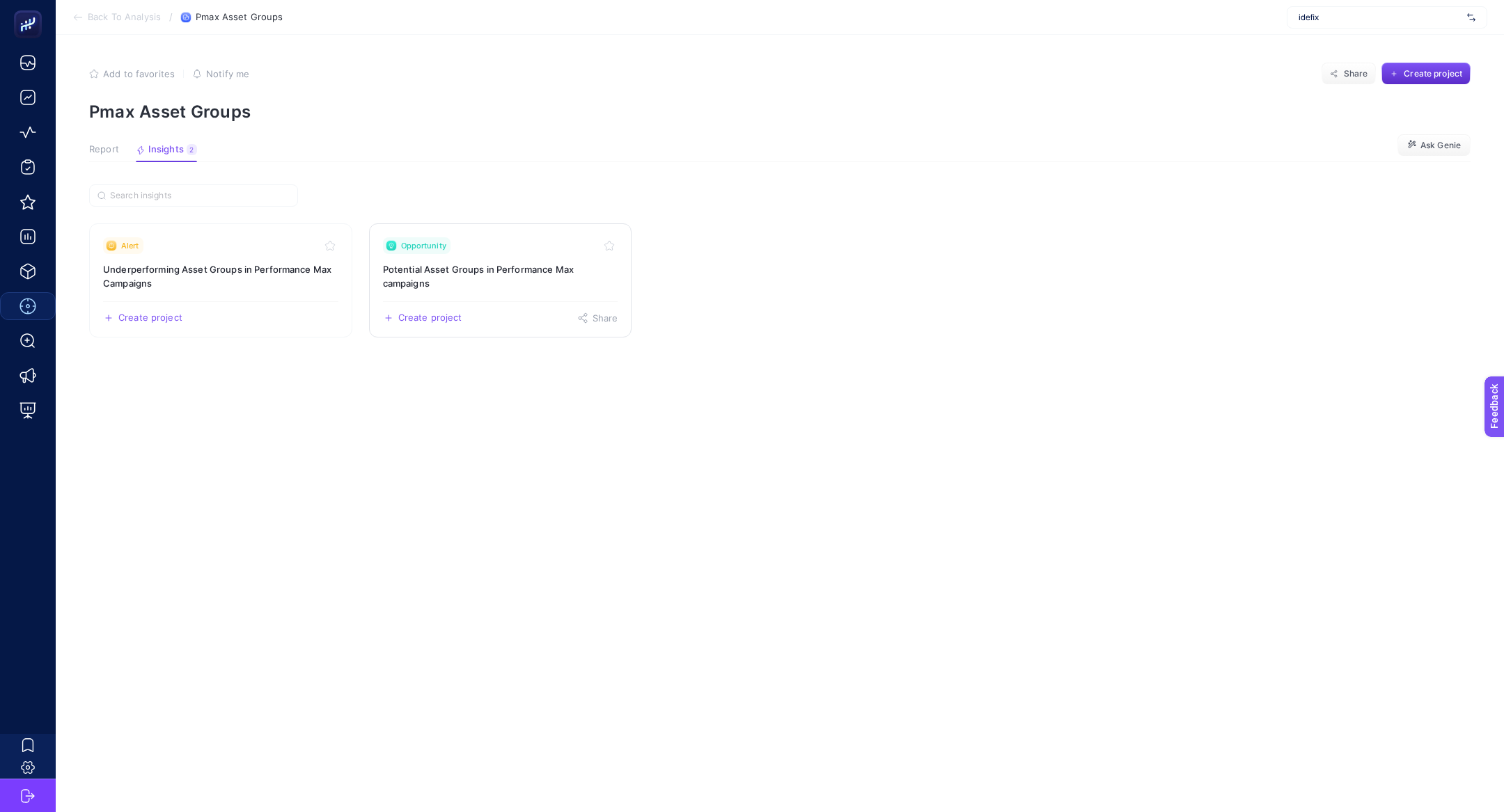
click at [425, 295] on link "Opportunity Potential Asset Groups in Performance Max campaigns Create project …" at bounding box center [500, 280] width 264 height 114
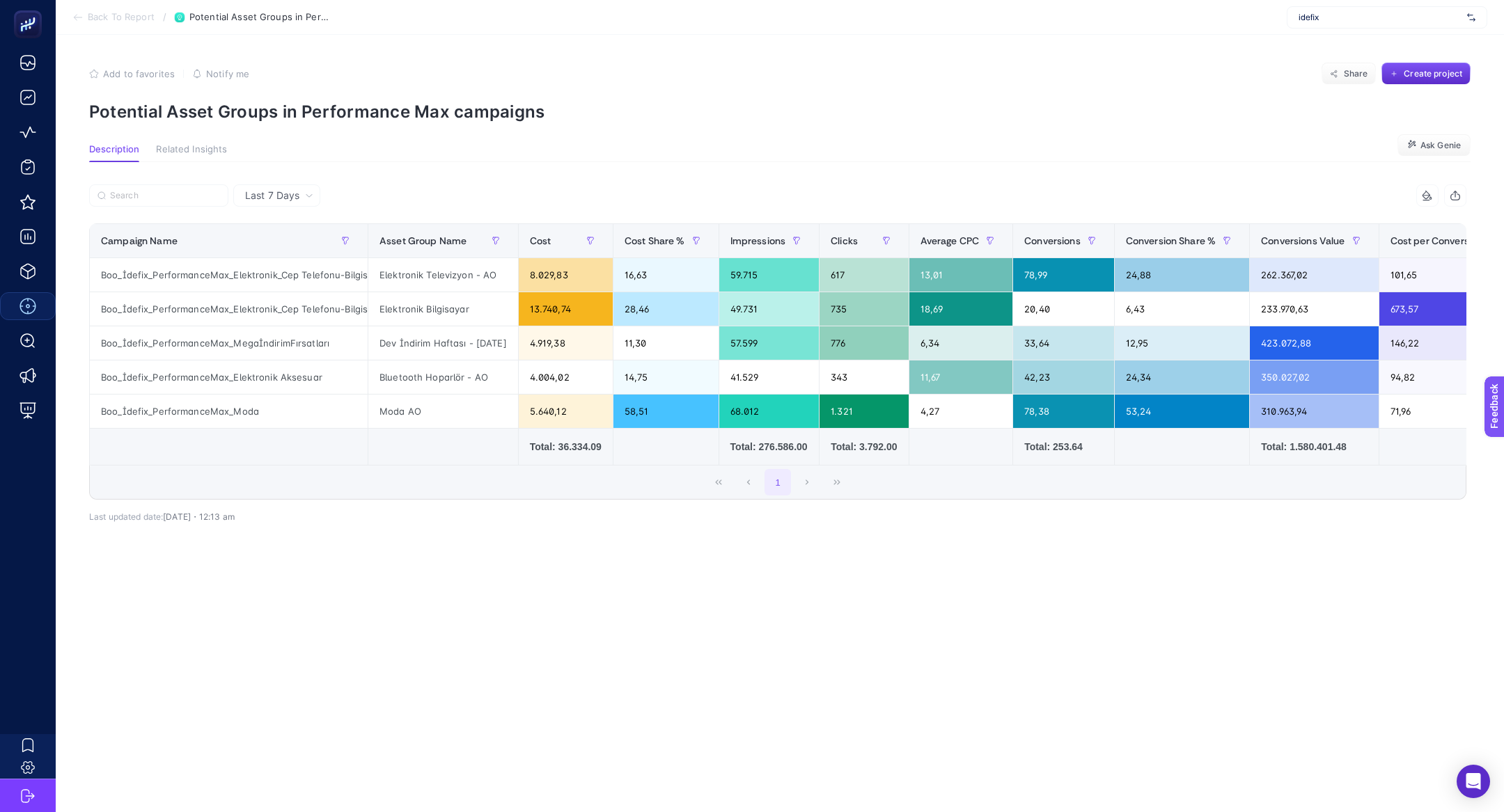
click at [246, 196] on span "Last 7 Days" at bounding box center [272, 196] width 54 height 14
click at [288, 249] on li "Last 30 Days" at bounding box center [277, 250] width 78 height 25
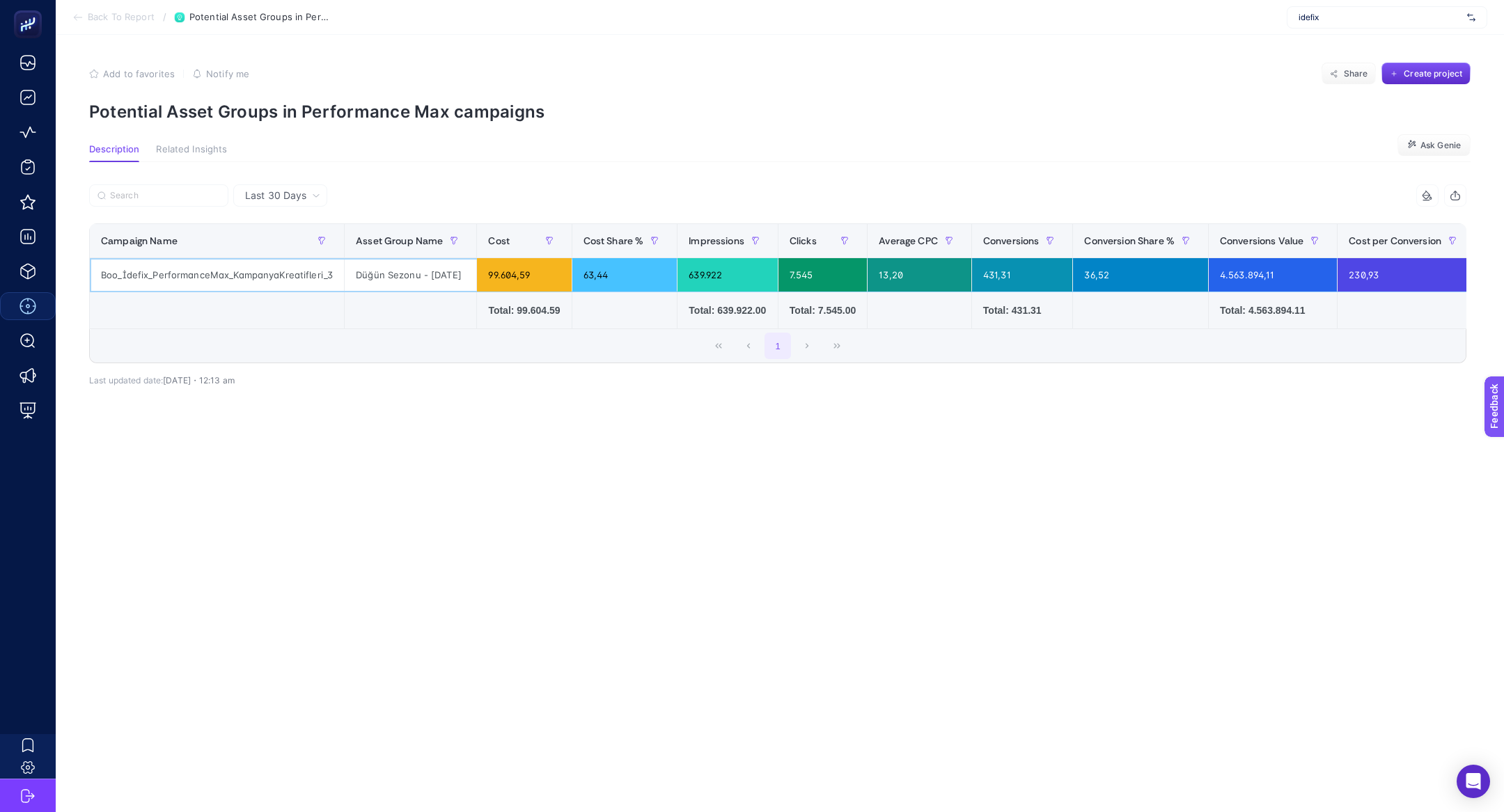
click at [378, 278] on div "Düğün Sezonu - 19.06.2025" at bounding box center [410, 275] width 131 height 33
click at [378, 276] on div "Düğün Sezonu - 19.06.2025" at bounding box center [410, 275] width 131 height 33
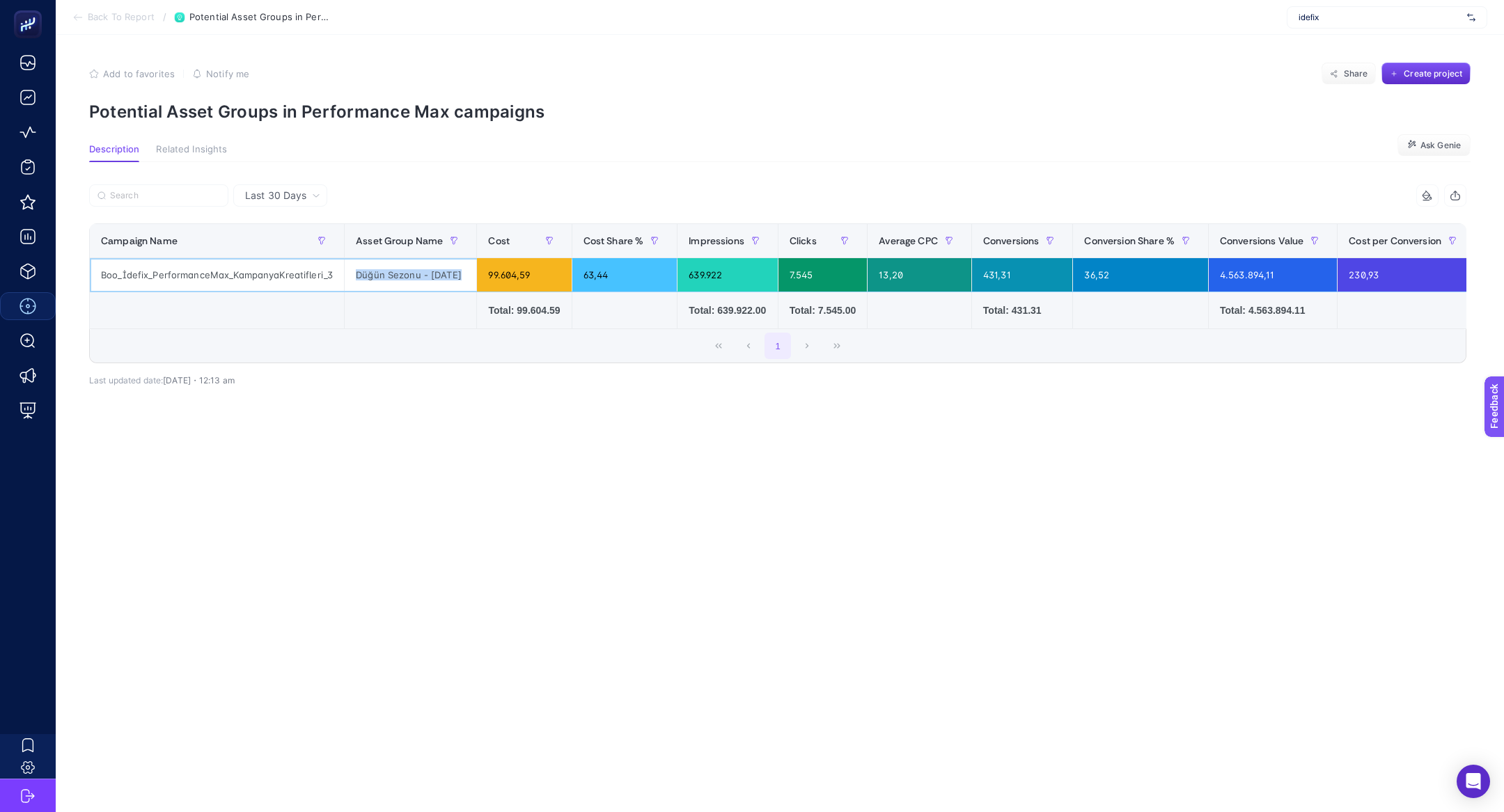
click at [378, 276] on div "Düğün Sezonu - 19.06.2025" at bounding box center [410, 275] width 131 height 33
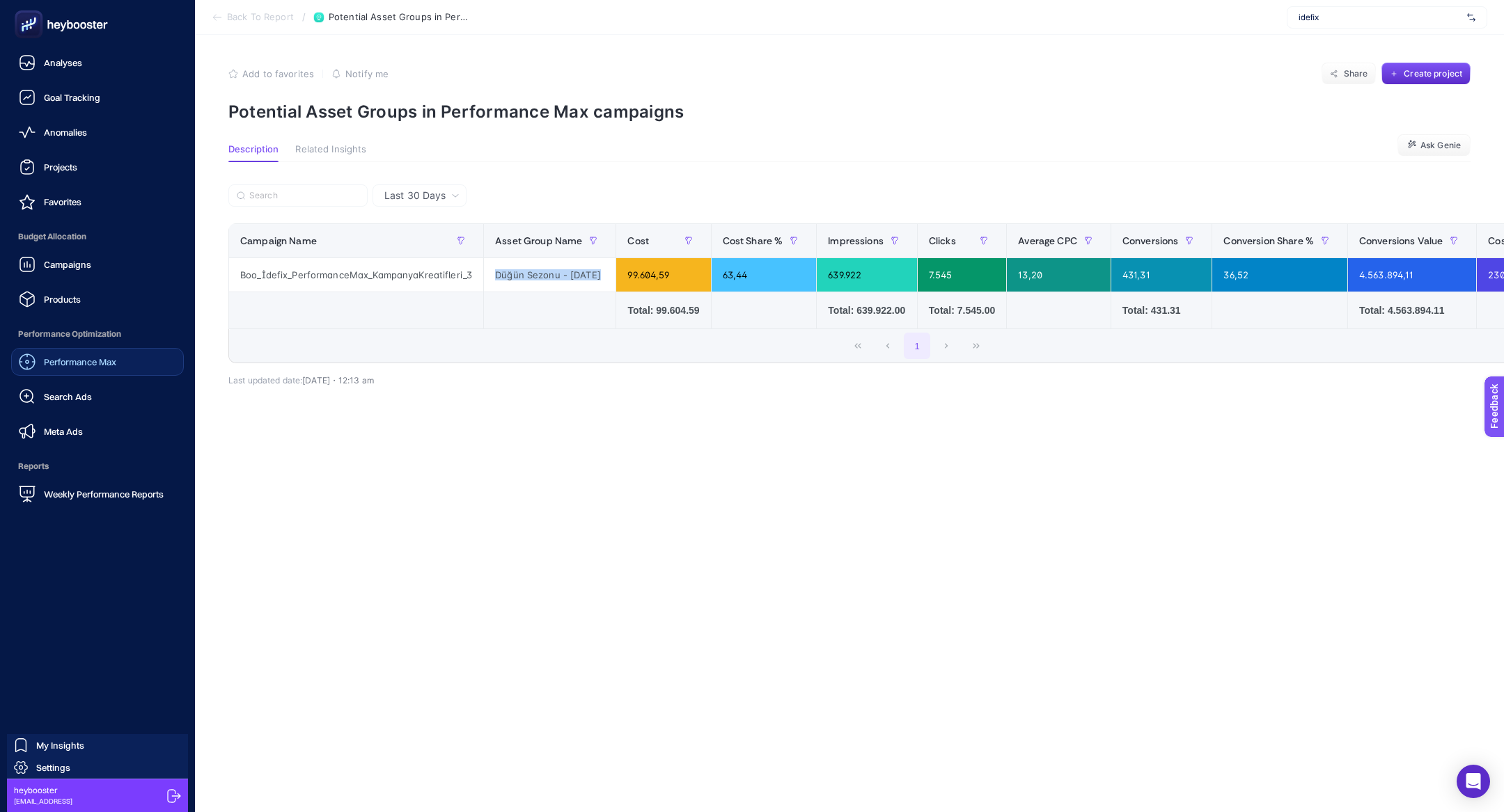
click at [30, 12] on rect at bounding box center [29, 24] width 28 height 28
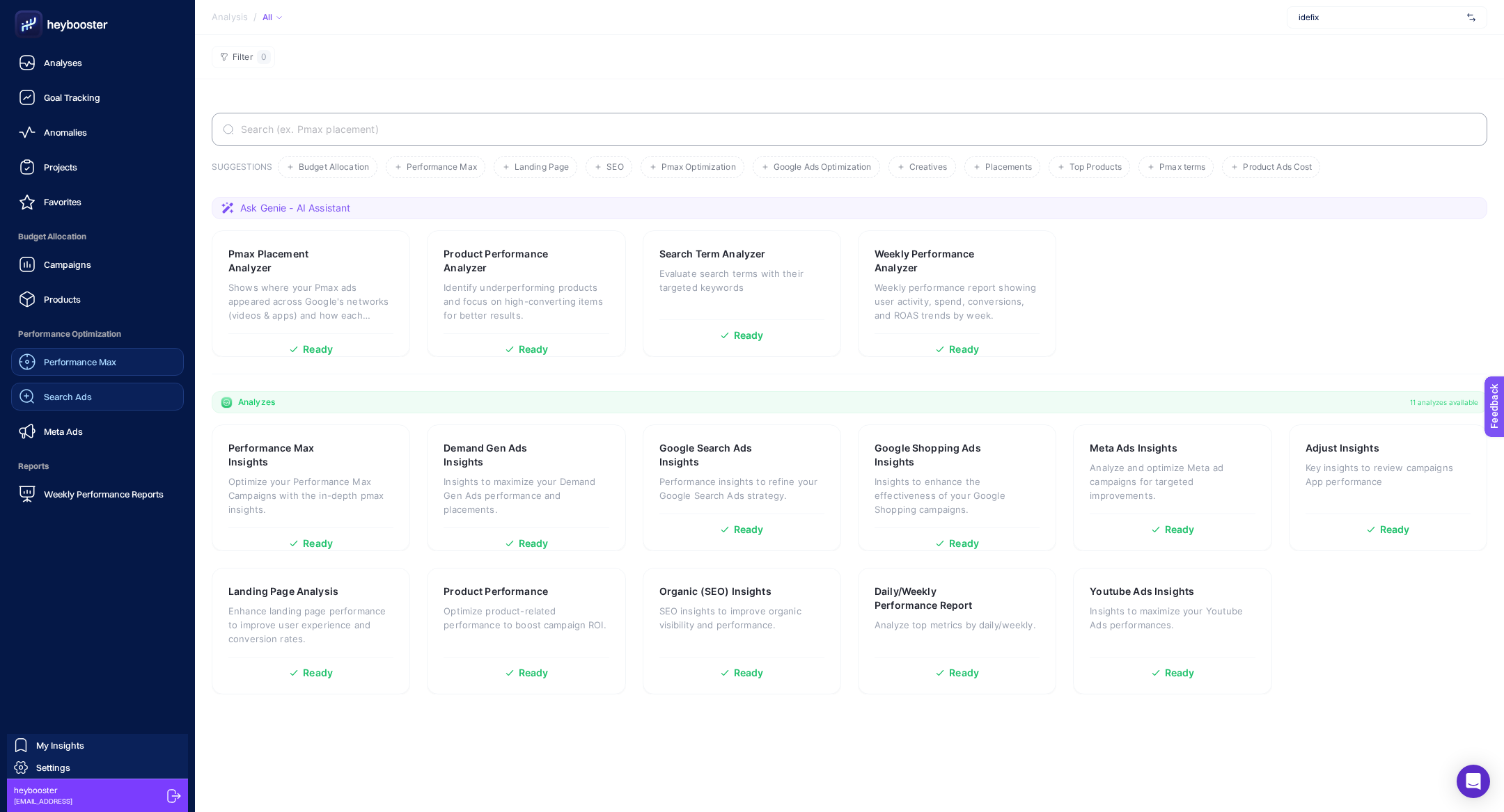
click at [40, 396] on div "Search Ads" at bounding box center [56, 396] width 73 height 17
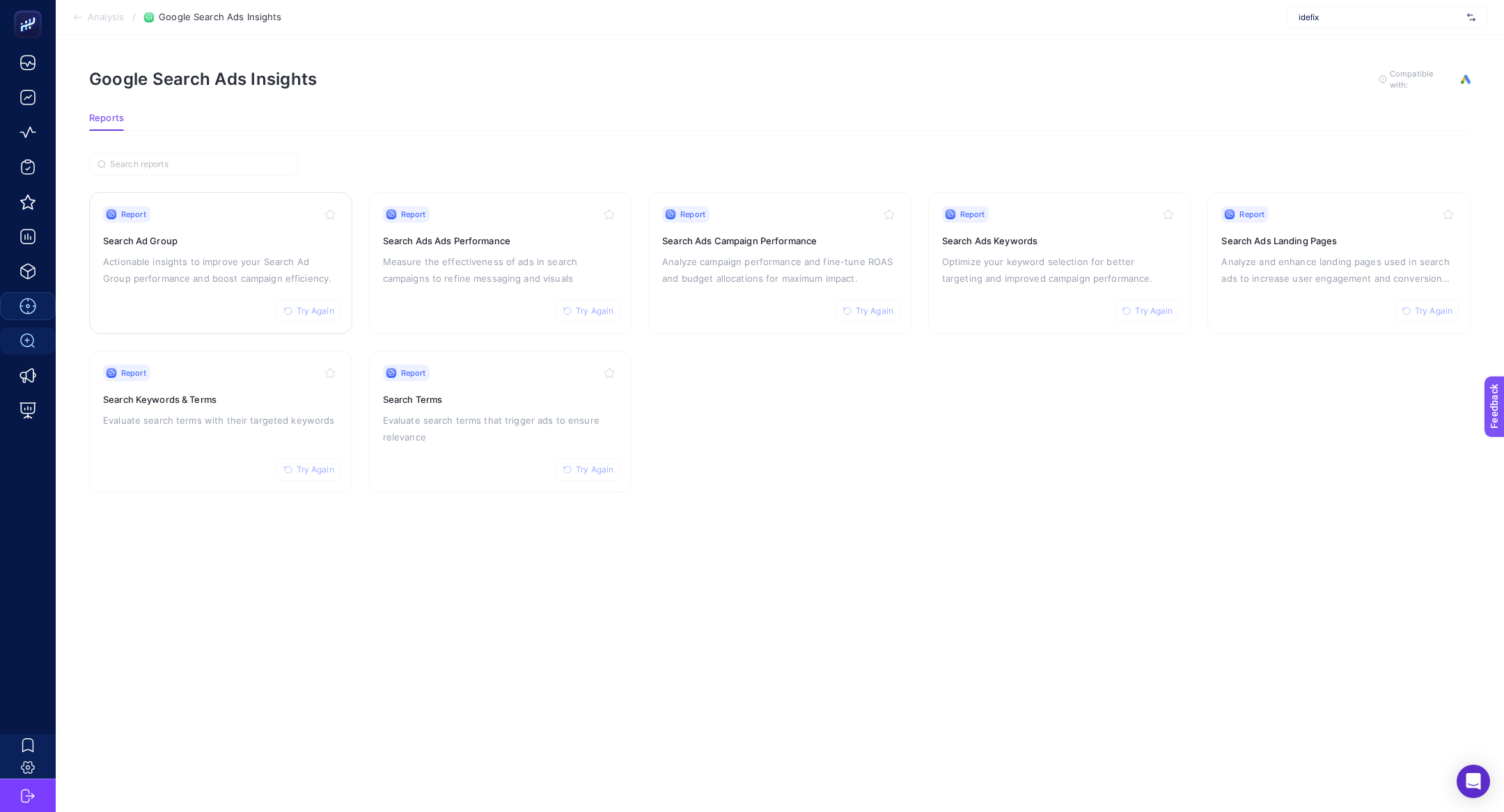
click at [244, 245] on h3 "Search Ad Group" at bounding box center [220, 241] width 236 height 14
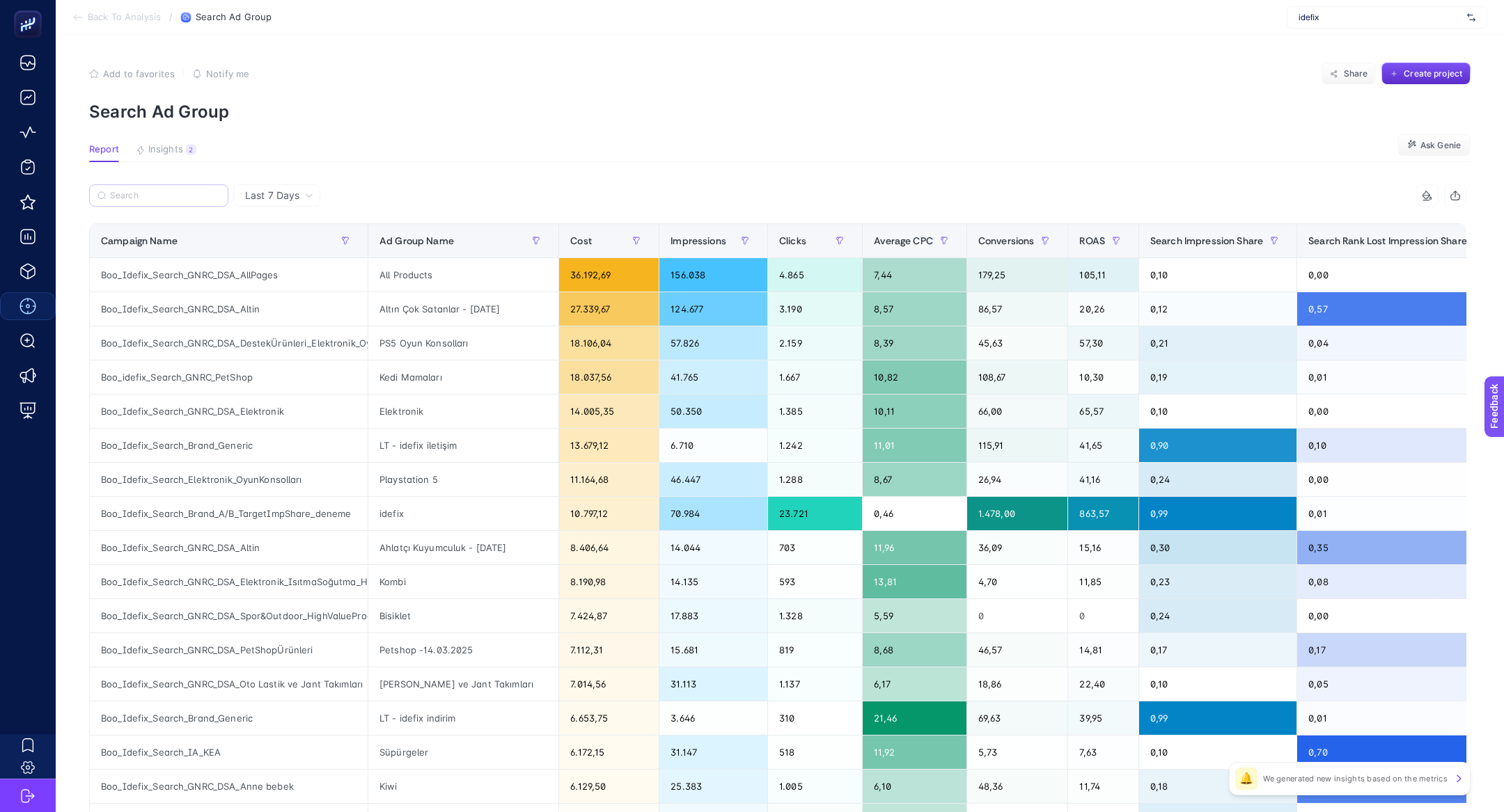
click at [161, 188] on label at bounding box center [158, 196] width 139 height 23
click at [161, 190] on input "Search" at bounding box center [164, 196] width 110 height 10
click at [275, 195] on span "Last 7 Days" at bounding box center [272, 196] width 54 height 14
click at [291, 256] on li "Last 30 Days" at bounding box center [277, 250] width 78 height 25
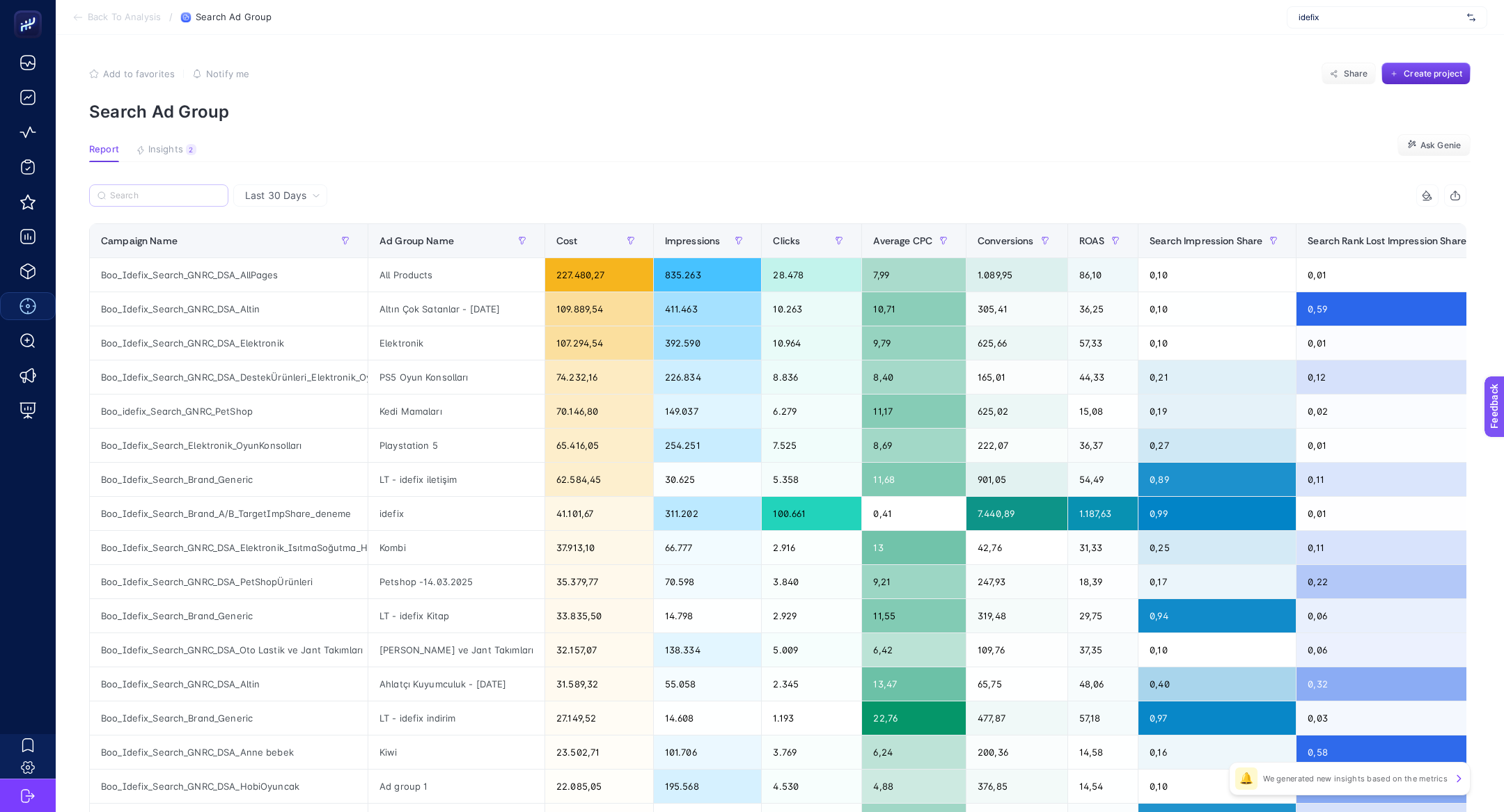
click at [177, 187] on label at bounding box center [158, 196] width 139 height 23
click at [0, 0] on input "Search" at bounding box center [0, 0] width 0 height 0
click at [179, 197] on input "Search" at bounding box center [164, 196] width 110 height 10
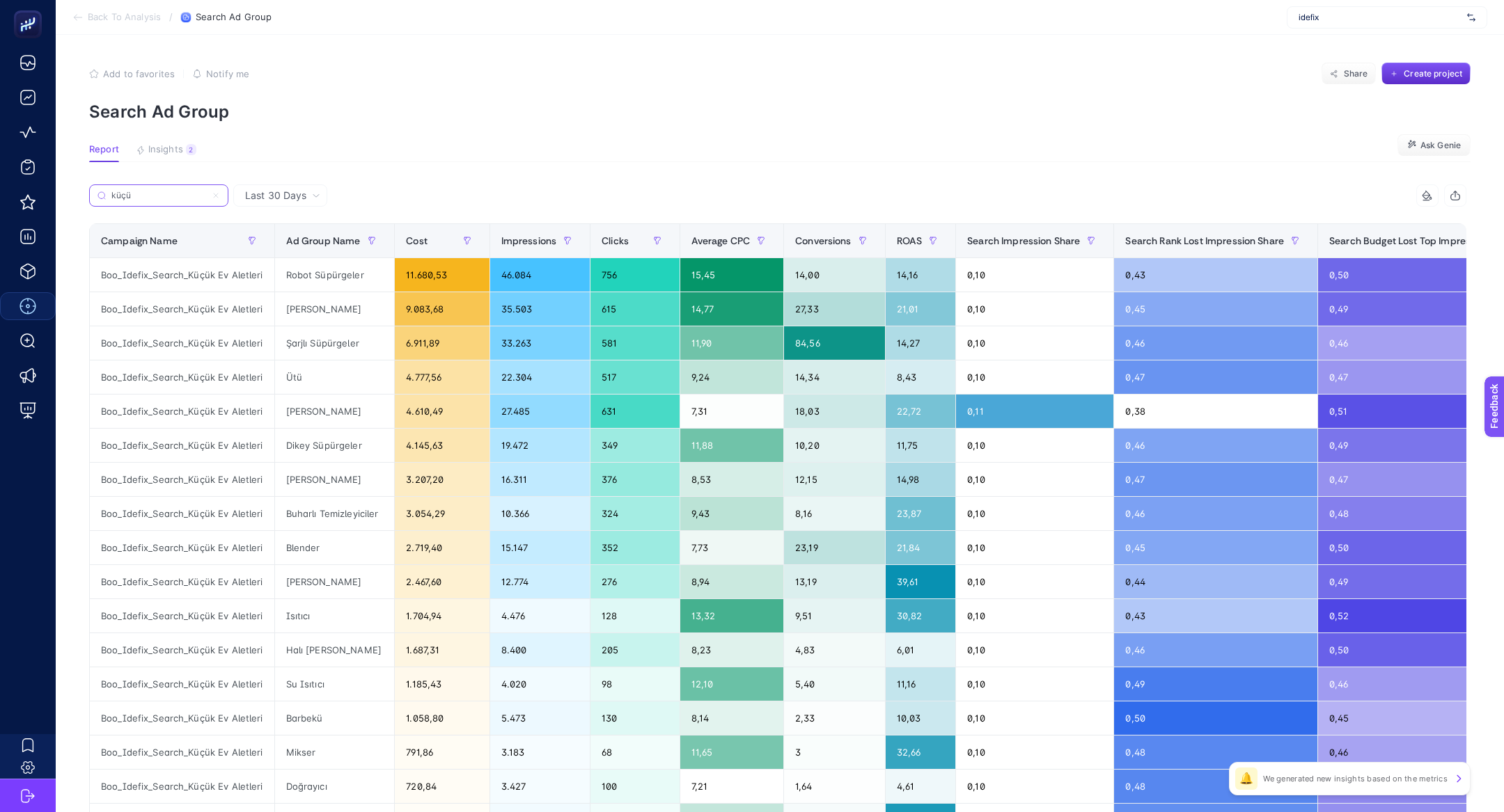
scroll to position [0, 137]
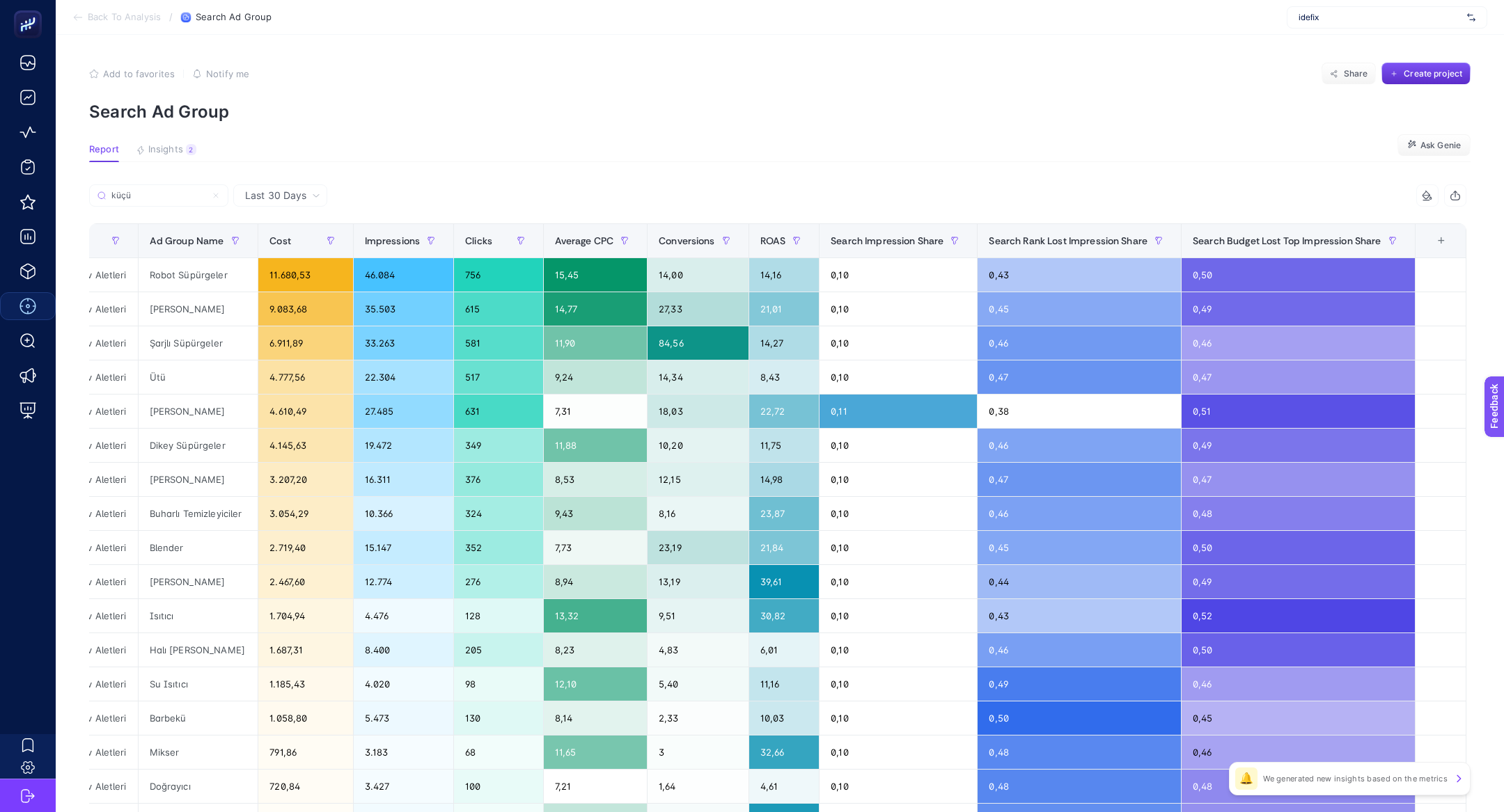
click at [1445, 245] on div "+" at bounding box center [1441, 241] width 26 height 11
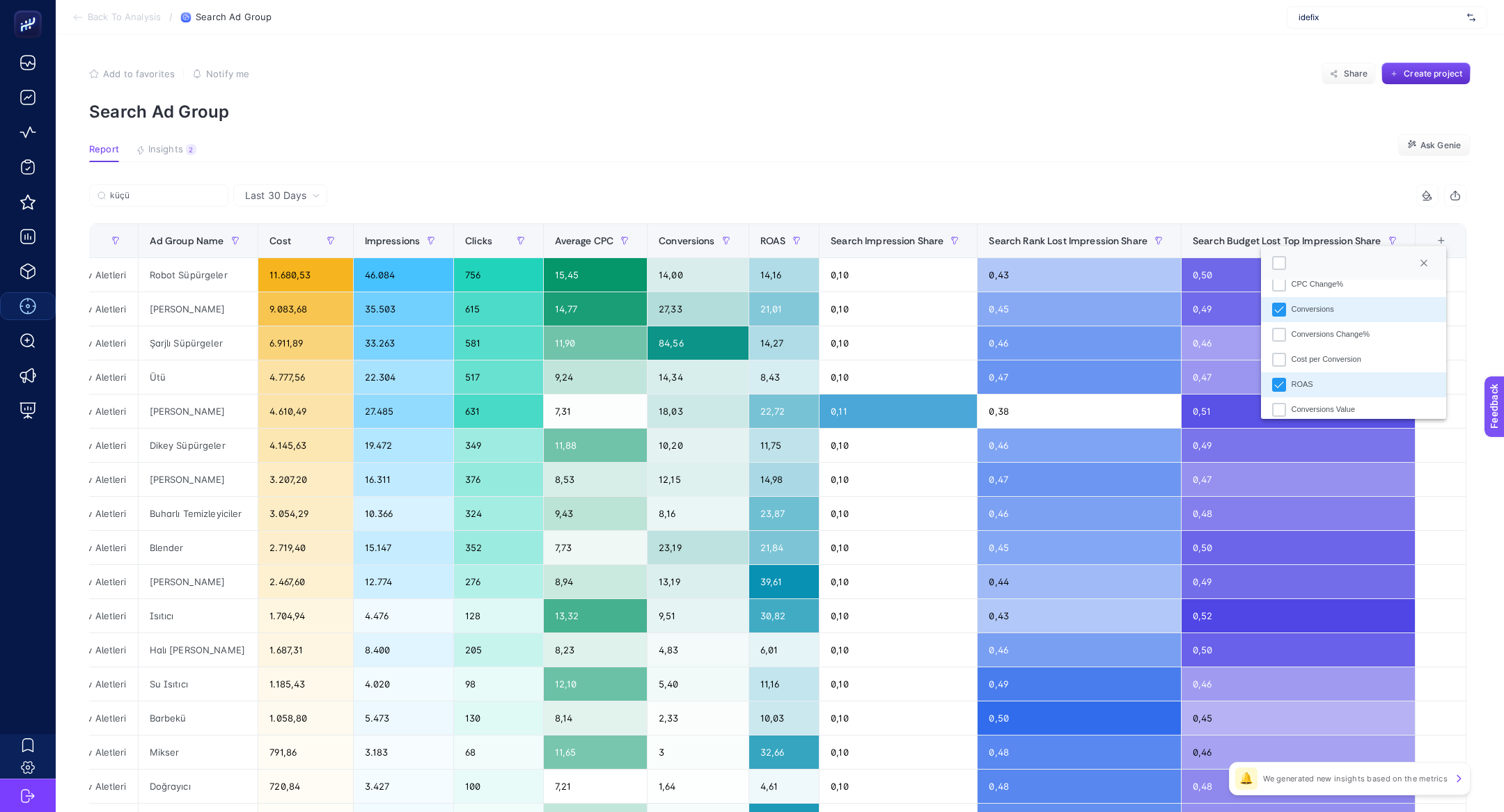
scroll to position [267, 0]
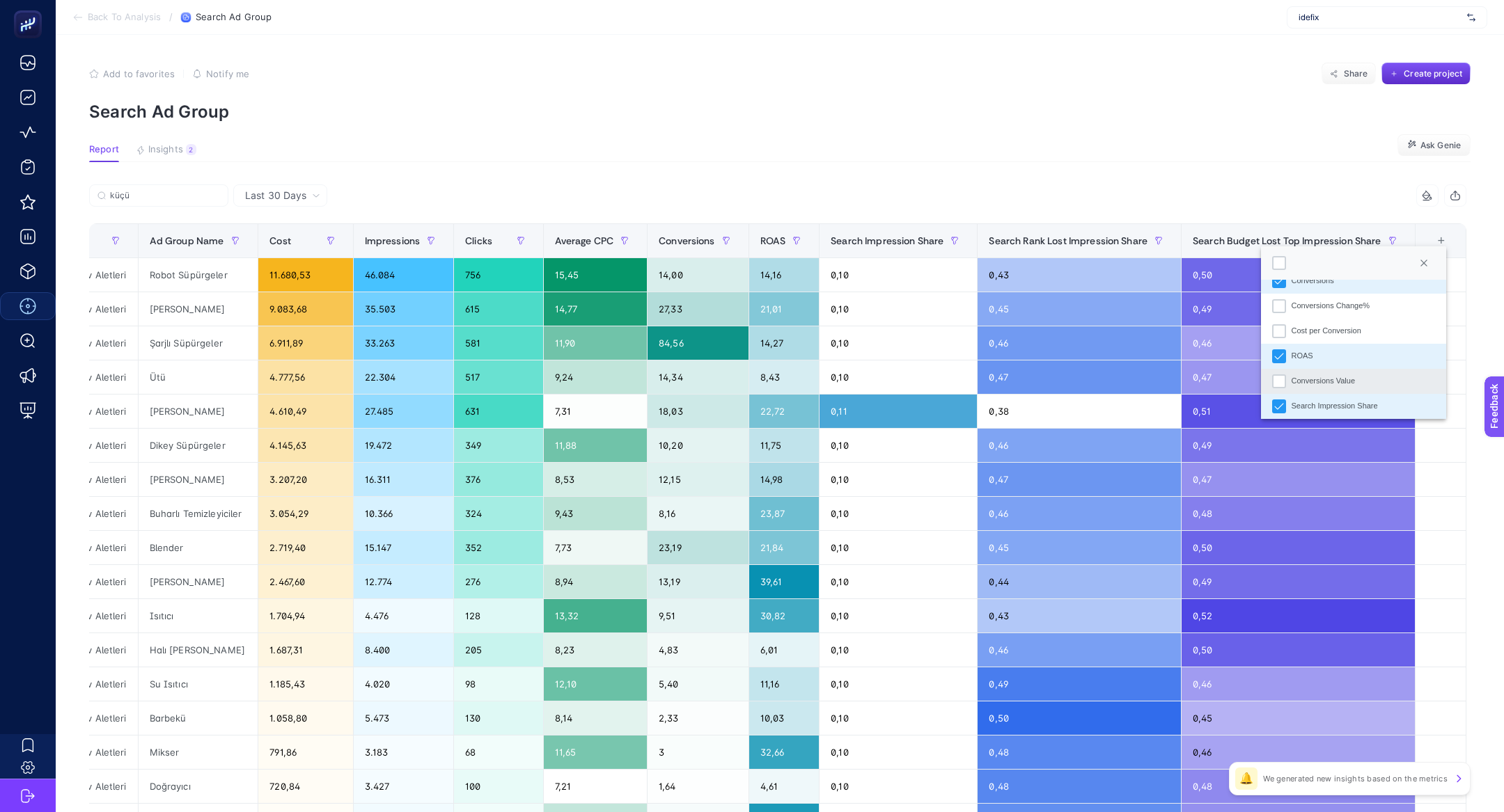
click at [1331, 385] on div "Conversions Value" at bounding box center [1324, 381] width 64 height 12
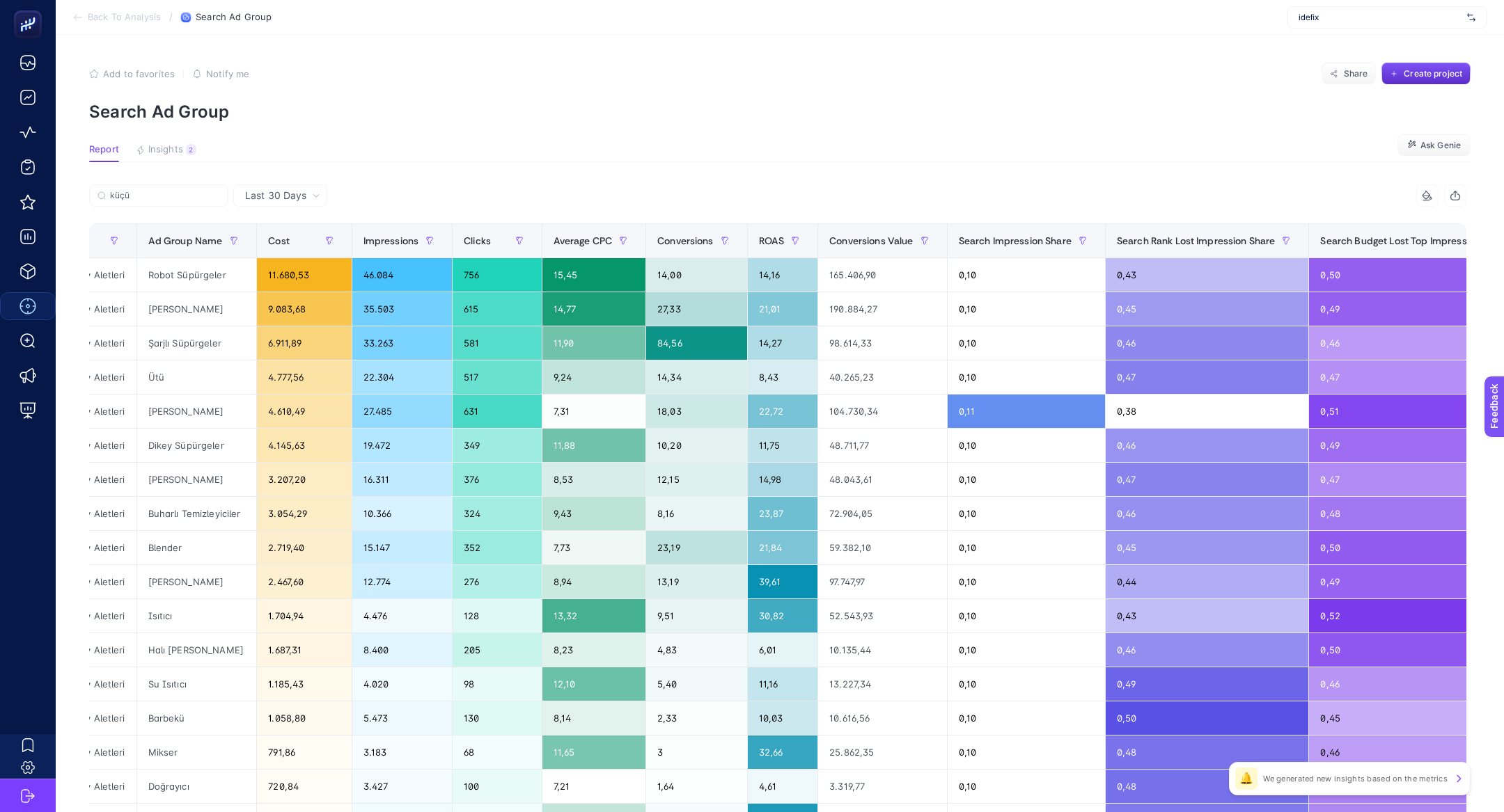
click at [1427, 192] on icon at bounding box center [1426, 195] width 7 height 7
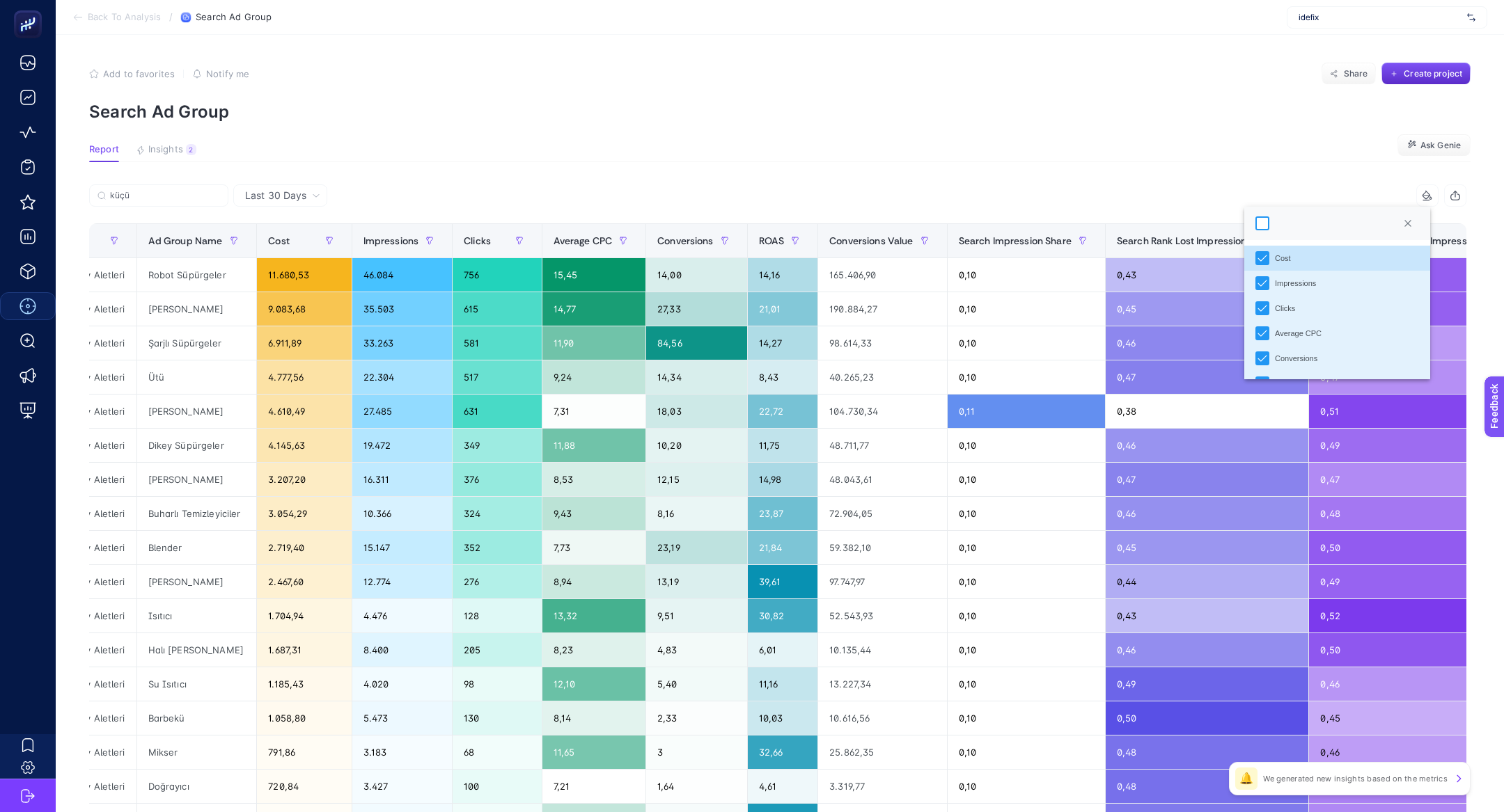
click at [1257, 223] on div at bounding box center [1262, 223] width 14 height 14
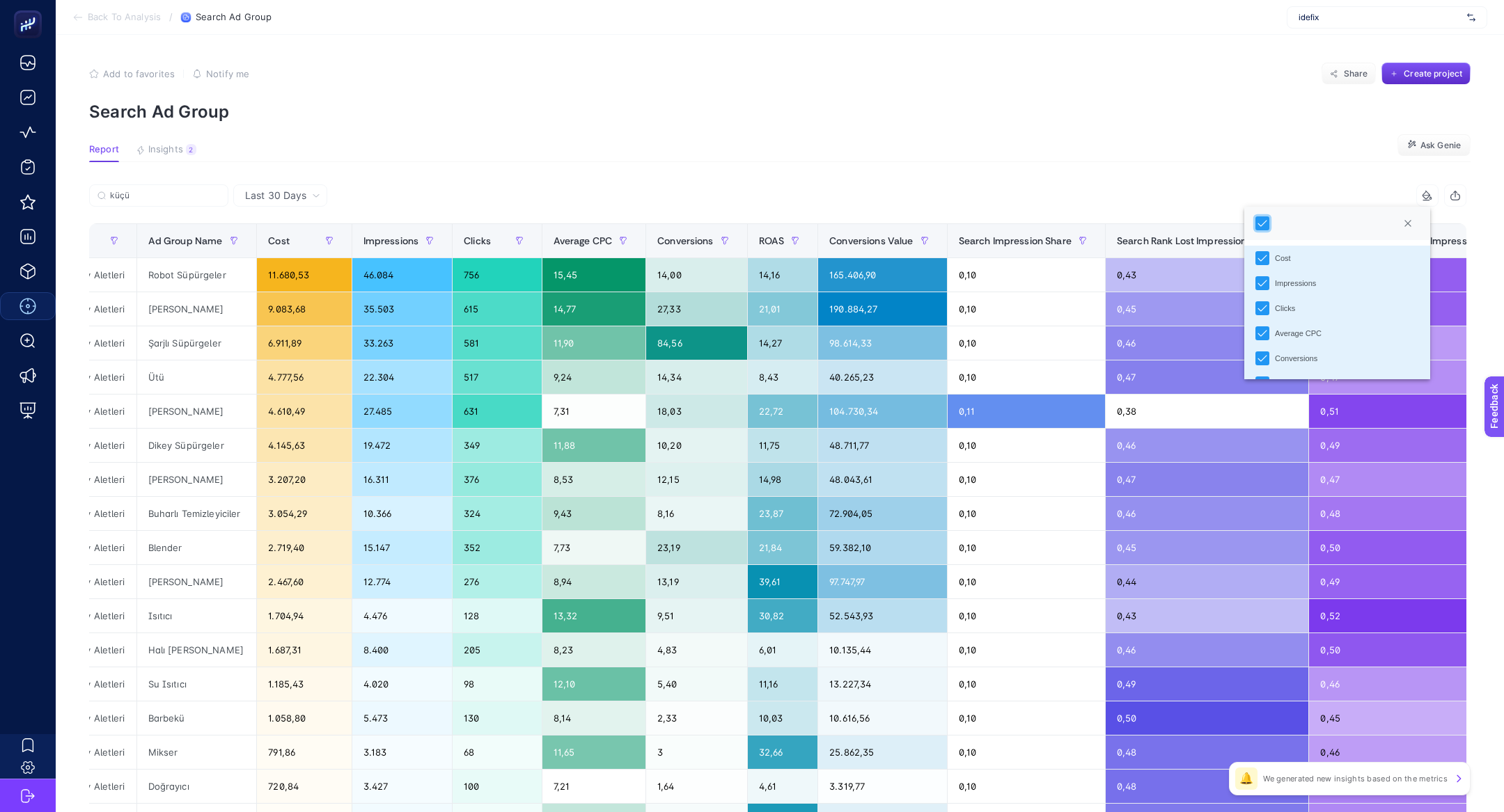
click at [999, 149] on section "Report Insights 2 We generated new insights based on the metrics Ask Genie" at bounding box center [779, 153] width 1381 height 18
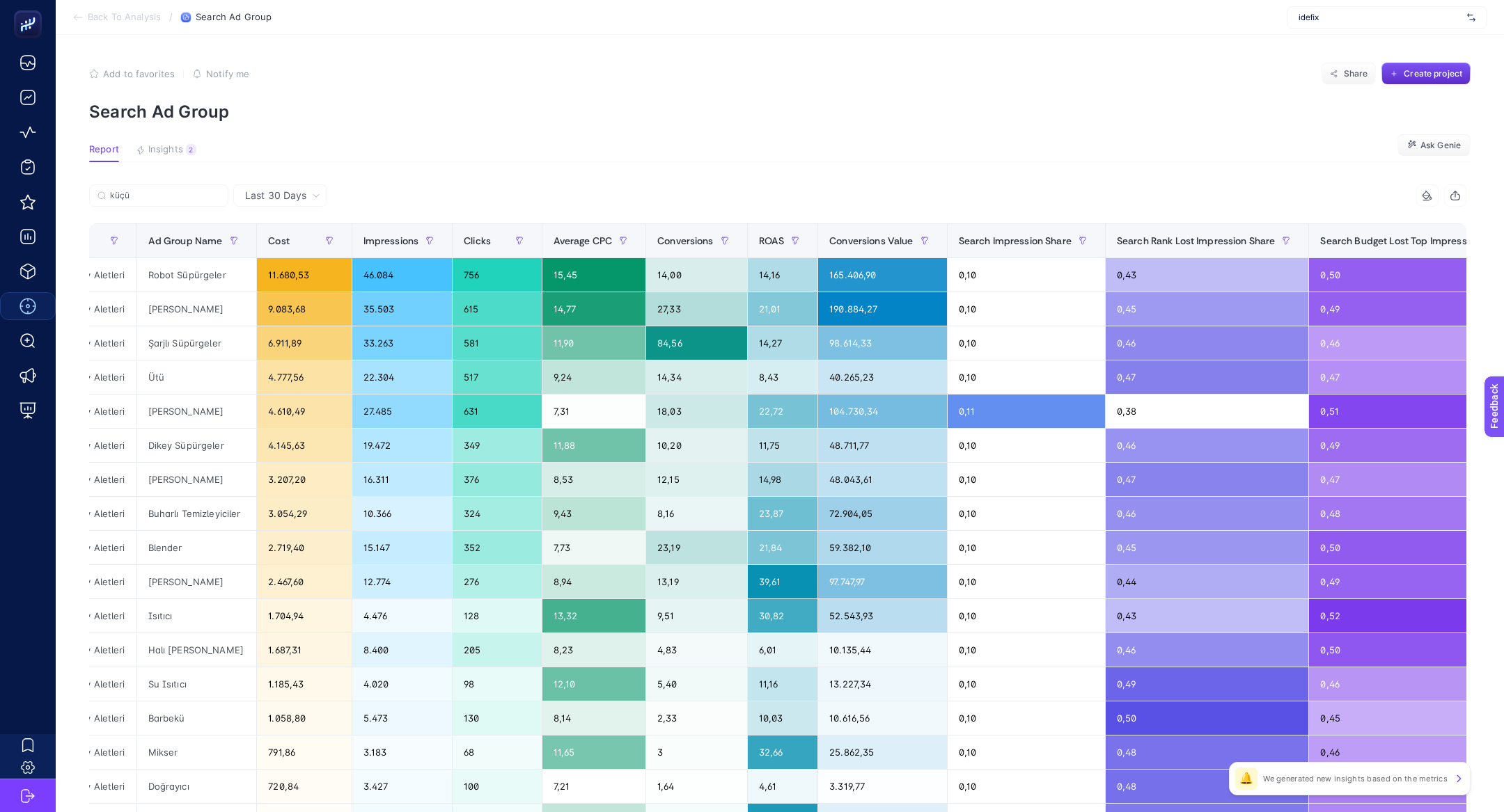
scroll to position [0, 0]
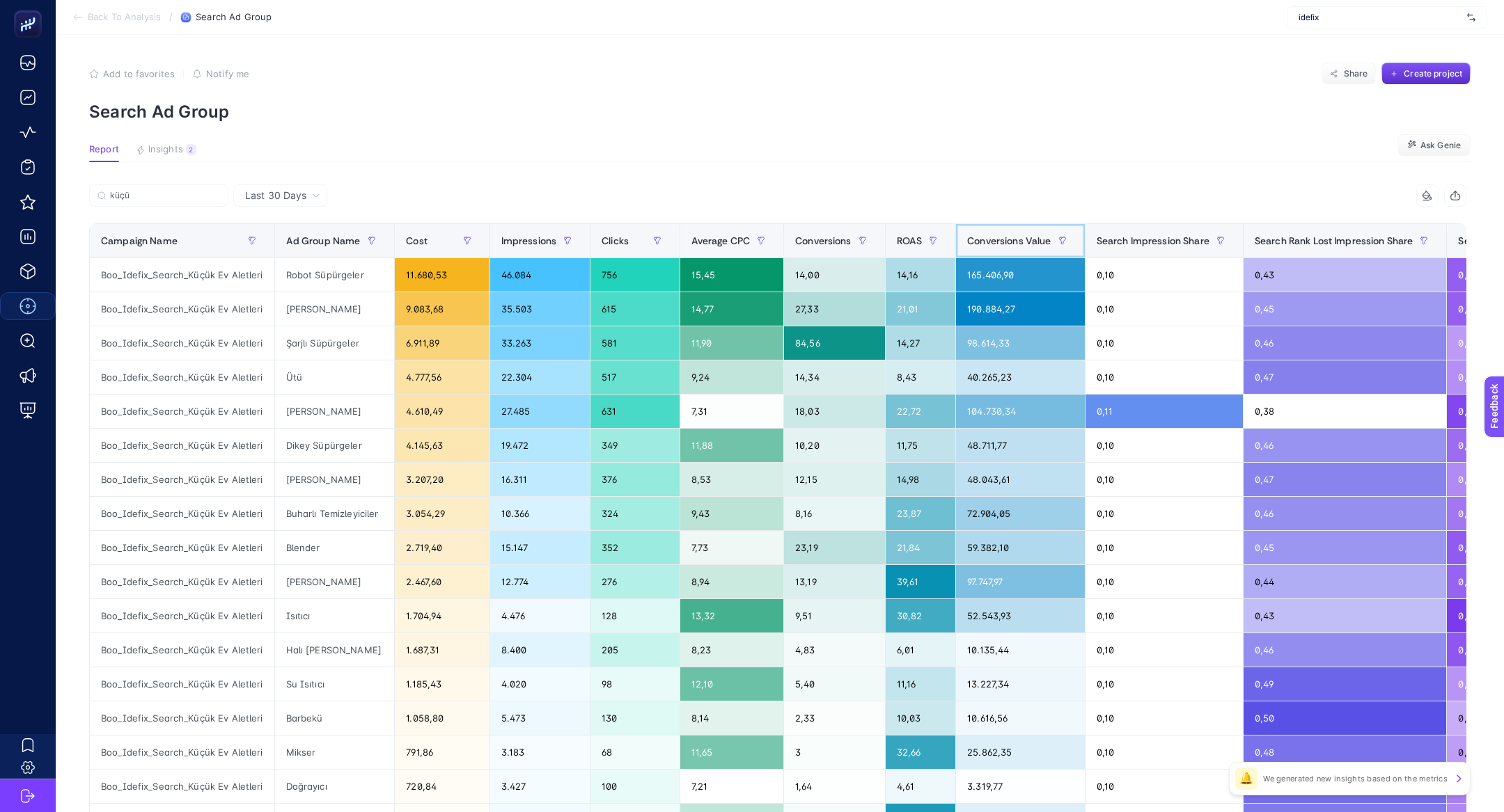
click at [1021, 242] on span "Conversions Value" at bounding box center [1009, 241] width 84 height 11
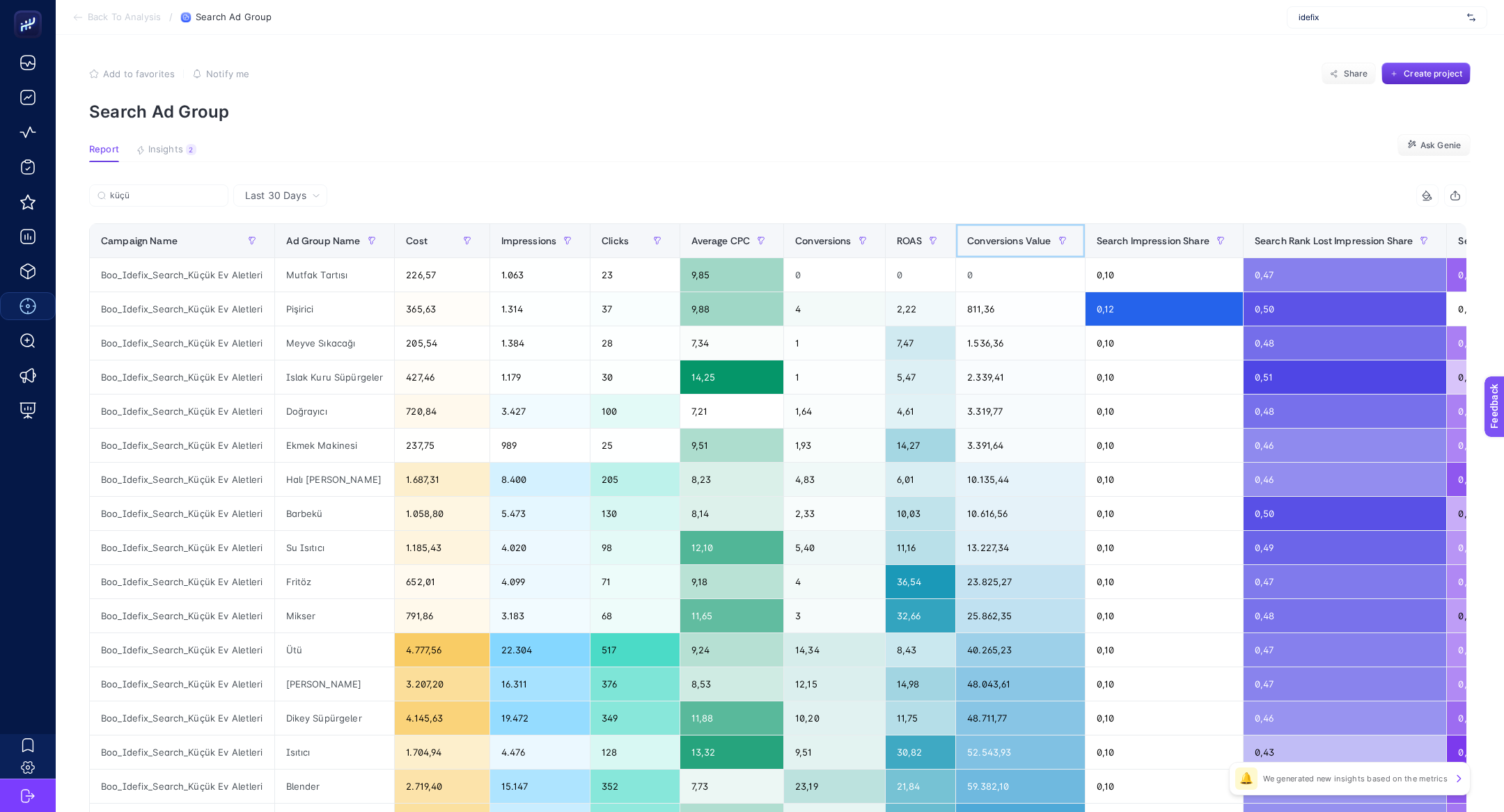
click at [1021, 242] on span "Conversions Value" at bounding box center [1009, 241] width 84 height 11
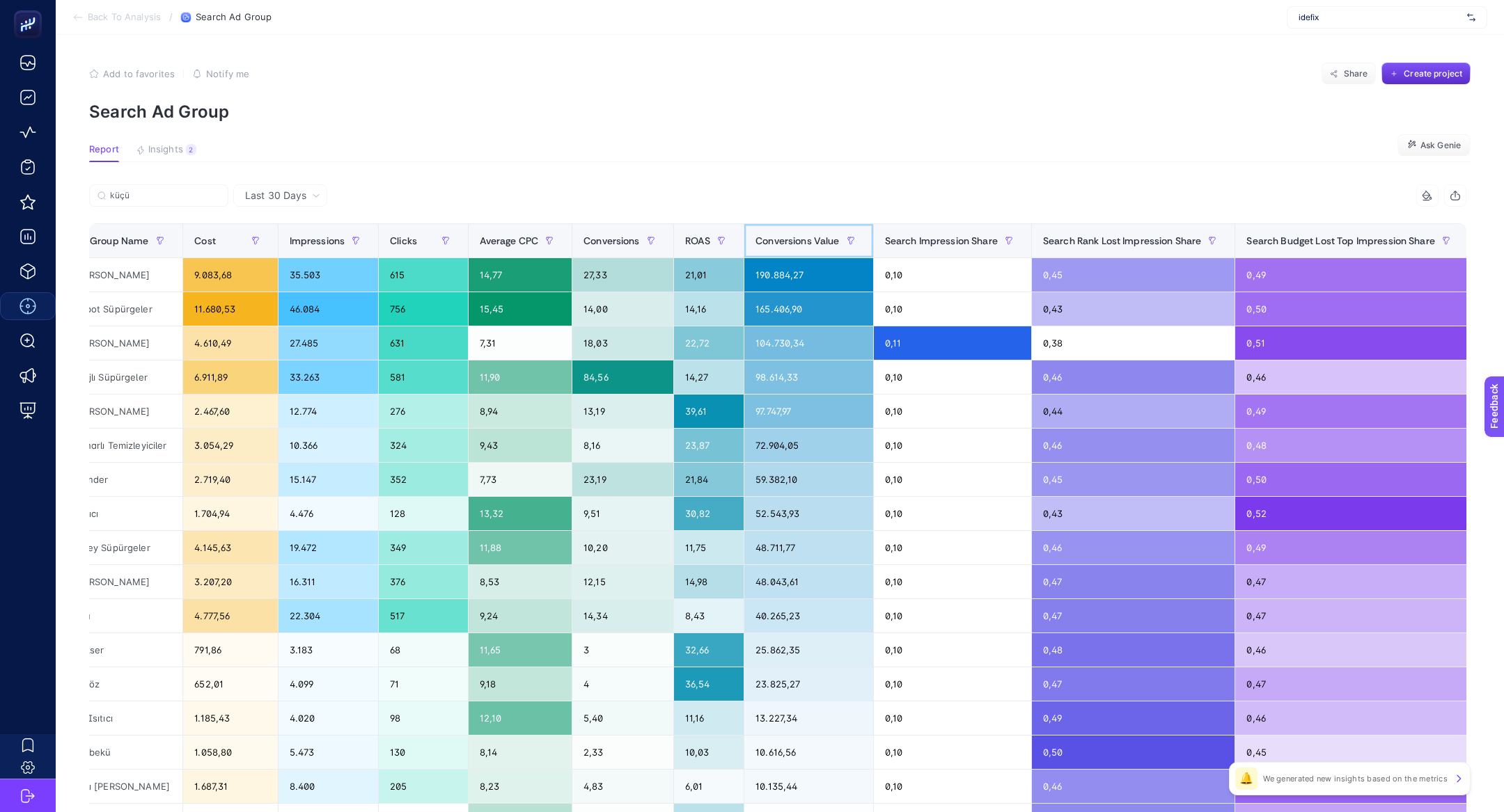
scroll to position [0, 266]
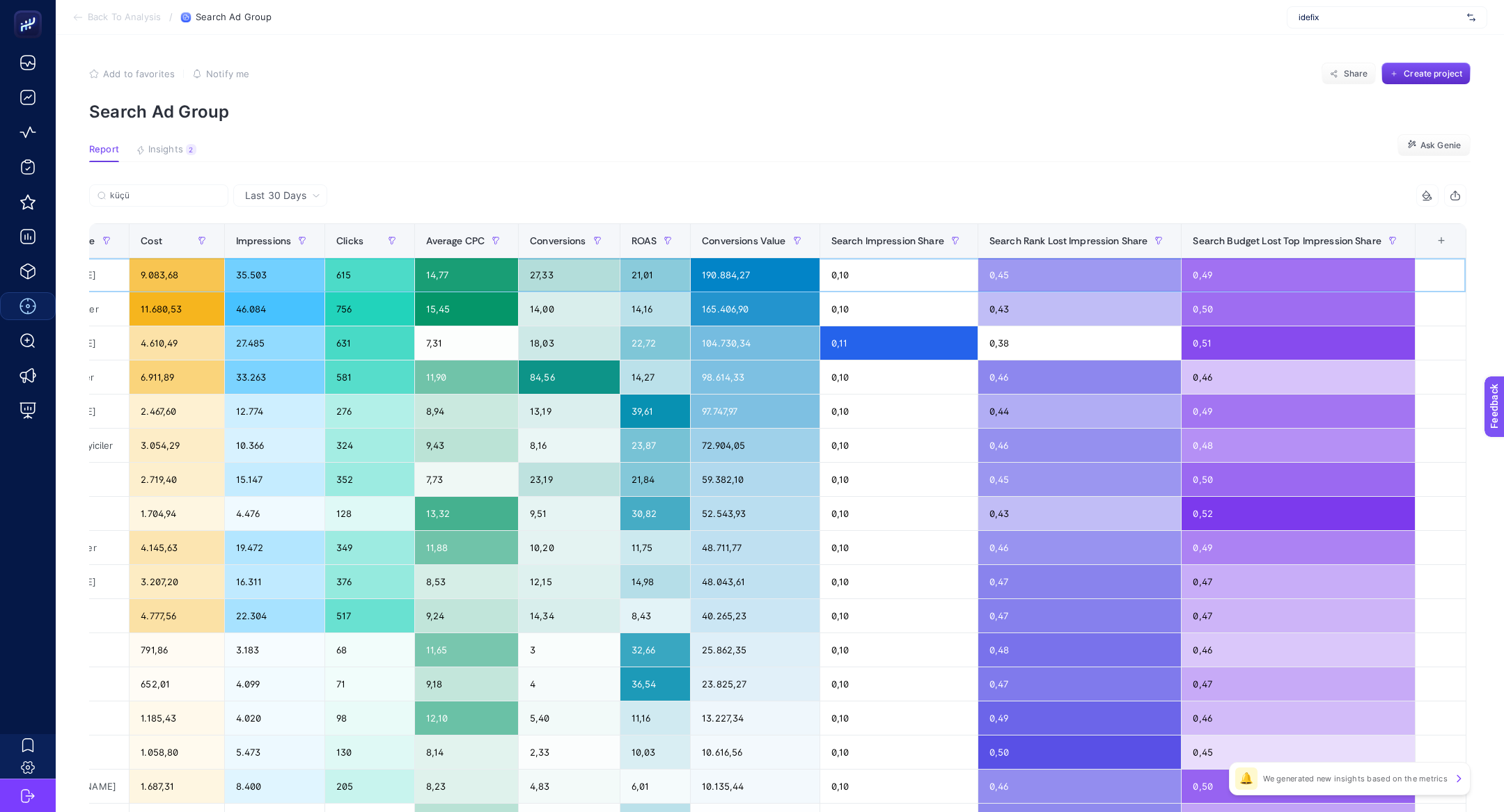
click at [1250, 284] on div "0,49" at bounding box center [1297, 275] width 232 height 33
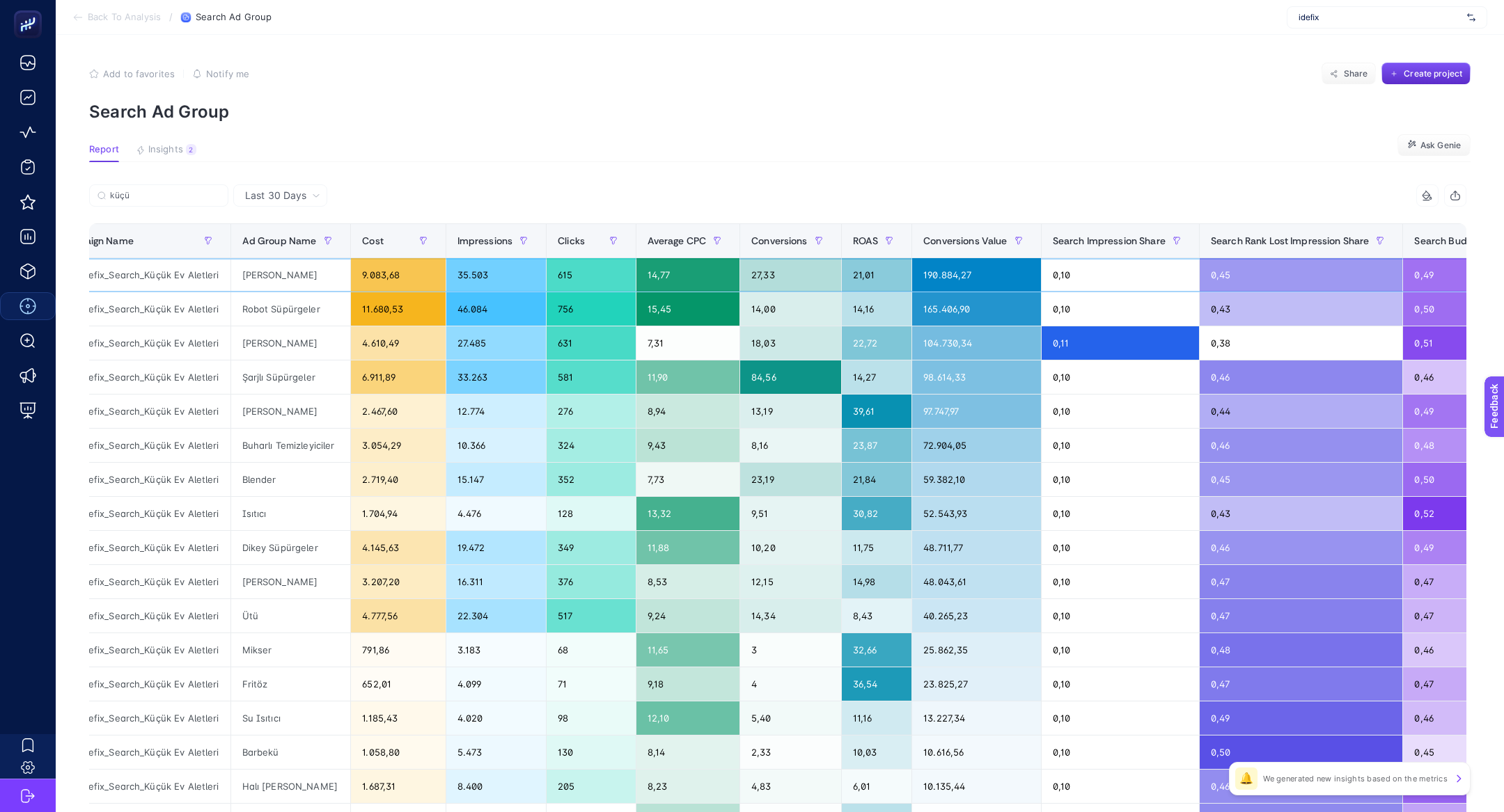
scroll to position [0, 0]
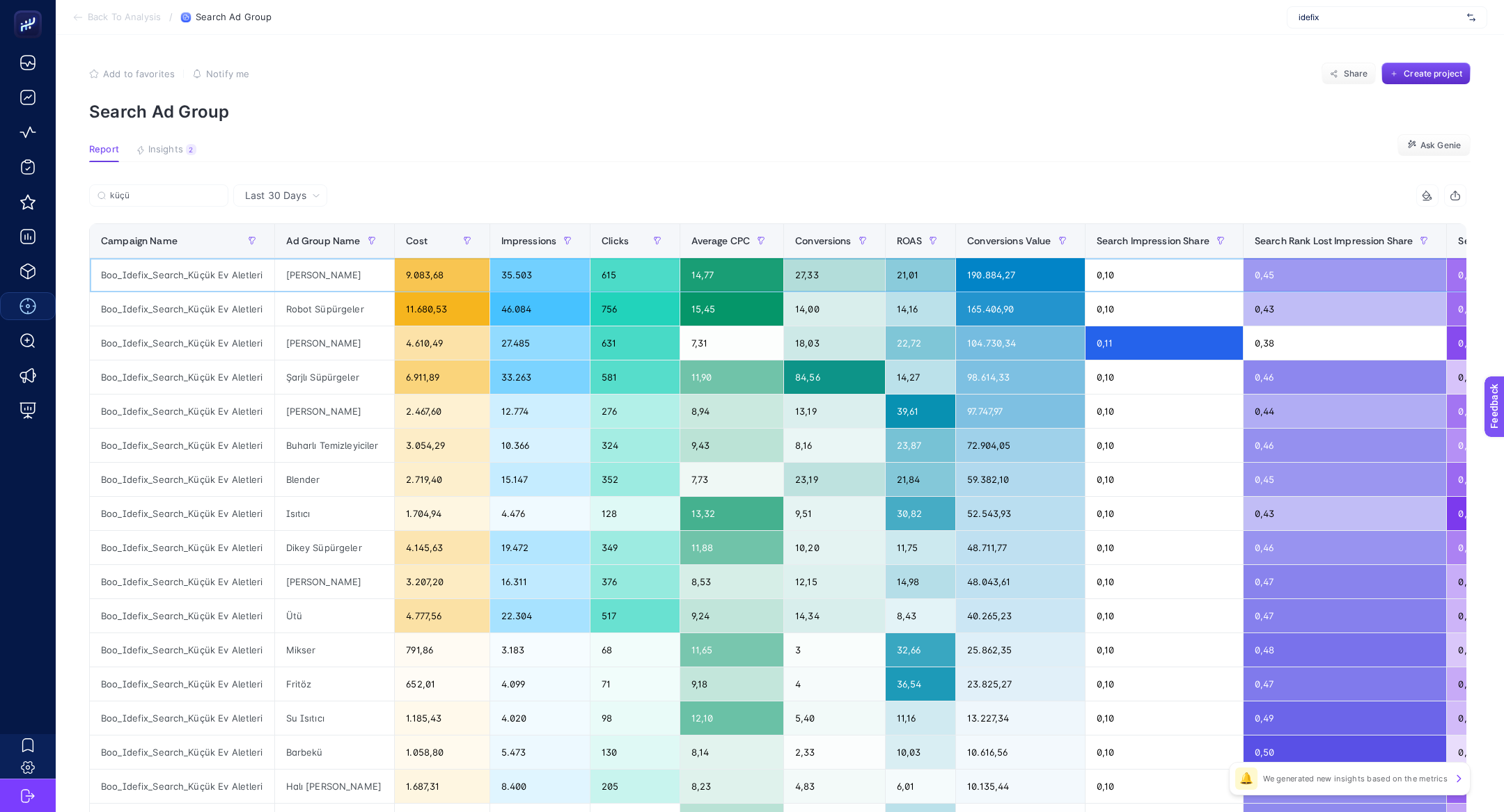
drag, startPoint x: 304, startPoint y: 282, endPoint x: 351, endPoint y: 283, distance: 47.0
click at [351, 283] on div "Kahve Makinesi" at bounding box center [335, 275] width 120 height 33
drag, startPoint x: 319, startPoint y: 308, endPoint x: 368, endPoint y: 311, distance: 49.1
click at [368, 311] on div "Robot Süpürgeler" at bounding box center [335, 309] width 120 height 33
click at [305, 275] on div "Kahve Makinesi" at bounding box center [335, 275] width 120 height 33
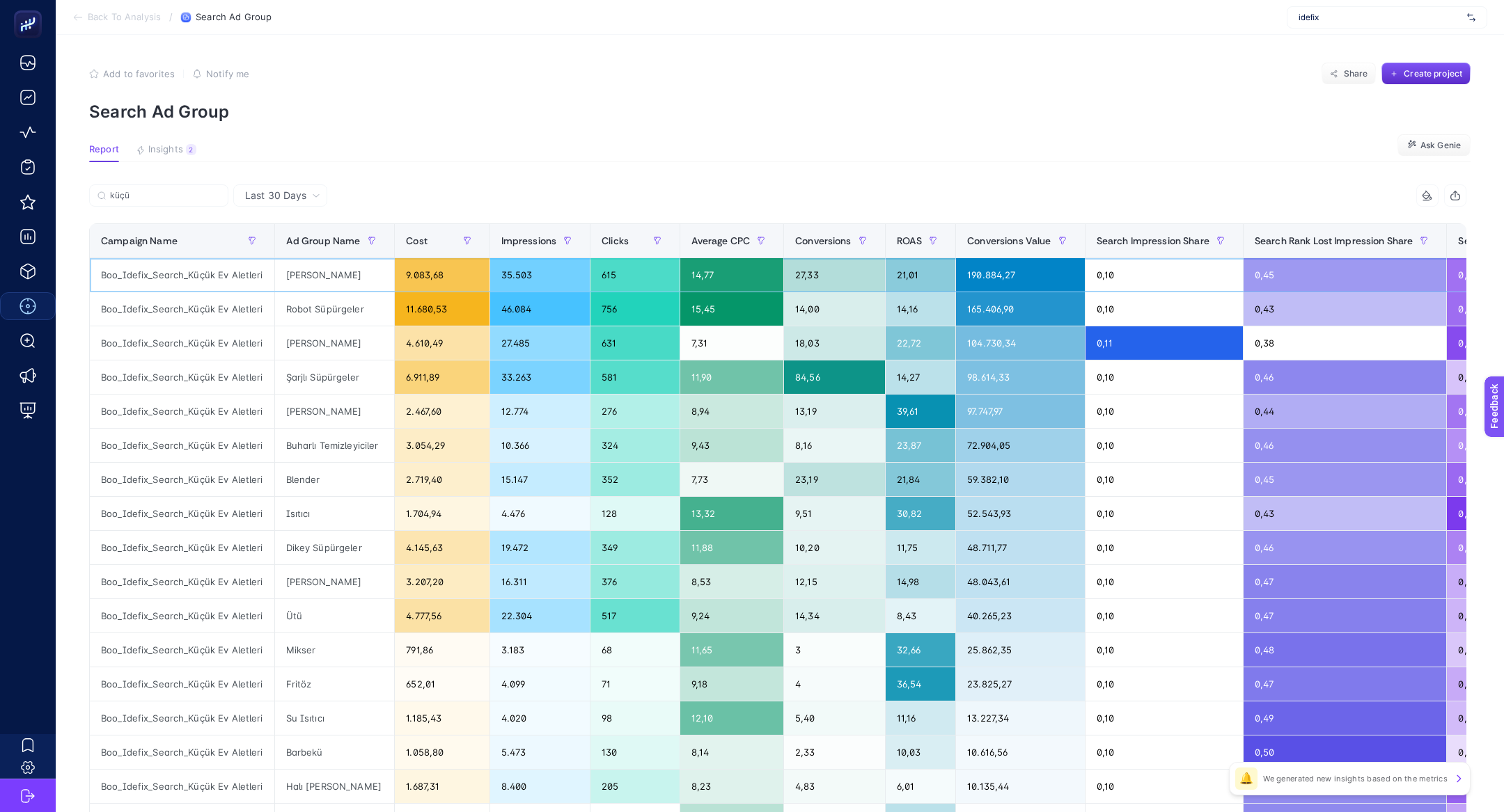
drag, startPoint x: 305, startPoint y: 275, endPoint x: 305, endPoint y: 386, distance: 111.0
click at [305, 276] on div "Kahve Makinesi" at bounding box center [335, 275] width 120 height 33
click at [296, 514] on div "Isıtıcı" at bounding box center [335, 514] width 120 height 33
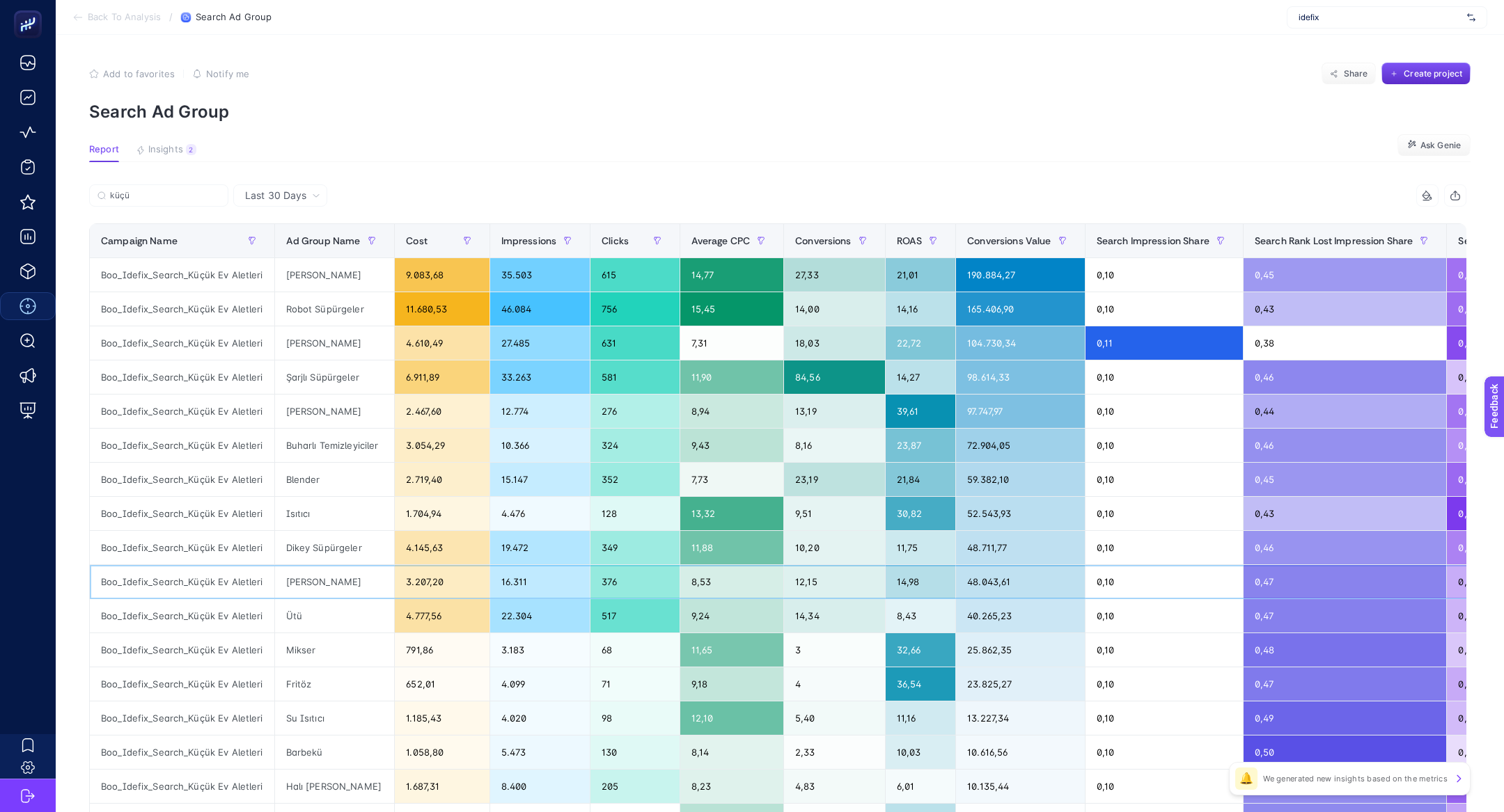
click at [317, 569] on div "Çay Makinesi" at bounding box center [335, 582] width 120 height 33
click at [352, 266] on div "Kahve Makinesi" at bounding box center [335, 275] width 120 height 33
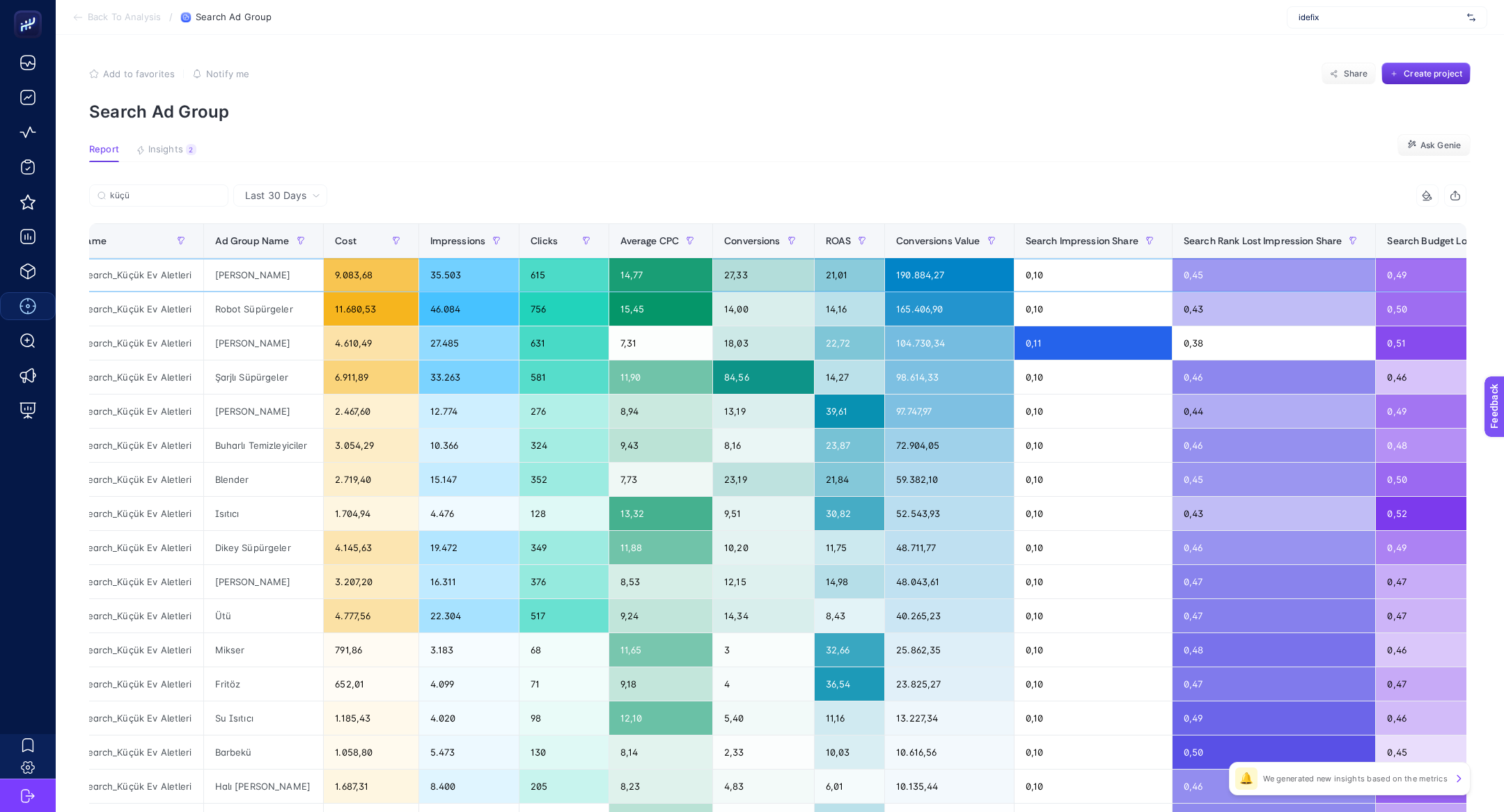
scroll to position [0, 72]
click at [260, 316] on div "Robot Süpürgeler" at bounding box center [263, 309] width 120 height 33
drag, startPoint x: 244, startPoint y: 305, endPoint x: 308, endPoint y: 309, distance: 64.1
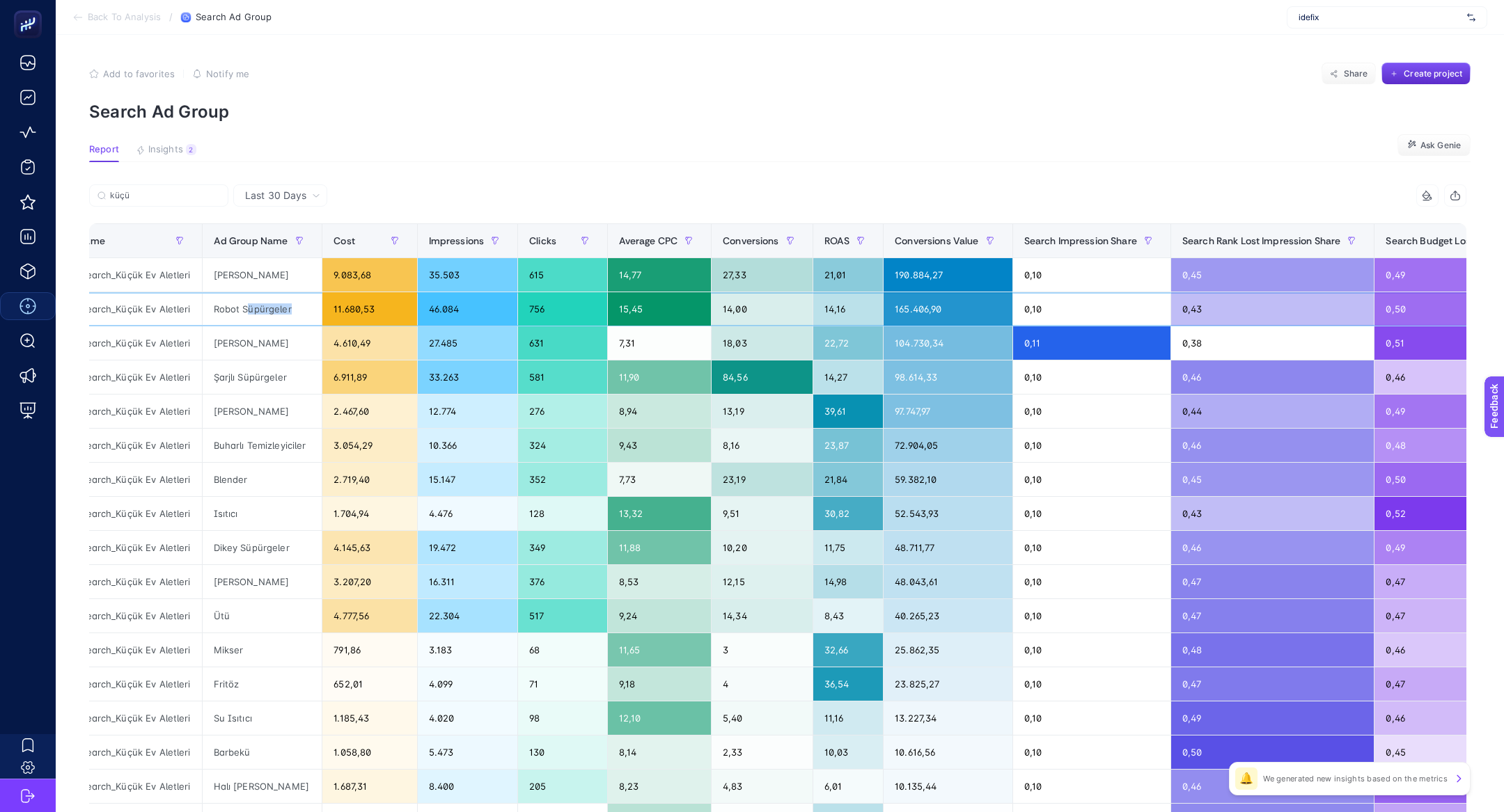
click at [308, 309] on div "Robot Süpürgeler" at bounding box center [263, 309] width 120 height 33
drag, startPoint x: 378, startPoint y: 277, endPoint x: 350, endPoint y: 277, distance: 28.0
click at [364, 277] on div "9.083,68" at bounding box center [370, 275] width 94 height 33
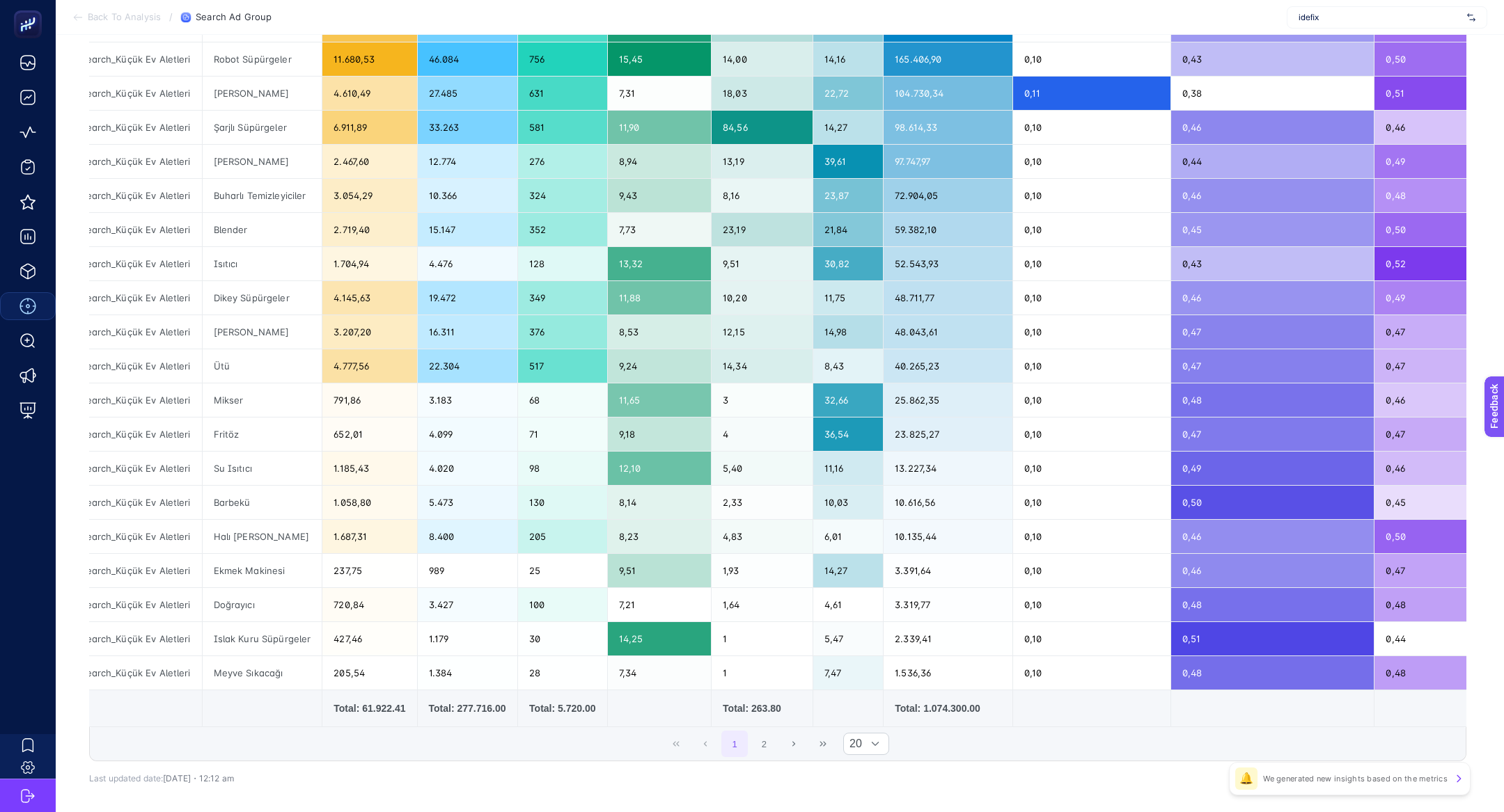
scroll to position [306, 0]
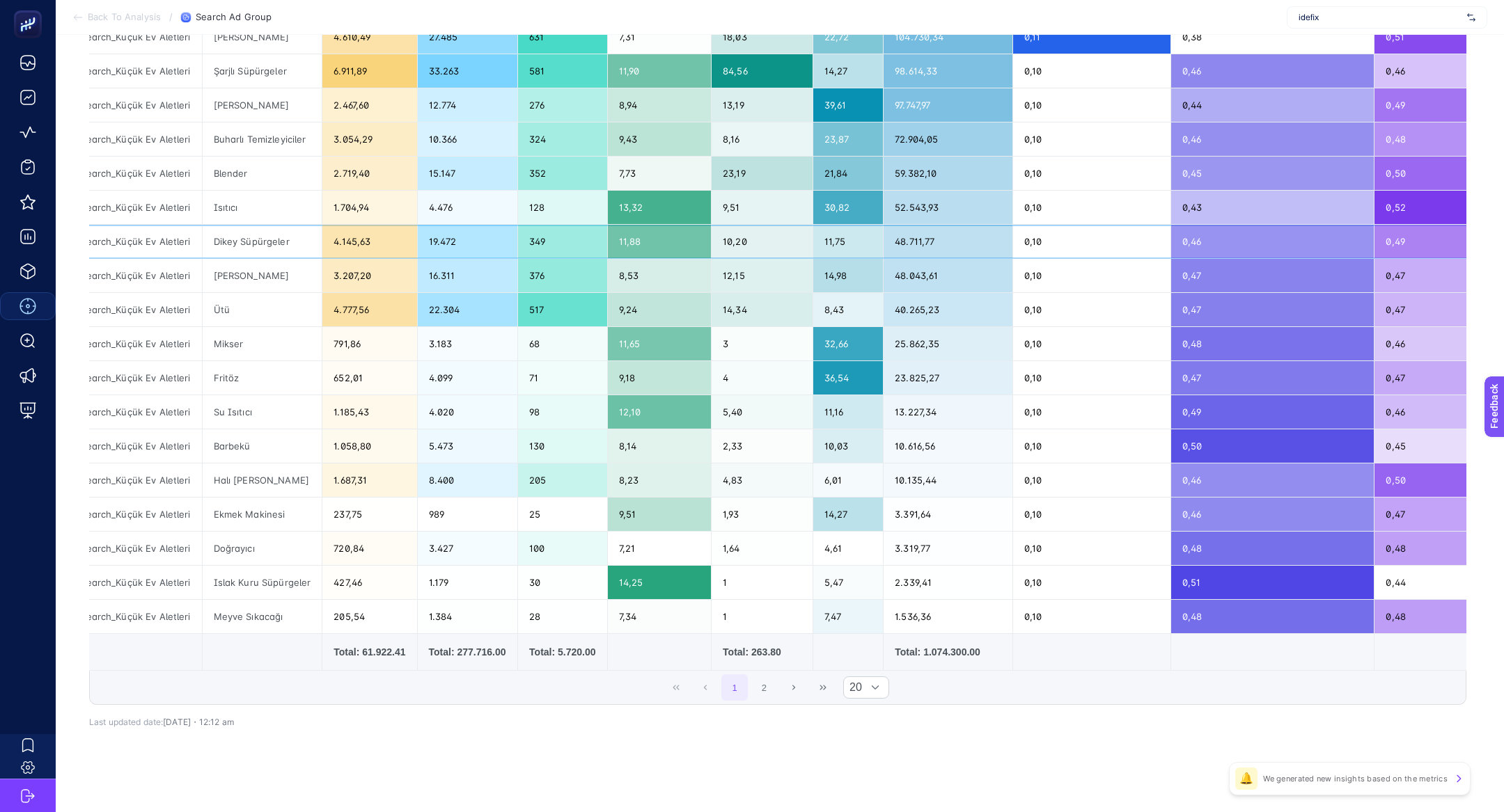
click at [166, 235] on div "Boo_Idefix_Search_Küçük Ev Aletleri" at bounding box center [110, 242] width 184 height 33
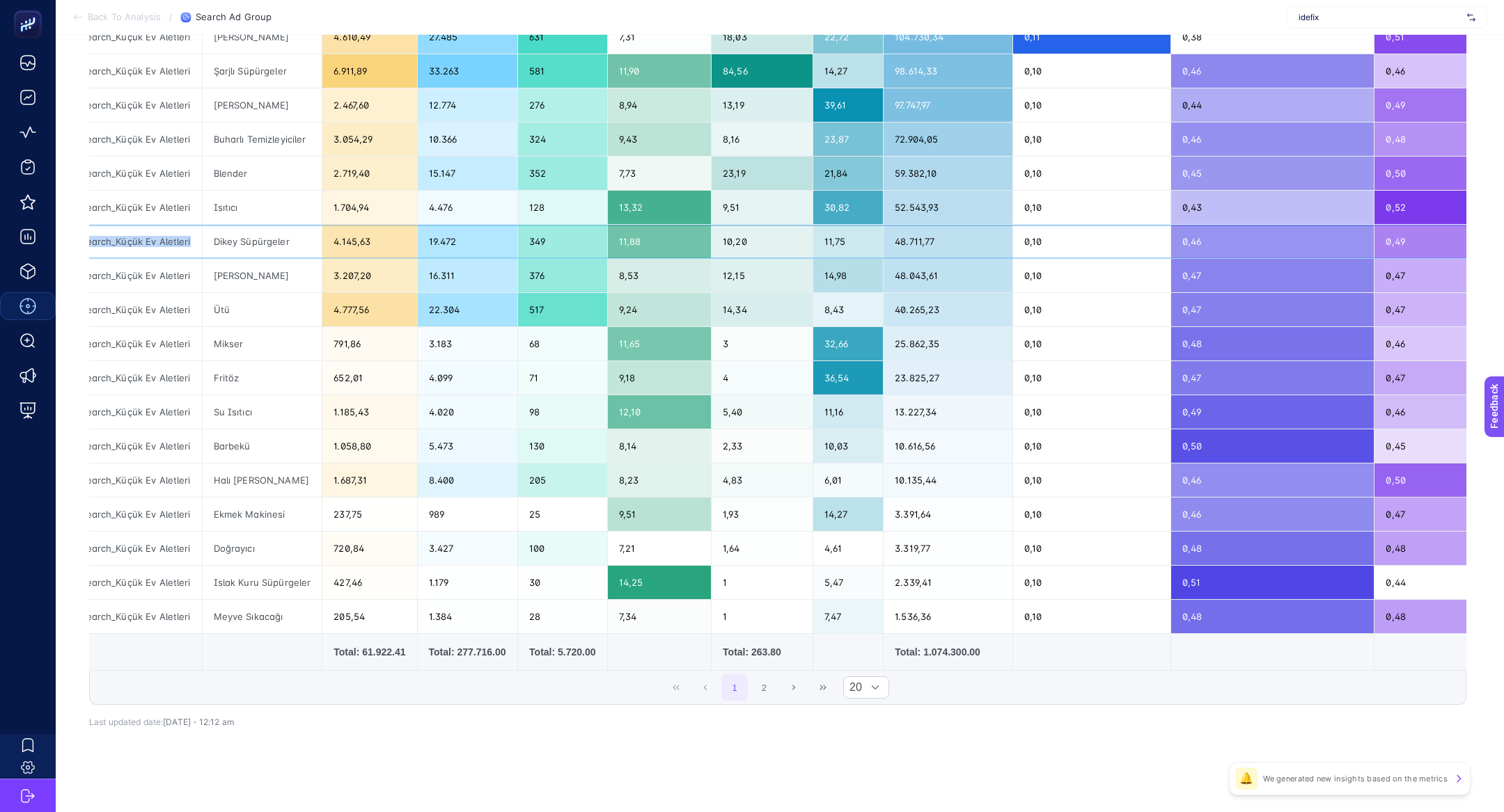
click at [166, 235] on div "Boo_Idefix_Search_Küçük Ev Aletleri" at bounding box center [110, 242] width 184 height 33
copy tr "Boo_Idefix_Search_Küçük Ev Aletleri"
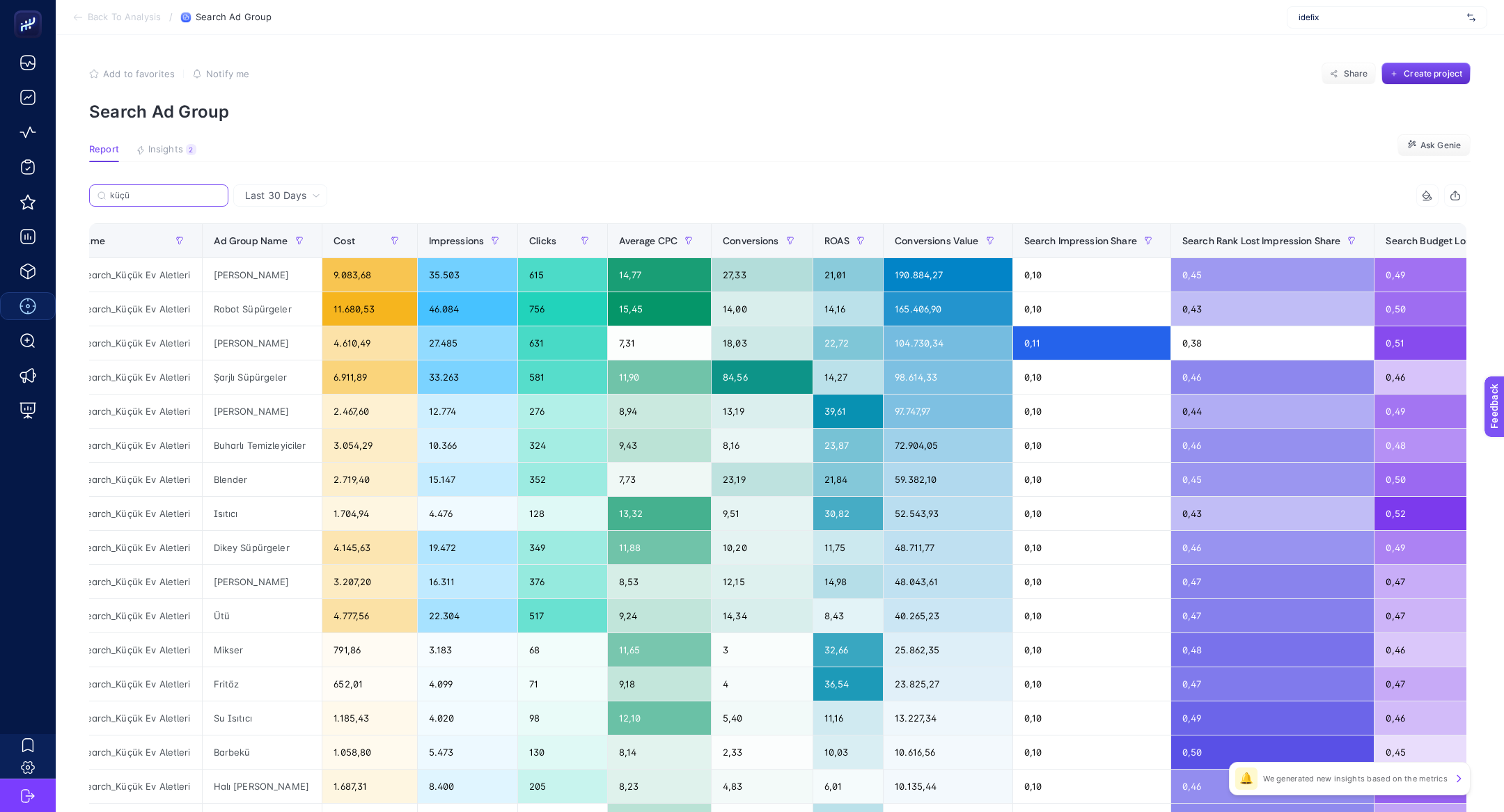
click at [131, 201] on label "küçü" at bounding box center [158, 196] width 139 height 23
click at [0, 0] on input "Search" at bounding box center [0, 0] width 0 height 0
click at [131, 201] on label "küçü" at bounding box center [158, 196] width 139 height 23
click at [0, 0] on input "Search" at bounding box center [0, 0] width 0 height 0
click at [131, 201] on label "küçü" at bounding box center [158, 196] width 139 height 23
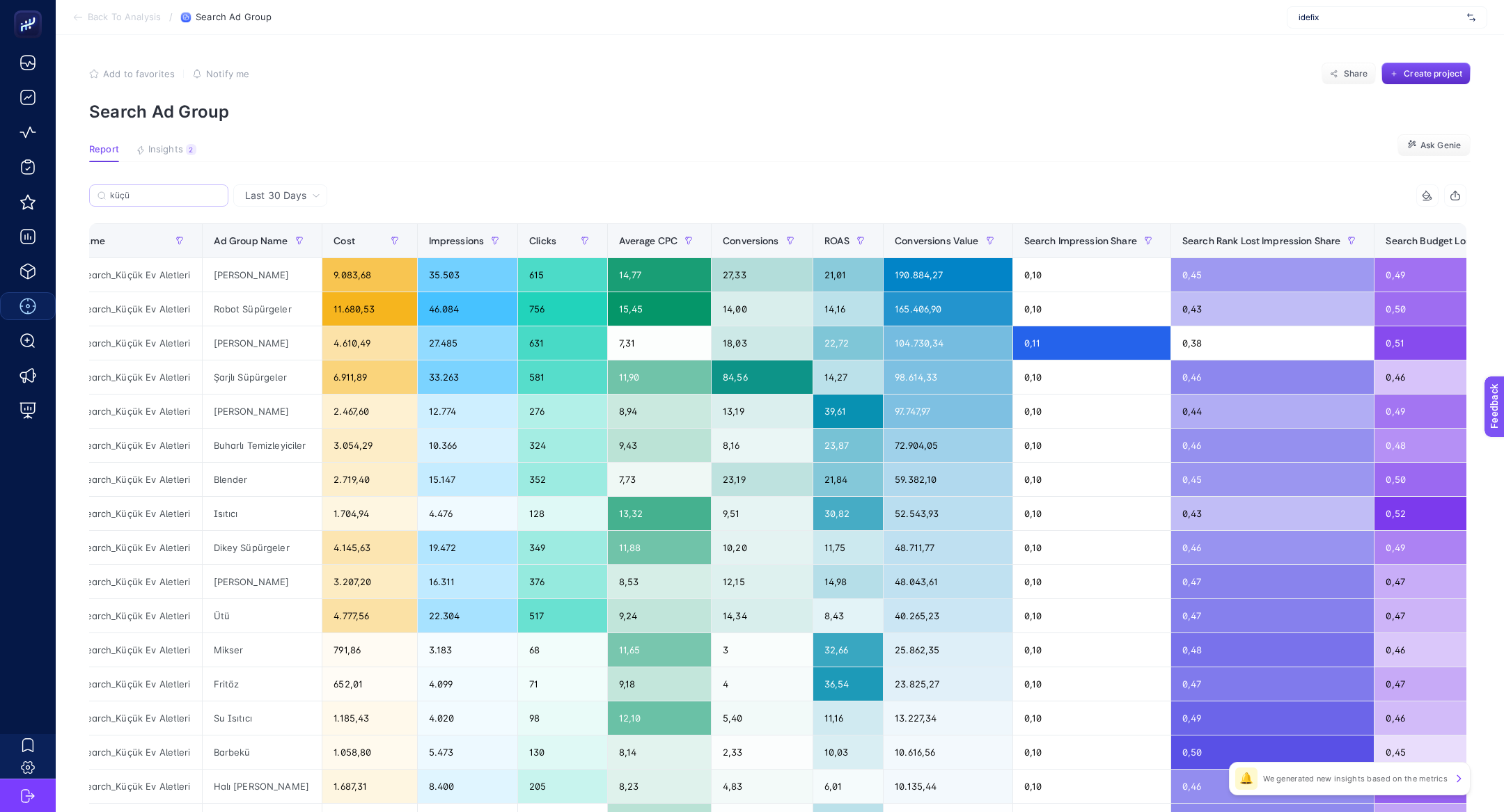
click at [0, 0] on input "Search" at bounding box center [0, 0] width 0 height 0
click at [130, 200] on input "küçü" at bounding box center [164, 196] width 110 height 10
click at [124, 200] on input "küçü" at bounding box center [158, 196] width 95 height 10
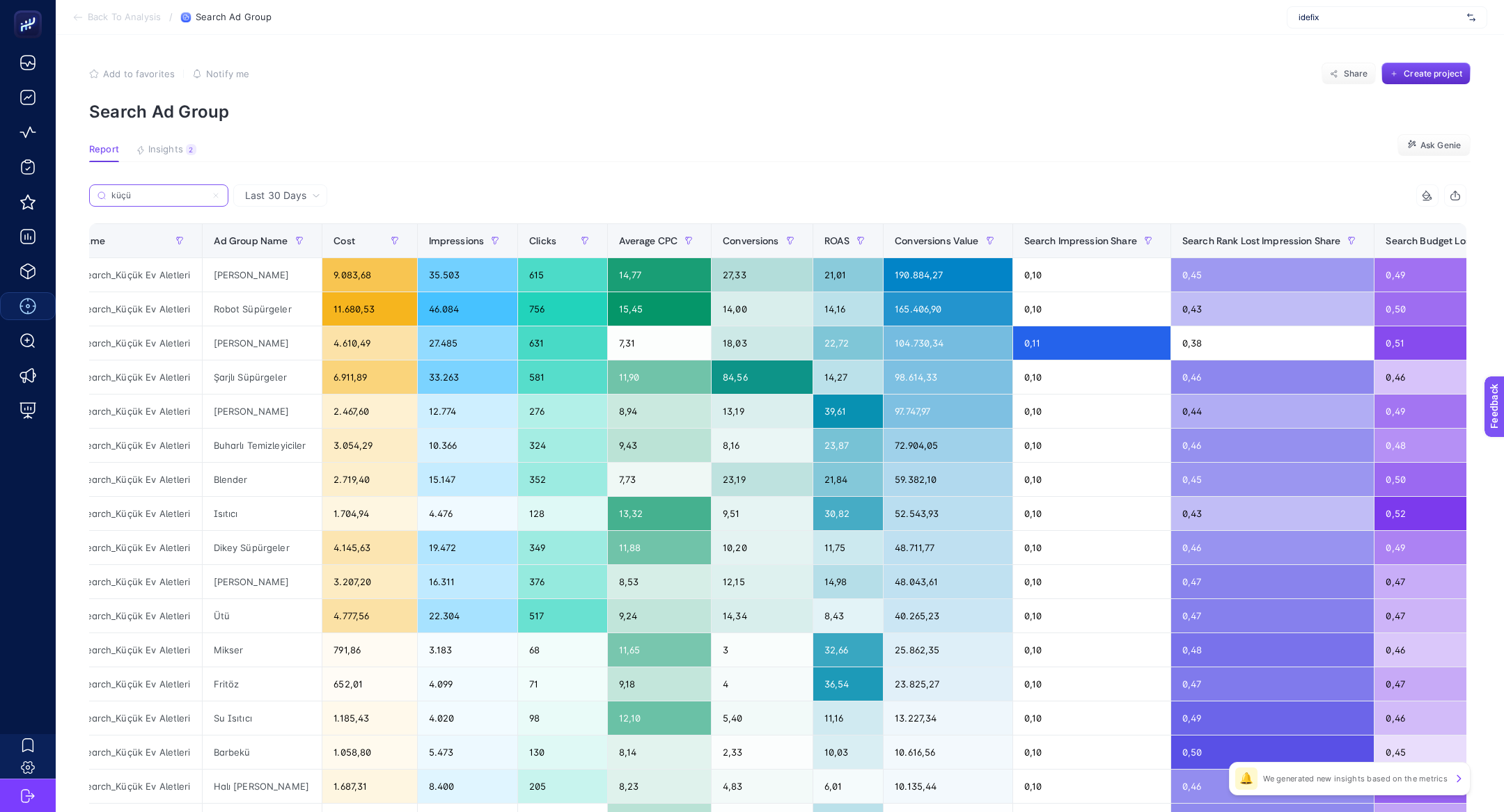
click at [124, 200] on input "küçü" at bounding box center [158, 196] width 95 height 10
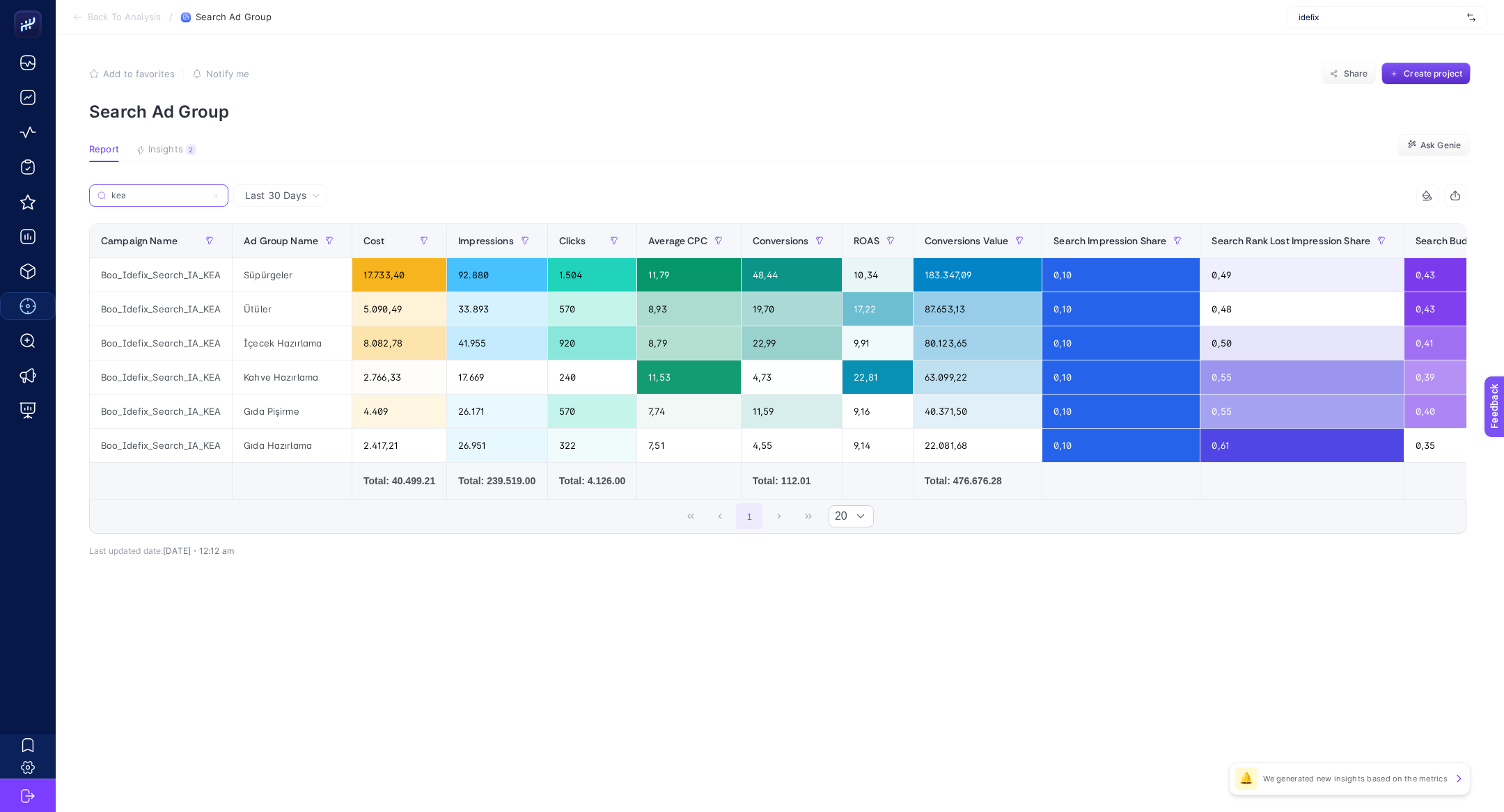
type input "kea"
click at [257, 267] on div "Süpürgeler" at bounding box center [291, 275] width 119 height 33
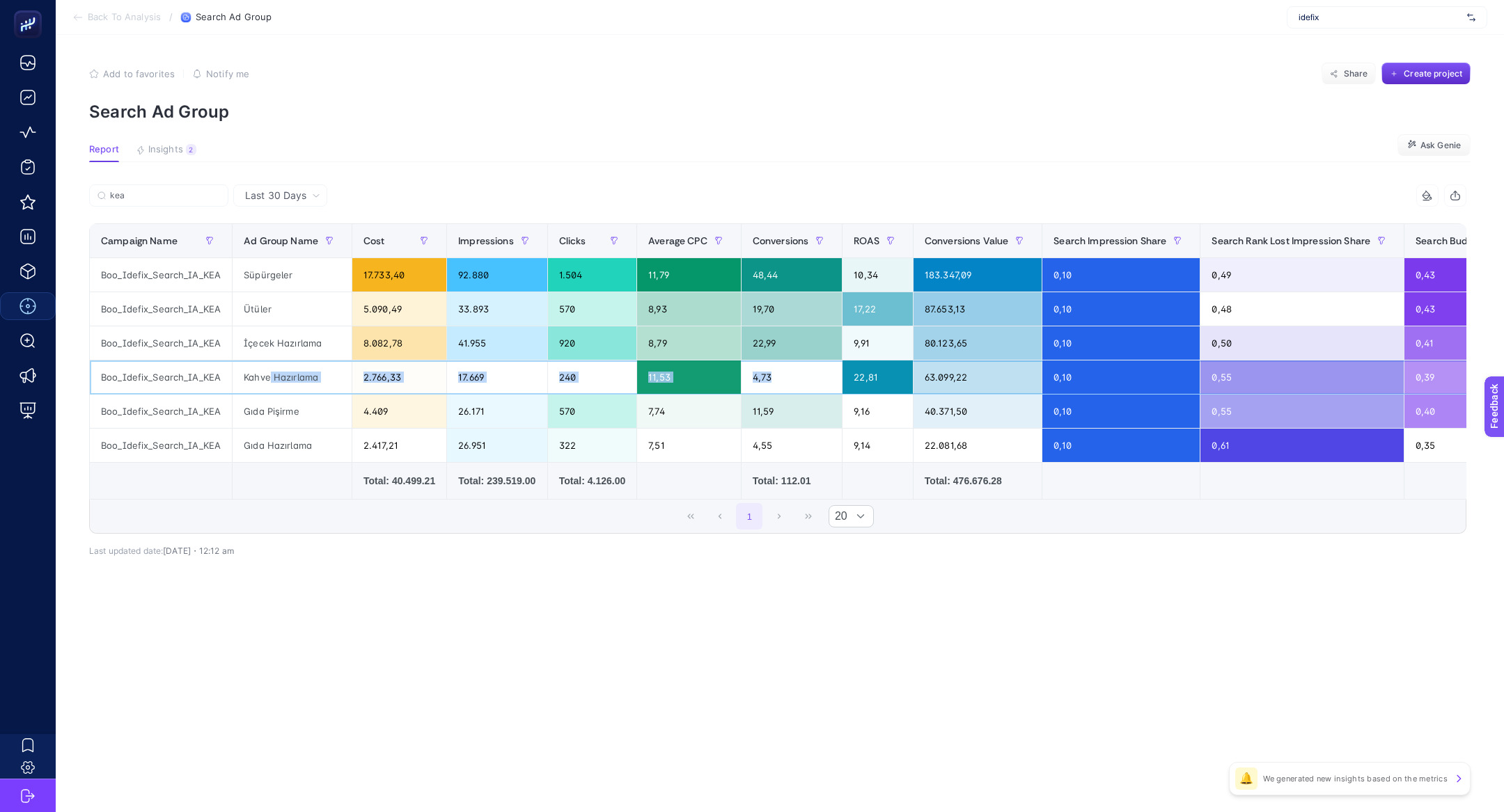
drag, startPoint x: 267, startPoint y: 382, endPoint x: 804, endPoint y: 385, distance: 537.0
click at [804, 385] on tr "Boo_Idefix_Search_IA_KEA Kahve Hazırlama 2.766,33 17.669 240 11,53 4,73 22,81 6…" at bounding box center [889, 377] width 1600 height 34
click at [804, 385] on div "4,73" at bounding box center [789, 377] width 101 height 33
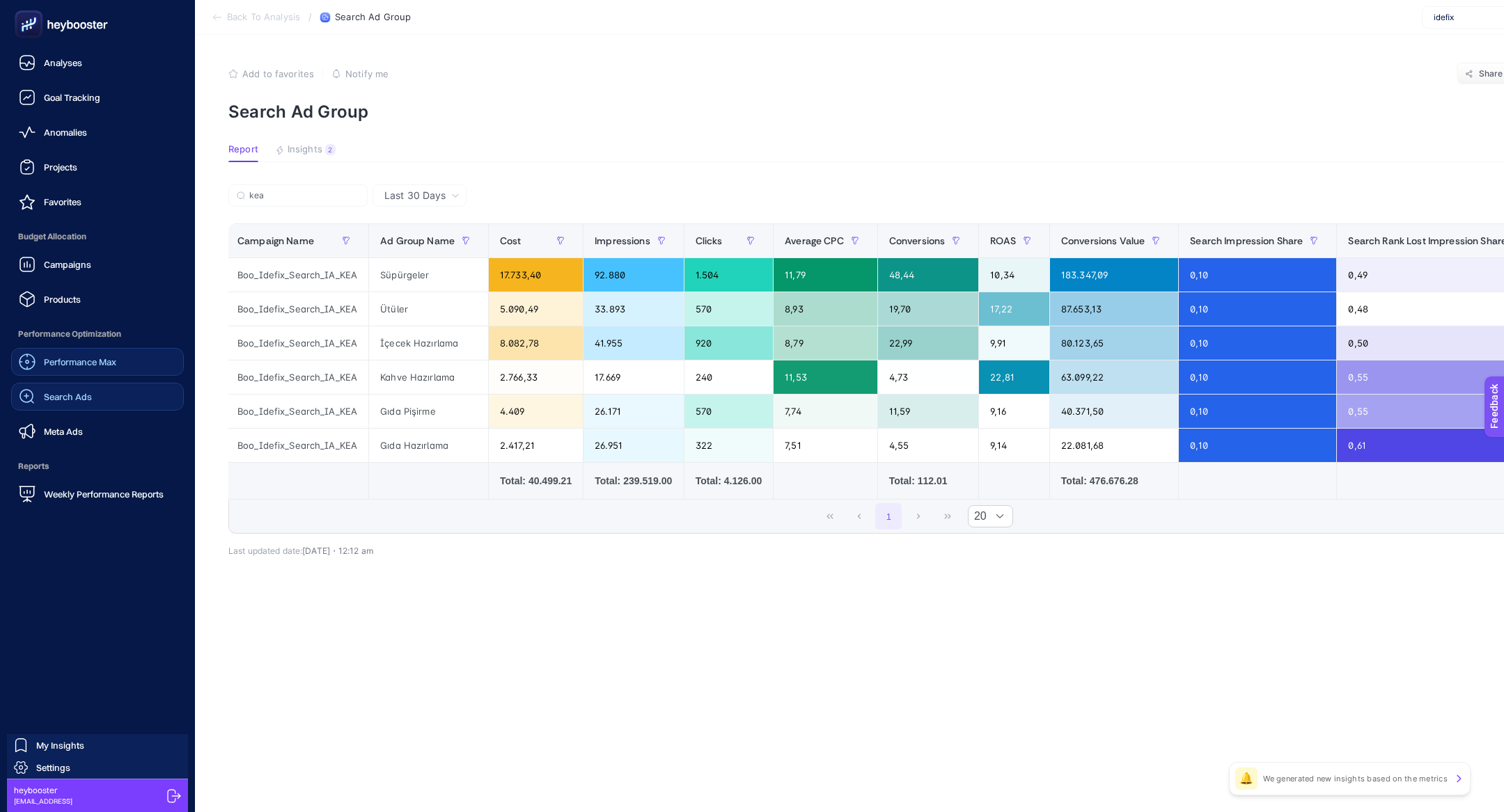
click at [97, 396] on link "Search Ads" at bounding box center [97, 396] width 173 height 28
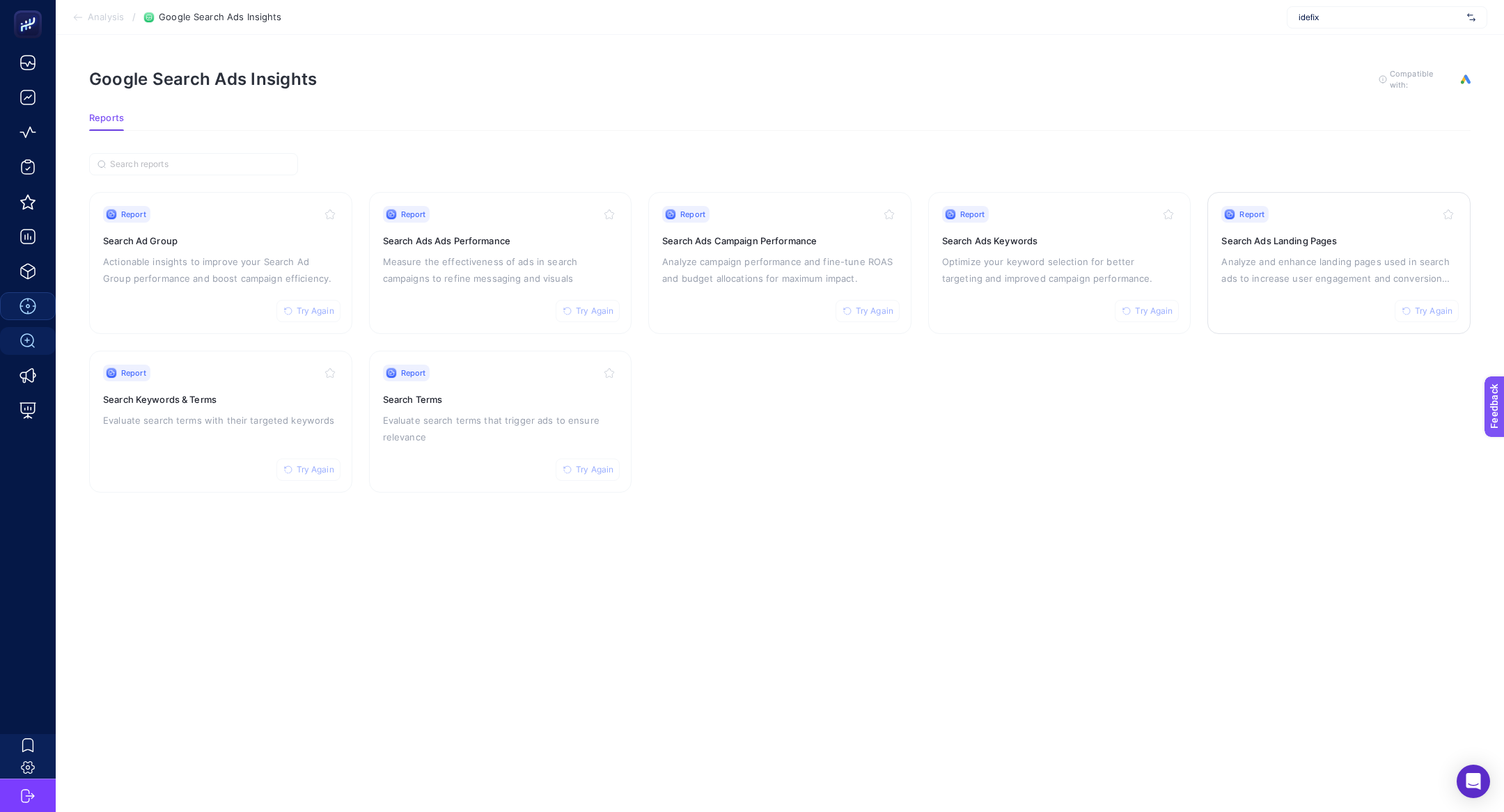
click at [1354, 248] on div "Report Try Again Search Ads Landing Pages Analyze and enhance landing pages use…" at bounding box center [1339, 263] width 236 height 114
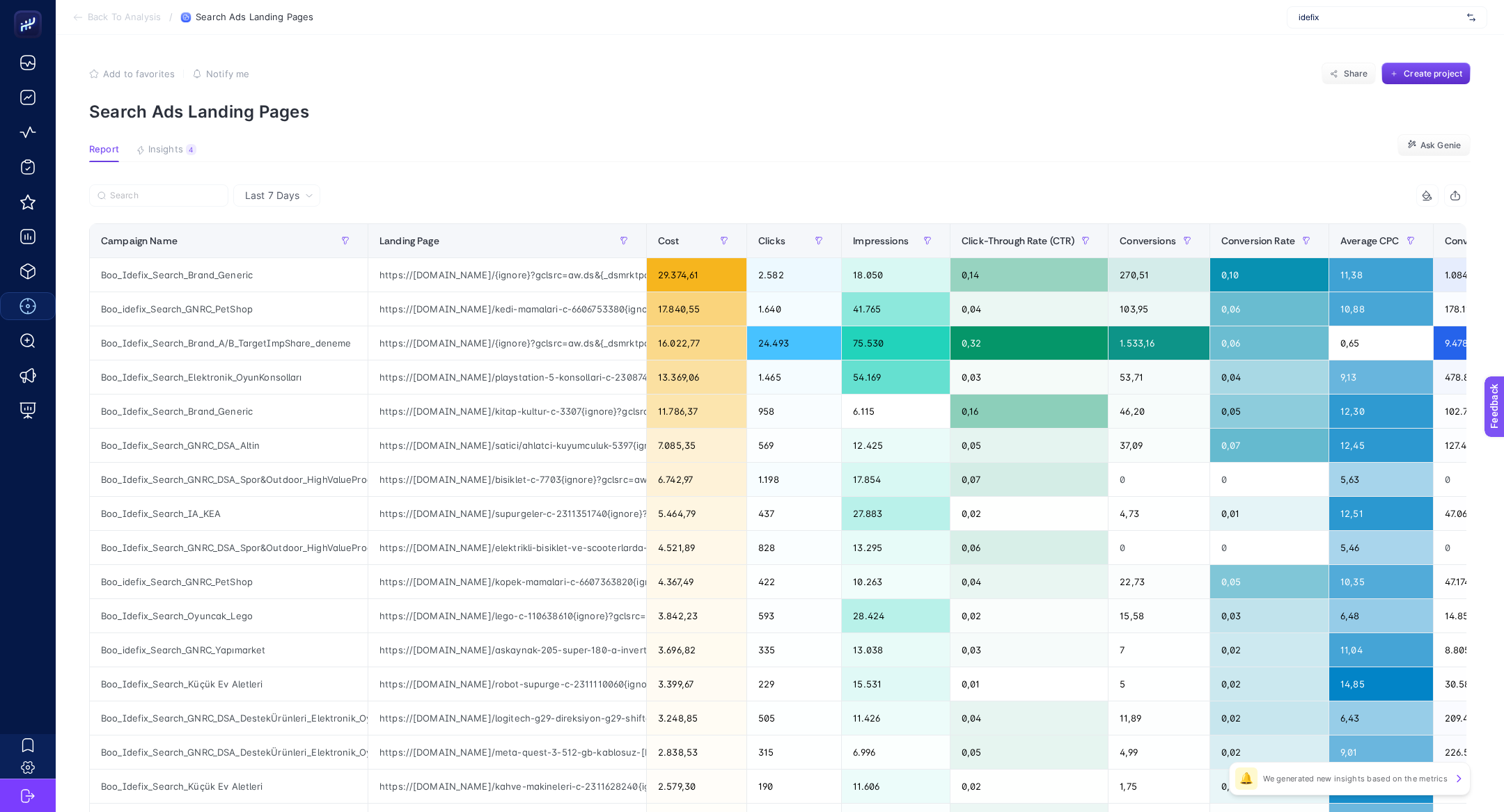
click at [201, 168] on article "Add to favorites false Notify me Share Create project Search Ads Landing Pages …" at bounding box center [779, 578] width 1448 height 1088
click at [174, 156] on button "Insights 4 We generated new insights based on the metrics" at bounding box center [166, 153] width 61 height 18
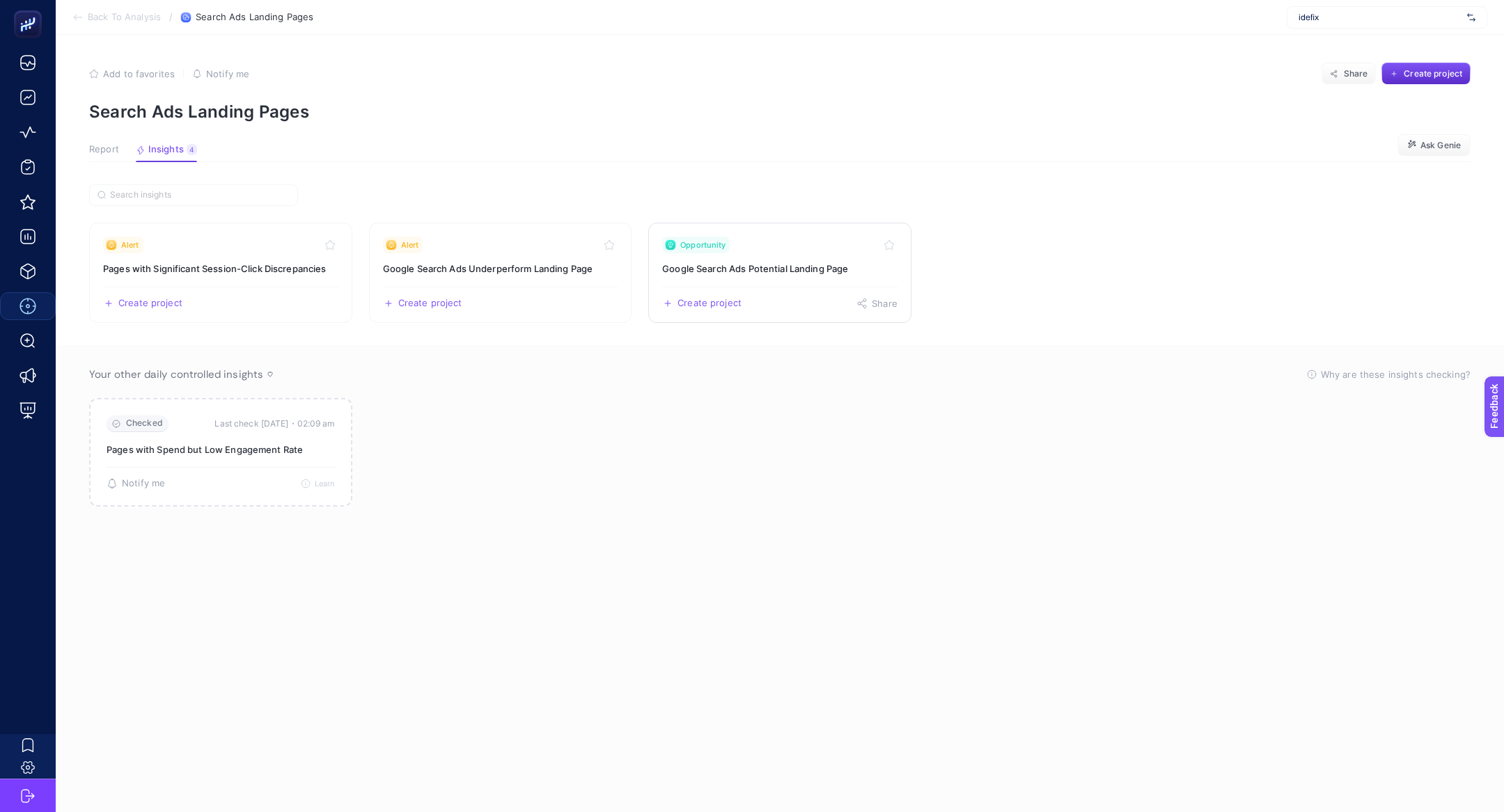
click at [718, 263] on h3 "Google Search Ads Potential Landing Page" at bounding box center [779, 269] width 236 height 14
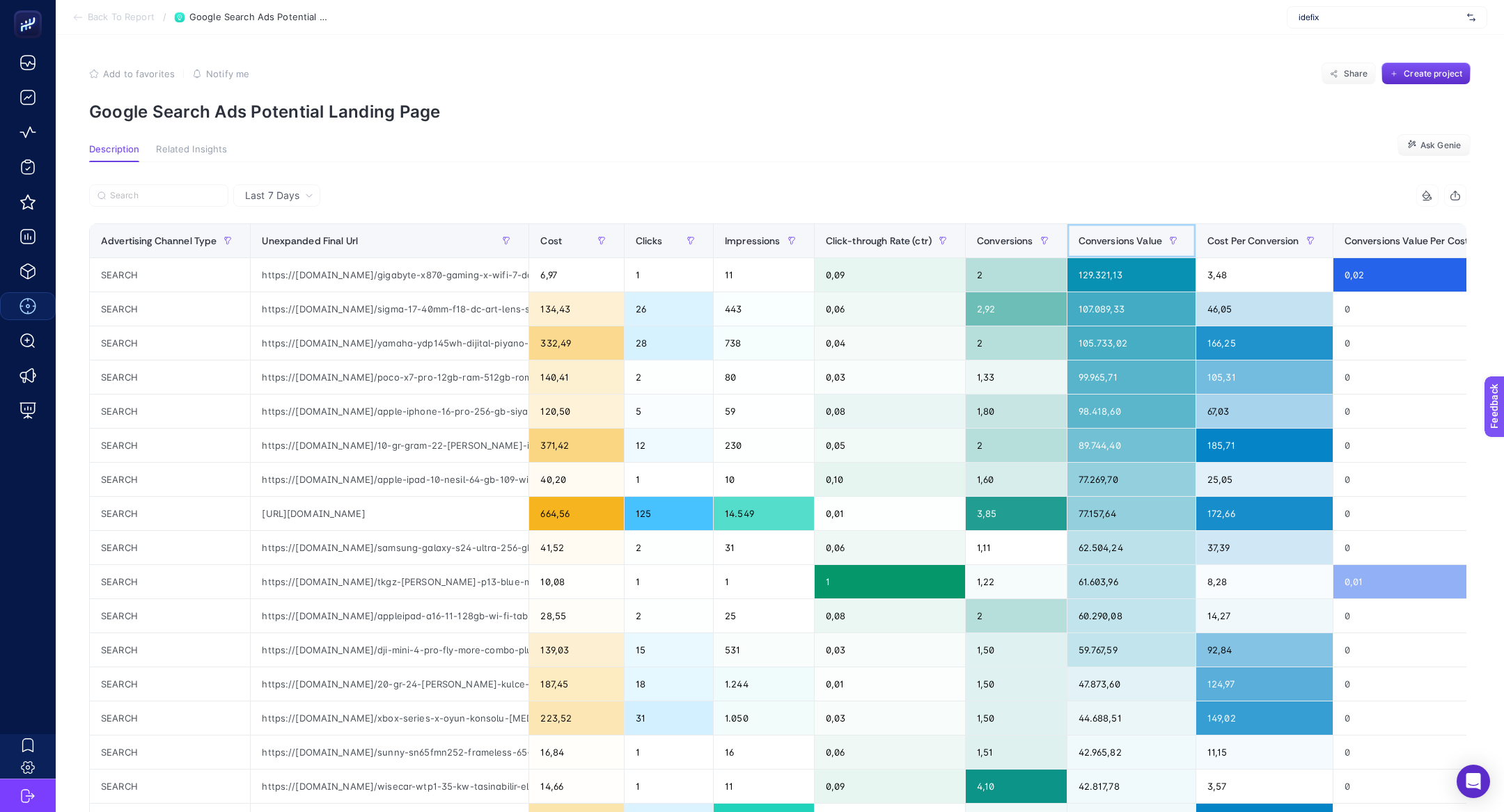
click at [1133, 238] on span "Conversions Value" at bounding box center [1120, 241] width 84 height 11
click at [353, 276] on div "https://www.idefix.com/gigabyte-x870-gaming-x-wifi-7-ddr5-8000mhz-oc-rgb-m2-am5…" at bounding box center [389, 275] width 277 height 33
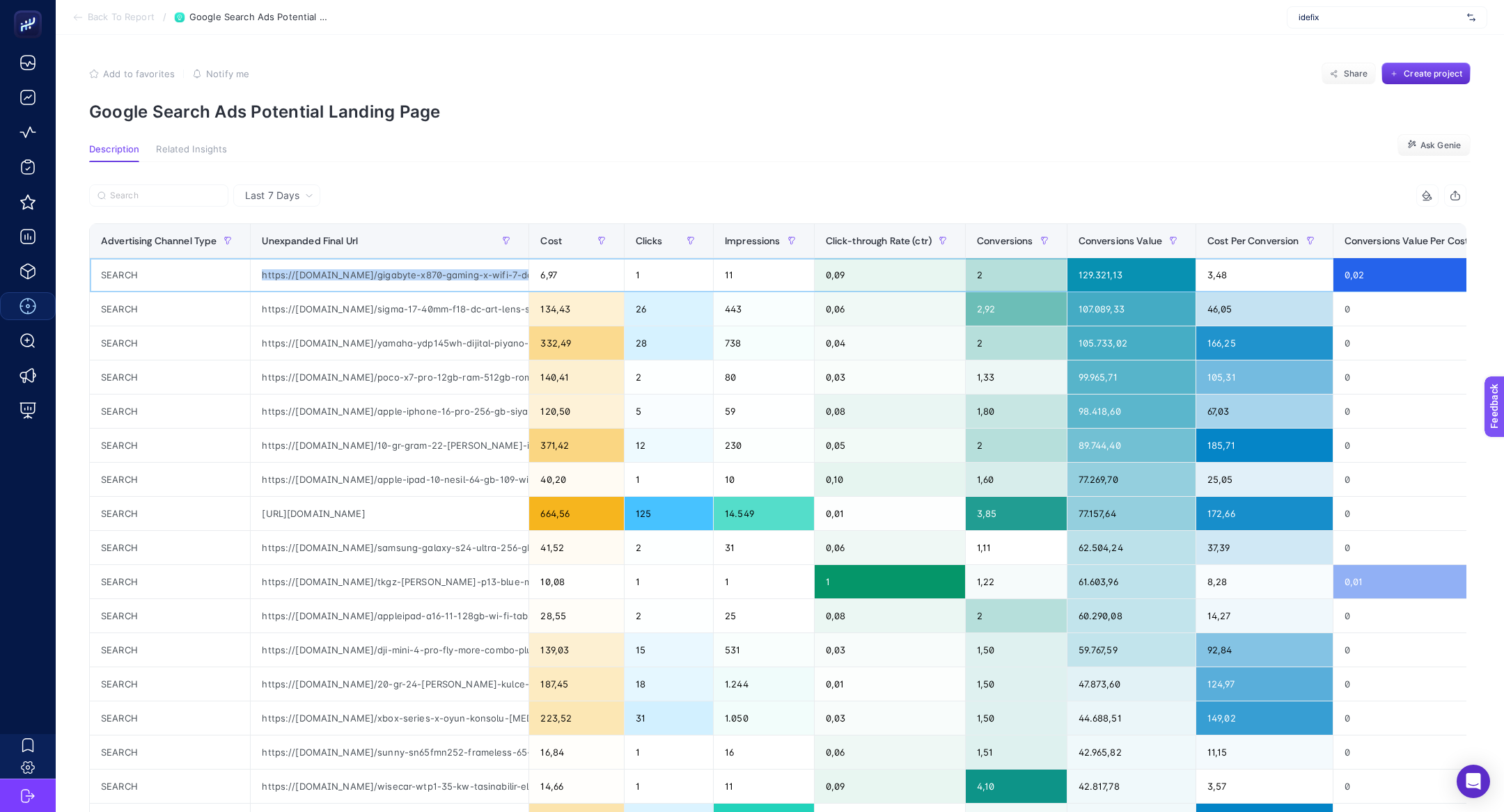
click at [353, 276] on div "https://www.idefix.com/gigabyte-x870-gaming-x-wifi-7-ddr5-8000mhz-oc-rgb-m2-am5…" at bounding box center [389, 275] width 277 height 33
click at [353, 313] on div "https://www.idefix.com/sigma-17-40mm-f18-dc-art-lens-sony-e-p-11915473?vendorId…" at bounding box center [389, 309] width 277 height 33
click at [361, 342] on div "https://www.idefix.com/yamaha-ydp145wh-dijital-piyano-beyaz-p-4241151{ignore}?g…" at bounding box center [389, 343] width 277 height 33
click at [367, 378] on div "https://www.idefix.com/poco-x7-pro-12gb-ram-512gb-rom-siyah-poco-turkiye-garant…" at bounding box center [389, 377] width 277 height 33
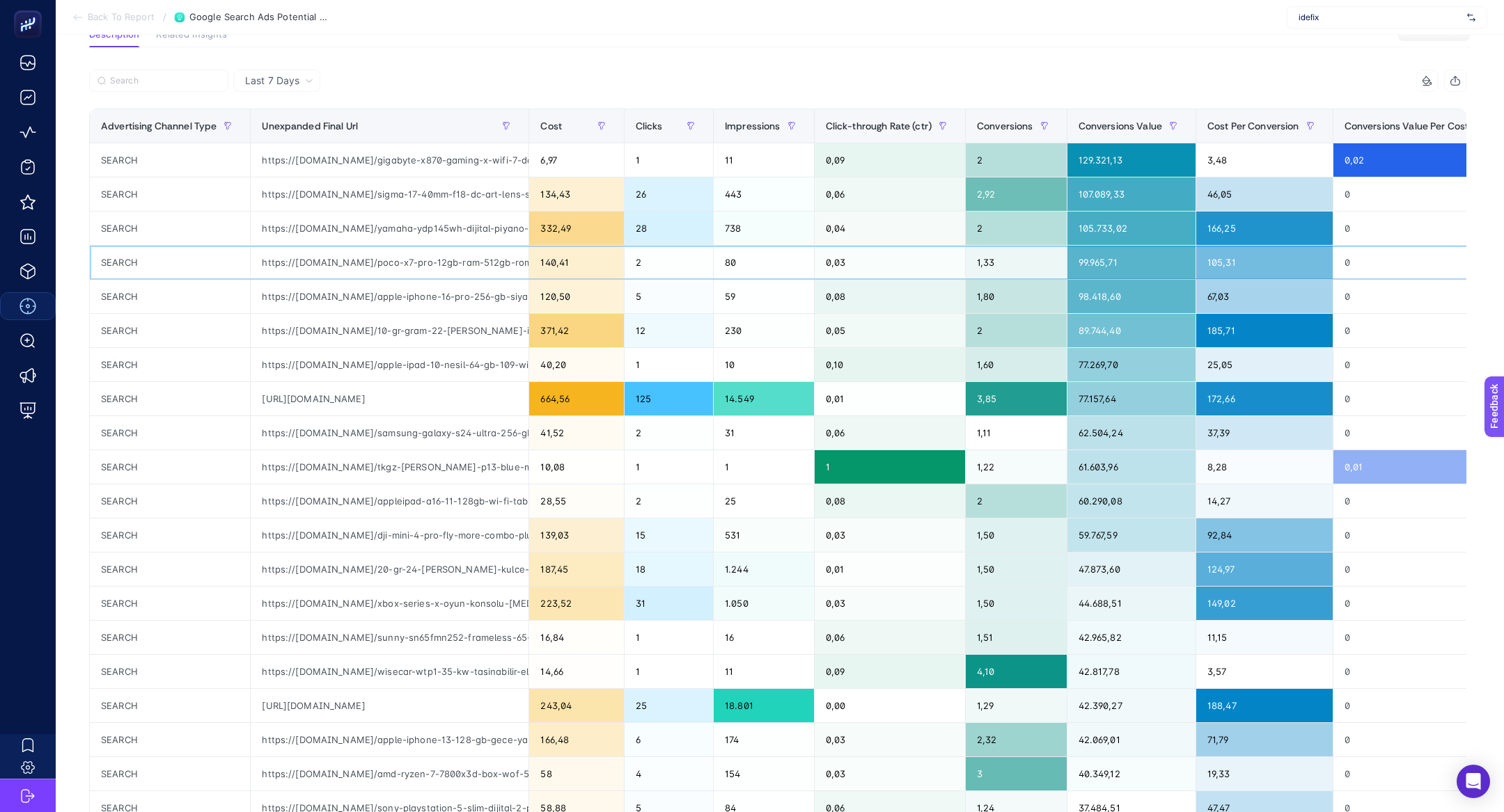
scroll to position [126, 0]
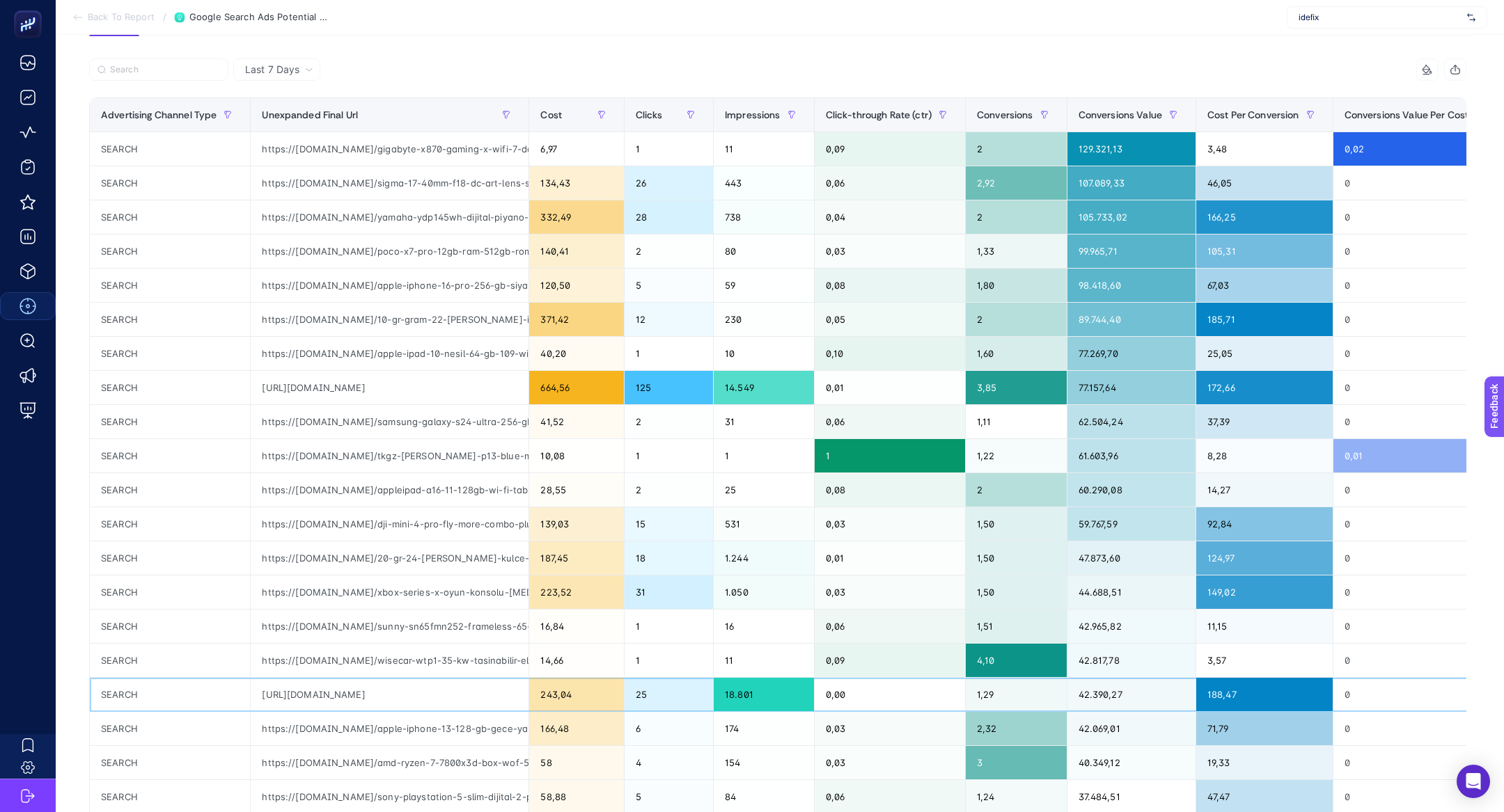
click at [335, 694] on div "https://www.idefix.com/" at bounding box center [389, 695] width 277 height 33
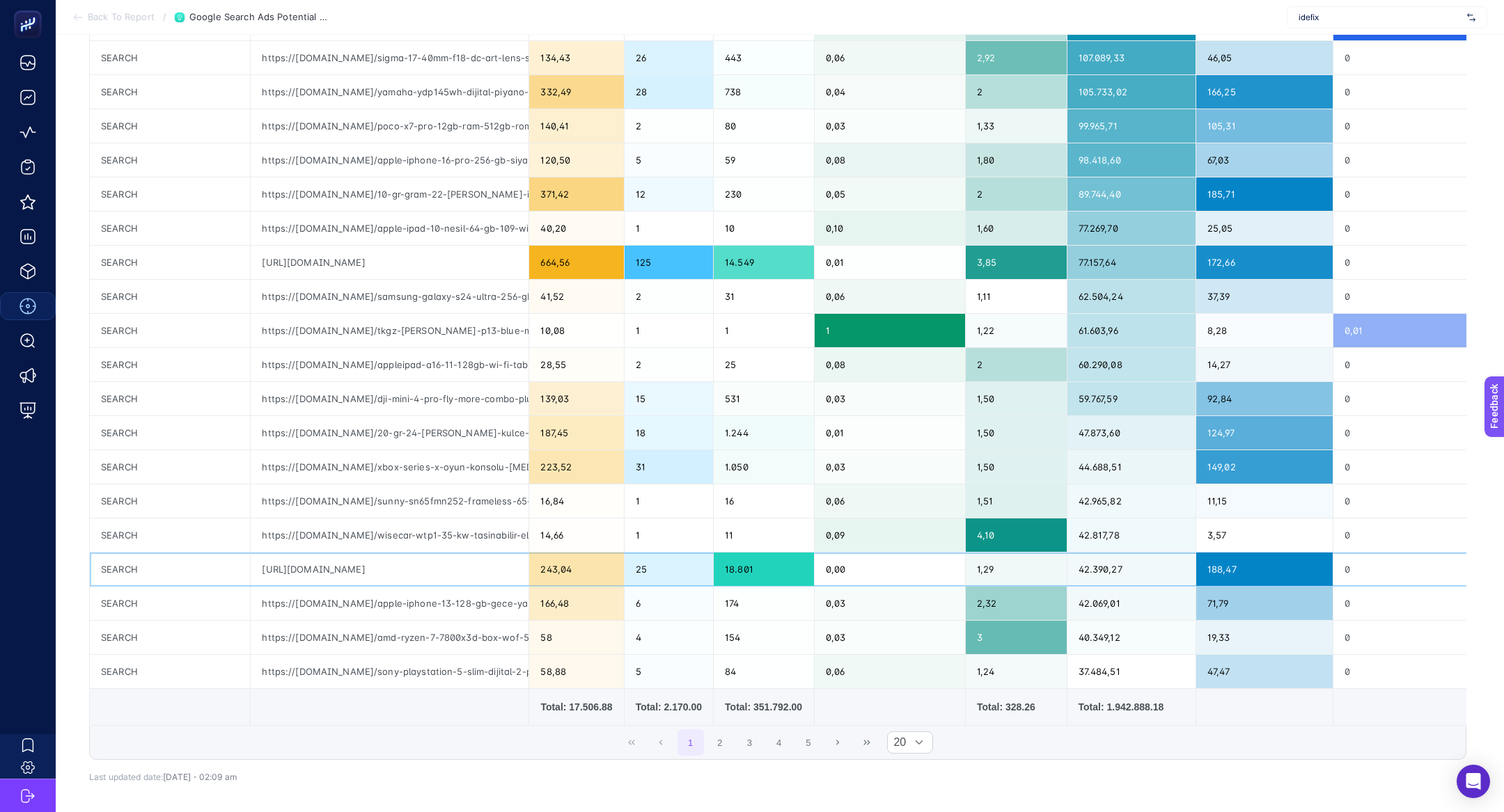
scroll to position [259, 0]
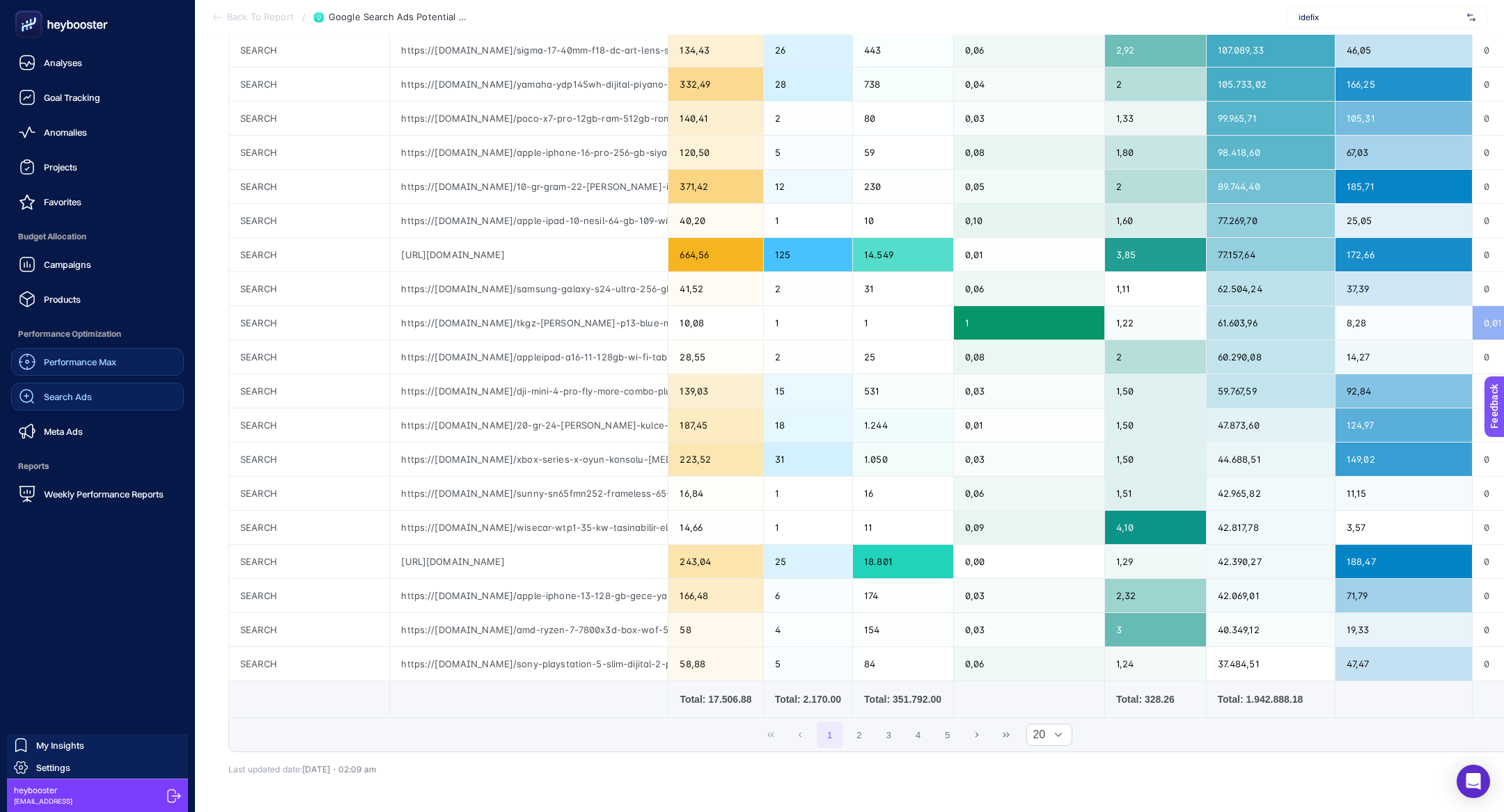
click at [114, 405] on link "Search Ads" at bounding box center [97, 396] width 173 height 28
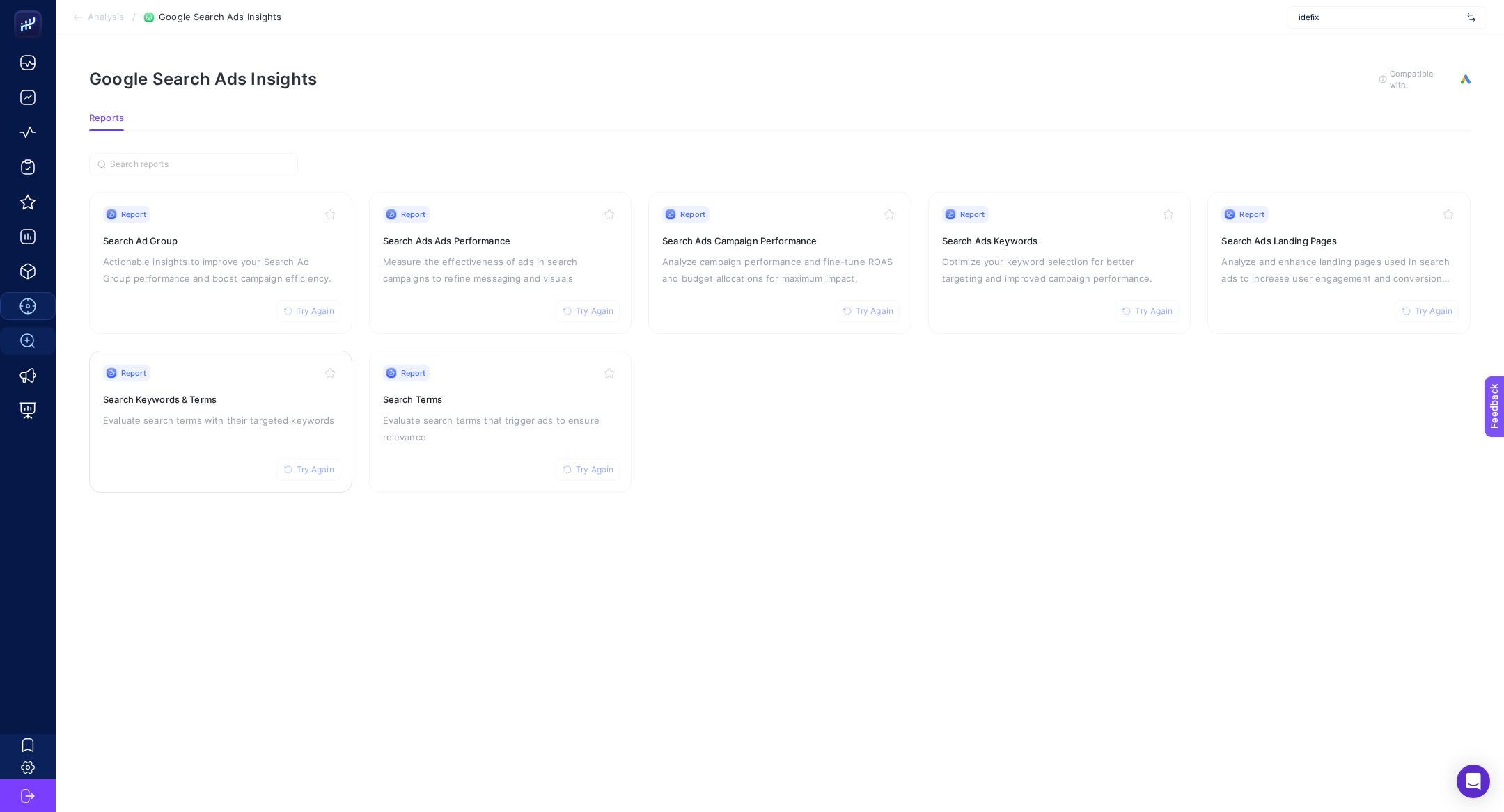
click at [257, 420] on p "Evaluate search terms with their targeted keywords" at bounding box center [220, 420] width 236 height 17
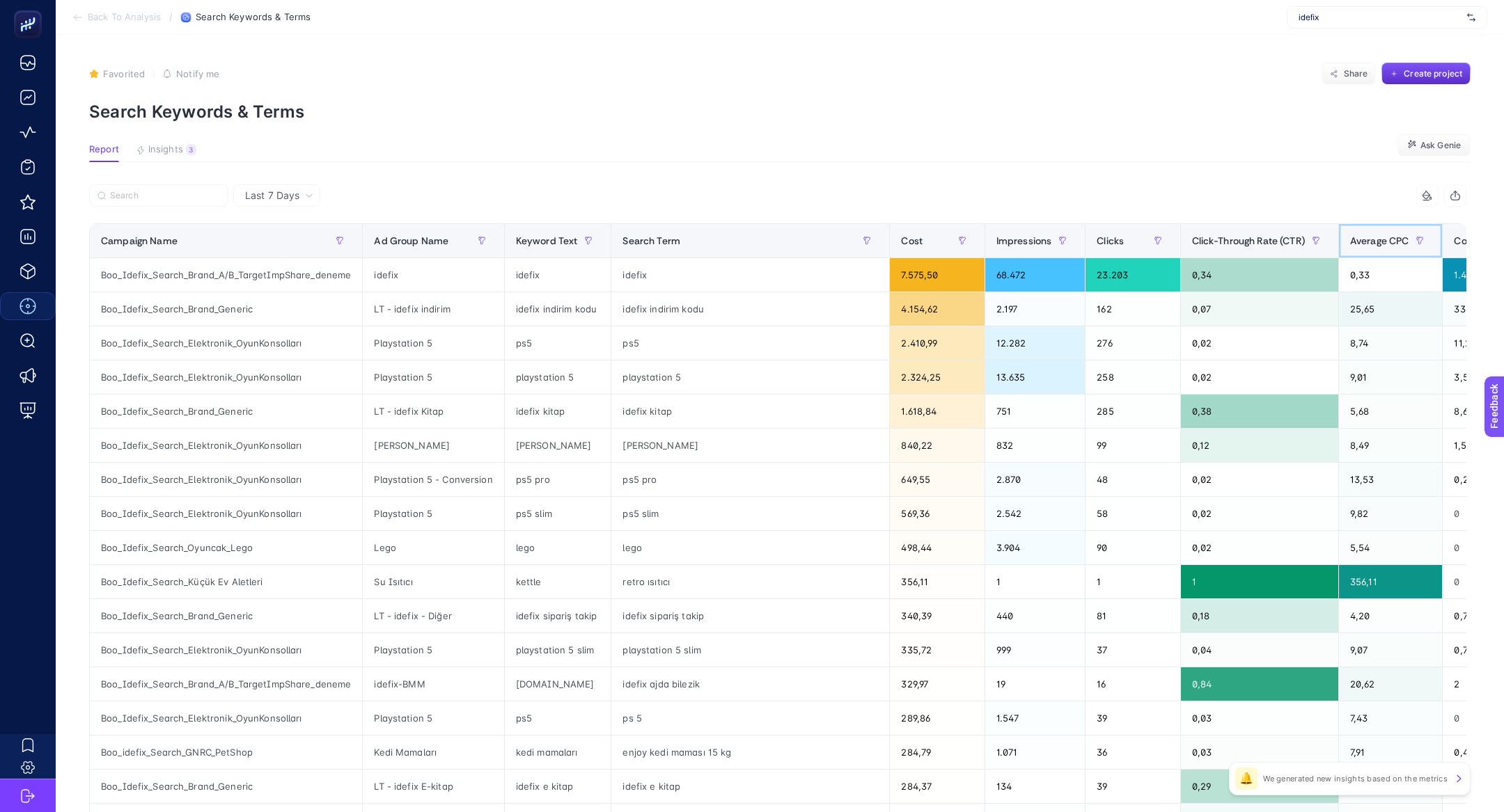
click at [1378, 240] on span "Average CPC" at bounding box center [1380, 241] width 59 height 11
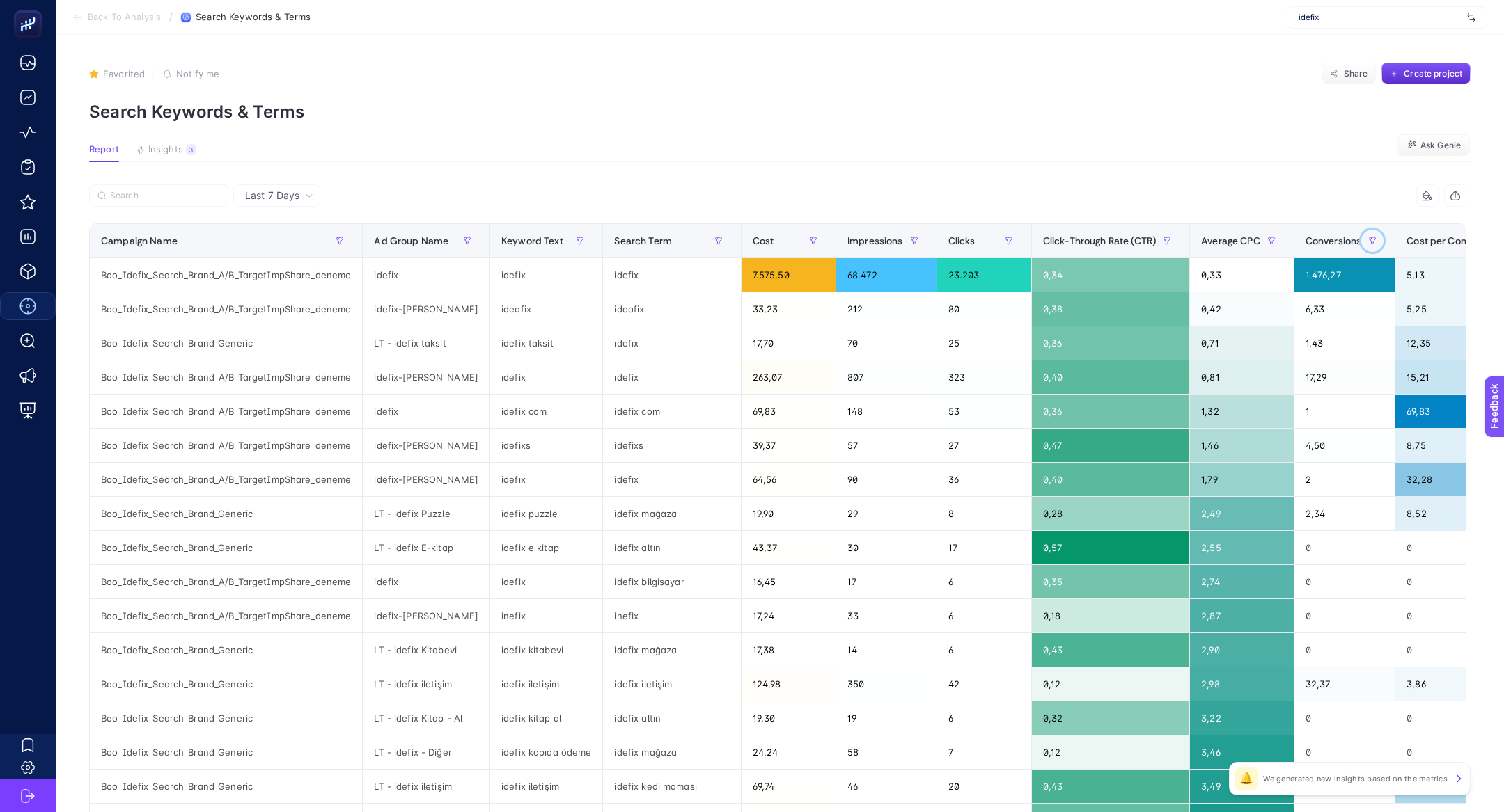
click at [1378, 240] on button "button" at bounding box center [1373, 241] width 23 height 23
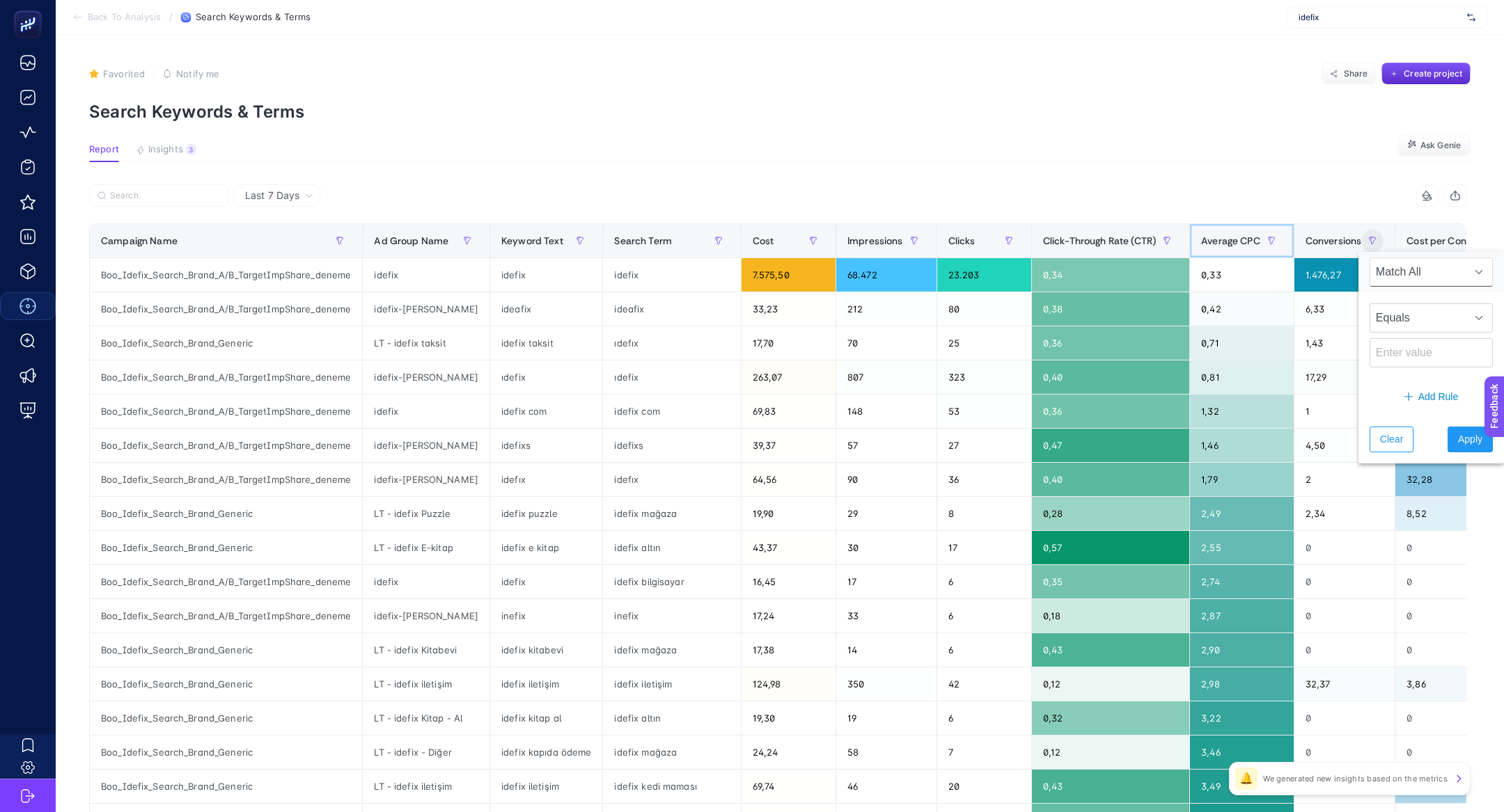
click at [1232, 238] on span "Average CPC" at bounding box center [1231, 241] width 59 height 11
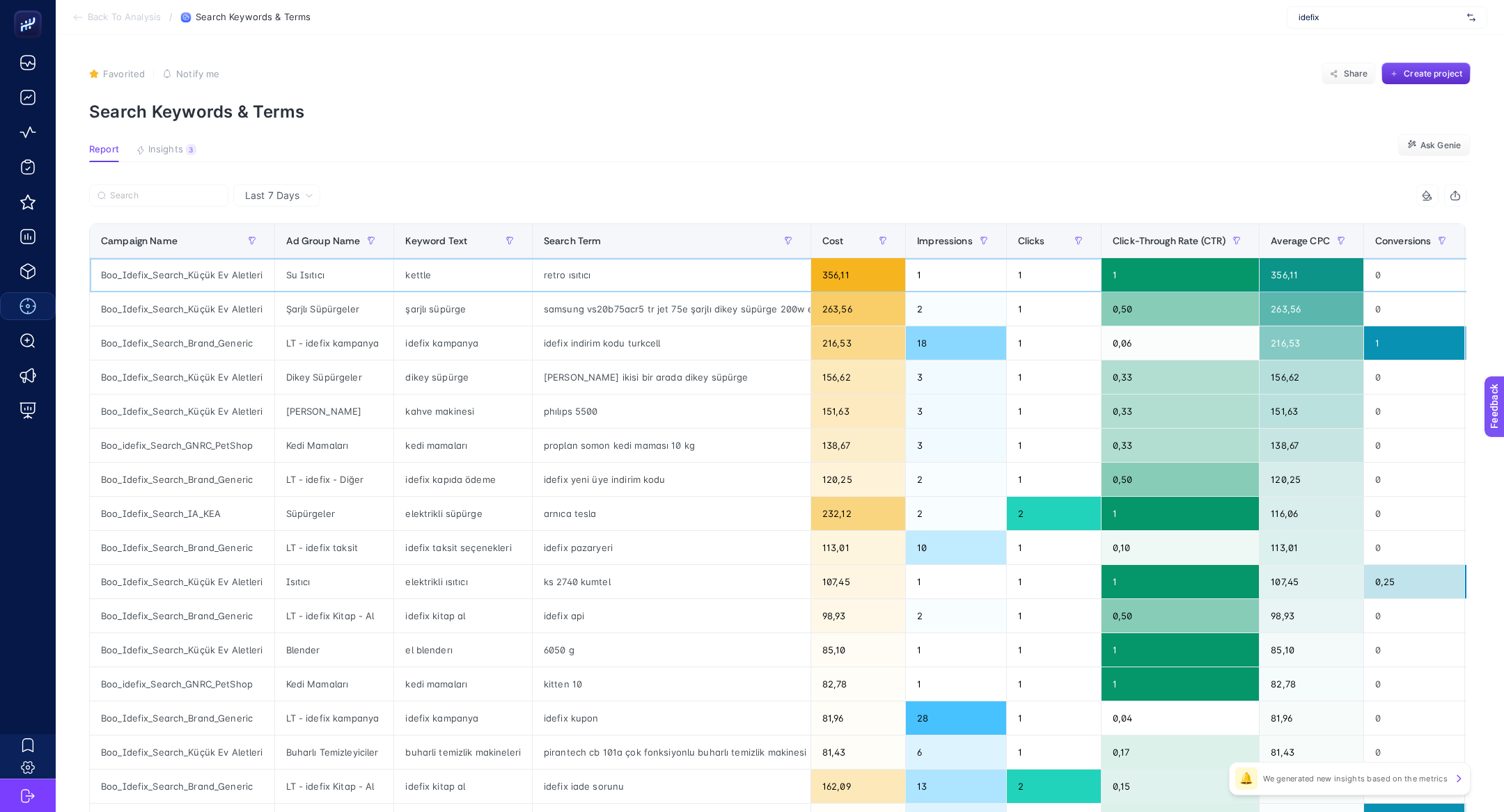
click at [570, 271] on div "retro ısıtıcı" at bounding box center [671, 275] width 277 height 33
drag, startPoint x: 539, startPoint y: 482, endPoint x: 668, endPoint y: 481, distance: 129.0
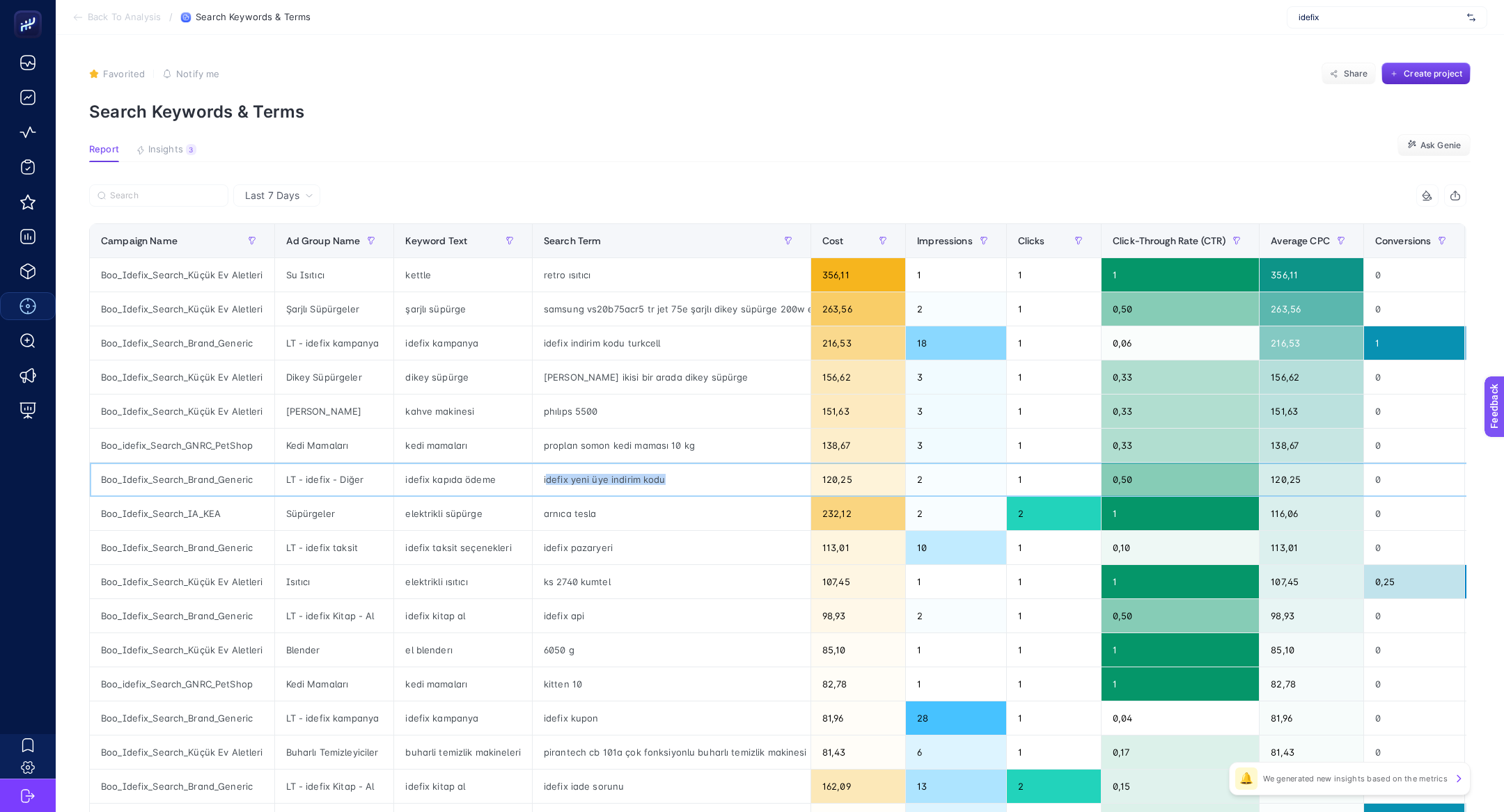
click at [668, 482] on div "idefix yeni üye indirim kodu" at bounding box center [671, 479] width 277 height 33
click at [668, 481] on div "idefix yeni üye indirim kodu" at bounding box center [671, 479] width 277 height 33
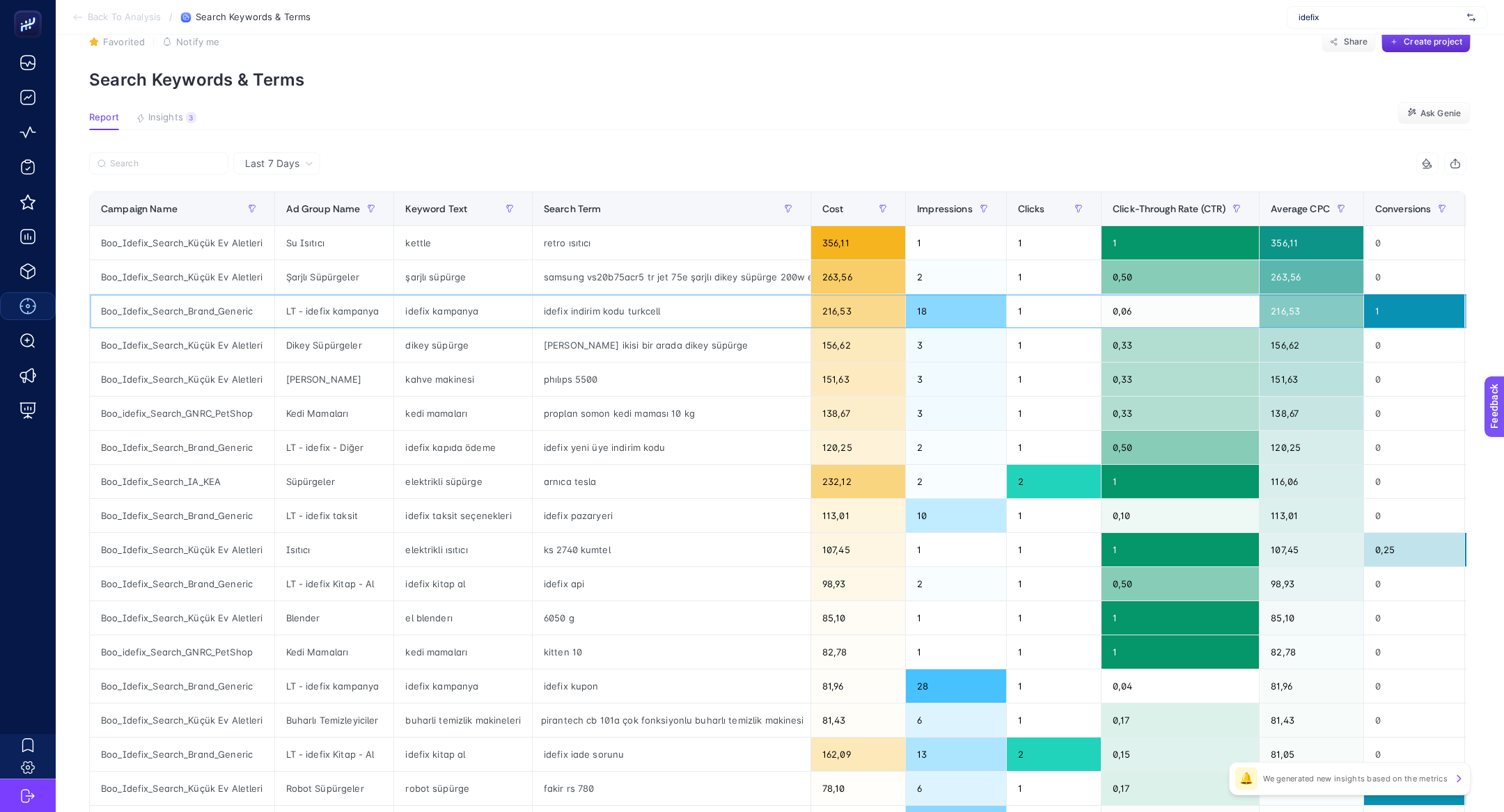
click at [427, 316] on div "idefix kampanya" at bounding box center [463, 311] width 137 height 33
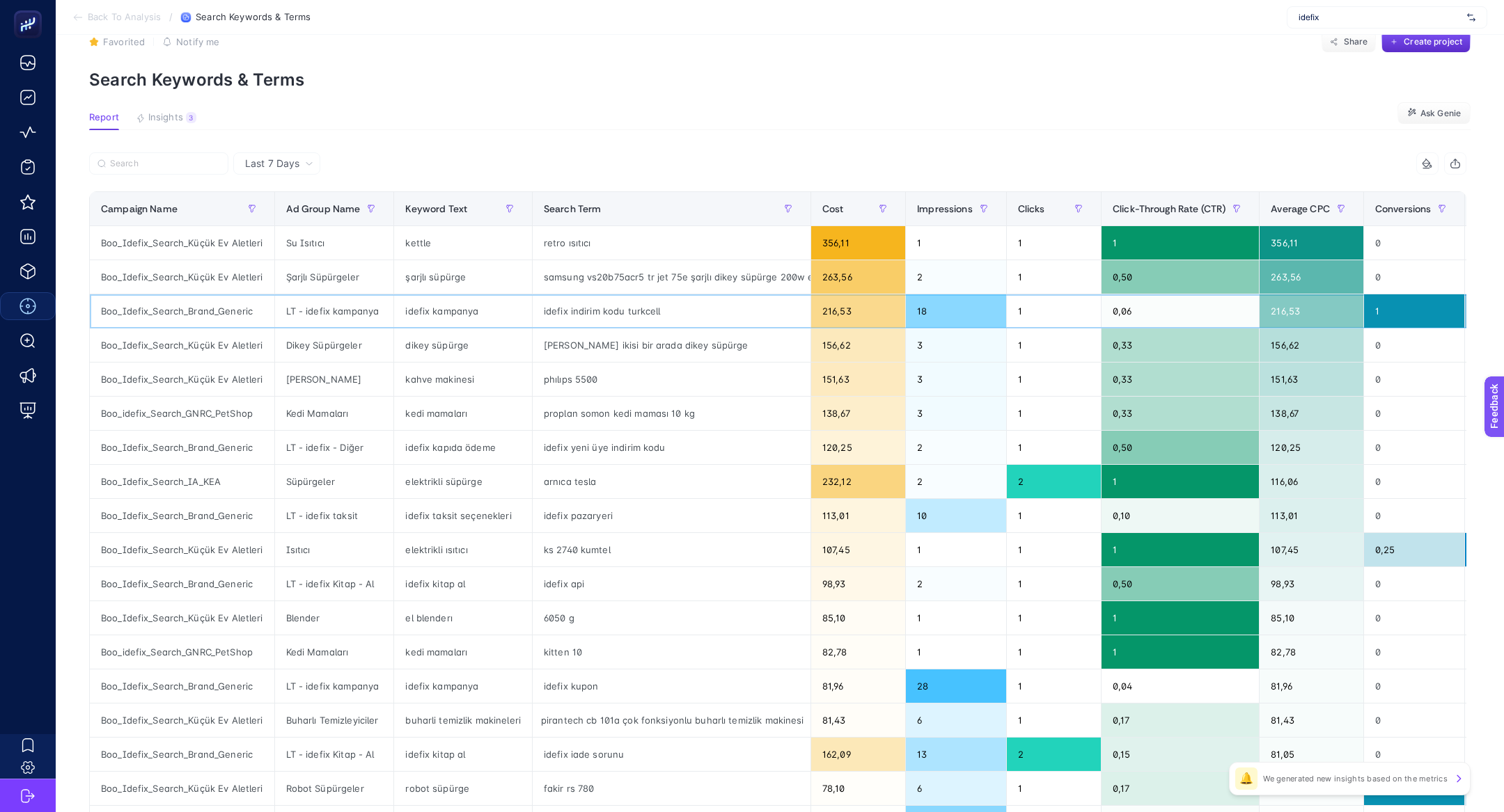
click at [420, 312] on div "idefix kampanya" at bounding box center [463, 311] width 137 height 33
drag, startPoint x: 572, startPoint y: 305, endPoint x: 637, endPoint y: 312, distance: 65.4
click at [637, 312] on div "idefix indirim kodu turkcell" at bounding box center [671, 311] width 277 height 33
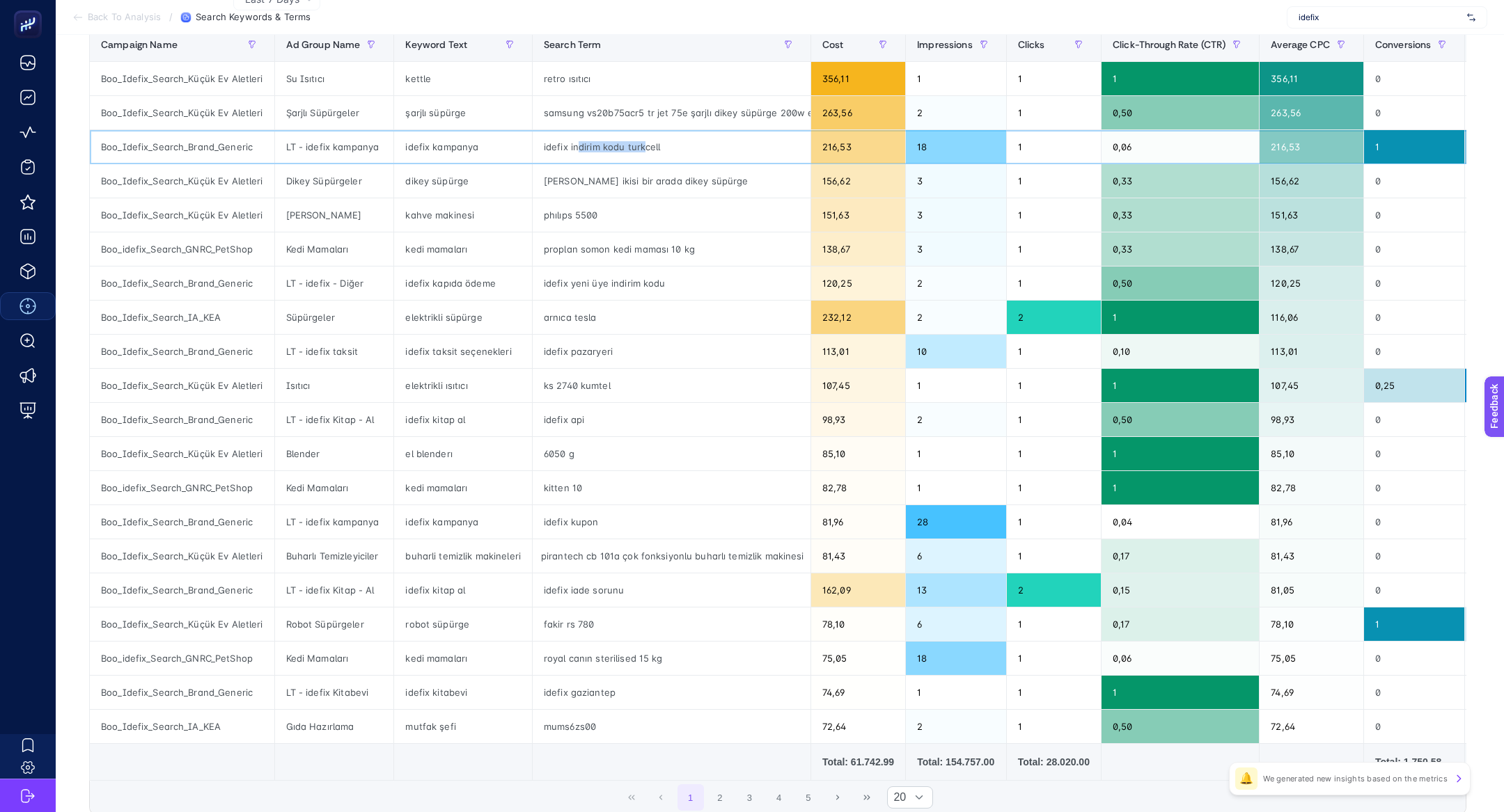
scroll to position [198, 0]
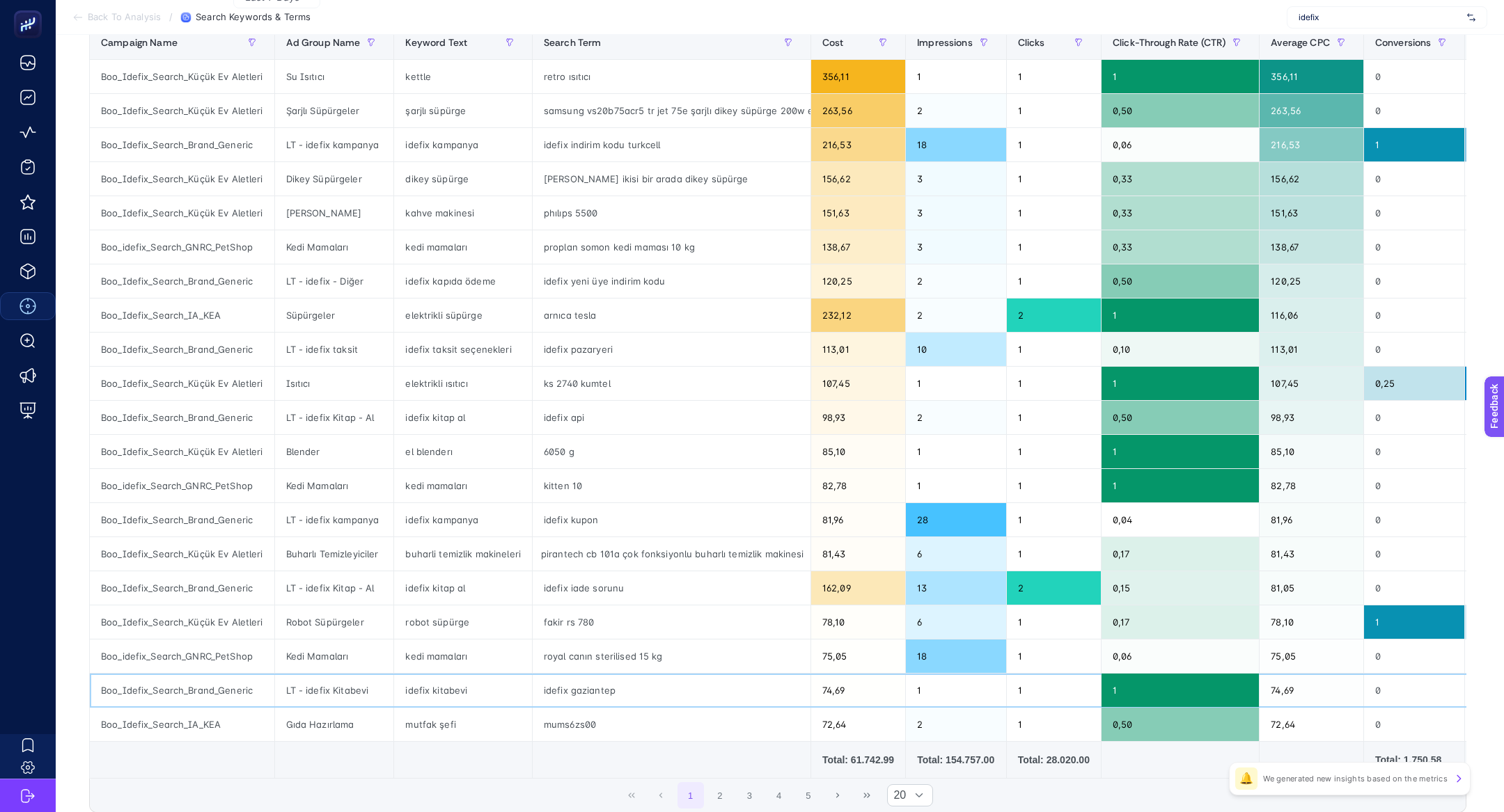
click at [581, 685] on div "idefix gaziantep" at bounding box center [671, 690] width 277 height 33
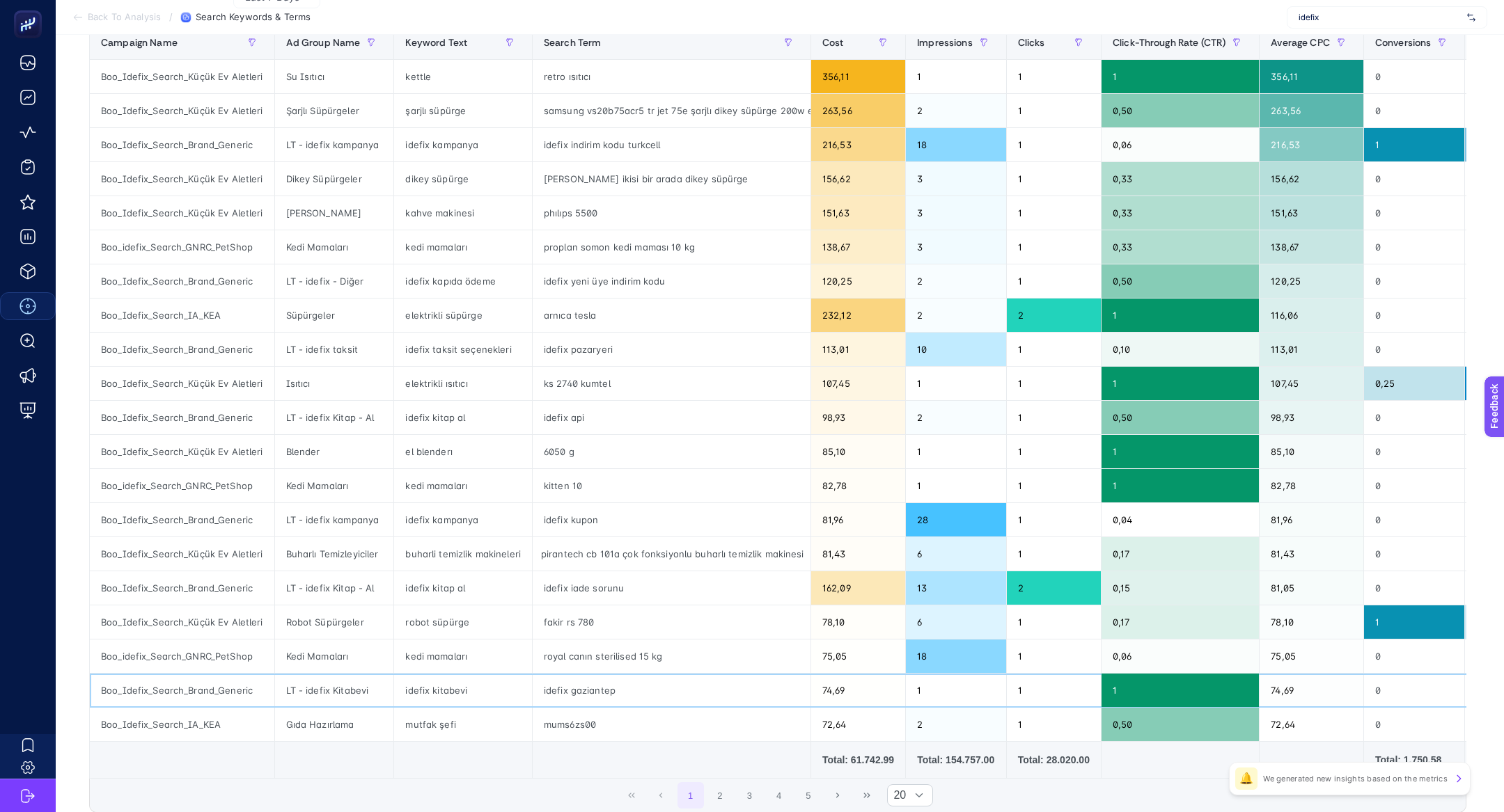
click at [581, 685] on div "idefix gaziantep" at bounding box center [671, 690] width 277 height 33
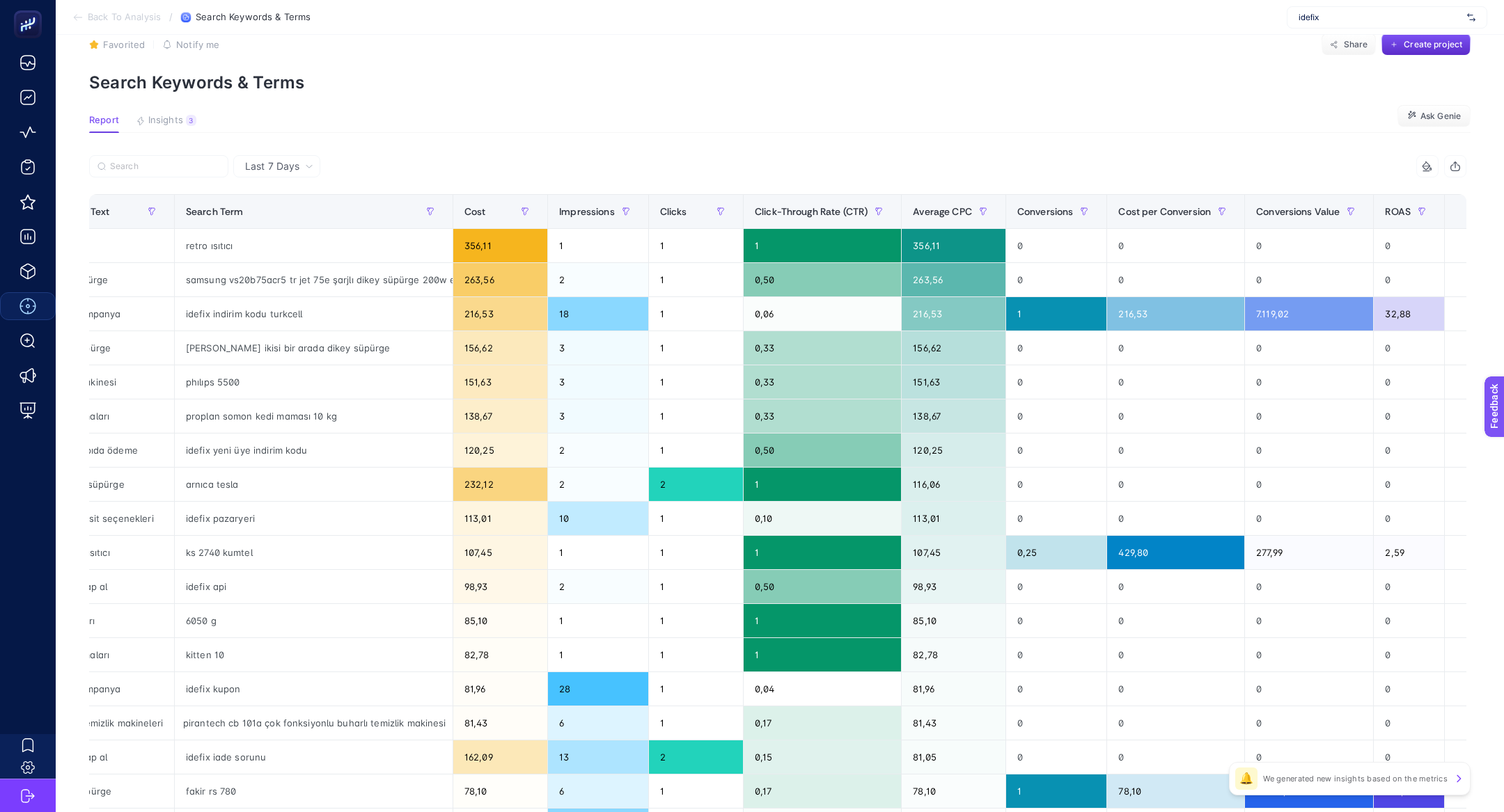
scroll to position [0, 395]
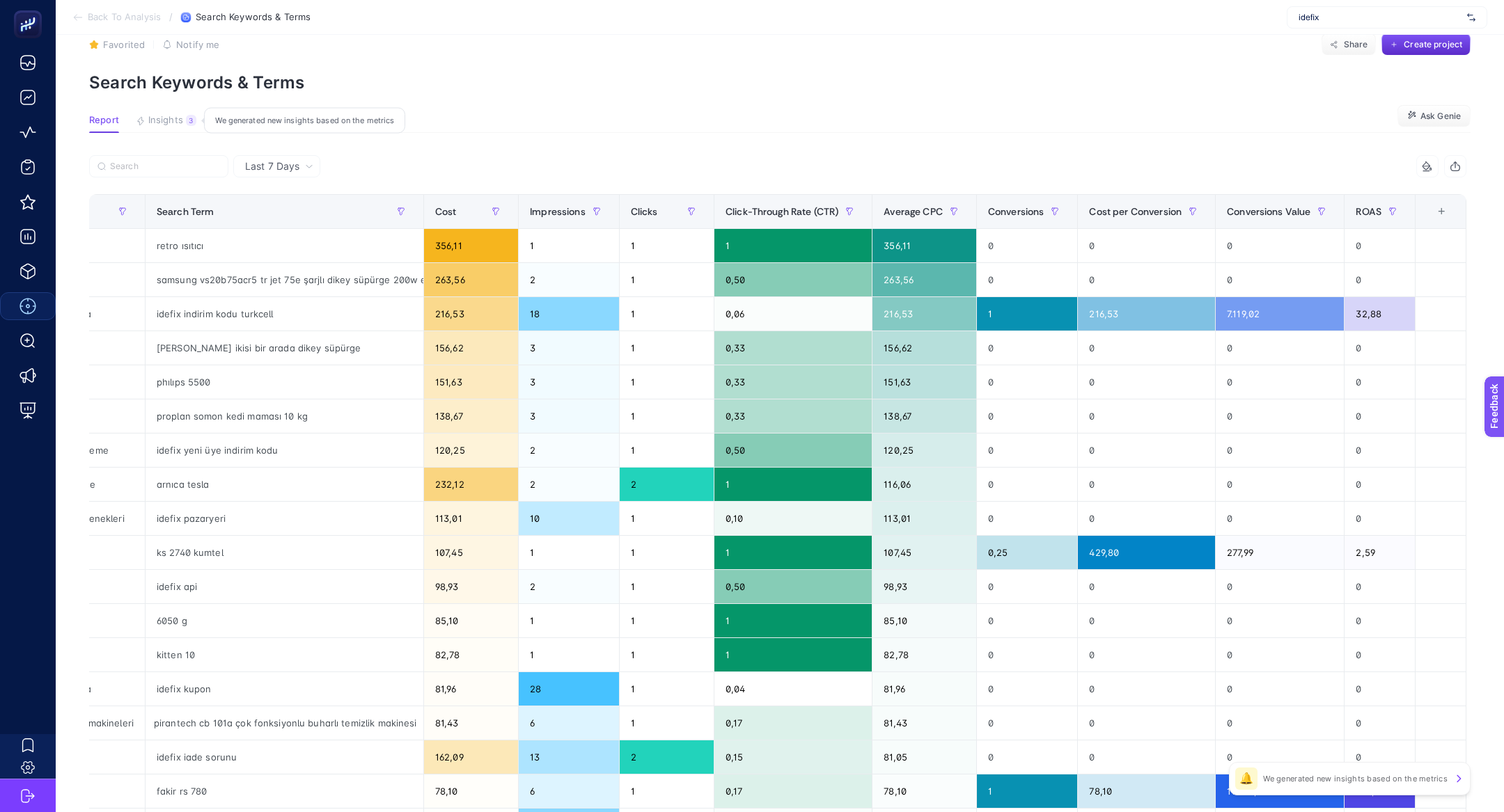
click at [177, 120] on span "Insights" at bounding box center [166, 120] width 35 height 11
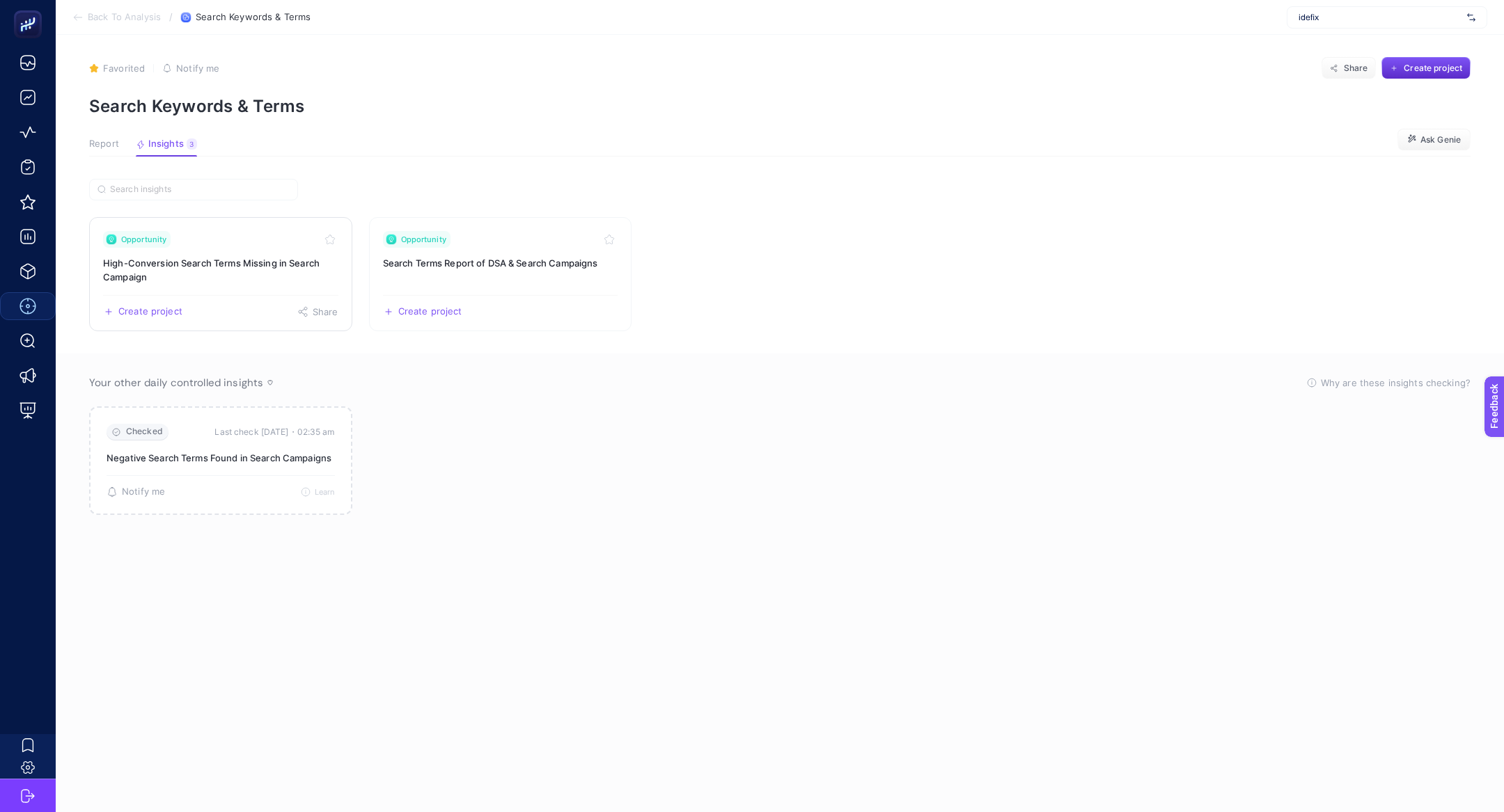
click at [194, 249] on link "Opportunity High-Conversion Search Terms Missing in Search Campaign Create proj…" at bounding box center [220, 274] width 264 height 114
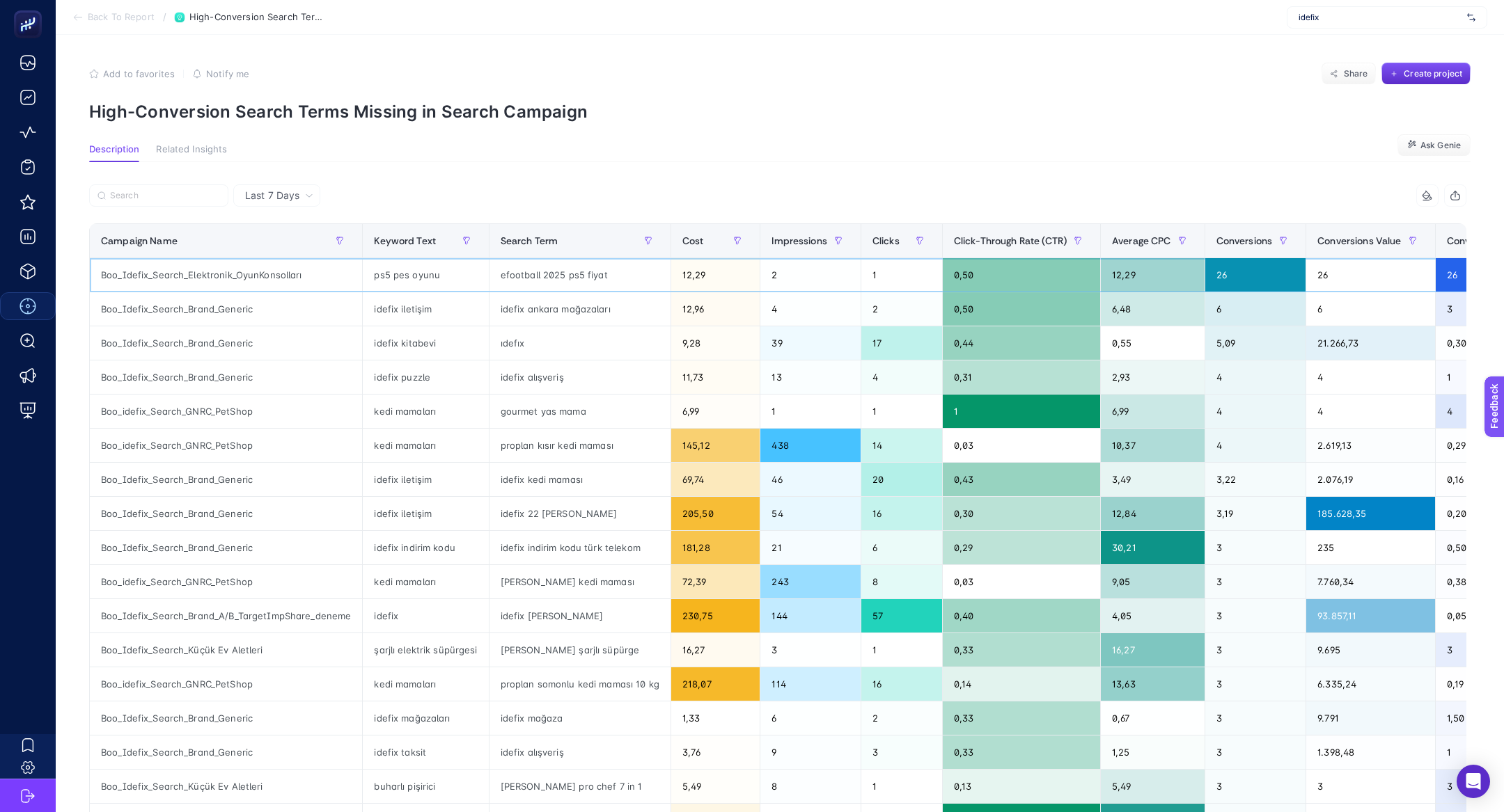
click at [563, 278] on div "efootball 2025 ps5 fiyat" at bounding box center [580, 275] width 181 height 33
click at [538, 316] on div "idefix ankara mağazaları" at bounding box center [580, 309] width 181 height 33
click at [525, 301] on div "idefix ankara mağazaları" at bounding box center [580, 309] width 181 height 33
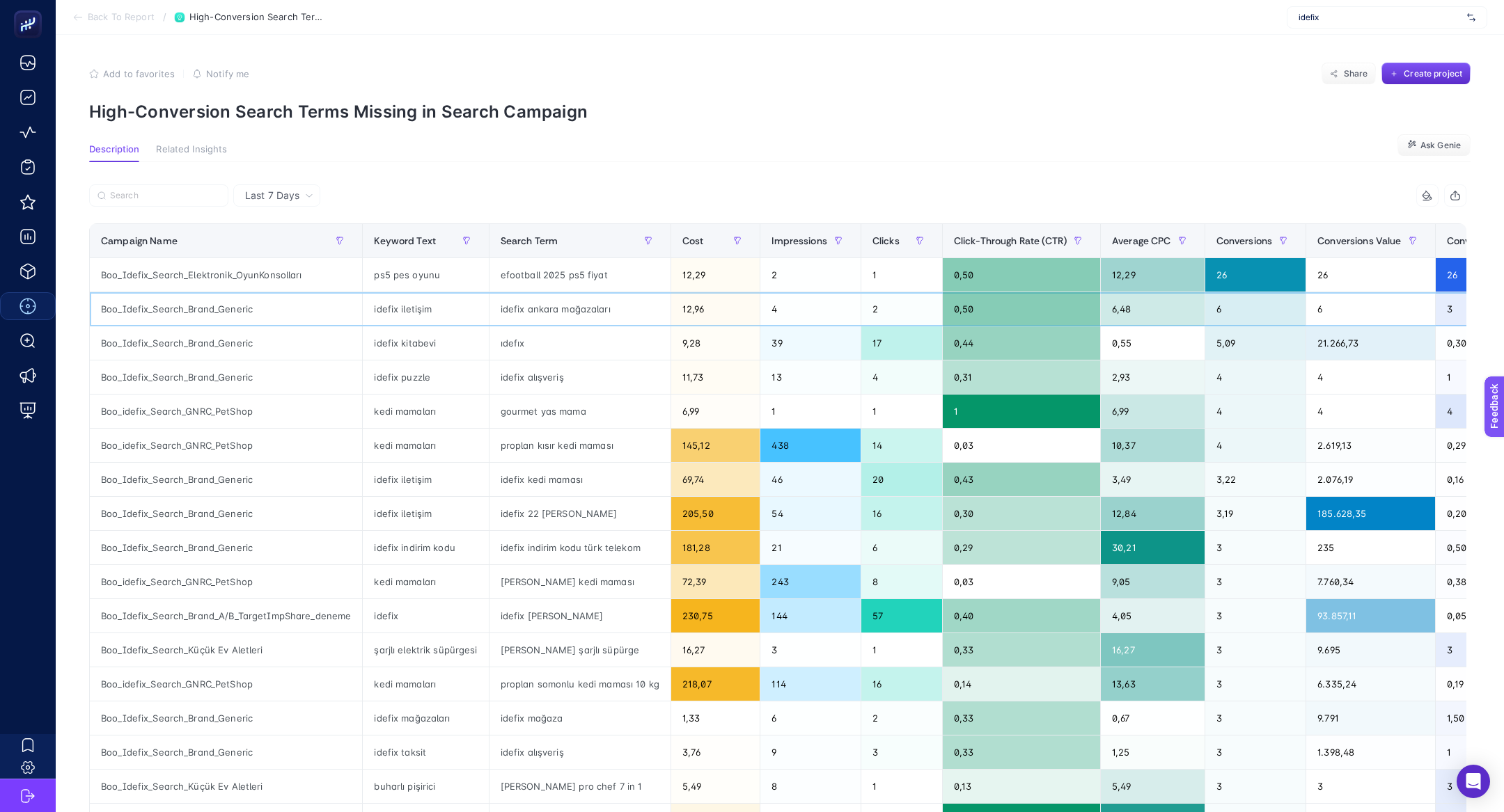
click at [539, 309] on div "idefix ankara mağazaları" at bounding box center [580, 309] width 181 height 33
click at [613, 323] on div "idefix ankara mağazaları" at bounding box center [580, 309] width 181 height 33
click at [608, 309] on div "idefix ankara mağazaları" at bounding box center [580, 309] width 181 height 33
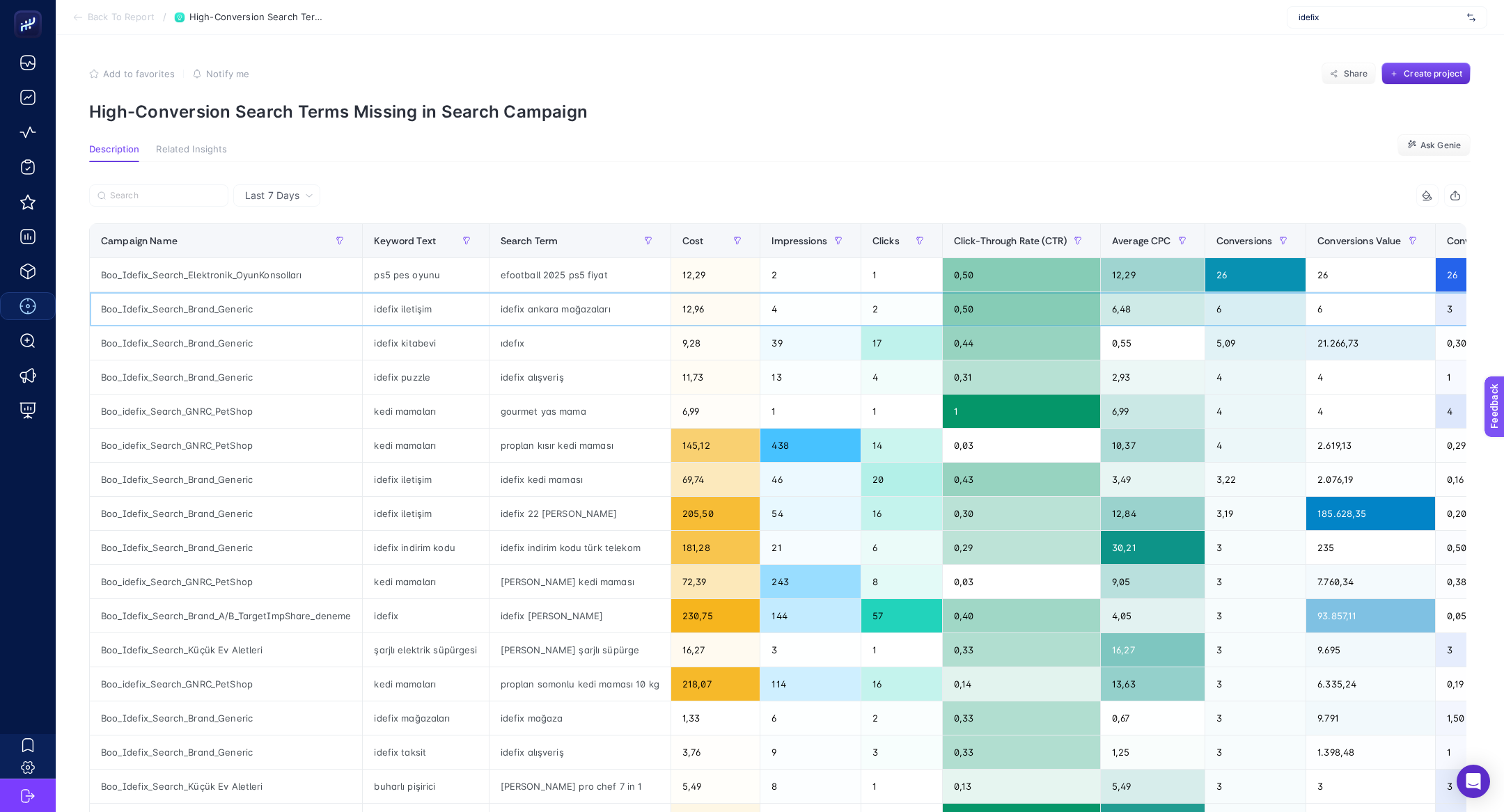
click at [608, 309] on div "idefix ankara mağazaları" at bounding box center [580, 309] width 181 height 33
click at [1335, 237] on span "Conversions Value" at bounding box center [1360, 241] width 84 height 11
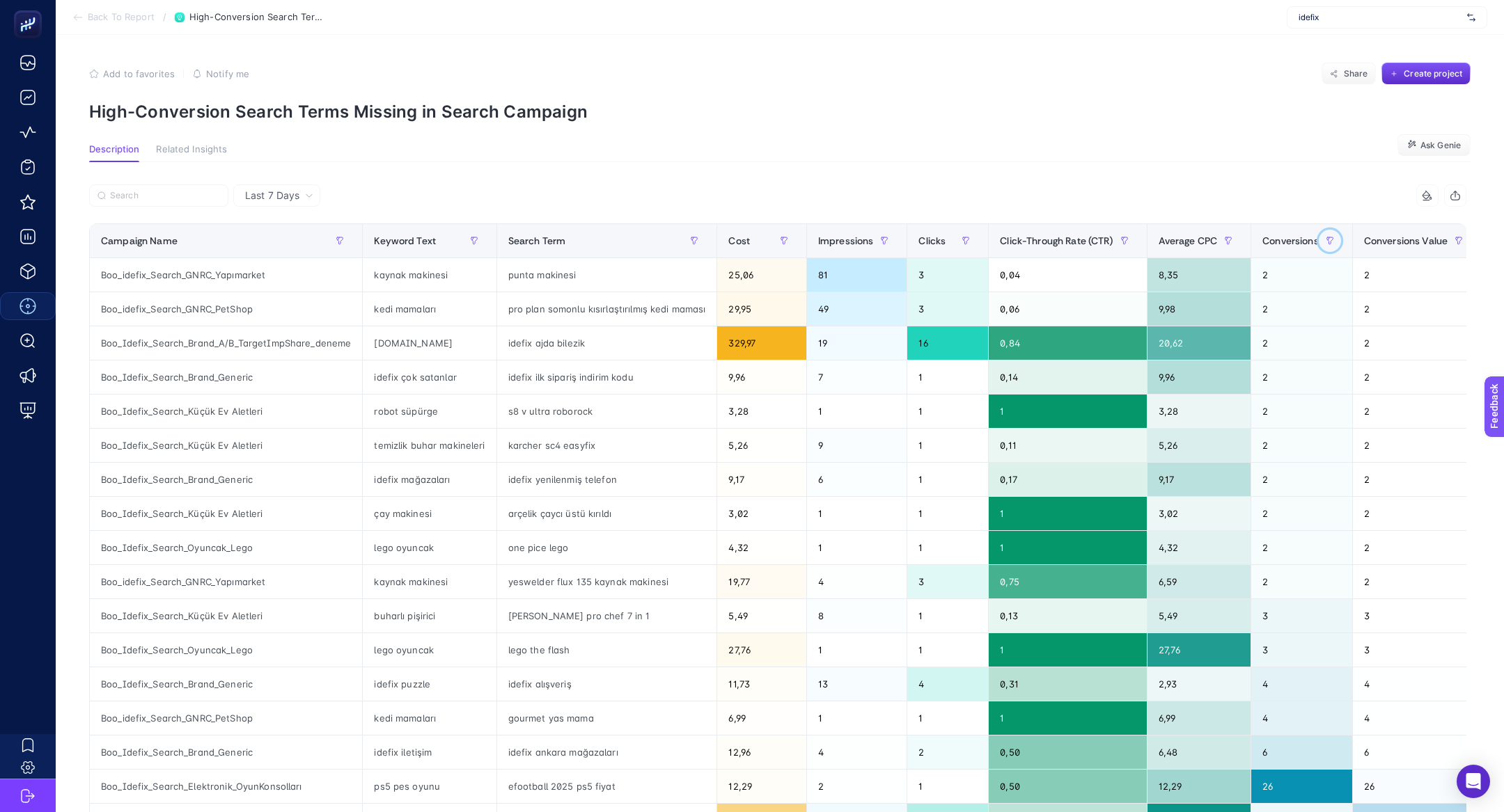
click at [1334, 237] on icon "button" at bounding box center [1330, 241] width 9 height 9
click at [1394, 239] on span "Conversions Value" at bounding box center [1406, 241] width 84 height 11
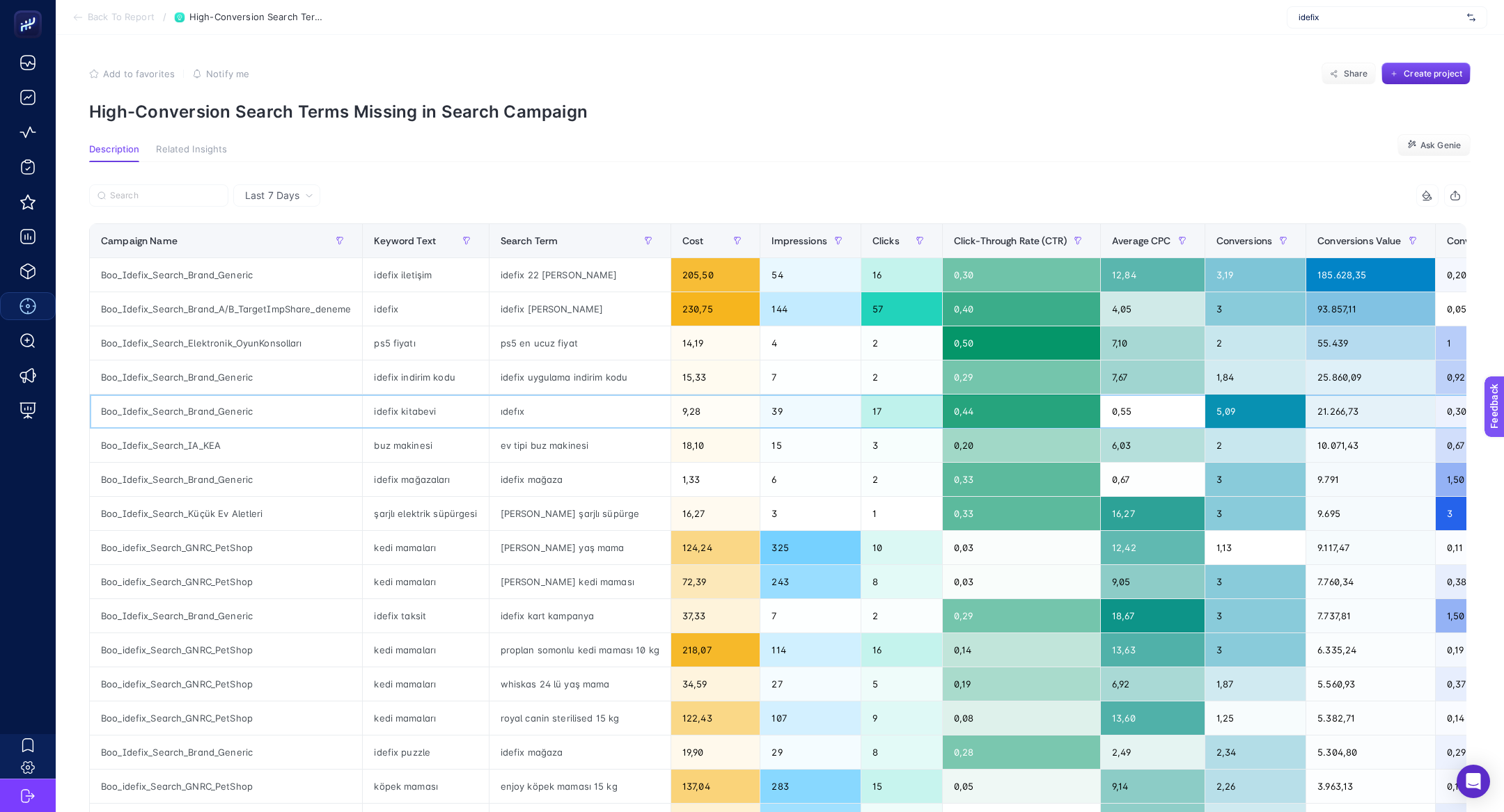
click at [384, 416] on div "idefix kitabevi" at bounding box center [425, 411] width 125 height 33
click at [365, 411] on div "idefix kitabevi" at bounding box center [425, 411] width 125 height 33
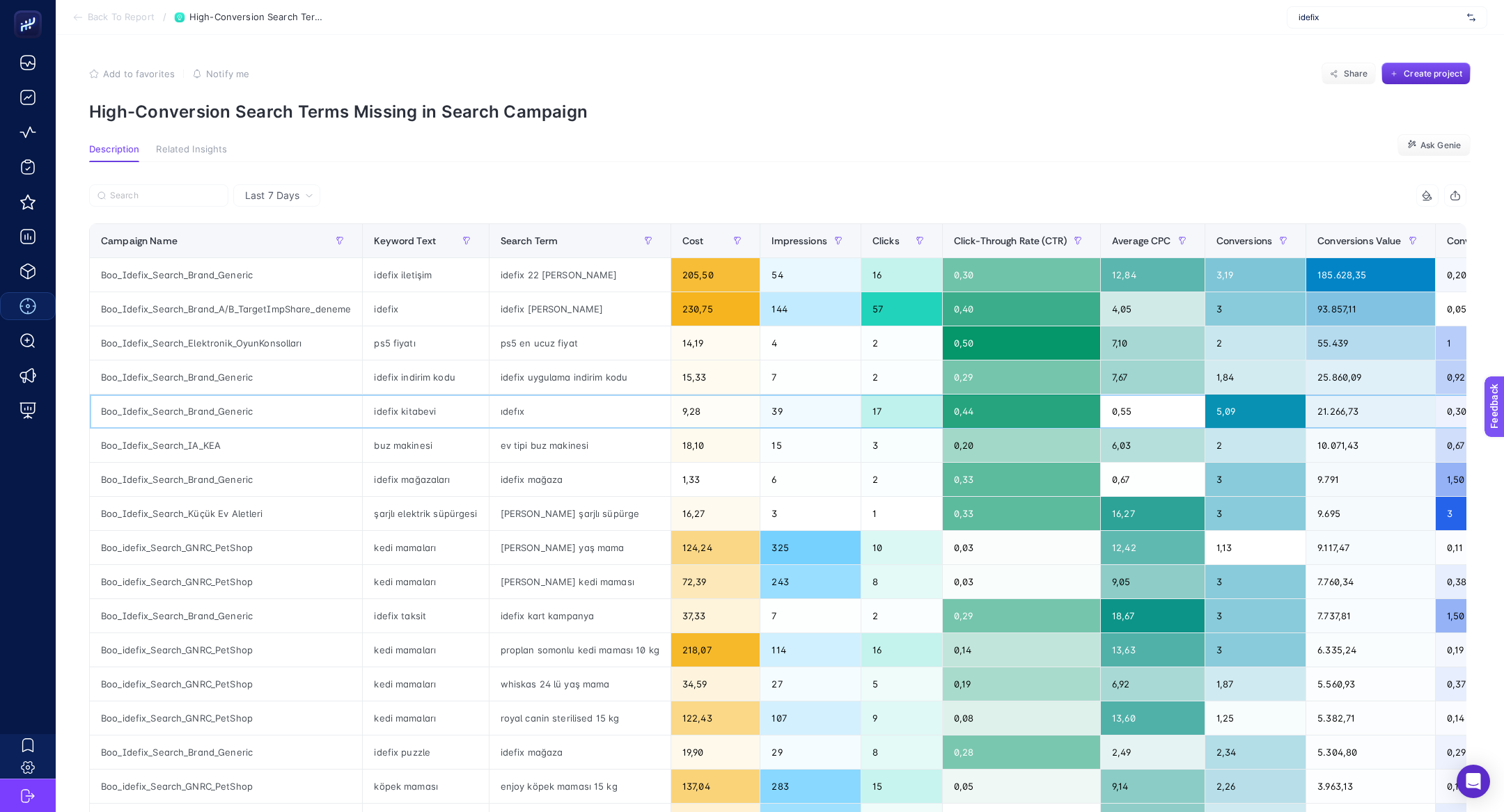
click at [365, 411] on div "idefix kitabevi" at bounding box center [425, 411] width 125 height 33
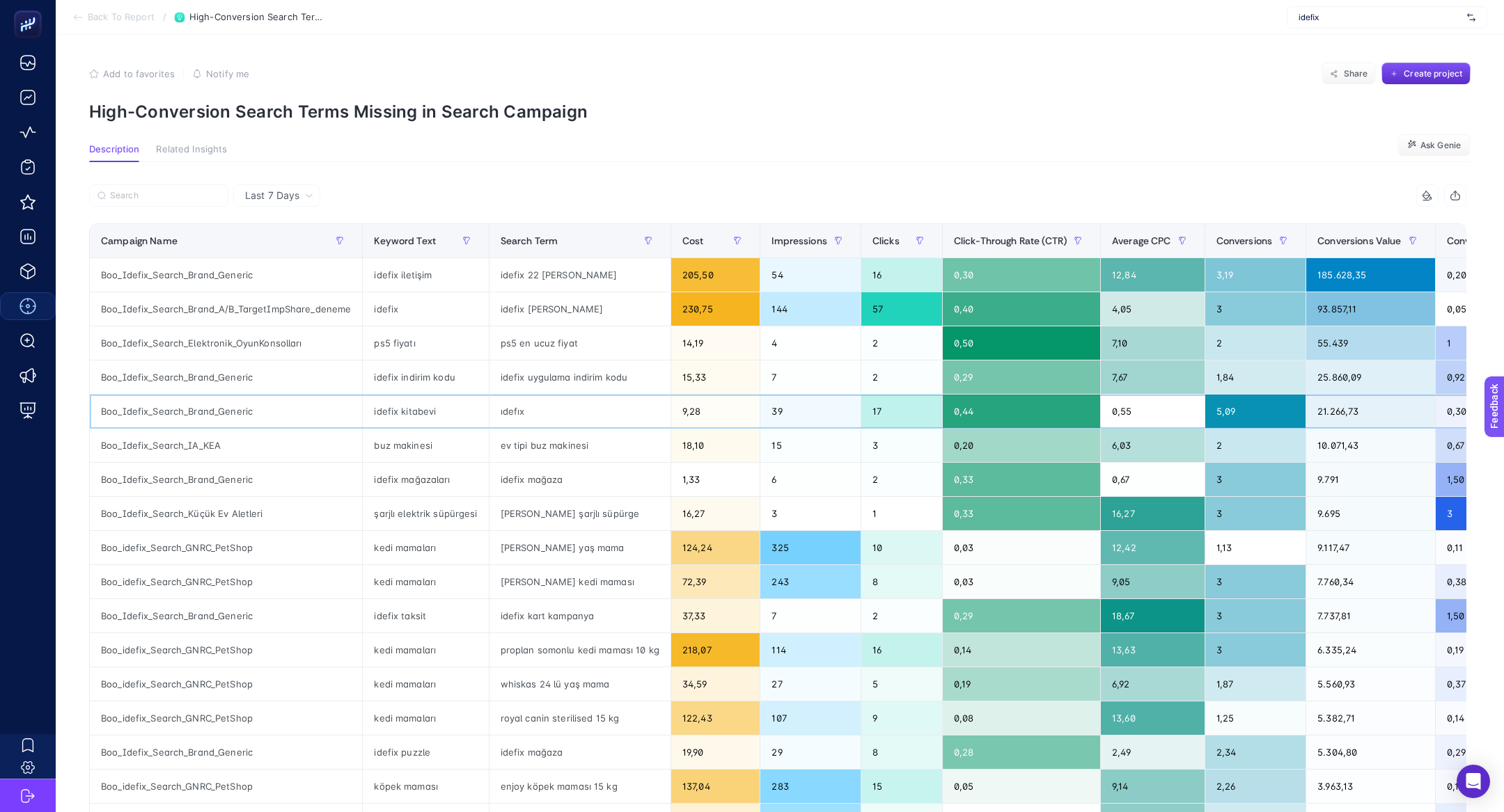
click at [365, 411] on div "idefix kitabevi" at bounding box center [425, 411] width 125 height 33
drag, startPoint x: 364, startPoint y: 412, endPoint x: 458, endPoint y: 414, distance: 94.0
click at [458, 414] on div "idefix kitabevi" at bounding box center [425, 411] width 125 height 33
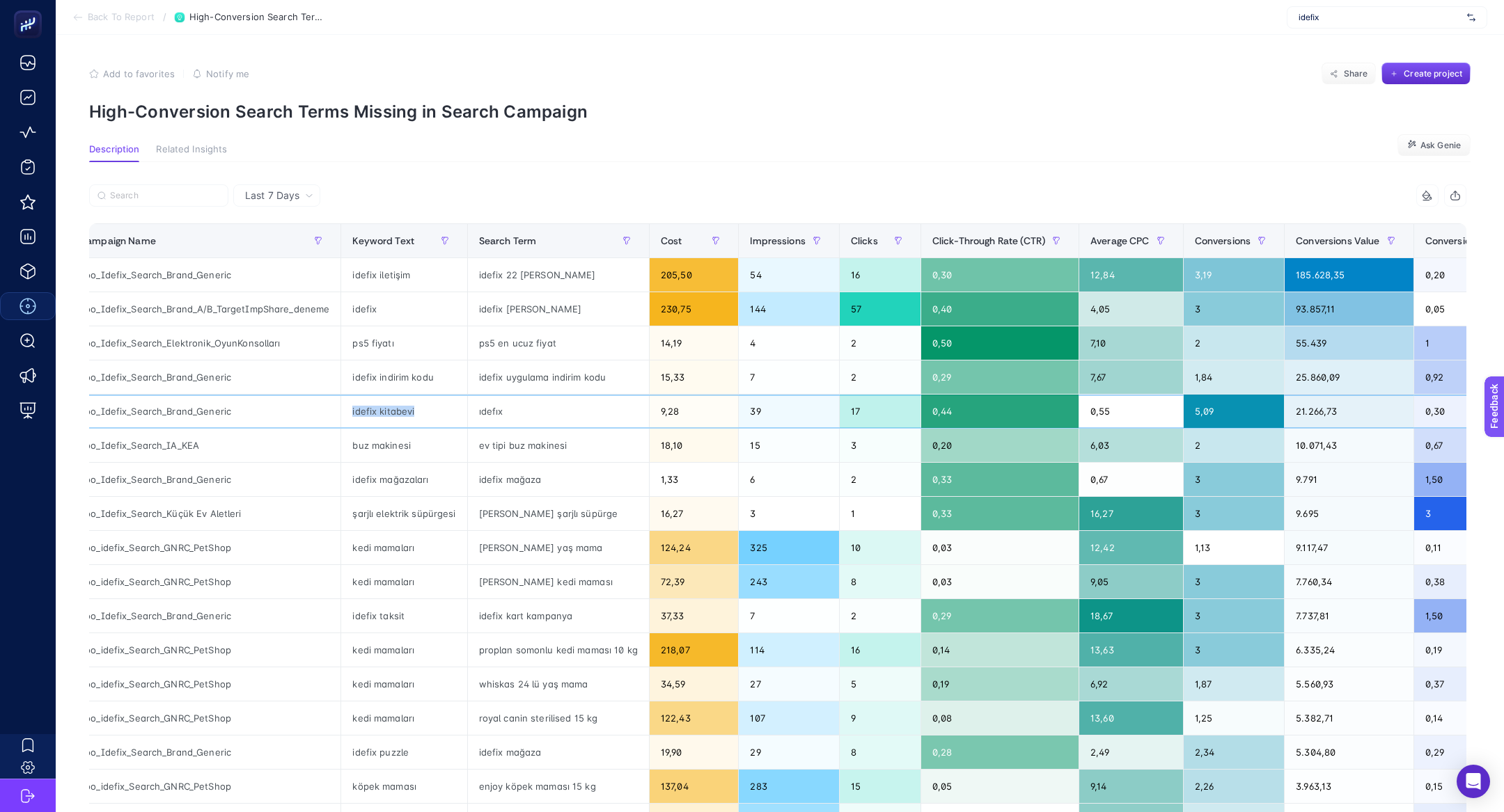
scroll to position [0, 21]
click at [491, 416] on div "ıdefıx" at bounding box center [559, 411] width 181 height 33
click at [487, 413] on div "ıdefıx" at bounding box center [559, 411] width 181 height 33
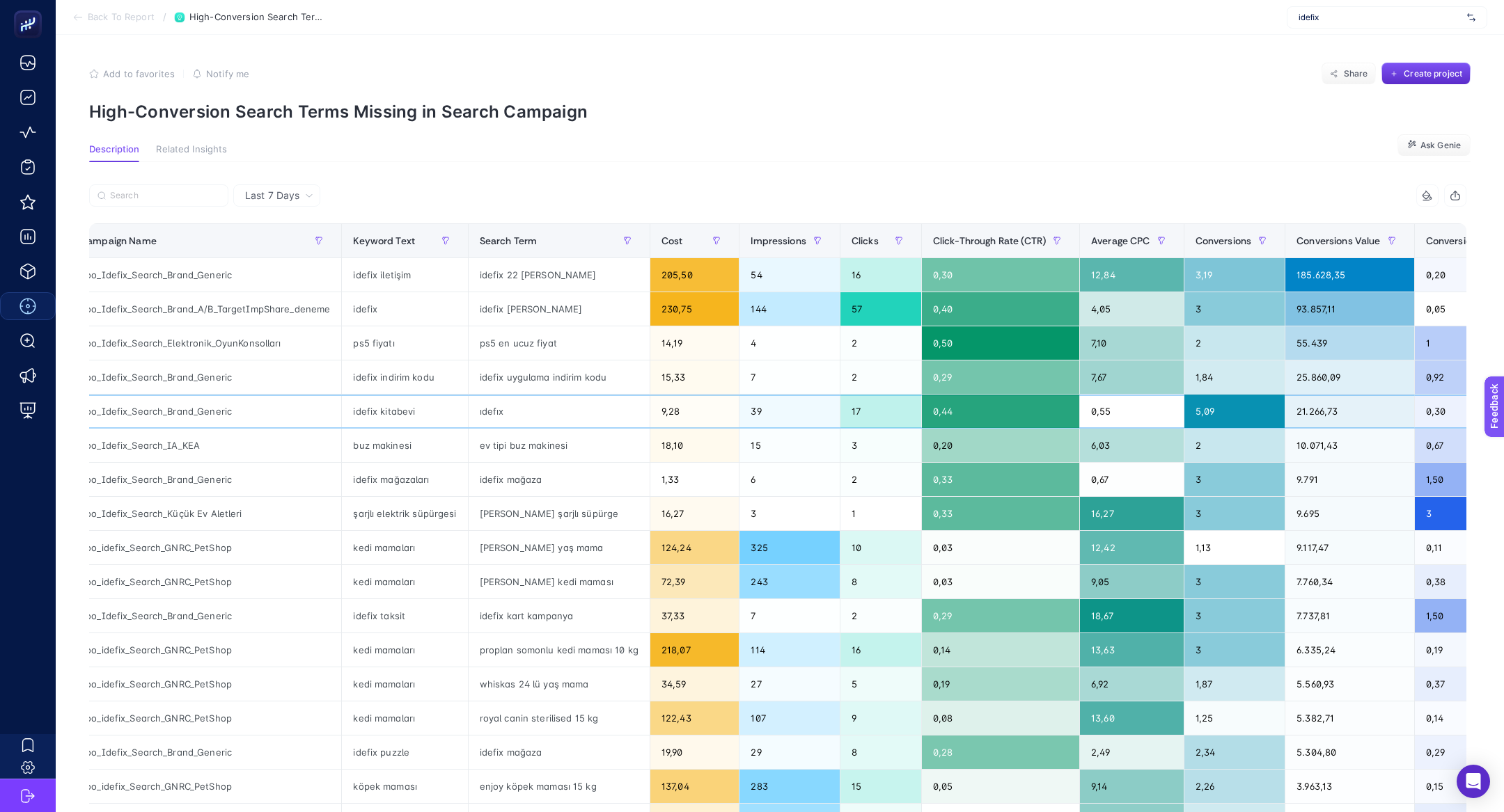
click at [487, 413] on div "ıdefıx" at bounding box center [559, 411] width 181 height 33
click at [392, 408] on div "idefix kitabevi" at bounding box center [404, 411] width 125 height 33
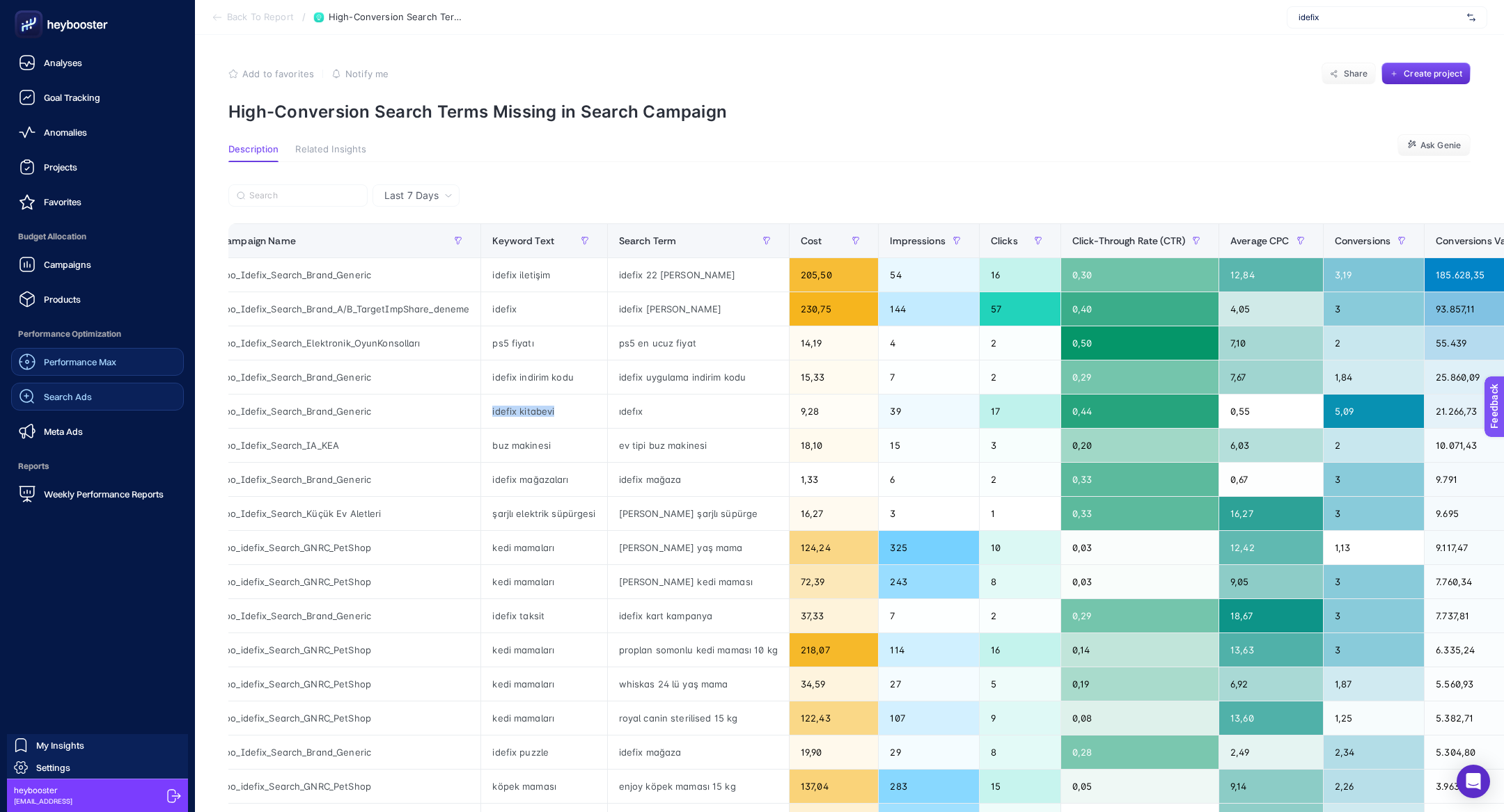
click at [90, 396] on span "Search Ads" at bounding box center [67, 396] width 48 height 11
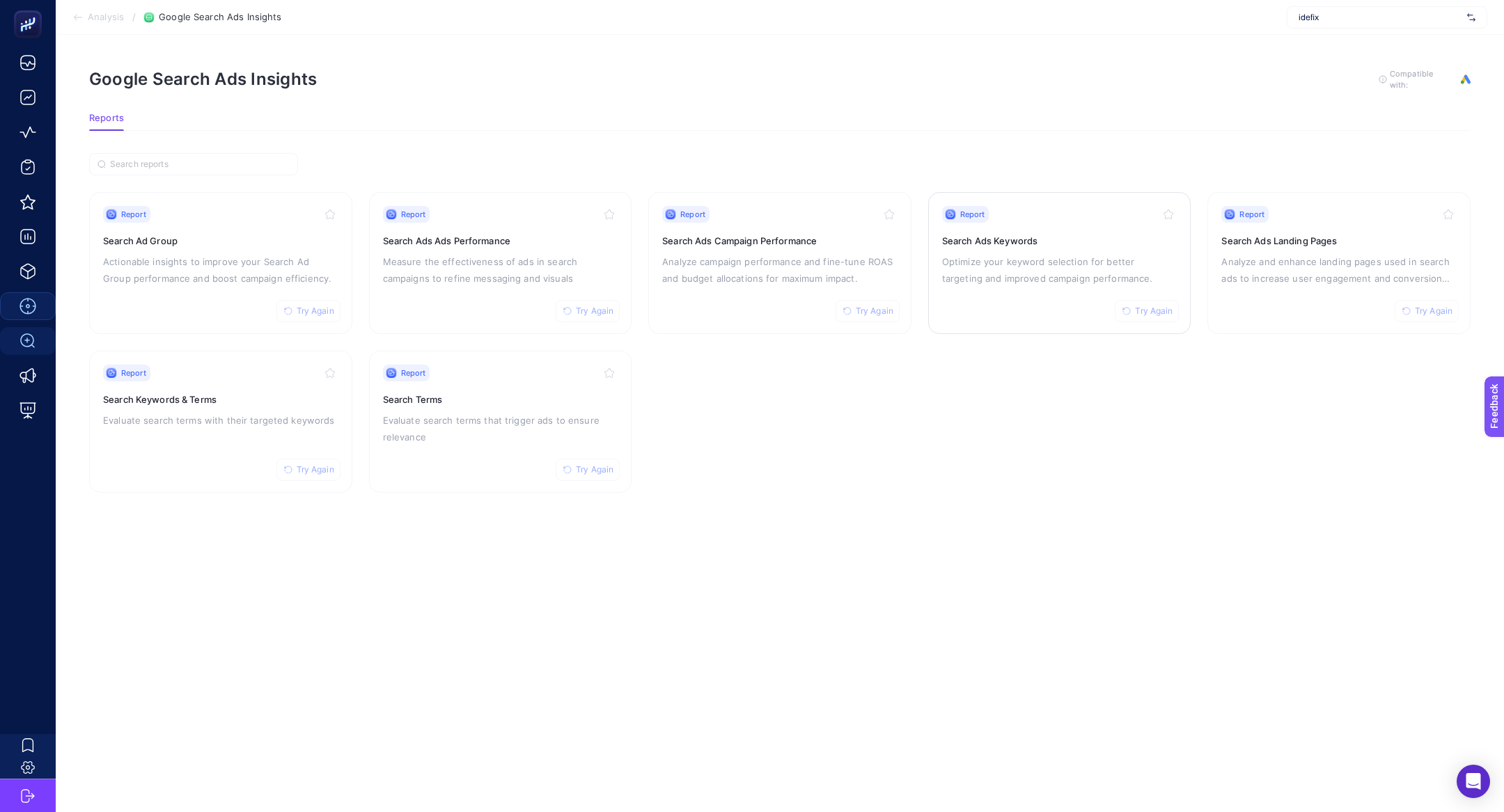
click at [1055, 235] on h3 "Search Ads Keywords" at bounding box center [1059, 241] width 236 height 14
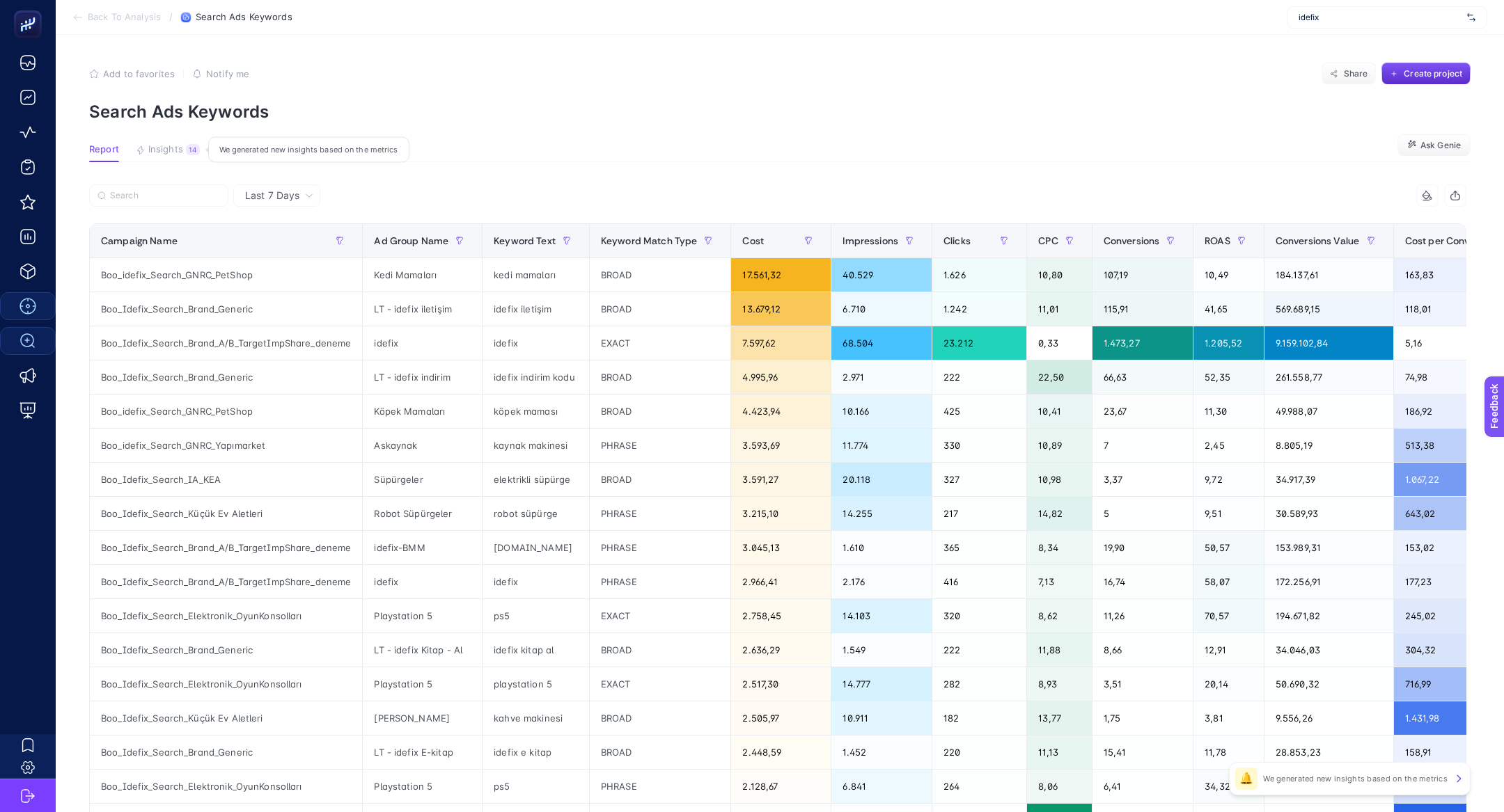
click at [148, 151] on button "Insights 14 We generated new insights based on the metrics" at bounding box center [168, 153] width 64 height 18
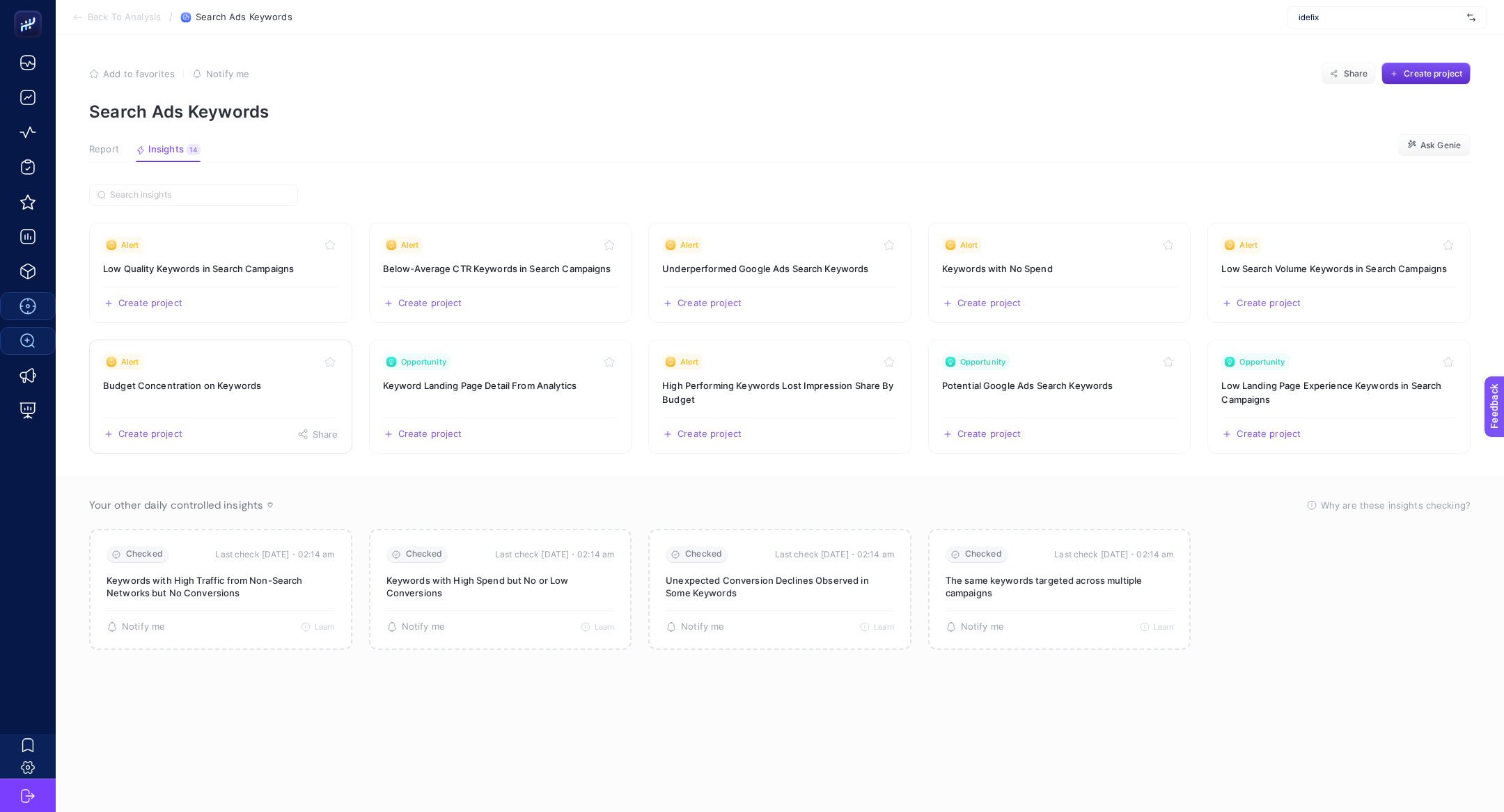
click at [180, 392] on link "Alert Budget Concentration on Keywords Create project Share" at bounding box center [220, 396] width 264 height 114
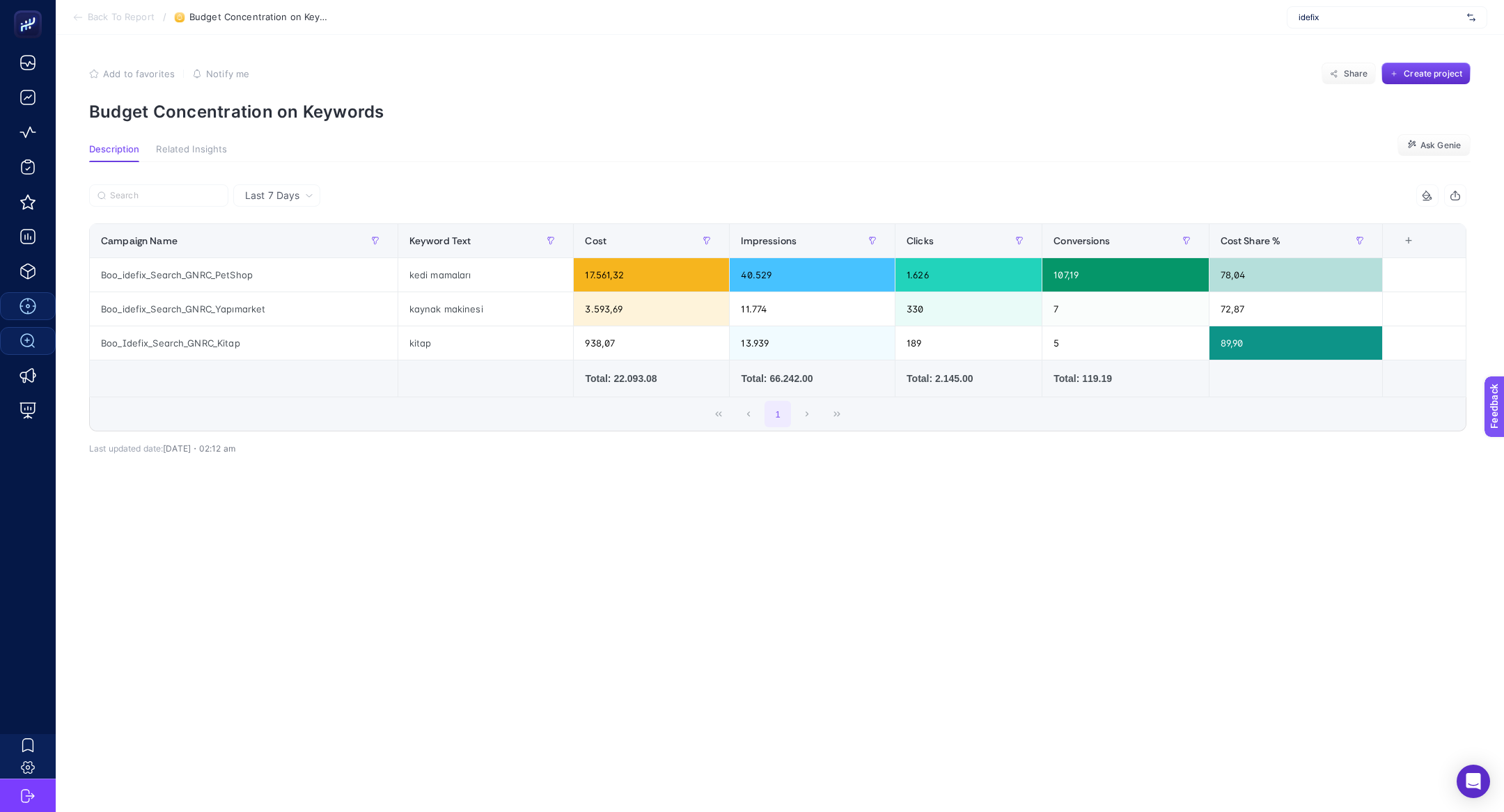
click at [281, 203] on div "Last 7 Days" at bounding box center [277, 196] width 87 height 23
click at [281, 239] on li "Last 30 Days" at bounding box center [277, 250] width 78 height 25
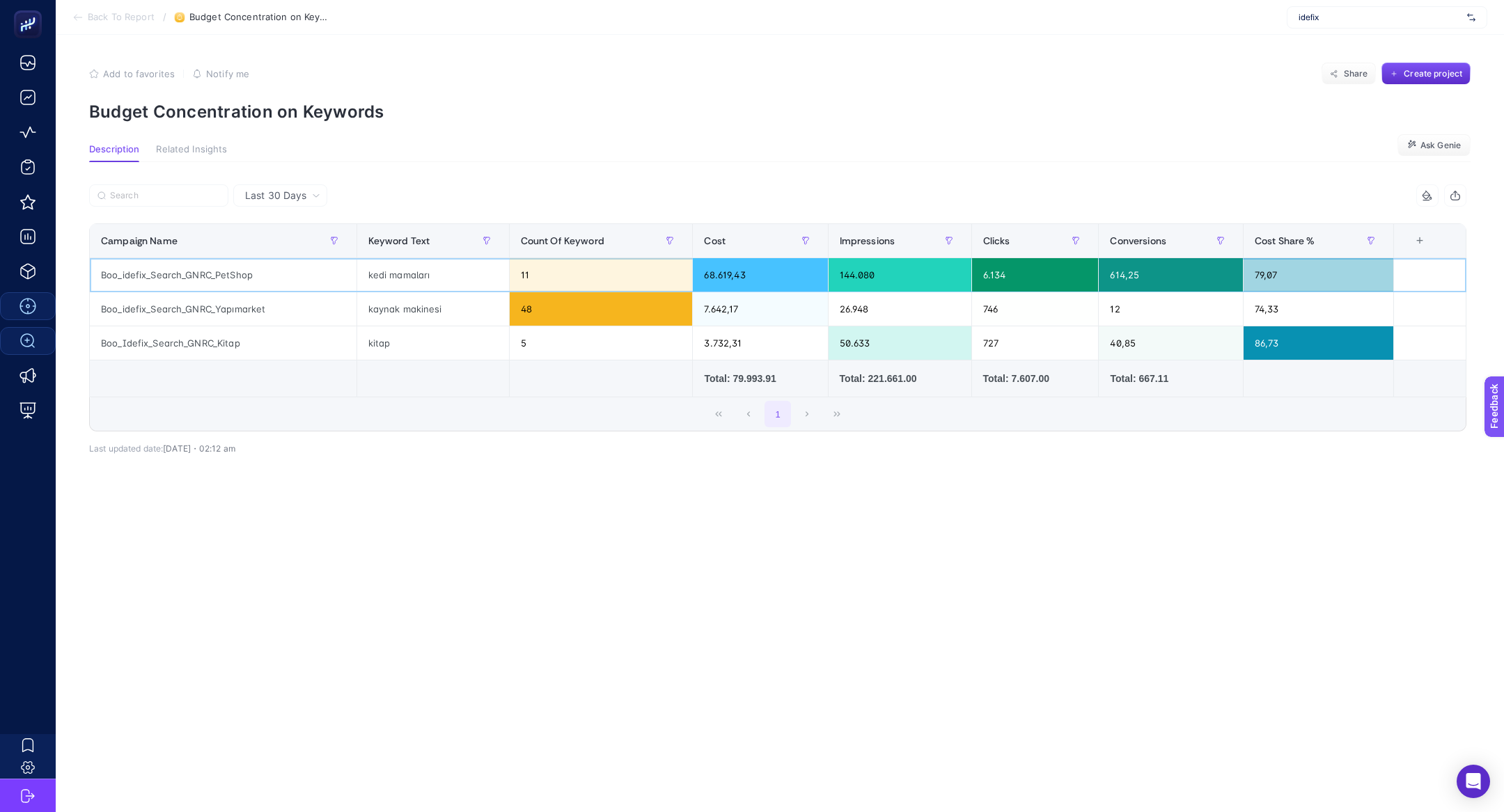
click at [402, 274] on div "kedi mamaları" at bounding box center [433, 275] width 152 height 33
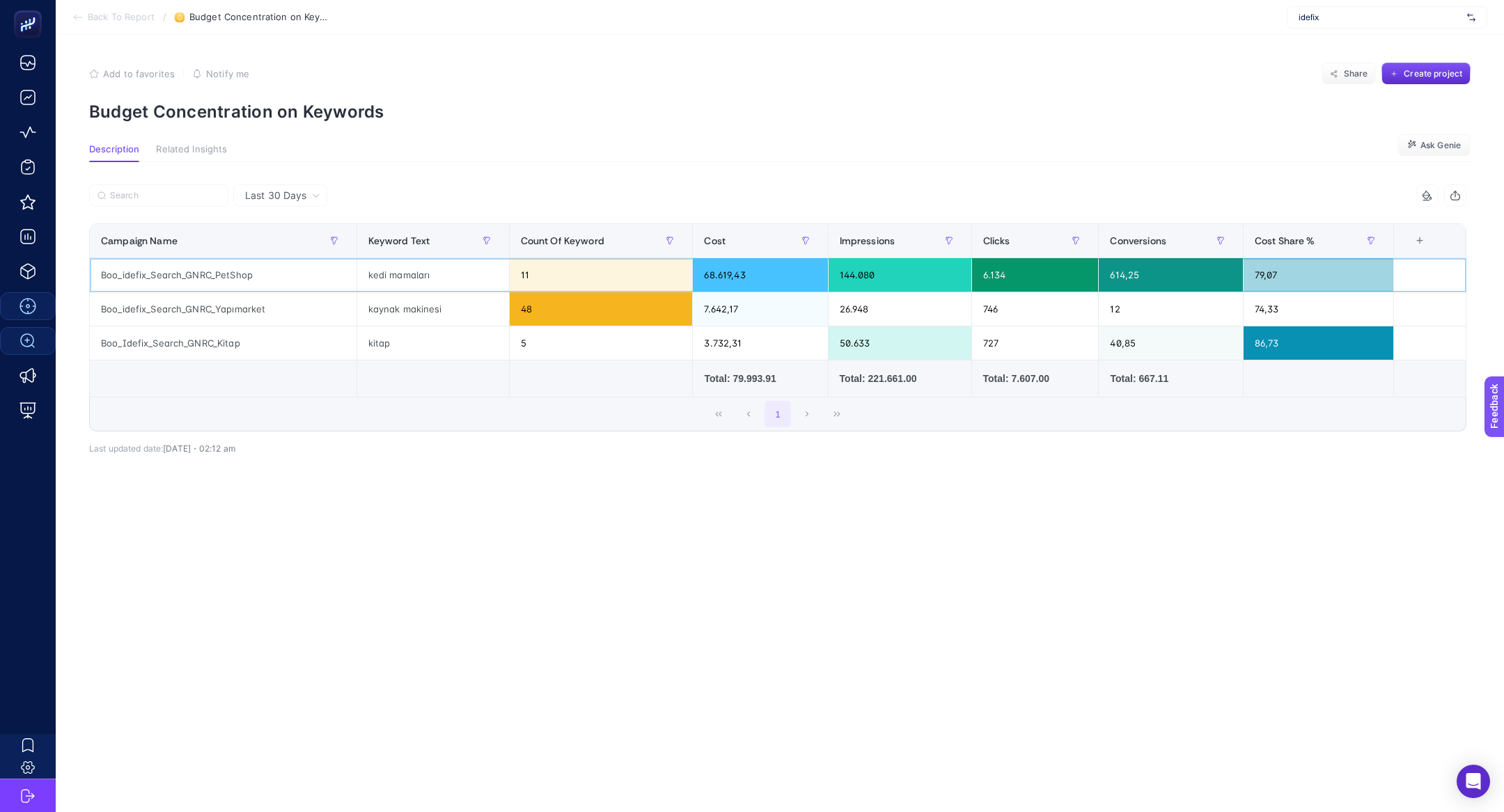
click at [402, 274] on div "kedi mamaları" at bounding box center [433, 275] width 152 height 33
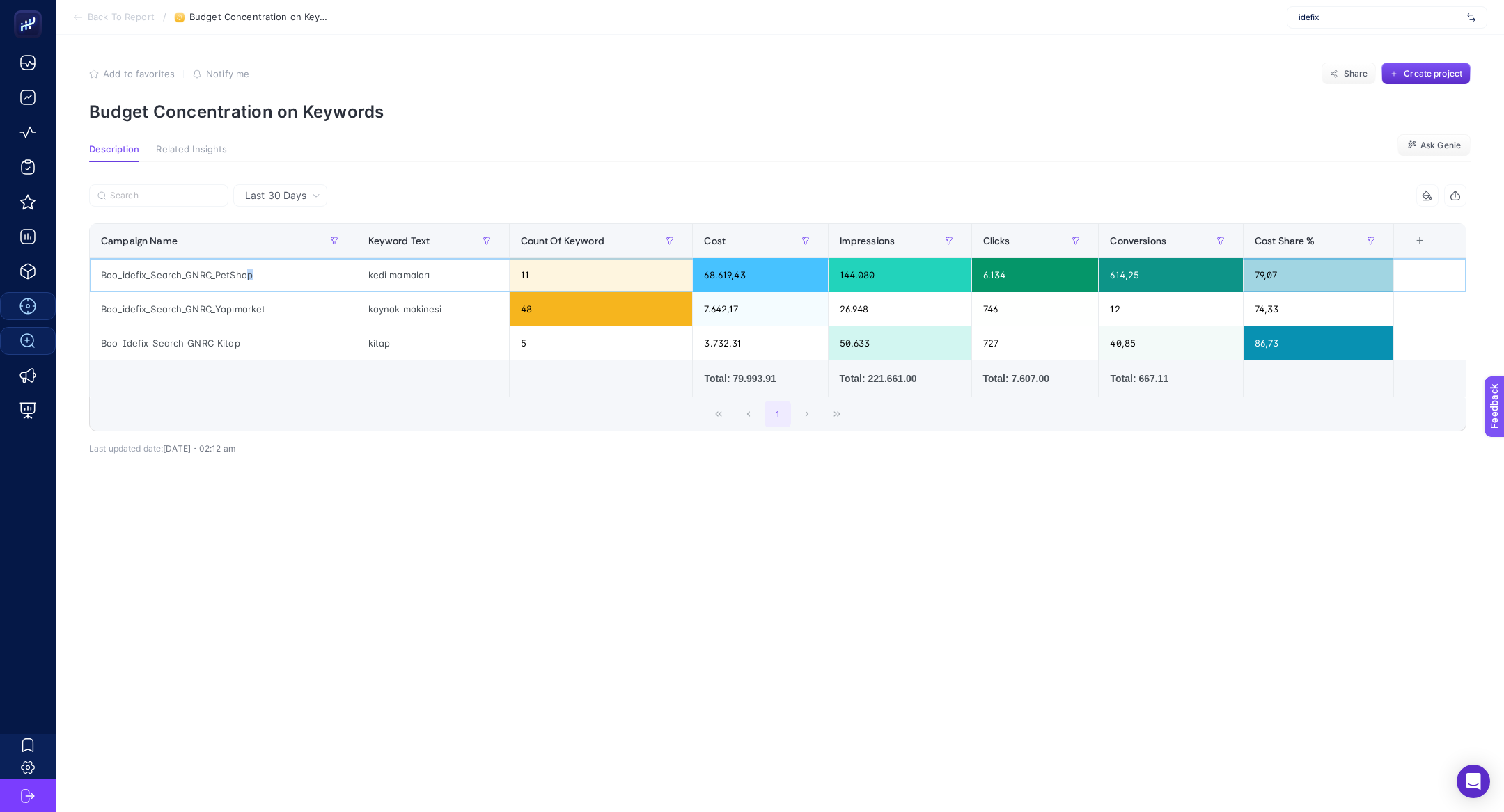
drag, startPoint x: 244, startPoint y: 270, endPoint x: 275, endPoint y: 276, distance: 31.6
click at [275, 276] on div "Boo_idefix_Search_GNRC_PetShop" at bounding box center [223, 275] width 267 height 33
drag, startPoint x: 711, startPoint y: 282, endPoint x: 732, endPoint y: 283, distance: 21.0
click at [732, 283] on div "68.619,43" at bounding box center [759, 275] width 134 height 33
drag, startPoint x: 1260, startPoint y: 273, endPoint x: 1287, endPoint y: 274, distance: 27.0
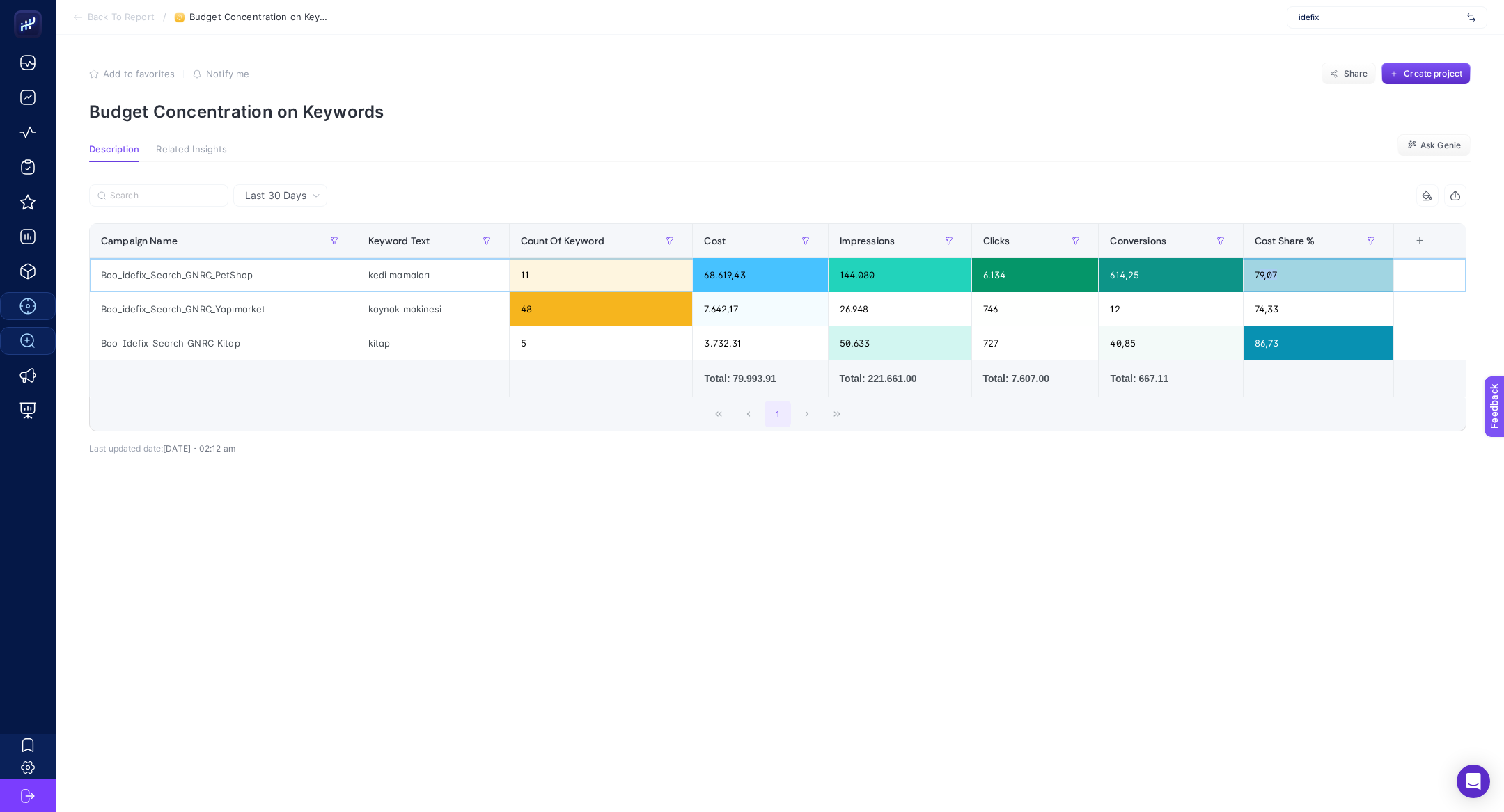
click at [1287, 274] on div "79,07" at bounding box center [1319, 275] width 150 height 33
click at [183, 285] on div "Boo_idefix_Search_GNRC_PetShop" at bounding box center [223, 275] width 267 height 33
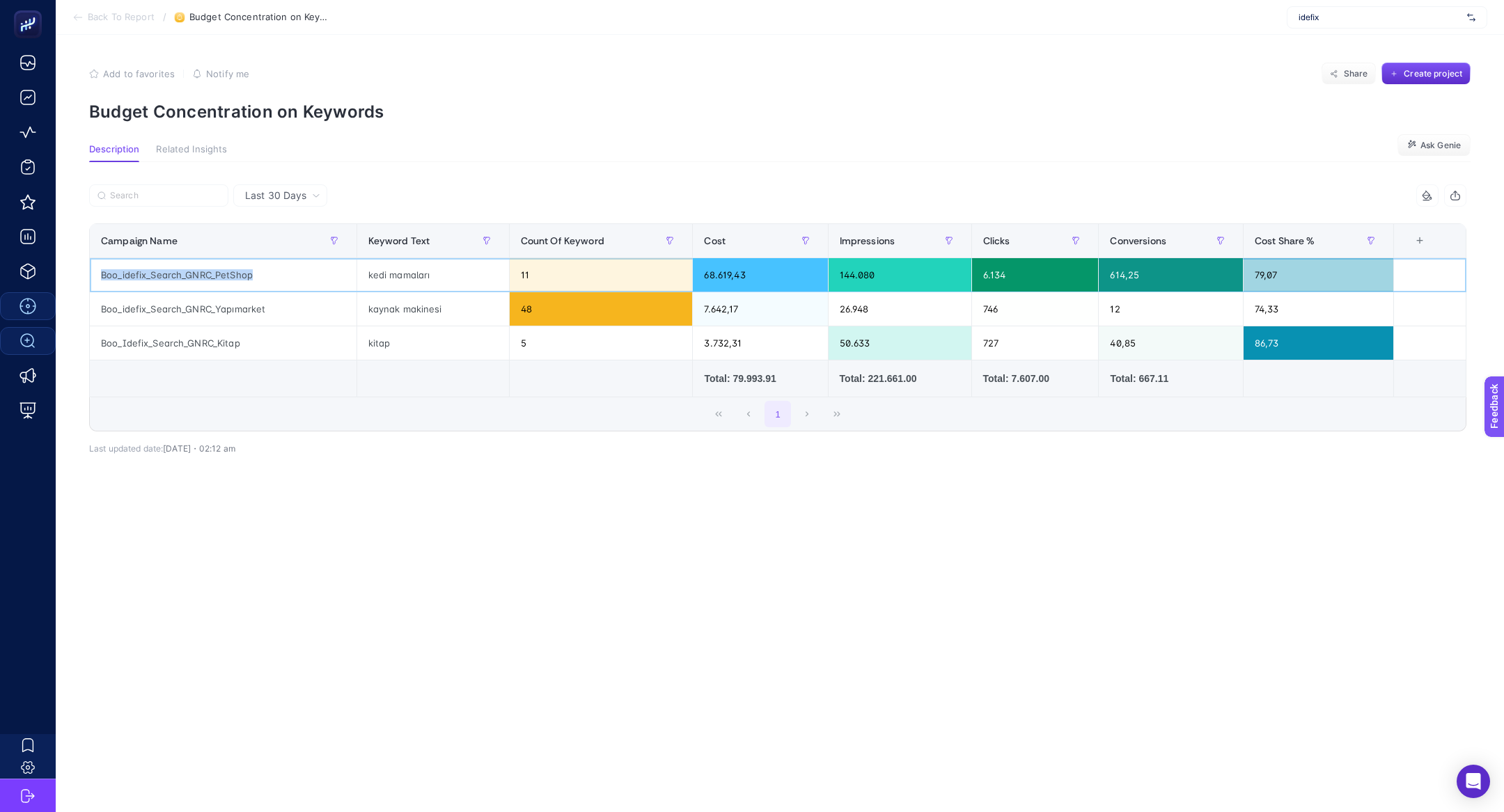
copy tr "Boo_idefix_Search_GNRC_PetShop"
click at [71, 19] on section "Back To Report / Budget Concentration on Keywords idefix" at bounding box center [779, 17] width 1448 height 35
click at [77, 27] on section "Back To Report / Budget Concentration on Keywords idefix" at bounding box center [779, 17] width 1448 height 35
click at [91, 23] on section "Back To Report / Budget Concentration on Keywords idefix" at bounding box center [779, 17] width 1448 height 35
click at [91, 23] on section "Back To Report / Budget Concentration on Keywords idefix" at bounding box center [779, 17] width 1448 height 35
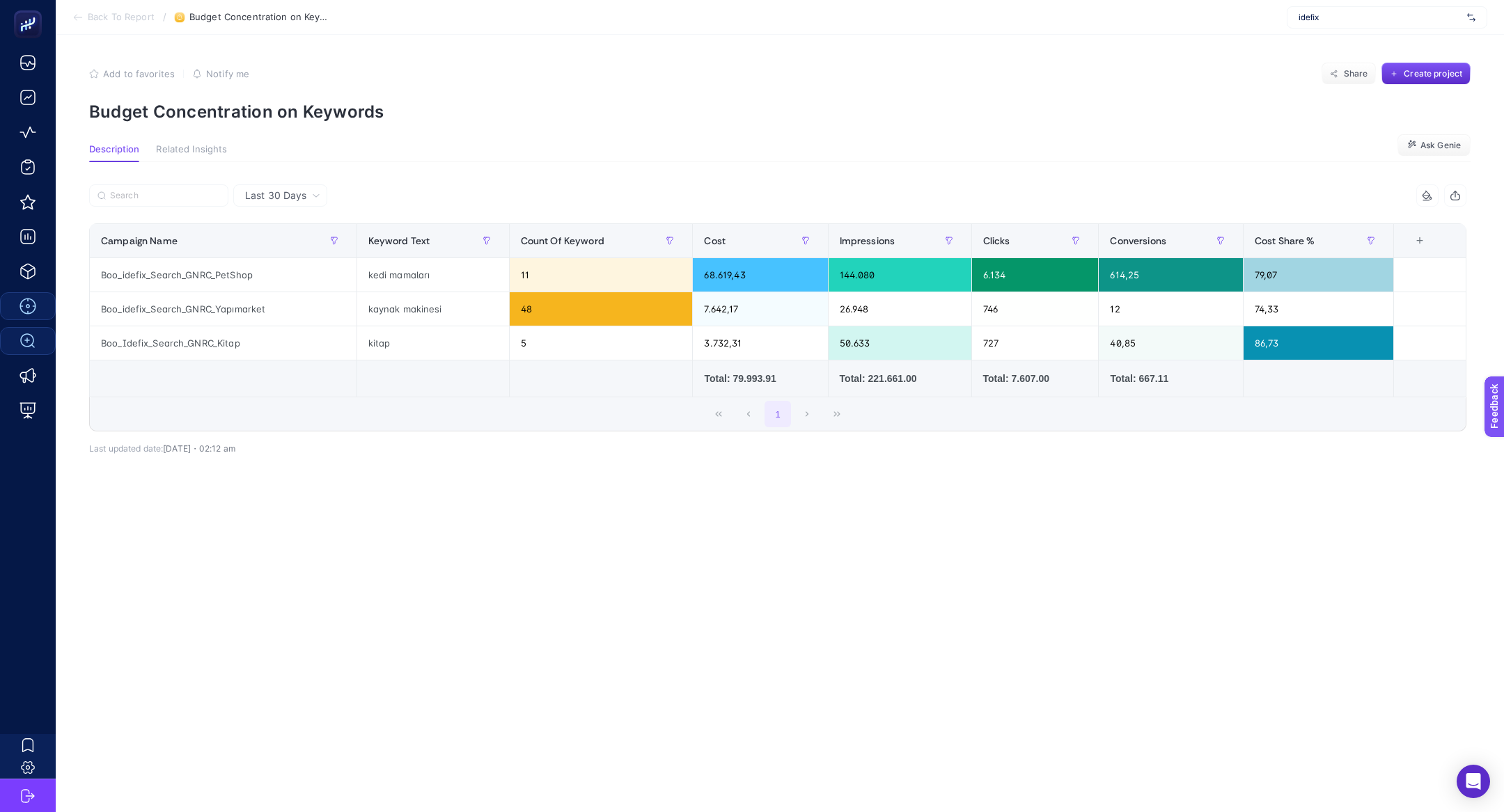
click at [85, 20] on li "Back To Report" at bounding box center [113, 17] width 82 height 11
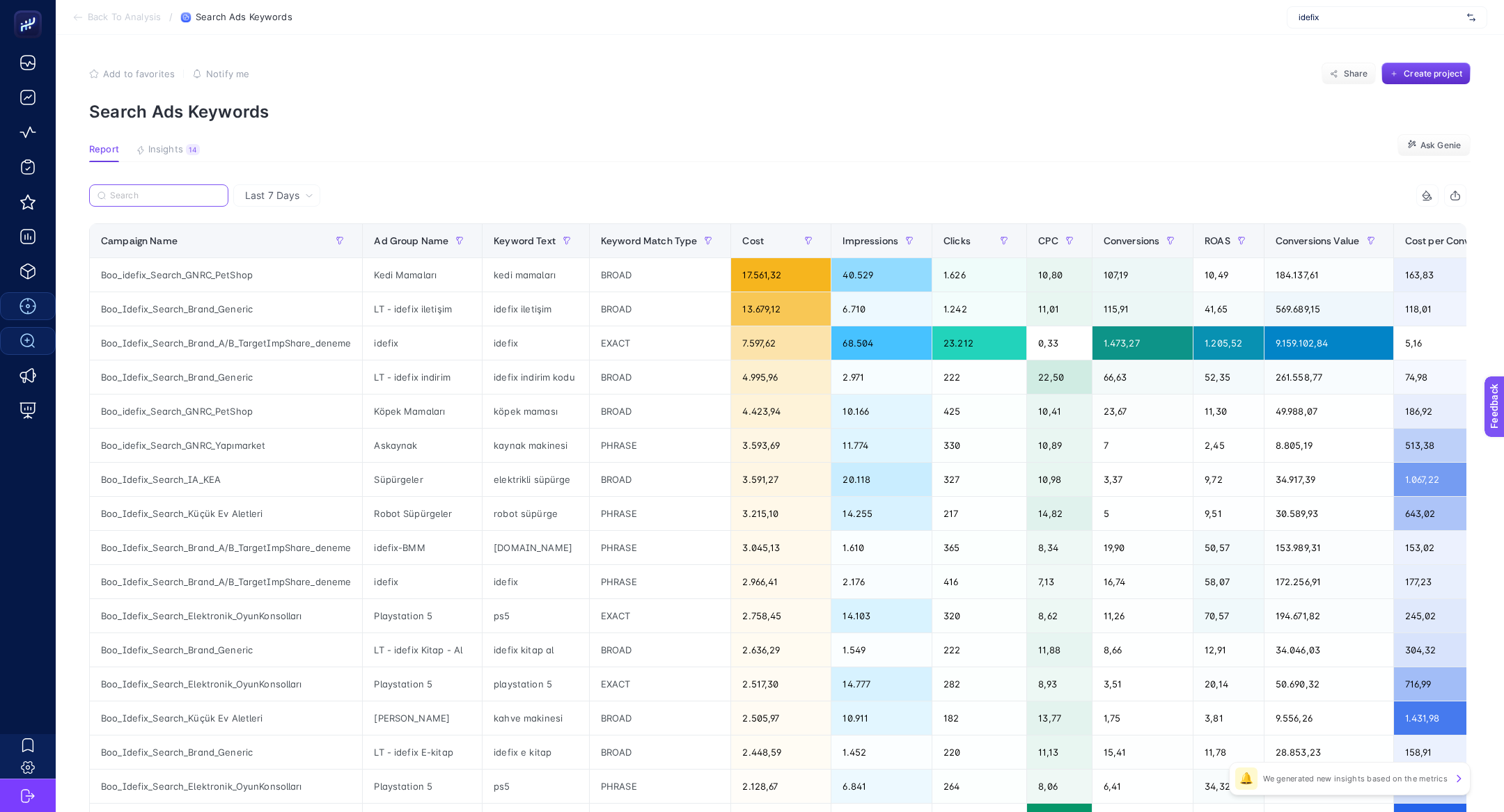
click at [152, 197] on input "Search" at bounding box center [164, 196] width 110 height 10
paste input "Boo_idefix_Search_GNRC_PetShop"
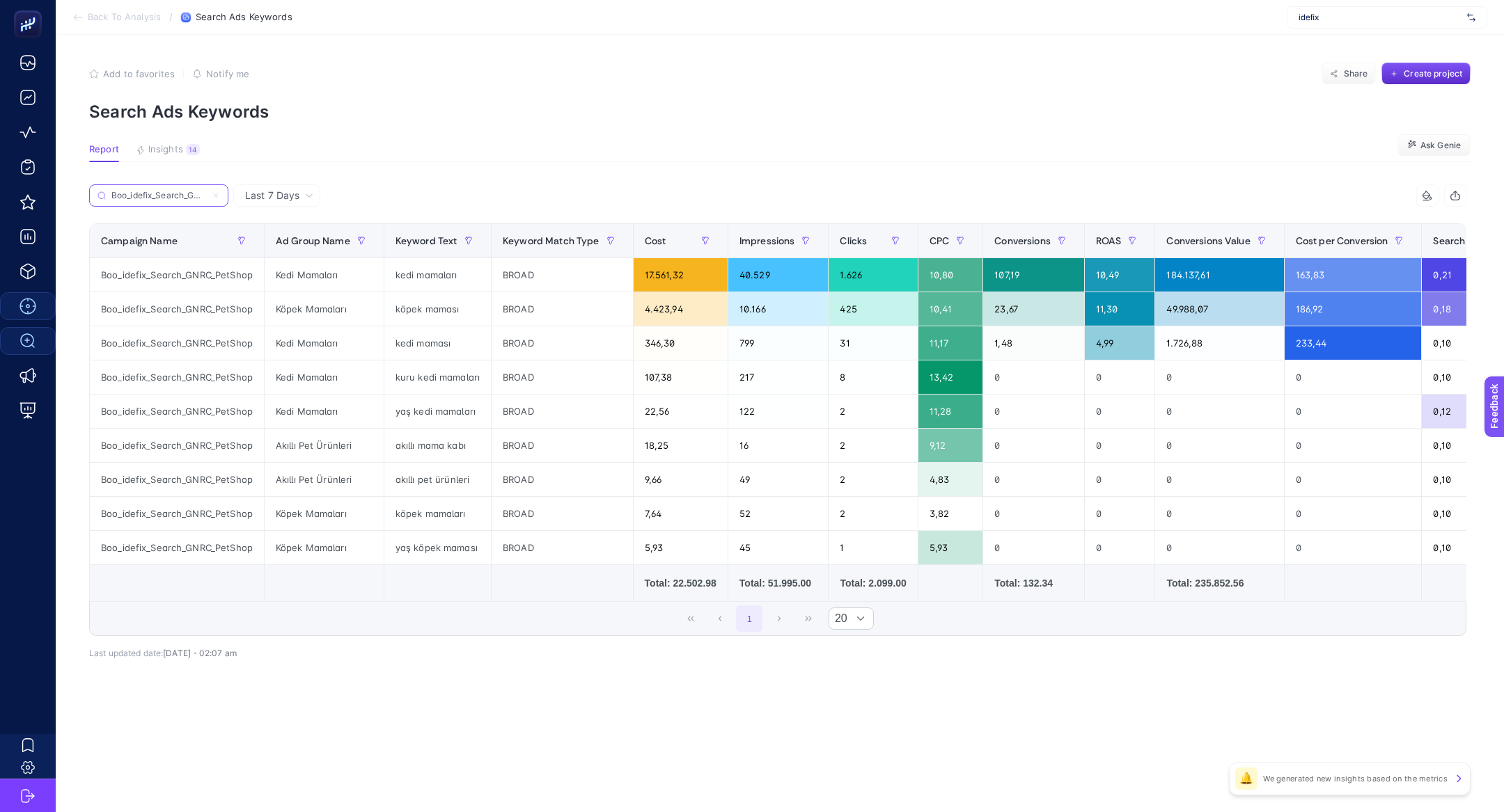
scroll to position [0, 43]
type input "Boo_idefix_Search_GNRC_PetShop"
drag, startPoint x: 326, startPoint y: 308, endPoint x: 392, endPoint y: 319, distance: 66.9
click at [392, 429] on tr "Boo_idefix_Search_GNRC_PetShop Köpek Mamaları köpek maması BROAD 4.423,94 10.16…" at bounding box center [1079, 445] width 1979 height 34
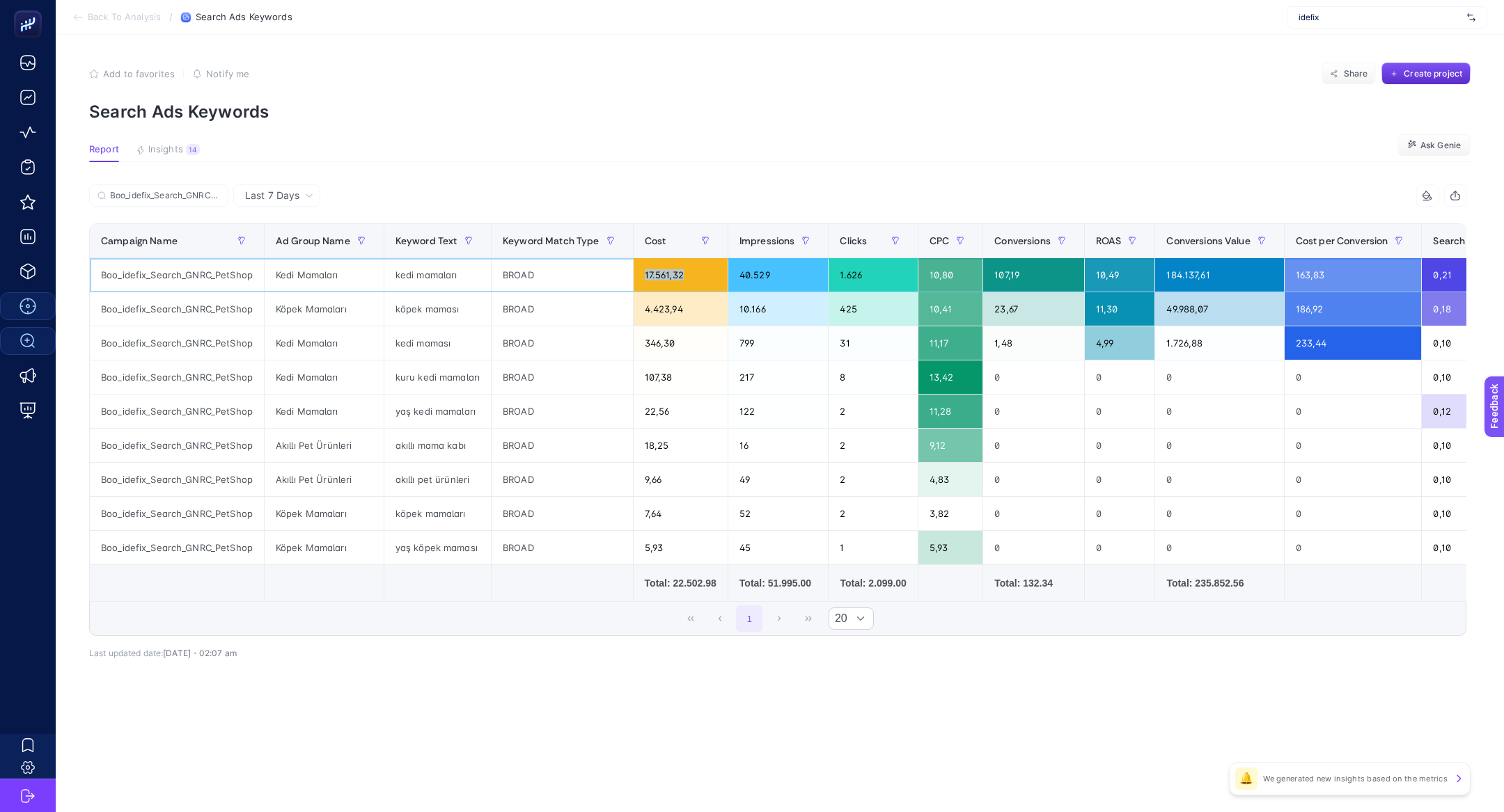
drag, startPoint x: 696, startPoint y: 279, endPoint x: 629, endPoint y: 277, distance: 67.0
click at [633, 277] on div "17.561,32" at bounding box center [680, 275] width 94 height 33
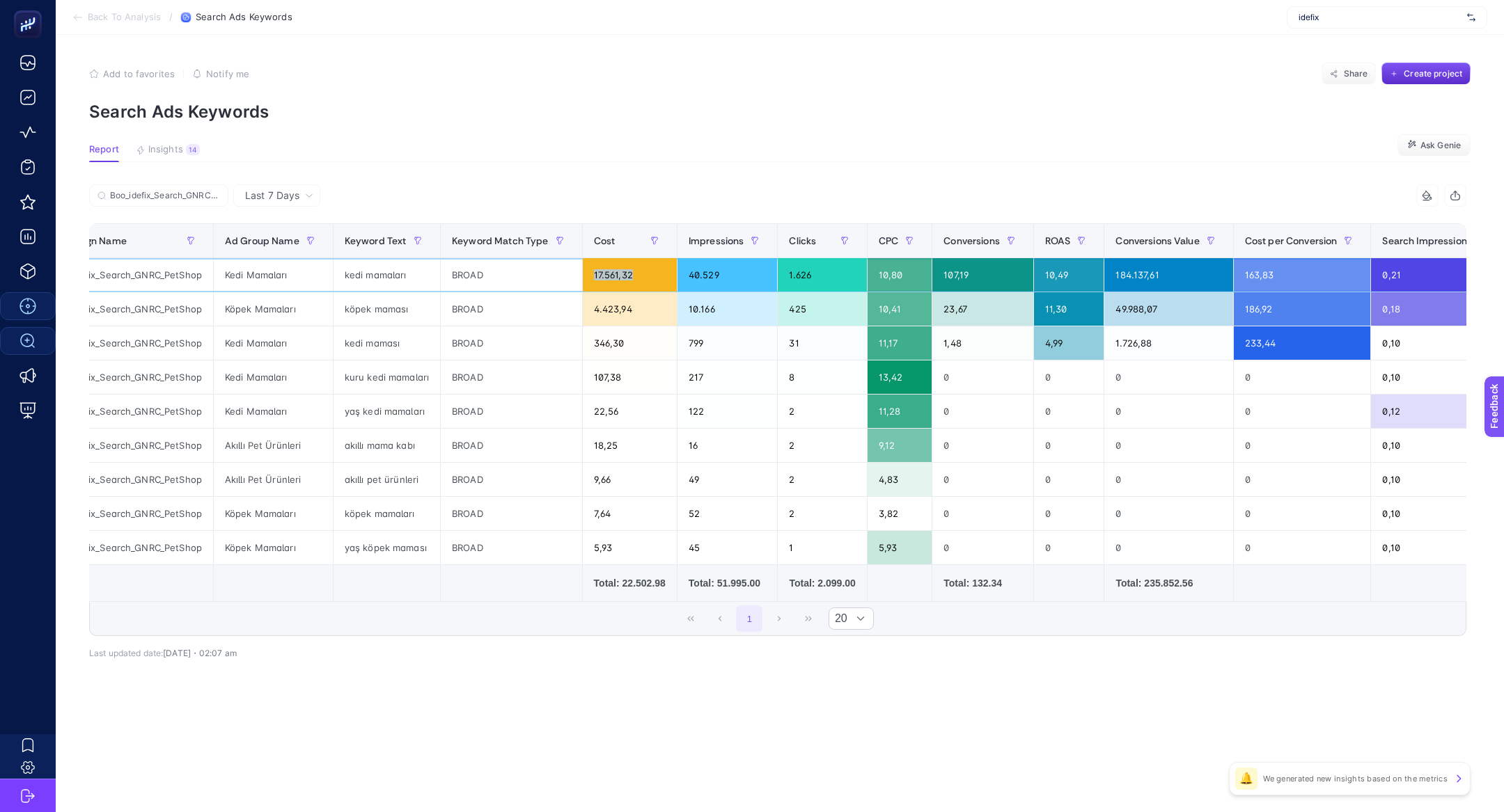
scroll to position [0, 49]
drag, startPoint x: 337, startPoint y: 277, endPoint x: 466, endPoint y: 274, distance: 129.0
click at [466, 326] on tr "Boo_idefix_Search_GNRC_PetShop Kedi Mamaları kedi mamaları BROAD 17.561,32 40.5…" at bounding box center [1030, 343] width 1979 height 34
drag, startPoint x: 996, startPoint y: 313, endPoint x: 959, endPoint y: 313, distance: 37.0
click at [959, 313] on div "23,67" at bounding box center [985, 309] width 101 height 33
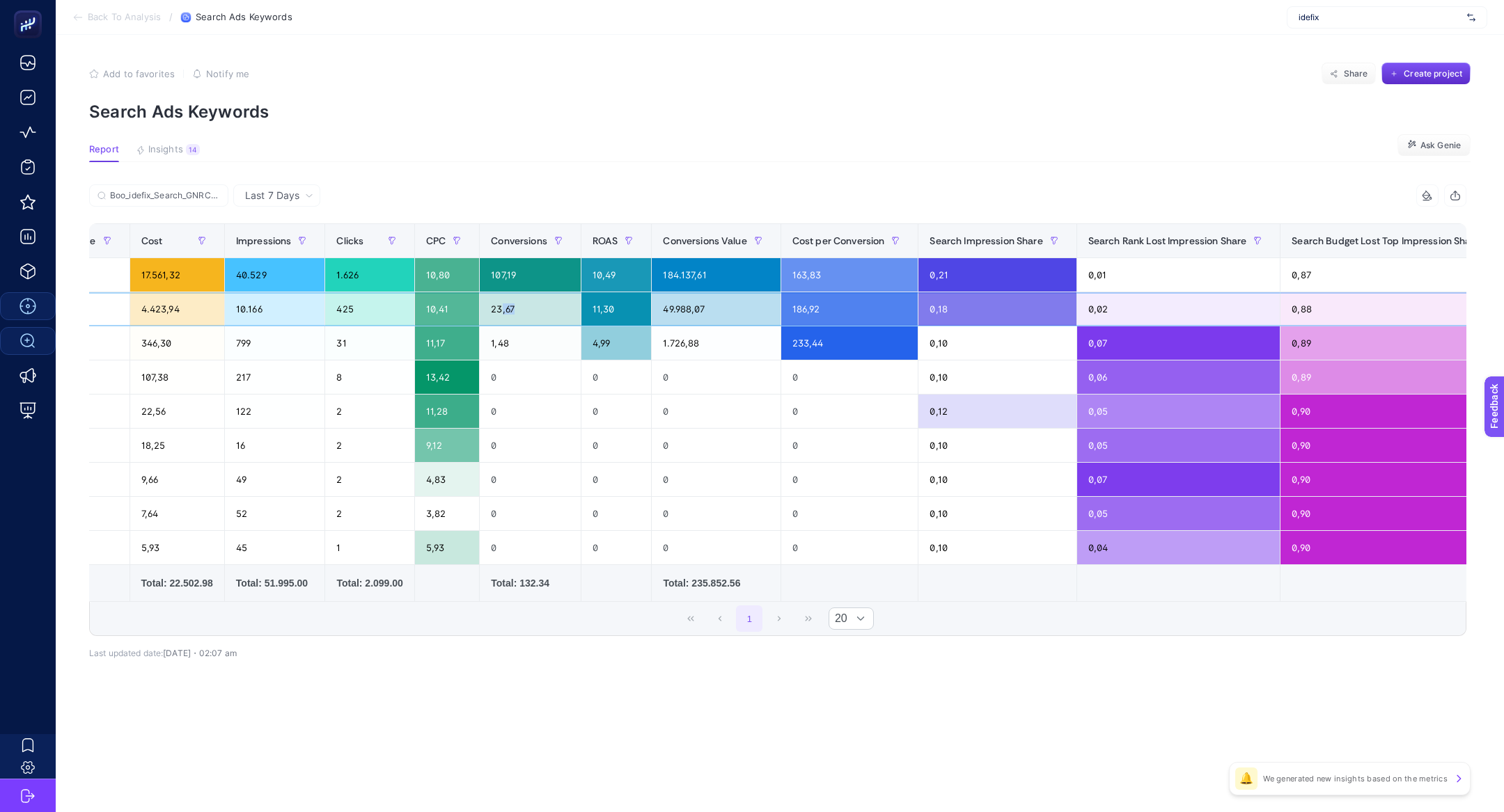
scroll to position [0, 505]
drag, startPoint x: 1296, startPoint y: 279, endPoint x: 1313, endPoint y: 298, distance: 25.5
click at [1313, 298] on tbody "Boo_idefix_Search_GNRC_PetShop Kedi Mamaları kedi mamaları BROAD 17.561,32 40.5…" at bounding box center [575, 411] width 1979 height 307
click at [1317, 303] on div "0,88" at bounding box center [1395, 309] width 232 height 33
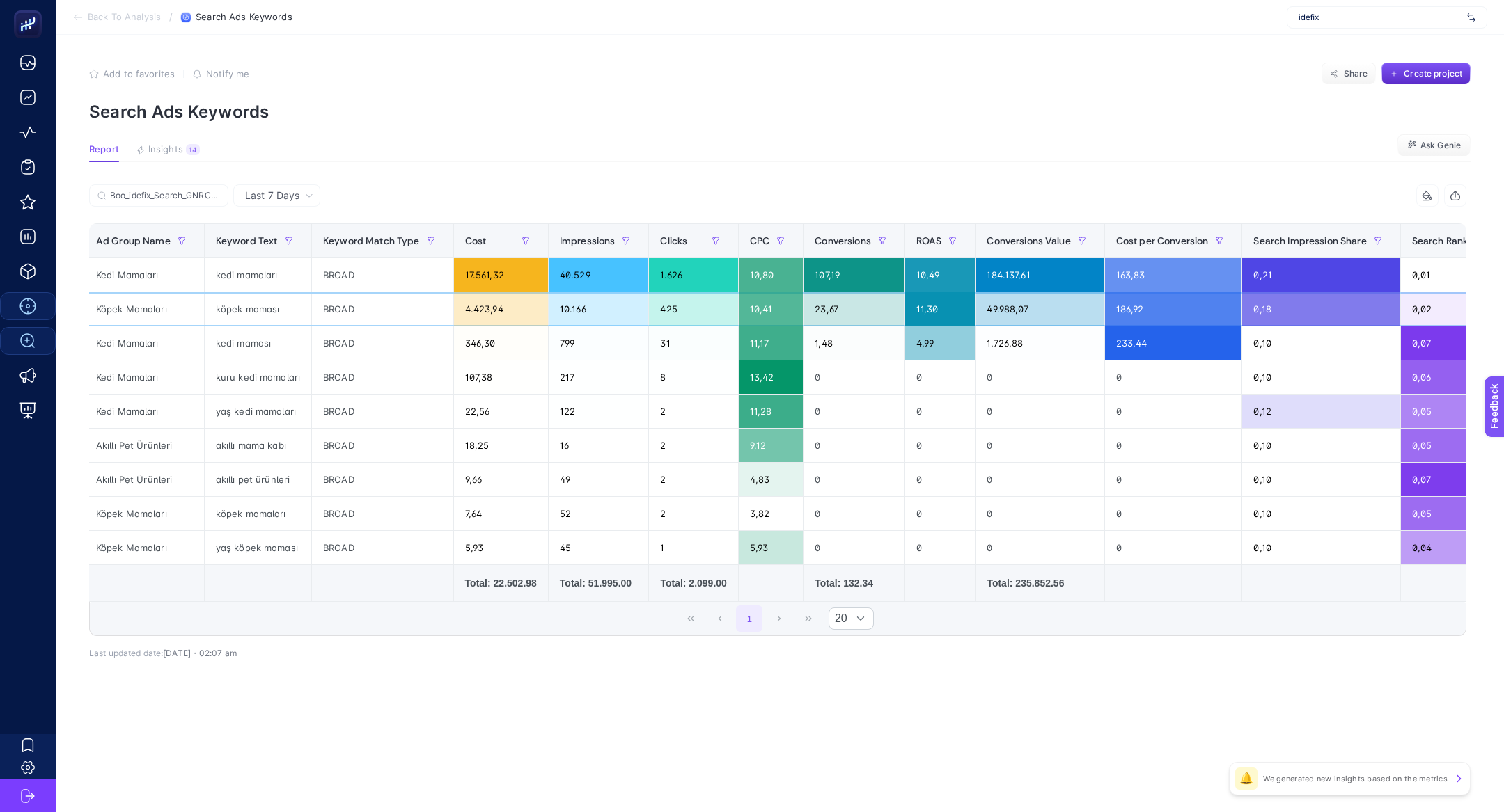
scroll to position [0, 149]
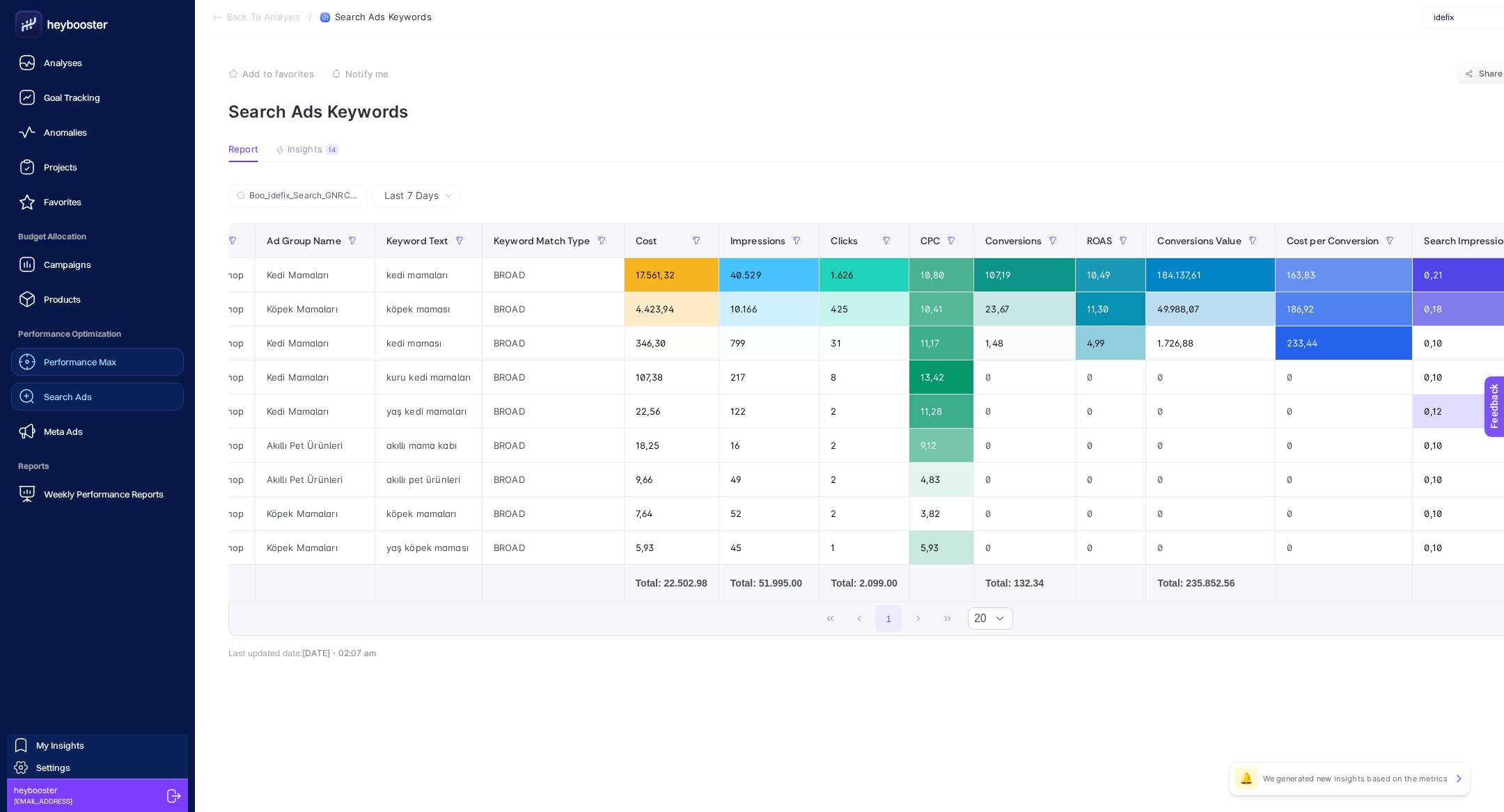
click at [77, 371] on link "Performance Max" at bounding box center [97, 362] width 173 height 28
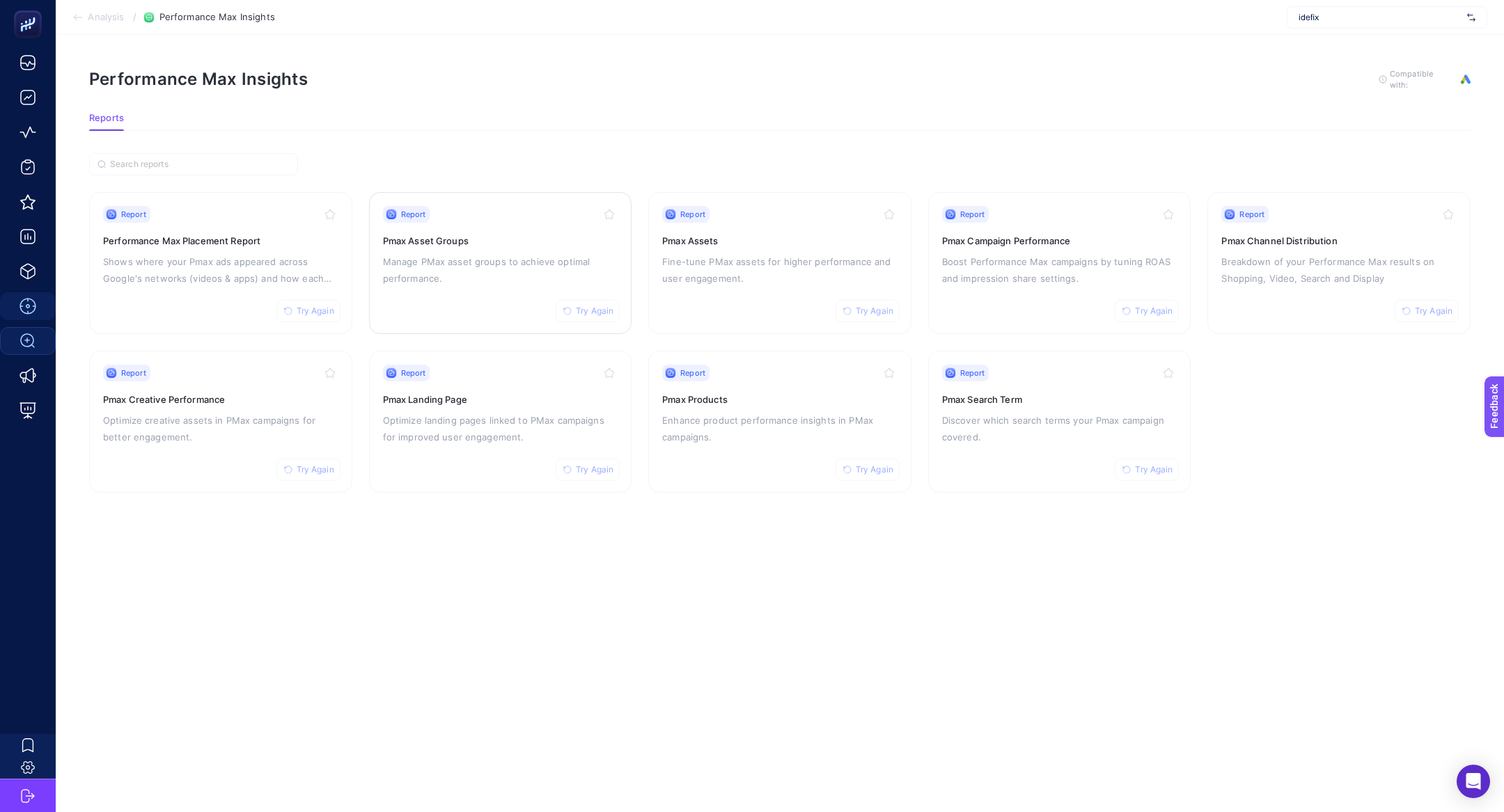
click at [475, 239] on h3 "Pmax Asset Groups" at bounding box center [500, 241] width 236 height 14
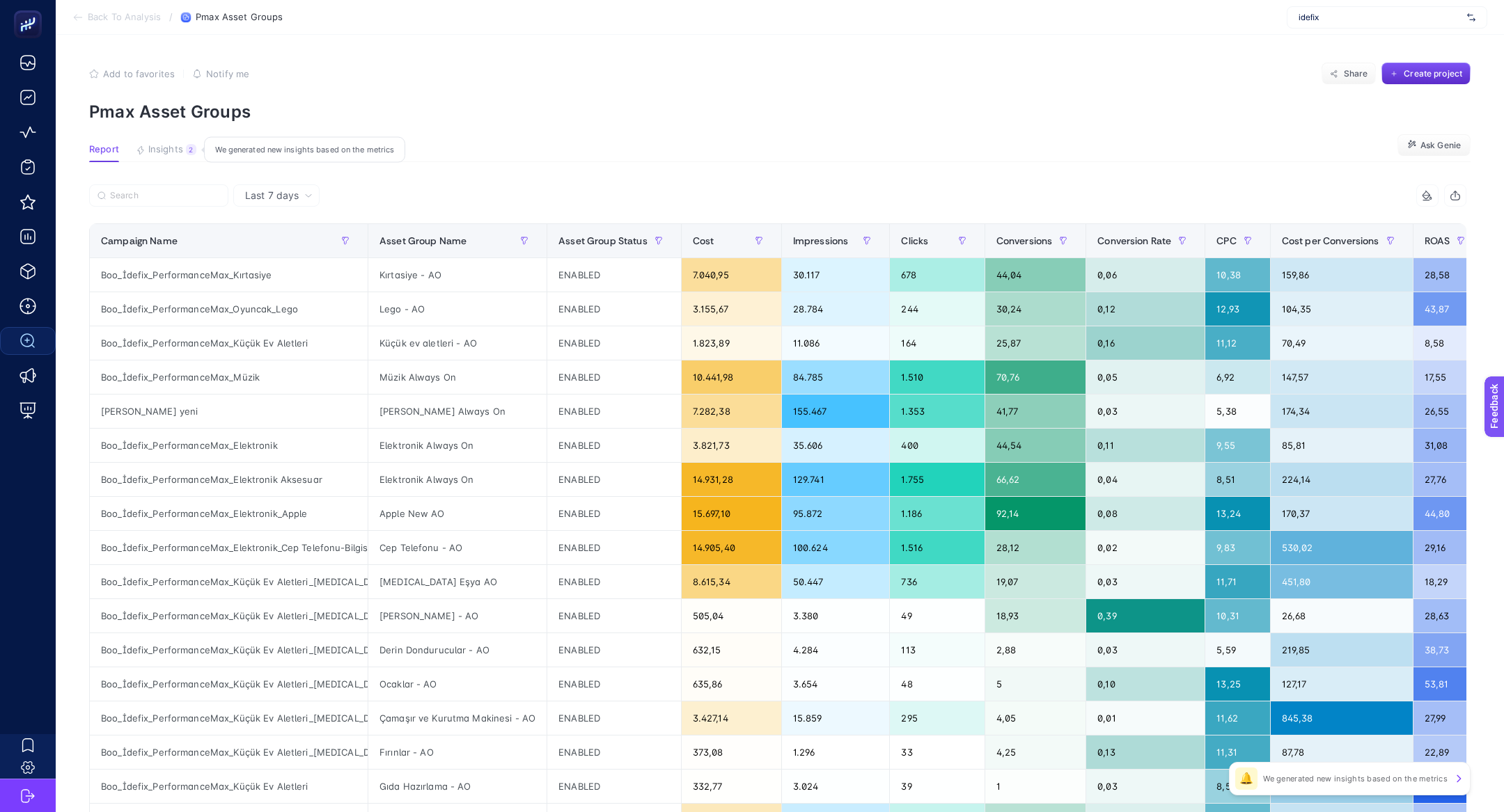
click at [173, 149] on span "Insights" at bounding box center [166, 150] width 35 height 11
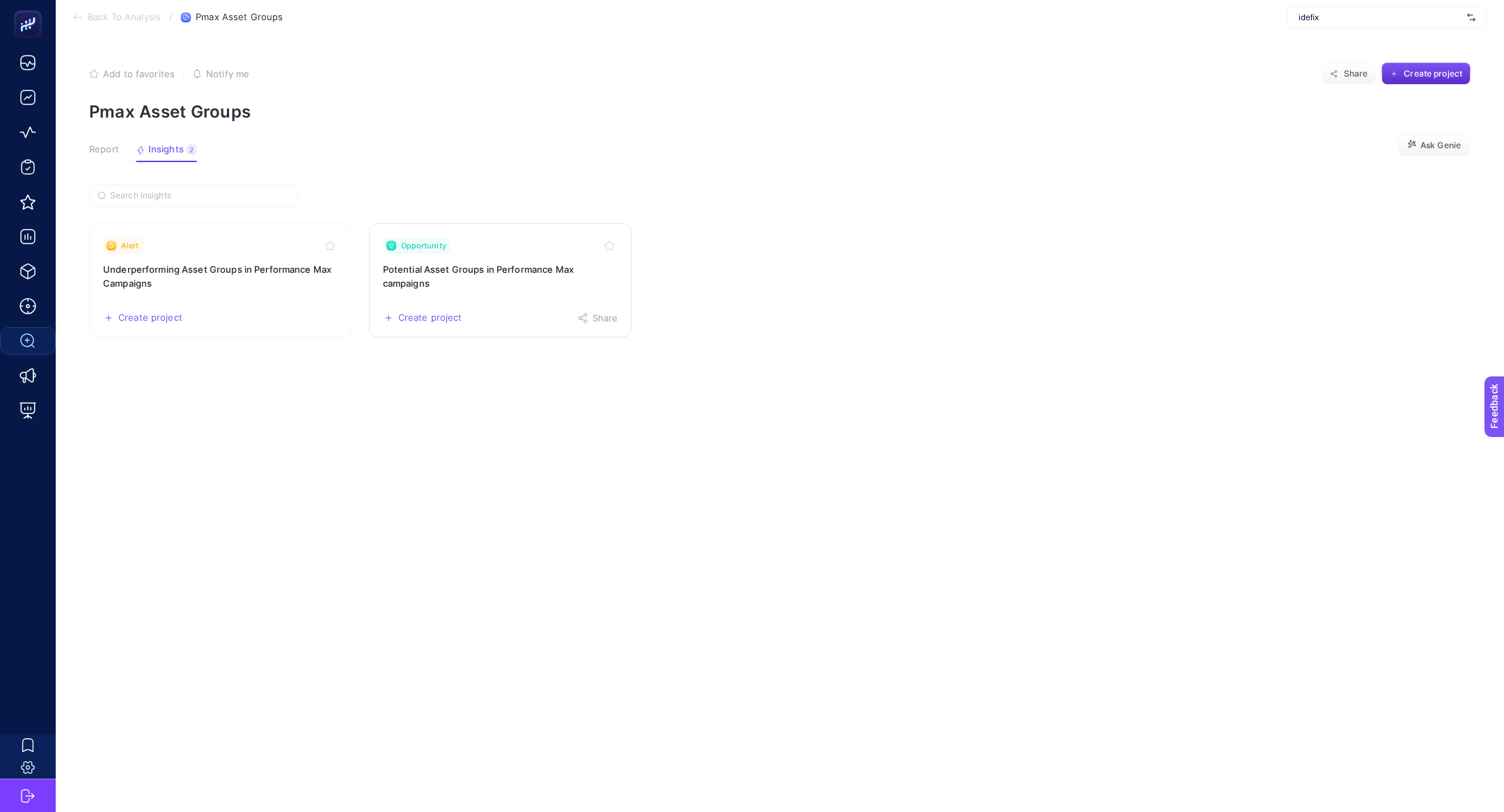
click at [417, 280] on h3 "Potential Asset Groups in Performance Max campaigns" at bounding box center [500, 276] width 236 height 28
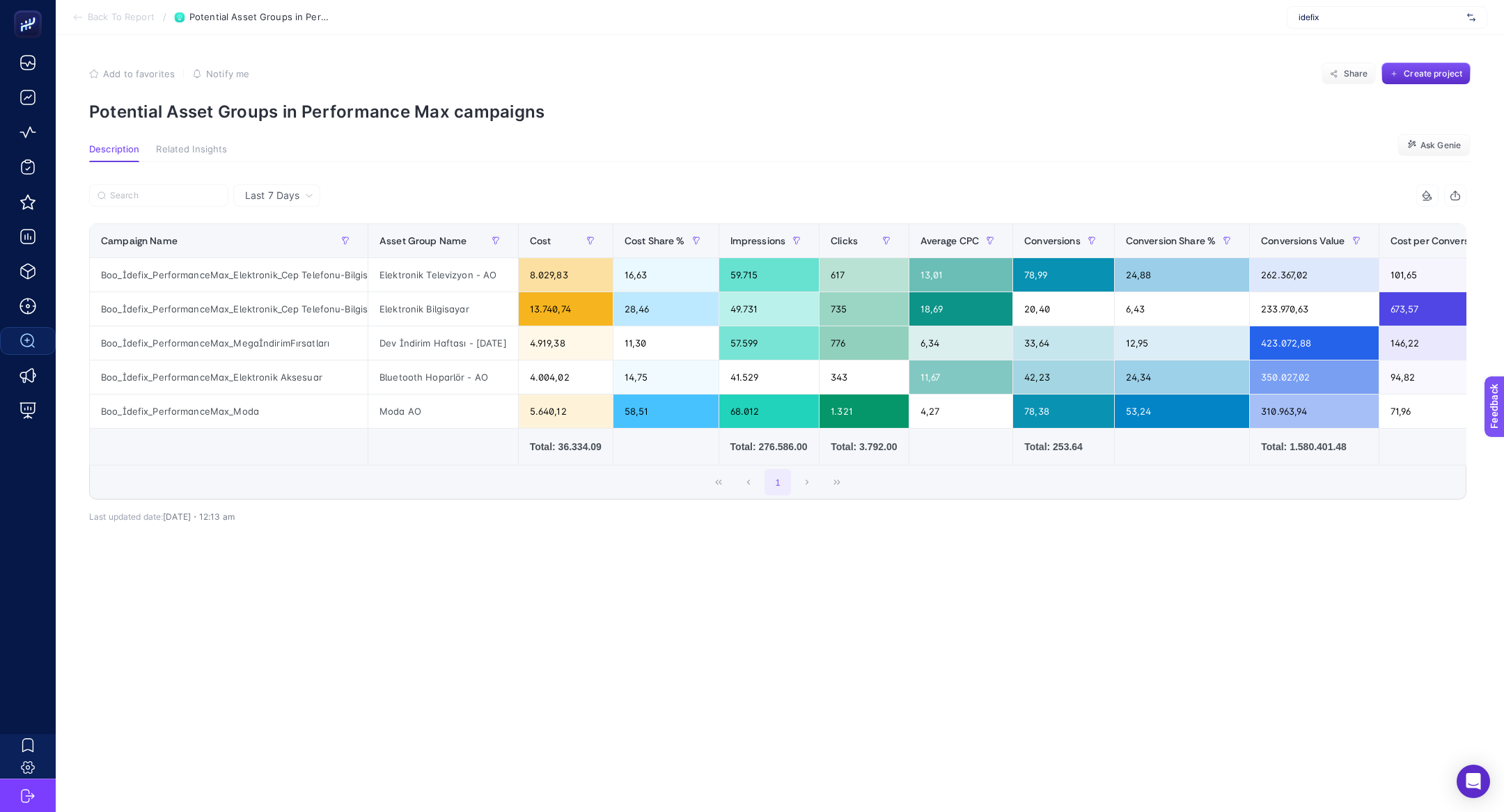
click at [283, 204] on div "Last 7 Days" at bounding box center [277, 196] width 87 height 23
click at [279, 243] on li "Last 30 Days" at bounding box center [277, 250] width 78 height 25
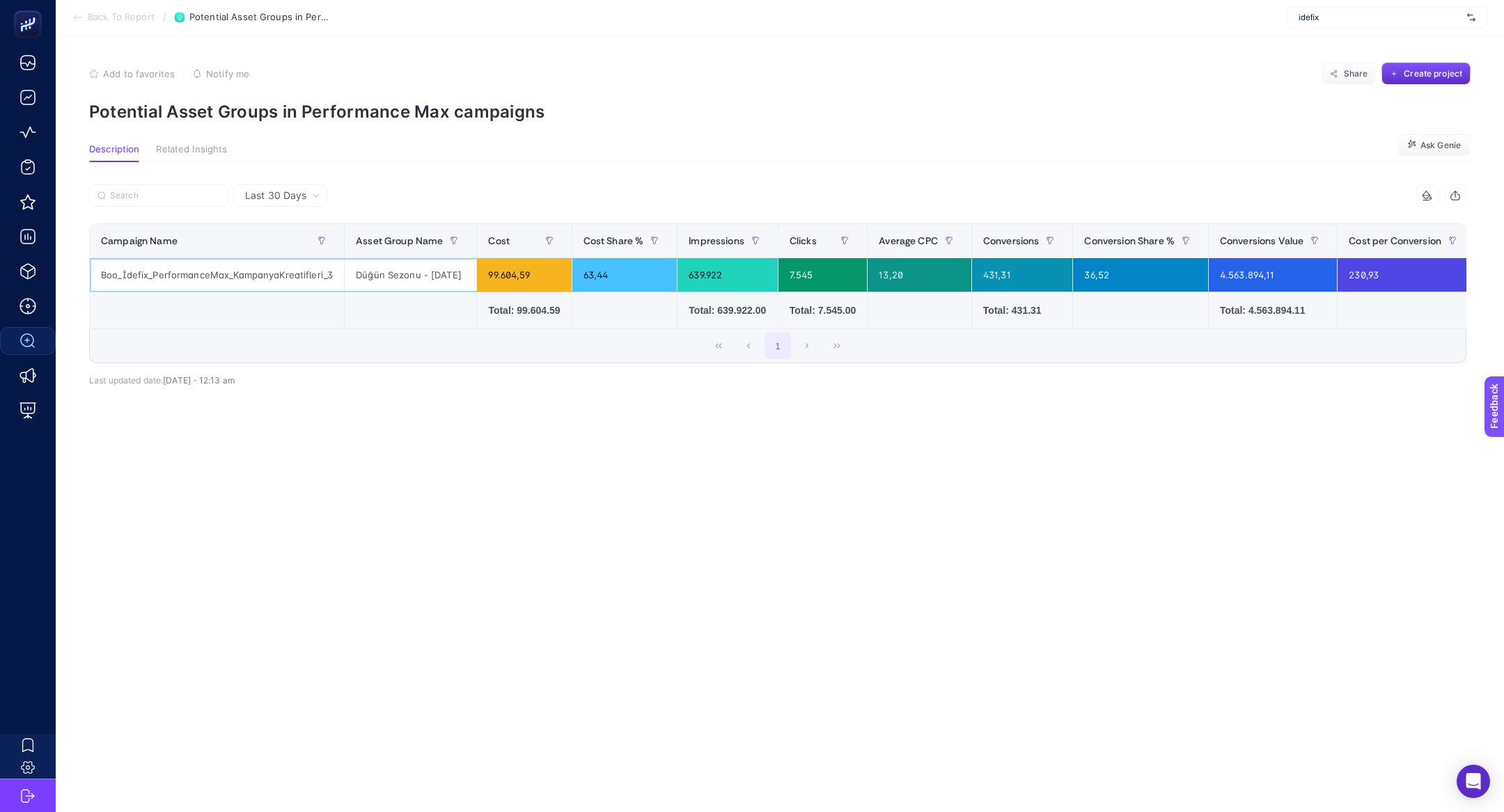
click at [370, 274] on div "Düğün Sezonu - 19.06.2025" at bounding box center [410, 275] width 131 height 33
click at [236, 270] on div "Boo_İdefix_PerformanceMax_KampanyaKreatifleri_3" at bounding box center [217, 275] width 254 height 33
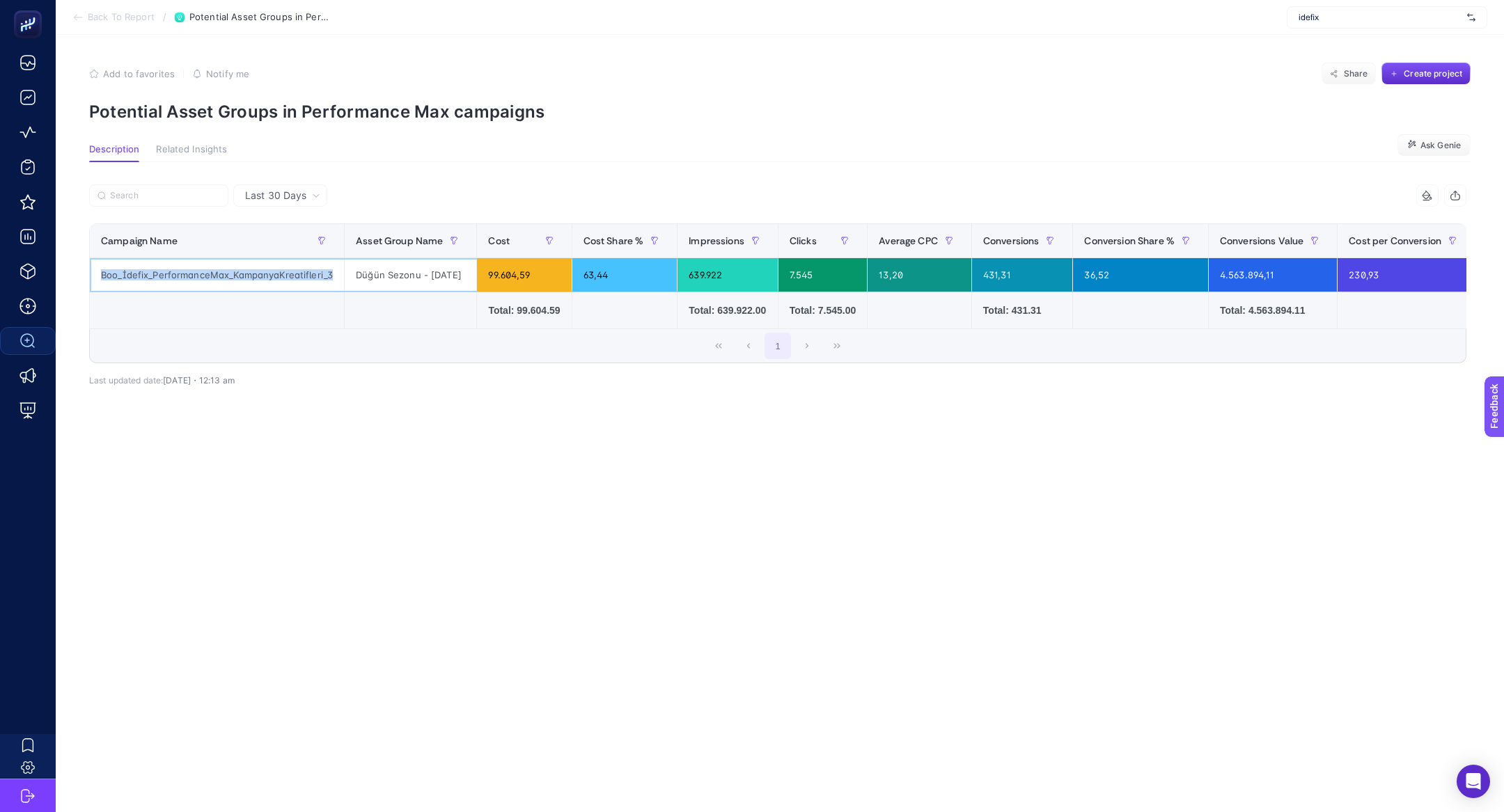
click at [236, 270] on div "Boo_İdefix_PerformanceMax_KampanyaKreatifleri_3" at bounding box center [217, 275] width 254 height 33
copy tr "Boo_İdefix_PerformanceMax_KampanyaKreatifleri_3"
click at [424, 274] on div "Düğün Sezonu - 19.06.2025" at bounding box center [410, 275] width 131 height 33
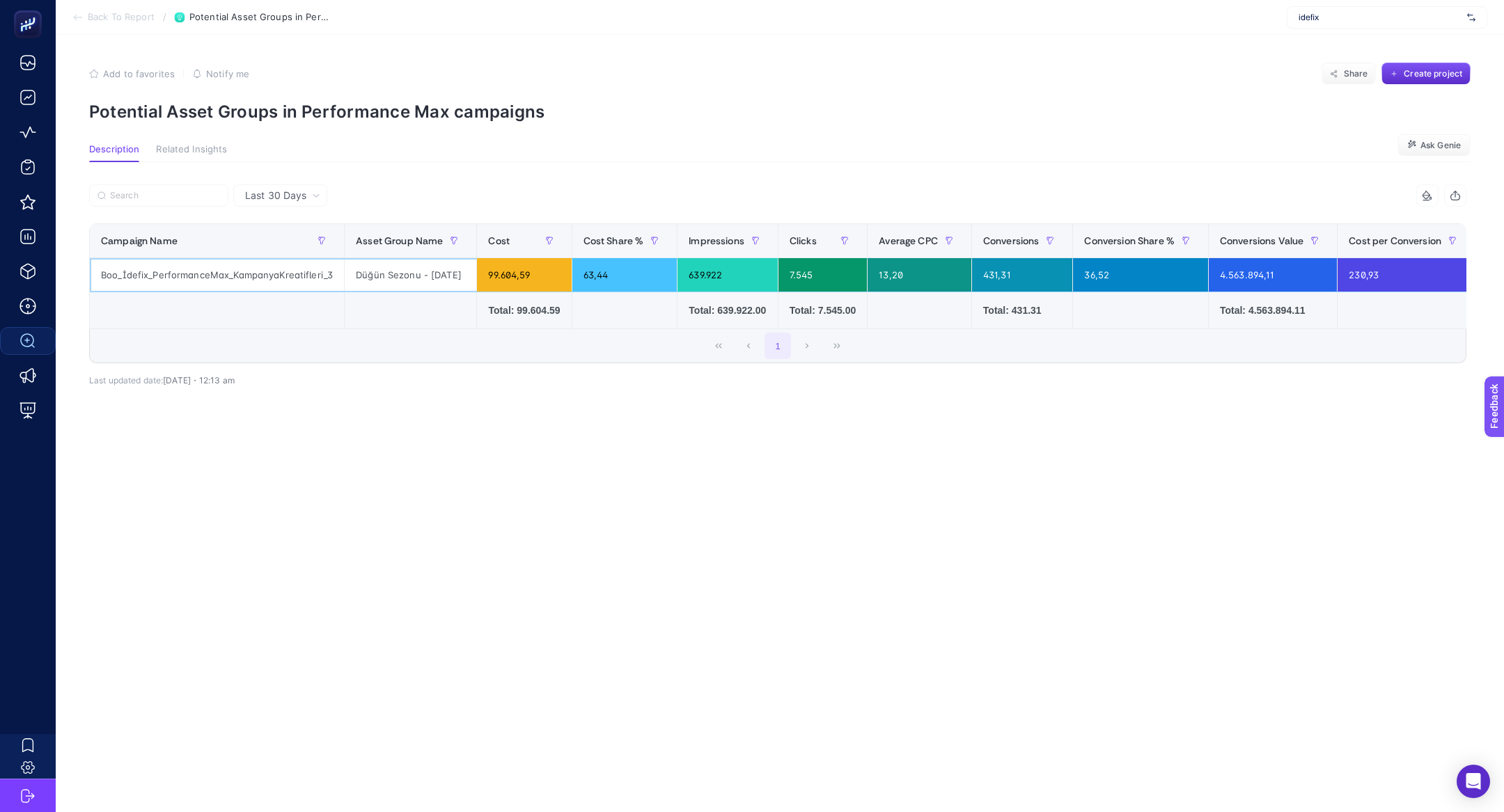
click at [424, 274] on div "Düğün Sezonu - 19.06.2025" at bounding box center [410, 275] width 131 height 33
click at [424, 274] on div "Düğün Sezonu - 19.06.2025" at bounding box center [410, 275] width 131 height 33
click at [103, 19] on span "Back To Report" at bounding box center [121, 17] width 67 height 11
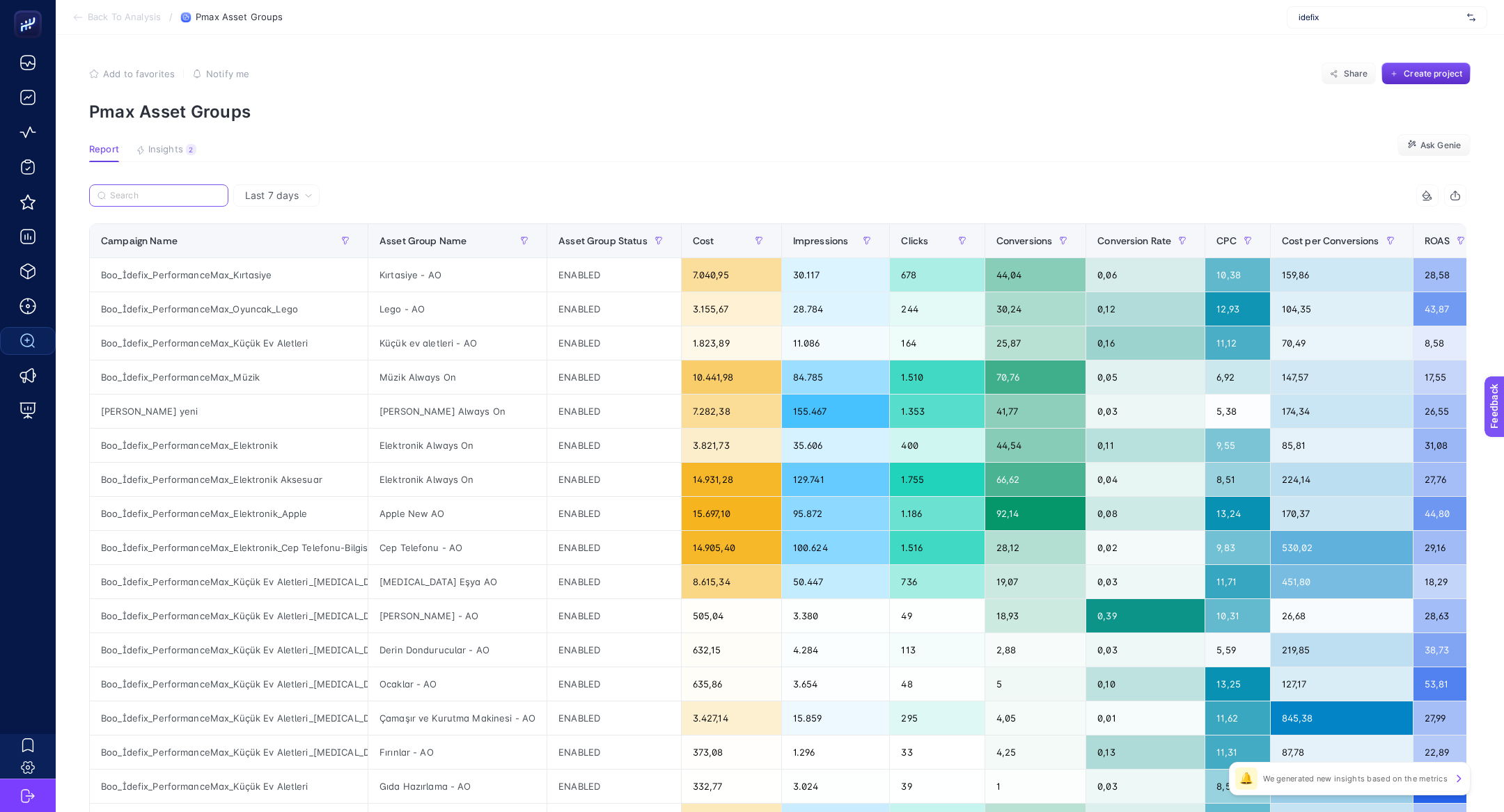
click at [158, 194] on input "Search" at bounding box center [164, 196] width 110 height 10
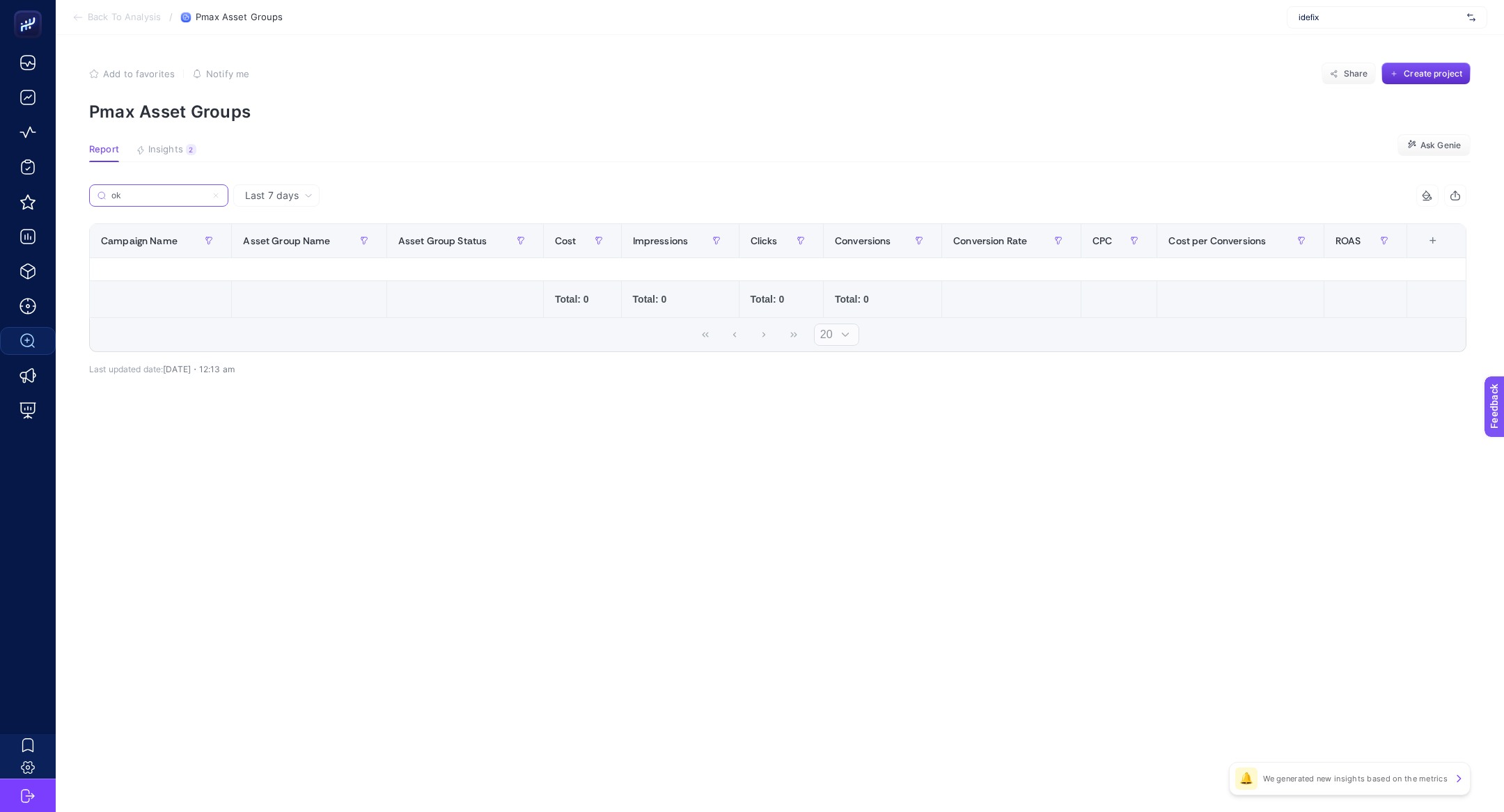
type input "o"
type input "ba"
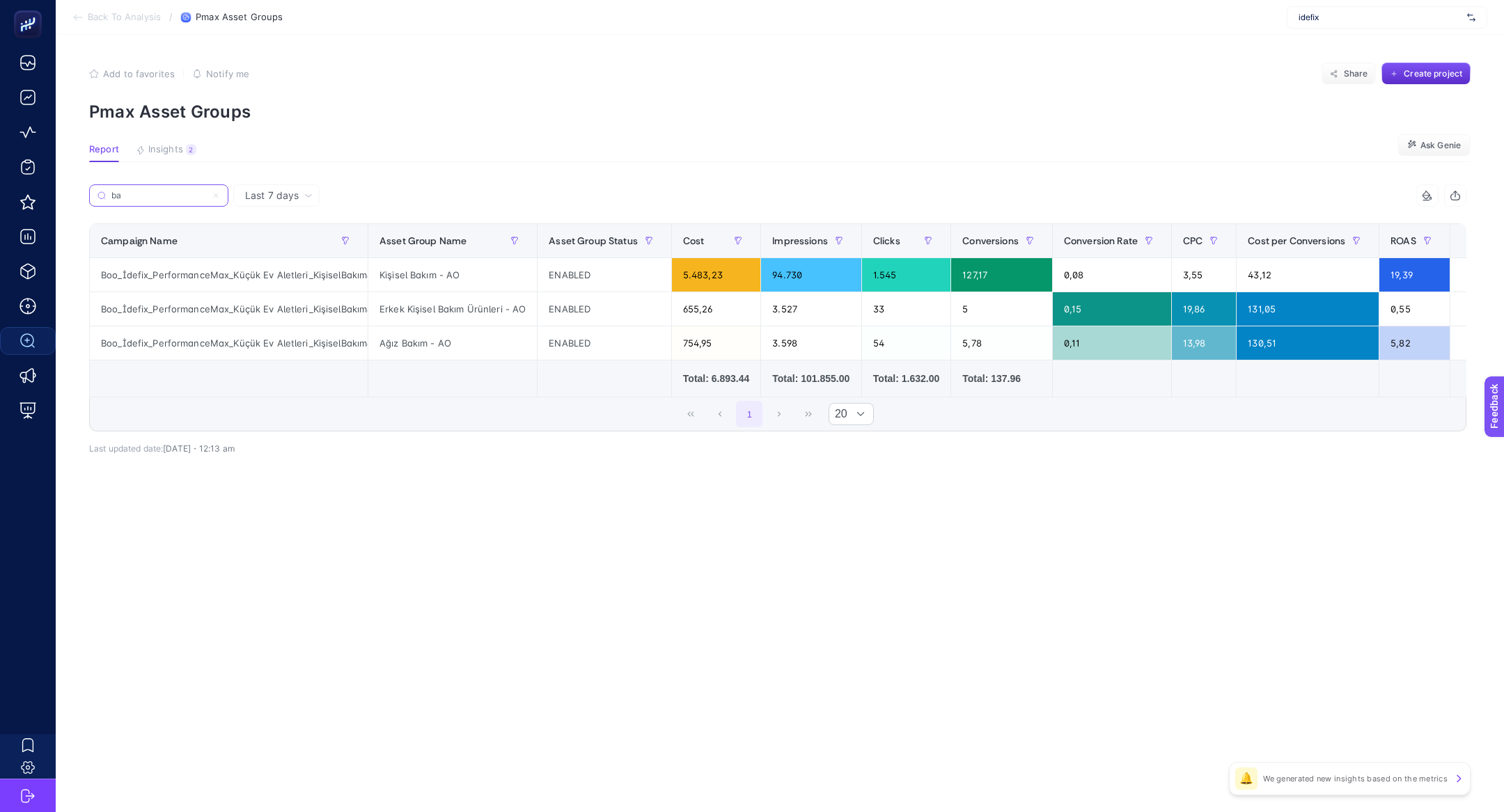
scroll to position [0, 54]
click at [140, 192] on input "ba" at bounding box center [158, 196] width 95 height 10
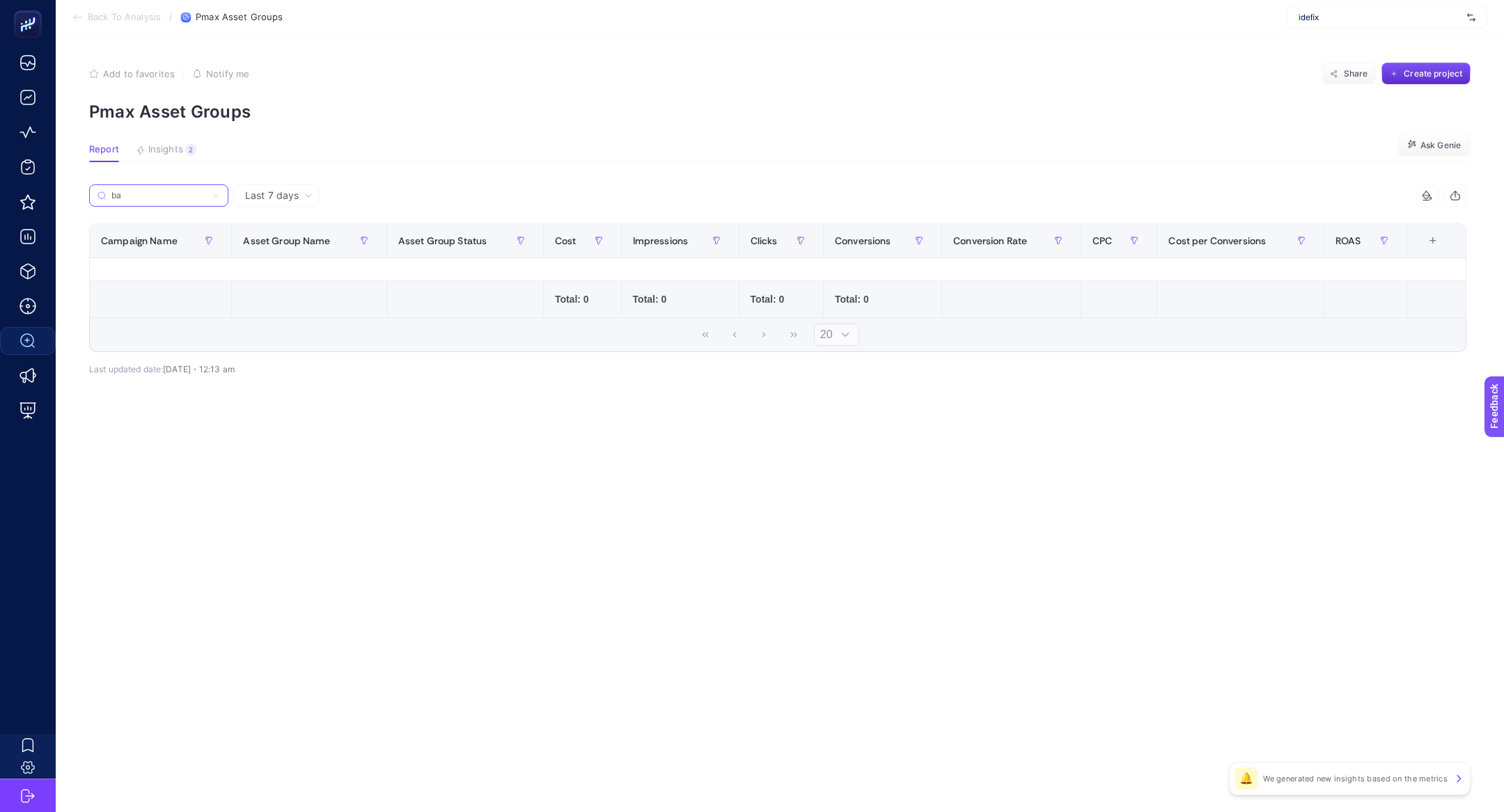
type input "b"
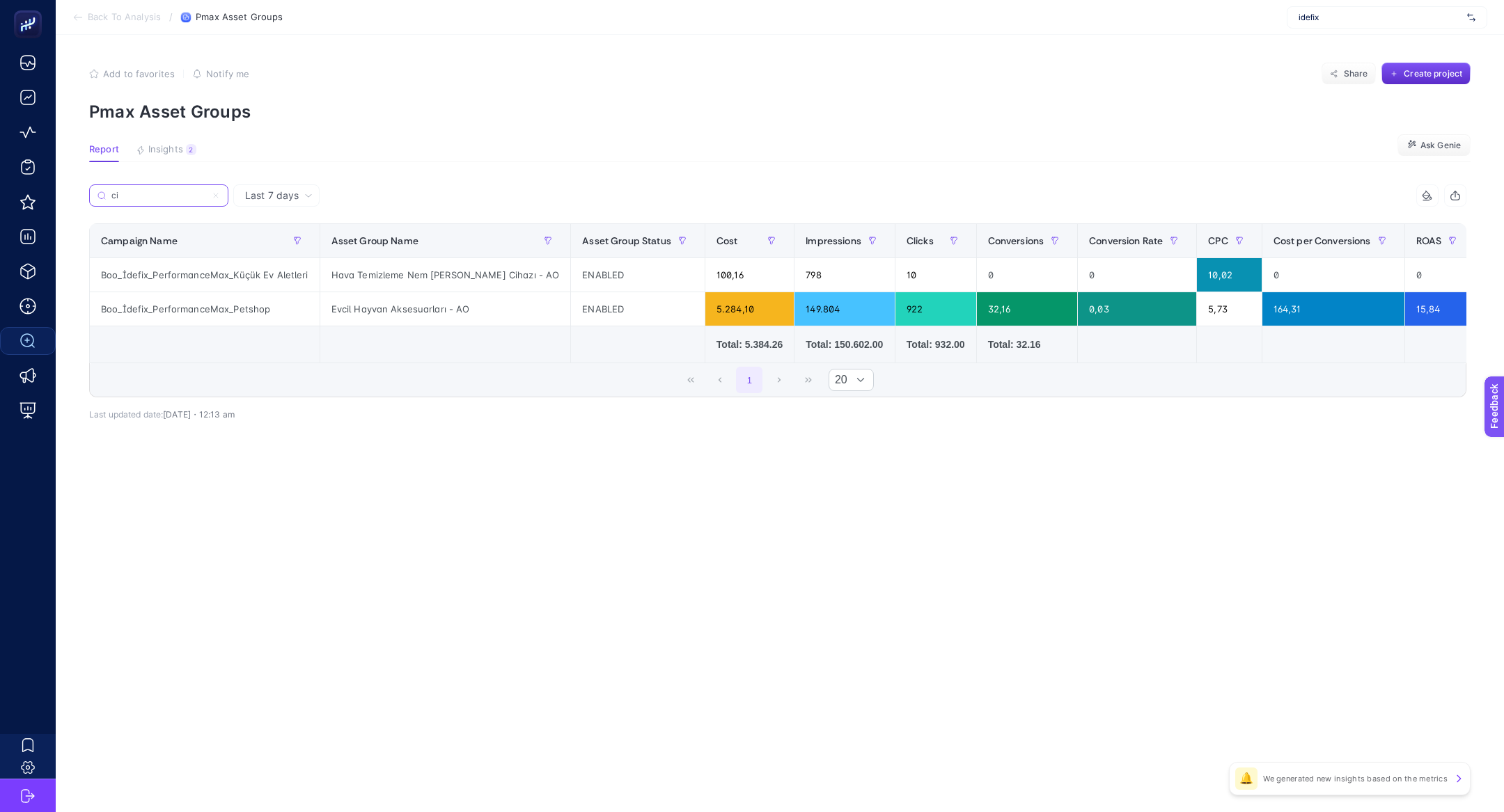
type input "c"
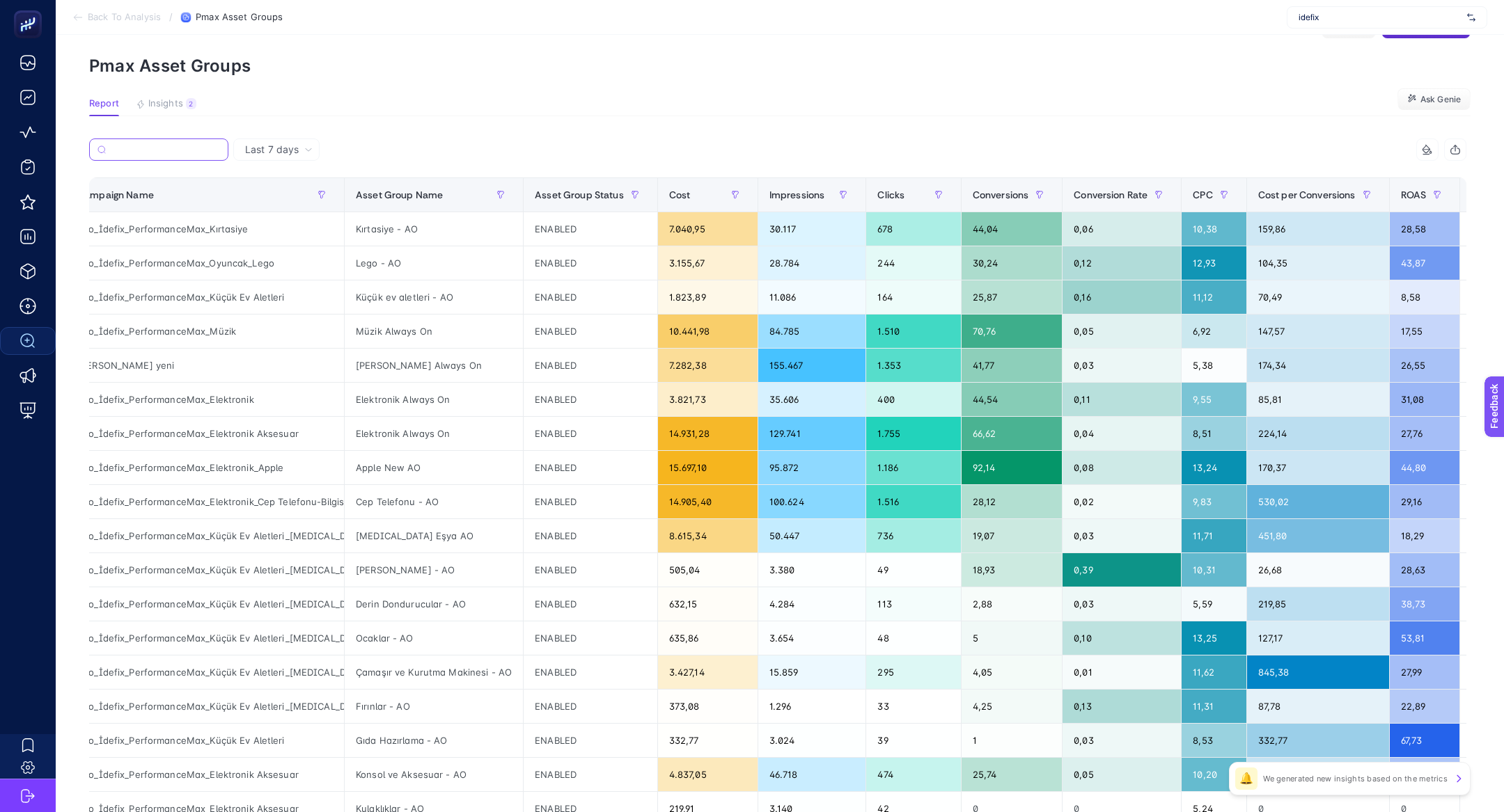
scroll to position [0, 0]
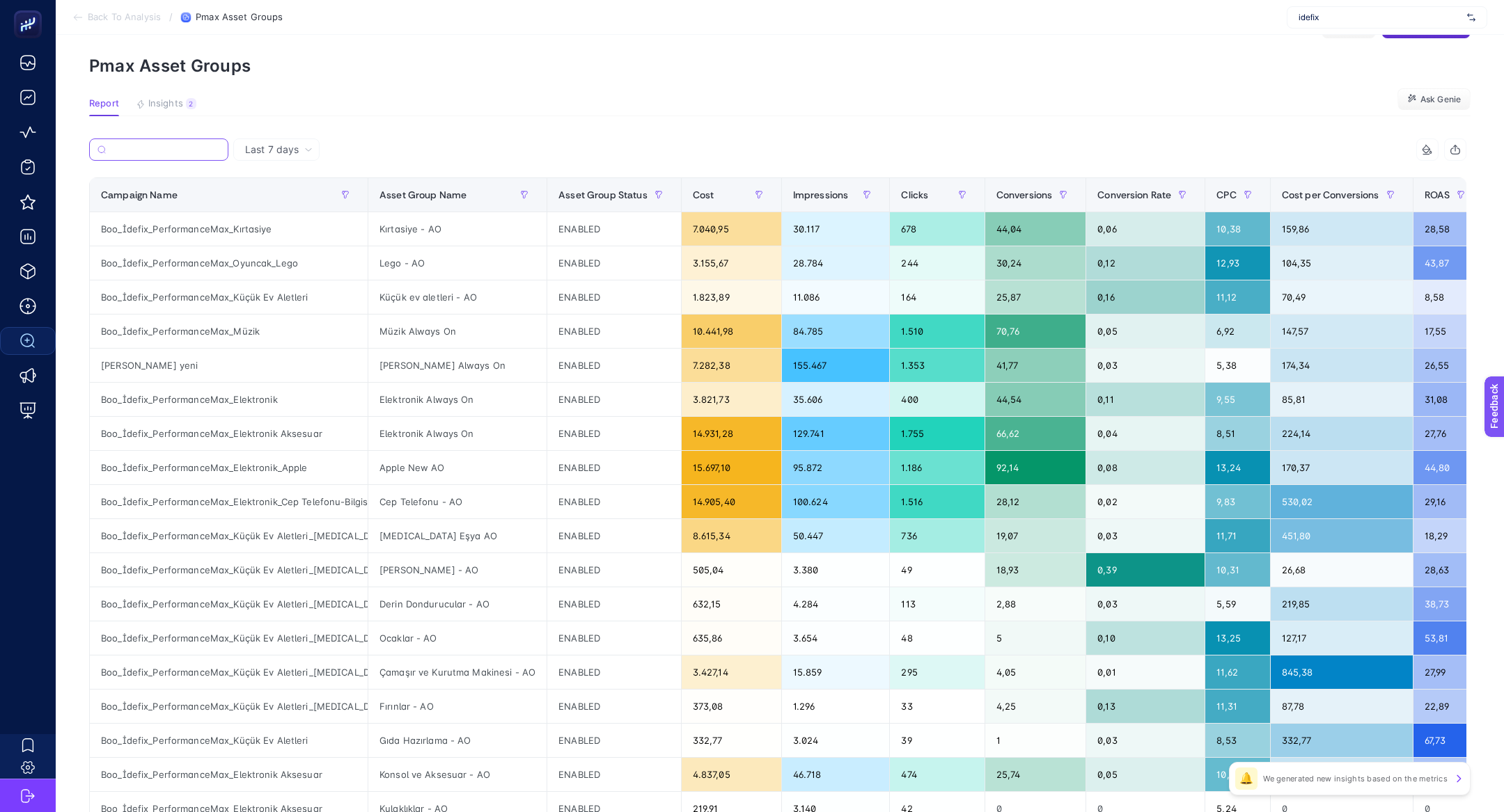
click at [169, 146] on input "Search" at bounding box center [165, 150] width 109 height 10
click at [181, 142] on label at bounding box center [158, 150] width 139 height 23
click at [181, 145] on input "Search" at bounding box center [165, 150] width 109 height 10
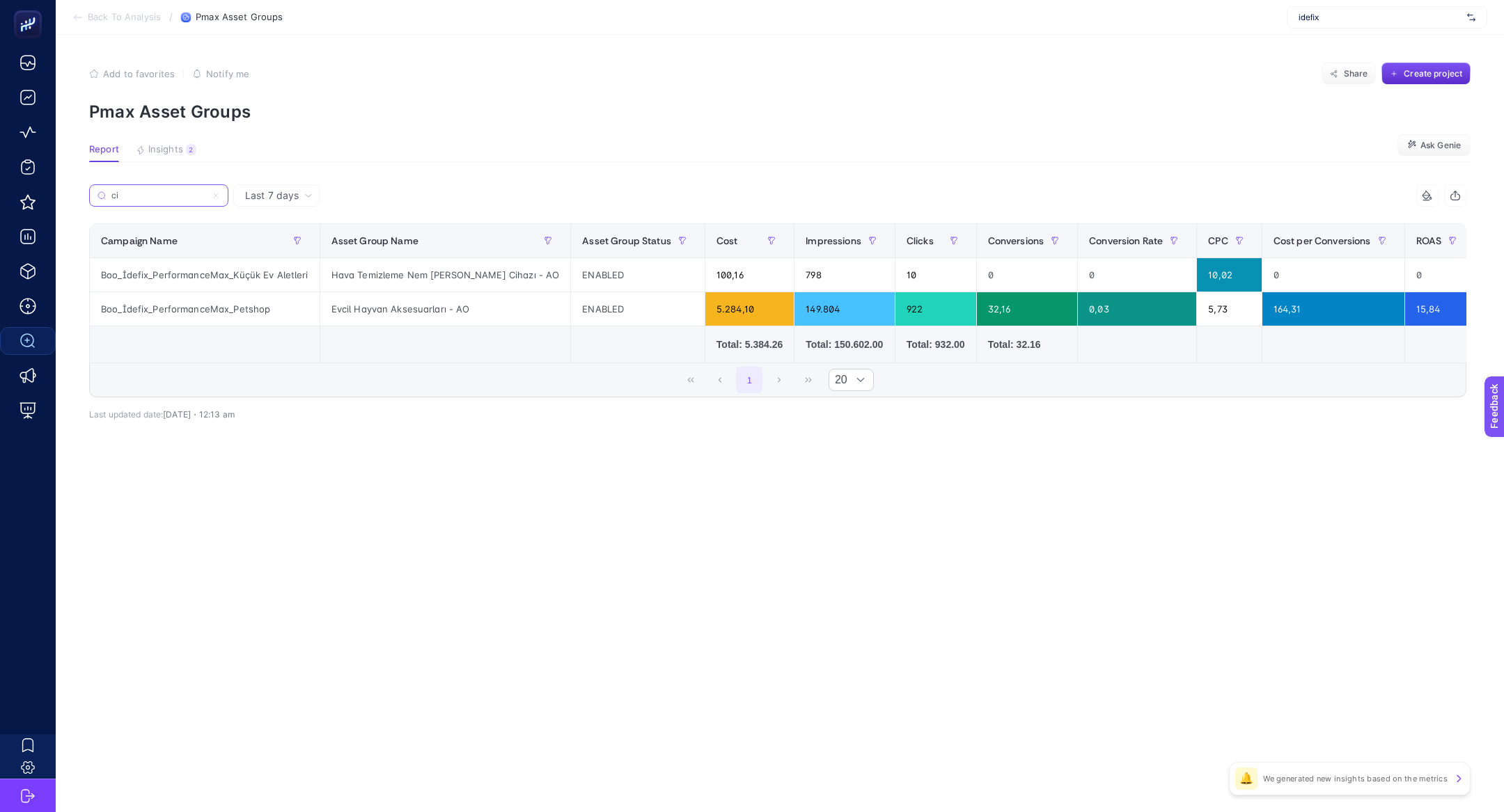
type input "c"
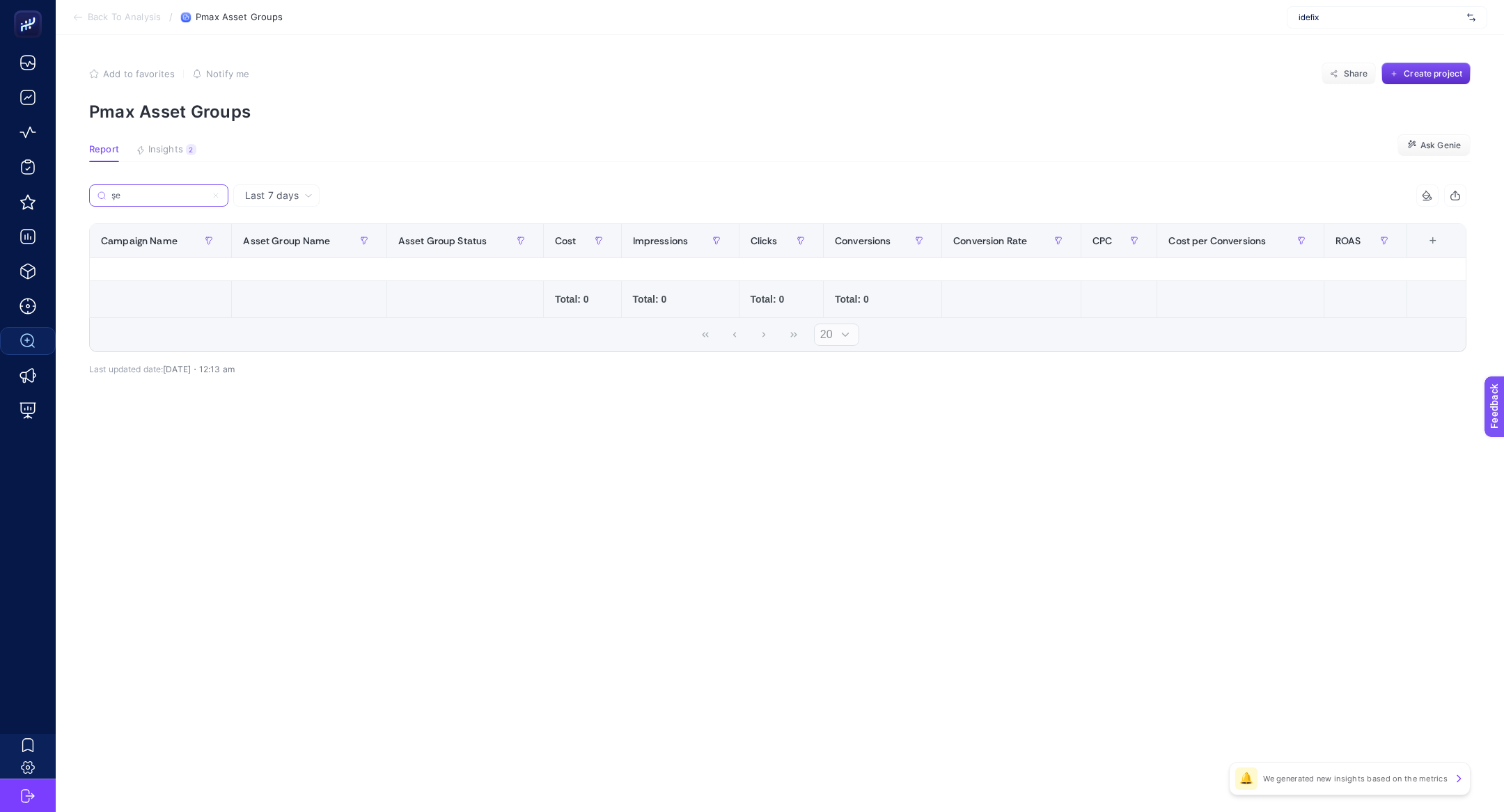
type input "ş"
type input "2024"
click at [214, 200] on label "2024" at bounding box center [158, 196] width 139 height 23
click at [206, 200] on input "2024" at bounding box center [158, 196] width 95 height 10
click at [219, 198] on icon at bounding box center [216, 196] width 9 height 9
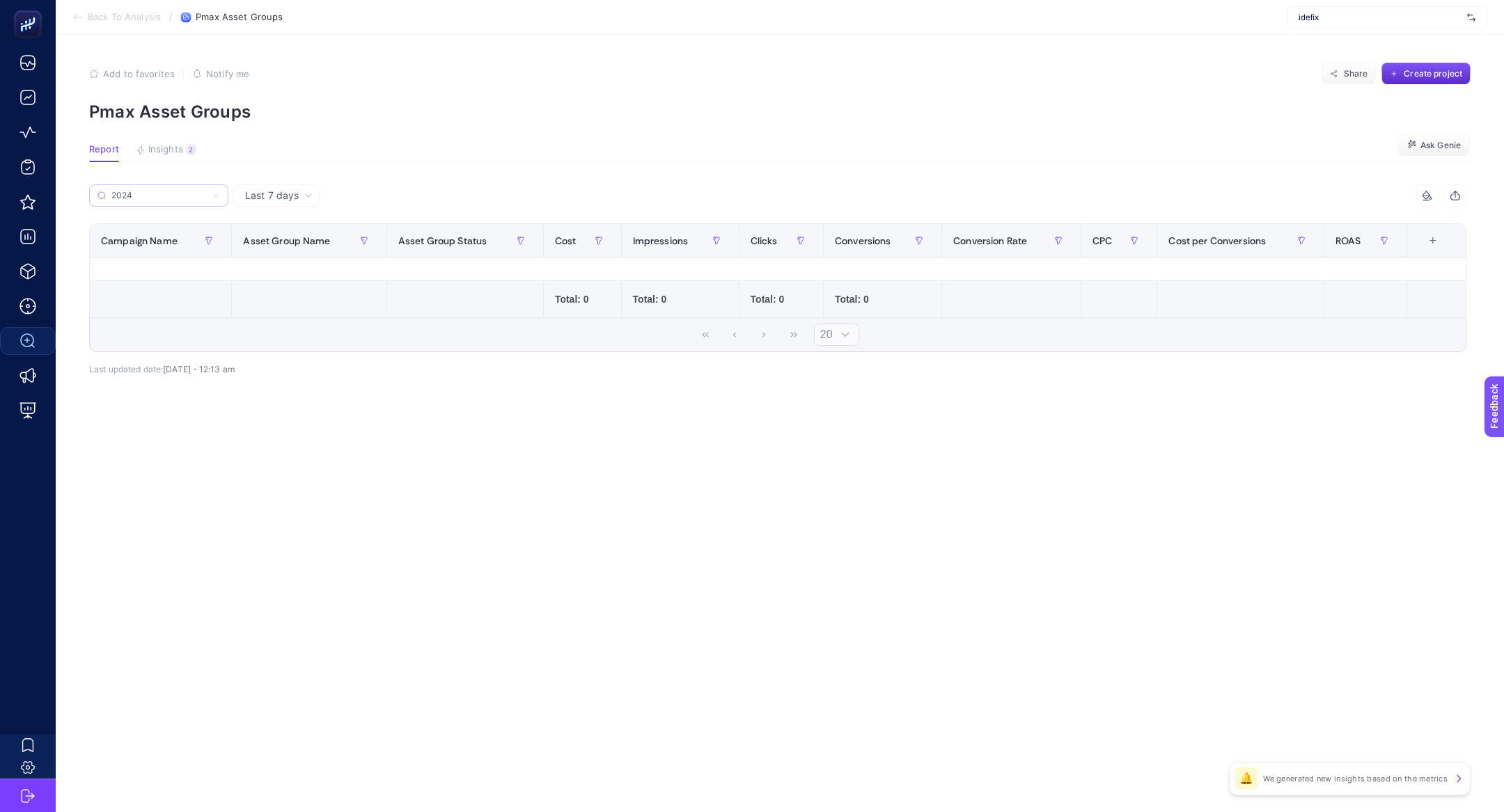
click at [206, 198] on input "2024" at bounding box center [158, 196] width 95 height 10
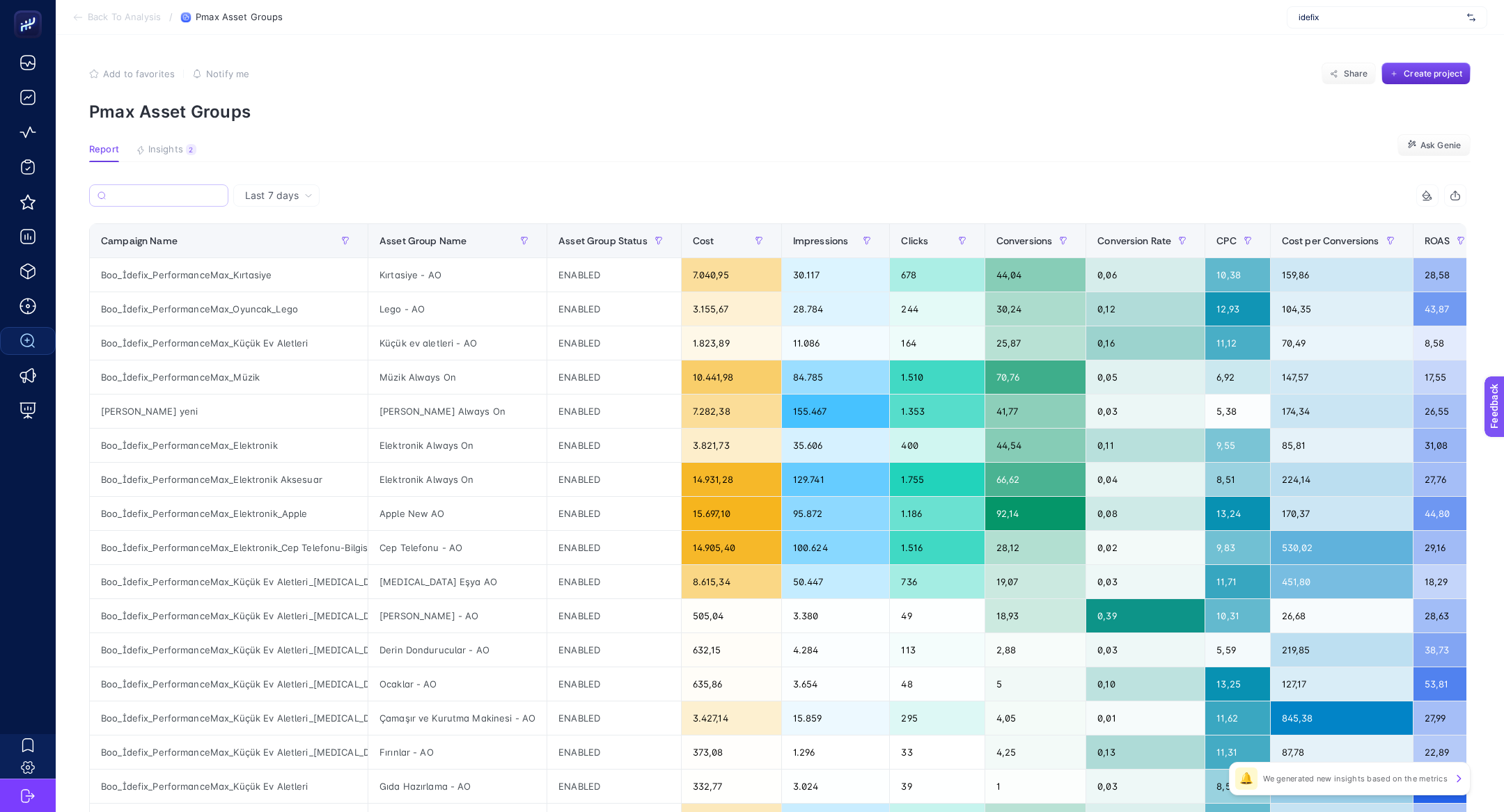
click at [181, 203] on label at bounding box center [158, 196] width 139 height 23
click at [181, 201] on input "Search" at bounding box center [165, 196] width 109 height 10
paste input "Boo_İdefix_PerformanceMax_BacktoCity2024"
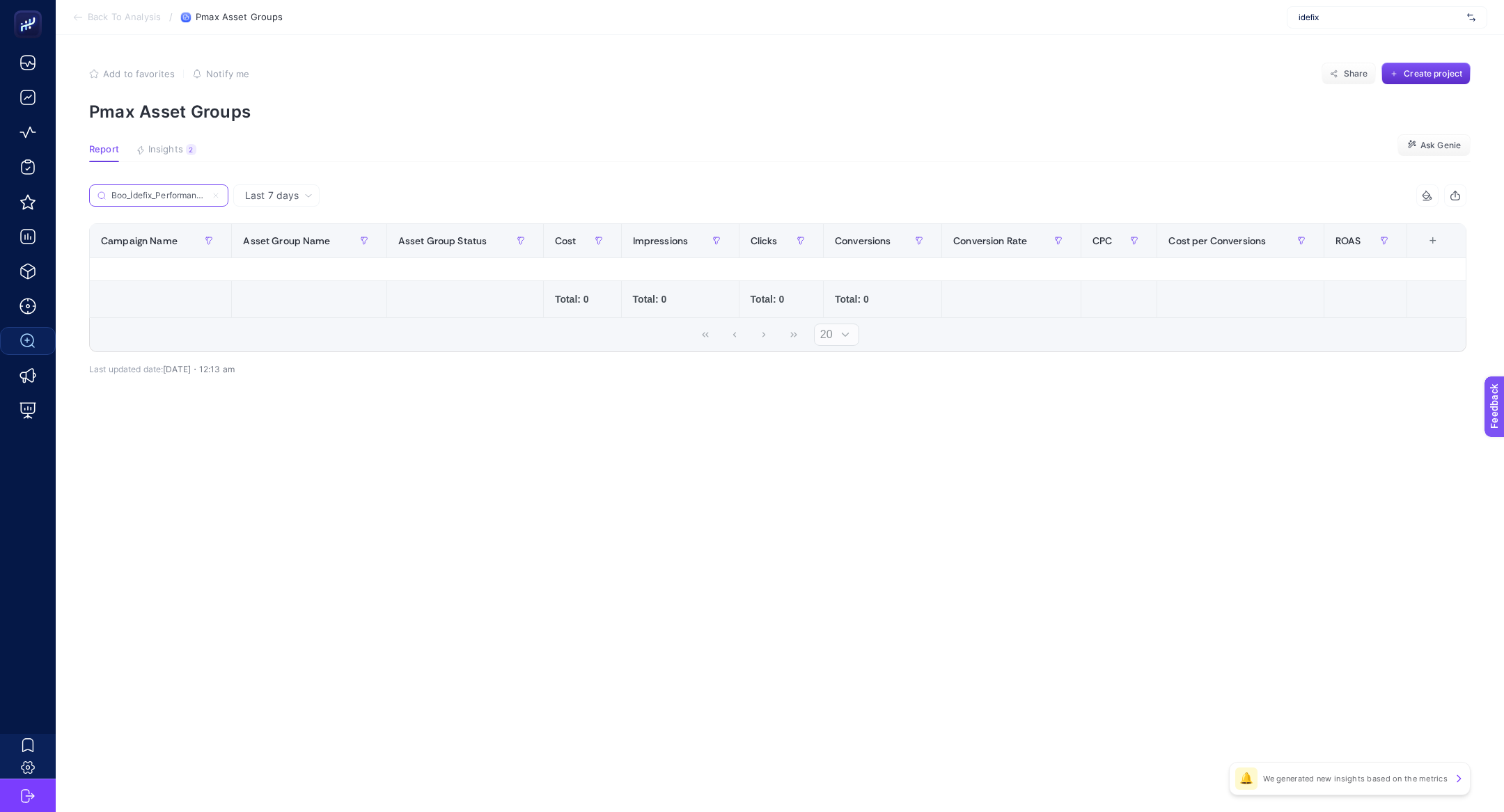
scroll to position [0, 88]
type input "Boo_İdefix_PerformanceMax_BacktoCity2024"
click at [217, 195] on icon at bounding box center [216, 196] width 4 height 4
click at [206, 195] on input "Boo_İdefix_PerformanceMax_BacktoCity2024" at bounding box center [158, 196] width 95 height 10
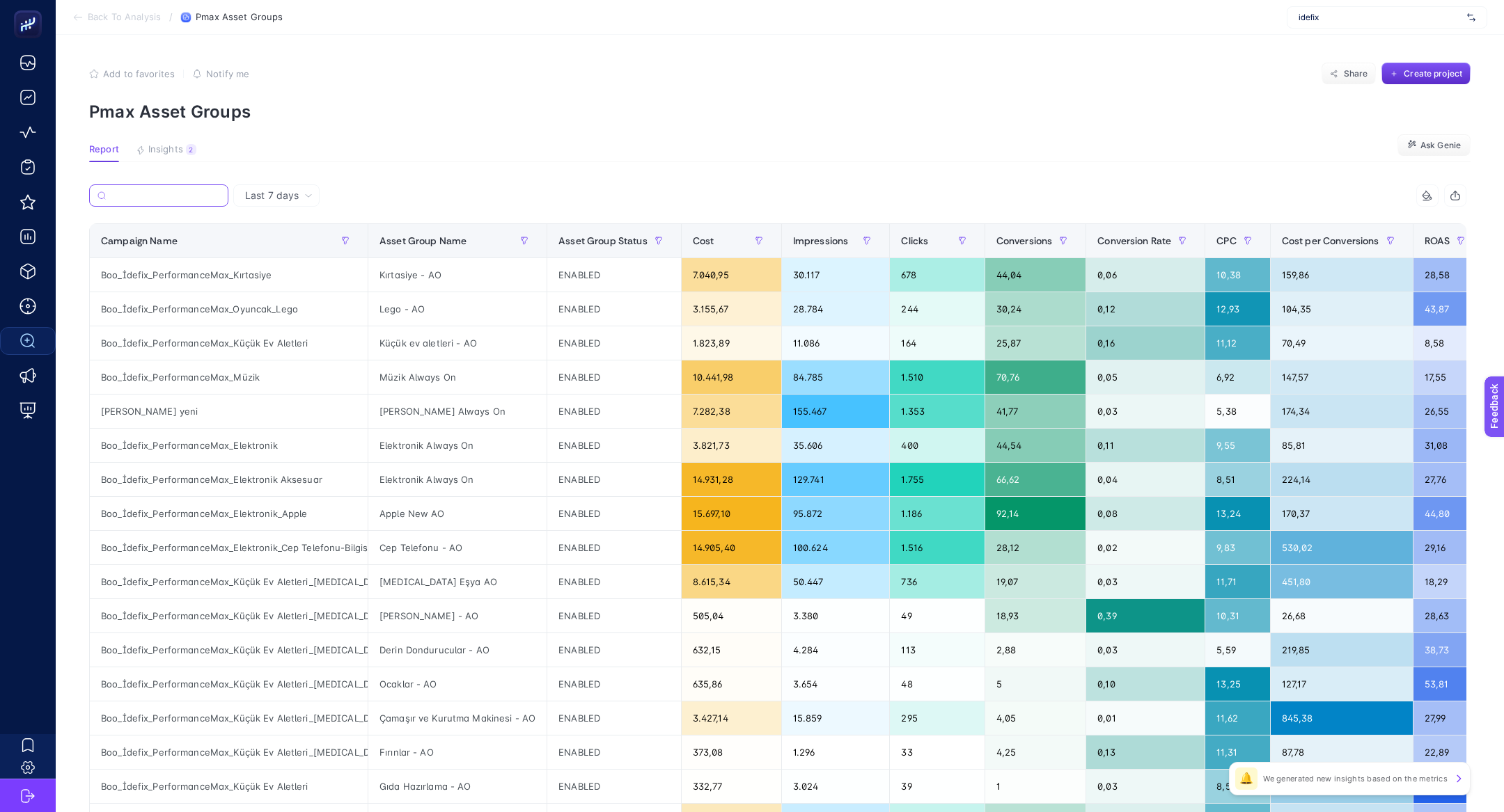
scroll to position [0, 0]
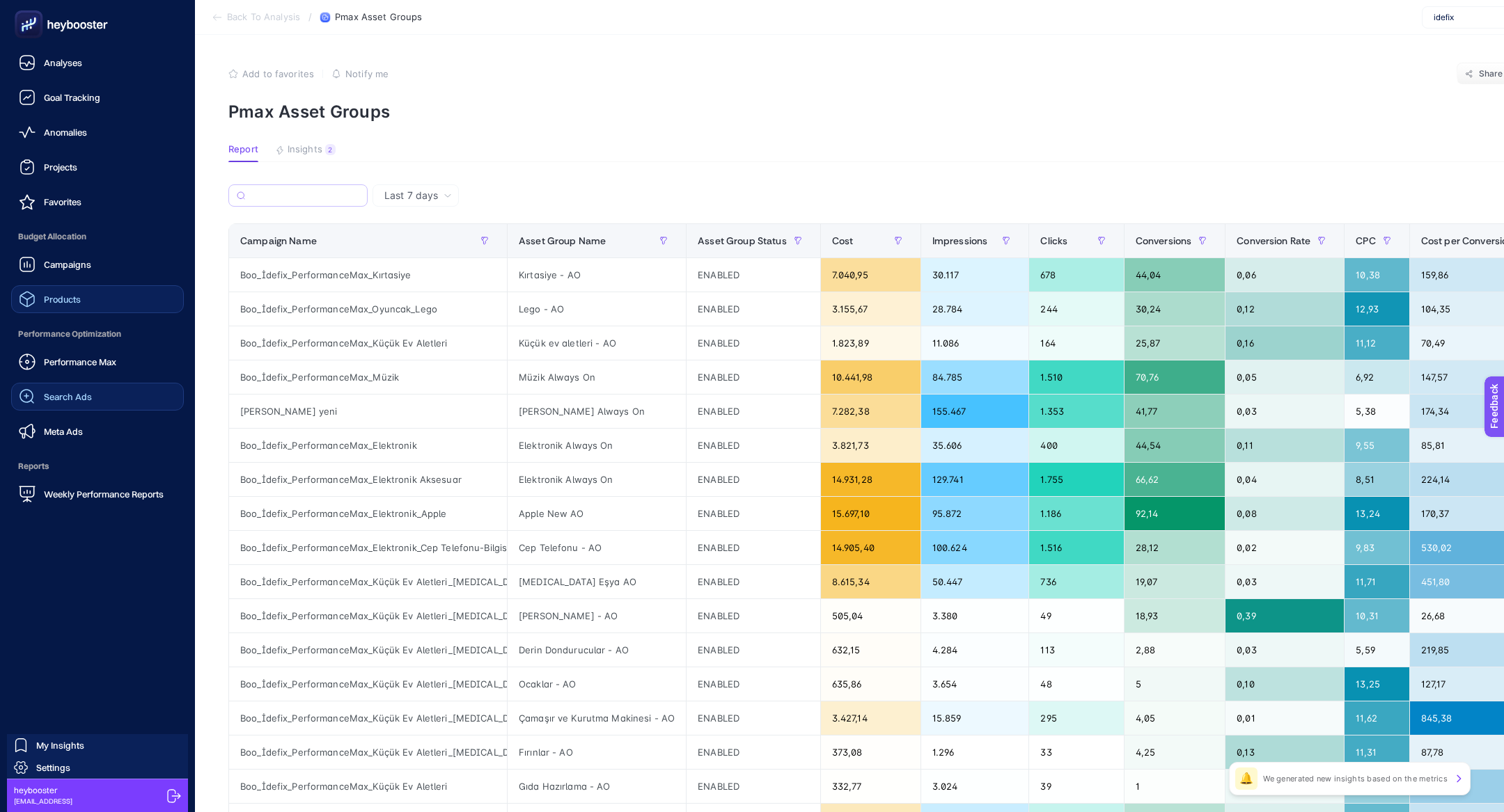
click at [64, 297] on span "Products" at bounding box center [62, 299] width 37 height 11
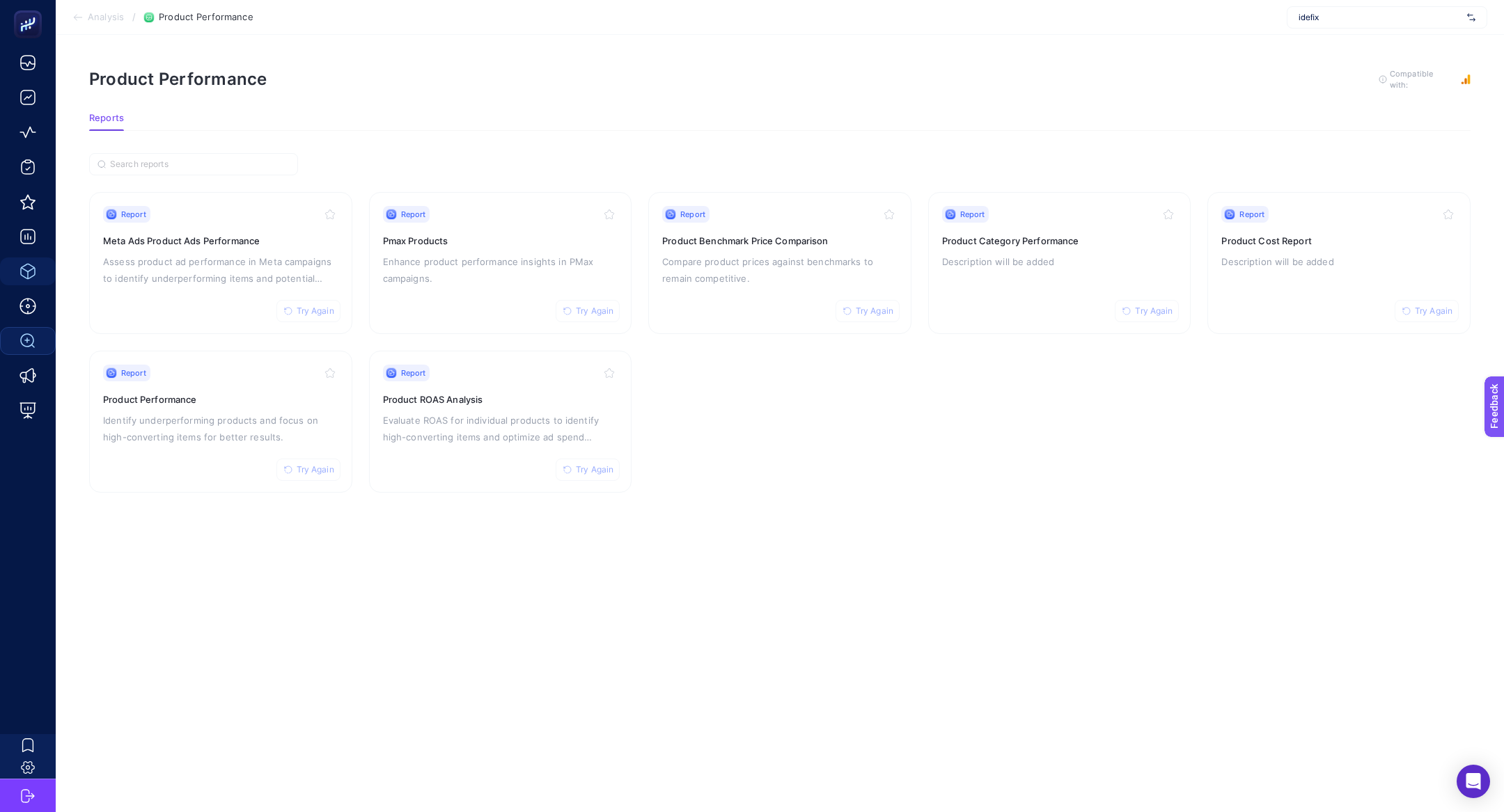
click at [558, 190] on section "Report Try Again Meta Ads Product Ads Performance Assess product ad performance…" at bounding box center [779, 323] width 1381 height 340
click at [550, 239] on h3 "Pmax Products" at bounding box center [500, 241] width 236 height 14
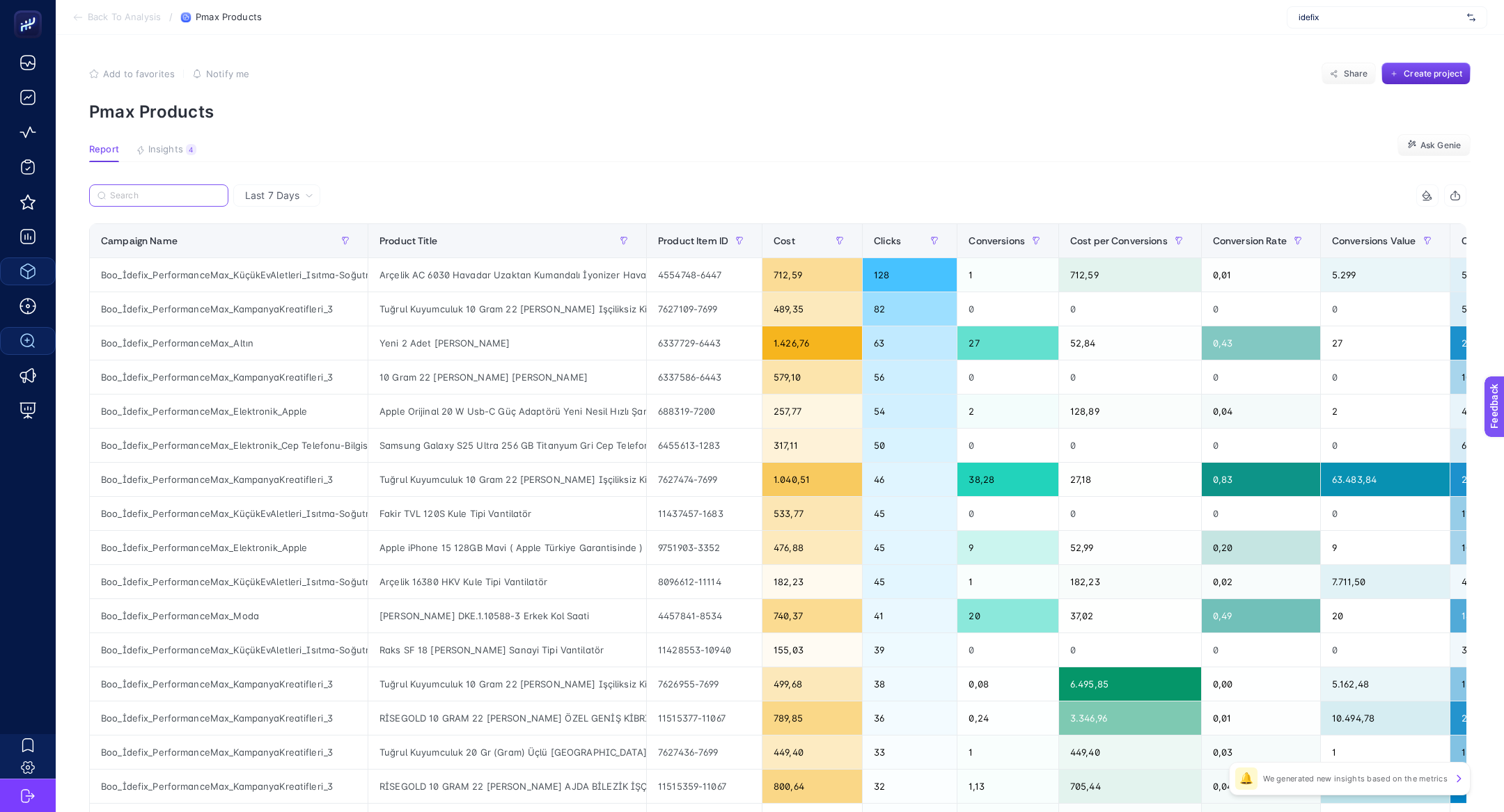
click at [201, 190] on input "Search" at bounding box center [164, 196] width 110 height 10
paste input "Boo_İdefix_PerformanceMax_BacktoCity2024"
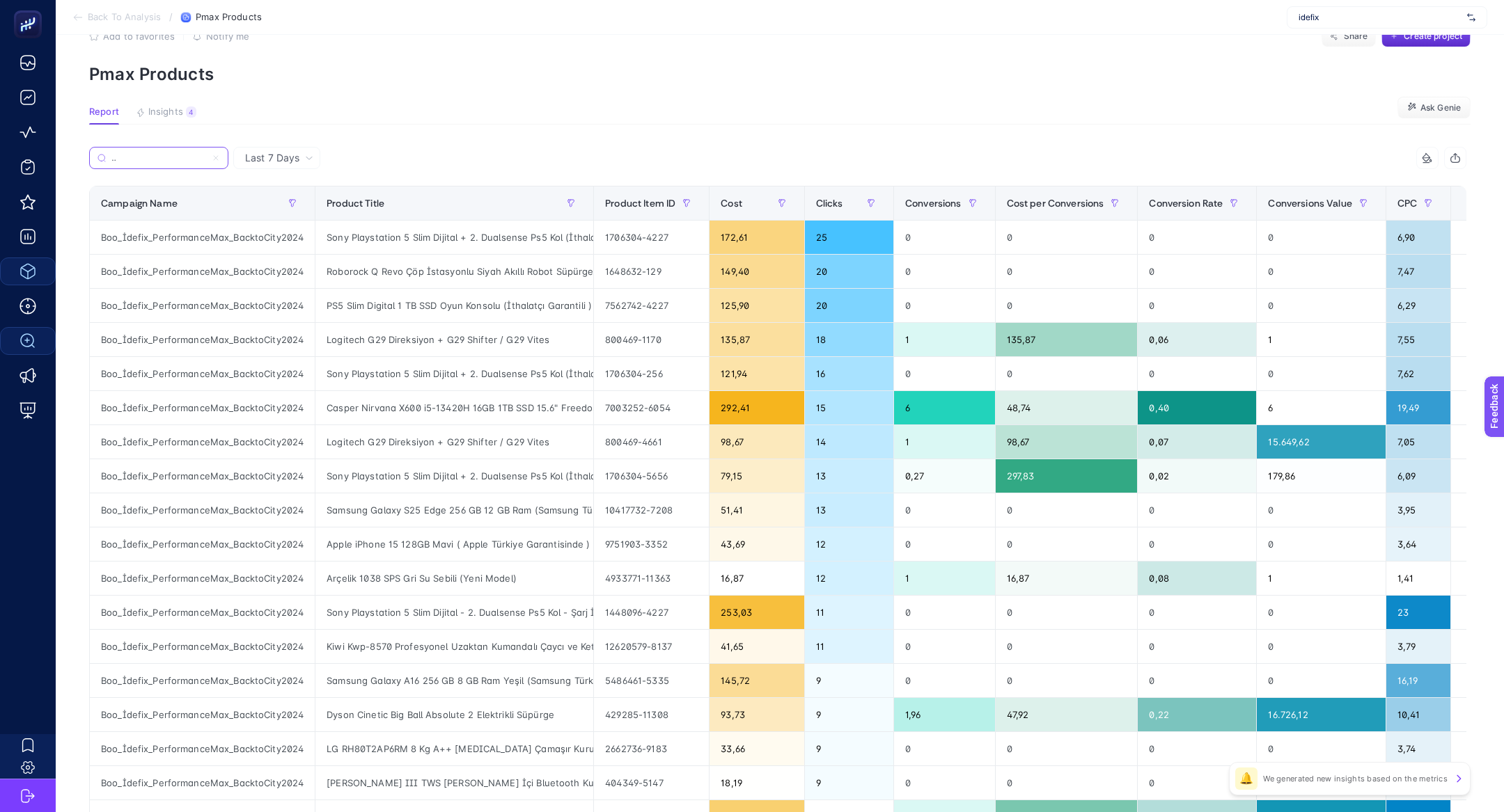
scroll to position [38, 0]
type input "Boo_İdefix_PerformanceMax_BacktoCity2024"
click at [746, 201] on div "Cost" at bounding box center [757, 203] width 71 height 23
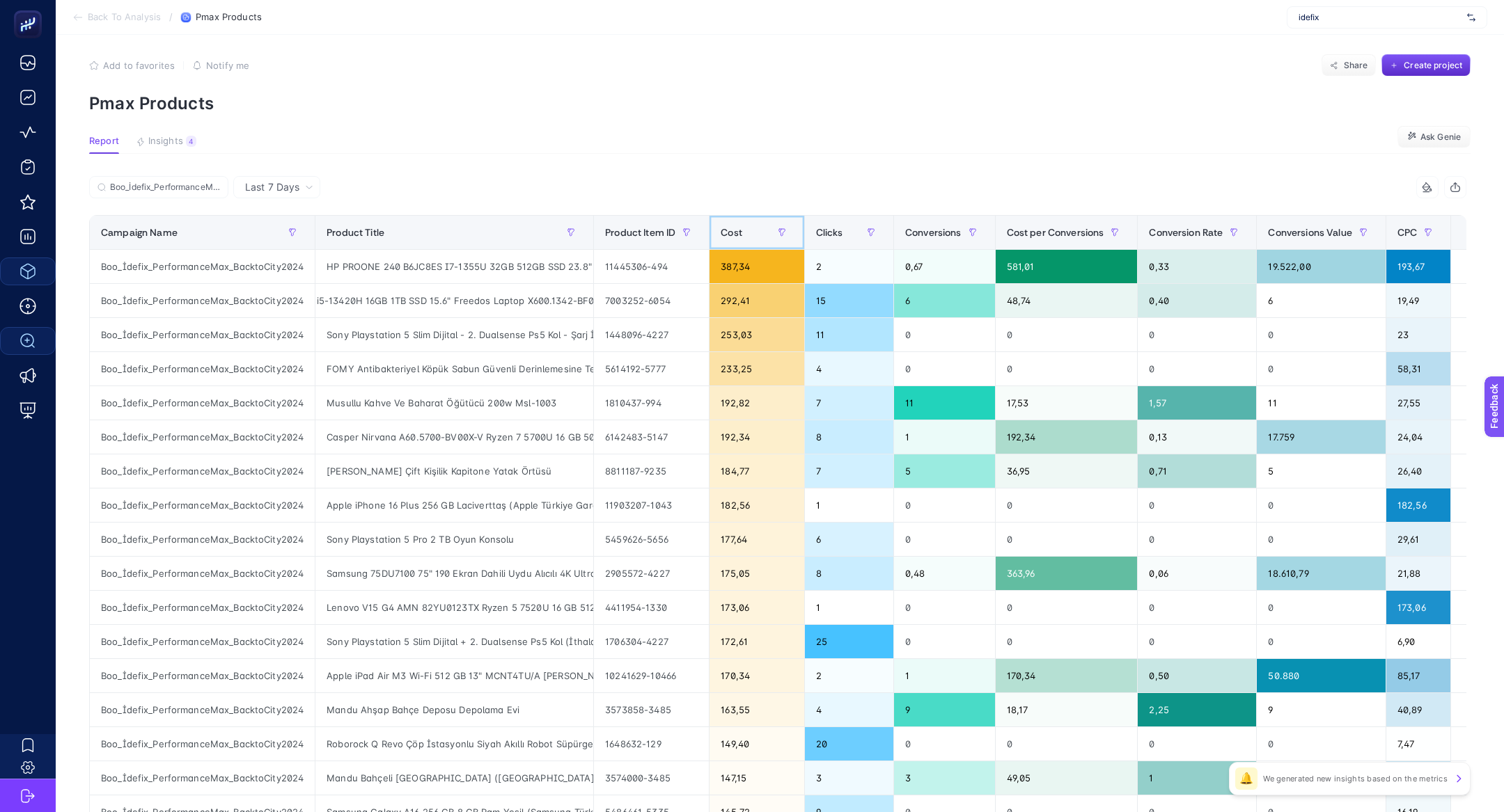
scroll to position [0, 0]
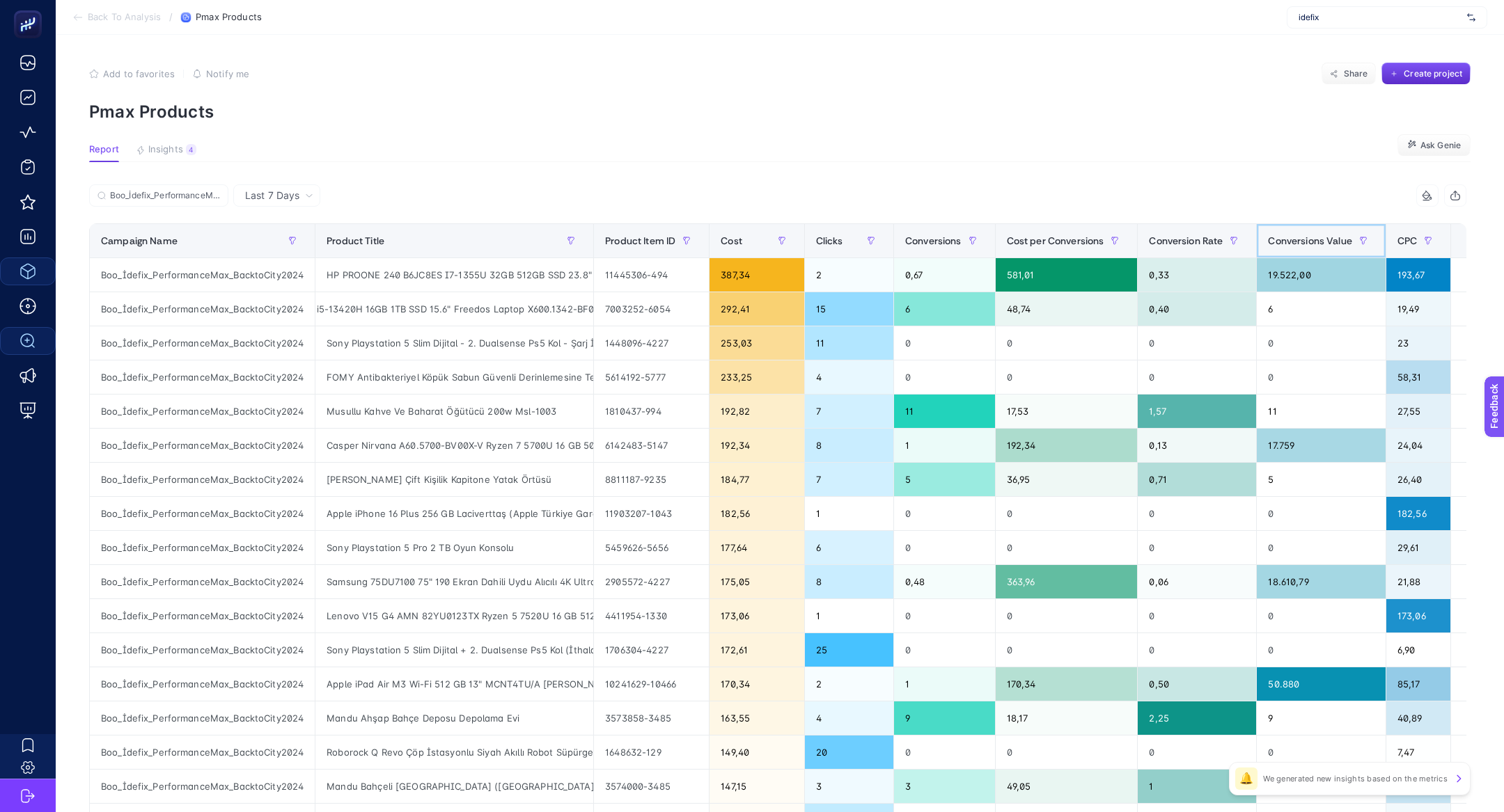
click at [1335, 239] on span "Conversions Value" at bounding box center [1310, 241] width 84 height 11
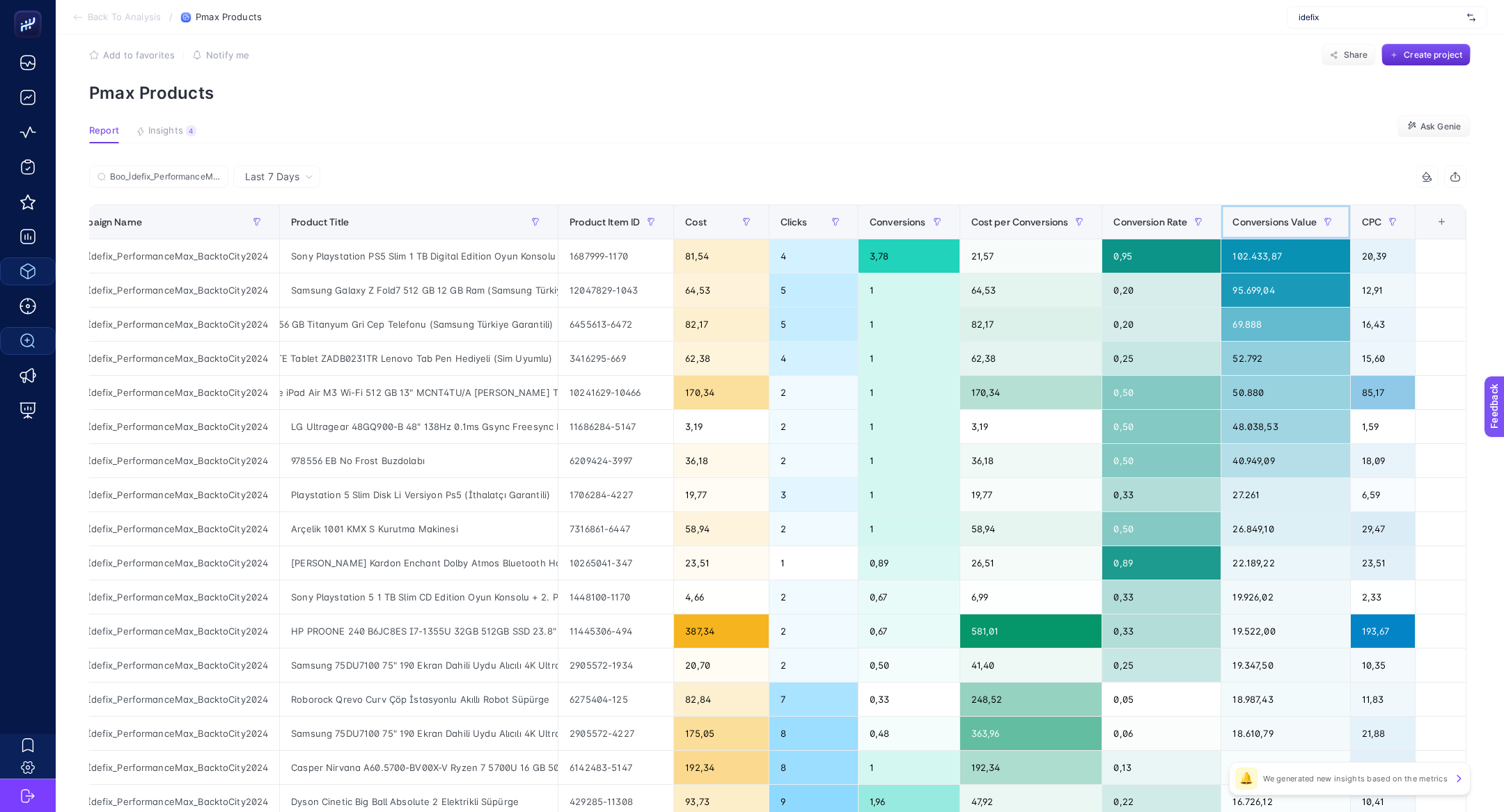
scroll to position [0, 40]
click at [331, 532] on div "Arçelik 1001 KMX S Kurutma Makinesi" at bounding box center [418, 529] width 277 height 33
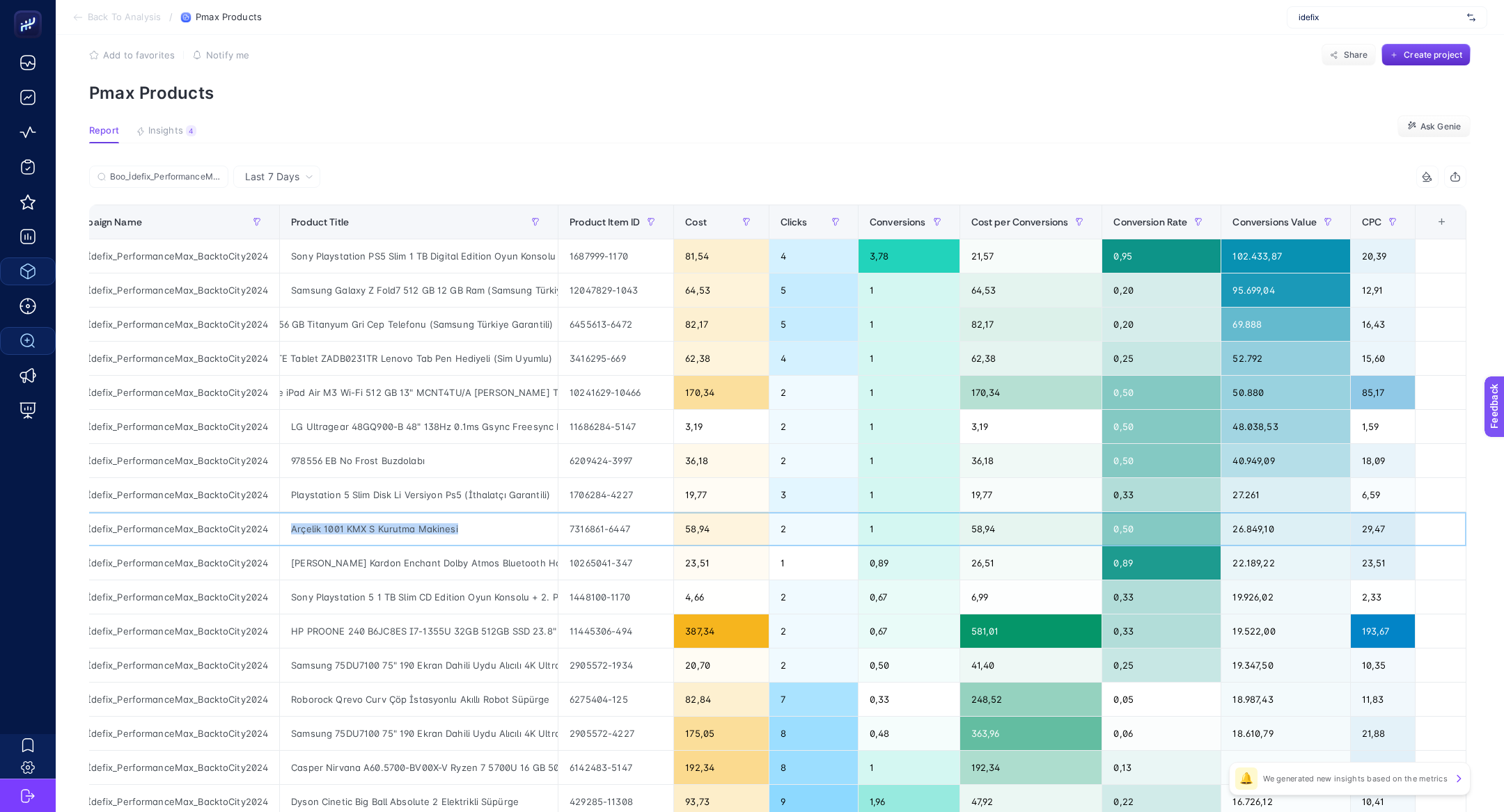
copy tr "Arçelik 1001 KMX S Kurutma Makinesi"
click at [389, 519] on div "Arçelik 1001 KMX S Kurutma Makinesi" at bounding box center [418, 529] width 277 height 33
click at [386, 524] on div "Arçelik 1001 KMX S Kurutma Makinesi" at bounding box center [418, 529] width 277 height 33
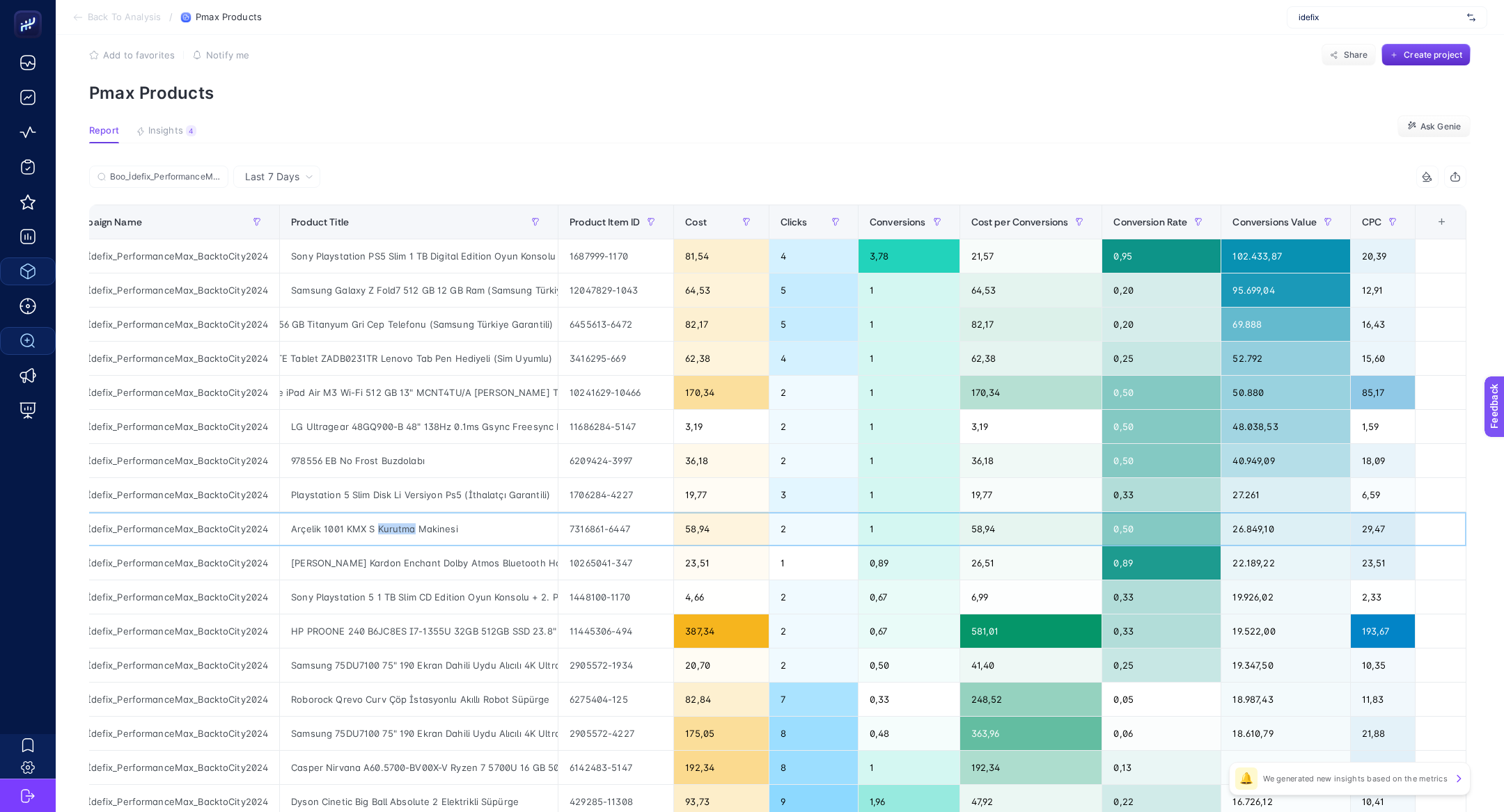
click at [386, 524] on div "Arçelik 1001 KMX S Kurutma Makinesi" at bounding box center [418, 529] width 277 height 33
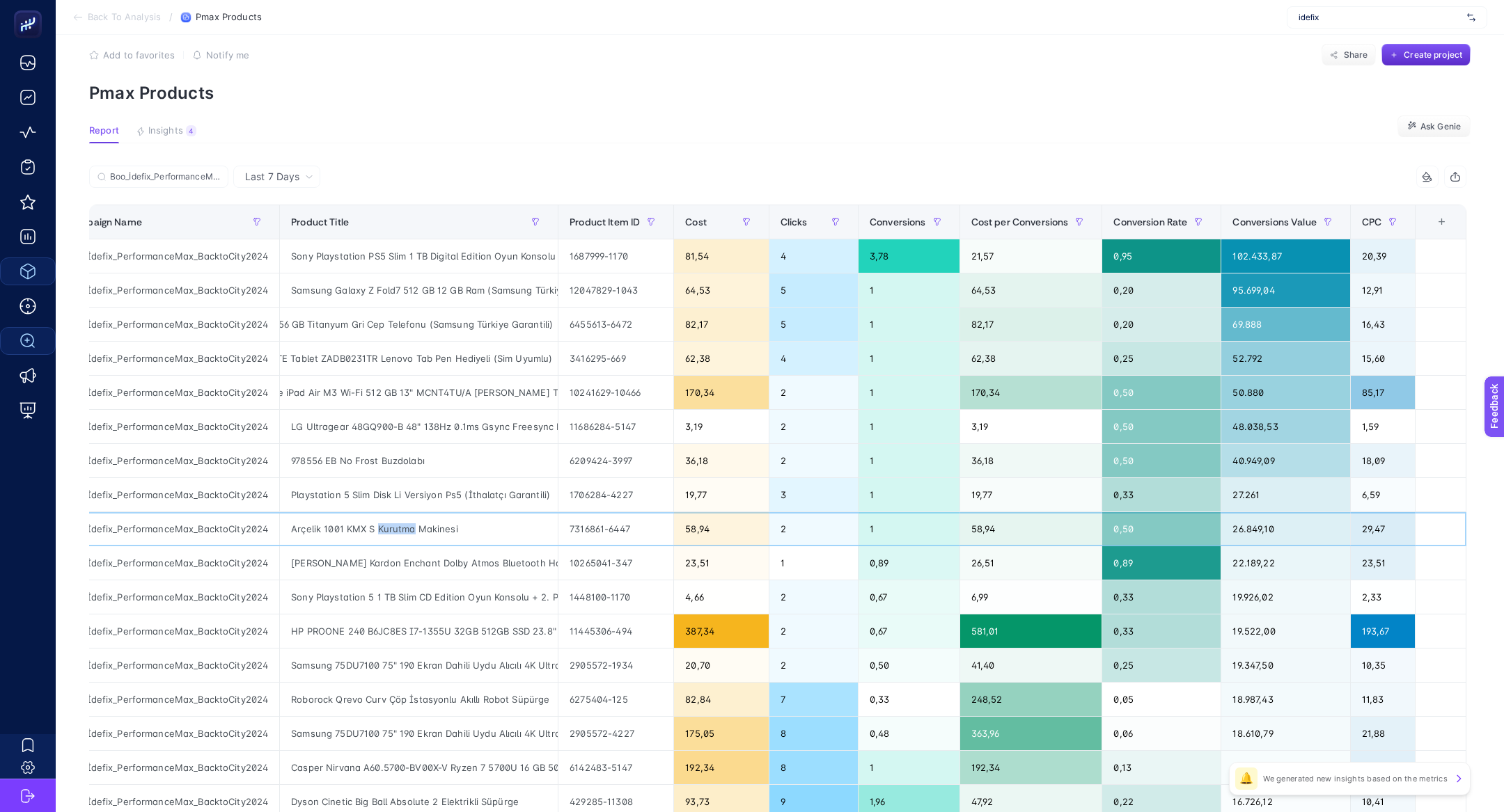
click at [386, 524] on div "Arçelik 1001 KMX S Kurutma Makinesi" at bounding box center [418, 529] width 277 height 33
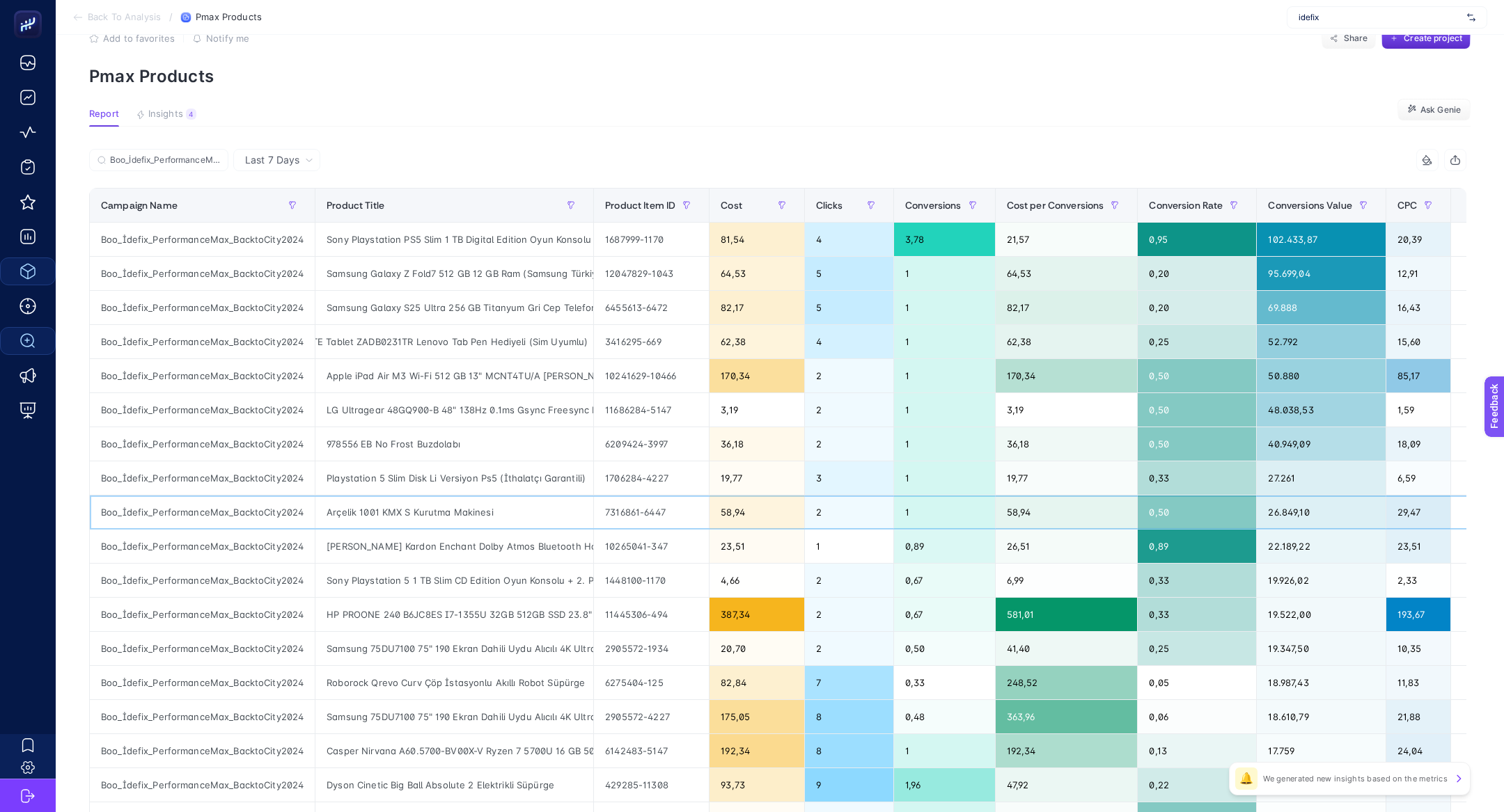
scroll to position [0, 0]
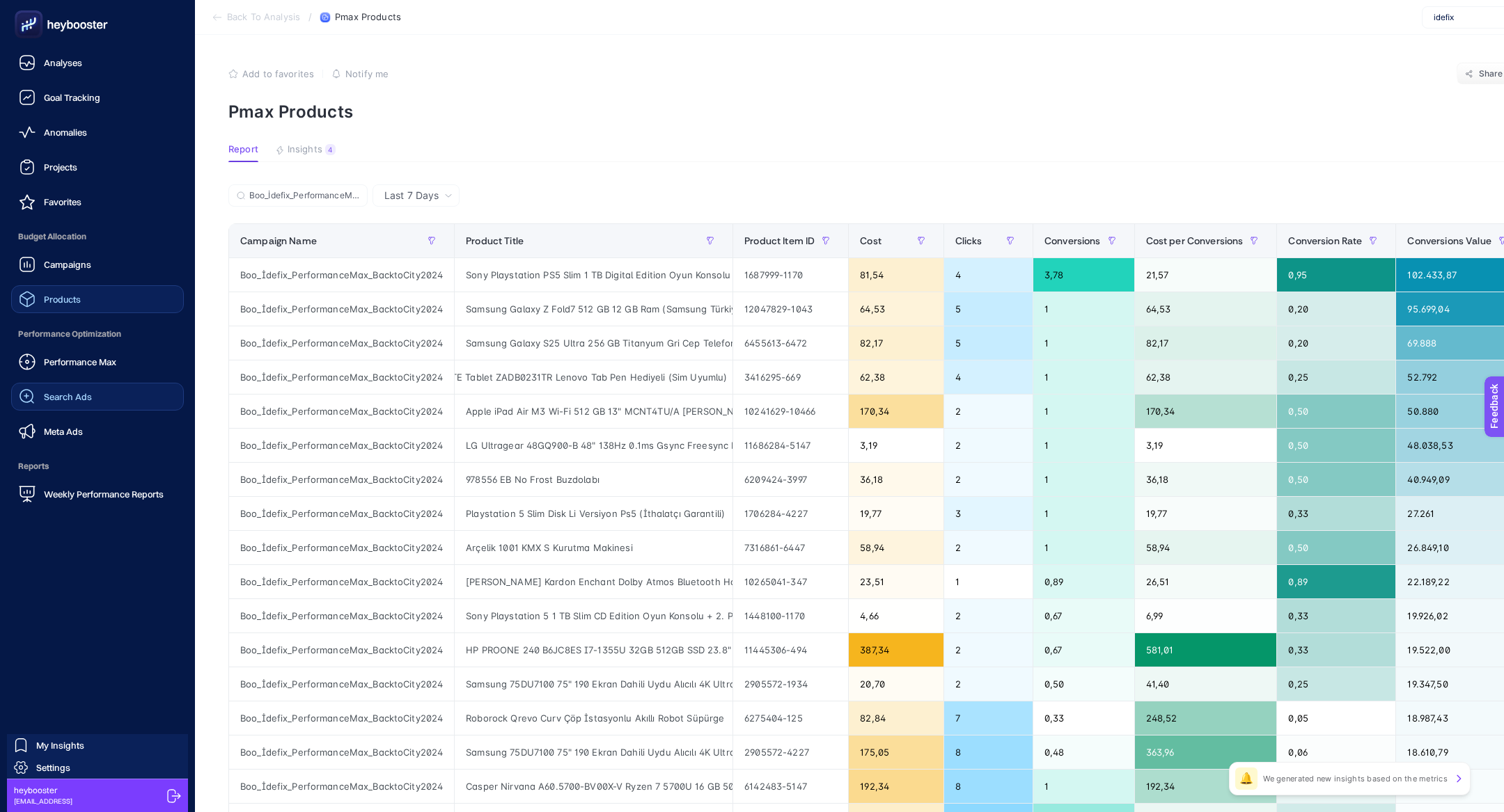
click at [43, 447] on ul "Analyses Goal Tracking Anomalies Projects Favorites Budget Allocation Campaigns…" at bounding box center [97, 278] width 173 height 459
click at [34, 438] on icon at bounding box center [27, 431] width 17 height 17
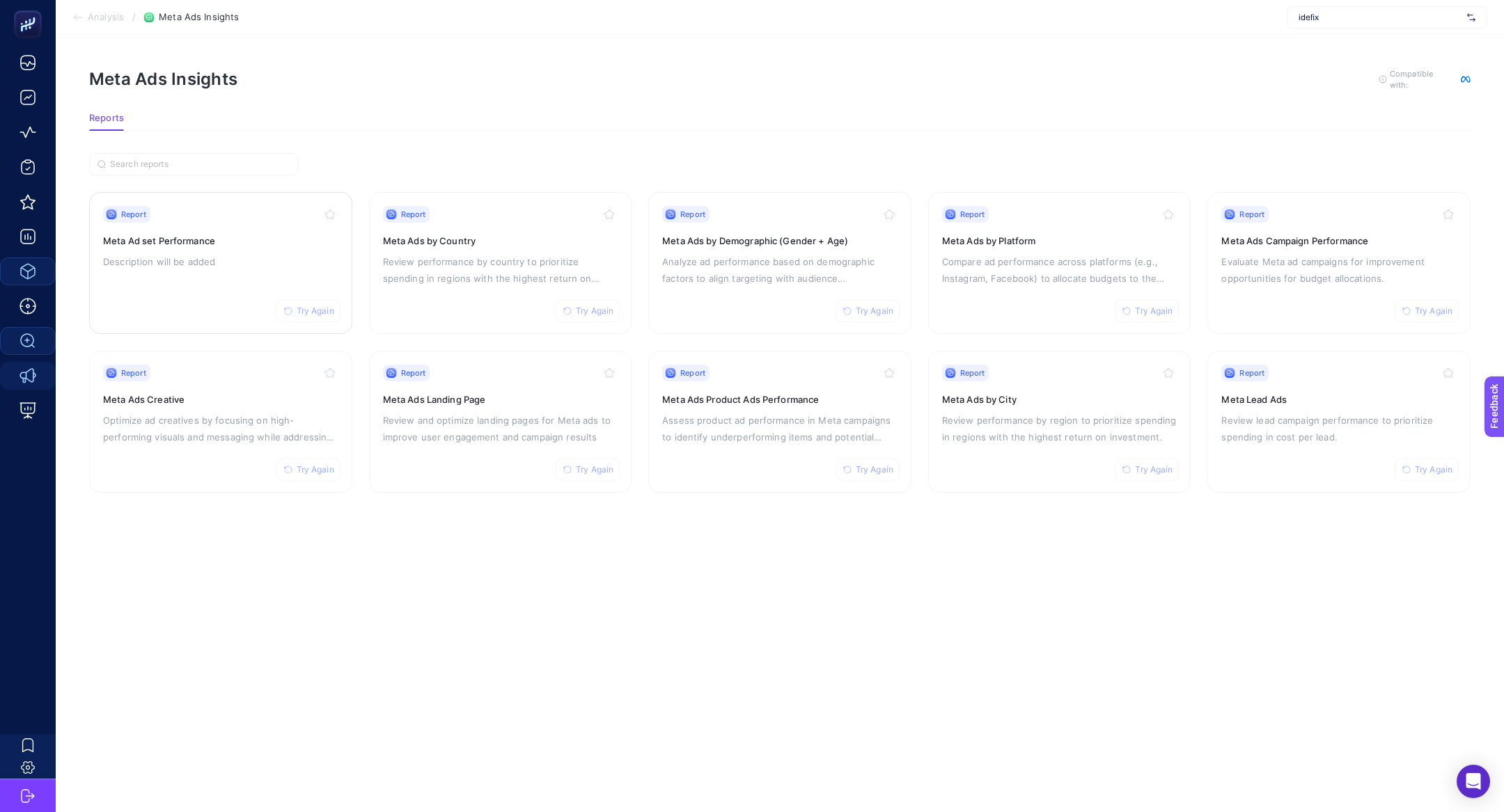
click at [173, 305] on div "Report Try Again Meta Ad set Performance Description will be added" at bounding box center [220, 263] width 236 height 114
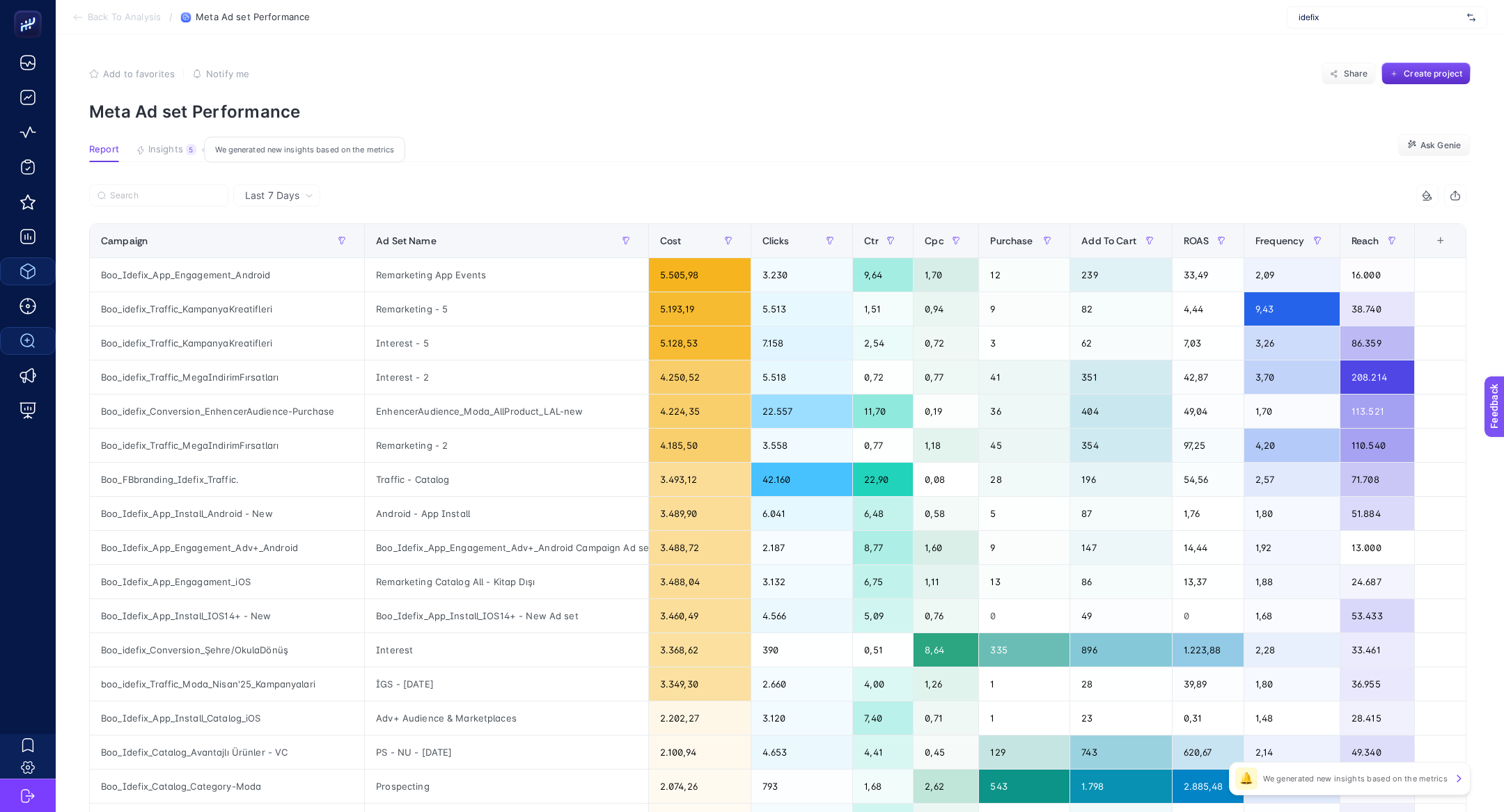
click at [181, 148] on span "Insights" at bounding box center [166, 150] width 35 height 11
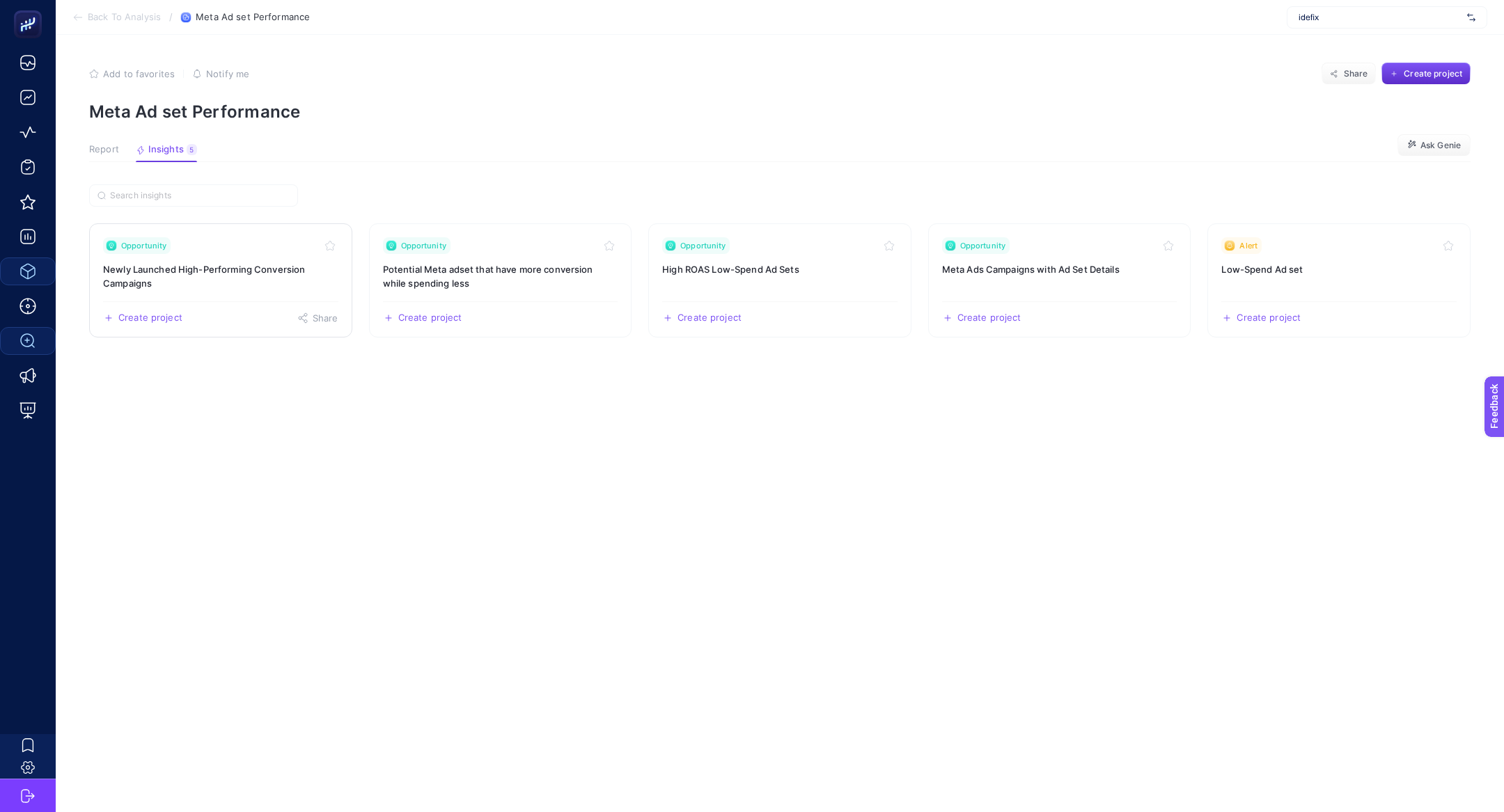
click at [207, 235] on link "Opportunity Newly Launched High-Performing Conversion Campaigns Create project …" at bounding box center [220, 280] width 264 height 114
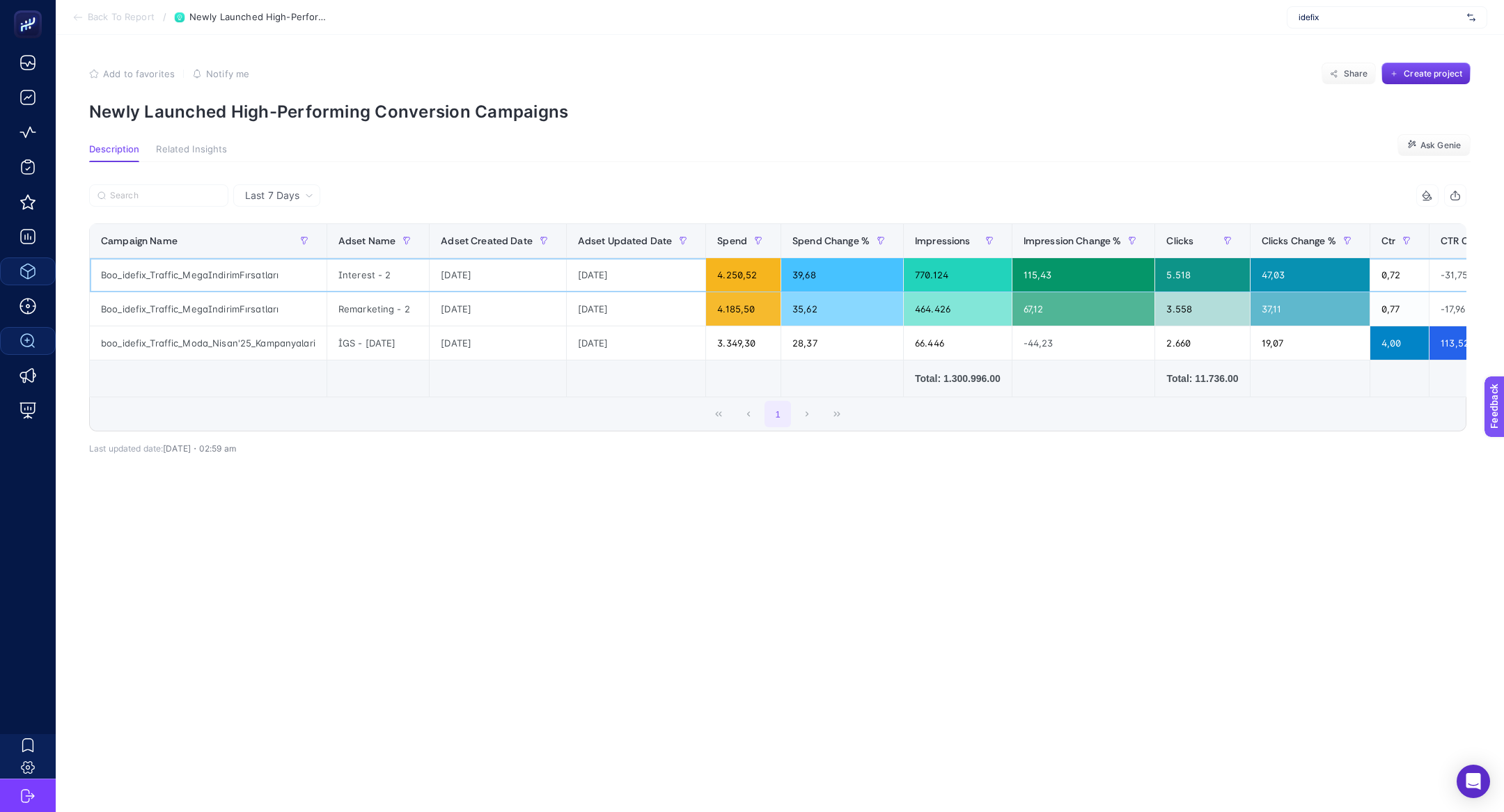
drag, startPoint x: 193, startPoint y: 275, endPoint x: 266, endPoint y: 276, distance: 73.0
click at [266, 276] on div "Boo_idefix_Traffic_MegaIndirimFırsatları" at bounding box center [208, 275] width 237 height 33
click at [351, 278] on div "Interest - 2" at bounding box center [378, 275] width 102 height 33
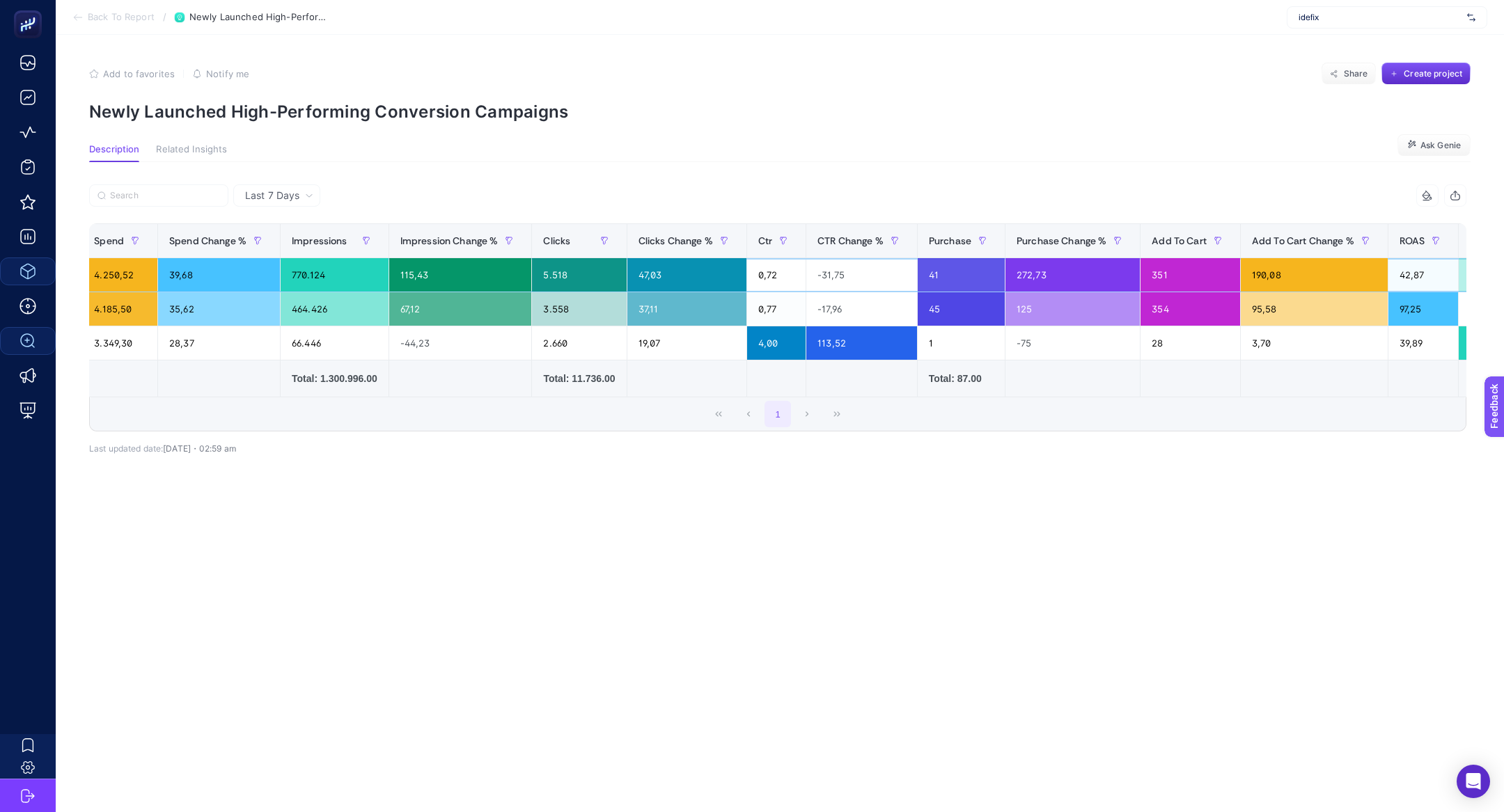
scroll to position [0, 1018]
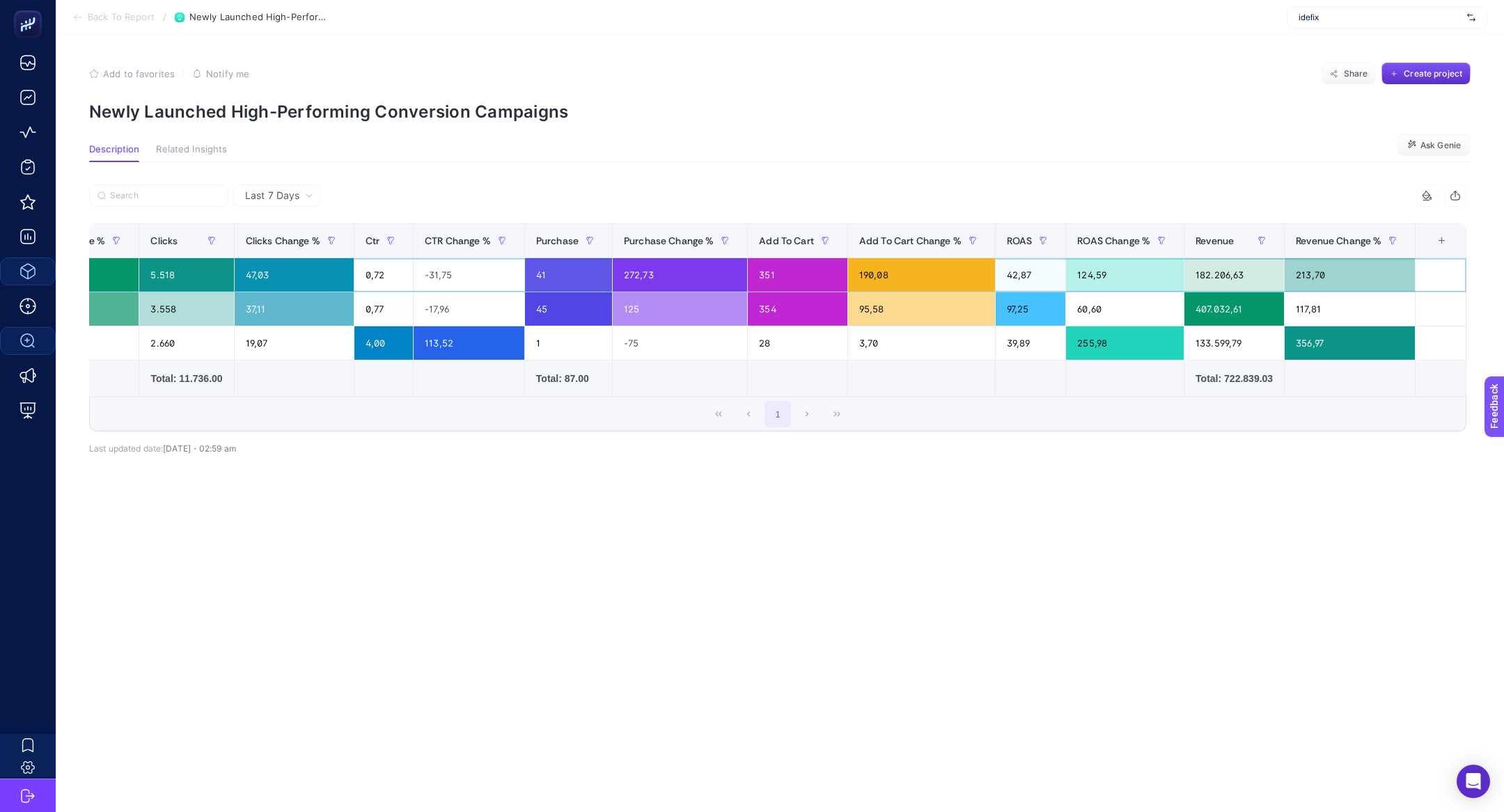
click at [1059, 280] on div "42,87" at bounding box center [1031, 275] width 70 height 33
click at [1012, 276] on div "42,87" at bounding box center [1031, 275] width 70 height 33
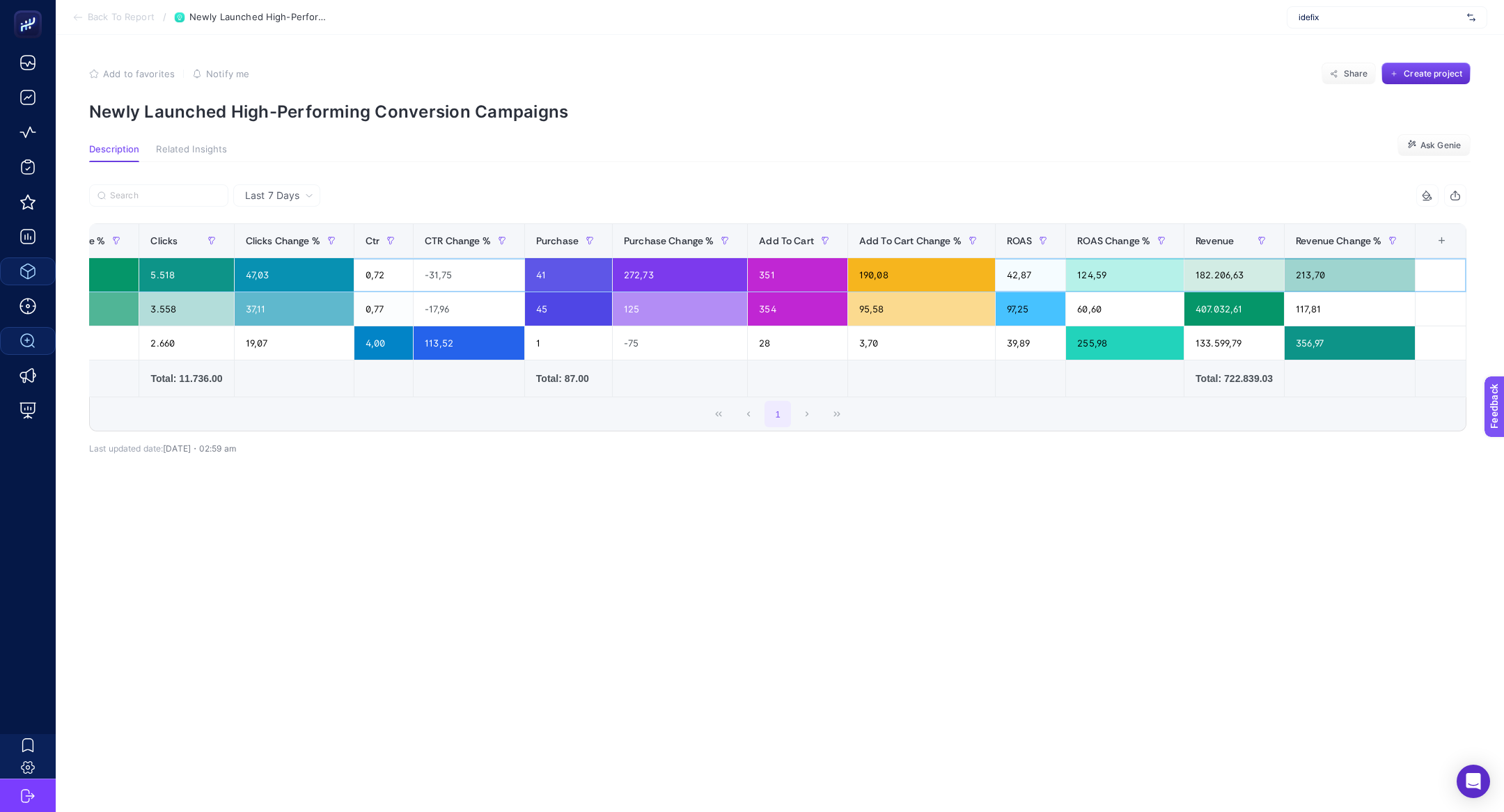
click at [1012, 276] on div "42,87" at bounding box center [1031, 275] width 70 height 33
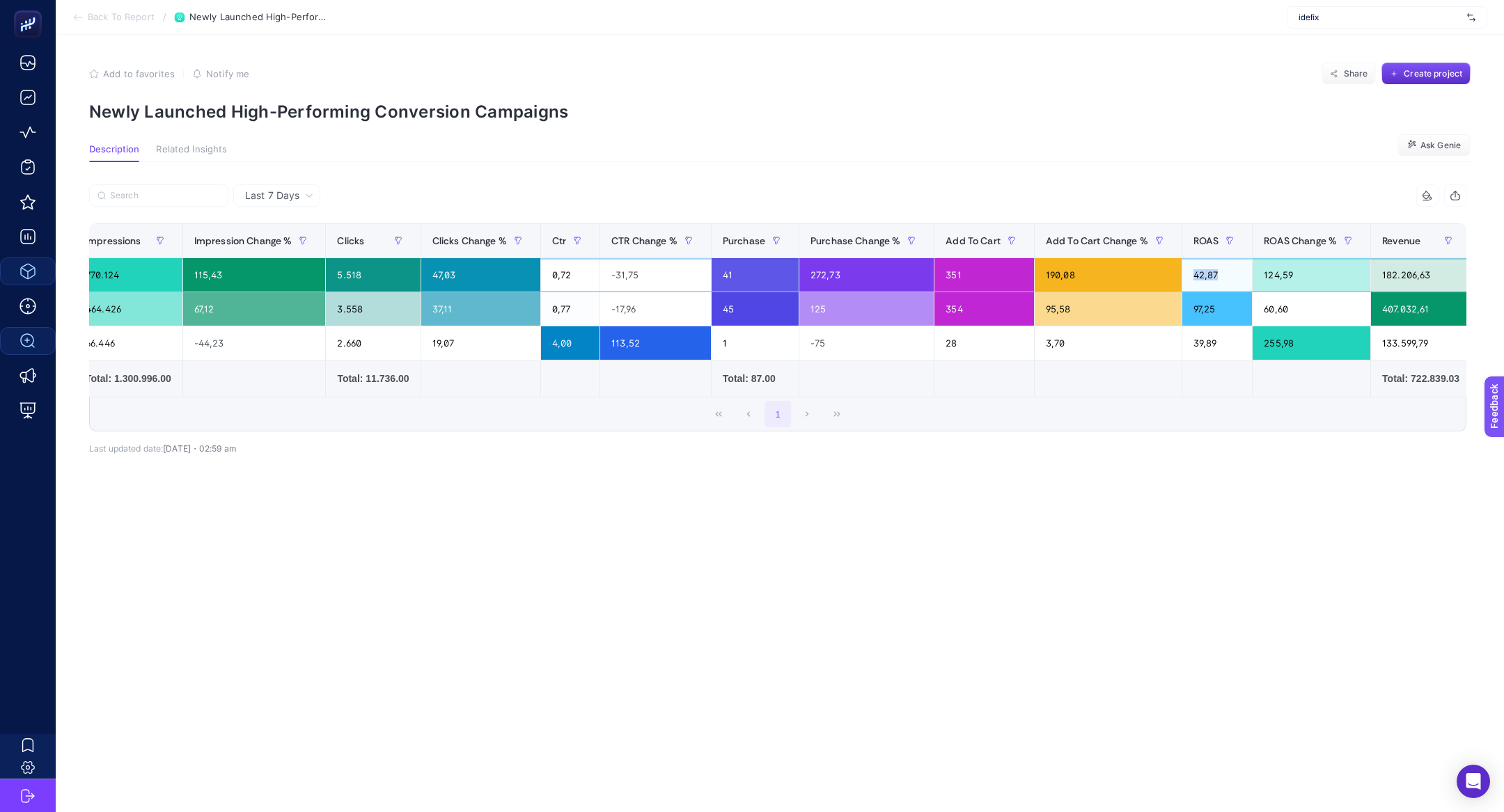
scroll to position [0, 843]
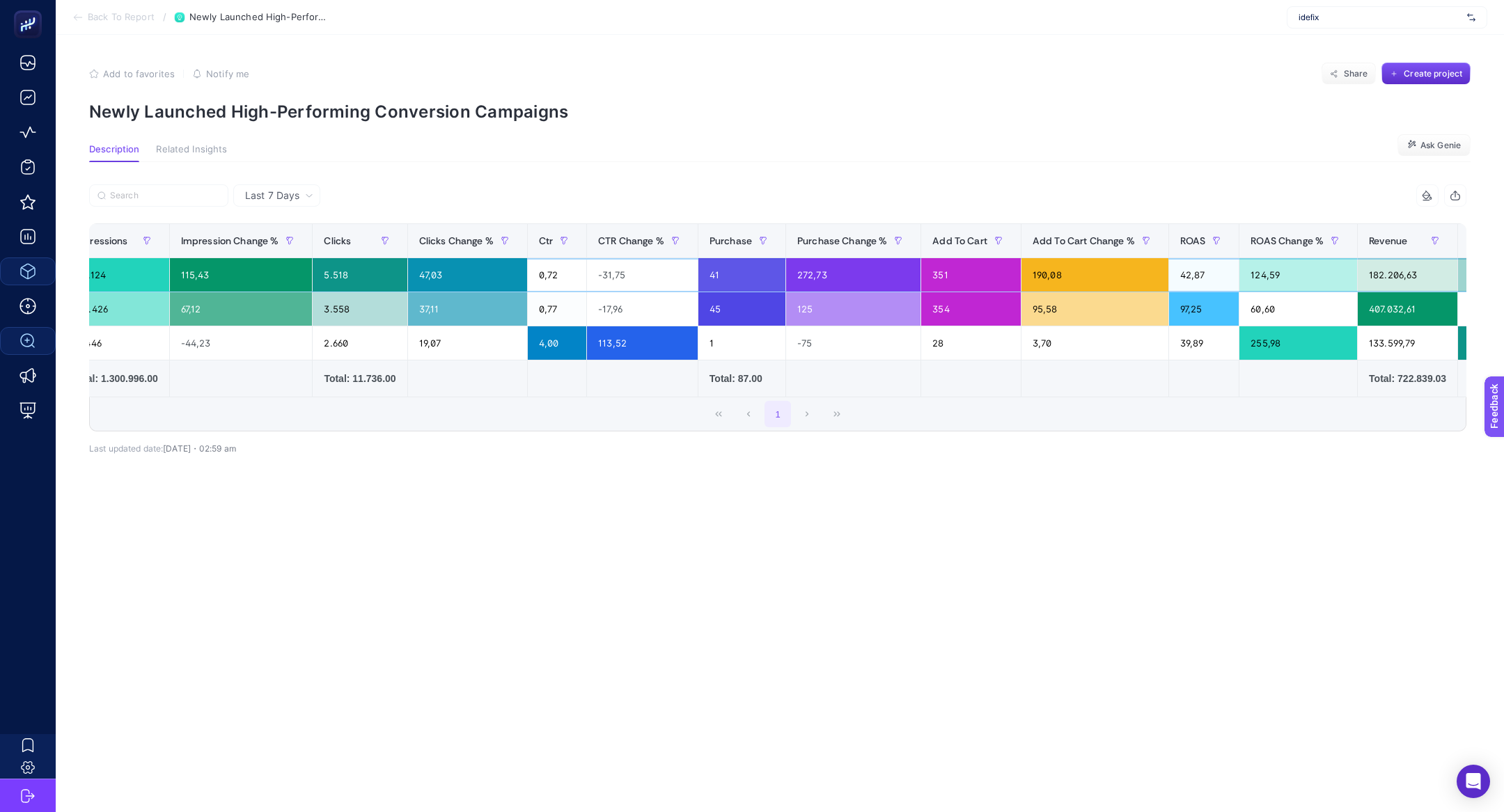
drag, startPoint x: 1300, startPoint y: 284, endPoint x: 1255, endPoint y: 281, distance: 45.1
click at [1255, 281] on div "124,59" at bounding box center [1298, 275] width 117 height 33
click at [1196, 273] on div "42,87" at bounding box center [1204, 275] width 70 height 33
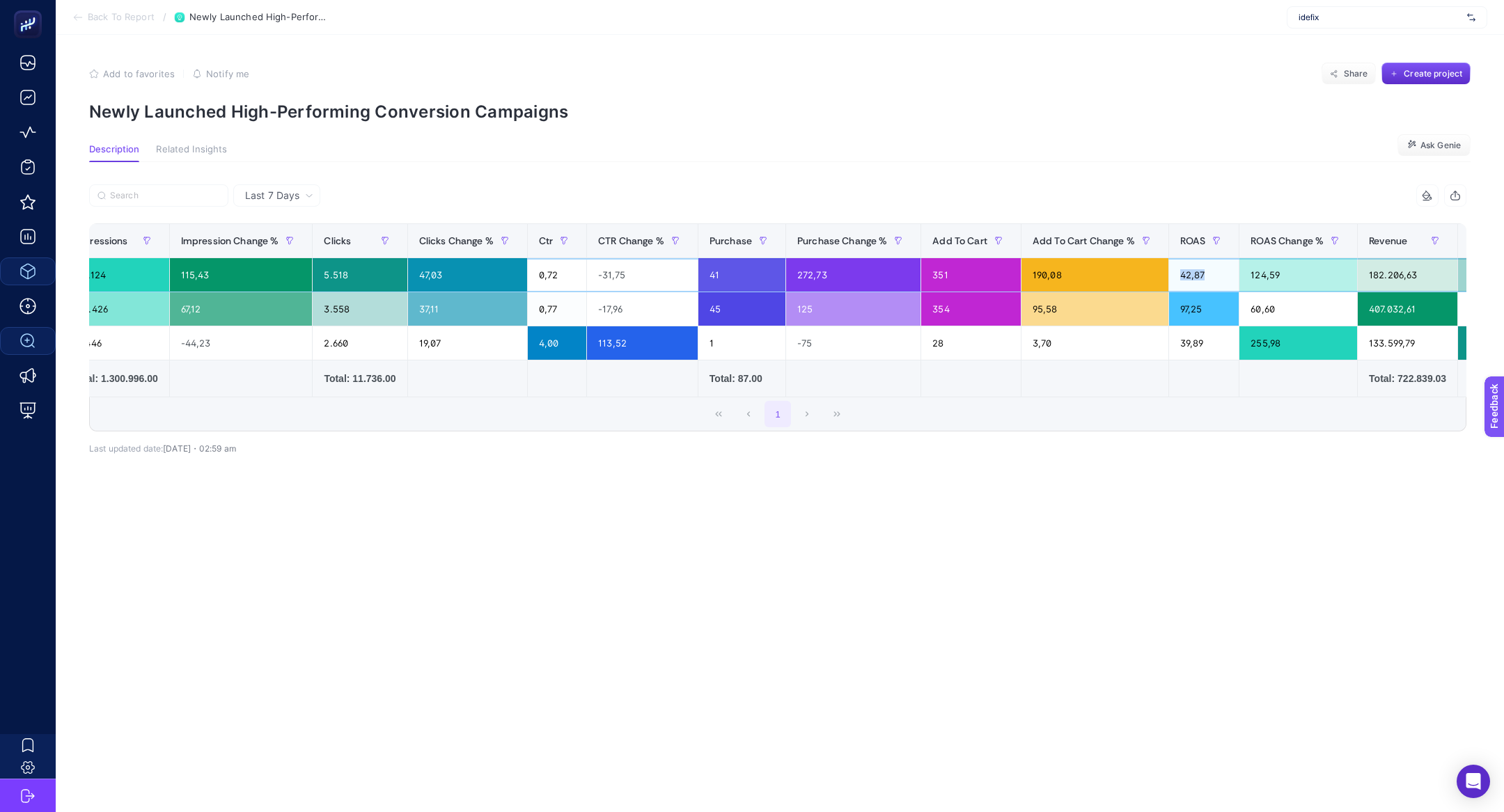
click at [1196, 273] on div "42,87" at bounding box center [1204, 275] width 70 height 33
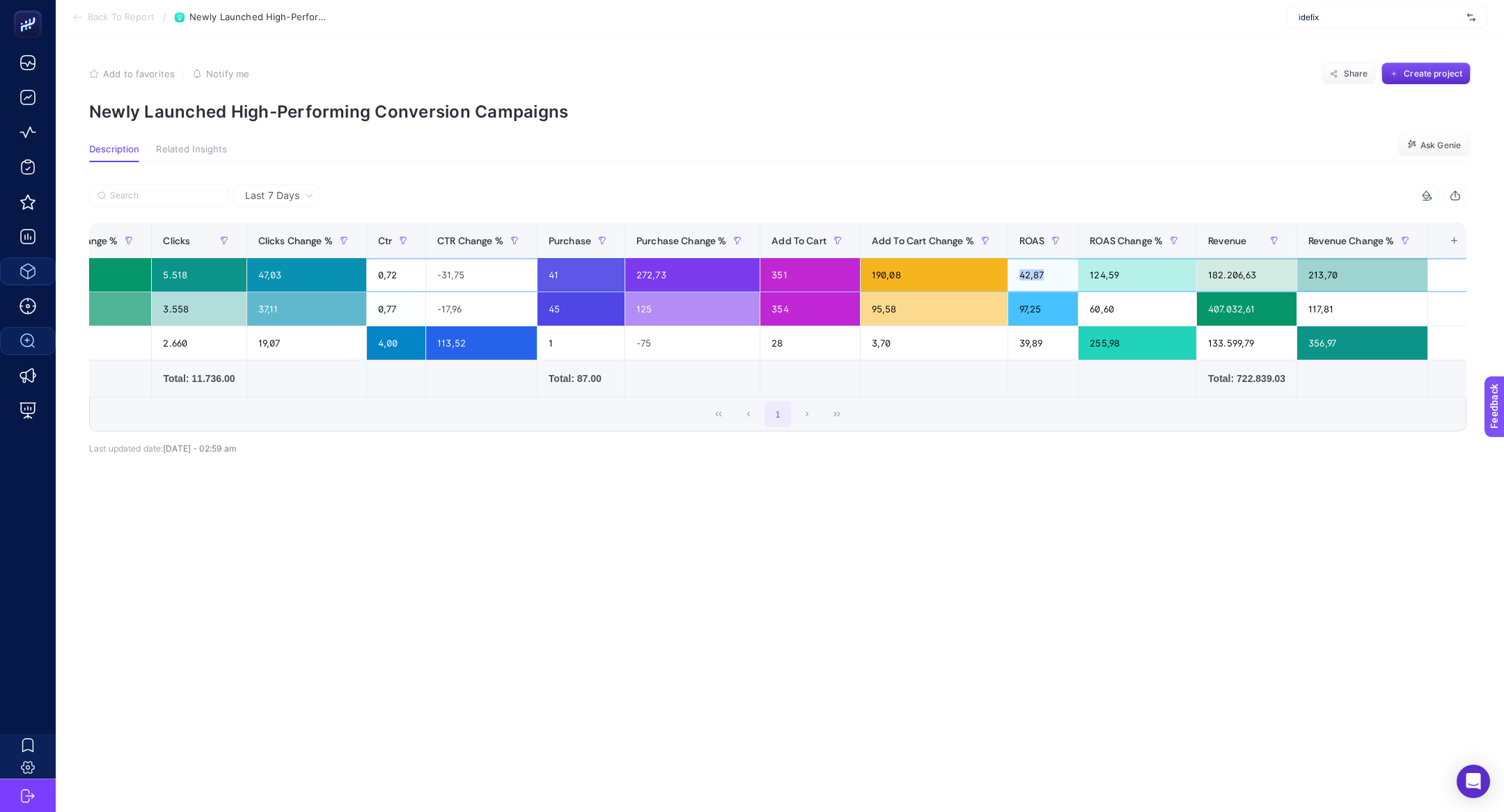
scroll to position [0, 1005]
click at [1314, 276] on div "213,70" at bounding box center [1361, 275] width 130 height 33
click at [1106, 270] on div "124,59" at bounding box center [1135, 275] width 117 height 33
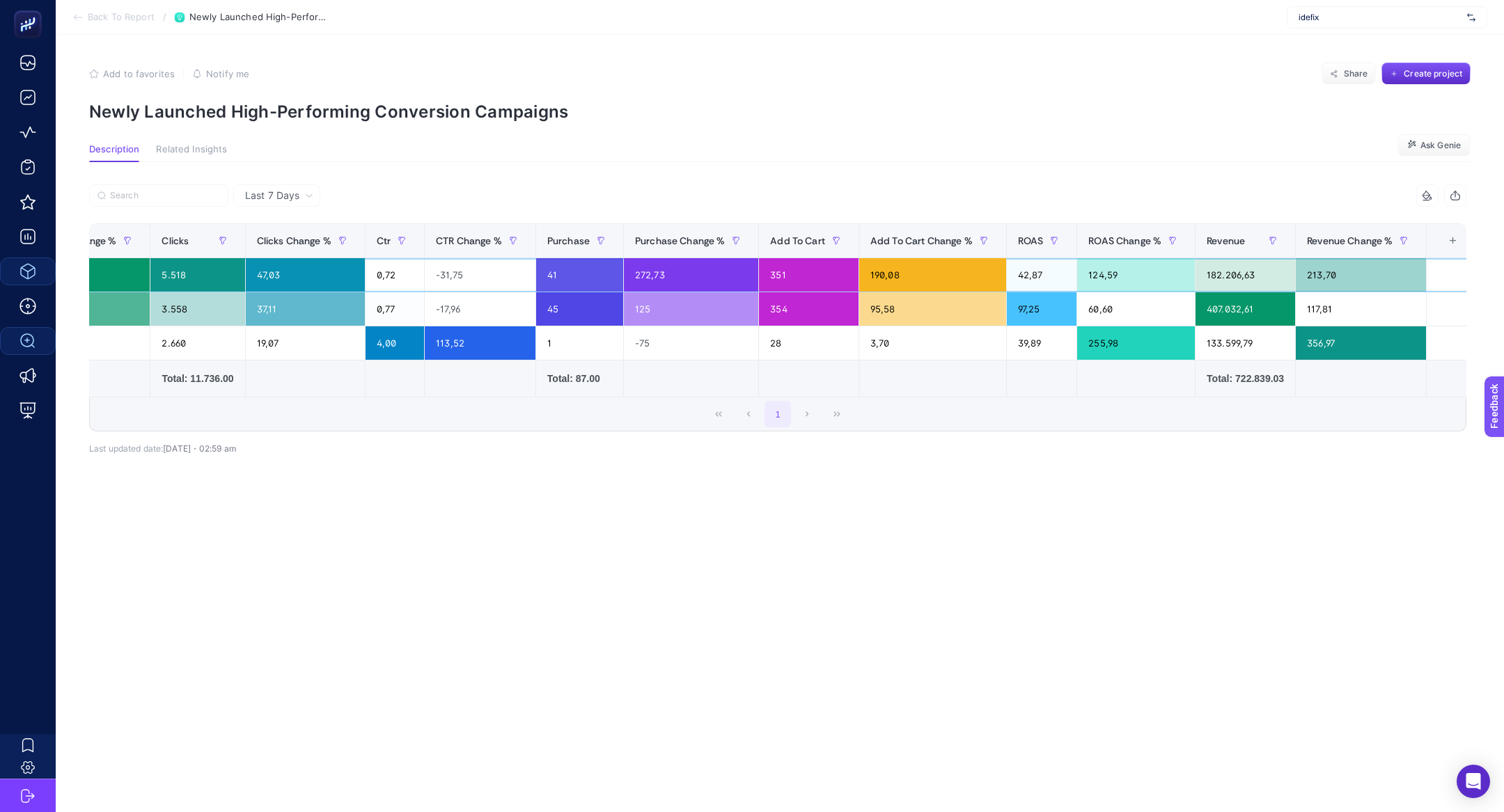
click at [1106, 270] on div "124,59" at bounding box center [1135, 275] width 117 height 33
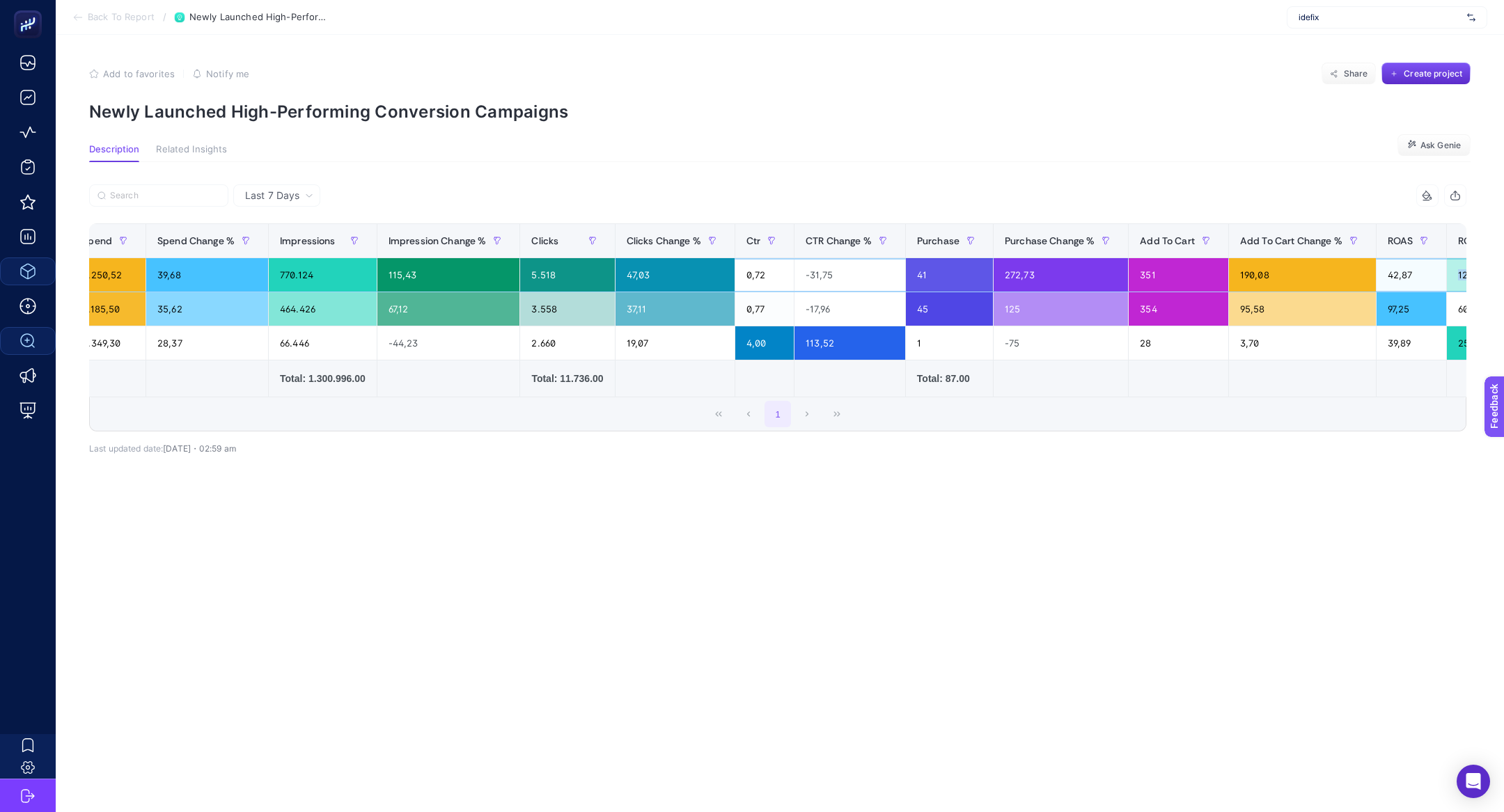
scroll to position [0, 636]
click at [645, 277] on div "47,03" at bounding box center [674, 275] width 119 height 33
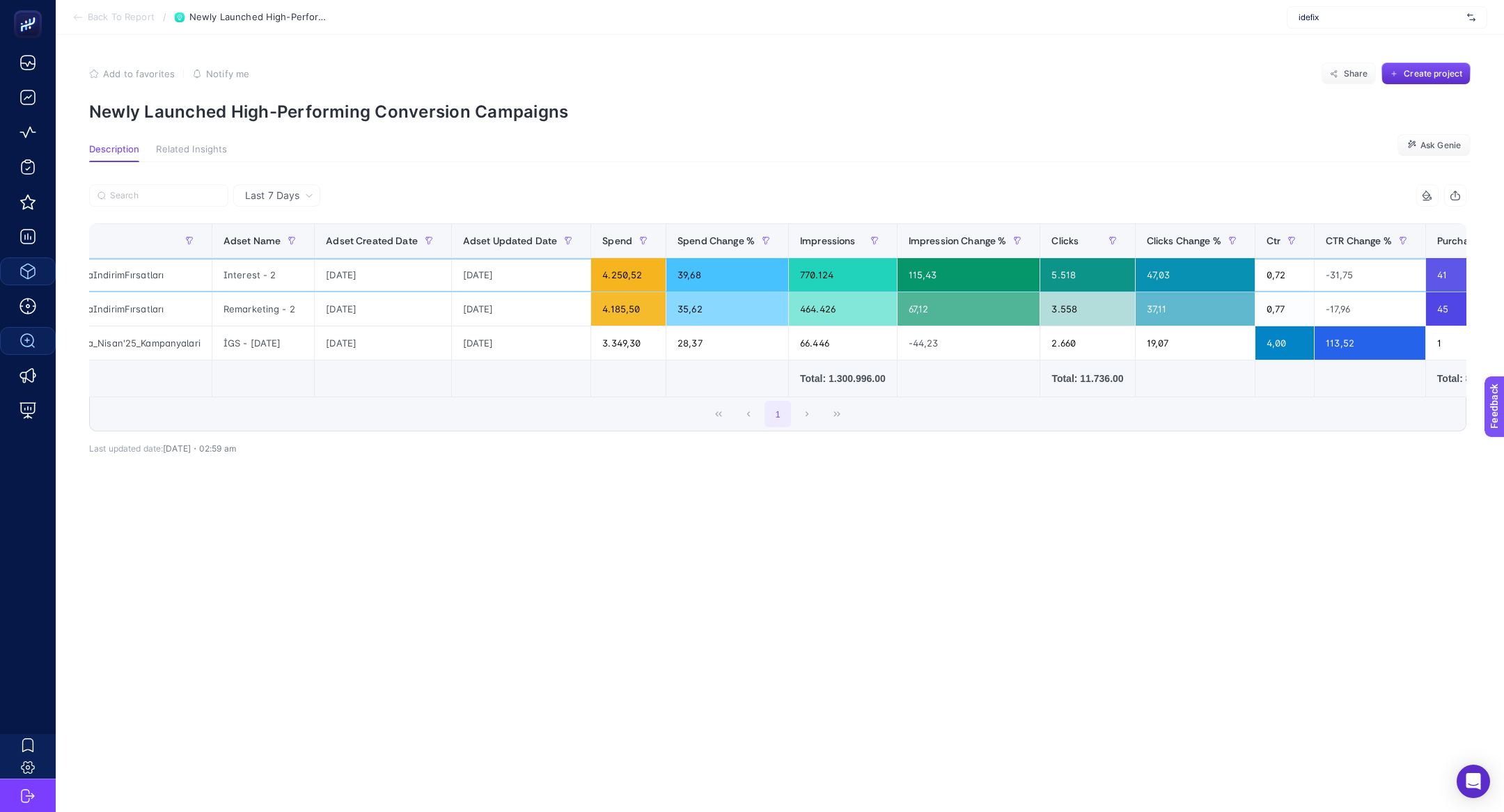
scroll to position [0, 11]
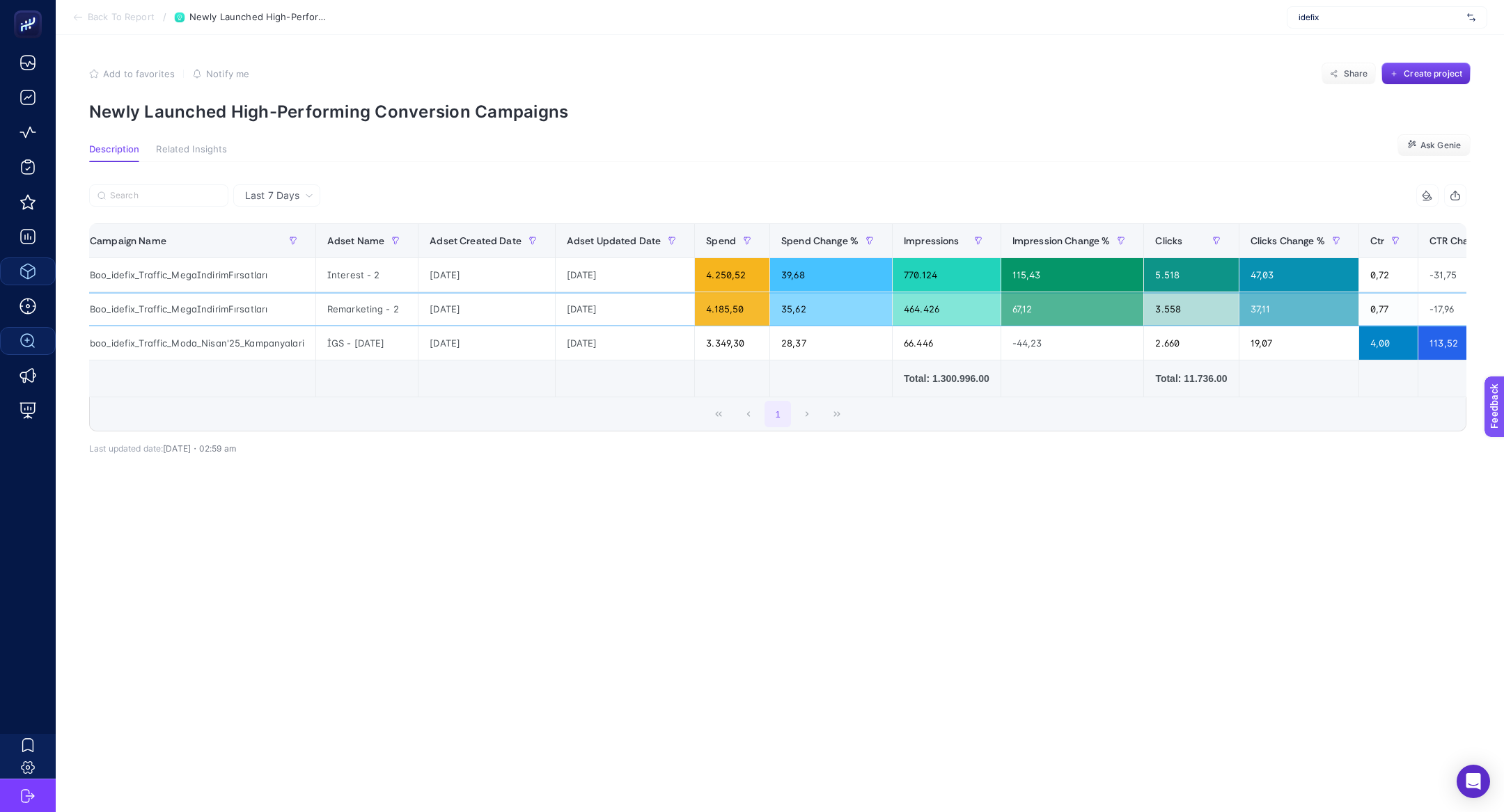
click at [332, 310] on div "Remarketing - 2" at bounding box center [366, 309] width 102 height 33
click at [339, 270] on div "Interest - 2" at bounding box center [366, 275] width 102 height 33
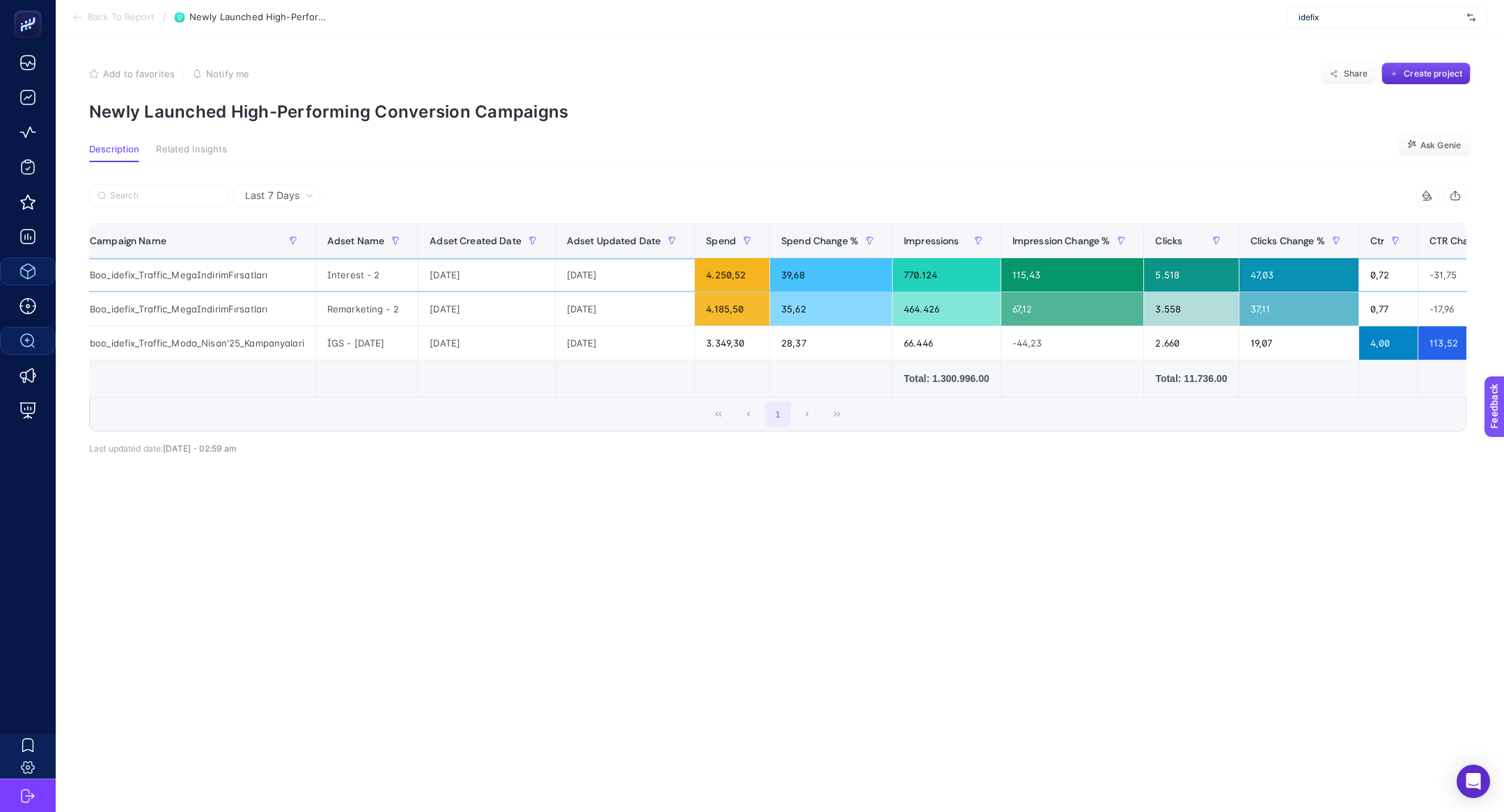
click at [339, 270] on div "Interest - 2" at bounding box center [366, 275] width 102 height 33
click at [90, 19] on span "Back To Report" at bounding box center [121, 17] width 67 height 11
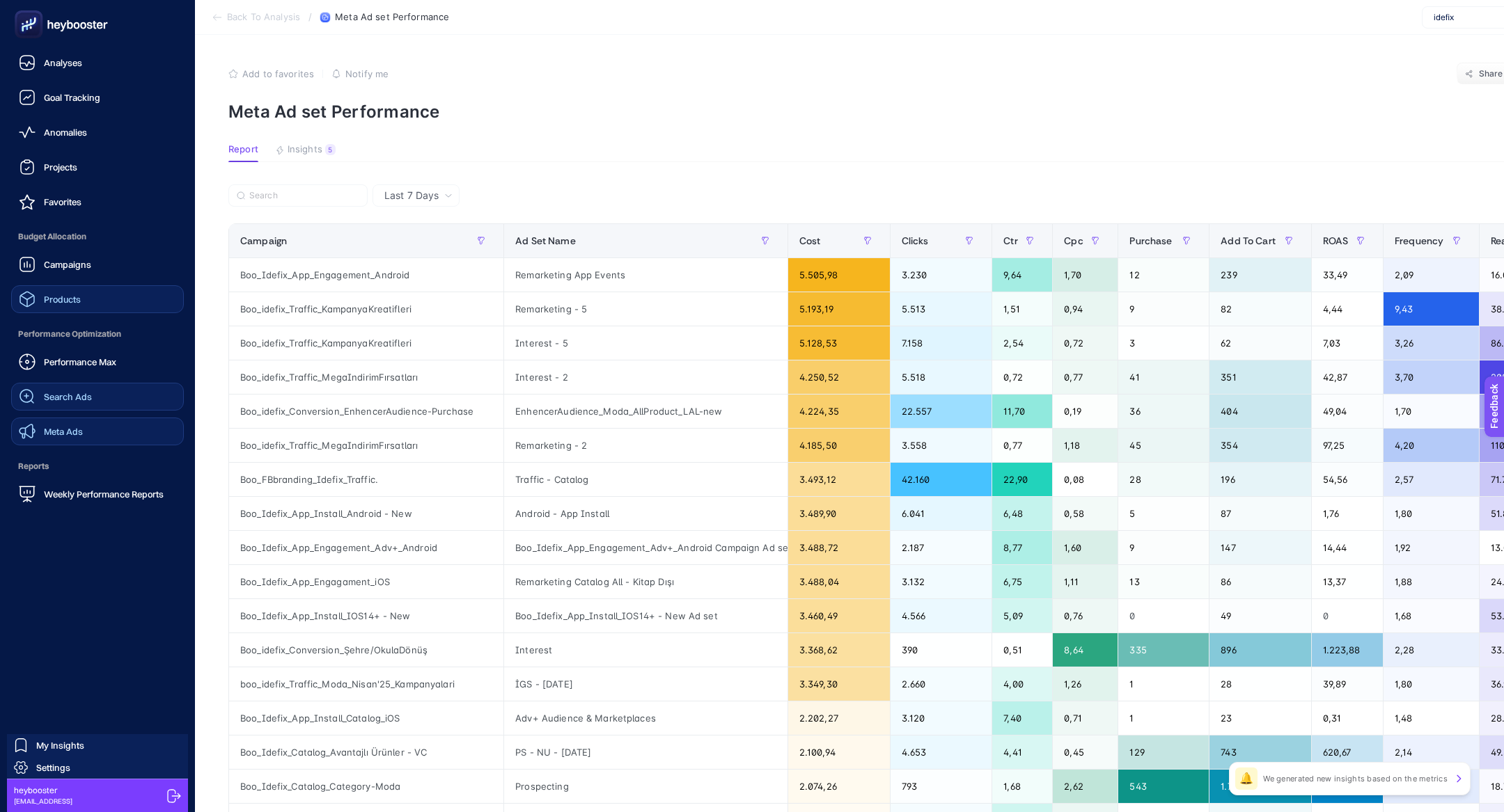
click at [96, 430] on link "Meta Ads" at bounding box center [97, 431] width 173 height 28
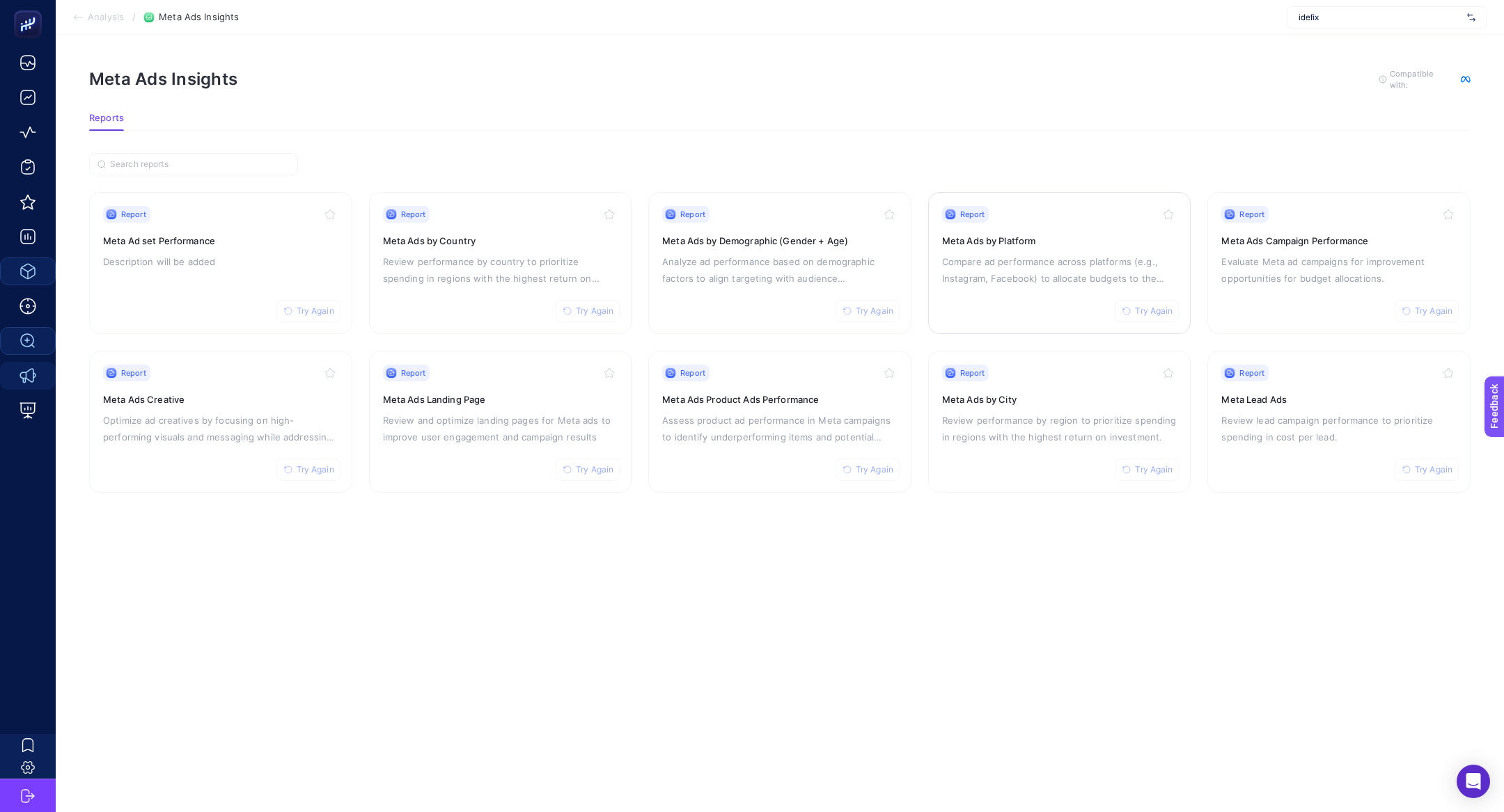
click at [1084, 267] on p "Compare ad performance across platforms (e.g., Instagram, Facebook) to allocate…" at bounding box center [1059, 270] width 236 height 33
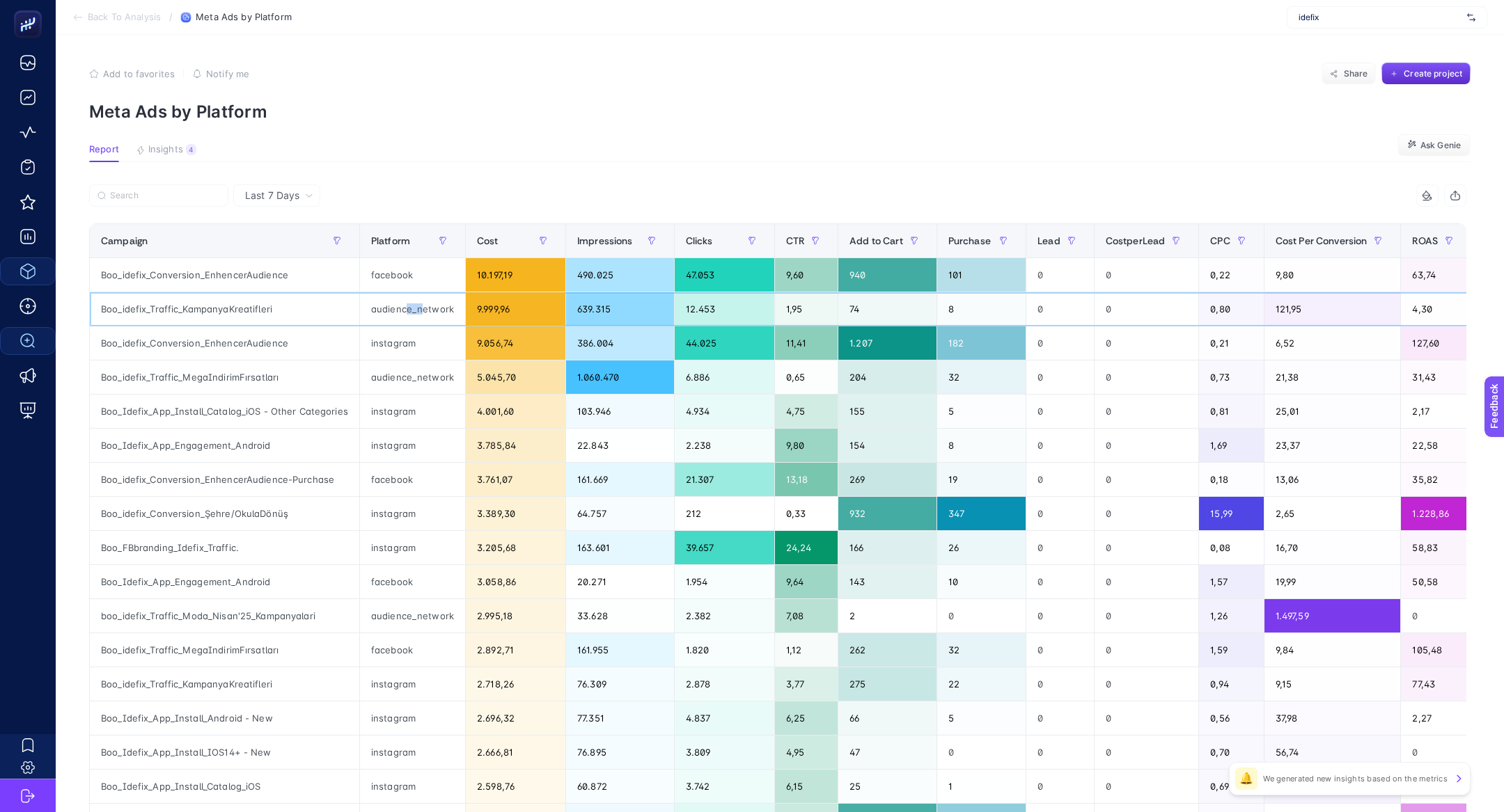
drag, startPoint x: 403, startPoint y: 313, endPoint x: 419, endPoint y: 313, distance: 16.0
click at [419, 313] on div "audience_network" at bounding box center [412, 309] width 105 height 33
drag, startPoint x: 391, startPoint y: 281, endPoint x: 432, endPoint y: 281, distance: 41.0
click at [432, 281] on div "facebook" at bounding box center [412, 275] width 105 height 33
click at [225, 279] on div "Boo_idefix_Conversion_EnhencerAudience" at bounding box center [224, 275] width 270 height 33
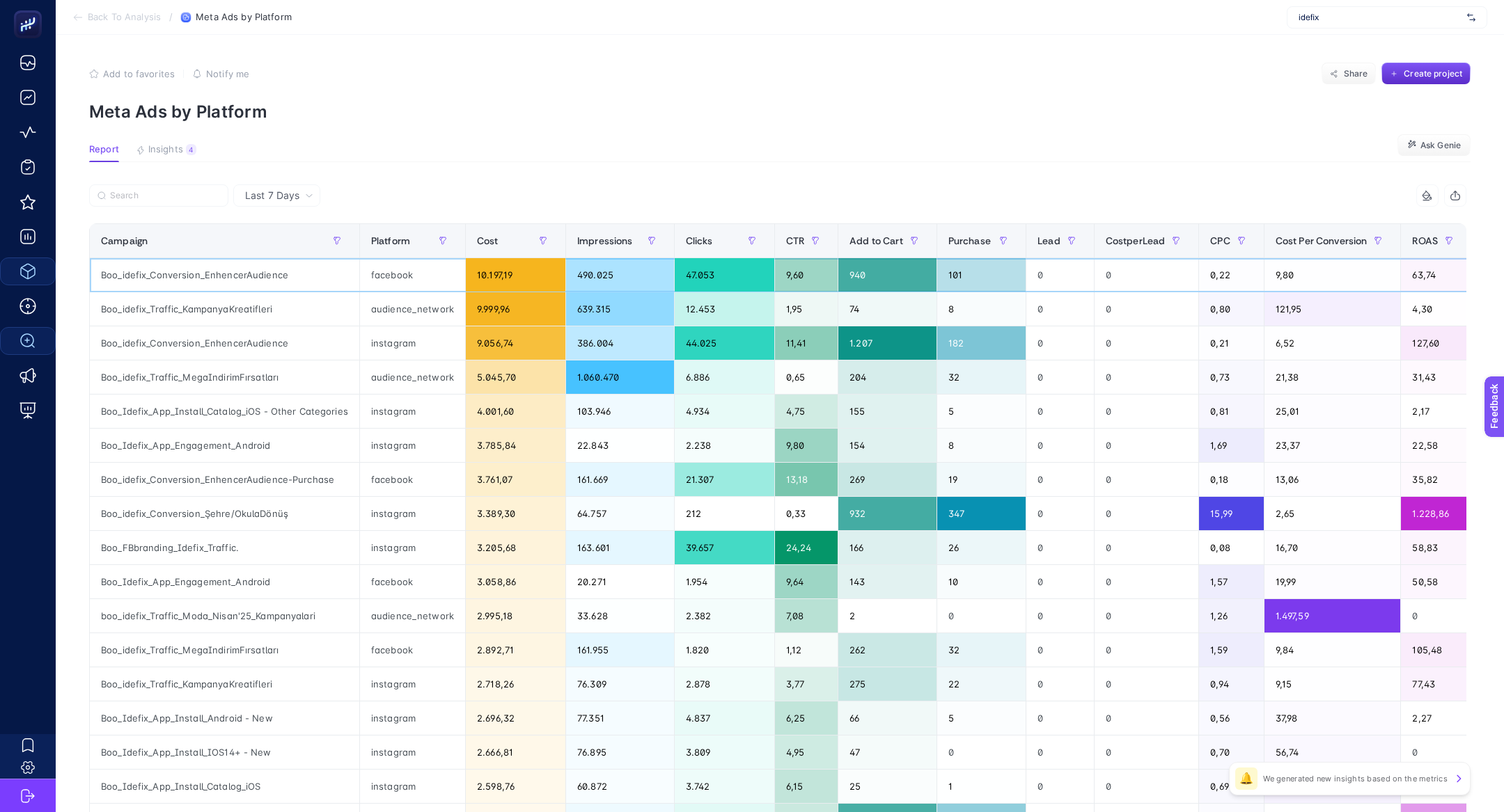
click at [225, 279] on div "Boo_idefix_Conversion_EnhencerAudience" at bounding box center [224, 275] width 270 height 33
copy div "Boo_idefix_Conversion_EnhencerAudience"
click at [156, 200] on input "Search" at bounding box center [164, 196] width 110 height 10
paste input "Boo_idefix_Conversion_EnhencerAudience"
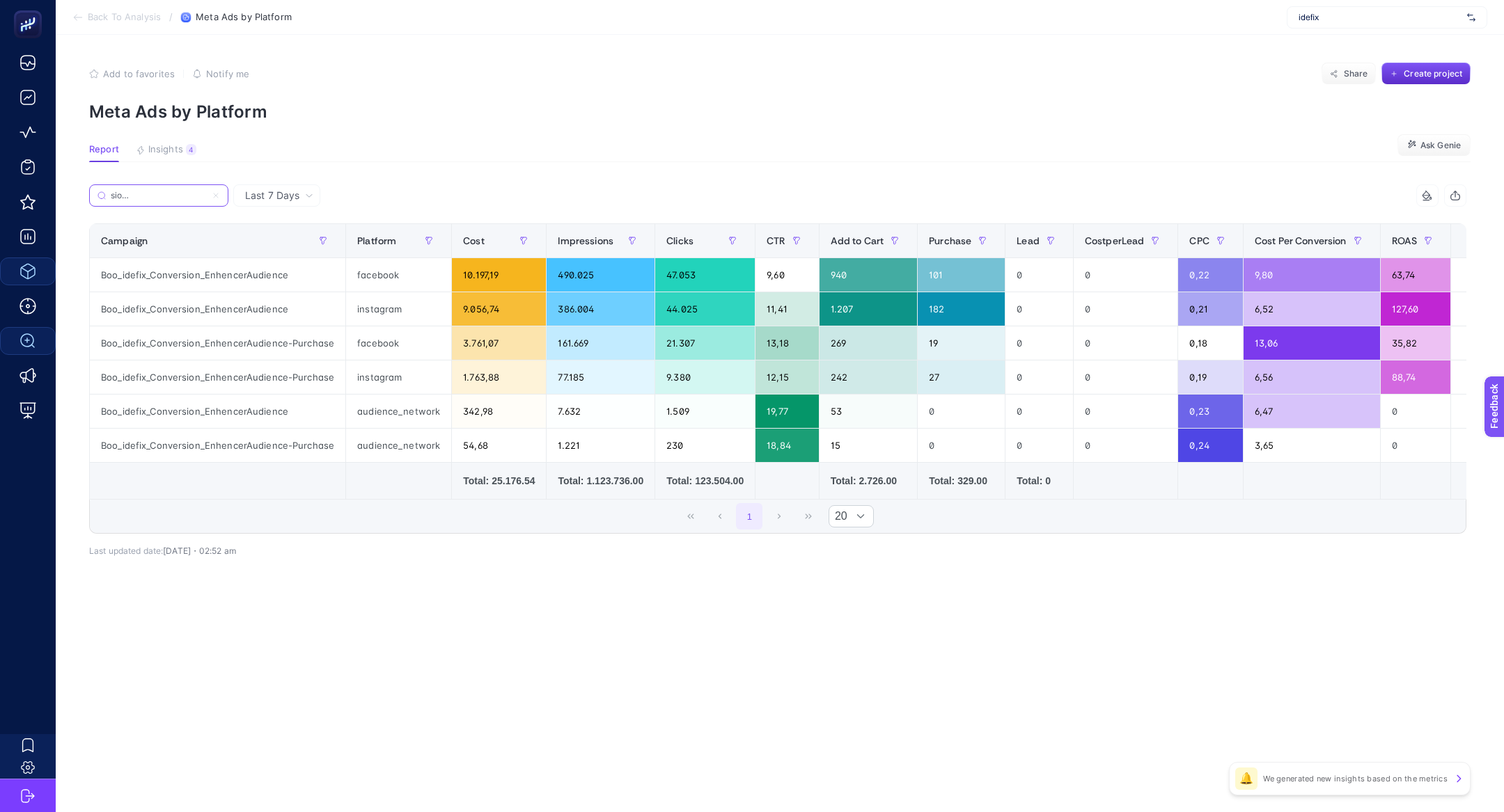
type input "Boo_idefix_Conversion_EnhencerAudience"
click at [368, 274] on div "facebook" at bounding box center [398, 275] width 105 height 33
click at [260, 274] on div "Boo_idefix_Conversion_EnhencerAudience" at bounding box center [217, 275] width 256 height 33
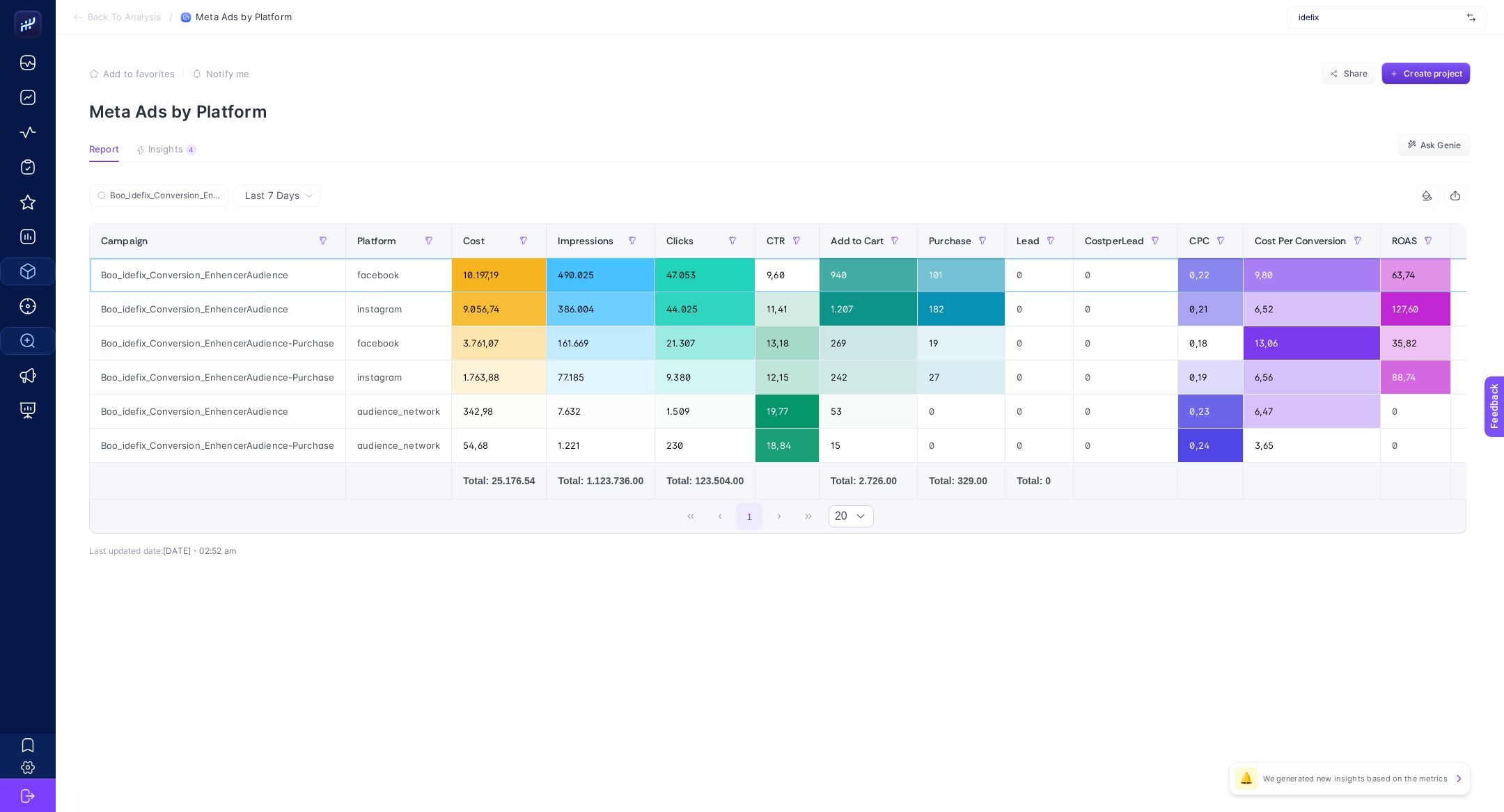
click at [260, 274] on div "Boo_idefix_Conversion_EnhencerAudience" at bounding box center [217, 275] width 256 height 33
click at [378, 273] on div "facebook" at bounding box center [398, 275] width 105 height 33
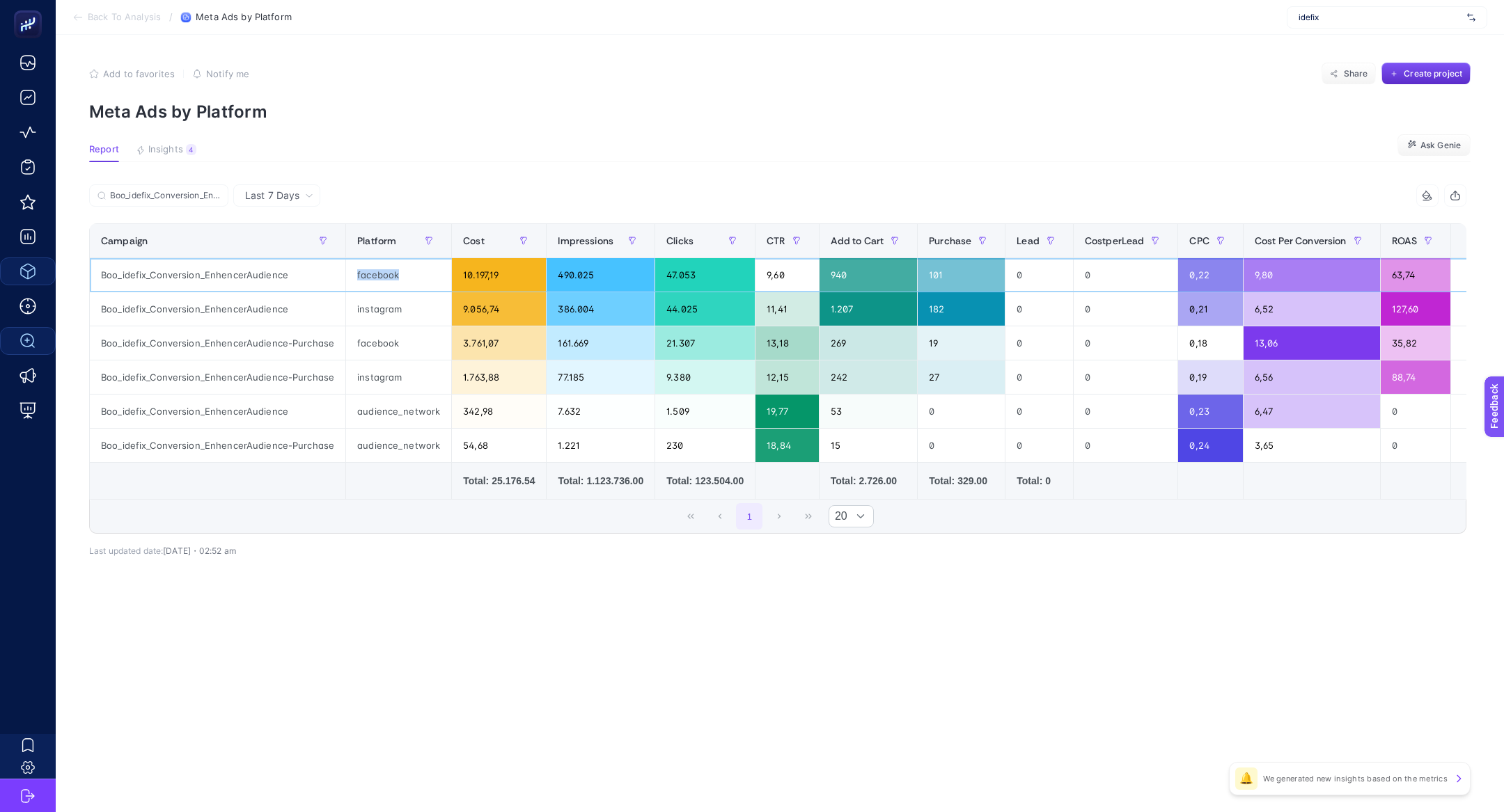
click at [378, 273] on div "facebook" at bounding box center [398, 275] width 105 height 33
click at [200, 197] on input "Boo_idefix_Conversion_EnhencerAudience" at bounding box center [164, 196] width 110 height 10
click at [216, 194] on icon at bounding box center [216, 196] width 9 height 9
click at [206, 194] on input "Boo_idefix_Conversion_EnhencerAudience" at bounding box center [158, 196] width 95 height 10
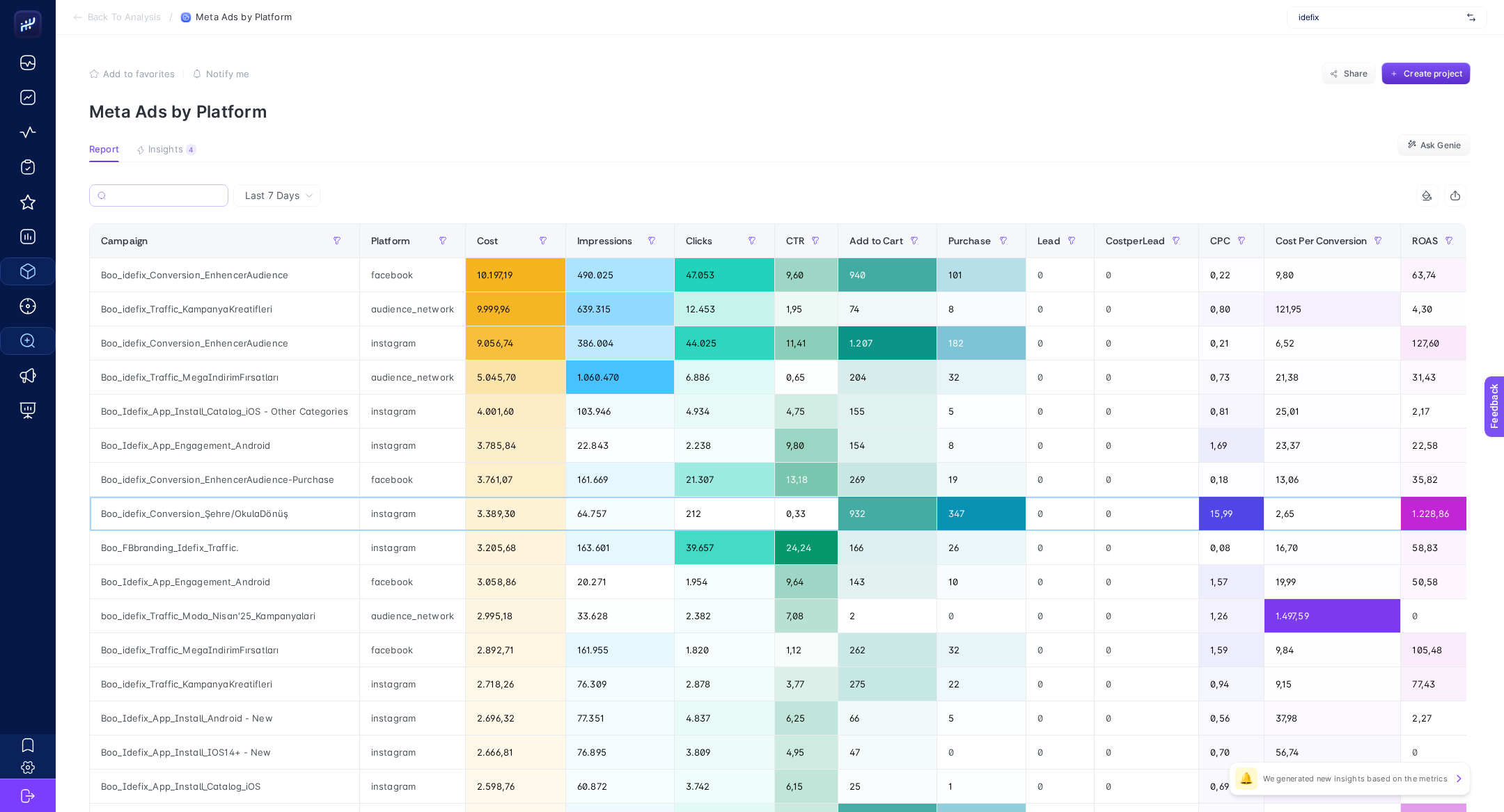
click at [240, 518] on div "Boo_idefix_Conversion_Şehre/OkulaDönüş" at bounding box center [224, 514] width 270 height 33
copy tr "Boo_idefix_Conversion_Şehre/OkulaDönüş"
click at [183, 197] on input "Search" at bounding box center [164, 196] width 110 height 10
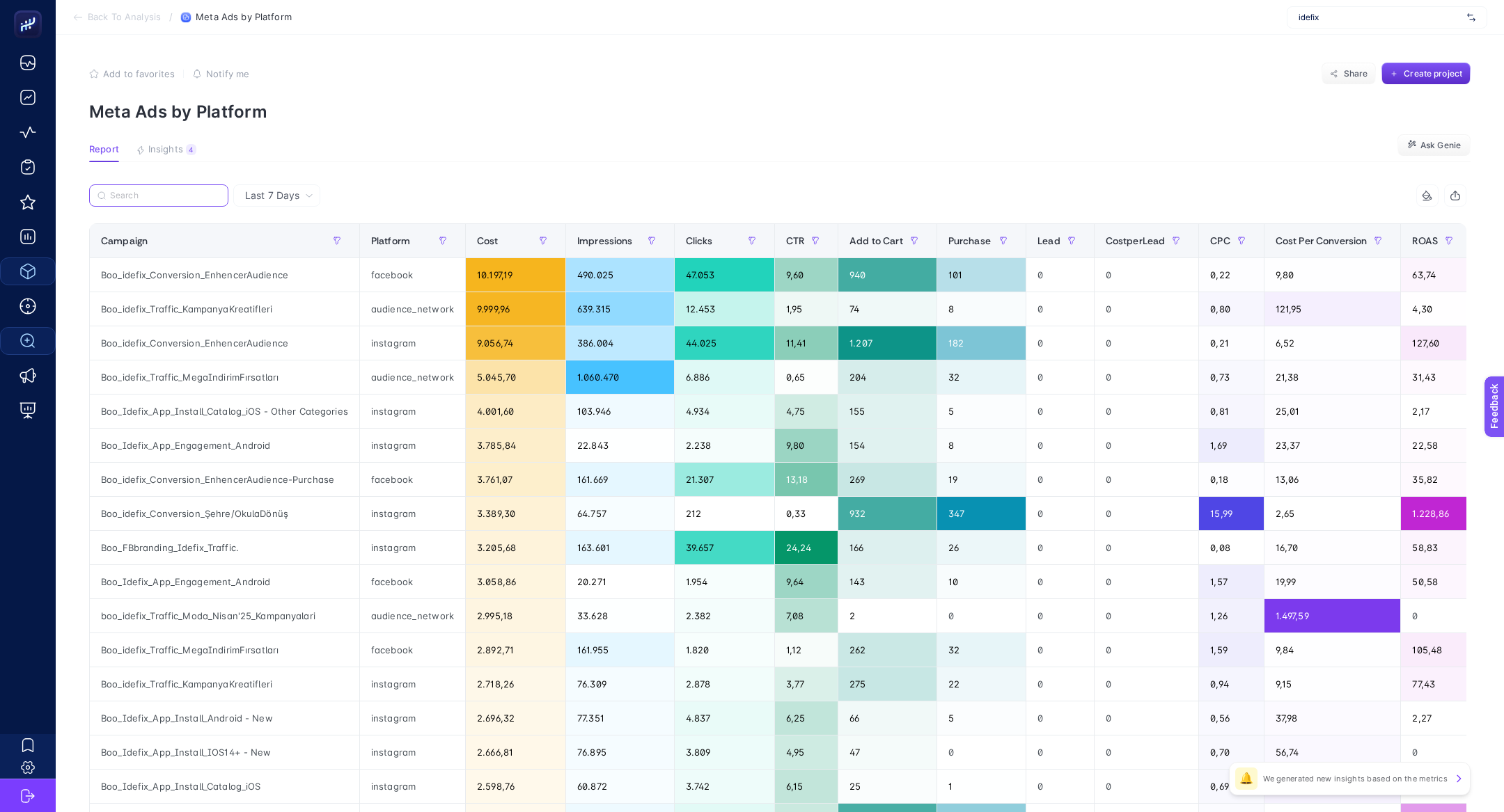
paste input "Boo_idefix_Conversion_Şehre/OkulaDönüş"
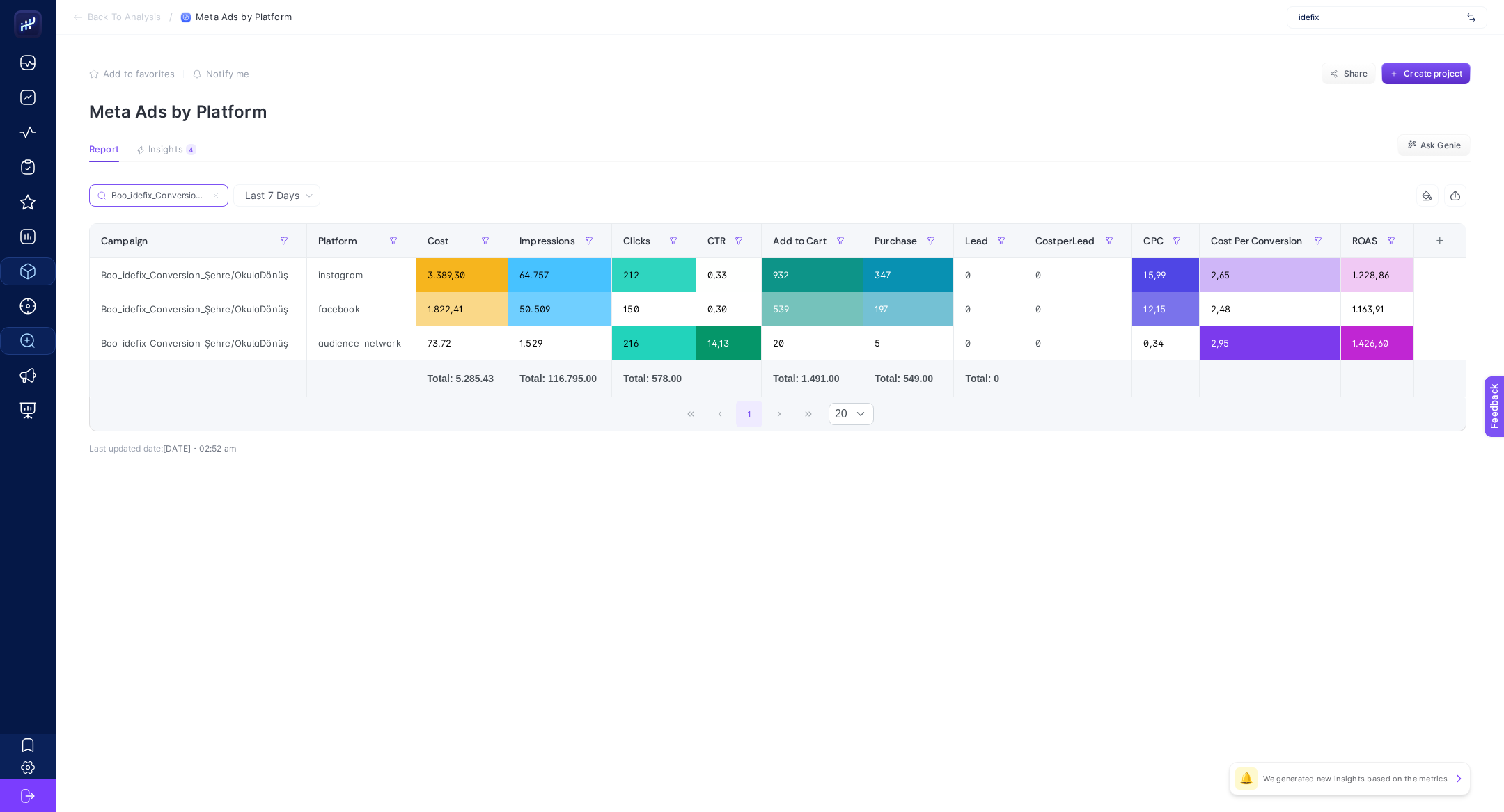
scroll to position [0, 73]
type input "Boo_idefix_Conversion_Şehre/OkulaDönüş"
click at [217, 197] on icon at bounding box center [216, 196] width 9 height 9
click at [206, 197] on input "Boo_idefix_Conversion_Şehre/OkulaDönüş" at bounding box center [158, 196] width 95 height 10
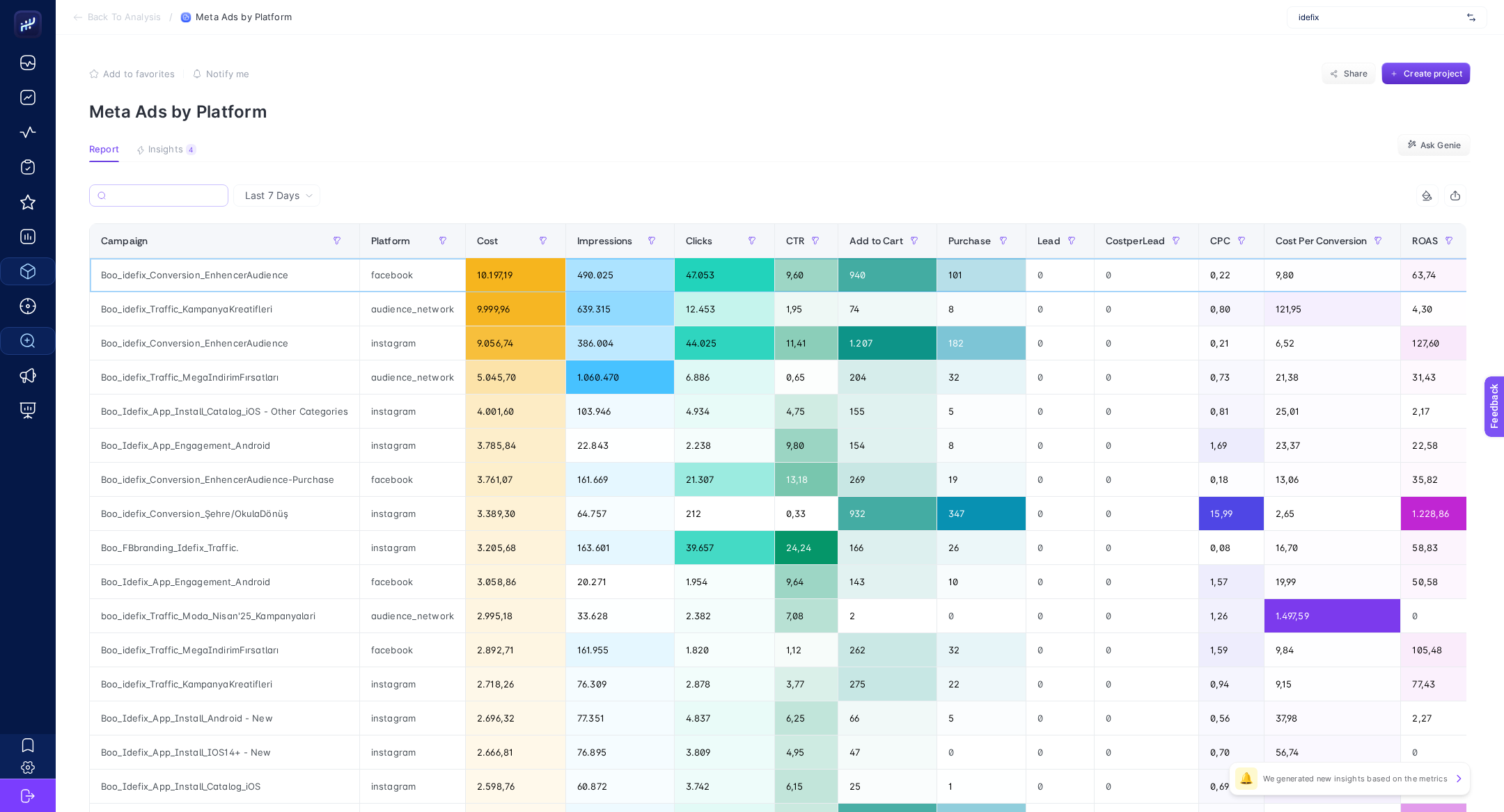
click at [191, 281] on div "Boo_idefix_Conversion_EnhencerAudience" at bounding box center [224, 275] width 270 height 33
copy tr "Boo_idefix_Conversion_EnhencerAudience"
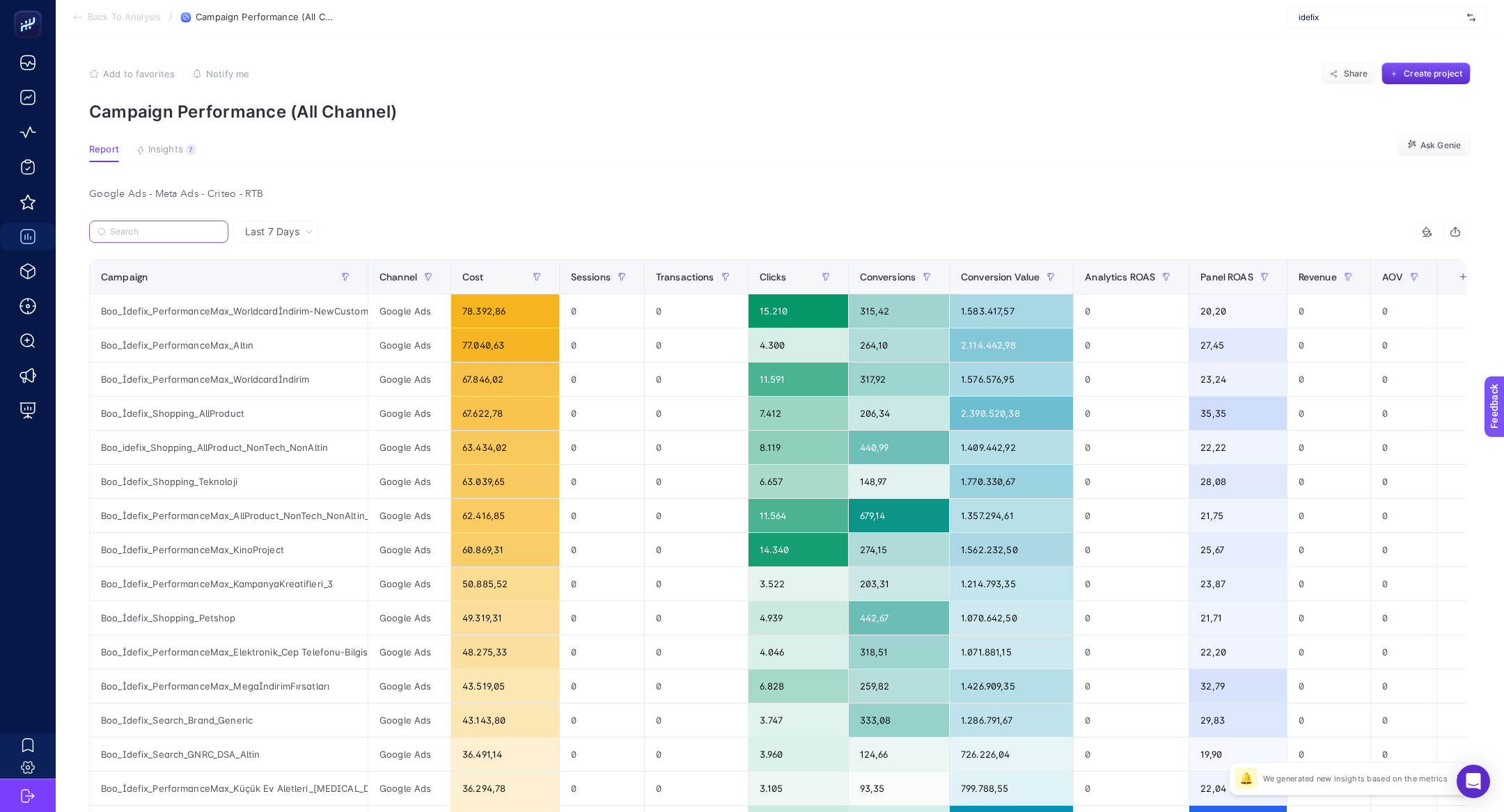
click at [164, 230] on input "Search" at bounding box center [164, 232] width 110 height 10
type input "ev"
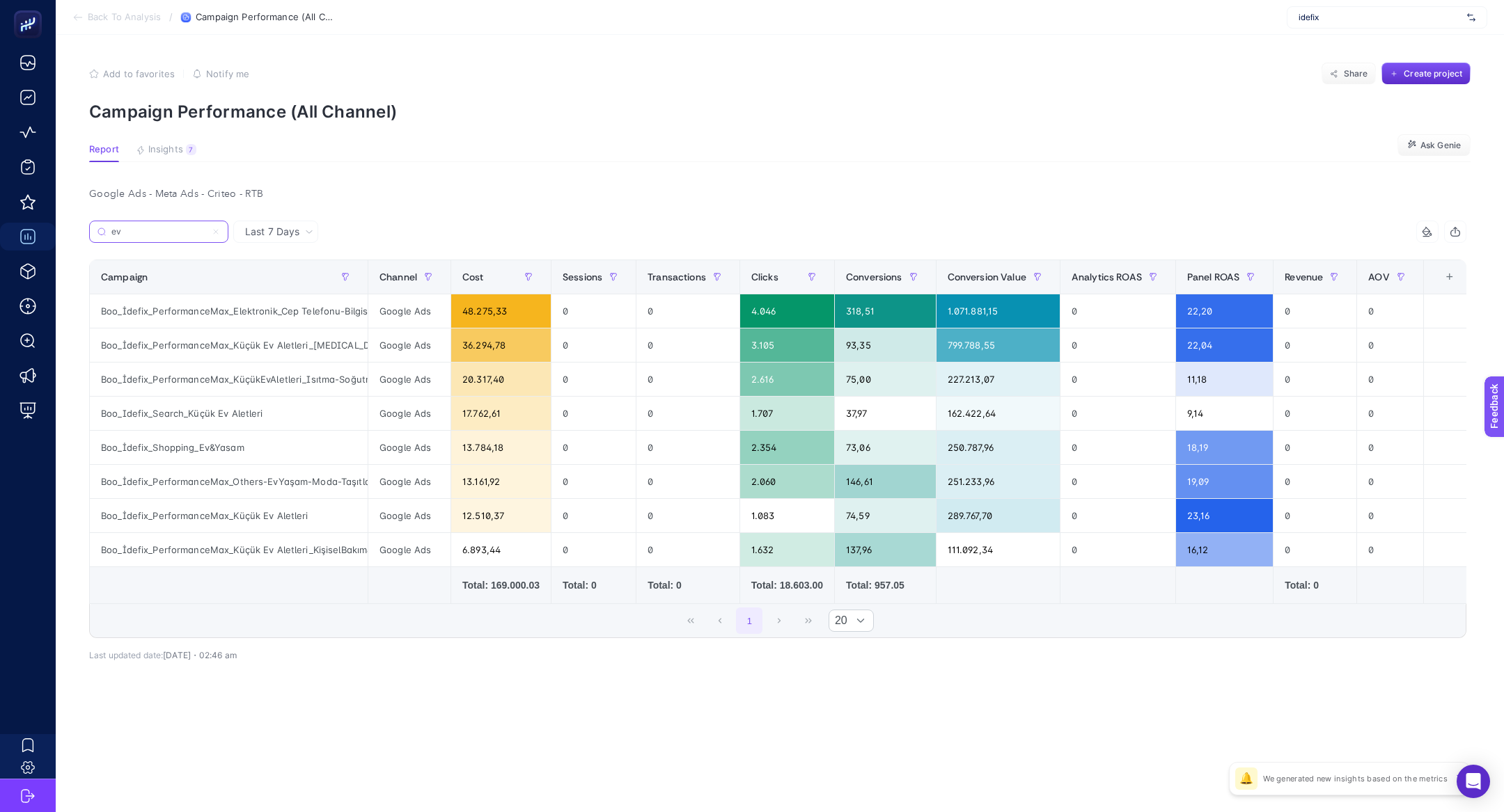
click at [154, 232] on input "ev" at bounding box center [158, 232] width 95 height 10
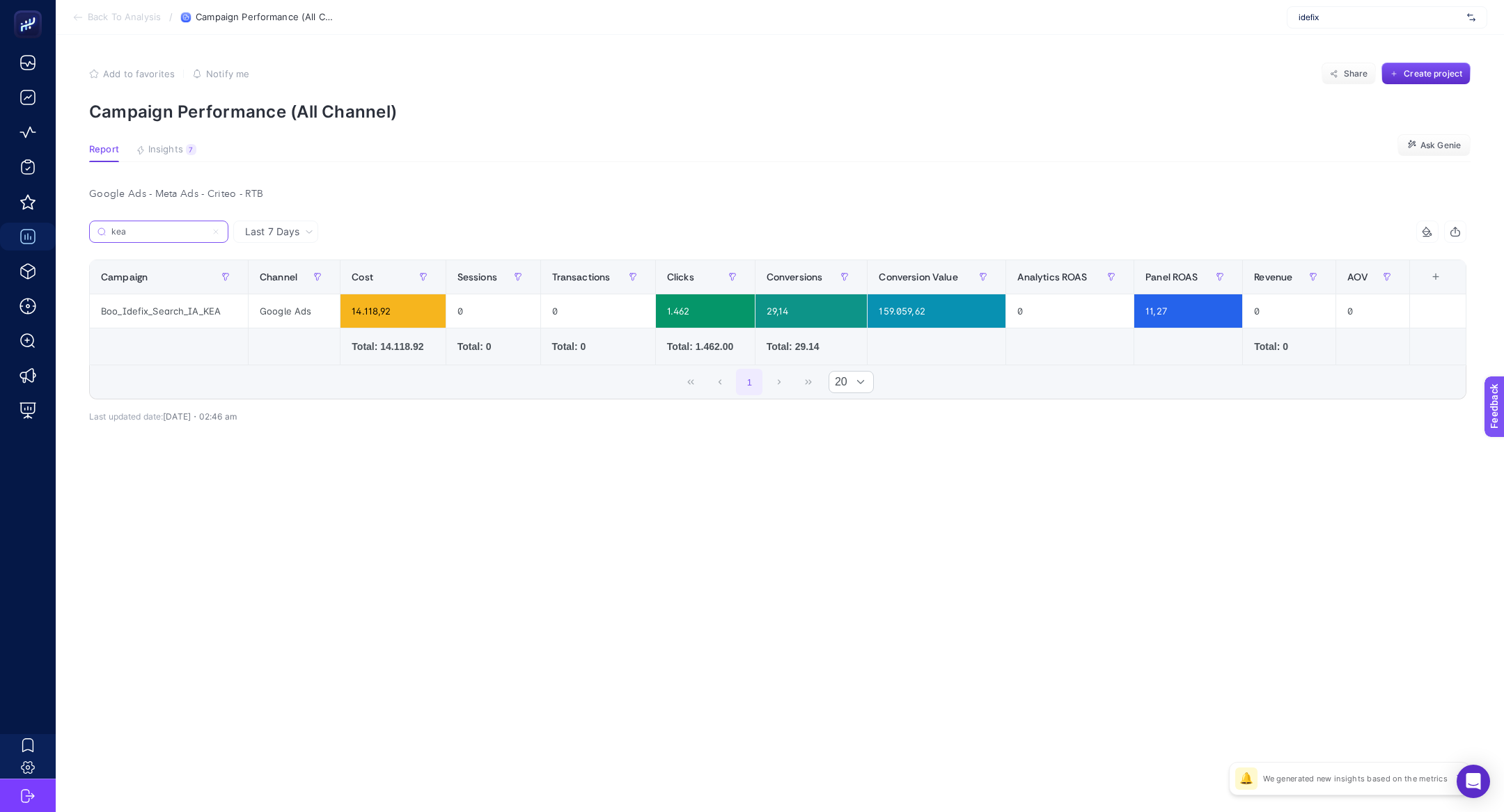
type input "kea"
click at [189, 307] on div "Boo_Idefix_Search_IA_KEA" at bounding box center [169, 311] width 158 height 33
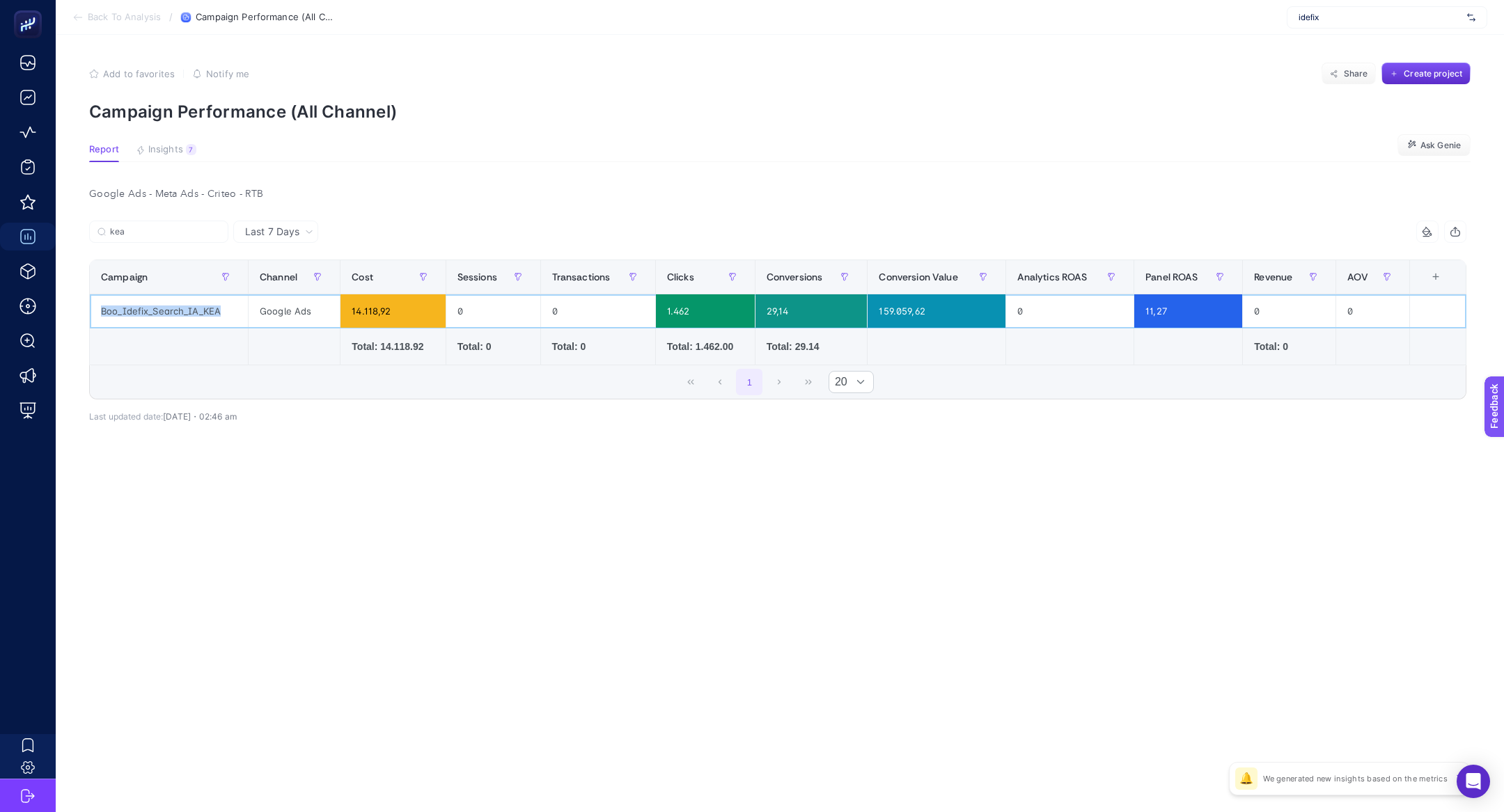
click at [218, 316] on div "Boo_Idefix_Search_IA_KEA" at bounding box center [169, 311] width 158 height 33
click at [208, 312] on div "Boo_Idefix_Search_IA_KEA" at bounding box center [169, 311] width 158 height 33
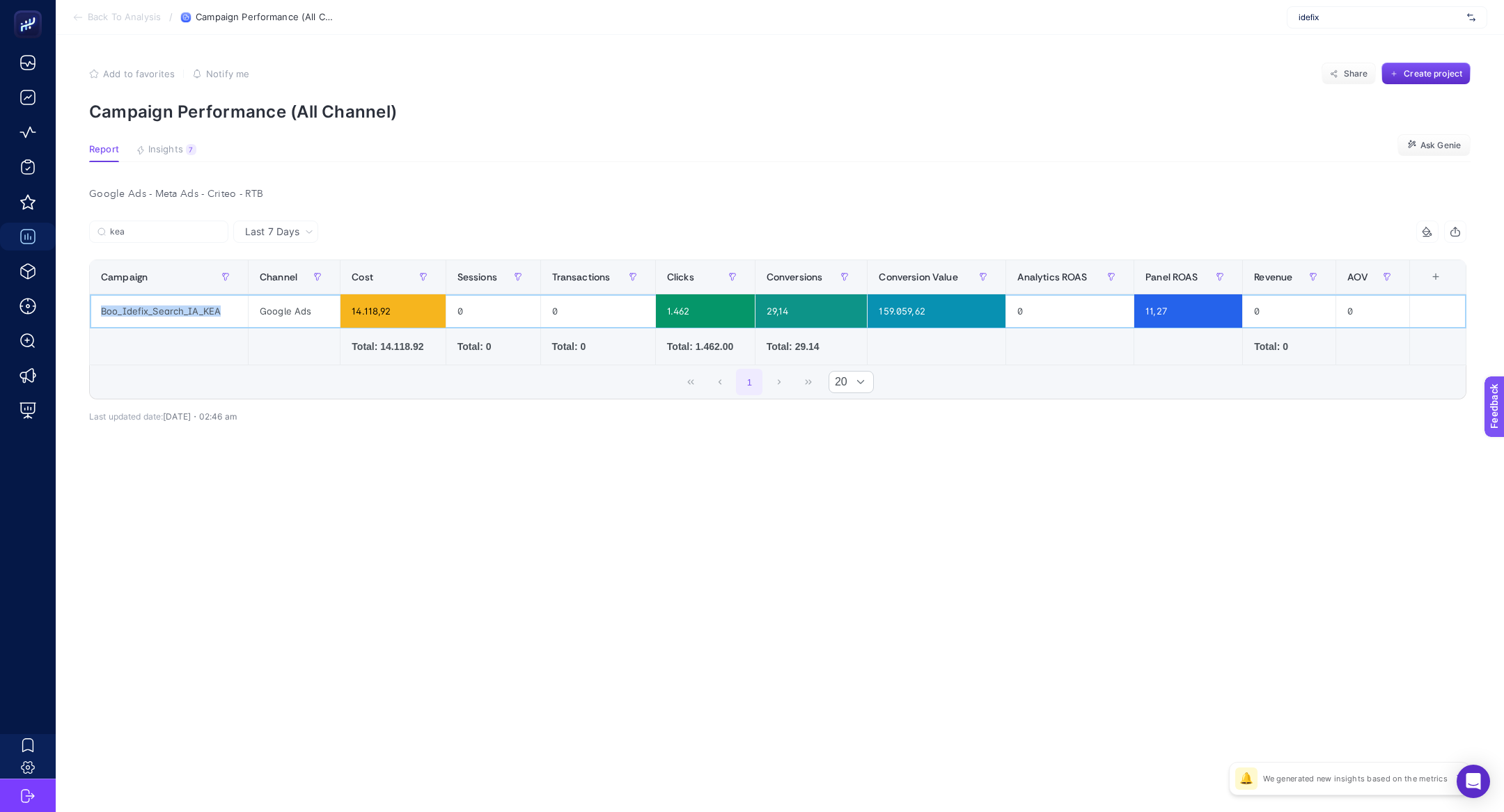
copy div "Boo_Idefix_Search_IA_KEA"
click at [294, 232] on span "Last 7 Days" at bounding box center [272, 232] width 54 height 14
click at [285, 288] on li "Last 30 Days" at bounding box center [276, 286] width 77 height 25
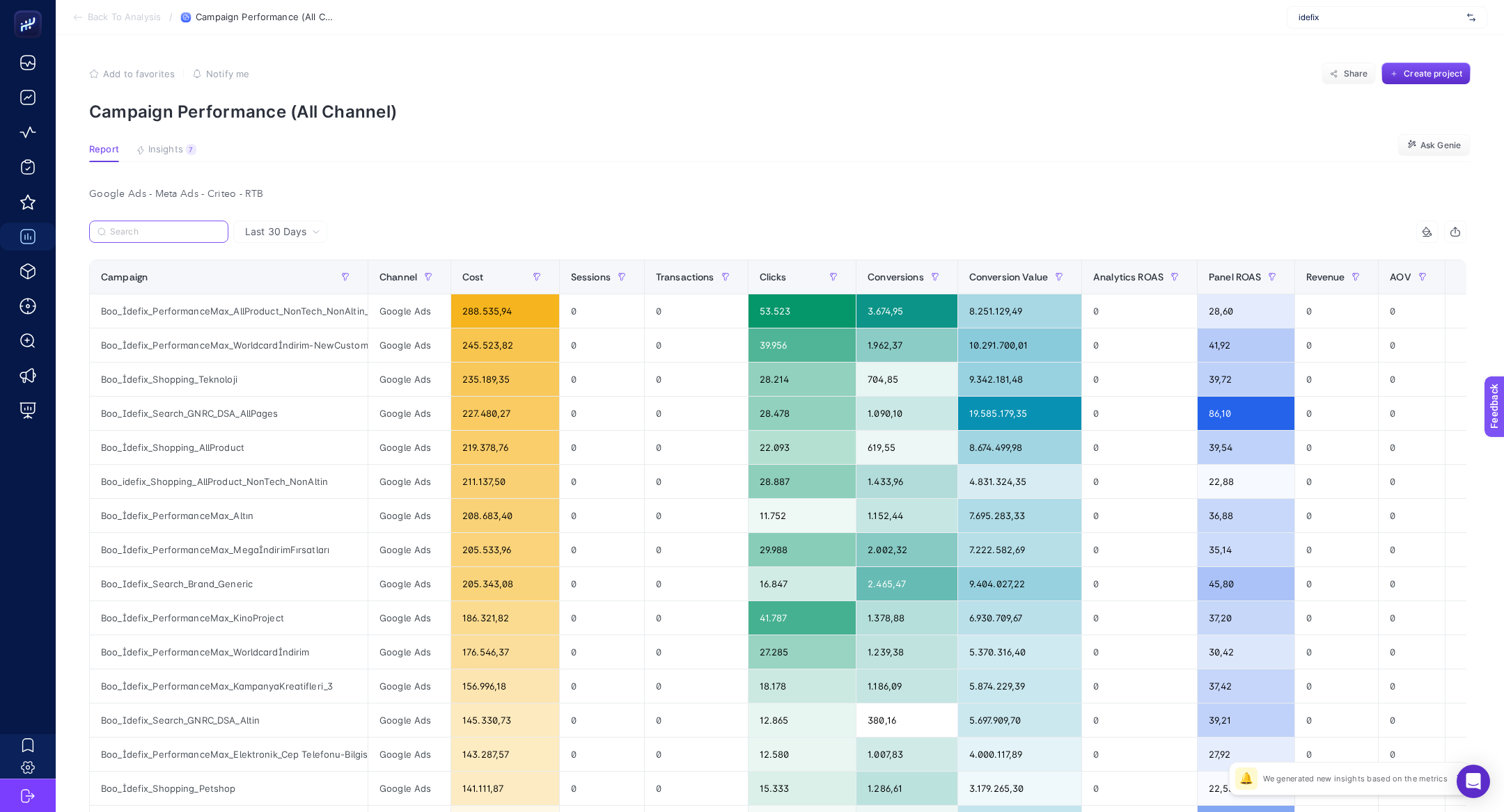
click at [150, 227] on input "Search" at bounding box center [164, 232] width 110 height 10
paste input "Boo_Idefix_Search_IA_KEA"
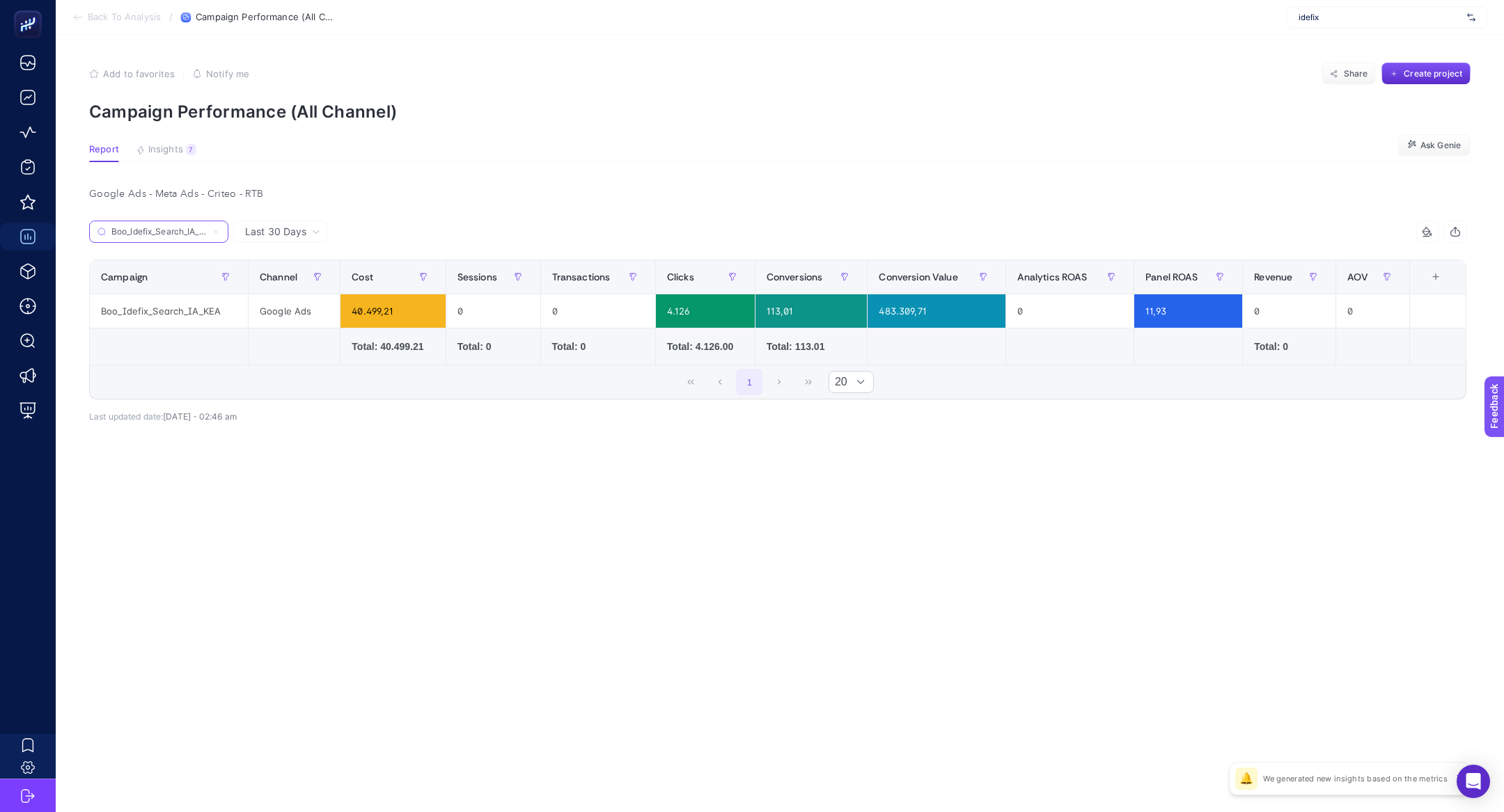
scroll to position [0, 10]
type input "Boo_Idefix_Search_IA_KEA"
click at [215, 232] on icon at bounding box center [216, 231] width 4 height 4
click at [0, 0] on input "kea" at bounding box center [0, 0] width 0 height 0
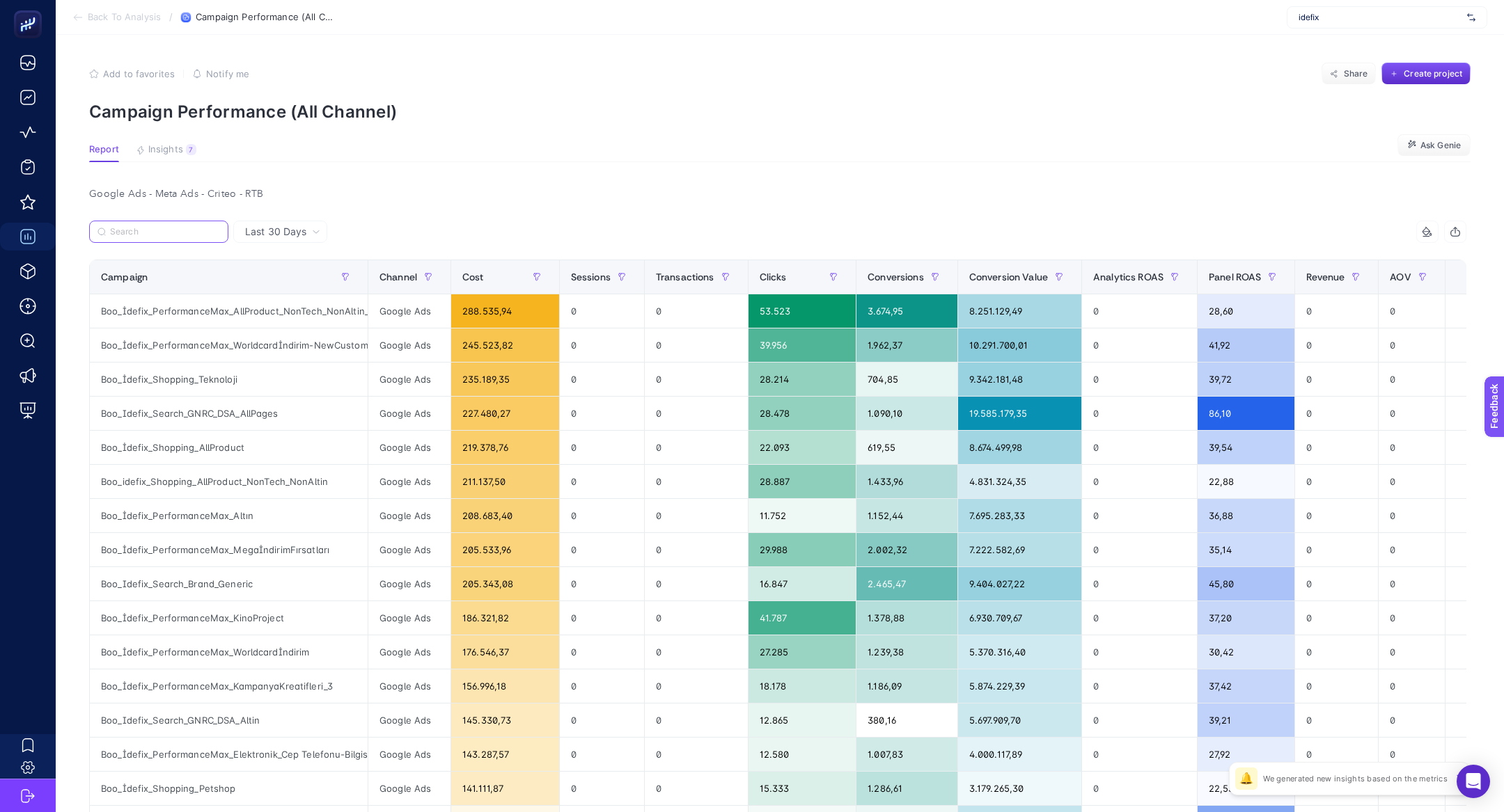
click at [217, 232] on input "Search" at bounding box center [164, 232] width 110 height 10
paste input "Boo_Idefix_Search_Küçük Ev Aletleri"
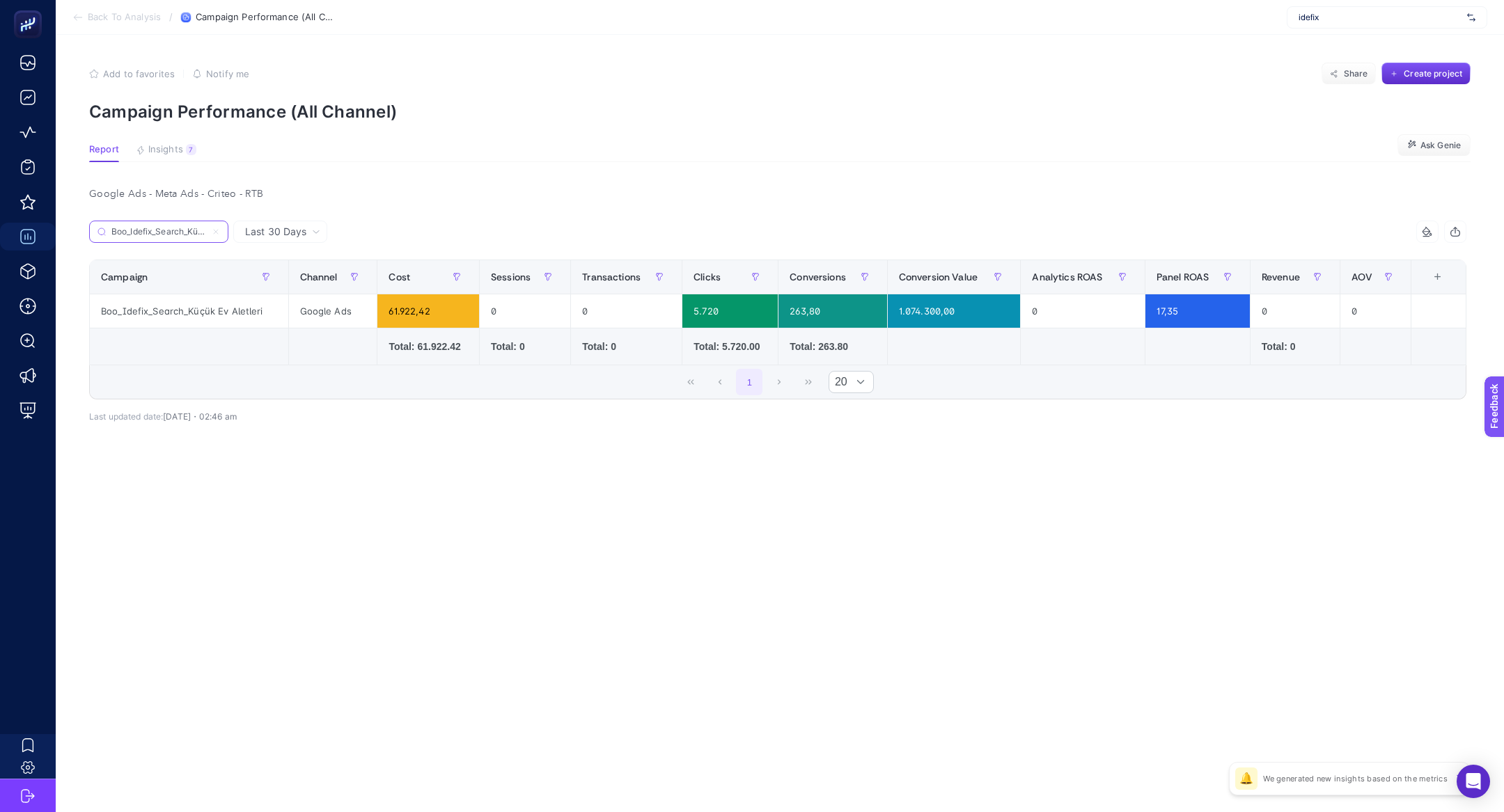
scroll to position [0, 50]
type input "Boo_Idefix_Search_Küçük Ev Aletleri"
drag, startPoint x: 152, startPoint y: 313, endPoint x: 218, endPoint y: 316, distance: 66.1
click at [244, 316] on div "Boo_Idefix_Search_Küçük Ev Aletleri" at bounding box center [189, 311] width 198 height 33
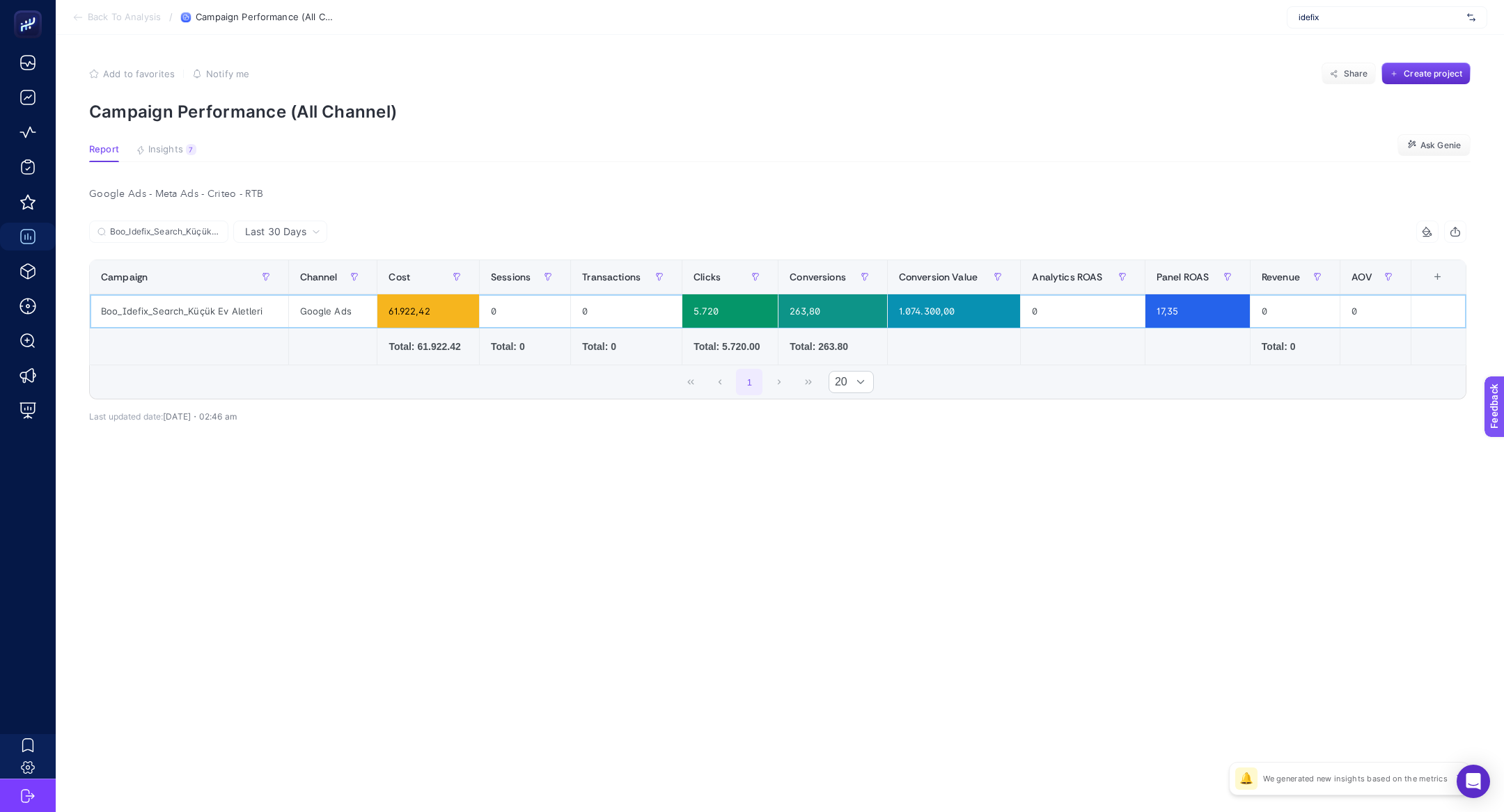
click at [217, 316] on div "Boo_Idefix_Search_Küçük Ev Aletleri" at bounding box center [189, 311] width 198 height 33
click at [203, 231] on input "Boo_Idefix_Search_Küçük Ev Aletleri" at bounding box center [164, 232] width 110 height 10
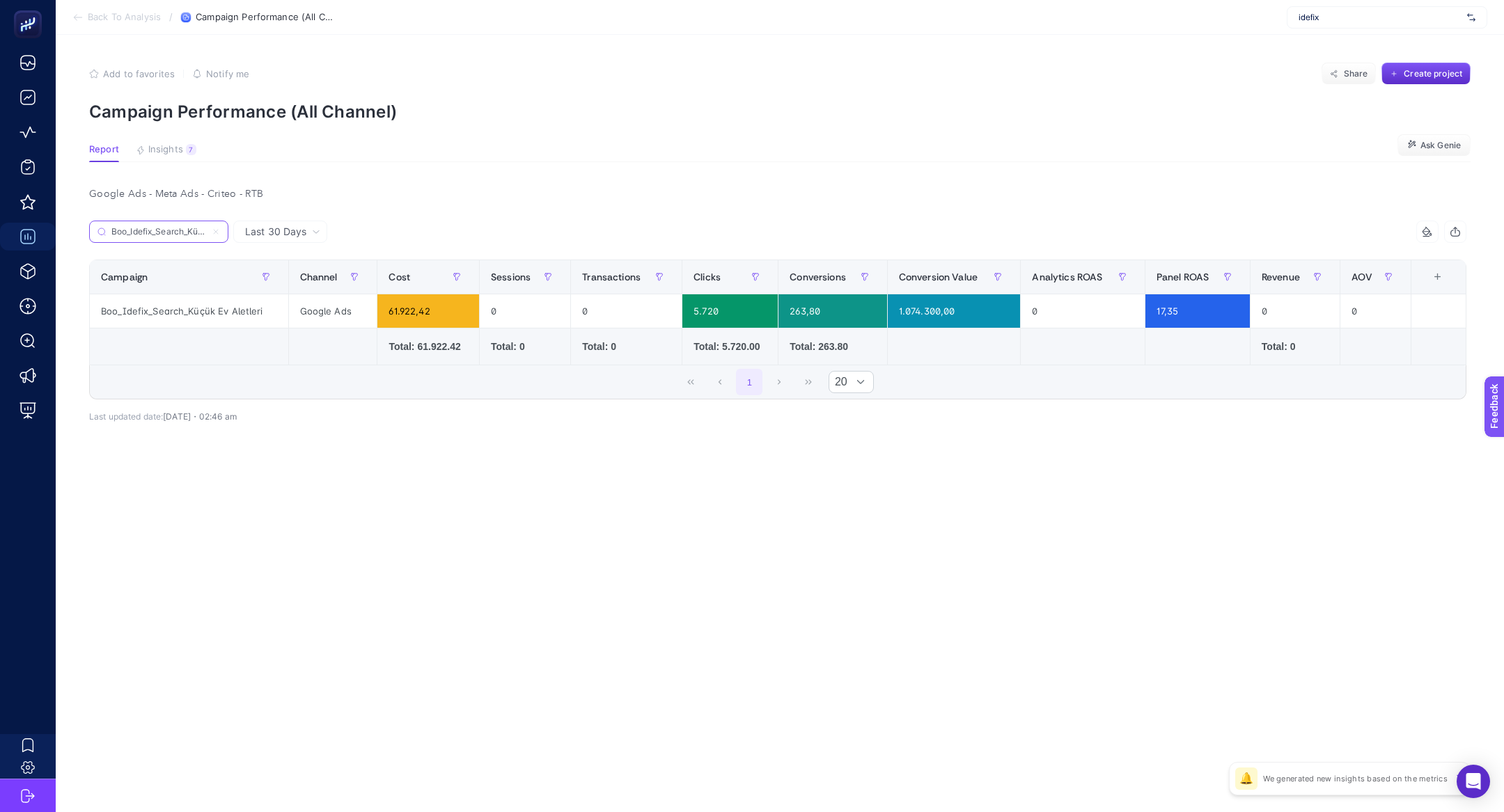
click at [215, 231] on icon at bounding box center [216, 231] width 4 height 4
click at [0, 0] on input "kea" at bounding box center [0, 0] width 0 height 0
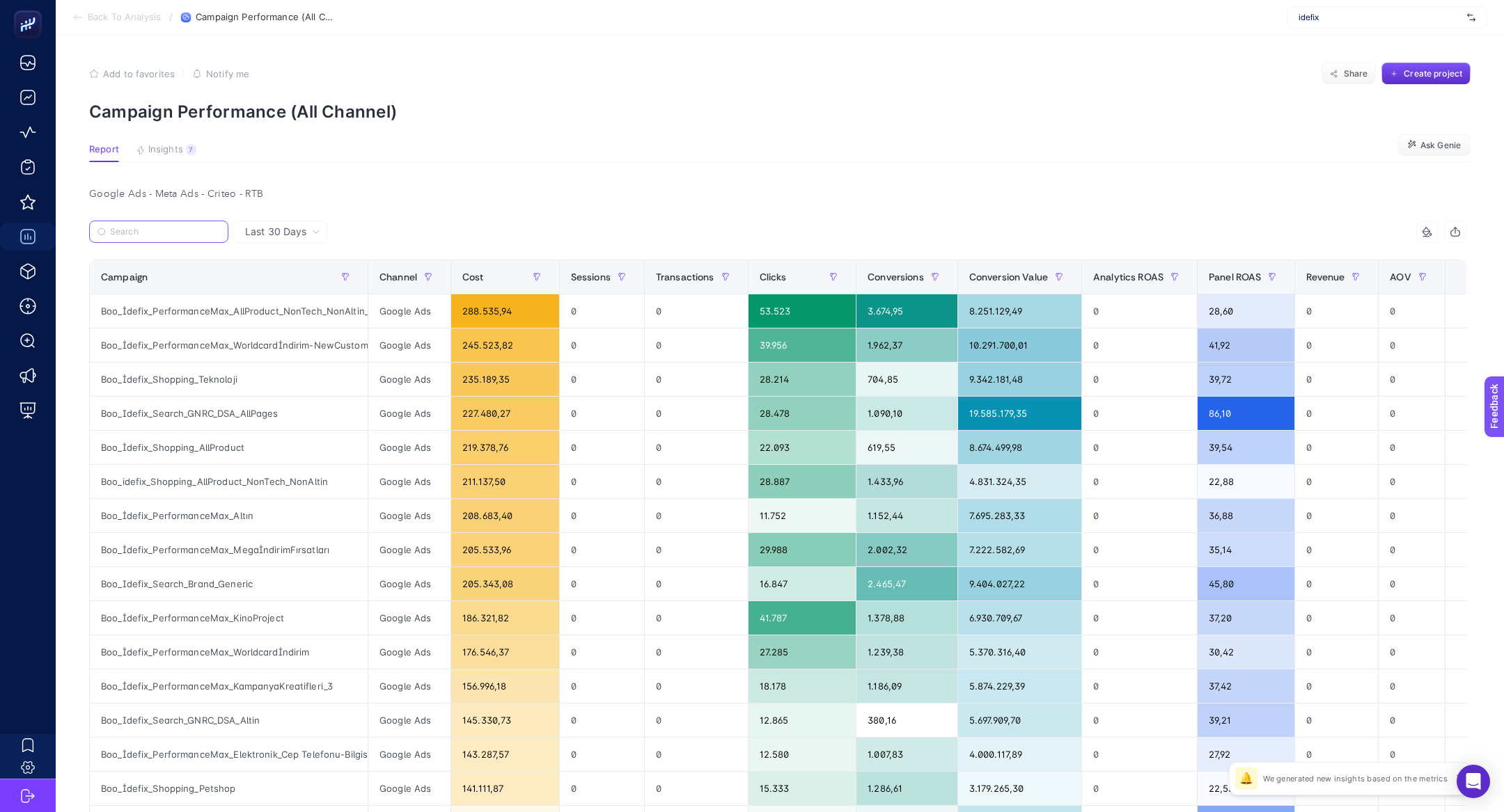
click at [187, 229] on input "Search" at bounding box center [164, 232] width 110 height 10
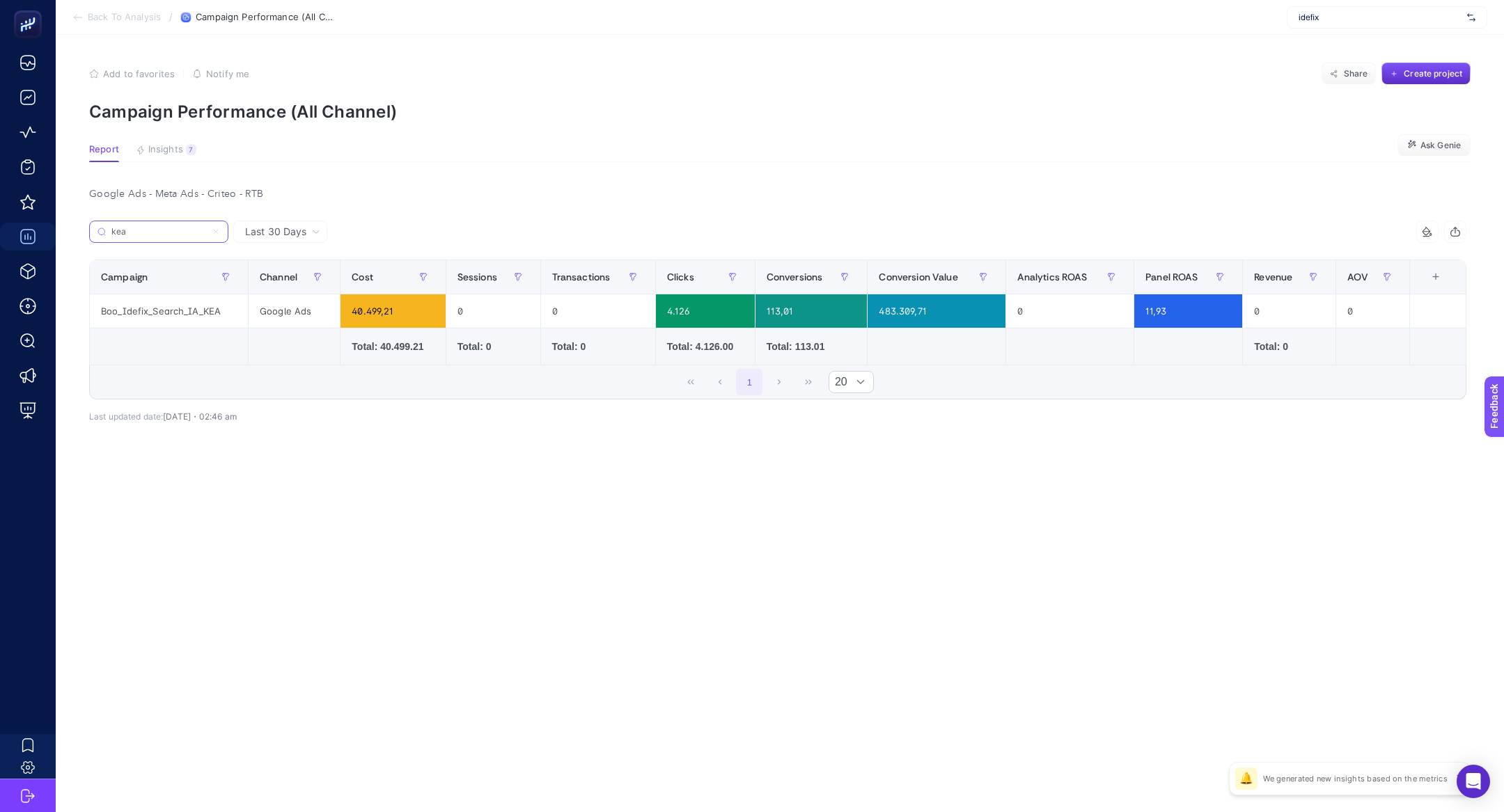
type input "kea"
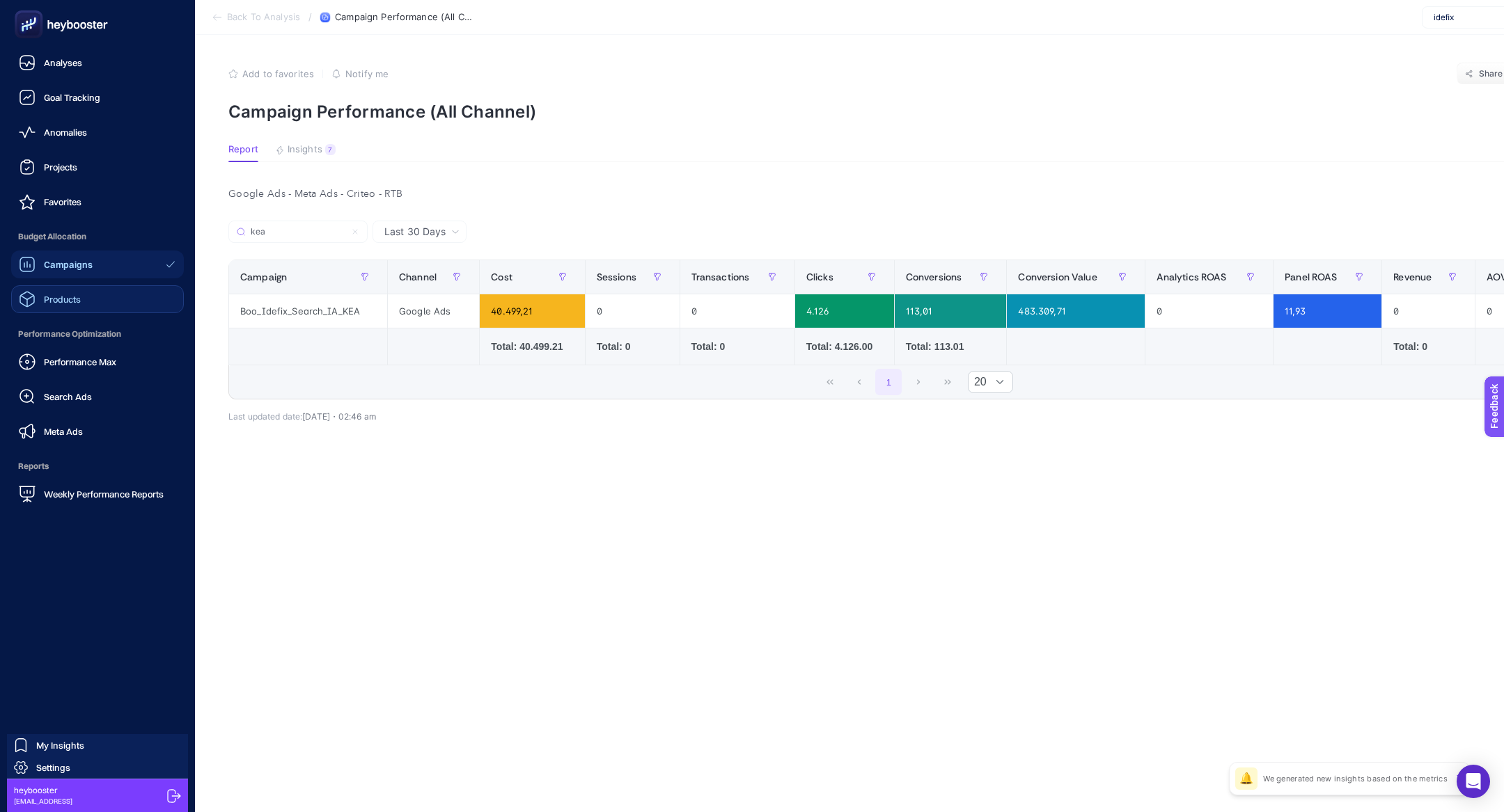
click at [64, 299] on span "Products" at bounding box center [62, 299] width 37 height 11
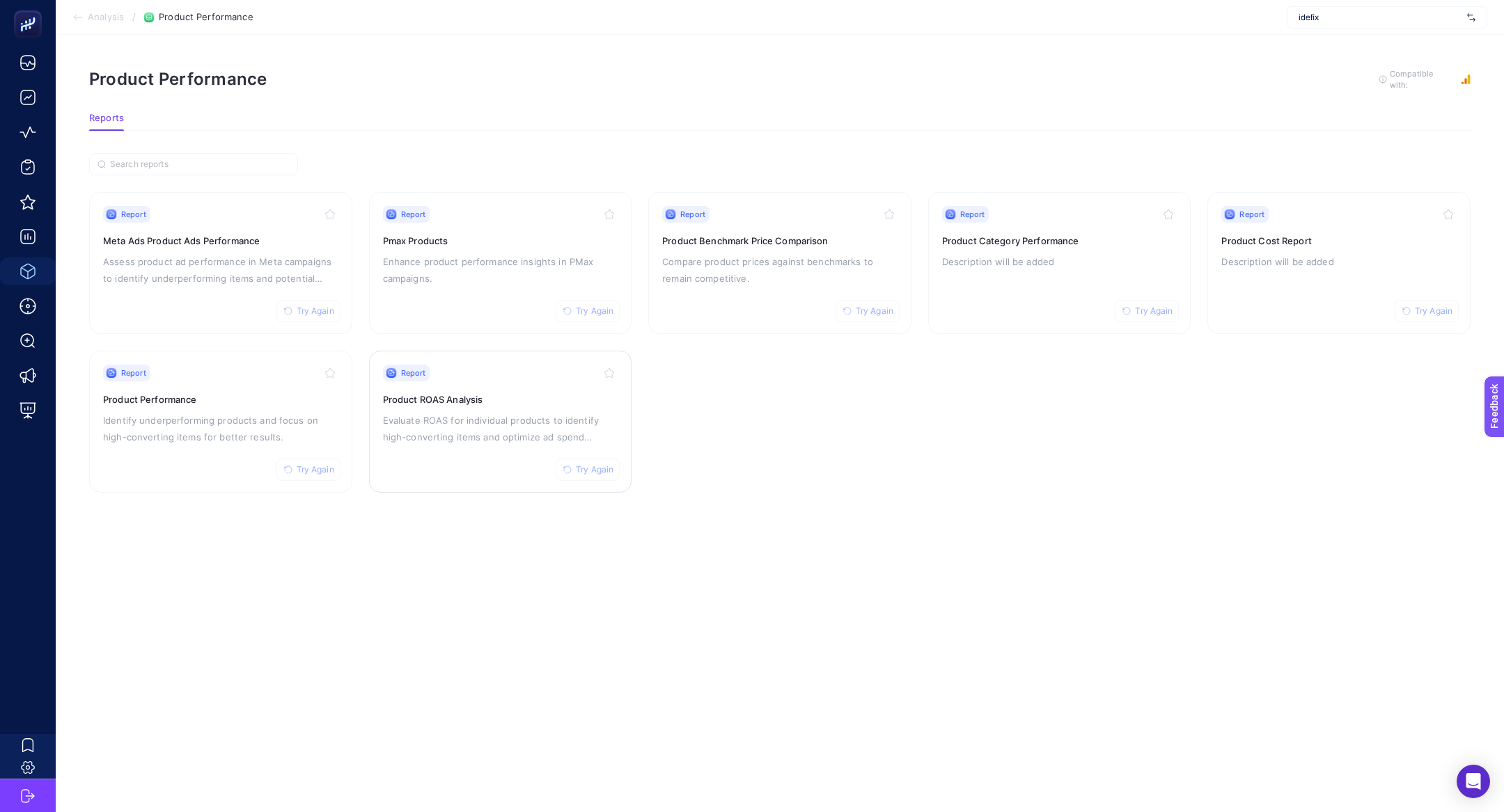
click at [438, 427] on p "Evaluate ROAS for individual products to identify high-converting items and opt…" at bounding box center [500, 429] width 236 height 33
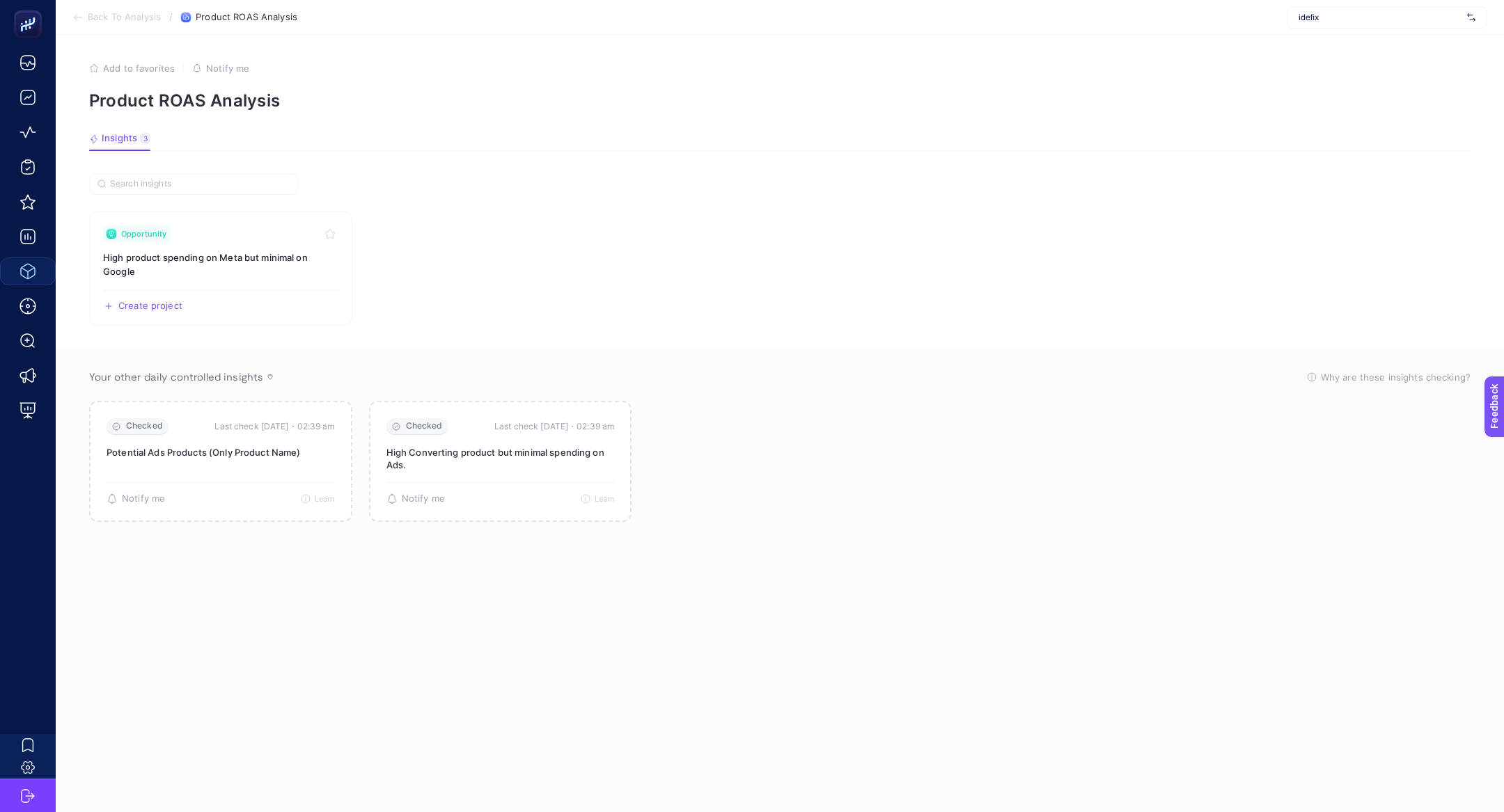
click at [88, 22] on span "Back To Analysis" at bounding box center [124, 17] width 73 height 11
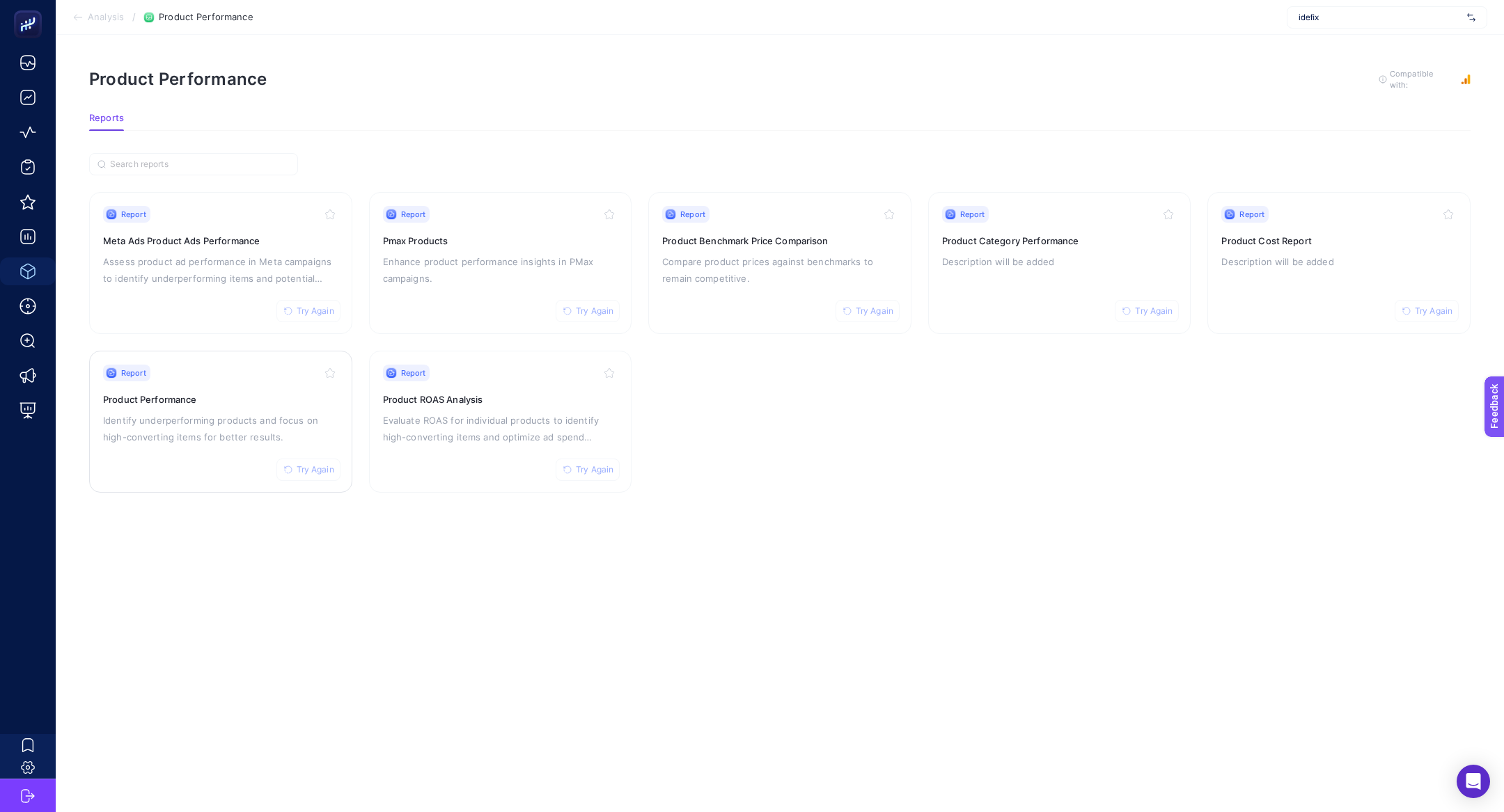
click at [220, 412] on p "Identify underperforming products and focus on high-converting items for better…" at bounding box center [220, 429] width 236 height 33
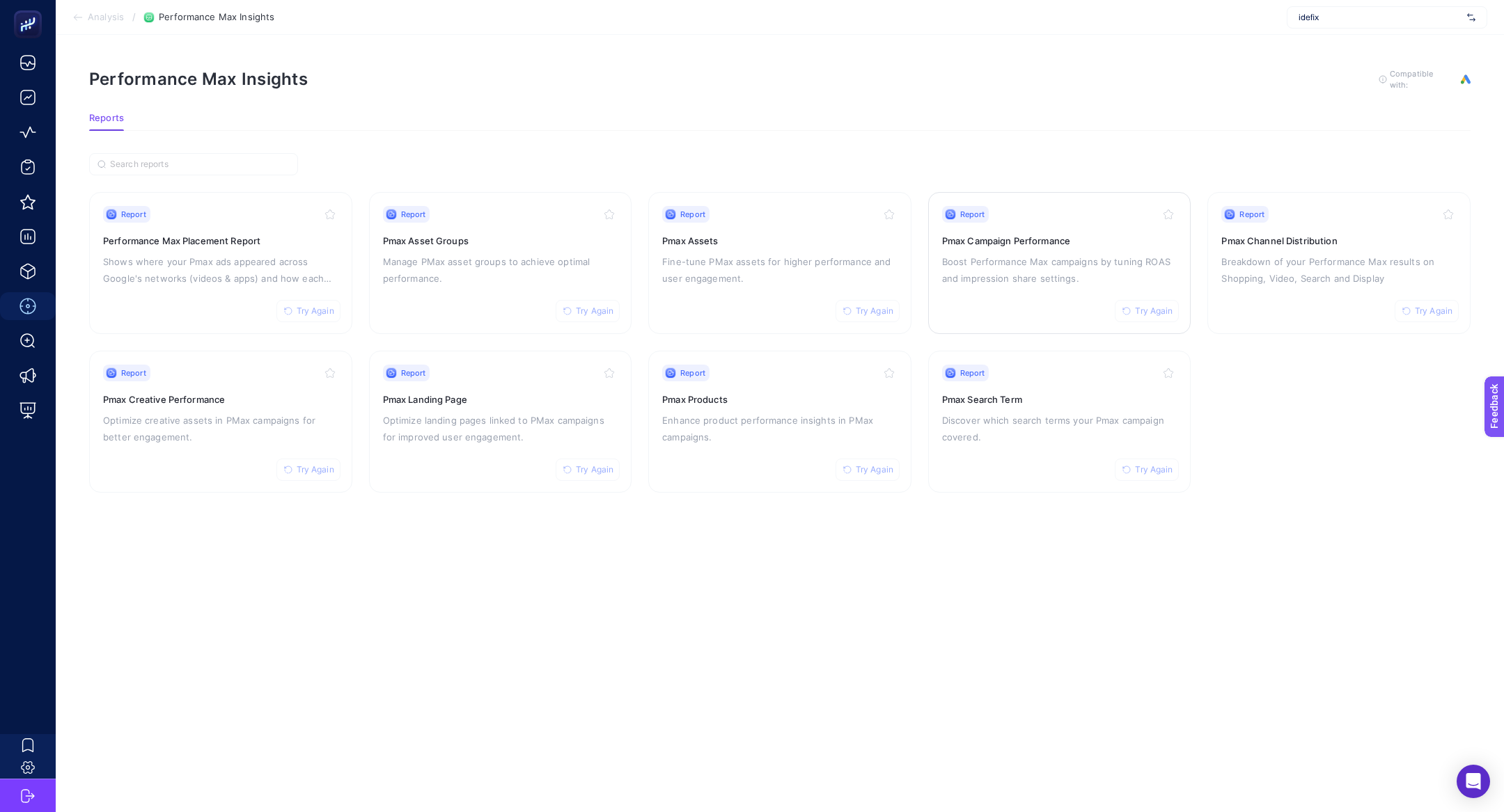
click at [1028, 256] on p "Boost Performance Max campaigns by tuning ROAS and impression share settings." at bounding box center [1059, 270] width 236 height 33
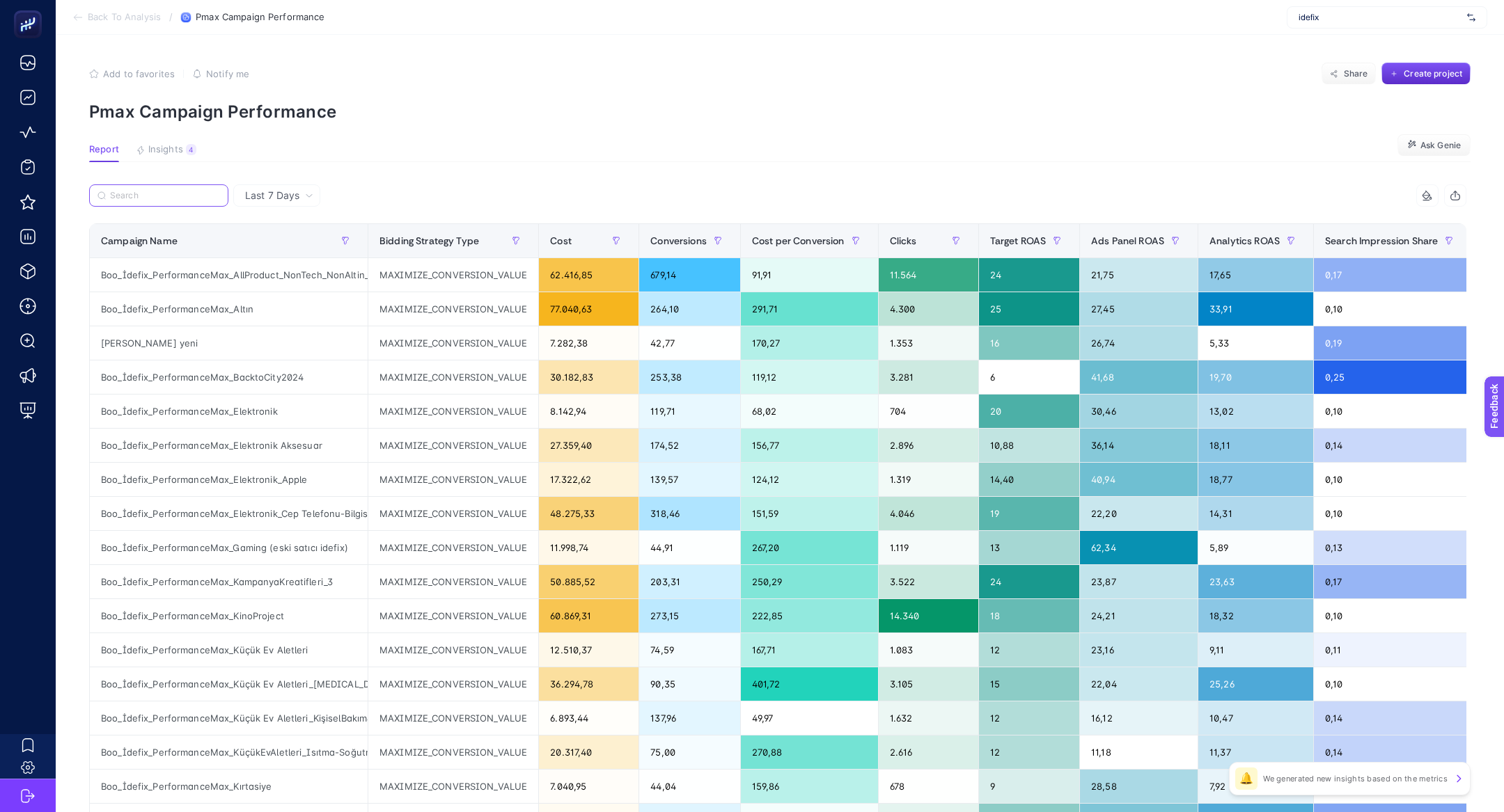
click at [133, 197] on input "Search" at bounding box center [164, 196] width 110 height 10
type input "2"
click at [312, 377] on div "Boo_İdefix_PerformanceMax_BacktoCity2024" at bounding box center [228, 377] width 277 height 33
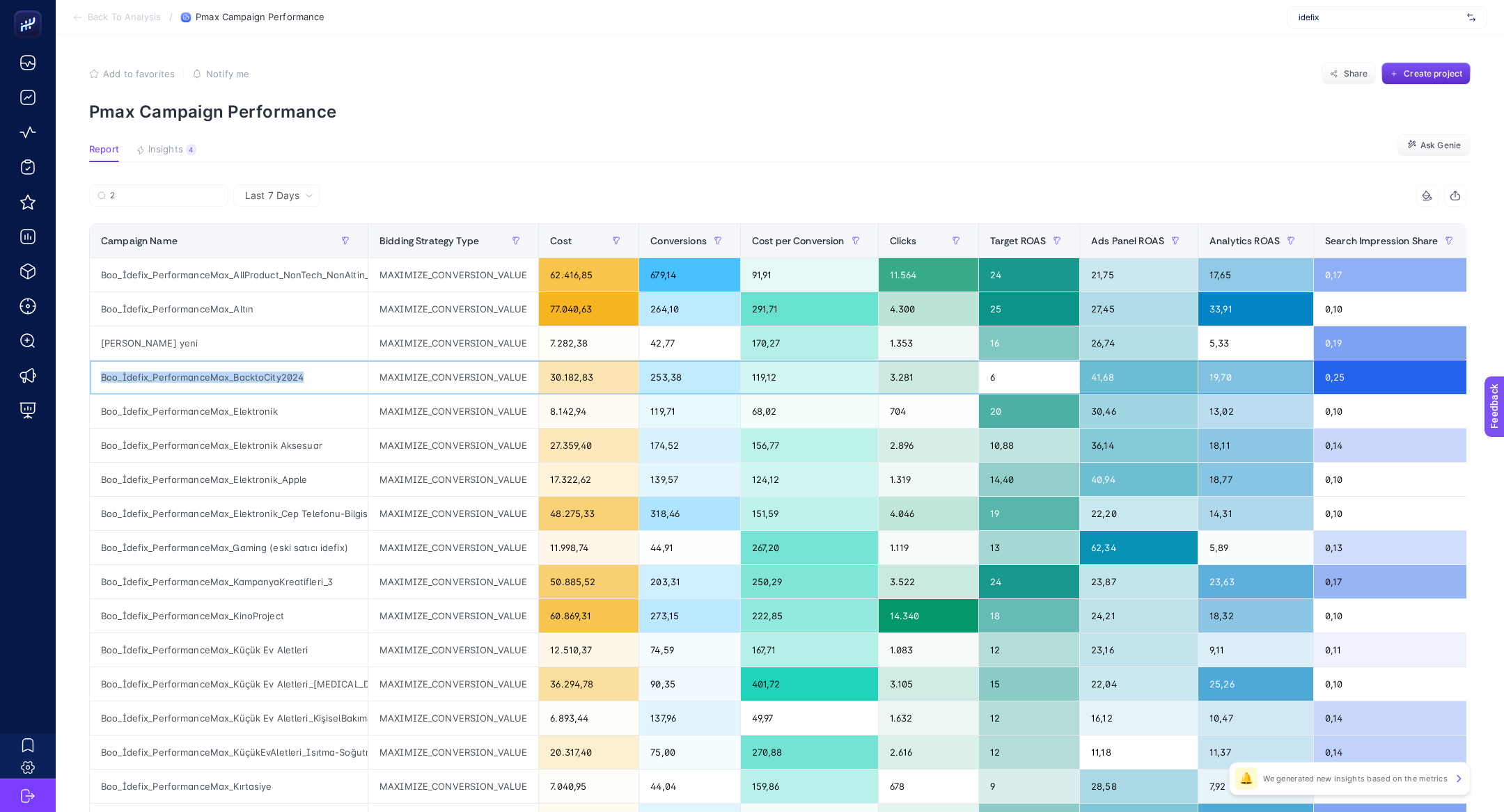
click at [312, 377] on div "Boo_İdefix_PerformanceMax_BacktoCity2024" at bounding box center [228, 377] width 277 height 33
copy tr "Boo_İdefix_PerformanceMax_BacktoCity2024"
click at [278, 372] on div "Boo_İdefix_PerformanceMax_BacktoCity2024" at bounding box center [228, 377] width 277 height 33
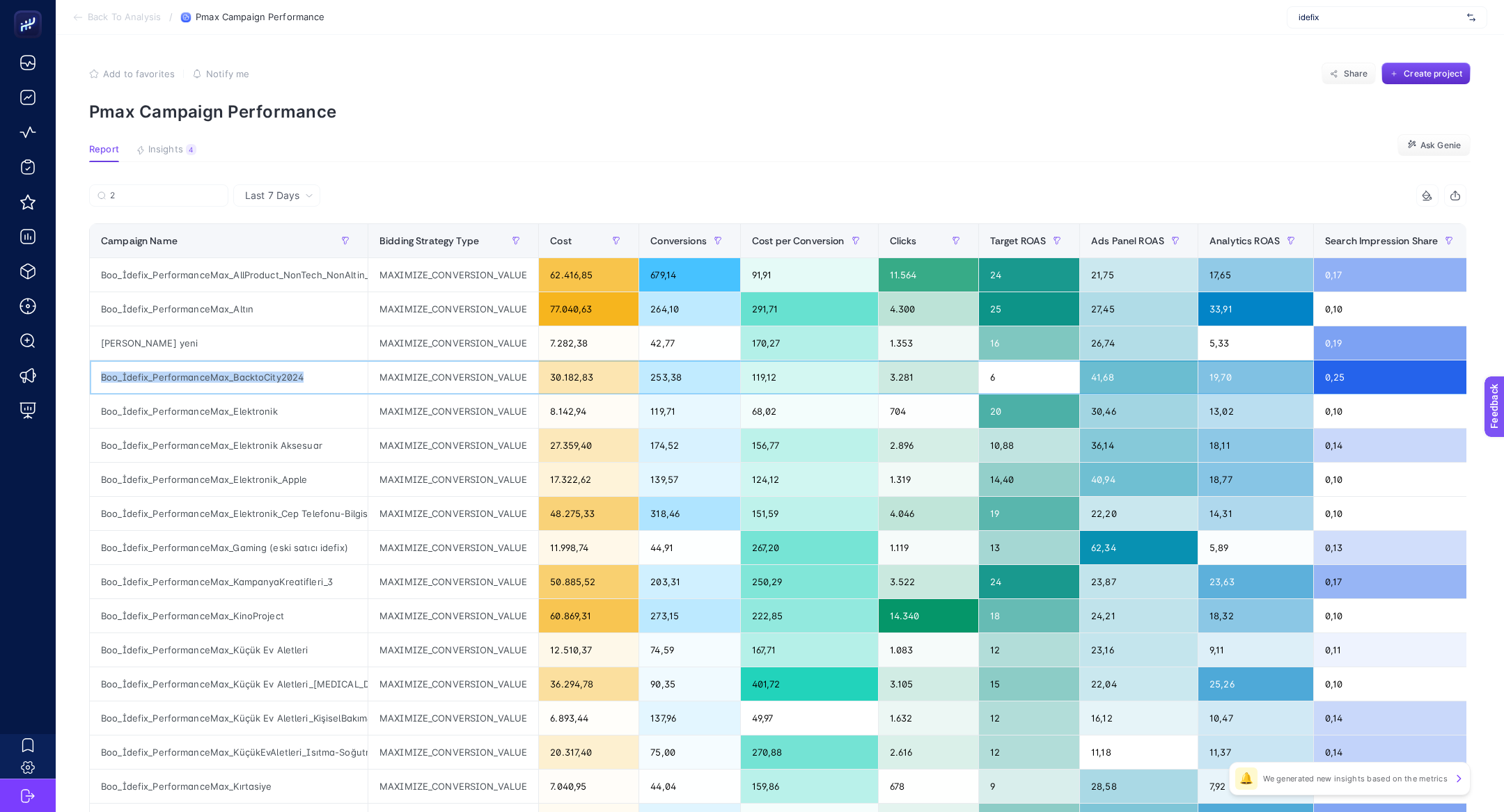
click at [278, 372] on div "Boo_İdefix_PerformanceMax_BacktoCity2024" at bounding box center [228, 377] width 277 height 33
click at [179, 202] on label "2" at bounding box center [158, 196] width 139 height 23
click at [179, 201] on input "2" at bounding box center [164, 196] width 110 height 10
paste input "Boo_İdefix_PerformanceMax_BacktoCity2024"
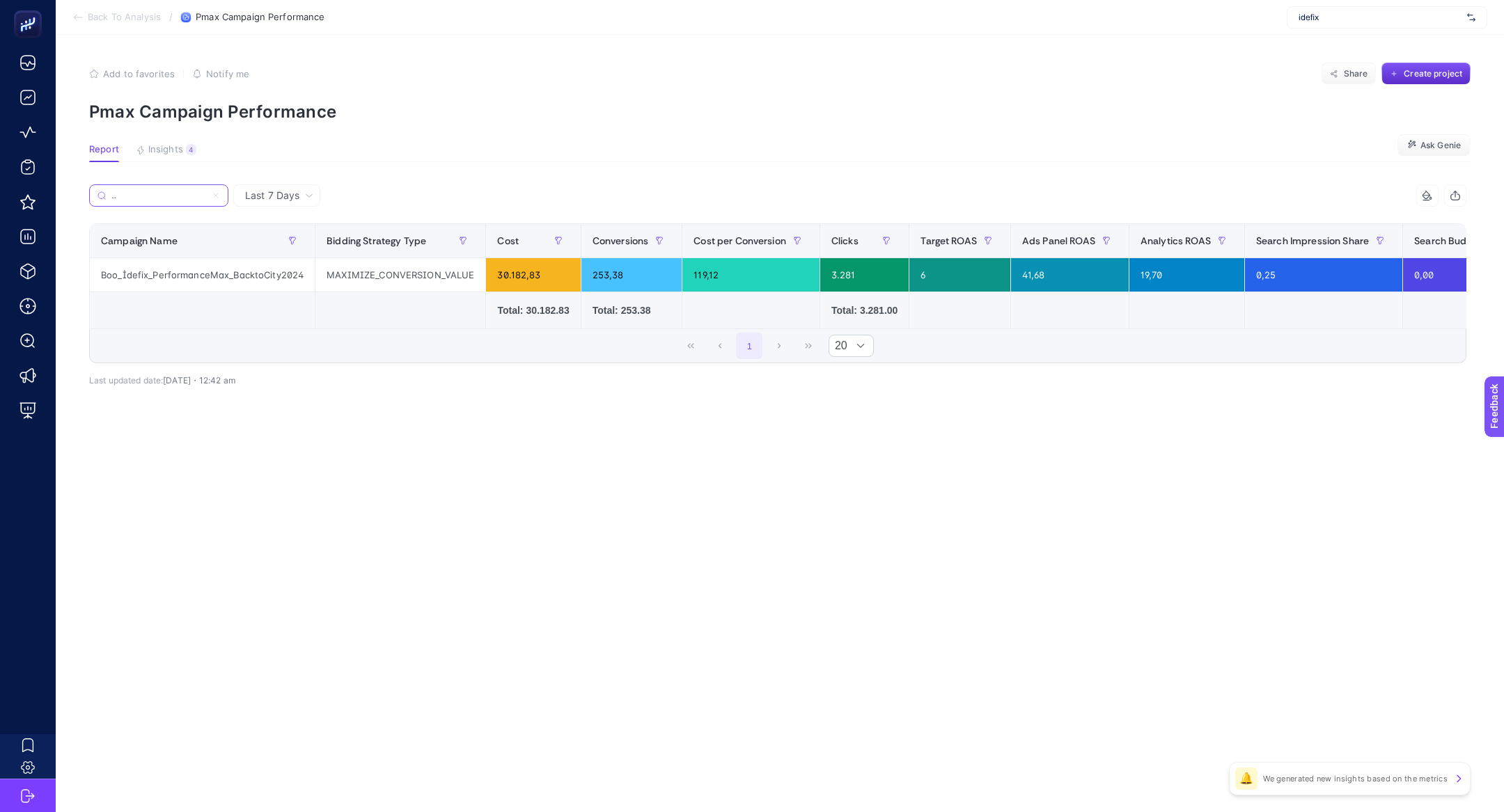
type input "Boo_İdefix_PerformanceMax_BacktoCity2024"
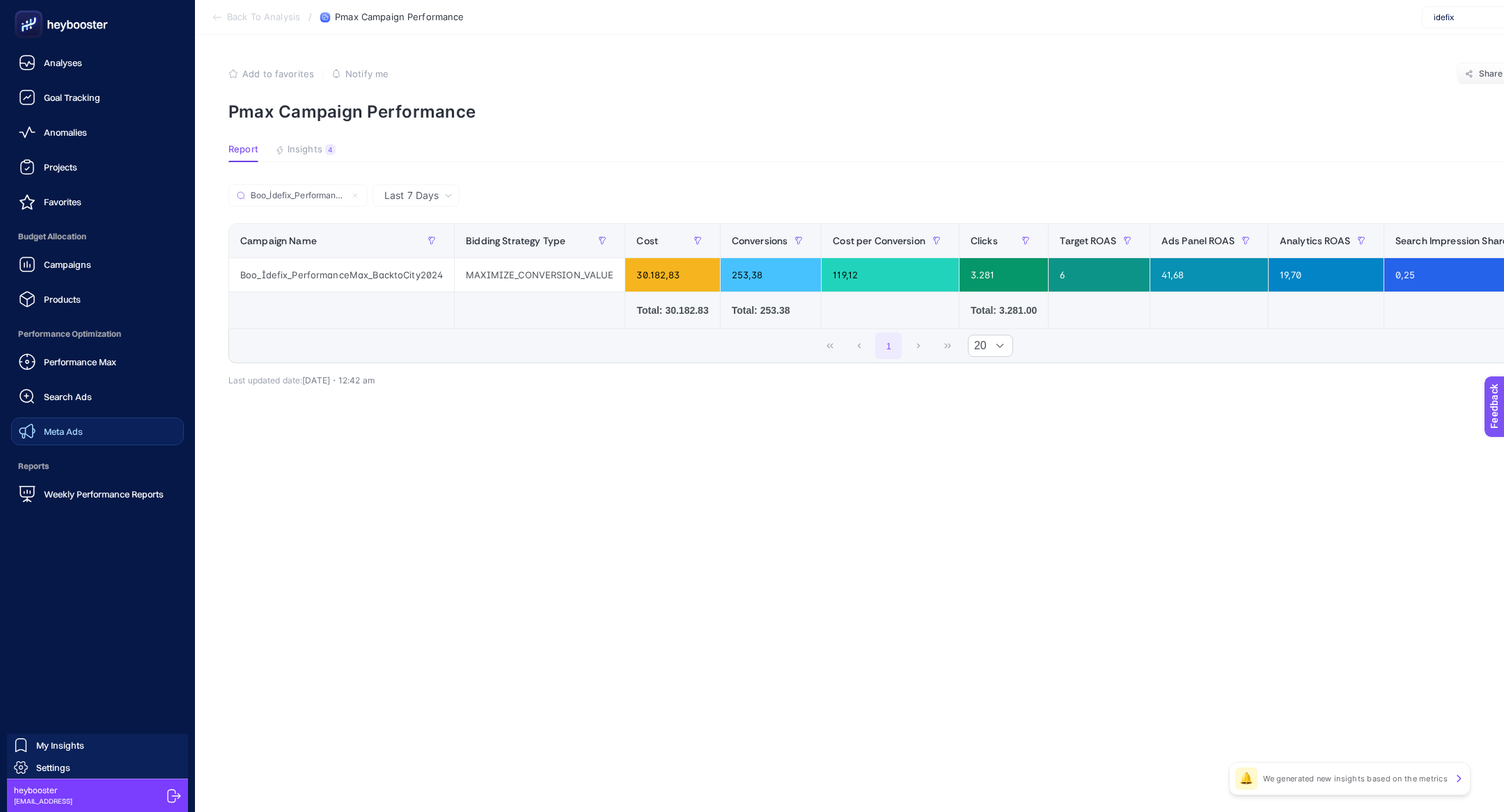
click at [84, 440] on link "Meta Ads" at bounding box center [97, 431] width 173 height 28
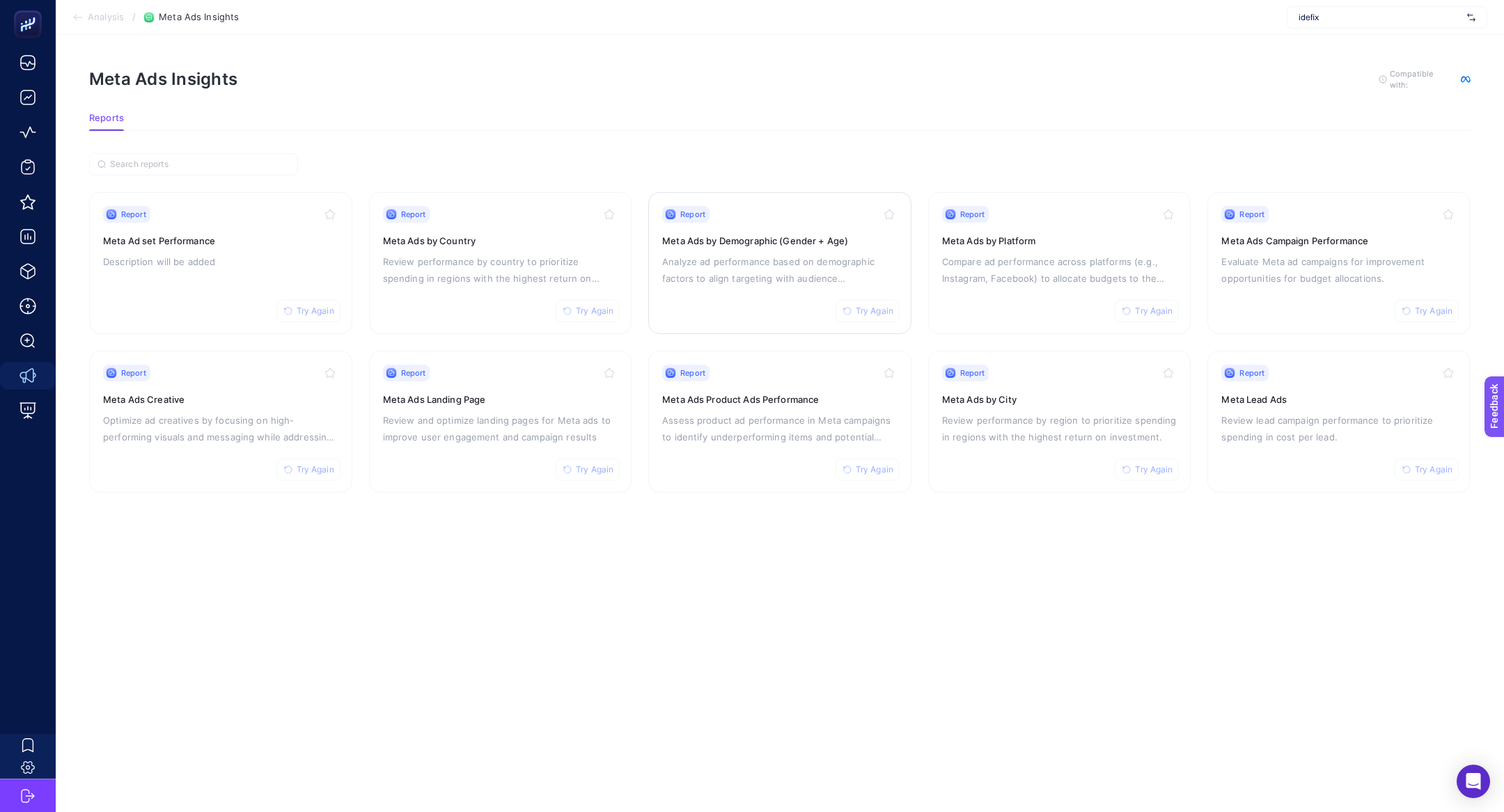
click at [776, 290] on div "Report Try Again Meta Ads by Demographic (Gender + Age) Analyze ad performance …" at bounding box center [779, 263] width 236 height 114
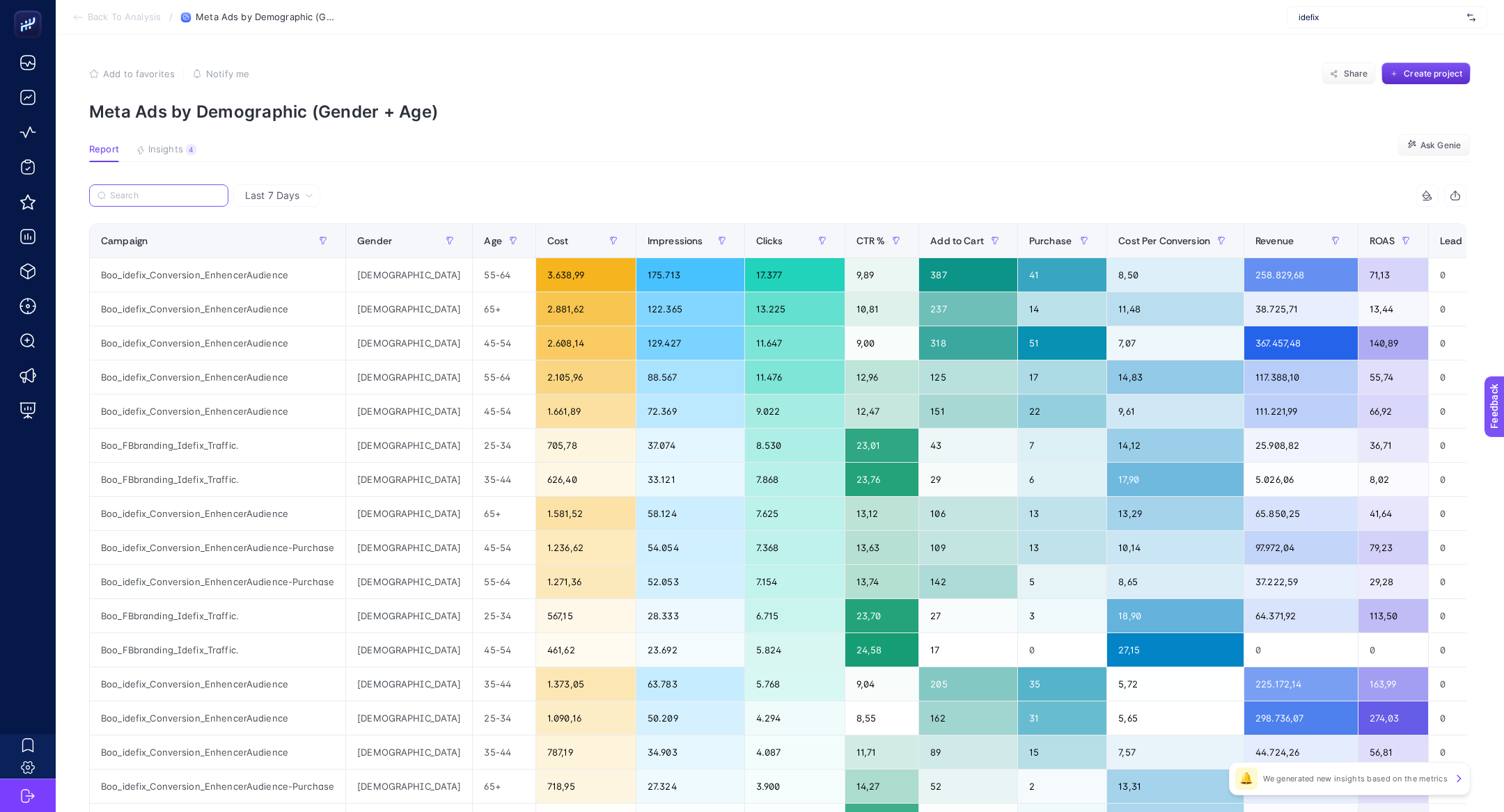
click at [128, 196] on input "Search" at bounding box center [164, 196] width 110 height 10
paste input "Boo_idefix_Conversion_EnhencerAudience"
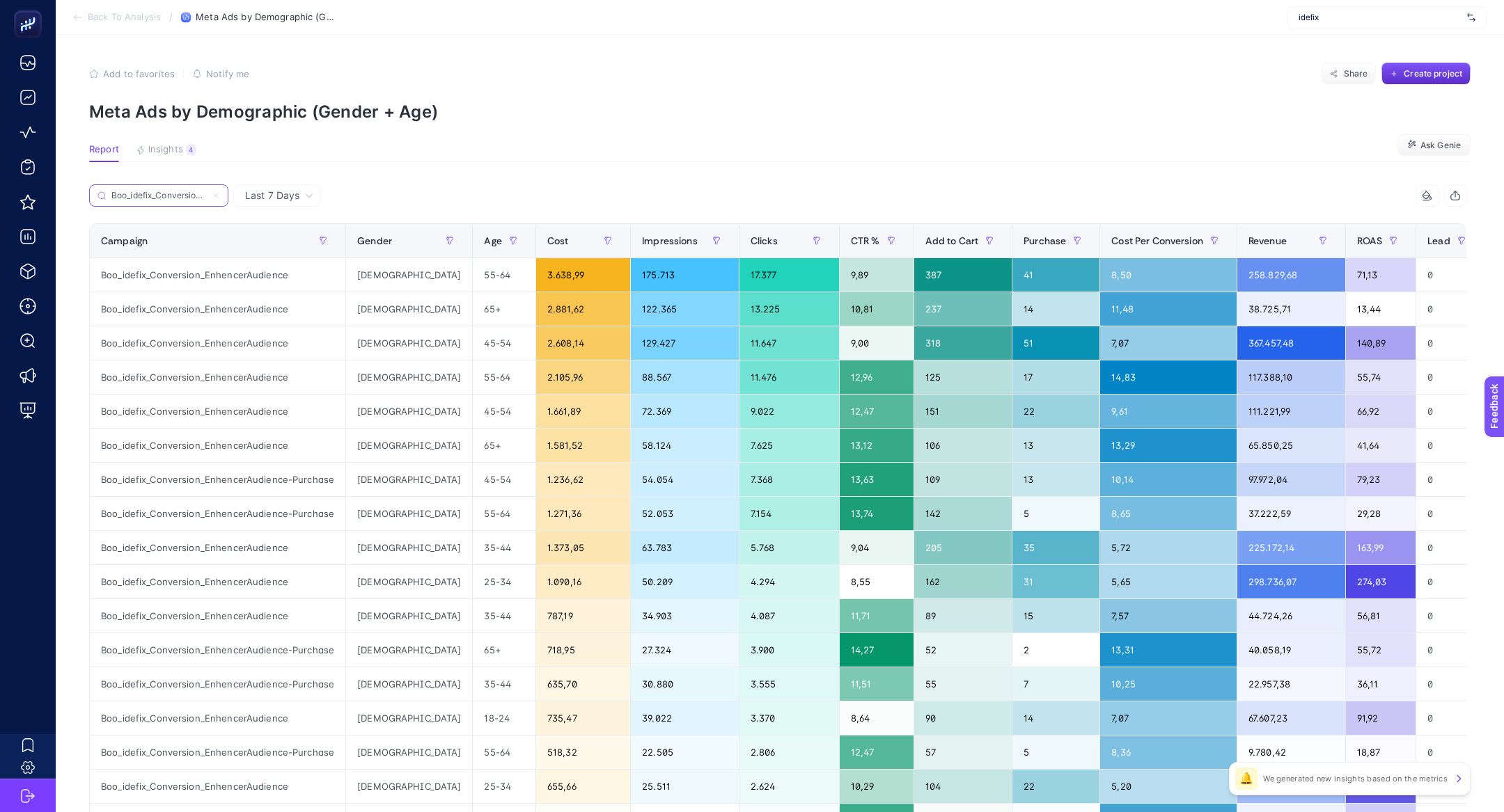
scroll to position [0, 75]
type input "Boo_idefix_Conversion_EnhencerAudience"
drag, startPoint x: 433, startPoint y: 271, endPoint x: 442, endPoint y: 290, distance: 21.0
click at [473, 290] on div "55-64" at bounding box center [504, 275] width 62 height 33
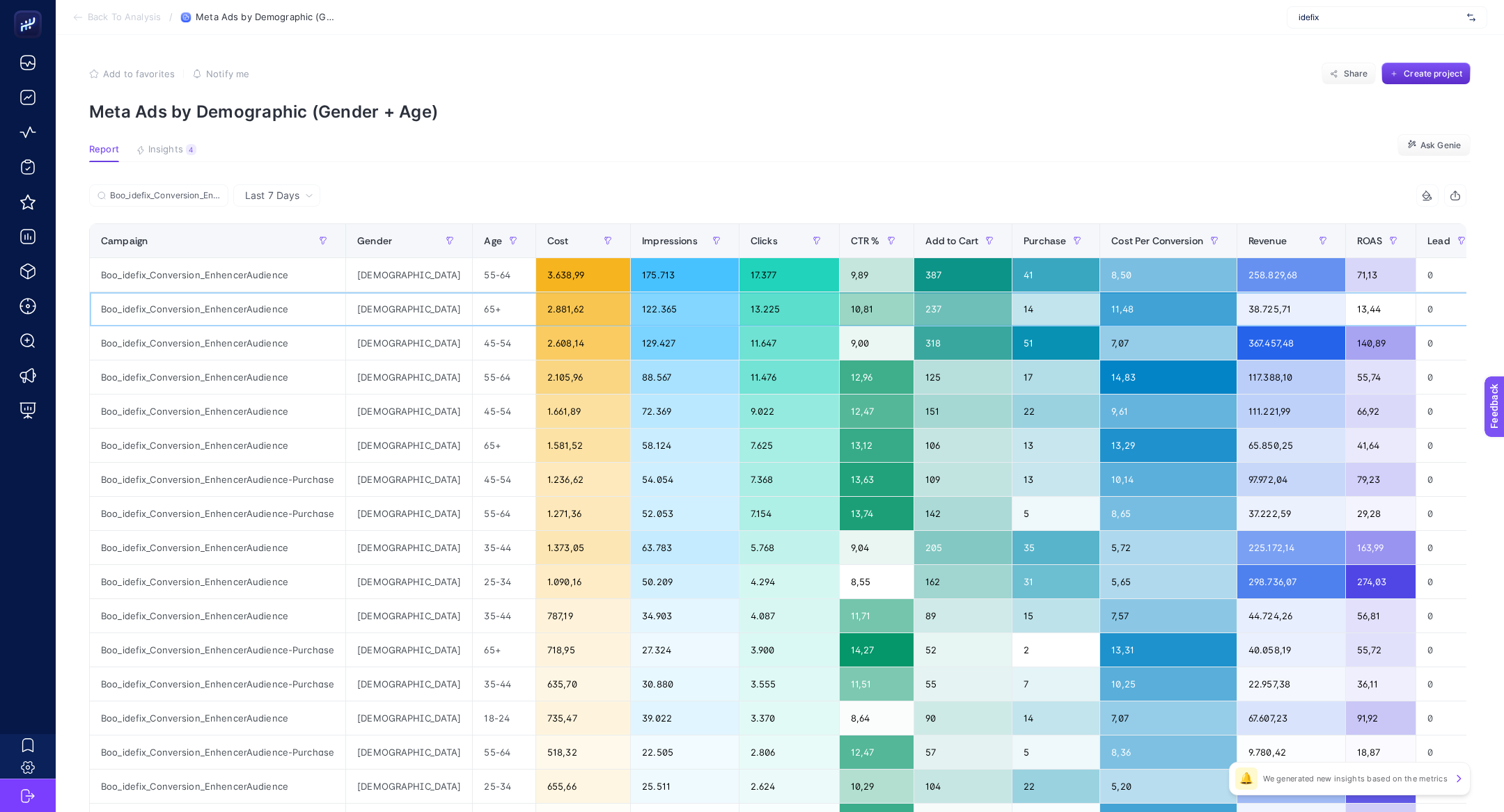
drag, startPoint x: 445, startPoint y: 305, endPoint x: 452, endPoint y: 321, distance: 17.5
click at [473, 323] on div "65+" at bounding box center [504, 309] width 62 height 33
drag, startPoint x: 435, startPoint y: 344, endPoint x: 450, endPoint y: 356, distance: 19.2
click at [473, 356] on div "45-54" at bounding box center [504, 343] width 62 height 33
drag, startPoint x: 441, startPoint y: 443, endPoint x: 431, endPoint y: 443, distance: 10.0
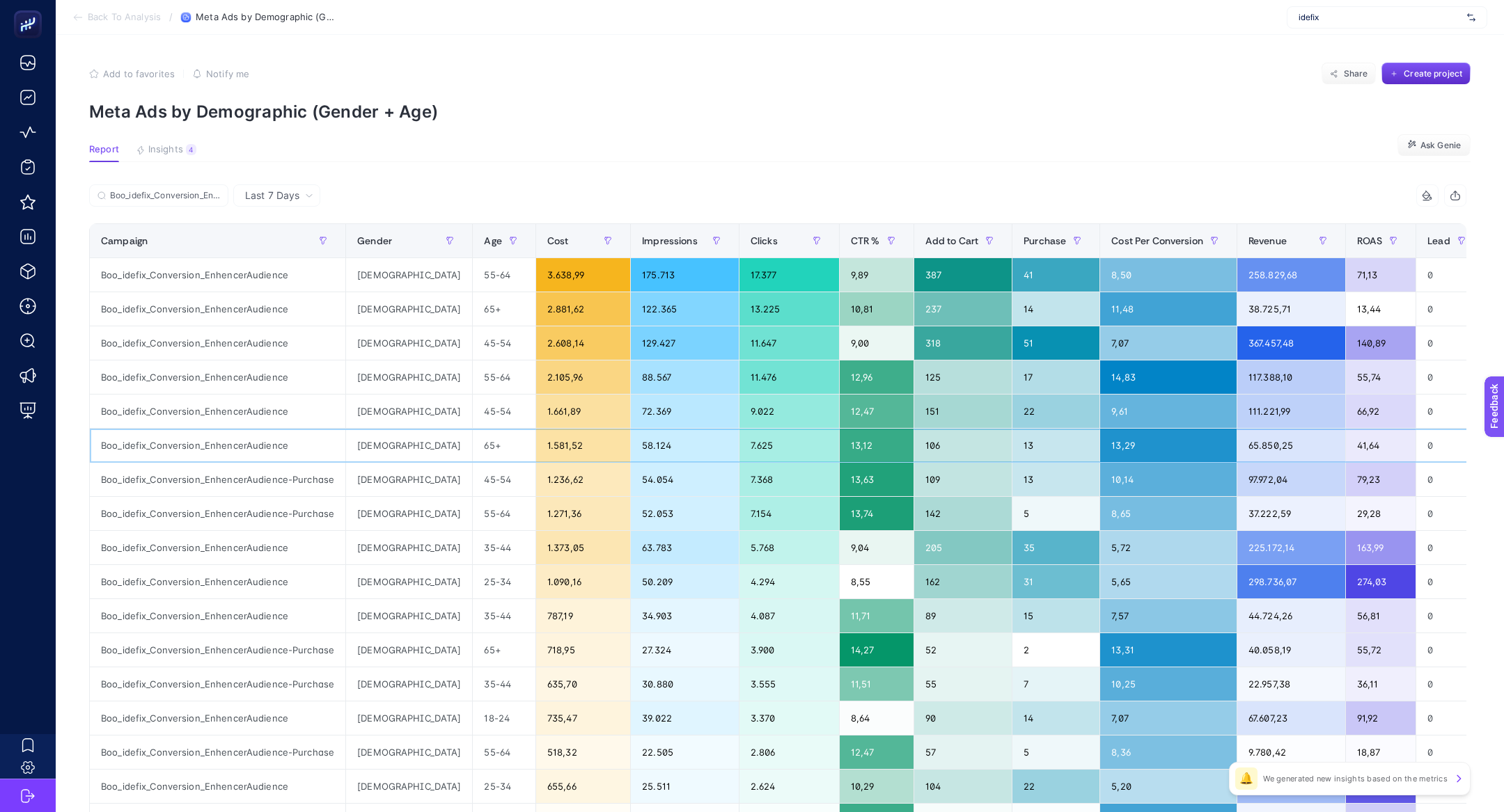
click at [473, 443] on div "65+" at bounding box center [504, 445] width 62 height 33
click at [203, 321] on div "Boo_idefix_Conversion_EnhencerAudience" at bounding box center [217, 309] width 256 height 33
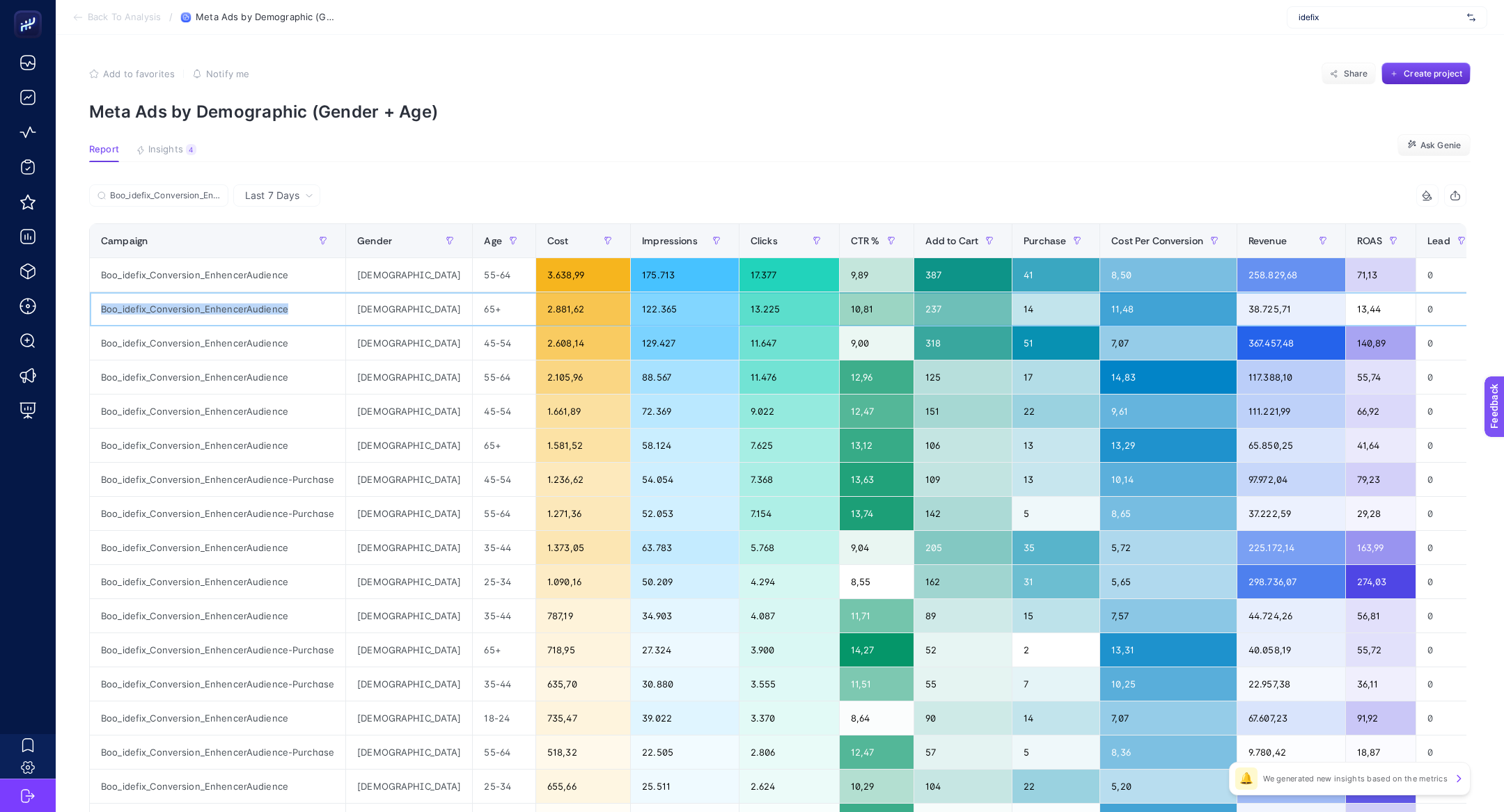
copy tr "Boo_idefix_Conversion_EnhencerAudience"
drag, startPoint x: 322, startPoint y: 482, endPoint x: 273, endPoint y: 478, distance: 49.2
click at [273, 479] on div "Boo_idefix_Conversion_EnhencerAudience-Purchase" at bounding box center [217, 479] width 256 height 33
click at [250, 444] on div "Boo_idefix_Conversion_EnhencerAudience" at bounding box center [217, 445] width 256 height 33
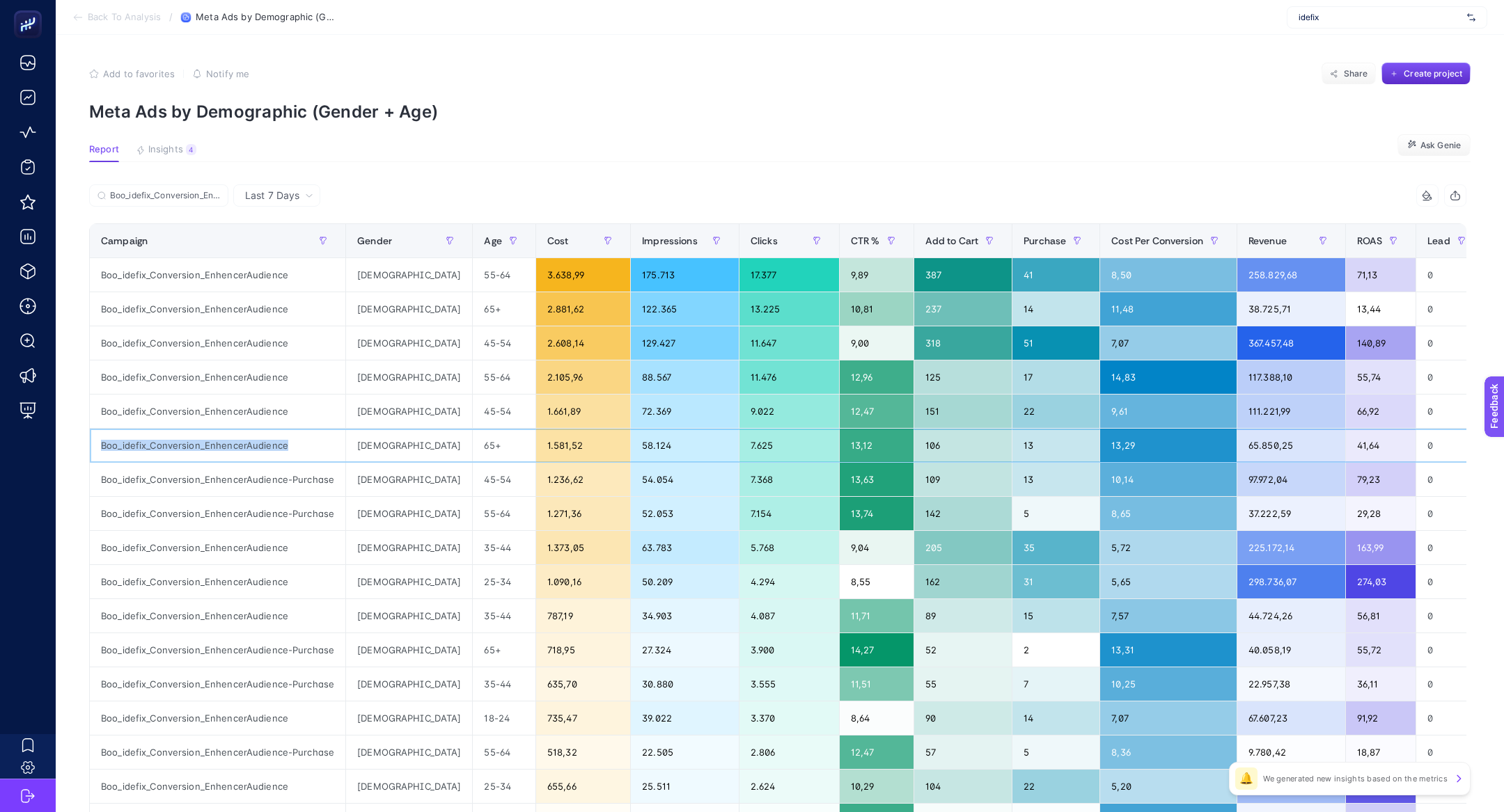
click at [250, 444] on div "Boo_idefix_Conversion_EnhencerAudience" at bounding box center [217, 445] width 256 height 33
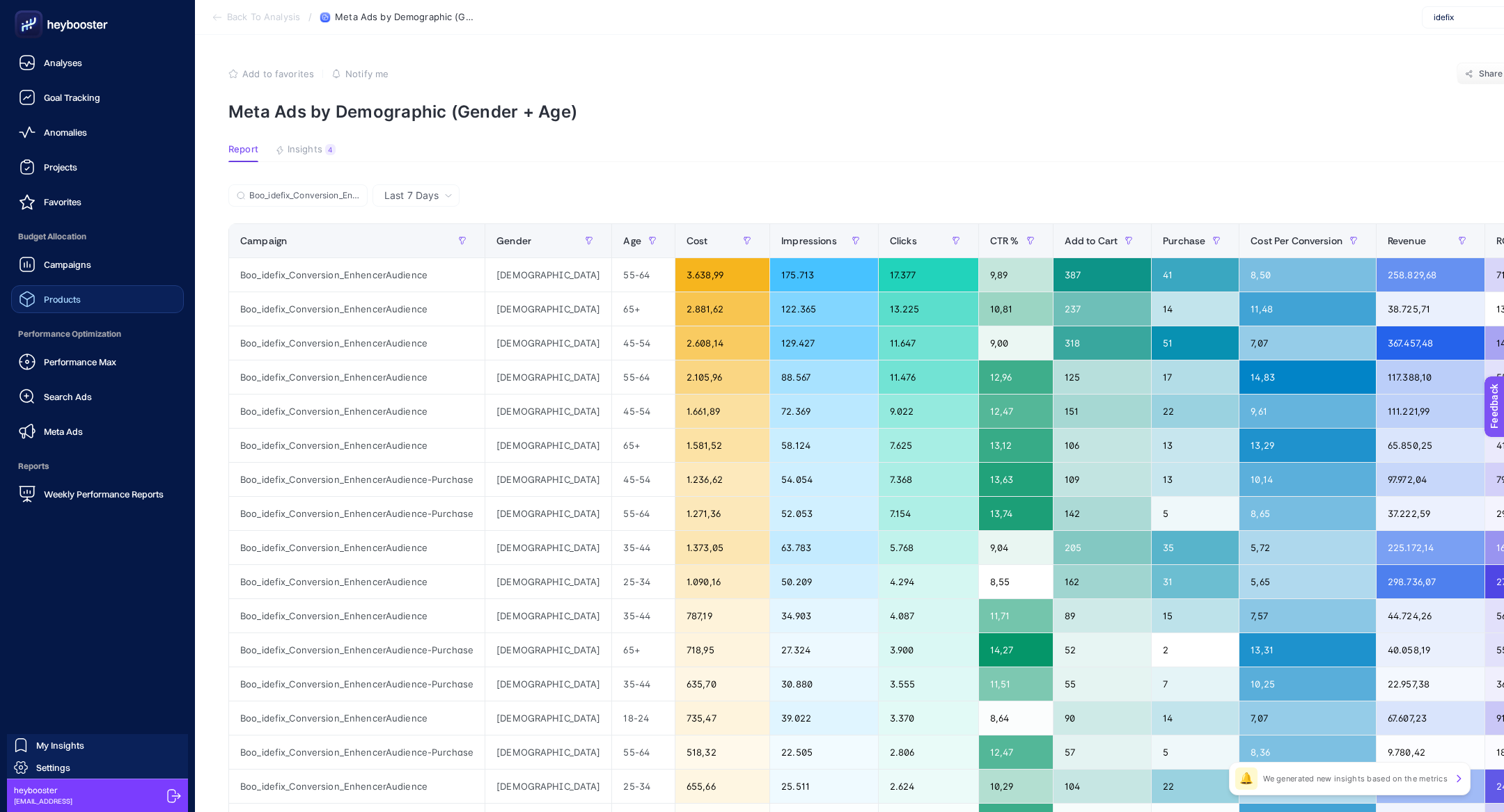
click at [81, 305] on link "Products" at bounding box center [97, 299] width 173 height 28
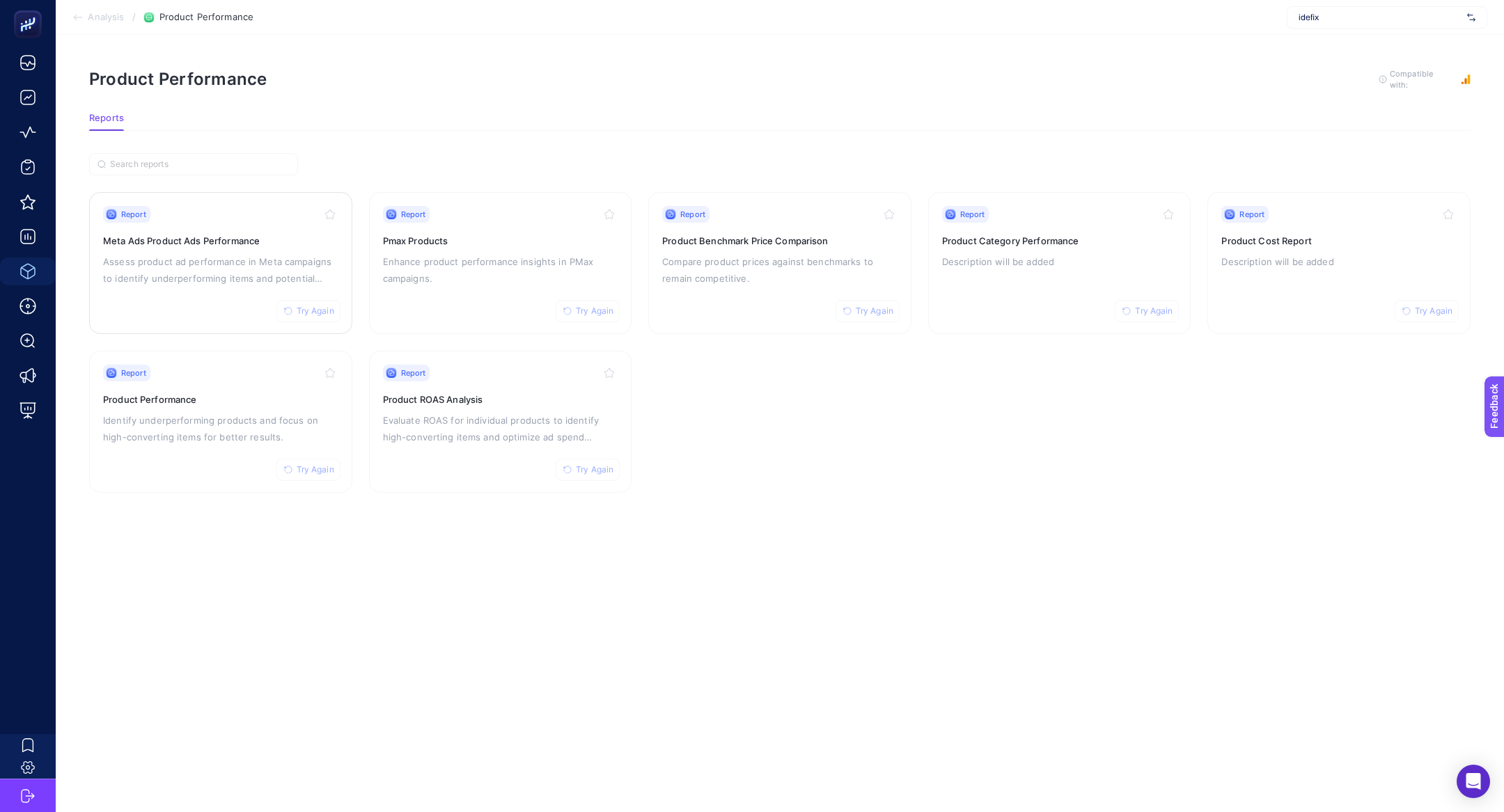
click at [205, 256] on p "Assess product ad performance in Meta campaigns to identify underperforming ite…" at bounding box center [220, 270] width 236 height 33
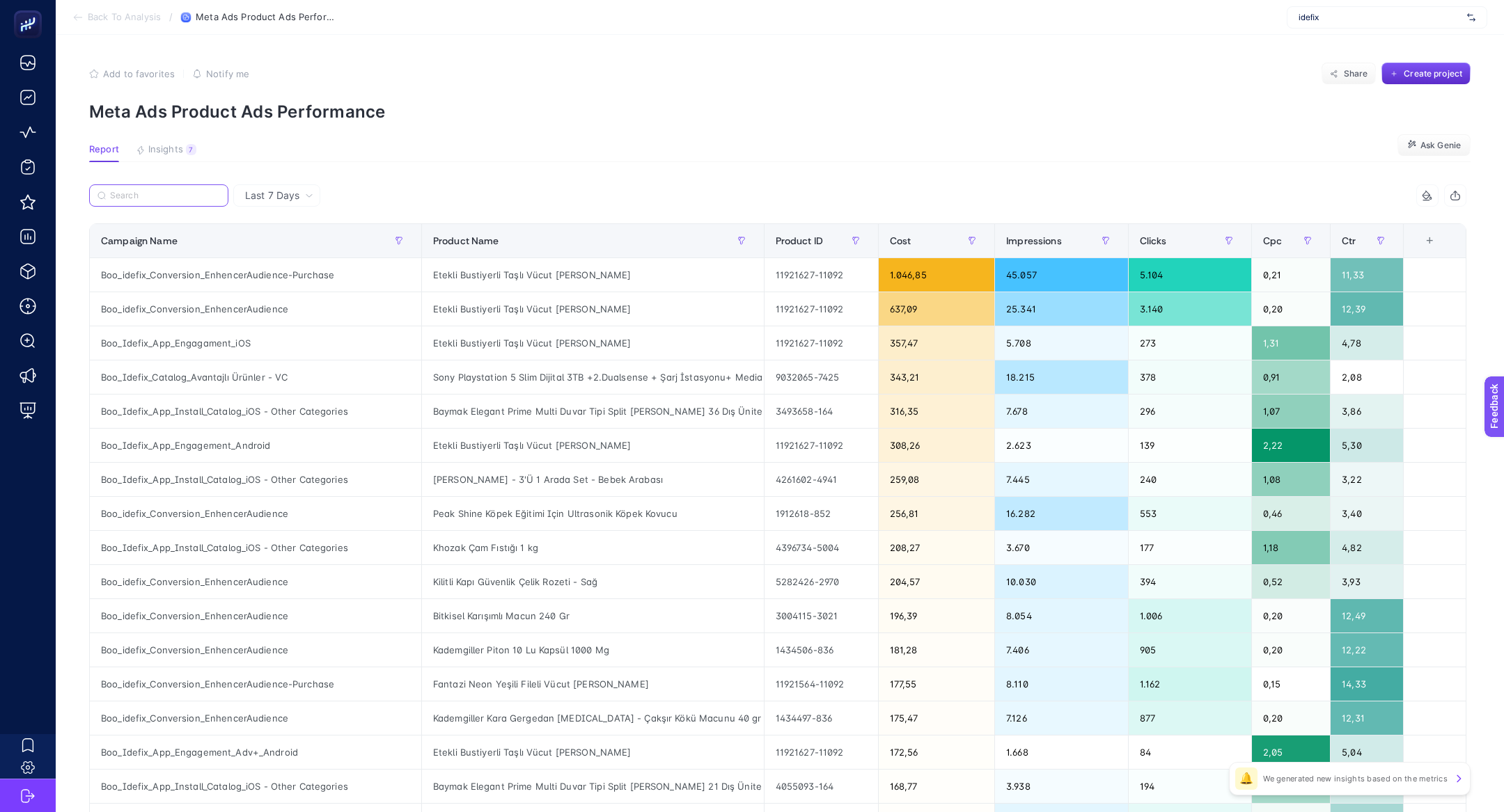
click at [135, 194] on input "Search" at bounding box center [164, 196] width 110 height 10
paste input "Boo_idefix_Conversion_EnhencerAudience"
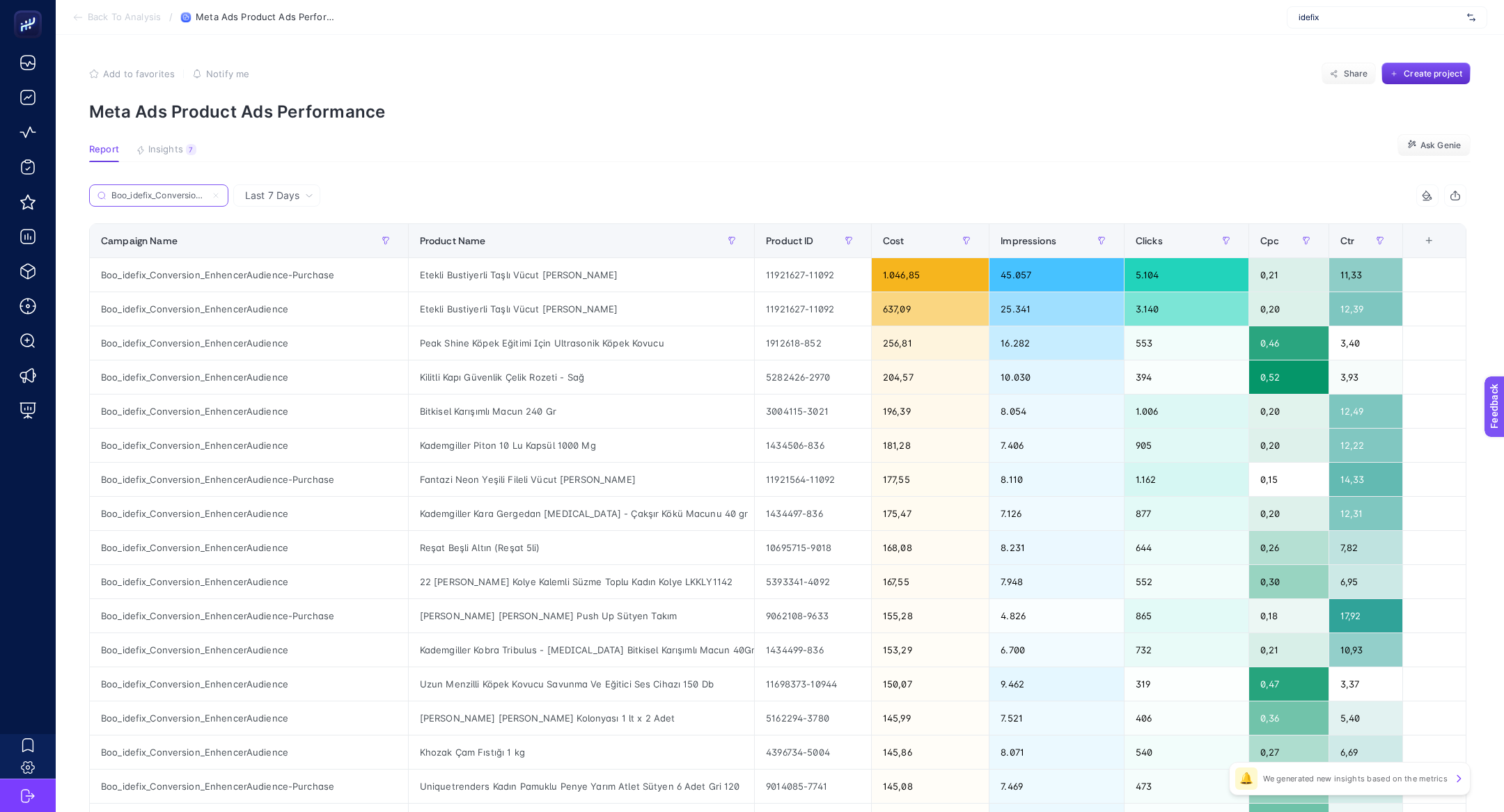
scroll to position [0, 75]
type input "Boo_idefix_Conversion_EnhencerAudience"
click at [440, 273] on div "Etekli Bustiyerli Taşlı Vücut [PERSON_NAME]" at bounding box center [581, 275] width 345 height 33
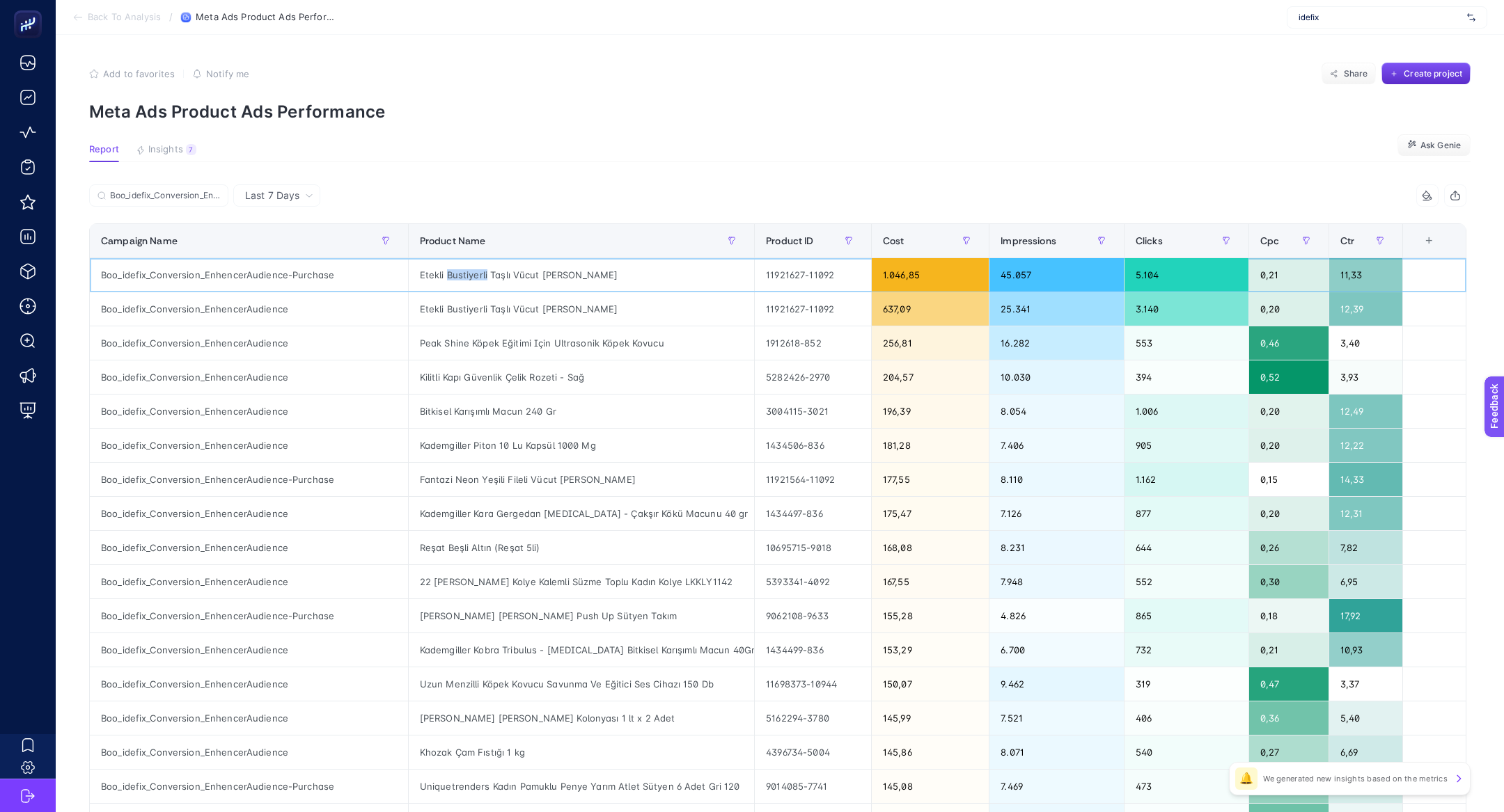
click at [440, 273] on div "Etekli Bustiyerli Taşlı Vücut [PERSON_NAME]" at bounding box center [581, 275] width 345 height 33
click at [449, 316] on div "Etekli Bustiyerli Taşlı Vücut [PERSON_NAME]" at bounding box center [581, 309] width 345 height 33
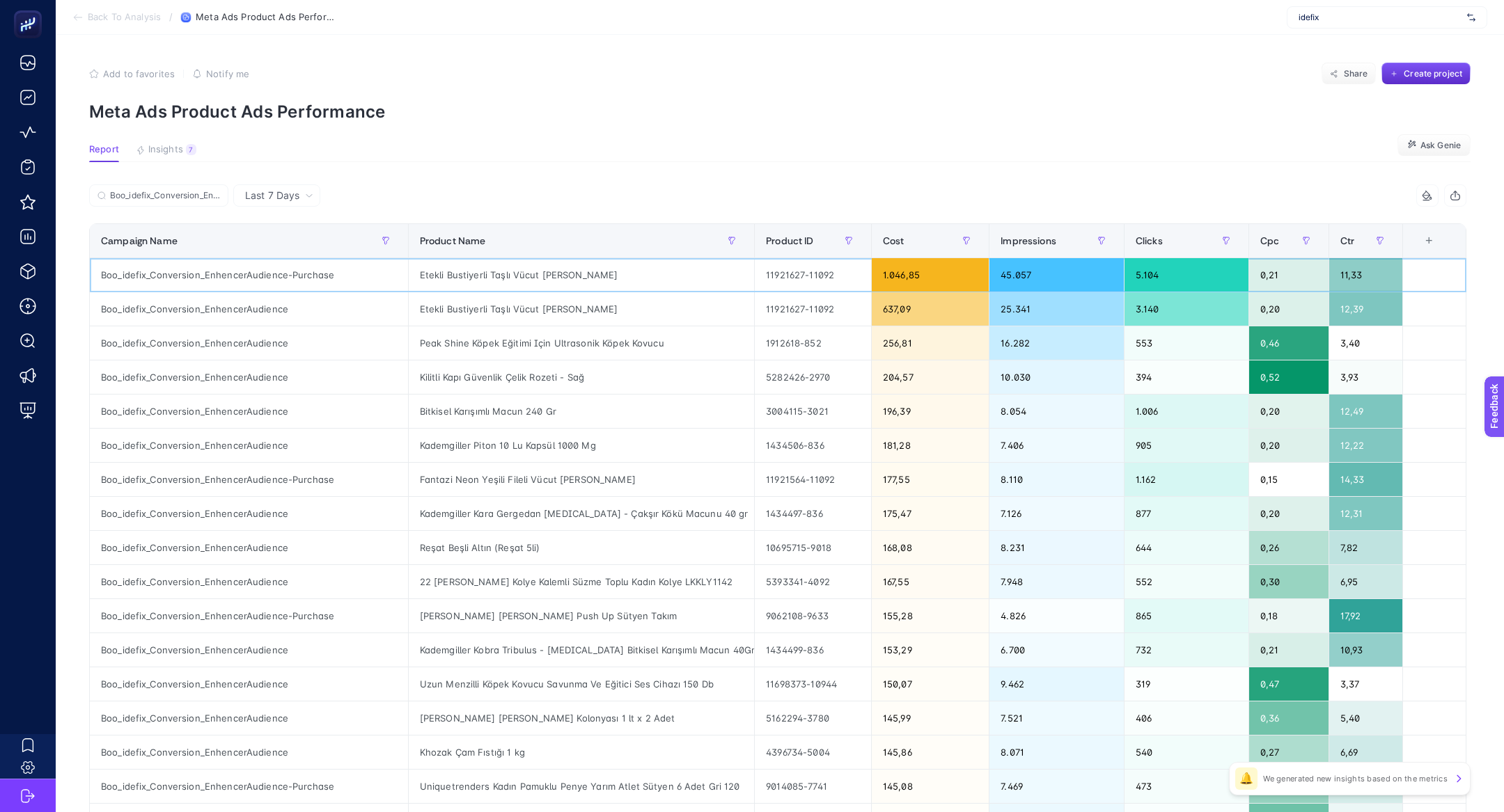
click at [538, 281] on div "Etekli Bustiyerli Taşlı Vücut [PERSON_NAME]" at bounding box center [581, 275] width 345 height 33
click at [524, 276] on div "Etekli Bustiyerli Taşlı Vücut [PERSON_NAME]" at bounding box center [581, 275] width 345 height 33
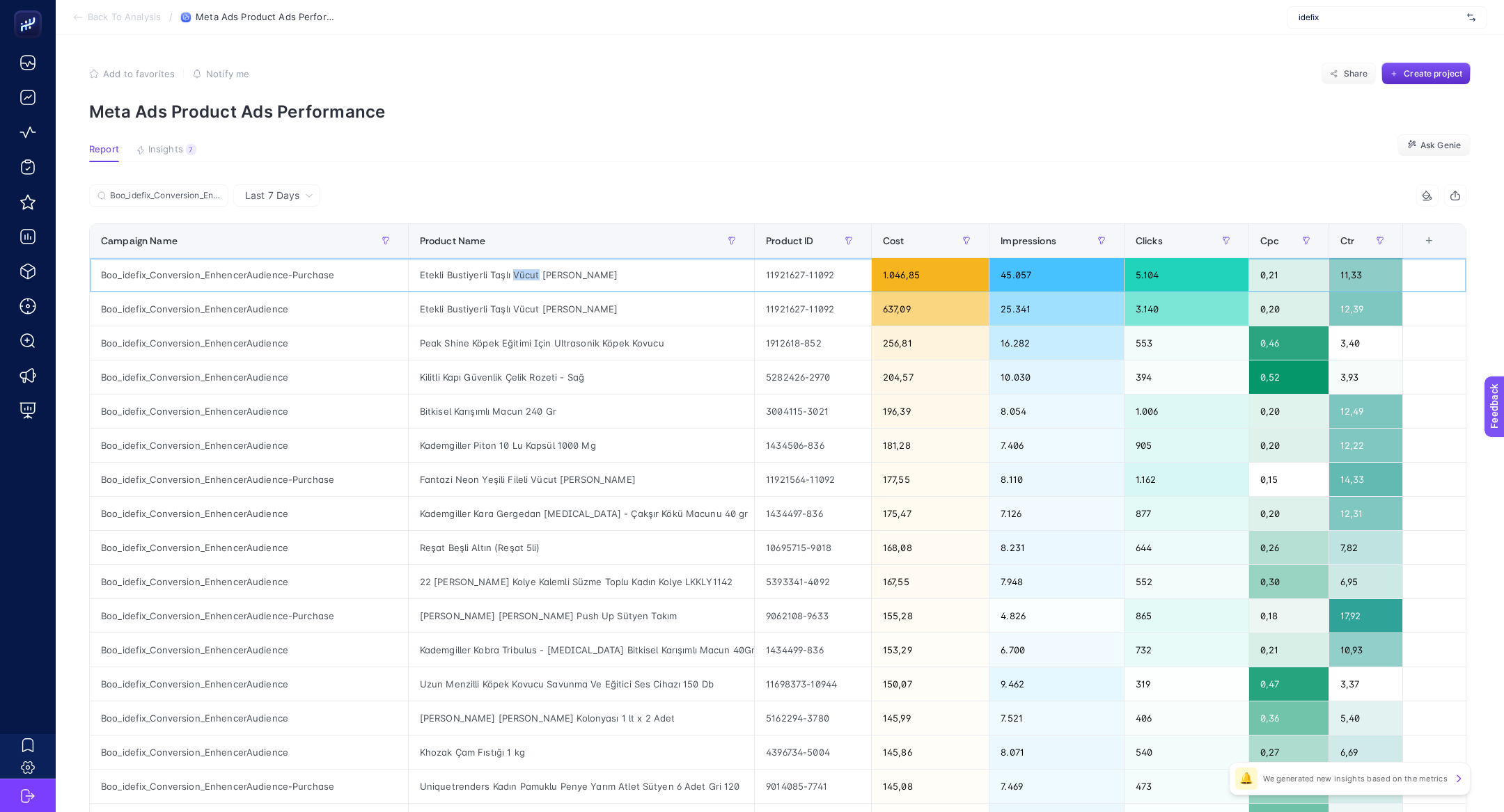
click at [524, 276] on div "Etekli Bustiyerli Taşlı Vücut [PERSON_NAME]" at bounding box center [581, 275] width 345 height 33
copy tr "Etekli Bustiyerli Taşlı Vücut [PERSON_NAME]"
click at [189, 194] on input "Boo_idefix_Conversion_EnhencerAudience" at bounding box center [164, 196] width 110 height 10
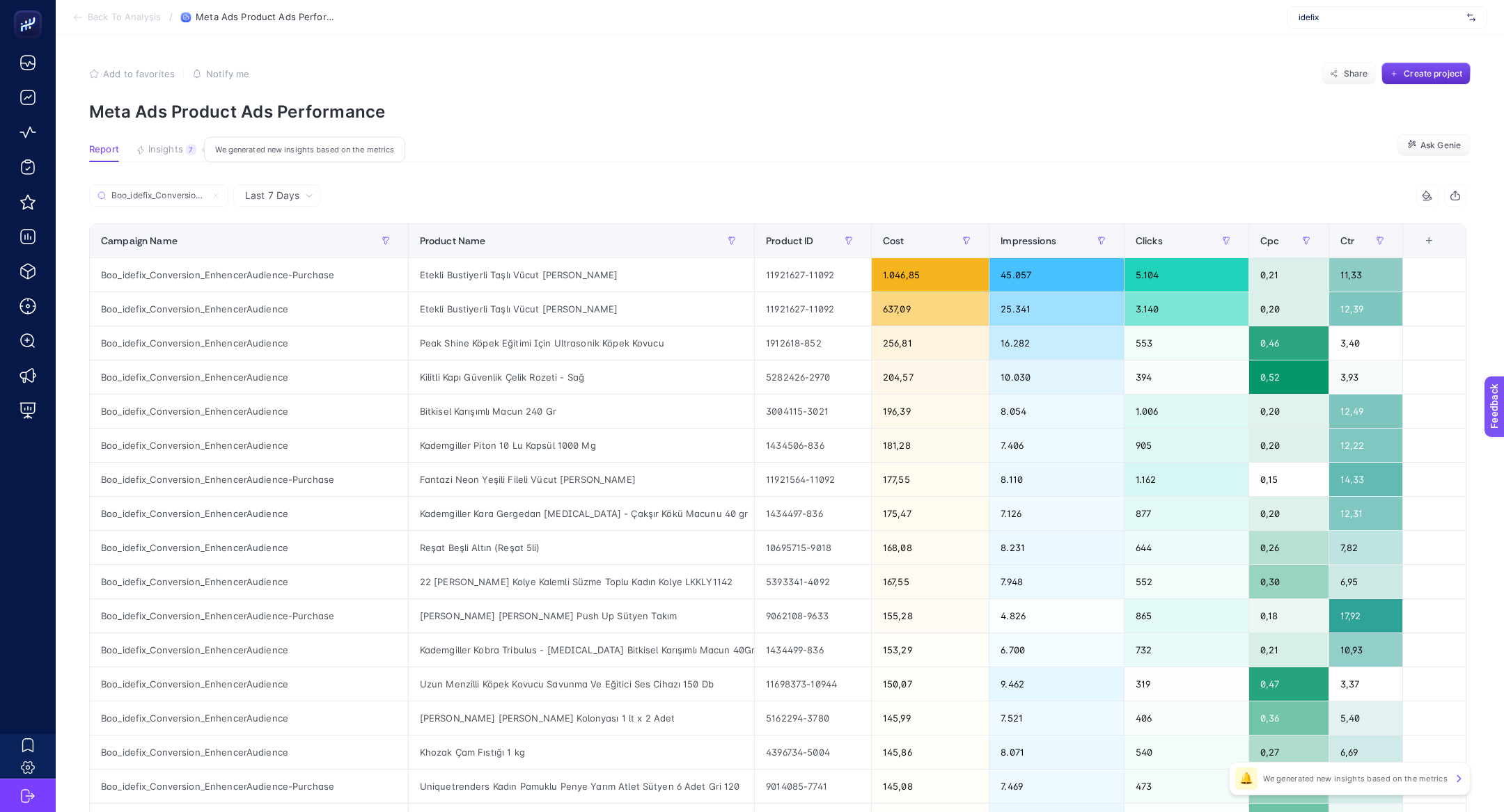
click at [164, 150] on span "Insights" at bounding box center [166, 150] width 35 height 11
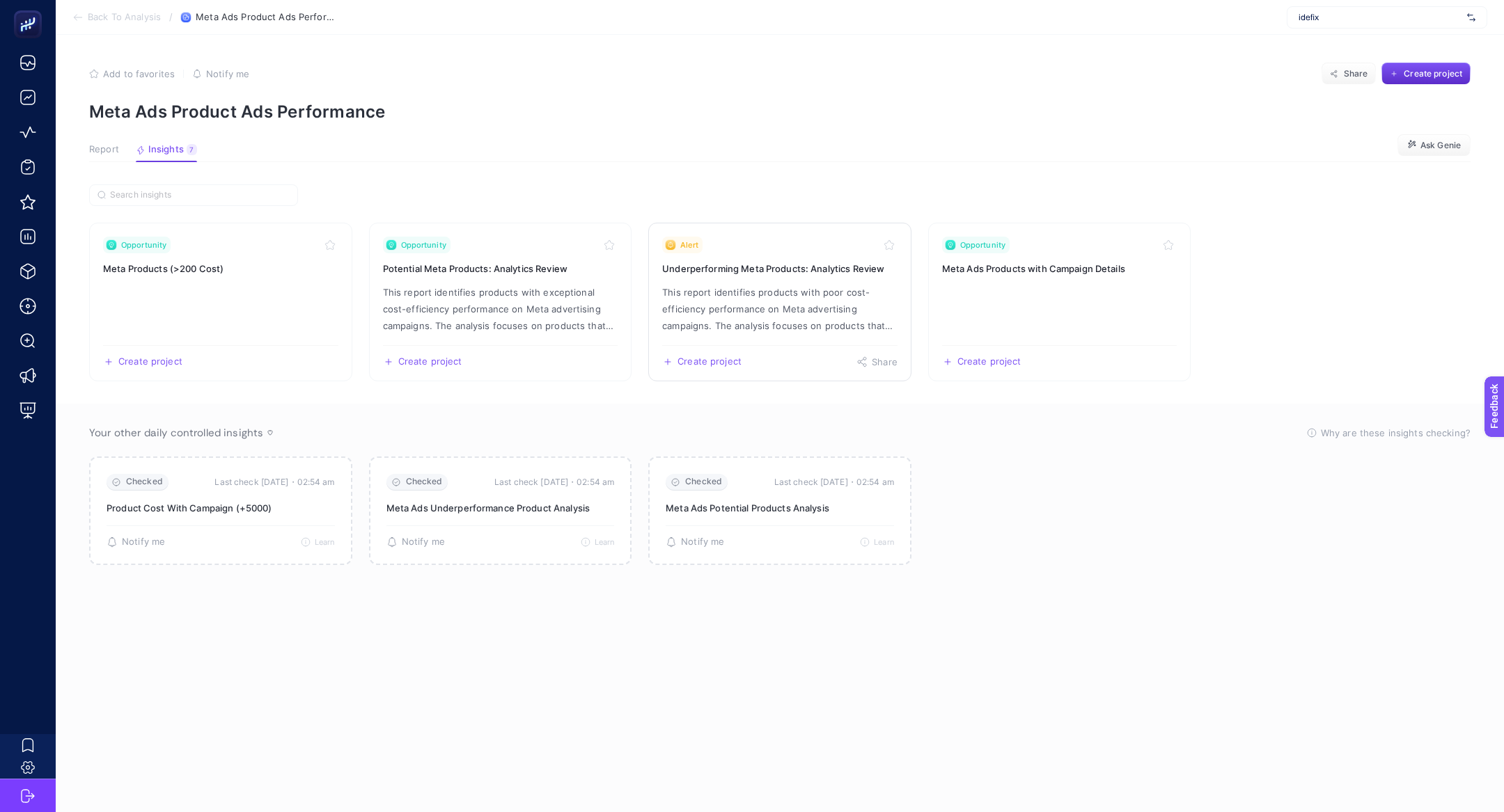
click at [788, 312] on p "This report identifies products with poor cost-efficiency performance on Meta a…" at bounding box center [779, 309] width 236 height 50
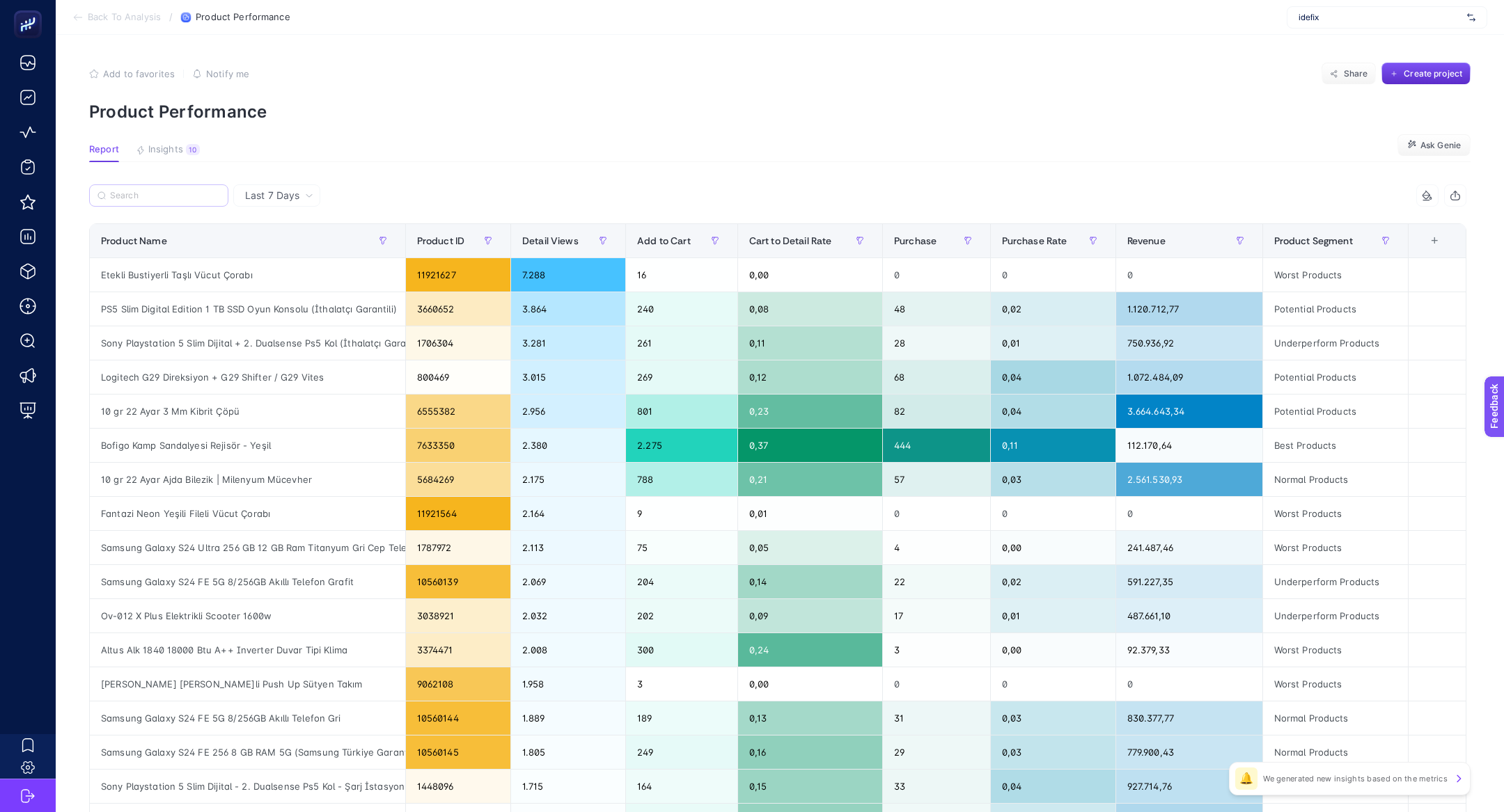
click at [194, 187] on label at bounding box center [158, 196] width 139 height 23
click at [194, 190] on input "Search" at bounding box center [164, 196] width 110 height 10
paste input "Etekli Bustiyerli Taşlı Vücut Çorabı"
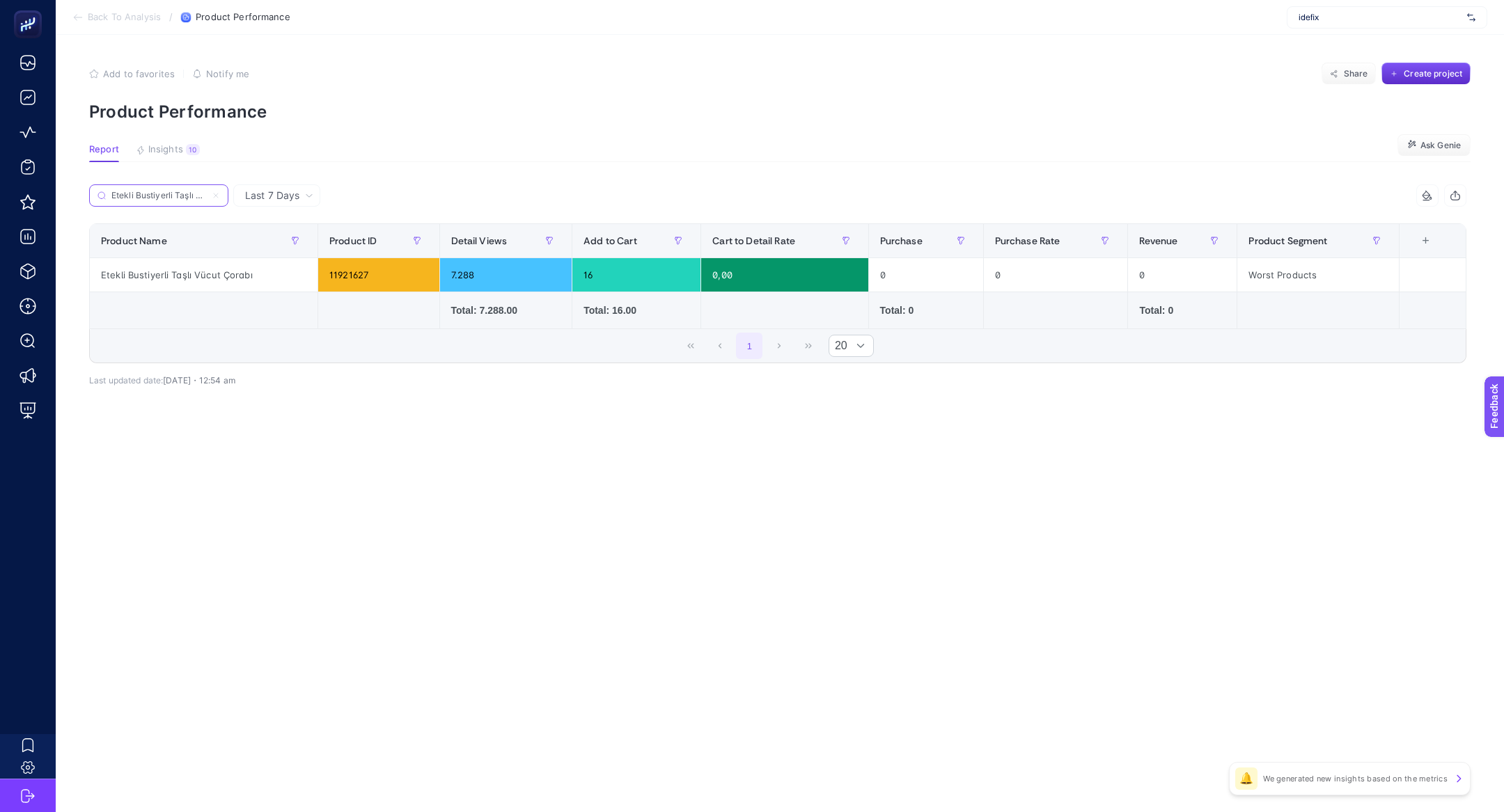
scroll to position [0, 41]
type input "Etekli Bustiyerli Taşlı Vücut Çorabı"
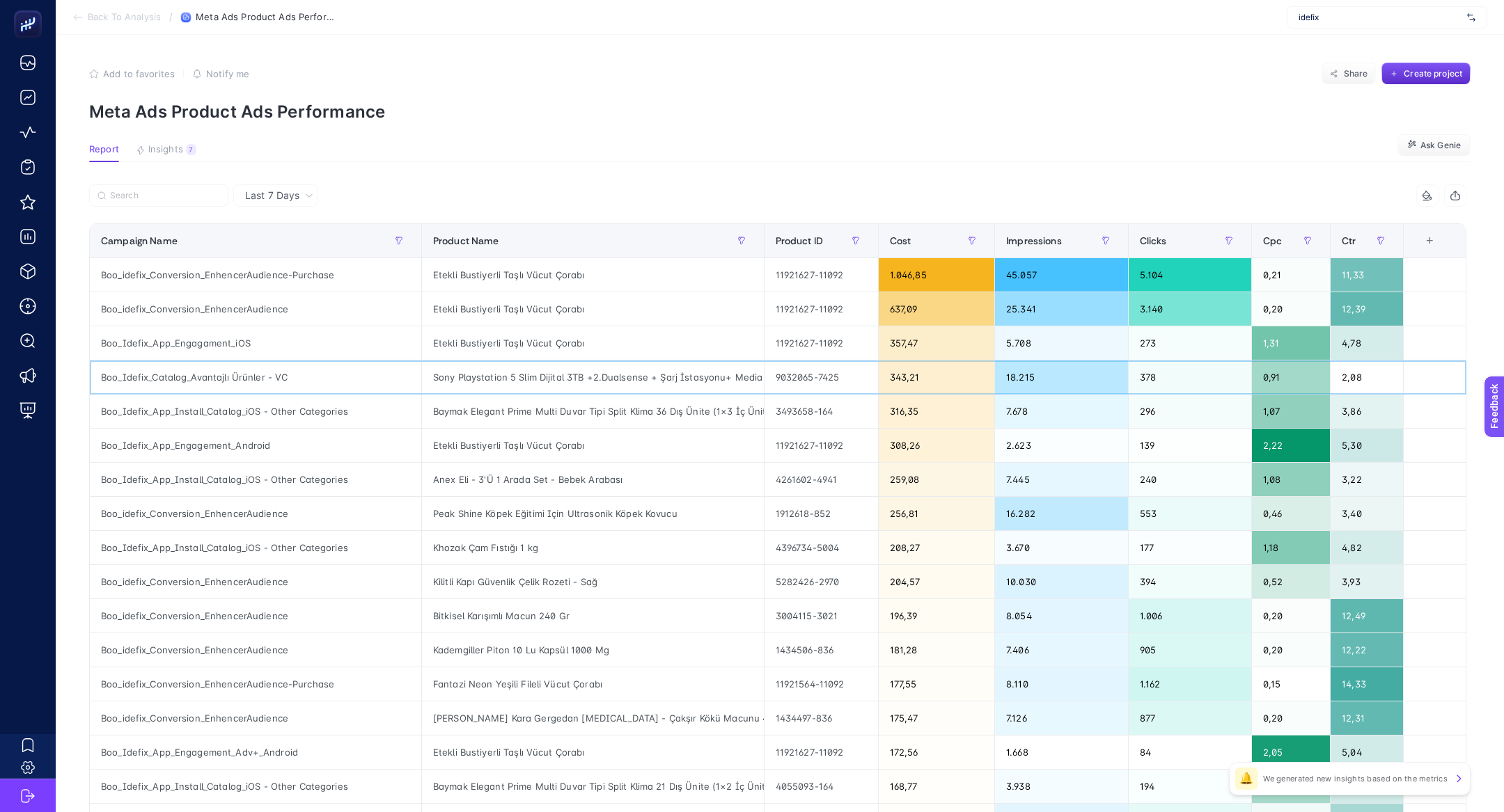
click at [512, 379] on div "Sony Playstation 5 Slim Dijital 3TB +2.Dualsense + Şarj İstasyonu+ Media Kumand…" at bounding box center [592, 377] width 342 height 33
click at [529, 412] on div "Baymak Elegant Prime Multi Duvar Tipi Split Klima 36 Dış Ünite (1×3 İç Ünite 12…" at bounding box center [592, 411] width 342 height 33
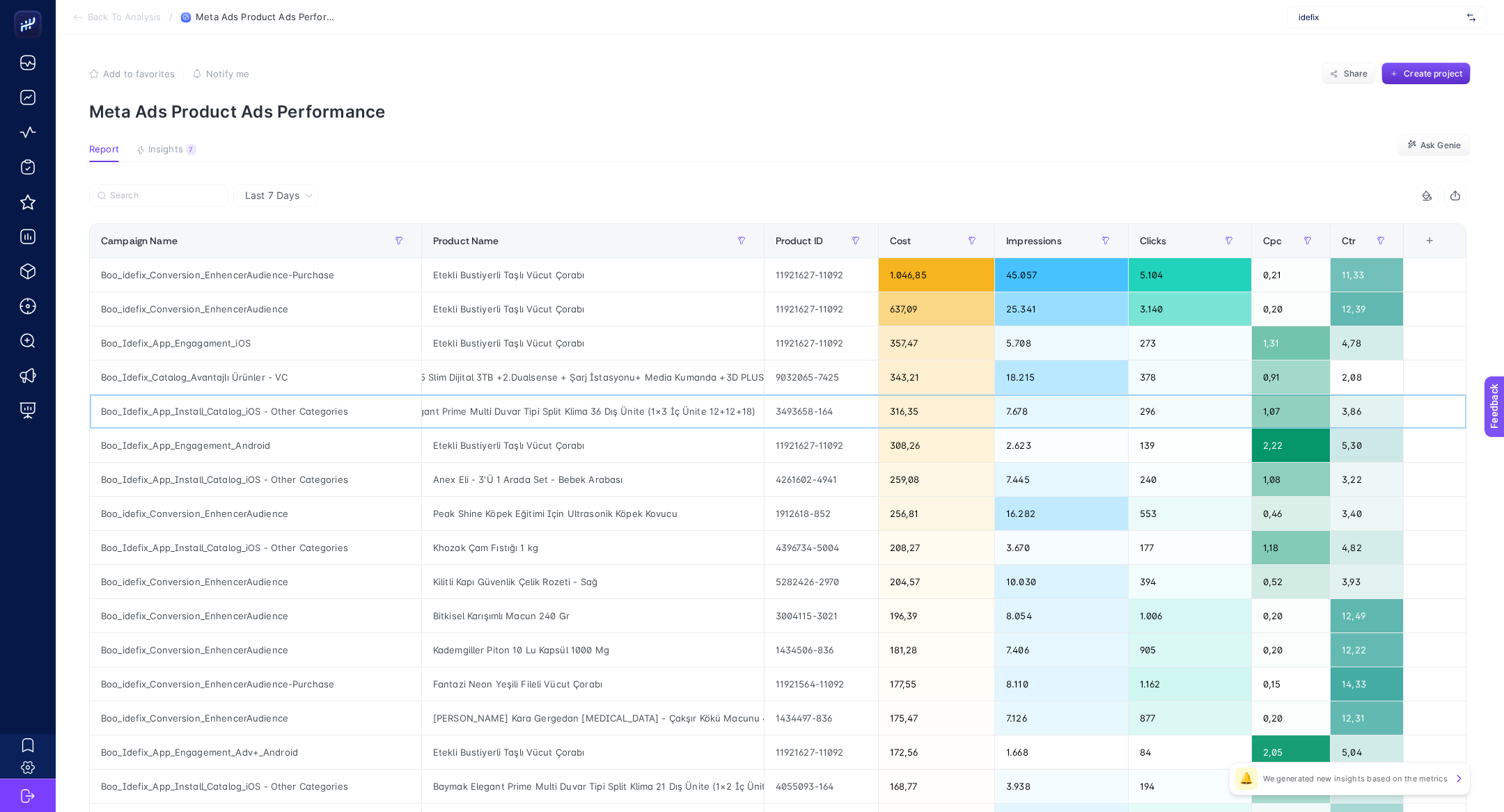
click at [529, 412] on div "Baymak Elegant Prime Multi Duvar Tipi Split Klima 36 Dış Ünite (1×3 İç Ünite 12…" at bounding box center [592, 411] width 342 height 33
click at [445, 616] on div "Bitkisel Karışımlı Macun 240 Gr" at bounding box center [592, 616] width 342 height 33
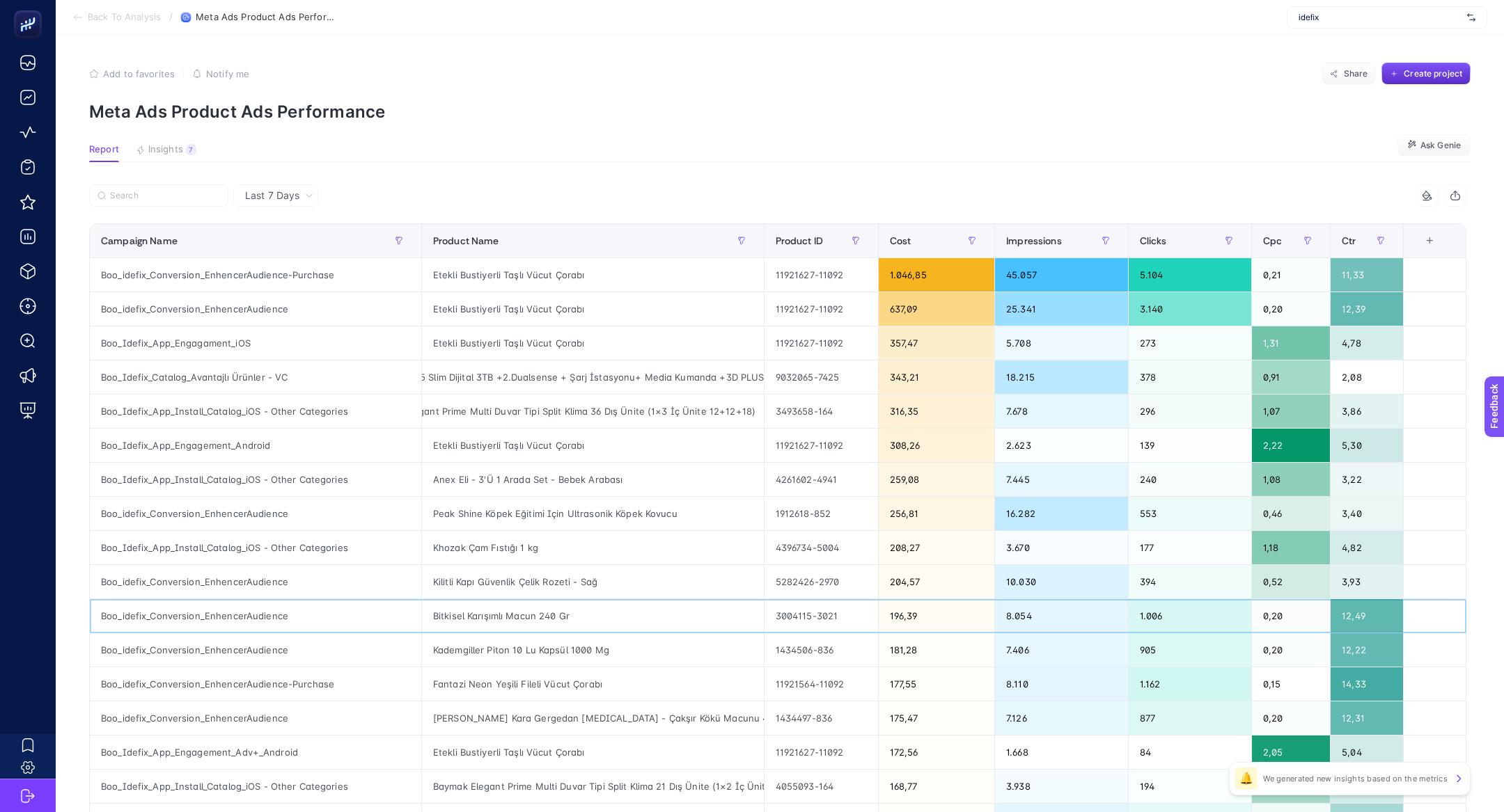
click at [445, 616] on div "Bitkisel Karışımlı Macun 240 Gr" at bounding box center [592, 616] width 342 height 33
copy tr "Bitkisel Karışımlı Macun 240 Gr"
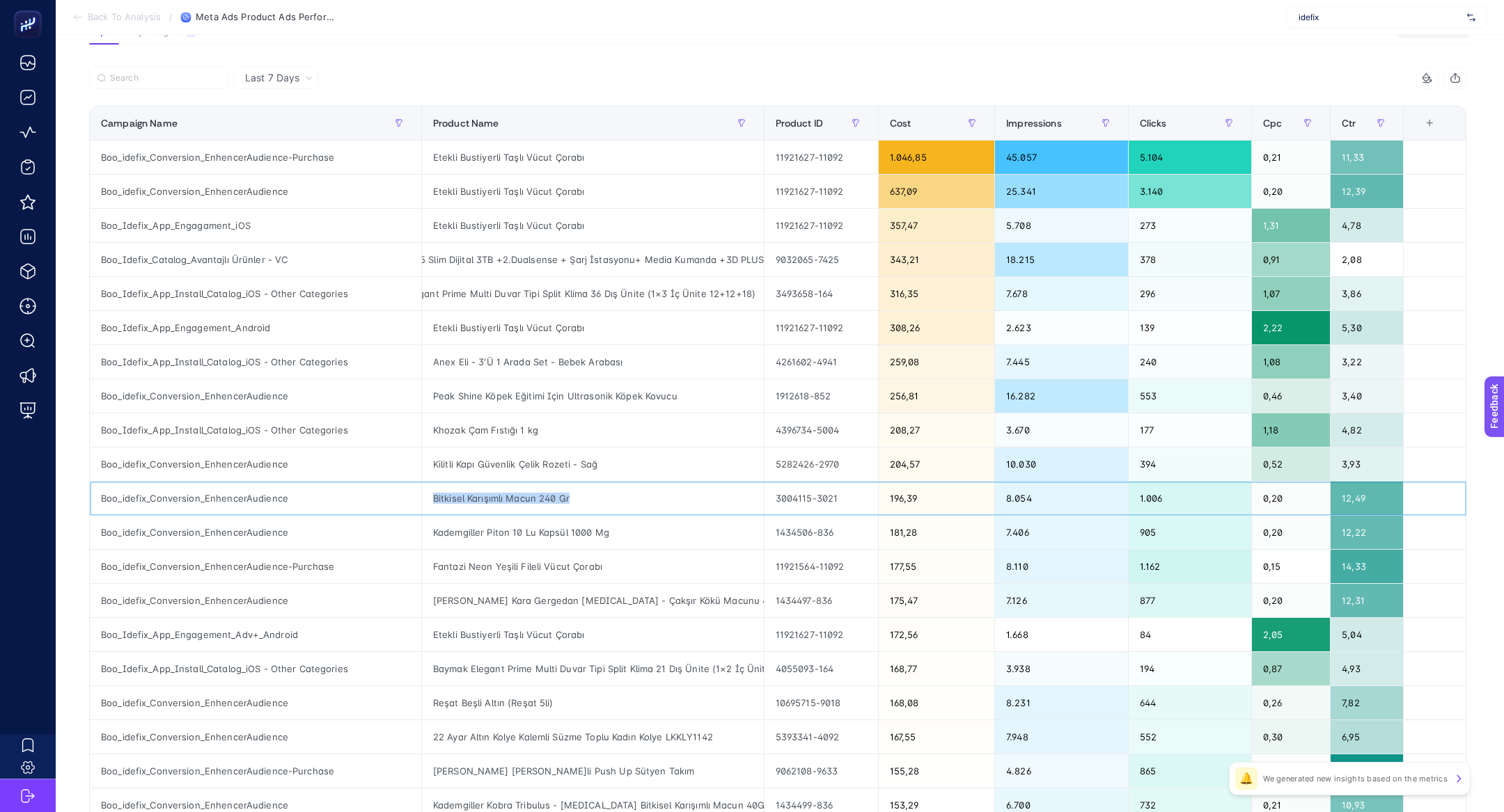
scroll to position [0, 0]
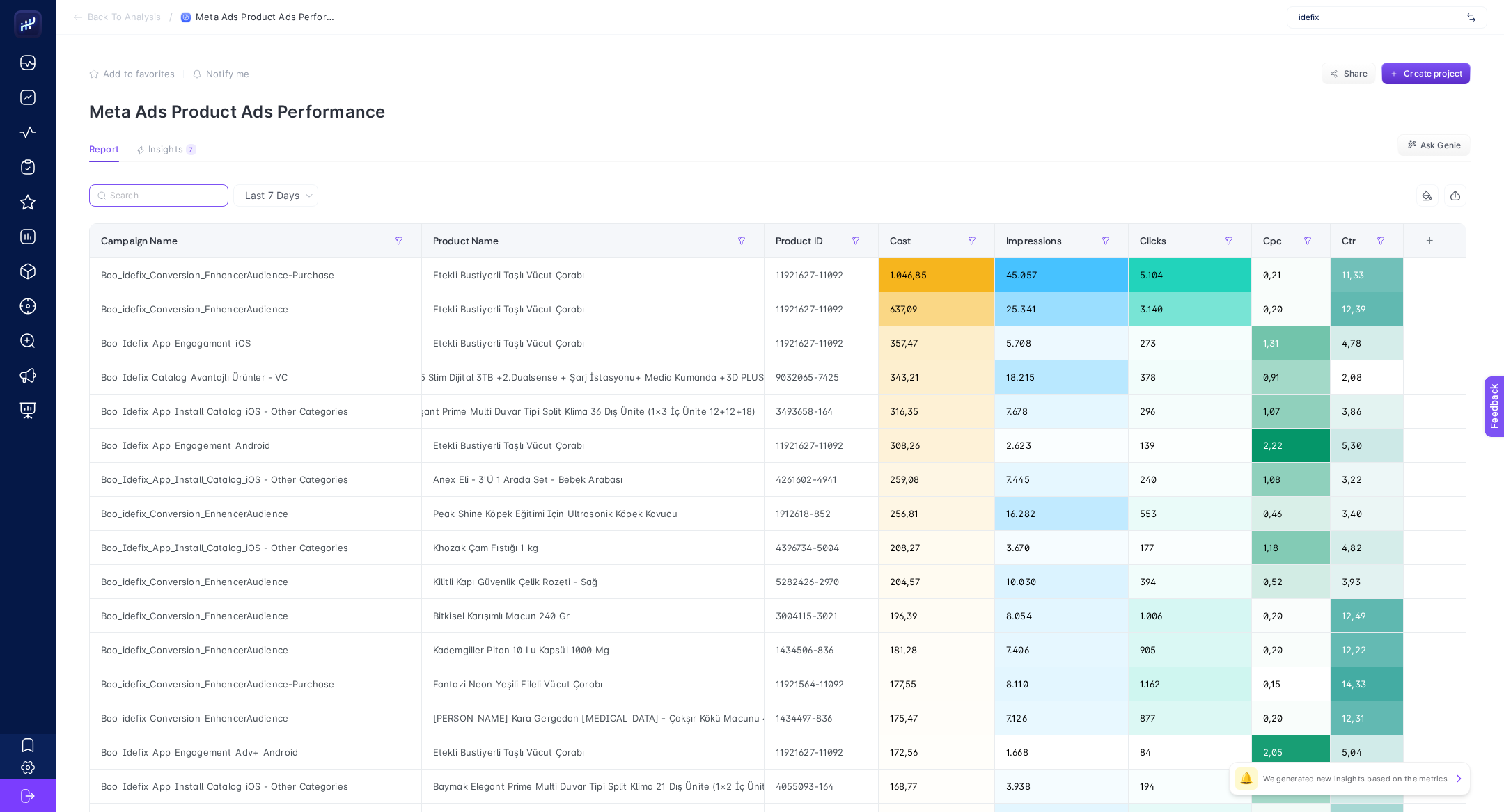
click at [141, 196] on input "Search" at bounding box center [164, 196] width 110 height 10
paste input "Bitkisel Karışımlı Macun 240 Gr"
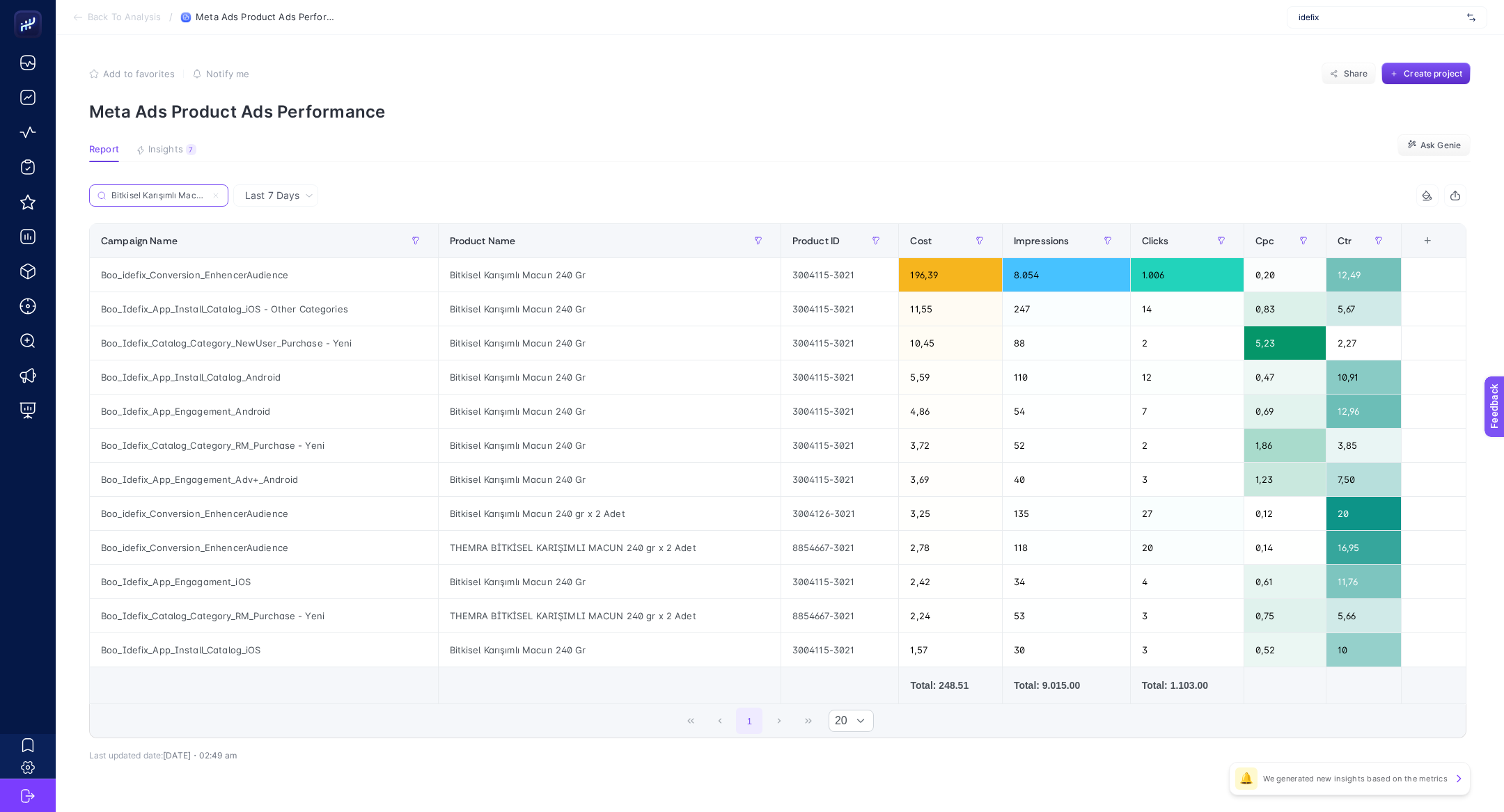
scroll to position [0, 29]
type input "Bitkisel Karışımlı Macun 240 Gr"
drag, startPoint x: 1302, startPoint y: 276, endPoint x: 1280, endPoint y: 273, distance: 22.2
click at [1280, 273] on div "0,20" at bounding box center [1285, 275] width 82 height 33
